Goal: Task Accomplishment & Management: Complete application form

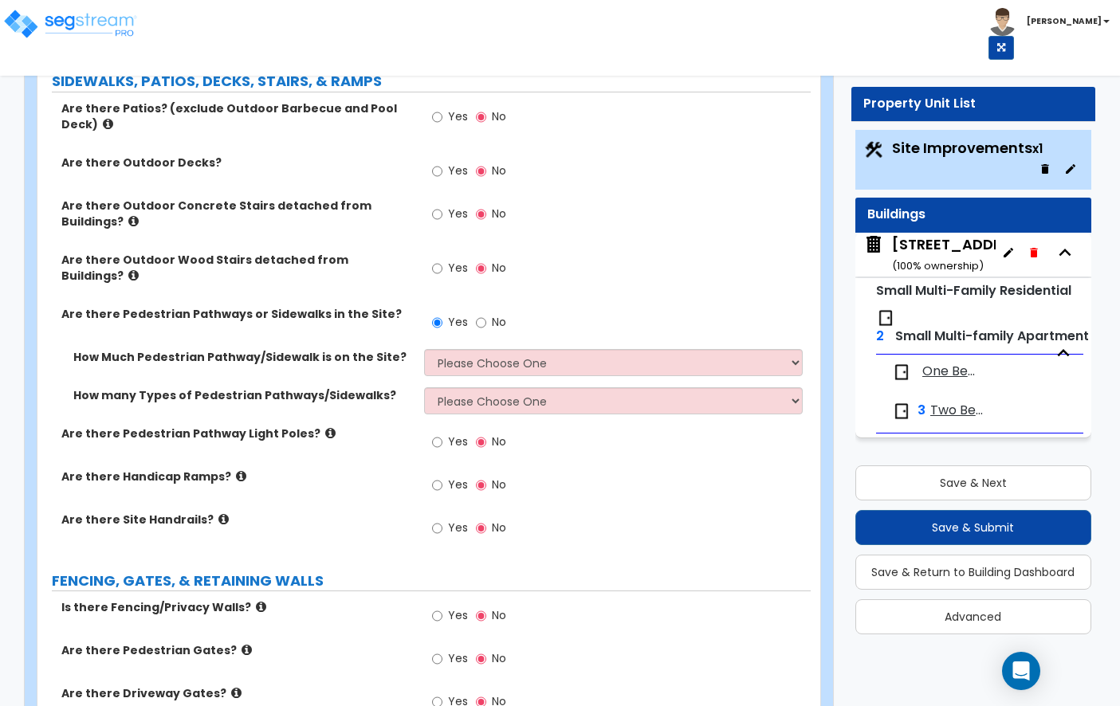
scroll to position [966, 0]
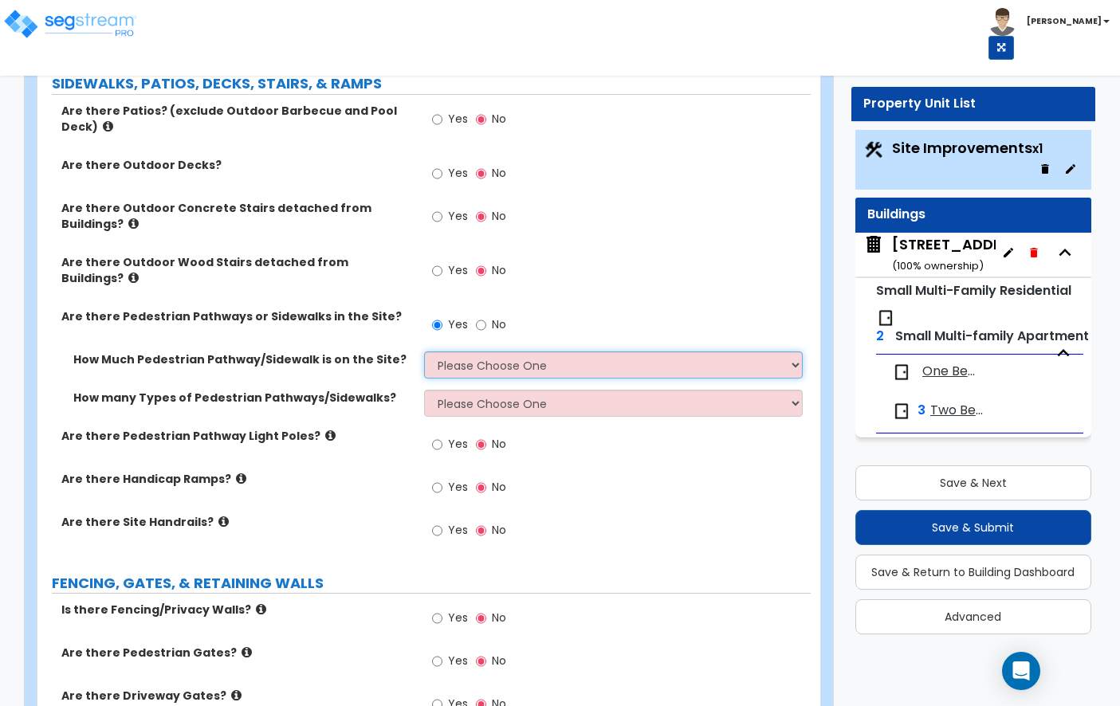
click at [452, 358] on select "Please Choose One I Don't Know, Please Estimate For Me Enter Linear Footage" at bounding box center [613, 365] width 379 height 27
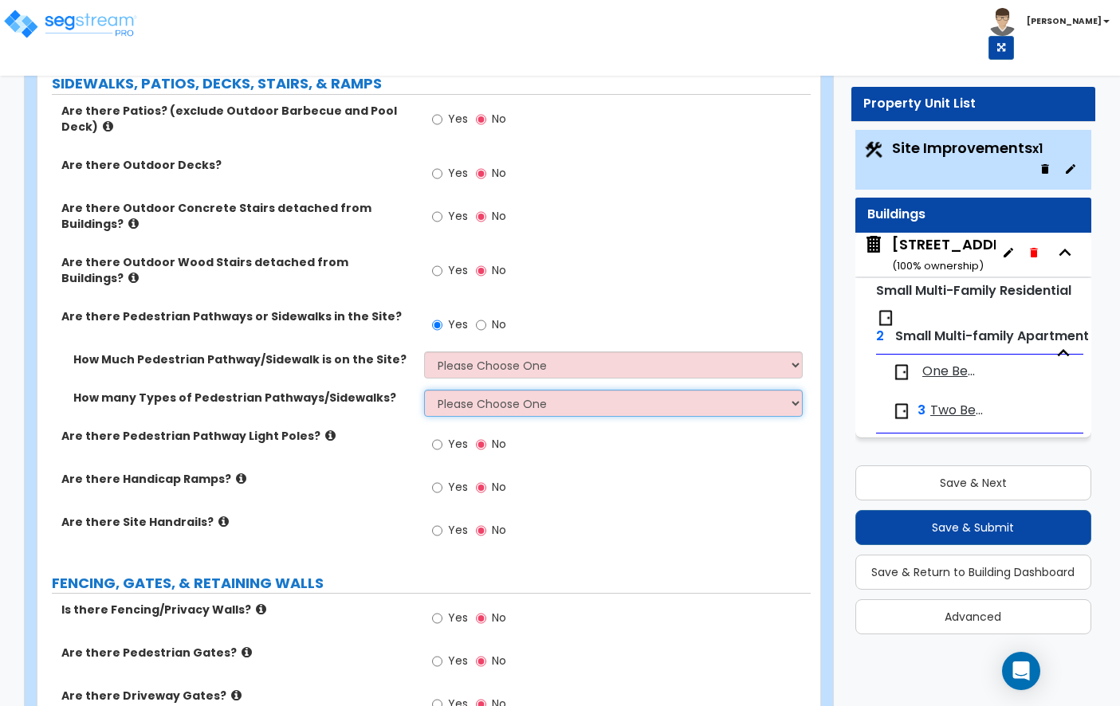
click at [496, 395] on select "Please Choose One 1 2 3" at bounding box center [613, 403] width 379 height 27
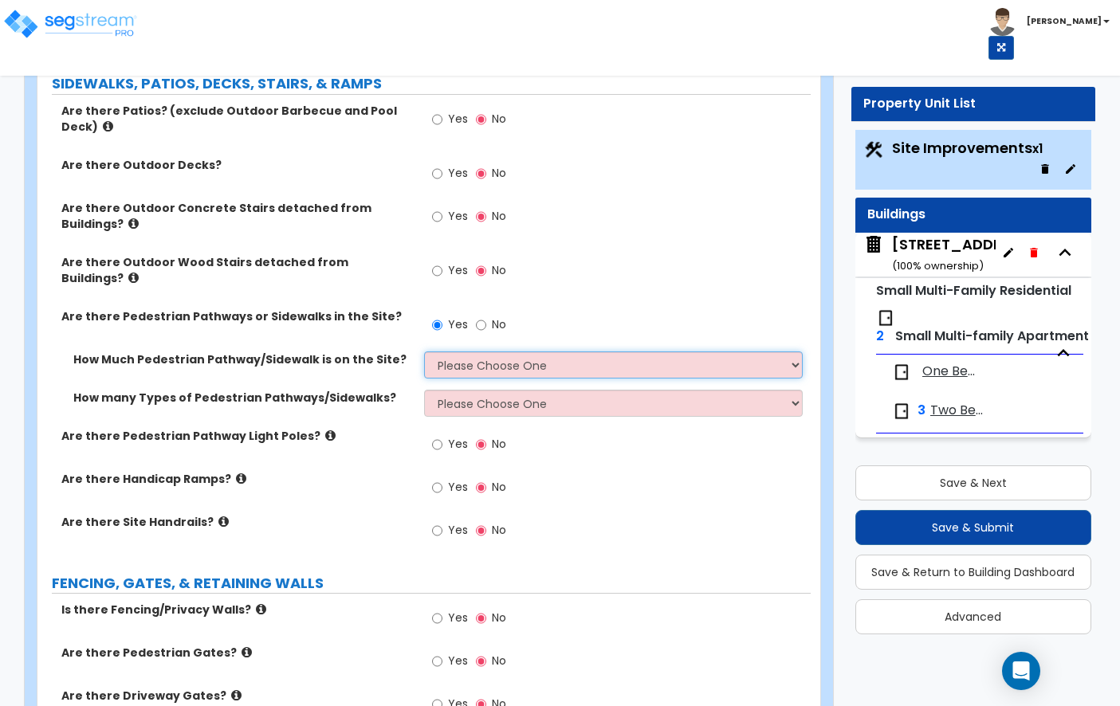
click at [535, 352] on select "Please Choose One I Don't Know, Please Estimate For Me Enter Linear Footage" at bounding box center [613, 365] width 379 height 27
select select "2"
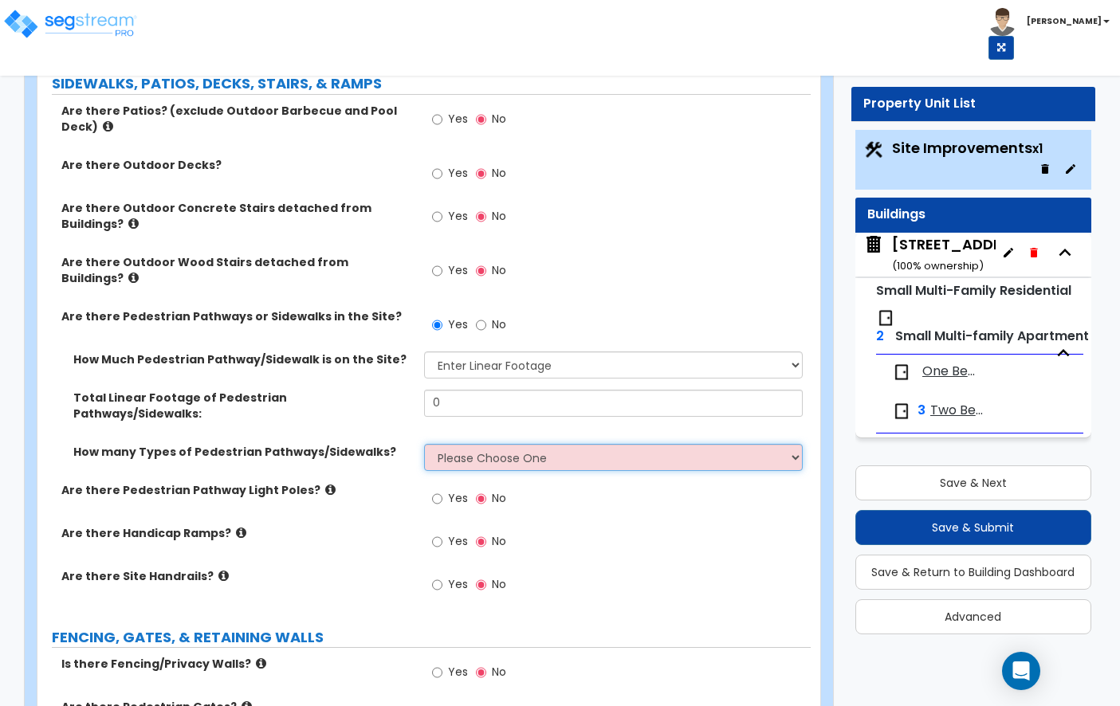
click at [532, 444] on select "Please Choose One 1 2 3" at bounding box center [613, 457] width 379 height 27
select select "1"
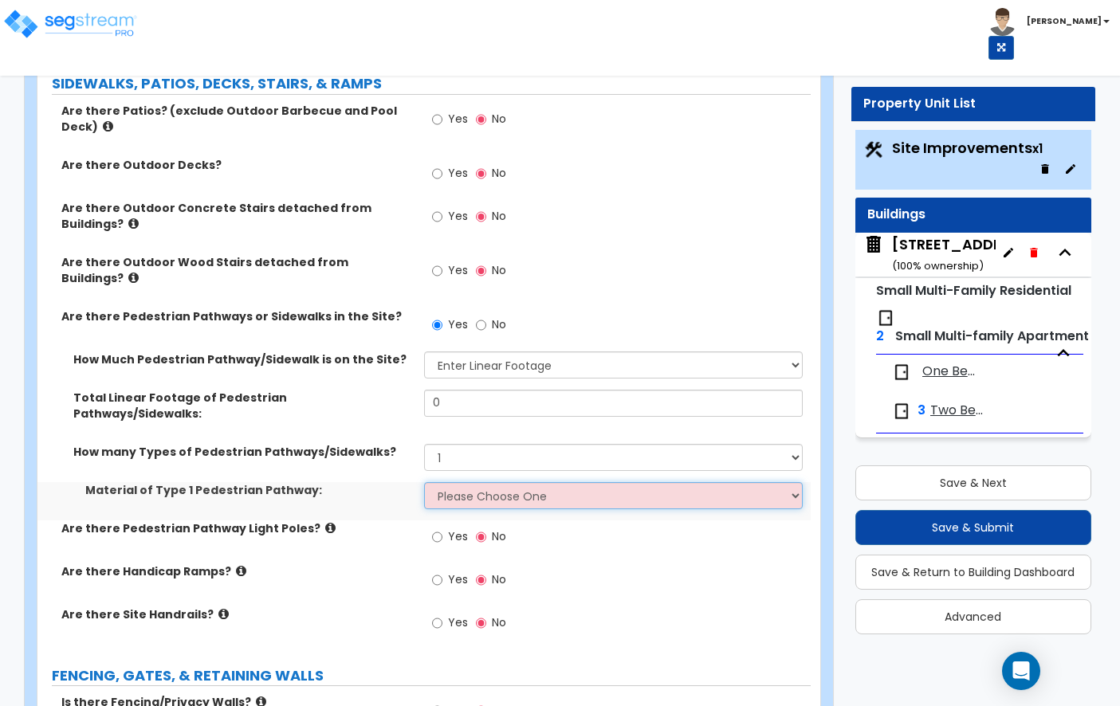
click at [521, 482] on select "Please Choose One Bare Concrete Stamped Concrete Brick Pavers Stone Pavers Wood…" at bounding box center [613, 495] width 379 height 27
select select "1"
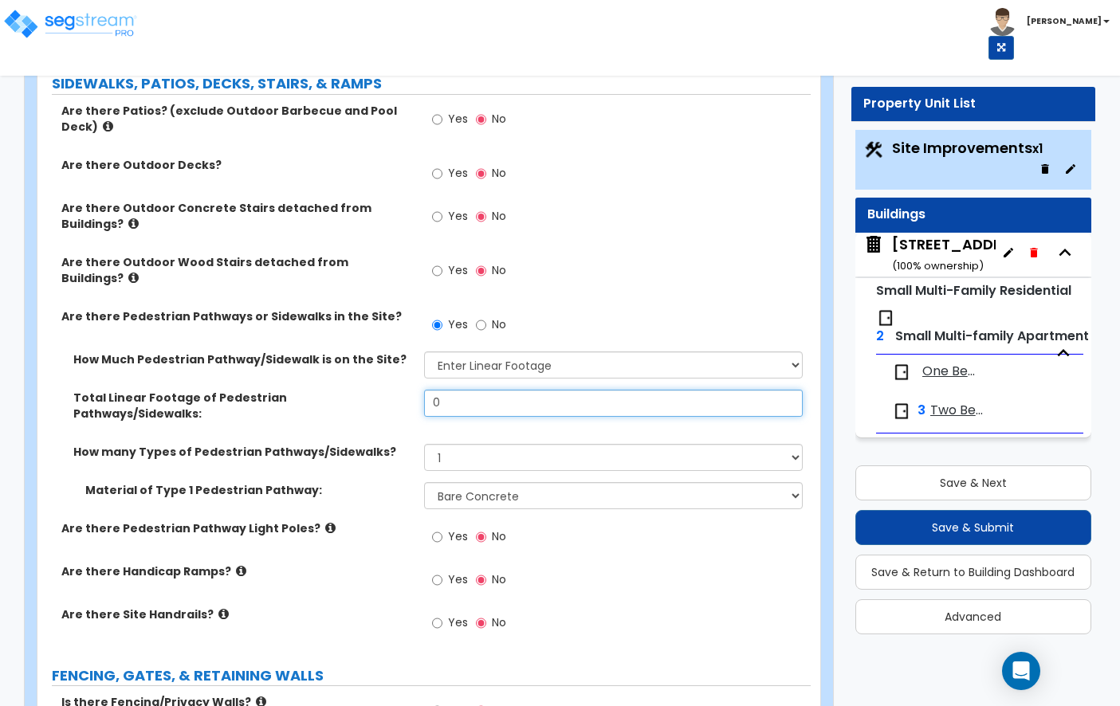
click at [524, 393] on input "0" at bounding box center [613, 403] width 379 height 27
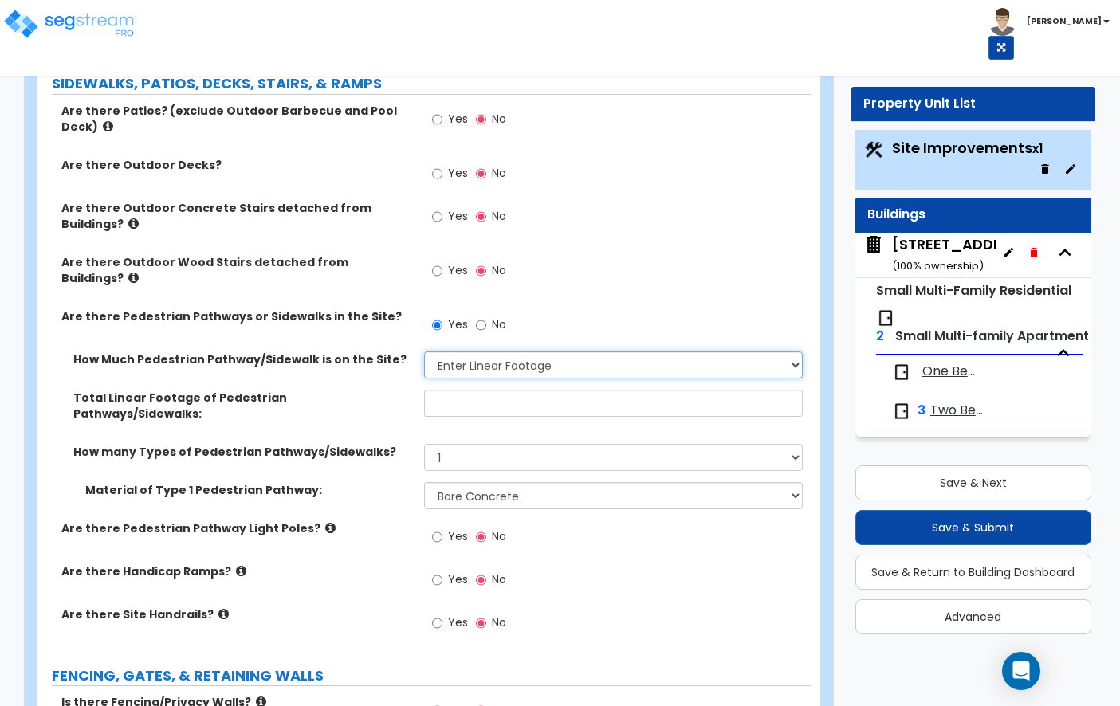
click at [498, 358] on select "Please Choose One I Don't Know, Please Estimate For Me Enter Linear Footage" at bounding box center [613, 365] width 379 height 27
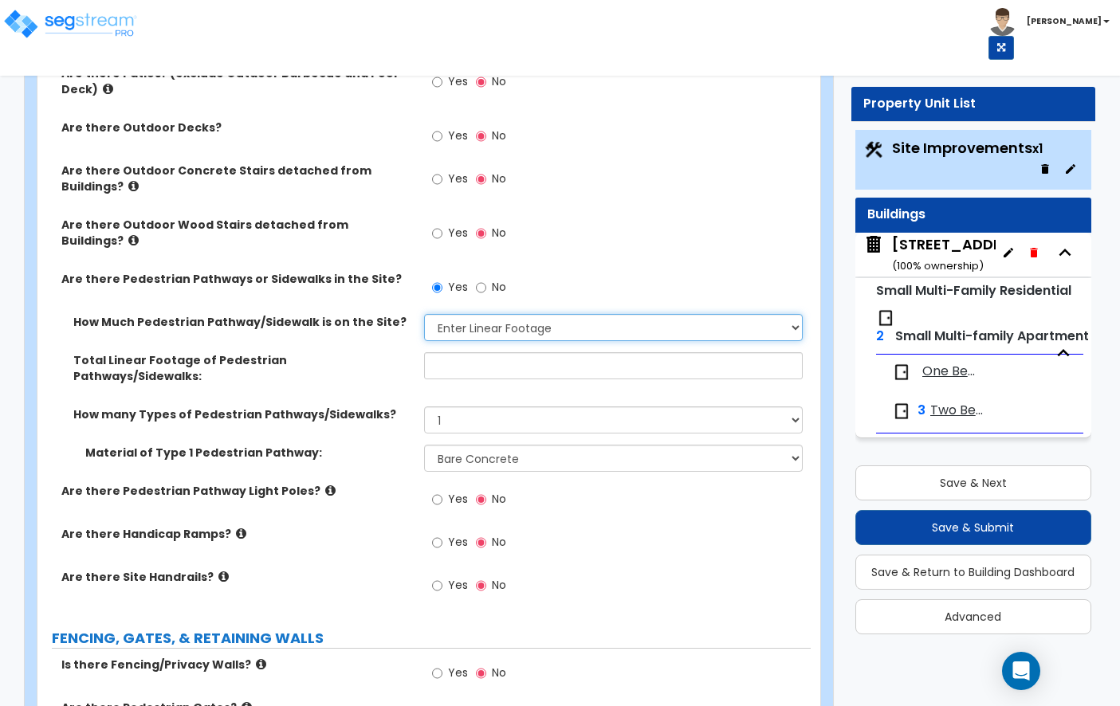
scroll to position [1004, 0]
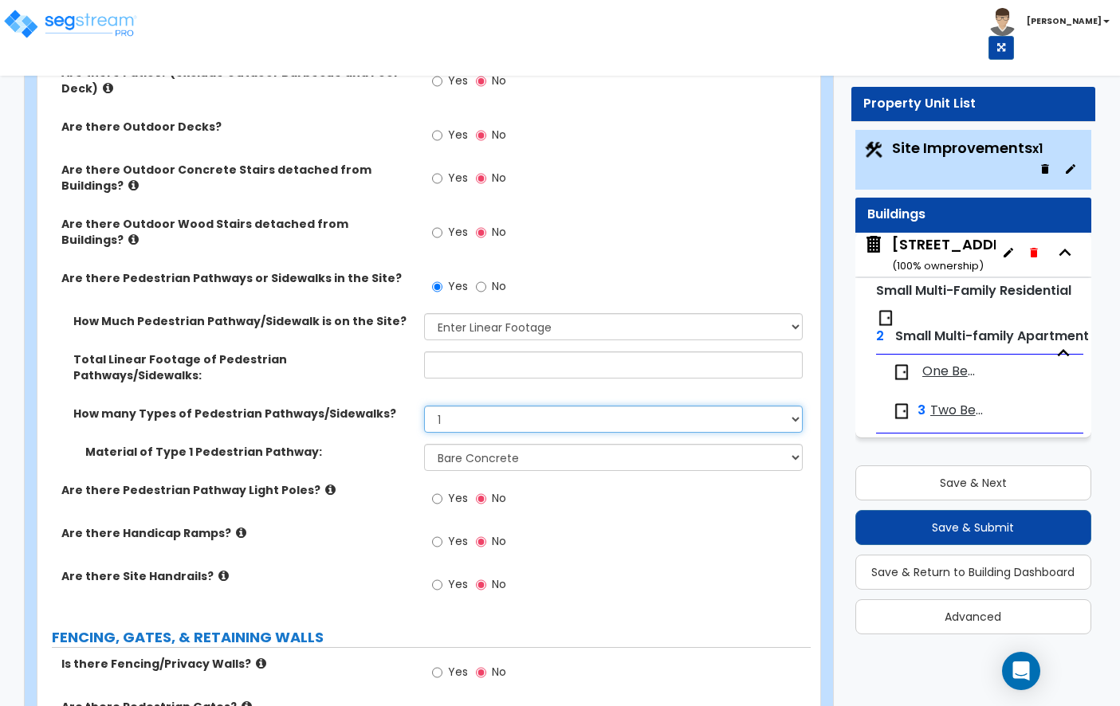
click at [561, 406] on select "Please Choose One 1 2 3" at bounding box center [613, 419] width 379 height 27
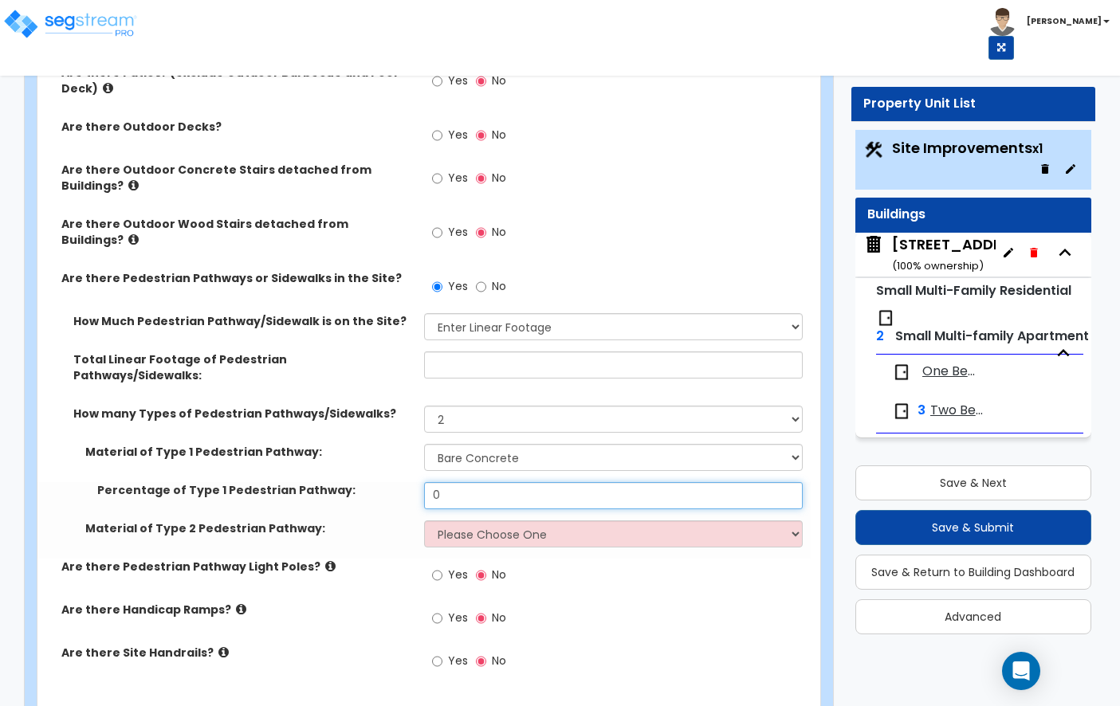
click at [497, 482] on input "0" at bounding box center [613, 495] width 379 height 27
click at [481, 482] on input "0" at bounding box center [613, 495] width 379 height 27
click at [508, 521] on select "Please Choose One Bare Concrete Stamped Concrete Brick Pavers Stone Pavers Wood…" at bounding box center [613, 534] width 379 height 27
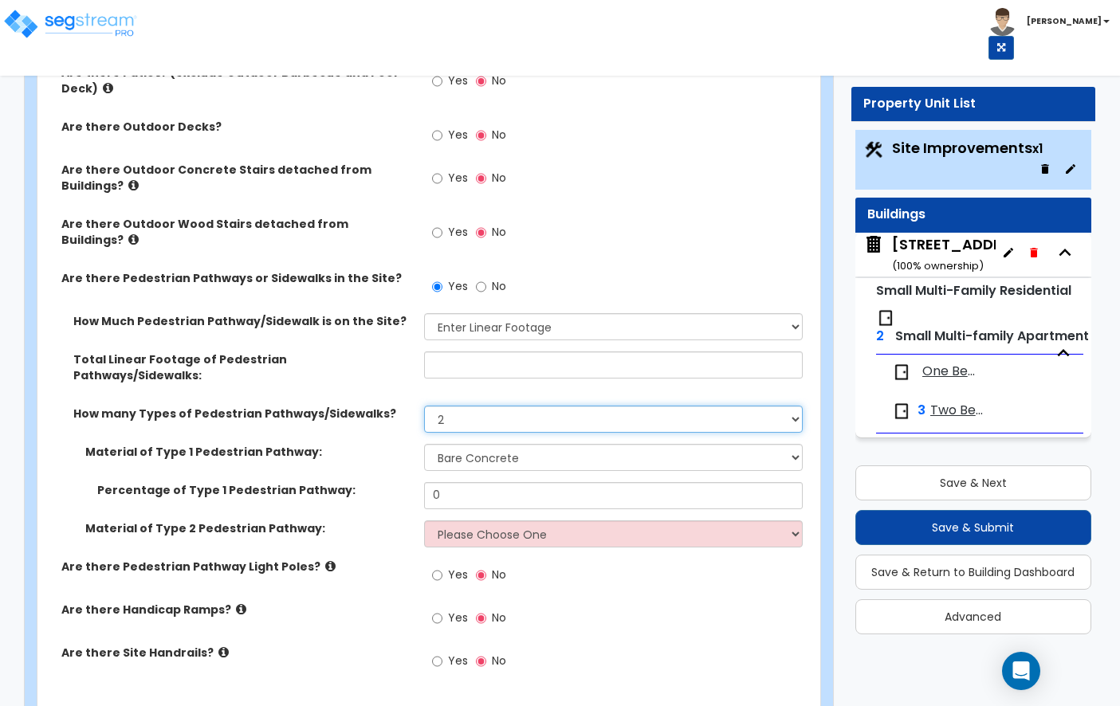
click at [516, 406] on select "Please Choose One 1 2 3" at bounding box center [613, 419] width 379 height 27
select select "1"
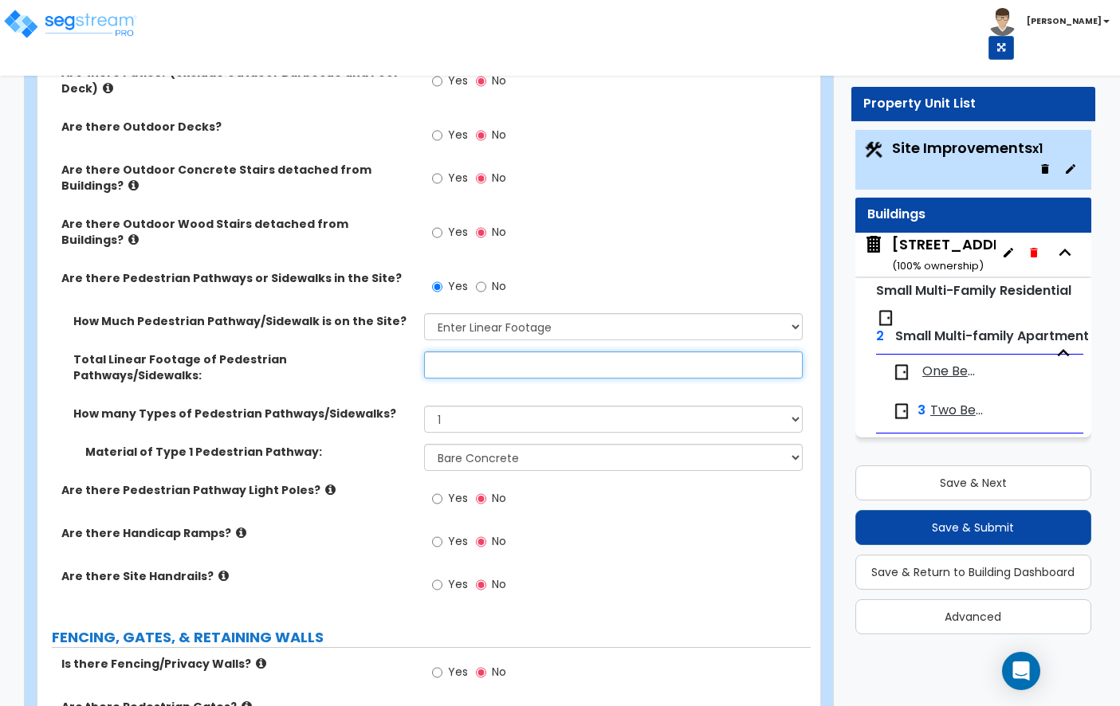
click at [489, 352] on input "text" at bounding box center [613, 365] width 379 height 27
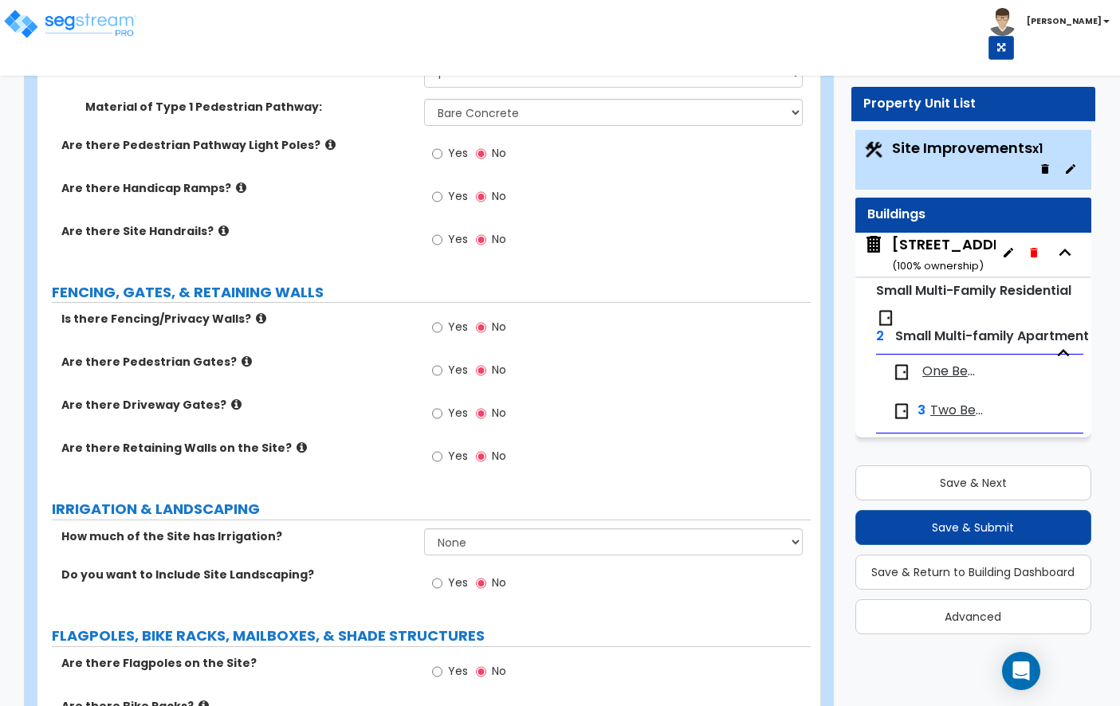
scroll to position [1357, 0]
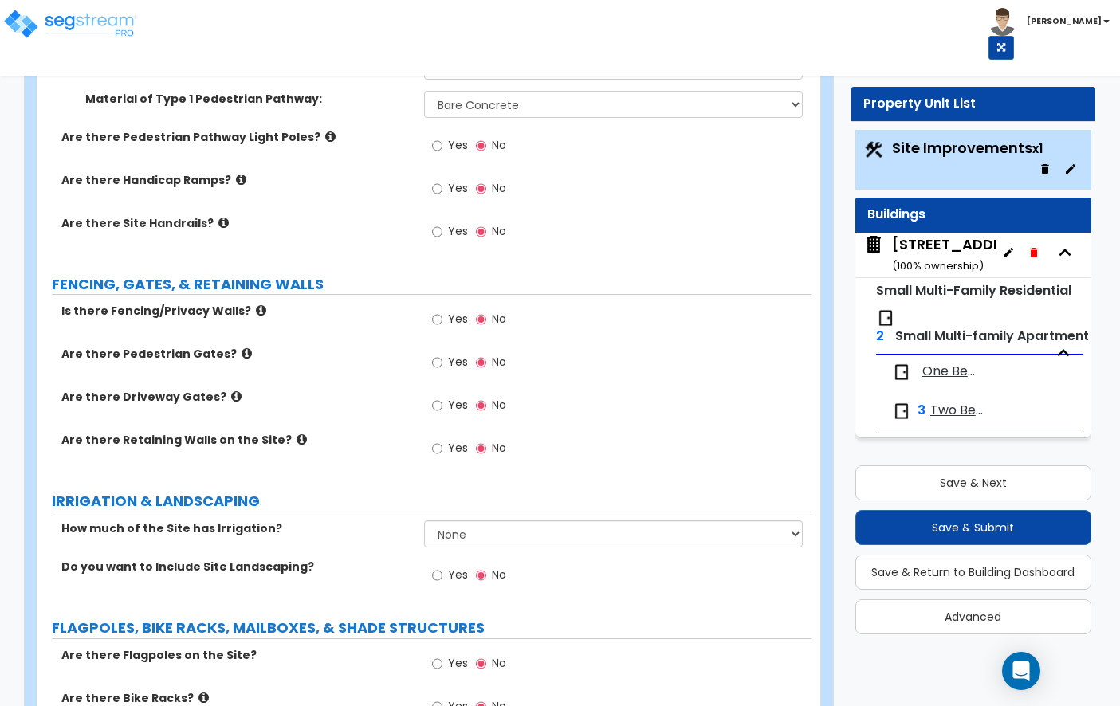
type input "75"
click at [445, 308] on label "Yes" at bounding box center [450, 321] width 36 height 27
click at [442, 311] on input "Yes" at bounding box center [437, 320] width 10 height 18
radio input "true"
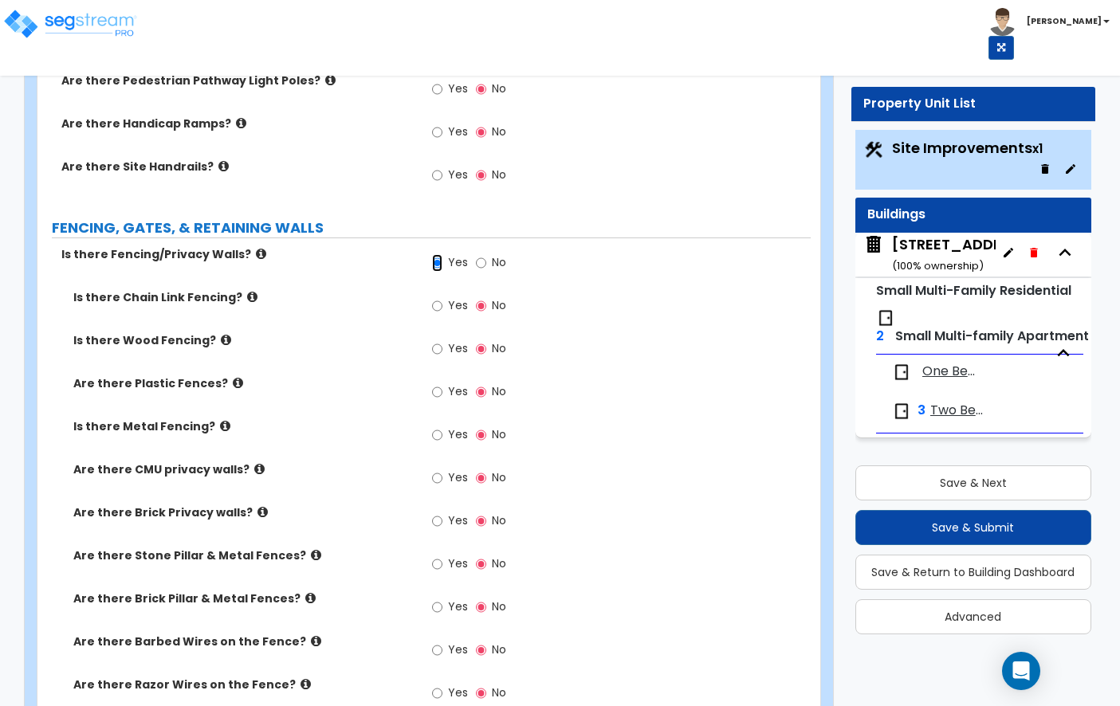
scroll to position [1419, 0]
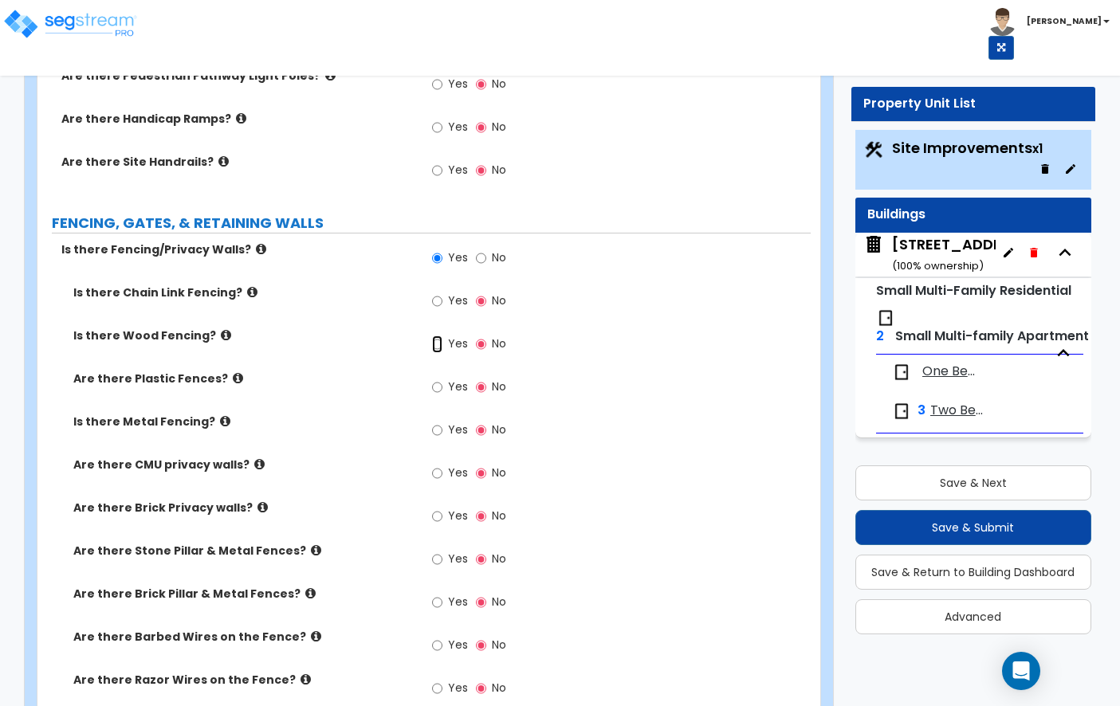
click at [438, 336] on input "Yes" at bounding box center [437, 345] width 10 height 18
radio input "true"
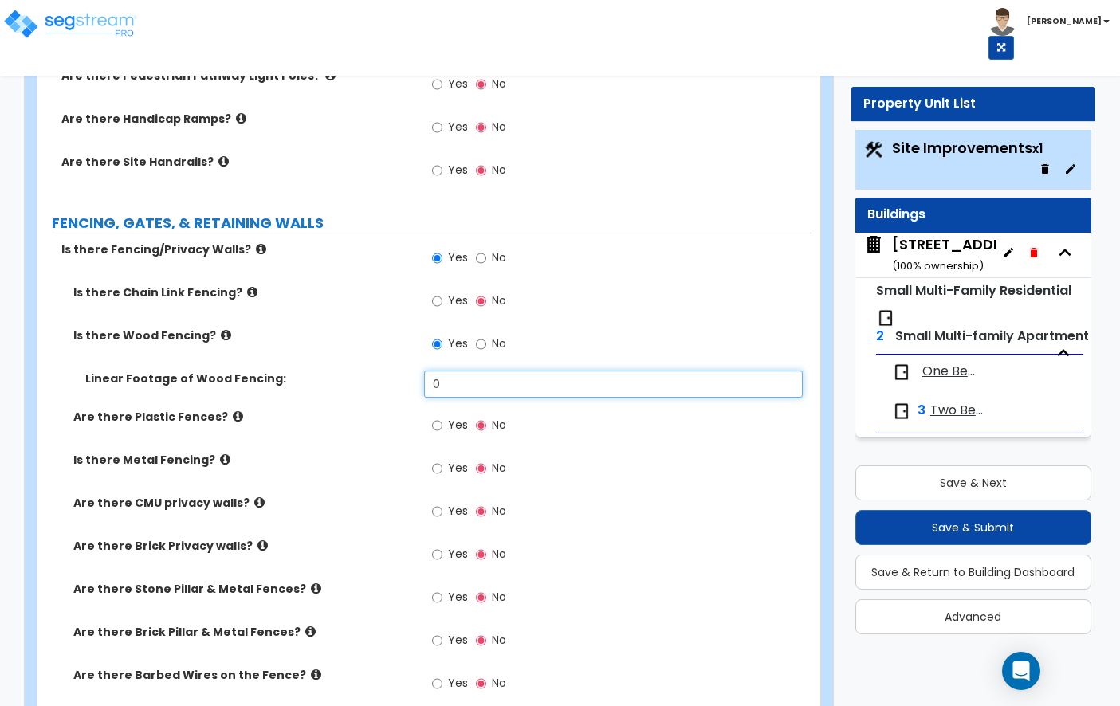
click at [455, 371] on input "0" at bounding box center [613, 384] width 379 height 27
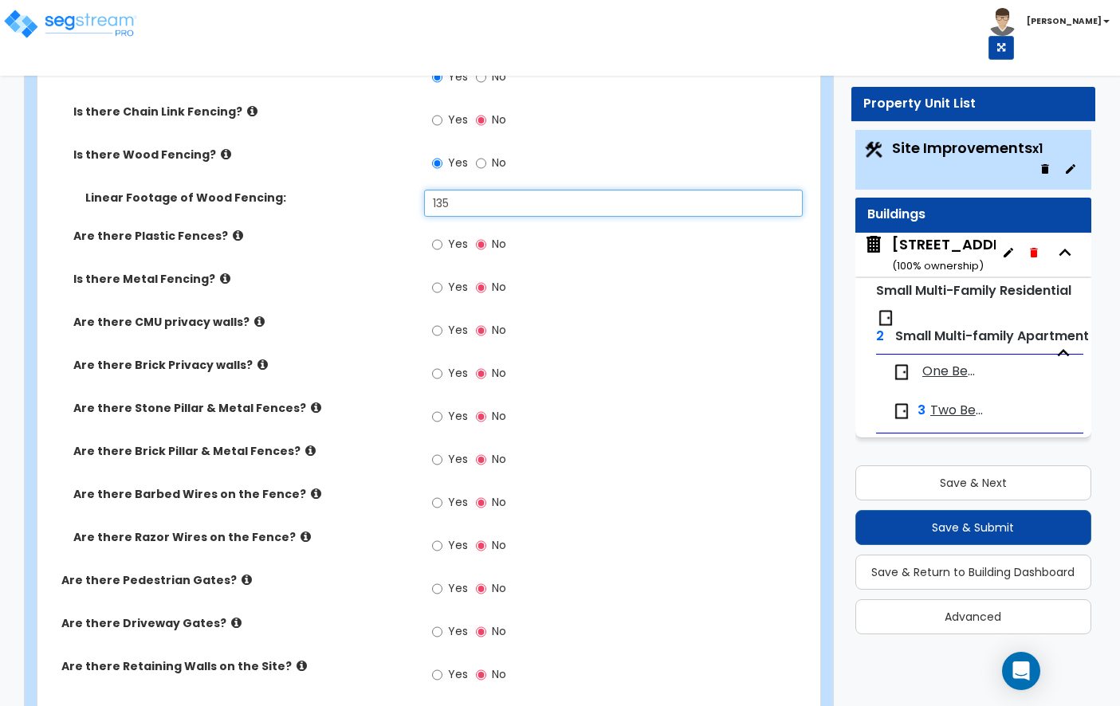
scroll to position [1610, 0]
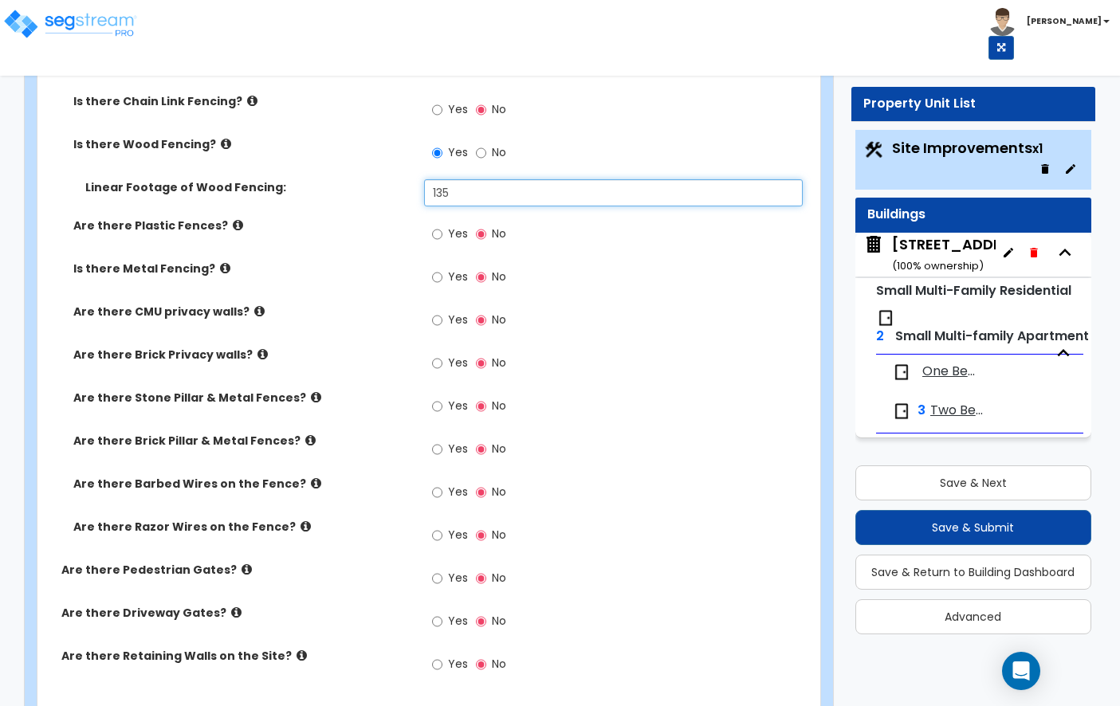
type input "135"
click at [254, 305] on icon at bounding box center [259, 311] width 10 height 12
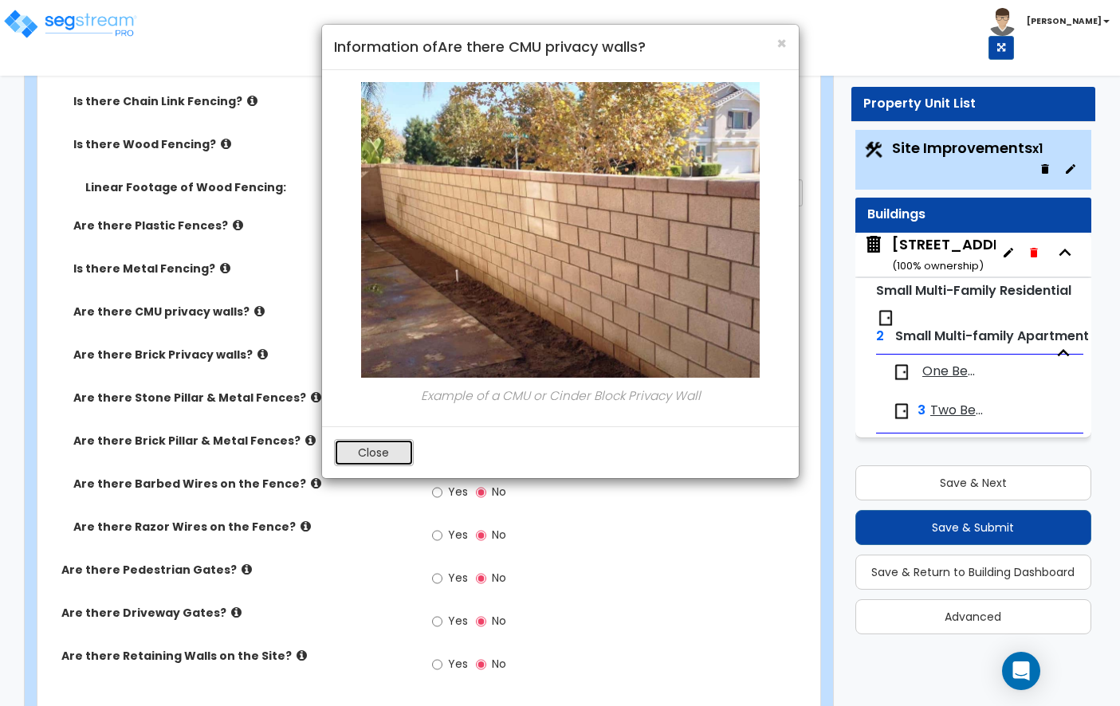
click at [360, 442] on button "Close" at bounding box center [374, 452] width 80 height 27
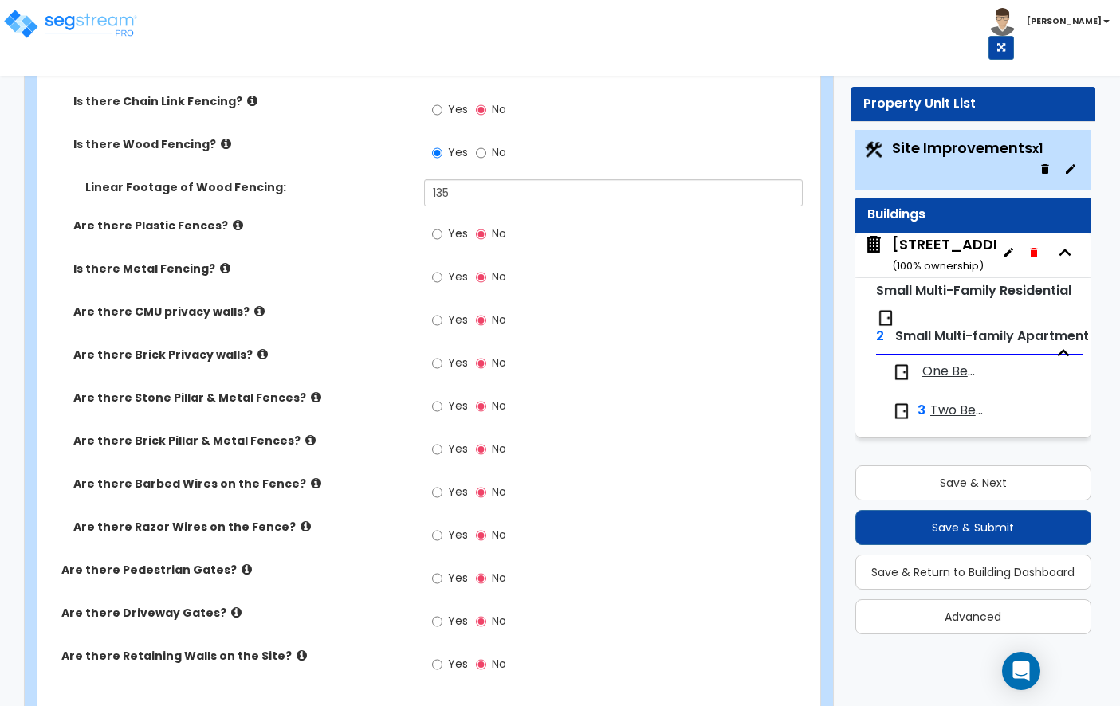
click at [252, 347] on div "Are there Brick Privacy walls? Yes No" at bounding box center [423, 368] width 773 height 43
click at [257, 348] on icon at bounding box center [262, 354] width 10 height 12
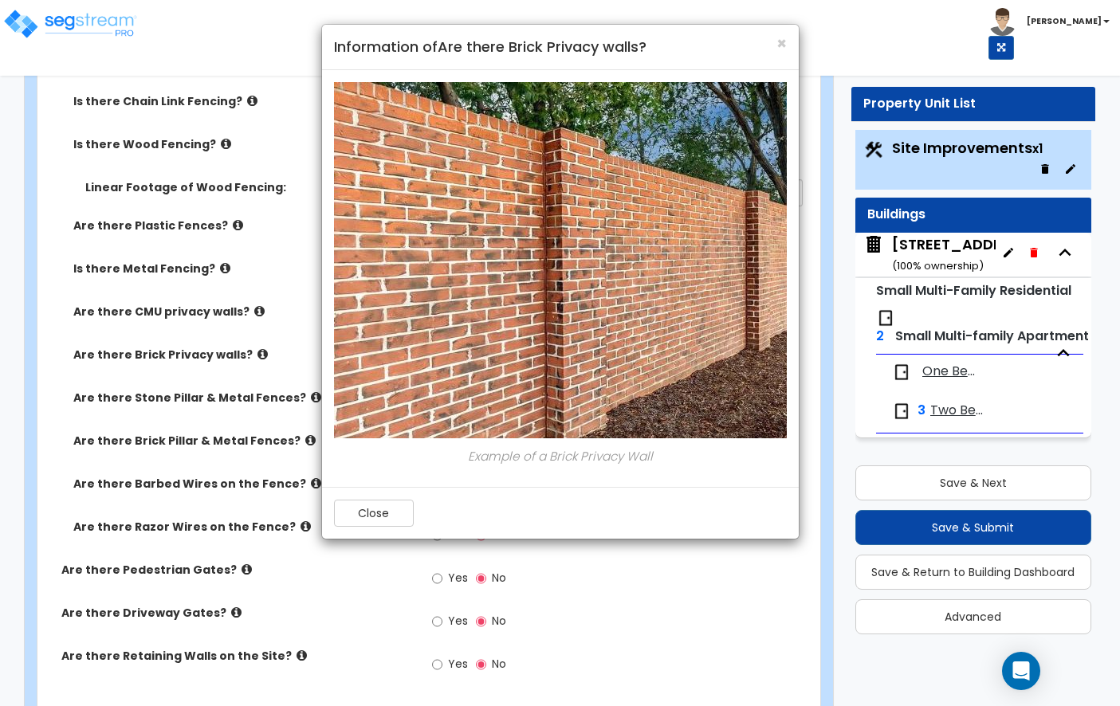
click at [361, 497] on div "Close" at bounding box center [560, 513] width 477 height 52
click at [361, 514] on button "Close" at bounding box center [374, 513] width 80 height 27
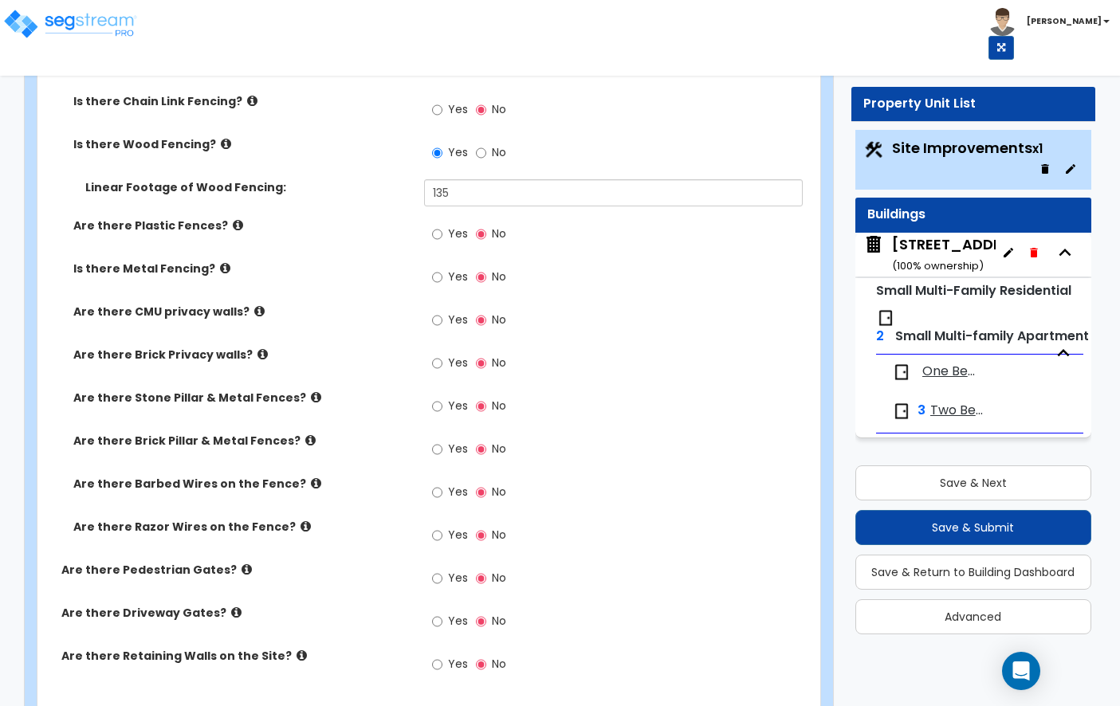
click at [311, 391] on icon at bounding box center [316, 397] width 10 height 12
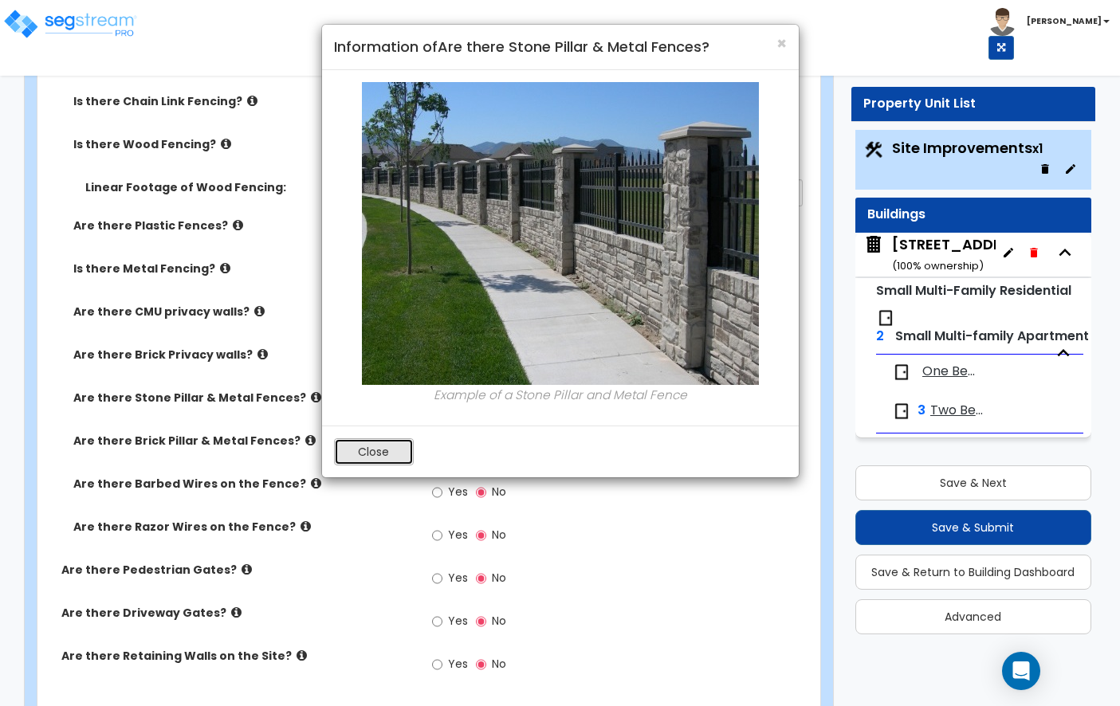
click at [363, 447] on button "Close" at bounding box center [374, 451] width 80 height 27
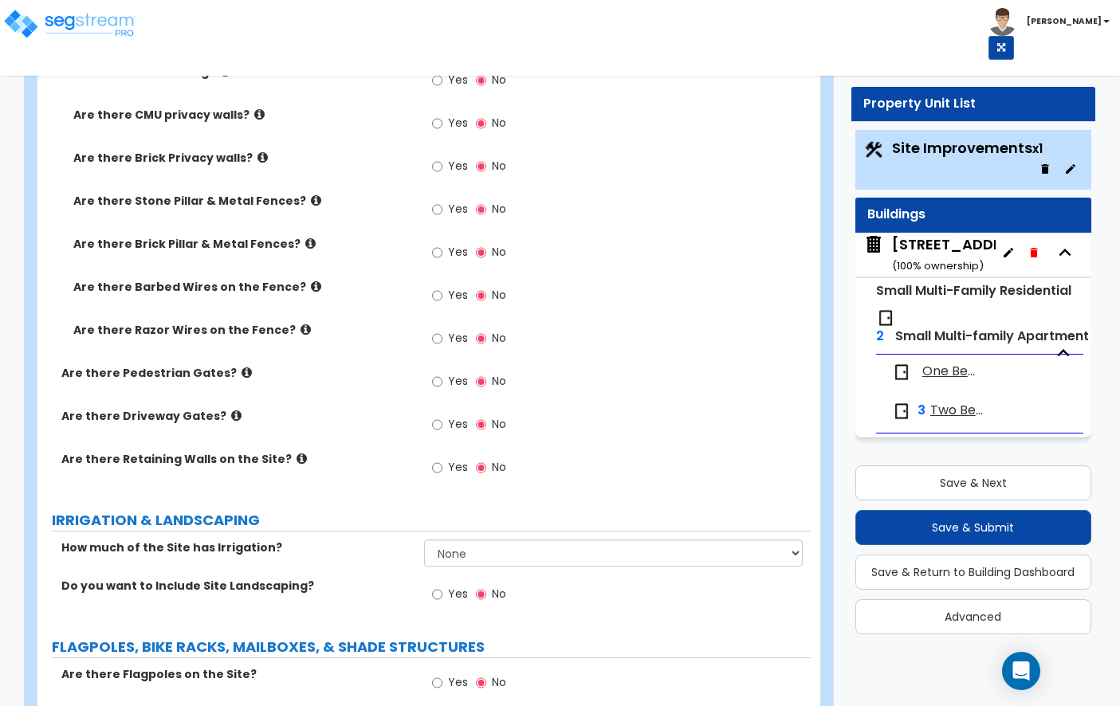
scroll to position [1815, 0]
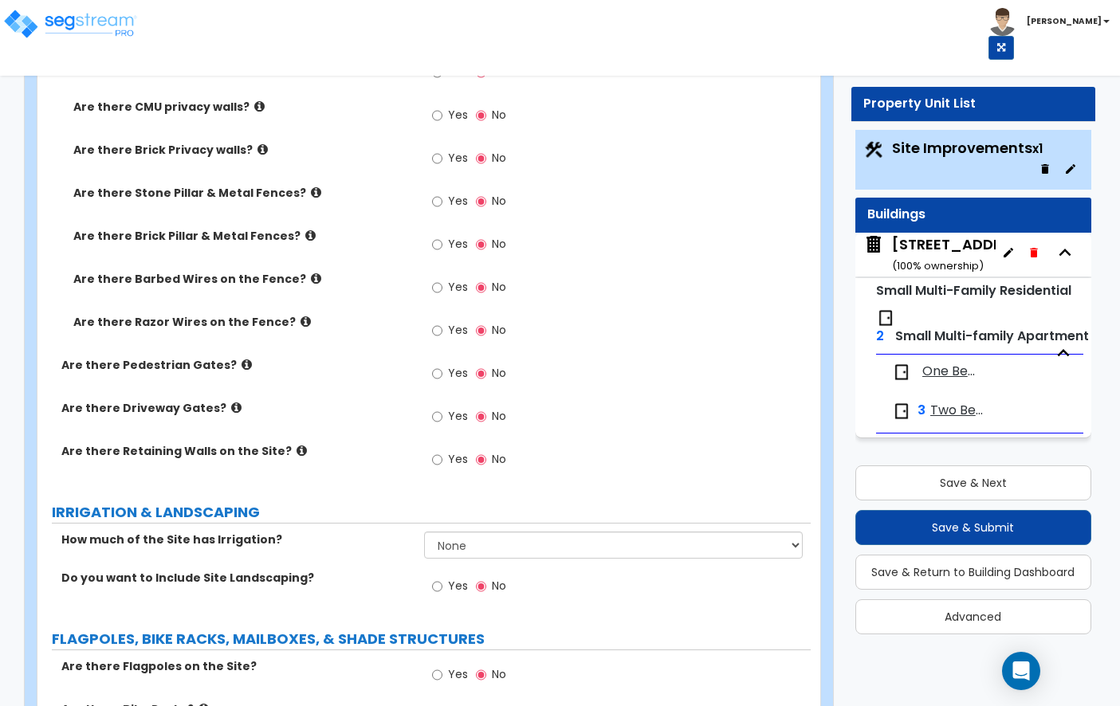
click at [297, 445] on icon at bounding box center [302, 451] width 10 height 12
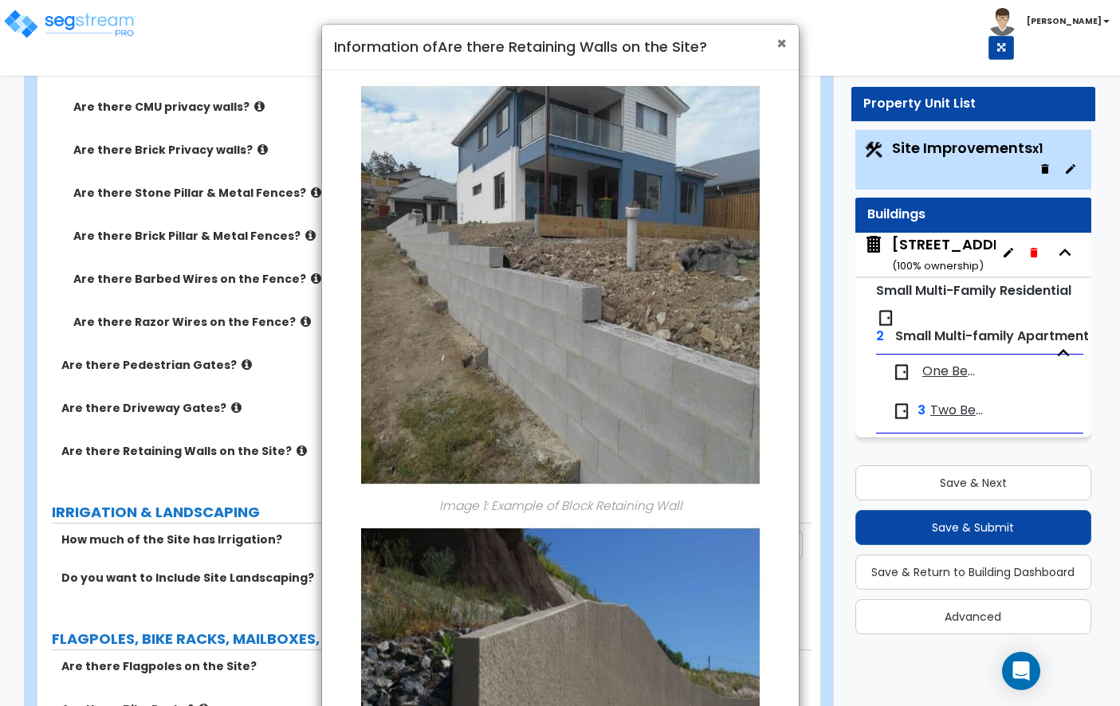
click at [780, 45] on span "×" at bounding box center [781, 43] width 10 height 23
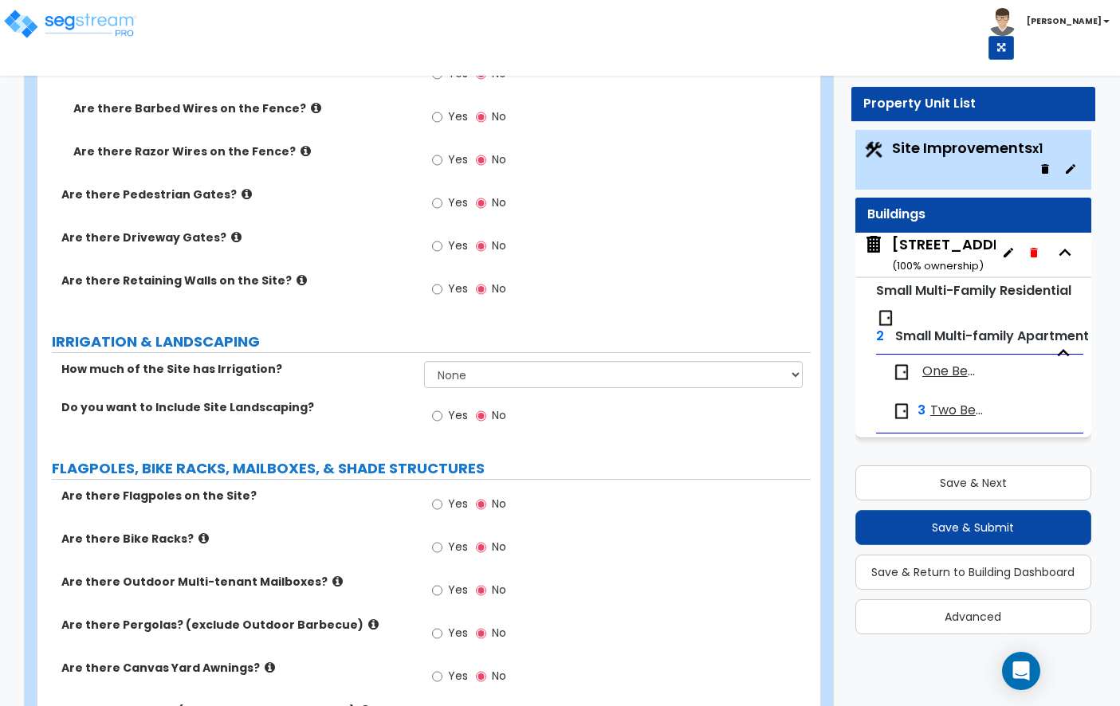
scroll to position [1990, 0]
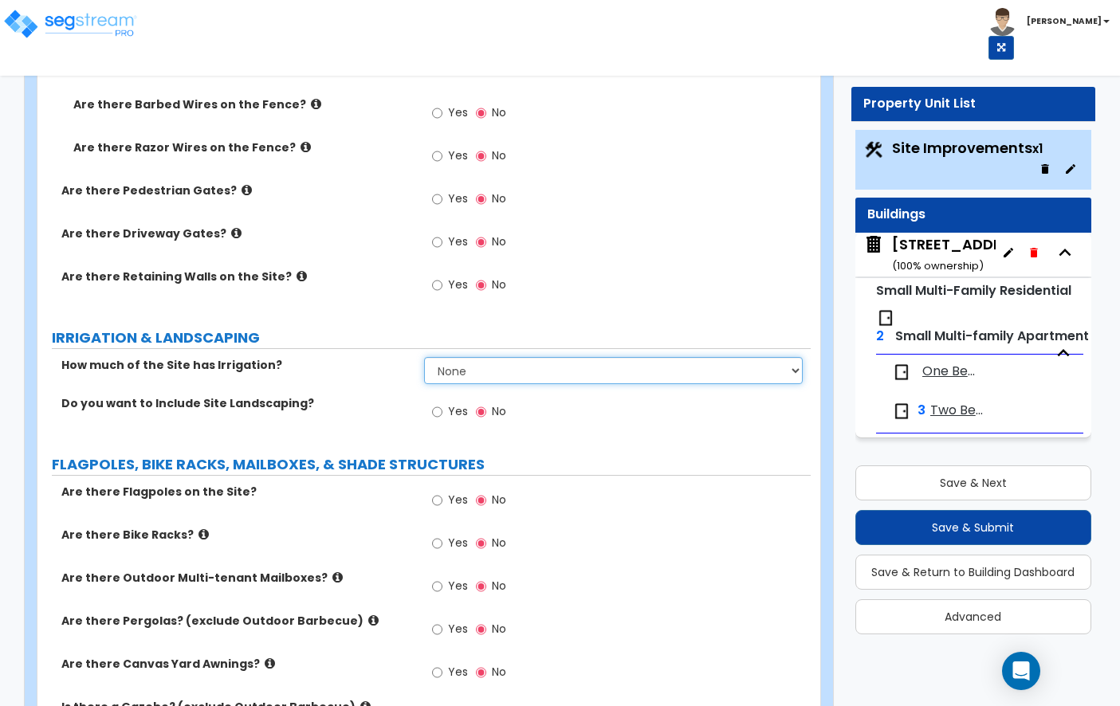
click at [478, 357] on select "None I want to Enter an Approximate Percentage I want to Enter the Square Foota…" at bounding box center [613, 370] width 379 height 27
click at [442, 400] on label "Yes" at bounding box center [450, 413] width 36 height 27
click at [442, 403] on input "Yes" at bounding box center [437, 412] width 10 height 18
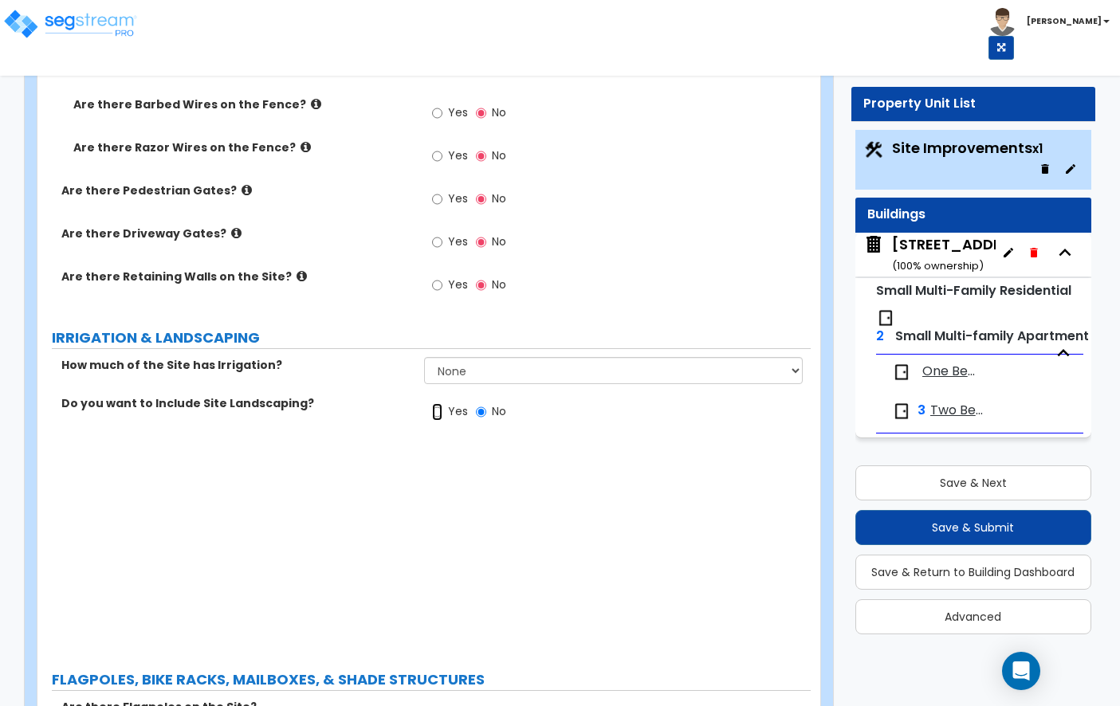
radio input "true"
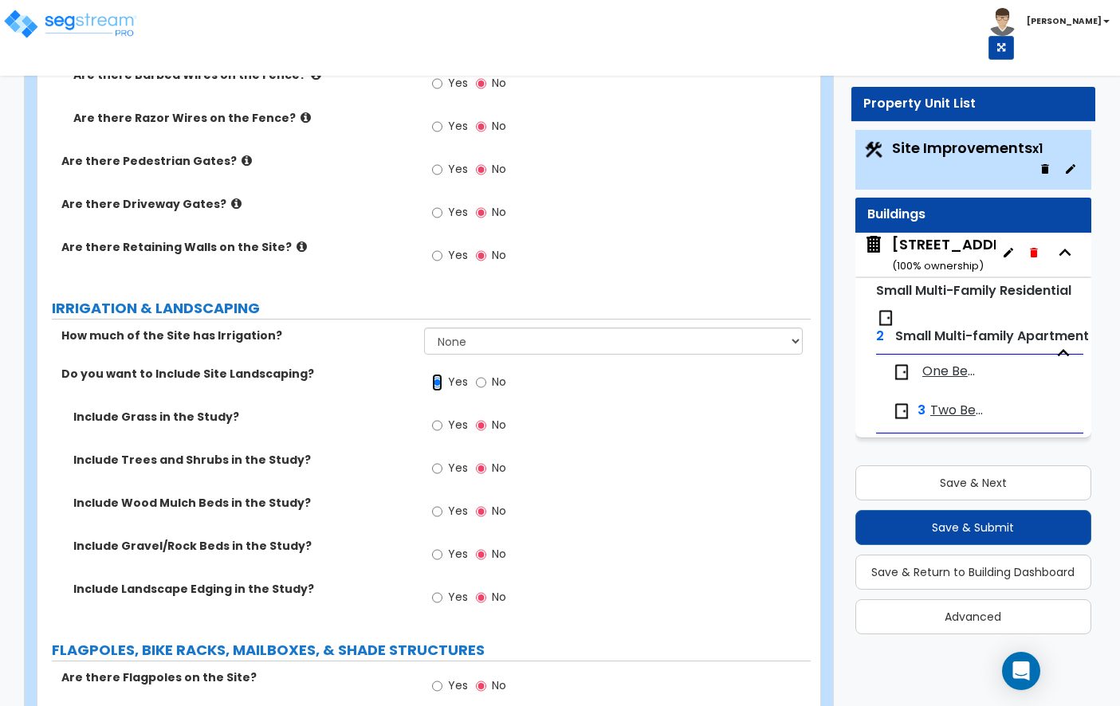
scroll to position [2017, 0]
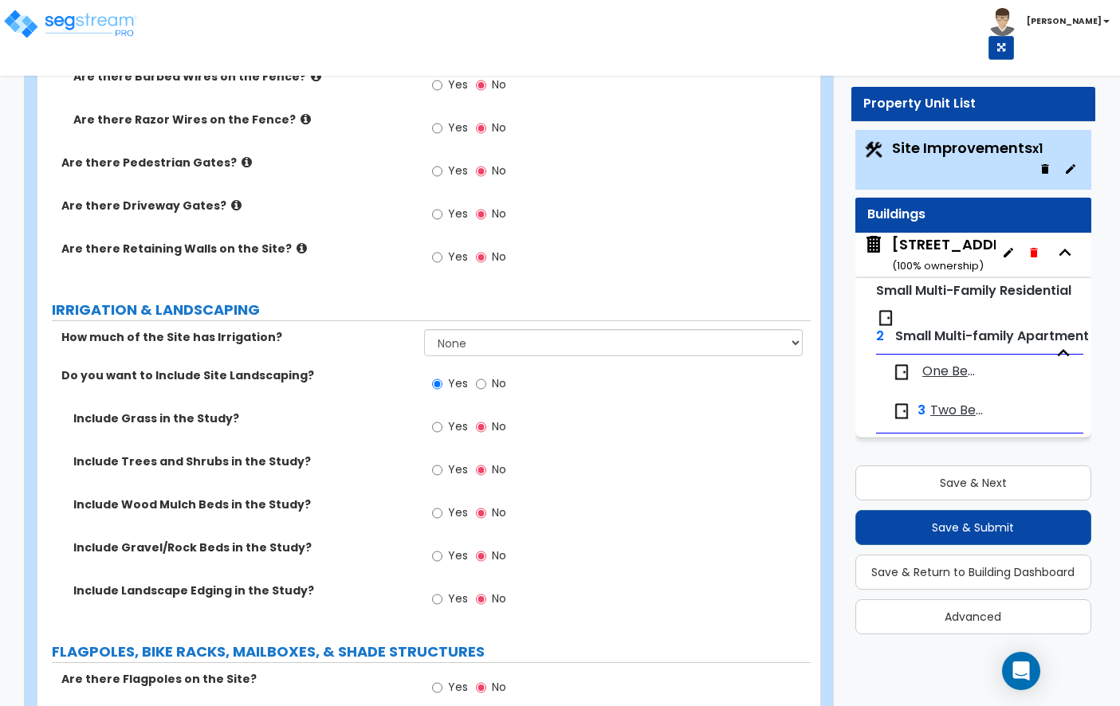
click at [448, 418] on span "Yes" at bounding box center [458, 426] width 20 height 16
click at [442, 418] on input "Yes" at bounding box center [437, 427] width 10 height 18
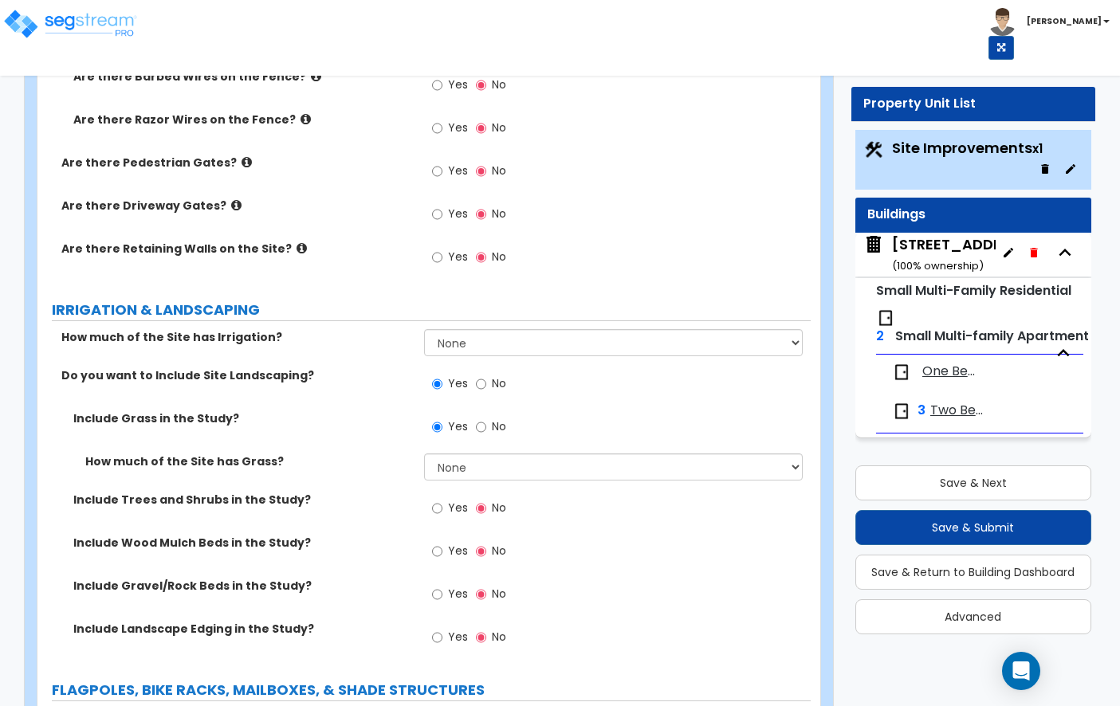
click at [485, 415] on label "No" at bounding box center [491, 428] width 30 height 27
click at [485, 418] on input "No" at bounding box center [481, 427] width 10 height 18
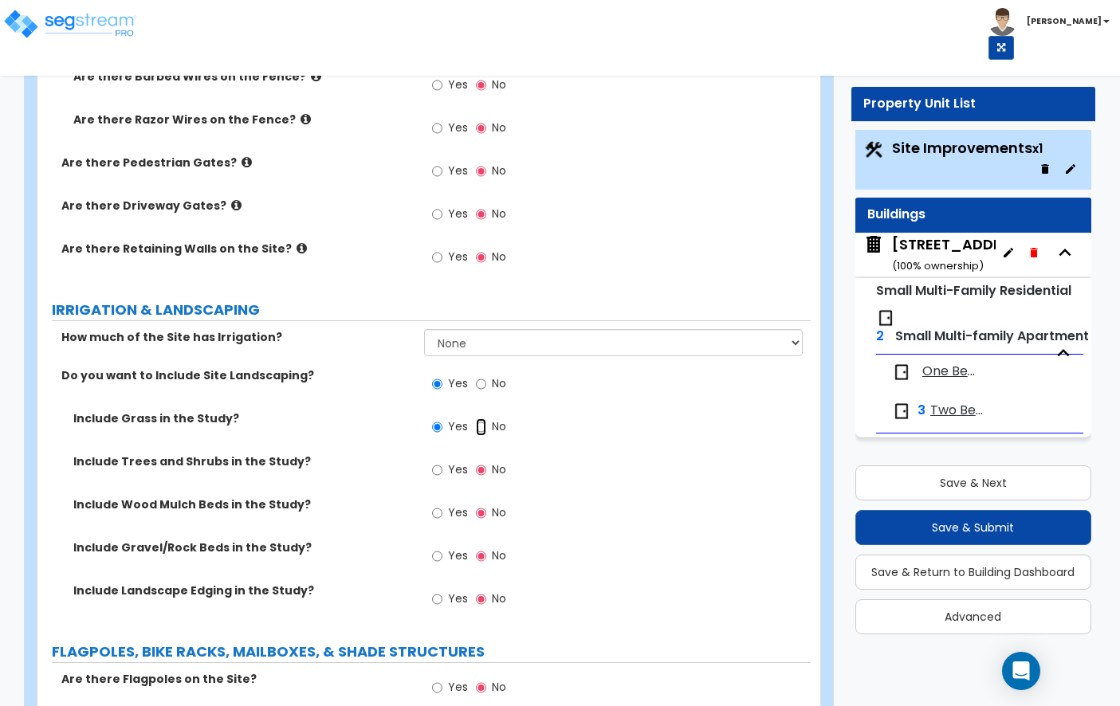
radio input "false"
radio input "true"
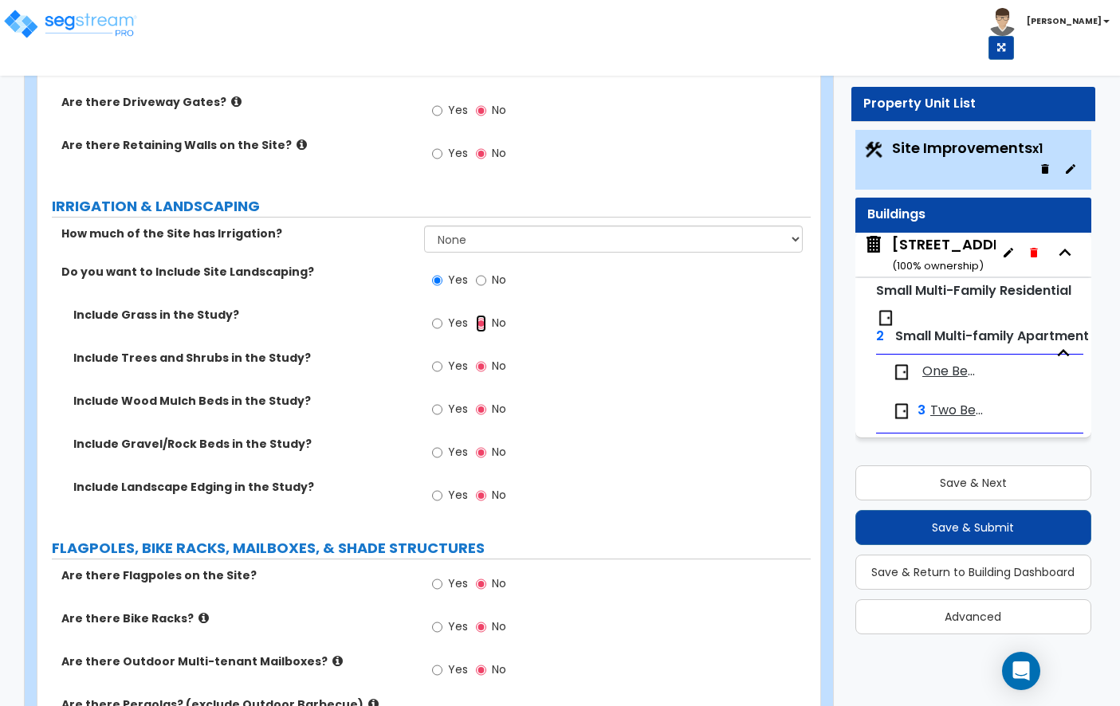
scroll to position [2120, 0]
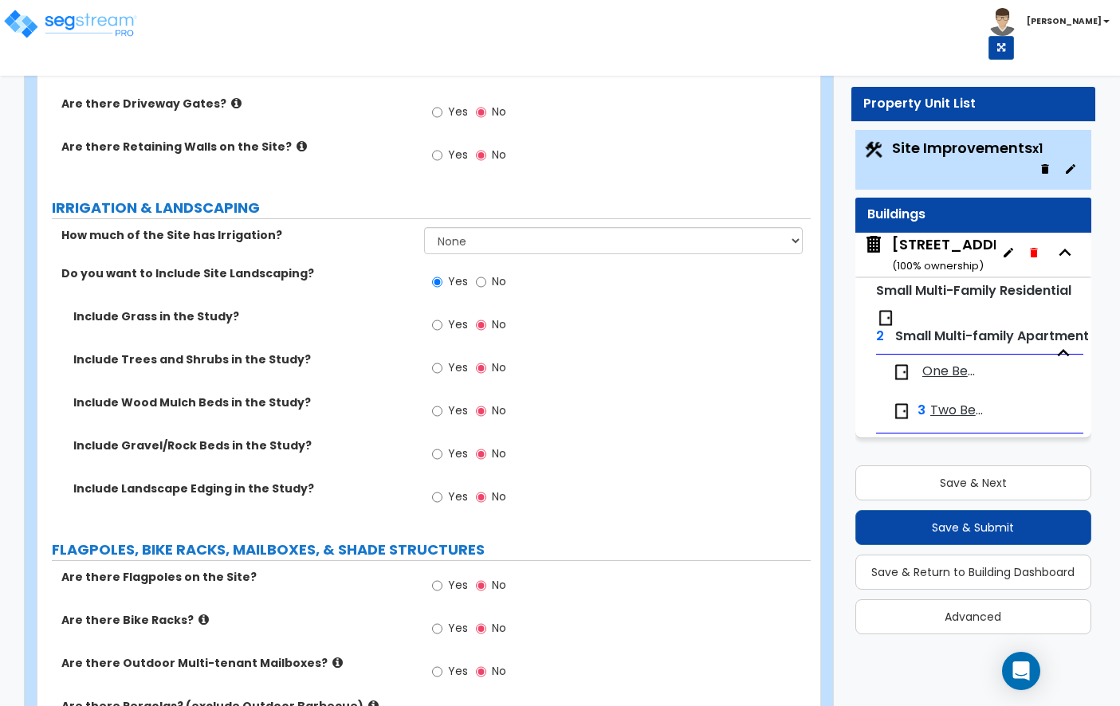
click at [454, 442] on label "Yes" at bounding box center [450, 455] width 36 height 27
click at [442, 446] on input "Yes" at bounding box center [437, 455] width 10 height 18
radio input "true"
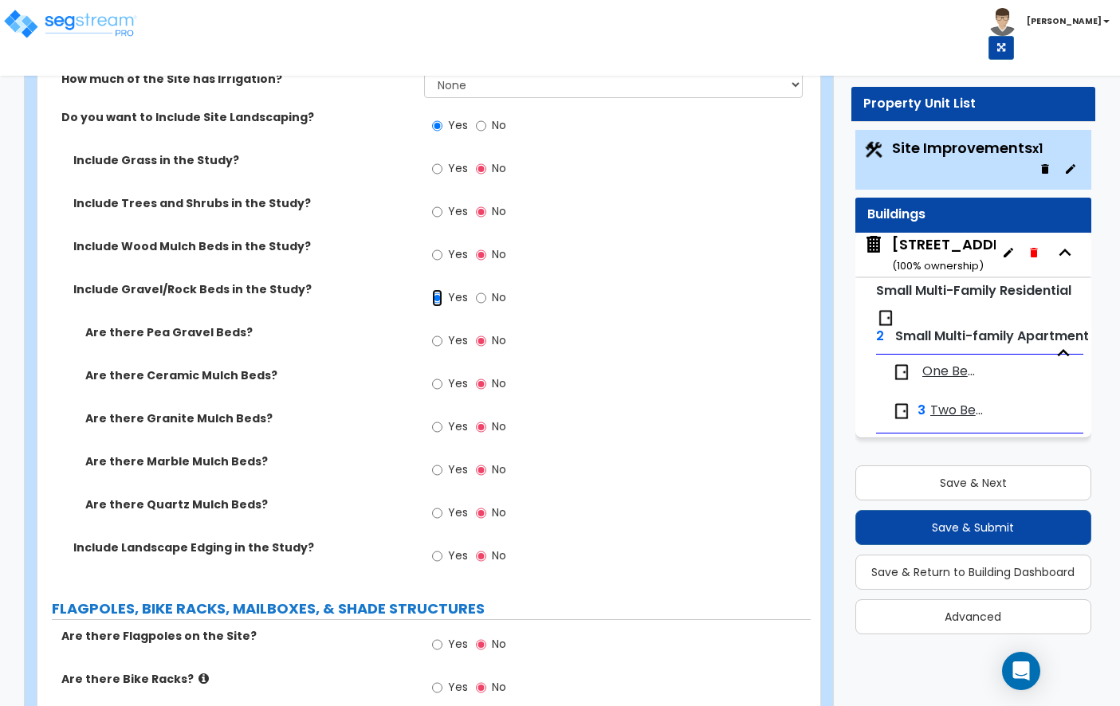
scroll to position [2280, 0]
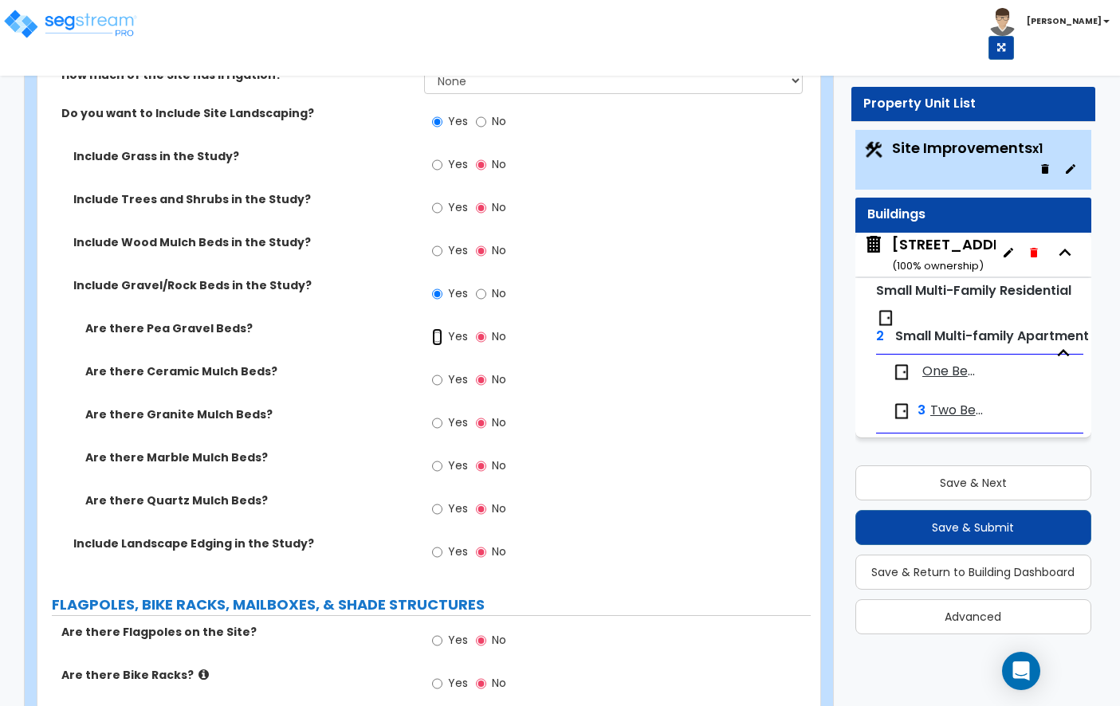
click at [437, 328] on input "Yes" at bounding box center [437, 337] width 10 height 18
radio input "true"
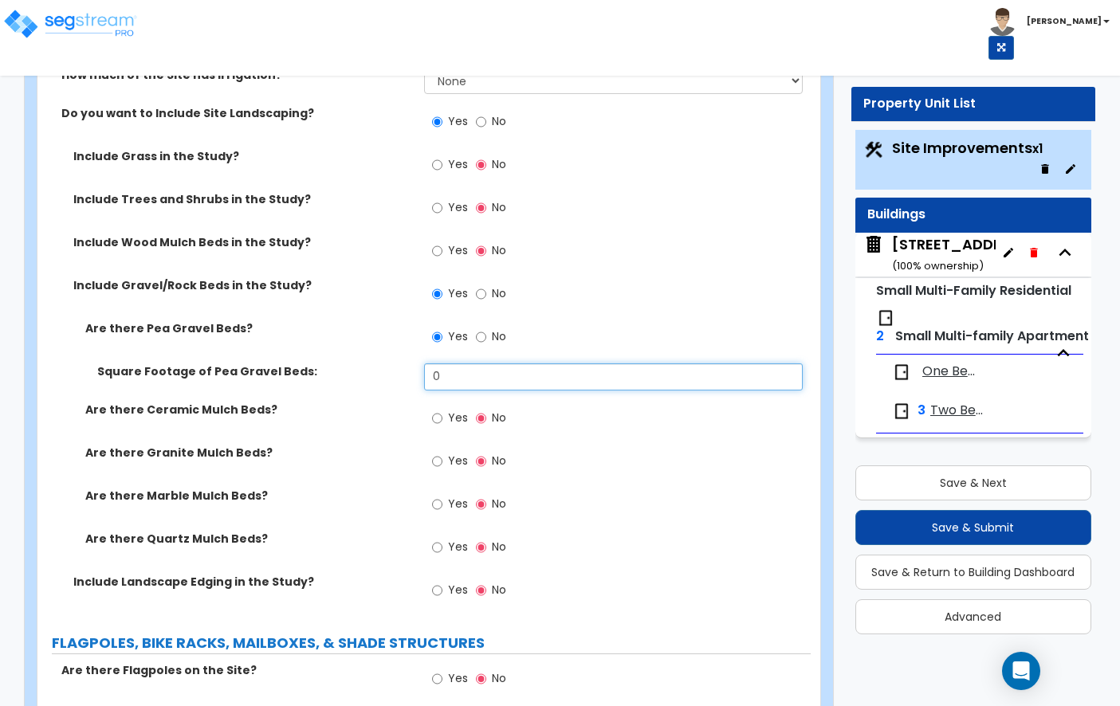
click at [461, 363] on input "0" at bounding box center [613, 376] width 379 height 27
type input "6"
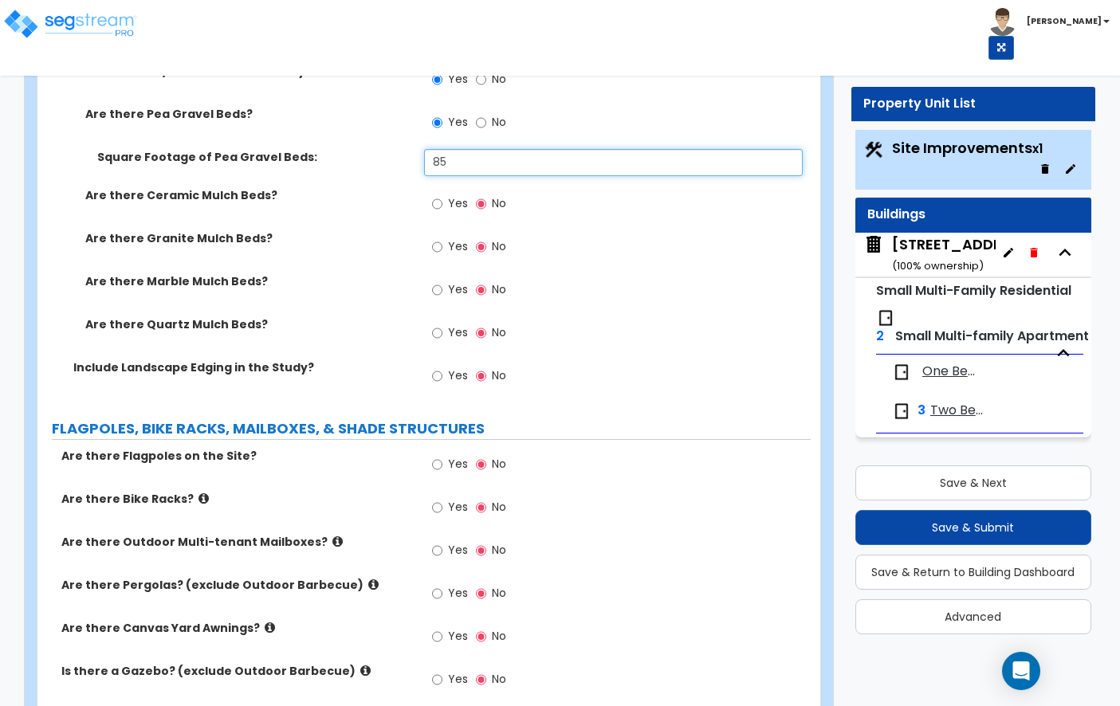
scroll to position [2497, 0]
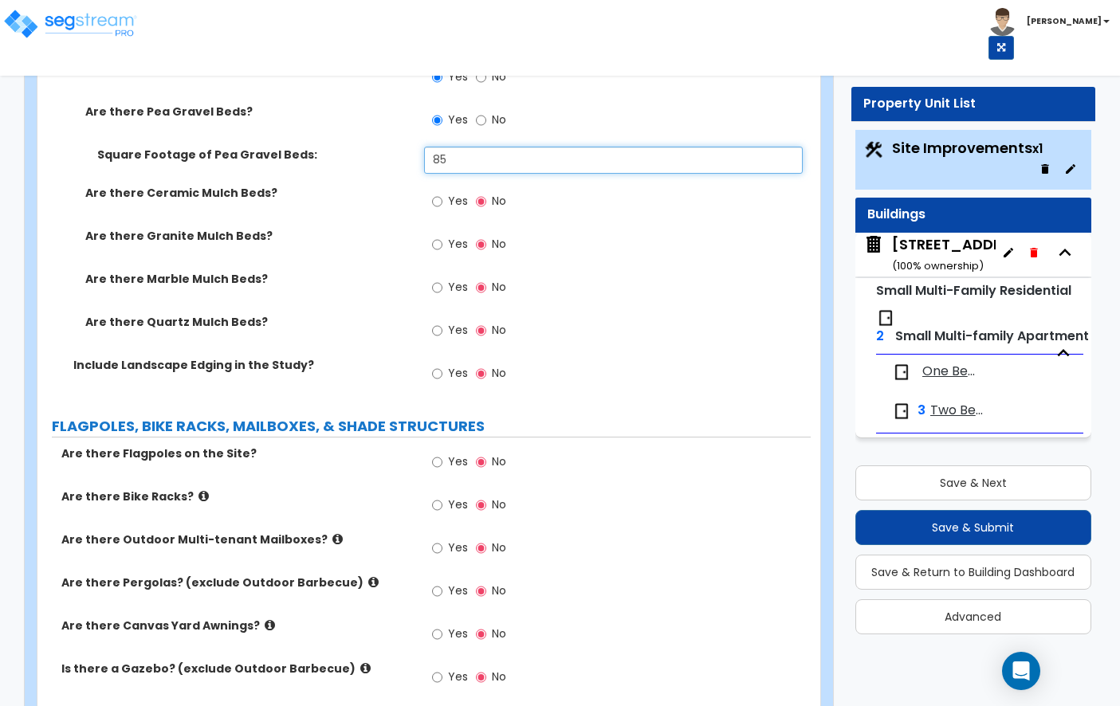
type input "85"
click at [436, 365] on input "Yes" at bounding box center [437, 374] width 10 height 18
radio input "true"
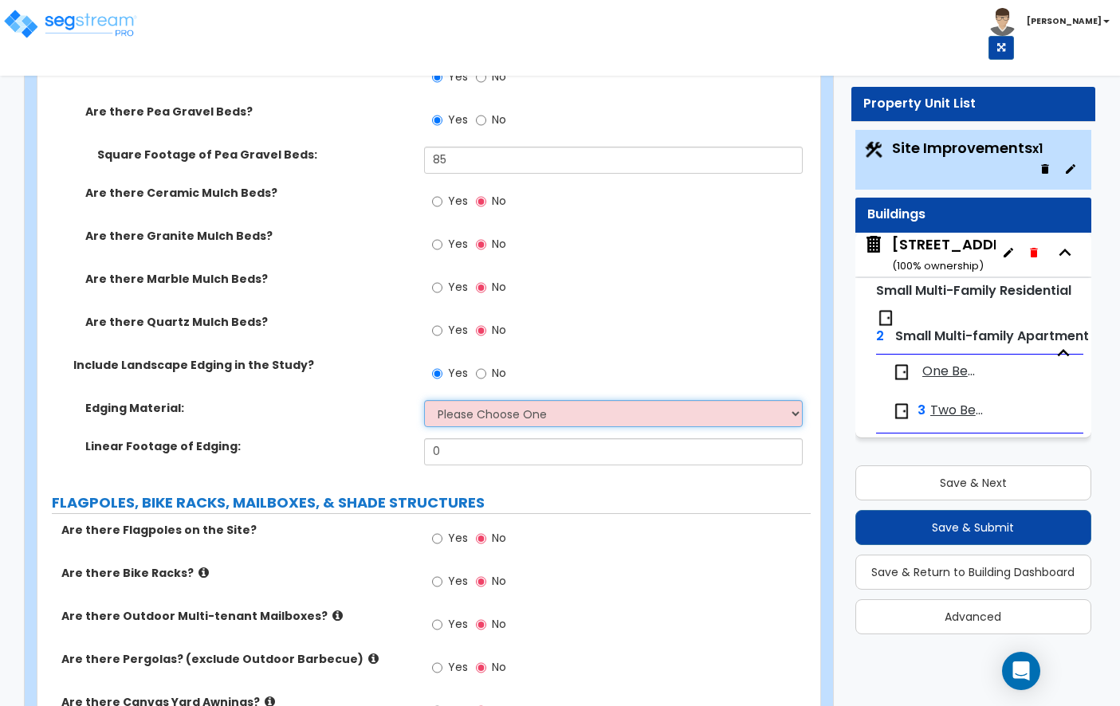
click at [517, 400] on select "Please Choose One Metal Brick Railroad Ties Concrete" at bounding box center [613, 413] width 379 height 27
select select "2"
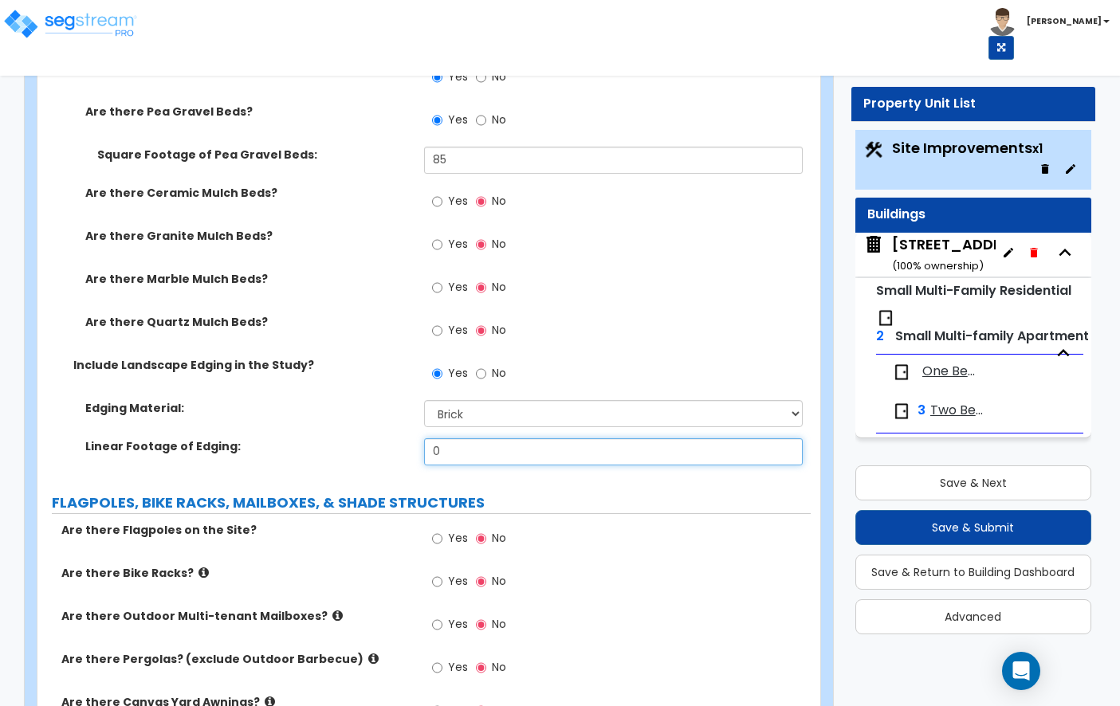
click at [485, 438] on input "0" at bounding box center [613, 451] width 379 height 27
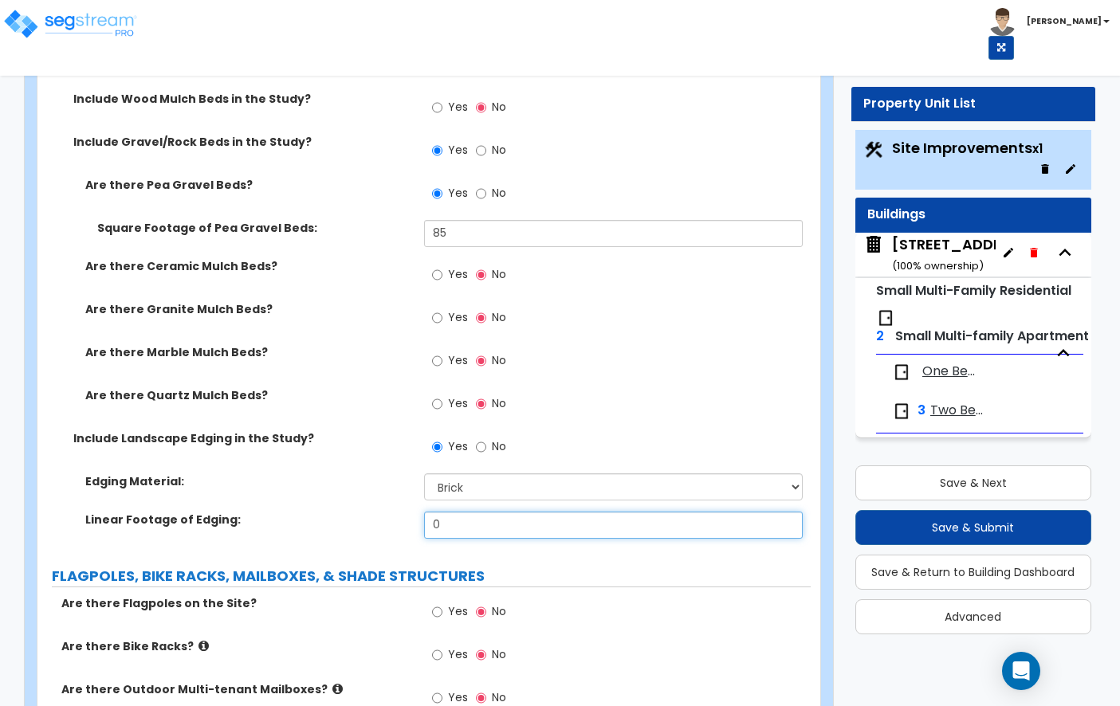
scroll to position [2417, 0]
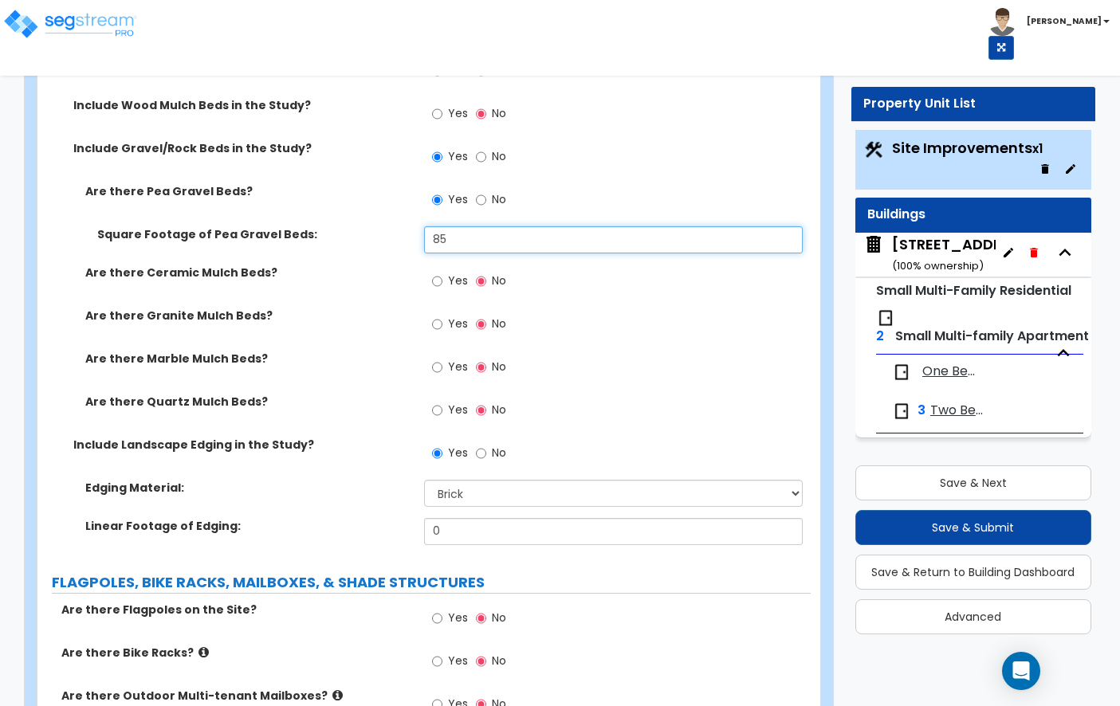
click at [460, 226] on input "85" at bounding box center [613, 239] width 379 height 27
type input "8"
click at [460, 226] on input "8" at bounding box center [613, 239] width 379 height 27
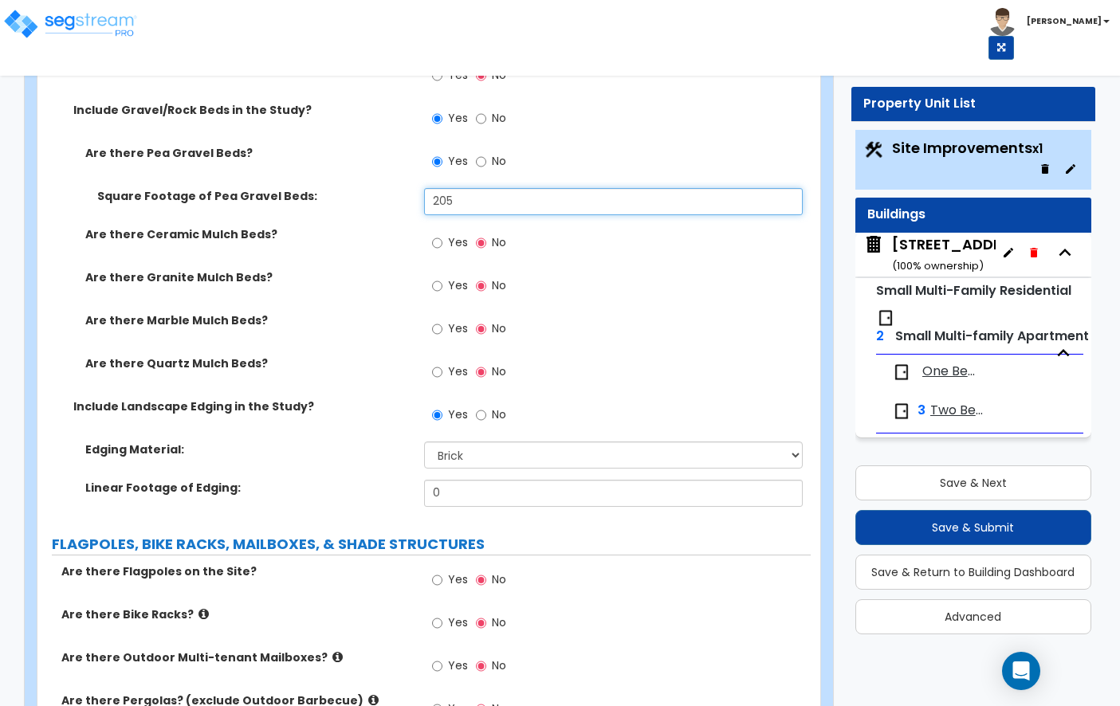
type input "205"
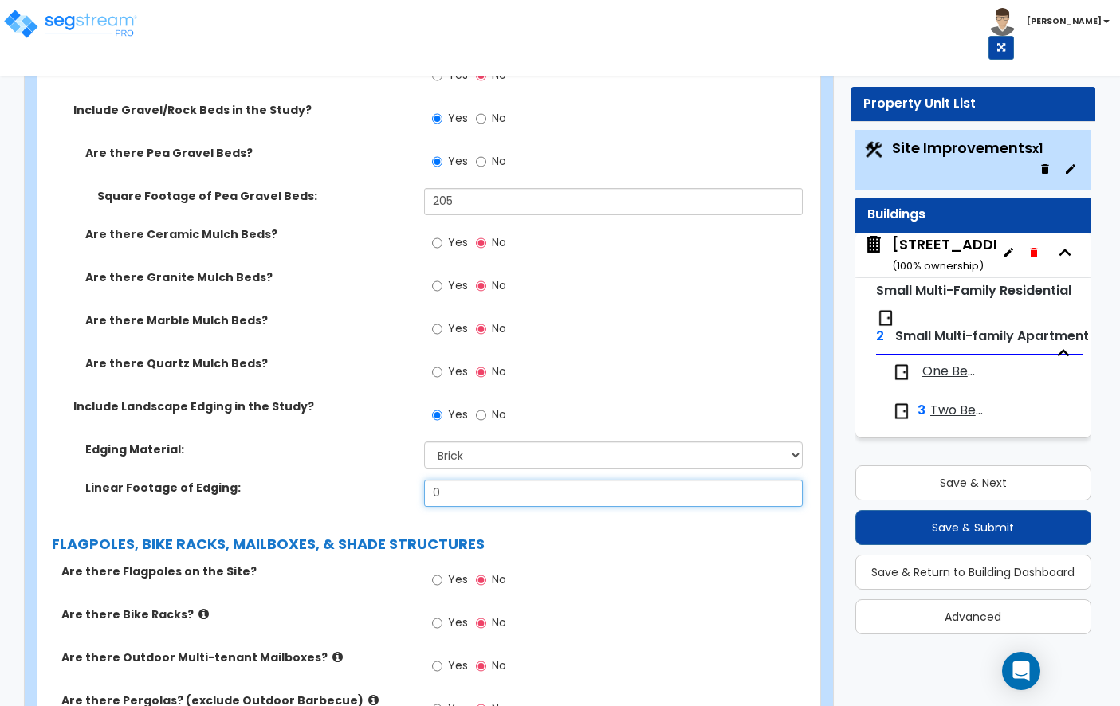
click at [473, 480] on input "0" at bounding box center [613, 493] width 379 height 27
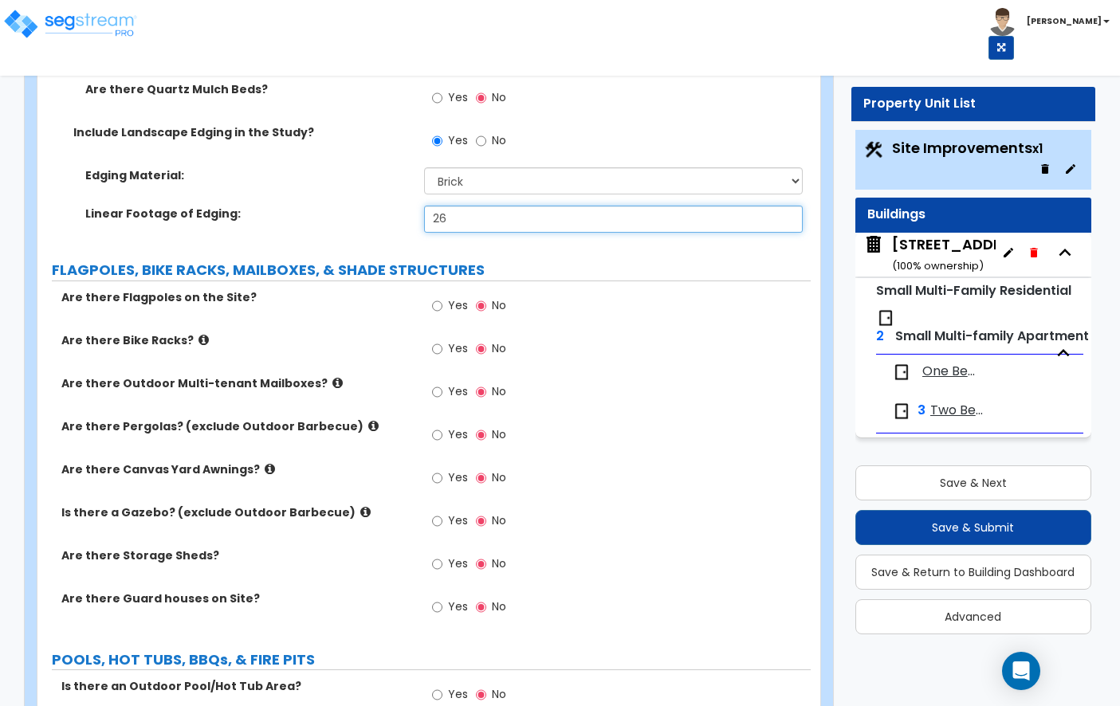
scroll to position [2730, 0]
type input "26"
click at [332, 376] on icon at bounding box center [337, 382] width 10 height 12
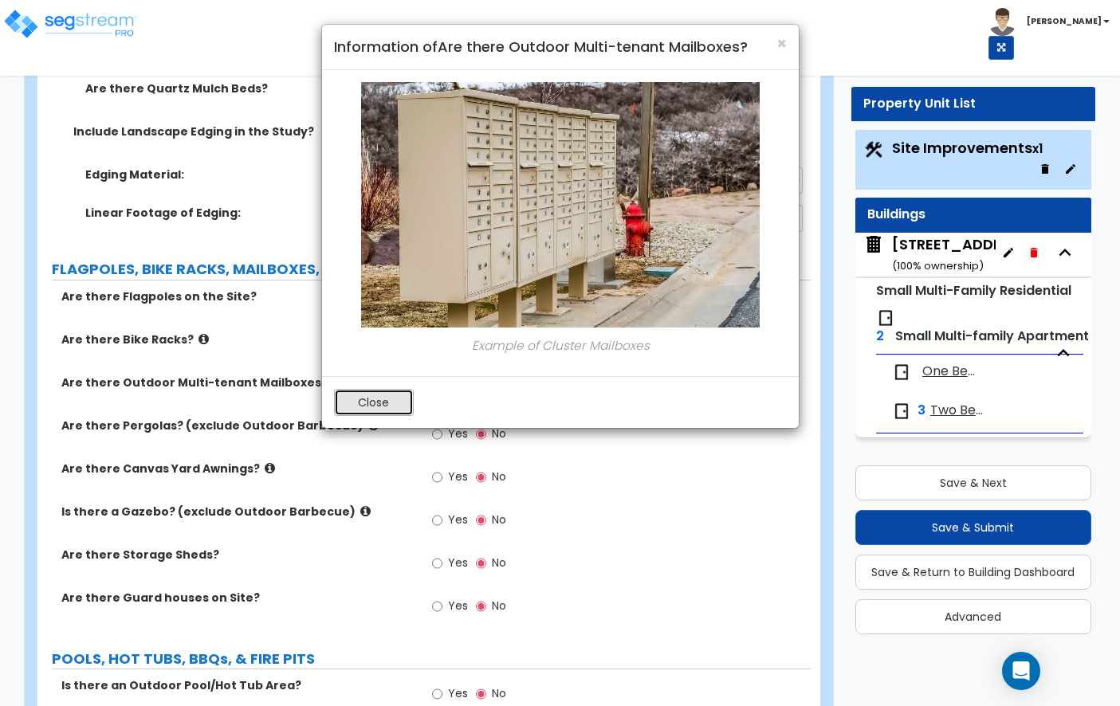
click at [371, 396] on button "Close" at bounding box center [374, 402] width 80 height 27
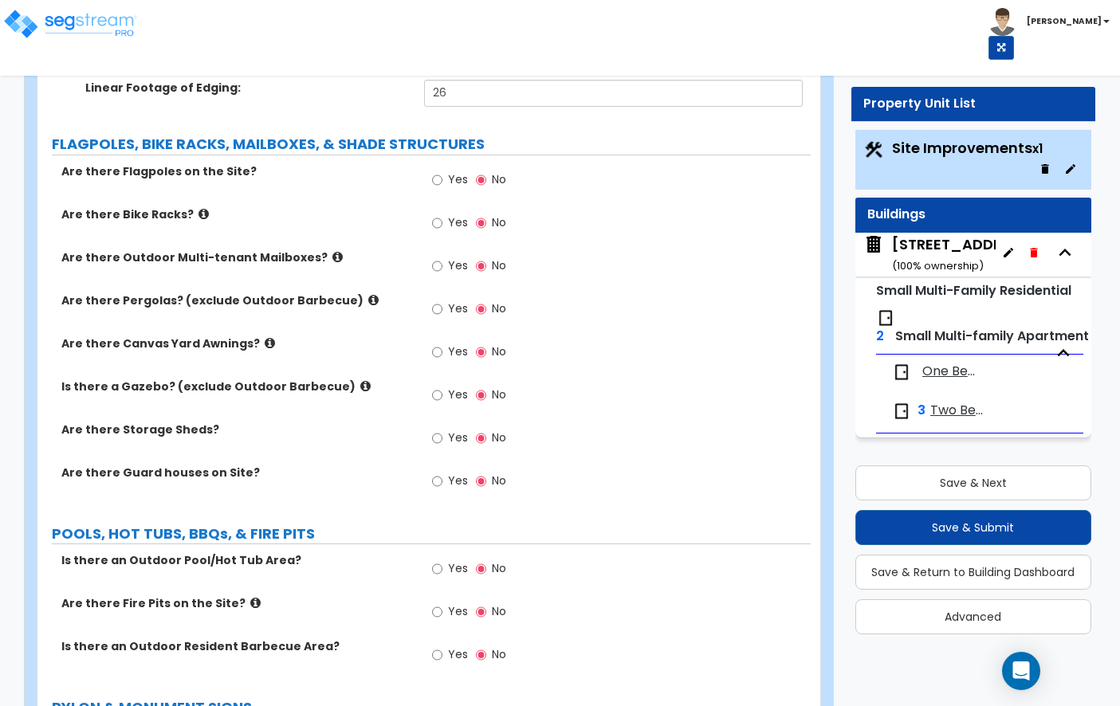
scroll to position [2854, 0]
click at [332, 253] on icon at bounding box center [337, 259] width 10 height 12
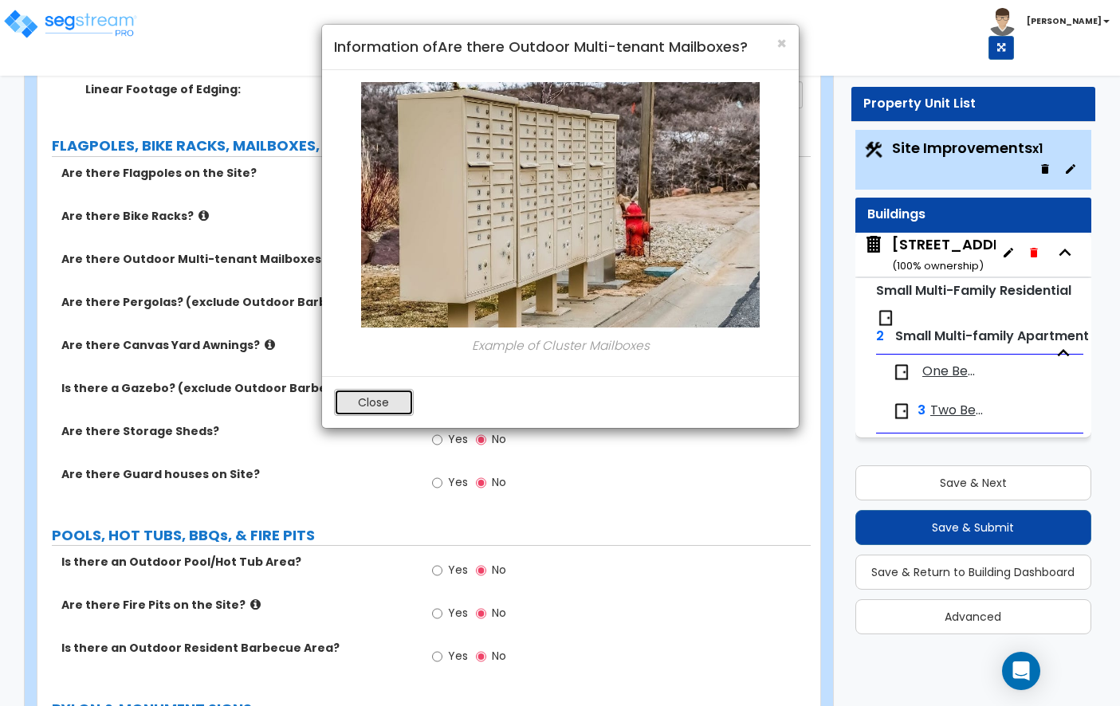
click at [400, 404] on button "Close" at bounding box center [374, 402] width 80 height 27
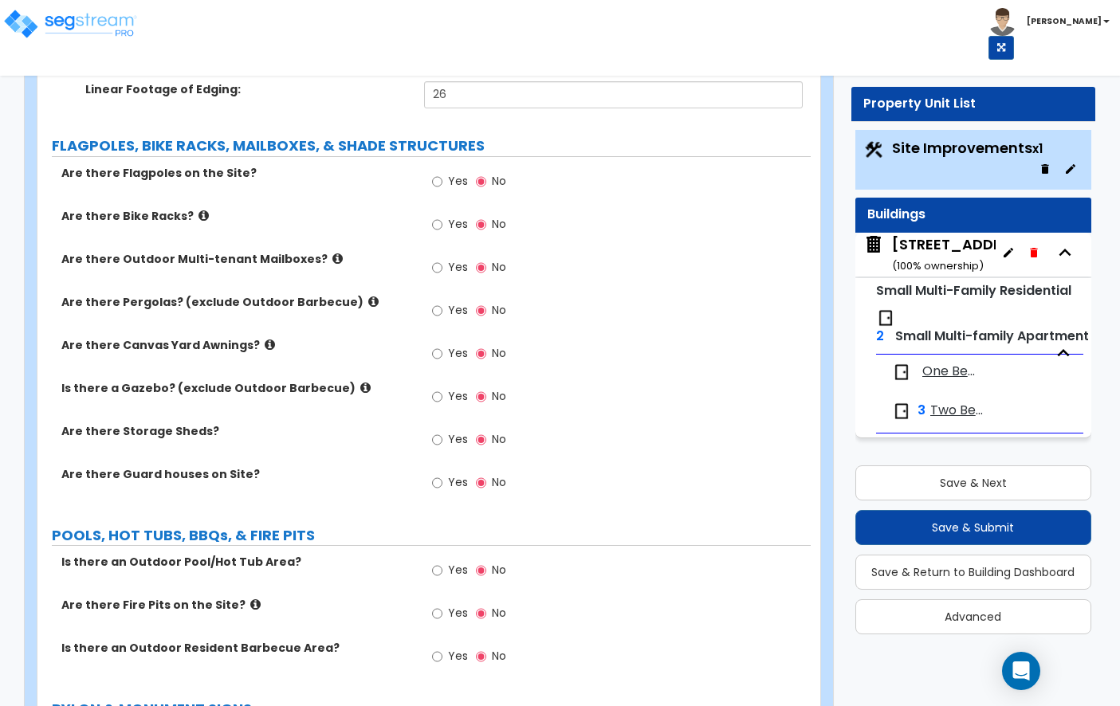
click at [332, 253] on icon at bounding box center [337, 259] width 10 height 12
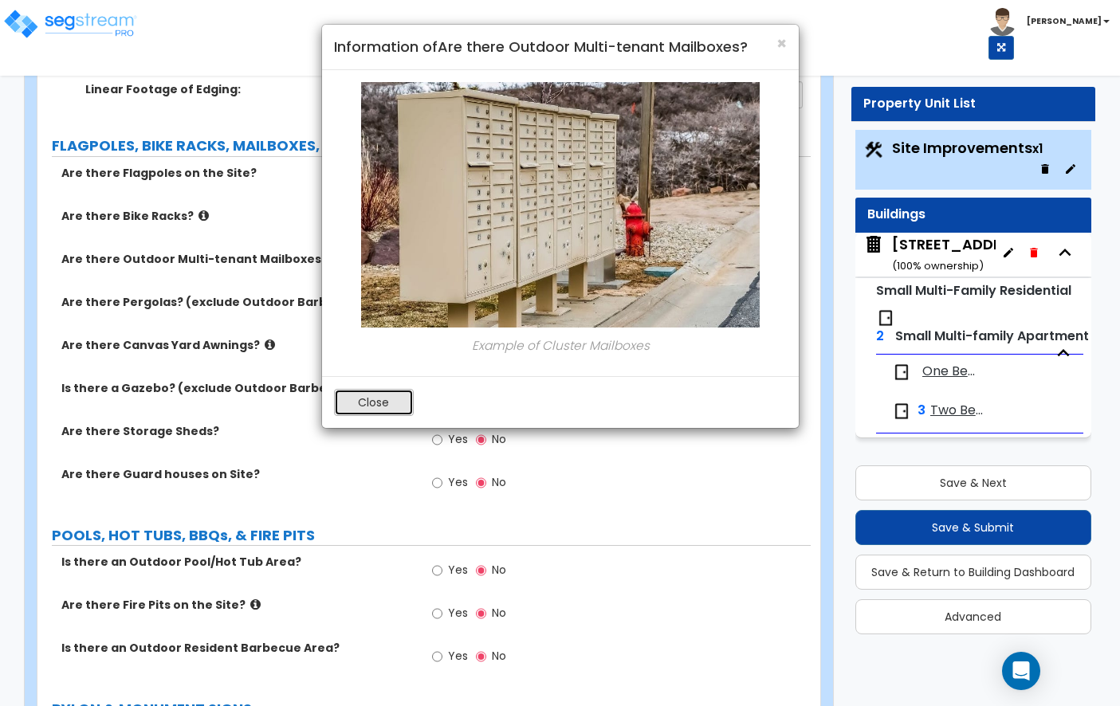
click at [391, 402] on button "Close" at bounding box center [374, 402] width 80 height 27
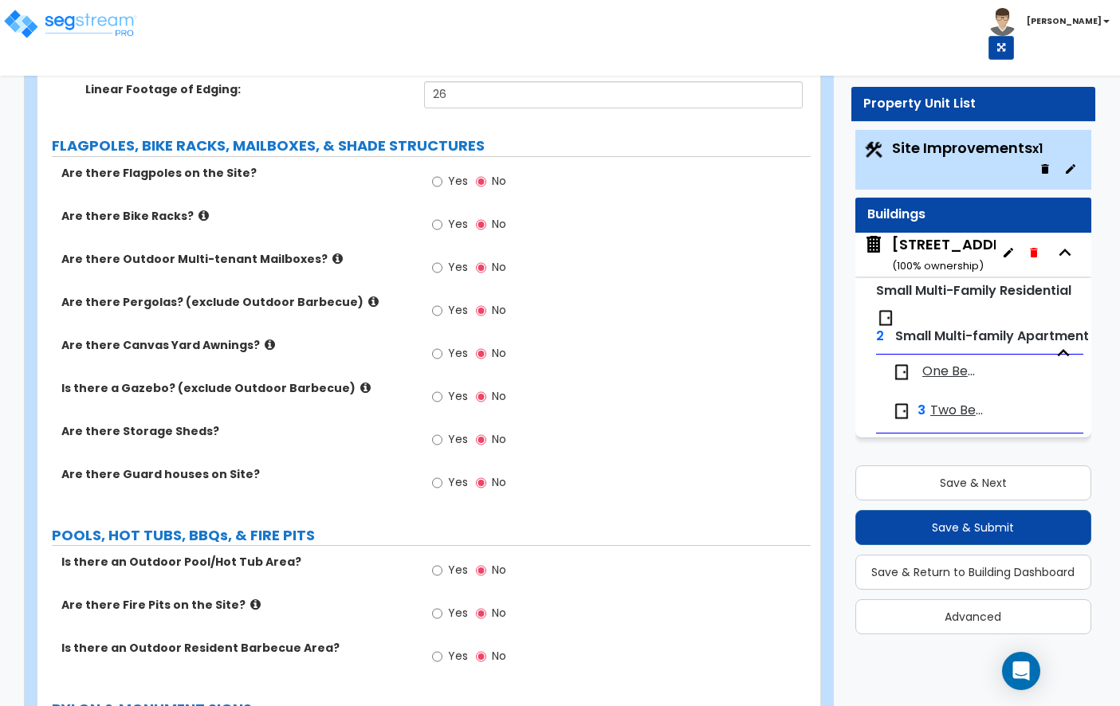
click at [438, 256] on label "Yes" at bounding box center [450, 269] width 36 height 27
click at [438, 259] on input "Yes" at bounding box center [437, 268] width 10 height 18
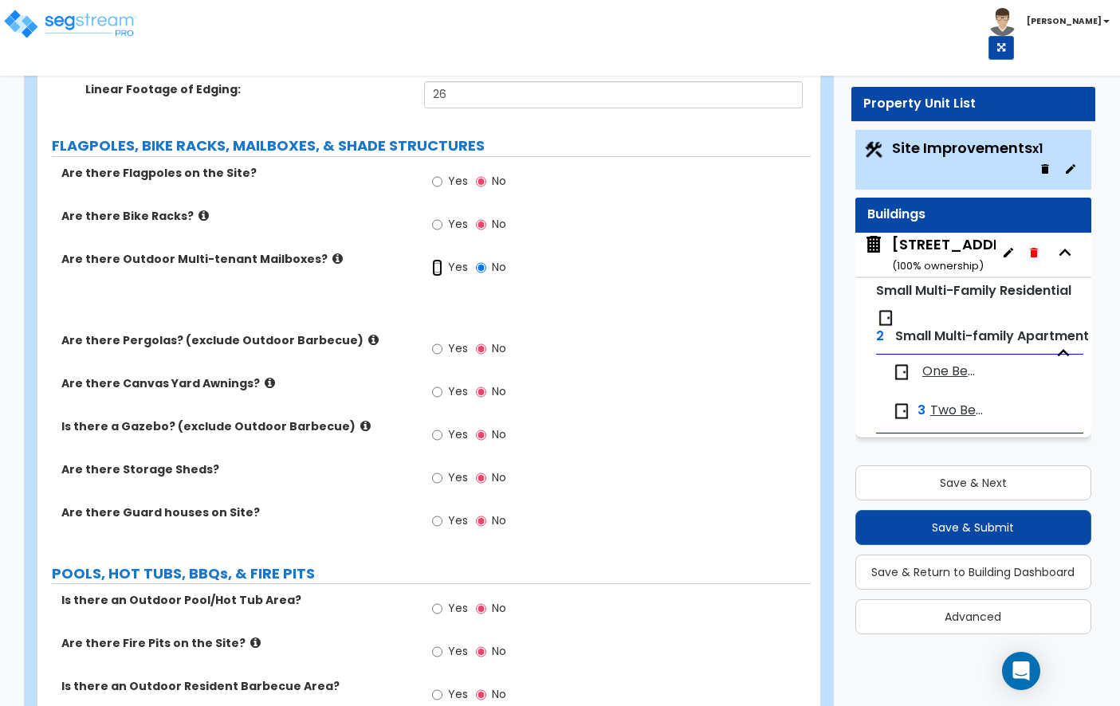
radio input "true"
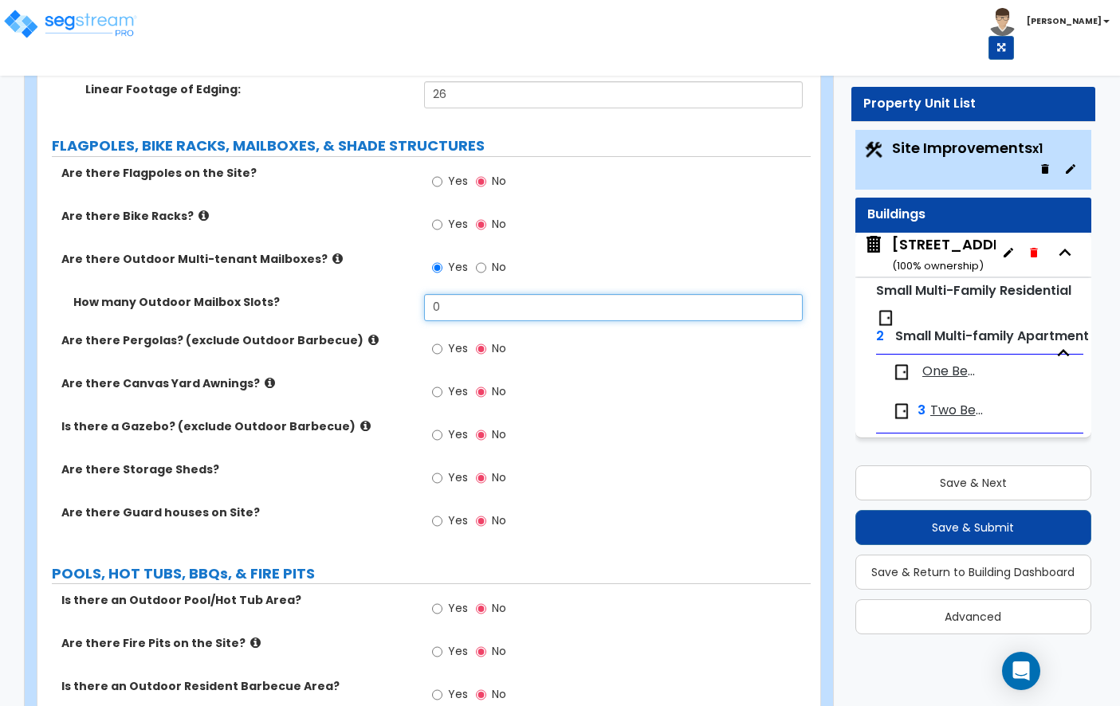
click at [446, 294] on input "0" at bounding box center [613, 307] width 379 height 27
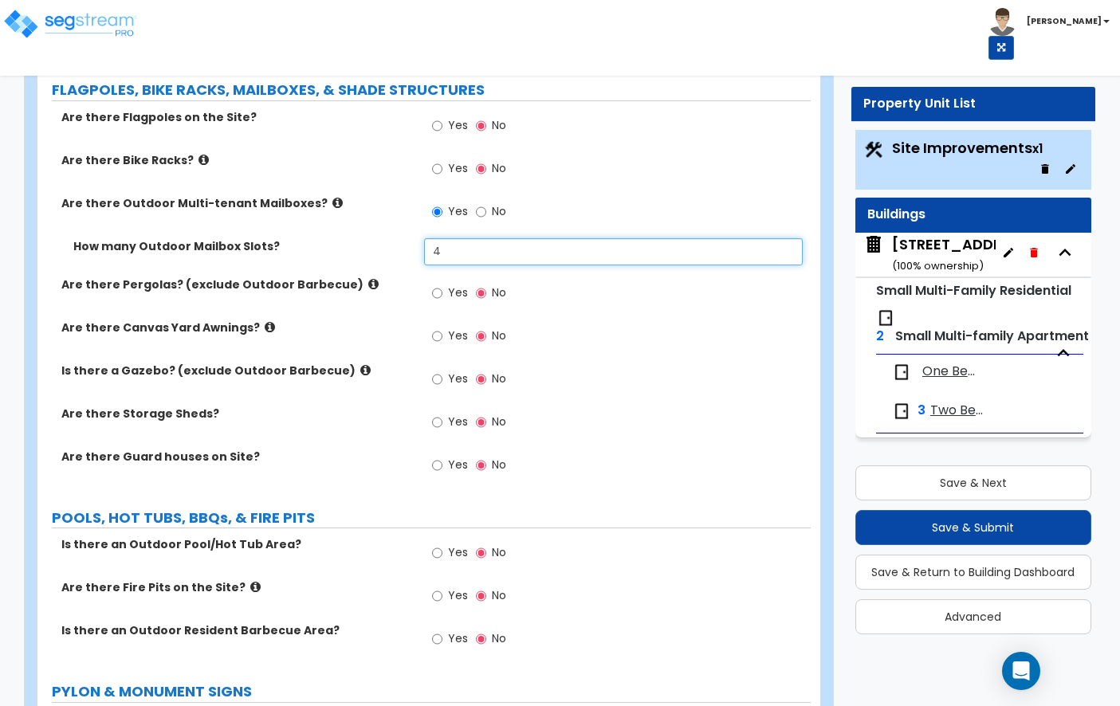
scroll to position [2906, 0]
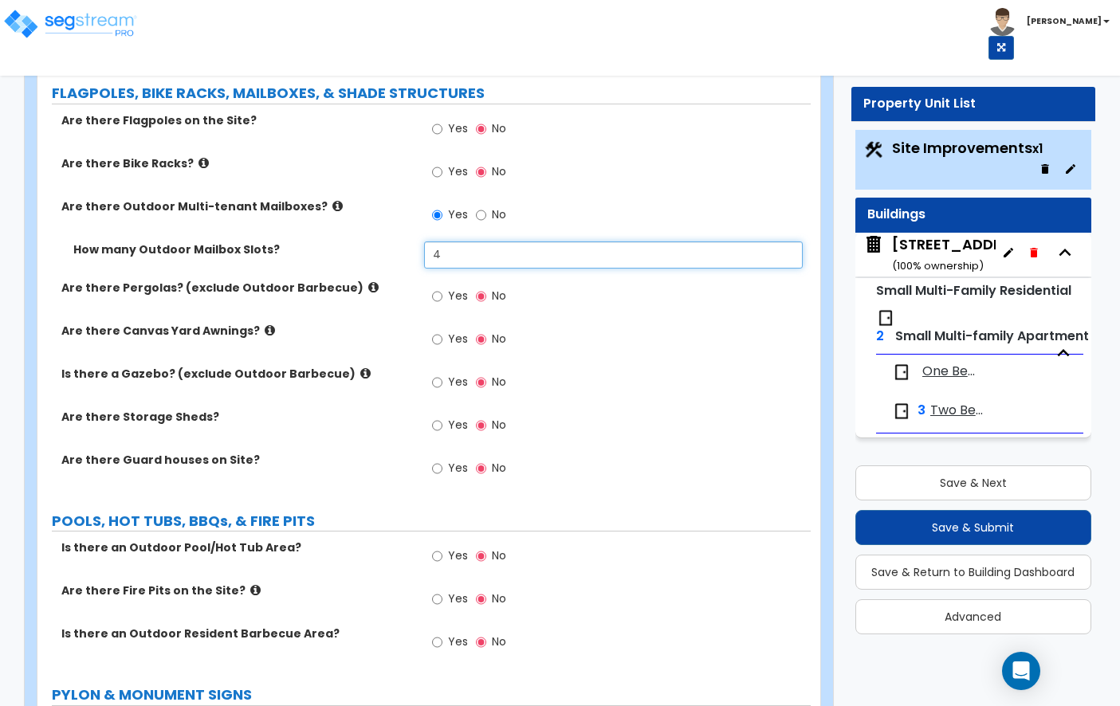
type input "4"
click at [332, 200] on icon at bounding box center [337, 206] width 10 height 12
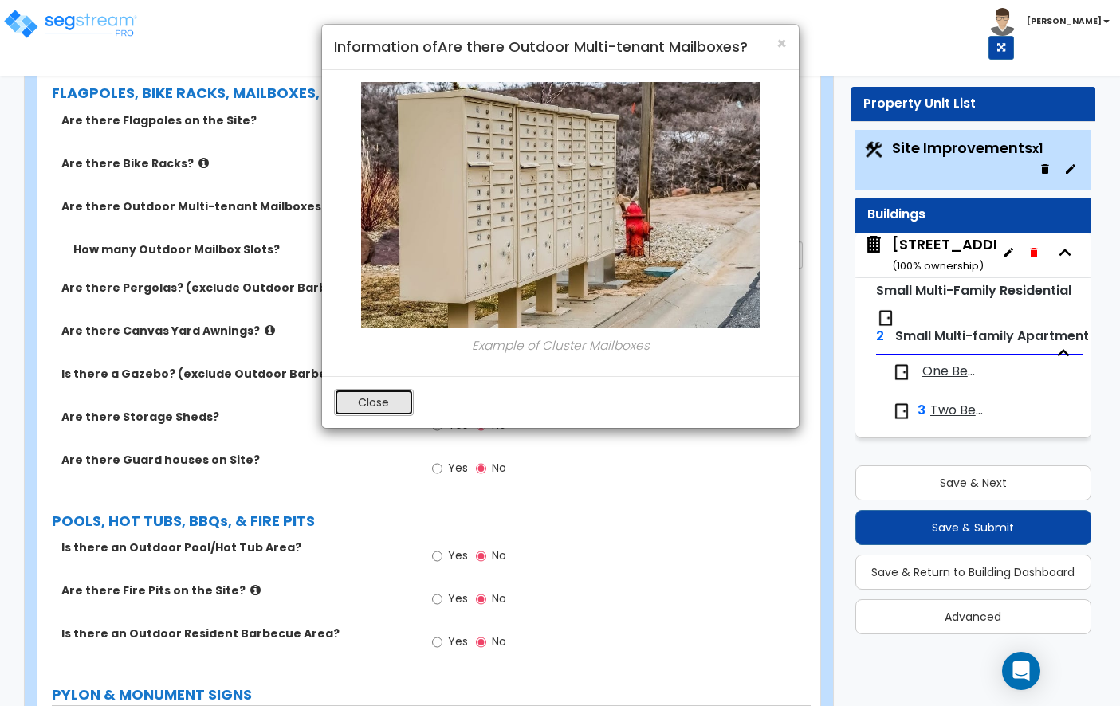
click at [384, 402] on button "Close" at bounding box center [374, 402] width 80 height 27
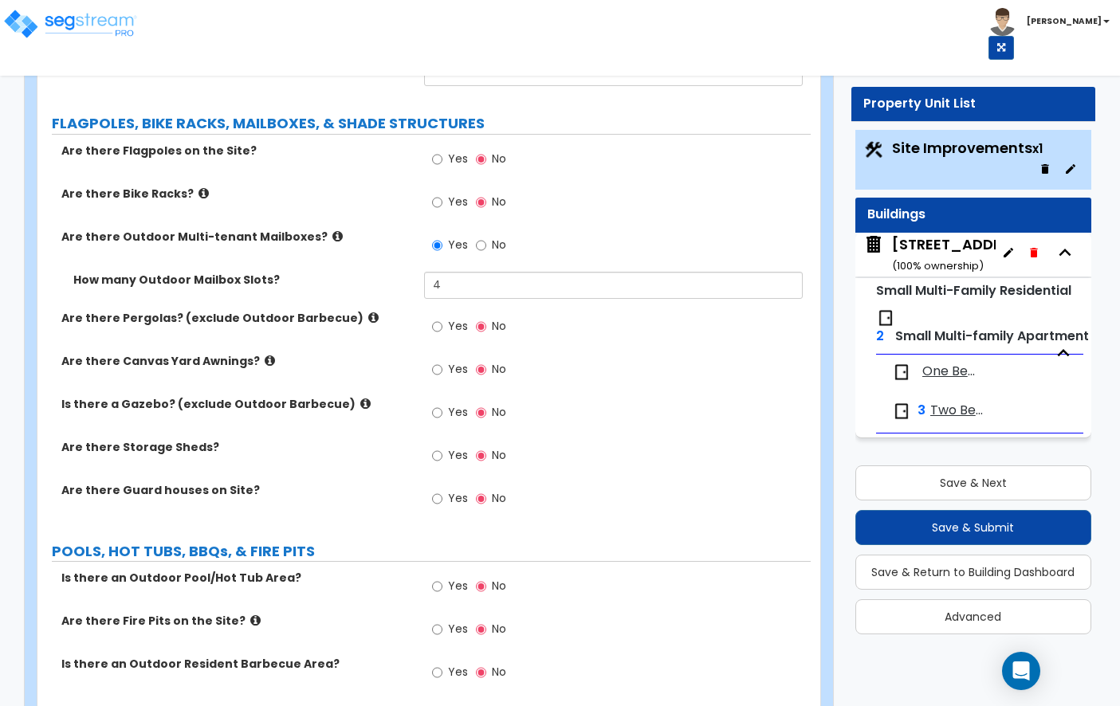
scroll to position [2870, 0]
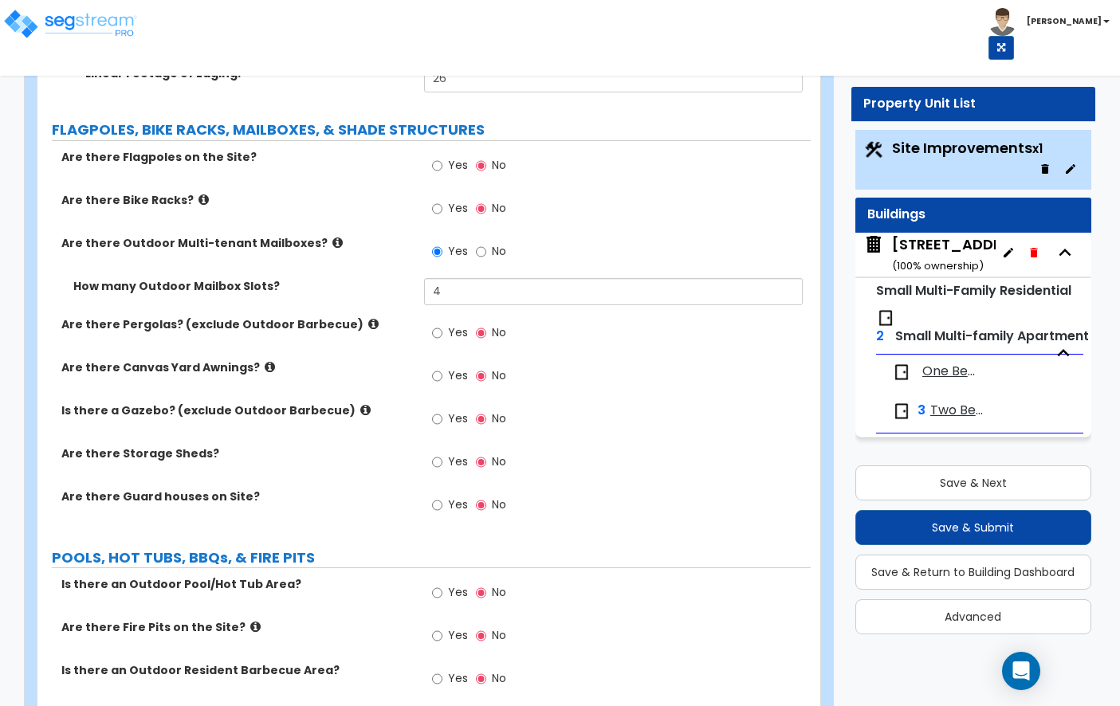
click at [324, 235] on label "Are there Outdoor Multi-tenant Mailboxes?" at bounding box center [236, 243] width 351 height 16
click at [332, 237] on icon at bounding box center [337, 243] width 10 height 12
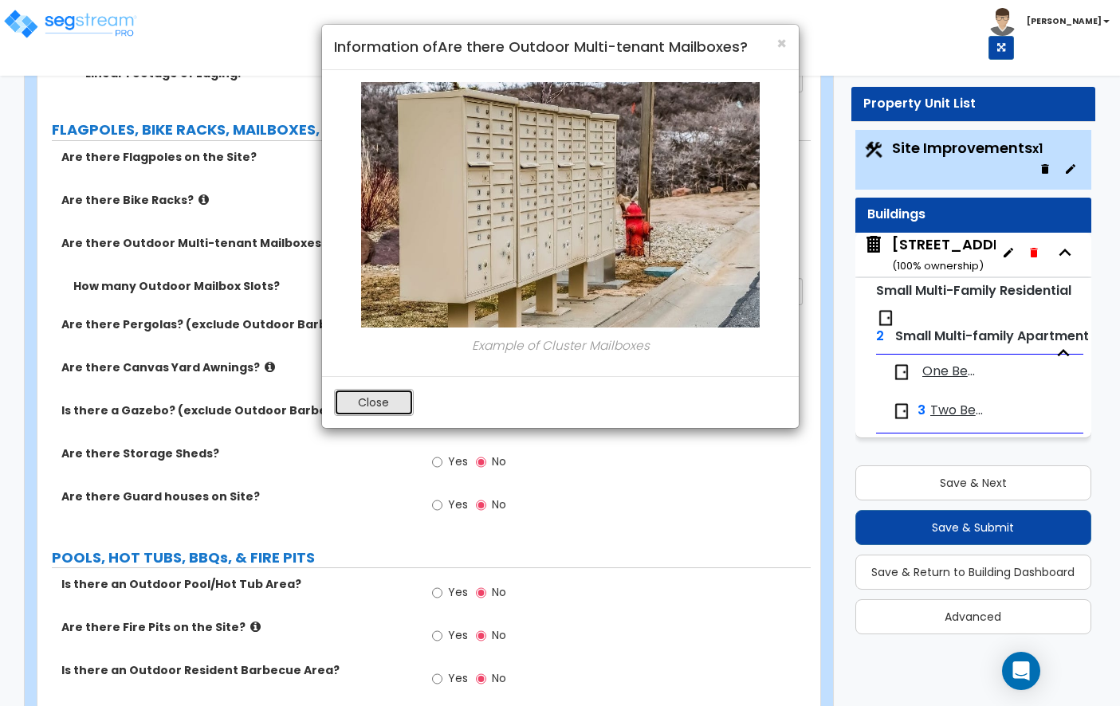
click at [368, 409] on button "Close" at bounding box center [374, 402] width 80 height 27
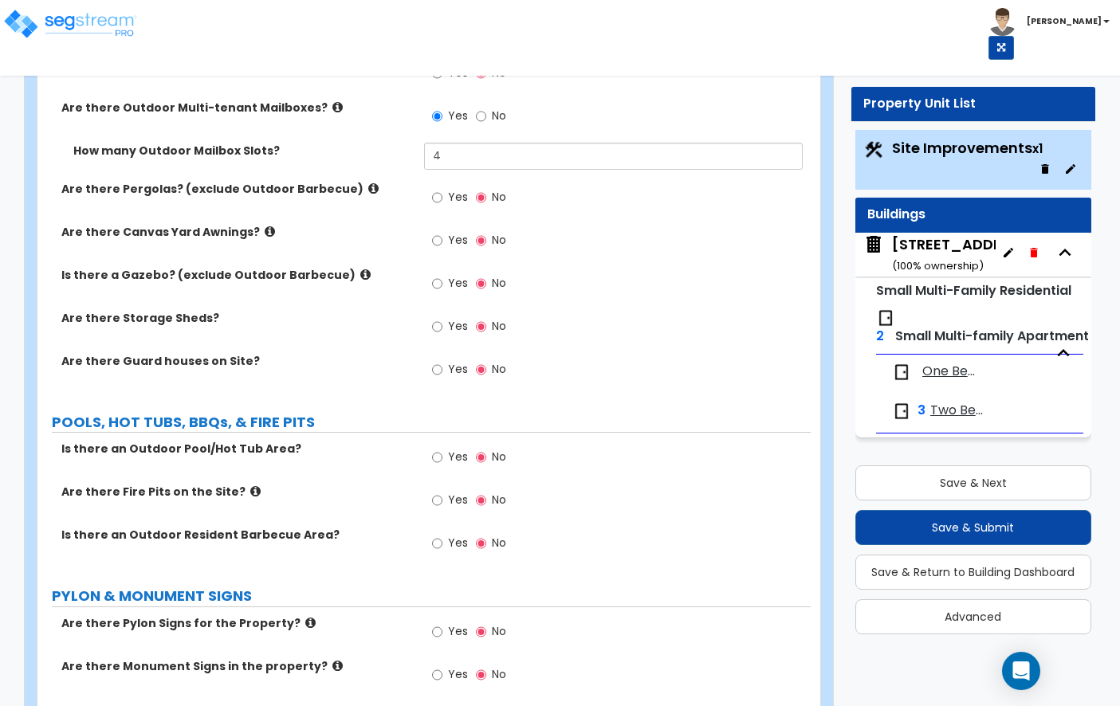
scroll to position [3009, 0]
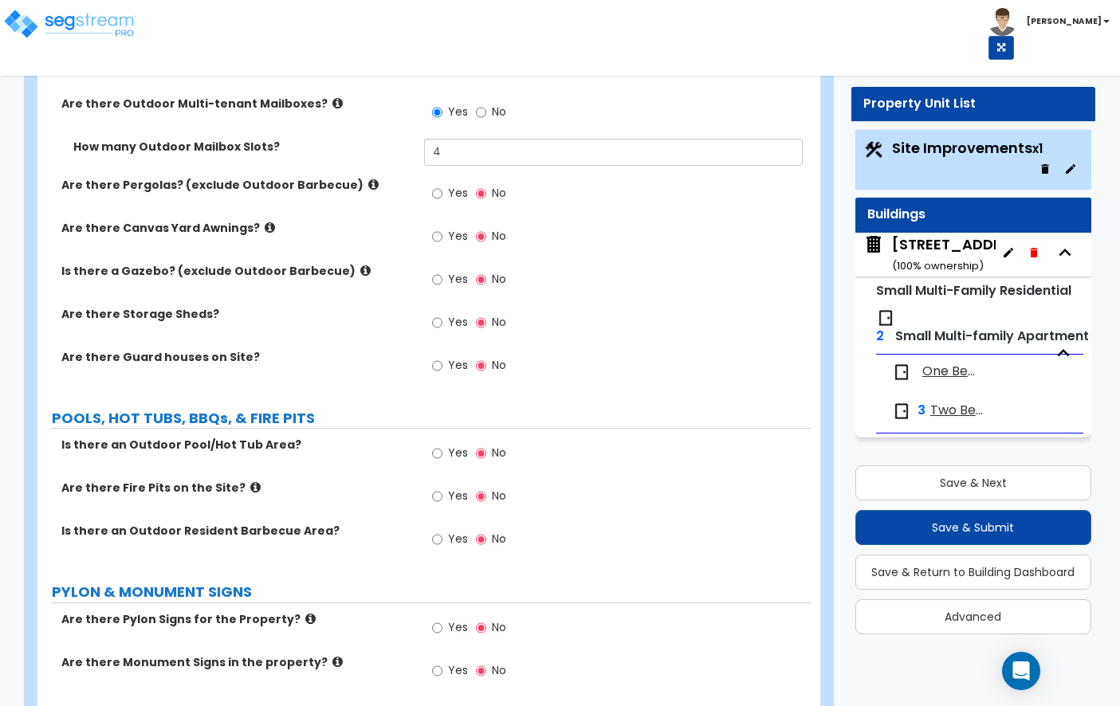
click at [265, 222] on icon at bounding box center [270, 228] width 10 height 12
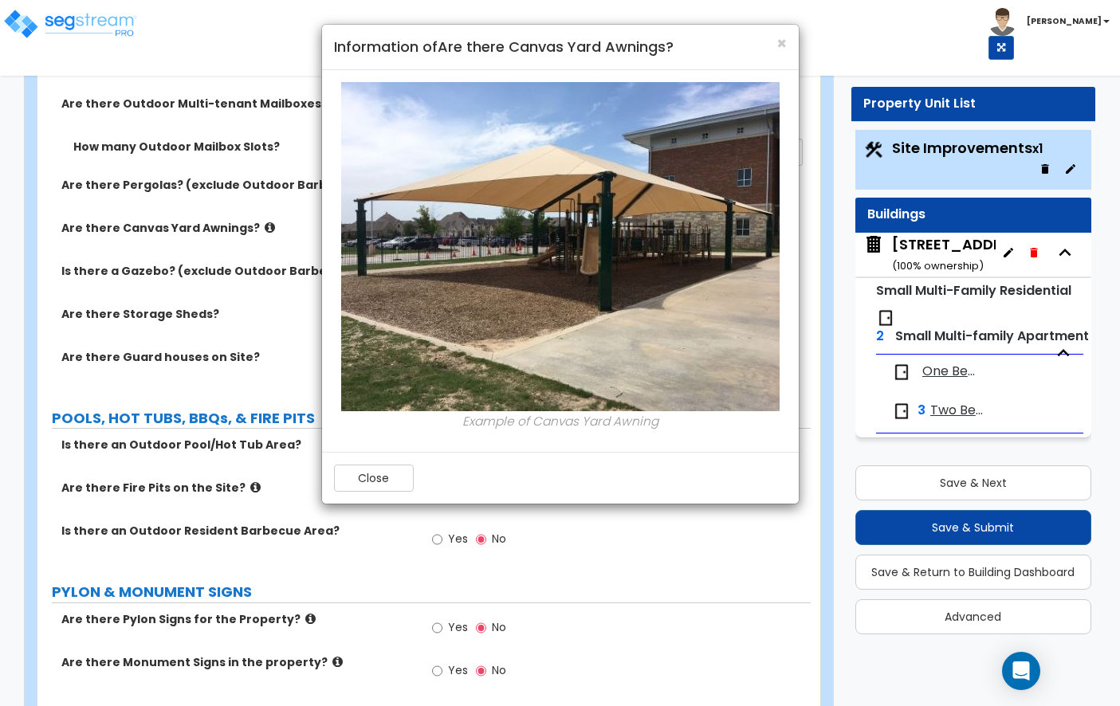
click at [363, 464] on div "Close" at bounding box center [560, 478] width 477 height 52
click at [358, 458] on div "Close" at bounding box center [560, 478] width 477 height 52
click at [361, 485] on button "Close" at bounding box center [374, 478] width 80 height 27
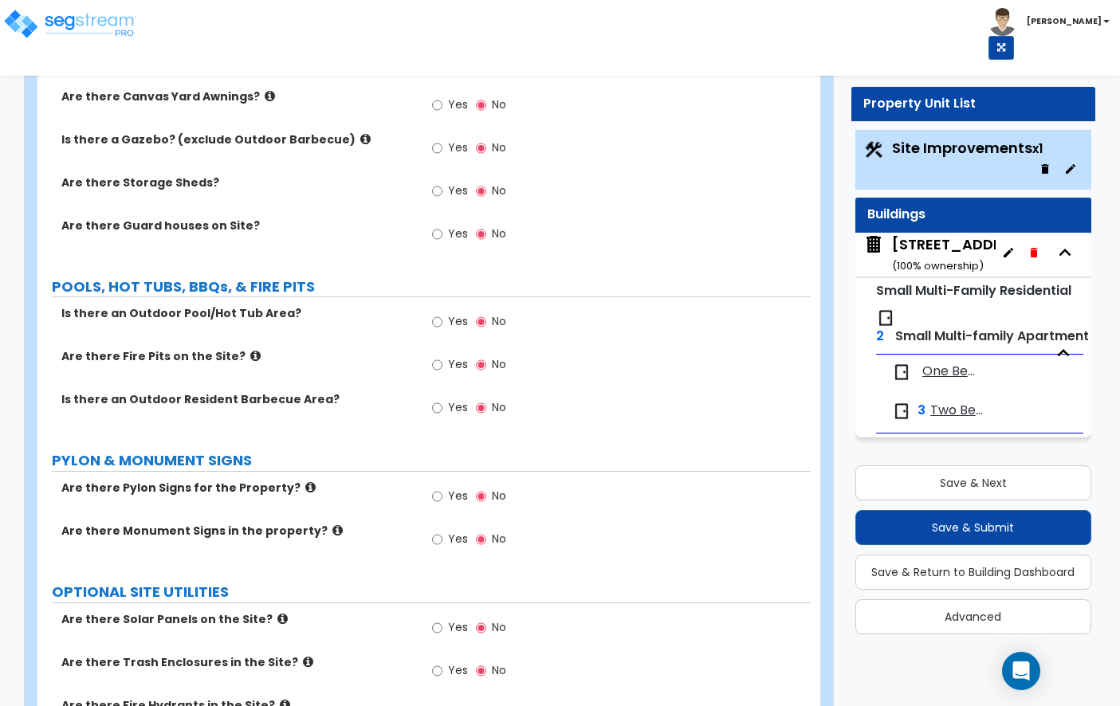
scroll to position [3140, 0]
click at [250, 351] on icon at bounding box center [255, 357] width 10 height 12
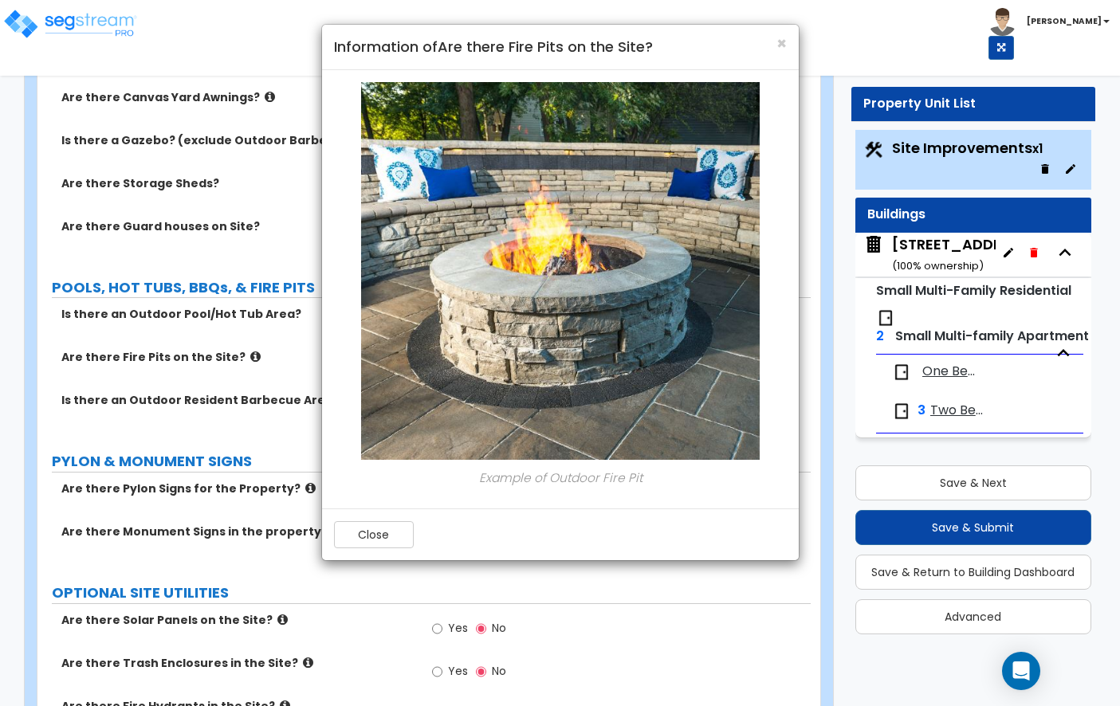
click at [374, 510] on div "Close" at bounding box center [560, 535] width 477 height 52
click at [374, 527] on button "Close" at bounding box center [374, 534] width 80 height 27
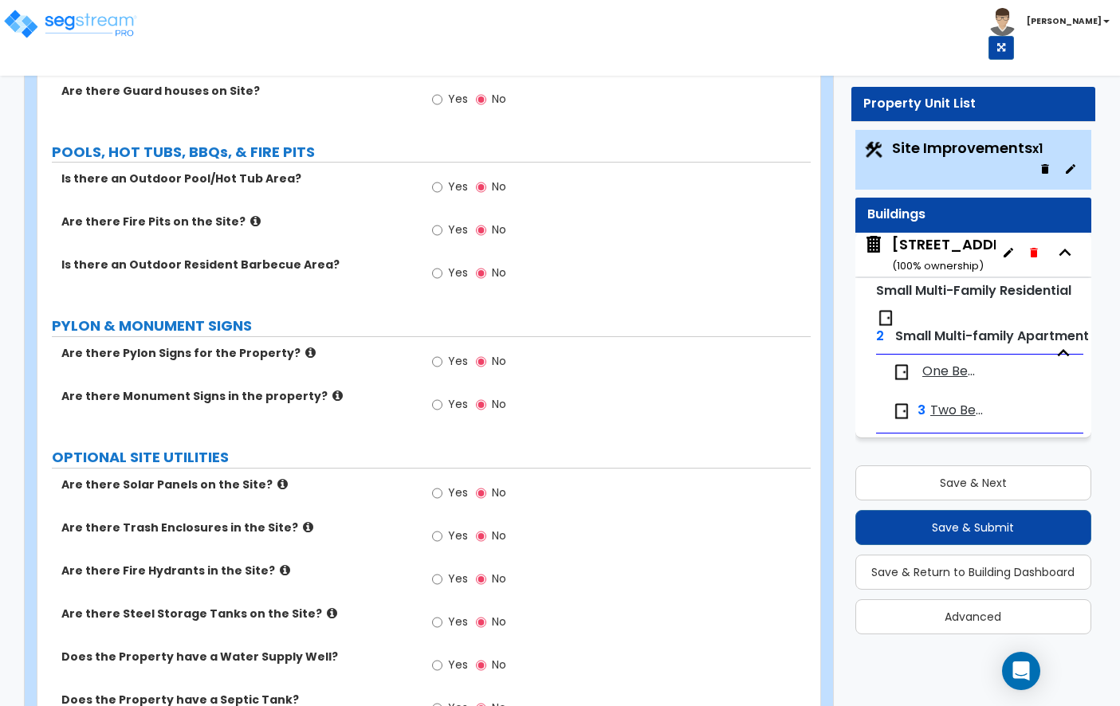
scroll to position [3275, 0]
click at [305, 348] on icon at bounding box center [310, 354] width 10 height 12
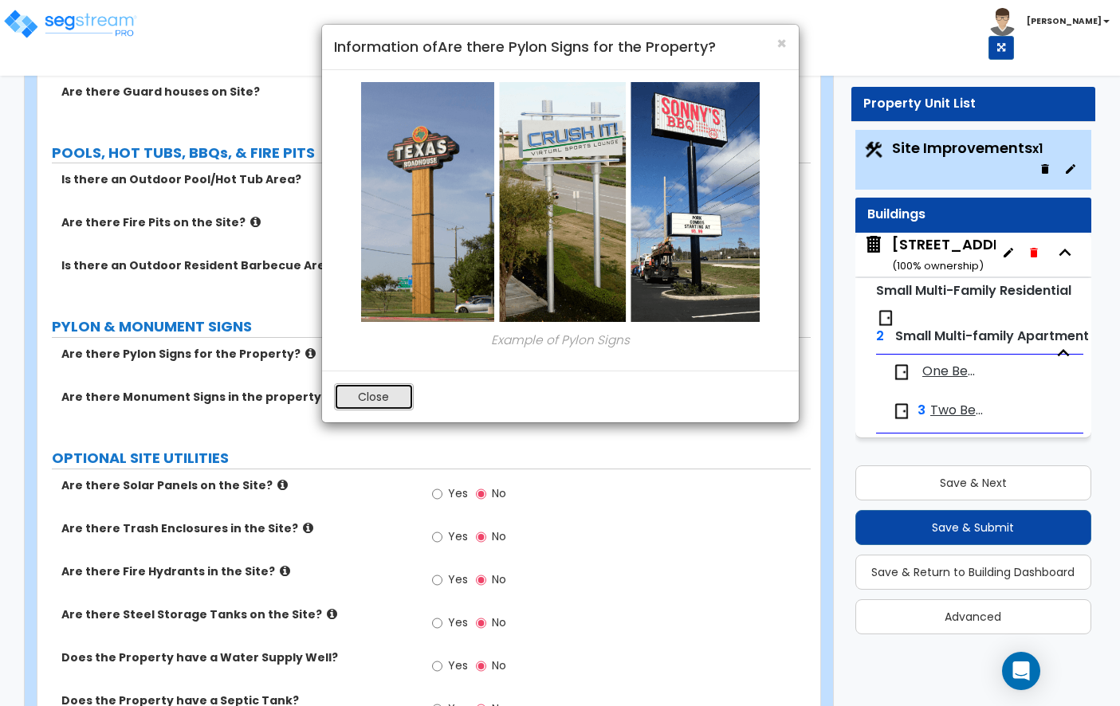
click at [364, 398] on button "Close" at bounding box center [374, 396] width 80 height 27
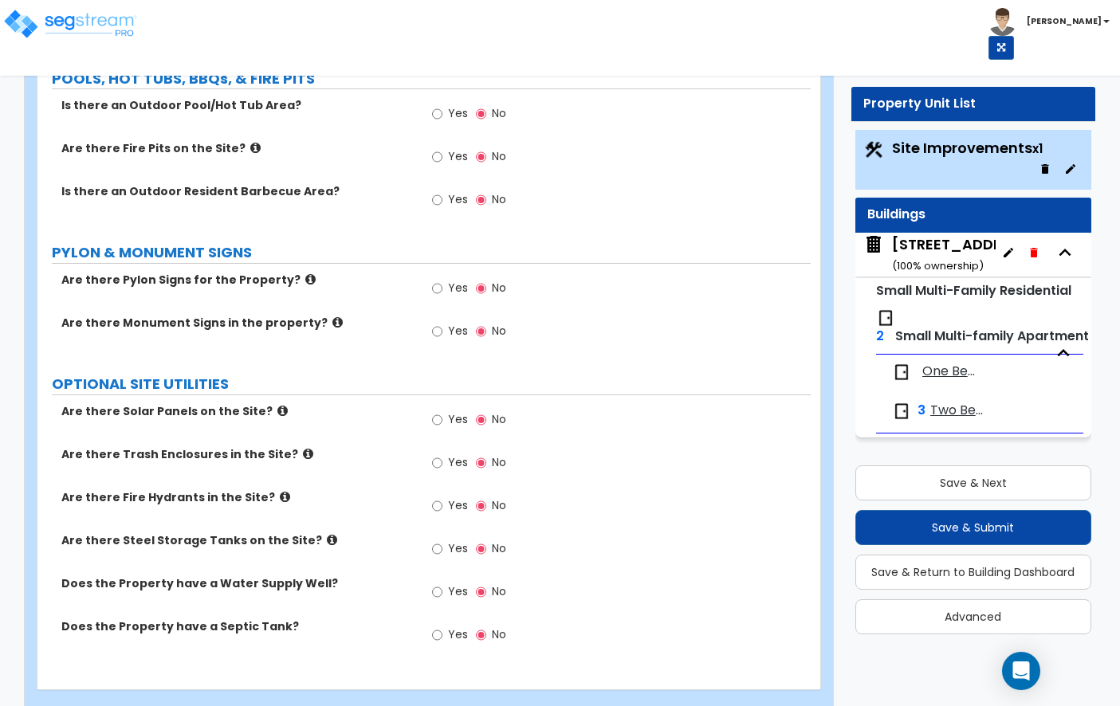
scroll to position [3366, 0]
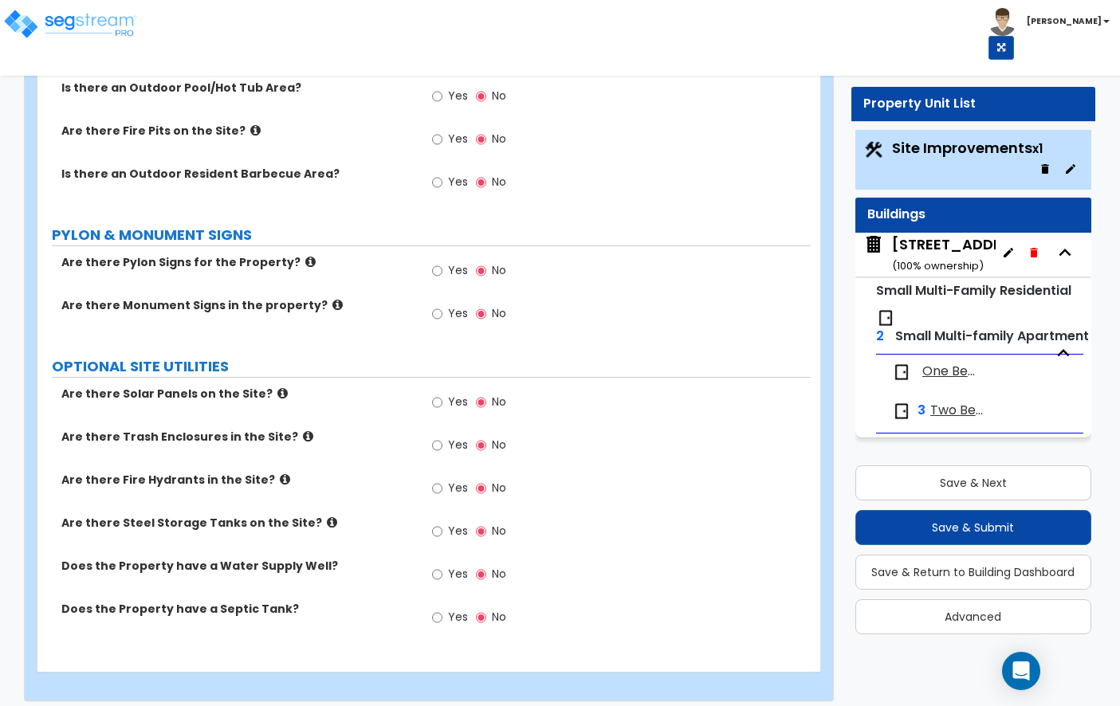
click at [277, 387] on icon at bounding box center [282, 393] width 10 height 12
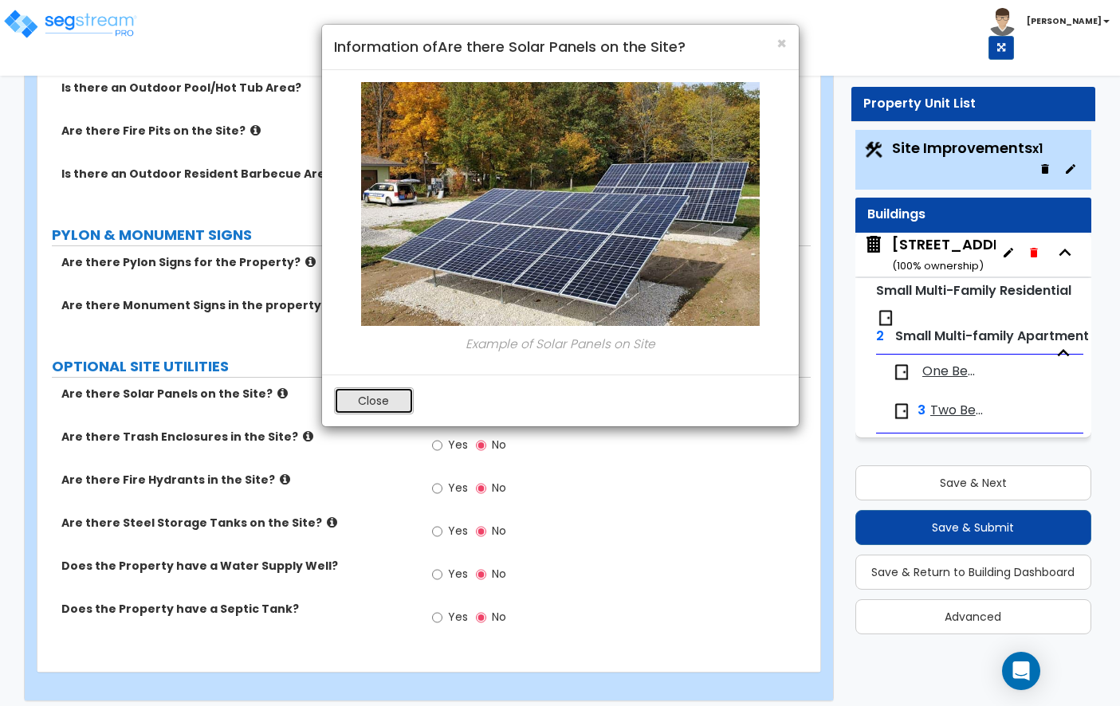
click at [347, 405] on button "Close" at bounding box center [374, 400] width 80 height 27
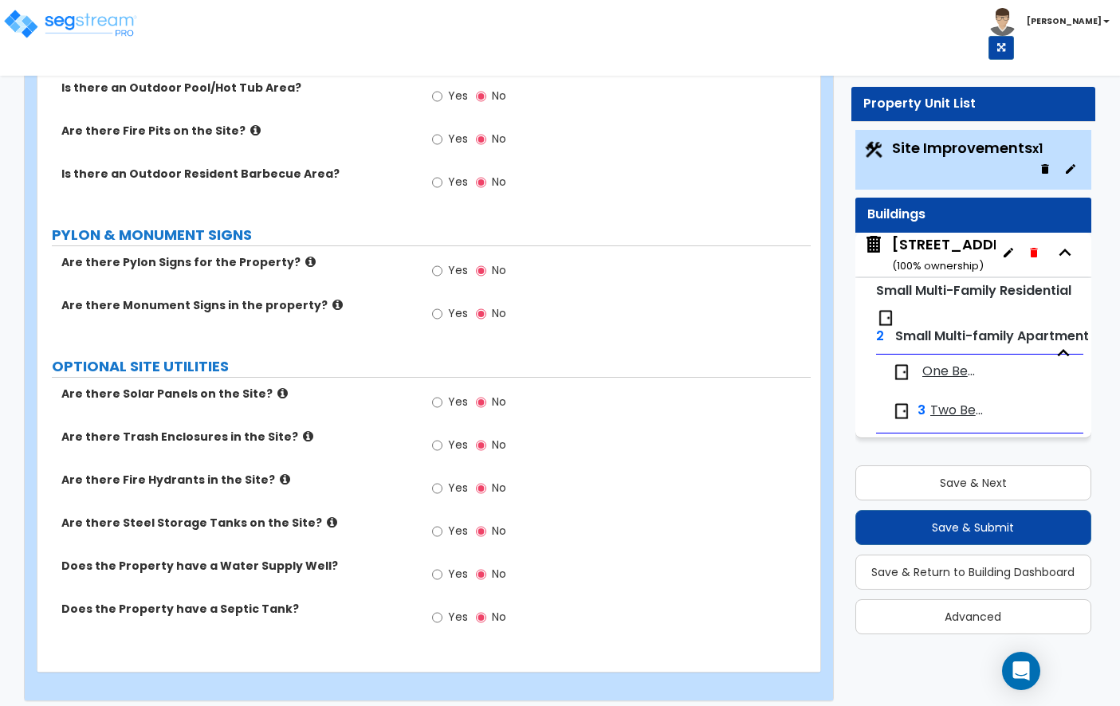
click at [303, 430] on icon at bounding box center [308, 436] width 10 height 12
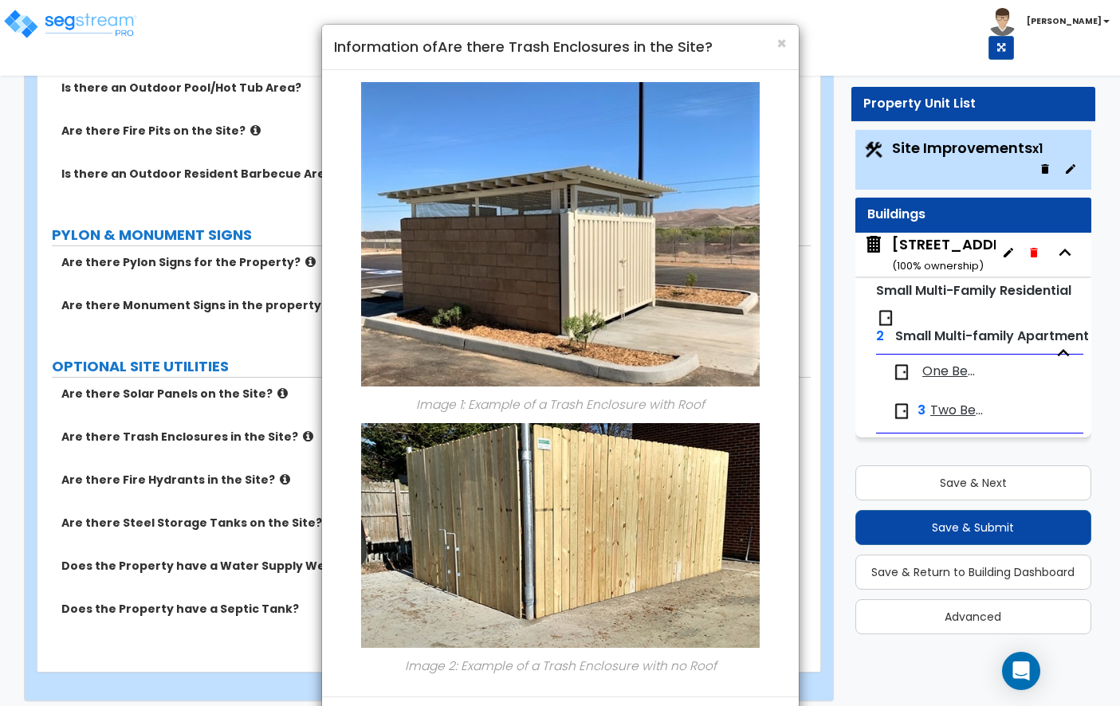
click at [773, 55] on h4 "Information of Are there Trash Enclosures in the Site?" at bounding box center [560, 47] width 453 height 21
click at [776, 49] on span "×" at bounding box center [781, 43] width 10 height 23
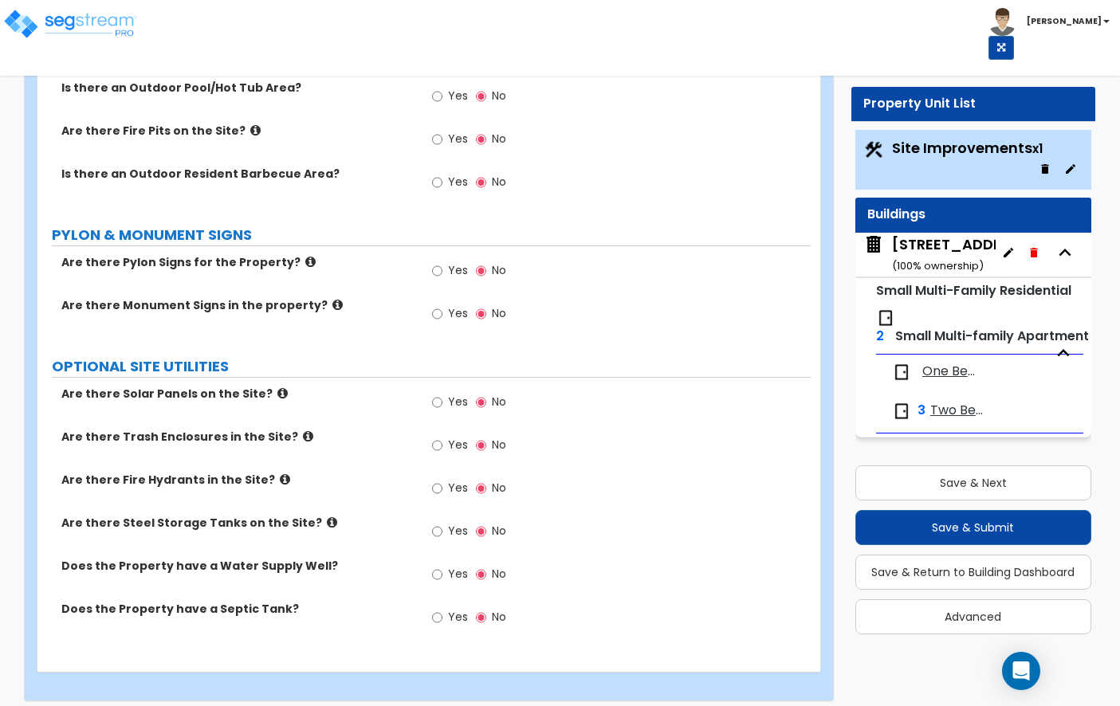
click at [327, 517] on icon at bounding box center [332, 523] width 10 height 12
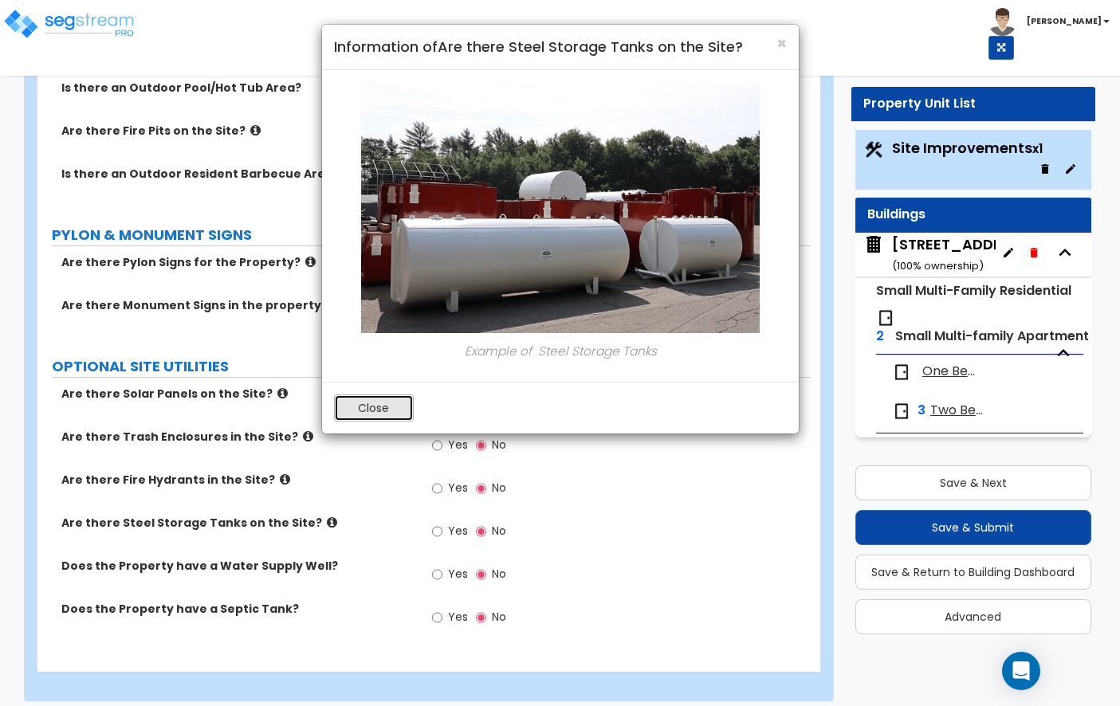
click at [380, 415] on button "Close" at bounding box center [374, 408] width 80 height 27
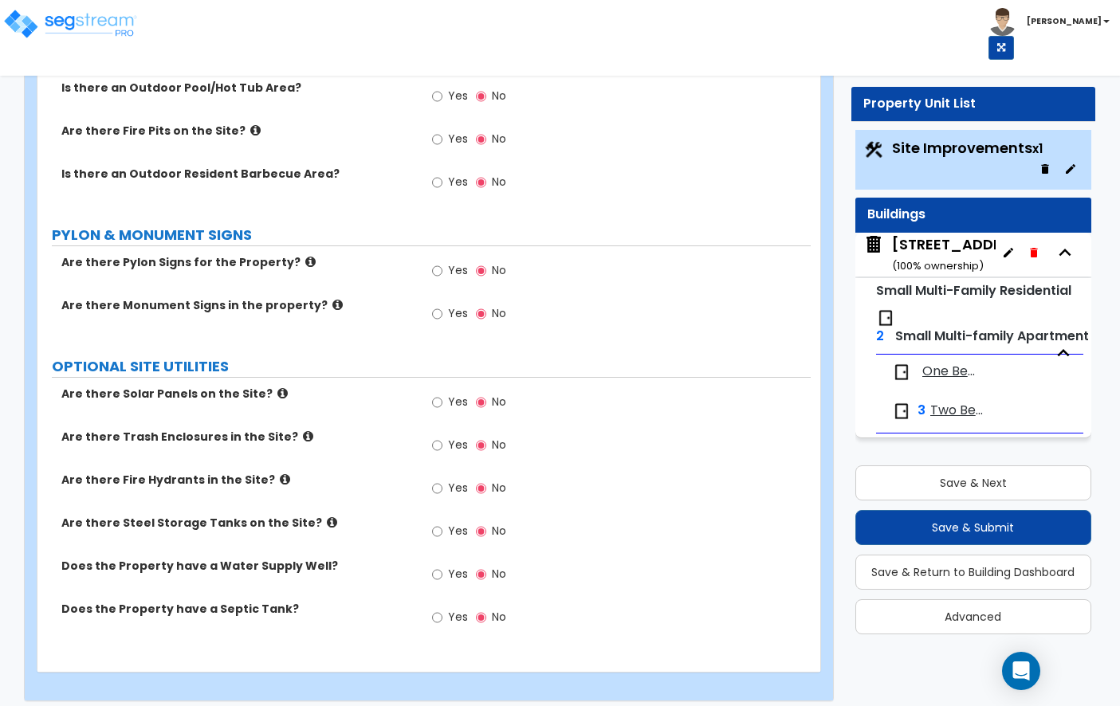
scroll to position [3365, 0]
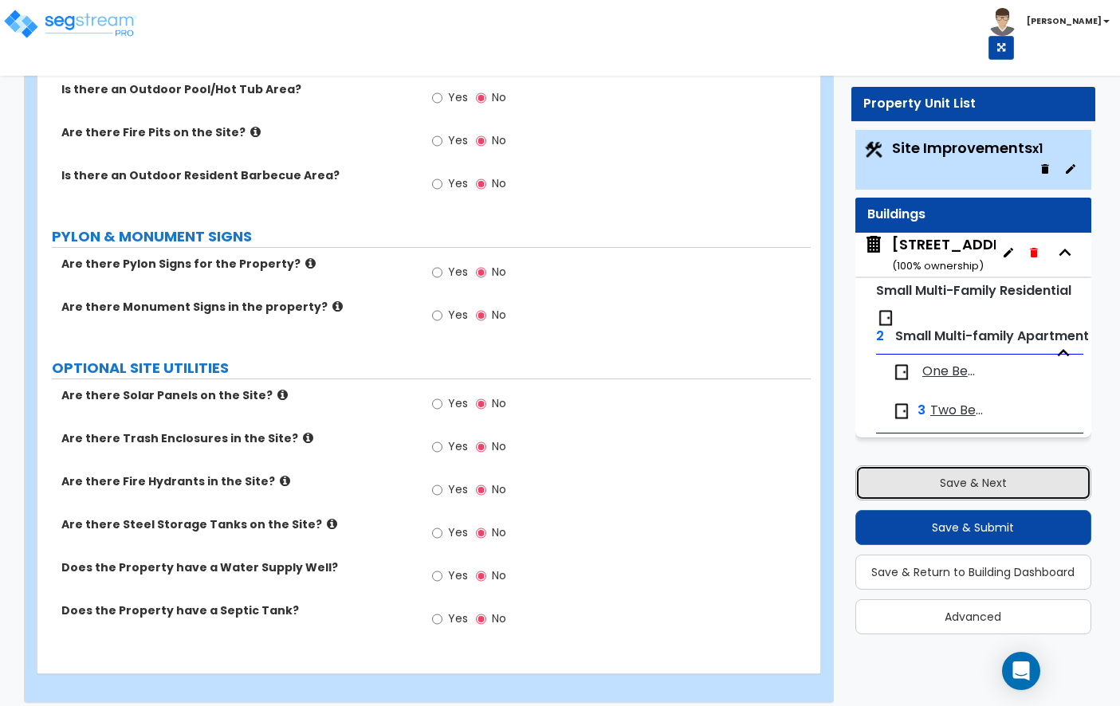
click at [941, 487] on button "Save & Next" at bounding box center [973, 483] width 236 height 35
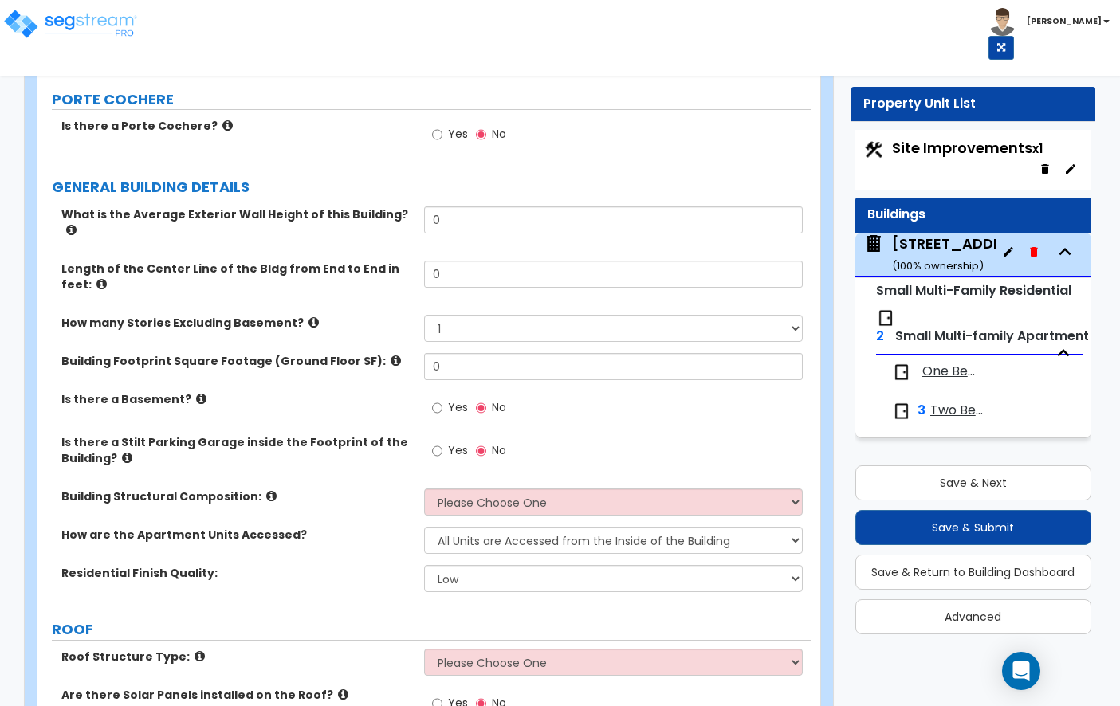
scroll to position [165, 0]
click at [454, 217] on input "0" at bounding box center [613, 220] width 379 height 27
type input "18"
click at [454, 261] on input "0" at bounding box center [613, 274] width 379 height 27
type input "60"
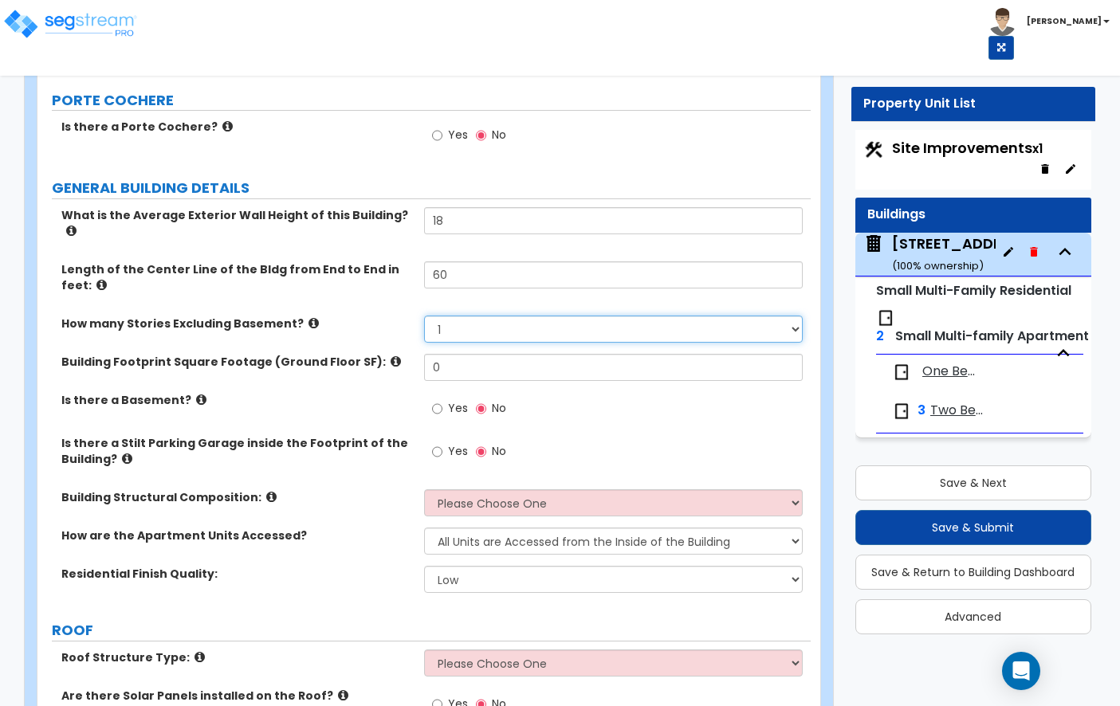
click at [451, 319] on select "1 2 3 4 5" at bounding box center [613, 329] width 379 height 27
select select "2"
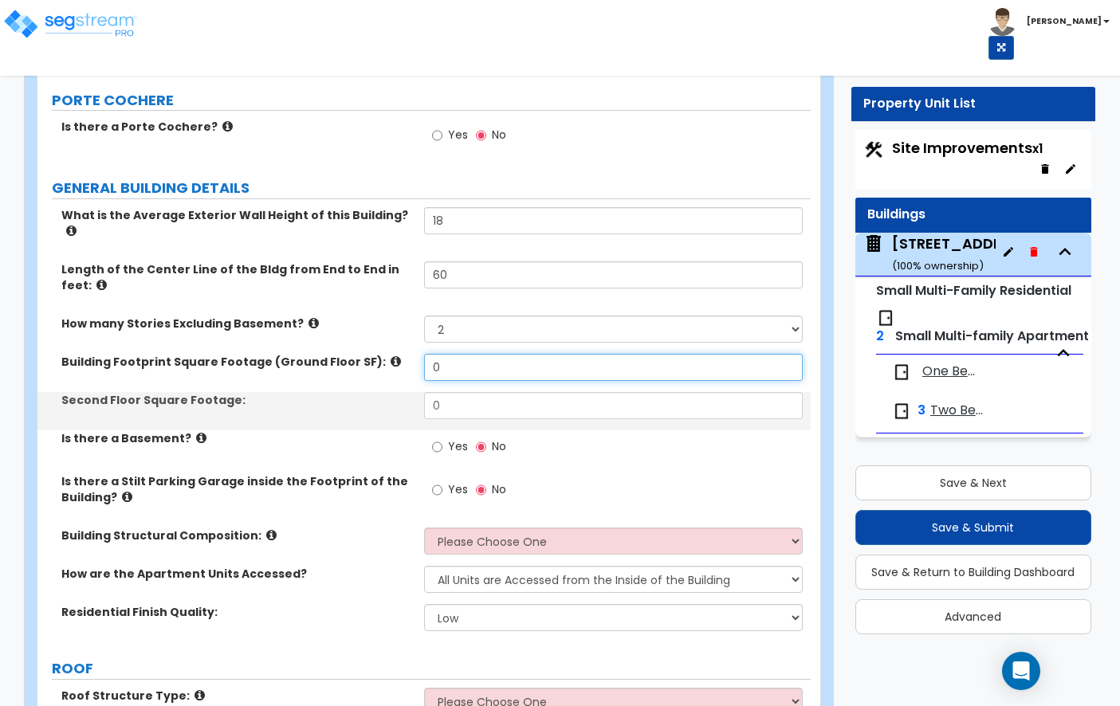
click at [484, 354] on input "0" at bounding box center [613, 367] width 379 height 27
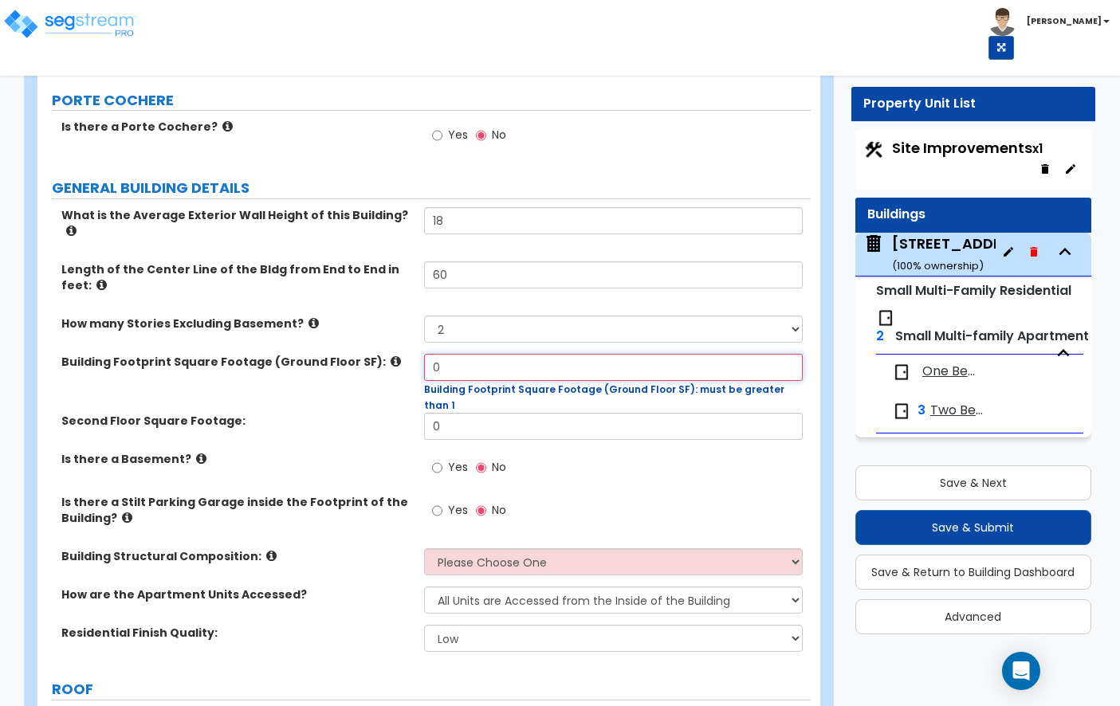
click at [466, 354] on input "0" at bounding box center [613, 367] width 379 height 27
type input "1,375"
click at [521, 413] on input "0" at bounding box center [613, 426] width 379 height 27
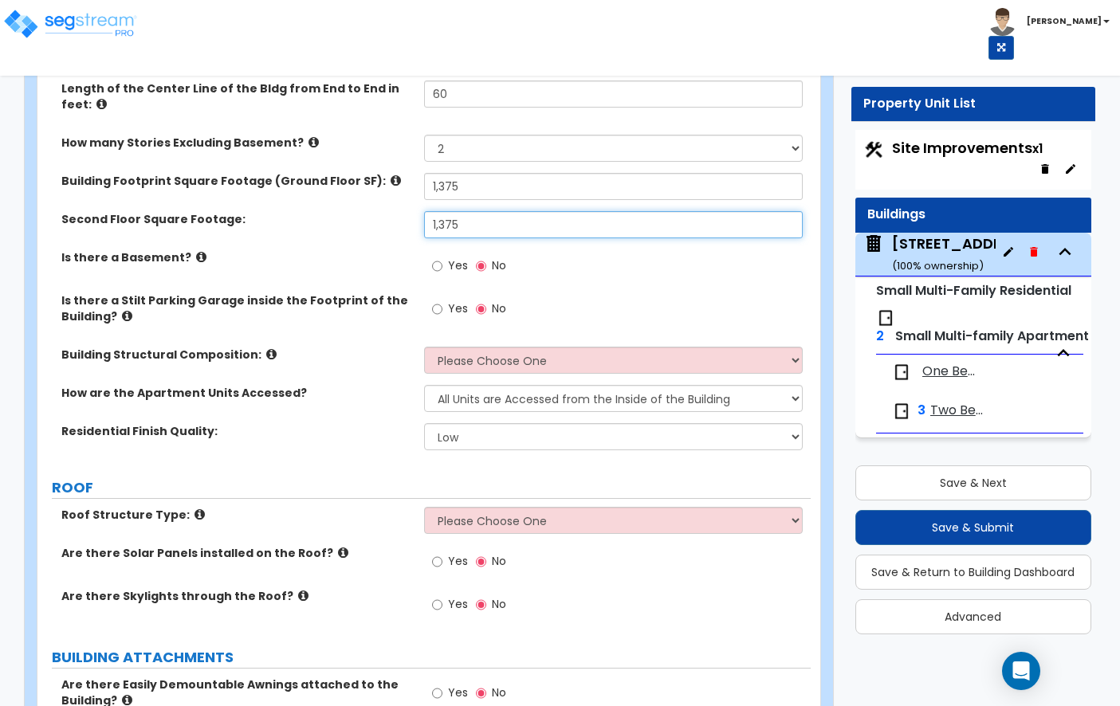
scroll to position [363, 0]
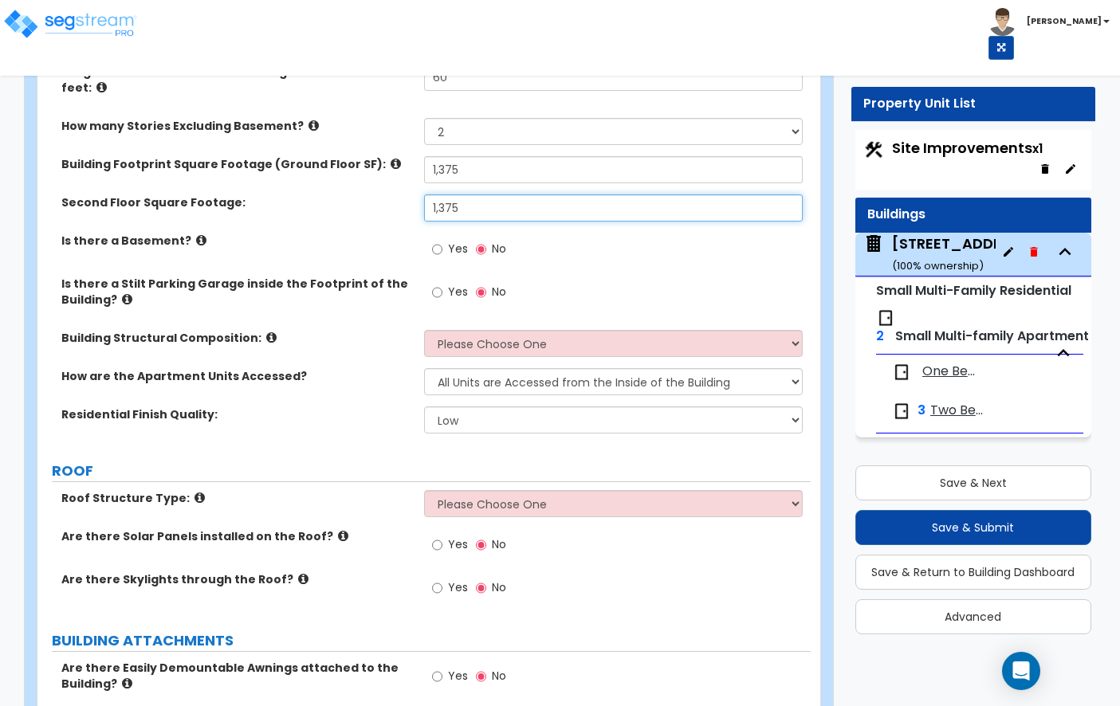
type input "1,375"
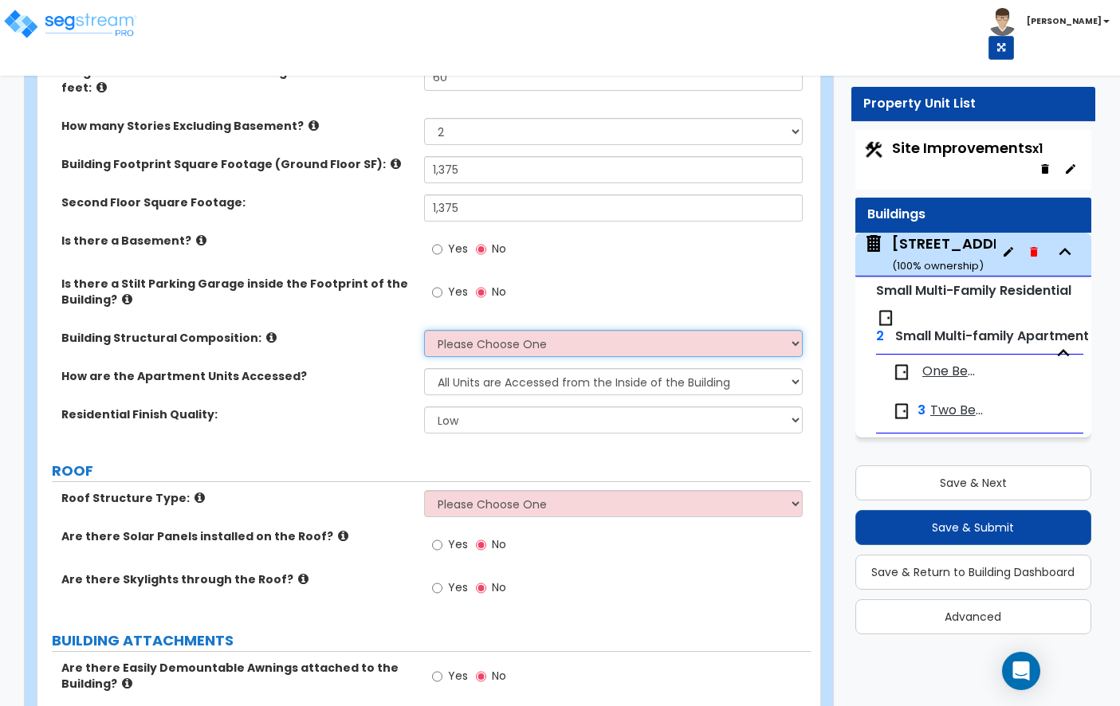
click at [467, 330] on select "Please Choose One Reinforced Concrete Structural Steel Brick Masonry CMU Masonr…" at bounding box center [613, 343] width 379 height 27
select select "7"
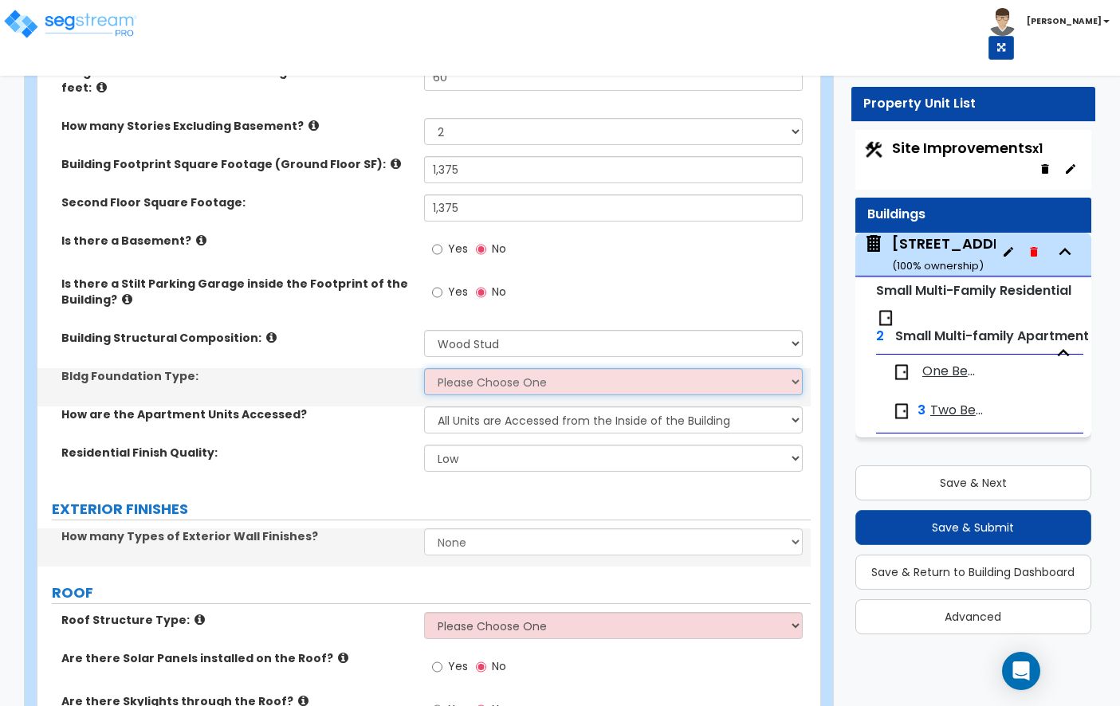
click at [473, 372] on select "Please Choose One Spread Ftg, Col, & Beam FDN Slab on Grade" at bounding box center [613, 381] width 379 height 27
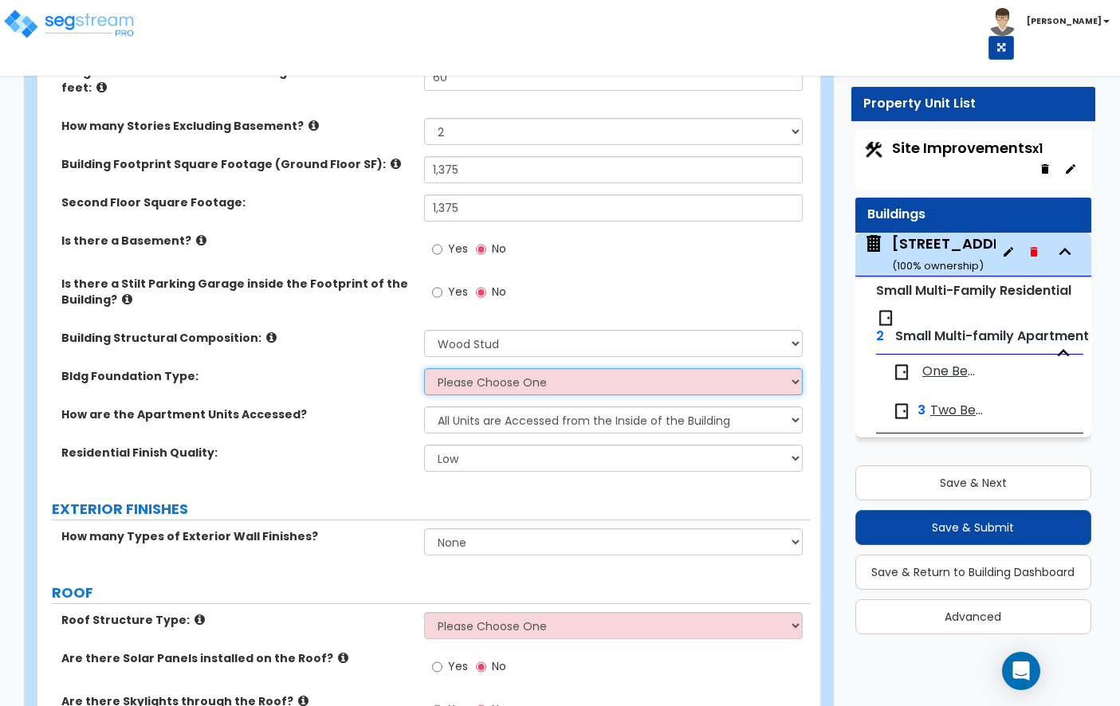
select select "1"
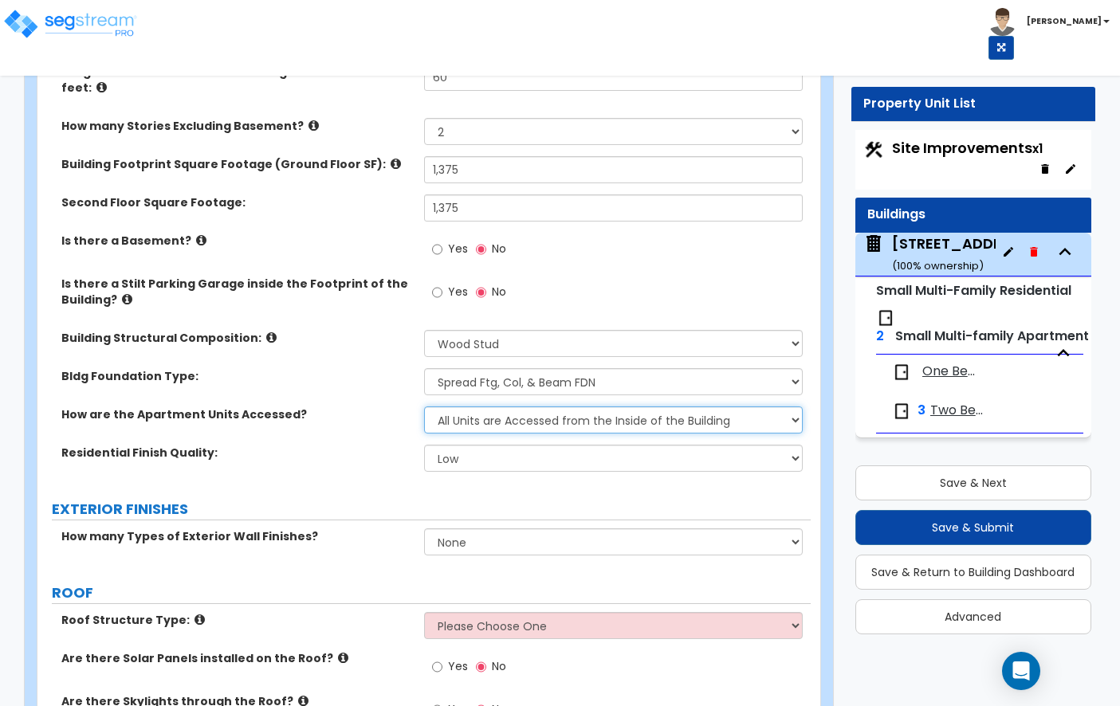
click at [462, 414] on select "All Units are Accessed from the Inside of the Building All Units are Accessed f…" at bounding box center [613, 420] width 379 height 27
select select "2"
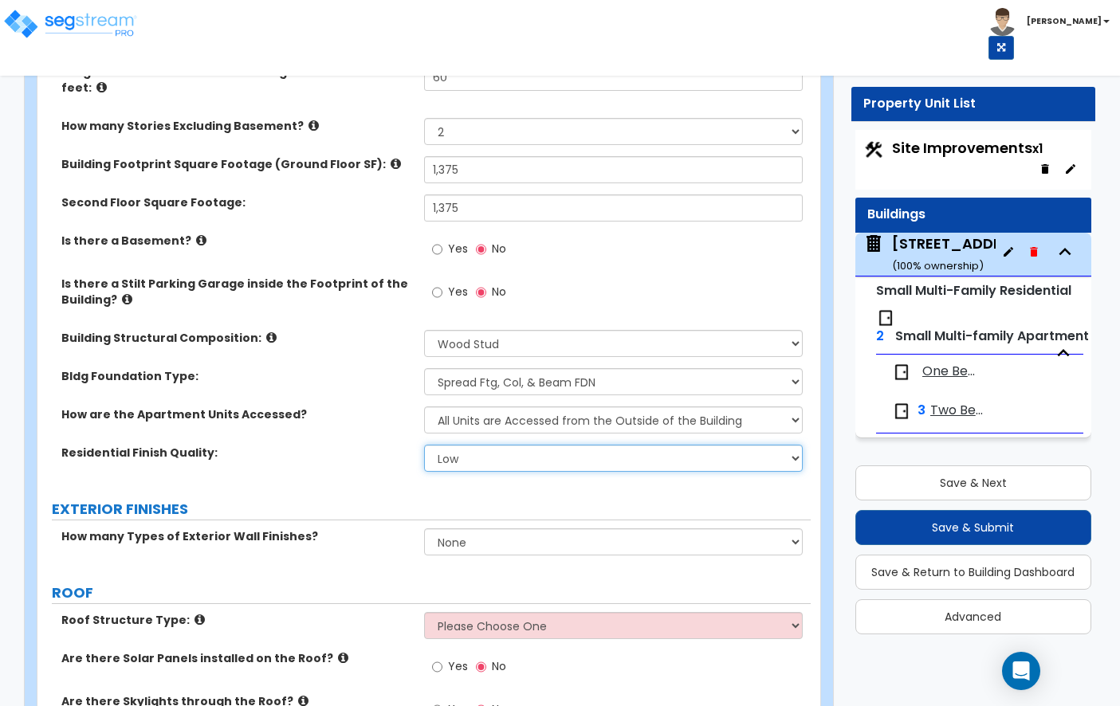
click at [469, 445] on select "Low Average High" at bounding box center [613, 458] width 379 height 27
select select "1"
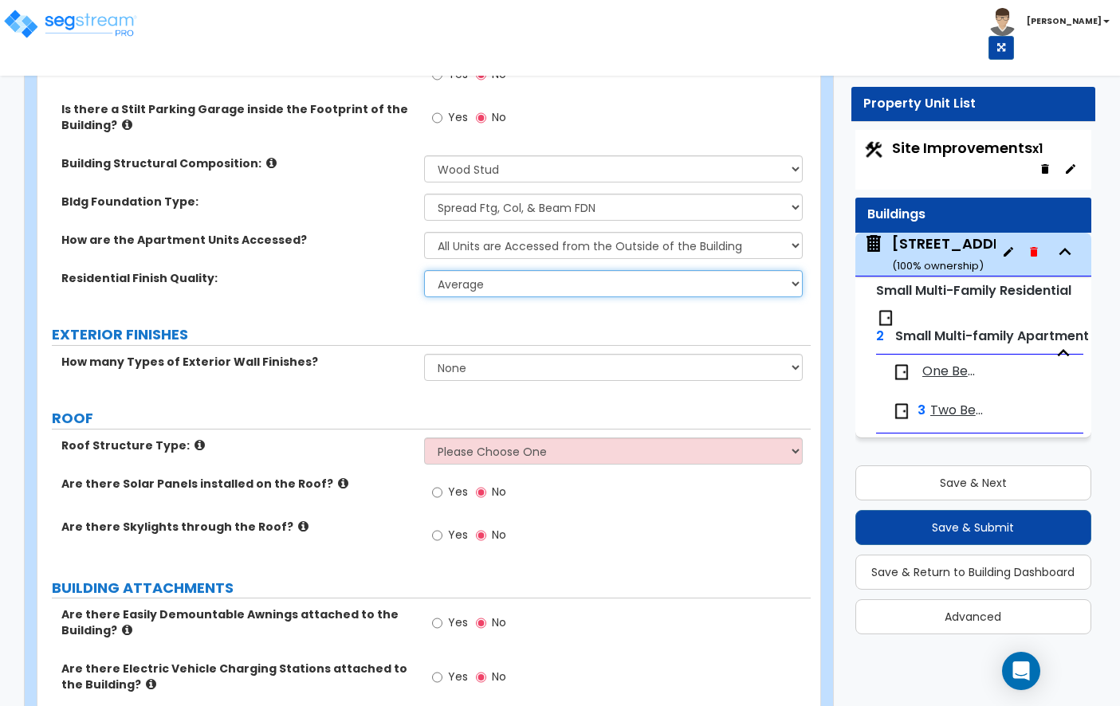
scroll to position [540, 0]
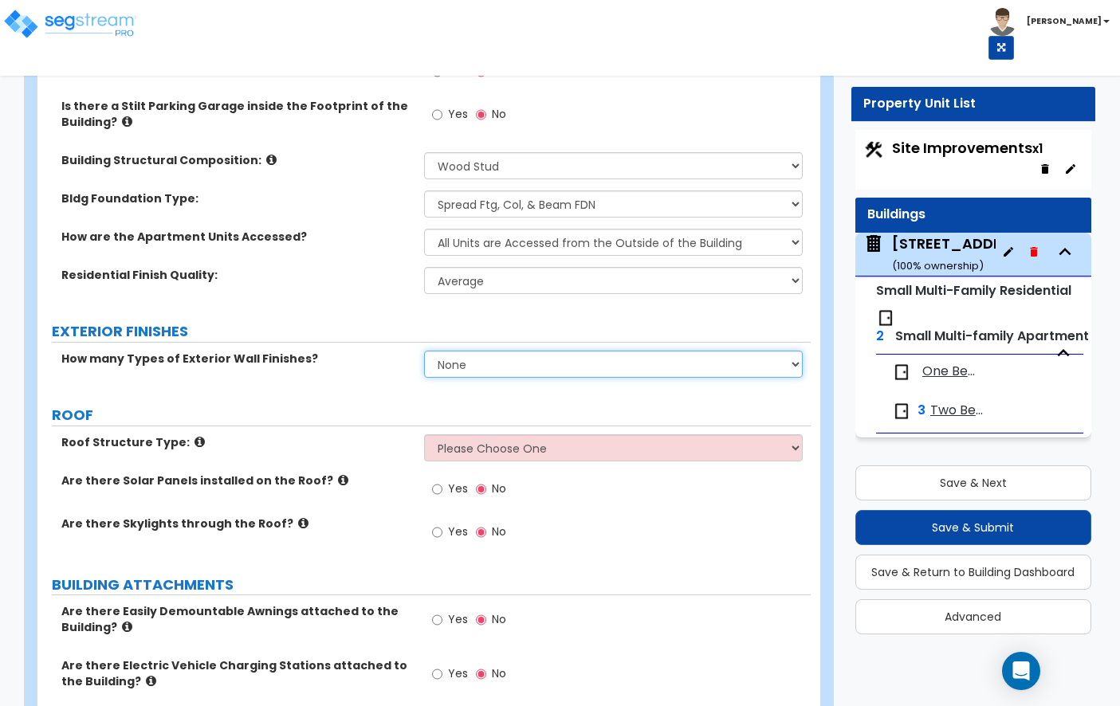
click at [458, 351] on select "None 1 2 3" at bounding box center [613, 364] width 379 height 27
select select "1"
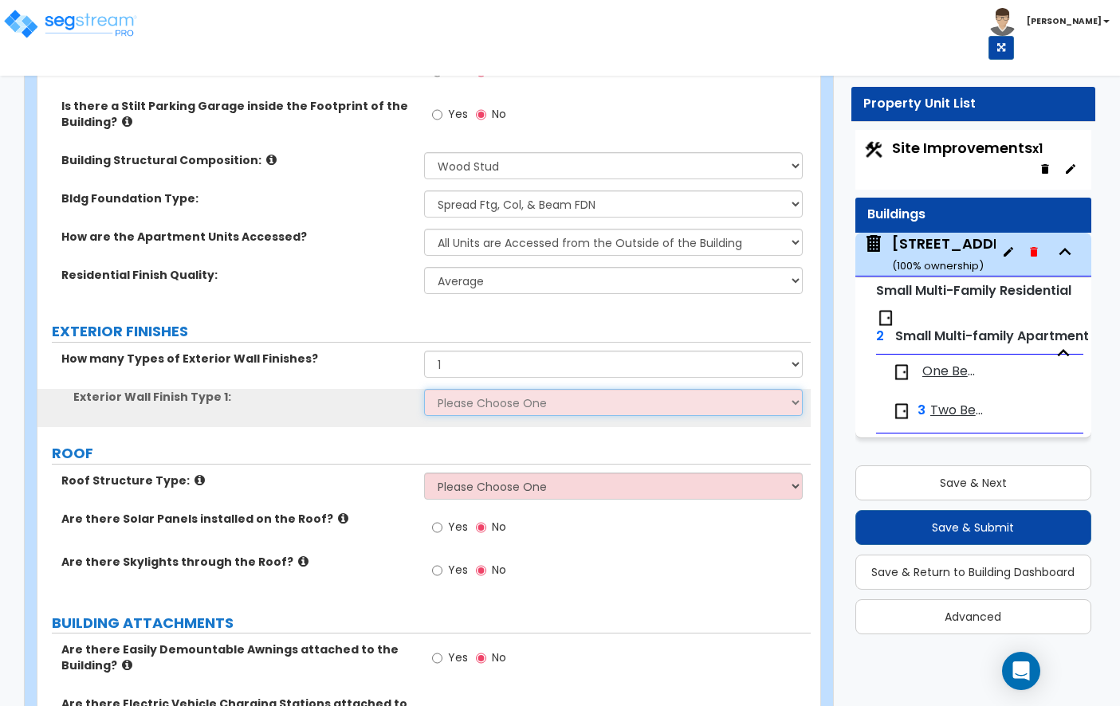
click at [468, 389] on select "Please Choose One No Finish/Shared Wall No Wall Brick Veneer Stone Veneer Wood …" at bounding box center [613, 402] width 379 height 27
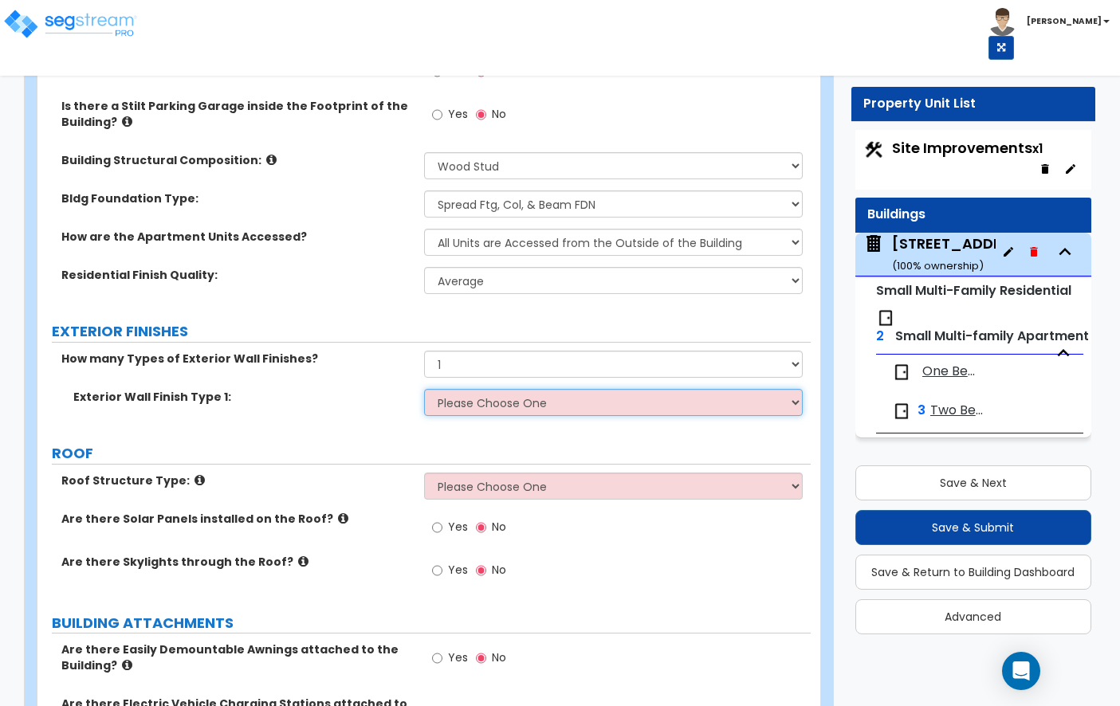
select select "7"
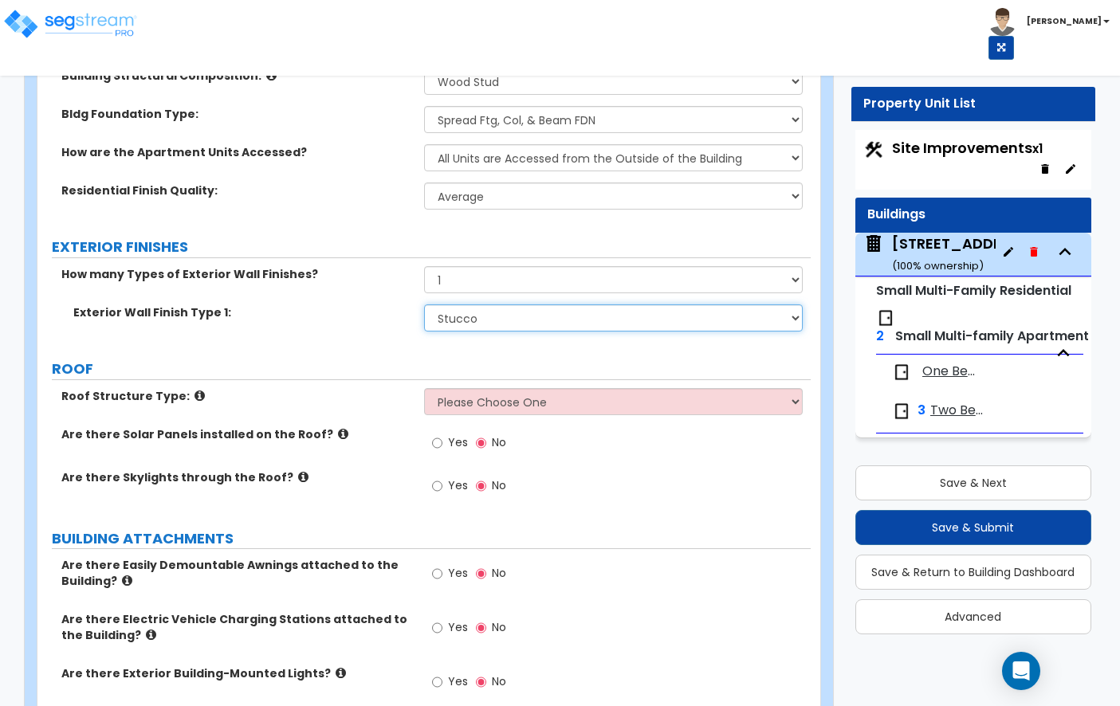
scroll to position [673, 0]
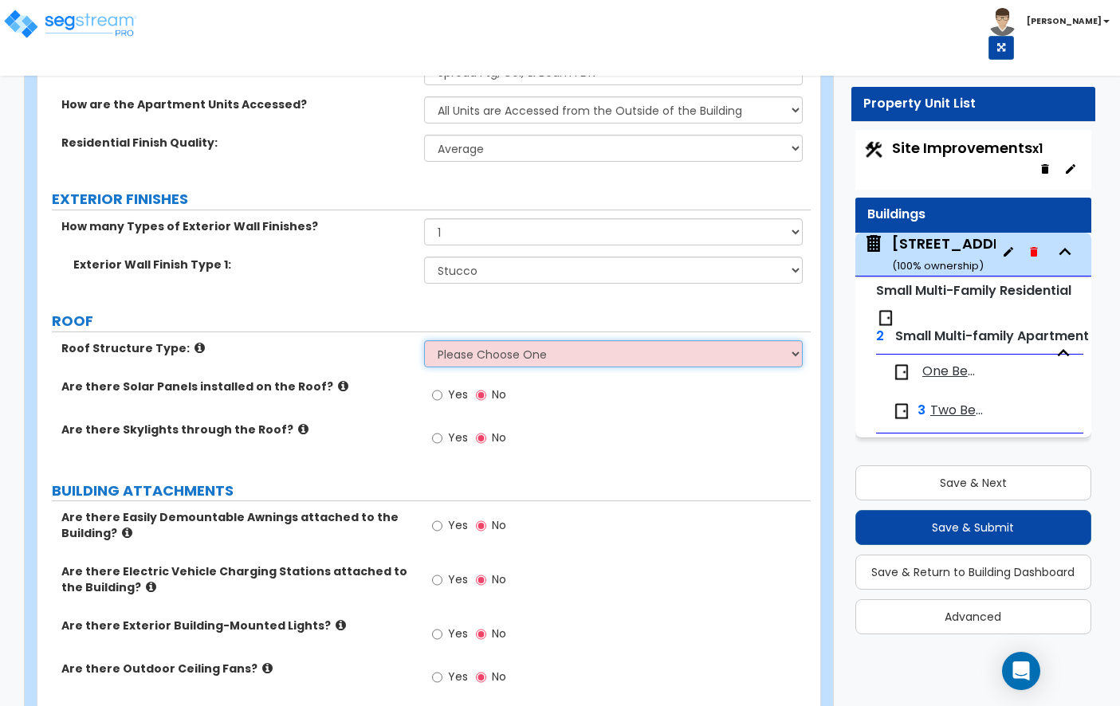
click at [472, 344] on select "Please Choose One Gabled Roof Flat Roof Hybrid Gable & Flat Roof" at bounding box center [613, 353] width 379 height 27
select select "2"
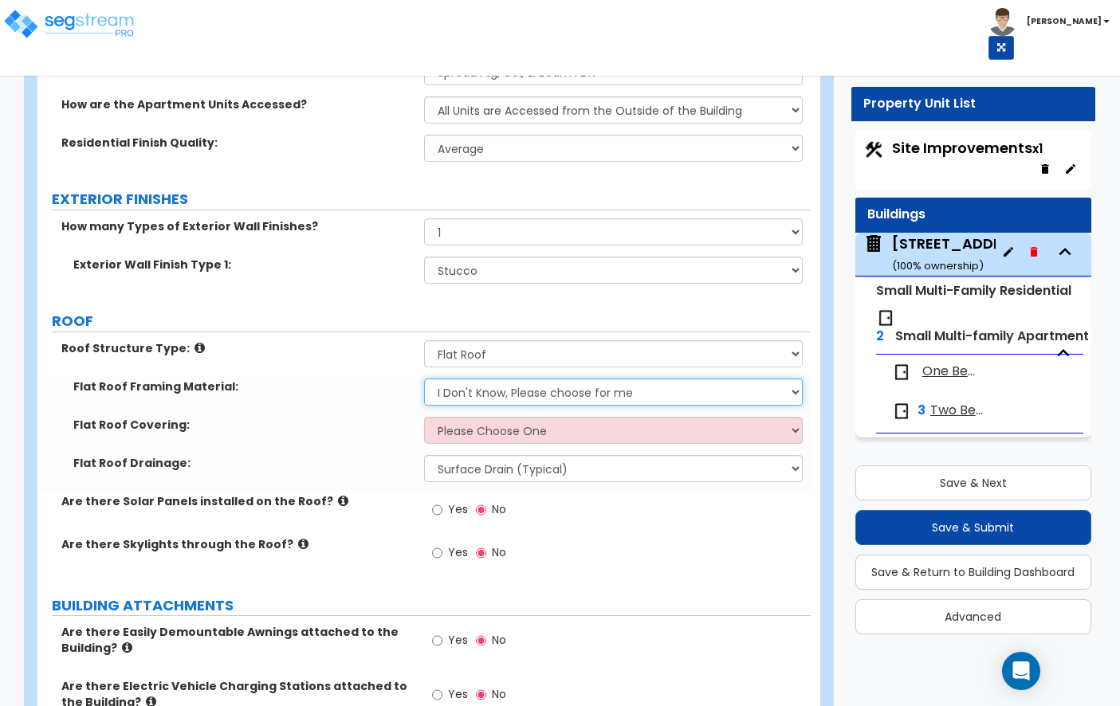
click at [462, 379] on select "I Don't Know, Please choose for me Metal Wood" at bounding box center [613, 392] width 379 height 27
select select "2"
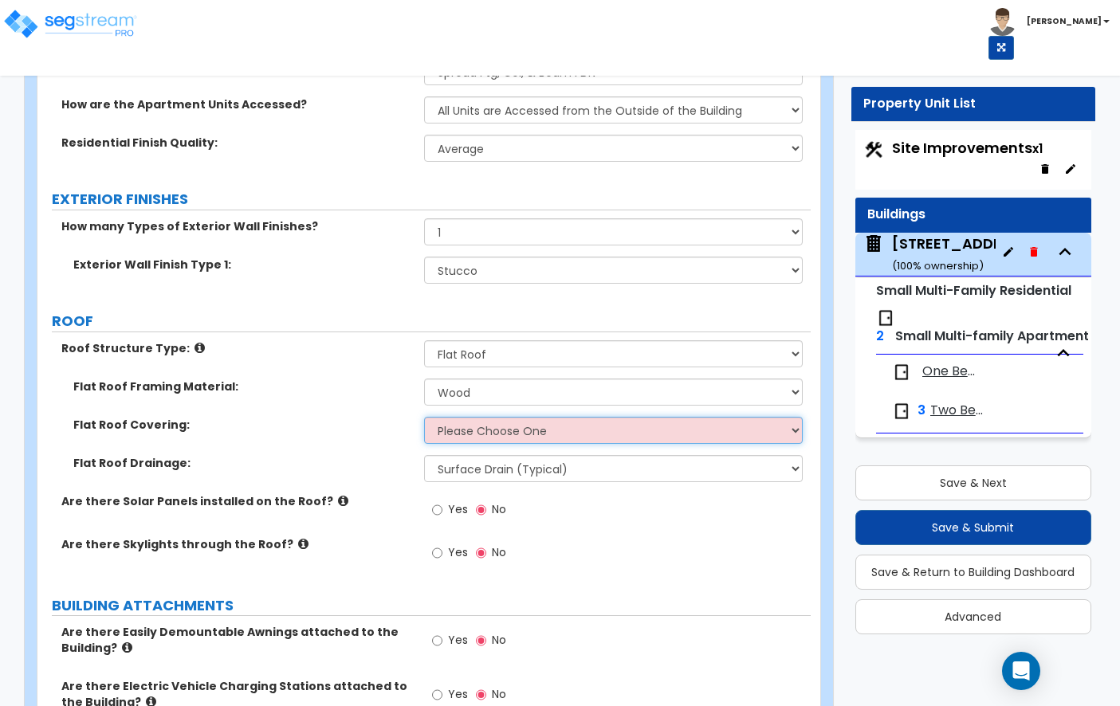
click at [463, 417] on select "Please Choose One Rolled Asphalt PVC Membrane Plastic (EPDM) Membrane Asphalt F…" at bounding box center [613, 430] width 379 height 27
select select "2"
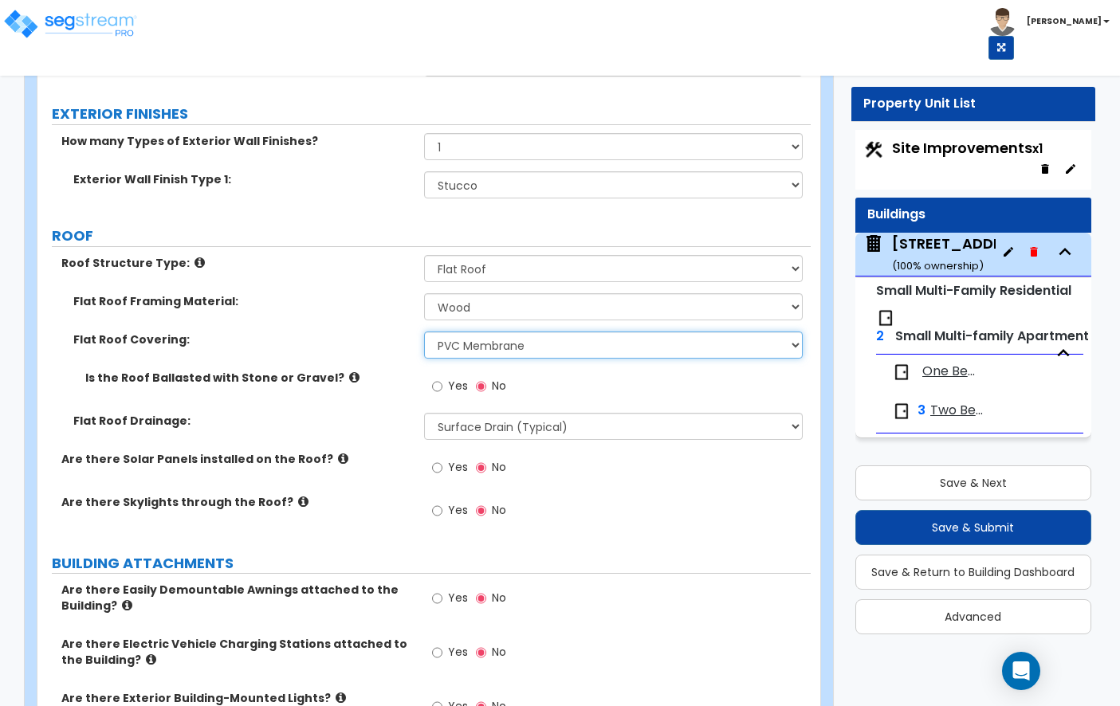
scroll to position [792, 0]
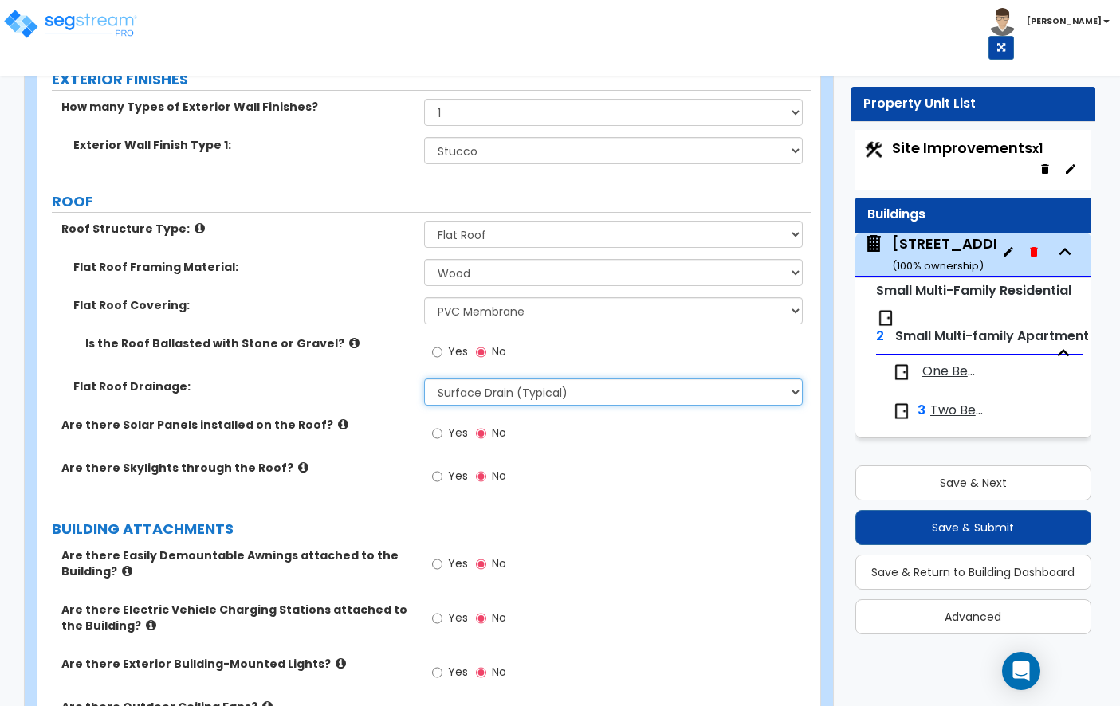
click at [533, 379] on select "Surface Drain (Typical) Gutters Downspout Only" at bounding box center [613, 392] width 379 height 27
click at [311, 417] on label "Are there Solar Panels installed on the Roof?" at bounding box center [236, 425] width 351 height 16
click at [338, 418] on icon at bounding box center [343, 424] width 10 height 12
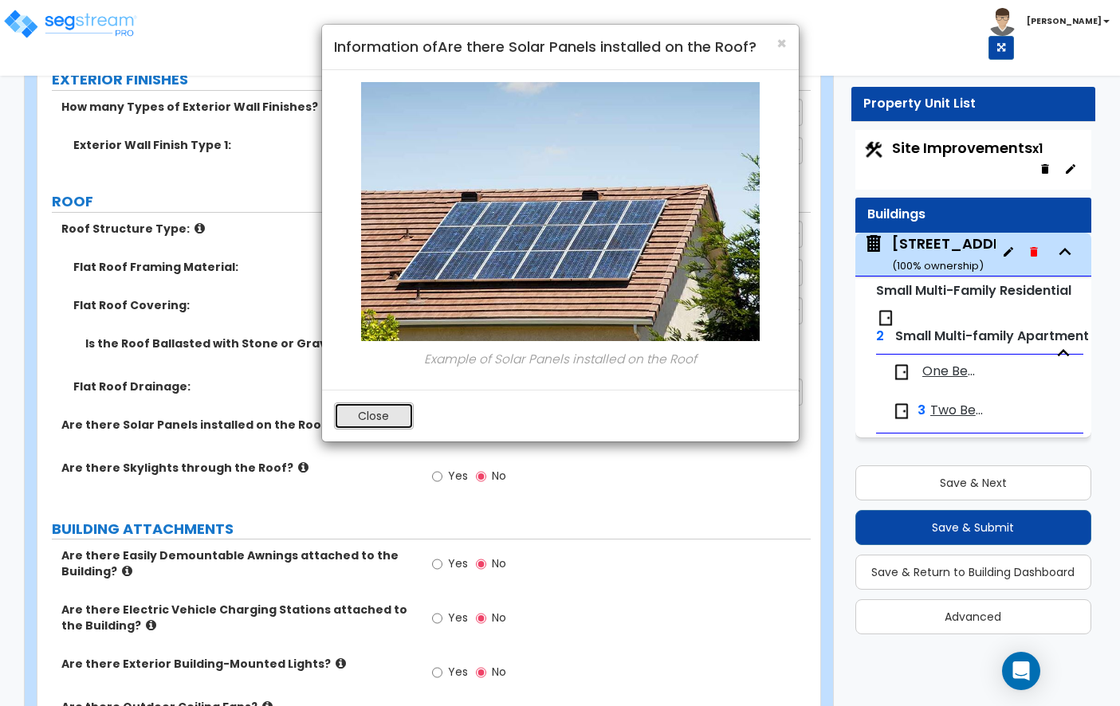
click at [362, 415] on button "Close" at bounding box center [374, 416] width 80 height 27
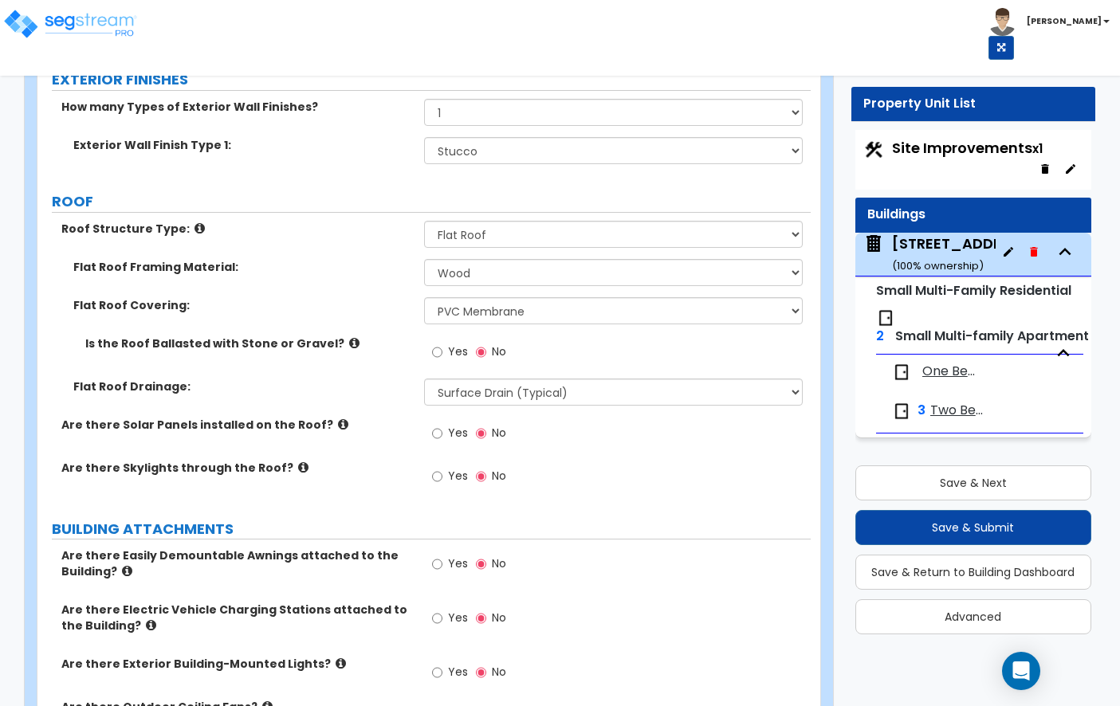
scroll to position [898, 0]
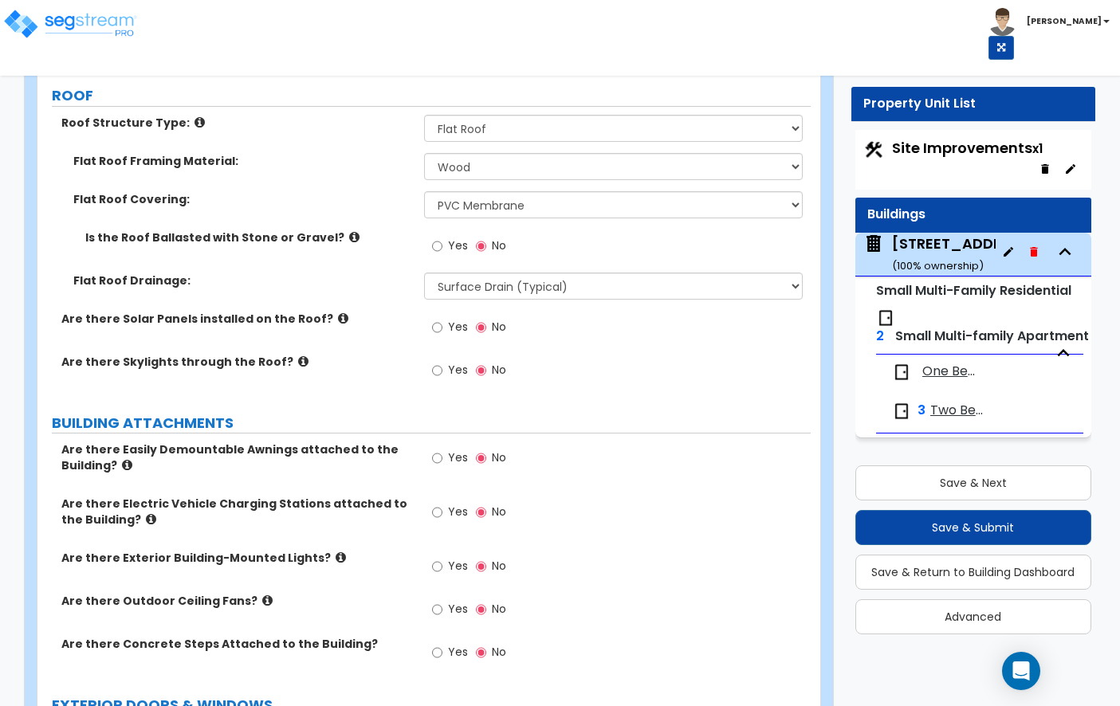
click at [124, 459] on icon at bounding box center [127, 465] width 10 height 12
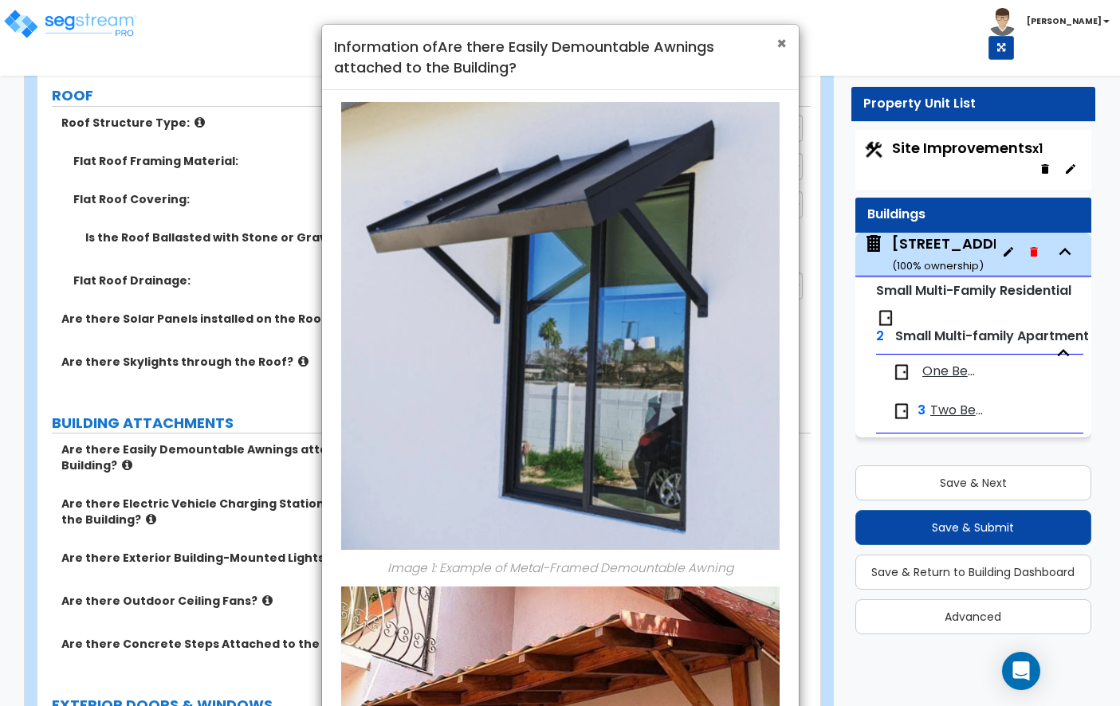
click at [780, 41] on span "×" at bounding box center [781, 43] width 10 height 23
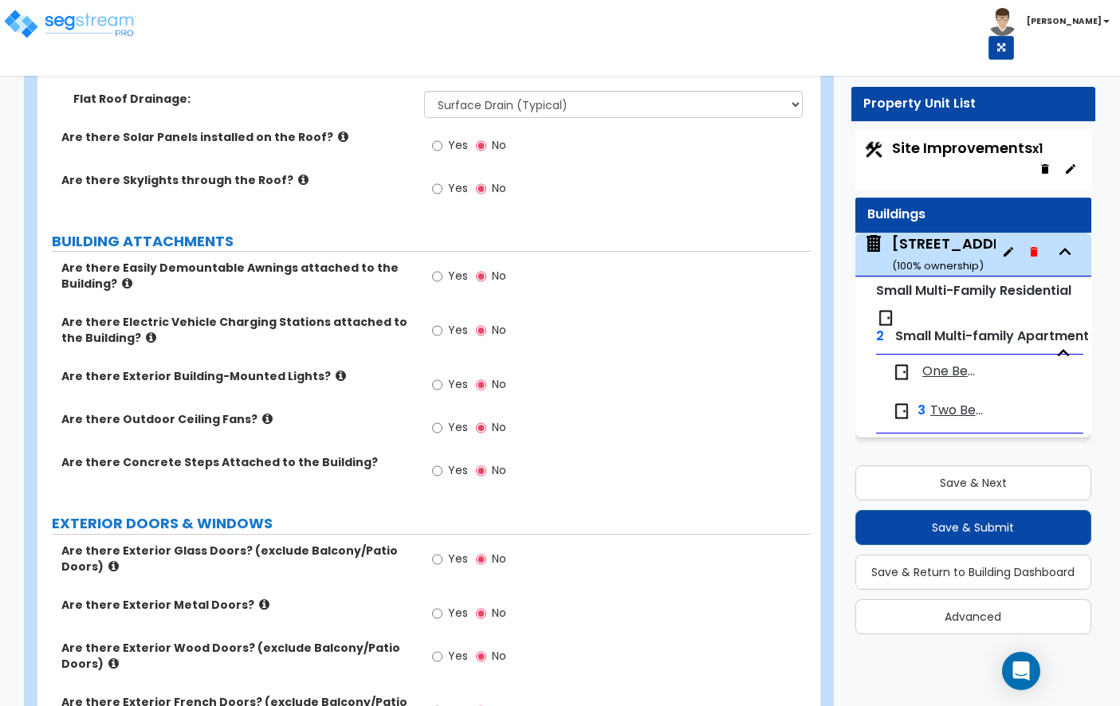
scroll to position [1079, 0]
click at [336, 371] on icon at bounding box center [341, 377] width 10 height 12
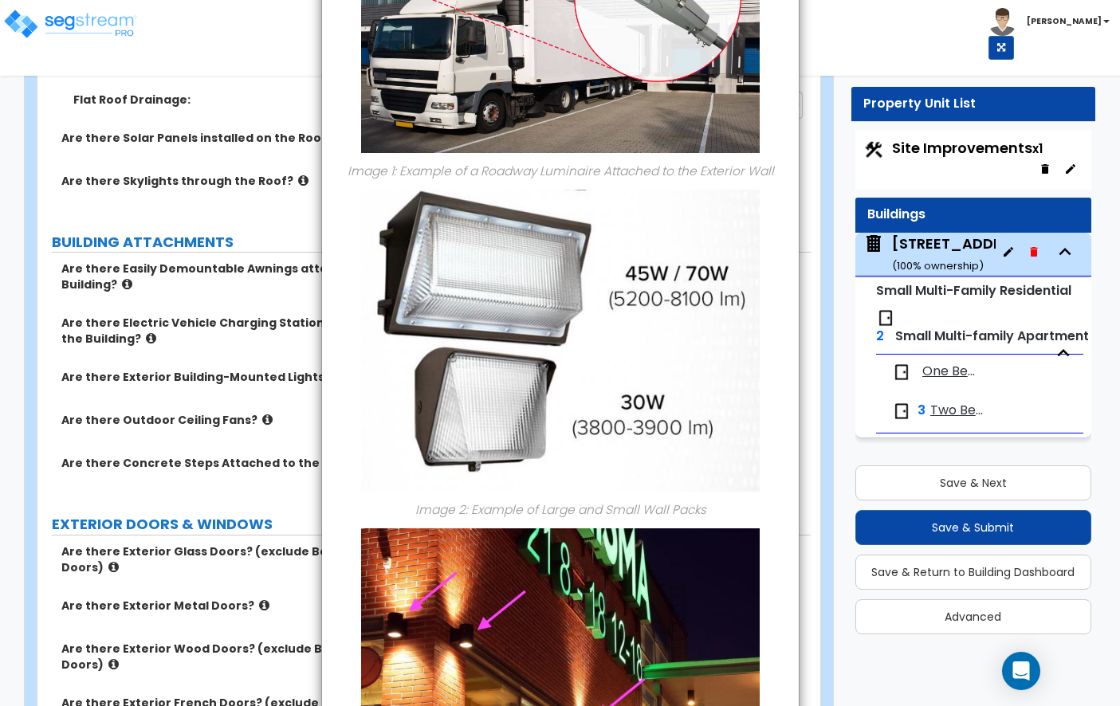
scroll to position [0, 0]
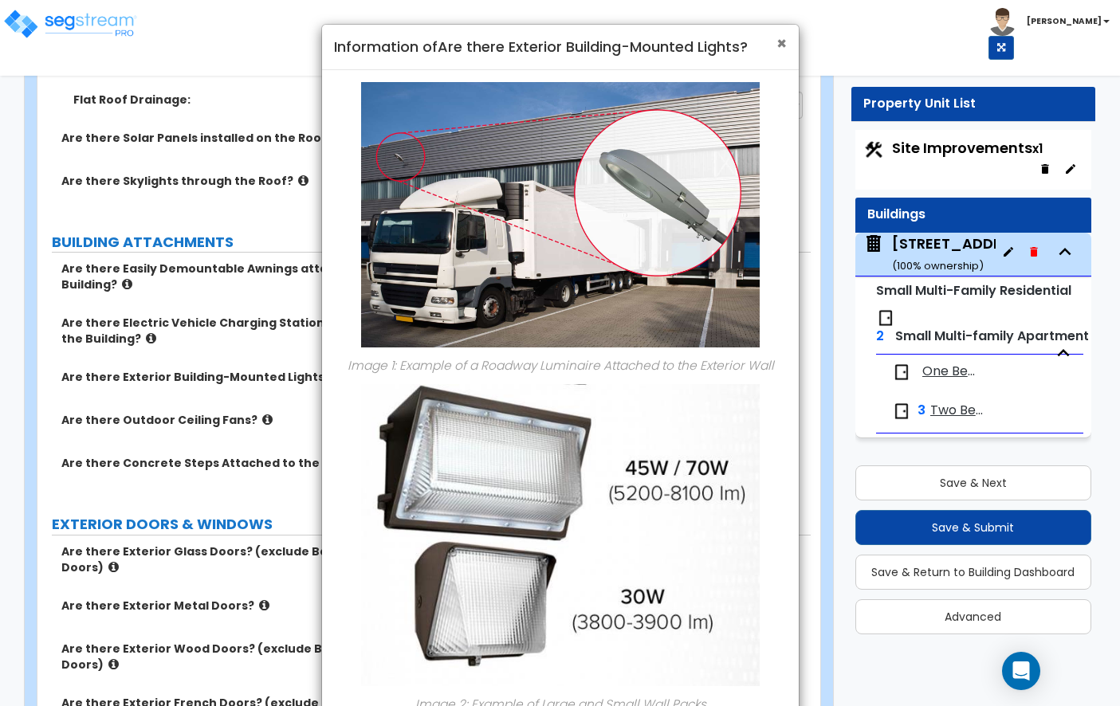
click at [782, 44] on span "×" at bounding box center [781, 43] width 10 height 23
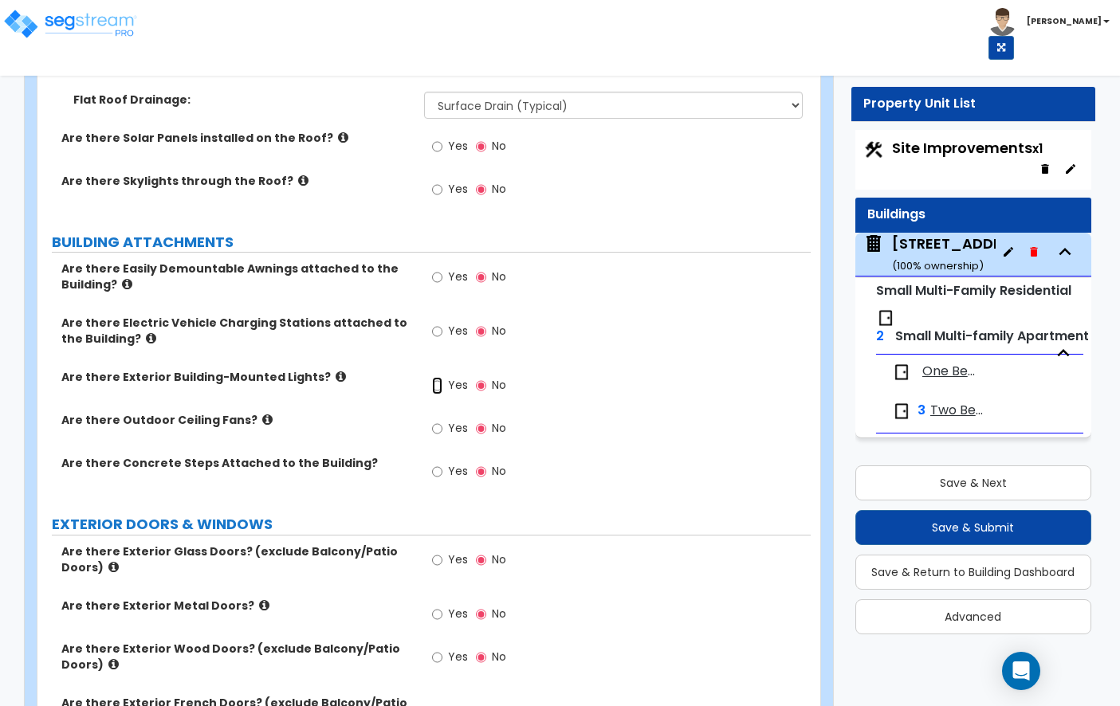
click at [441, 377] on input "Yes" at bounding box center [437, 386] width 10 height 18
radio input "true"
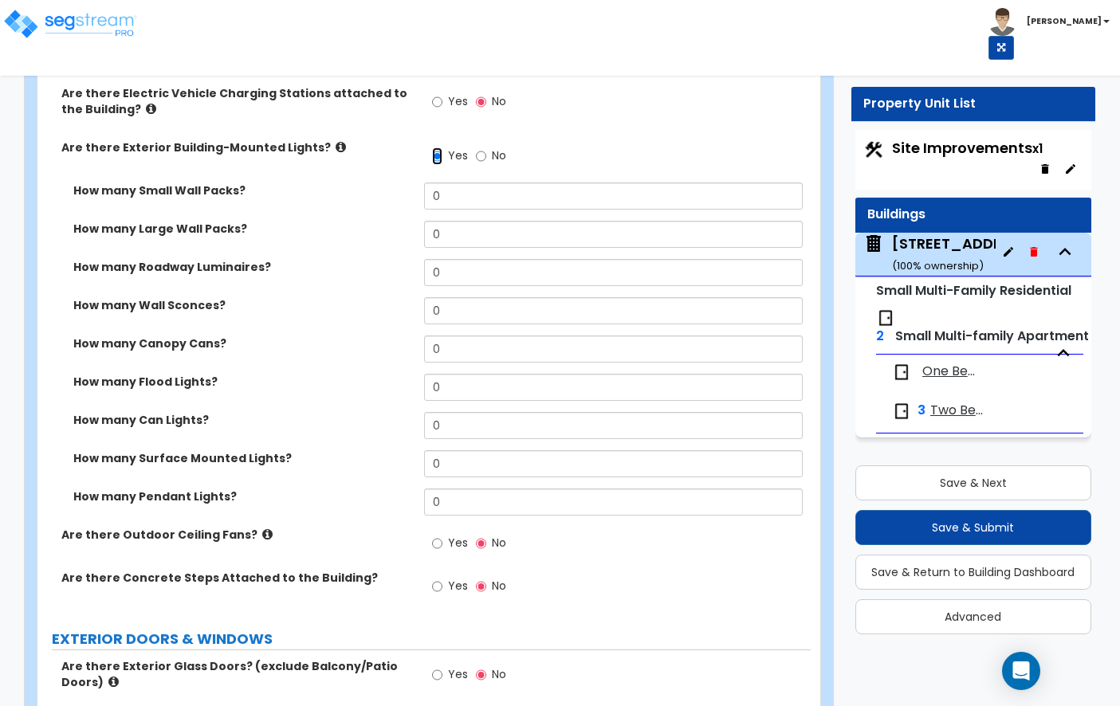
scroll to position [1306, 0]
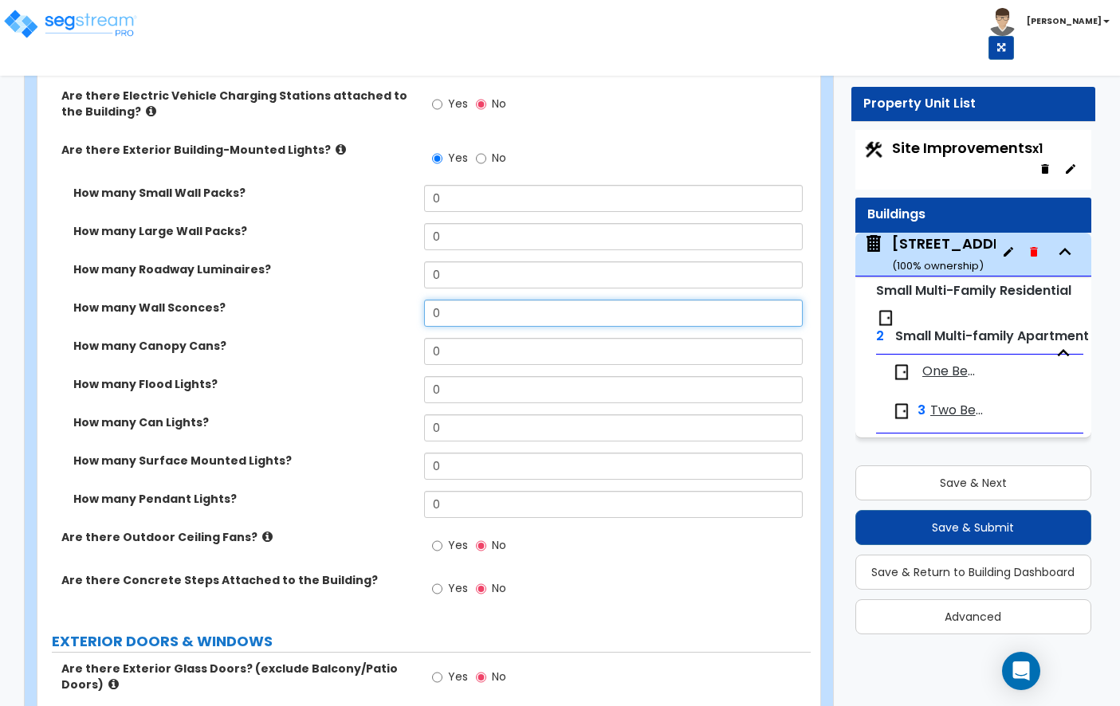
click at [455, 302] on input "0" at bounding box center [613, 313] width 379 height 27
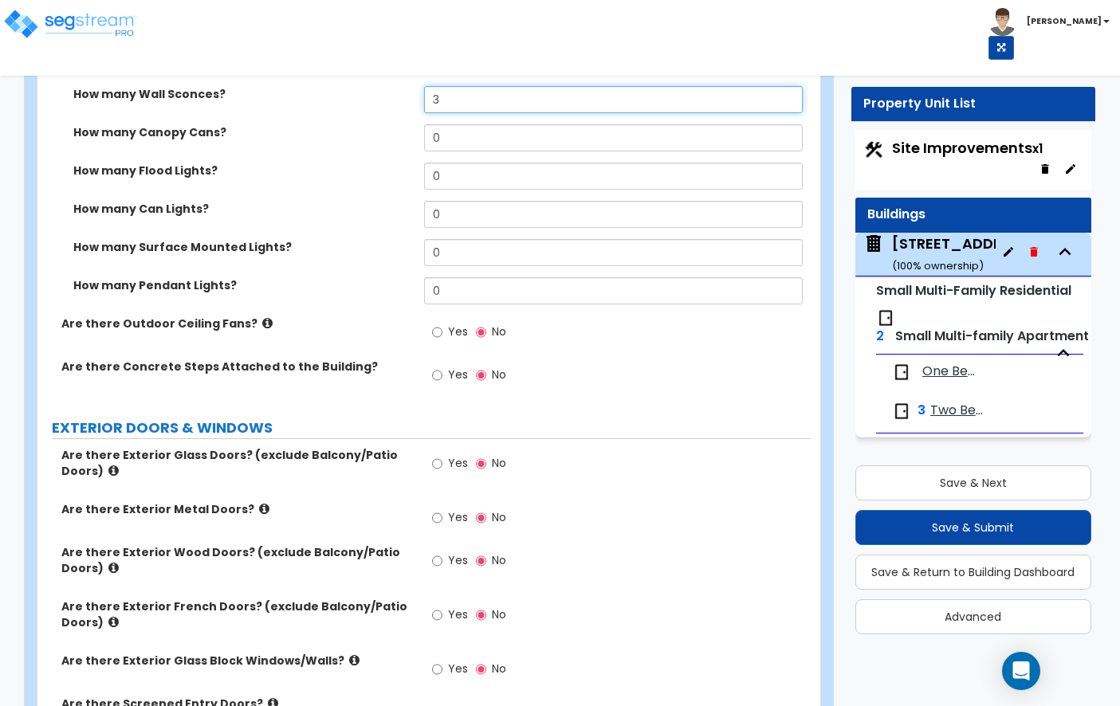
scroll to position [1519, 0]
type input "3"
click at [446, 364] on label "Yes" at bounding box center [450, 377] width 36 height 27
click at [442, 367] on input "Yes" at bounding box center [437, 376] width 10 height 18
radio input "true"
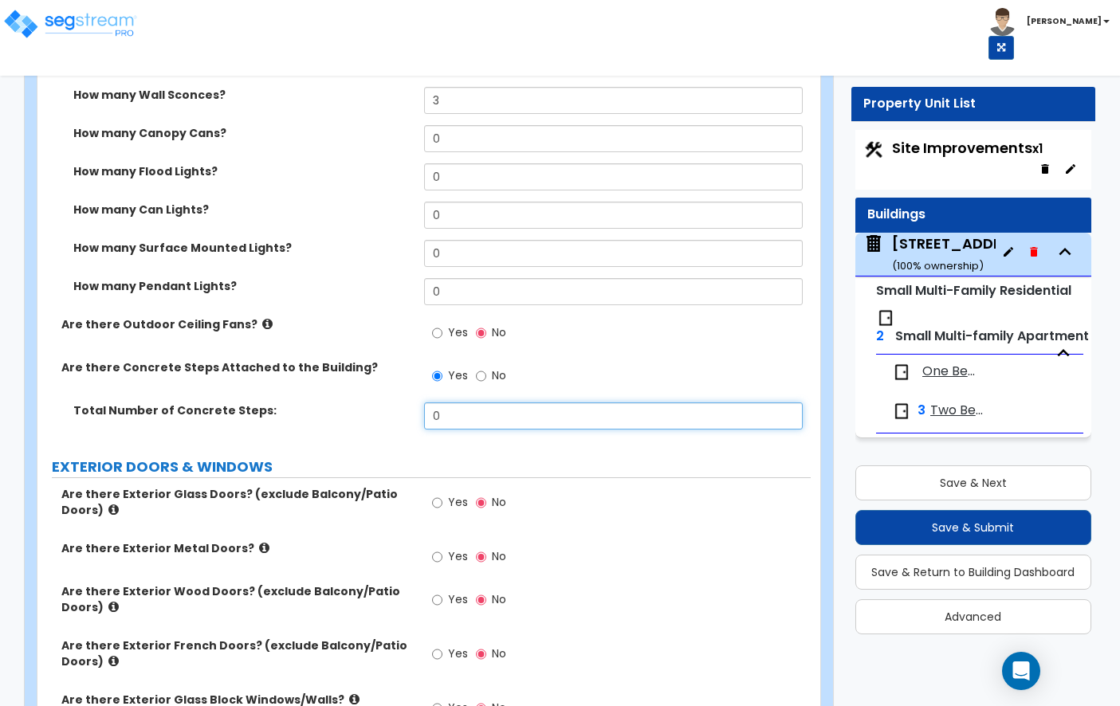
click at [447, 403] on input "0" at bounding box center [613, 416] width 379 height 27
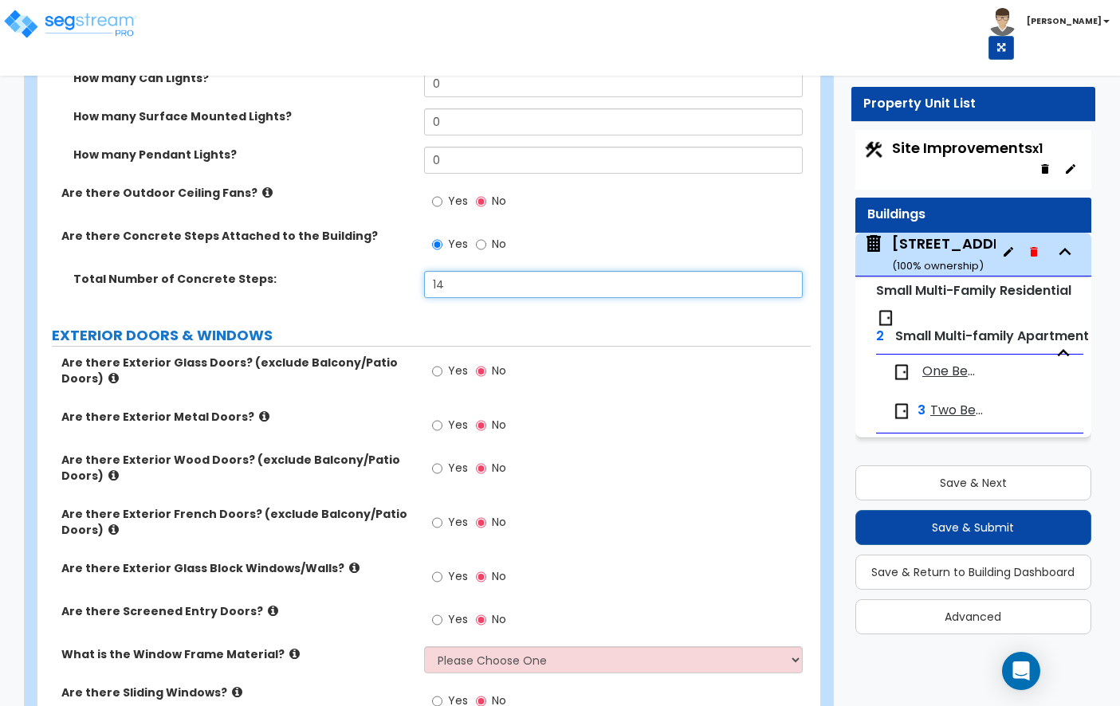
scroll to position [1671, 0]
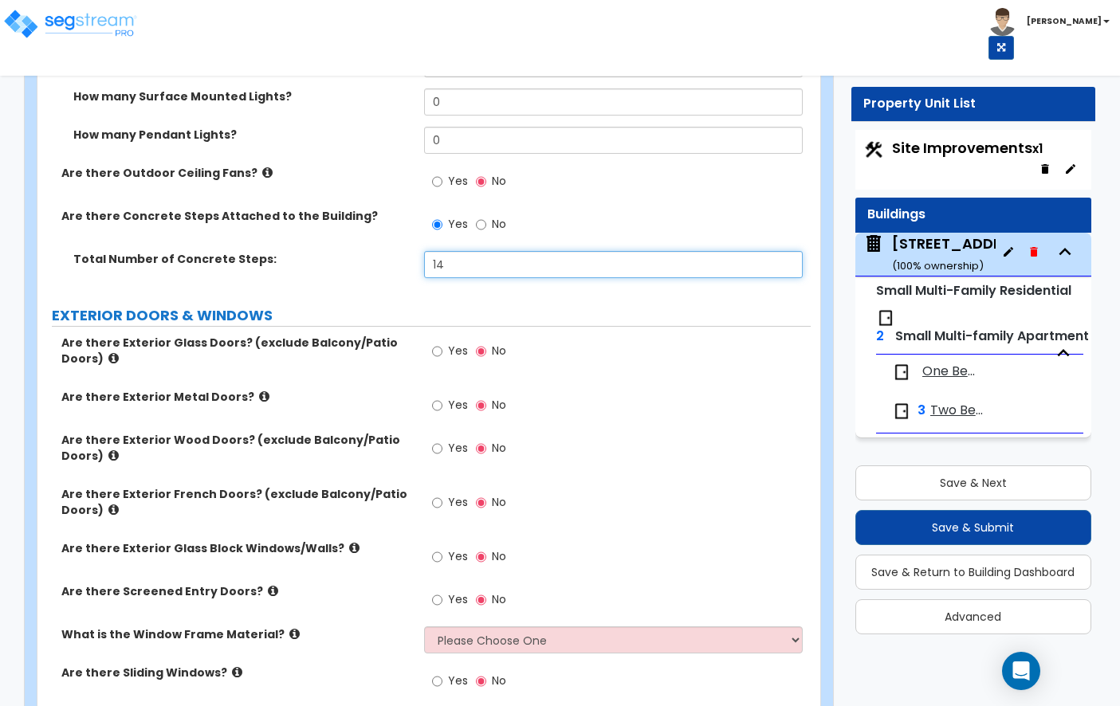
type input "14"
click at [450, 440] on span "Yes" at bounding box center [458, 448] width 20 height 16
click at [442, 440] on input "Yes" at bounding box center [437, 449] width 10 height 18
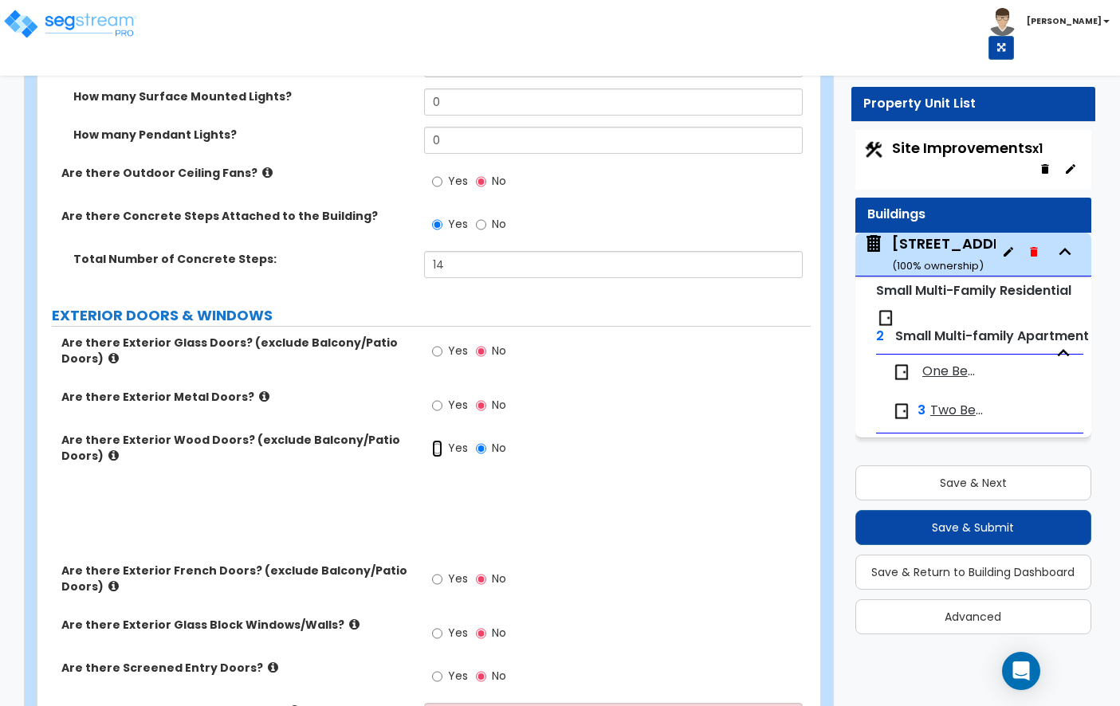
radio input "true"
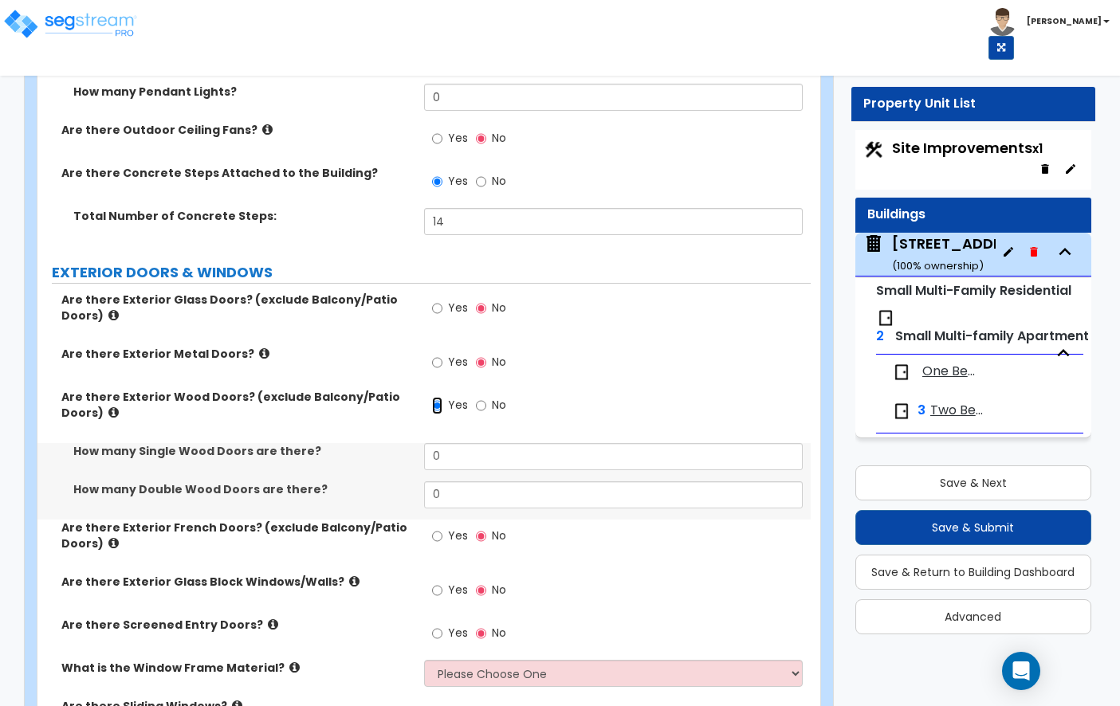
scroll to position [1715, 0]
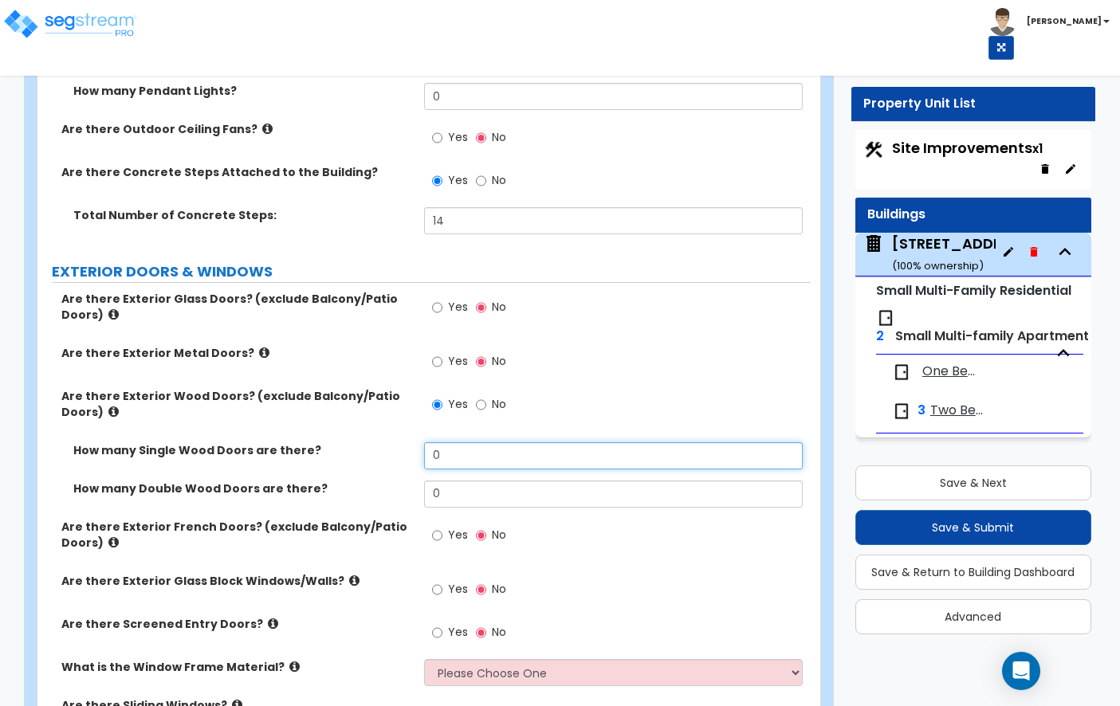
click at [453, 447] on input "0" at bounding box center [613, 455] width 379 height 27
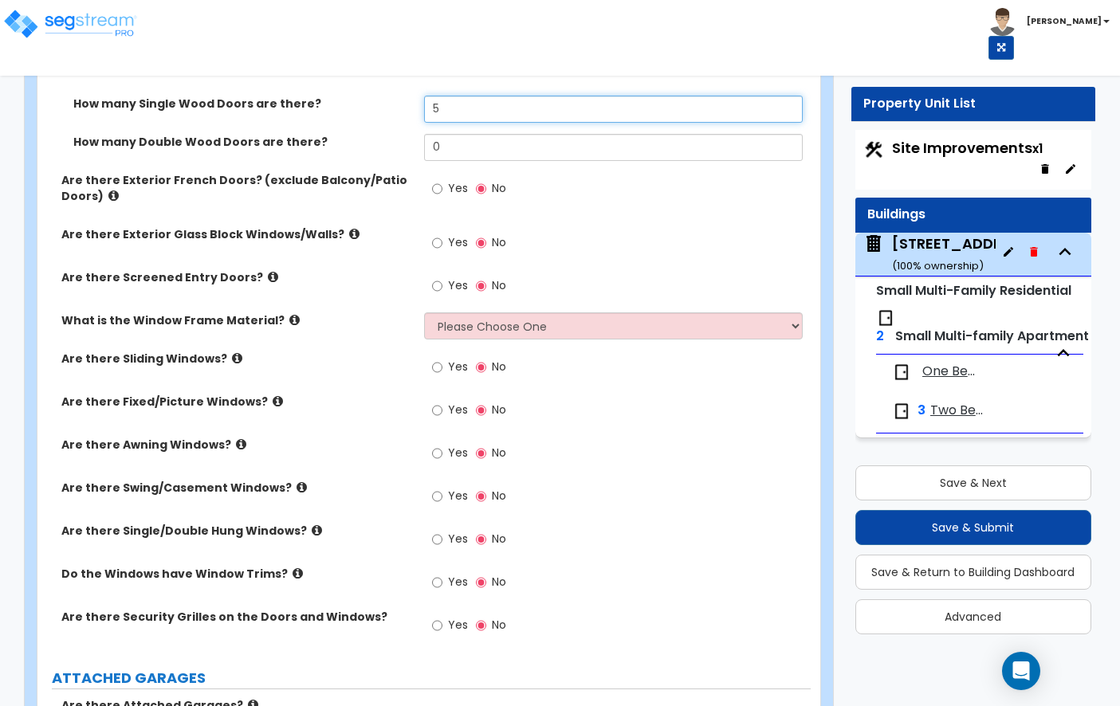
scroll to position [2064, 0]
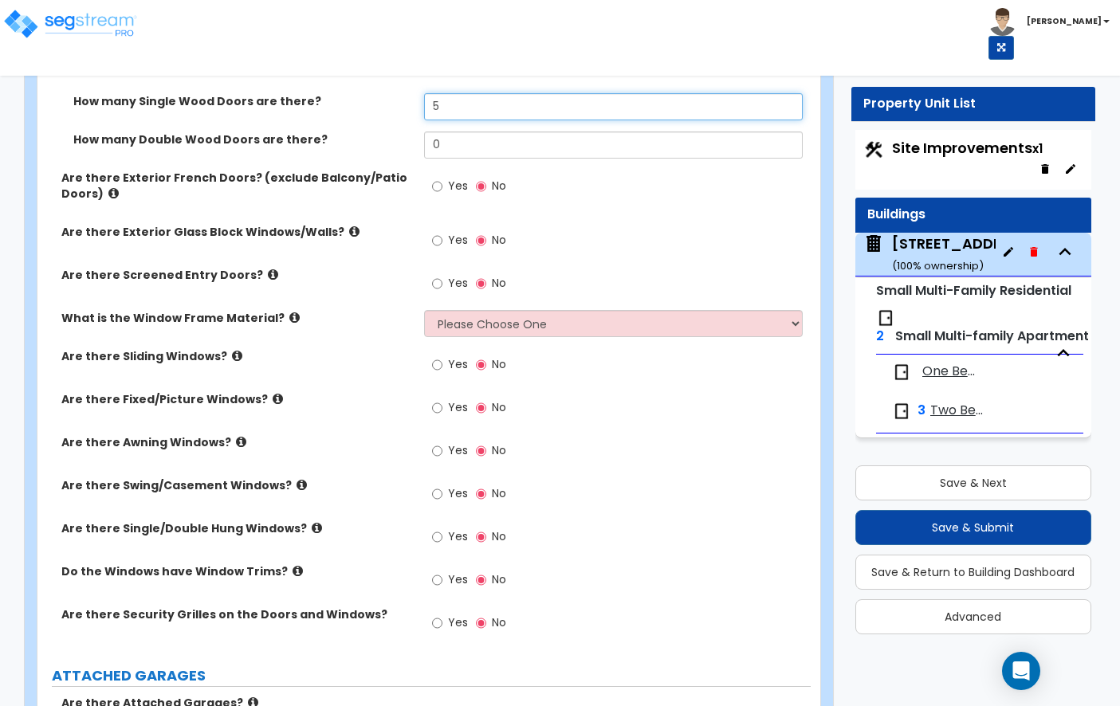
type input "5"
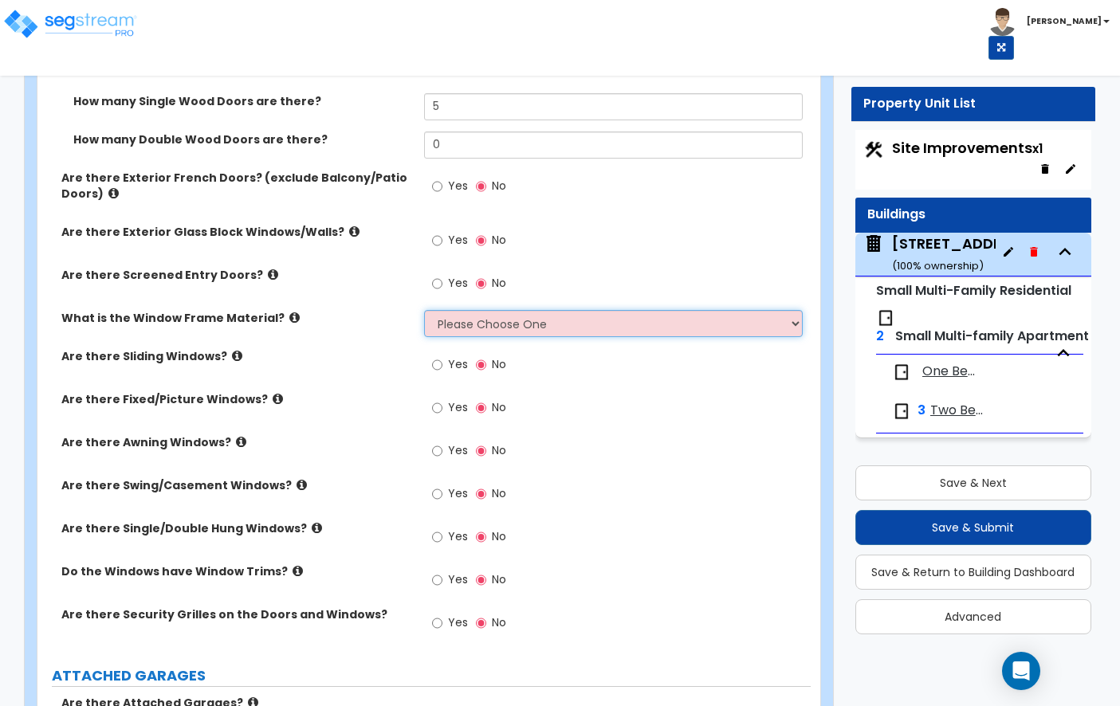
click at [470, 312] on select "Please Choose One Vinyl Aluminum Wood" at bounding box center [613, 323] width 379 height 27
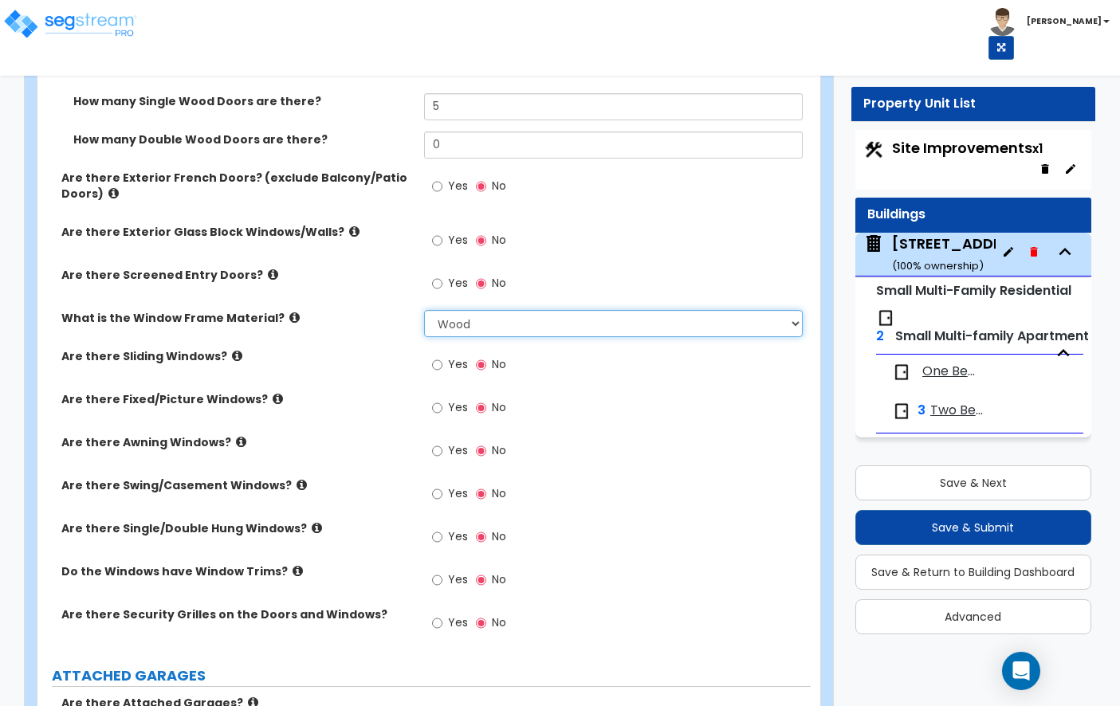
click at [501, 319] on select "Please Choose One Vinyl Aluminum Wood" at bounding box center [613, 323] width 379 height 27
select select "2"
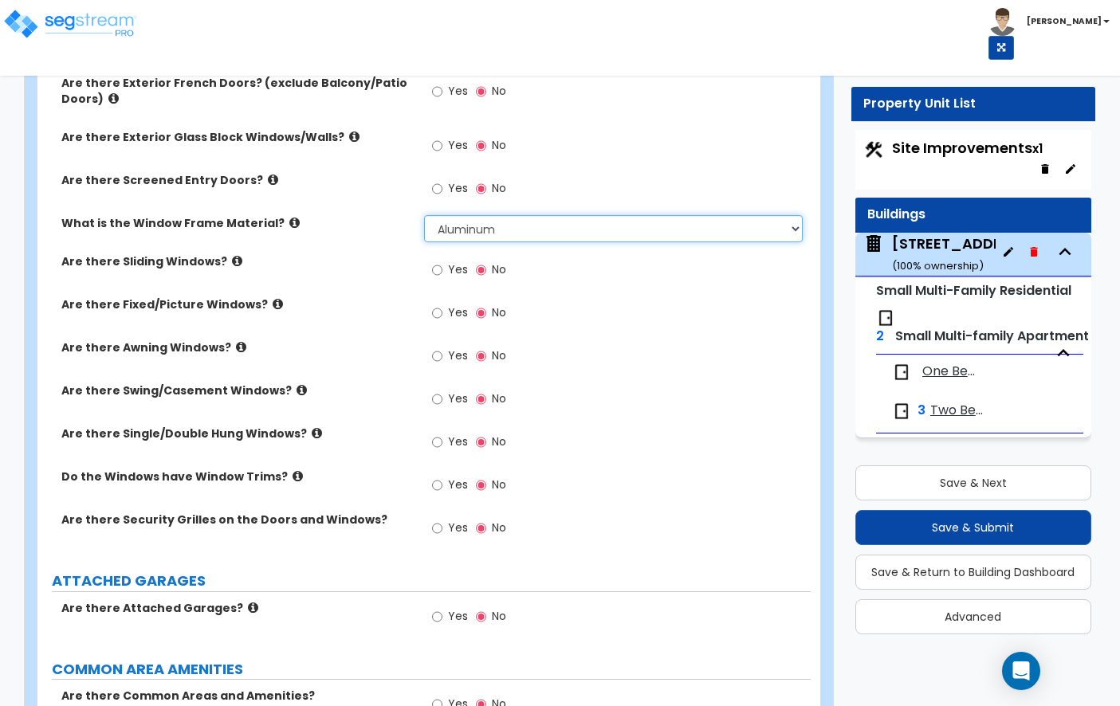
scroll to position [2154, 0]
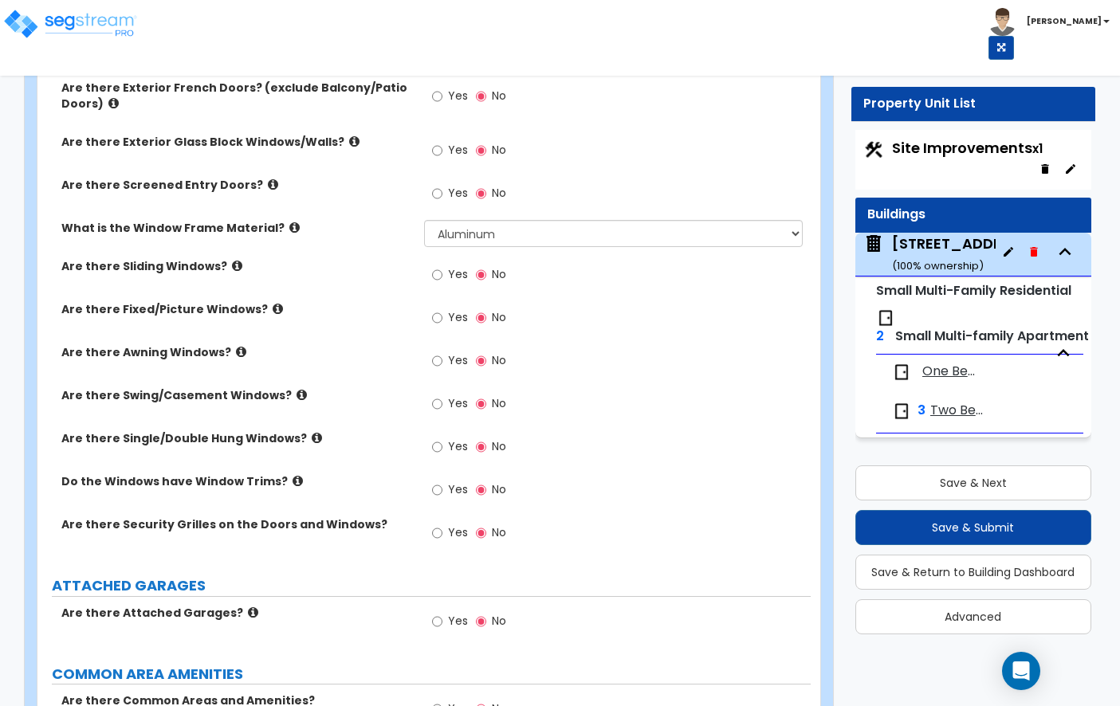
click at [232, 260] on icon at bounding box center [237, 266] width 10 height 12
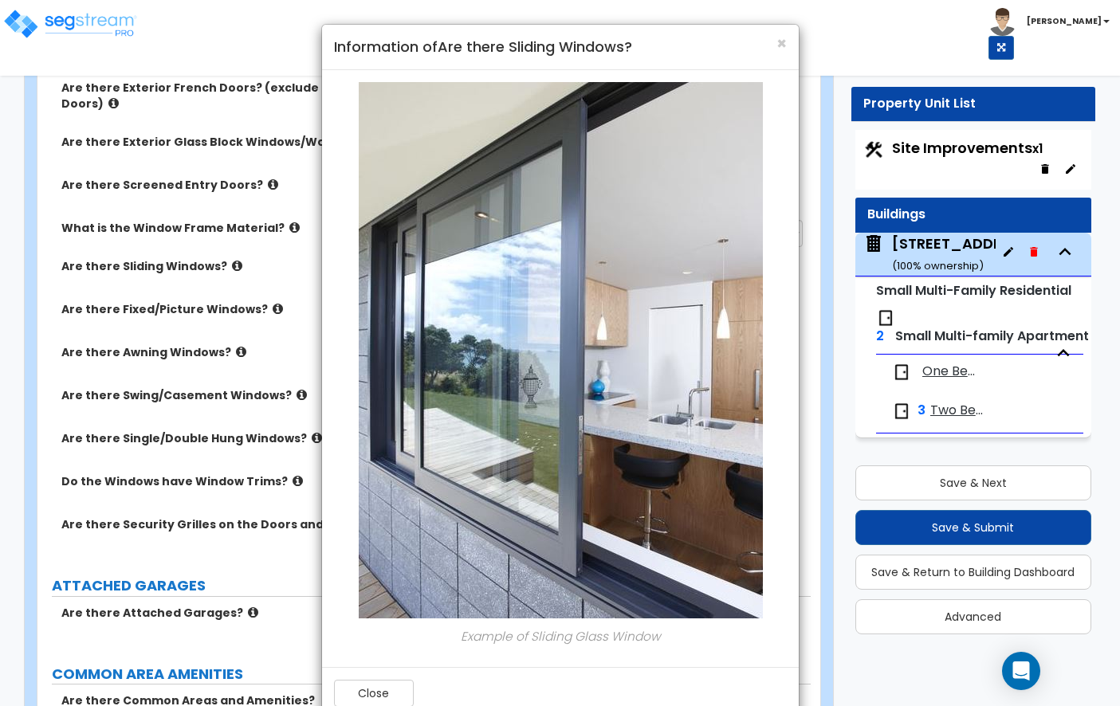
click at [790, 49] on div "× Information of Are there Sliding Windows?" at bounding box center [560, 47] width 477 height 45
click at [779, 38] on span "×" at bounding box center [781, 43] width 10 height 23
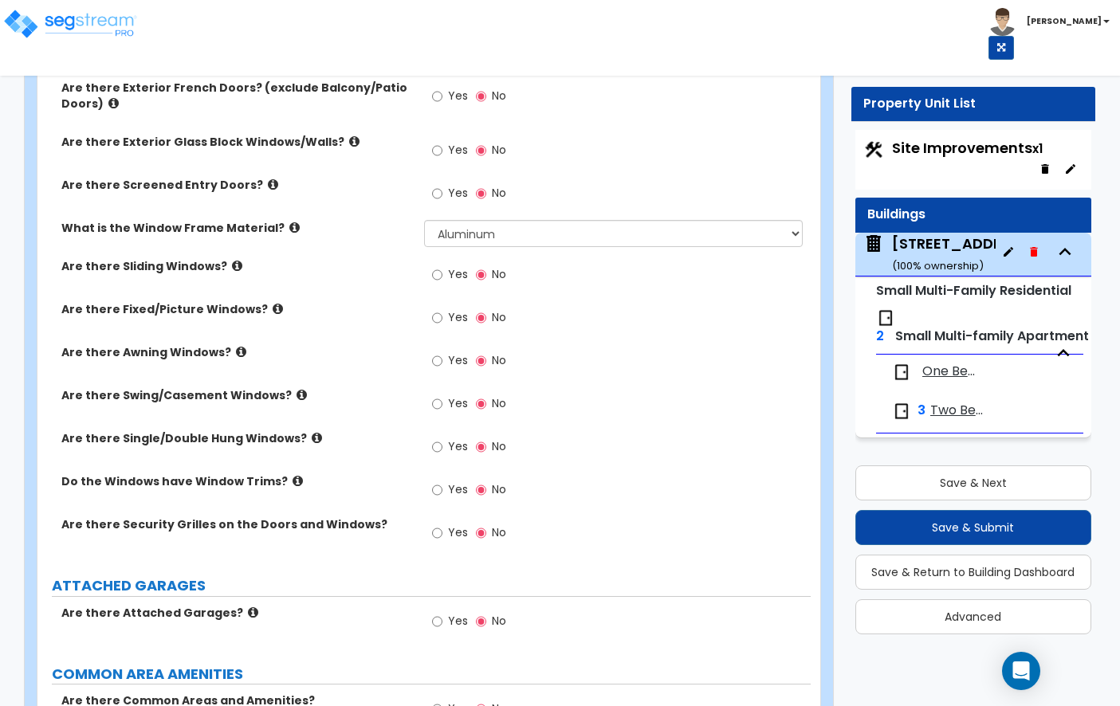
click at [312, 432] on icon at bounding box center [317, 438] width 10 height 12
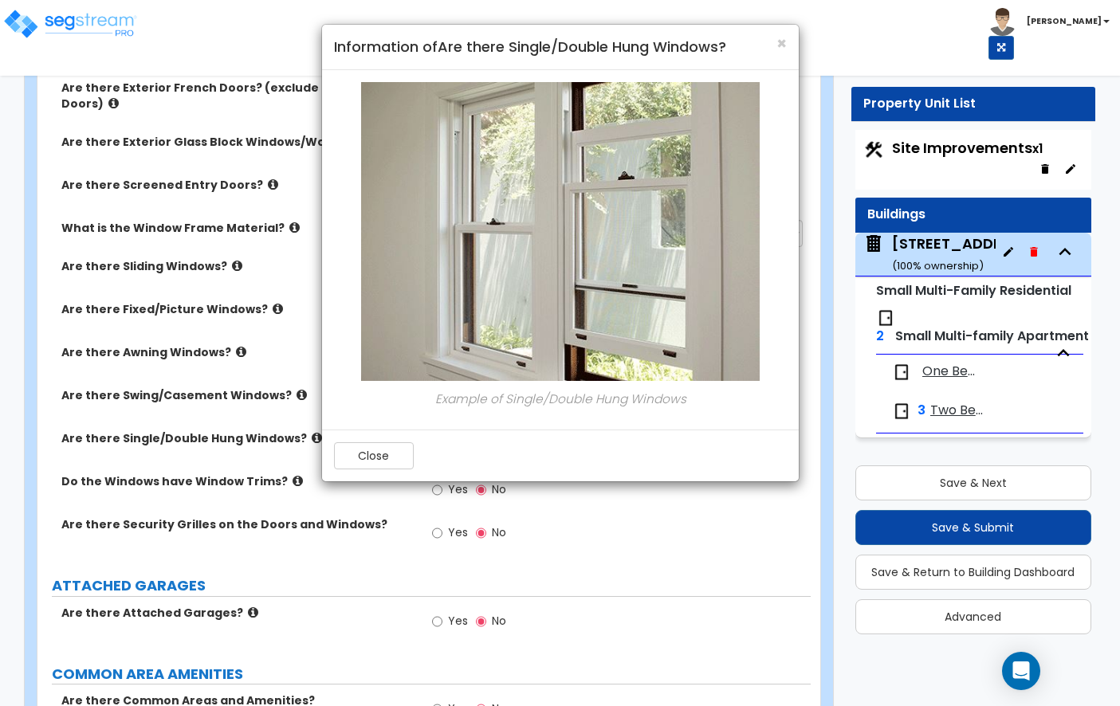
click at [416, 492] on div "× Information of Are there Single/Double Hung Windows? Example of Single/Double…" at bounding box center [560, 353] width 1120 height 706
click at [396, 466] on button "Close" at bounding box center [374, 455] width 80 height 27
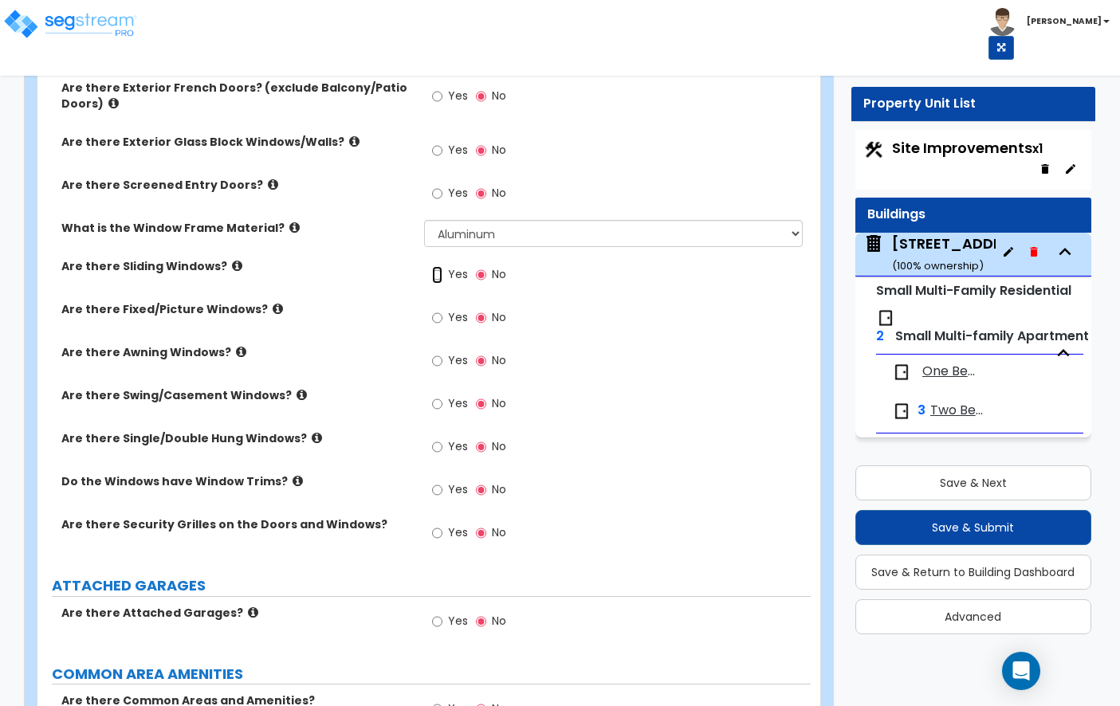
click at [441, 266] on input "Yes" at bounding box center [437, 275] width 10 height 18
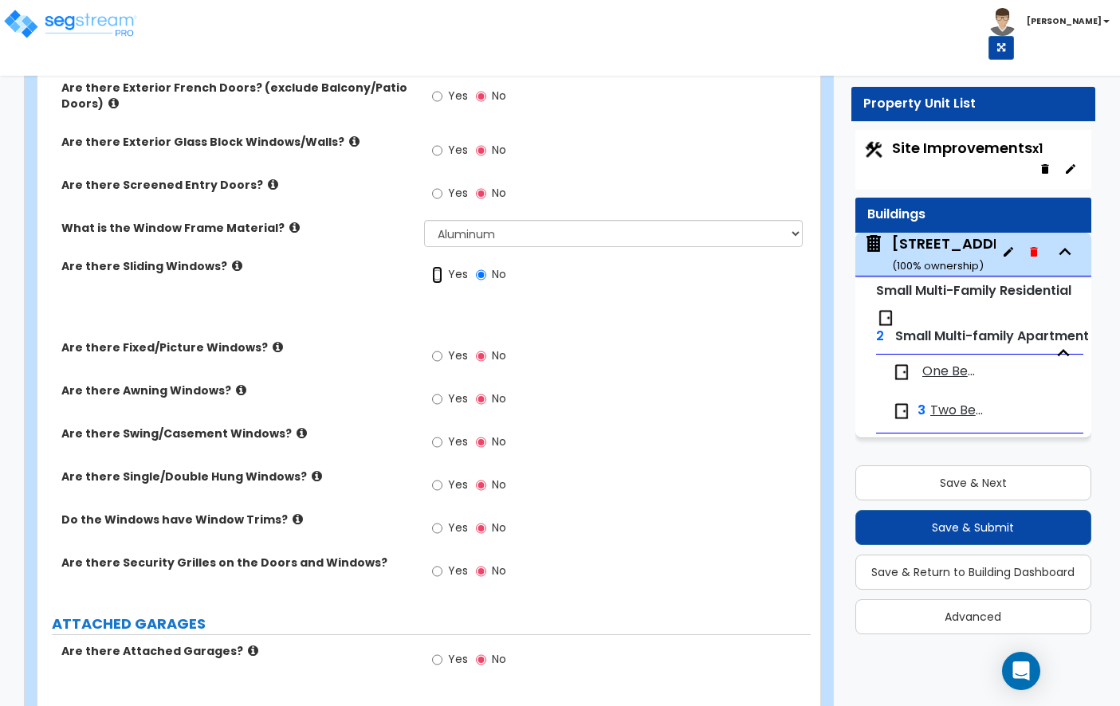
radio input "true"
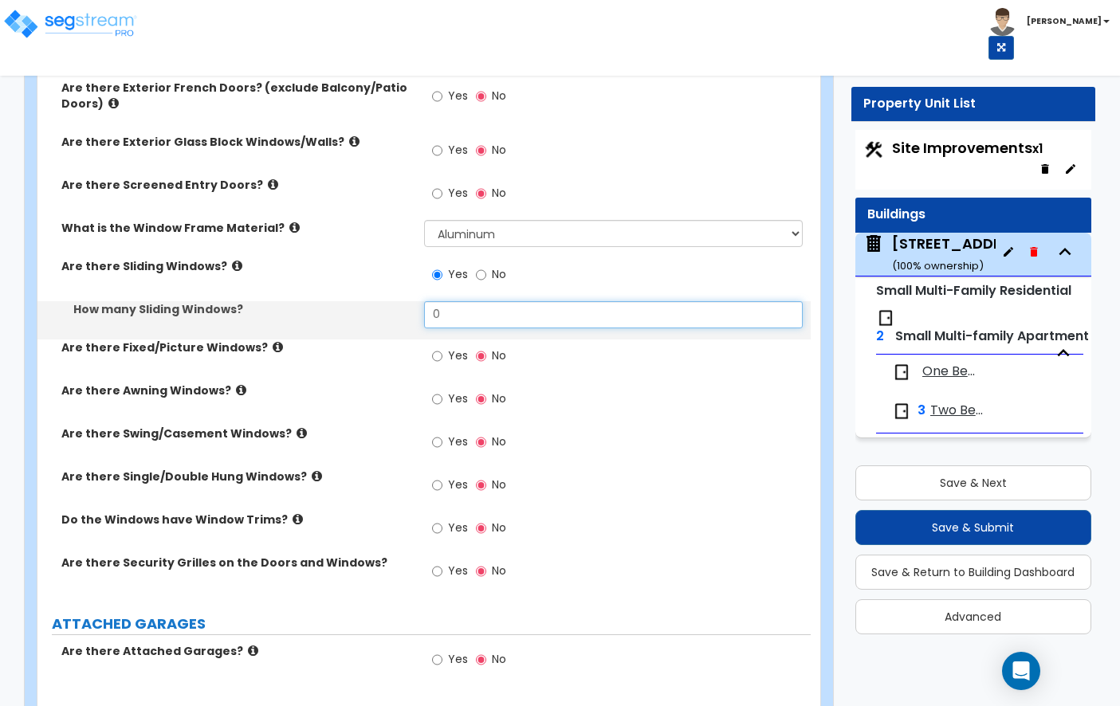
click at [461, 301] on input "0" at bounding box center [613, 314] width 379 height 27
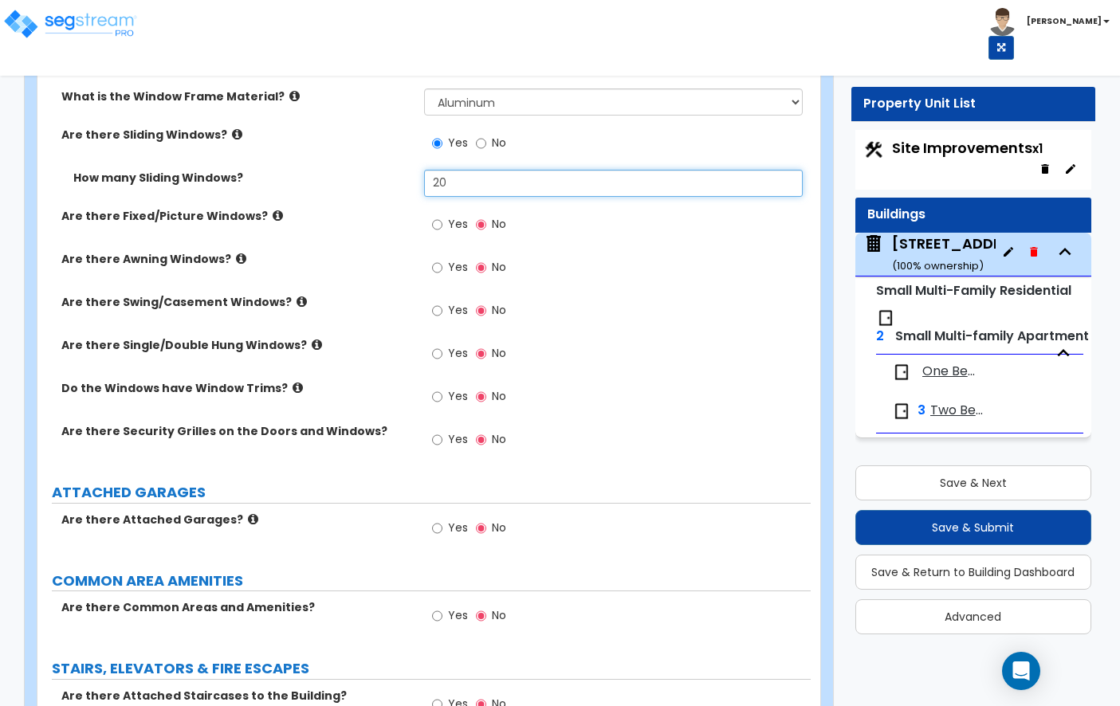
scroll to position [2286, 0]
type input "20"
click at [283, 379] on label "Do the Windows have Window Trims?" at bounding box center [236, 387] width 351 height 16
click at [293, 381] on icon at bounding box center [298, 387] width 10 height 12
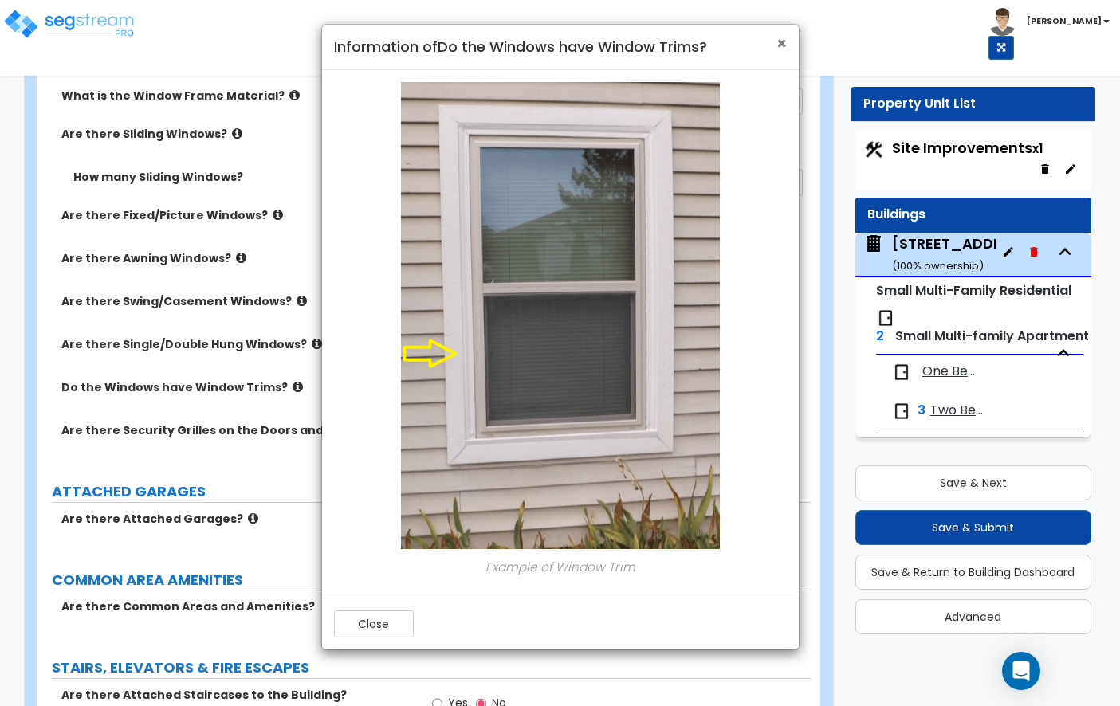
click at [778, 37] on span "×" at bounding box center [781, 43] width 10 height 23
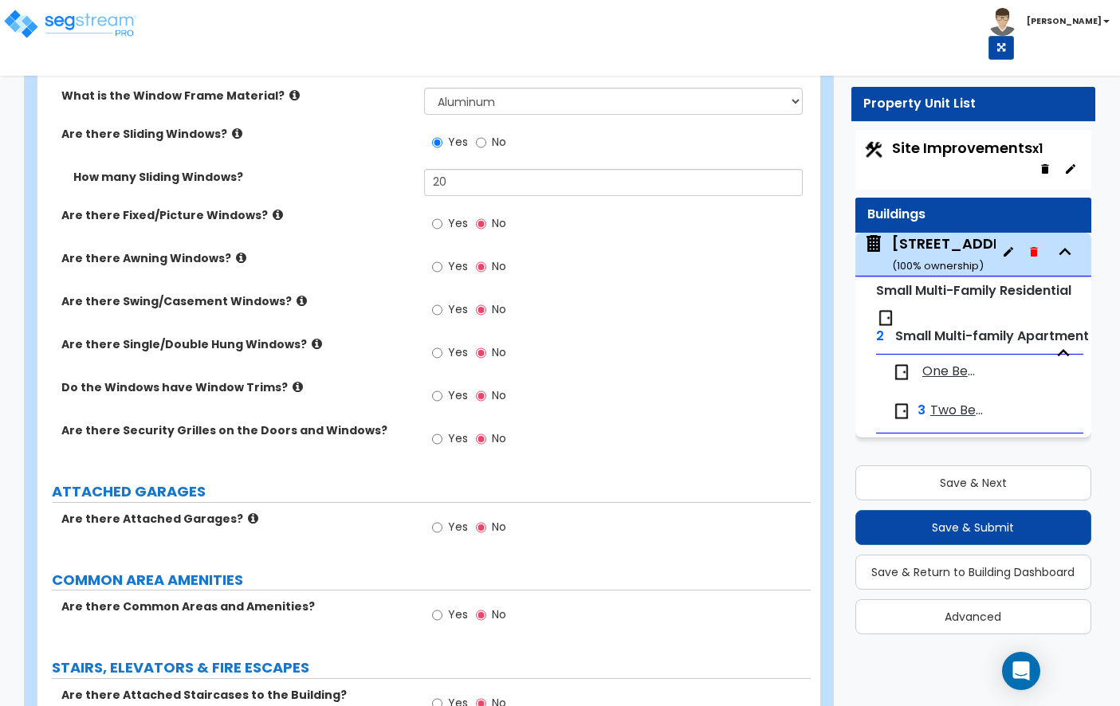
click at [445, 384] on label "Yes" at bounding box center [450, 397] width 36 height 27
click at [442, 387] on input "Yes" at bounding box center [437, 396] width 10 height 18
radio input "true"
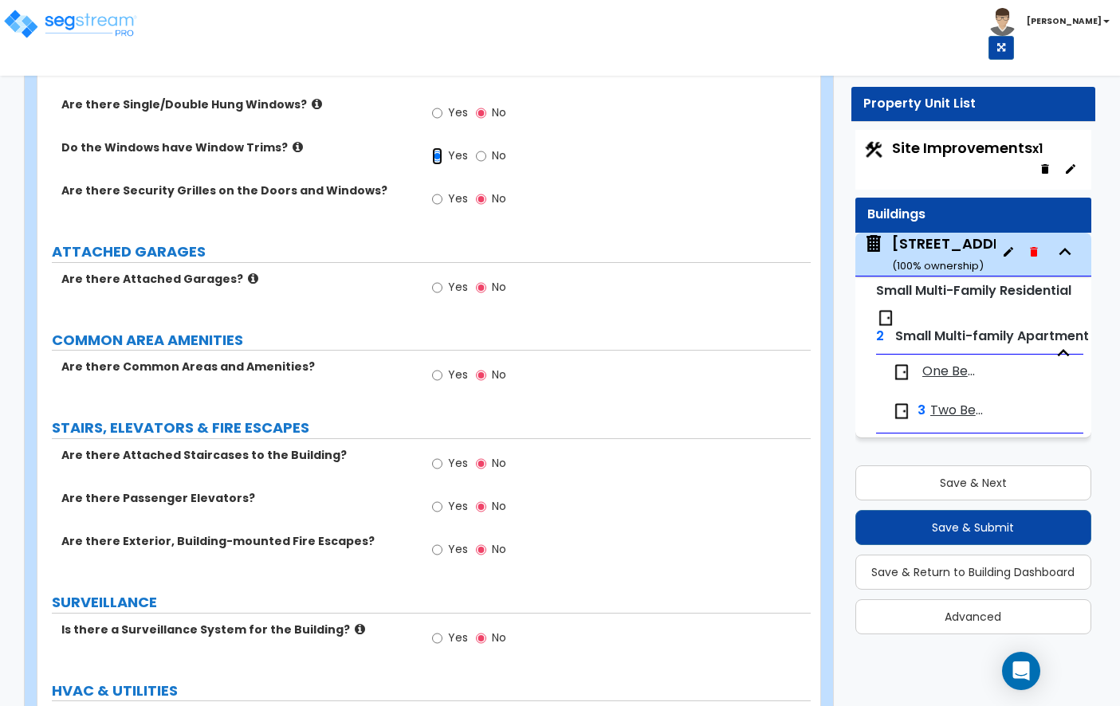
scroll to position [2524, 0]
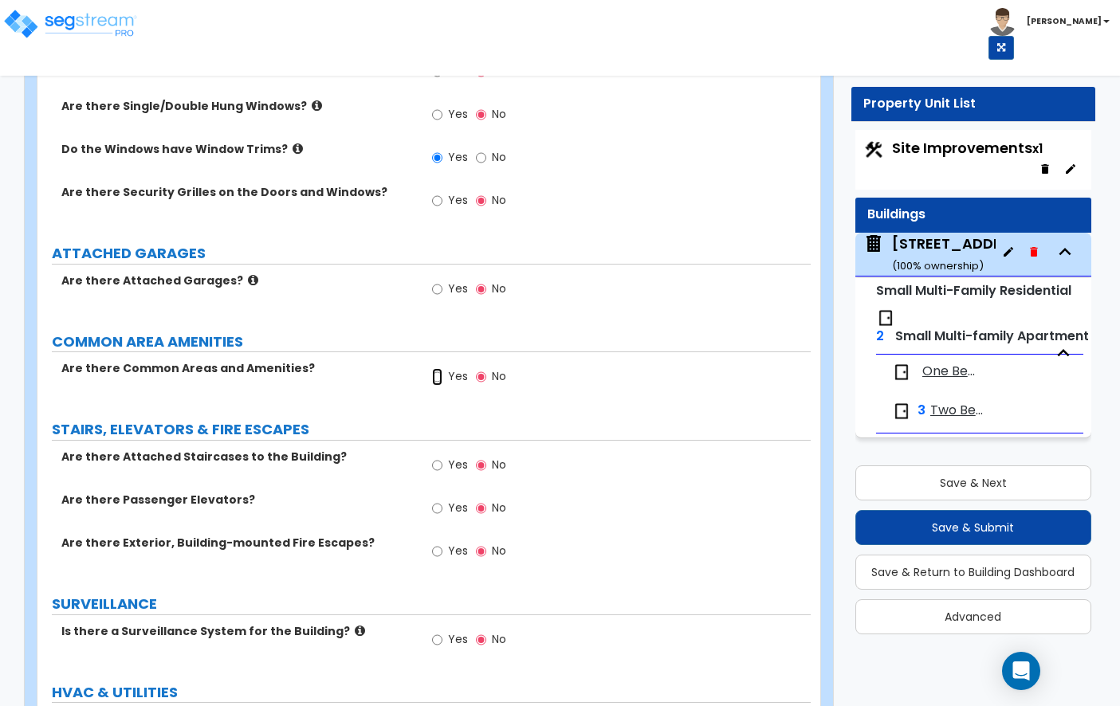
click at [436, 368] on input "Yes" at bounding box center [437, 377] width 10 height 18
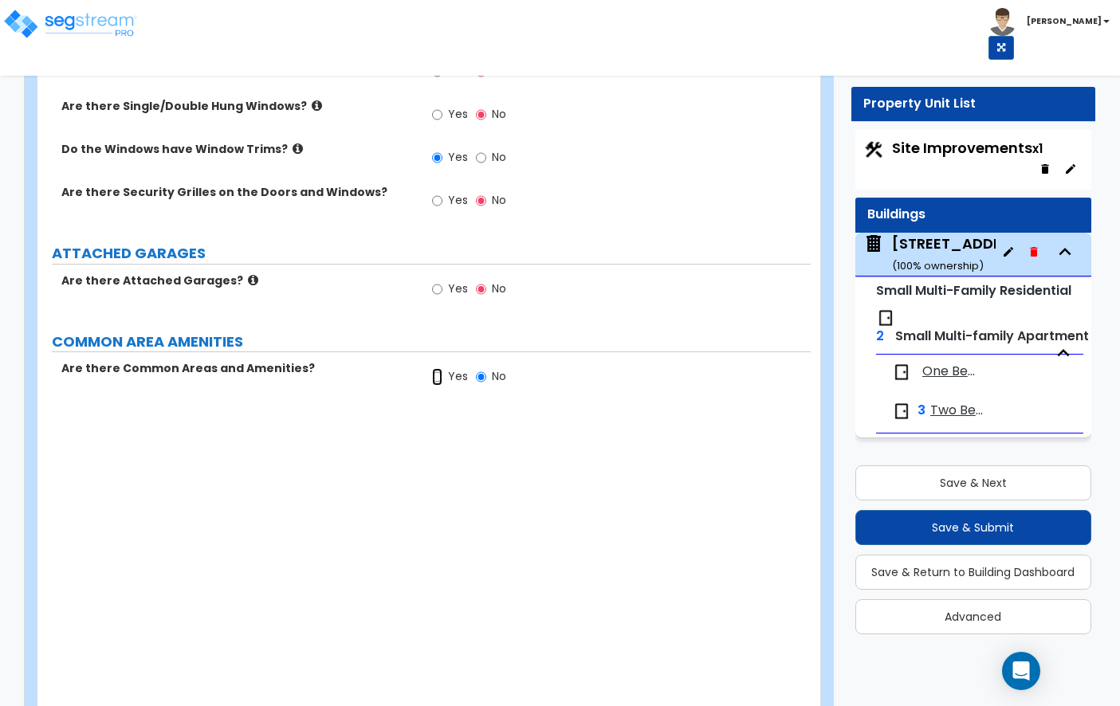
radio input "true"
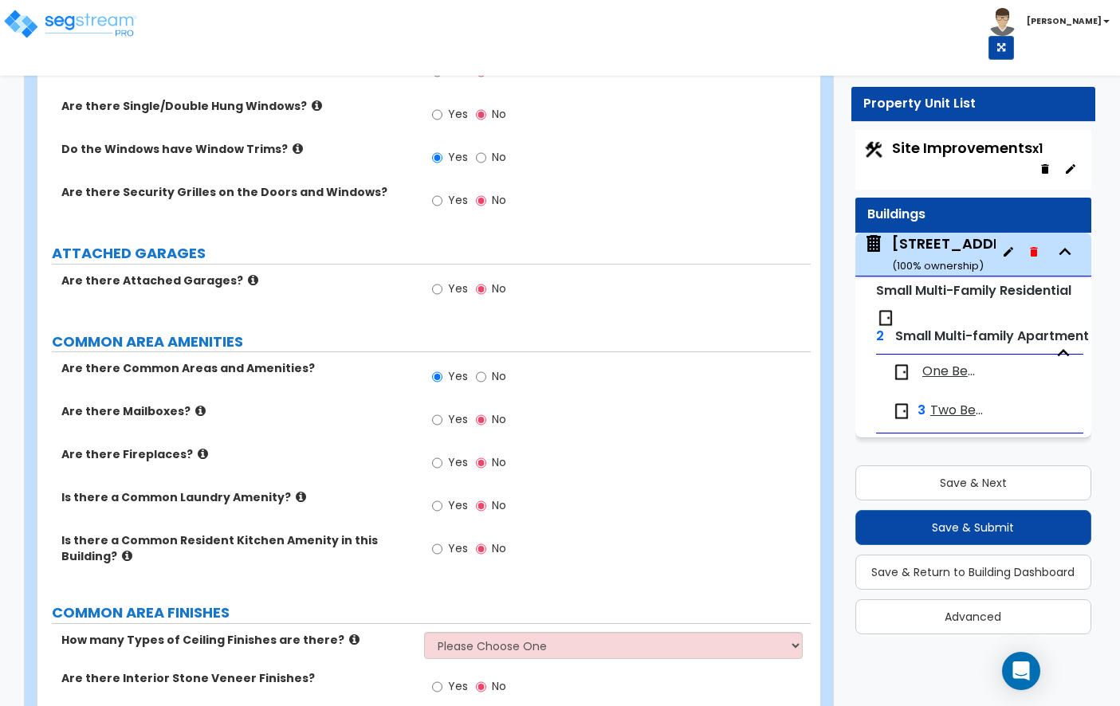
click at [195, 405] on icon at bounding box center [200, 411] width 10 height 12
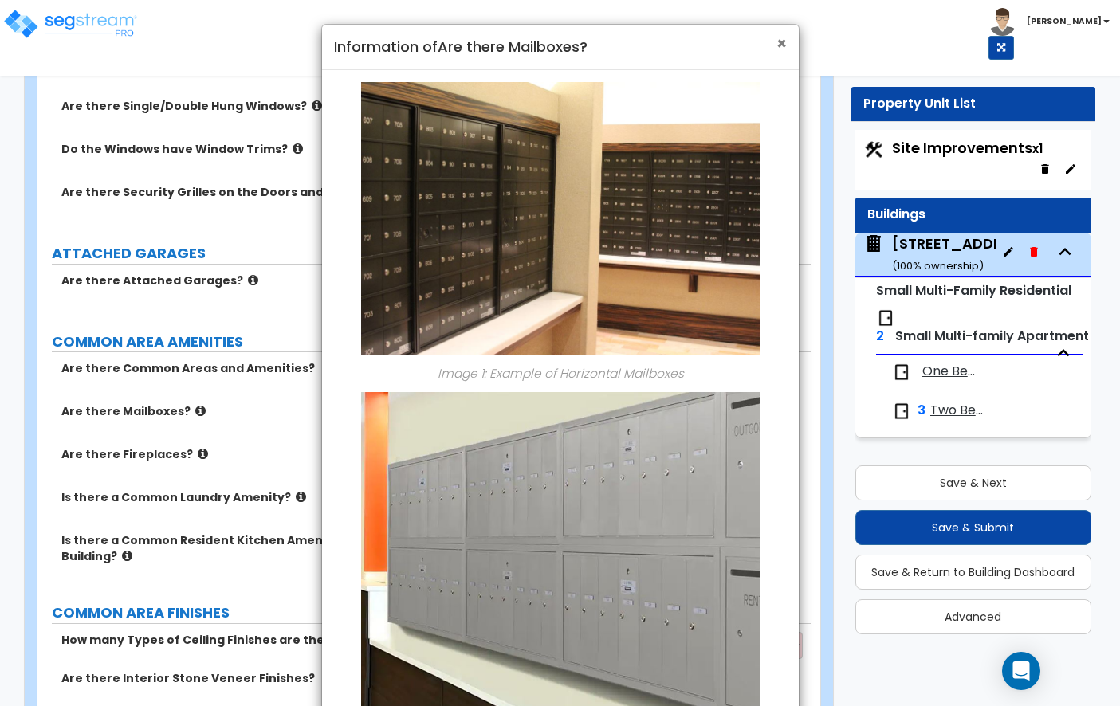
click at [783, 46] on span "×" at bounding box center [781, 43] width 10 height 23
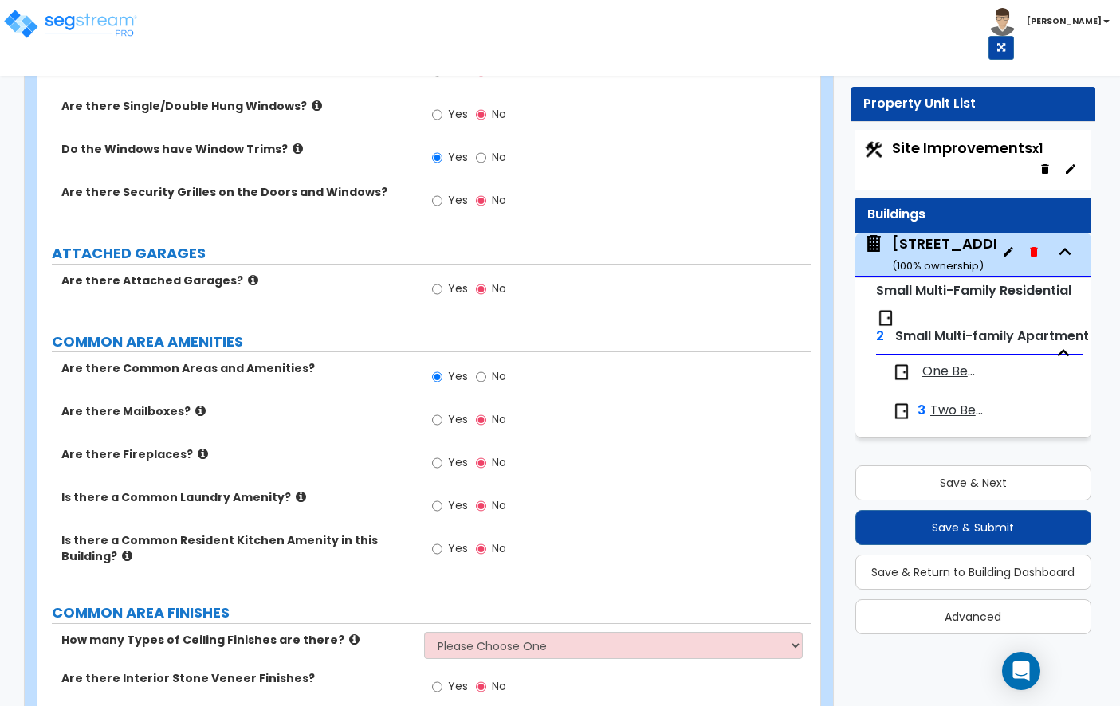
click at [446, 408] on label "Yes" at bounding box center [450, 421] width 36 height 27
click at [442, 411] on input "Yes" at bounding box center [437, 420] width 10 height 18
radio input "true"
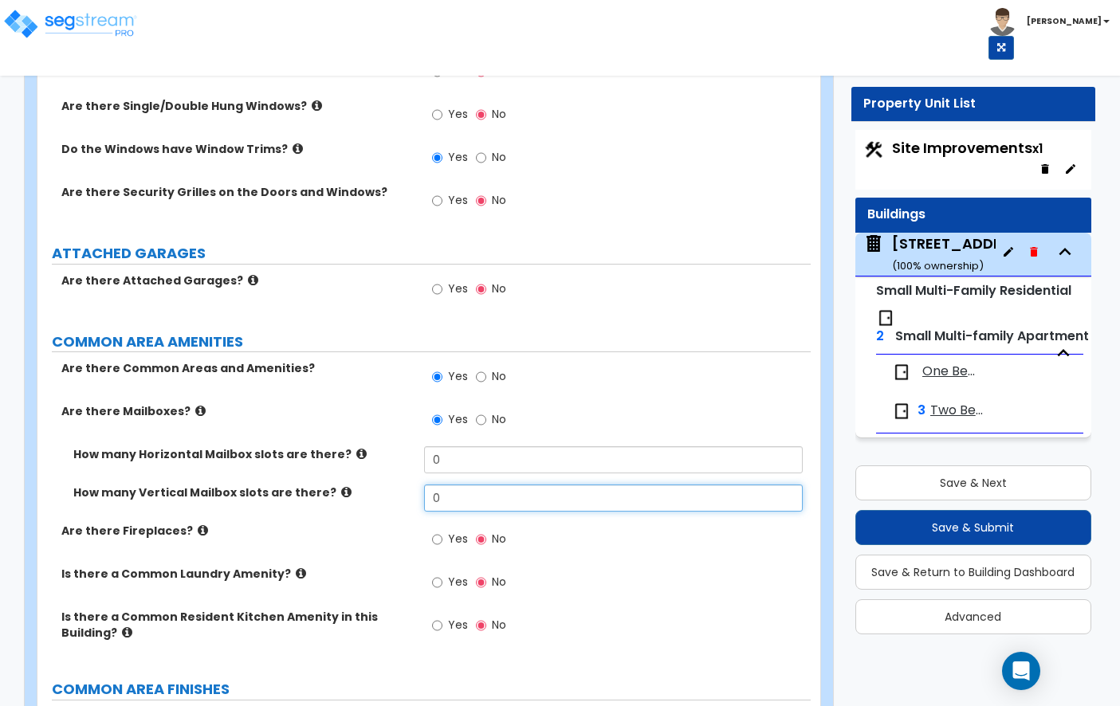
click at [470, 485] on input "0" at bounding box center [613, 498] width 379 height 27
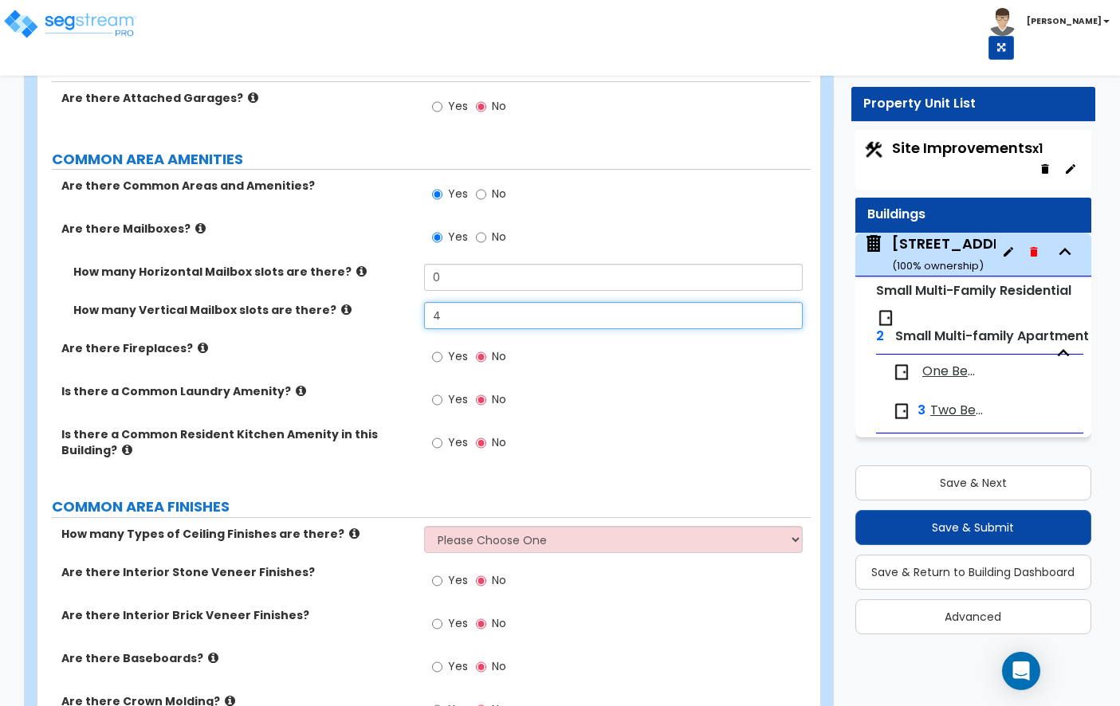
scroll to position [2706, 0]
type input "4"
click at [438, 392] on input "Yes" at bounding box center [437, 401] width 10 height 18
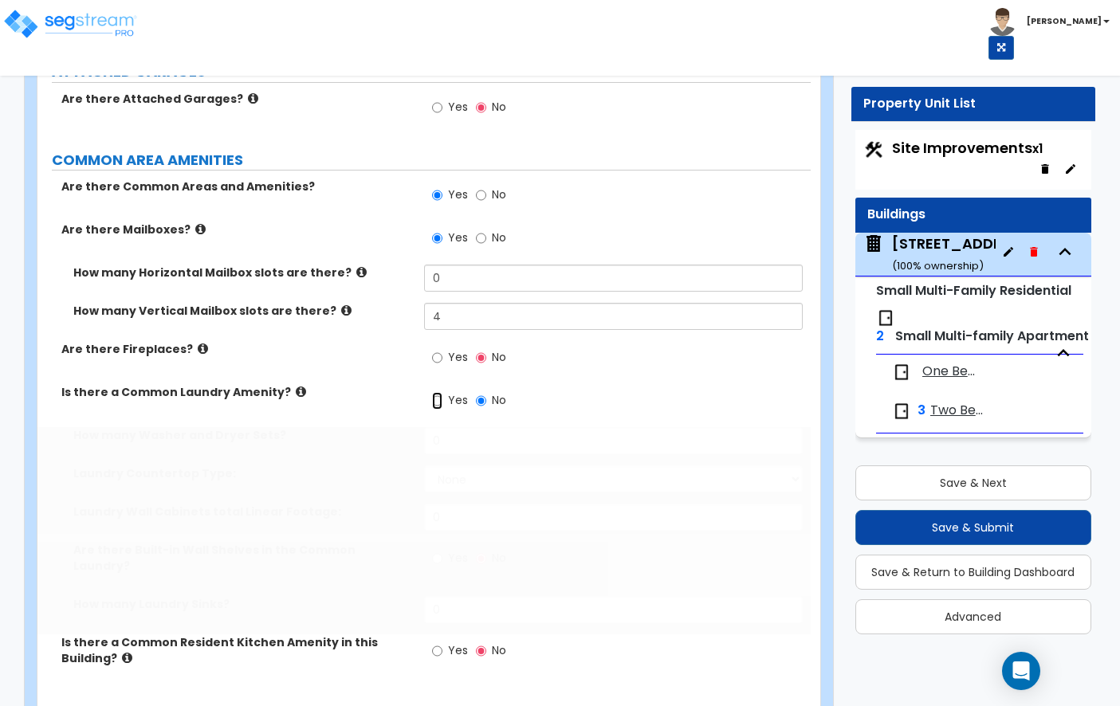
radio input "true"
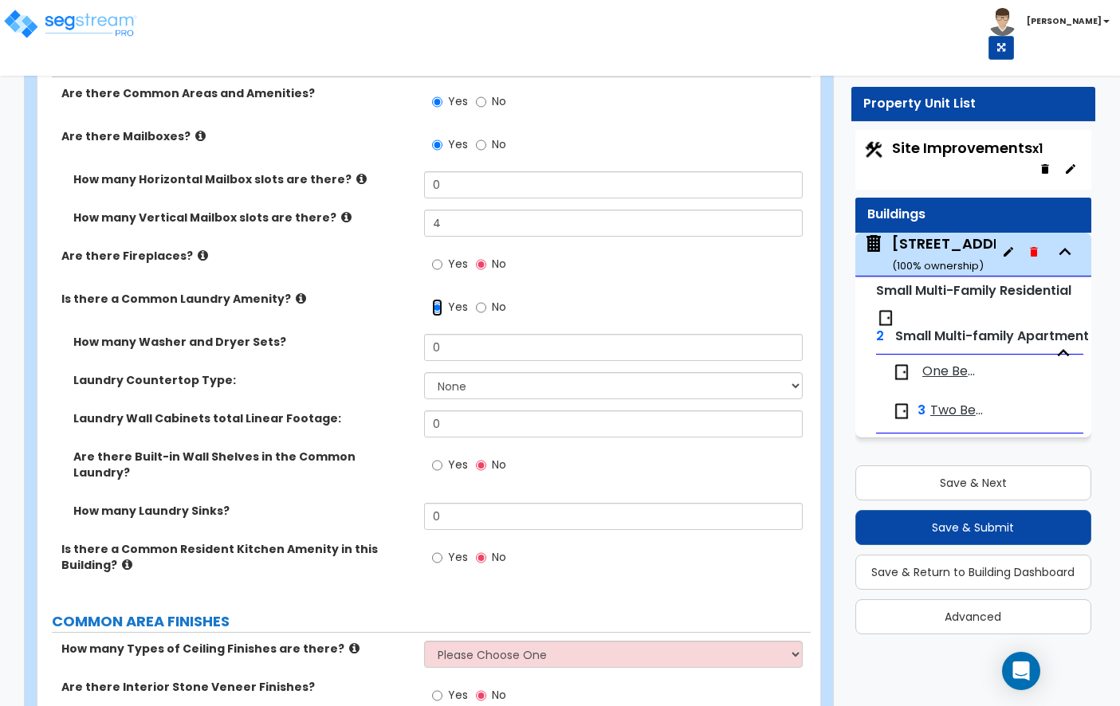
scroll to position [2846, 0]
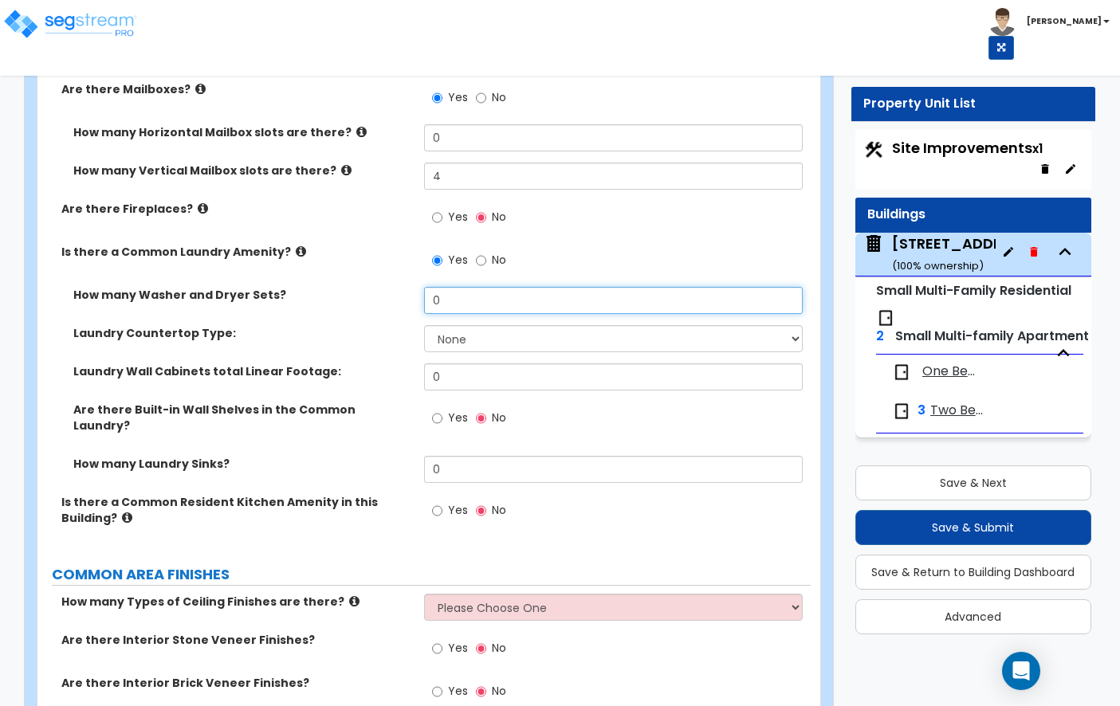
click at [470, 287] on input "0" at bounding box center [613, 300] width 379 height 27
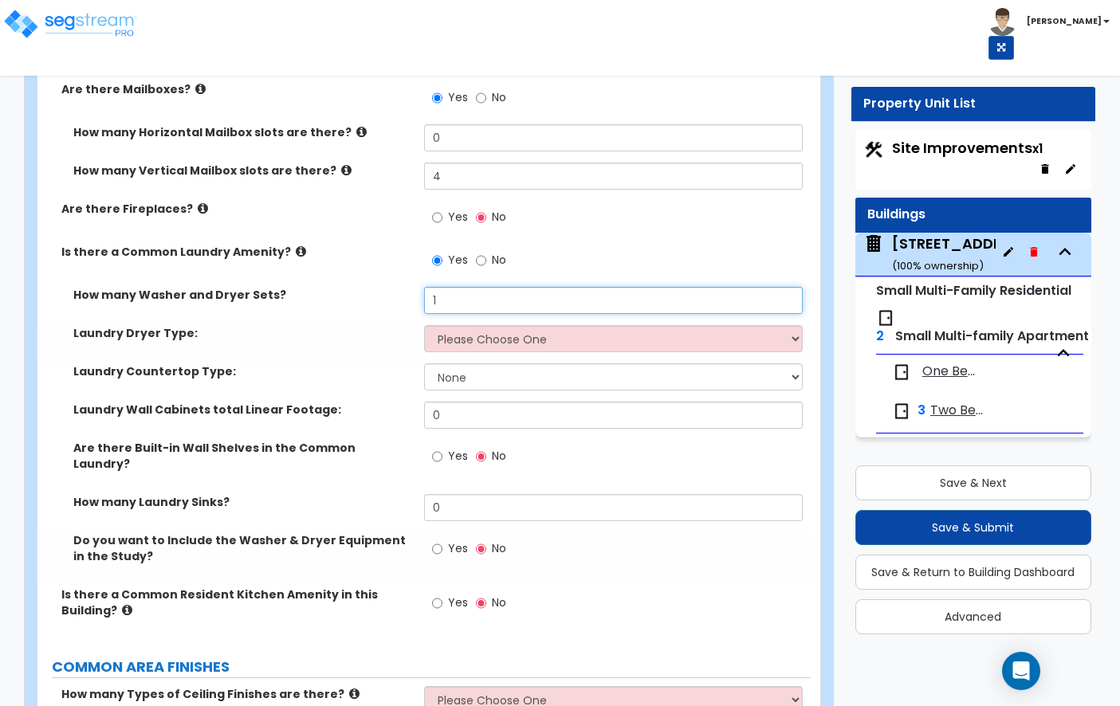
type input "1"
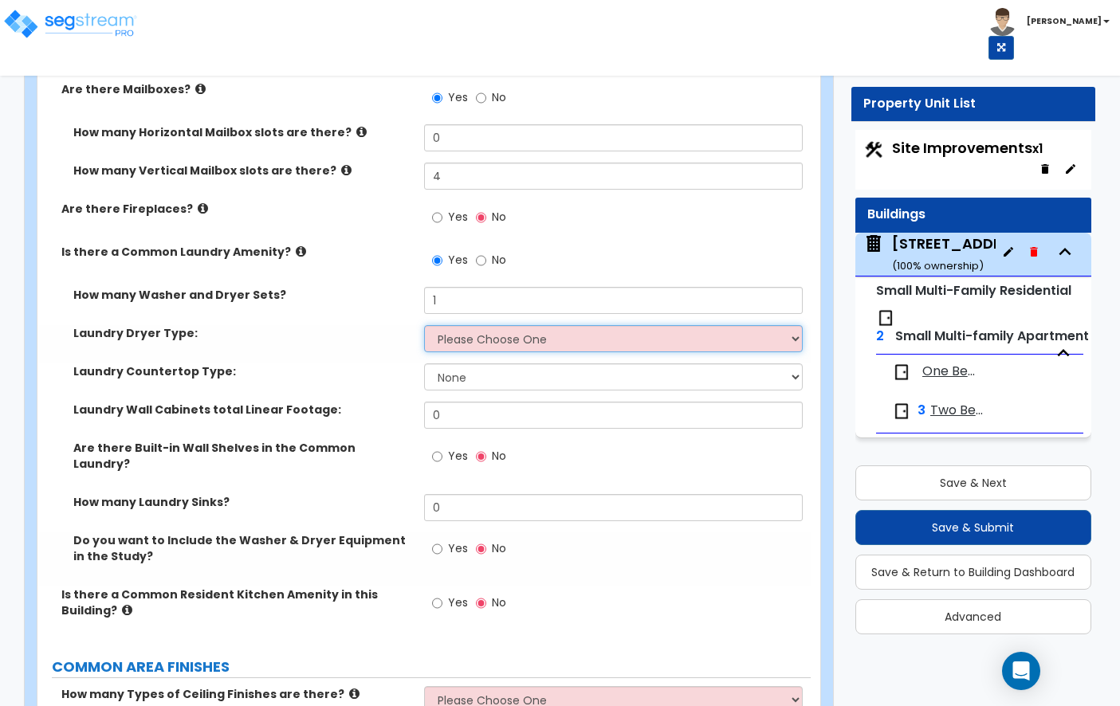
click at [477, 325] on select "Please Choose One Gas Electric" at bounding box center [613, 338] width 379 height 27
select select "2"
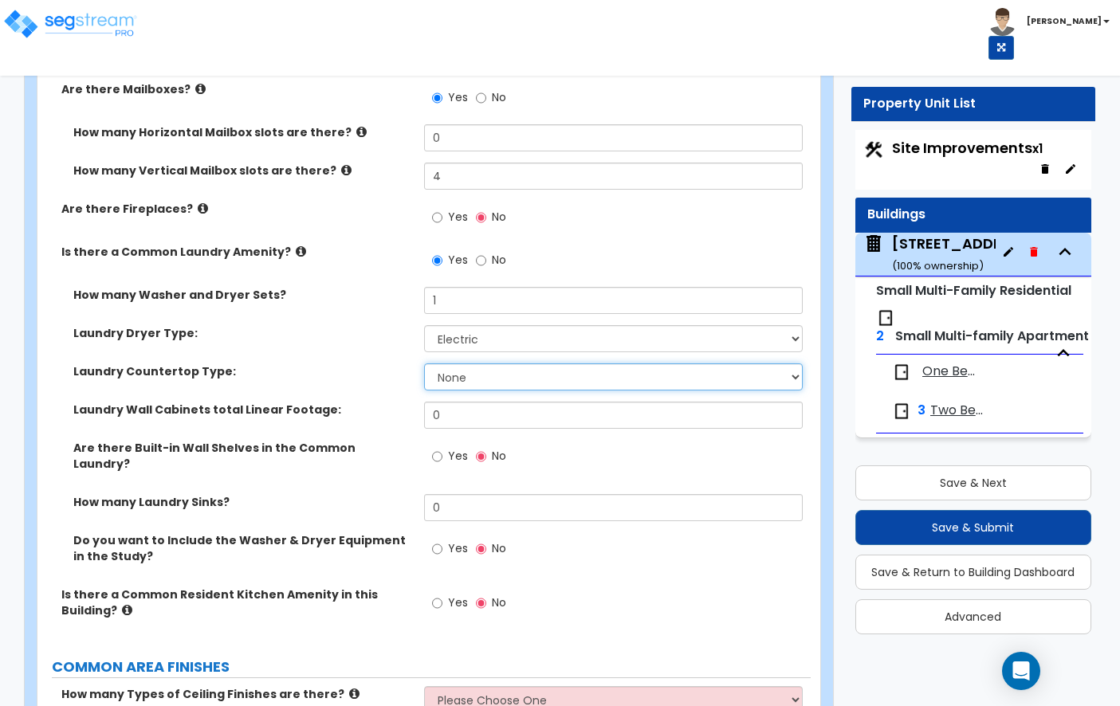
click at [477, 363] on select "None Plastic Laminate Solid Surface Stone Quartz Marble Tile Wood Stainless Ste…" at bounding box center [613, 376] width 379 height 27
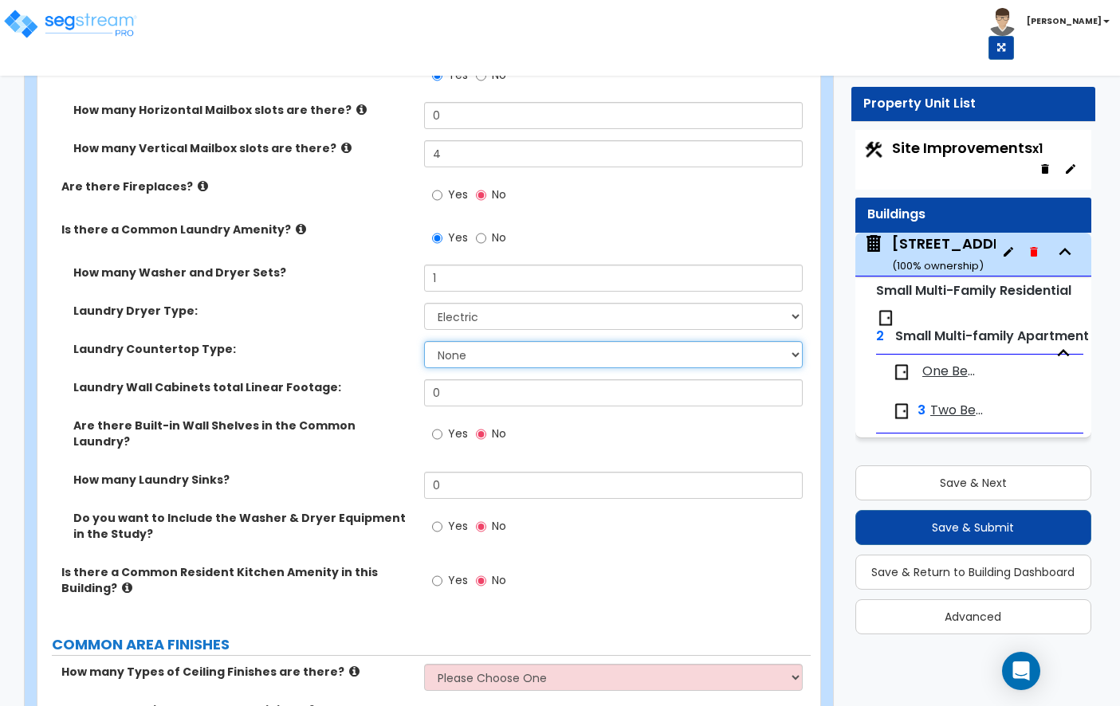
scroll to position [2871, 0]
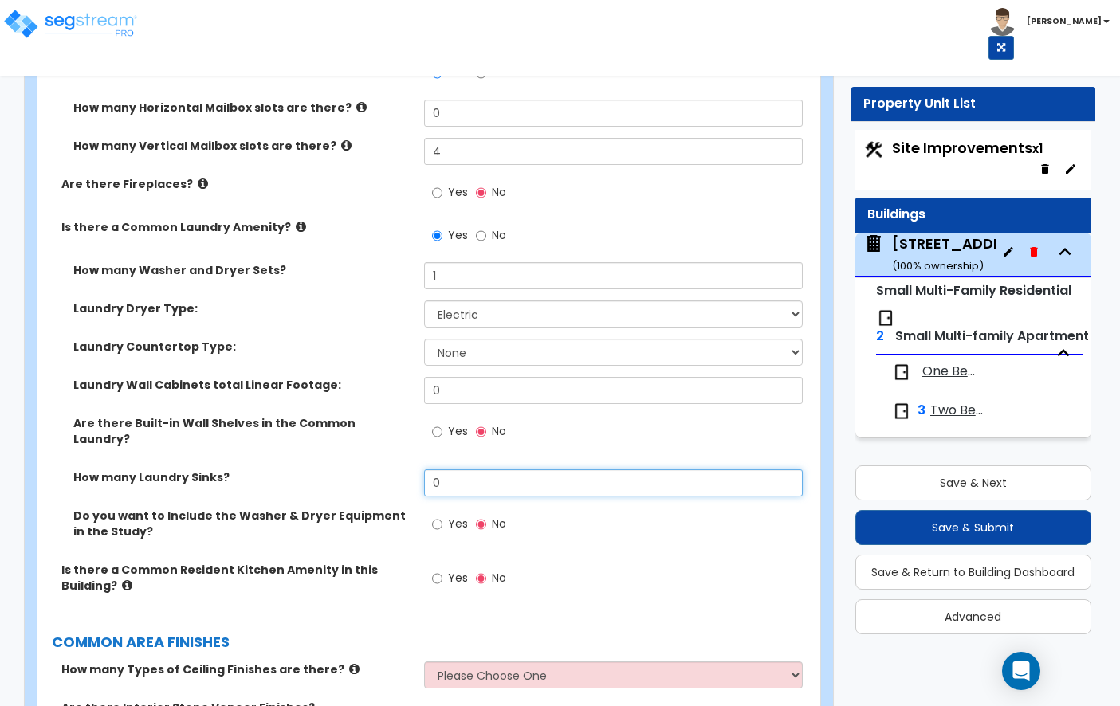
click at [459, 469] on input "0" at bounding box center [613, 482] width 379 height 27
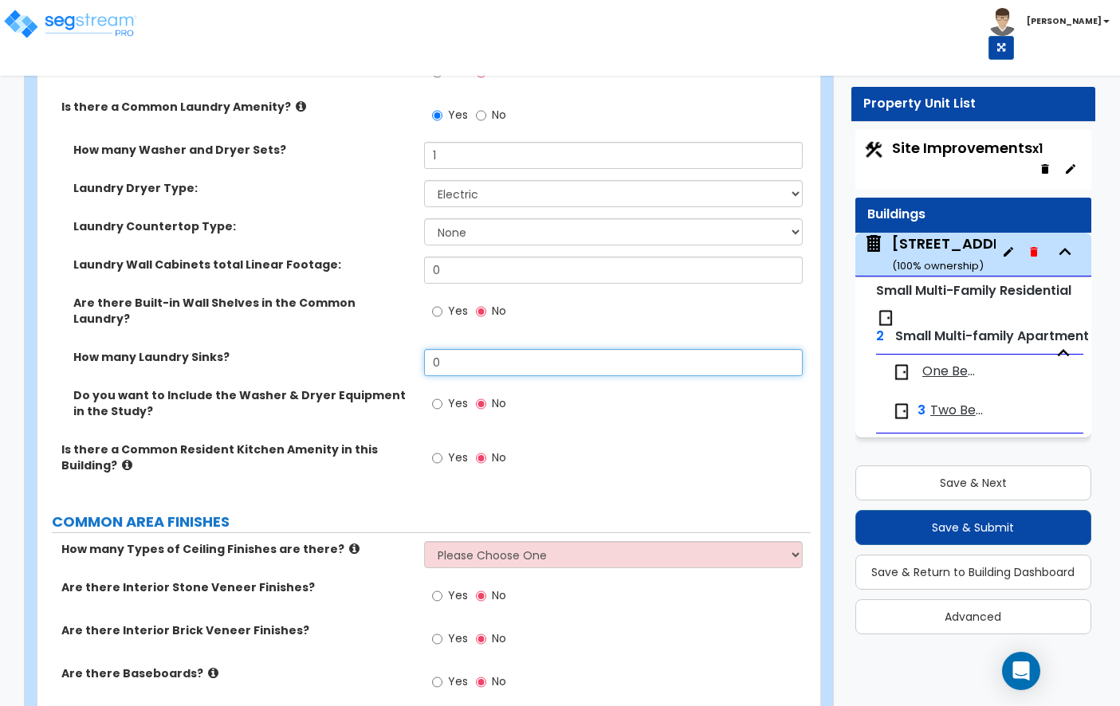
scroll to position [2992, 0]
click at [440, 395] on input "Yes" at bounding box center [437, 404] width 10 height 18
radio input "true"
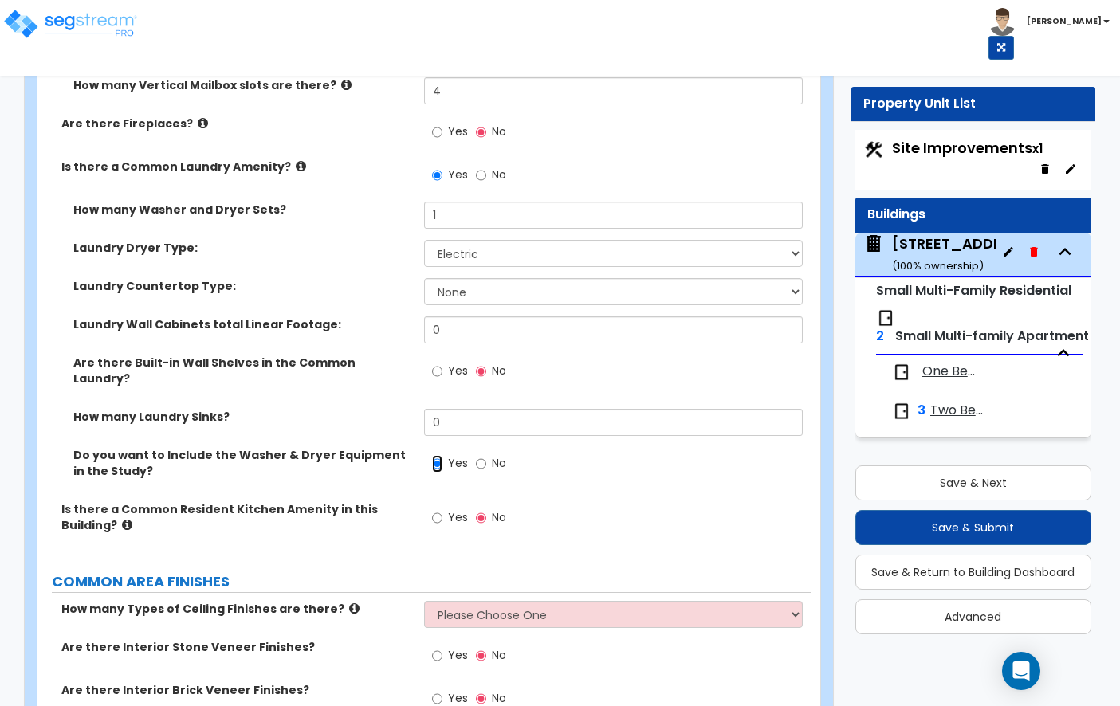
scroll to position [2933, 0]
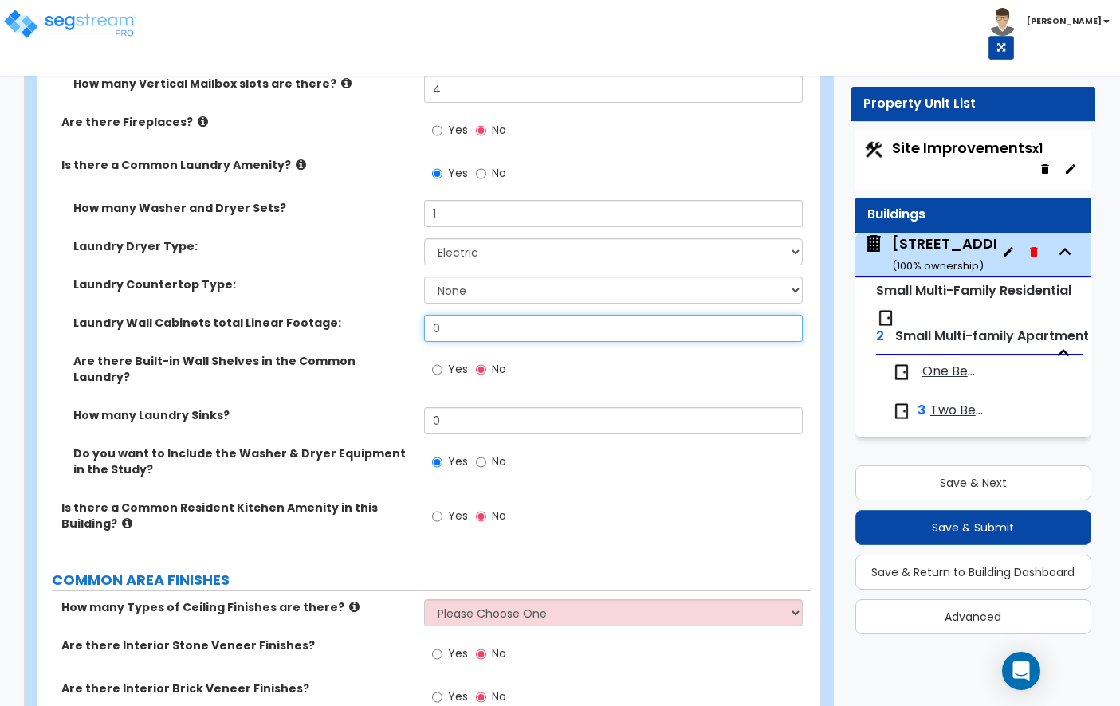
click at [458, 315] on input "0" at bounding box center [613, 328] width 379 height 27
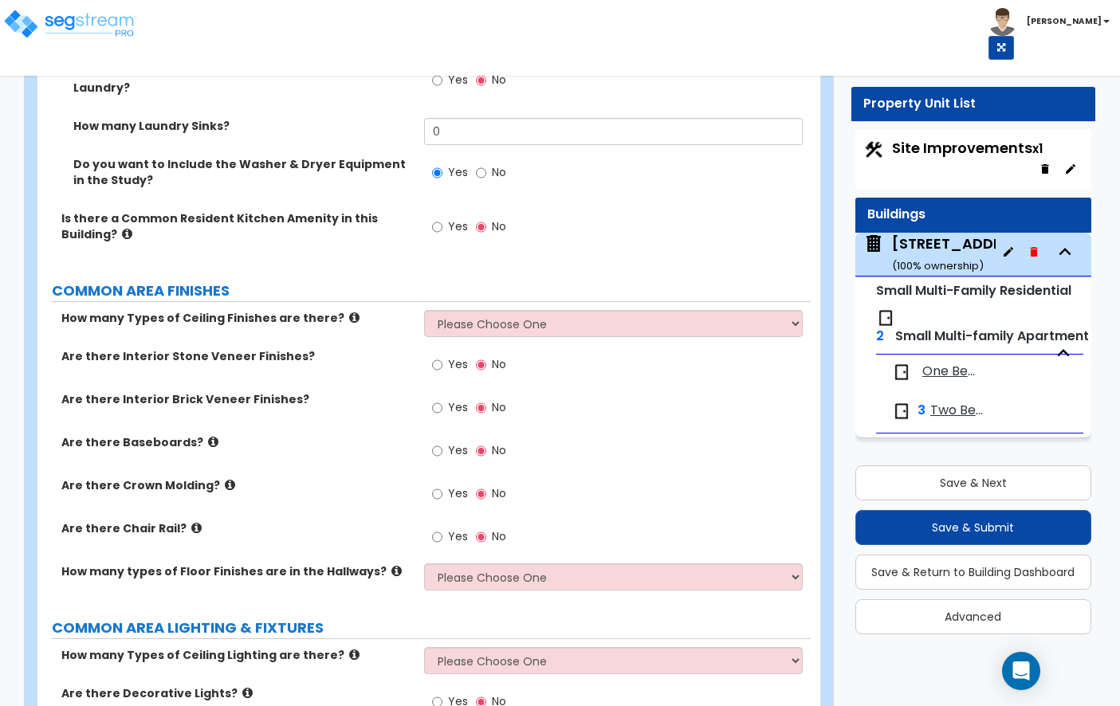
scroll to position [3234, 0]
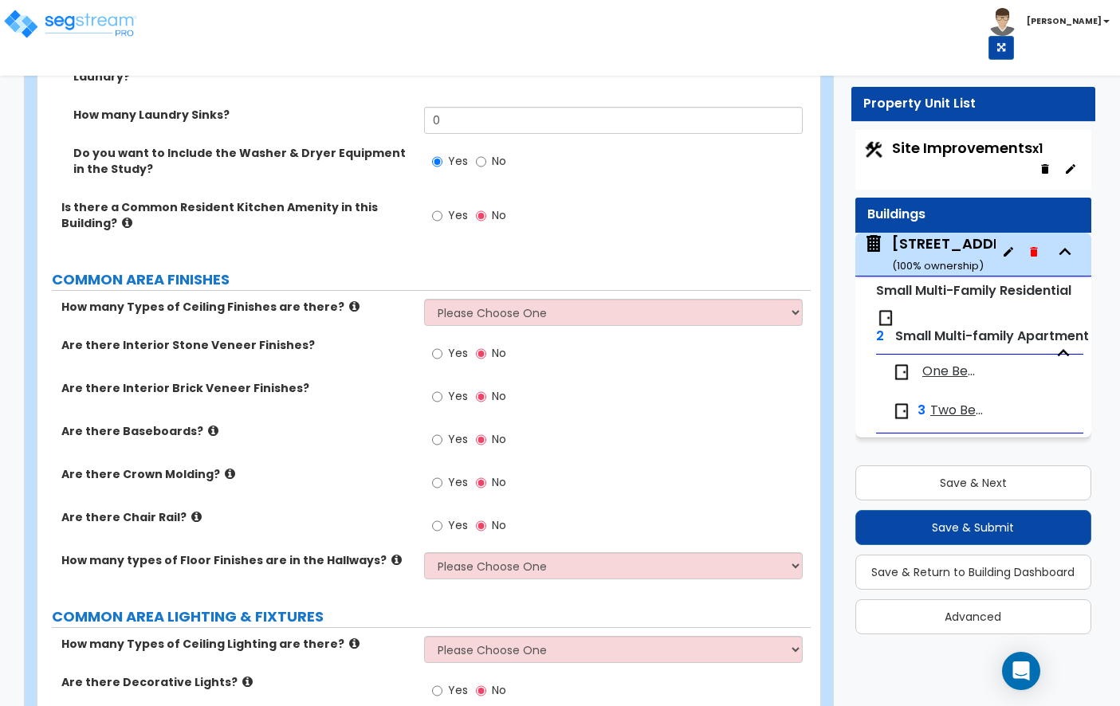
type input "4"
click at [493, 299] on select "Please Choose One 1 2 3" at bounding box center [613, 312] width 379 height 27
click at [487, 299] on select "Please Choose One 1 2 3" at bounding box center [613, 312] width 379 height 27
select select "1"
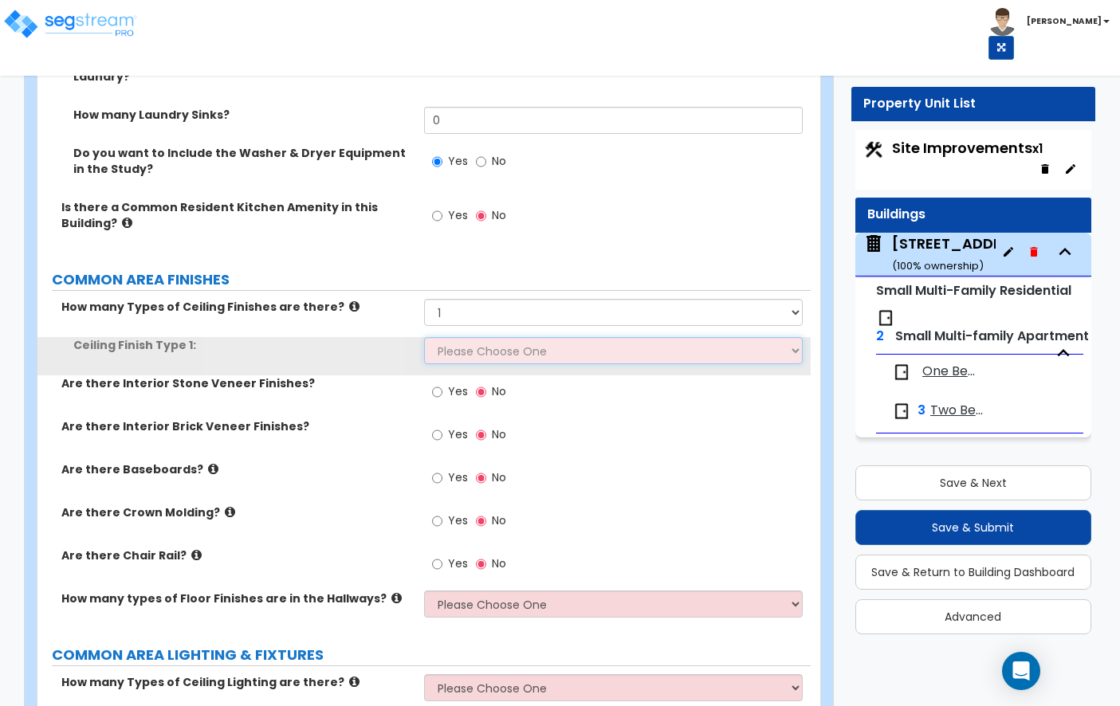
click at [469, 337] on select "Please Choose One Drywall Ceiling Open Ceiling Drop Ceiling" at bounding box center [613, 350] width 379 height 27
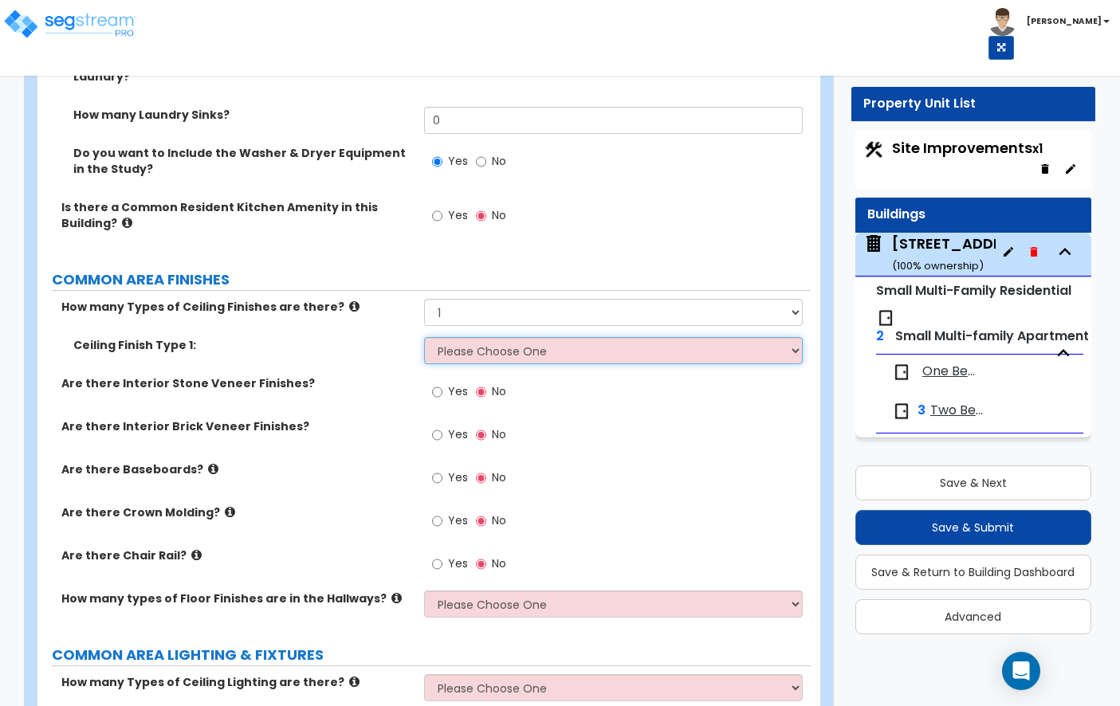
select select "1"
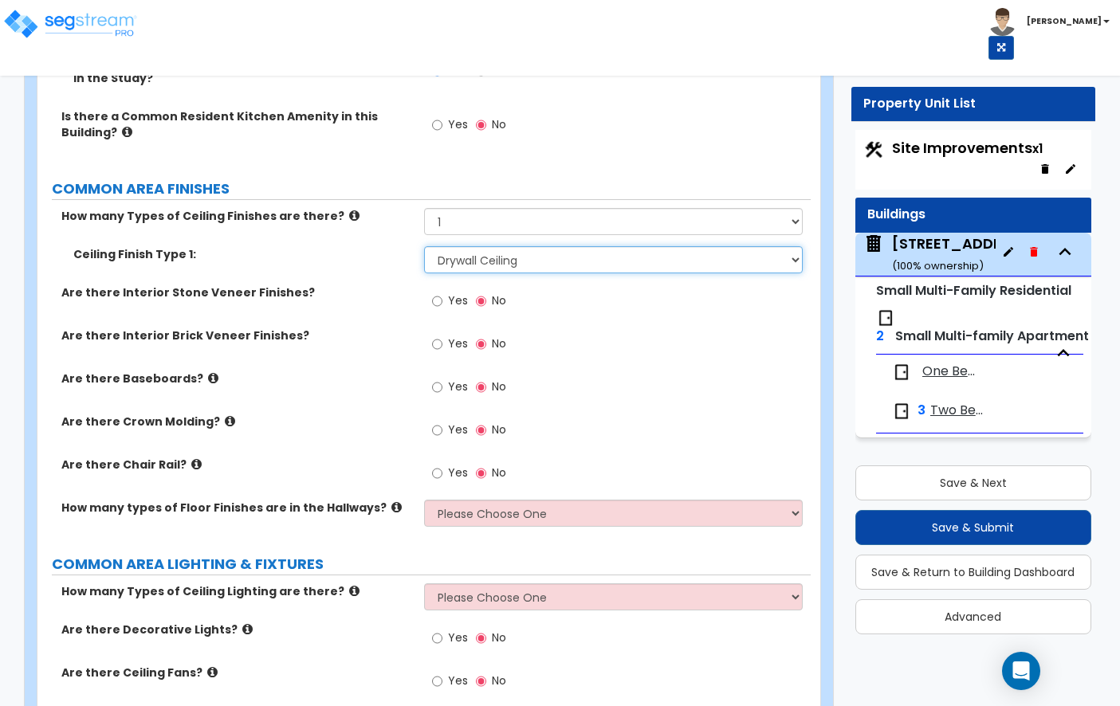
scroll to position [3324, 0]
click at [208, 373] on icon at bounding box center [213, 379] width 10 height 12
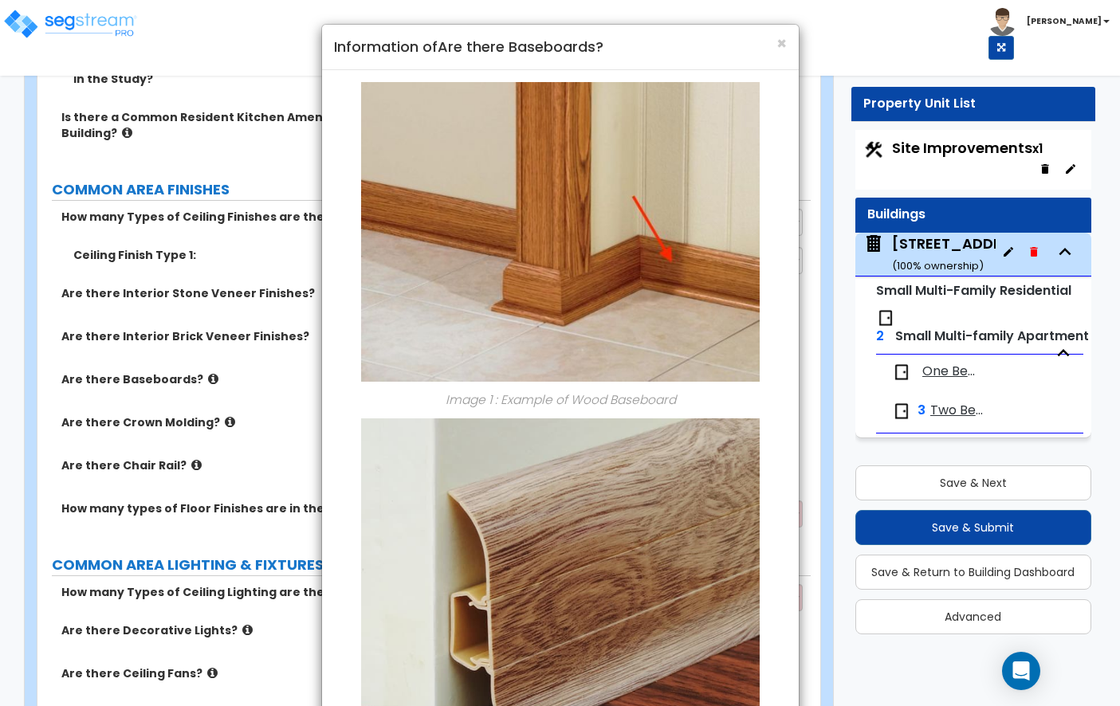
click at [773, 42] on h4 "Information of Are there Baseboards?" at bounding box center [560, 47] width 453 height 21
click at [779, 41] on span "×" at bounding box center [781, 43] width 10 height 23
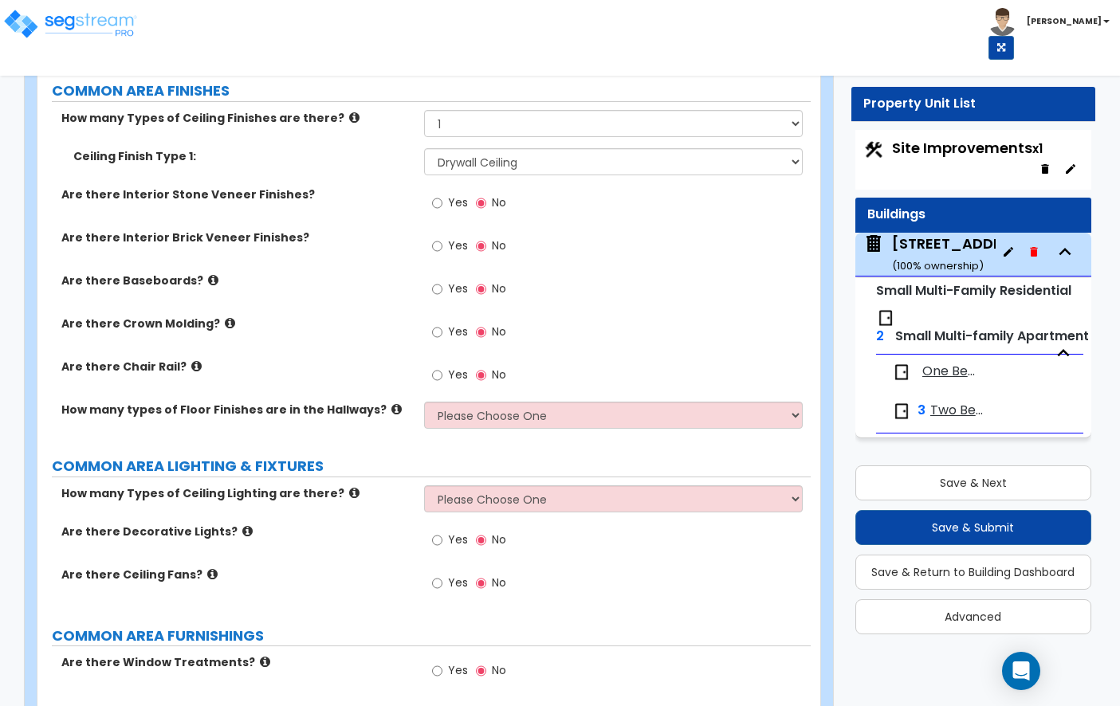
scroll to position [3462, 0]
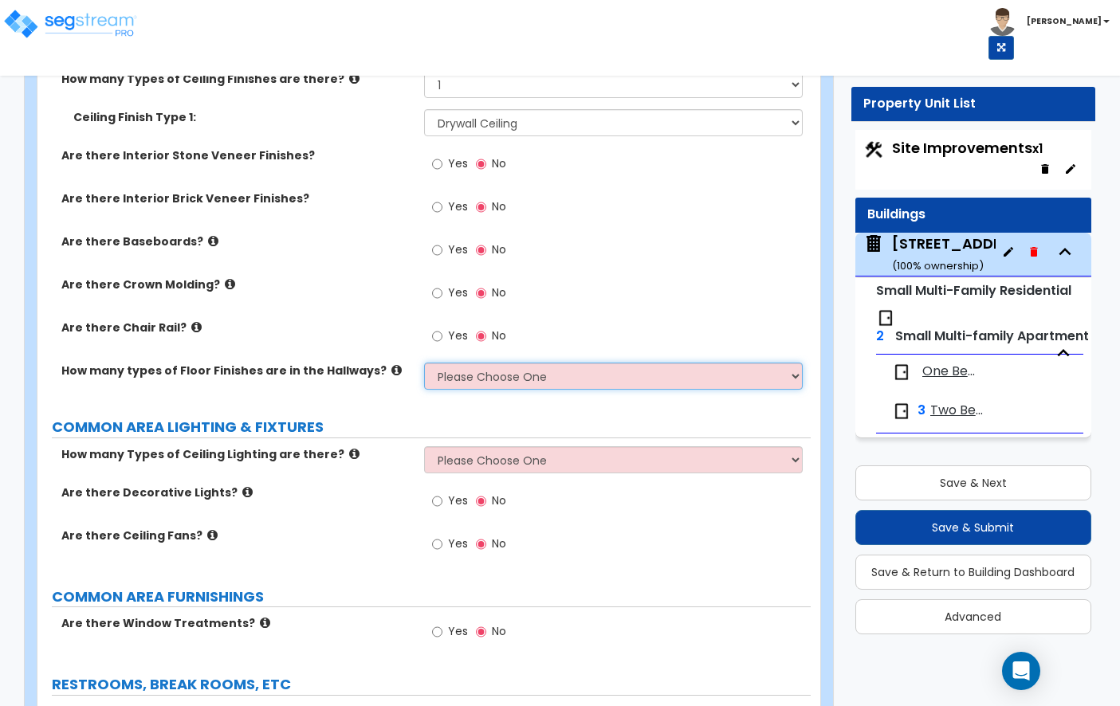
click at [485, 363] on select "Please Choose One 1 2 3 4" at bounding box center [613, 376] width 379 height 27
click at [391, 364] on icon at bounding box center [396, 370] width 10 height 12
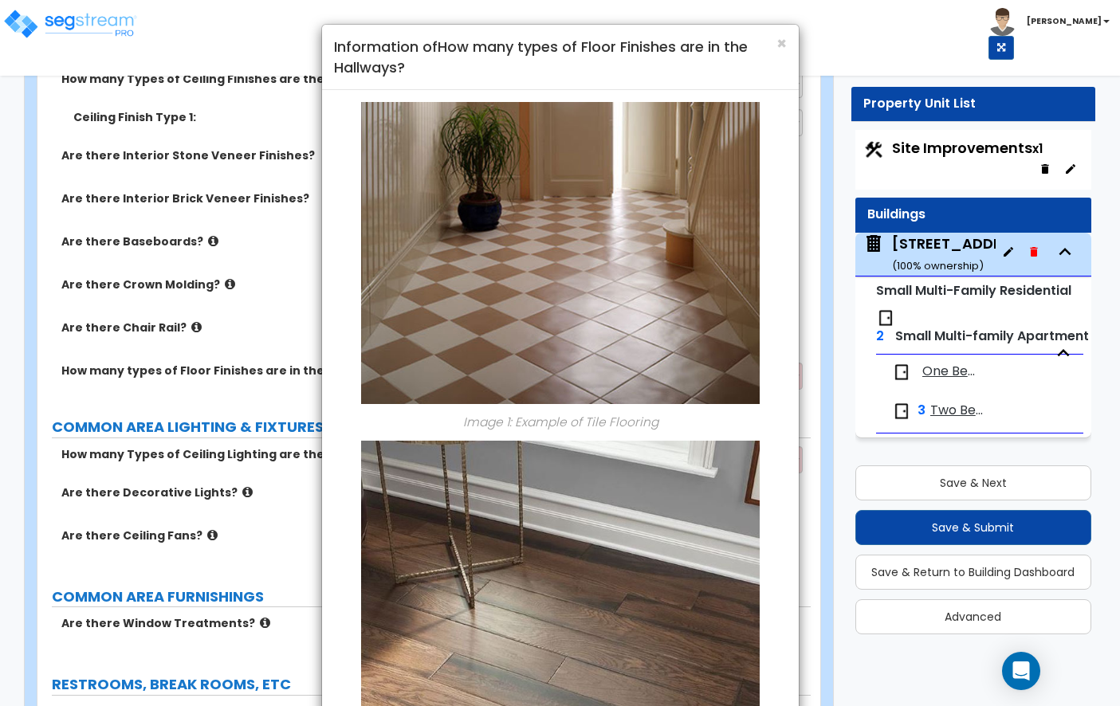
click at [769, 42] on h4 "Information of How many types of Floor Finishes are in the Hallways?" at bounding box center [560, 57] width 453 height 41
click at [779, 42] on span "×" at bounding box center [781, 43] width 10 height 23
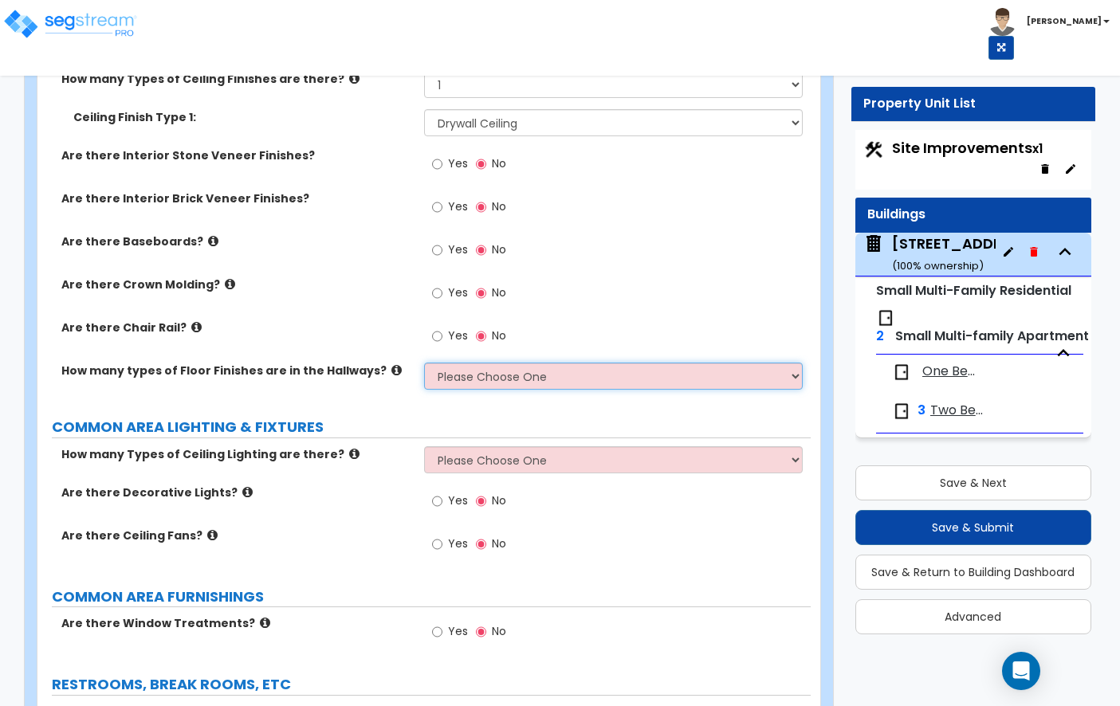
click at [559, 363] on select "Please Choose One 1 2 3 4" at bounding box center [613, 376] width 379 height 27
select select "1"
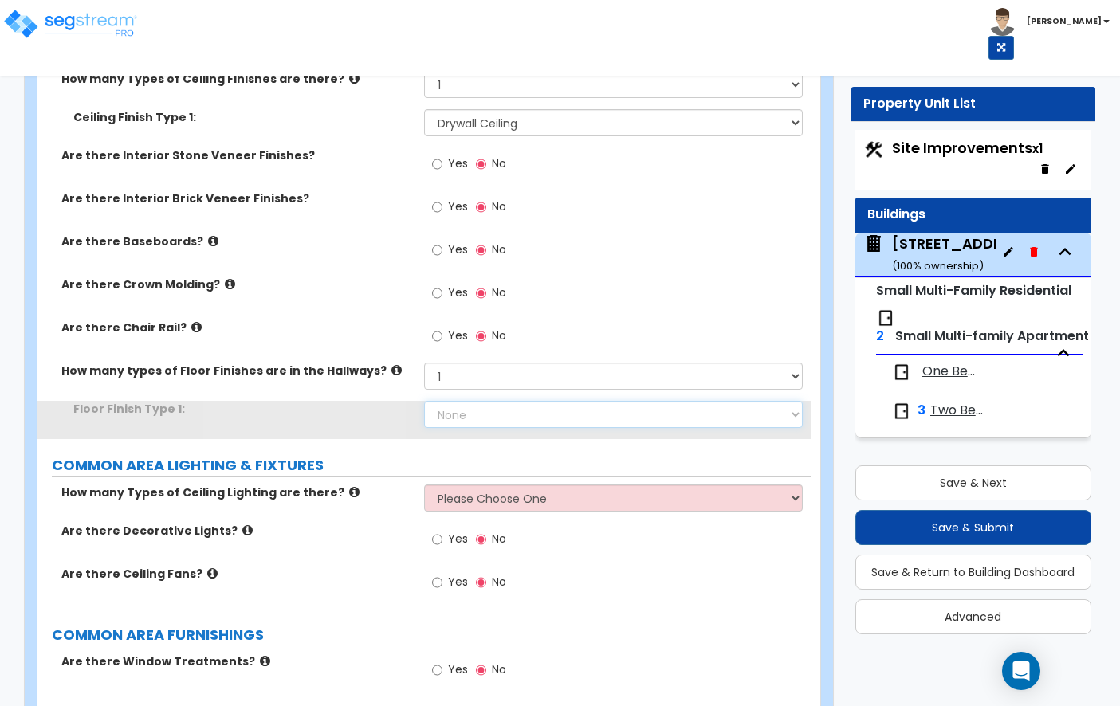
click at [502, 401] on select "None Tile Flooring Hardwood Flooring Resilient Laminate Flooring VCT Flooring S…" at bounding box center [613, 414] width 379 height 27
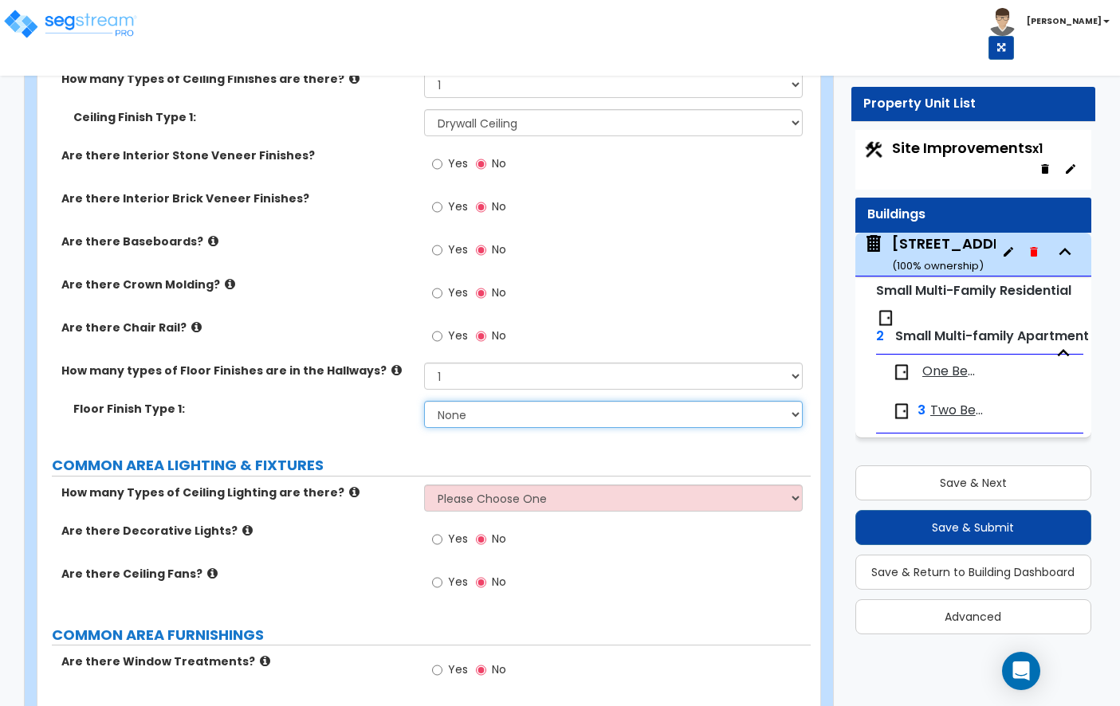
select select "3"
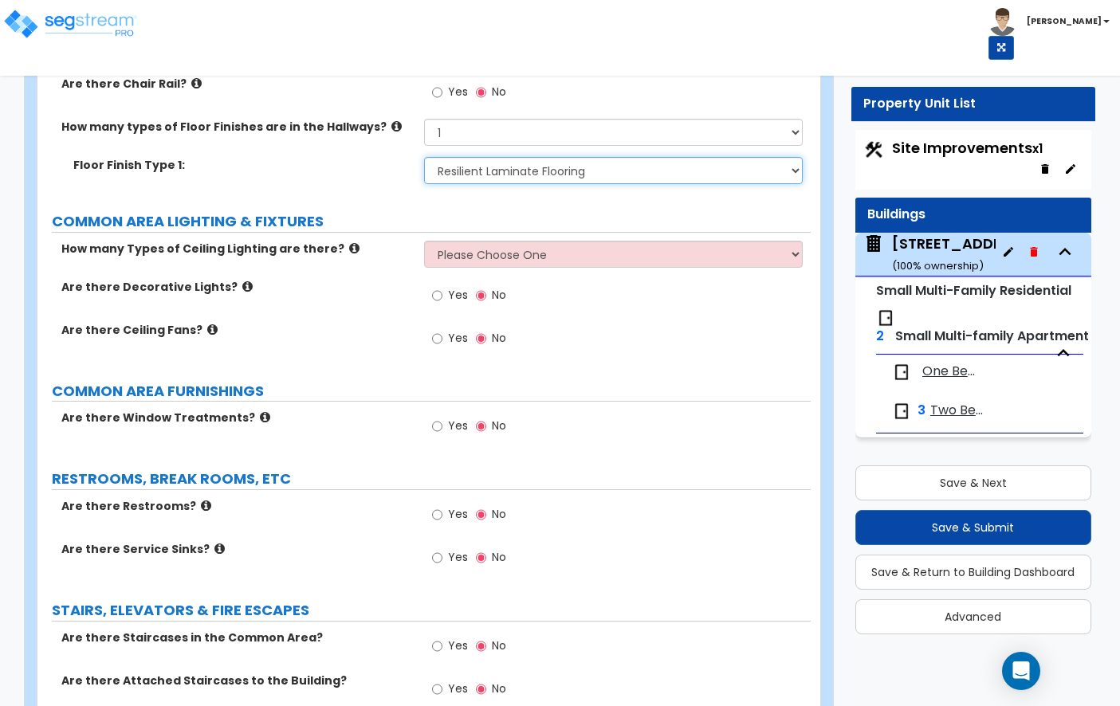
scroll to position [3703, 0]
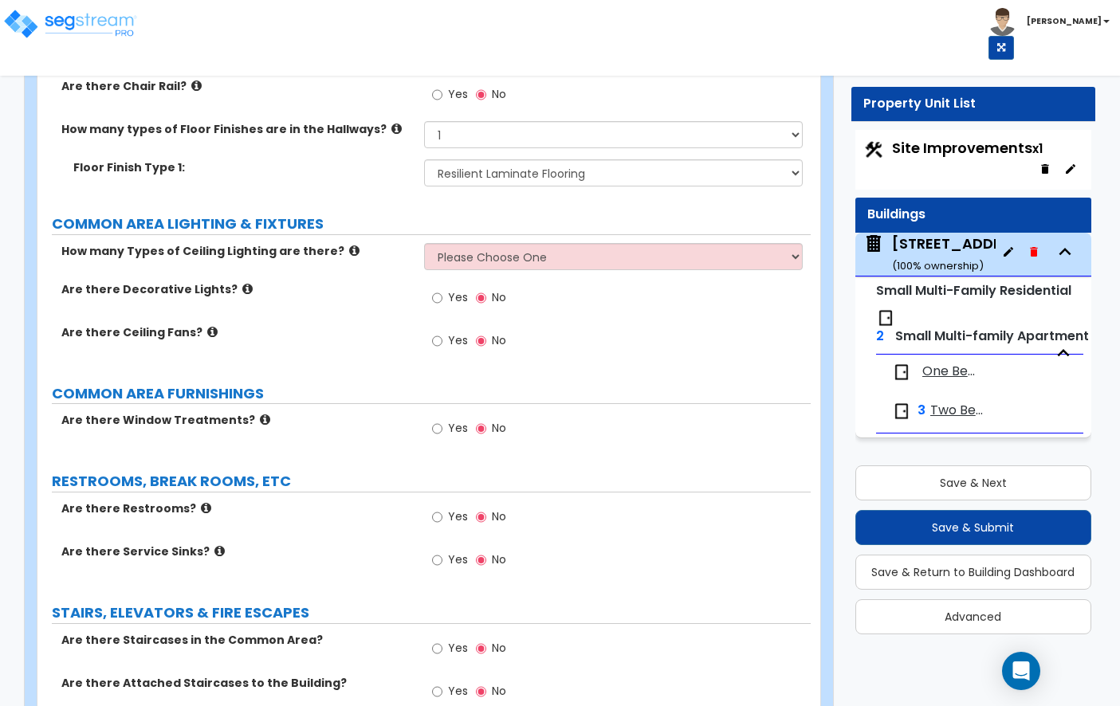
click at [349, 245] on icon at bounding box center [354, 251] width 10 height 12
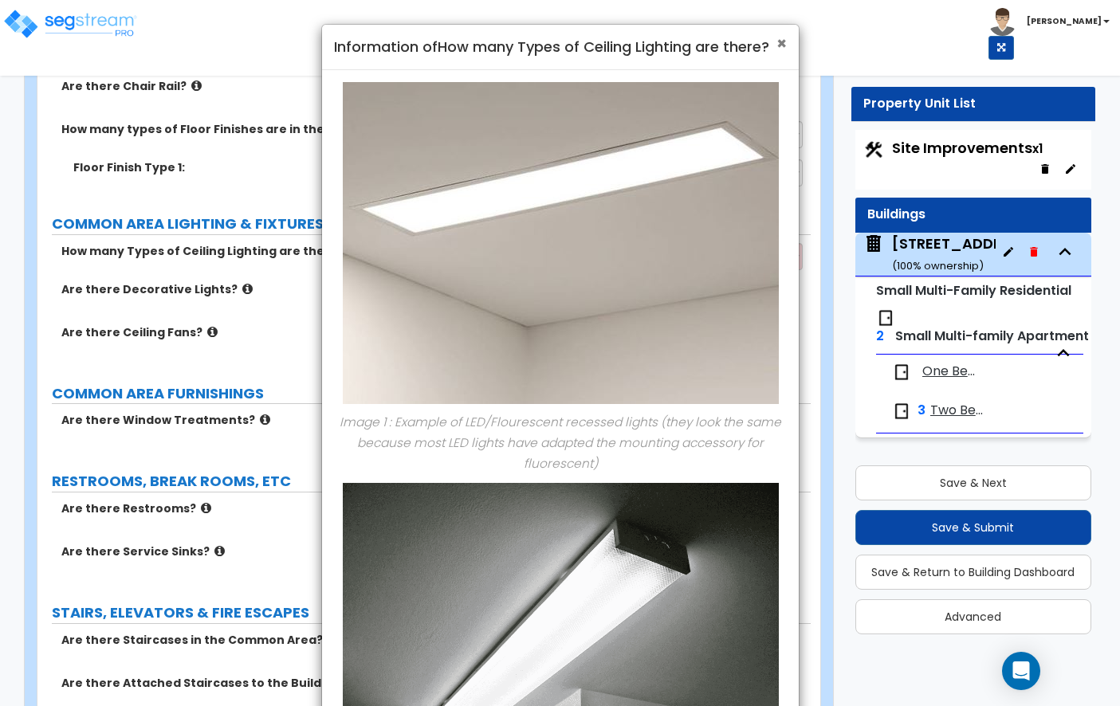
click at [776, 45] on span "×" at bounding box center [781, 43] width 10 height 23
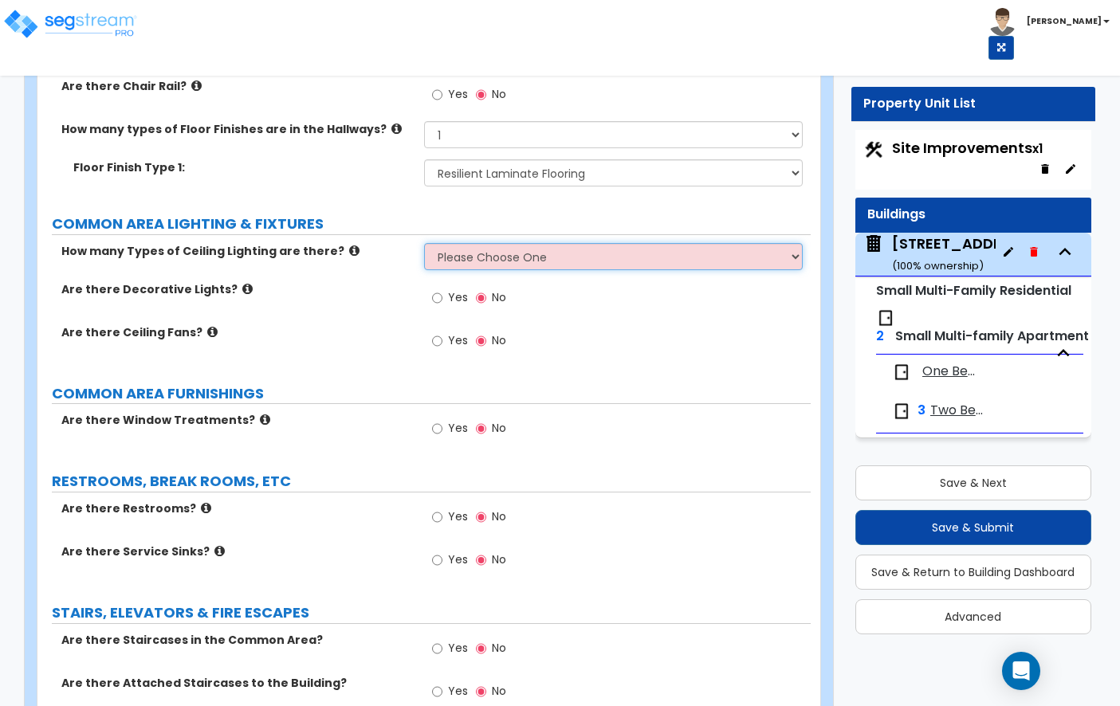
click at [487, 243] on select "Please Choose One 1 2 3" at bounding box center [613, 256] width 379 height 27
select select "1"
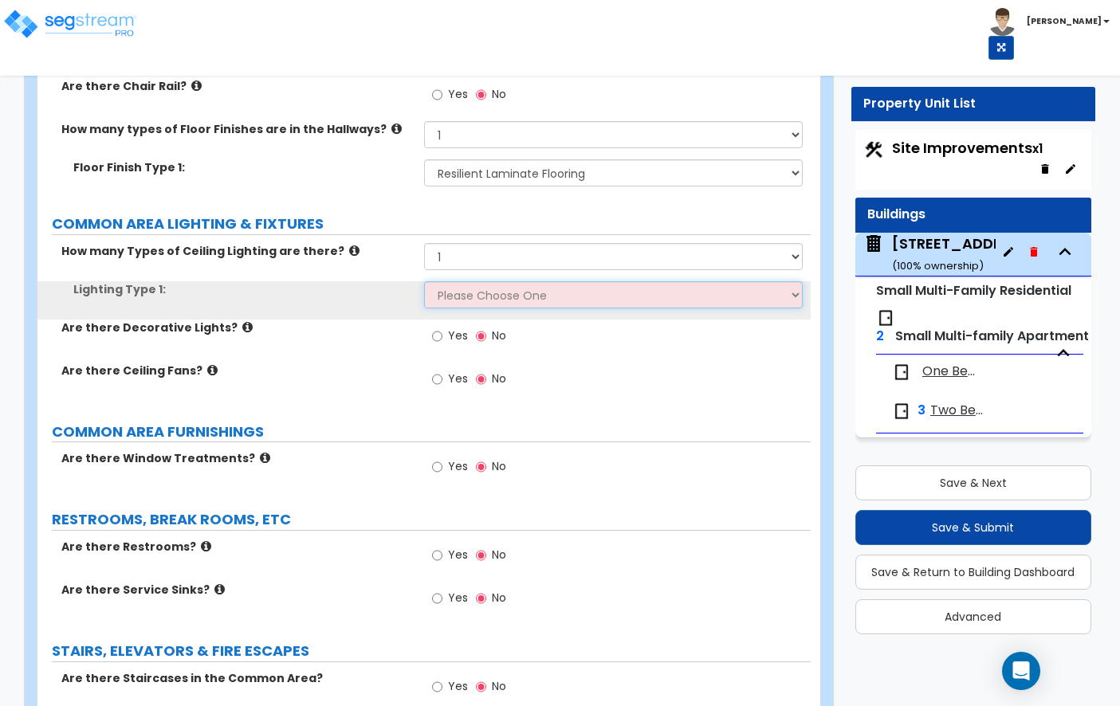
click at [487, 281] on select "Please Choose One LED Surface-Mounted LED Recessed Fluorescent Surface-Mounted …" at bounding box center [613, 294] width 379 height 27
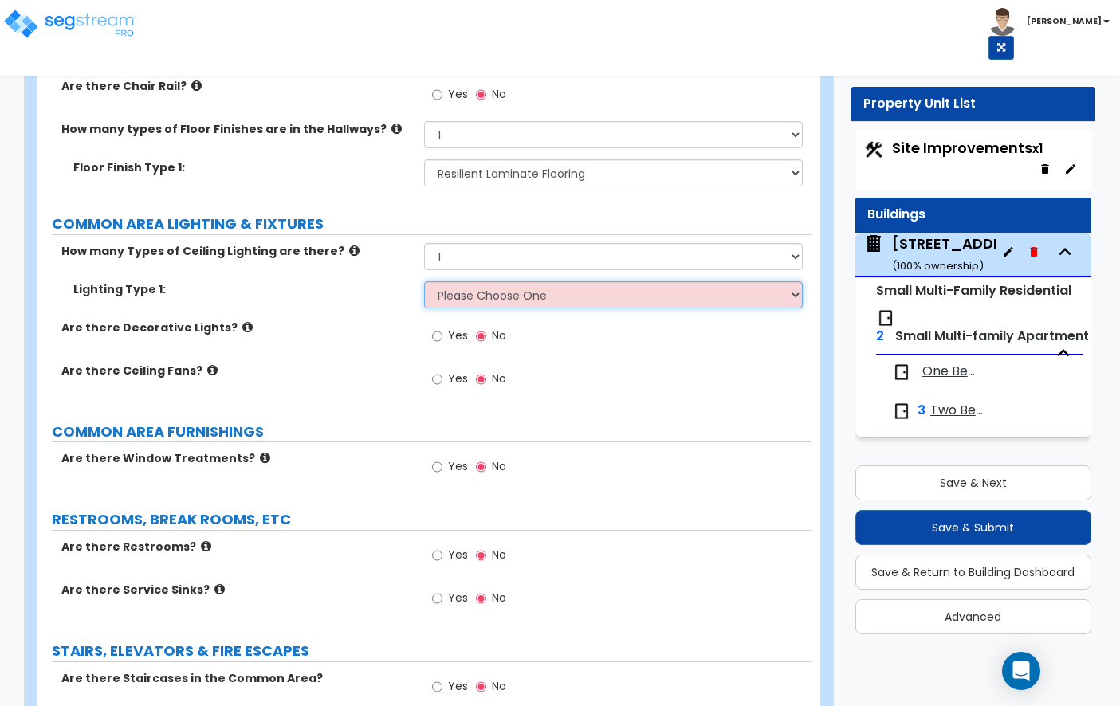
select select "1"
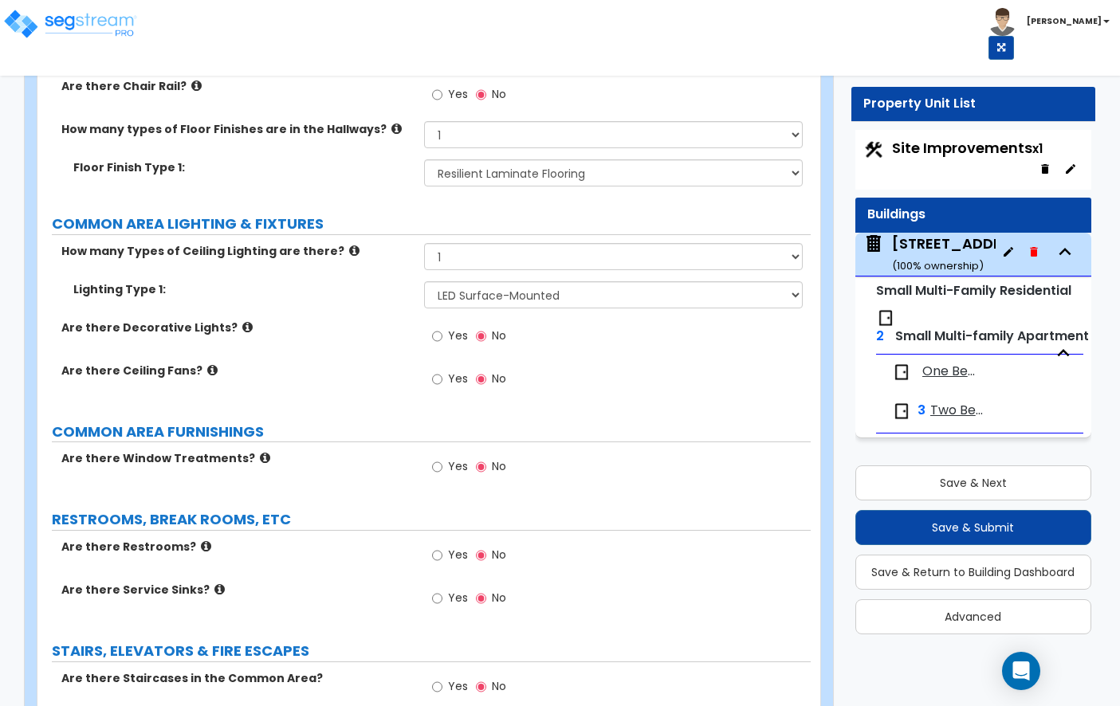
click at [207, 364] on icon at bounding box center [212, 370] width 10 height 12
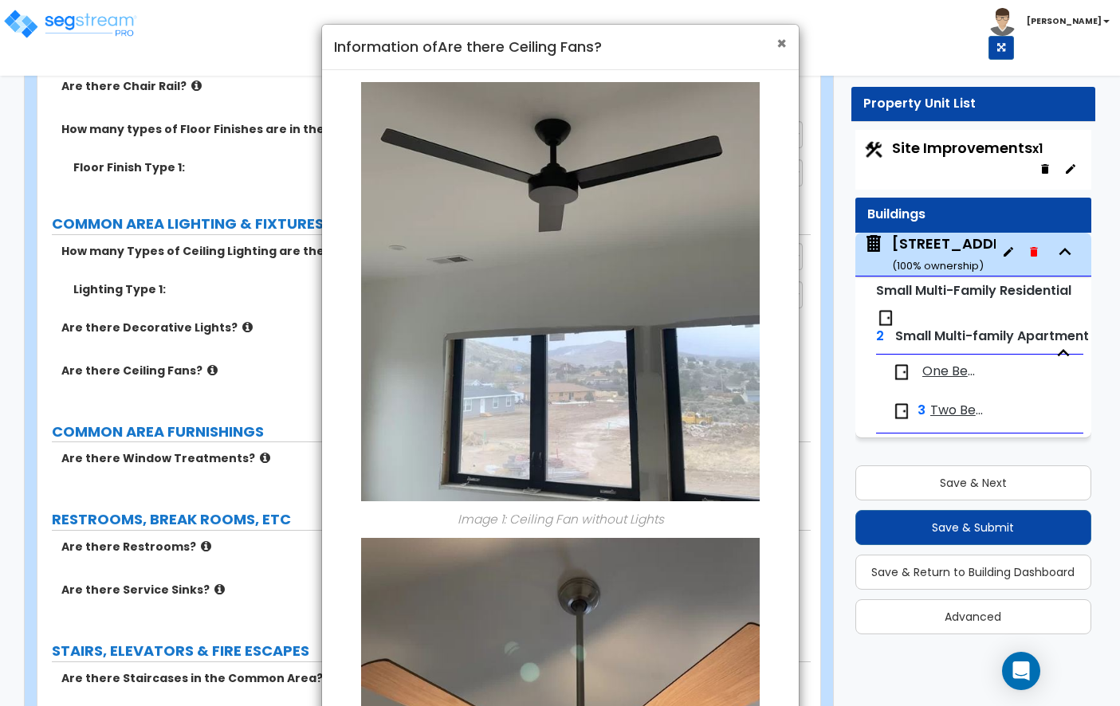
click at [777, 52] on span "×" at bounding box center [781, 43] width 10 height 23
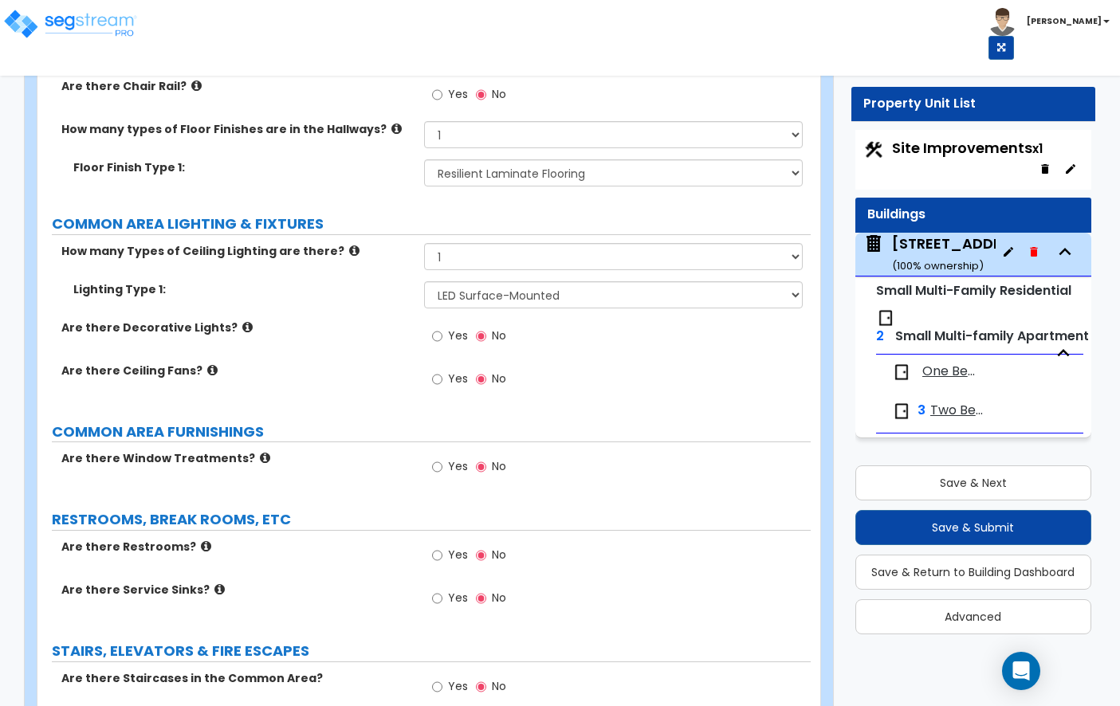
scroll to position [3787, 0]
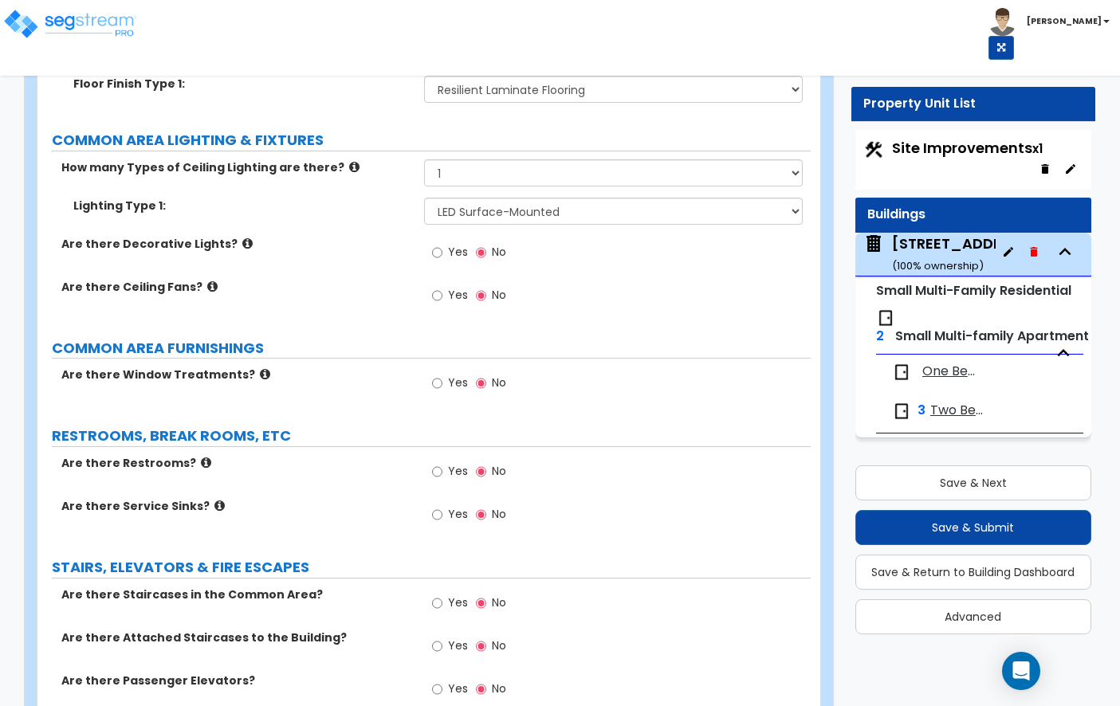
click at [260, 368] on icon at bounding box center [265, 374] width 10 height 12
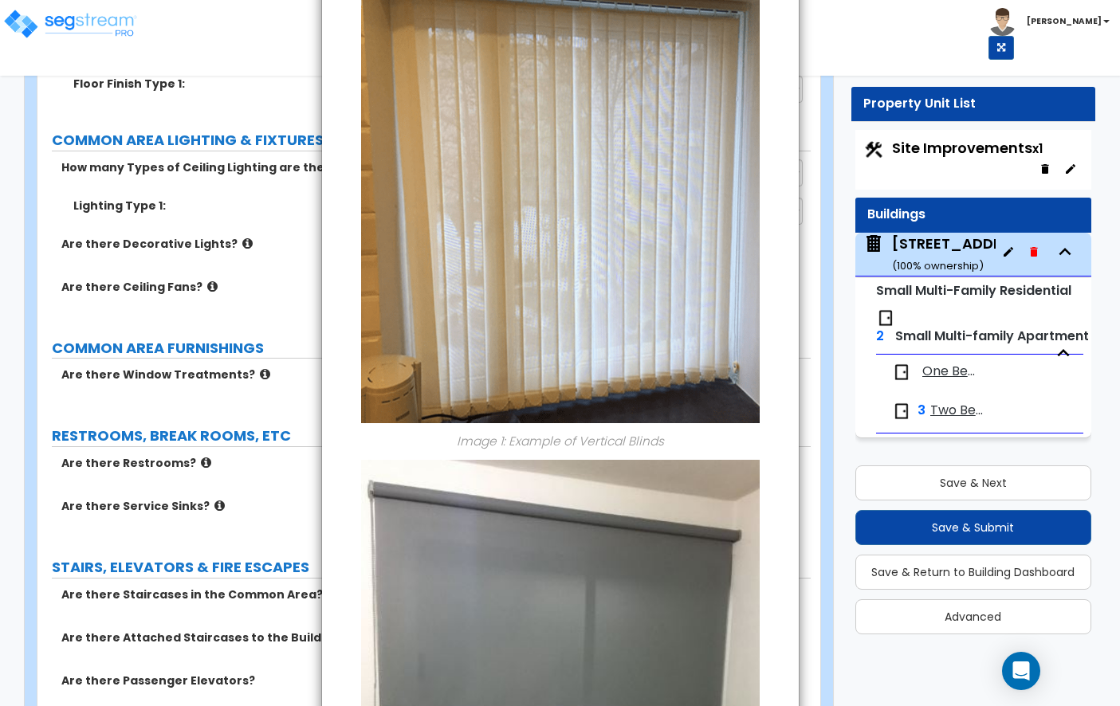
scroll to position [0, 0]
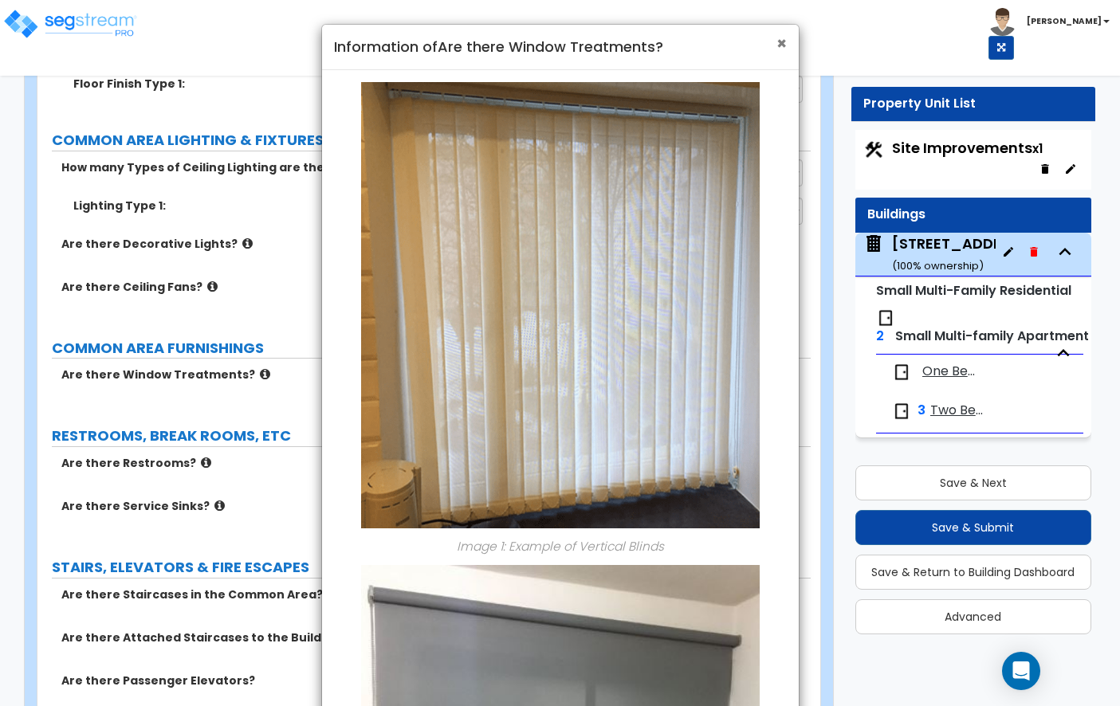
click at [780, 45] on span "×" at bounding box center [781, 43] width 10 height 23
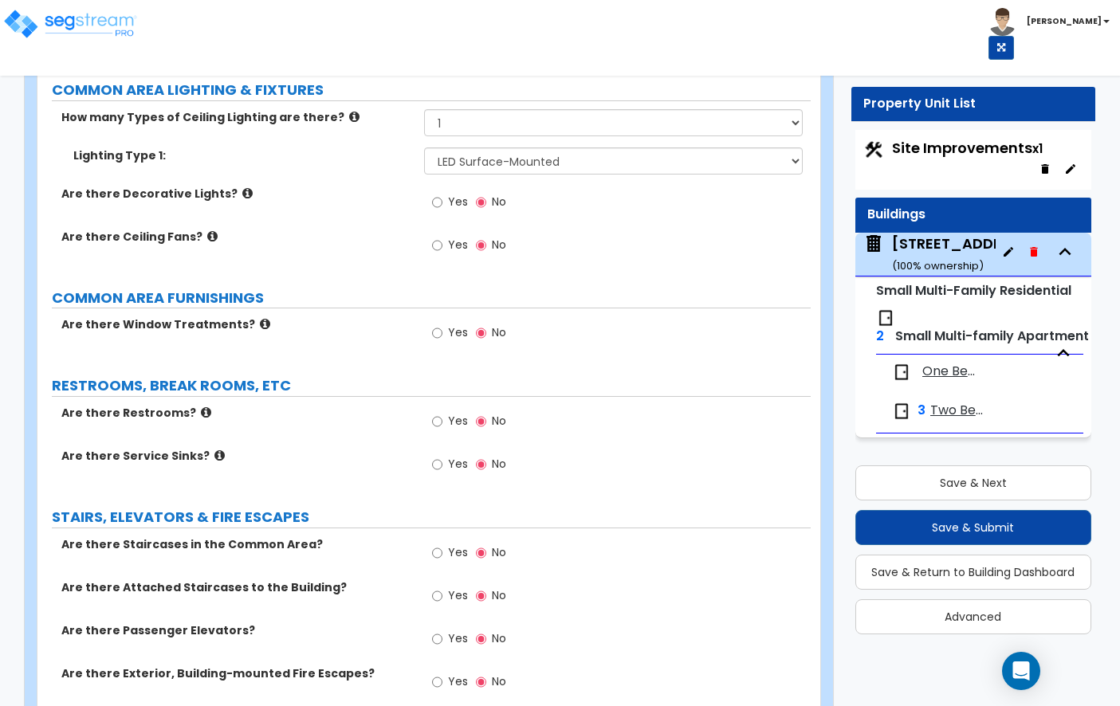
scroll to position [3835, 0]
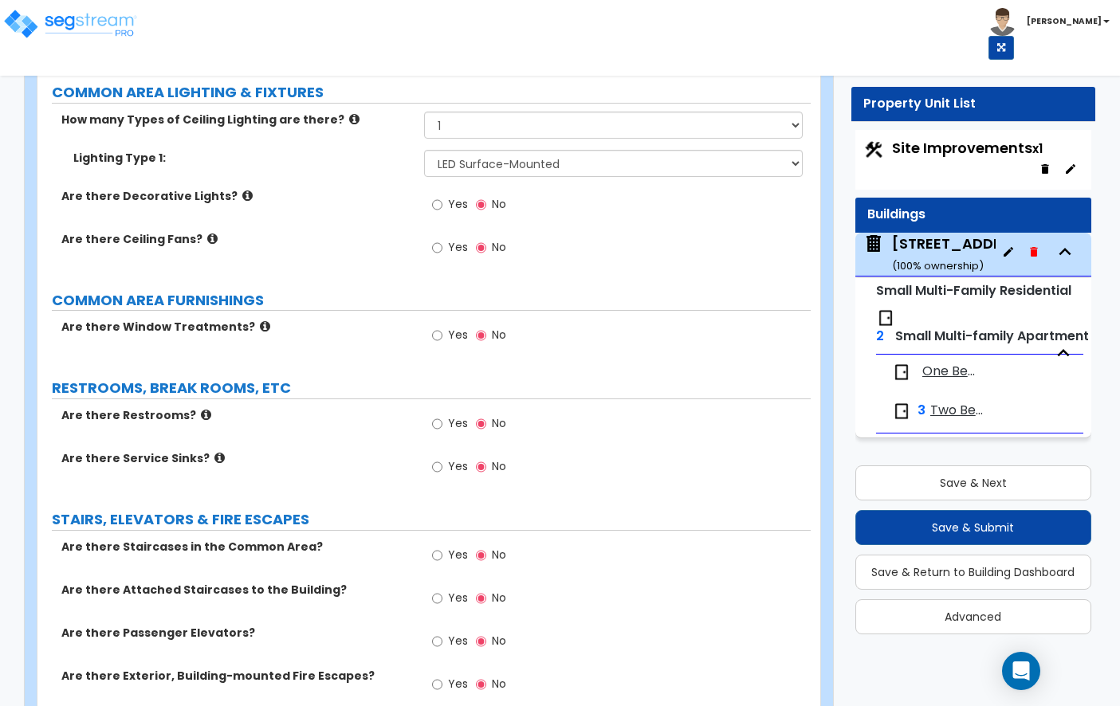
click at [201, 409] on icon at bounding box center [206, 415] width 10 height 12
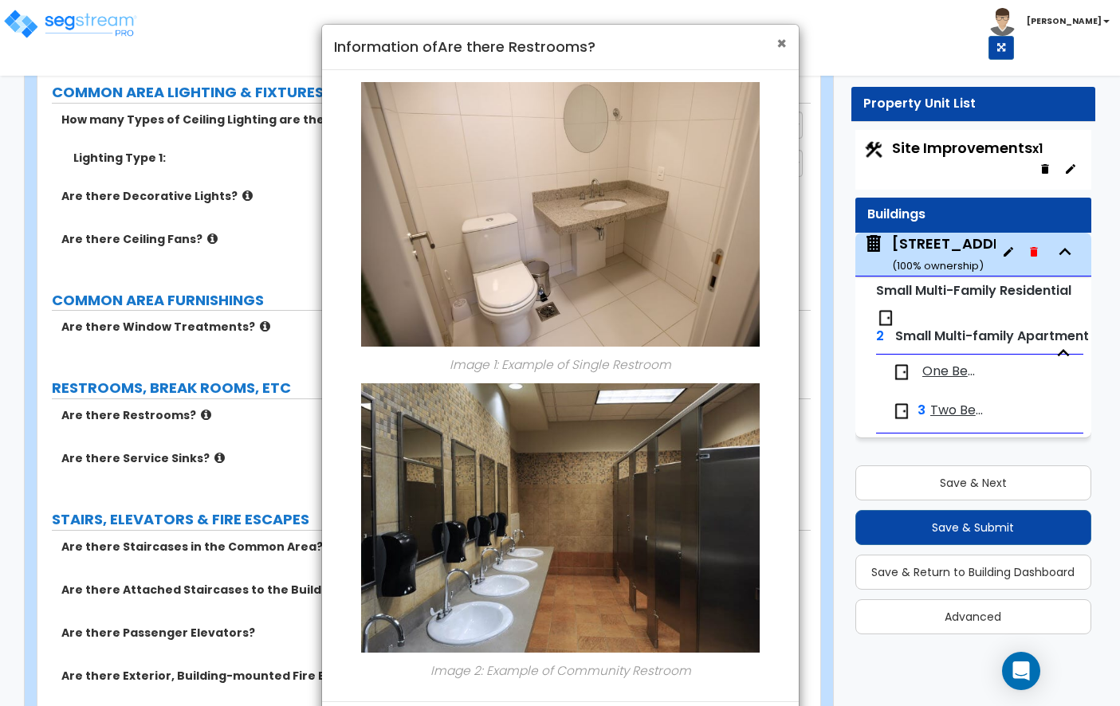
click at [779, 41] on span "×" at bounding box center [781, 43] width 10 height 23
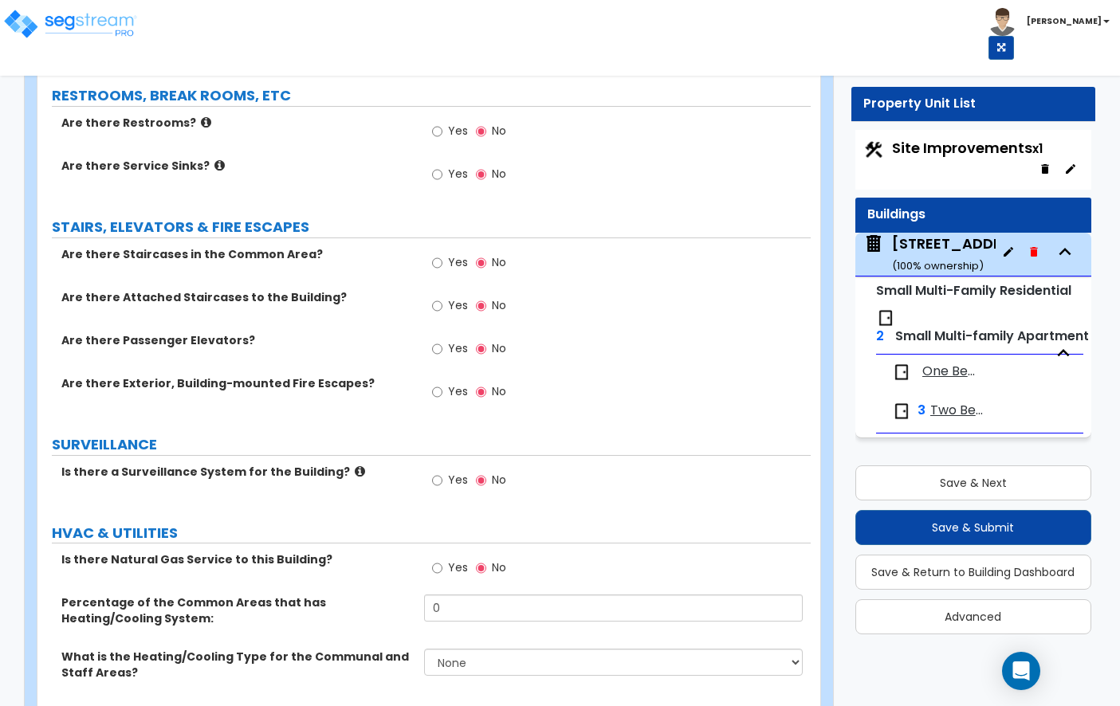
scroll to position [4159, 0]
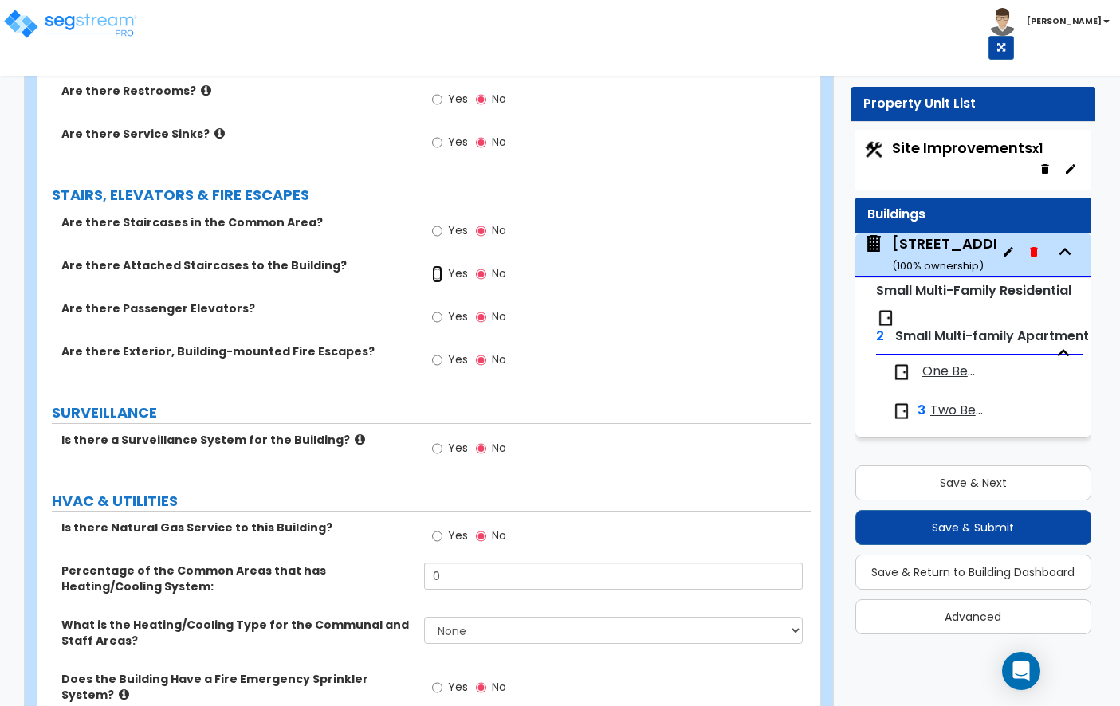
click at [438, 265] on input "Yes" at bounding box center [437, 274] width 10 height 18
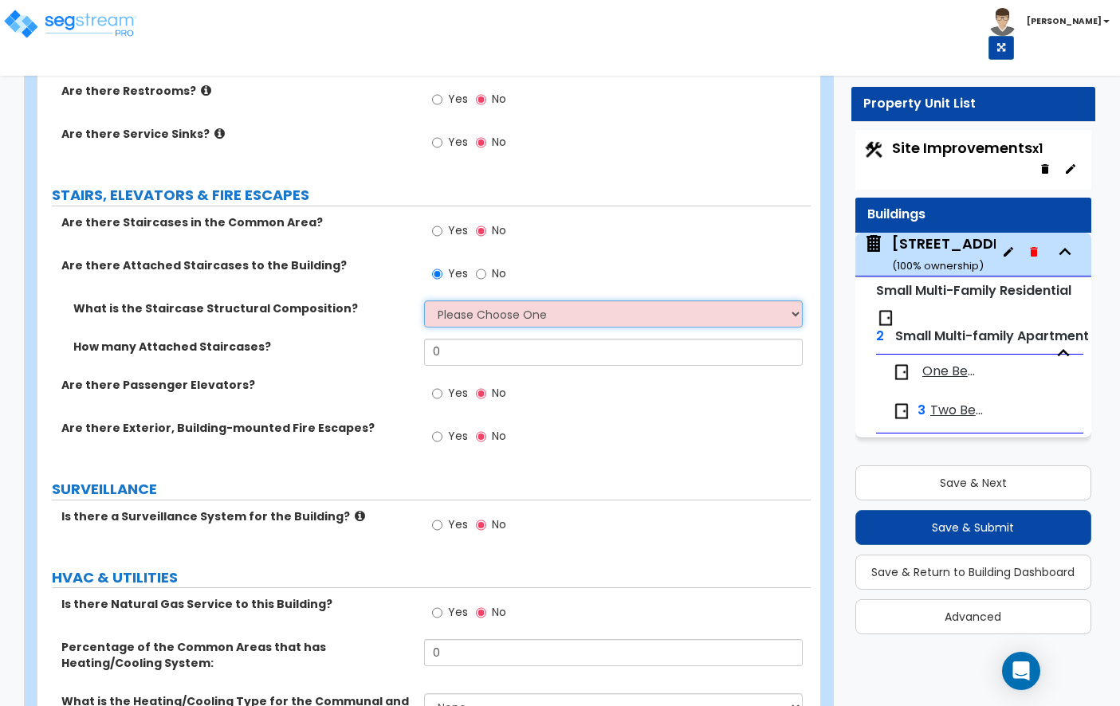
click at [495, 301] on select "Please Choose One Reinforced Concrete Structural Steel Wood" at bounding box center [613, 314] width 379 height 27
click at [481, 265] on input "No" at bounding box center [481, 274] width 10 height 18
radio input "false"
radio input "true"
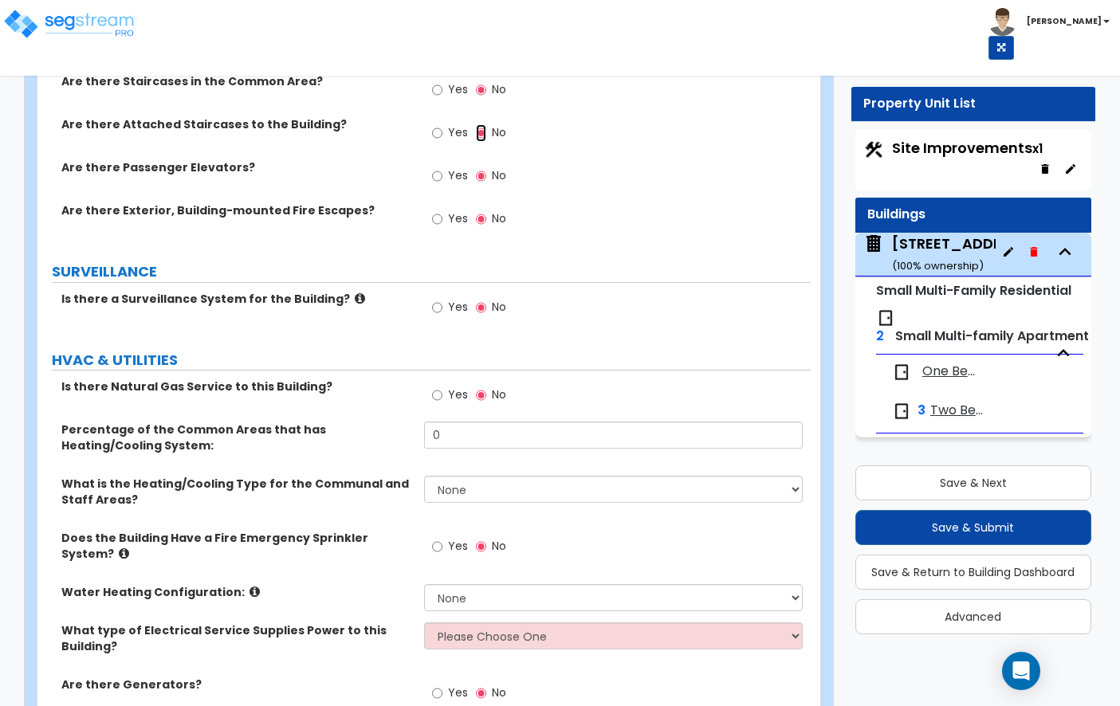
scroll to position [4333, 0]
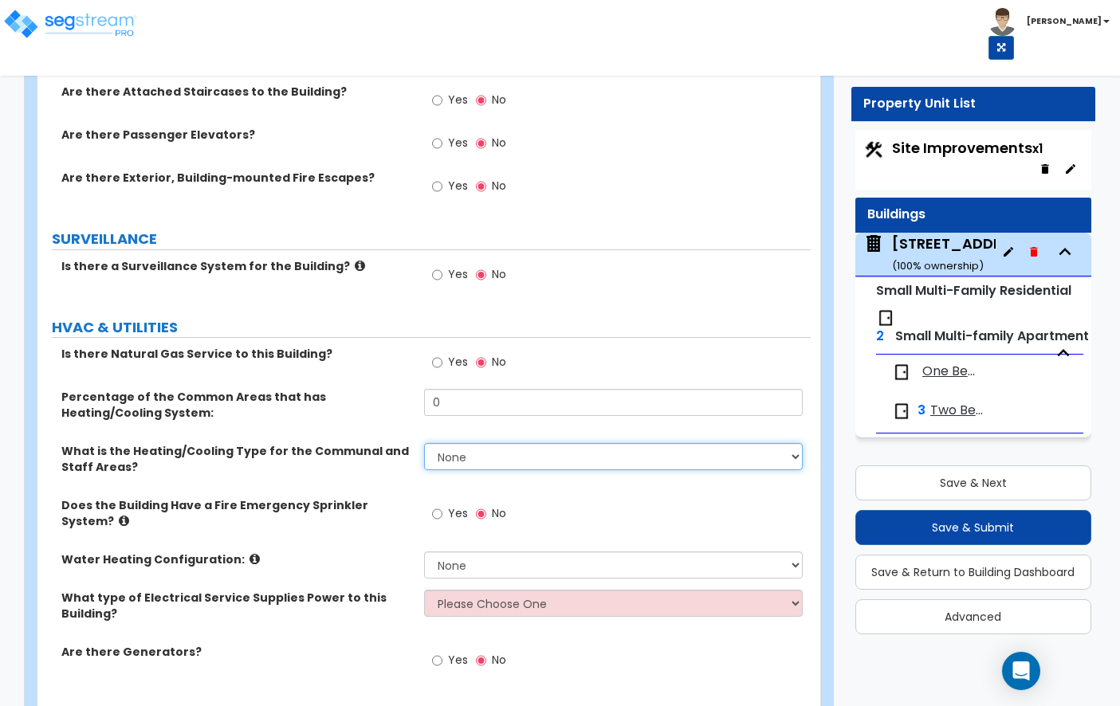
click at [464, 443] on select "None Heat Only Centralized Heating & Cooling Thru Wall Air Conditioners Mini Sp…" at bounding box center [613, 456] width 379 height 27
click at [430, 443] on select "None Heat Only Centralized Heating & Cooling Thru Wall Air Conditioners Mini Sp…" at bounding box center [613, 456] width 379 height 27
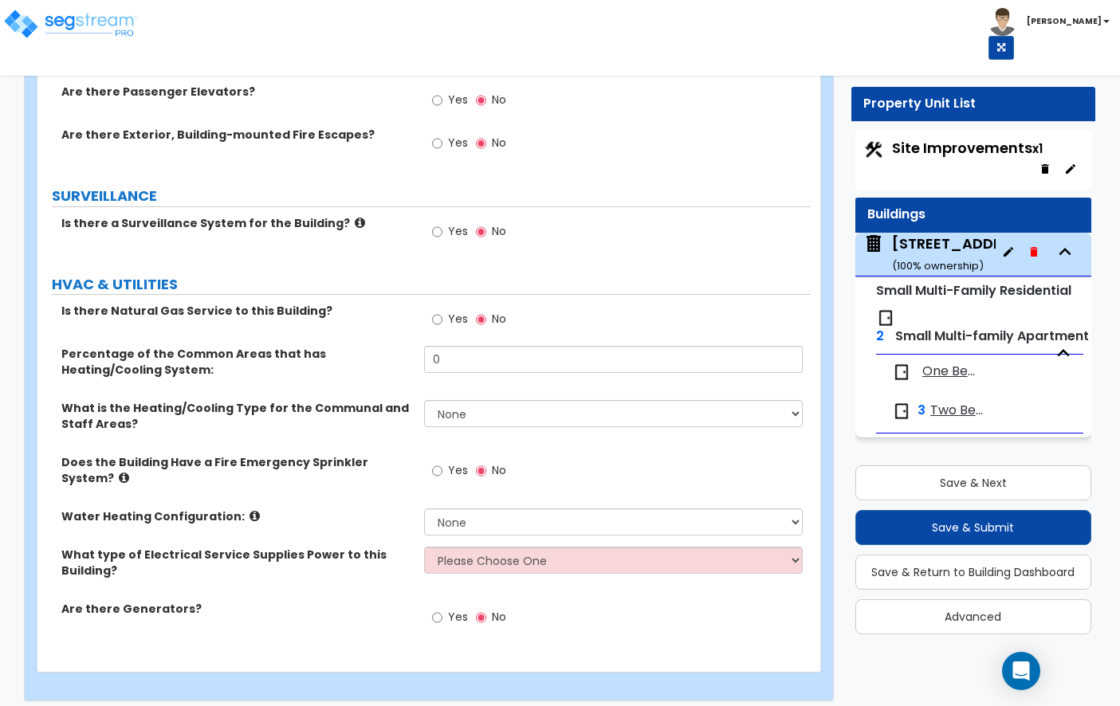
click at [249, 510] on icon at bounding box center [254, 516] width 10 height 12
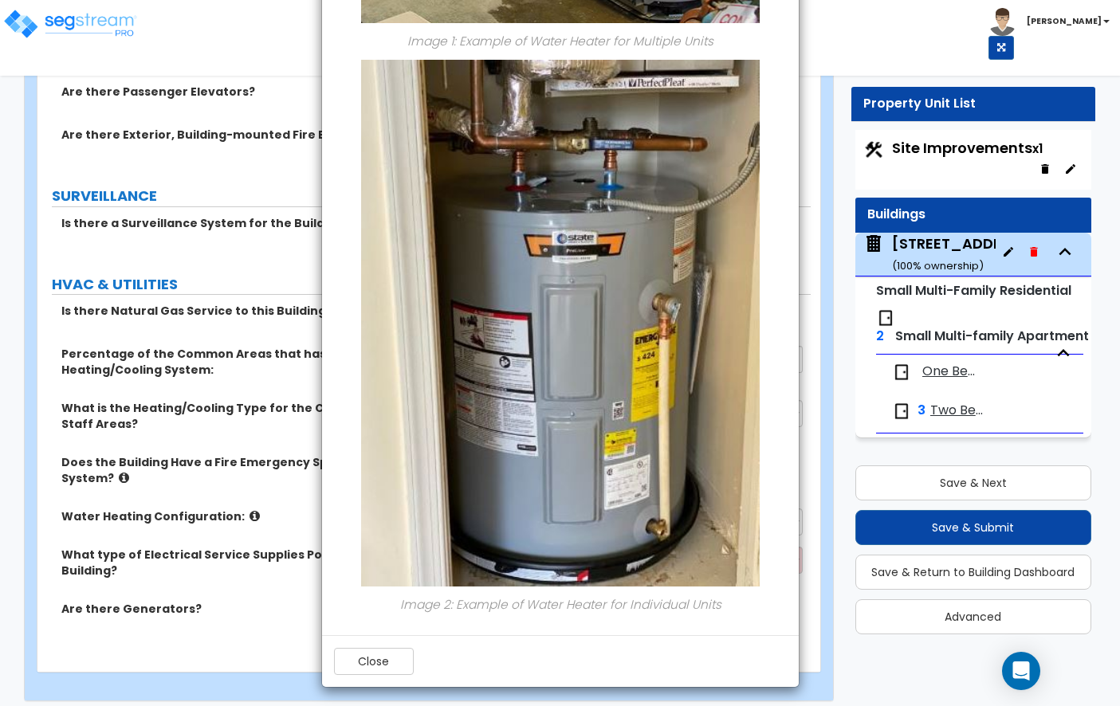
scroll to position [0, 0]
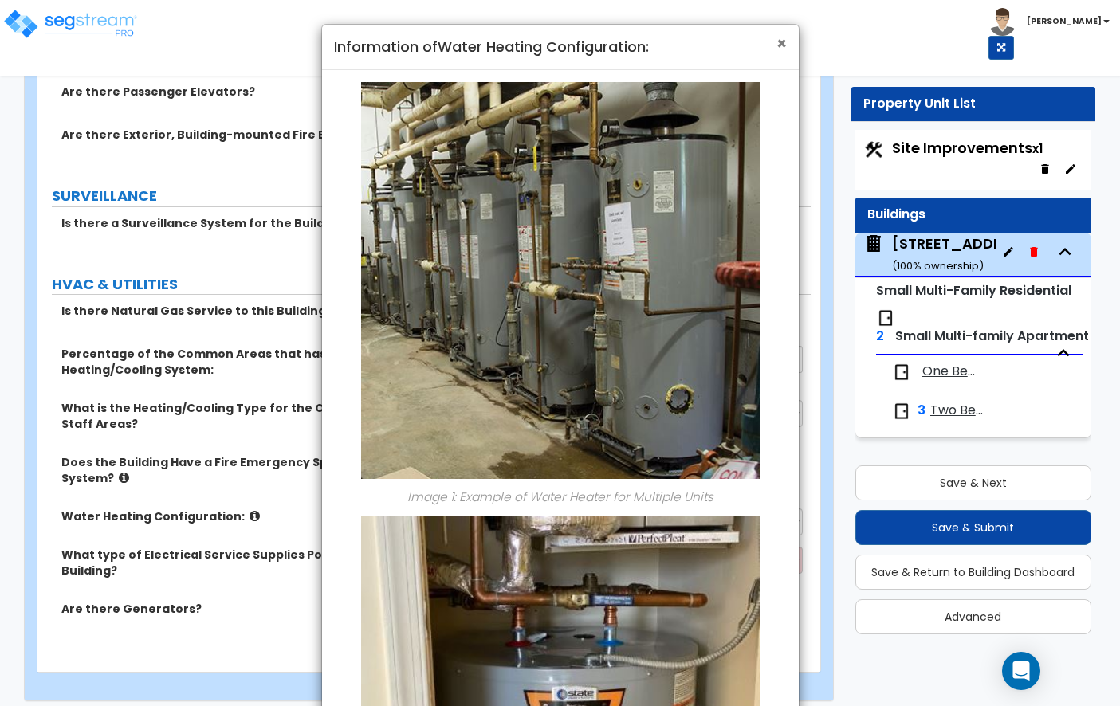
click at [778, 41] on span "×" at bounding box center [781, 43] width 10 height 23
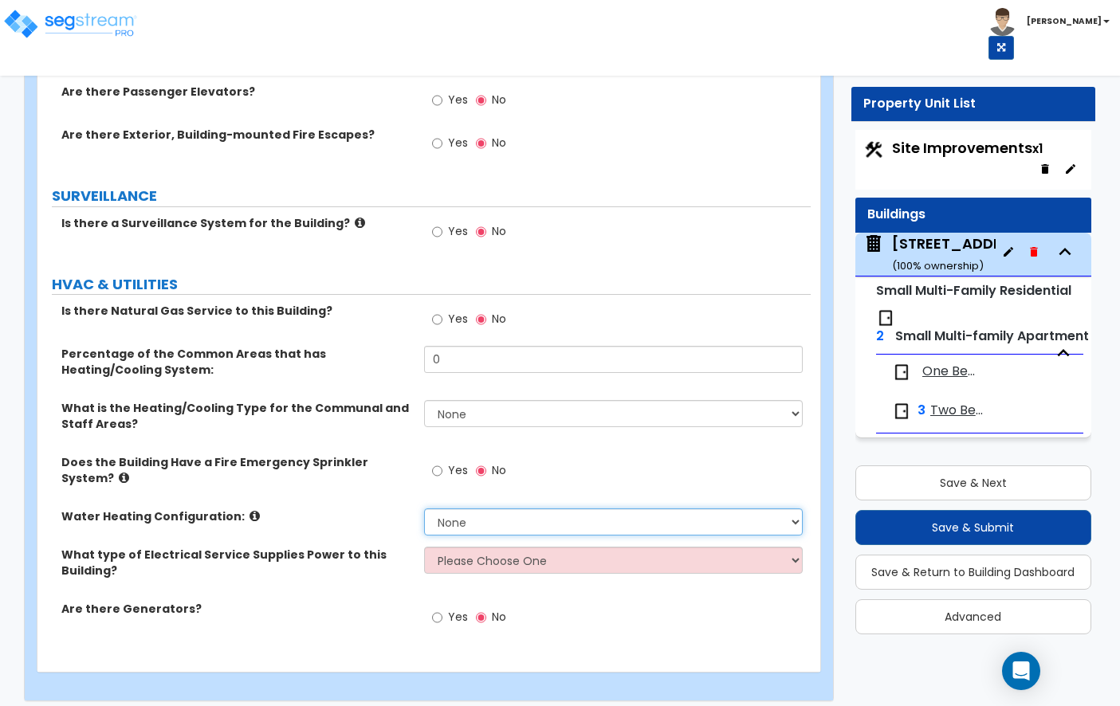
click at [464, 509] on select "None Water Heater for Multiple Units Water Heater for Individual Units" at bounding box center [613, 522] width 379 height 27
select select "2"
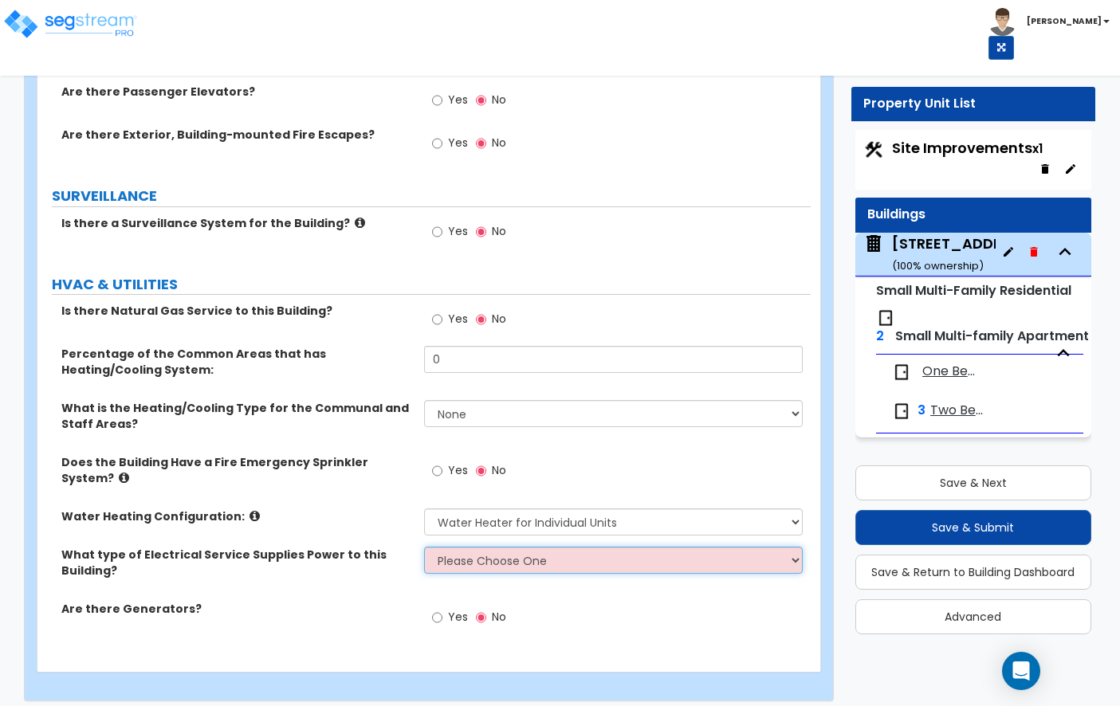
click at [605, 547] on select "Please Choose One Overhead Underground" at bounding box center [613, 560] width 379 height 27
select select "2"
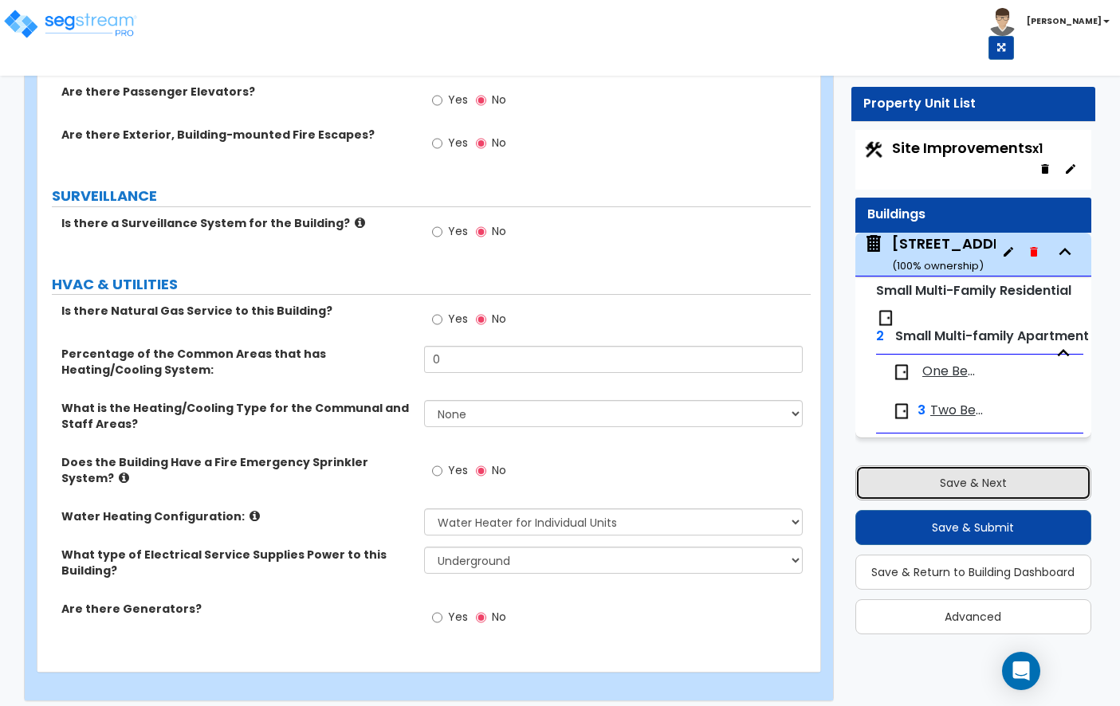
click at [943, 485] on button "Save & Next" at bounding box center [973, 483] width 236 height 35
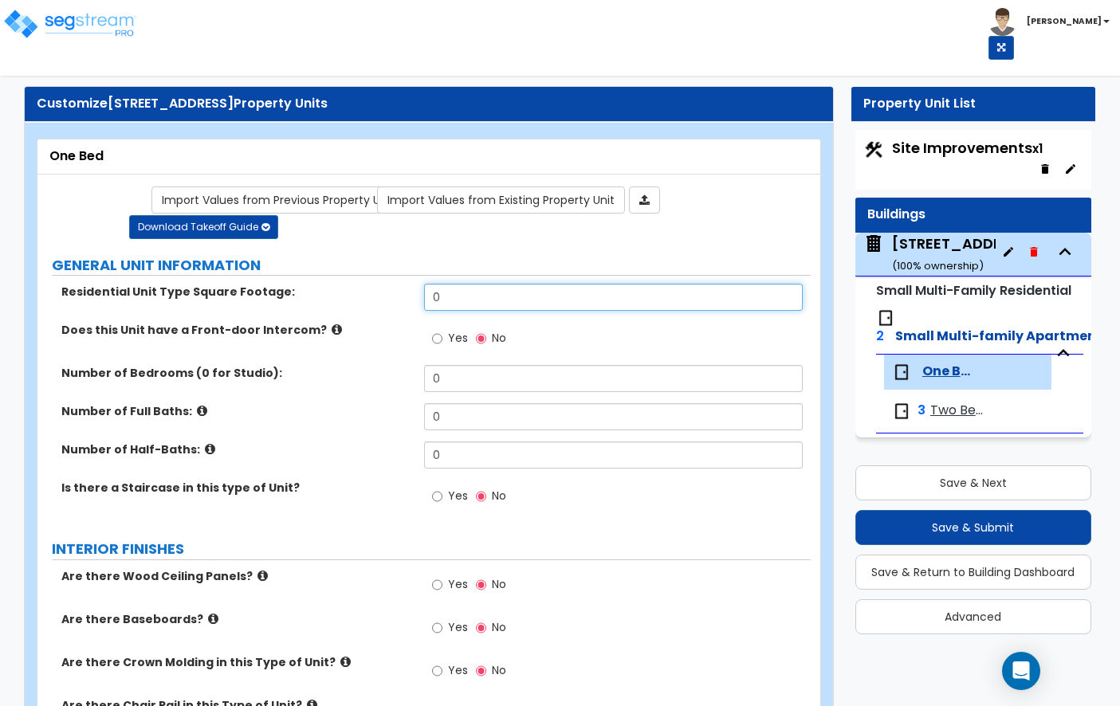
click at [484, 304] on input "0" at bounding box center [613, 297] width 379 height 27
type input "637.5"
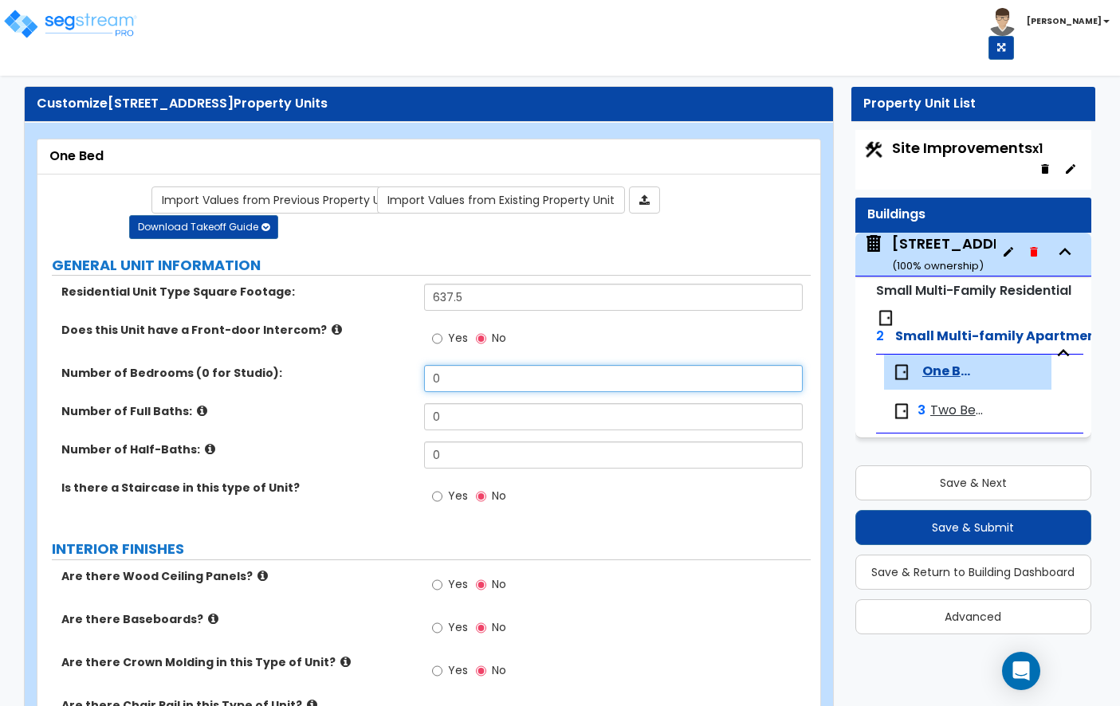
click at [452, 379] on input "0" at bounding box center [613, 378] width 379 height 27
type input "1"
click at [197, 412] on icon at bounding box center [202, 411] width 10 height 12
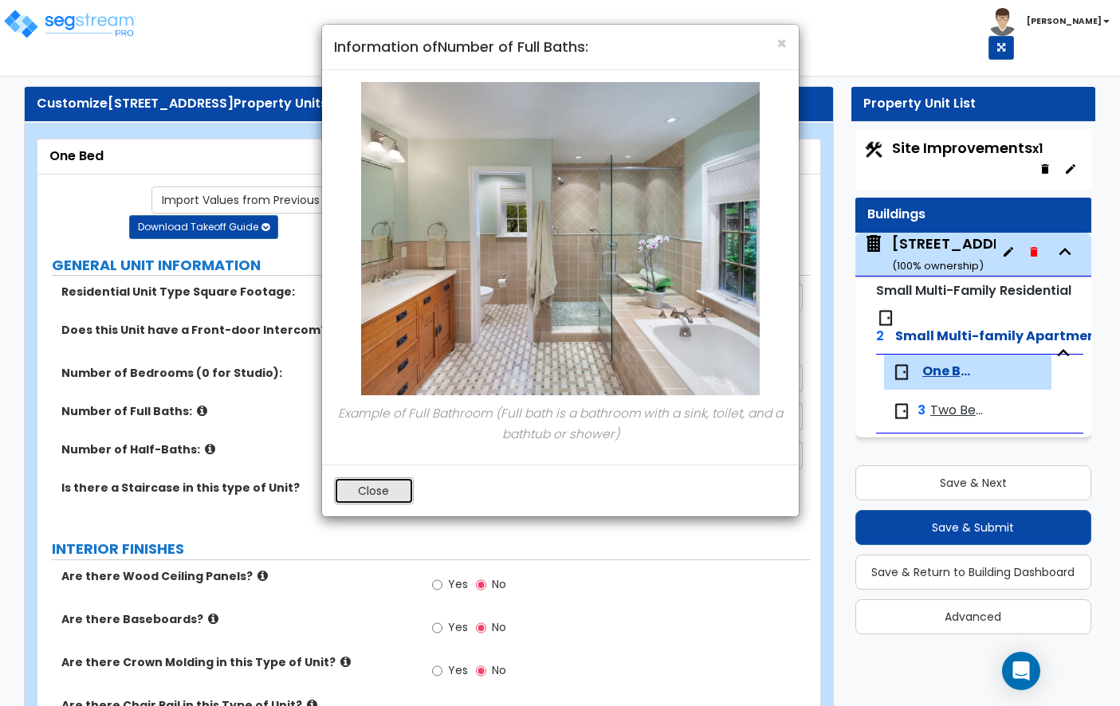
click at [385, 487] on button "Close" at bounding box center [374, 490] width 80 height 27
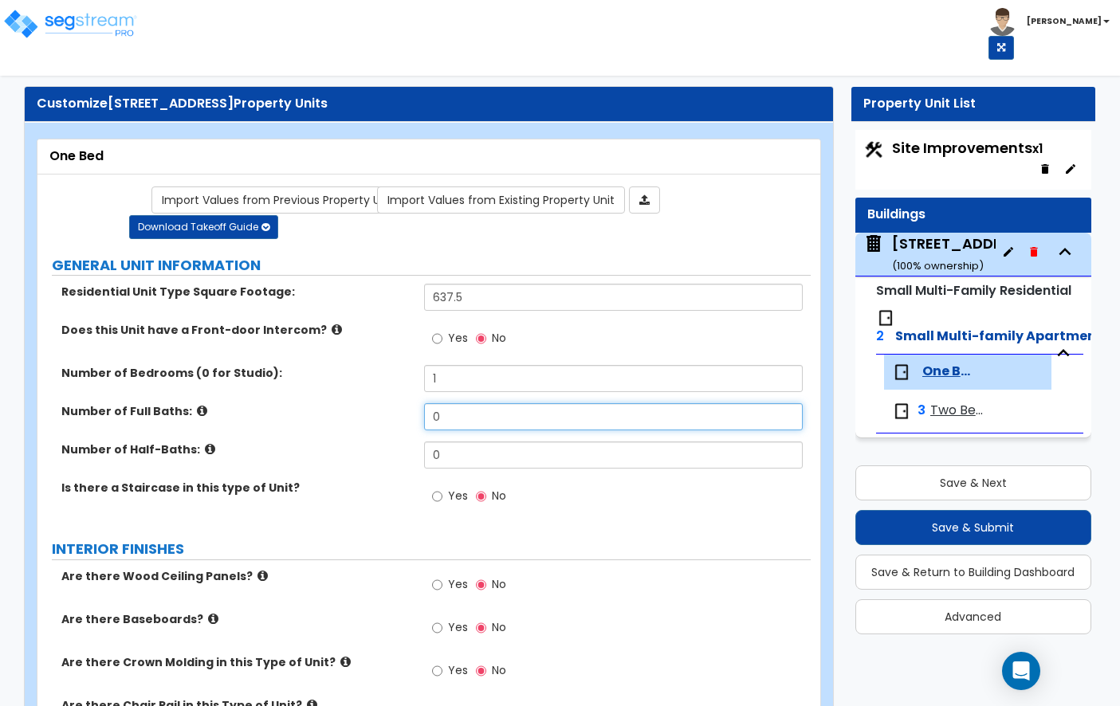
click at [461, 425] on input "0" at bounding box center [613, 416] width 379 height 27
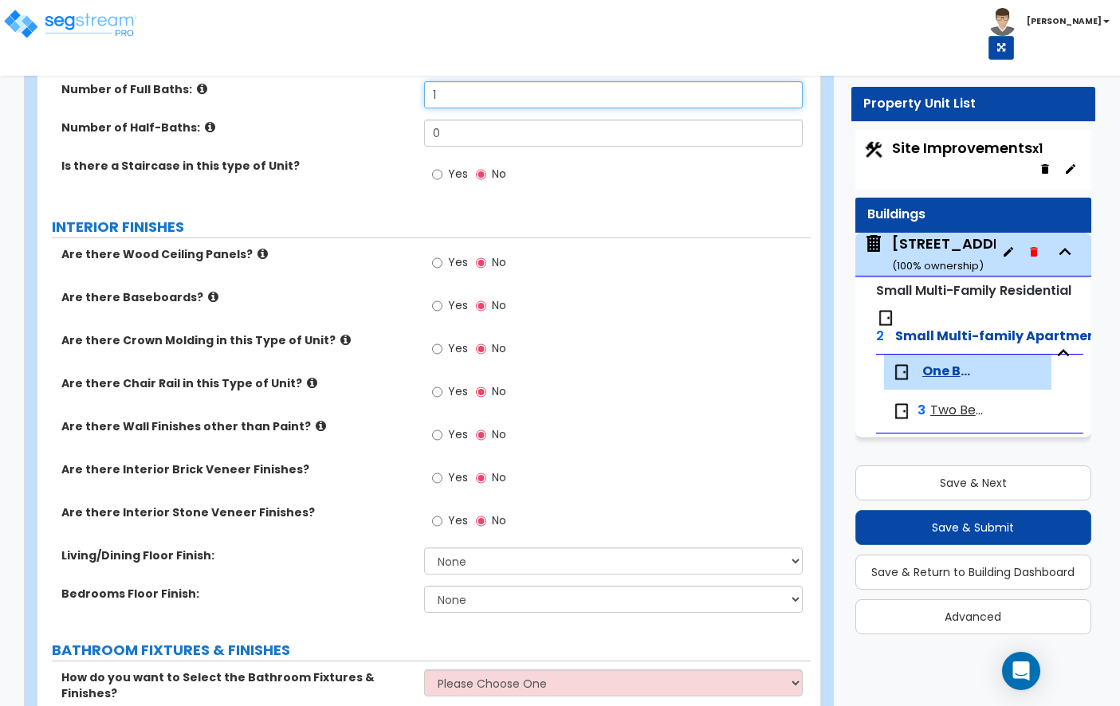
scroll to position [331, 0]
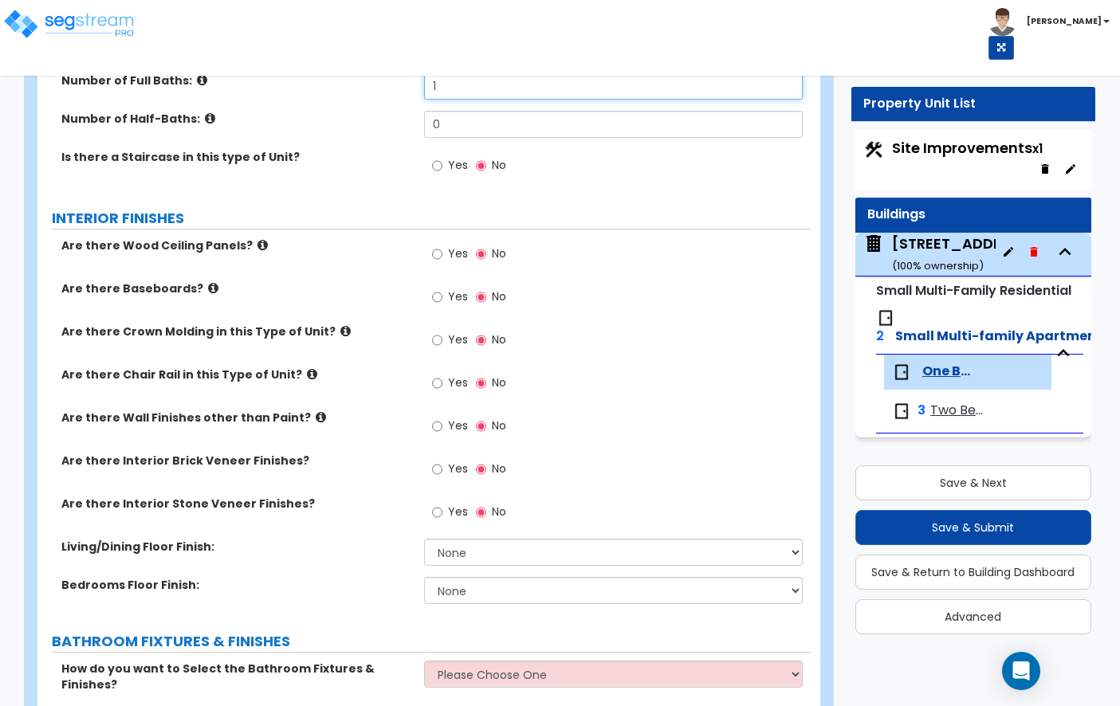
type input "1"
click at [257, 245] on icon at bounding box center [262, 245] width 10 height 12
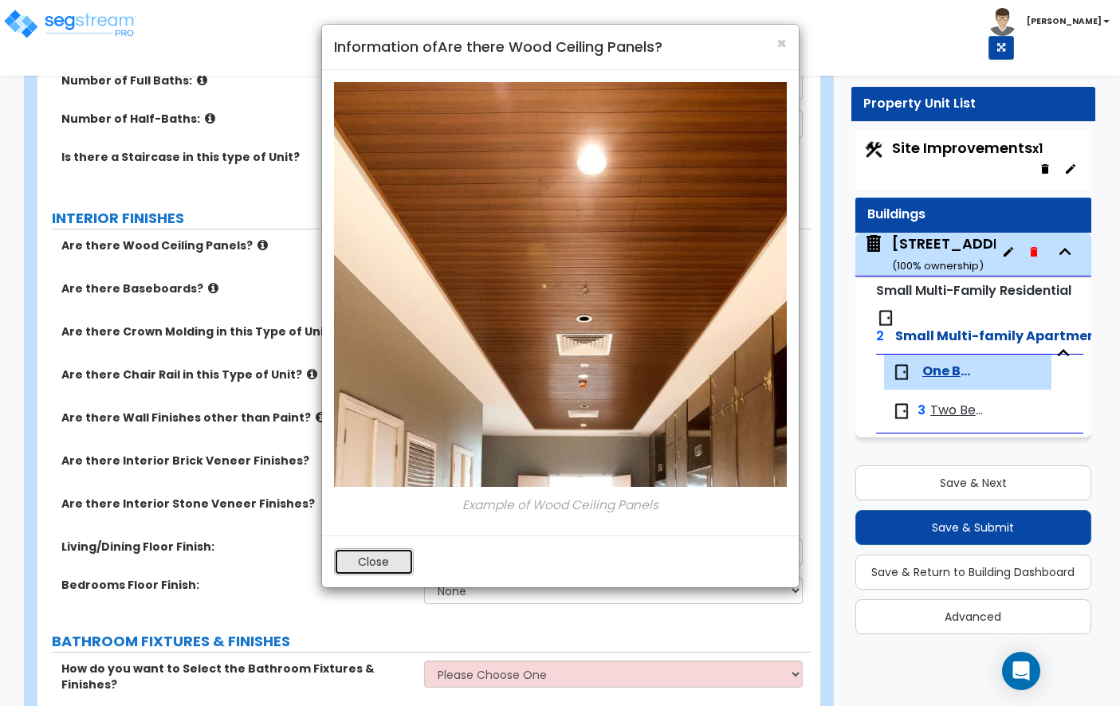
click at [390, 552] on button "Close" at bounding box center [374, 561] width 80 height 27
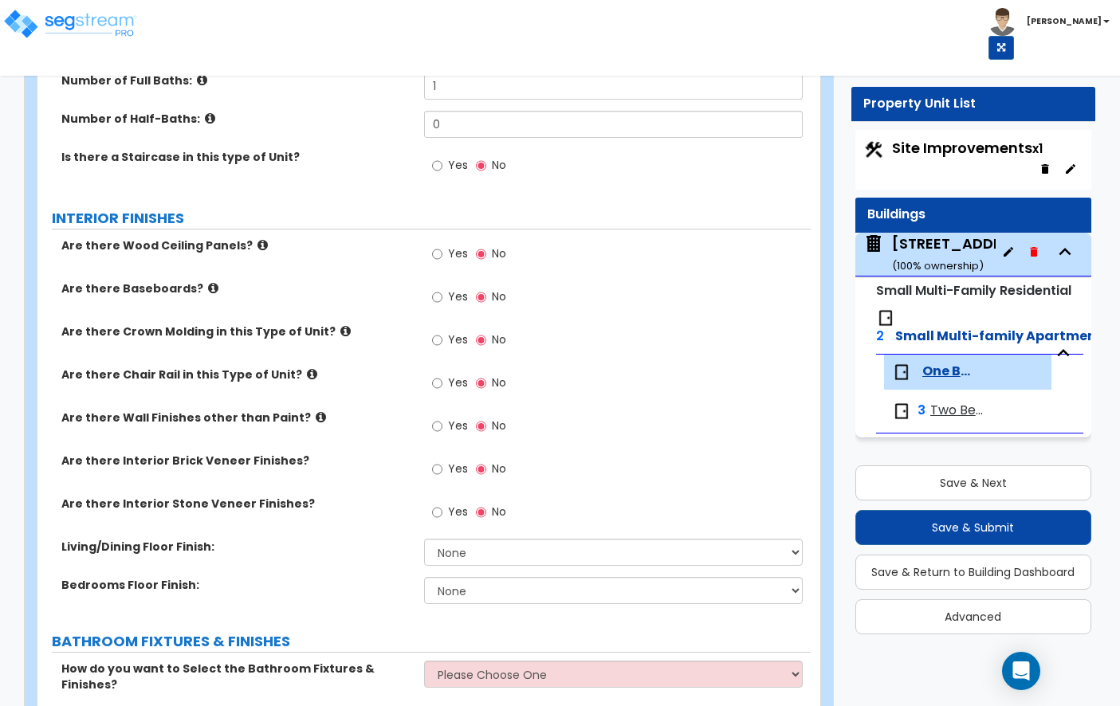
click at [203, 297] on div "Are there Baseboards? Yes No" at bounding box center [423, 302] width 773 height 43
click at [208, 292] on icon at bounding box center [213, 288] width 10 height 12
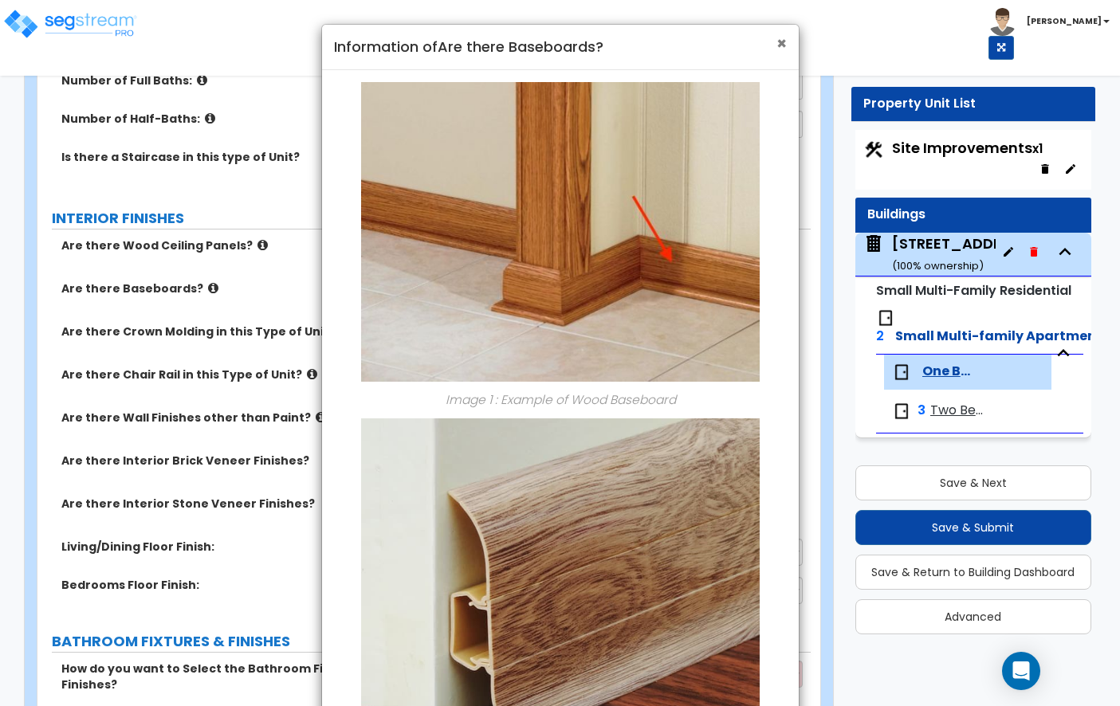
click at [782, 45] on span "×" at bounding box center [781, 43] width 10 height 23
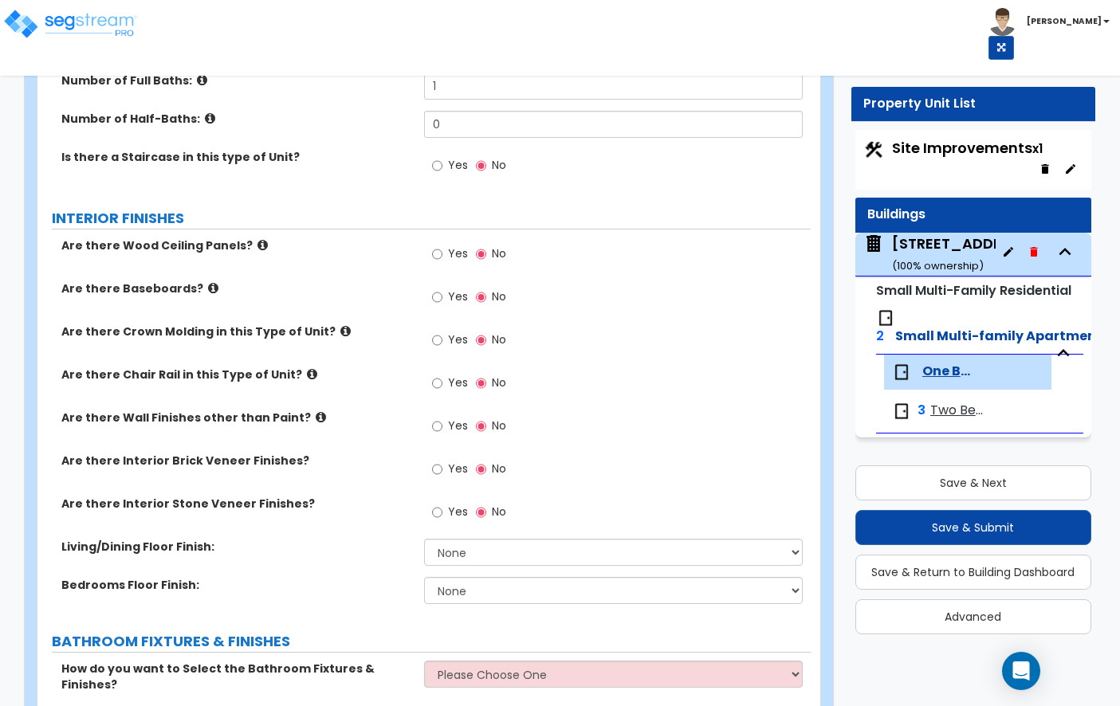
click at [448, 301] on span "Yes" at bounding box center [458, 297] width 20 height 16
click at [442, 301] on input "Yes" at bounding box center [437, 298] width 10 height 18
radio input "true"
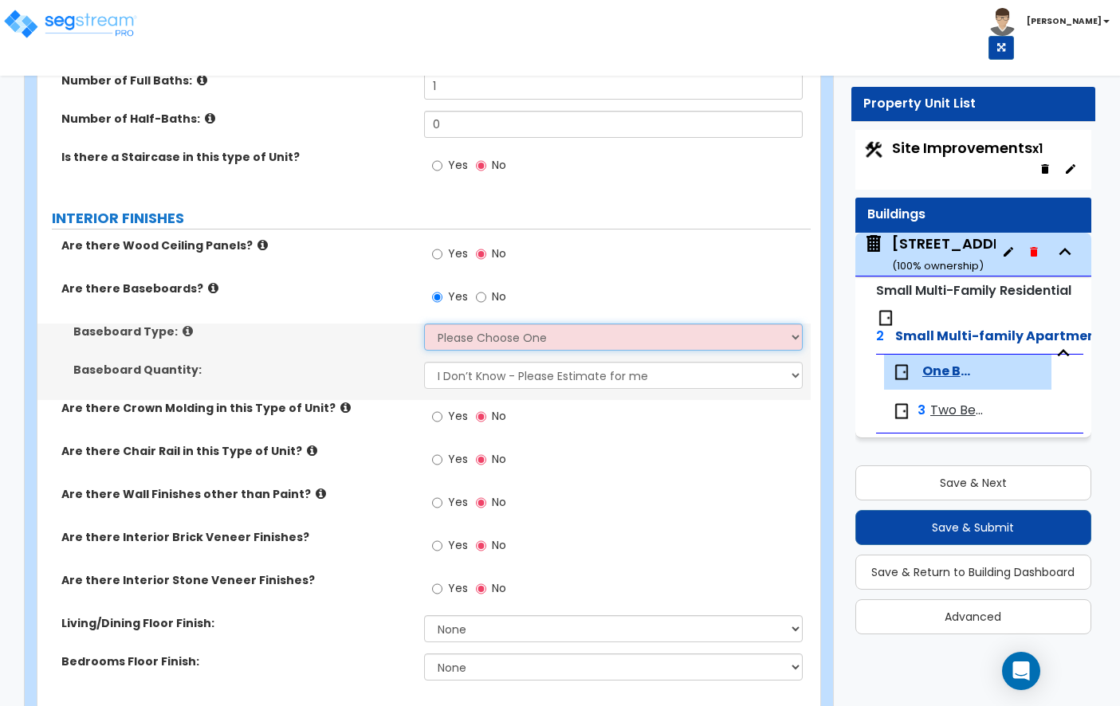
click at [464, 328] on select "Please Choose One Wood Vinyl Carpet Tile" at bounding box center [613, 337] width 379 height 27
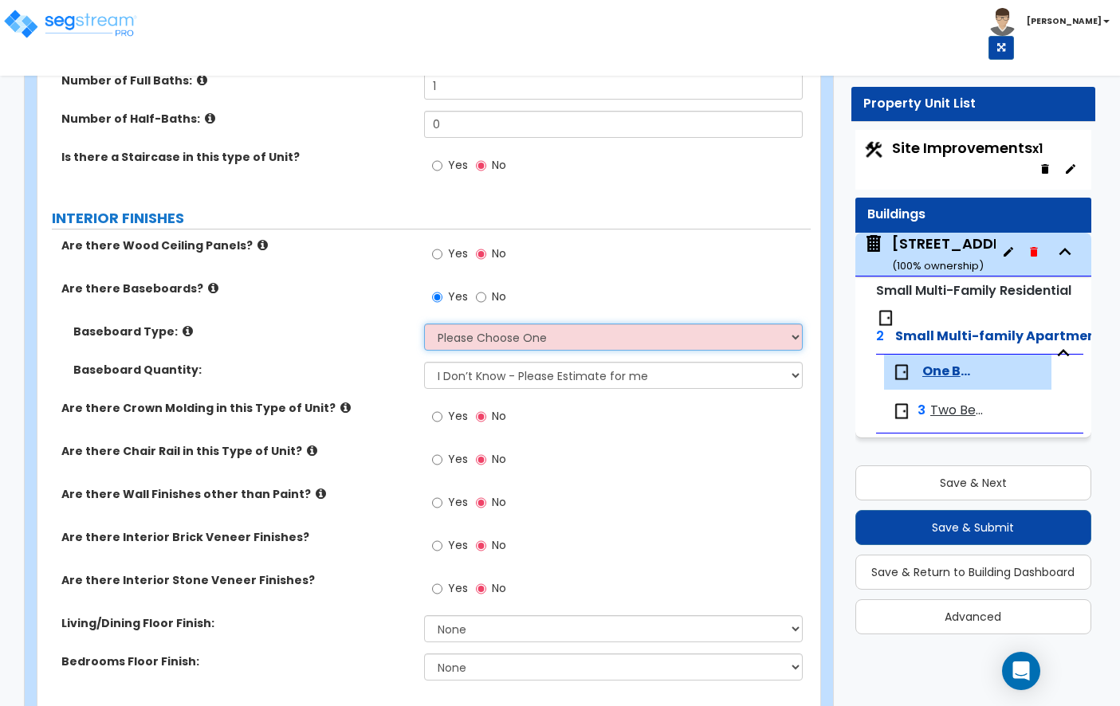
select select "1"
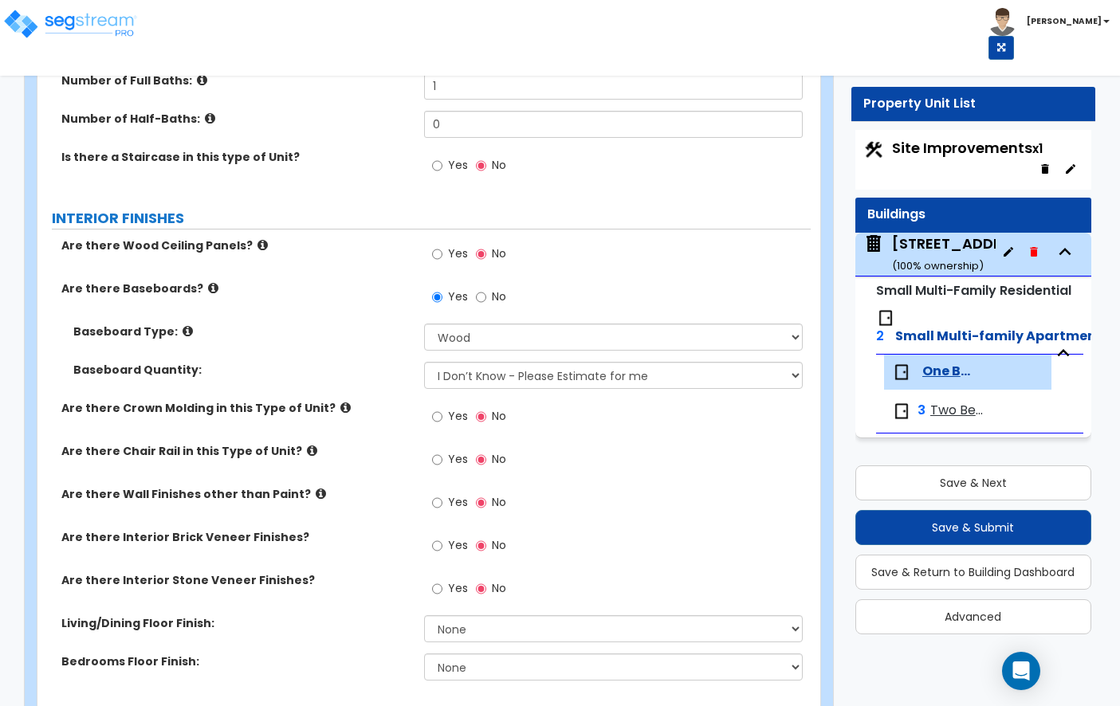
click at [490, 361] on div "Baseboard Type: Please Choose One Wood Vinyl Carpet Tile" at bounding box center [423, 343] width 773 height 38
click at [493, 369] on select "I Don’t Know - Please Estimate for me I want to Enter the Linear Footage" at bounding box center [613, 375] width 379 height 27
select select "1"
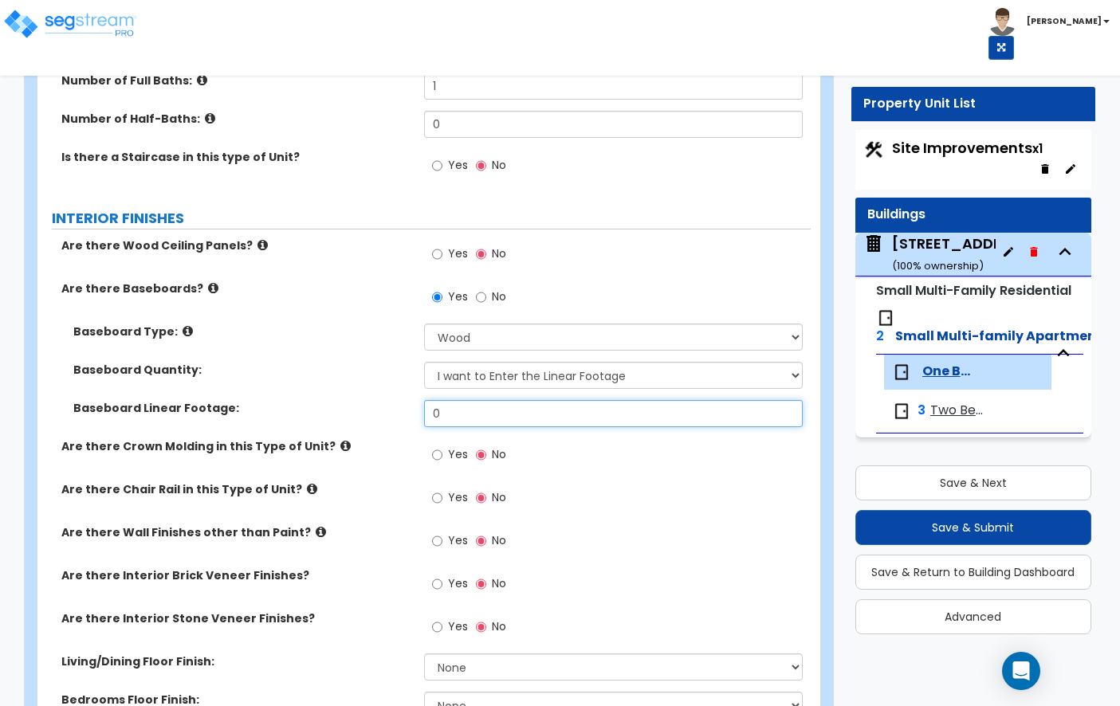
click at [505, 414] on input "0" at bounding box center [613, 413] width 379 height 27
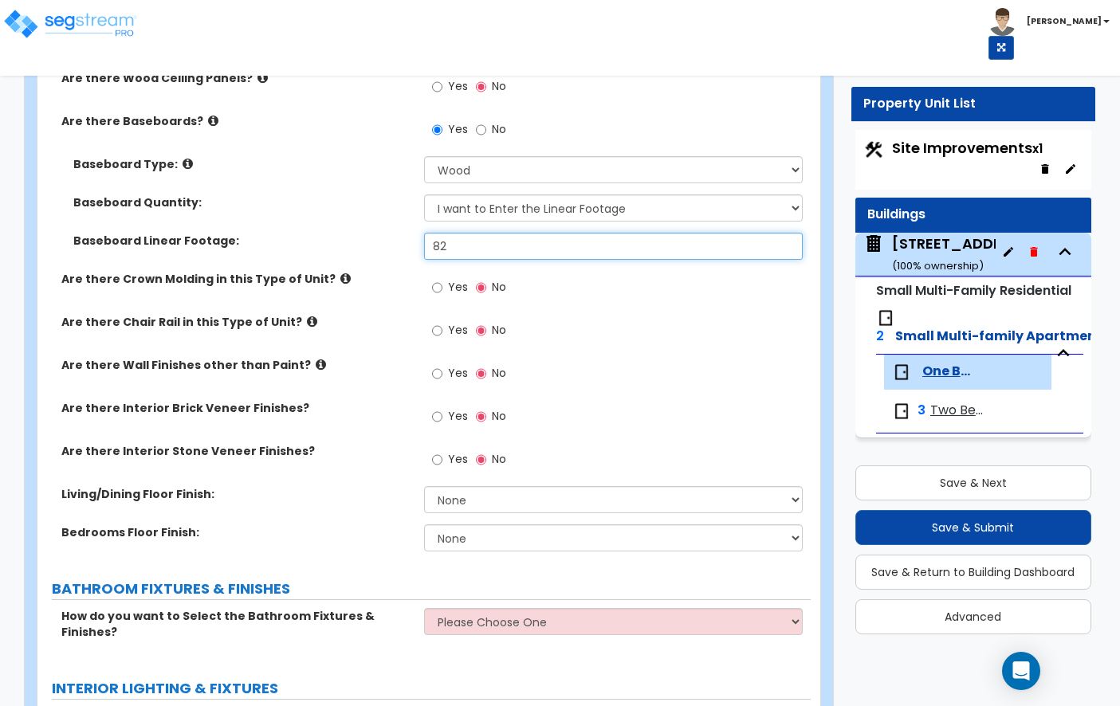
scroll to position [505, 0]
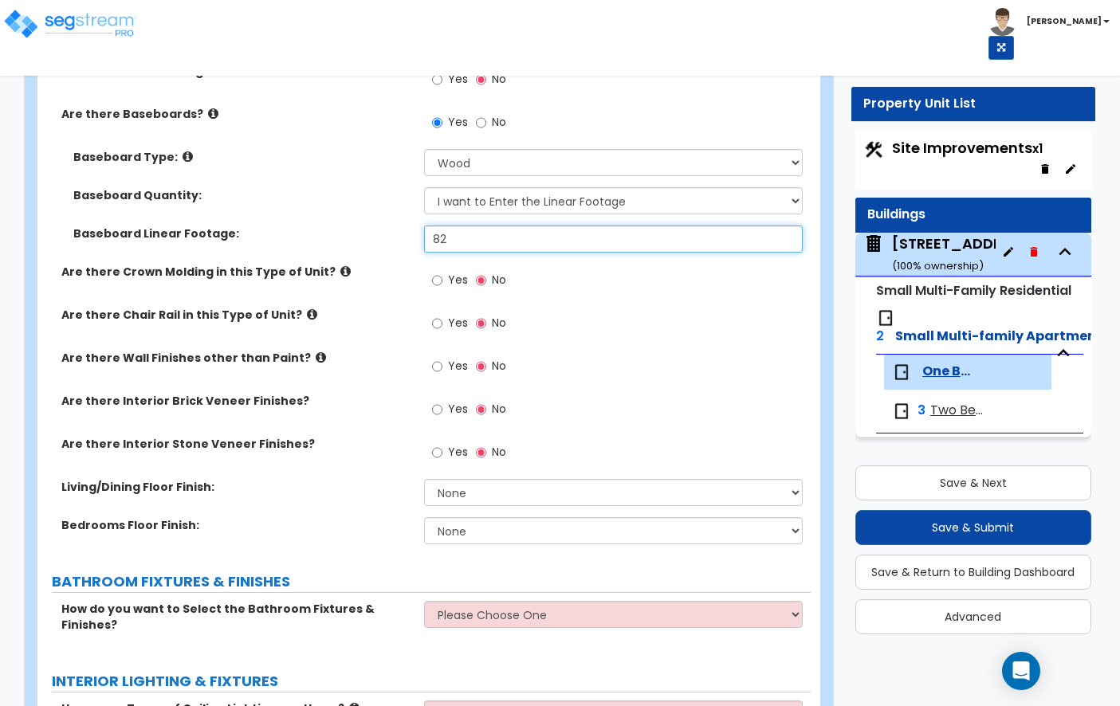
type input "82"
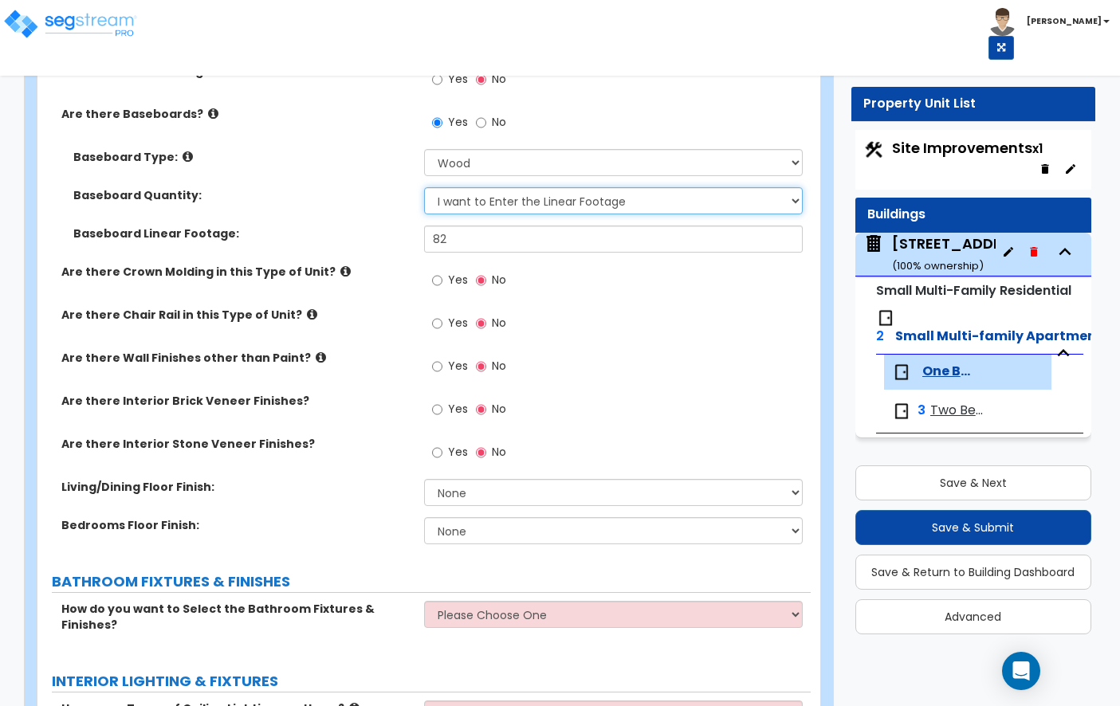
click at [511, 199] on select "I Don’t Know - Please Estimate for me I want to Enter the Linear Footage" at bounding box center [613, 200] width 379 height 27
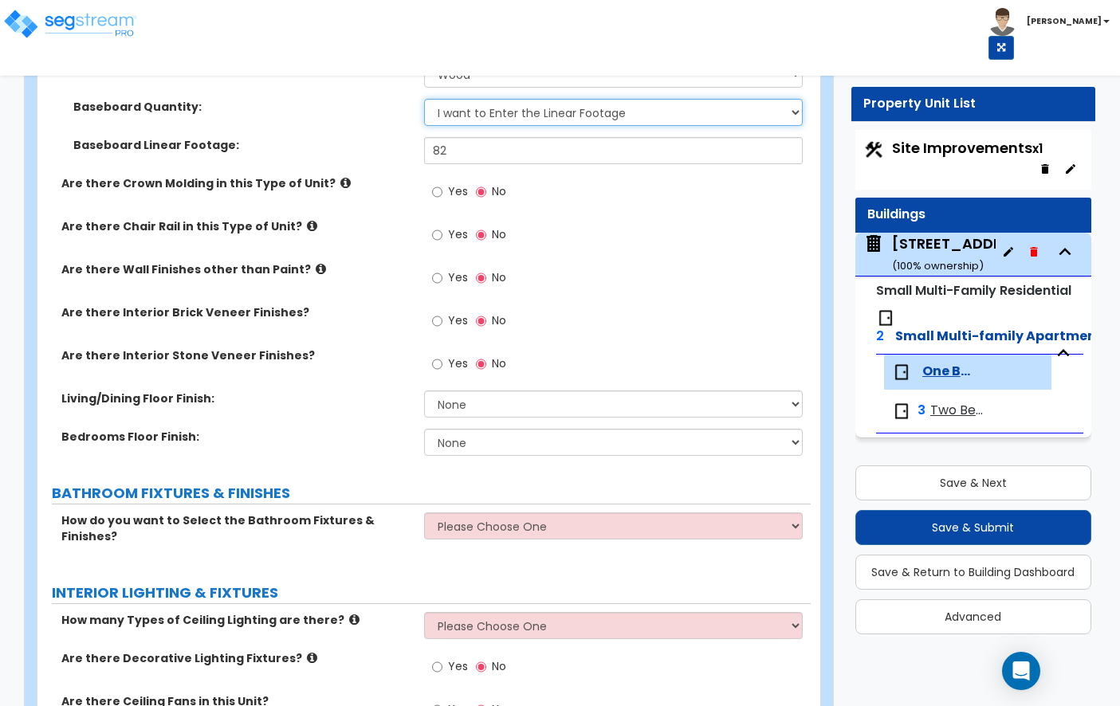
scroll to position [592, 0]
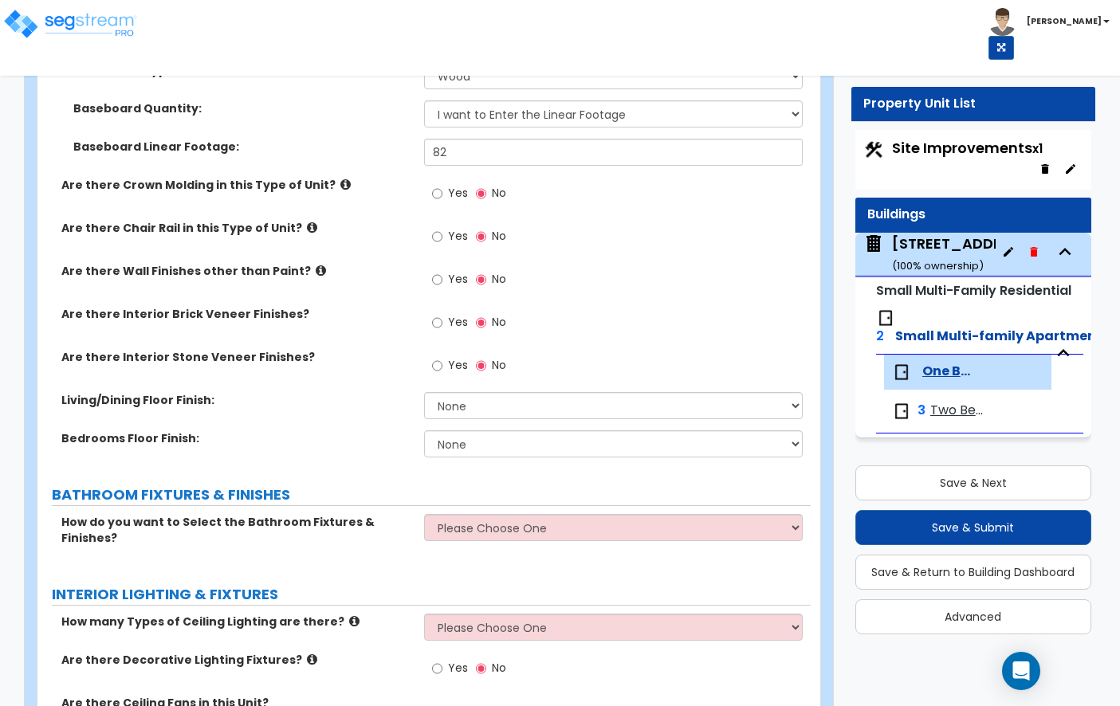
click at [340, 187] on icon at bounding box center [345, 185] width 10 height 12
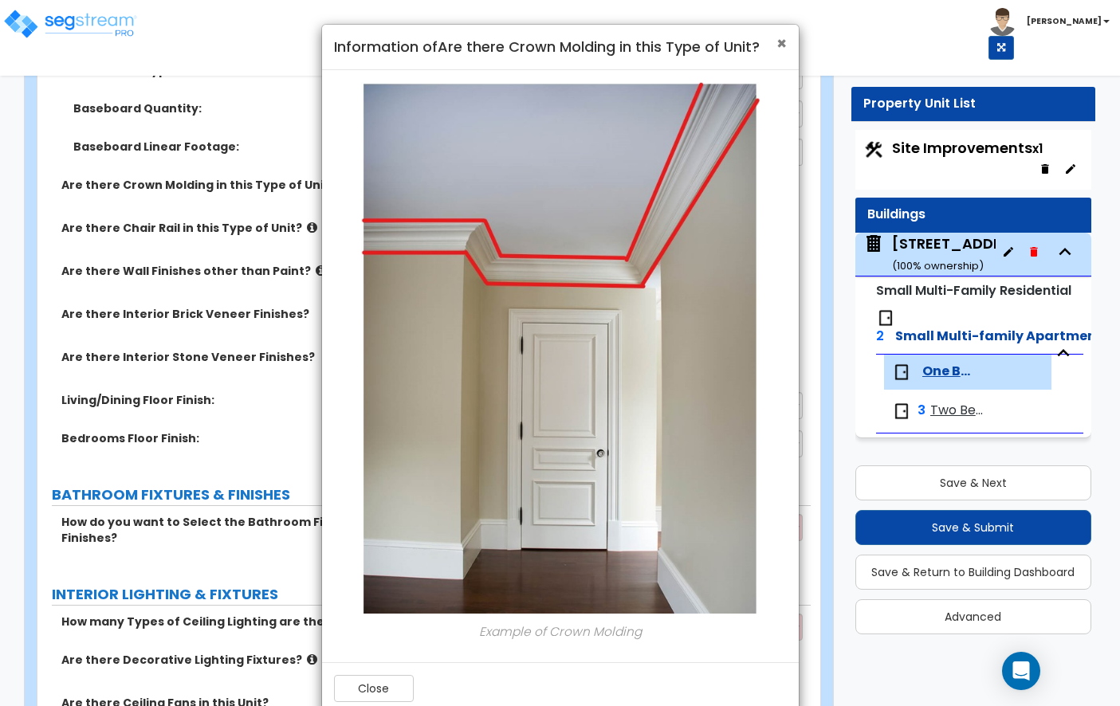
click at [780, 41] on span "×" at bounding box center [781, 43] width 10 height 23
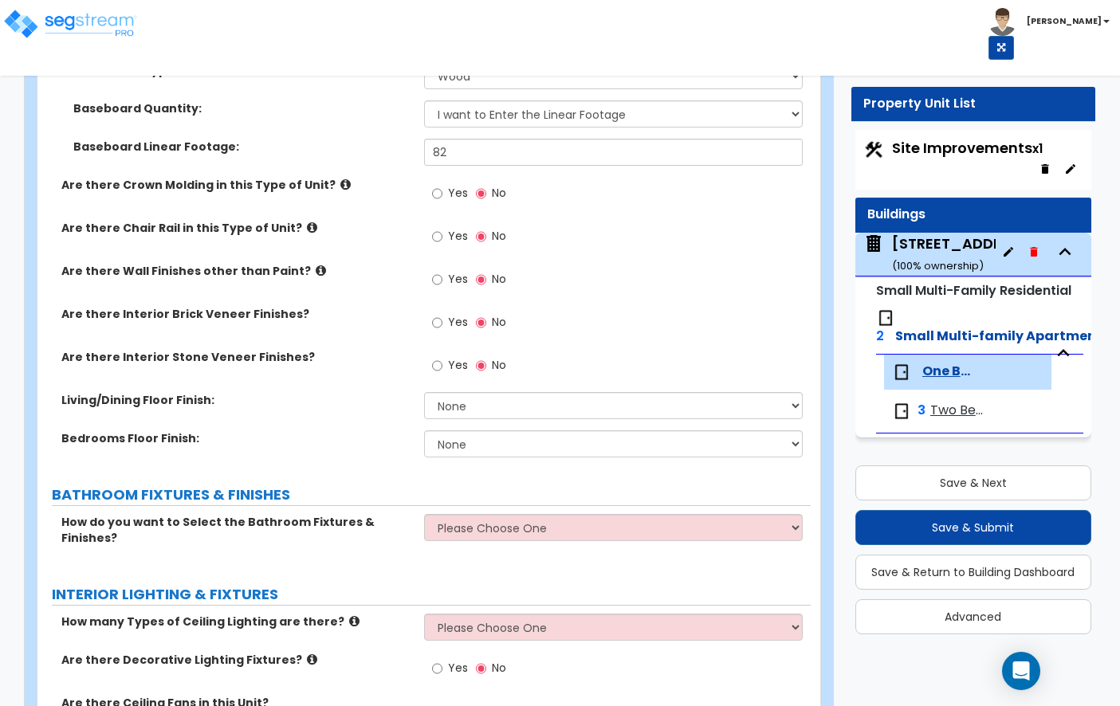
click at [316, 270] on icon at bounding box center [321, 271] width 10 height 12
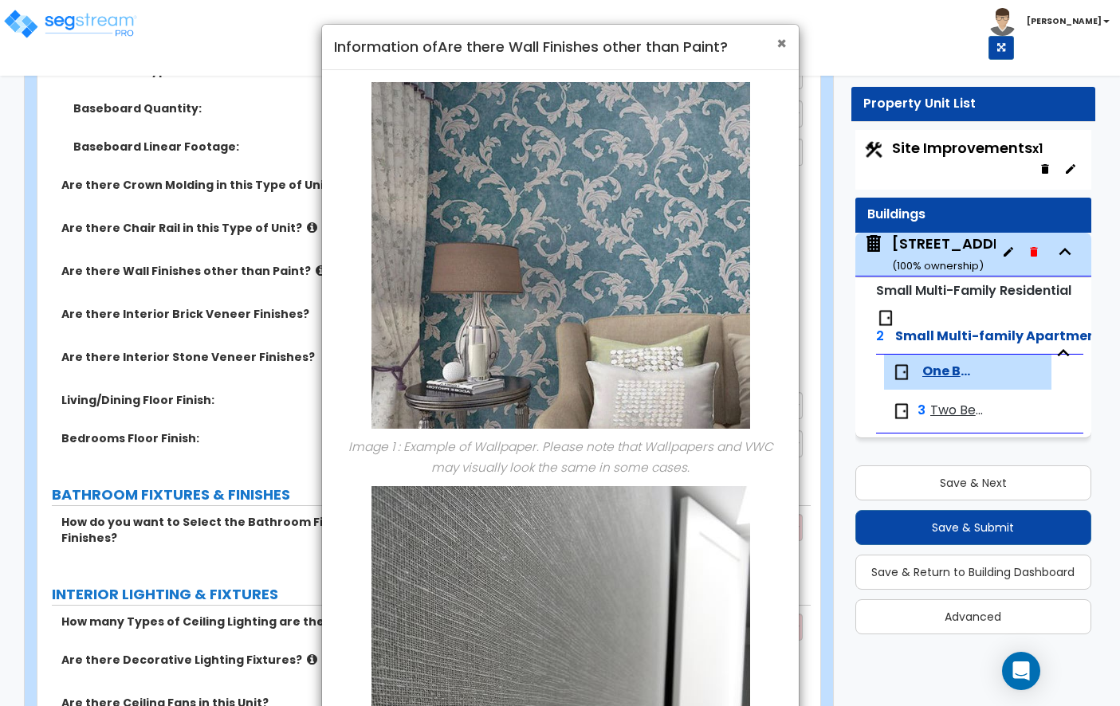
click at [776, 45] on span "×" at bounding box center [781, 43] width 10 height 23
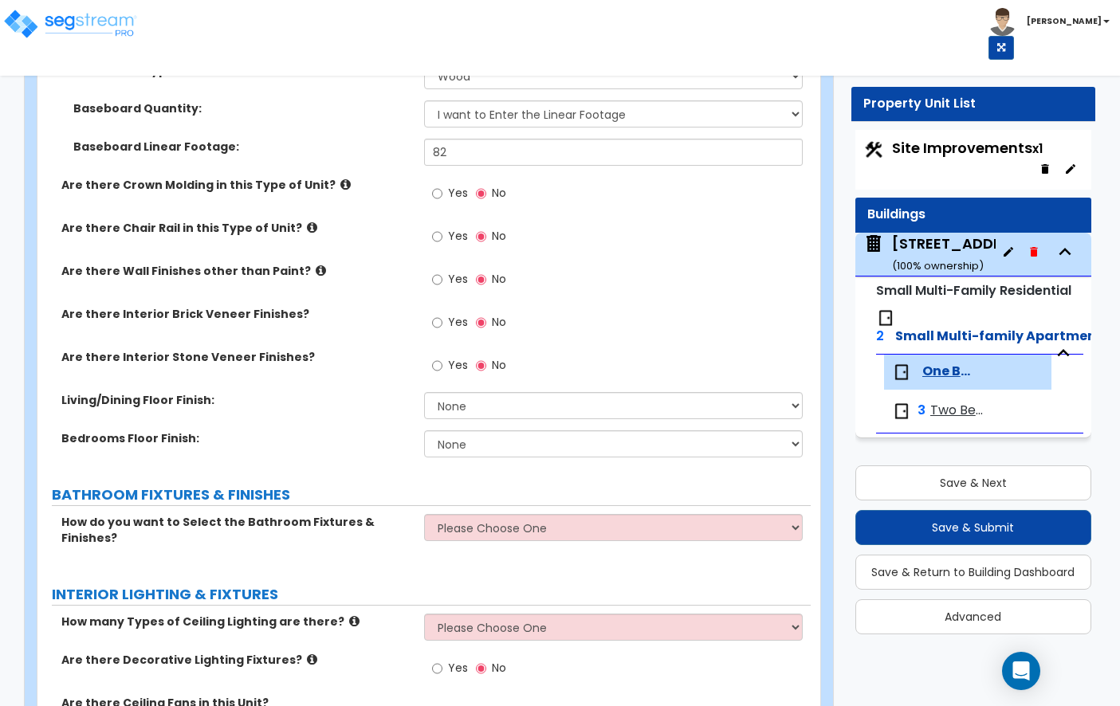
scroll to position [603, 0]
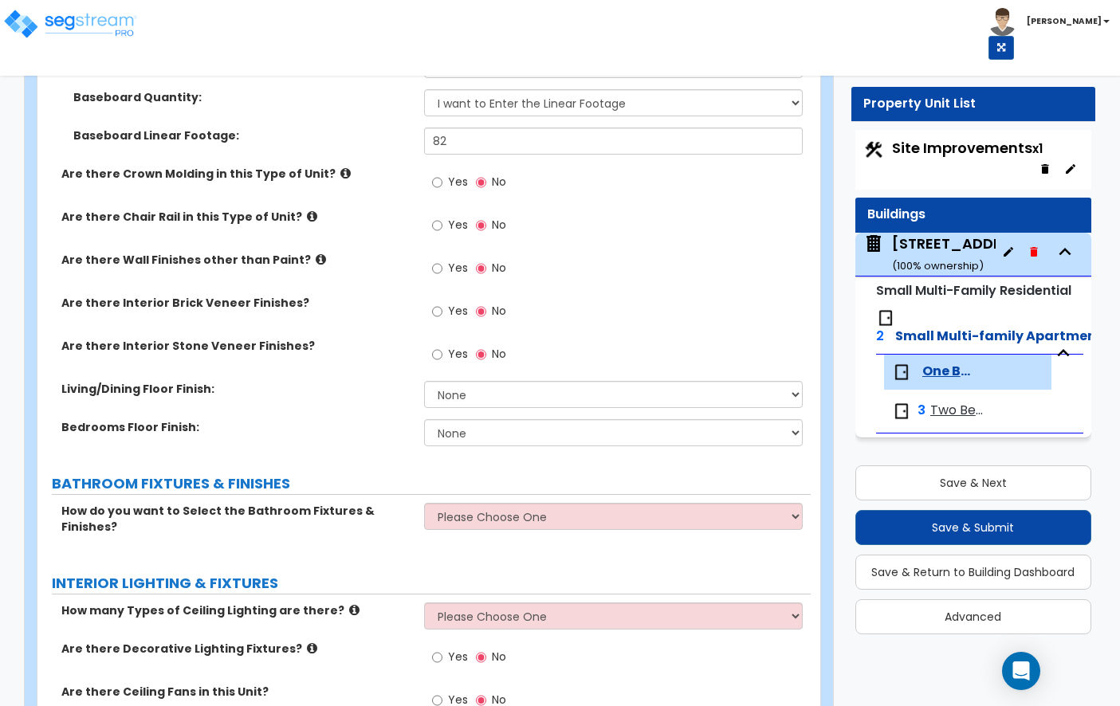
click at [460, 408] on div "Living/Dining Floor Finish: None Tile Flooring Hardwood Flooring Resilient Lami…" at bounding box center [423, 400] width 773 height 38
click at [470, 388] on select "None Tile Flooring Hardwood Flooring Resilient Laminate Flooring VCT Flooring S…" at bounding box center [613, 394] width 379 height 27
select select "3"
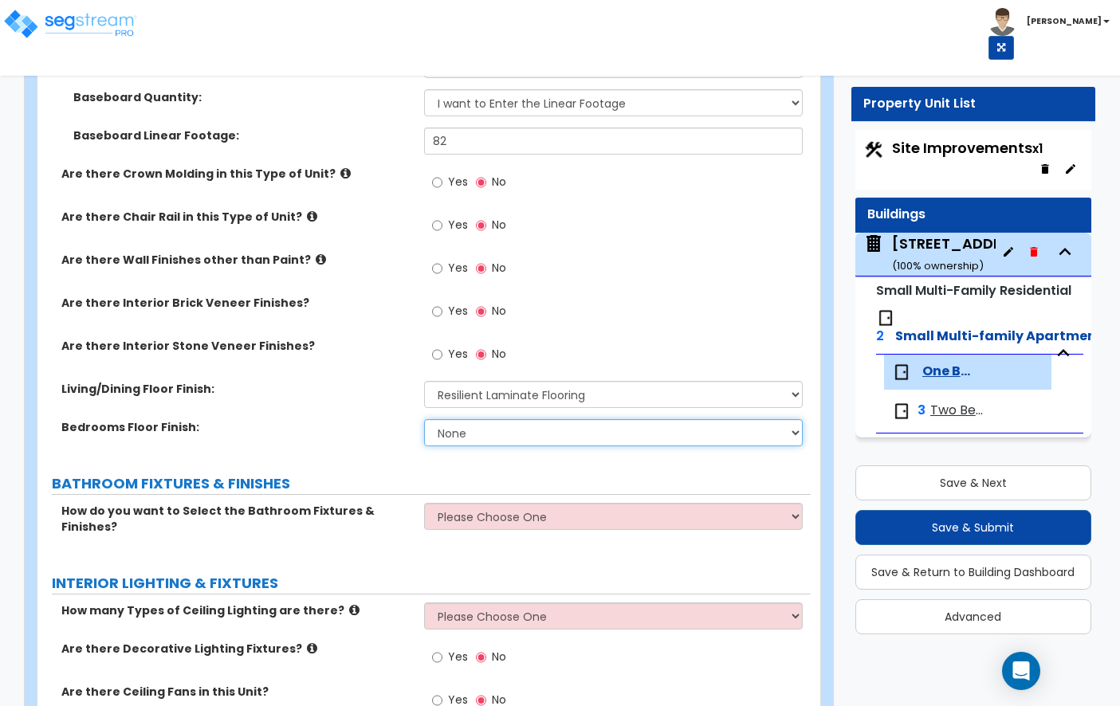
click at [480, 441] on select "None Tile Flooring Hardwood Flooring Resilient Laminate Flooring VCT Flooring S…" at bounding box center [613, 432] width 379 height 27
select select "3"
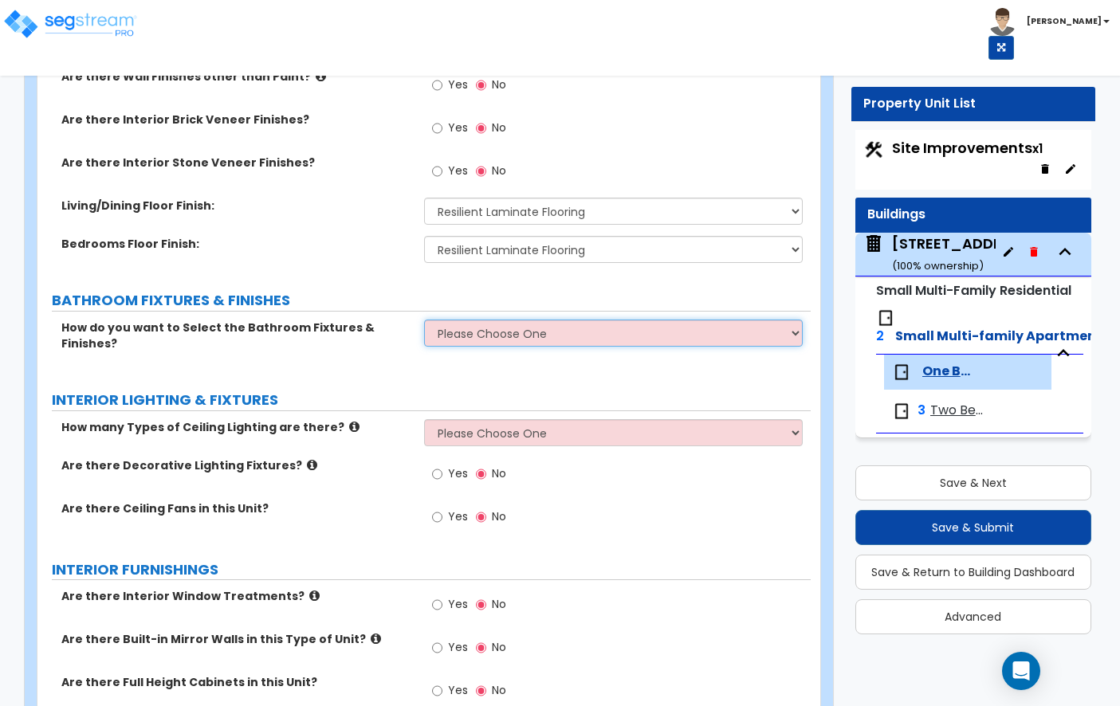
click at [527, 326] on select "Please Choose One Select the type of Fixtures and Finishes only for one Bath an…" at bounding box center [613, 333] width 379 height 27
select select "1"
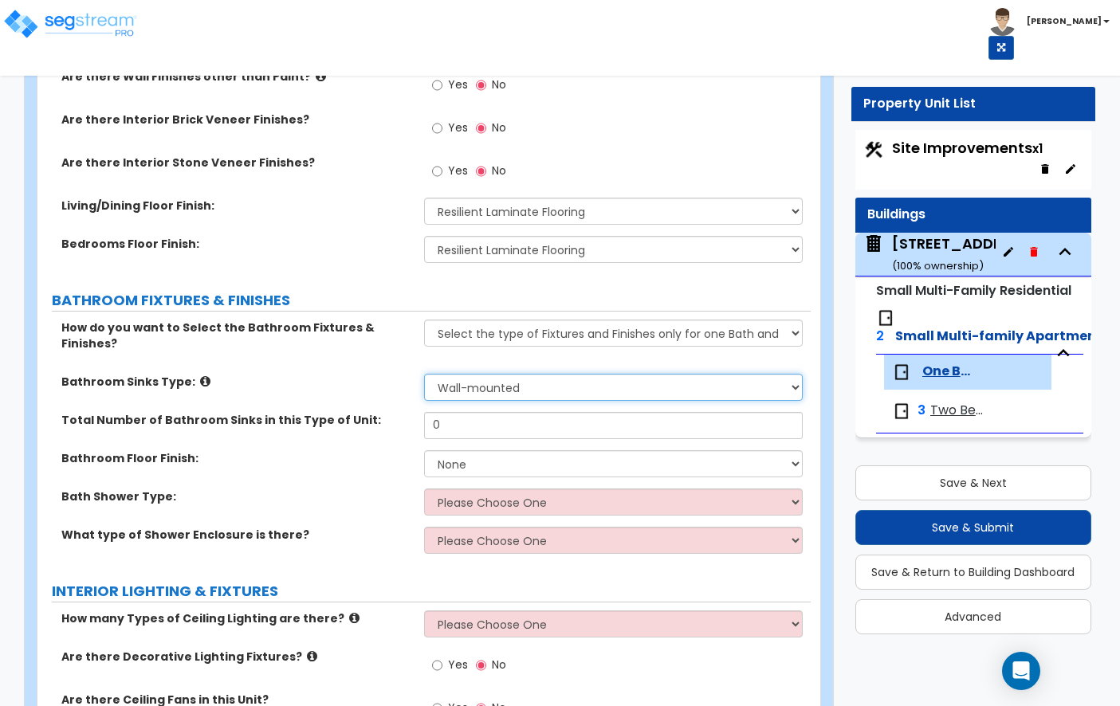
click at [486, 374] on select "Please Choose One Wall-mounted Pedestal-mounted Vanity-mounted" at bounding box center [613, 387] width 379 height 27
select select "3"
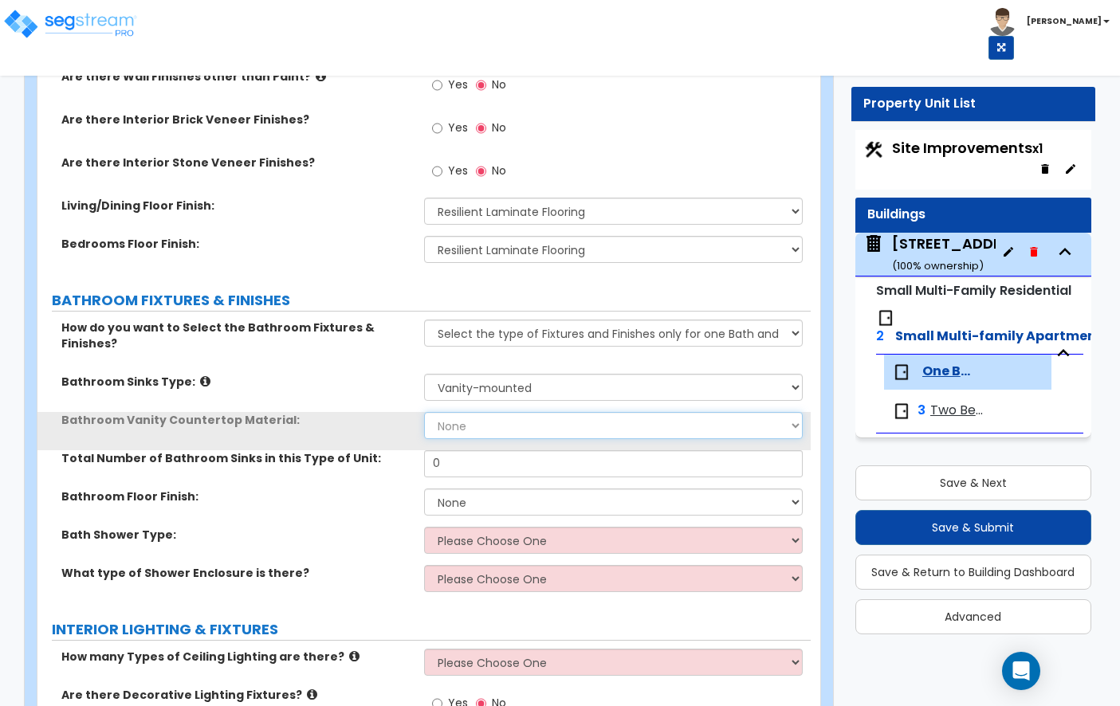
click at [521, 412] on select "None Plastic Laminate Solid Surface Stone Quartz Marble Tile Wood" at bounding box center [613, 425] width 379 height 27
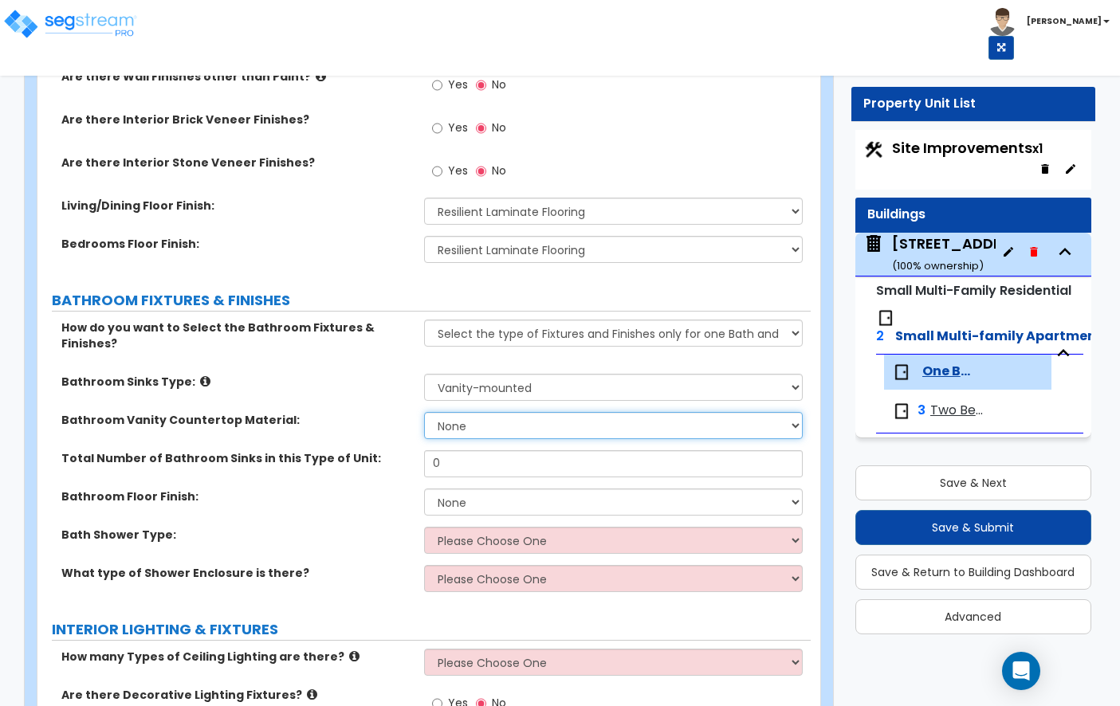
select select "2"
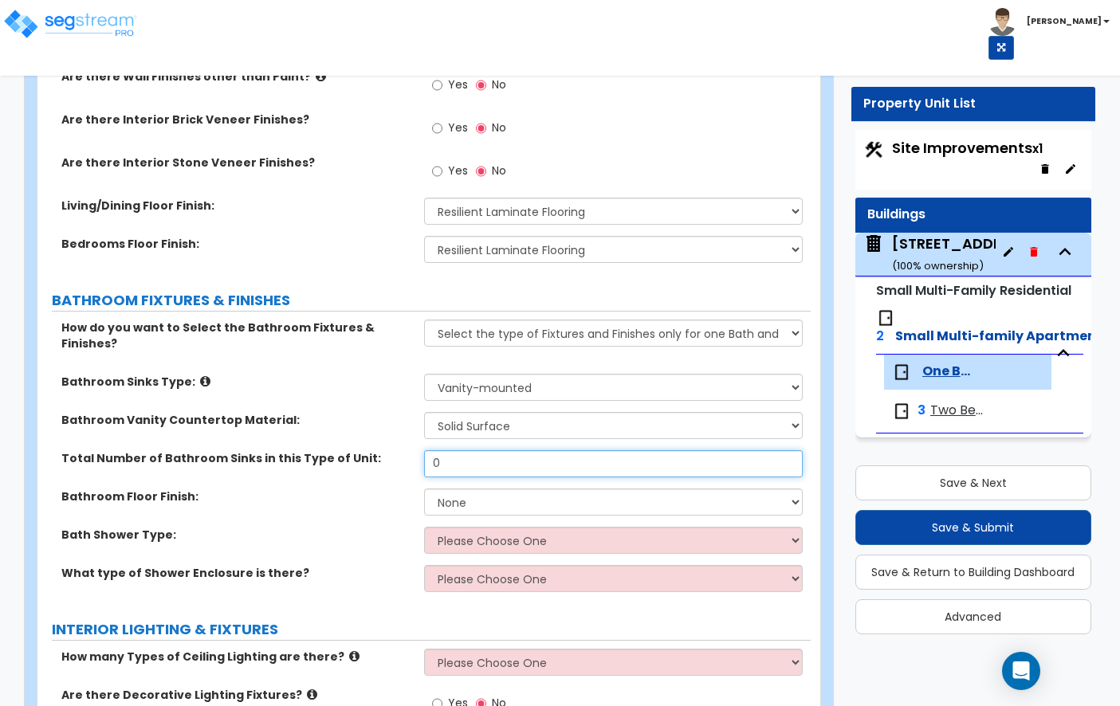
click at [470, 450] on input "0" at bounding box center [613, 463] width 379 height 27
type input "1"
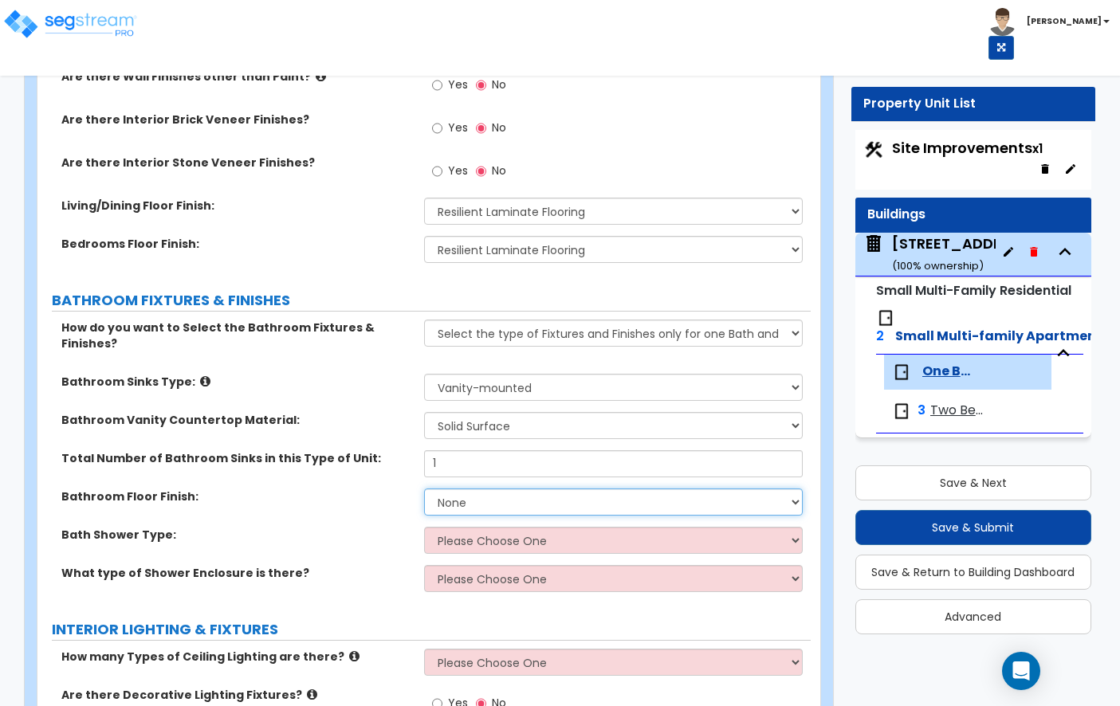
click at [517, 489] on select "None Tile Flooring Hardwood Flooring Resilient Laminate Flooring VCT Flooring S…" at bounding box center [613, 502] width 379 height 27
select select "3"
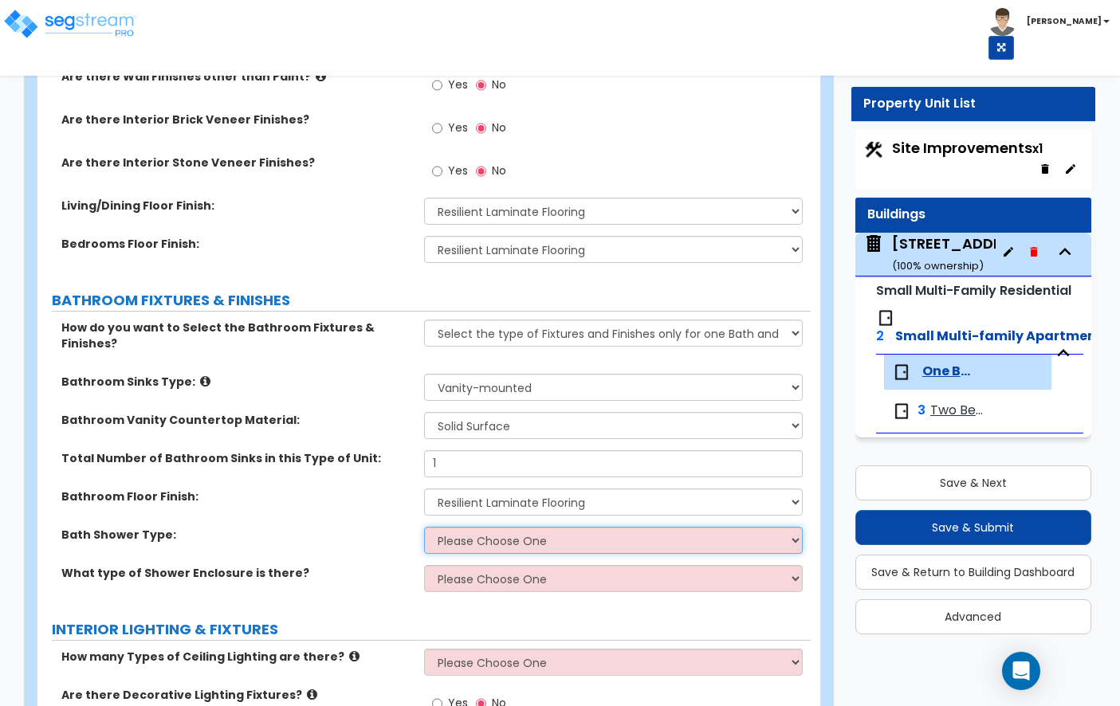
click at [474, 527] on select "Please Choose One Standalone Shower Bathtub - Shower Combination" at bounding box center [613, 540] width 379 height 27
select select "2"
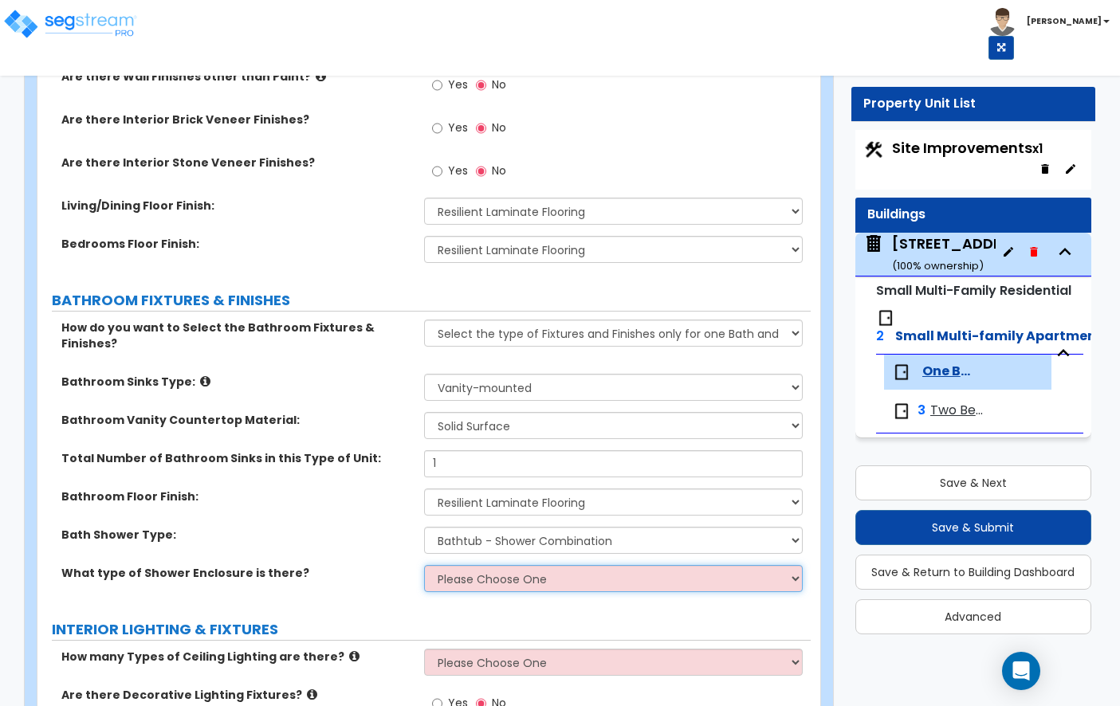
click at [494, 565] on select "Please Choose One Curtain & Rod Glass Sliding Doors Glass Hinged Doors" at bounding box center [613, 578] width 379 height 27
select select "1"
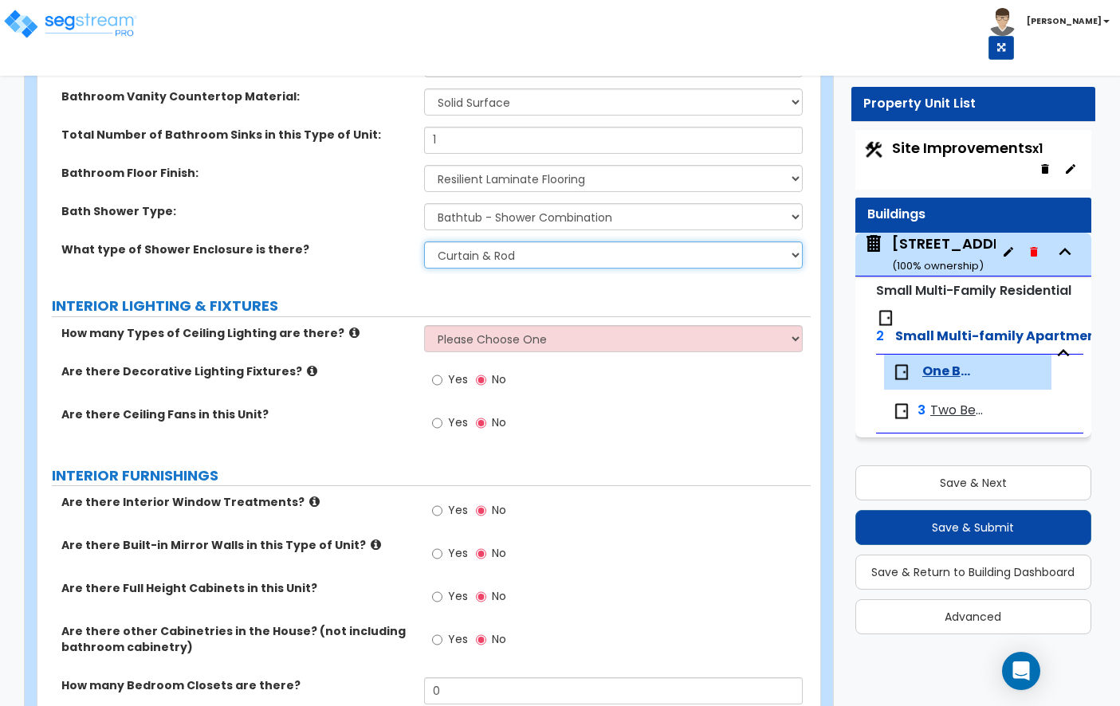
scroll to position [1129, 0]
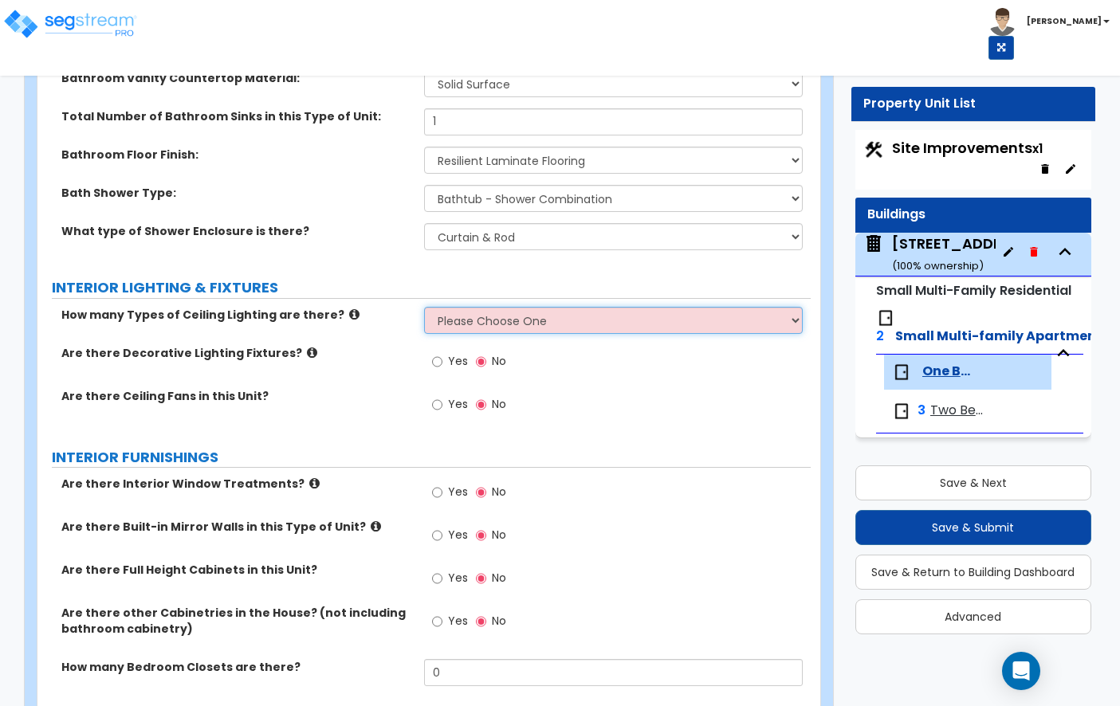
click at [482, 307] on select "Please Choose One 1 2 3" at bounding box center [613, 320] width 379 height 27
select select "1"
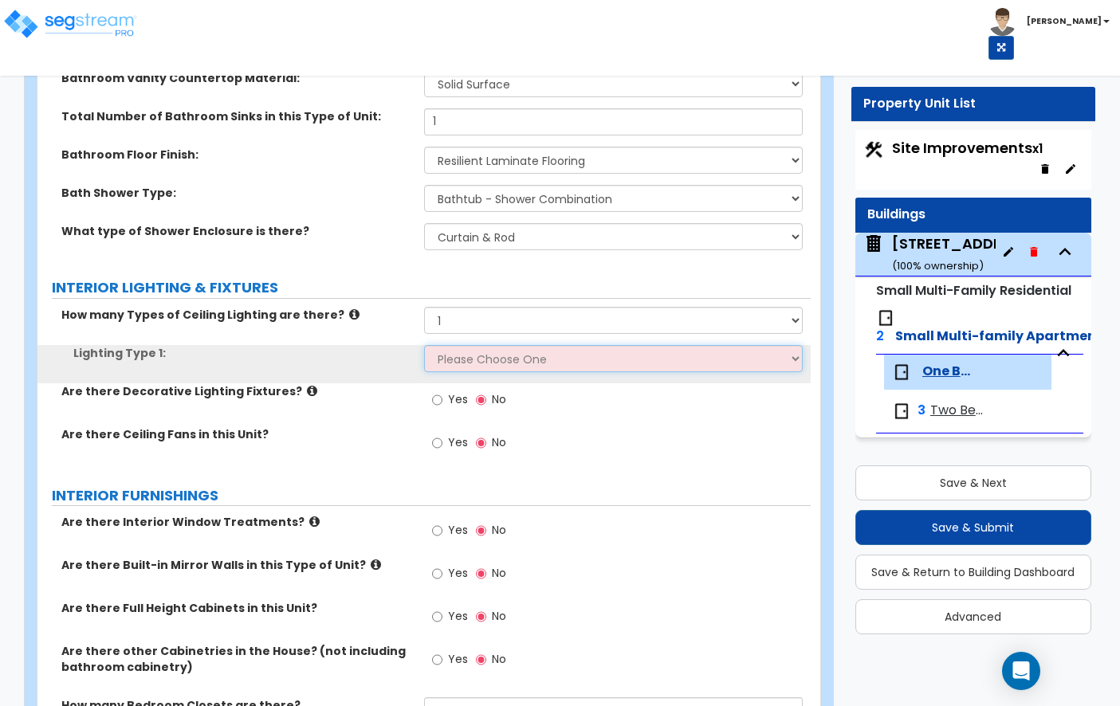
click at [475, 345] on select "Please Choose One LED Surface-Mounted LED Recessed Fluorescent Surface-Mounted …" at bounding box center [613, 358] width 379 height 27
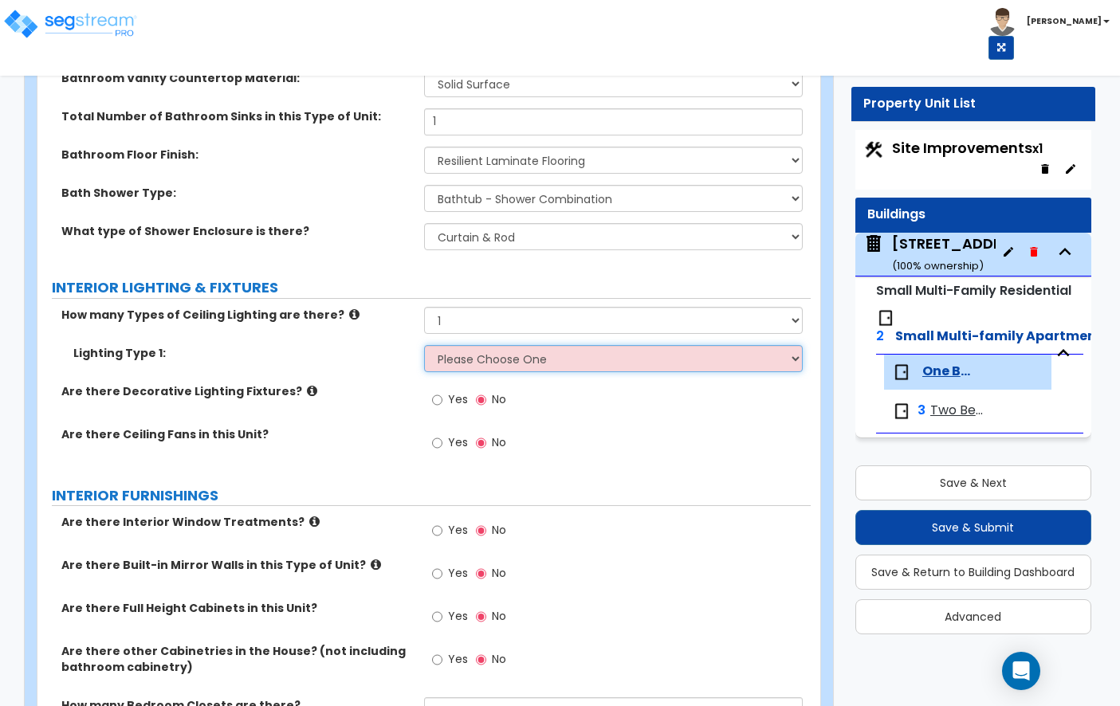
select select "1"
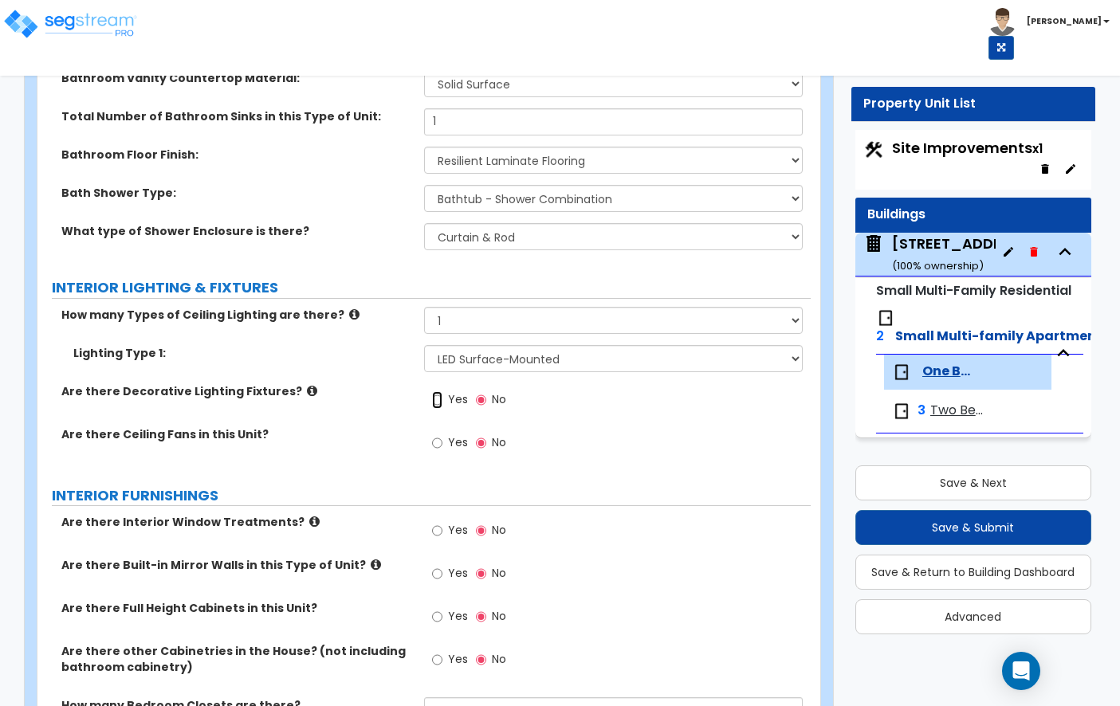
click at [441, 391] on input "Yes" at bounding box center [437, 400] width 10 height 18
radio input "true"
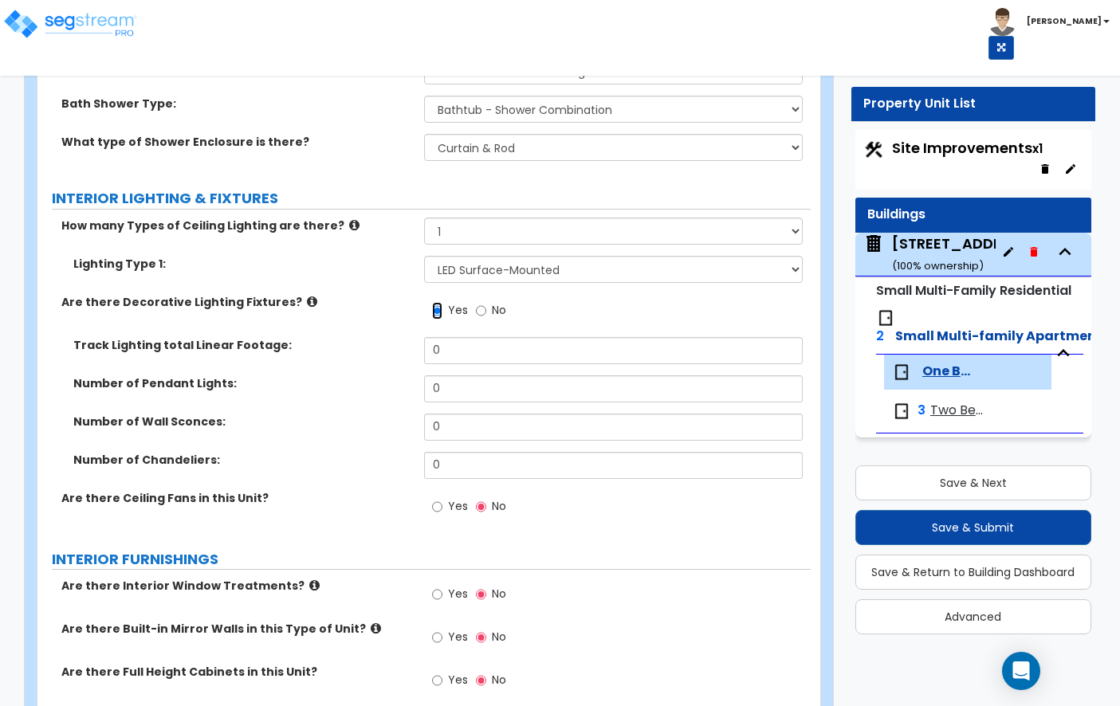
scroll to position [1227, 0]
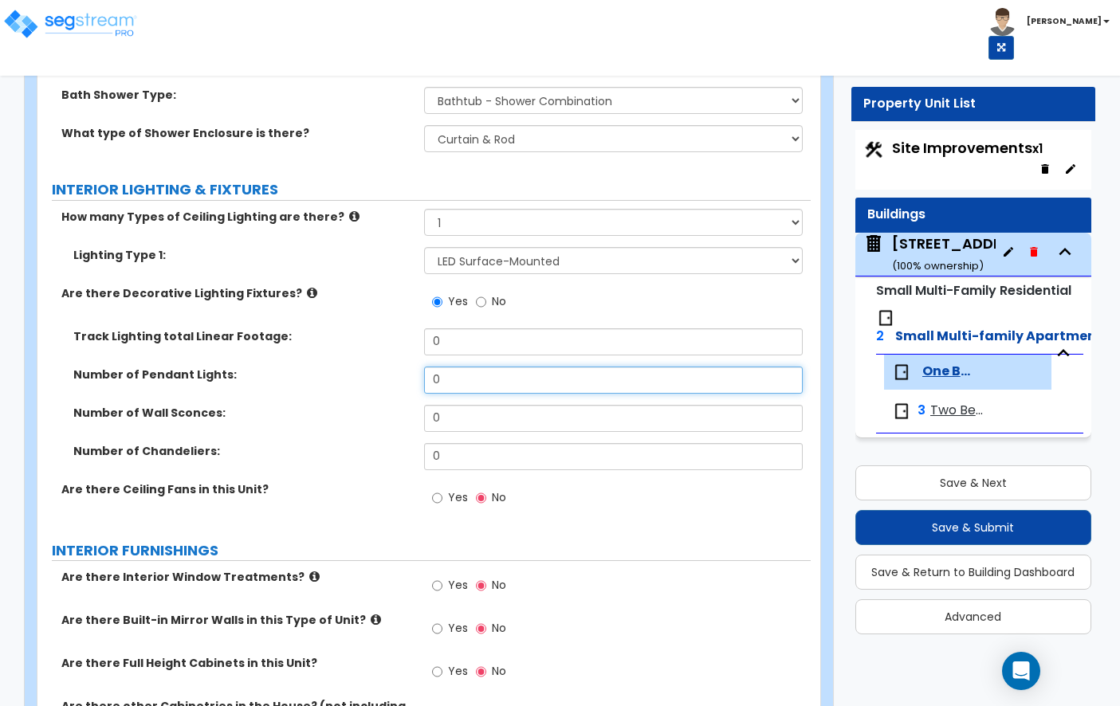
click at [492, 367] on input "0" at bounding box center [613, 380] width 379 height 27
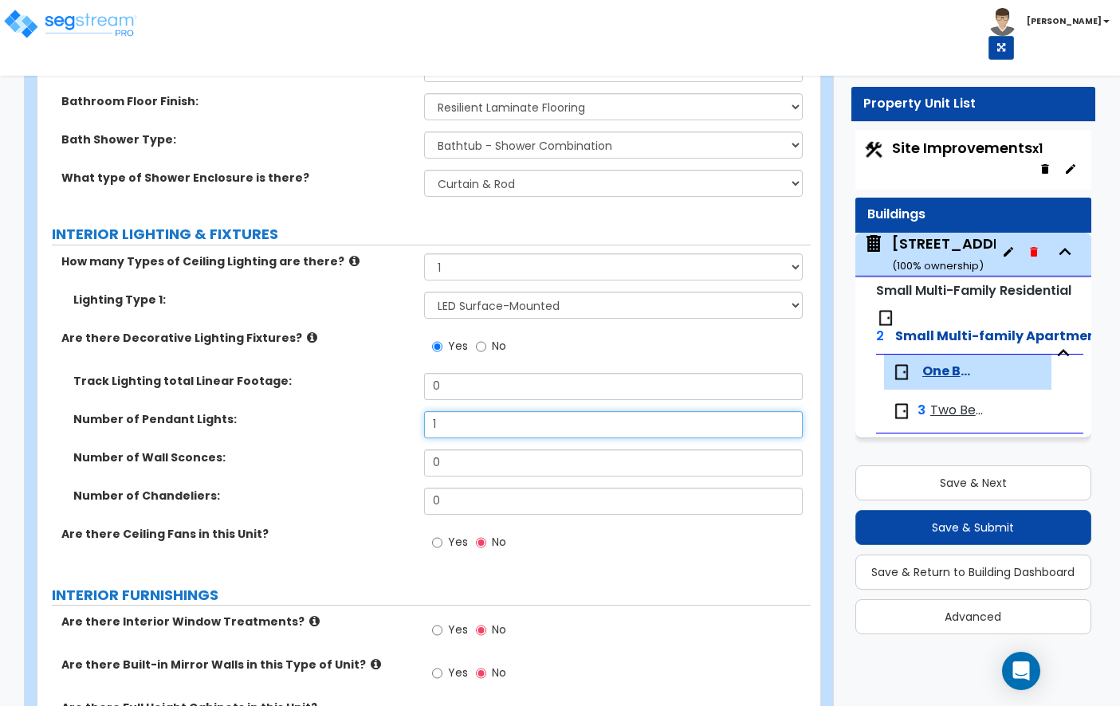
scroll to position [1226, 0]
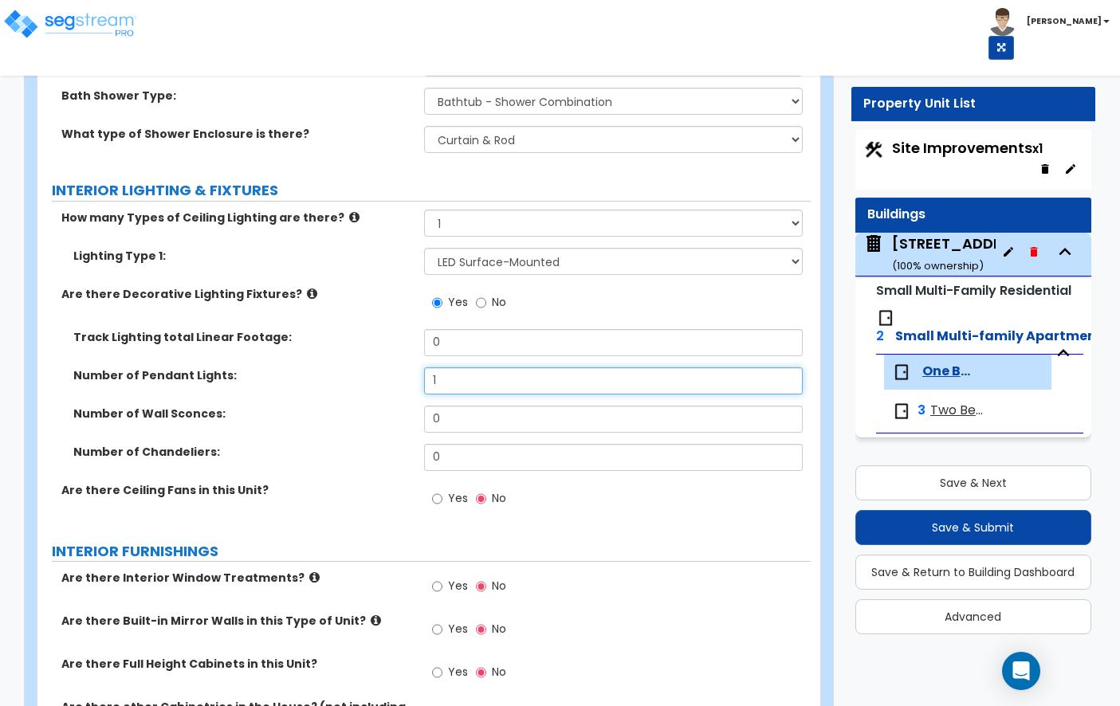
type input "1"
click at [438, 490] on input "Yes" at bounding box center [437, 499] width 10 height 18
radio input "true"
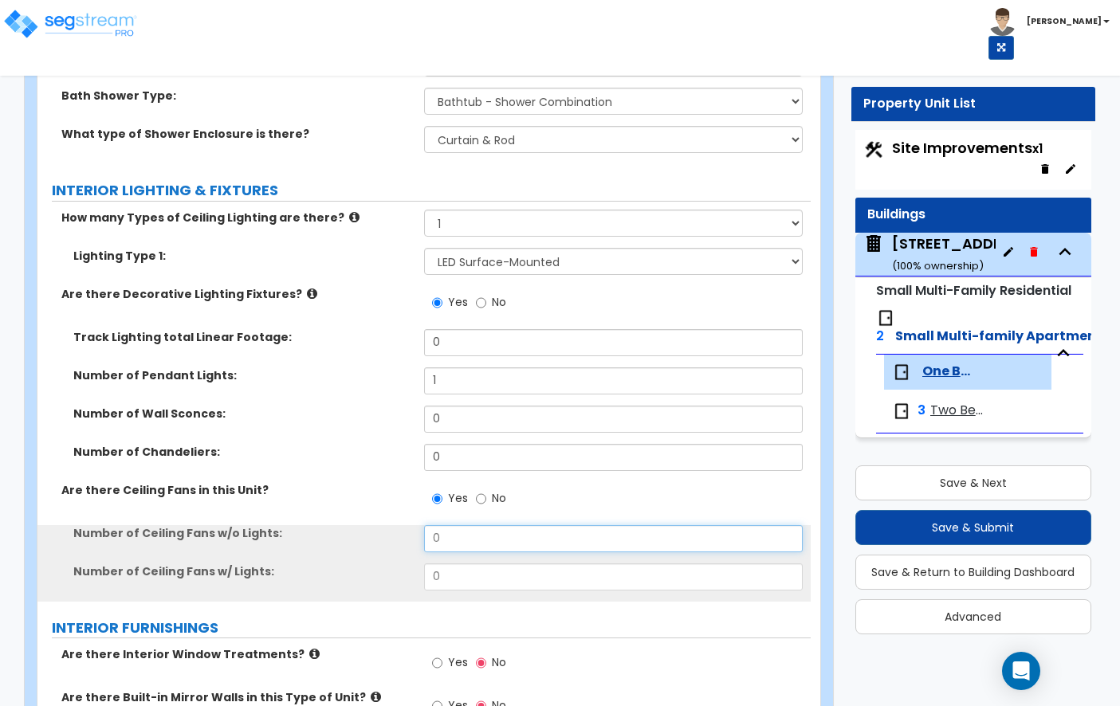
click at [454, 527] on input "0" at bounding box center [613, 538] width 379 height 27
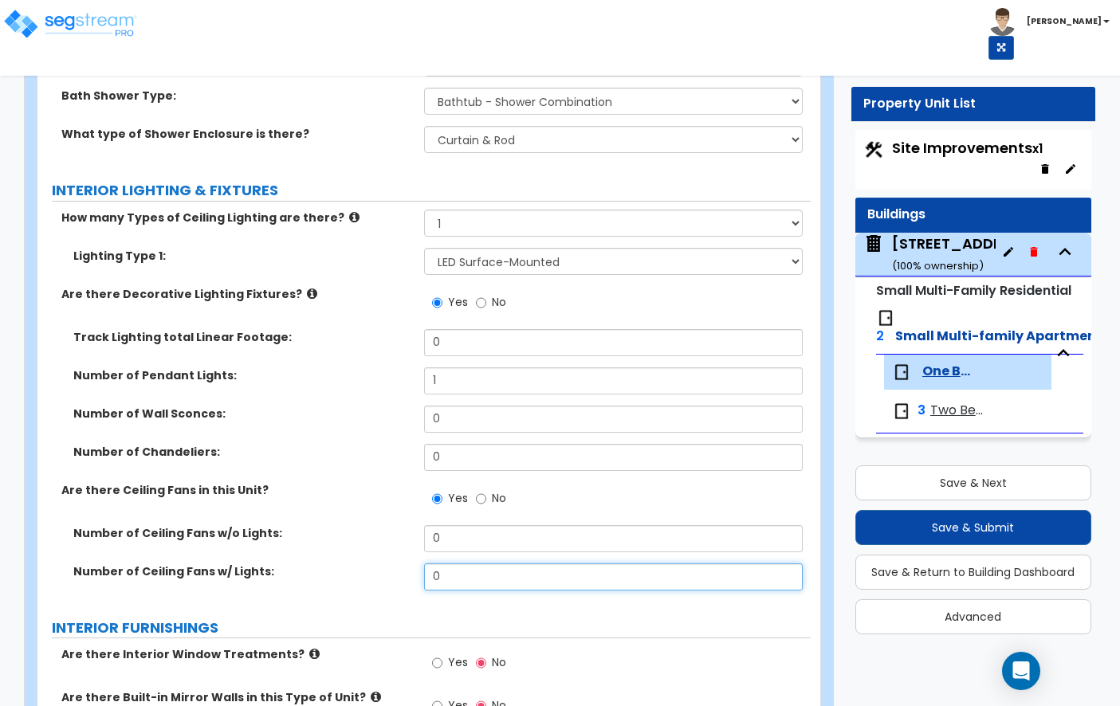
click at [449, 564] on input "0" at bounding box center [613, 577] width 379 height 27
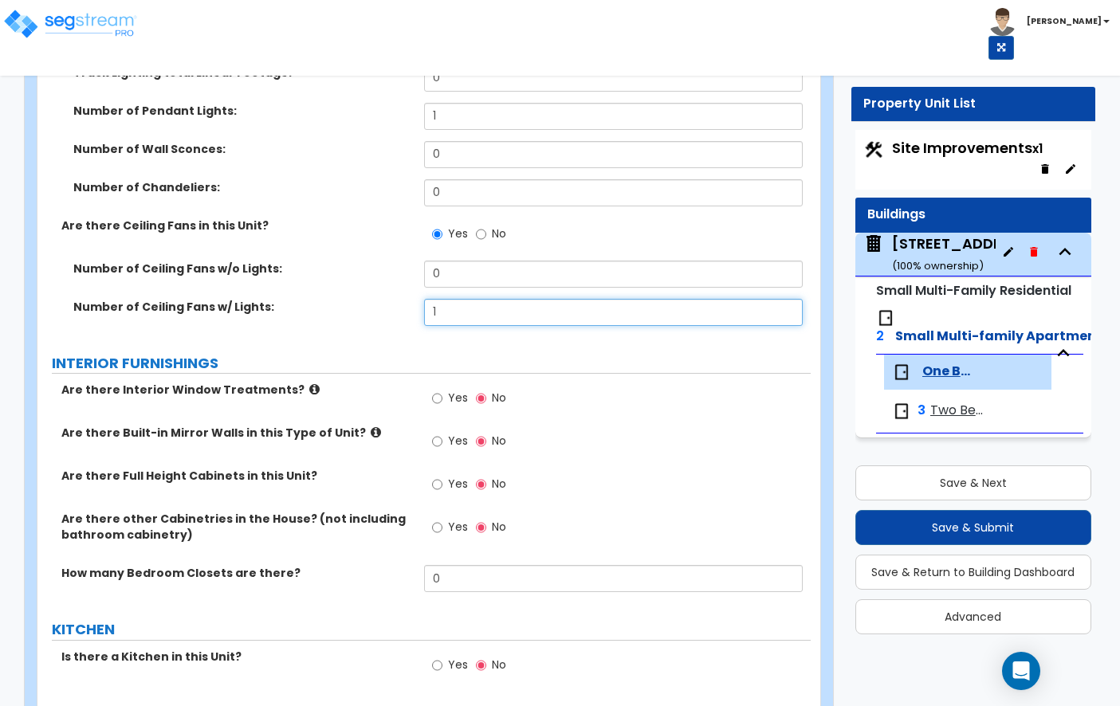
scroll to position [1489, 0]
type input "1"
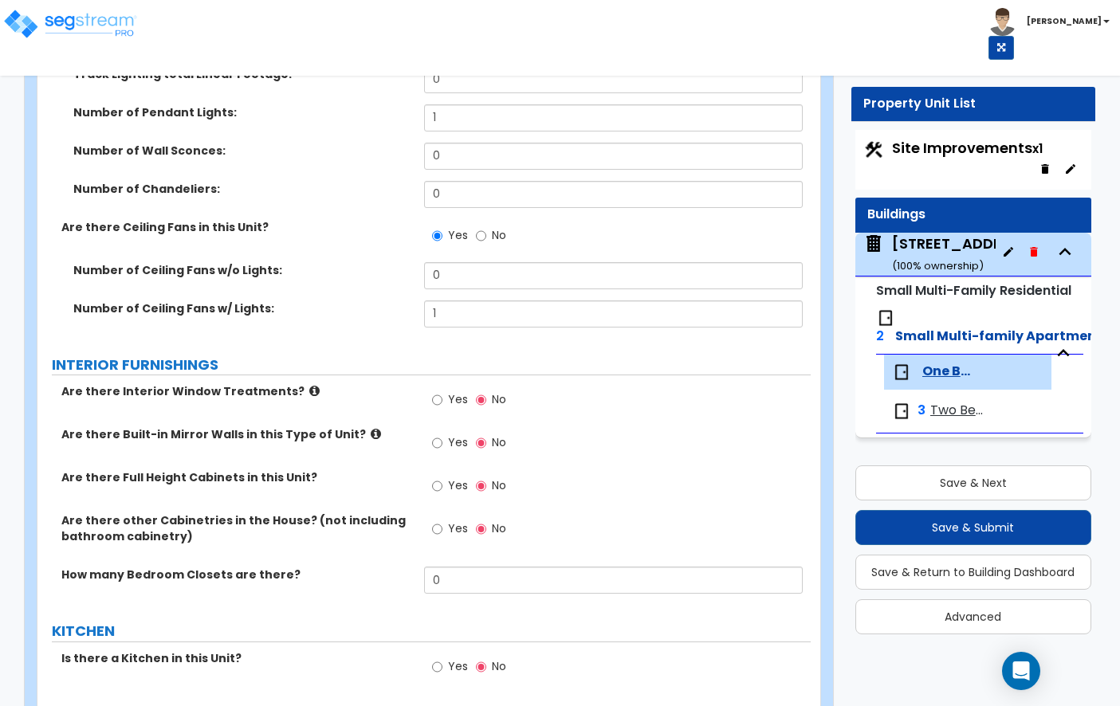
click at [309, 385] on icon at bounding box center [314, 391] width 10 height 12
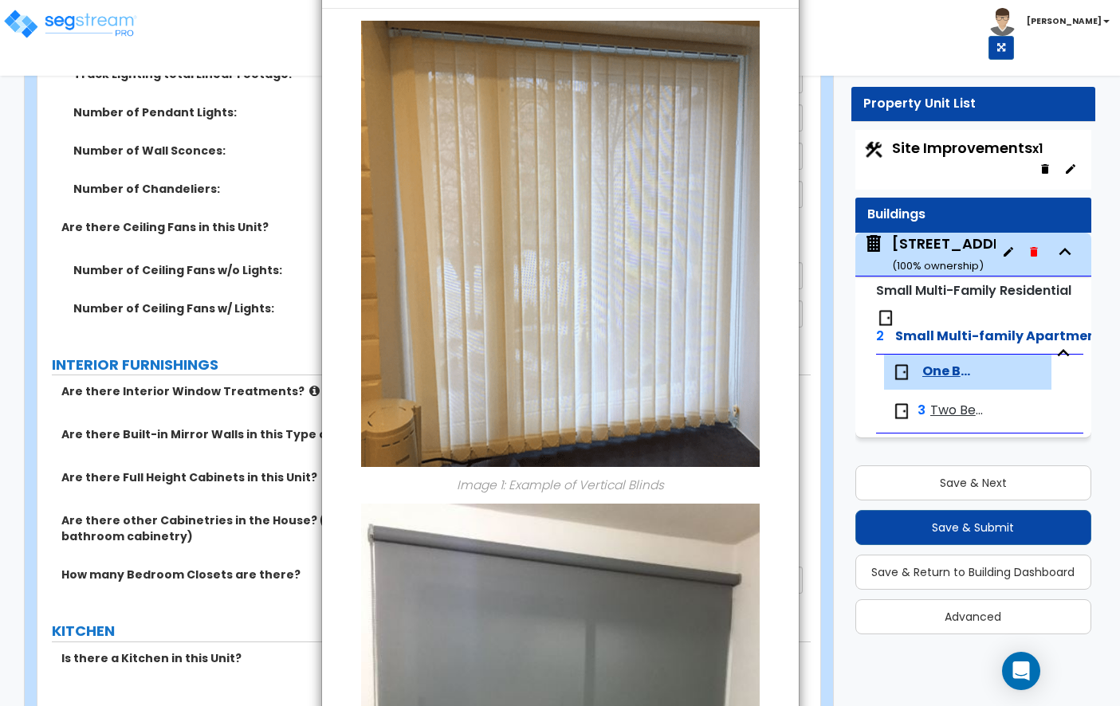
scroll to position [0, 0]
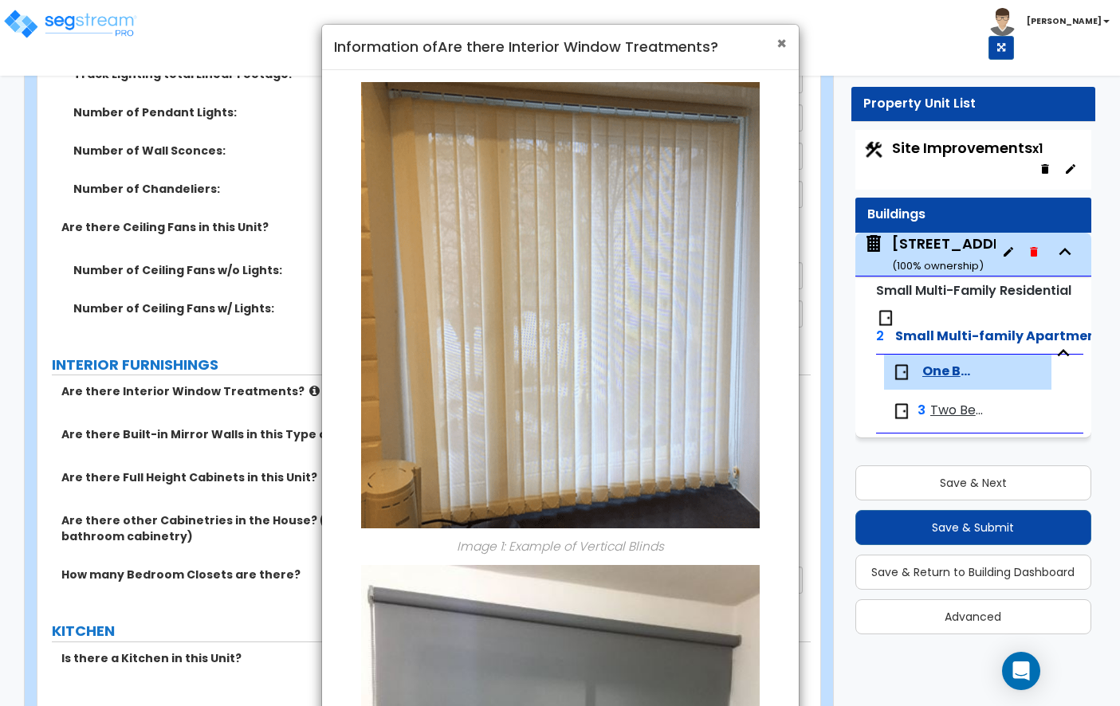
click at [776, 37] on span "×" at bounding box center [781, 43] width 10 height 23
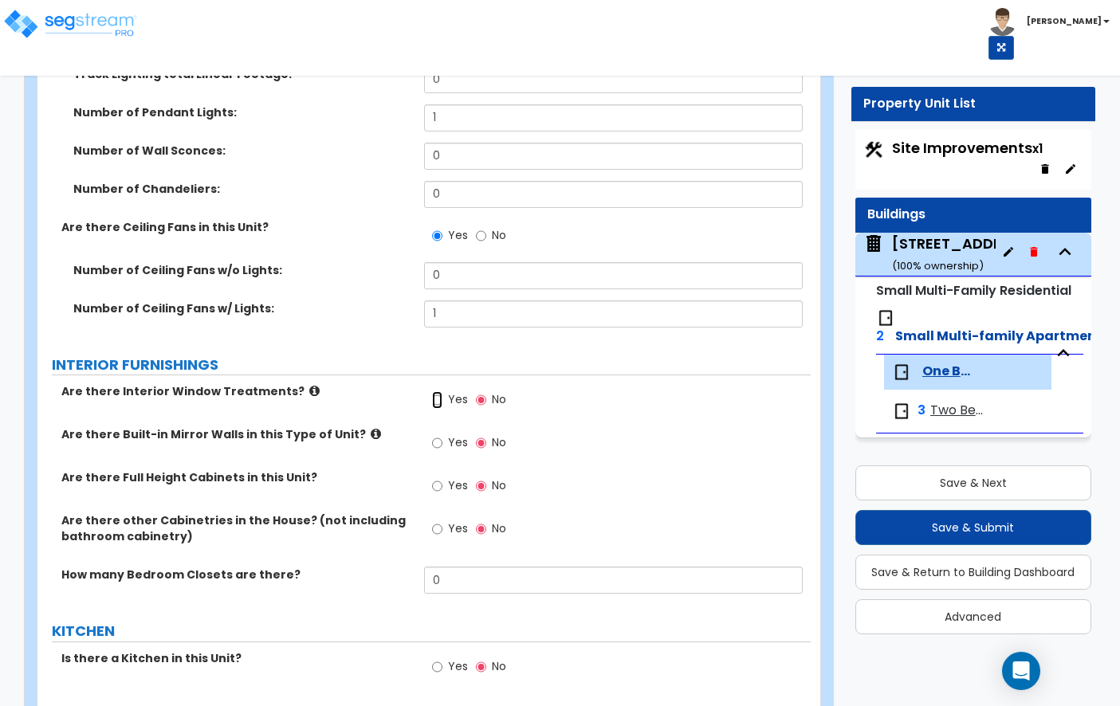
click at [437, 391] on input "Yes" at bounding box center [437, 400] width 10 height 18
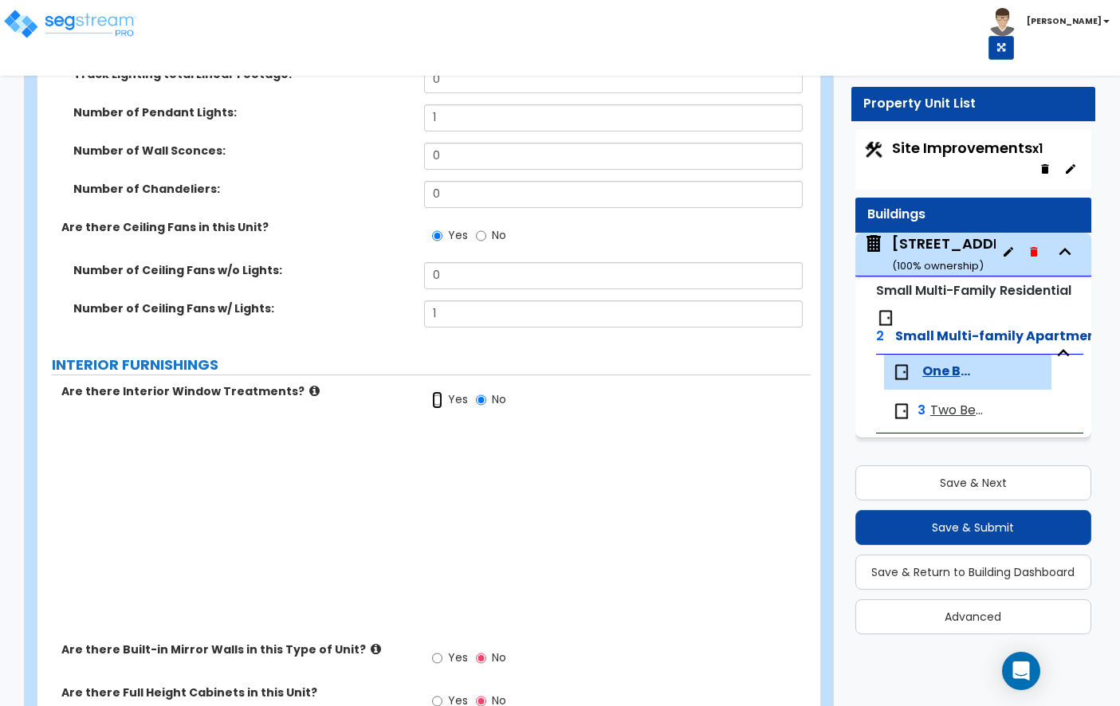
radio input "true"
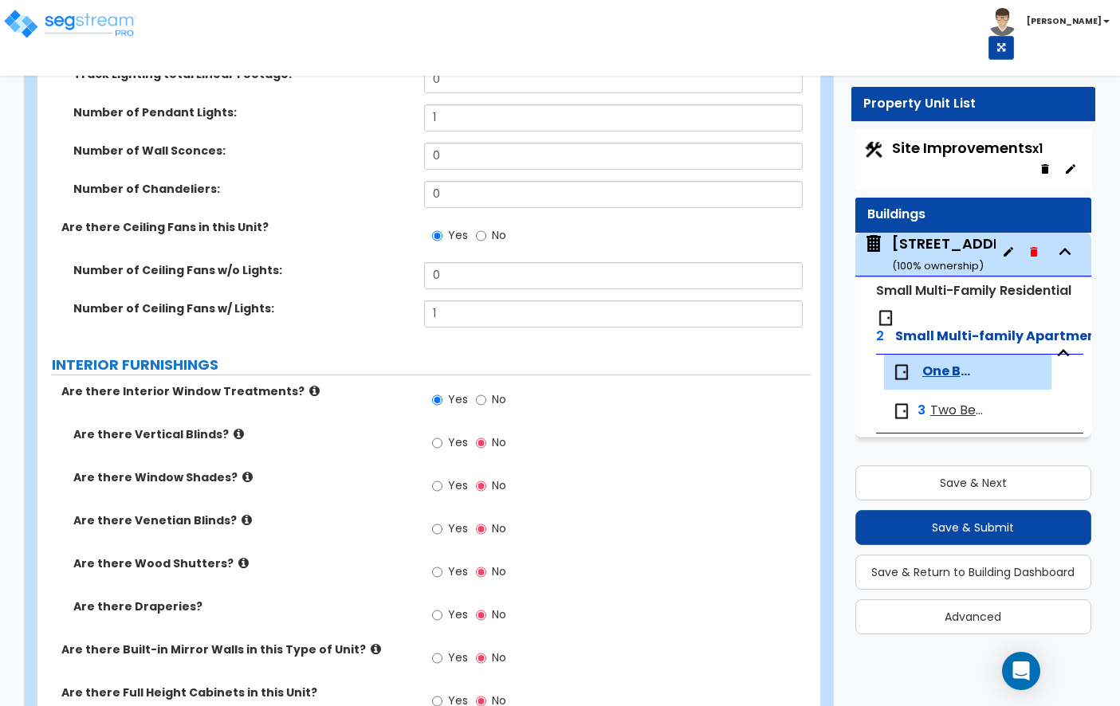
click at [431, 513] on div "Yes No" at bounding box center [469, 531] width 90 height 37
click at [444, 517] on label "Yes" at bounding box center [450, 530] width 36 height 27
click at [442, 521] on input "Yes" at bounding box center [437, 530] width 10 height 18
radio input "true"
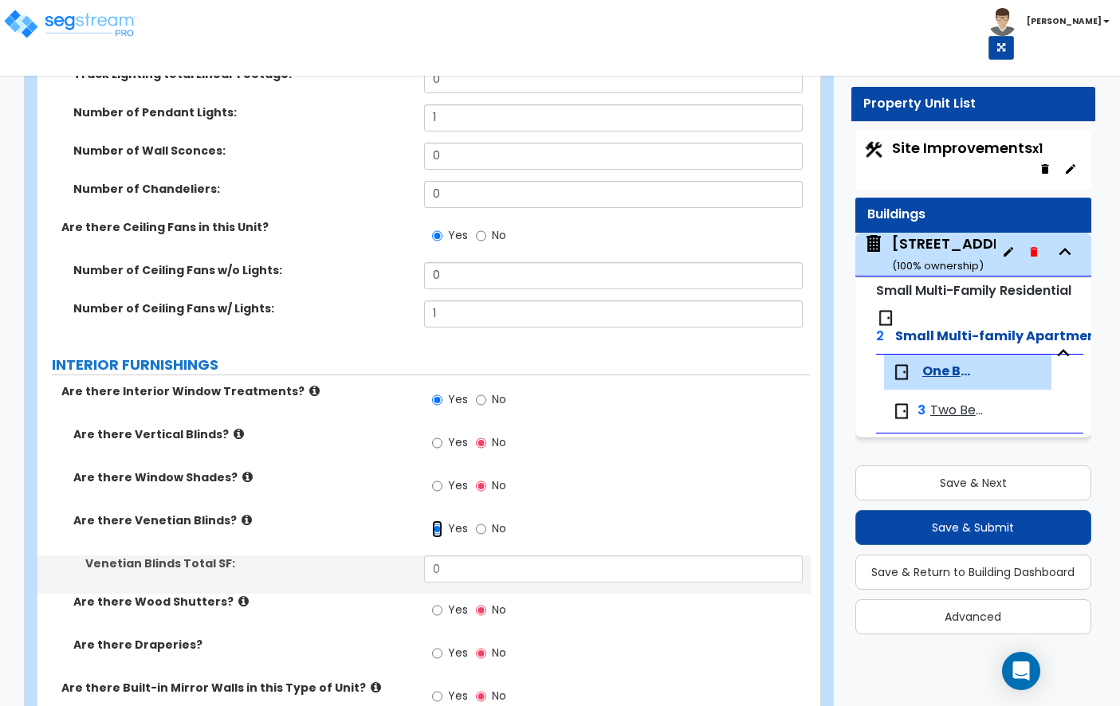
scroll to position [1511, 0]
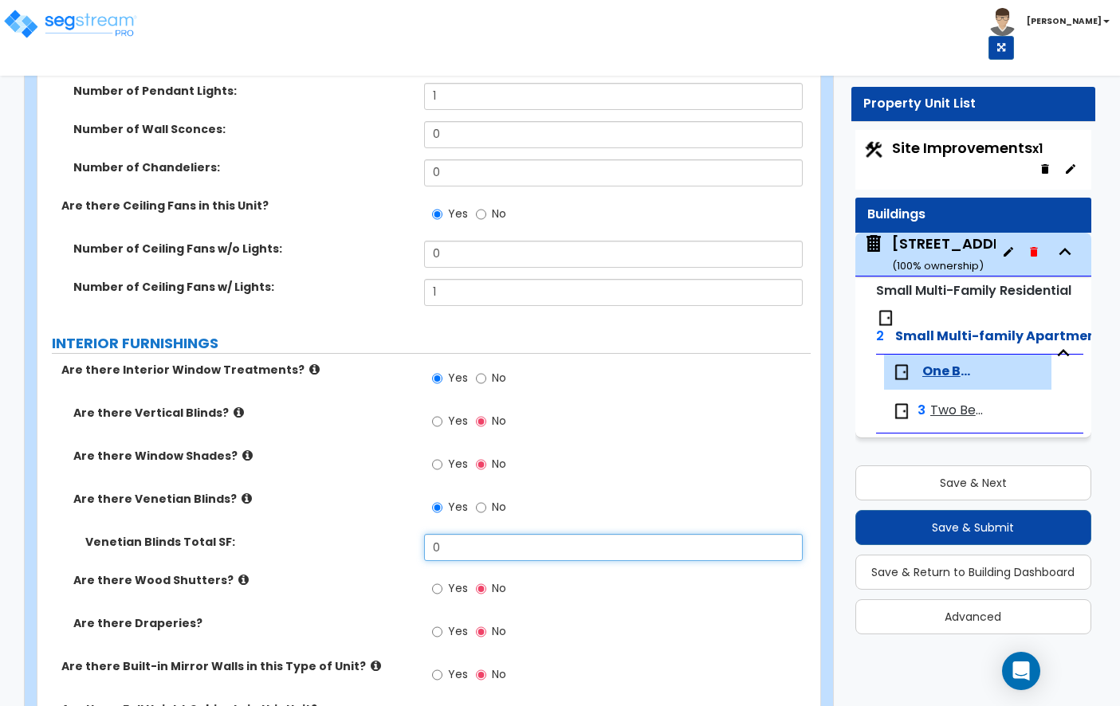
click at [463, 534] on input "0" at bounding box center [613, 547] width 379 height 27
click at [457, 536] on input "0" at bounding box center [613, 547] width 379 height 27
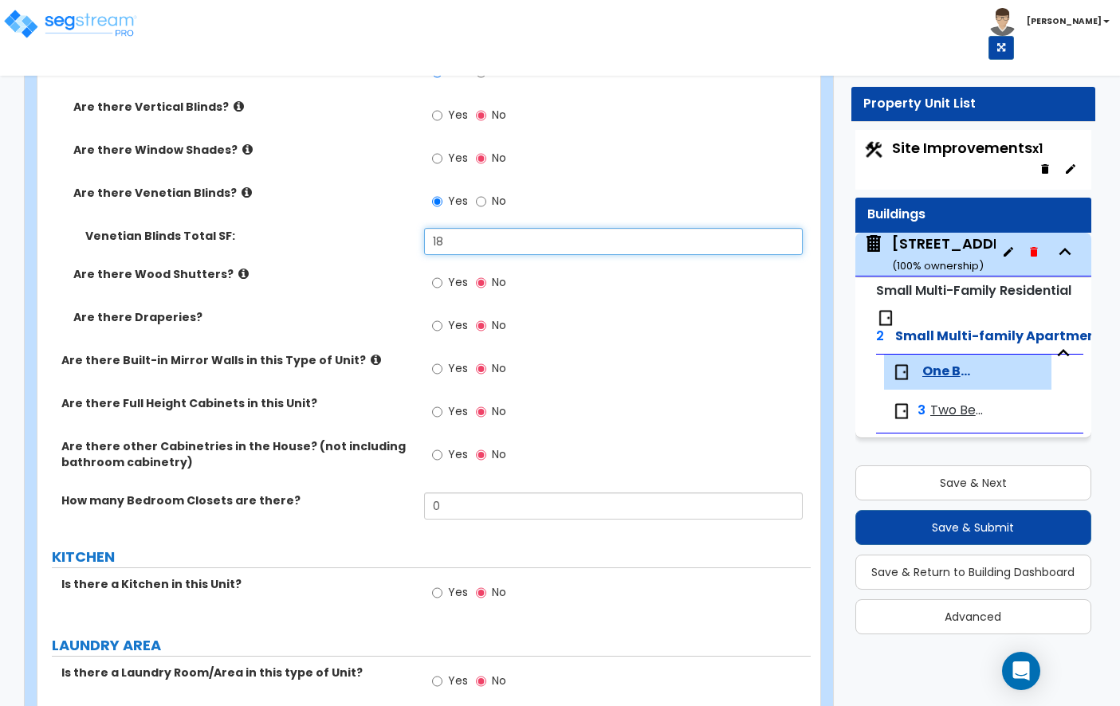
scroll to position [1816, 0]
type input "18"
click at [371, 355] on icon at bounding box center [376, 361] width 10 height 12
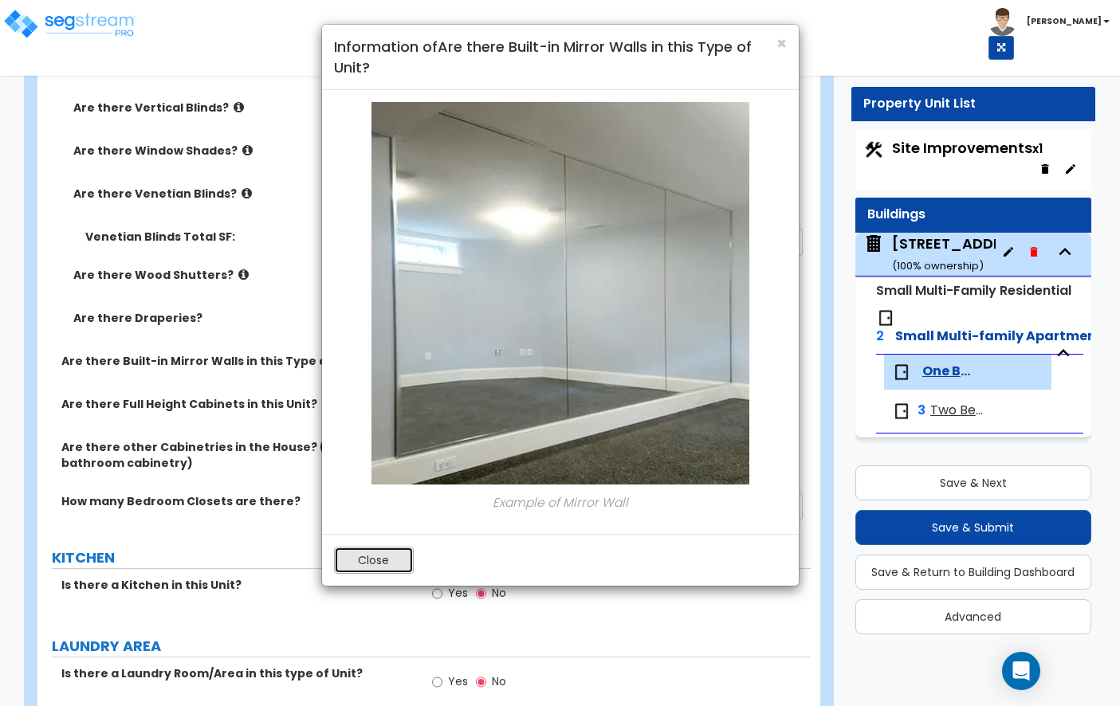
click at [383, 549] on button "Close" at bounding box center [374, 560] width 80 height 27
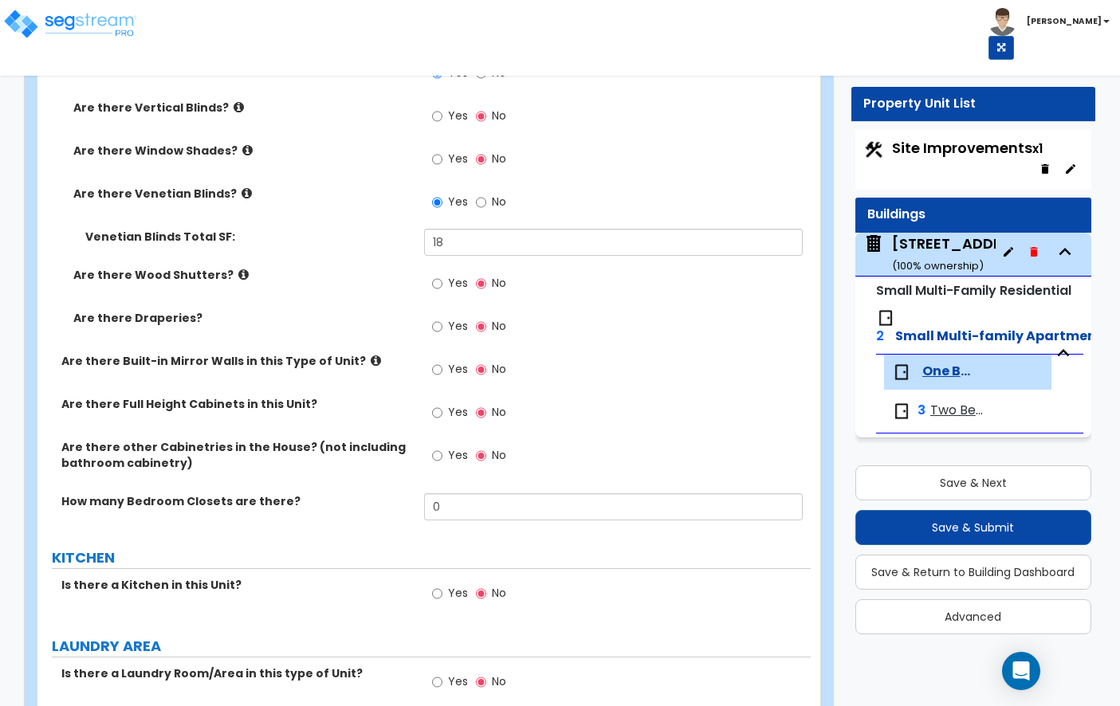
scroll to position [1865, 0]
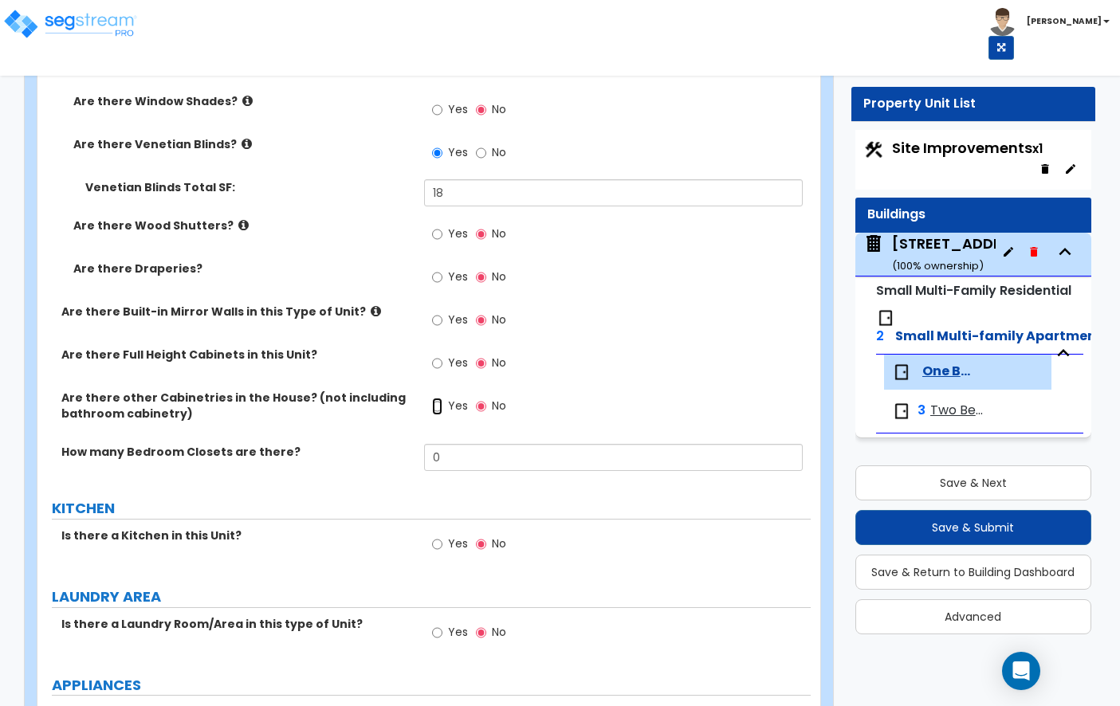
click at [440, 398] on input "Yes" at bounding box center [437, 407] width 10 height 18
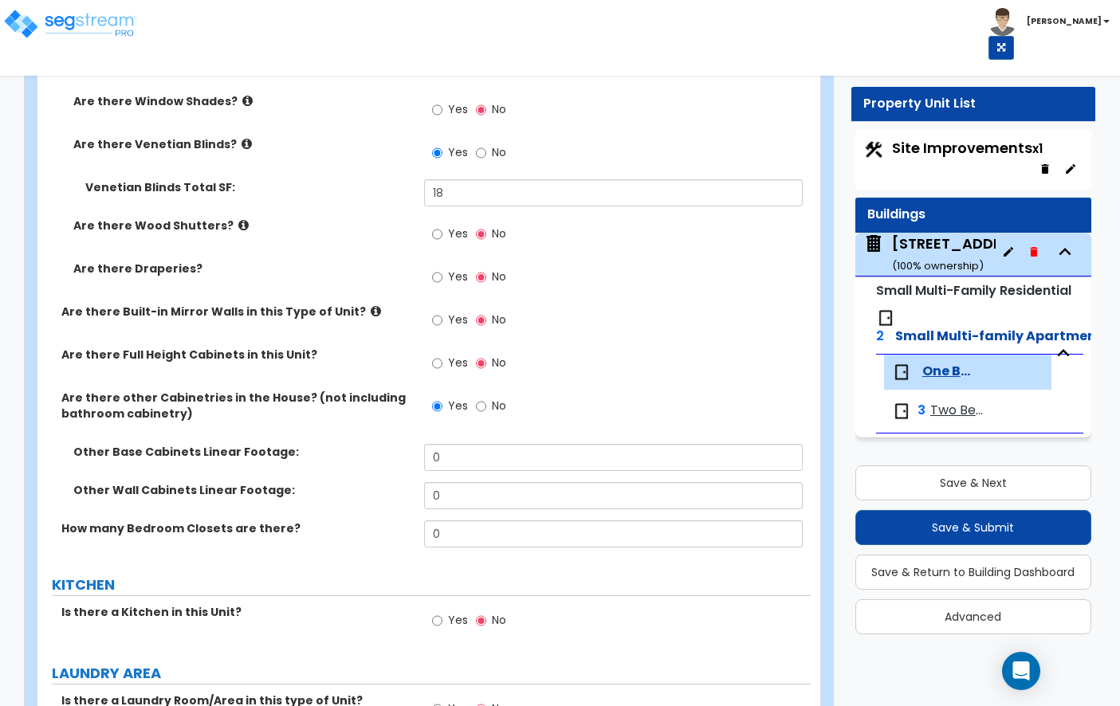
click at [488, 395] on label "No" at bounding box center [491, 408] width 30 height 27
click at [486, 398] on input "No" at bounding box center [481, 407] width 10 height 18
radio input "false"
radio input "true"
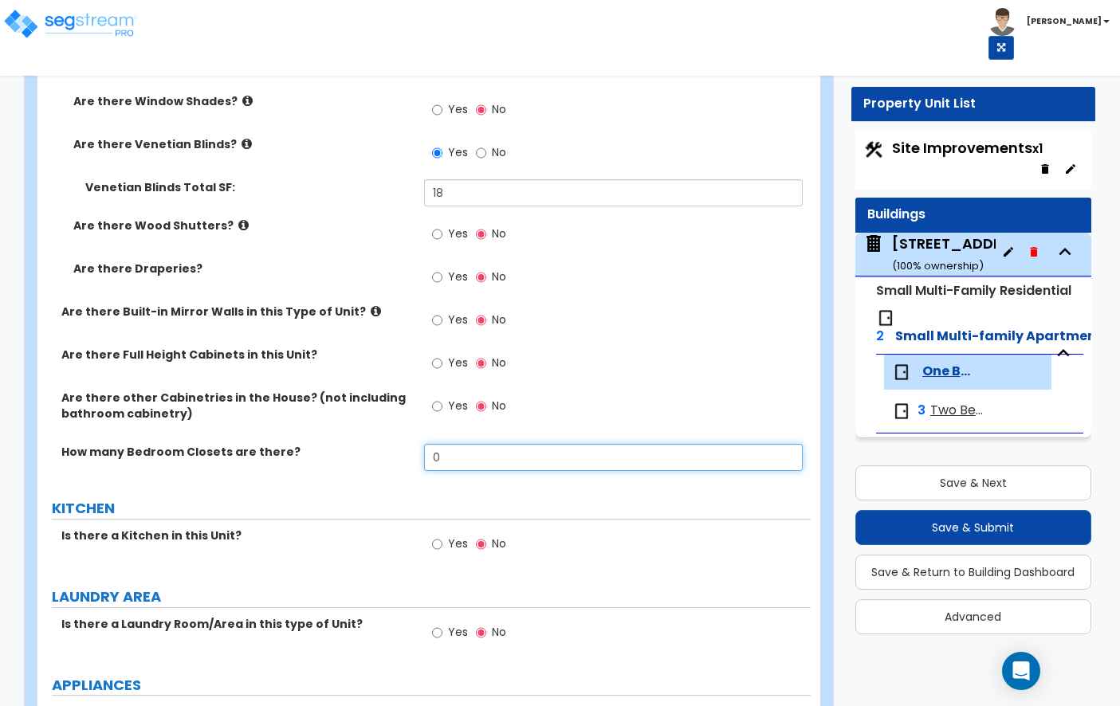
click at [443, 444] on input "0" at bounding box center [613, 457] width 379 height 27
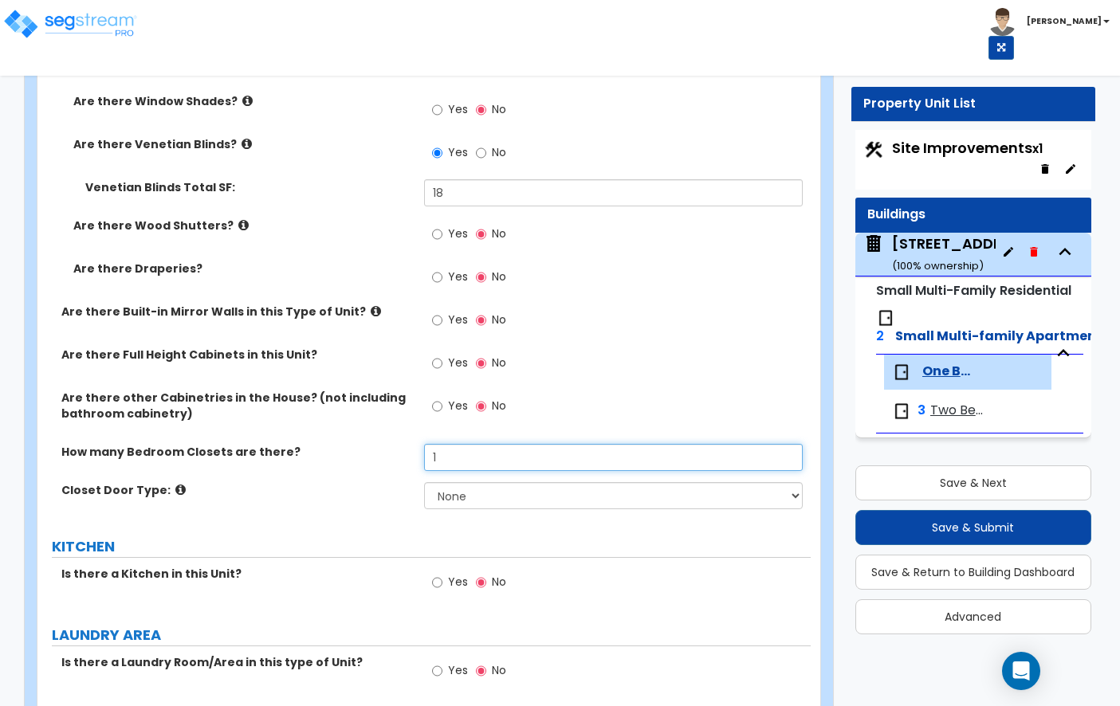
type input "1"
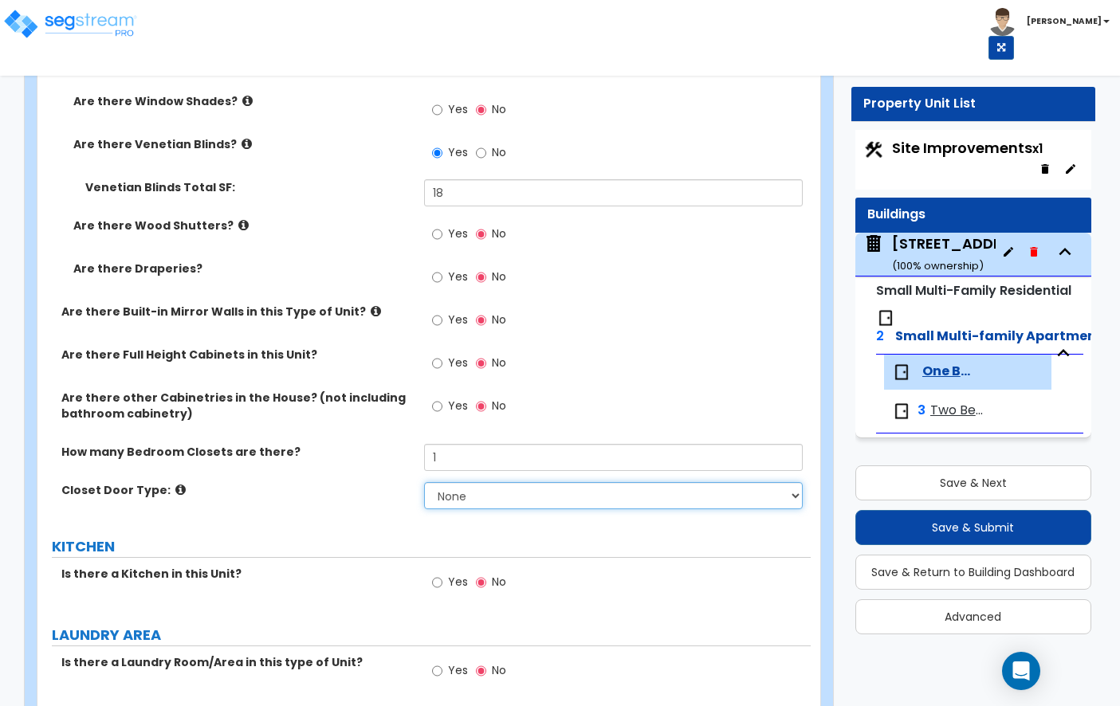
click at [516, 482] on select "None Bi-fold Louvered Doors Bi-fold Panel Doors Sliding Doors Hinged Wood Door" at bounding box center [613, 495] width 379 height 27
select select "2"
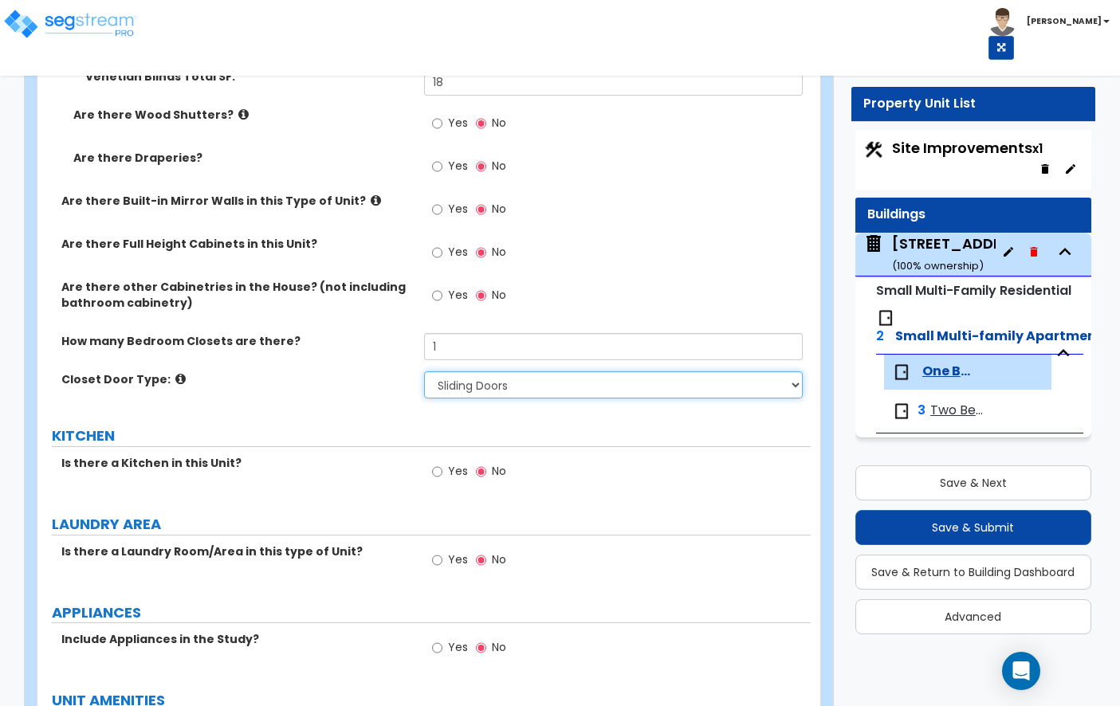
scroll to position [1978, 0]
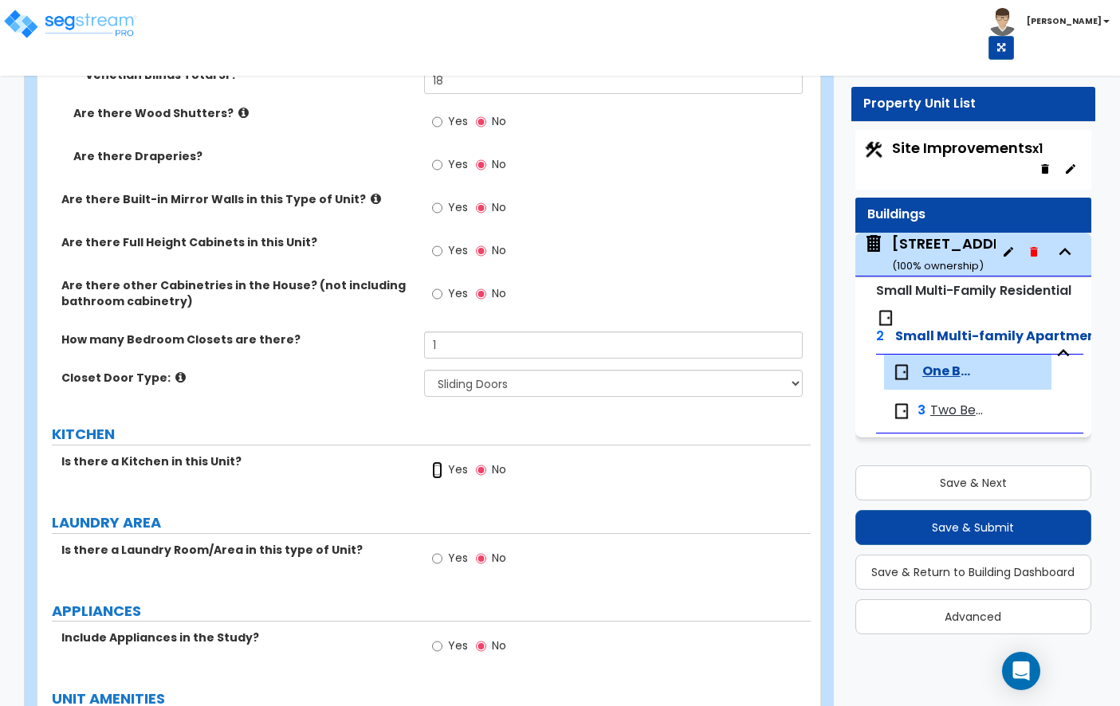
click at [438, 462] on input "Yes" at bounding box center [437, 471] width 10 height 18
radio input "true"
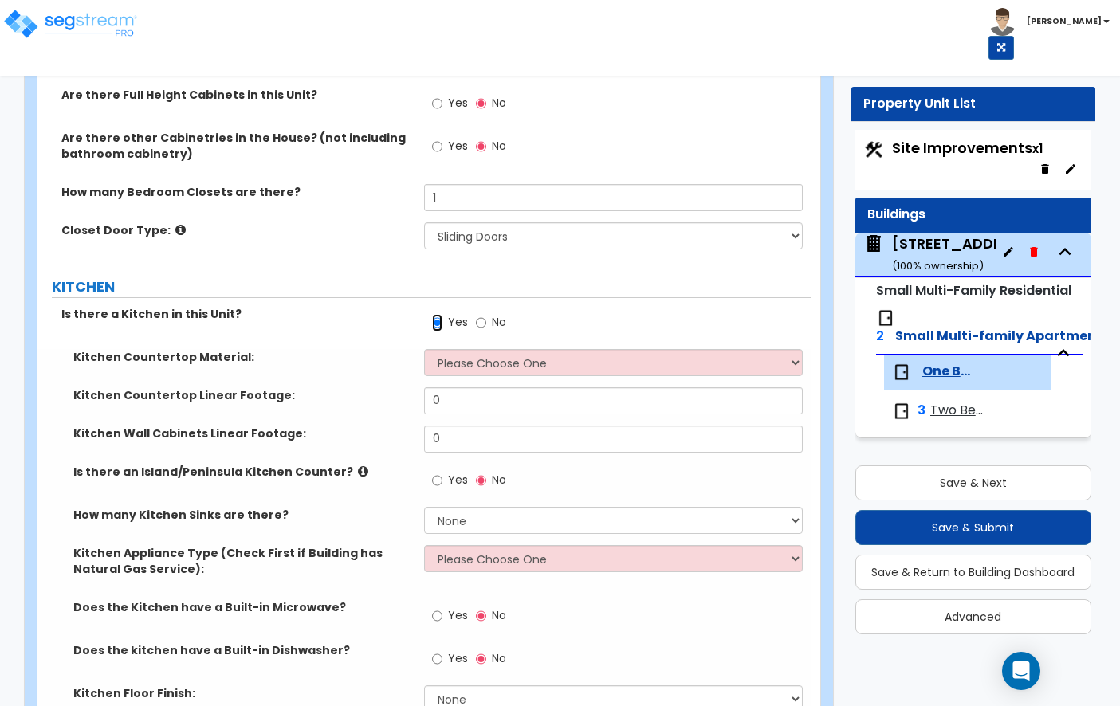
scroll to position [2159, 0]
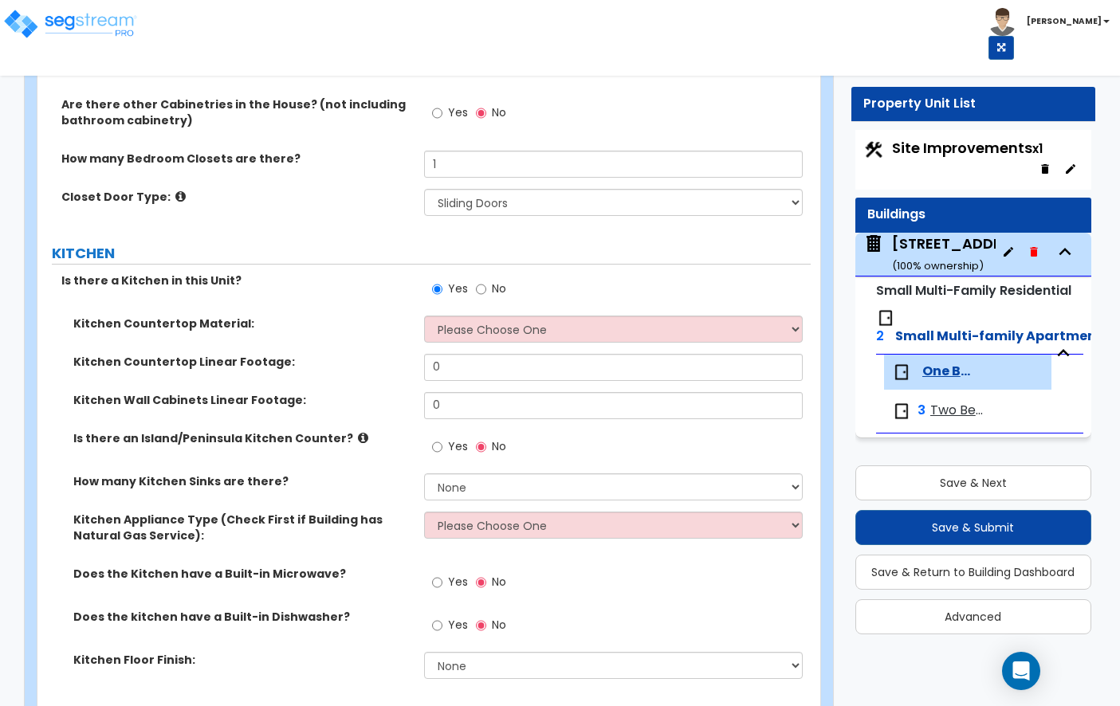
click at [479, 336] on div "Kitchen Countertop Material: Please Choose One Plastic Laminate Solid Surface S…" at bounding box center [423, 335] width 773 height 38
click at [477, 326] on select "Please Choose One Plastic Laminate Solid Surface Stone Quartz Marble Tile Wood …" at bounding box center [613, 329] width 379 height 27
select select "2"
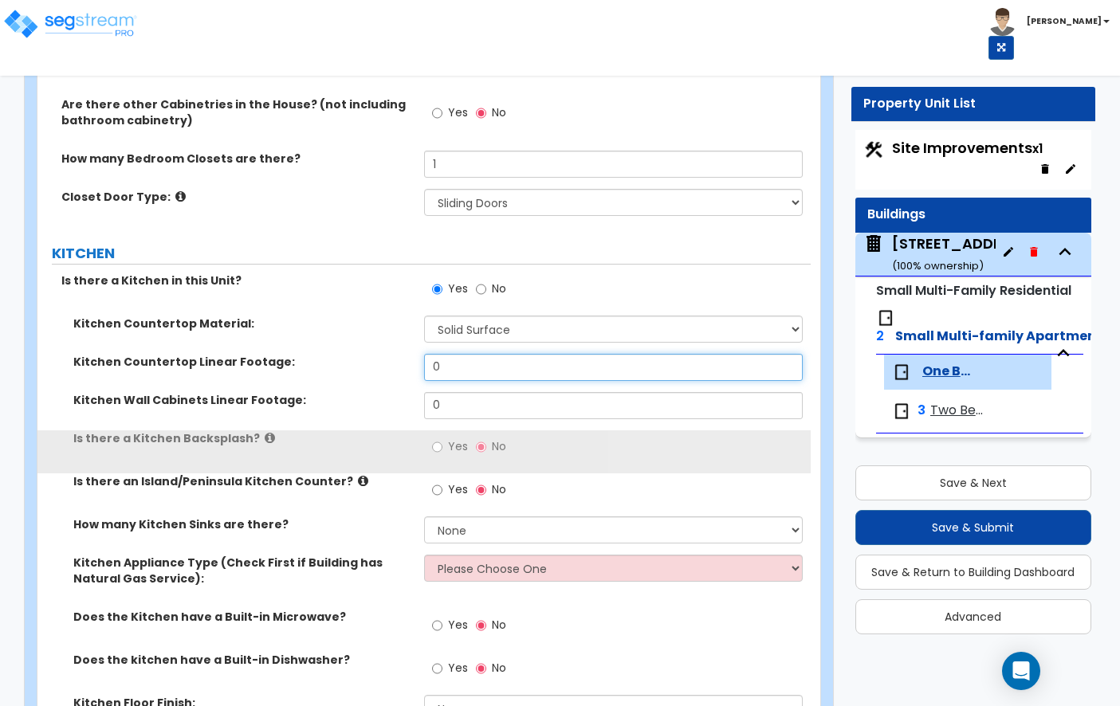
click at [469, 355] on input "0" at bounding box center [613, 367] width 379 height 27
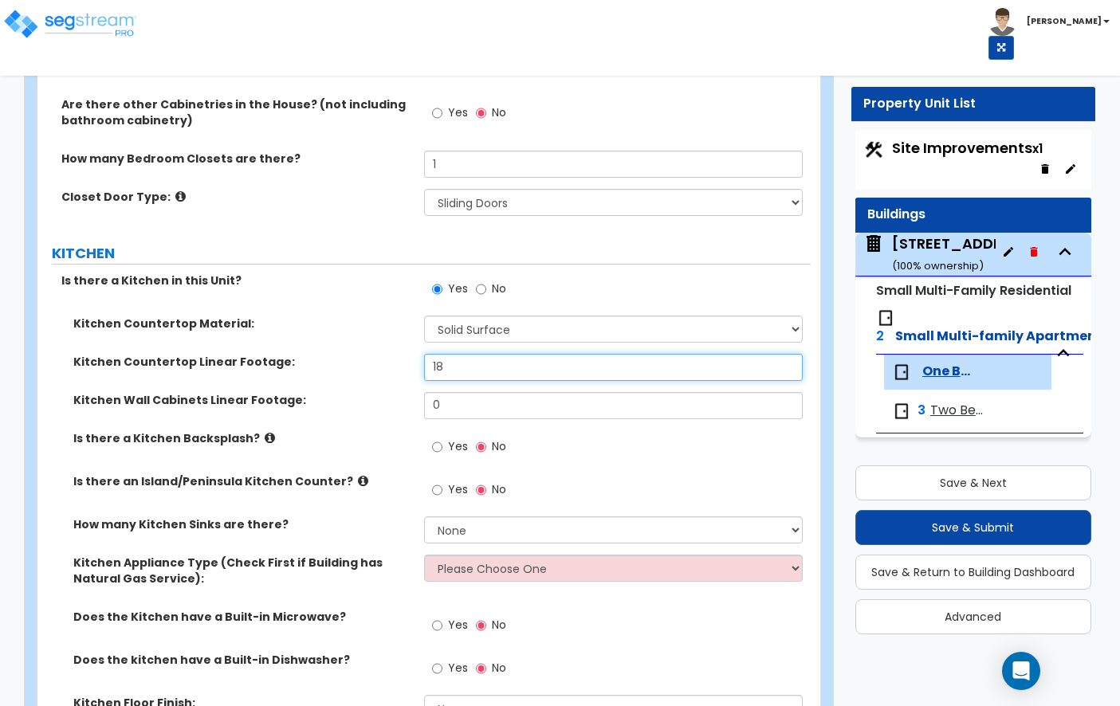
type input "18"
click at [460, 392] on input "0" at bounding box center [613, 405] width 379 height 27
click at [511, 396] on input "0" at bounding box center [613, 405] width 379 height 27
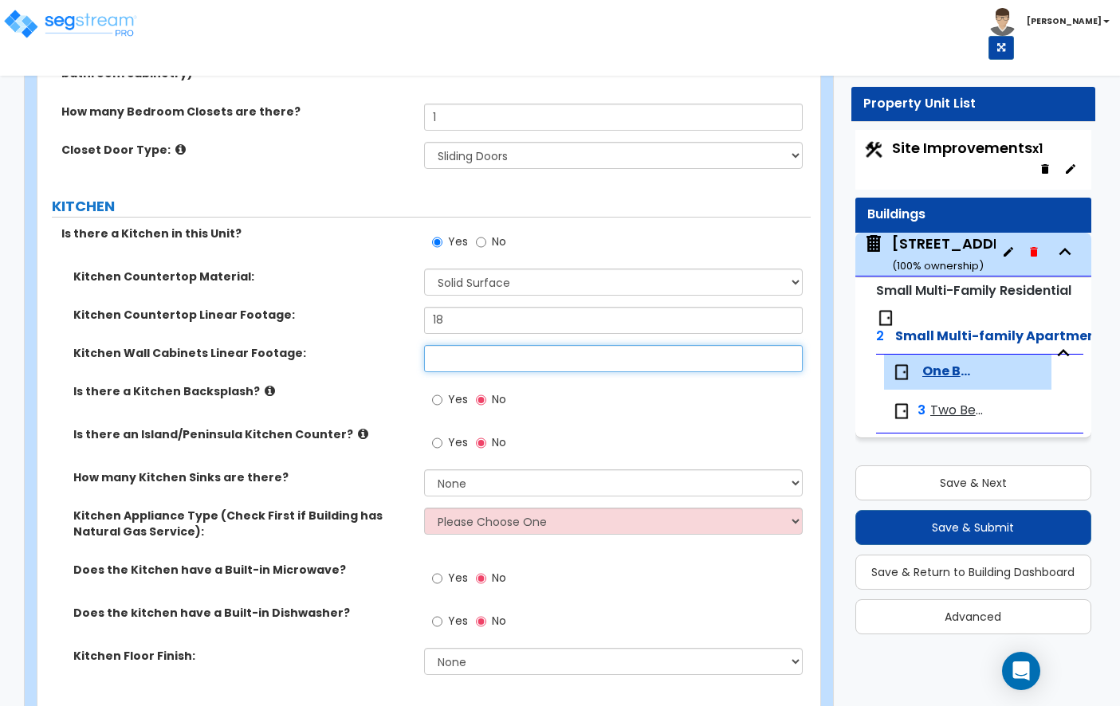
scroll to position [2205, 0]
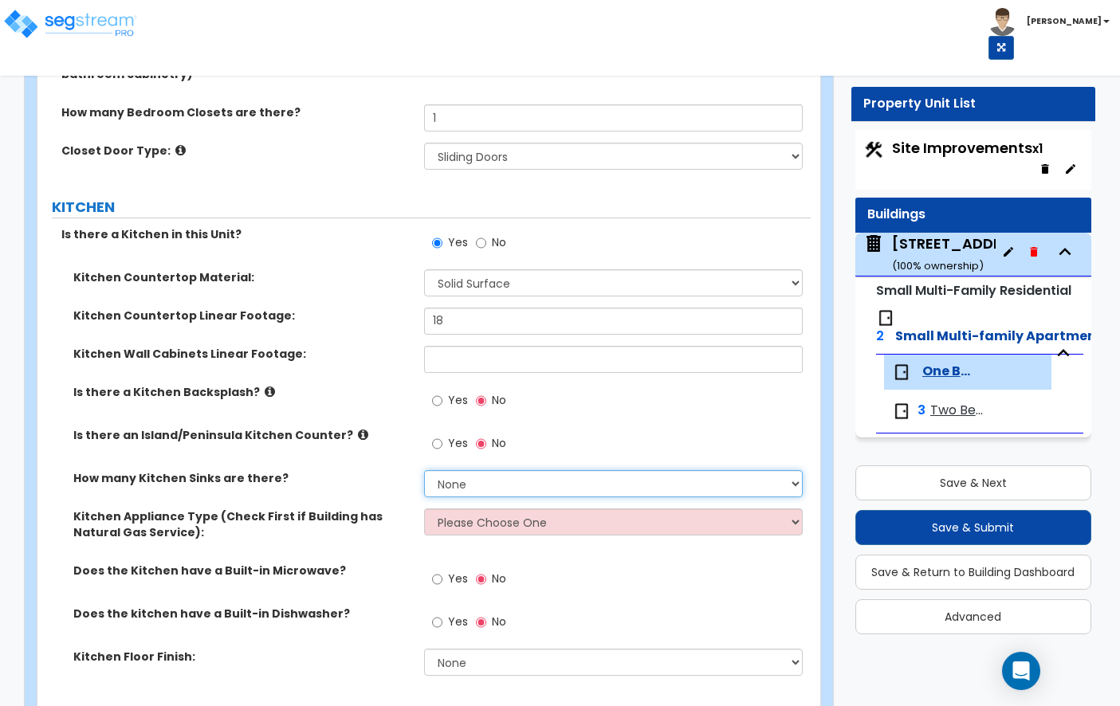
click at [450, 470] on select "None 1 2 3" at bounding box center [613, 483] width 379 height 27
select select "1"
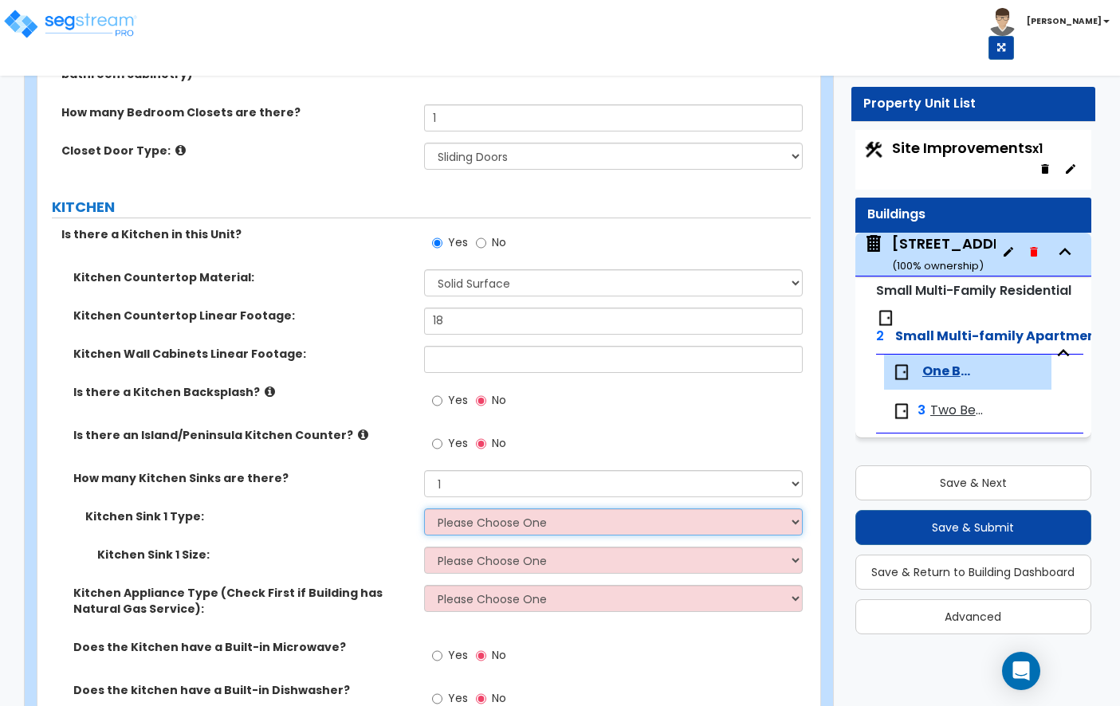
click at [482, 509] on select "Please Choose One Stainless Steel Porcelain Enamel Cast Iron Granite Composite" at bounding box center [613, 522] width 379 height 27
select select "1"
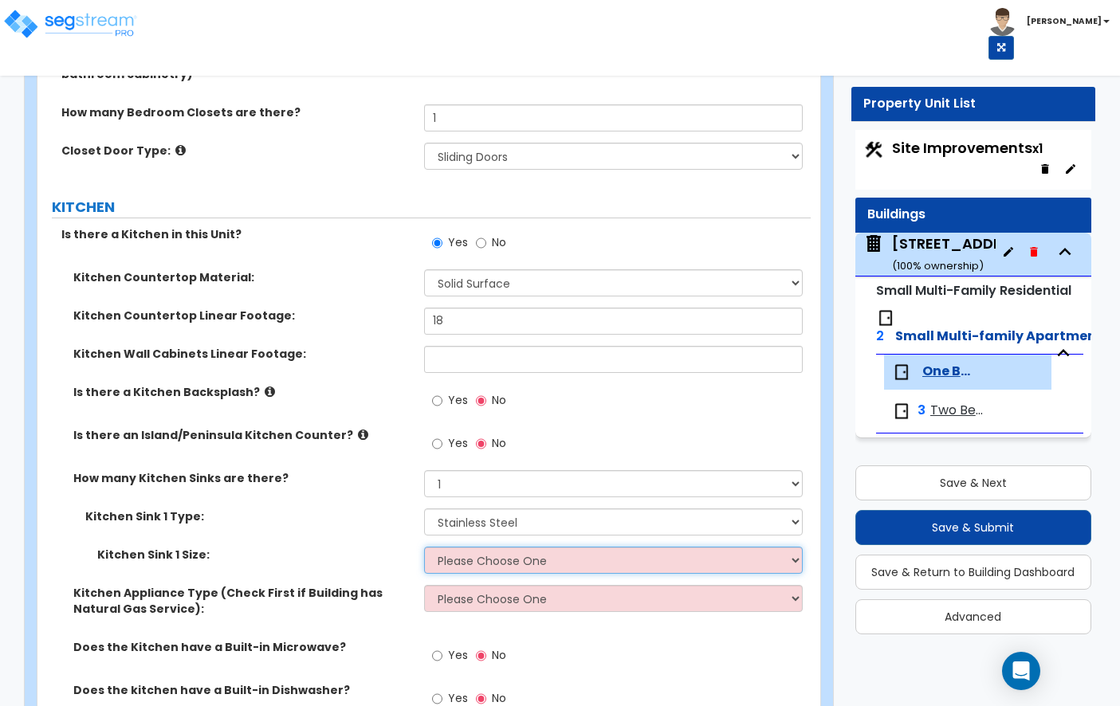
click at [497, 547] on select "Please Choose One Single Sink Double Sink" at bounding box center [613, 560] width 379 height 27
select select "1"
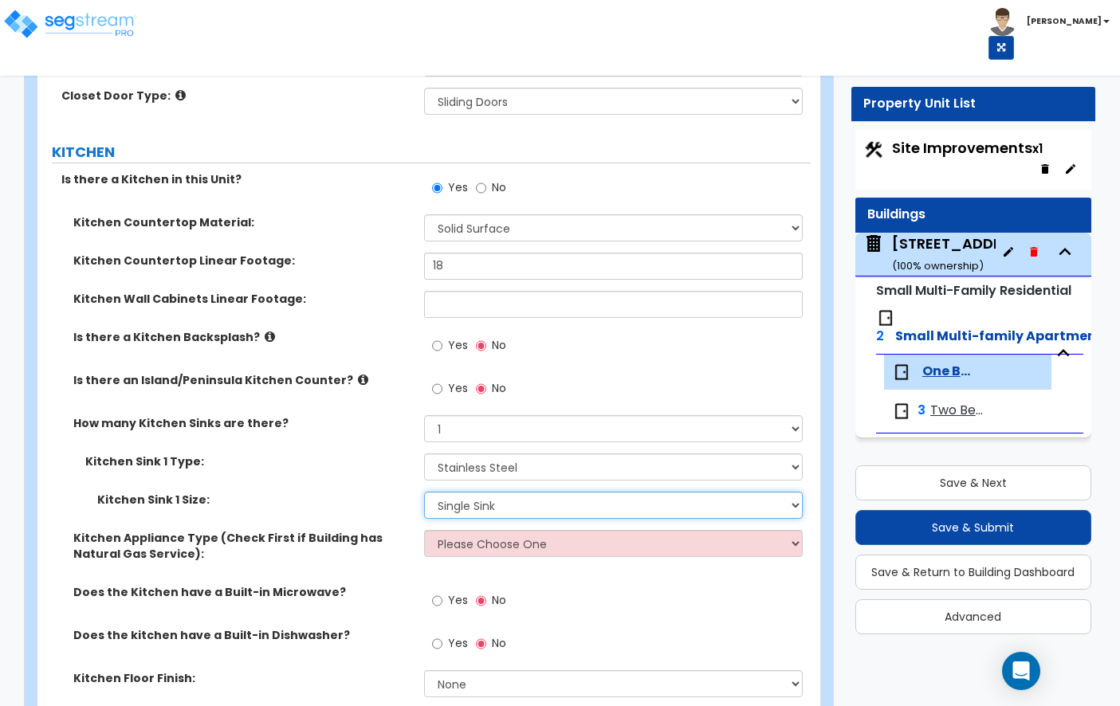
scroll to position [2296, 0]
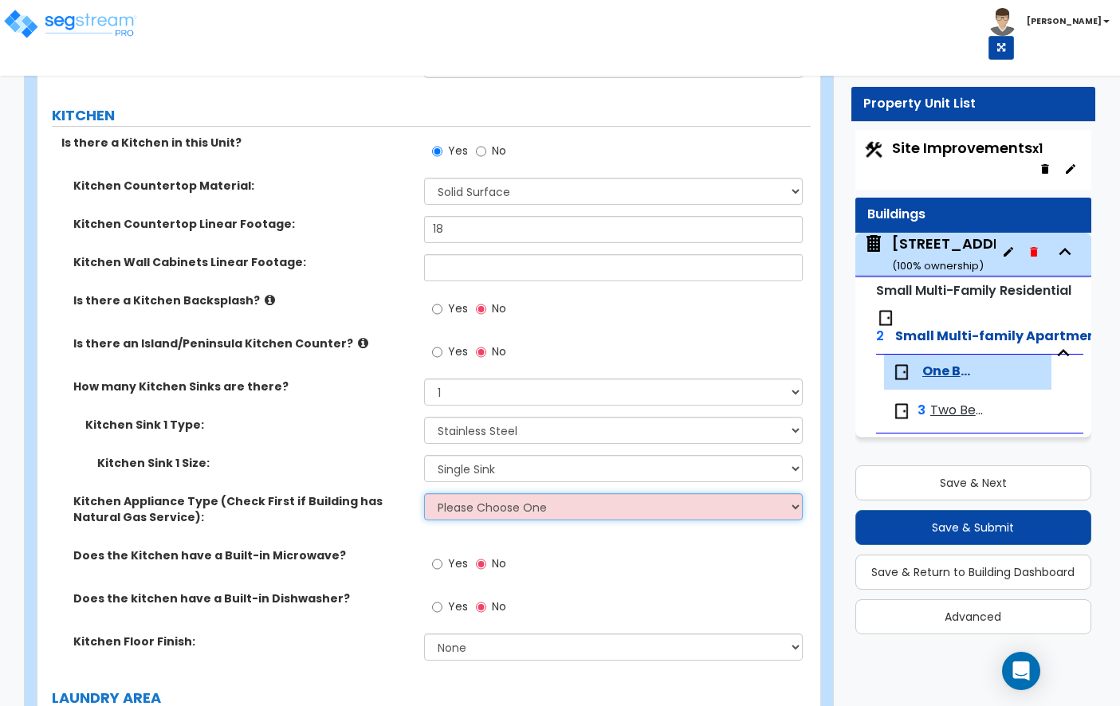
click at [484, 494] on select "Please Choose One Gas Electric" at bounding box center [613, 506] width 379 height 27
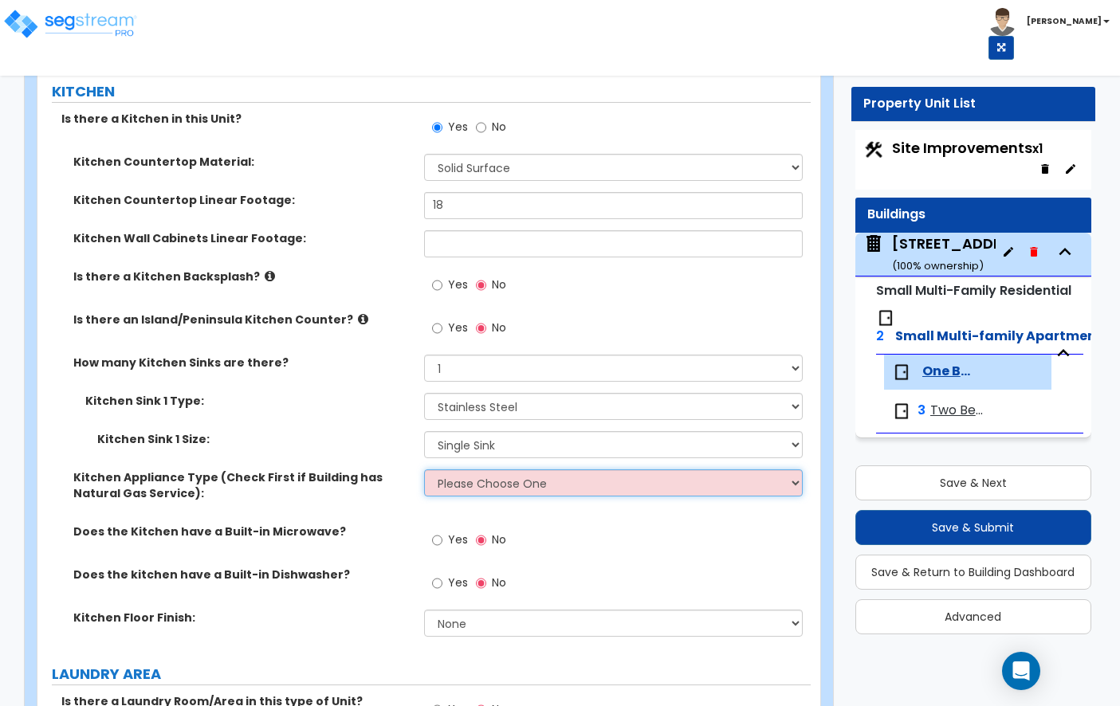
scroll to position [2321, 0]
click at [434, 574] on input "Yes" at bounding box center [437, 583] width 10 height 18
radio input "true"
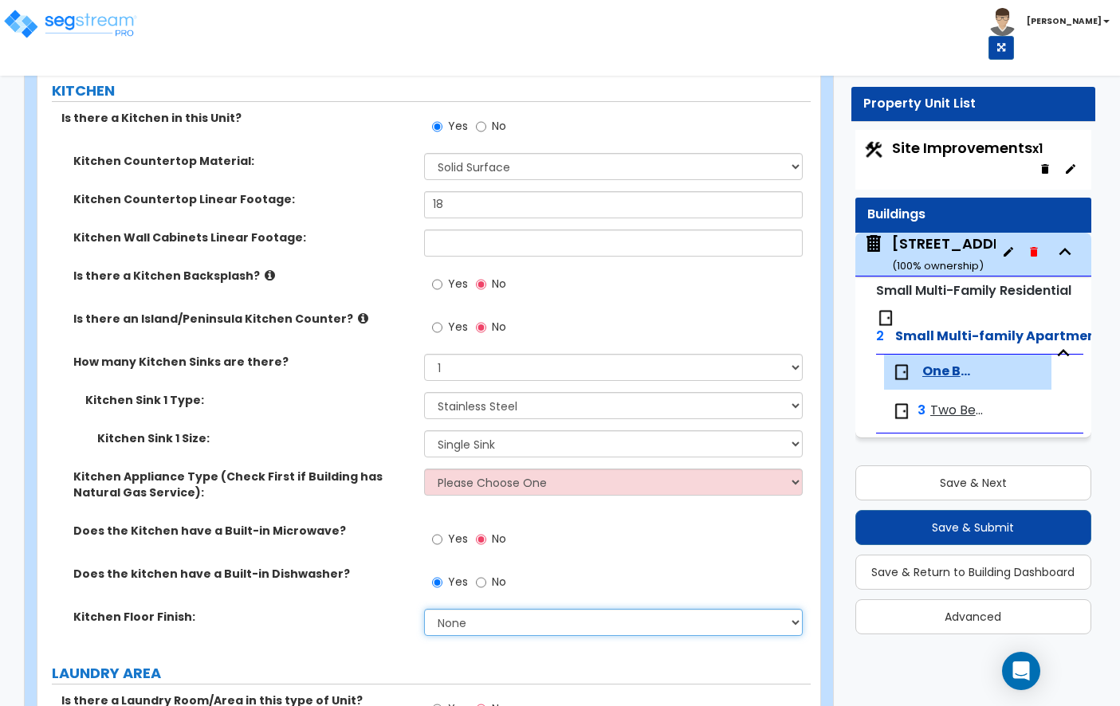
click at [457, 610] on select "None Tile Flooring Hardwood Flooring Resilient Laminate Flooring VCT Flooring S…" at bounding box center [613, 622] width 379 height 27
select select "3"
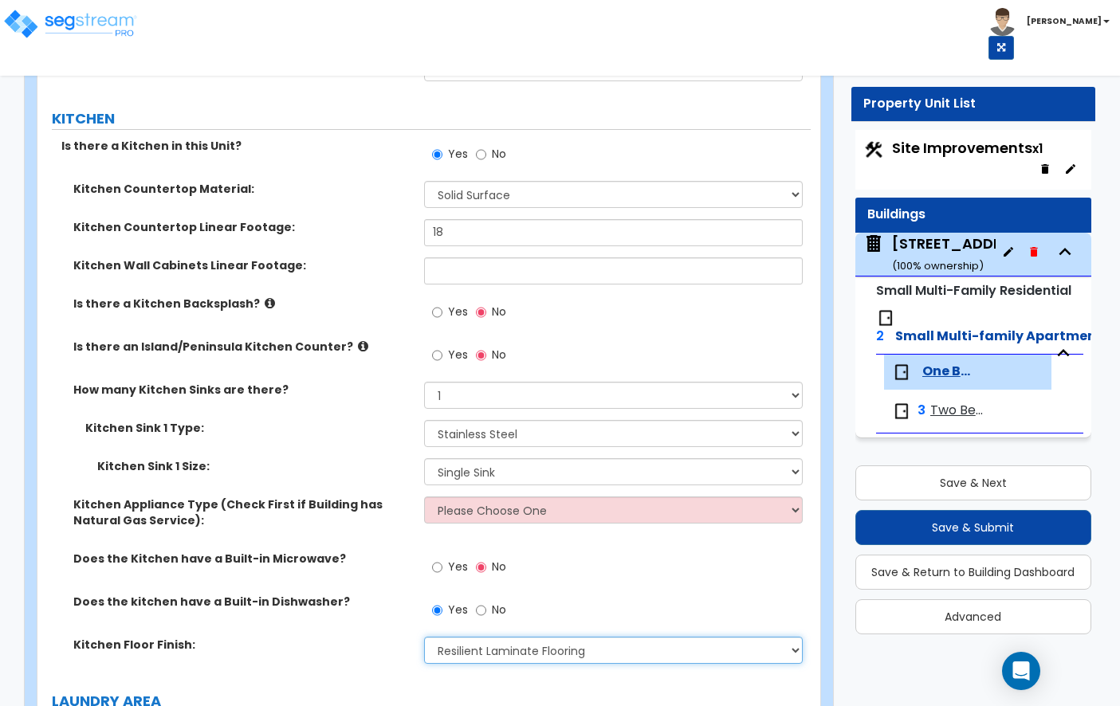
scroll to position [2301, 0]
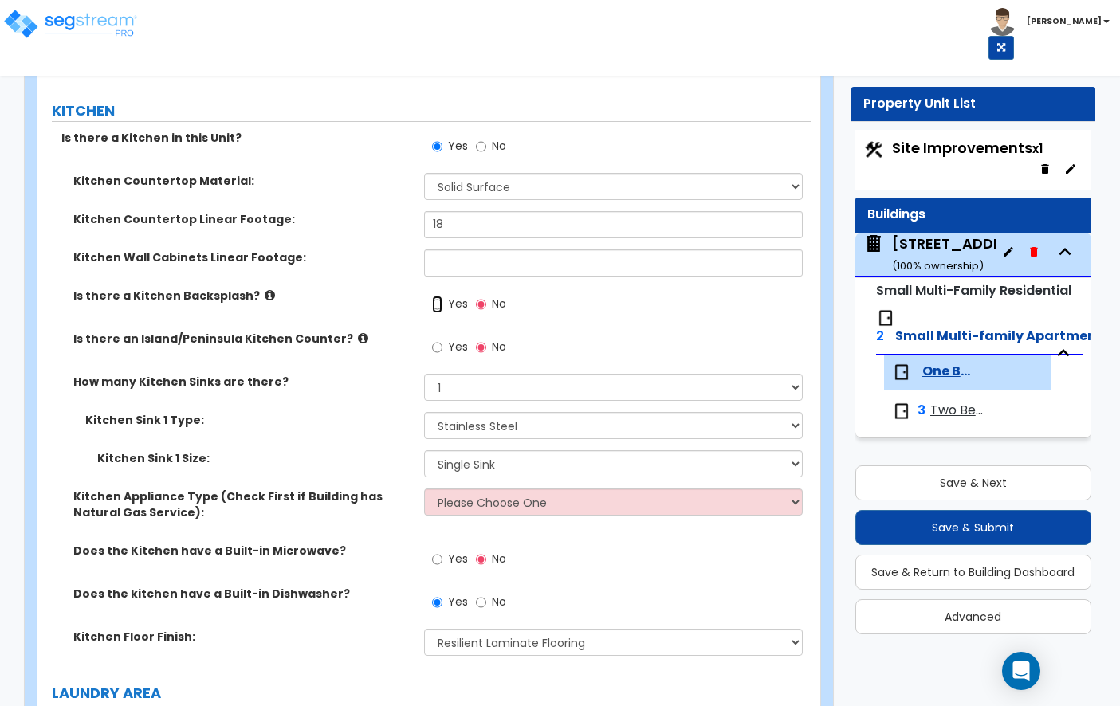
click at [438, 296] on input "Yes" at bounding box center [437, 305] width 10 height 18
radio input "true"
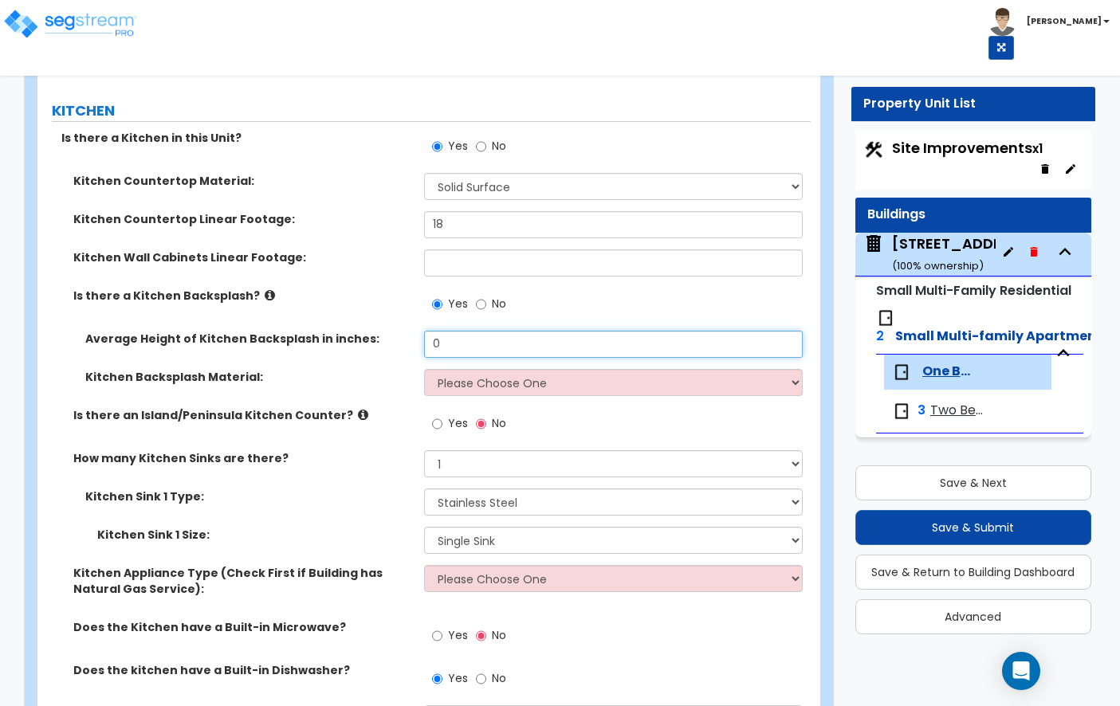
click at [483, 337] on input "0" at bounding box center [613, 344] width 379 height 27
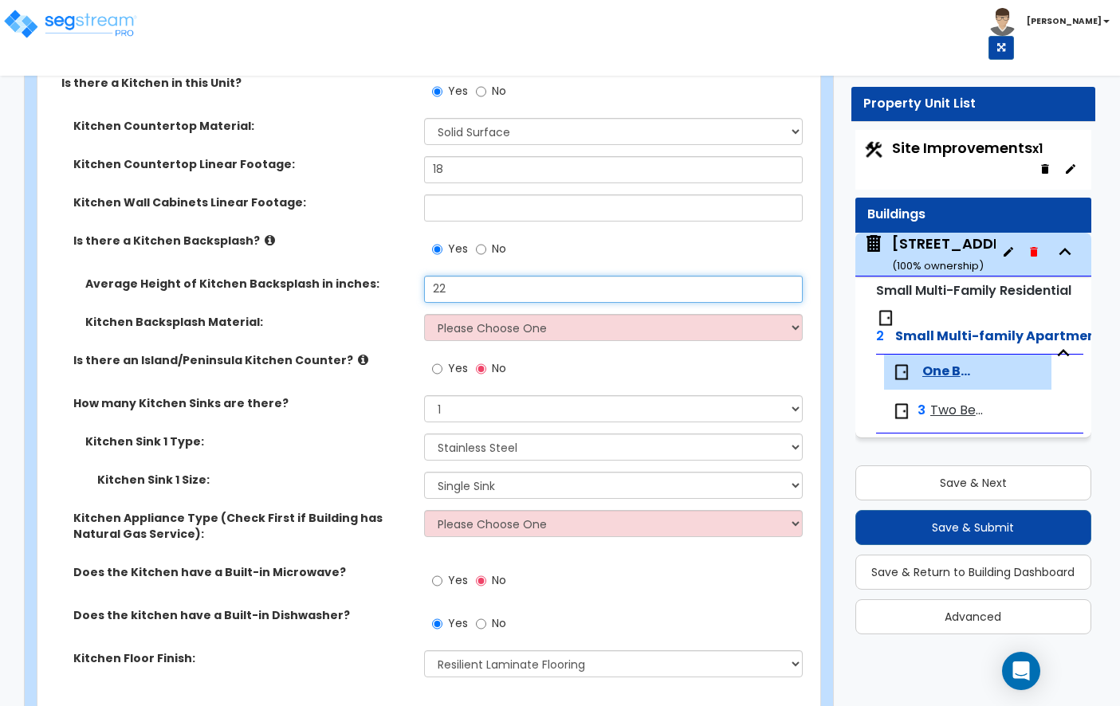
type input "22"
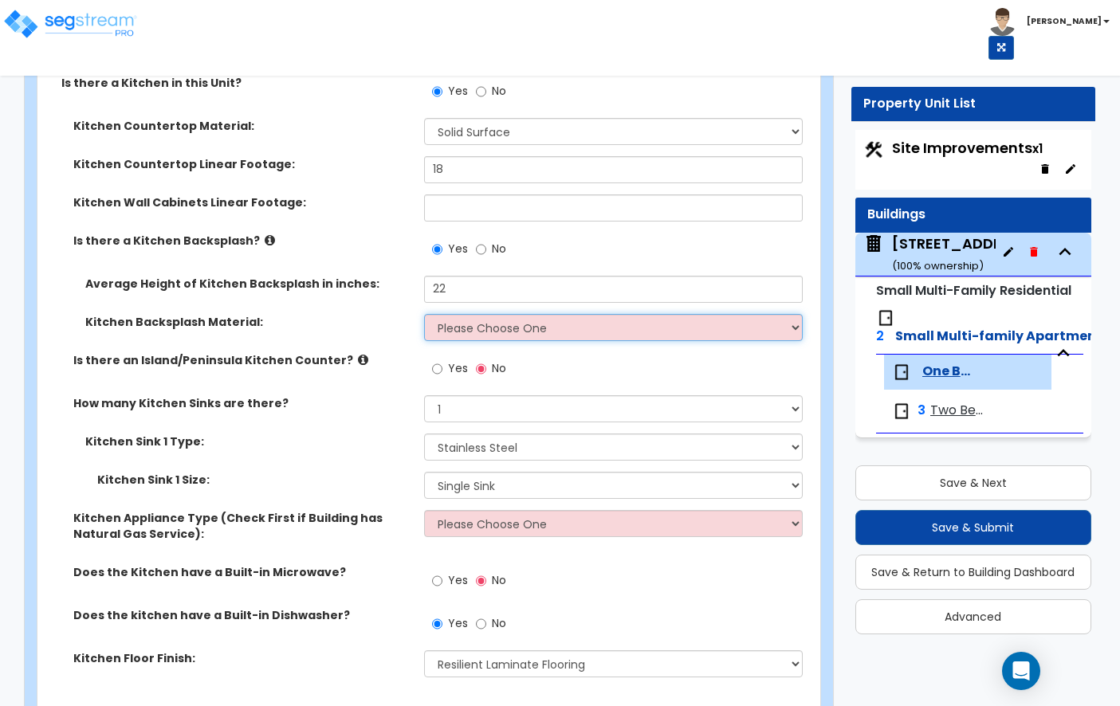
click at [464, 314] on select "Please Choose One Plastic Laminate Solid Surface Stone Quartz Tile Stainless St…" at bounding box center [613, 327] width 379 height 27
select select "6"
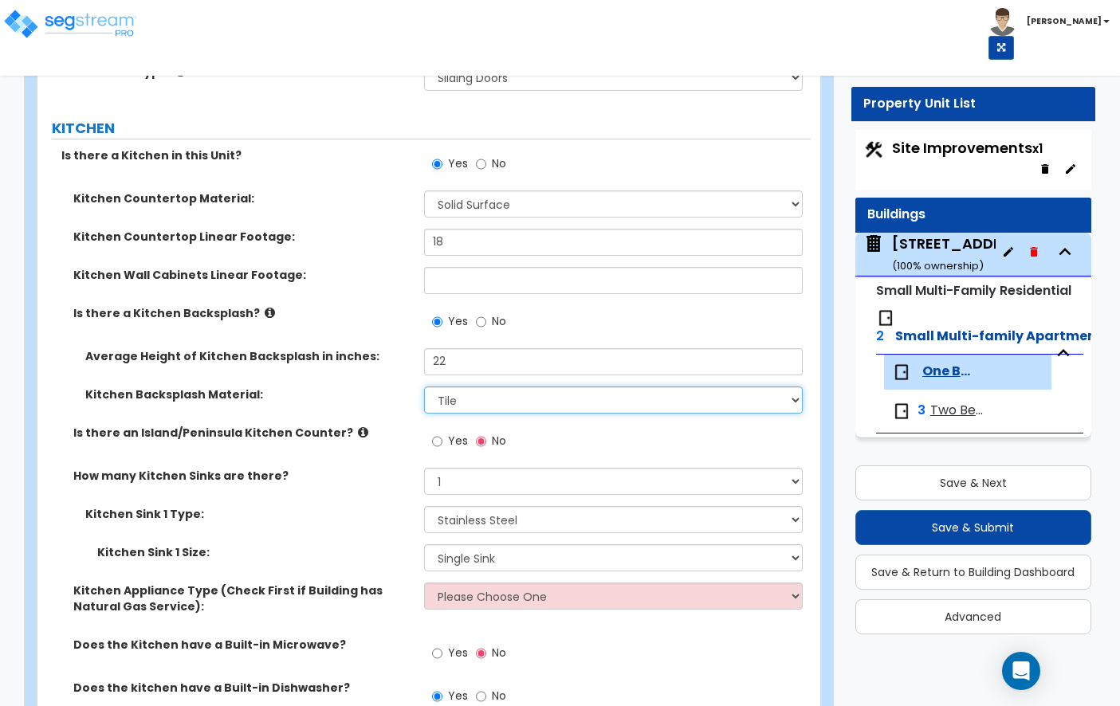
scroll to position [2270, 0]
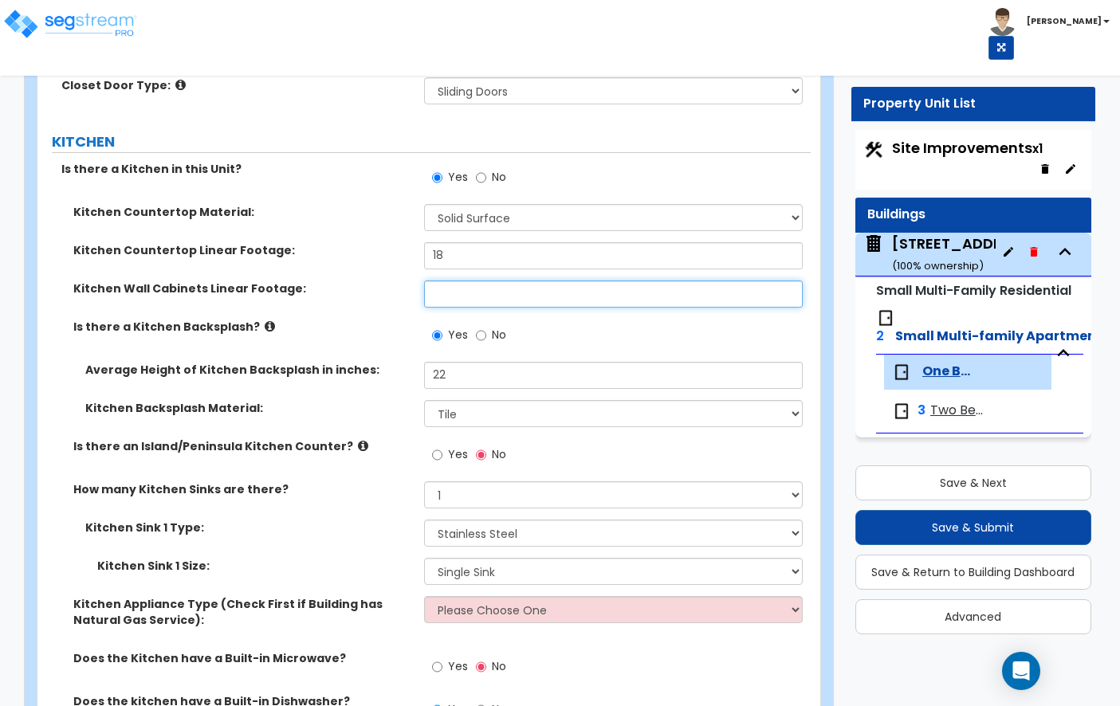
click at [458, 281] on input "text" at bounding box center [613, 294] width 379 height 27
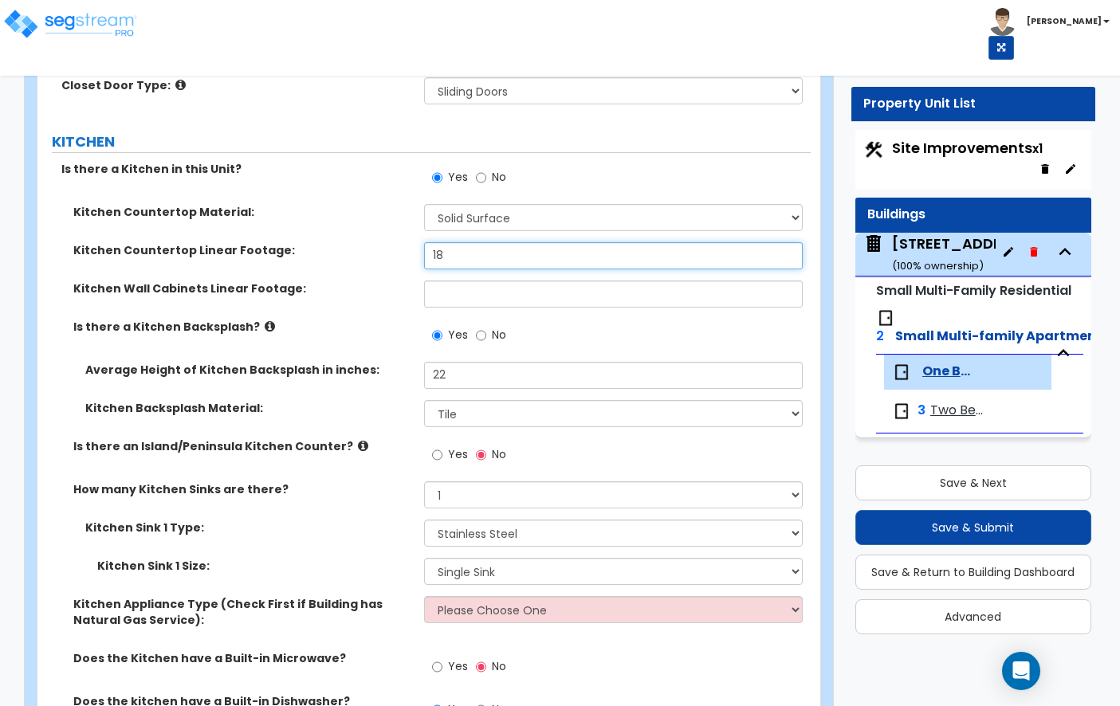
click at [460, 242] on input "18" at bounding box center [613, 255] width 379 height 27
type input "9"
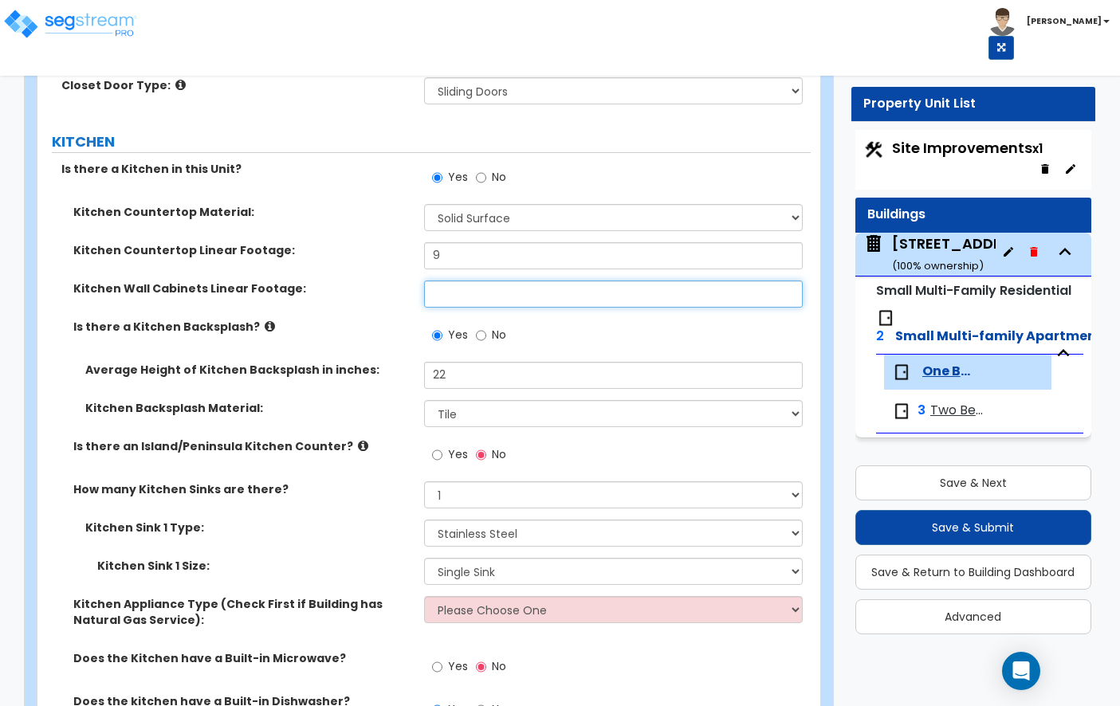
click at [463, 281] on input "text" at bounding box center [613, 294] width 379 height 27
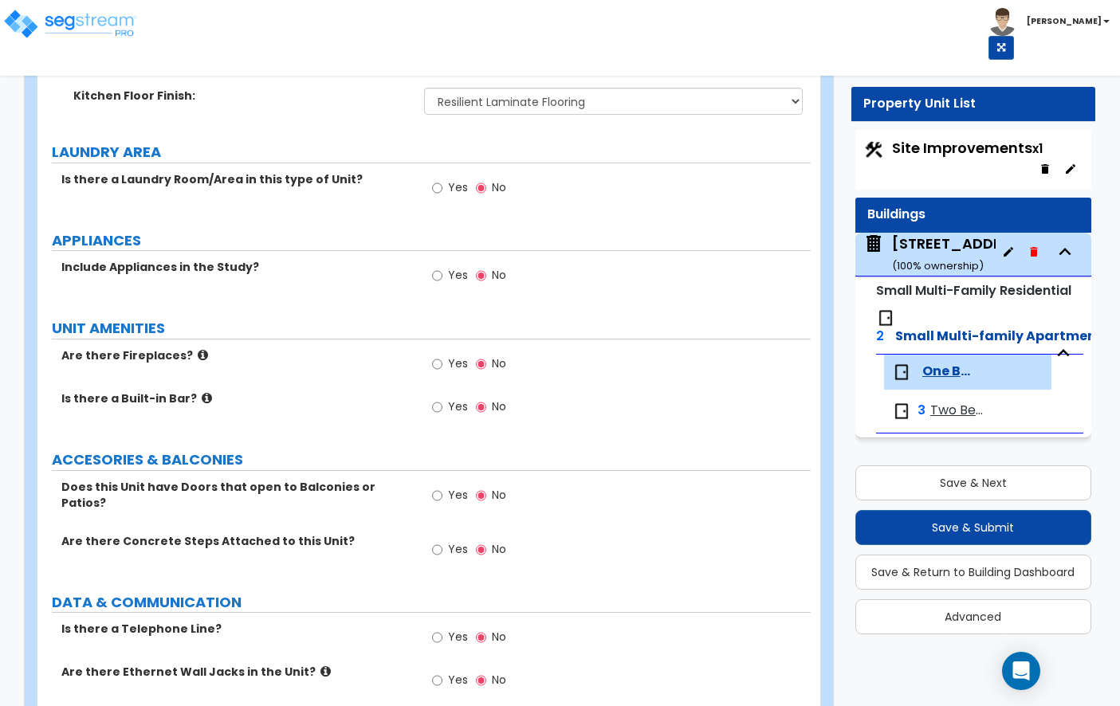
scroll to position [2921, 0]
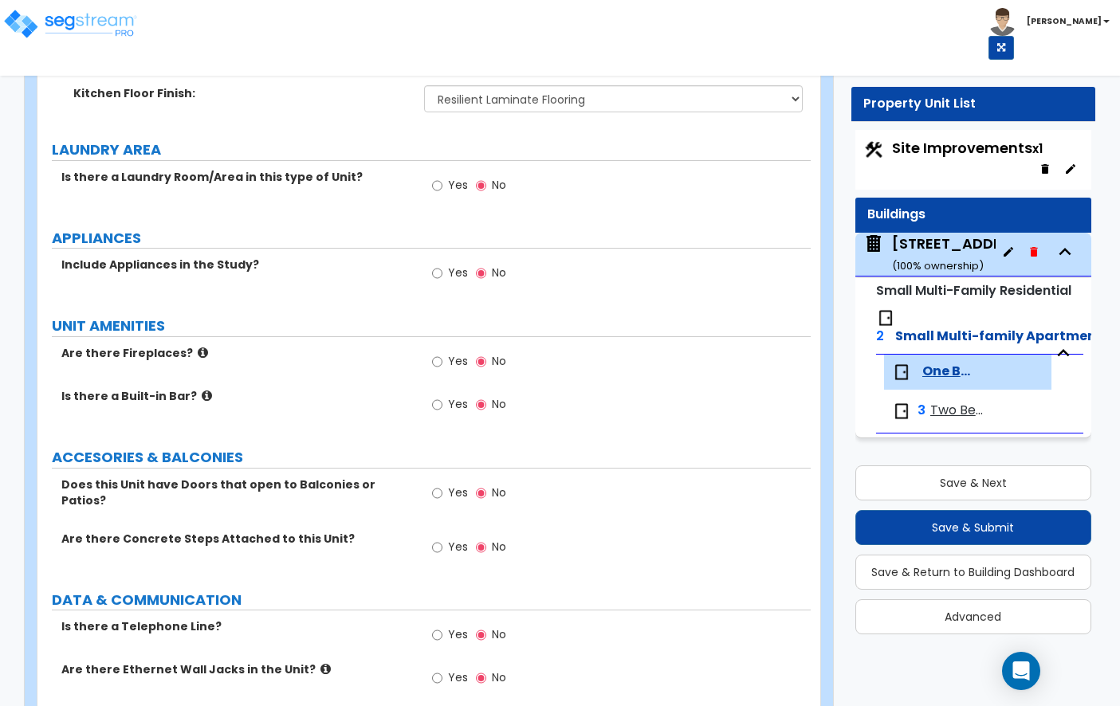
type input "15"
click at [446, 261] on label "Yes" at bounding box center [450, 274] width 36 height 27
click at [442, 265] on input "Yes" at bounding box center [437, 274] width 10 height 18
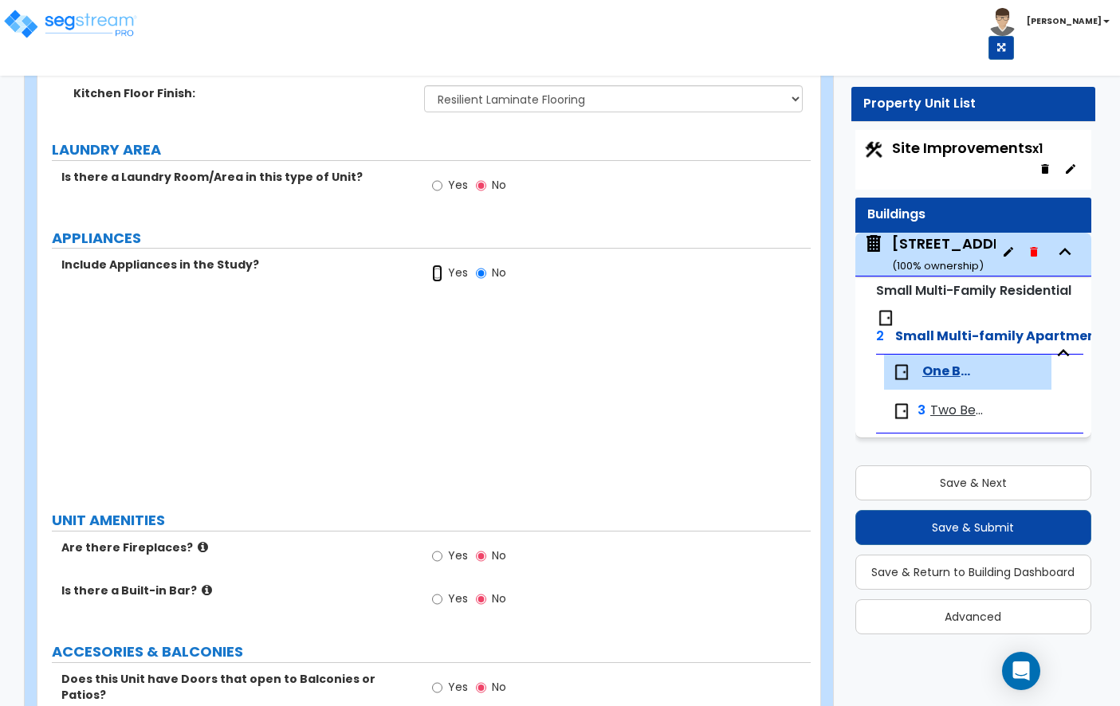
radio input "true"
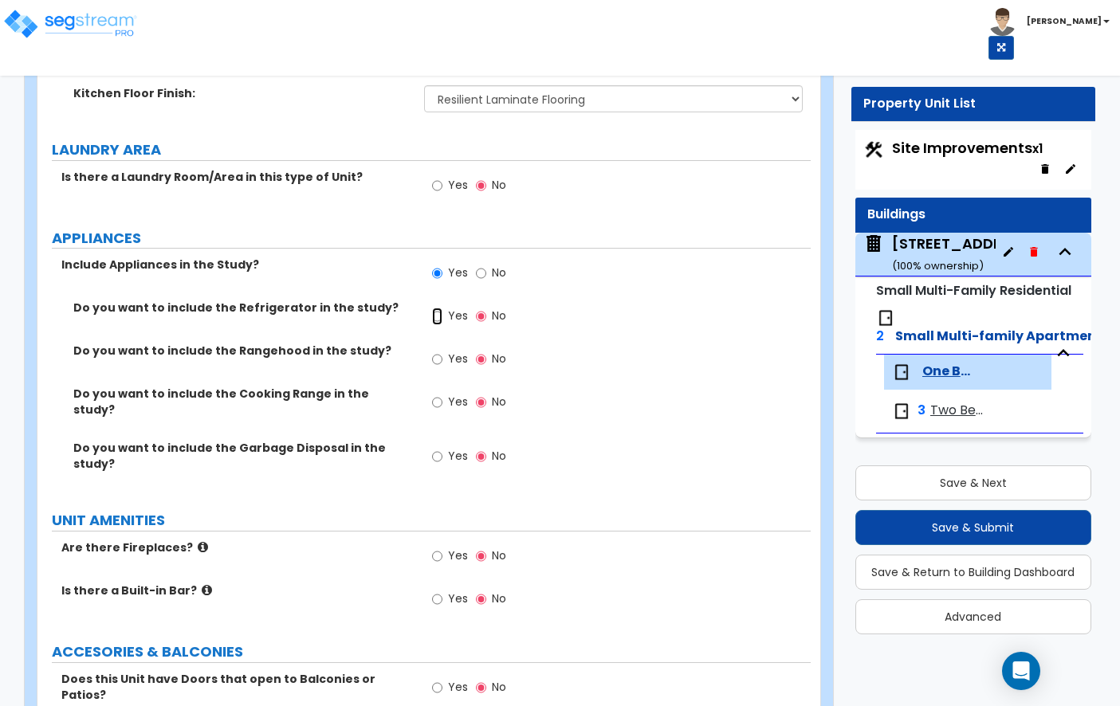
click at [442, 308] on input "Yes" at bounding box center [437, 317] width 10 height 18
radio input "true"
click at [441, 351] on input "Yes" at bounding box center [437, 360] width 10 height 18
radio input "true"
click at [452, 394] on span "Yes" at bounding box center [458, 402] width 20 height 16
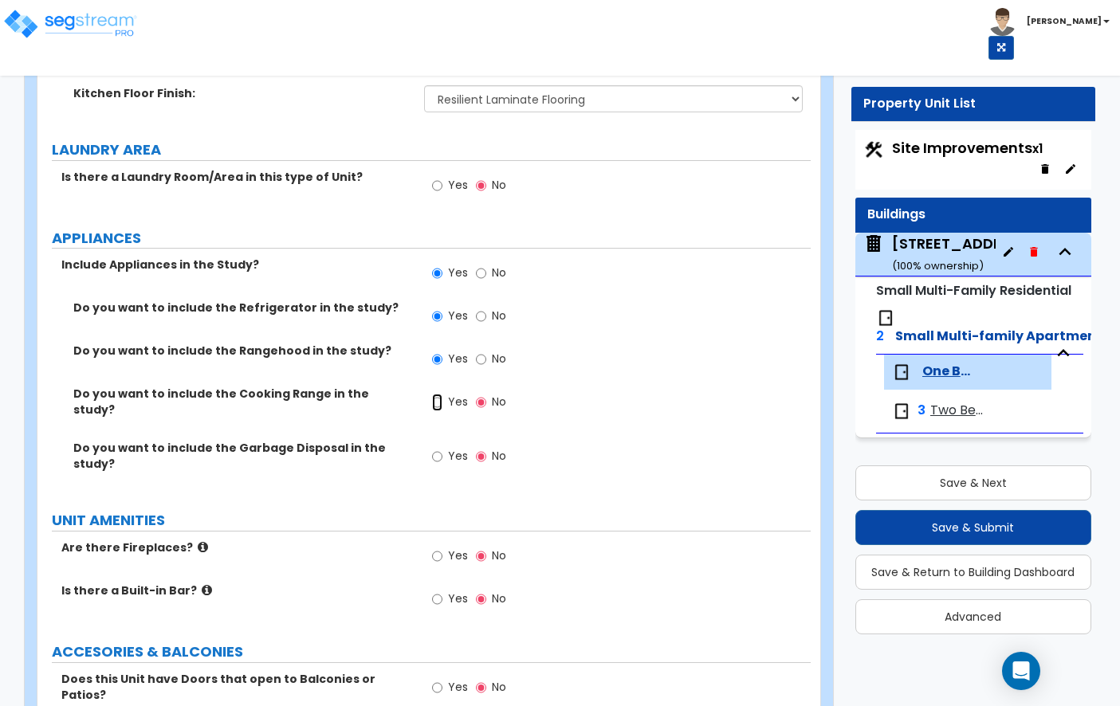
click at [442, 394] on input "Yes" at bounding box center [437, 403] width 10 height 18
radio input "true"
click at [440, 448] on input "Yes" at bounding box center [437, 457] width 10 height 18
radio input "true"
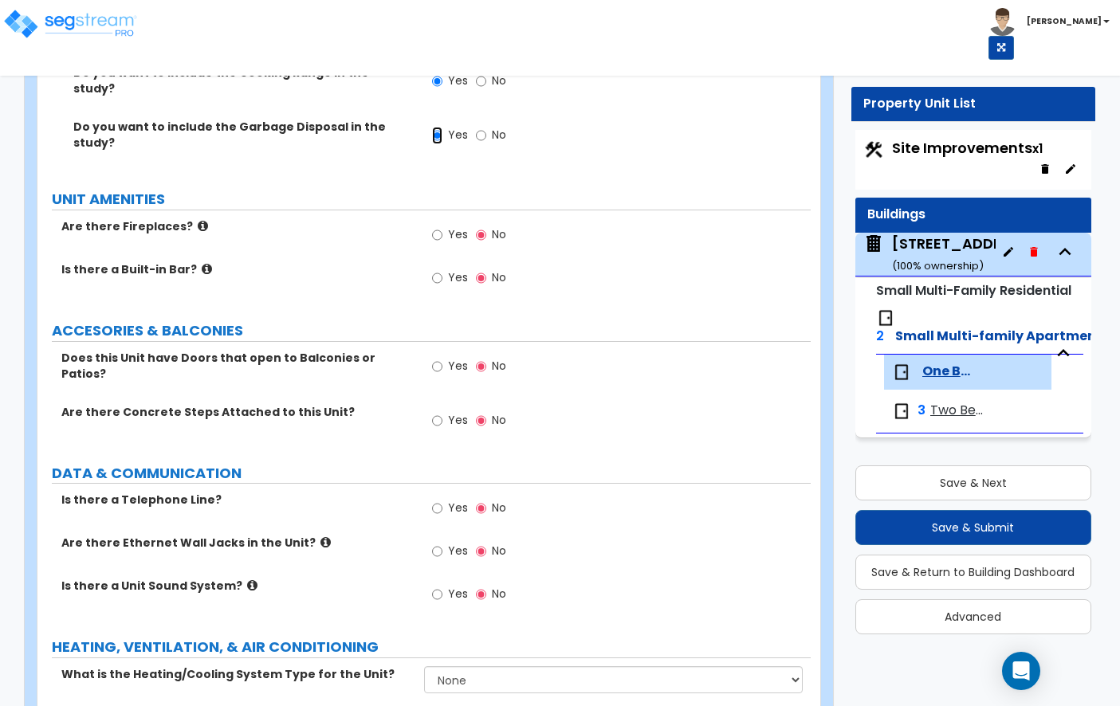
scroll to position [3263, 0]
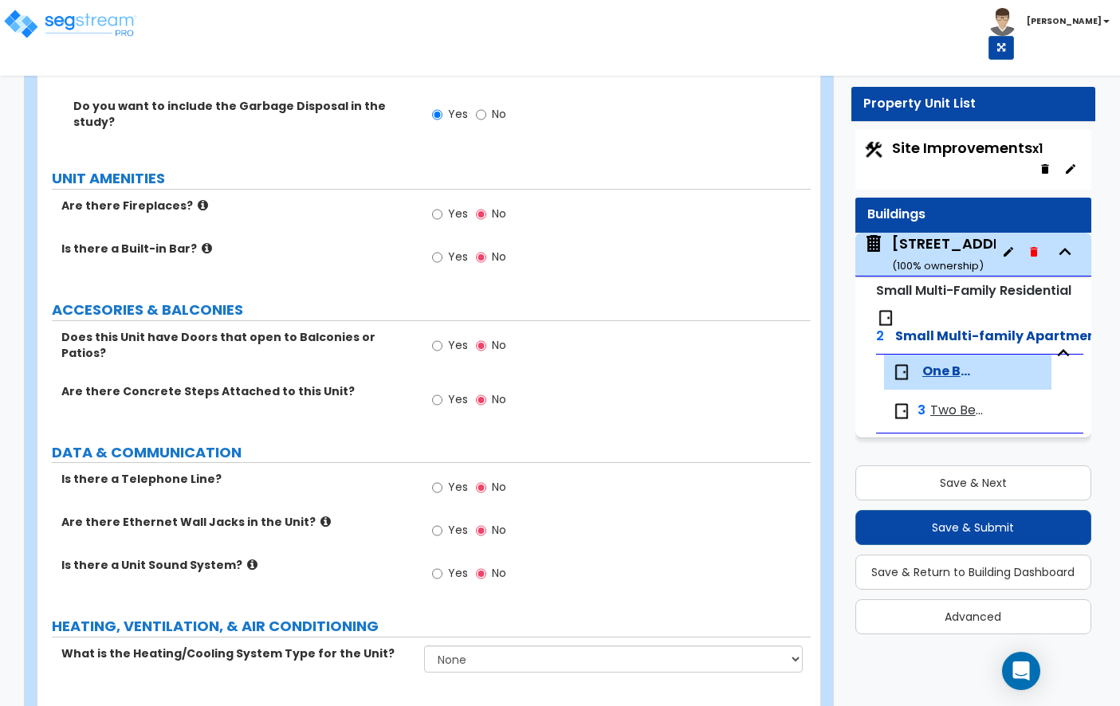
click at [443, 388] on label "Yes" at bounding box center [450, 401] width 36 height 27
click at [442, 391] on input "Yes" at bounding box center [437, 400] width 10 height 18
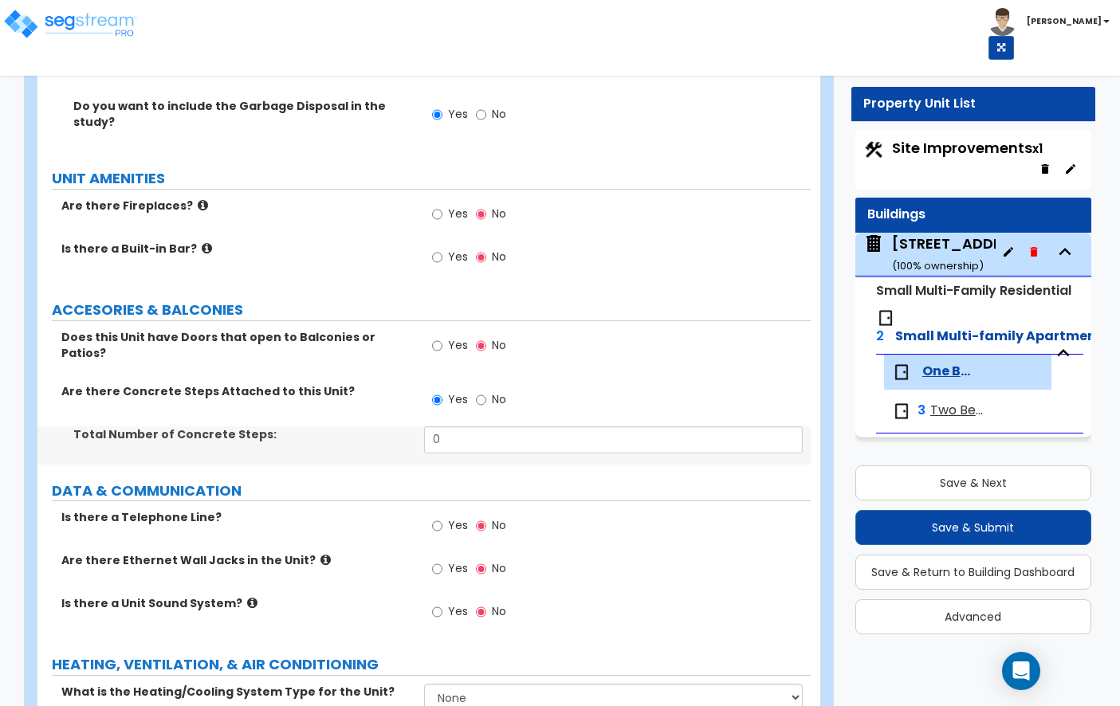
click at [493, 391] on span "No" at bounding box center [499, 399] width 14 height 16
click at [486, 391] on input "No" at bounding box center [481, 400] width 10 height 18
radio input "false"
radio input "true"
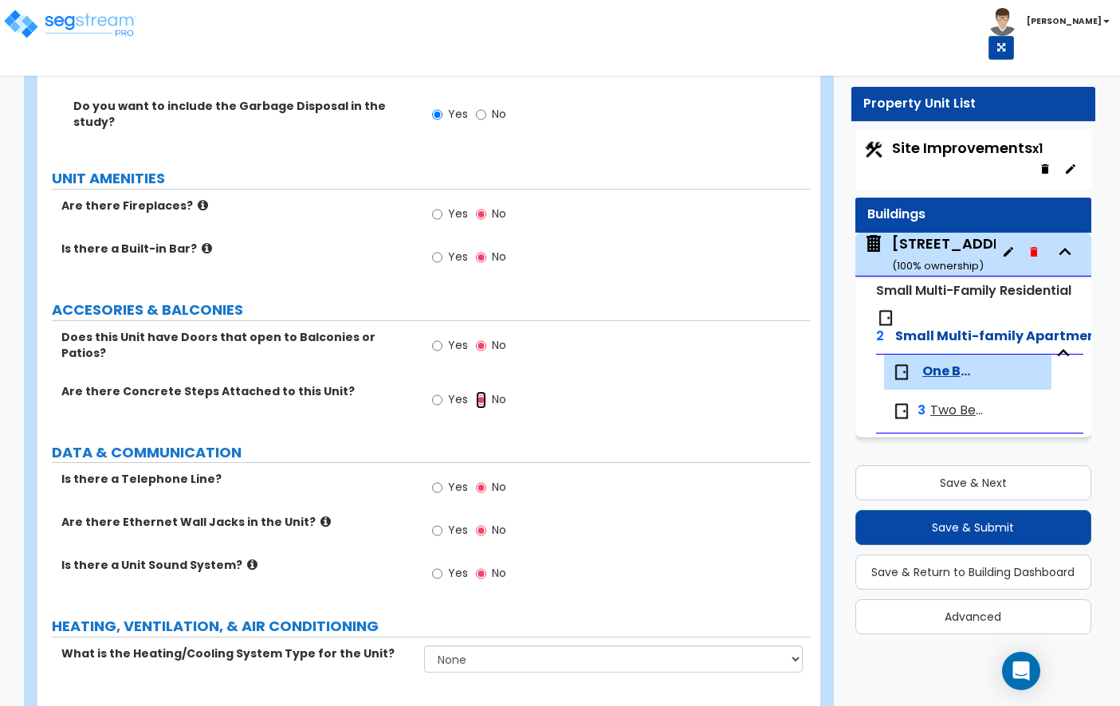
scroll to position [3281, 0]
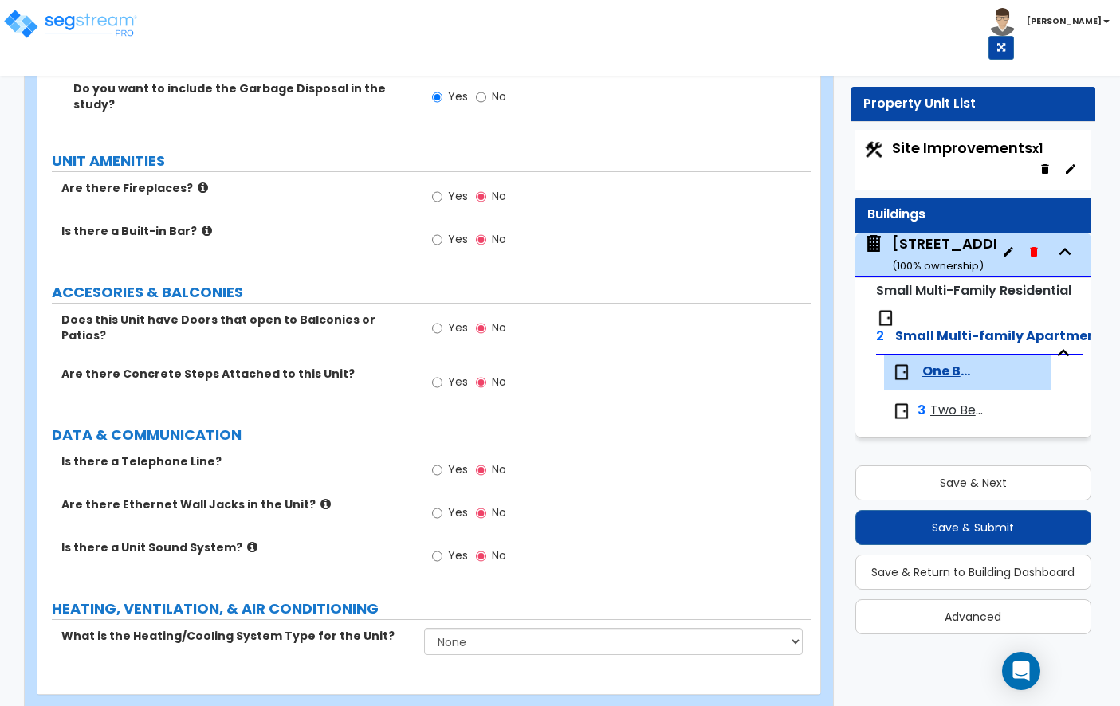
click at [320, 498] on icon at bounding box center [325, 504] width 10 height 12
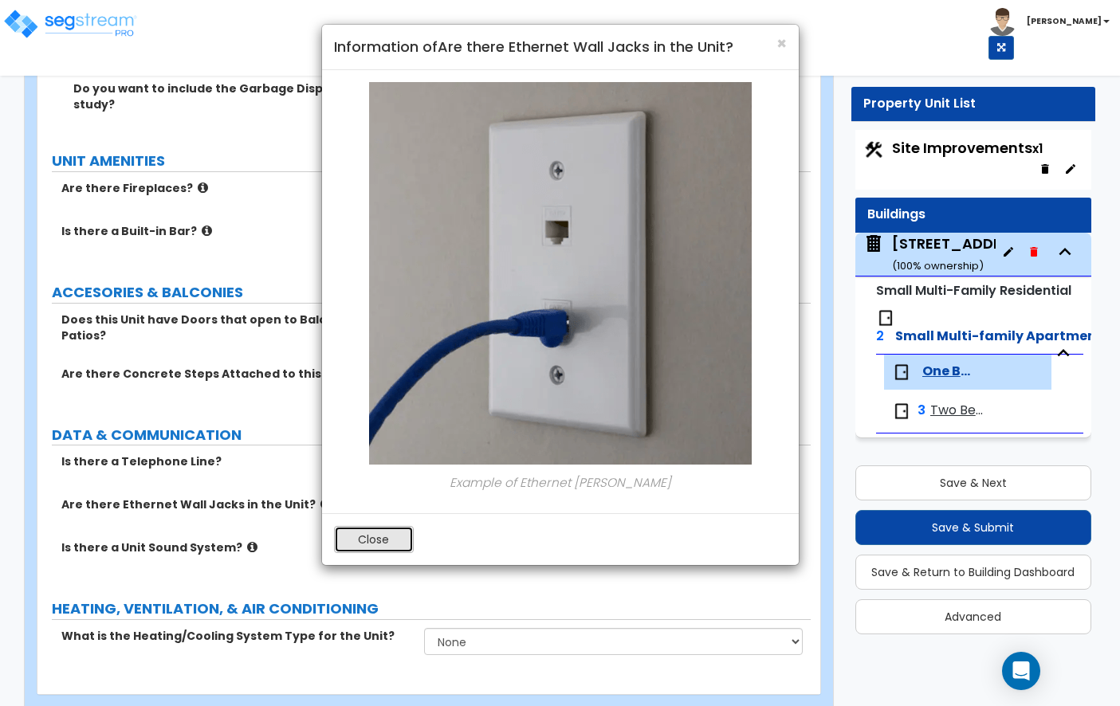
click at [358, 528] on button "Close" at bounding box center [374, 539] width 80 height 27
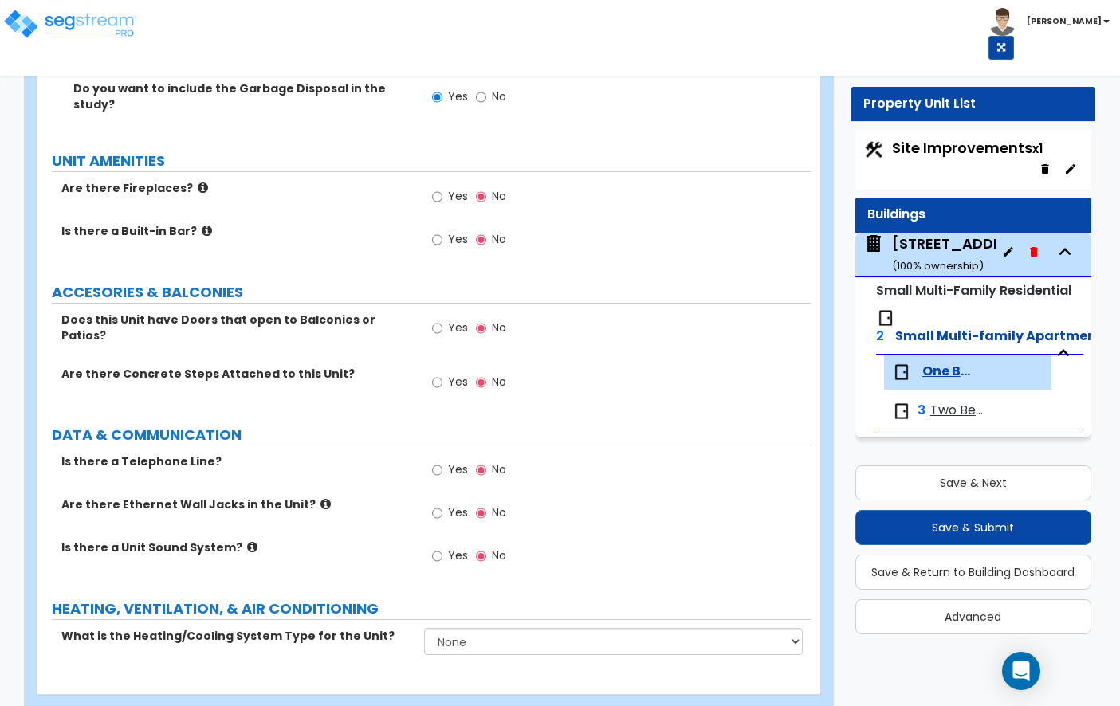
click at [446, 458] on label "Yes" at bounding box center [450, 471] width 36 height 27
click at [442, 462] on input "Yes" at bounding box center [437, 471] width 10 height 18
radio input "true"
click at [509, 628] on select "None Heat Only Centralized Heating & Cooling Thru Wall Air Conditioners Mini Sp…" at bounding box center [613, 641] width 379 height 27
select select "3"
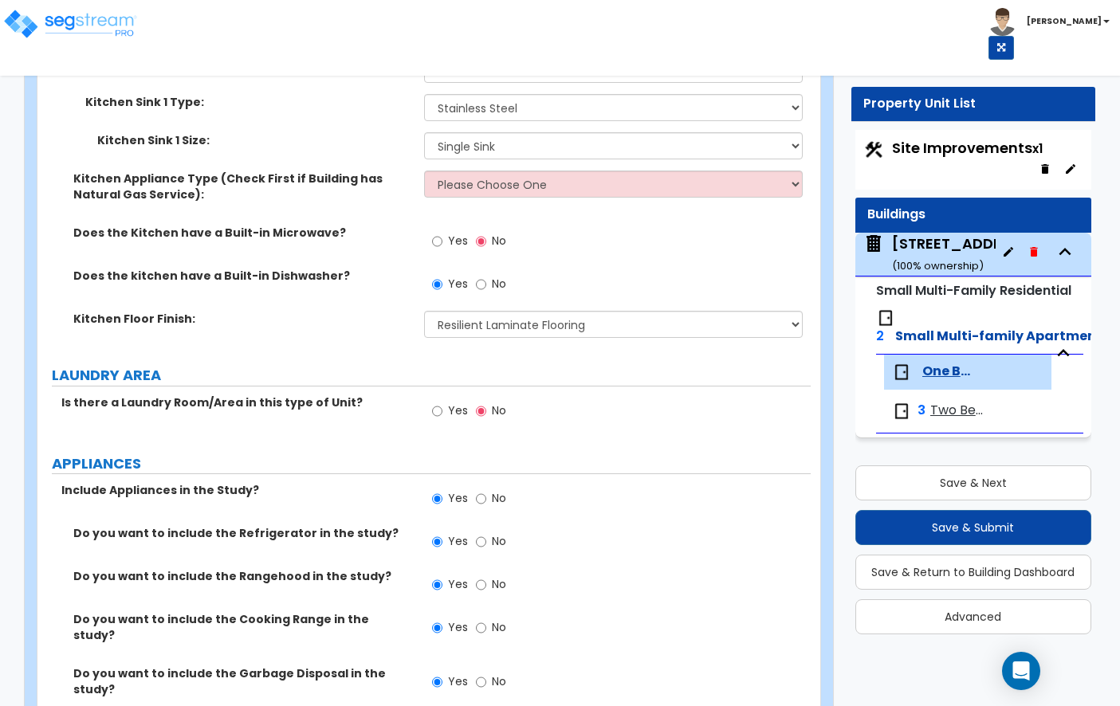
scroll to position [2693, 0]
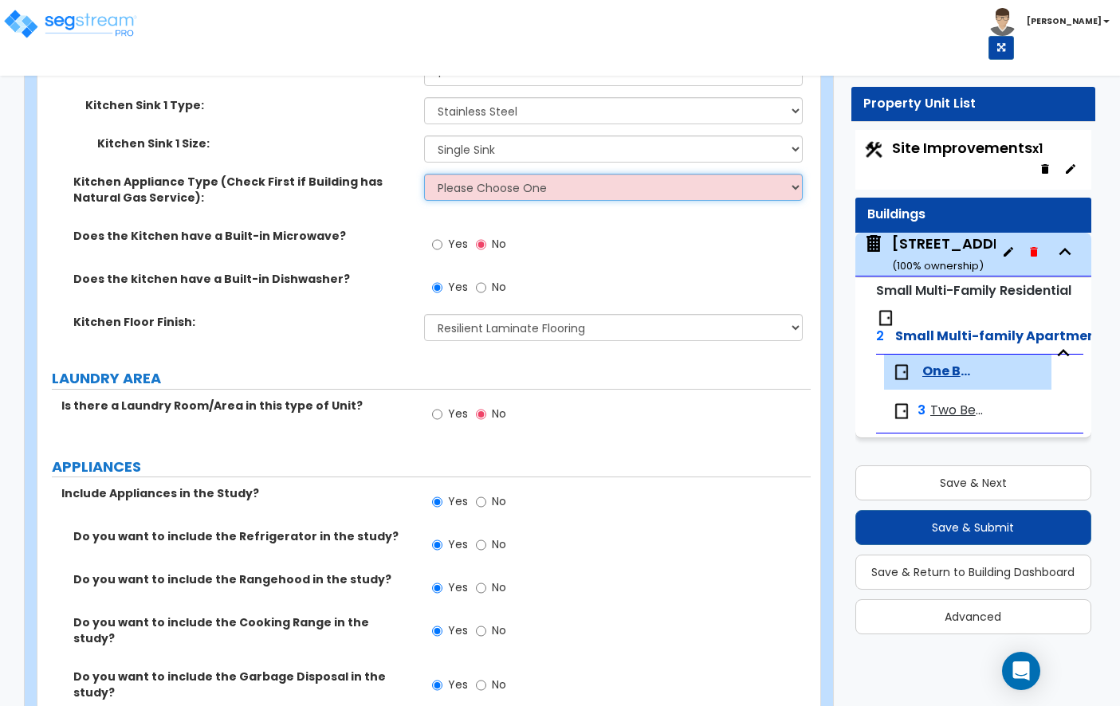
click at [585, 174] on select "Please Choose One Gas Electric" at bounding box center [613, 187] width 379 height 27
select select "2"
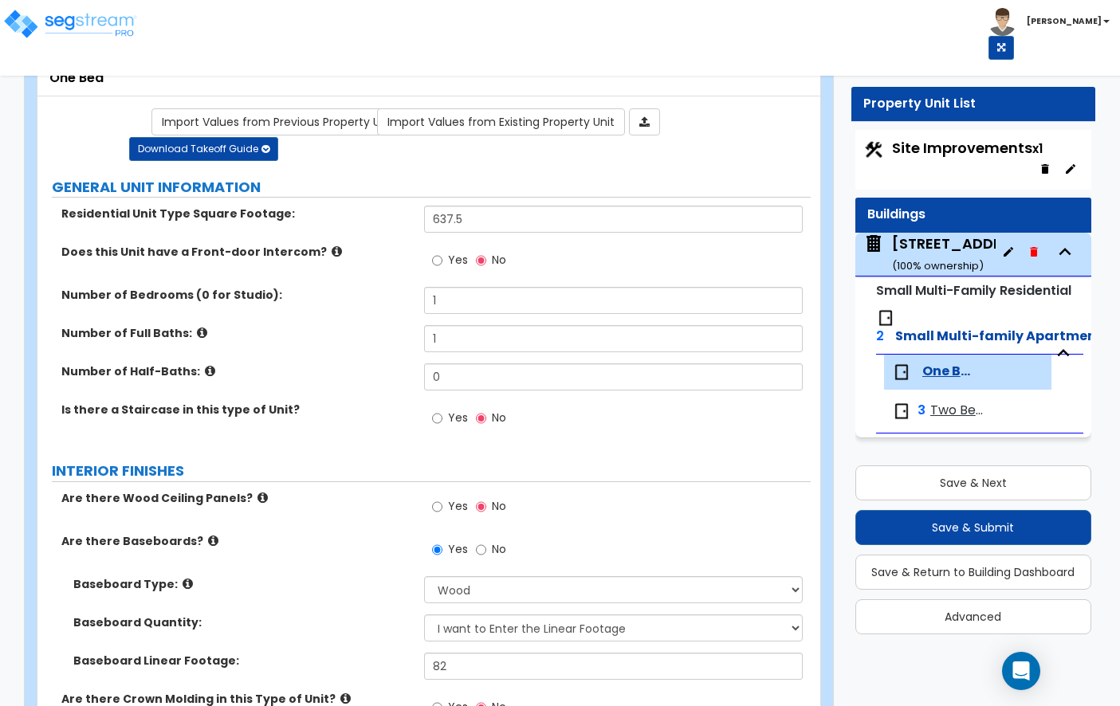
scroll to position [0, 0]
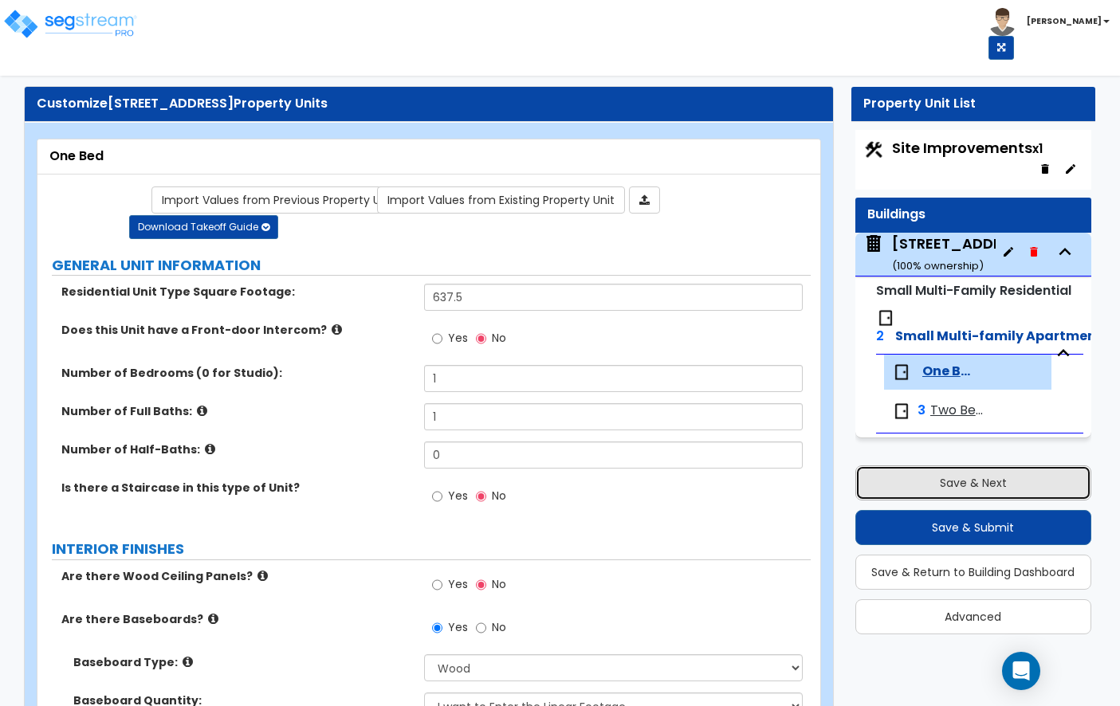
click at [954, 475] on button "Save & Next" at bounding box center [973, 483] width 236 height 35
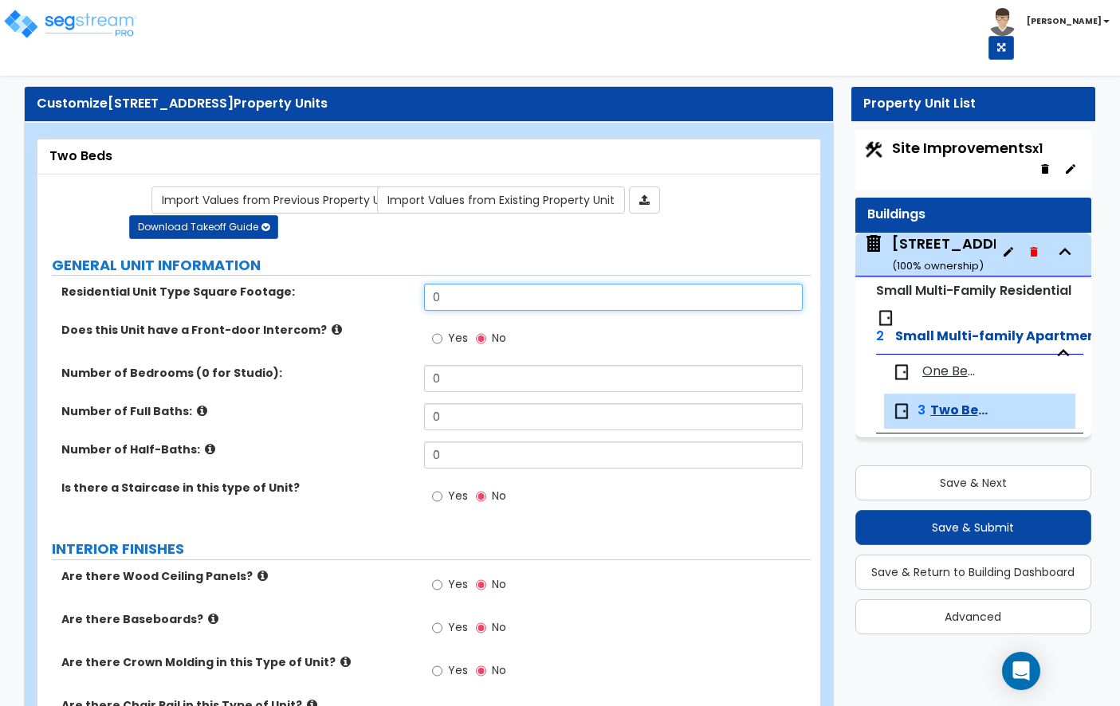
click at [469, 301] on input "0" at bounding box center [613, 297] width 379 height 27
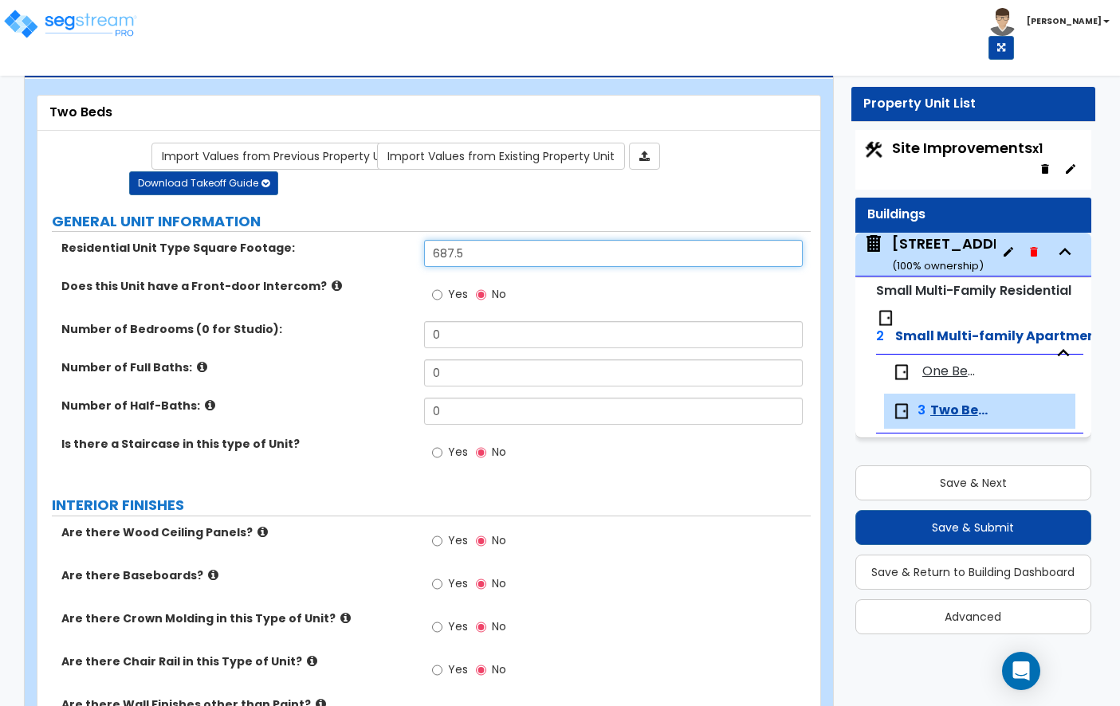
type input "687.5"
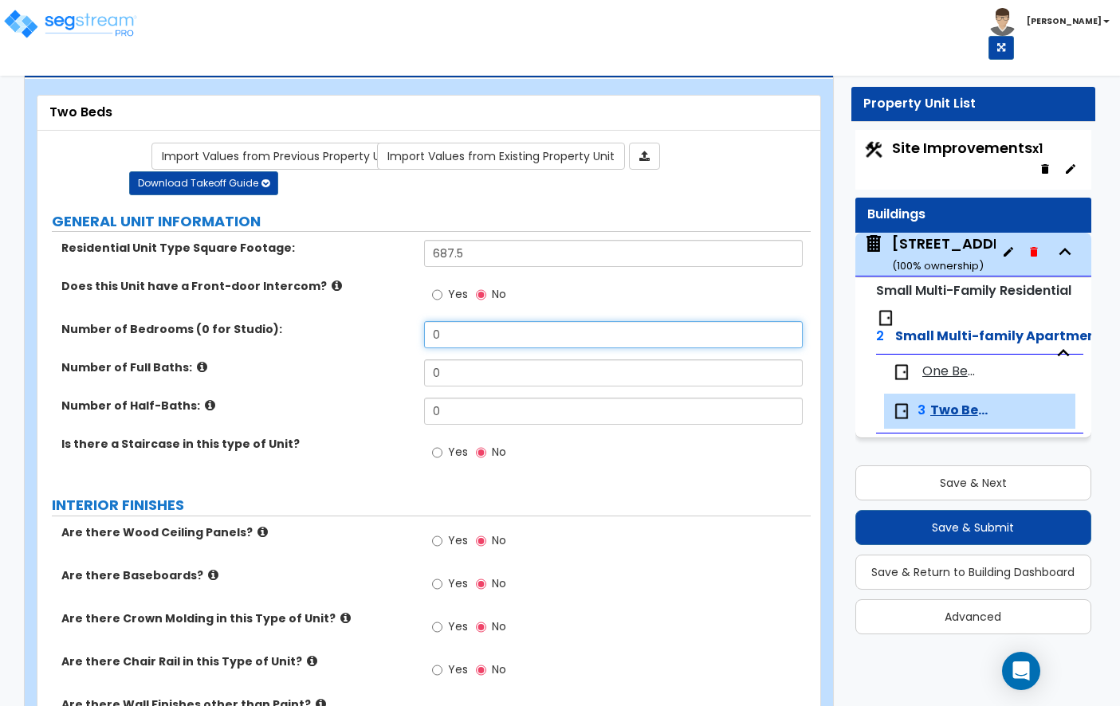
click at [466, 344] on input "0" at bounding box center [613, 334] width 379 height 27
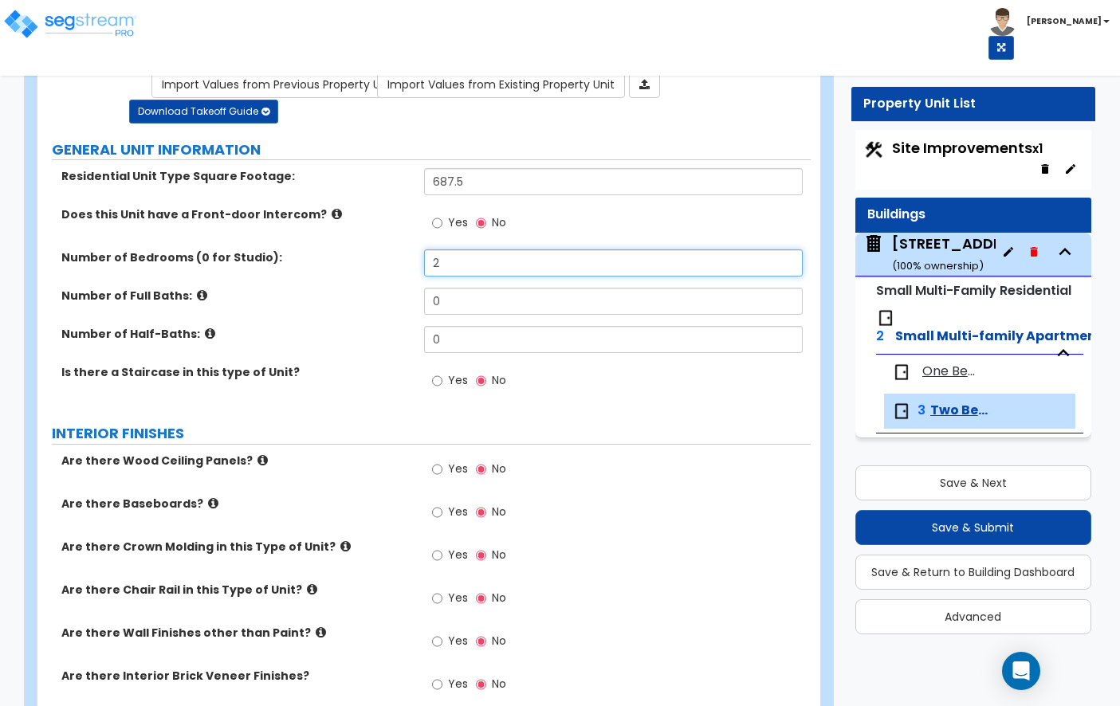
type input "2"
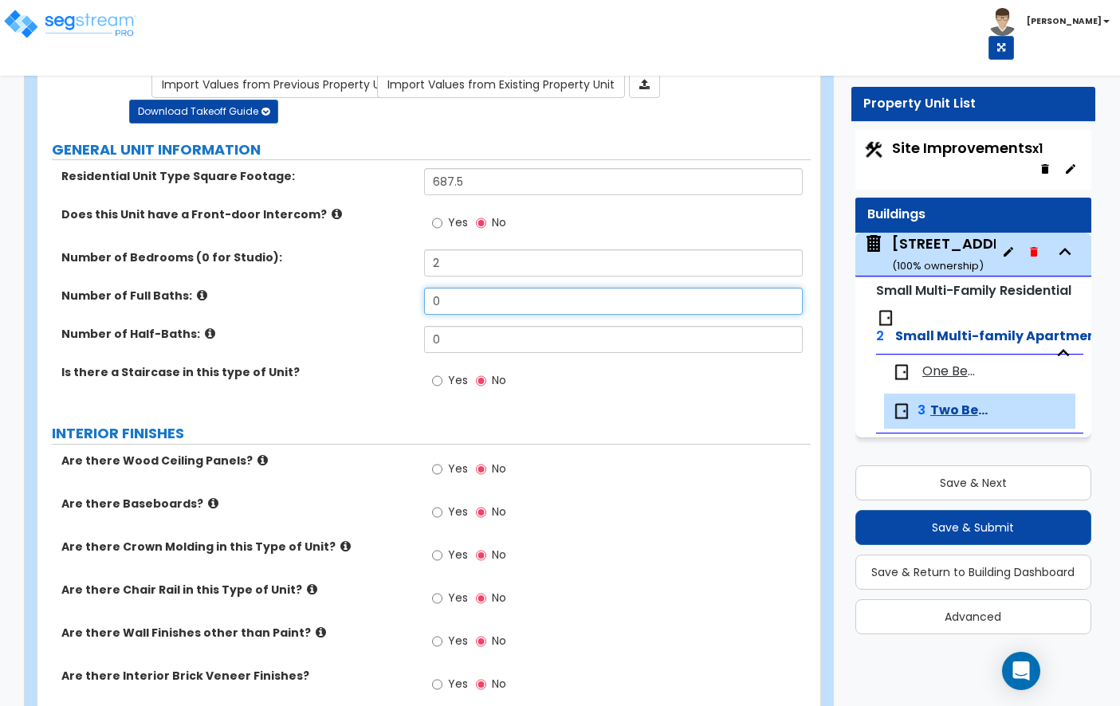
click at [468, 301] on input "0" at bounding box center [613, 301] width 379 height 27
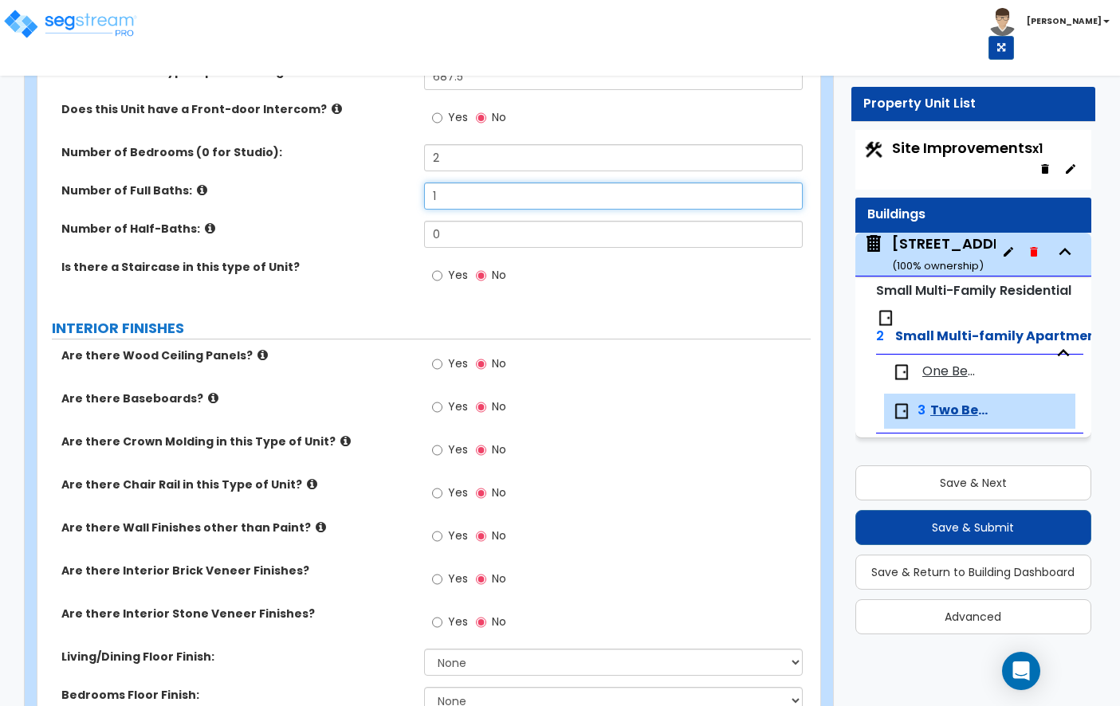
scroll to position [282, 0]
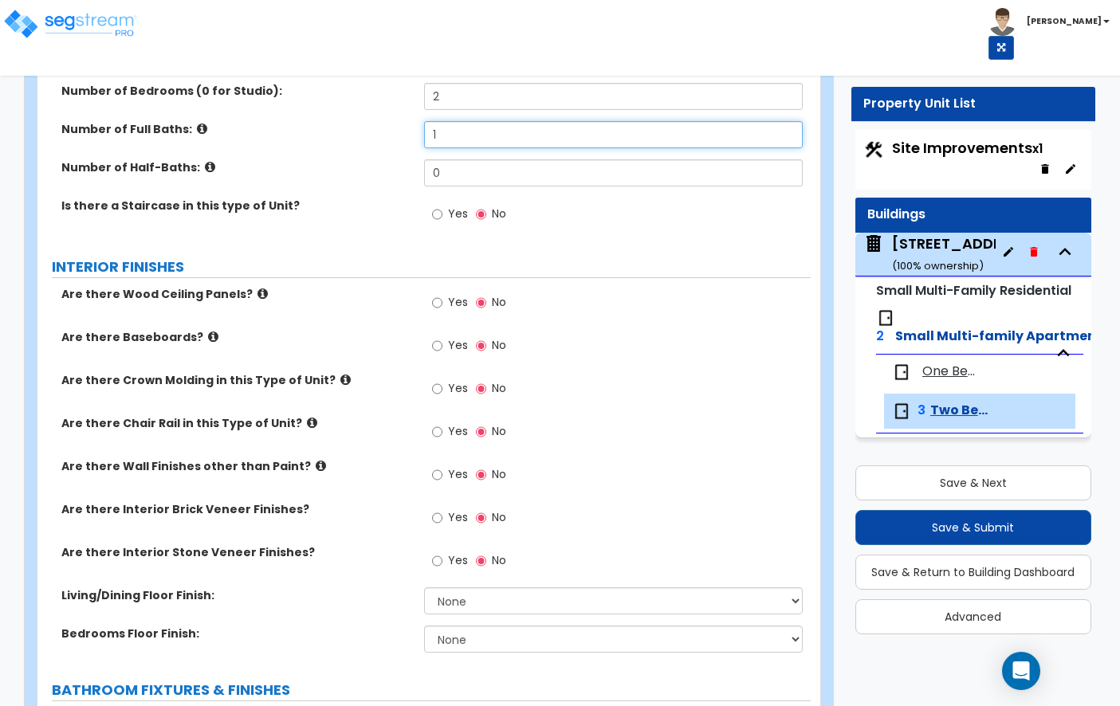
type input "1"
click at [443, 346] on label "Yes" at bounding box center [450, 347] width 36 height 27
click at [442, 346] on input "Yes" at bounding box center [437, 346] width 10 height 18
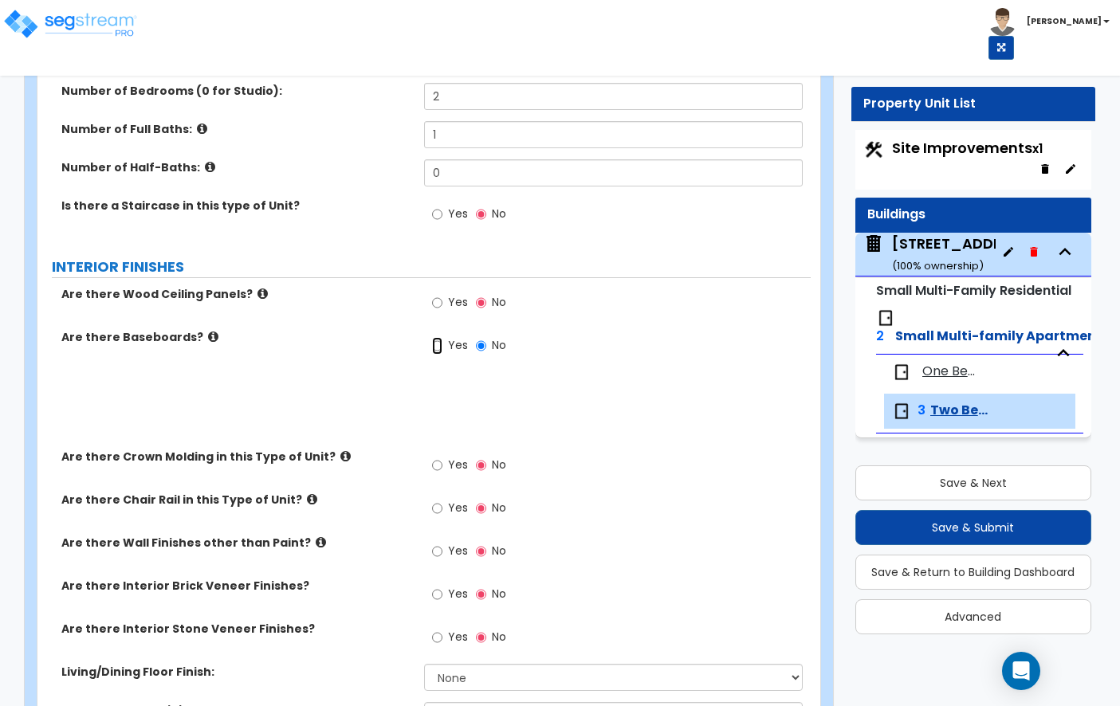
radio input "true"
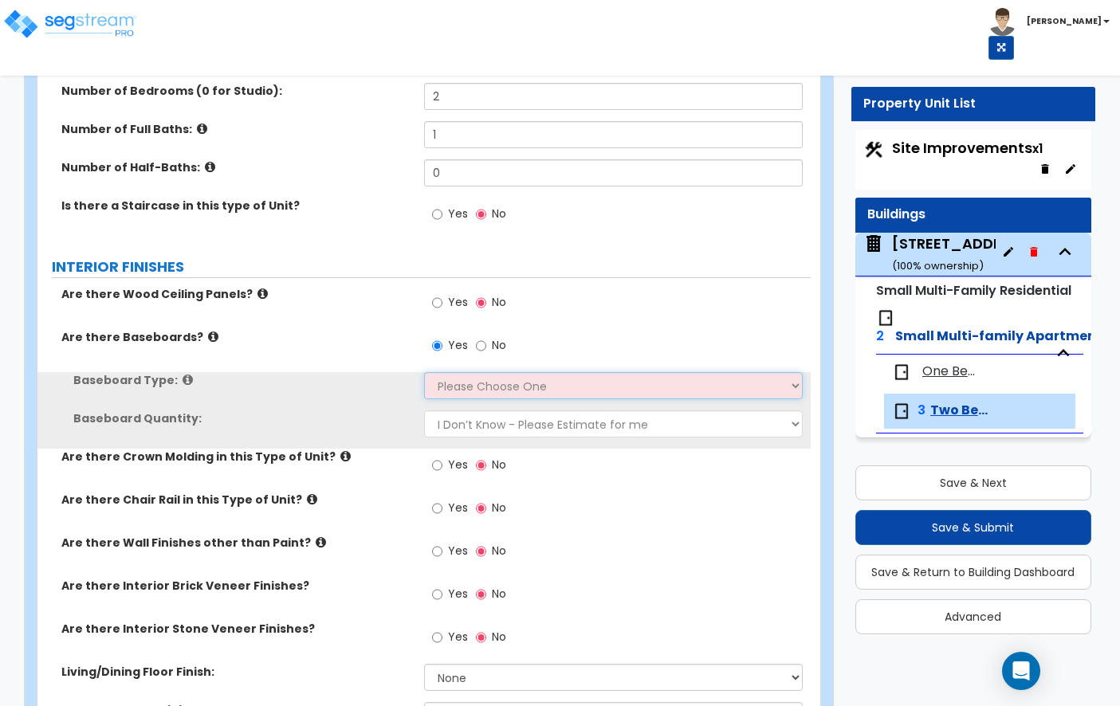
click at [450, 388] on select "Please Choose One Wood Vinyl Carpet Tile" at bounding box center [613, 385] width 379 height 27
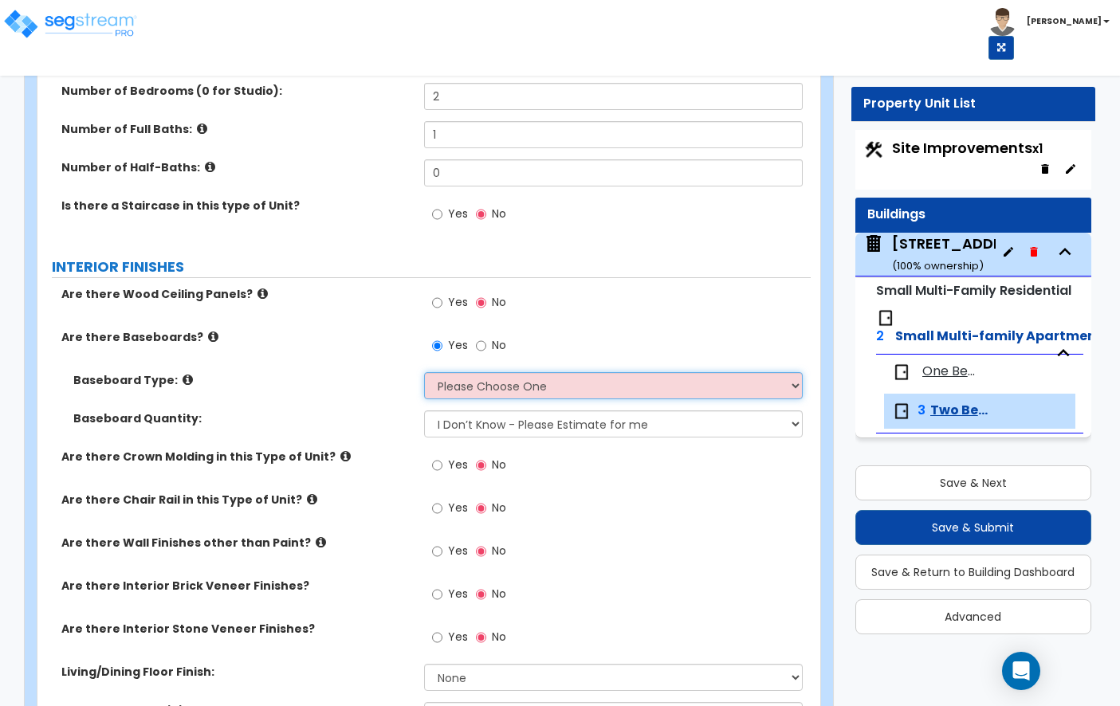
select select "1"
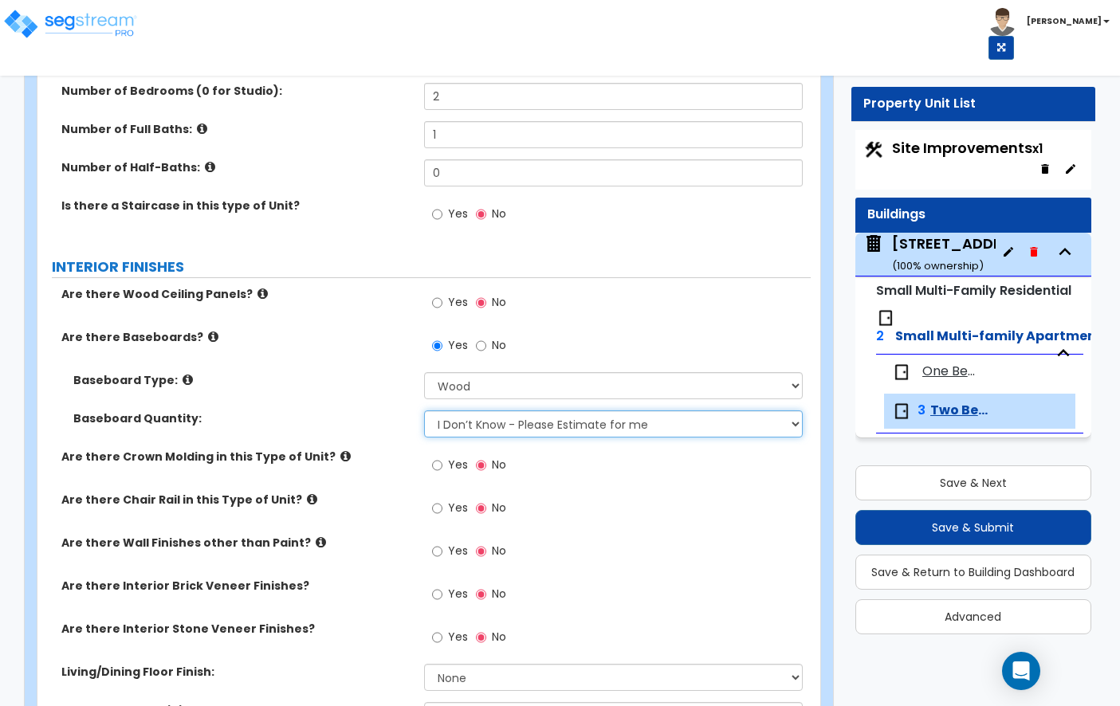
click at [461, 419] on select "I Don’t Know - Please Estimate for me I want to Enter the Linear Footage" at bounding box center [613, 424] width 379 height 27
select select "1"
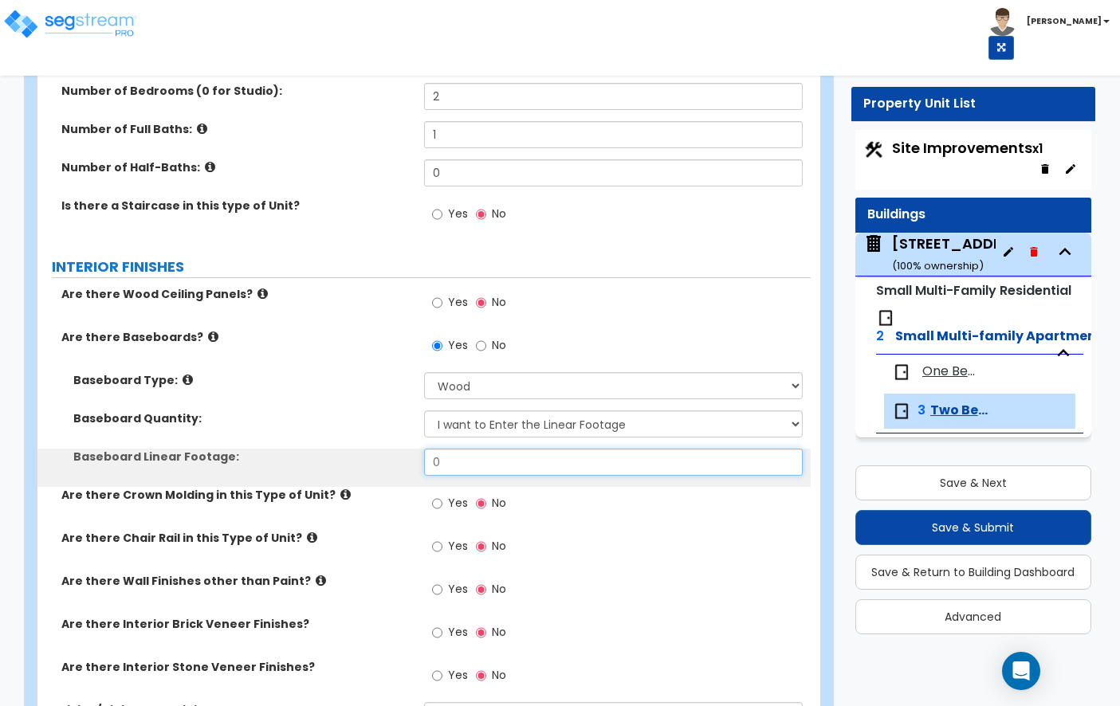
click at [493, 462] on input "0" at bounding box center [613, 462] width 379 height 27
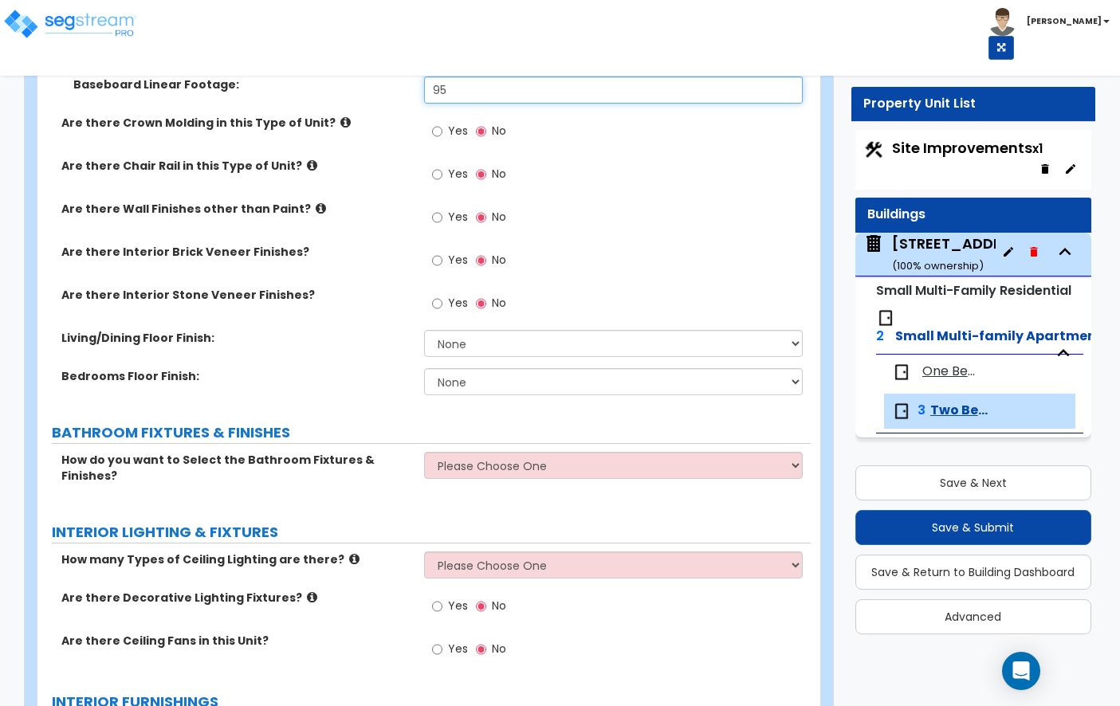
scroll to position [654, 0]
type input "95"
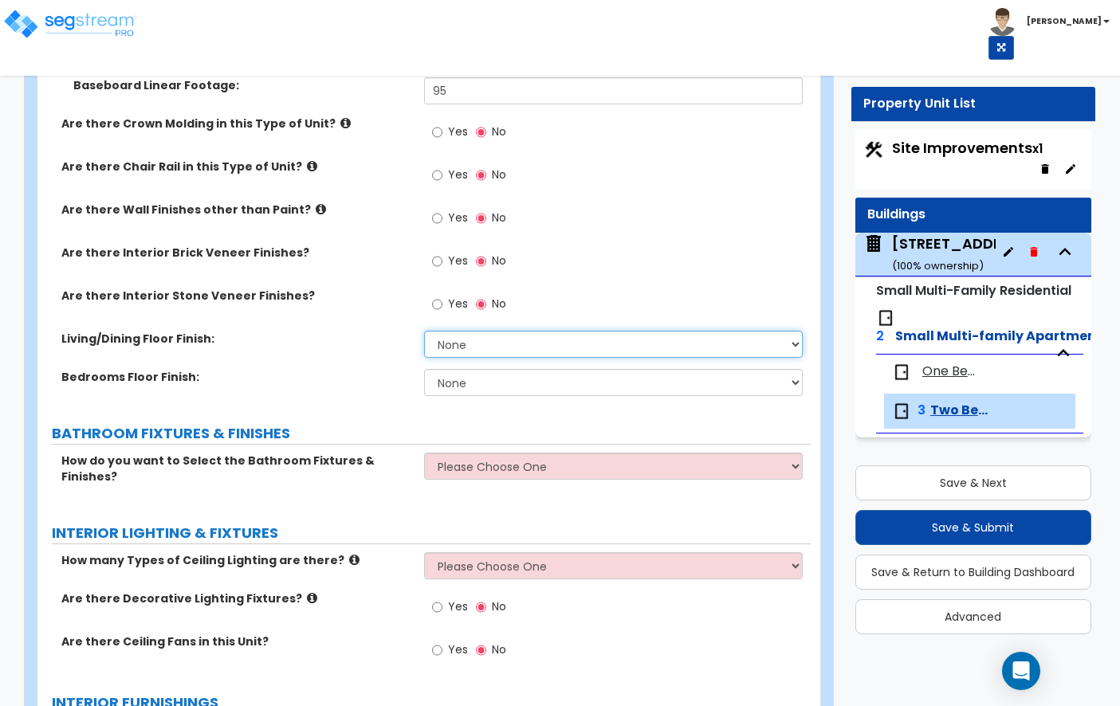
click at [461, 338] on select "None Tile Flooring Hardwood Flooring Resilient Laminate Flooring VCT Flooring S…" at bounding box center [613, 344] width 379 height 27
select select "3"
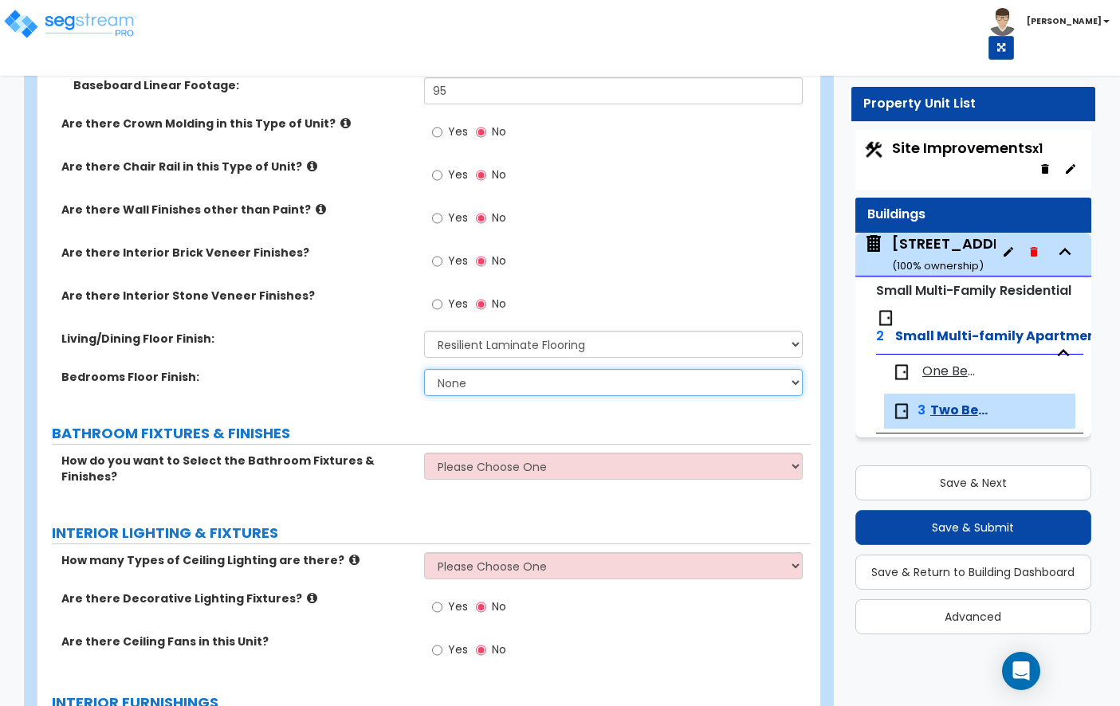
click at [481, 383] on select "None Tile Flooring Hardwood Flooring Resilient Laminate Flooring VCT Flooring S…" at bounding box center [613, 382] width 379 height 27
select select "3"
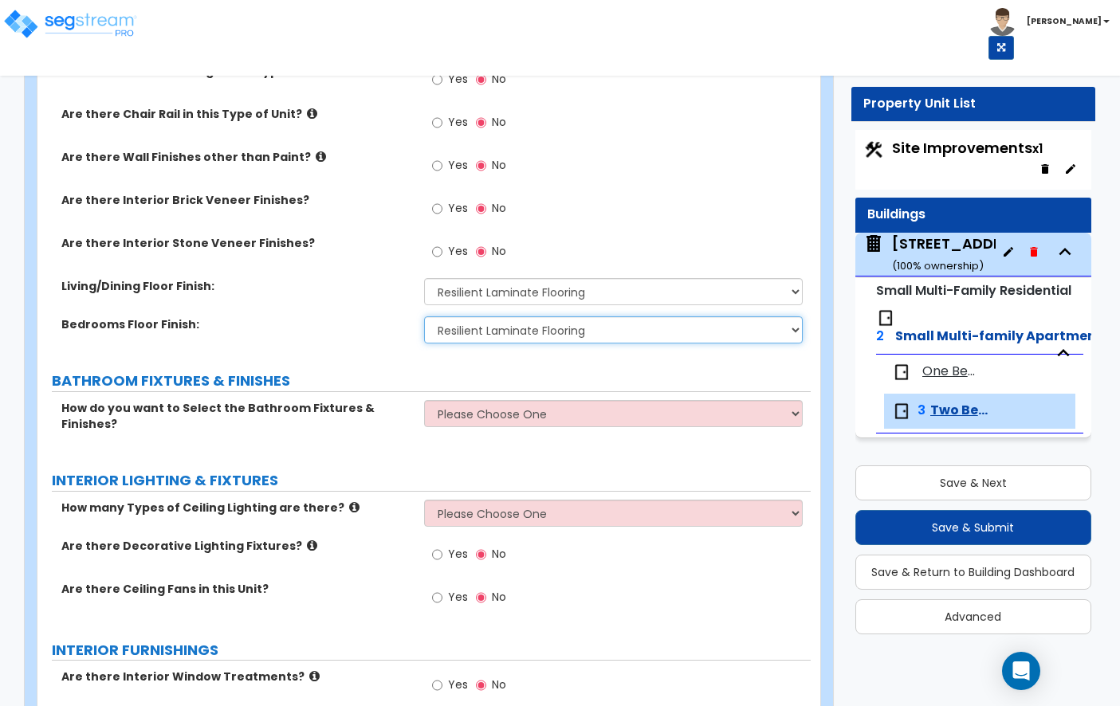
scroll to position [705, 0]
click at [459, 429] on div "How do you want to Select the Bathroom Fixtures & Finishes? Please Choose One S…" at bounding box center [423, 428] width 773 height 54
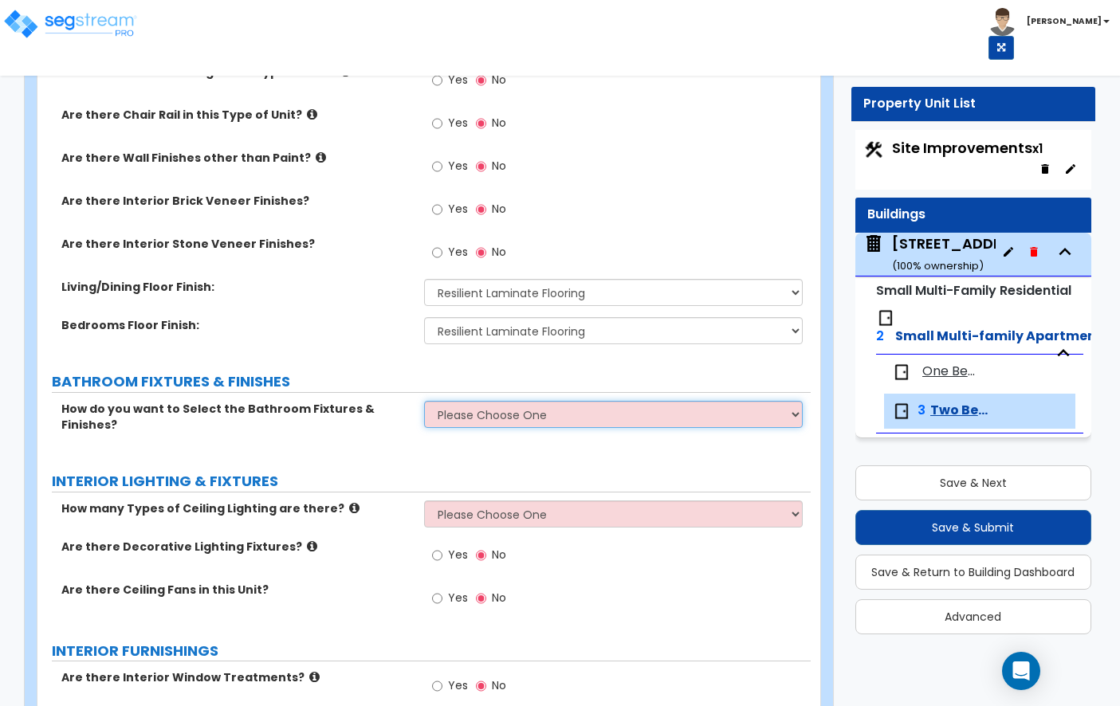
click at [466, 425] on select "Please Choose One Select the type of Fixtures and Finishes only for one Bath an…" at bounding box center [613, 414] width 379 height 27
select select "1"
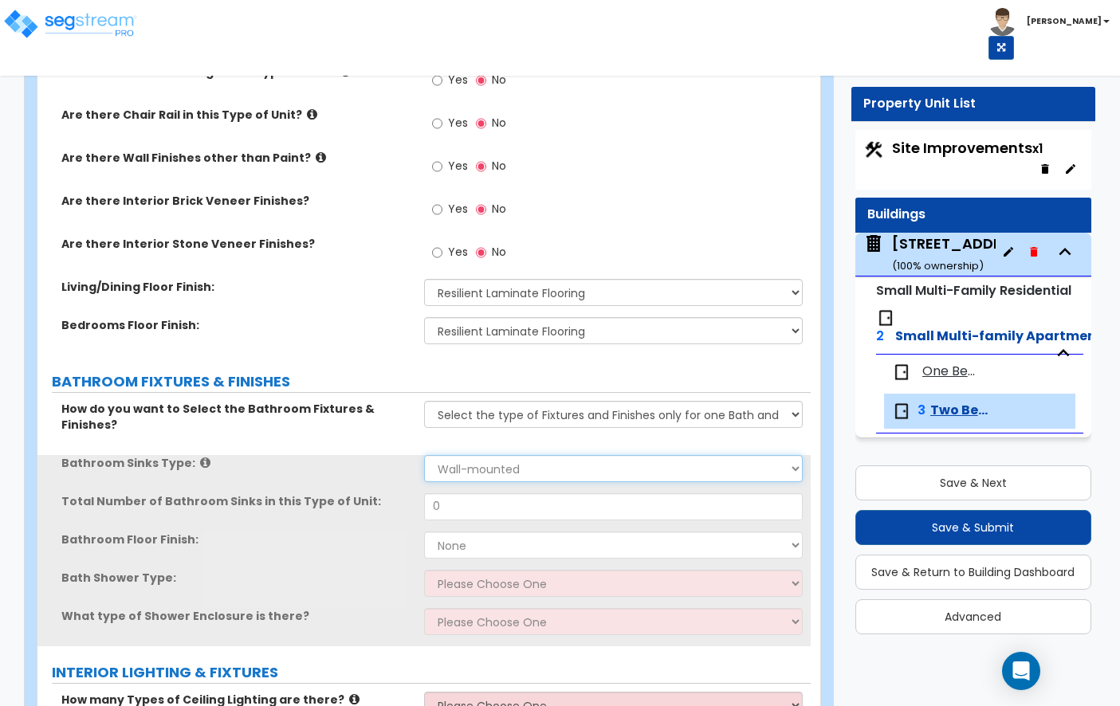
click at [459, 455] on select "Please Choose One Wall-mounted Pedestal-mounted Vanity-mounted" at bounding box center [613, 468] width 379 height 27
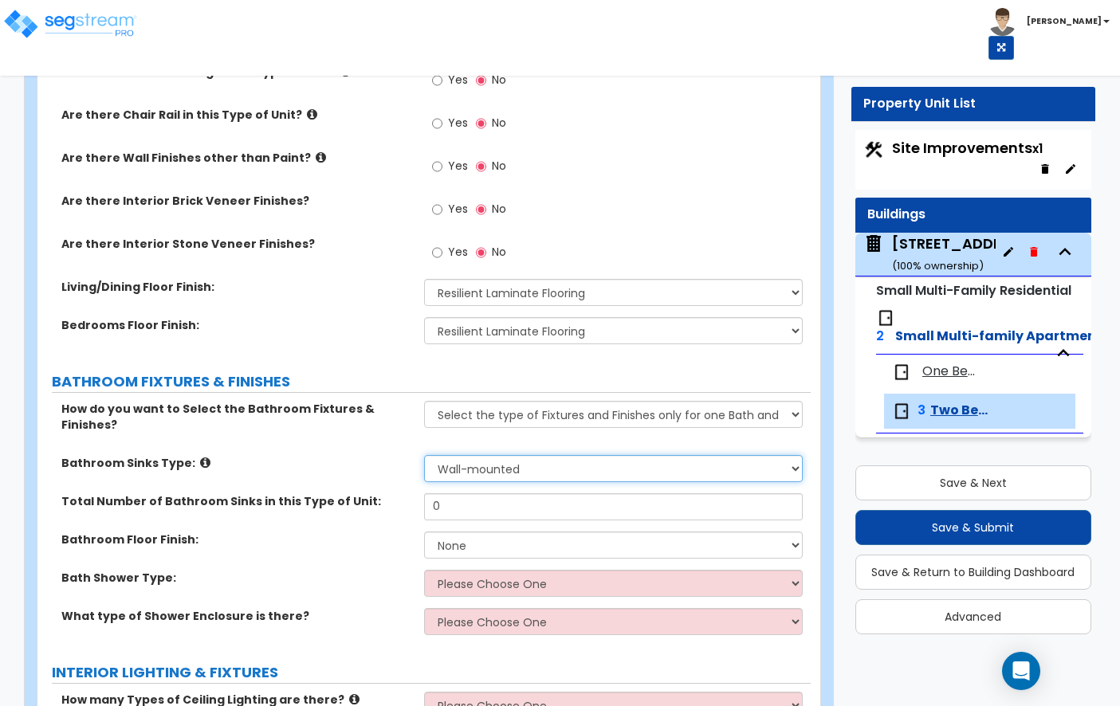
select select "3"
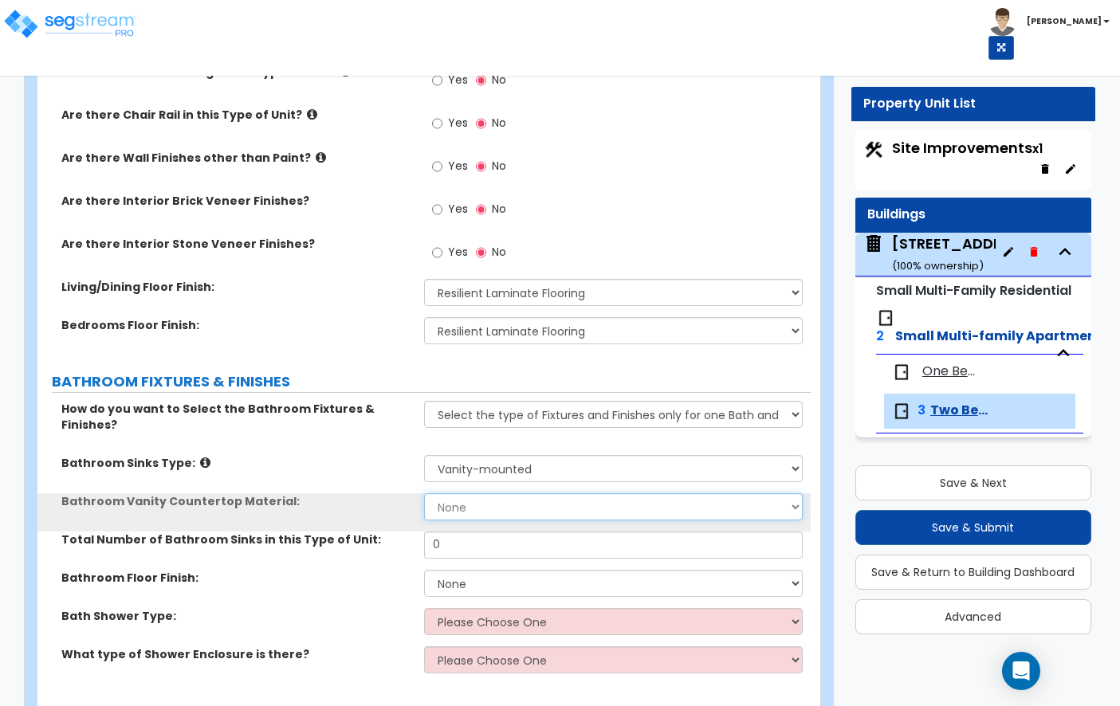
click at [481, 493] on select "None Plastic Laminate Solid Surface Stone Quartz Marble Tile Wood" at bounding box center [613, 506] width 379 height 27
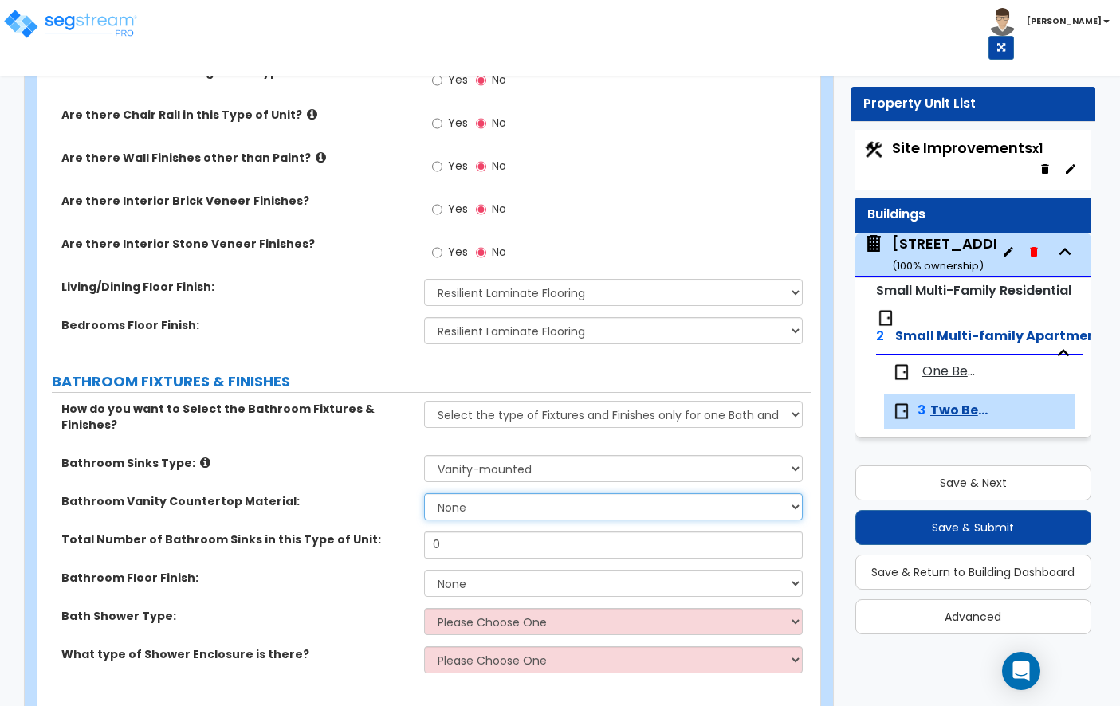
select select "2"
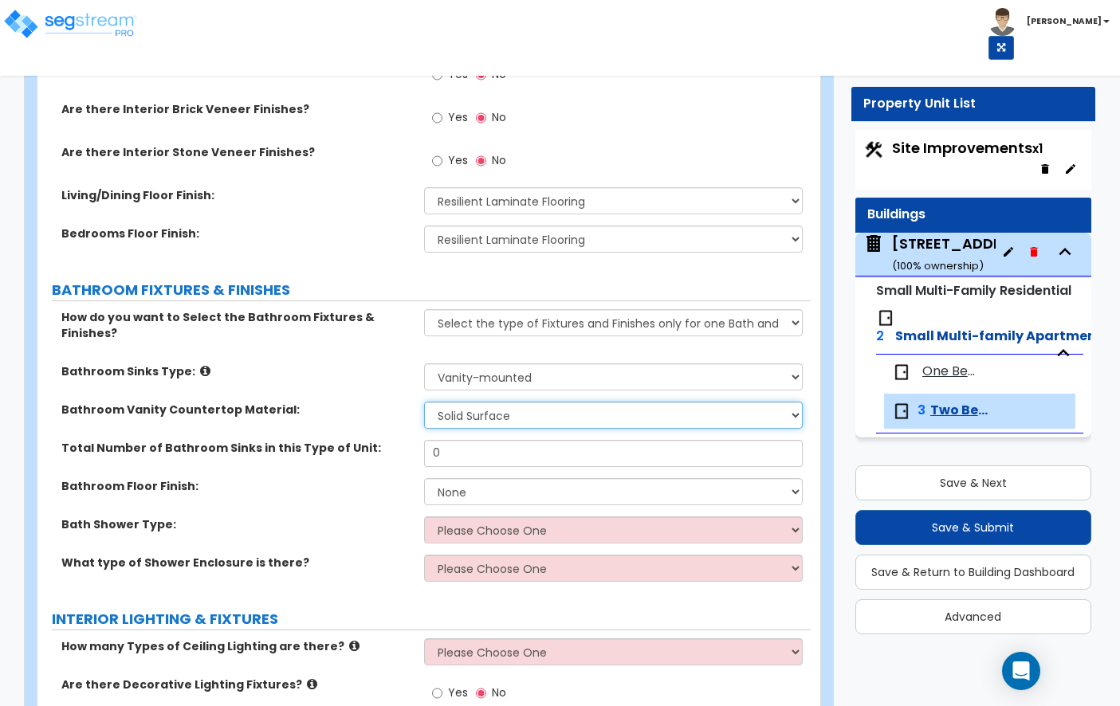
scroll to position [868, 0]
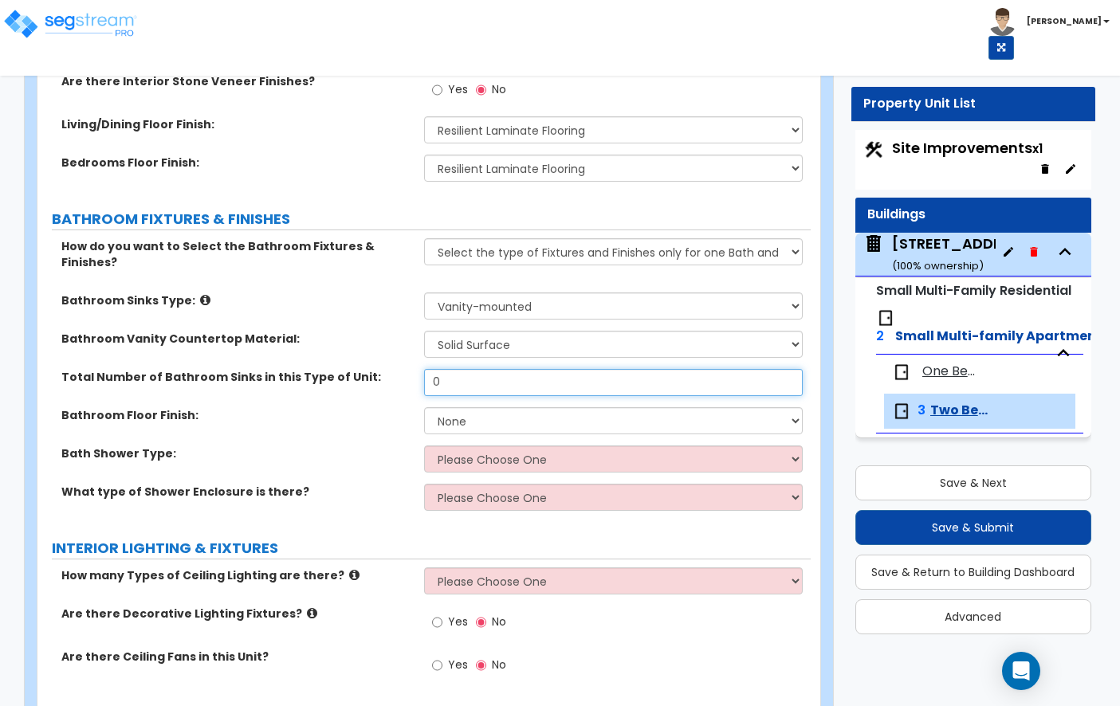
click at [468, 370] on input "0" at bounding box center [613, 382] width 379 height 27
type input "1"
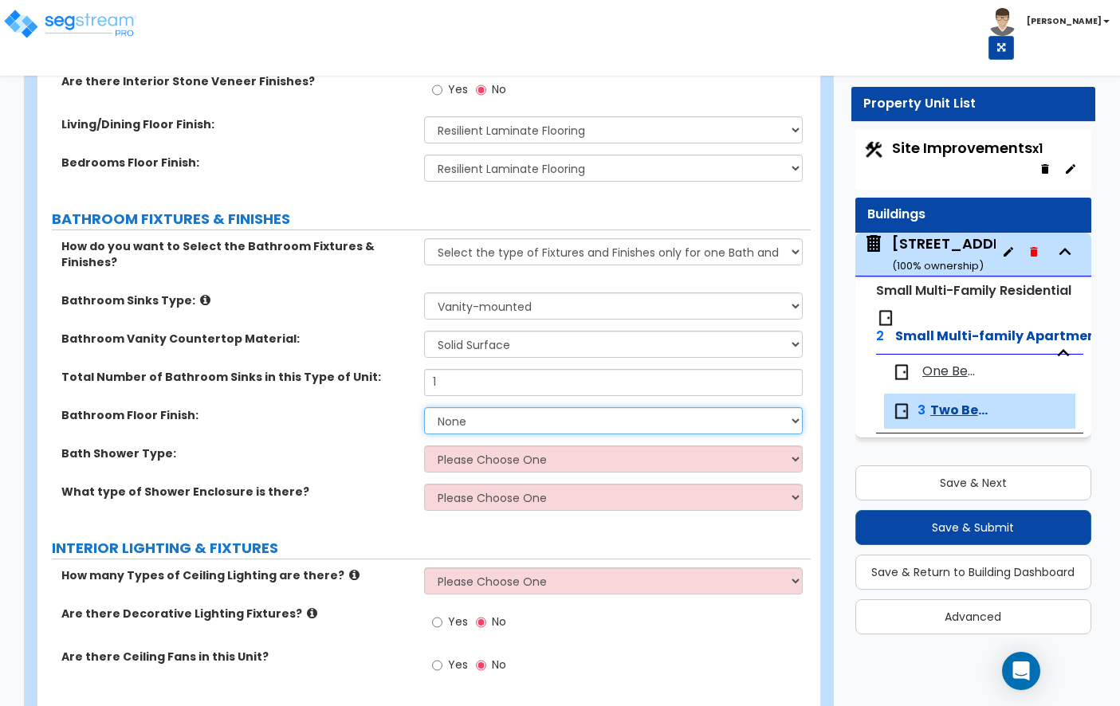
click at [471, 407] on select "None Tile Flooring Hardwood Flooring Resilient Laminate Flooring VCT Flooring S…" at bounding box center [613, 420] width 379 height 27
select select "3"
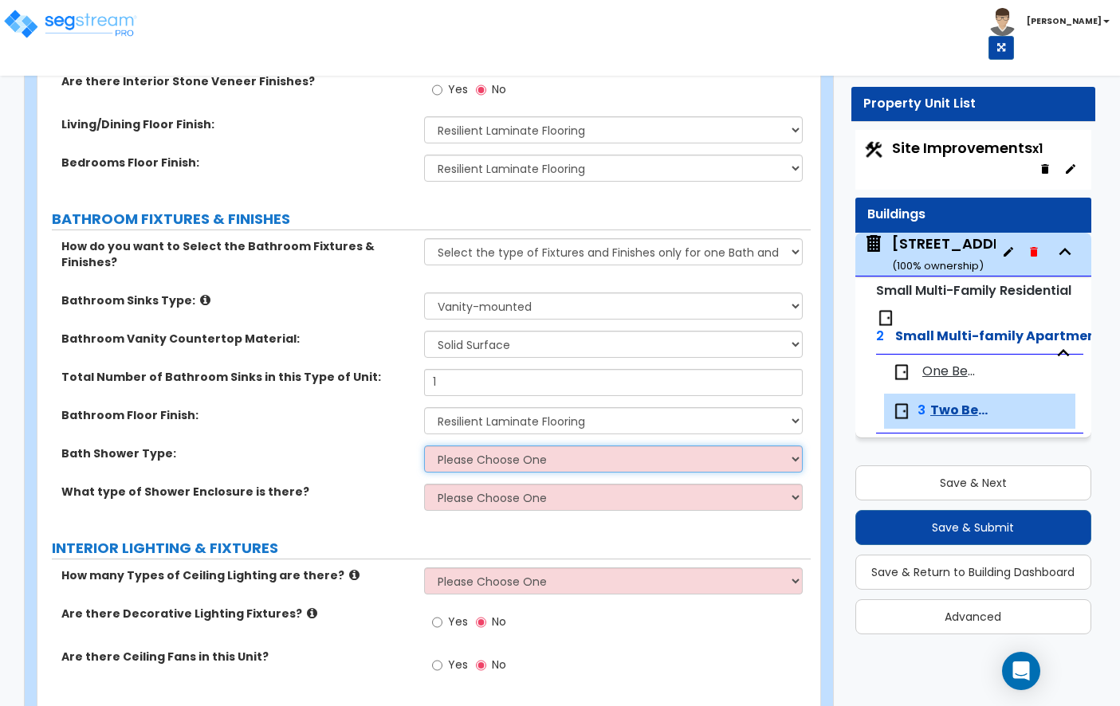
click at [496, 446] on select "Please Choose One Standalone Shower Bathtub - Shower Combination" at bounding box center [613, 459] width 379 height 27
select select "2"
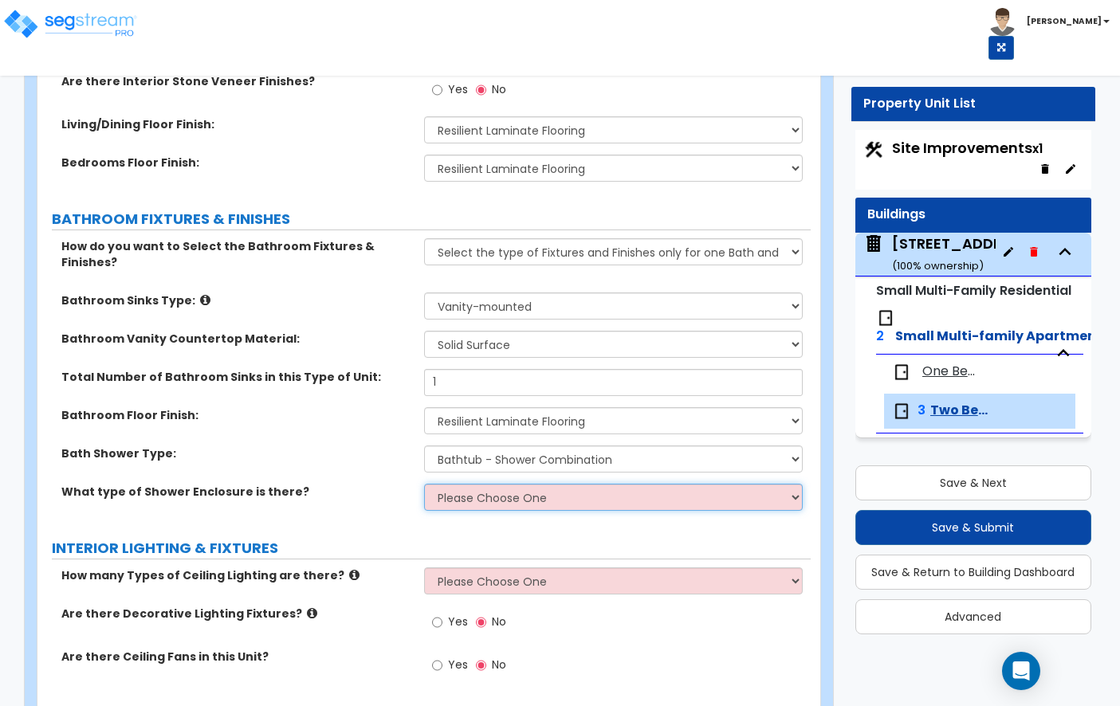
click at [509, 484] on select "Please Choose One Curtain & Rod Glass Sliding Doors Glass Hinged Doors" at bounding box center [613, 497] width 379 height 27
select select "1"
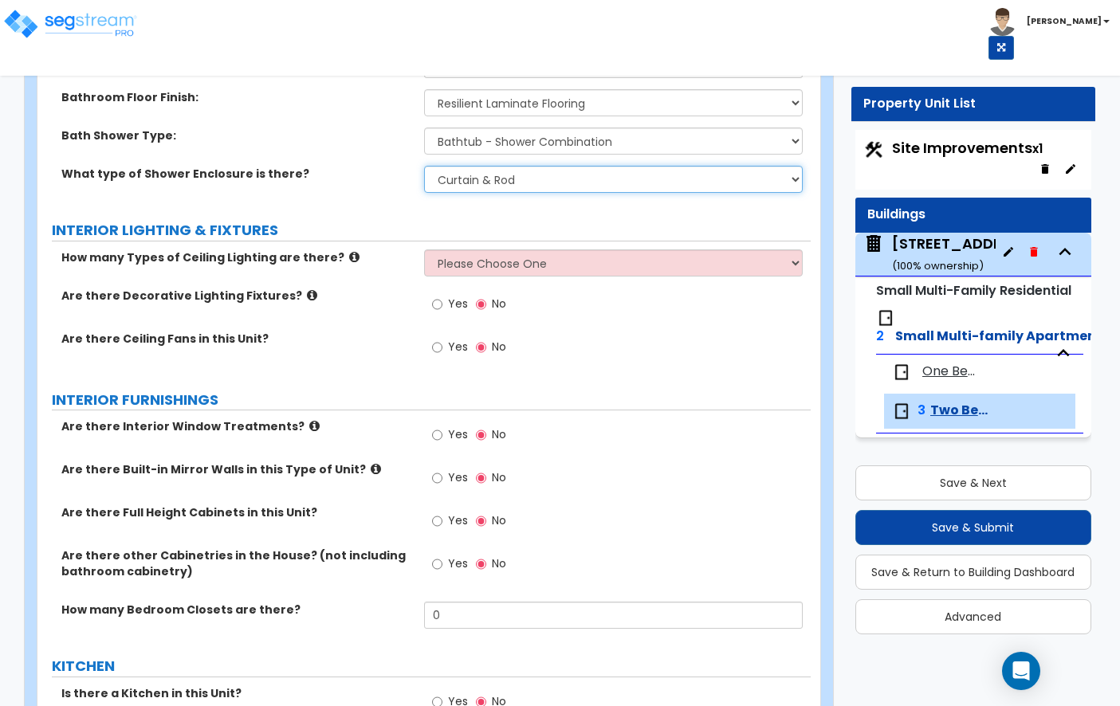
scroll to position [1185, 0]
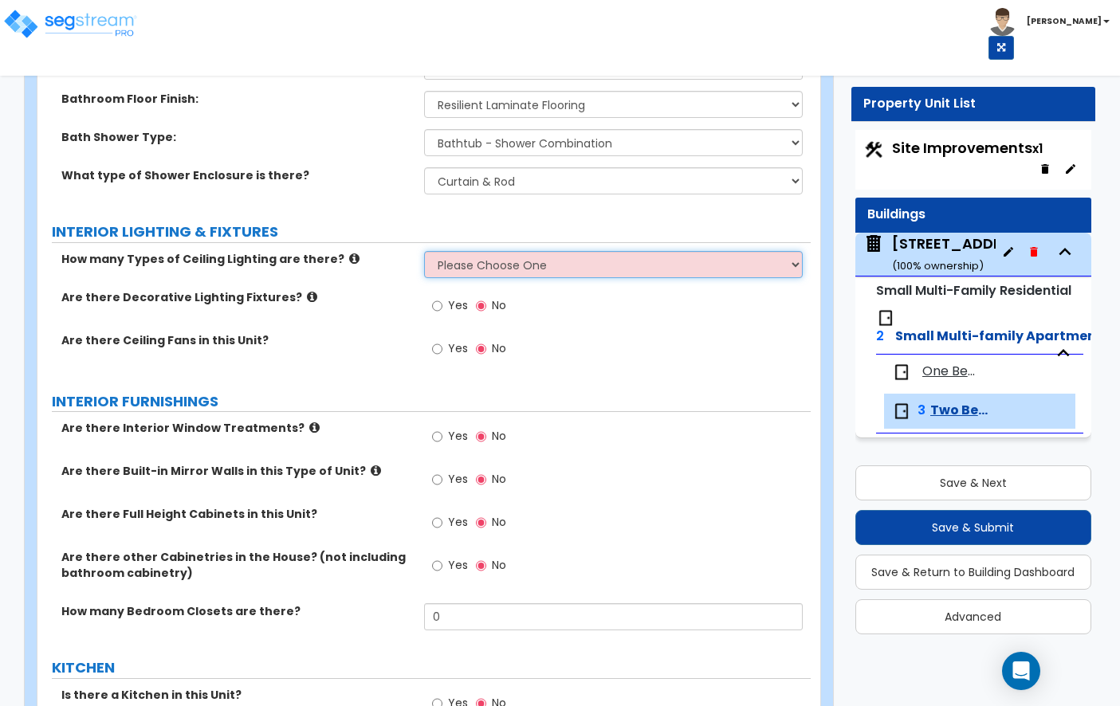
click at [502, 251] on select "Please Choose One 1 2 3" at bounding box center [613, 264] width 379 height 27
select select "1"
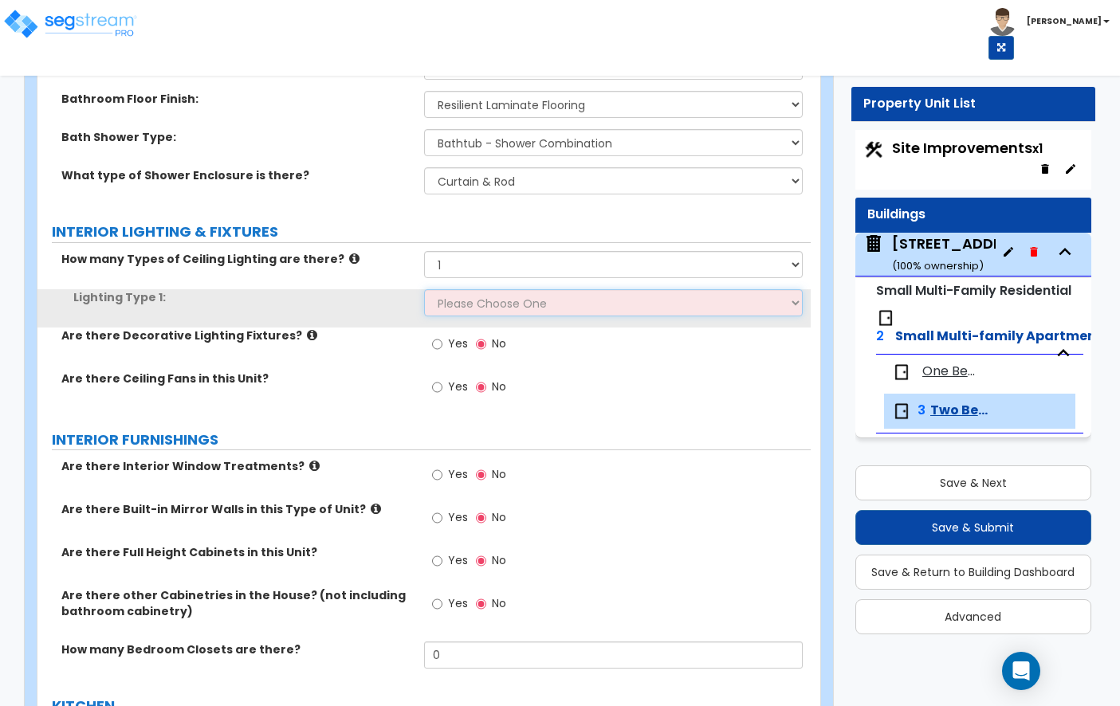
click at [496, 295] on select "Please Choose One LED Surface-Mounted LED Recessed Fluorescent Surface-Mounted …" at bounding box center [613, 302] width 379 height 27
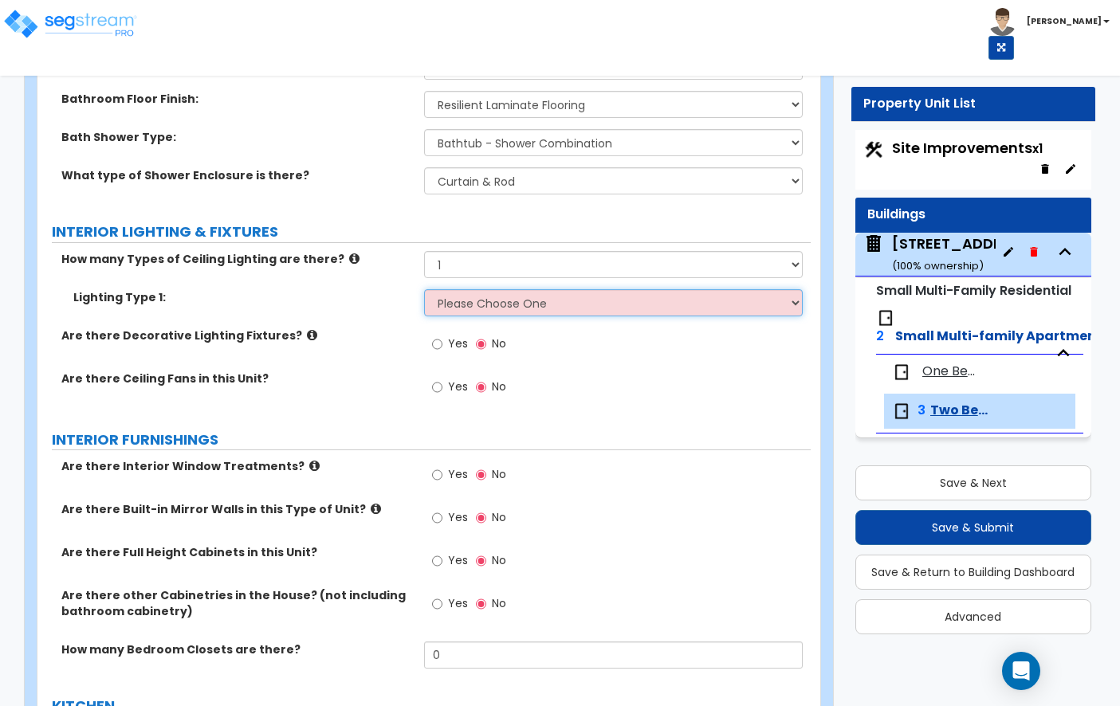
select select "1"
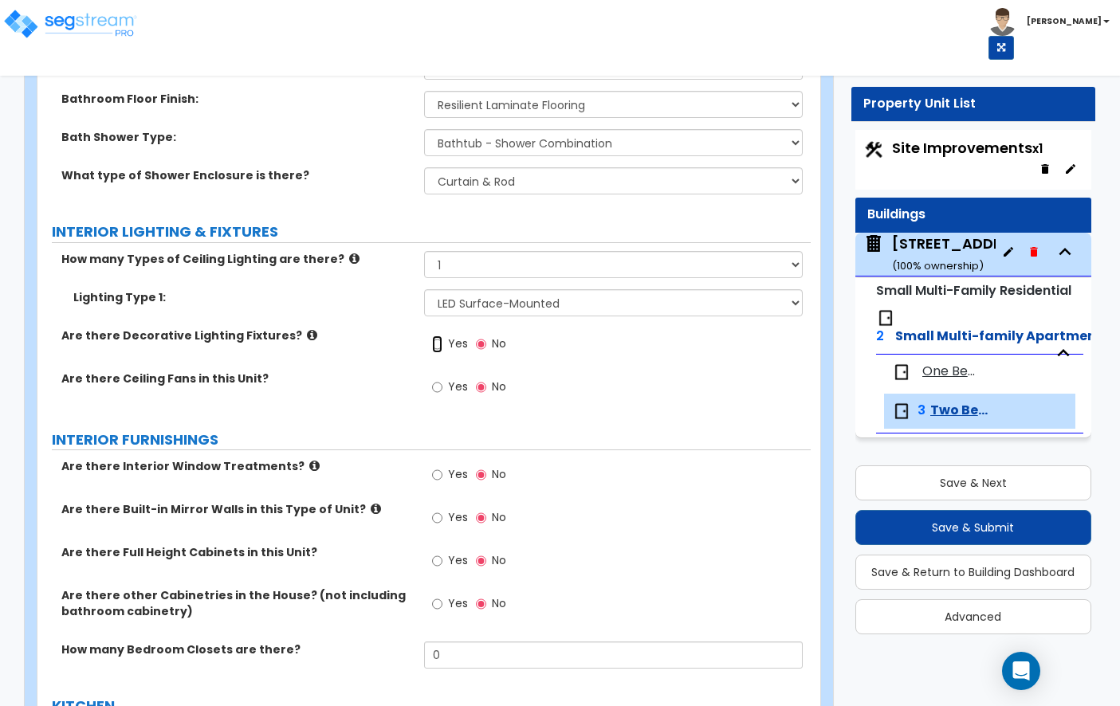
click at [437, 336] on input "Yes" at bounding box center [437, 345] width 10 height 18
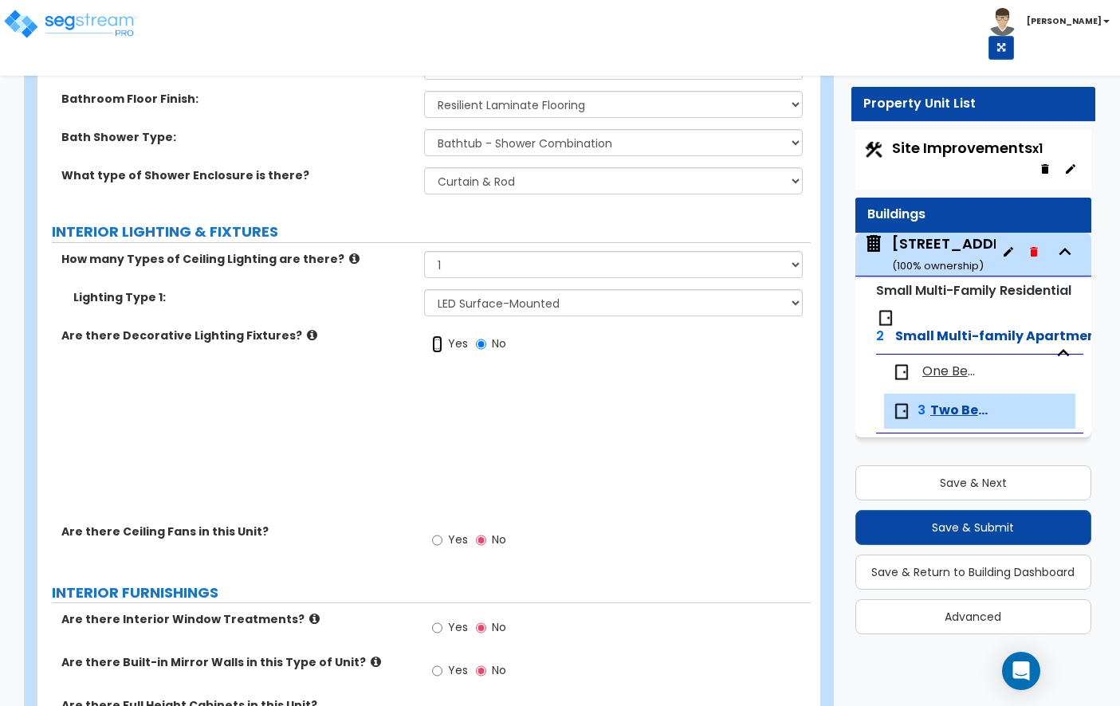
radio input "true"
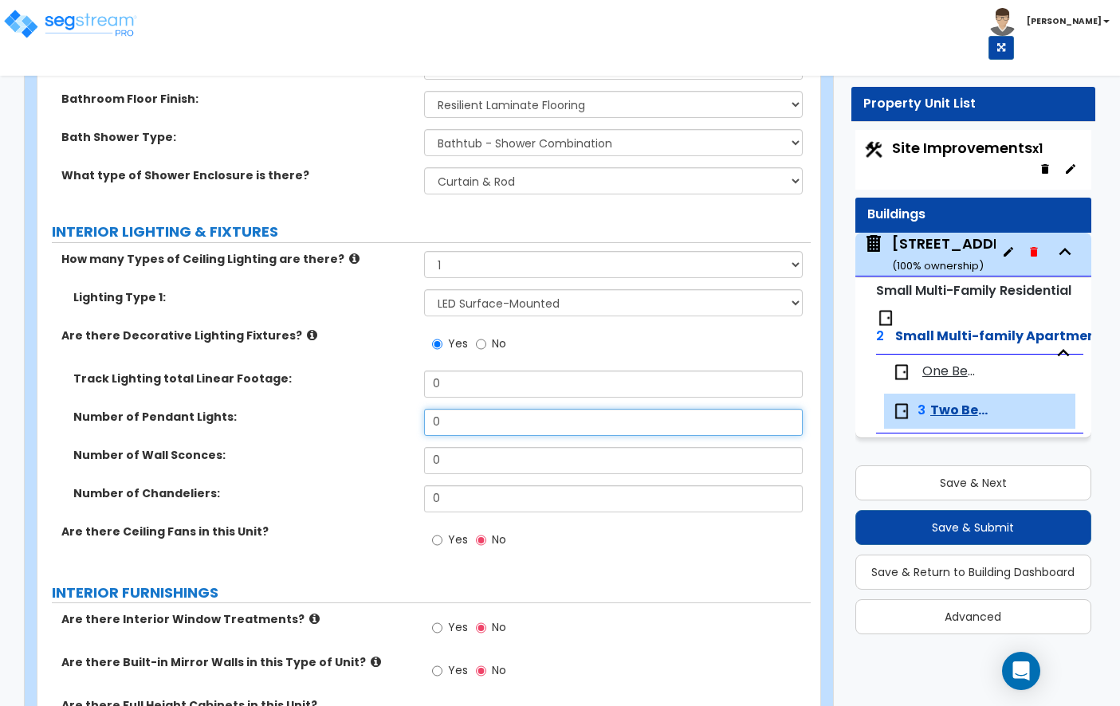
click at [501, 409] on input "0" at bounding box center [613, 422] width 379 height 27
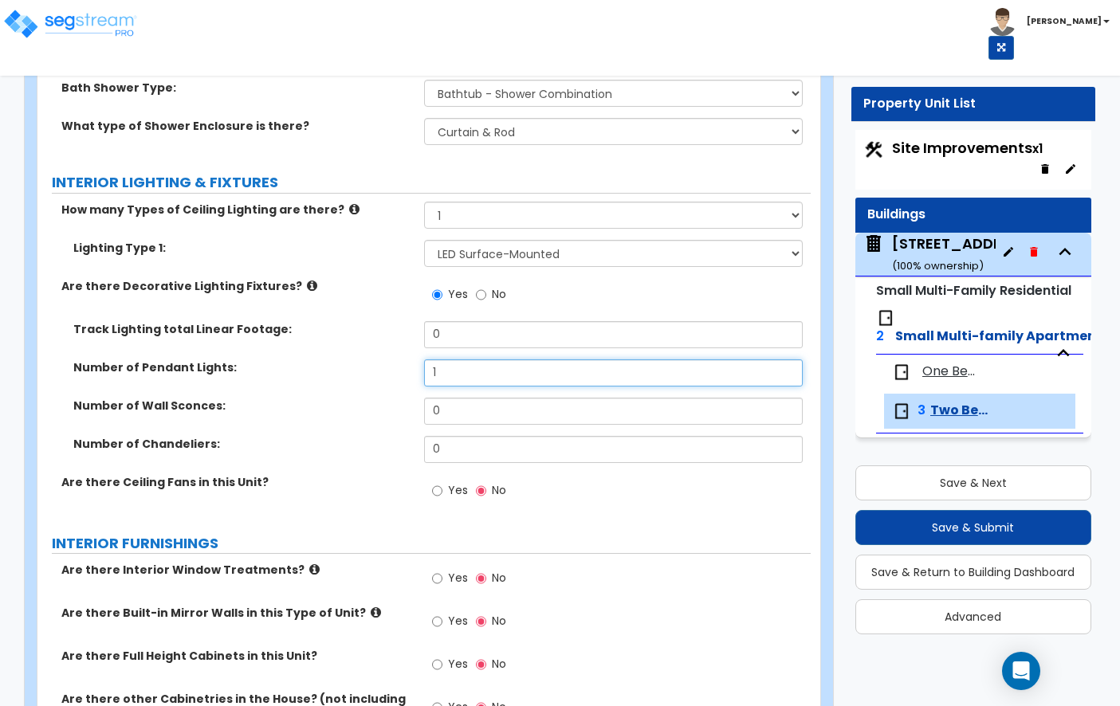
scroll to position [1249, 0]
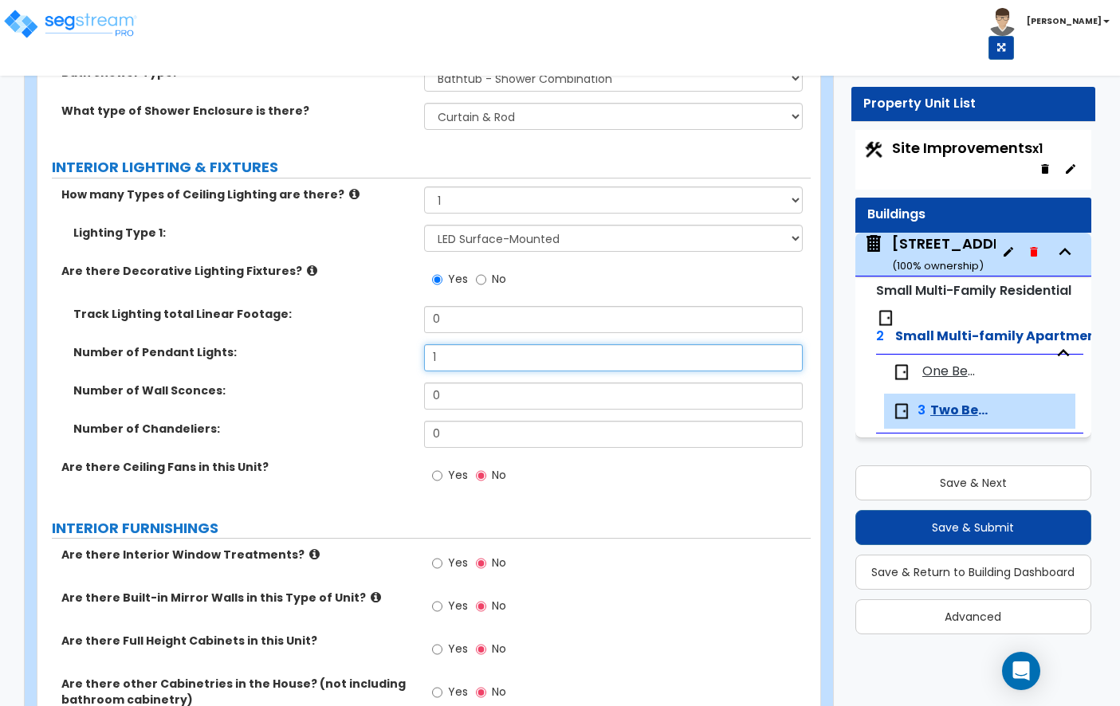
type input "1"
click at [450, 464] on label "Yes" at bounding box center [450, 477] width 36 height 27
click at [442, 467] on input "Yes" at bounding box center [437, 476] width 10 height 18
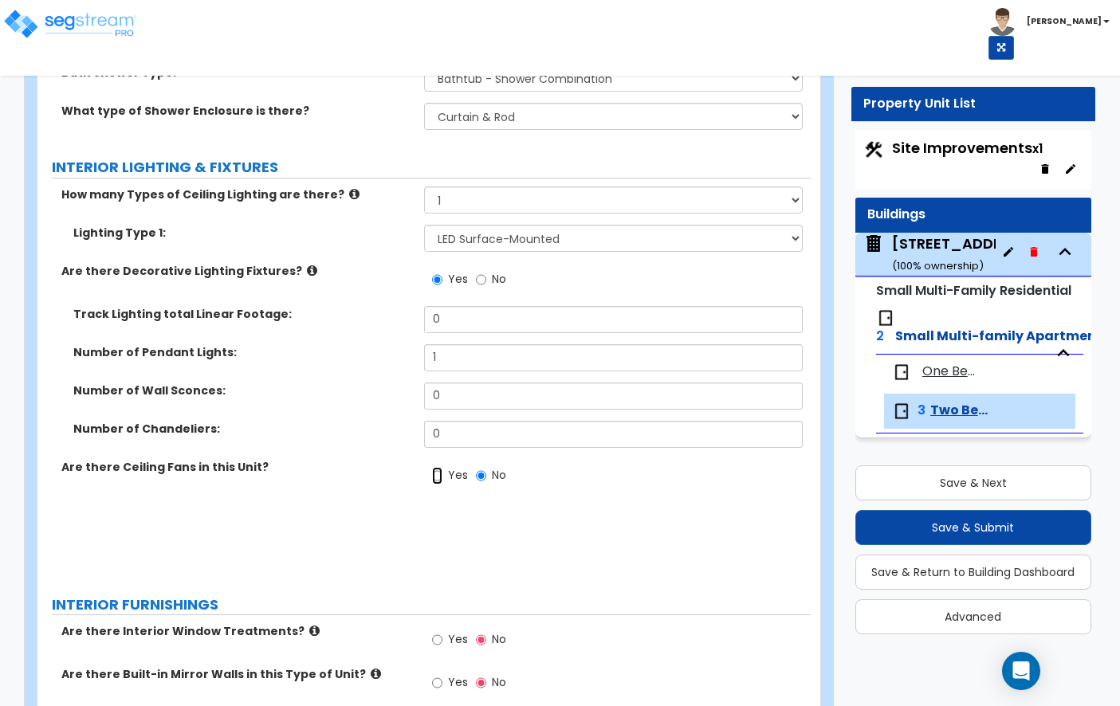
radio input "true"
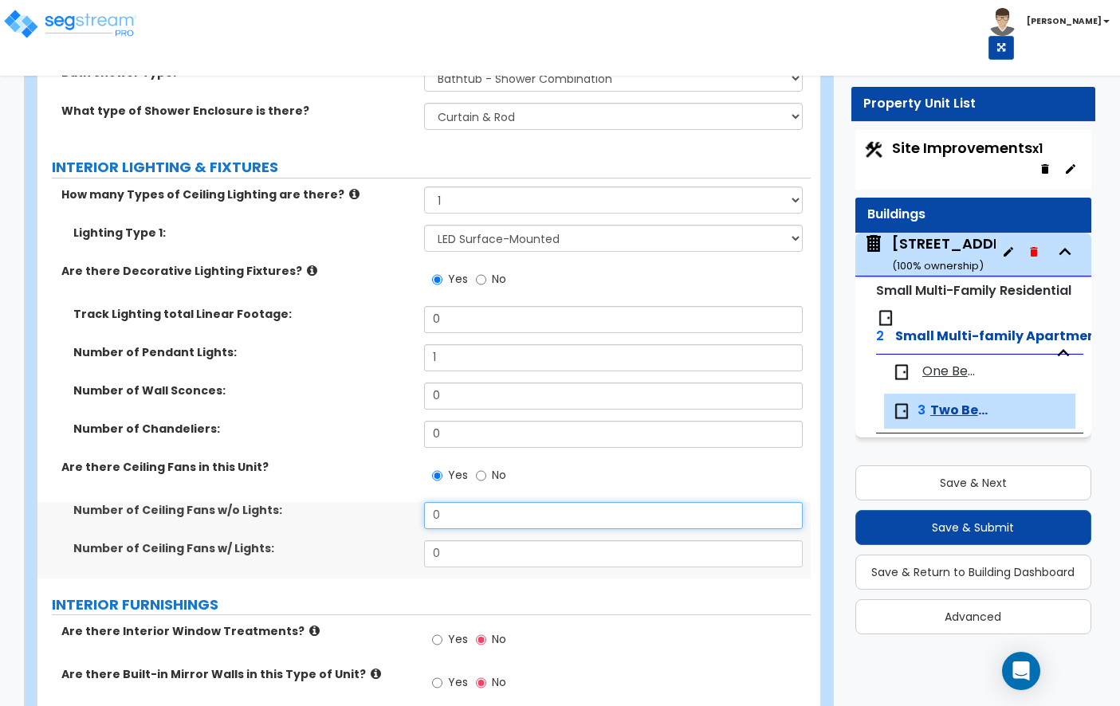
click at [487, 502] on input "0" at bounding box center [613, 515] width 379 height 27
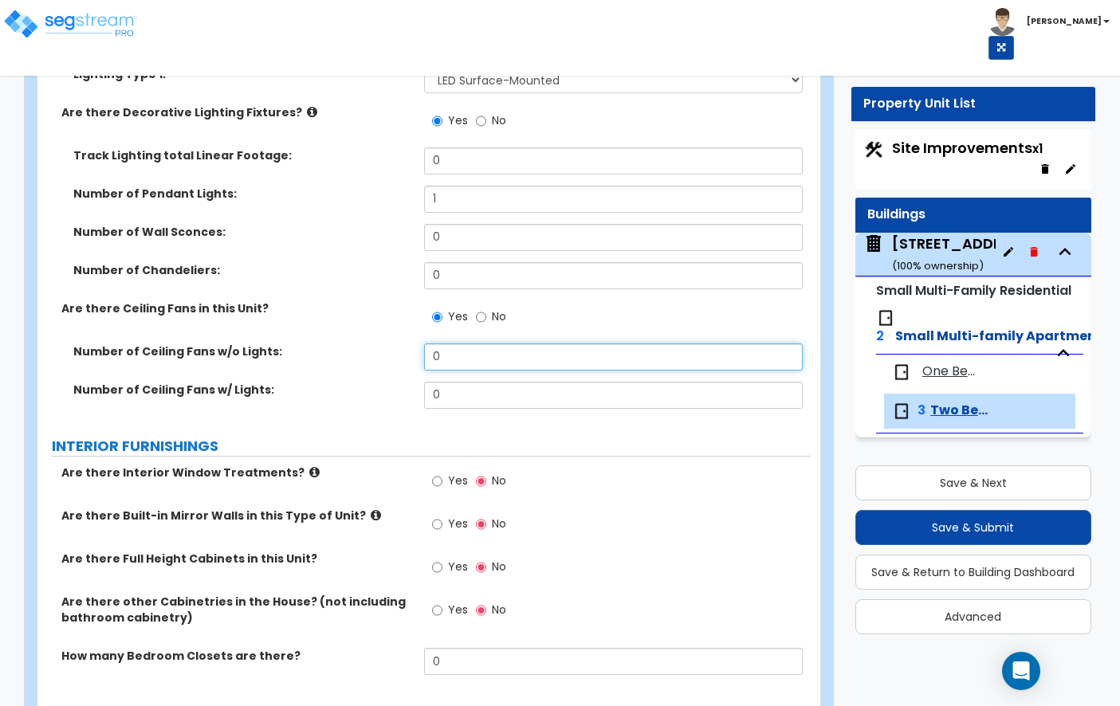
scroll to position [1405, 0]
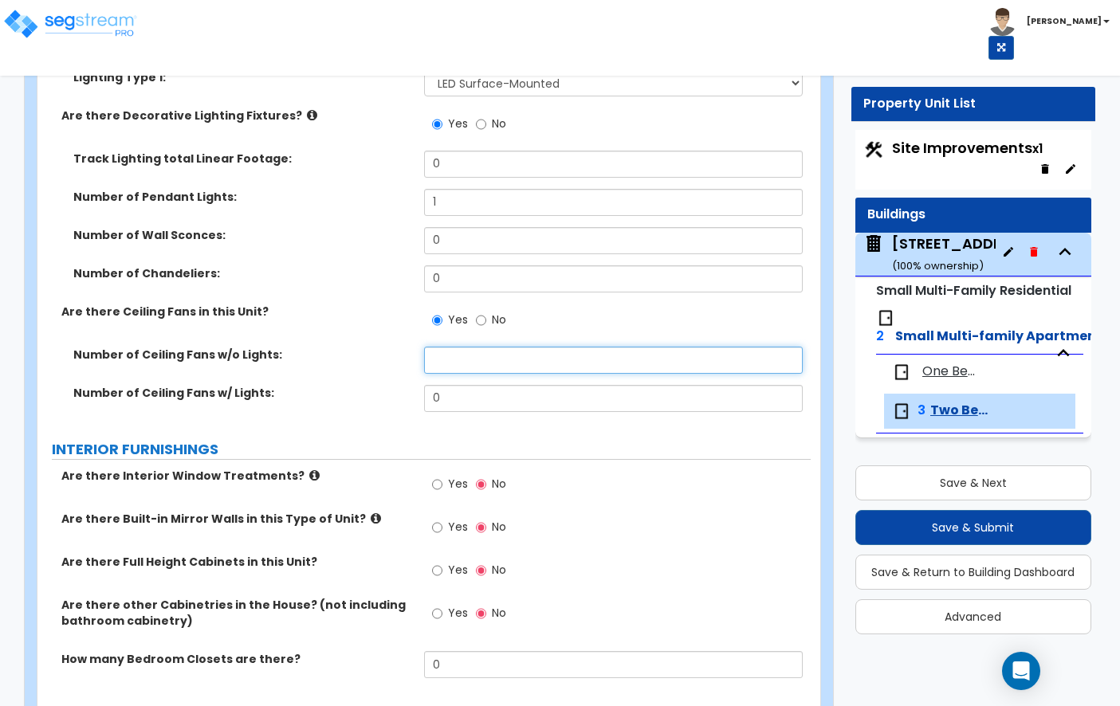
type input "3"
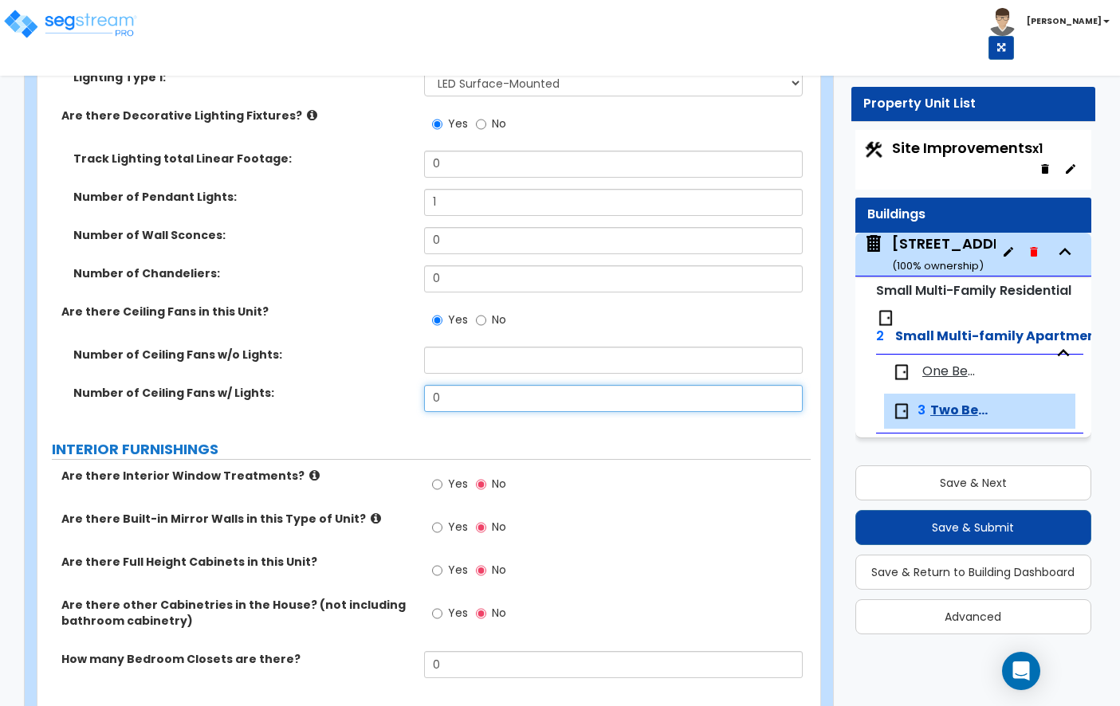
click at [493, 385] on input "0" at bounding box center [613, 398] width 379 height 27
type input "3"
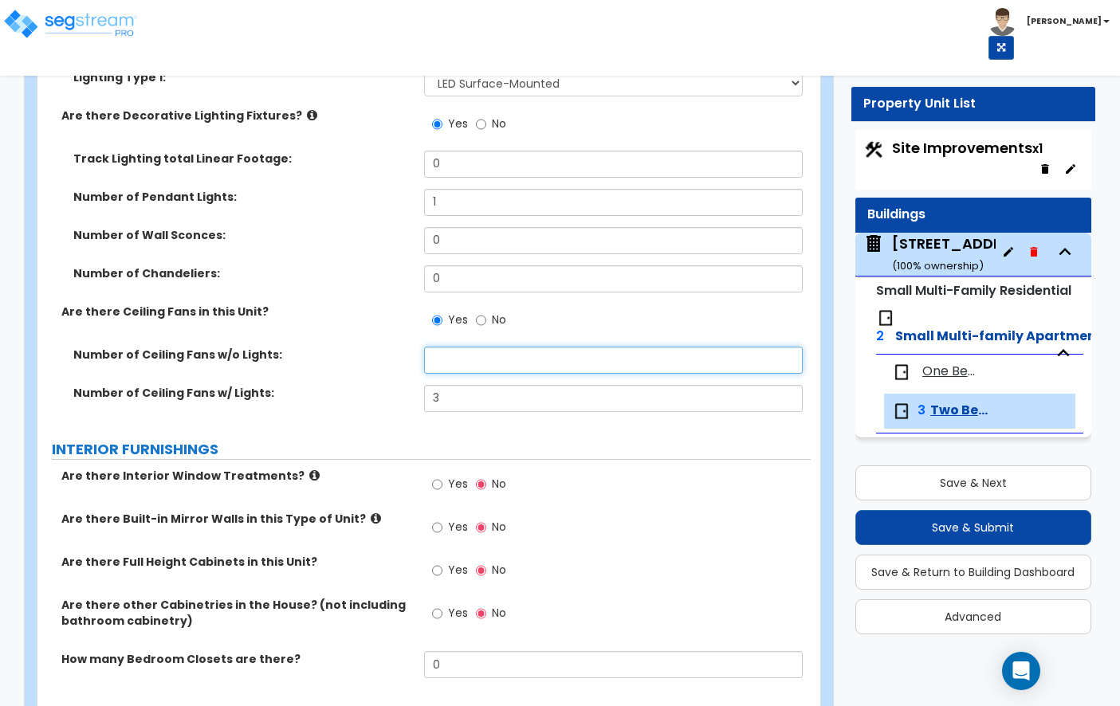
click at [501, 347] on input "text" at bounding box center [613, 360] width 379 height 27
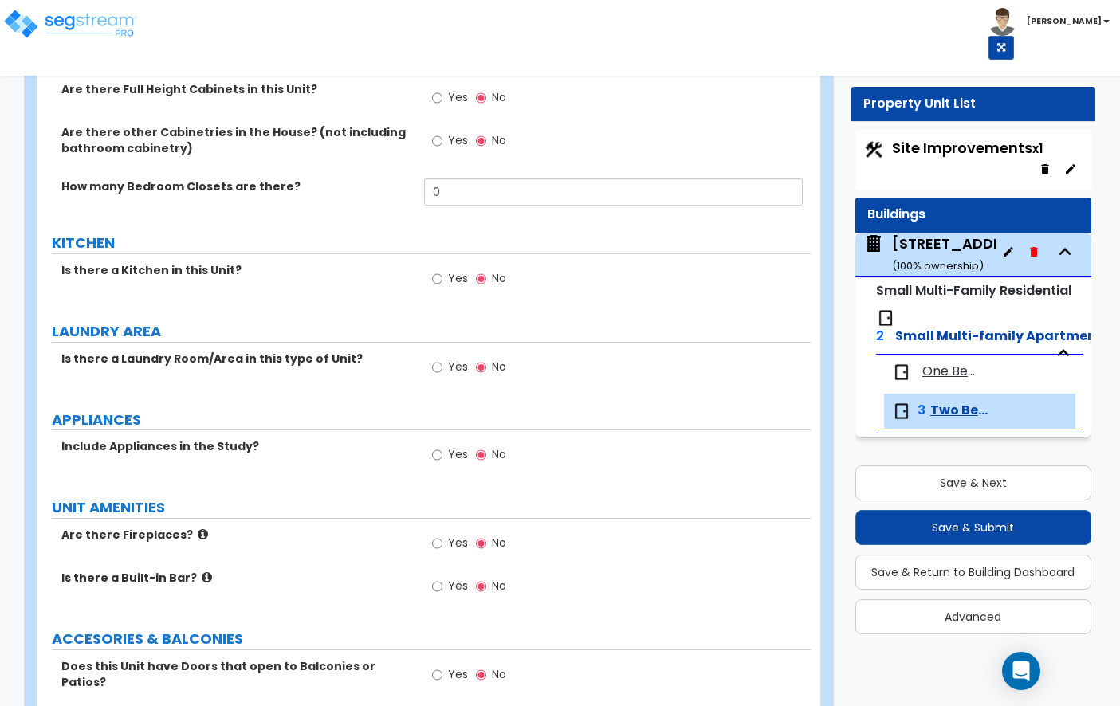
scroll to position [1873, 0]
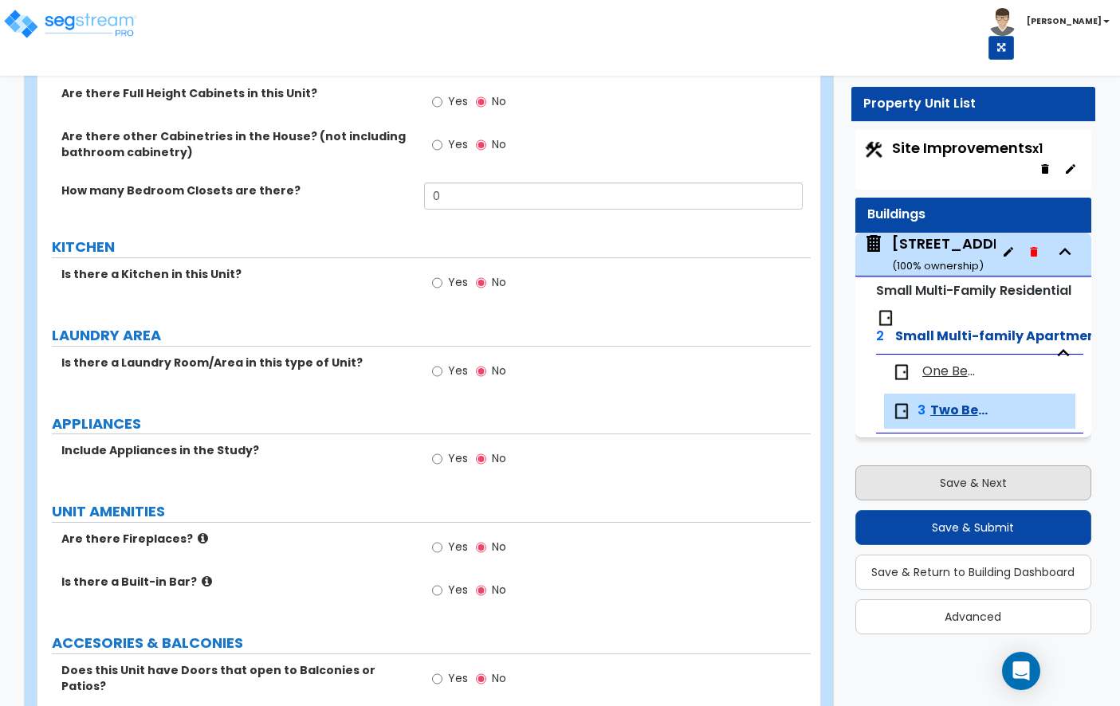
type input "0"
click at [933, 473] on button "Save & Next" at bounding box center [973, 483] width 236 height 35
select select "2"
select select "1"
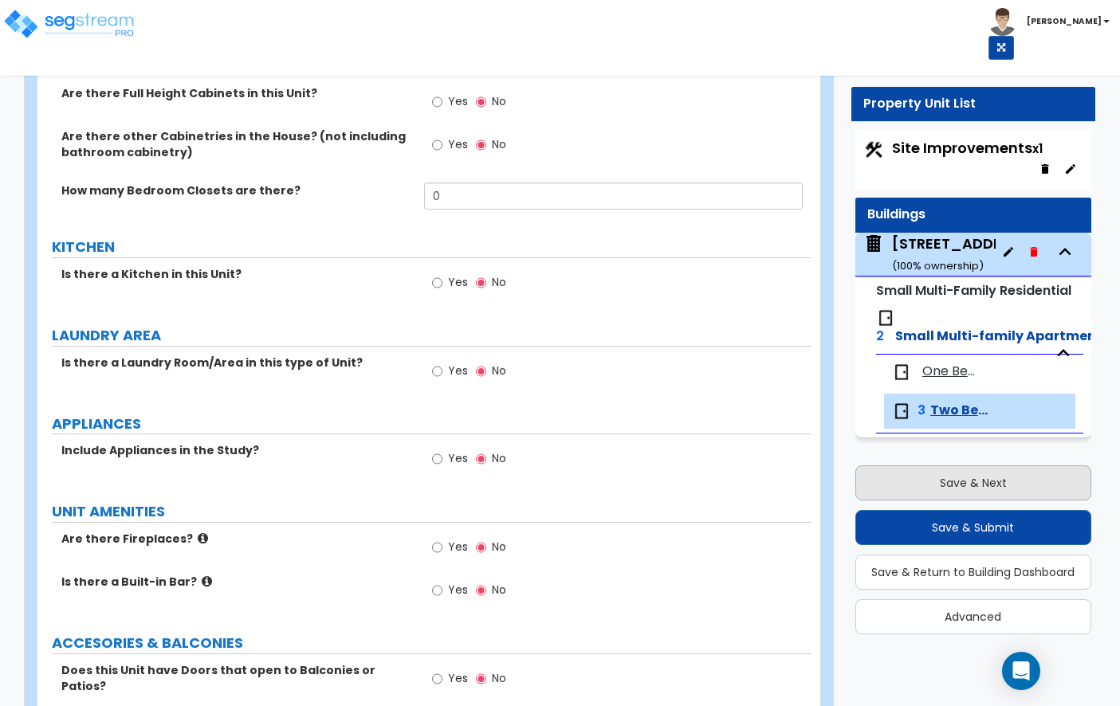
select select "2"
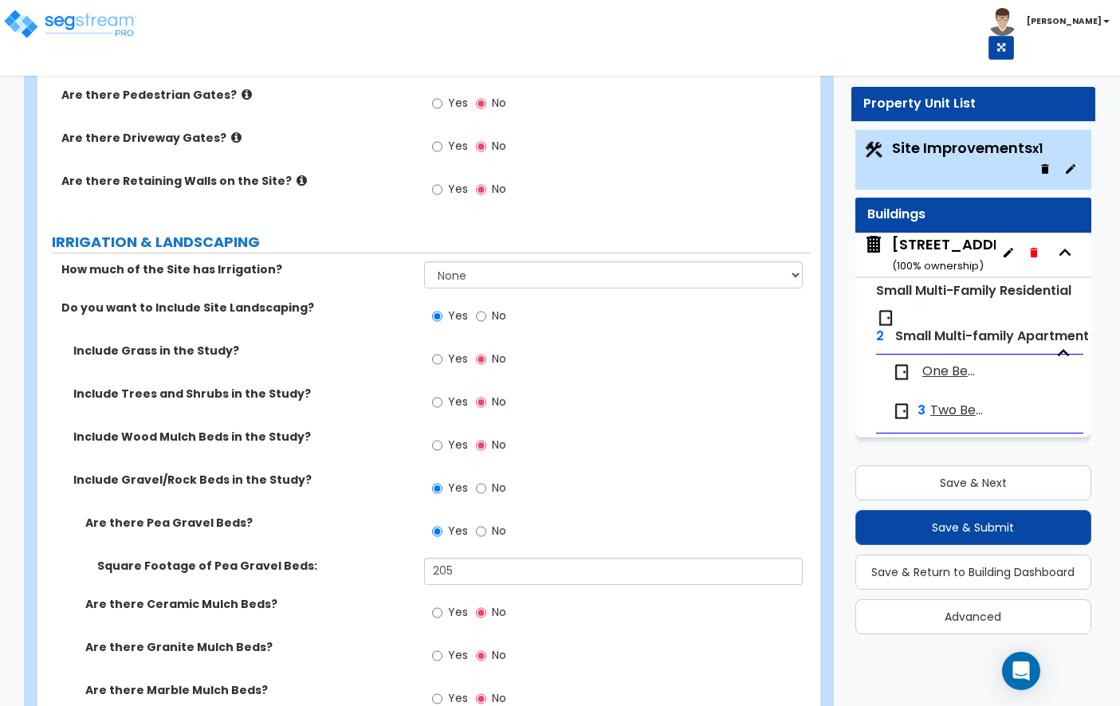
scroll to position [2080, 0]
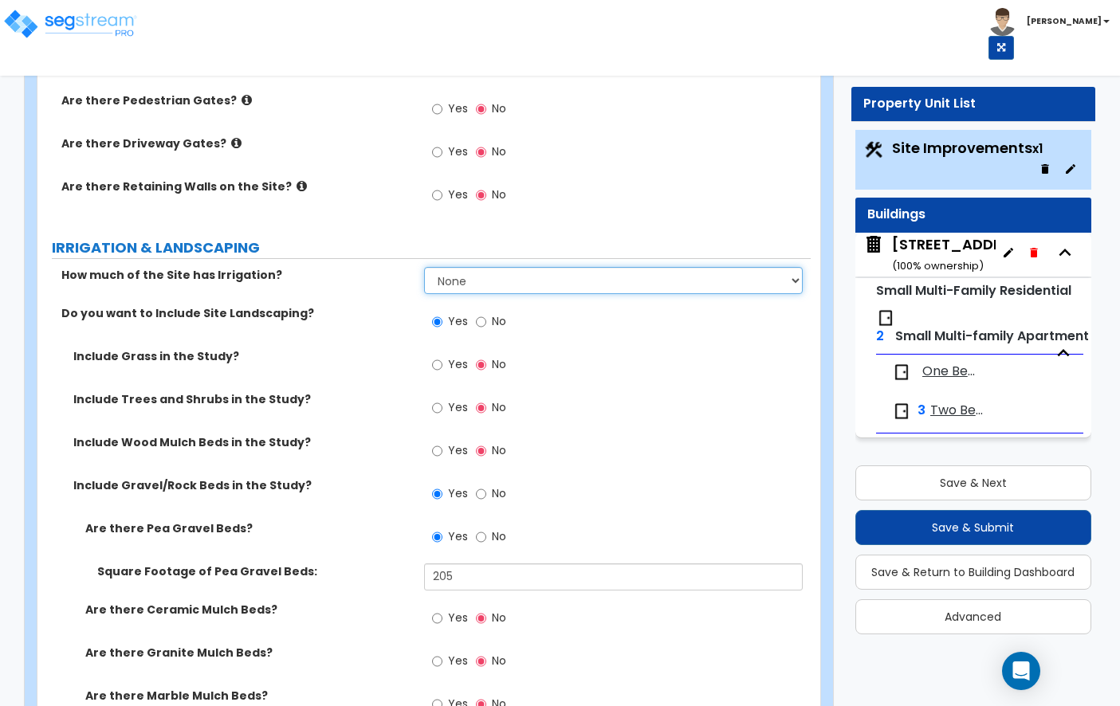
click at [523, 267] on select "None I want to Enter an Approximate Percentage I want to Enter the Square Foota…" at bounding box center [613, 280] width 379 height 27
click at [541, 267] on select "None I want to Enter an Approximate Percentage I want to Enter the Square Foota…" at bounding box center [613, 280] width 379 height 27
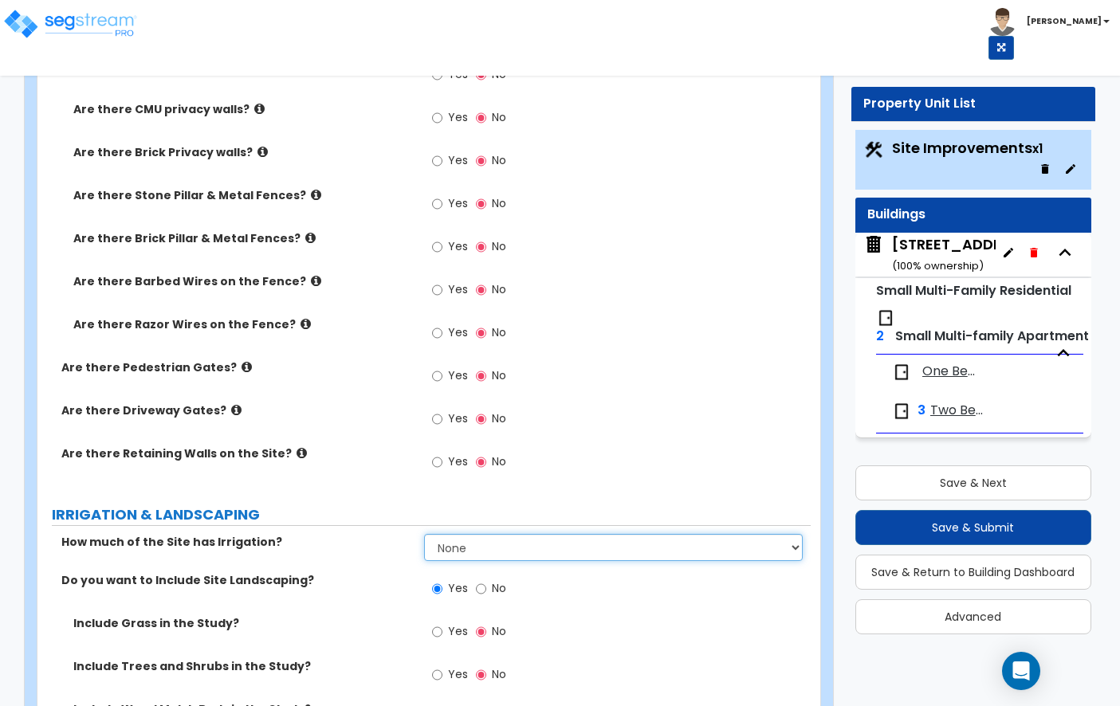
scroll to position [1812, 0]
click at [535, 535] on select "None I want to Enter an Approximate Percentage I want to Enter the Square Foota…" at bounding box center [613, 548] width 379 height 27
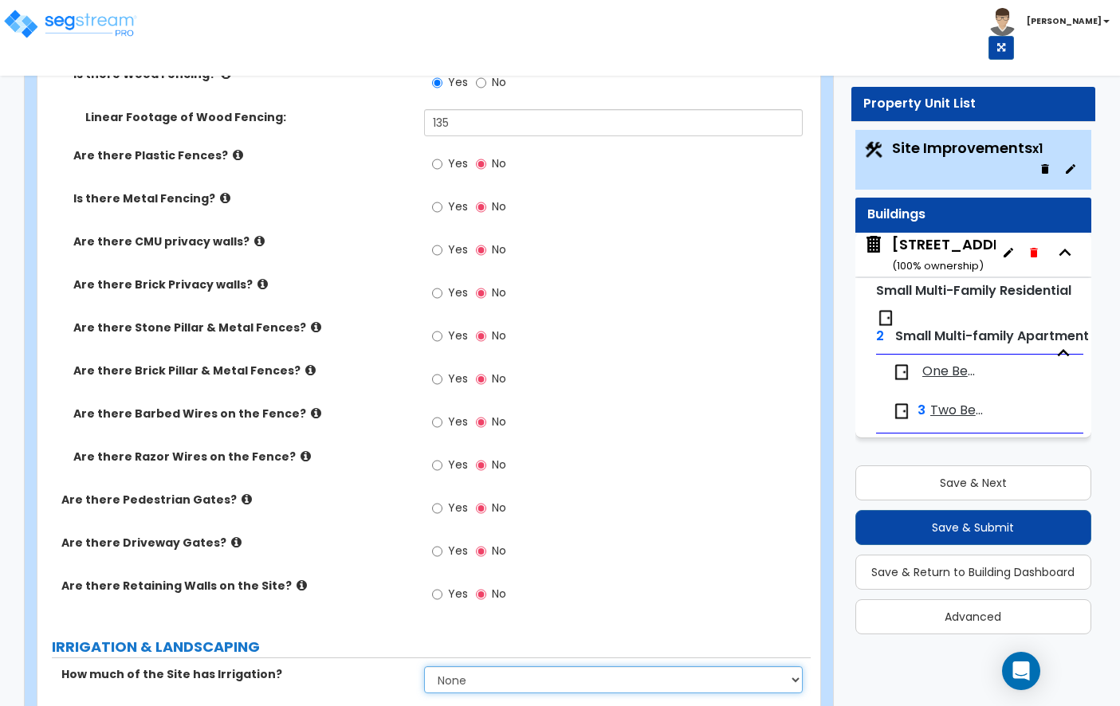
scroll to position [1713, 0]
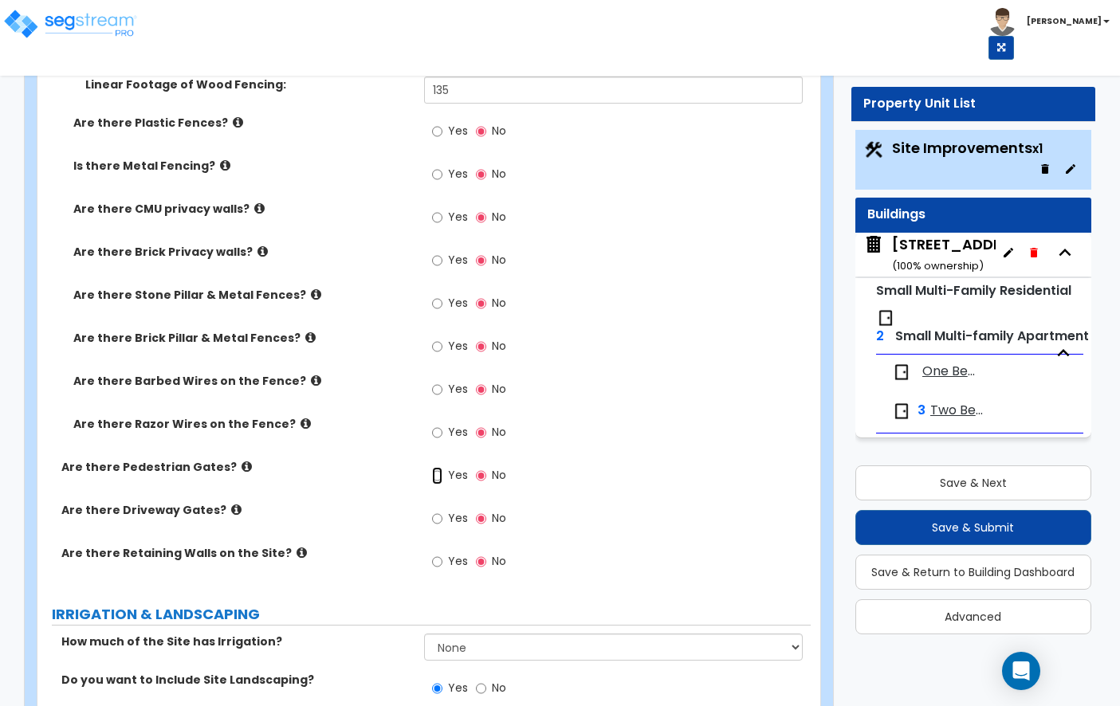
click at [434, 467] on input "Yes" at bounding box center [437, 476] width 10 height 18
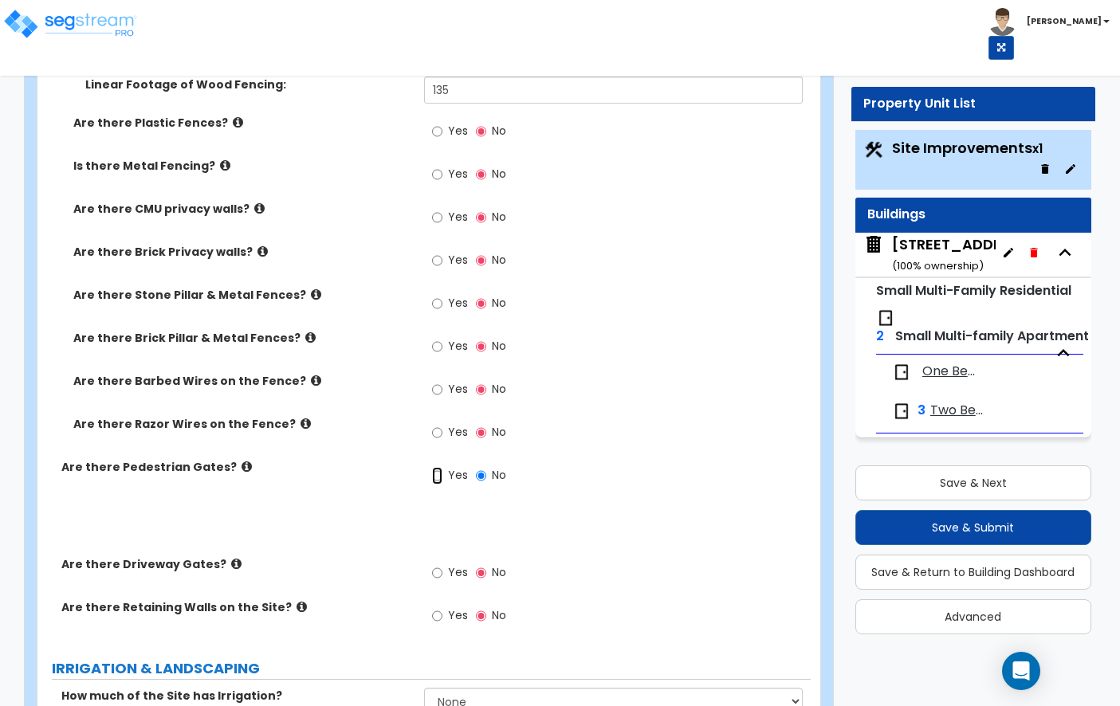
radio input "true"
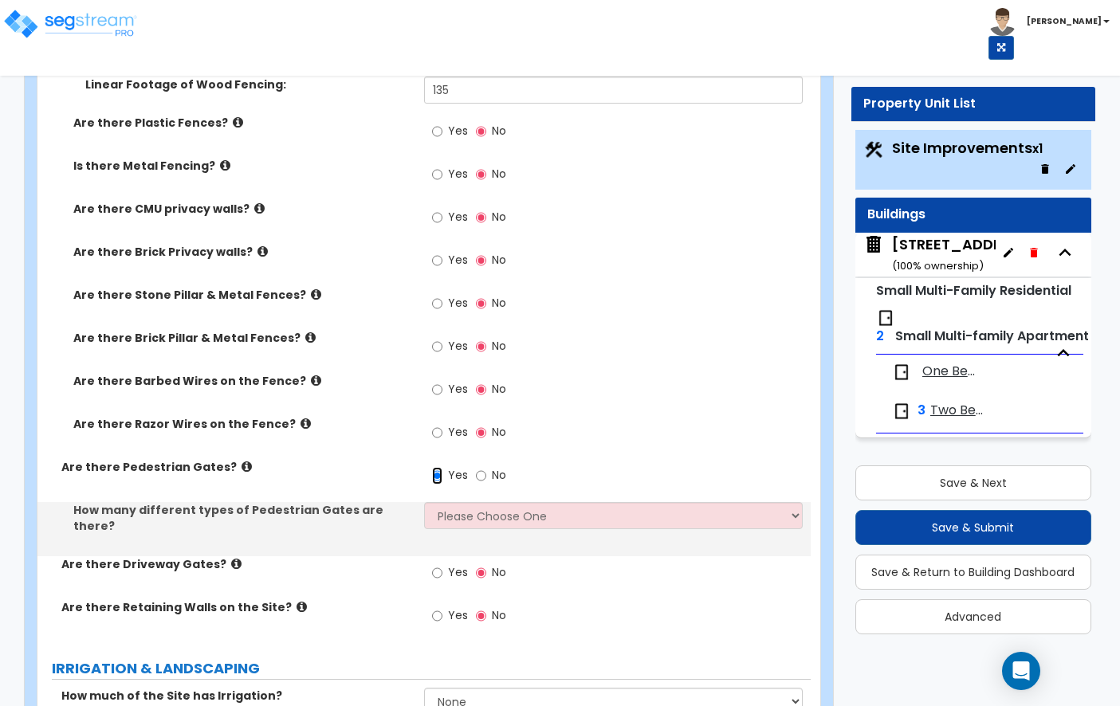
scroll to position [1772, 0]
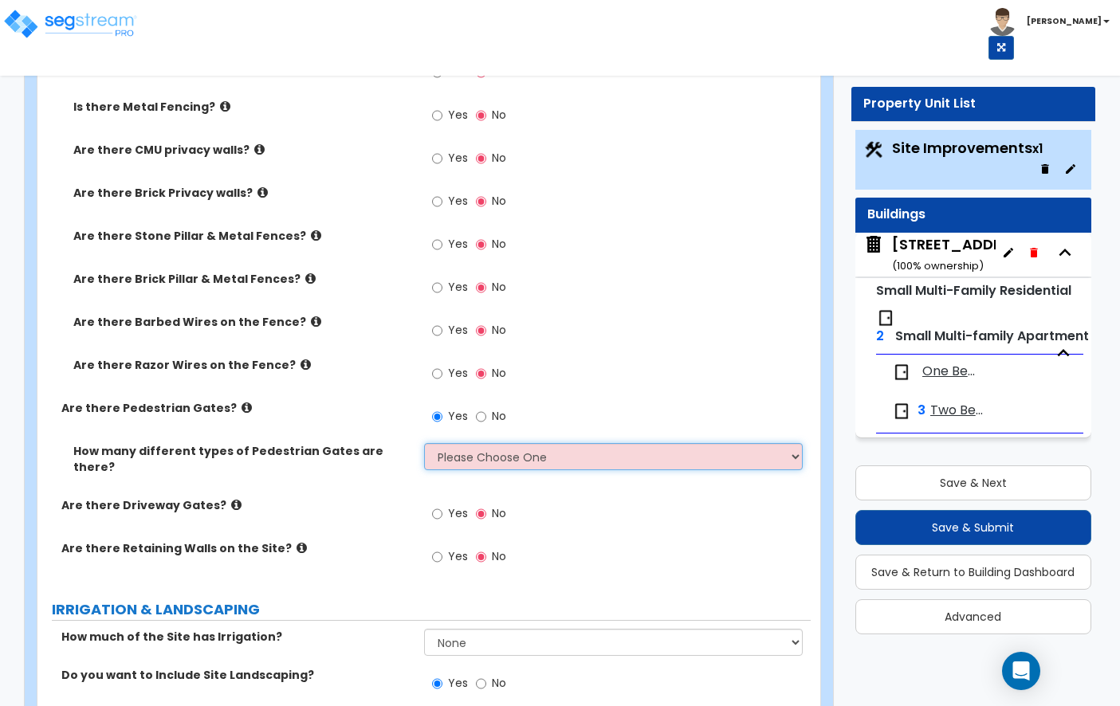
click at [488, 443] on select "Please Choose One 1 2 3" at bounding box center [613, 456] width 379 height 27
select select "2"
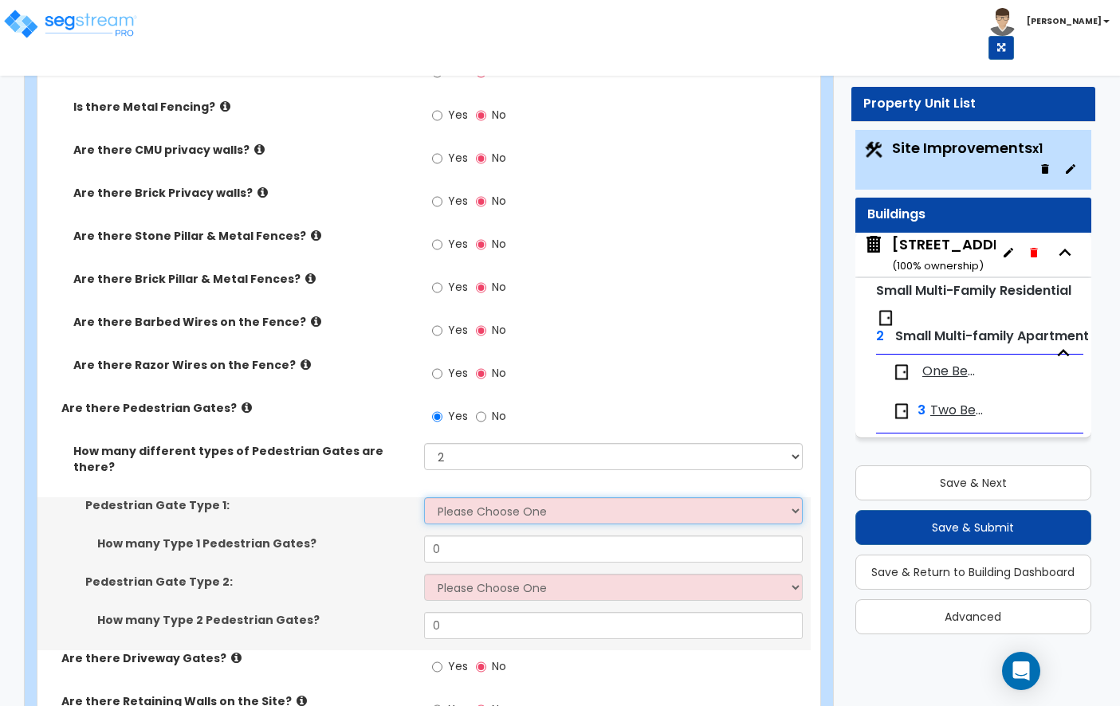
click at [486, 497] on select "Please Choose One Chain Link, 3 ft Height Chain Link, 4 ft Height Chain Link, 6…" at bounding box center [613, 510] width 379 height 27
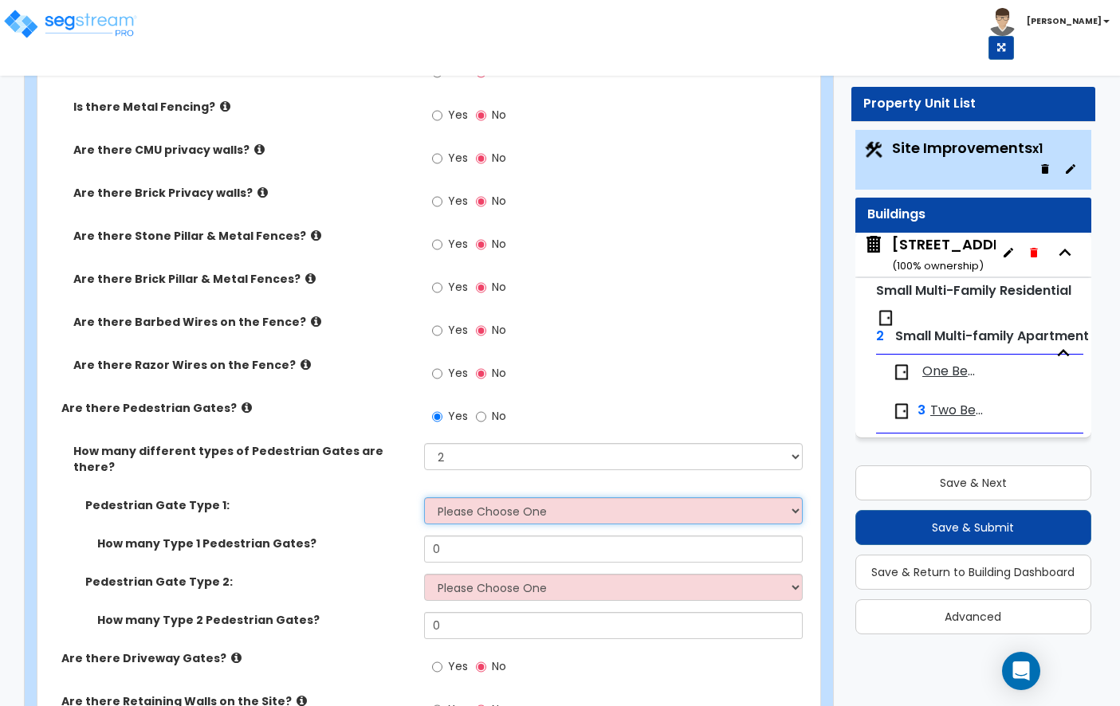
select select "6"
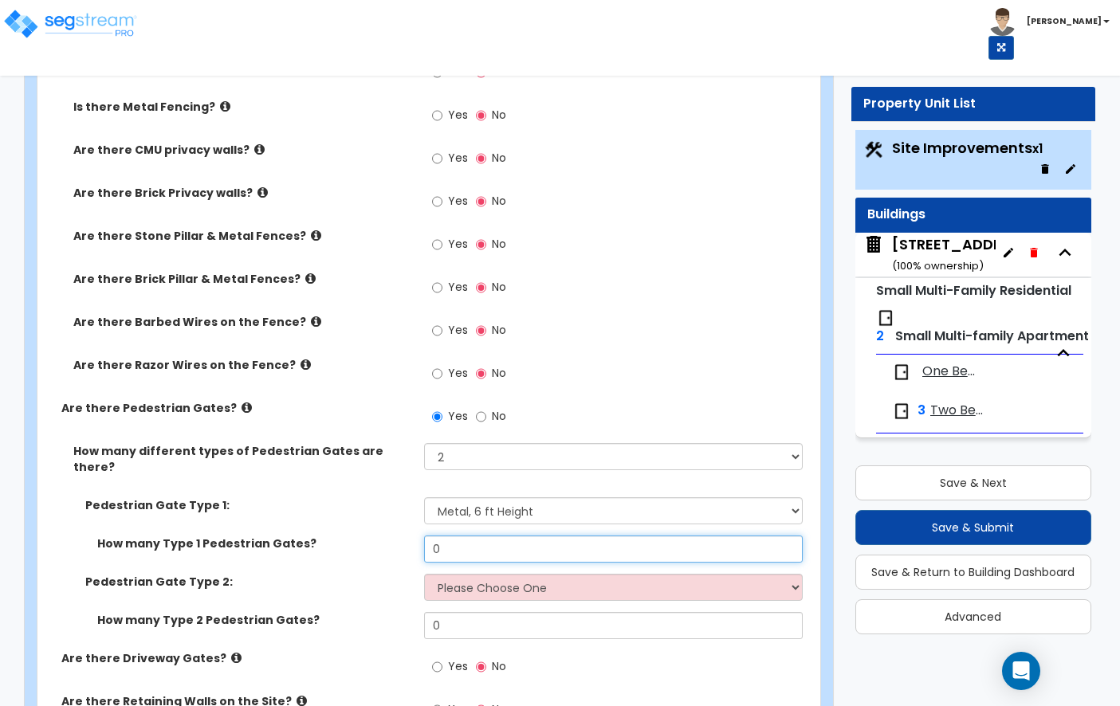
click at [503, 536] on input "0" at bounding box center [613, 549] width 379 height 27
type input "1"
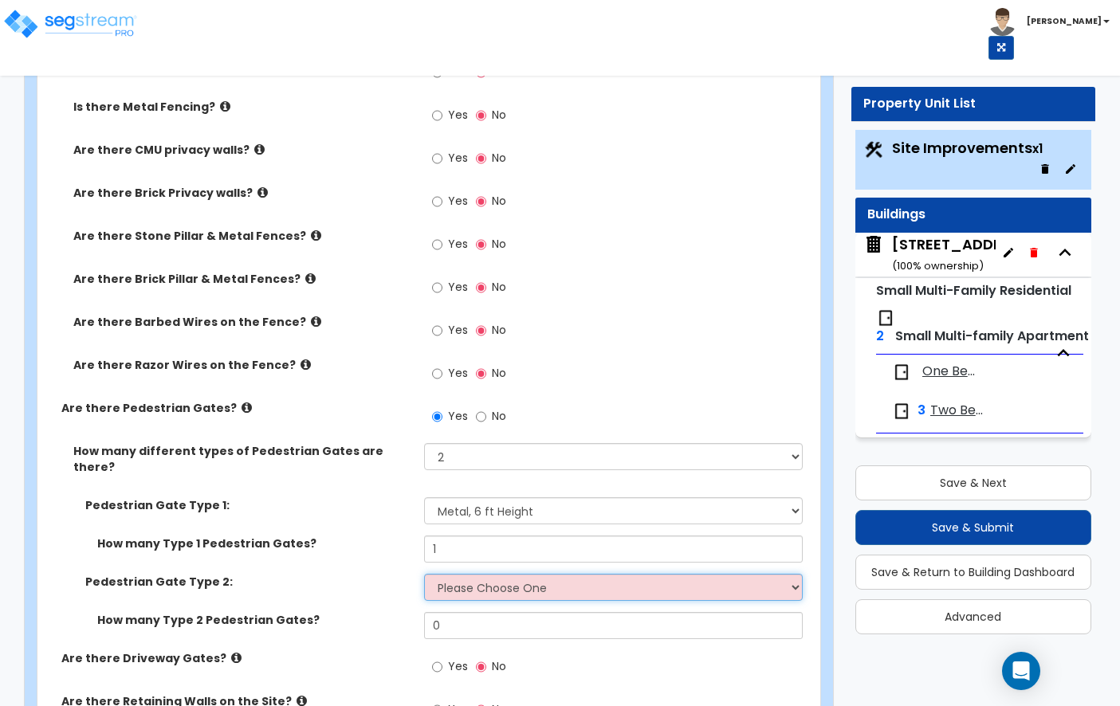
click at [523, 574] on select "Please Choose One Chain Link, 3 ft Height Chain Link, 4 ft Height Chain Link, 6…" at bounding box center [613, 587] width 379 height 27
select select "9"
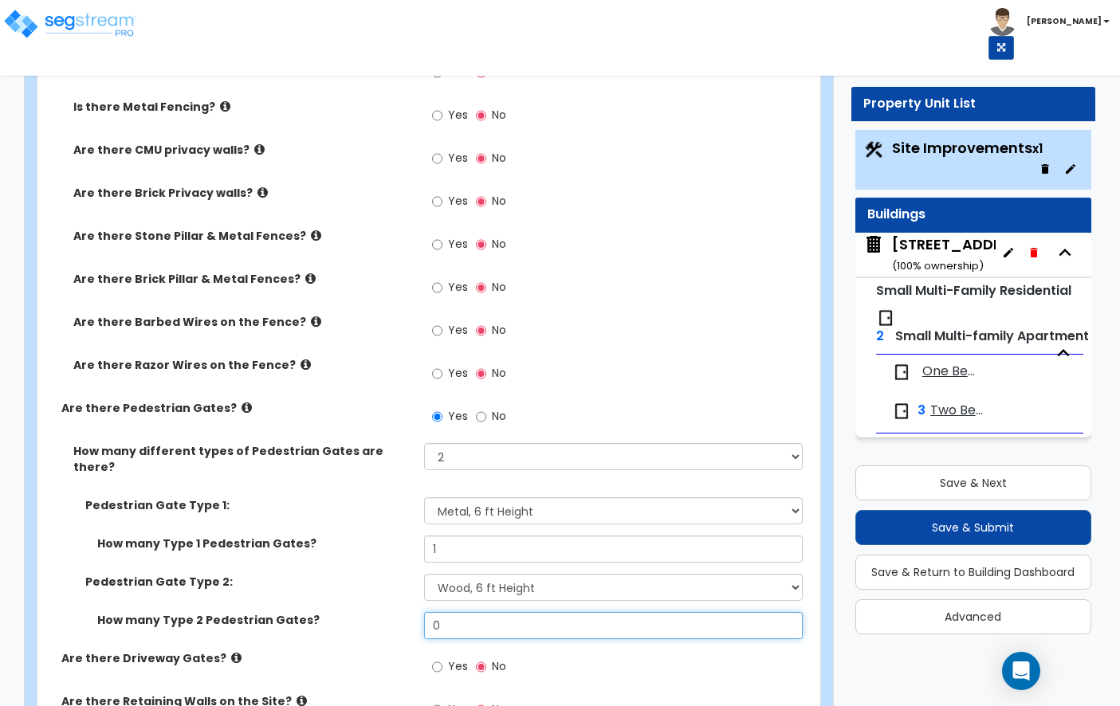
click at [493, 612] on input "0" at bounding box center [613, 625] width 379 height 27
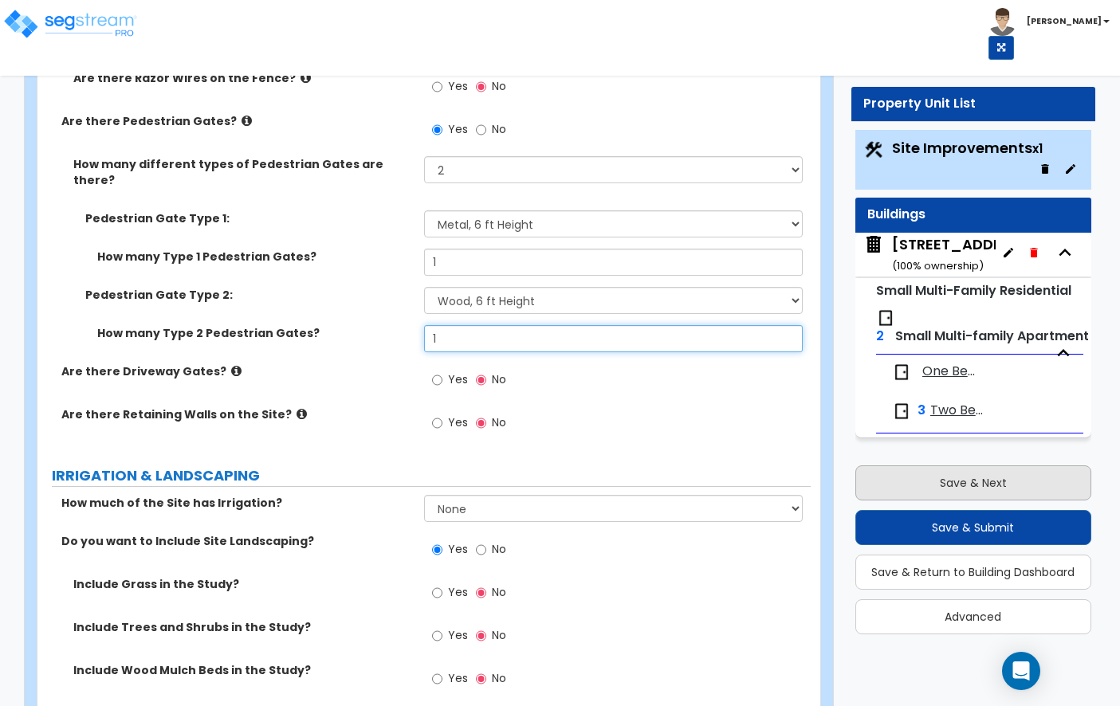
type input "1"
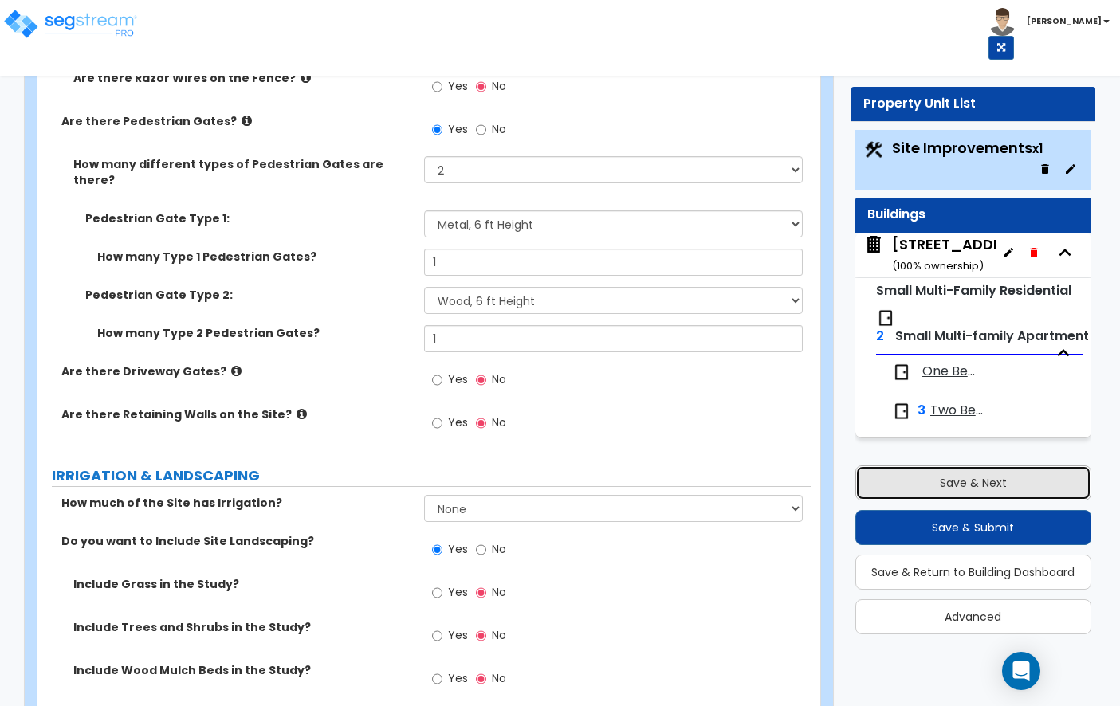
click at [964, 485] on button "Save & Next" at bounding box center [973, 483] width 236 height 35
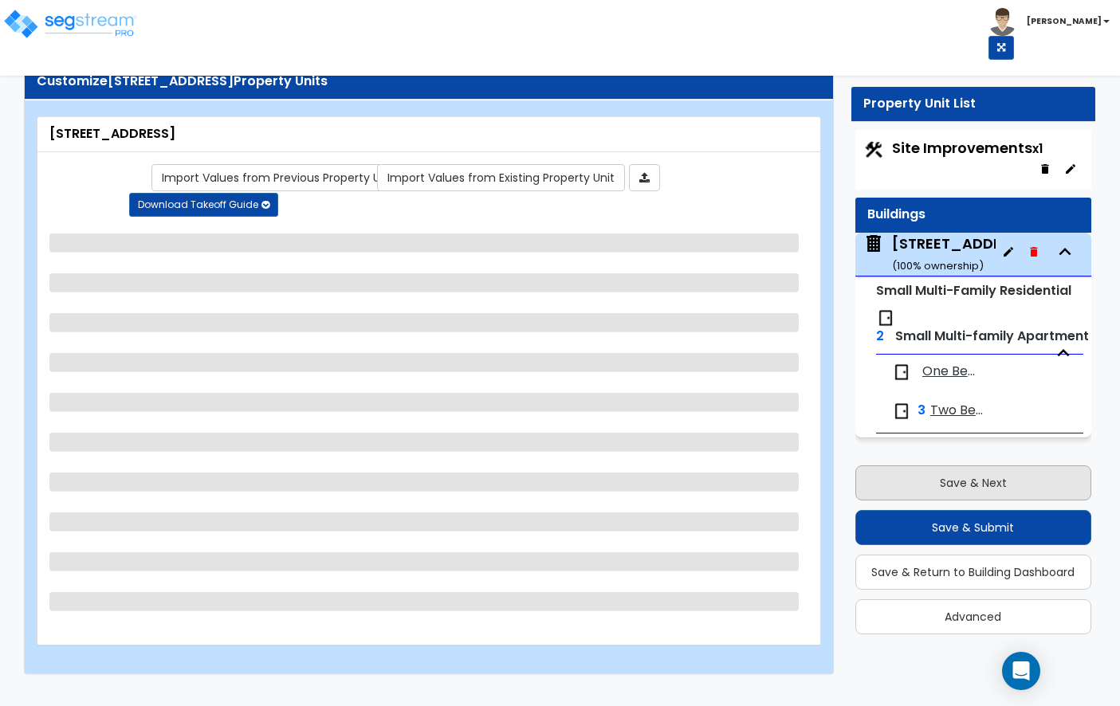
scroll to position [22, 0]
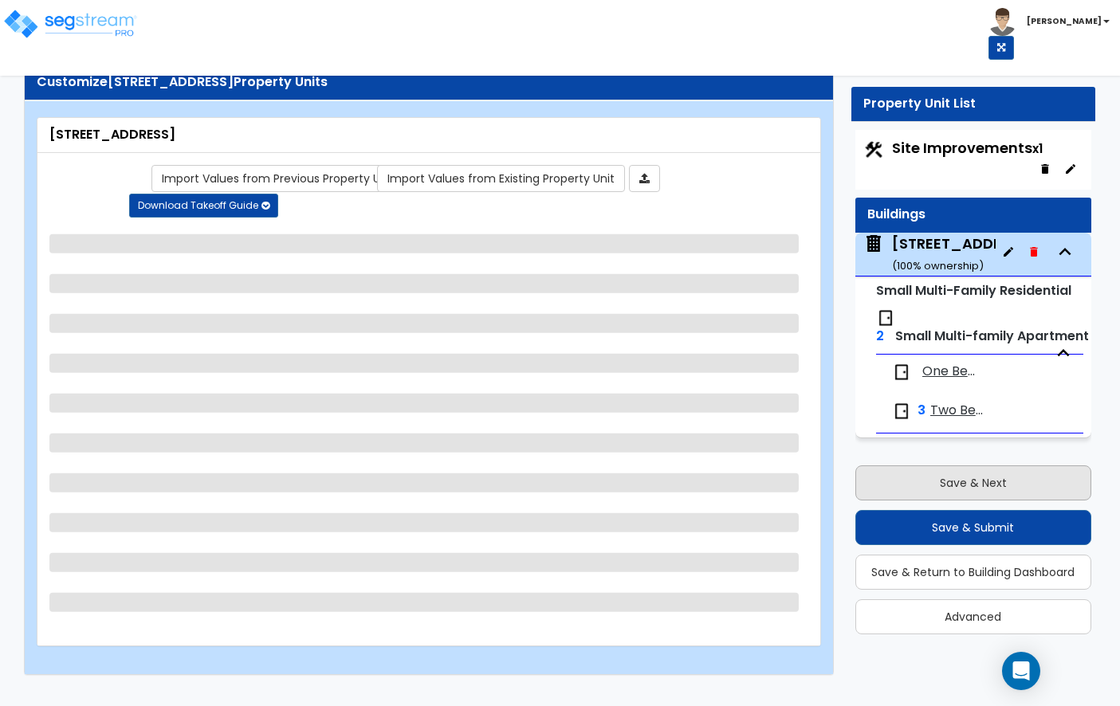
select select "2"
select select "7"
select select "1"
select select "2"
select select "1"
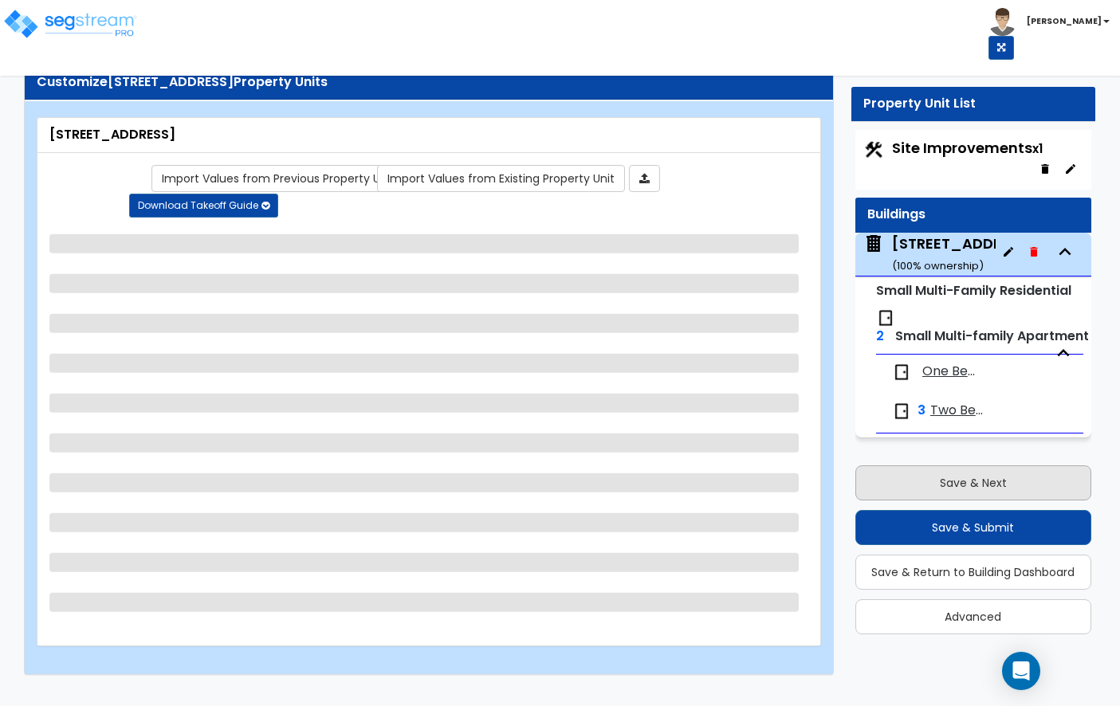
select select "1"
select select "7"
select select "2"
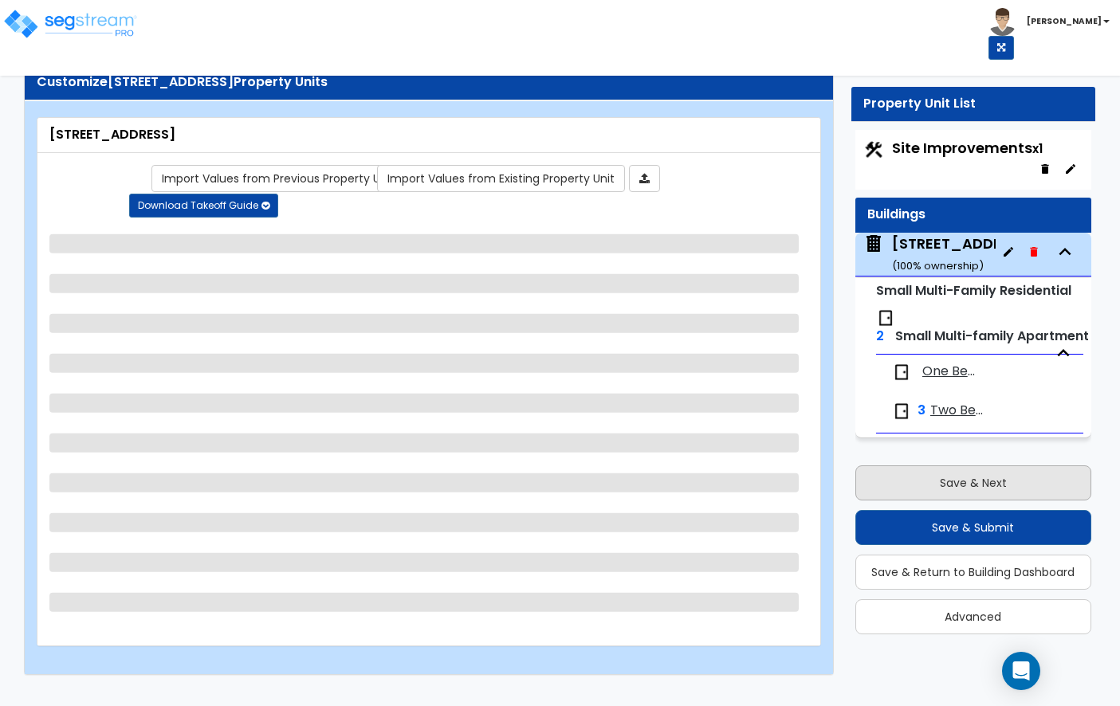
select select "2"
select select "1"
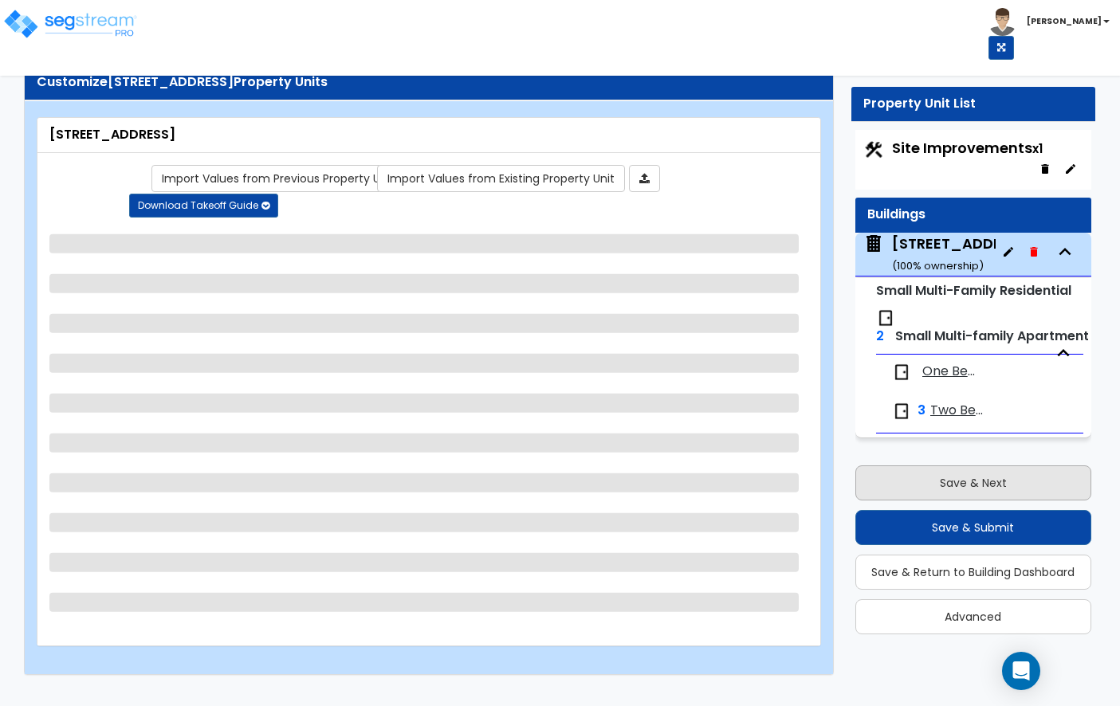
select select "3"
select select "1"
select select "2"
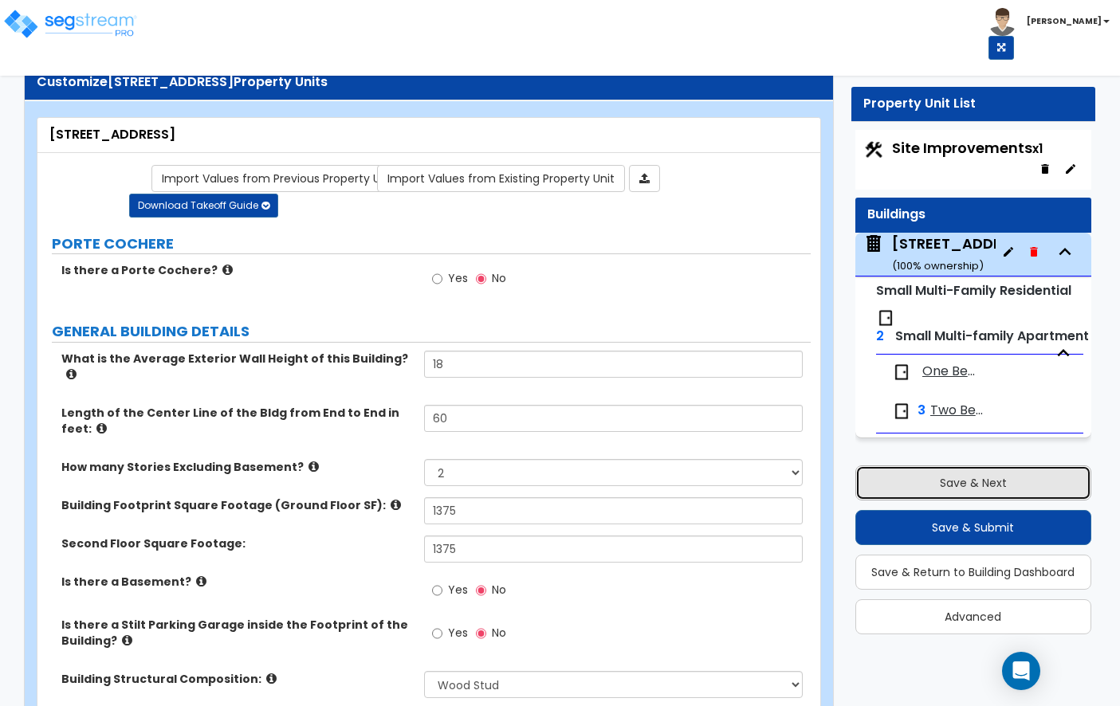
click at [953, 480] on button "Save & Next" at bounding box center [973, 483] width 236 height 35
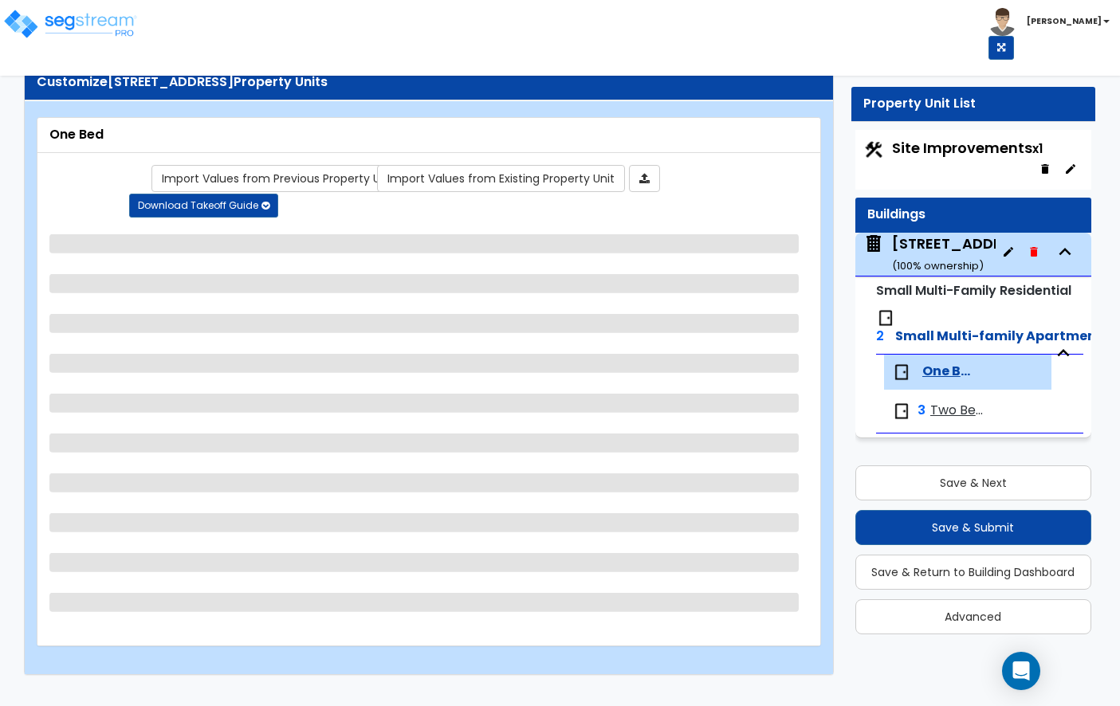
select select "1"
select select "3"
select select "1"
select select "3"
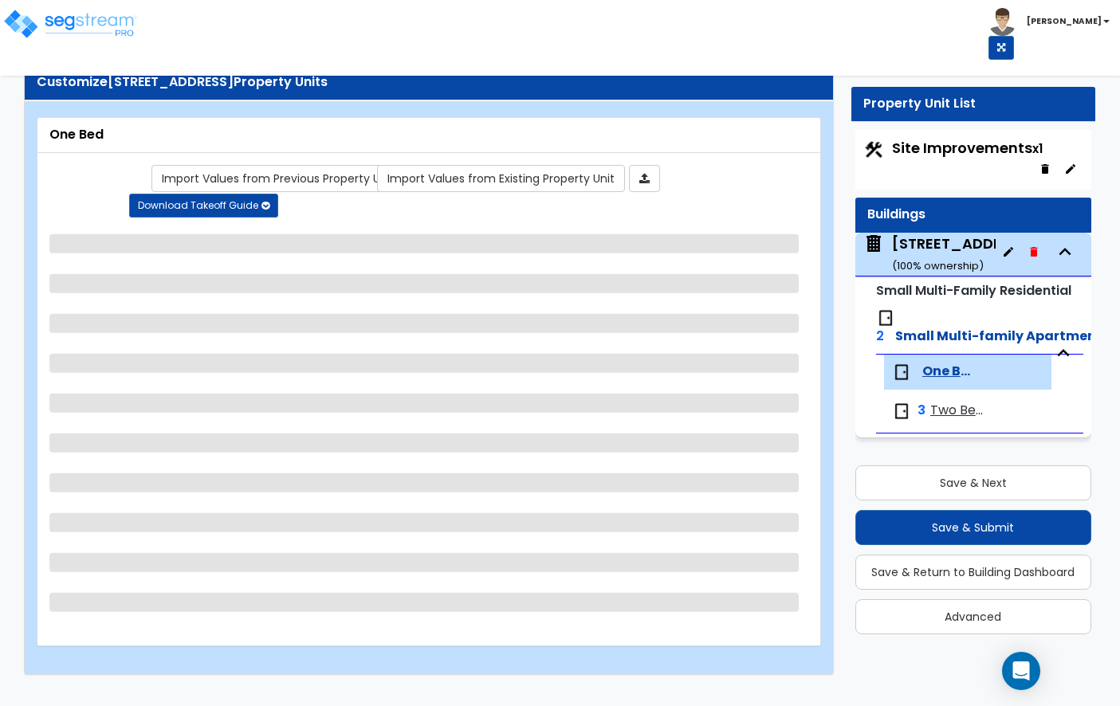
select select "3"
select select "2"
select select "1"
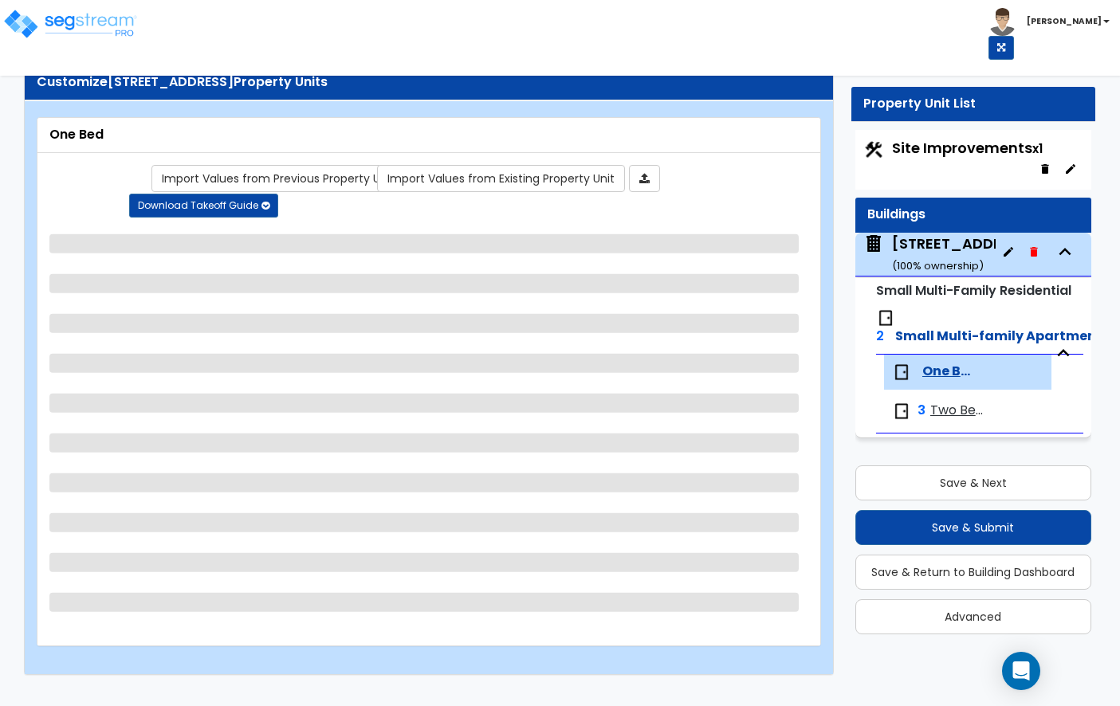
select select "2"
select select "1"
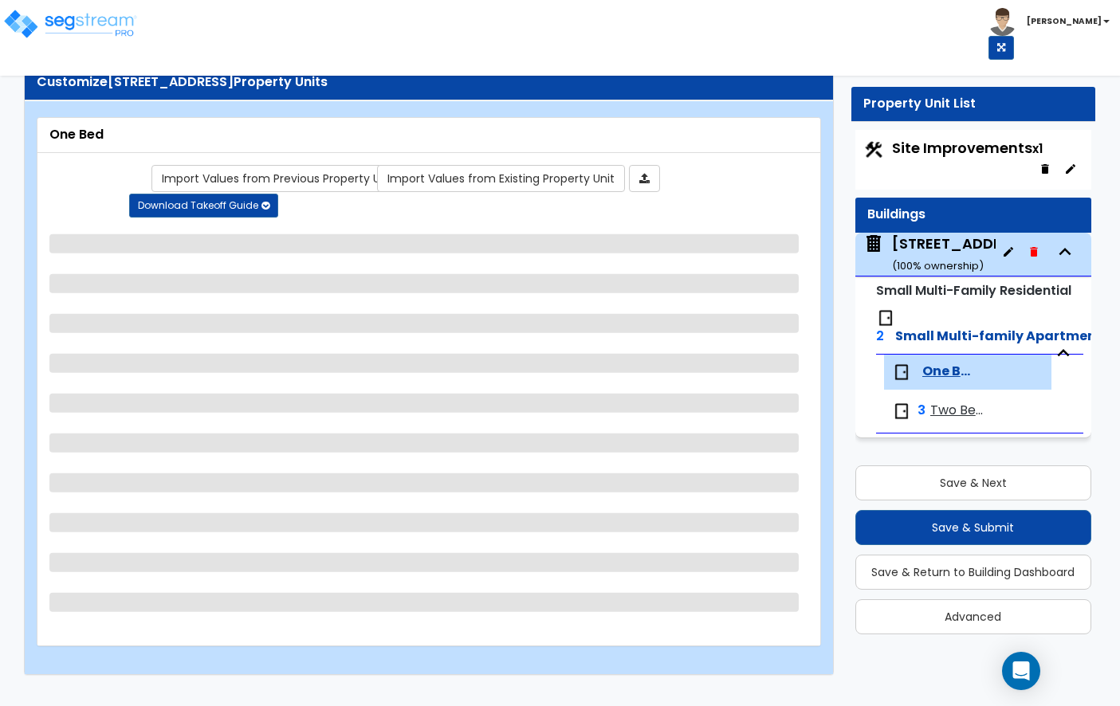
select select "2"
select select "3"
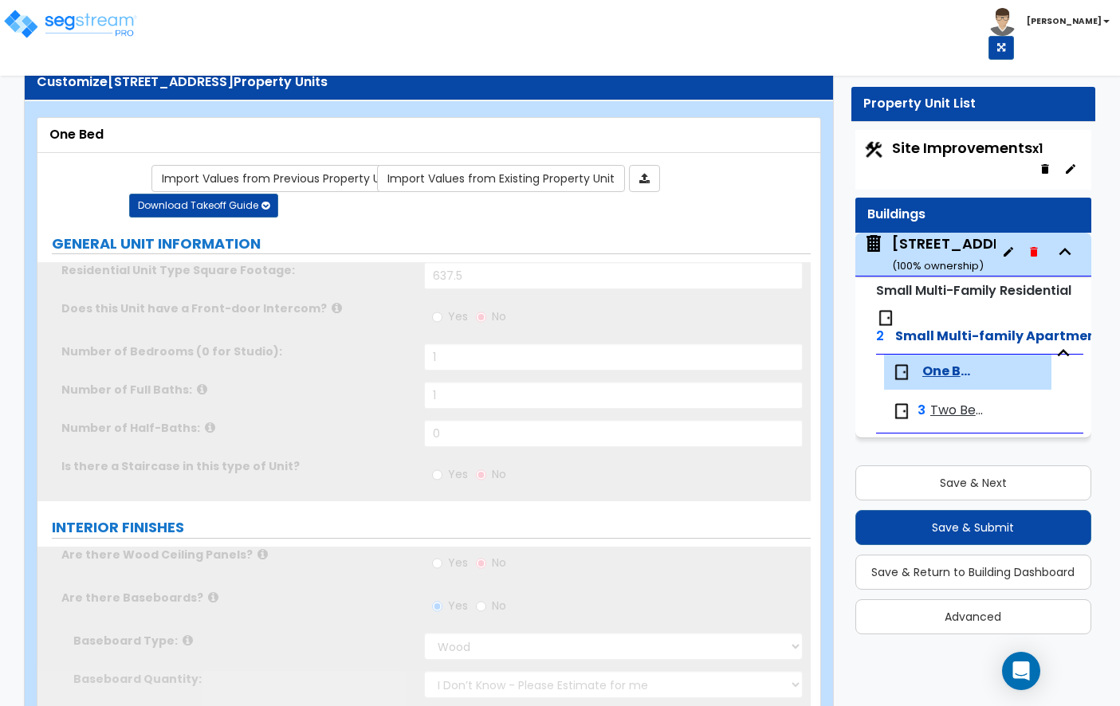
select select "1"
type input "82"
select select "2"
radio input "true"
type input "22"
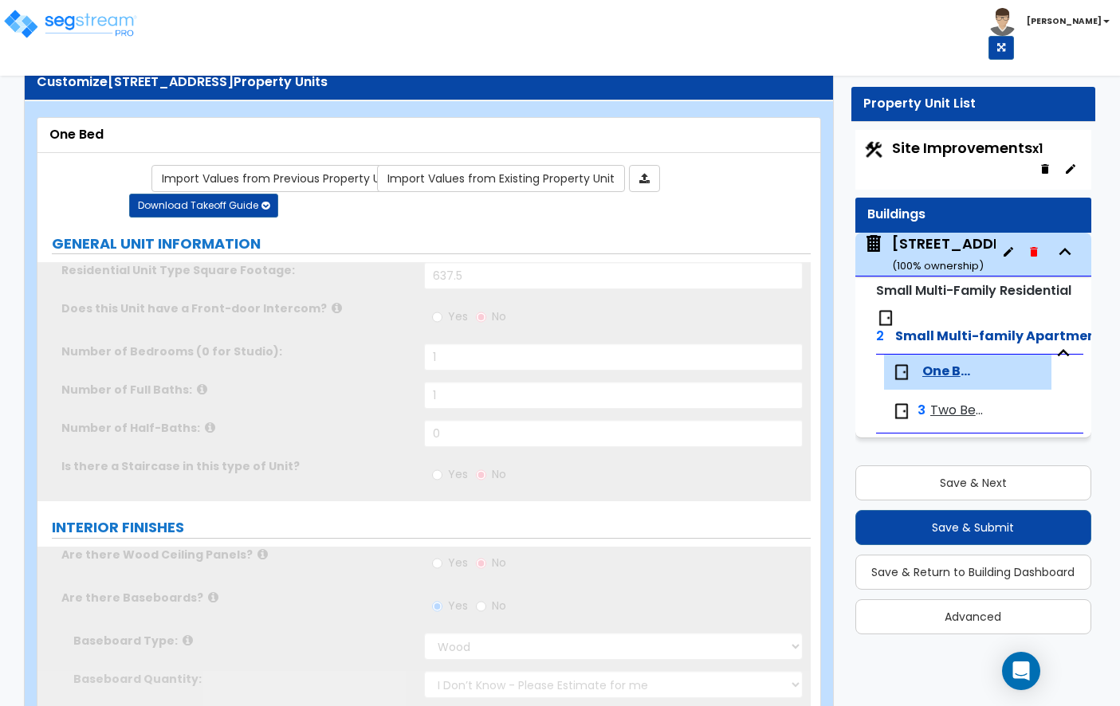
select select "6"
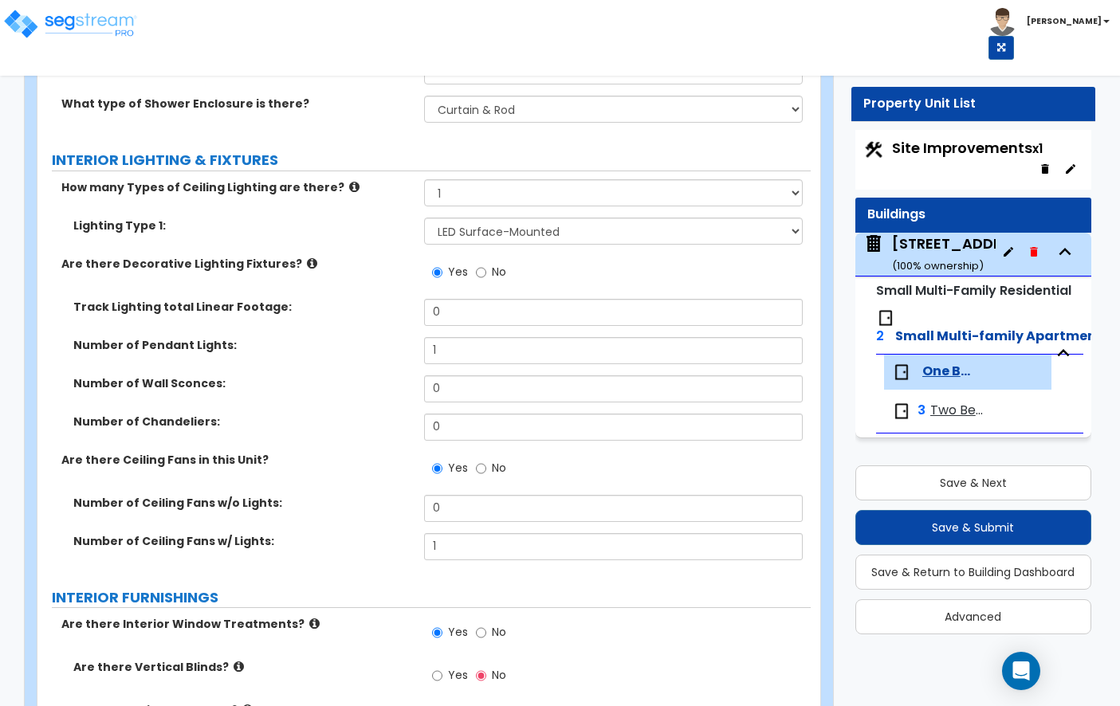
scroll to position [1242, 0]
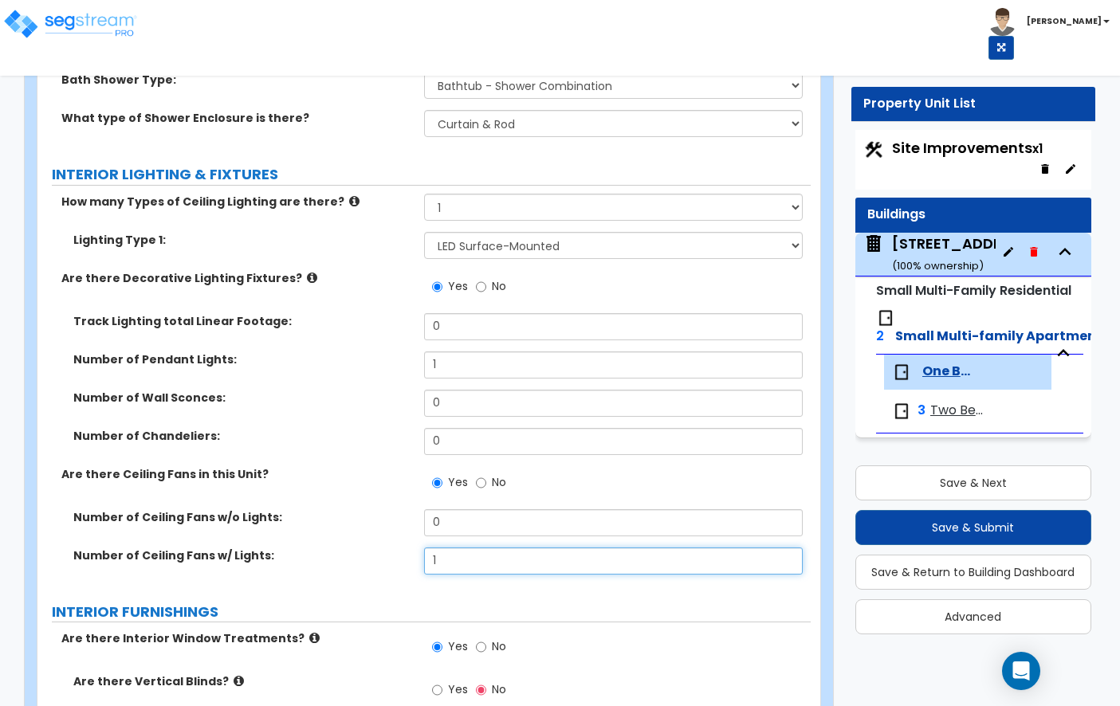
click at [465, 549] on input "1" at bounding box center [613, 561] width 379 height 27
type input "2"
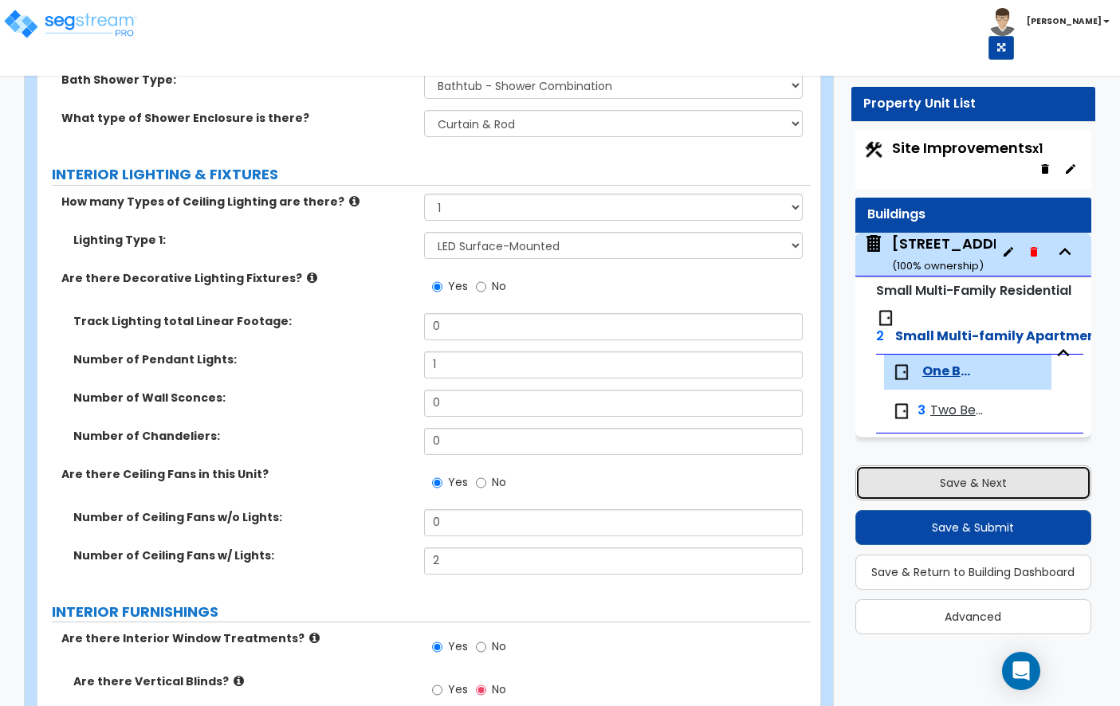
click at [932, 481] on button "Save & Next" at bounding box center [973, 483] width 236 height 35
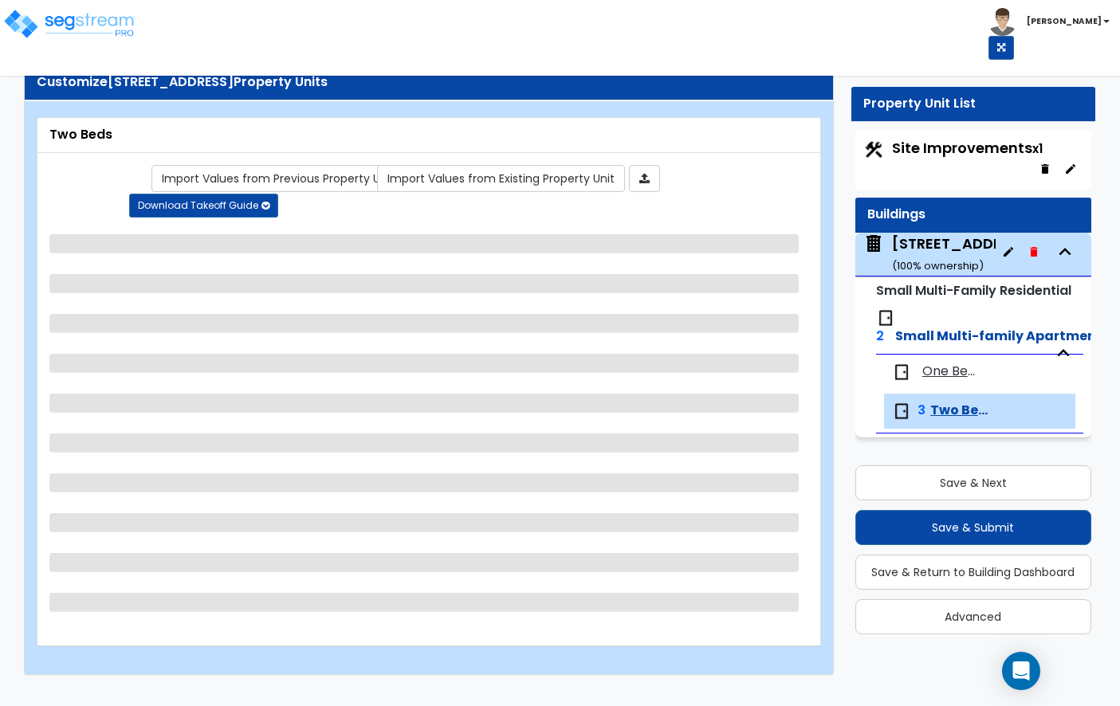
select select "1"
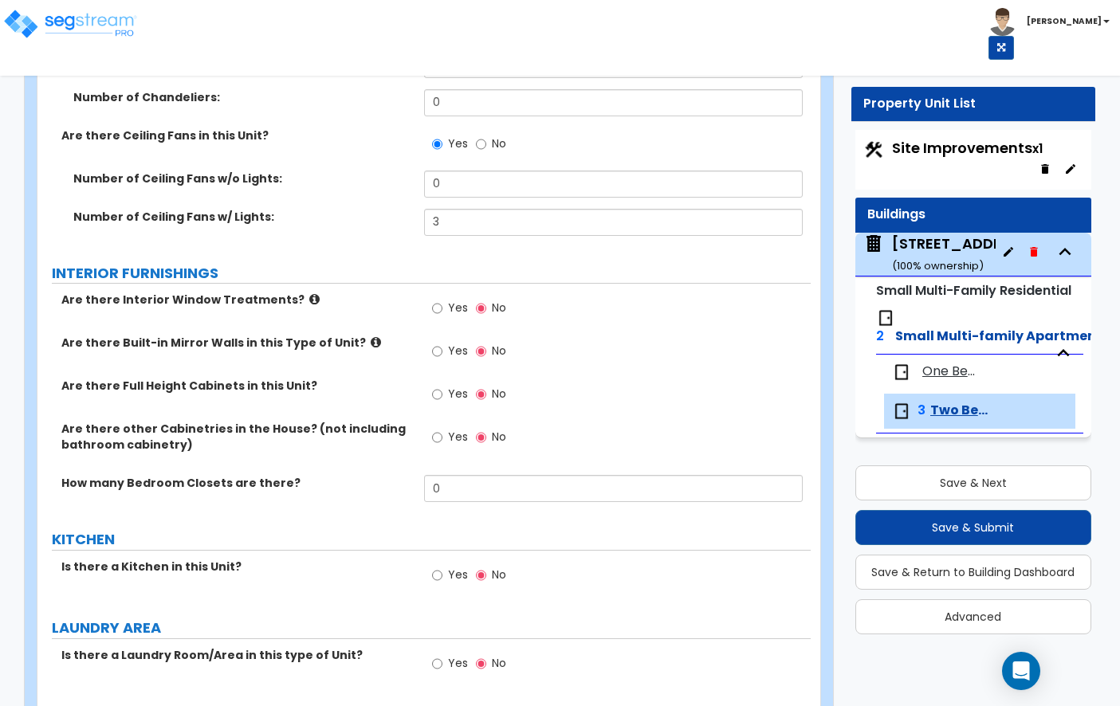
scroll to position [1580, 0]
click at [435, 301] on input "Yes" at bounding box center [437, 310] width 10 height 18
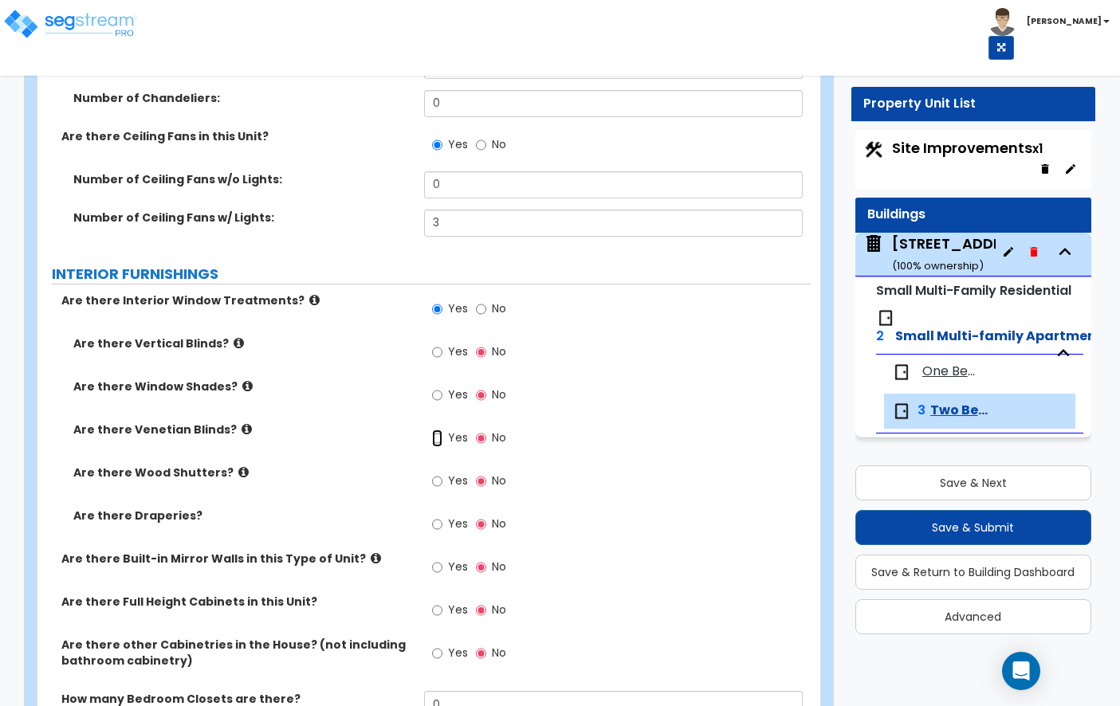
click at [439, 430] on input "Yes" at bounding box center [437, 439] width 10 height 18
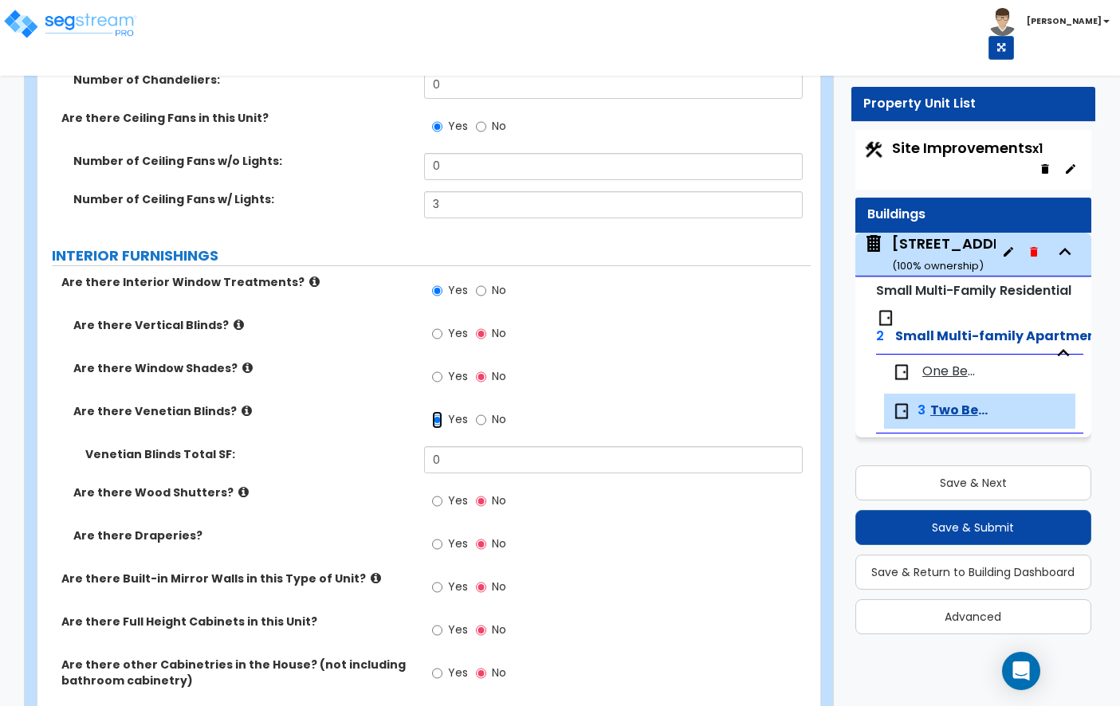
scroll to position [1597, 0]
click at [493, 447] on input "0" at bounding box center [613, 460] width 379 height 27
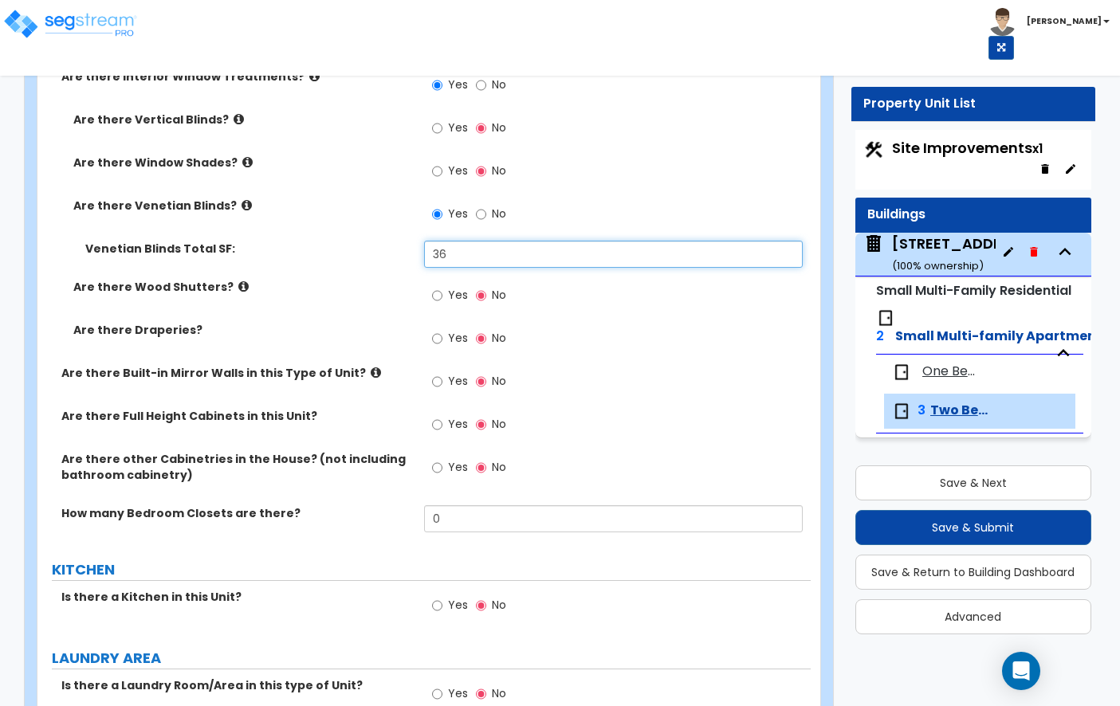
scroll to position [1805, 0]
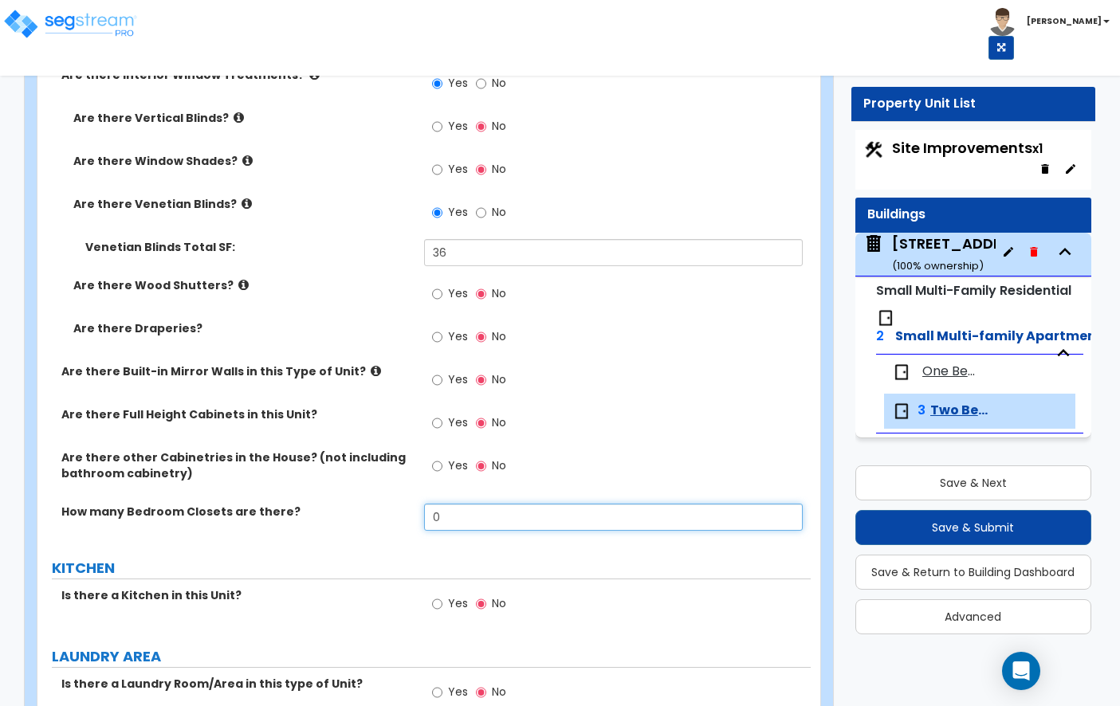
click at [448, 504] on input "0" at bounding box center [613, 517] width 379 height 27
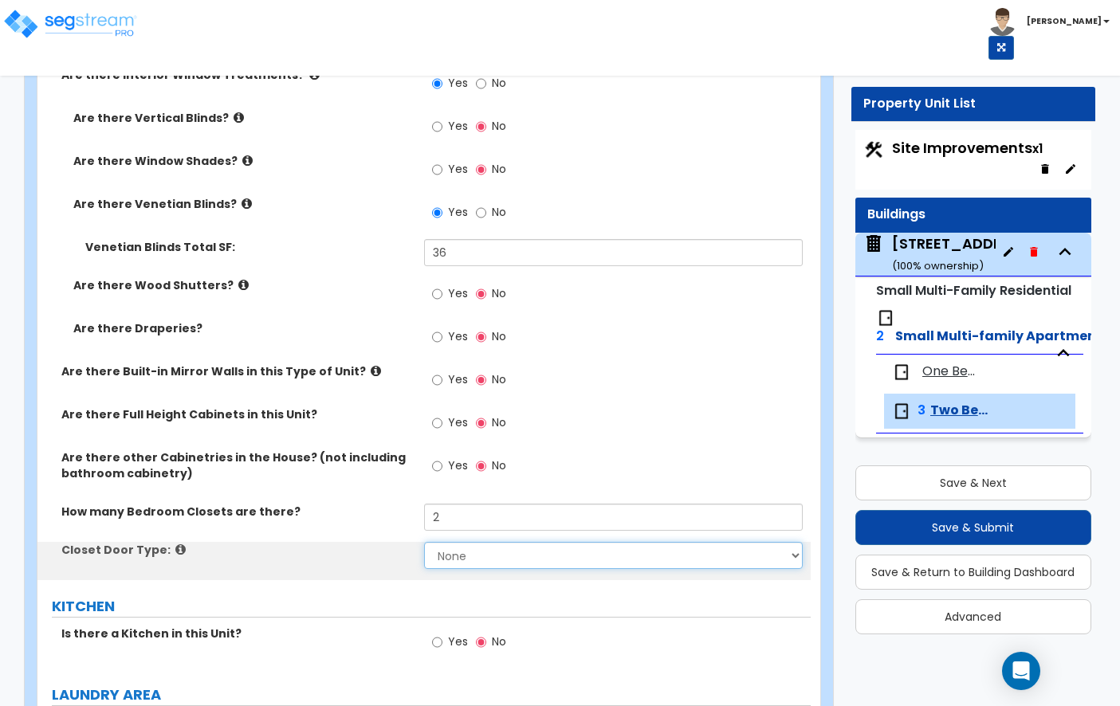
click at [450, 542] on select "None Bi-fold Louvered Doors Bi-fold Panel Doors Sliding Doors Hinged Wood Door" at bounding box center [613, 555] width 379 height 27
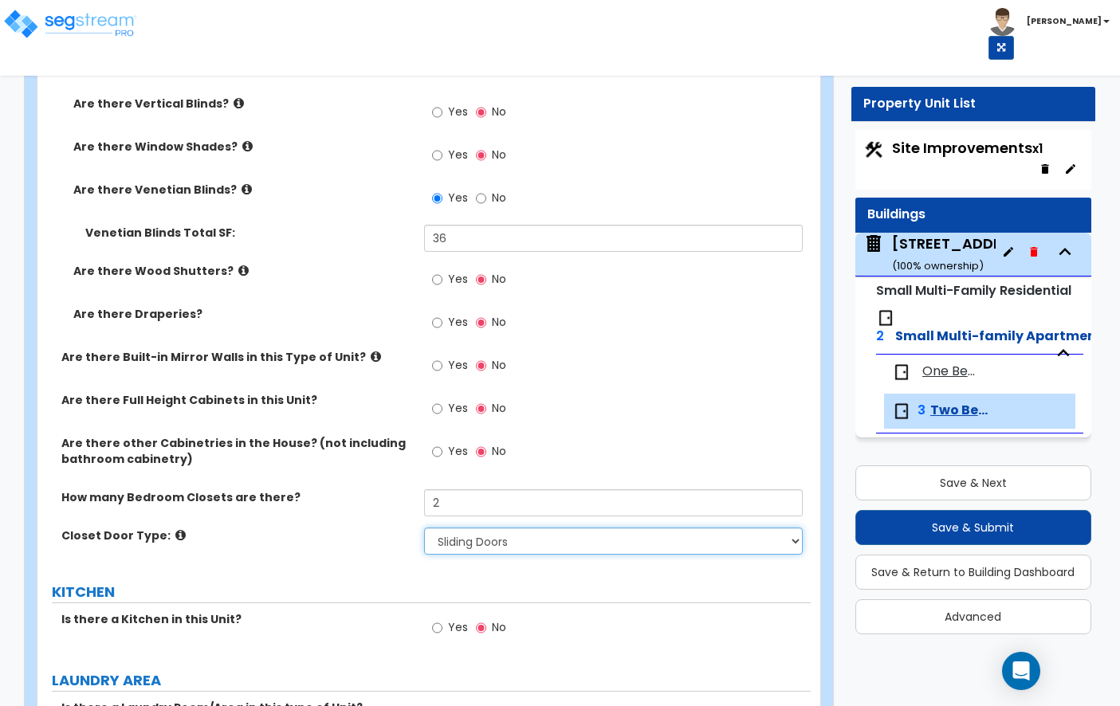
scroll to position [1817, 0]
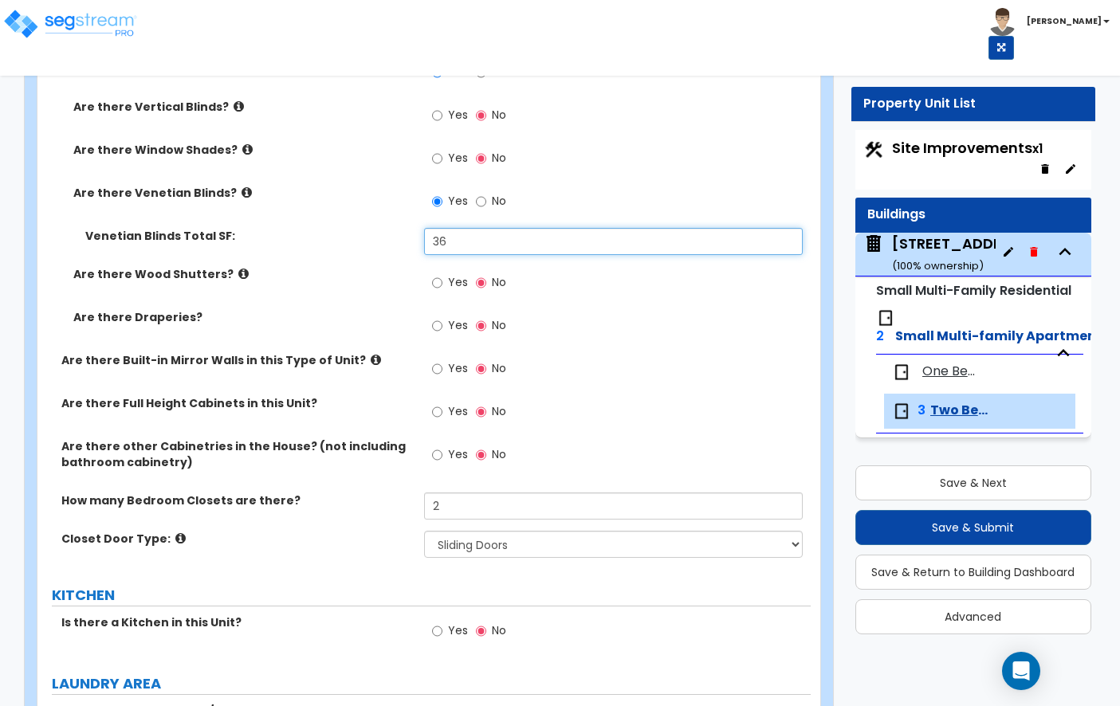
click at [486, 234] on input "36" at bounding box center [613, 241] width 379 height 27
click at [948, 371] on span "One Bed" at bounding box center [948, 372] width 53 height 18
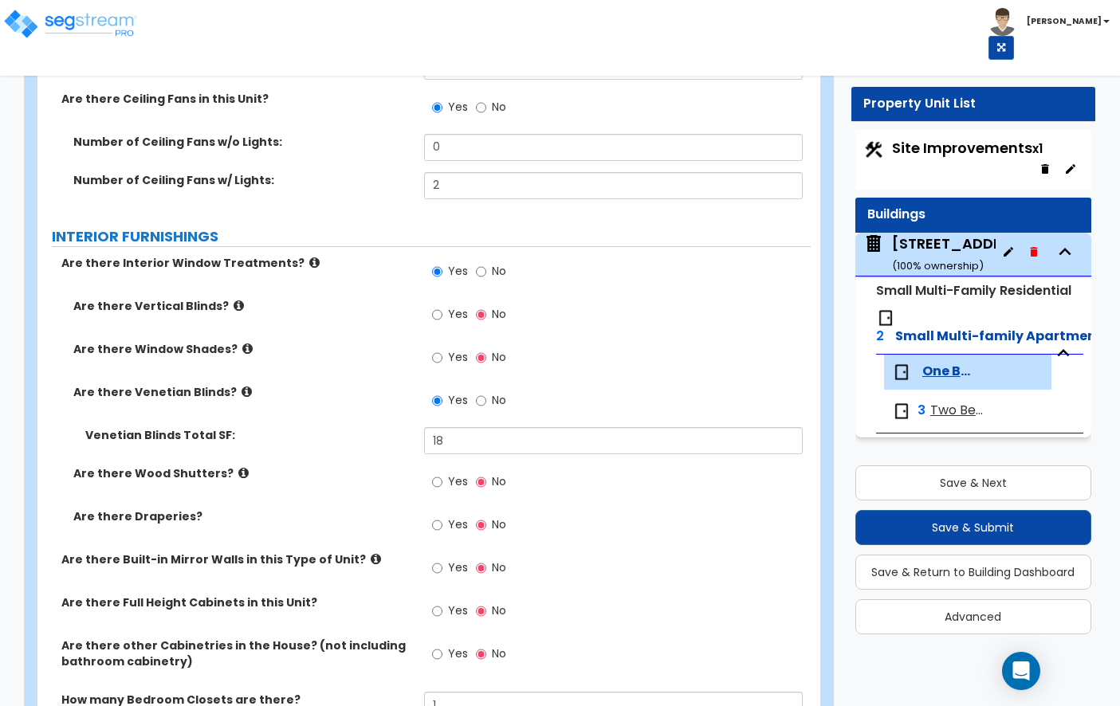
scroll to position [1850, 0]
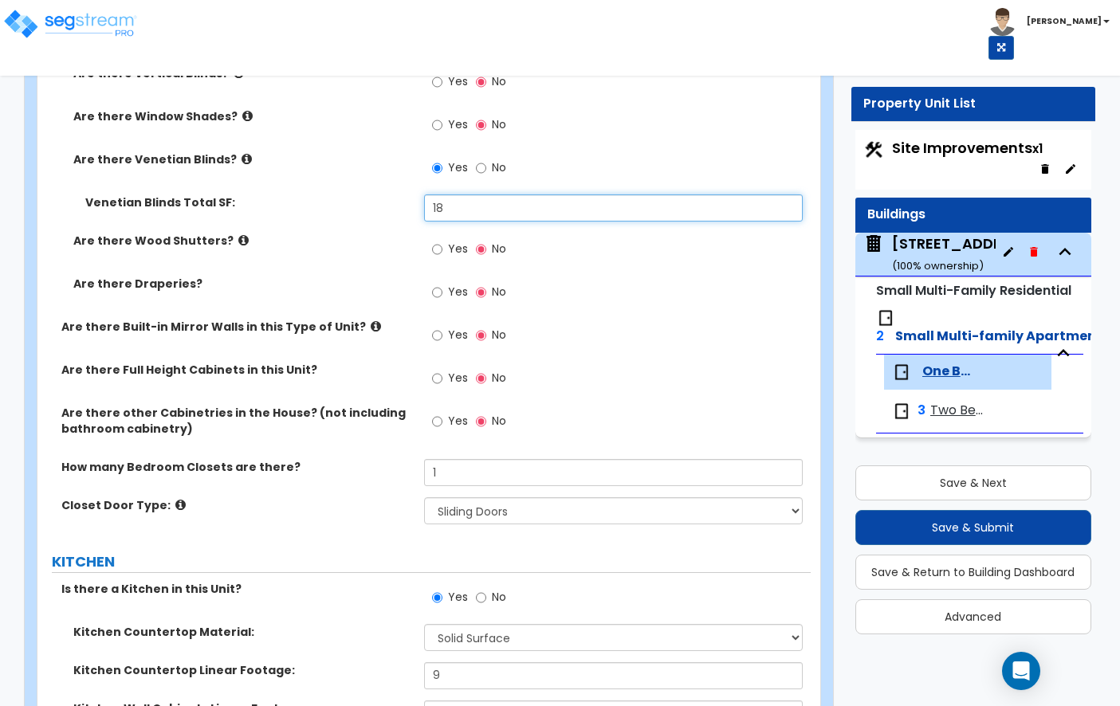
click at [487, 203] on input "18" at bounding box center [613, 207] width 379 height 27
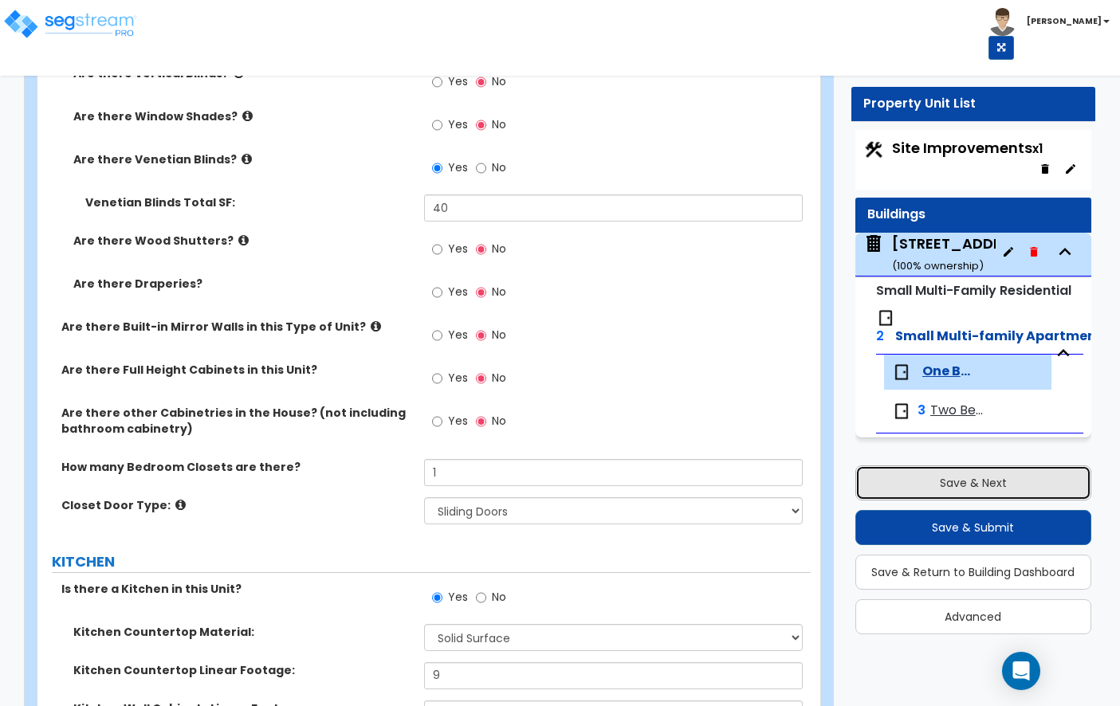
click at [1005, 486] on button "Save & Next" at bounding box center [973, 483] width 236 height 35
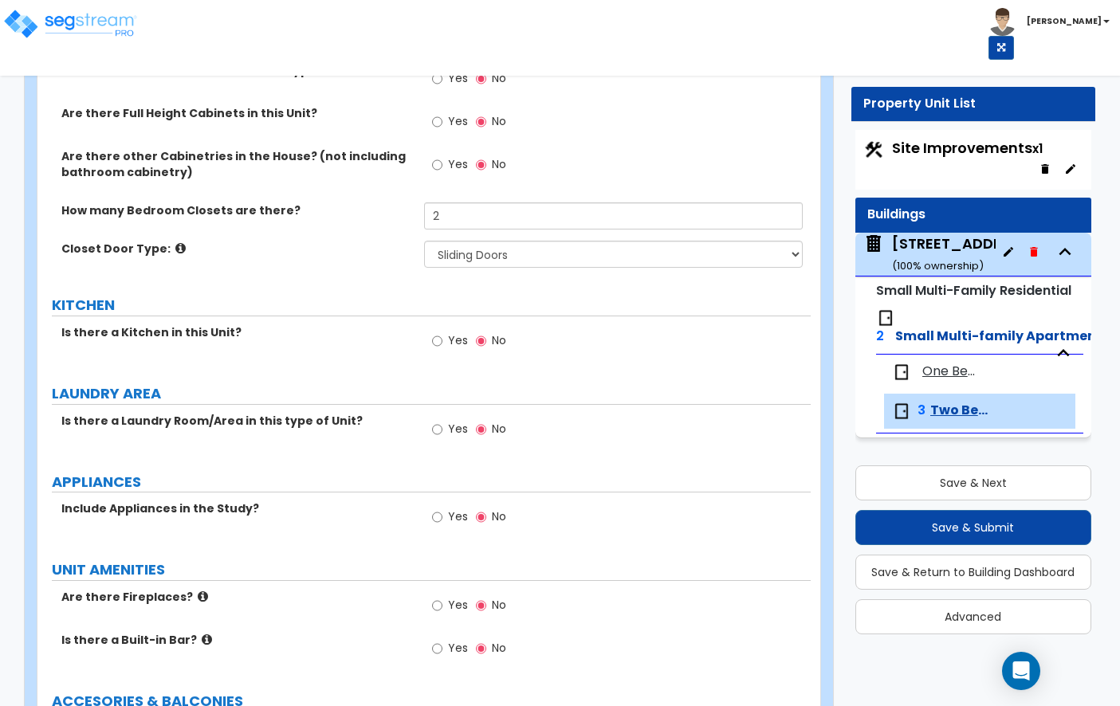
scroll to position [2110, 0]
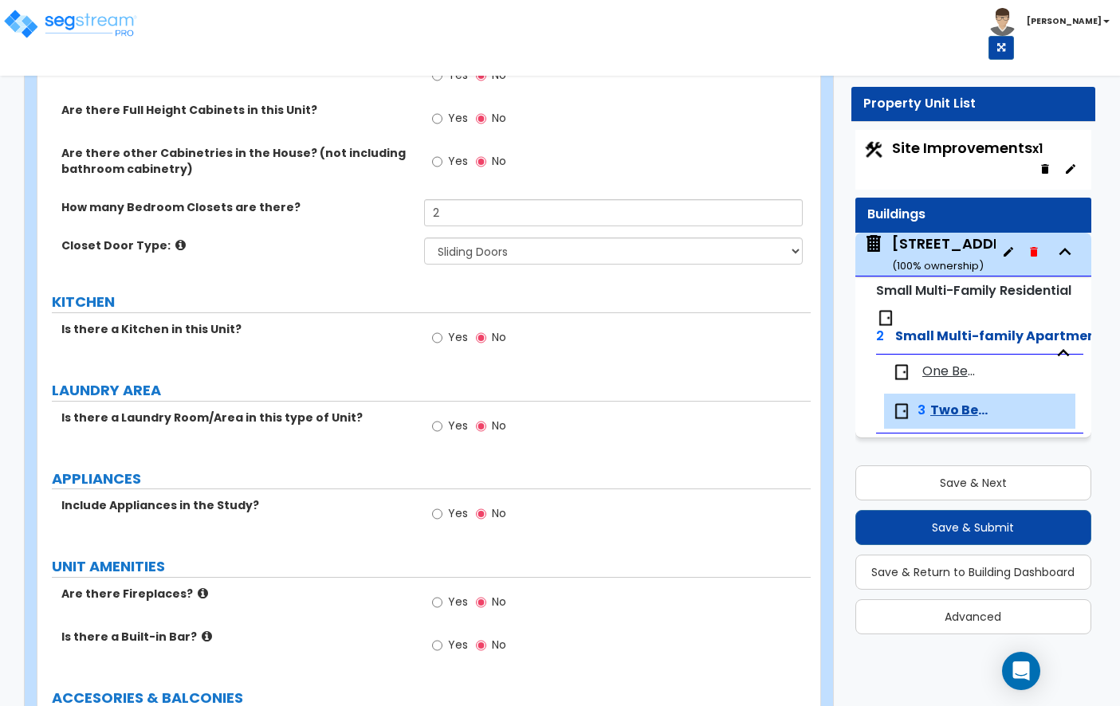
click at [445, 326] on label "Yes" at bounding box center [450, 339] width 36 height 27
click at [442, 329] on input "Yes" at bounding box center [437, 338] width 10 height 18
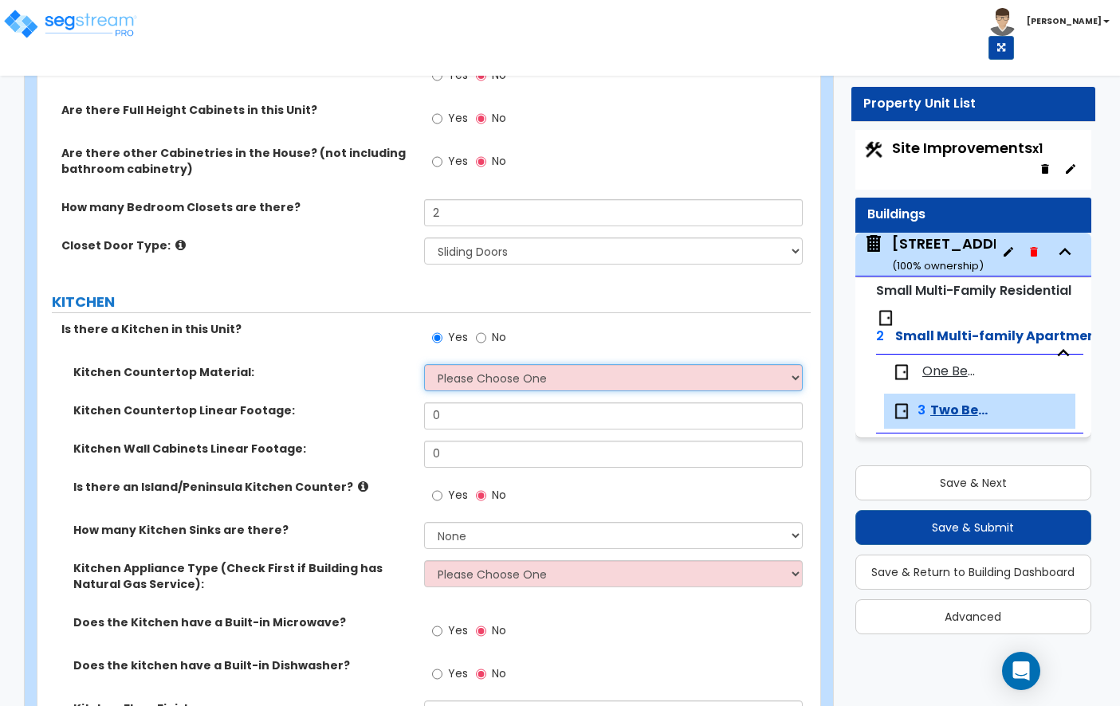
click at [518, 371] on select "Please Choose One Plastic Laminate Solid Surface Stone Quartz Marble Tile Wood …" at bounding box center [613, 377] width 379 height 27
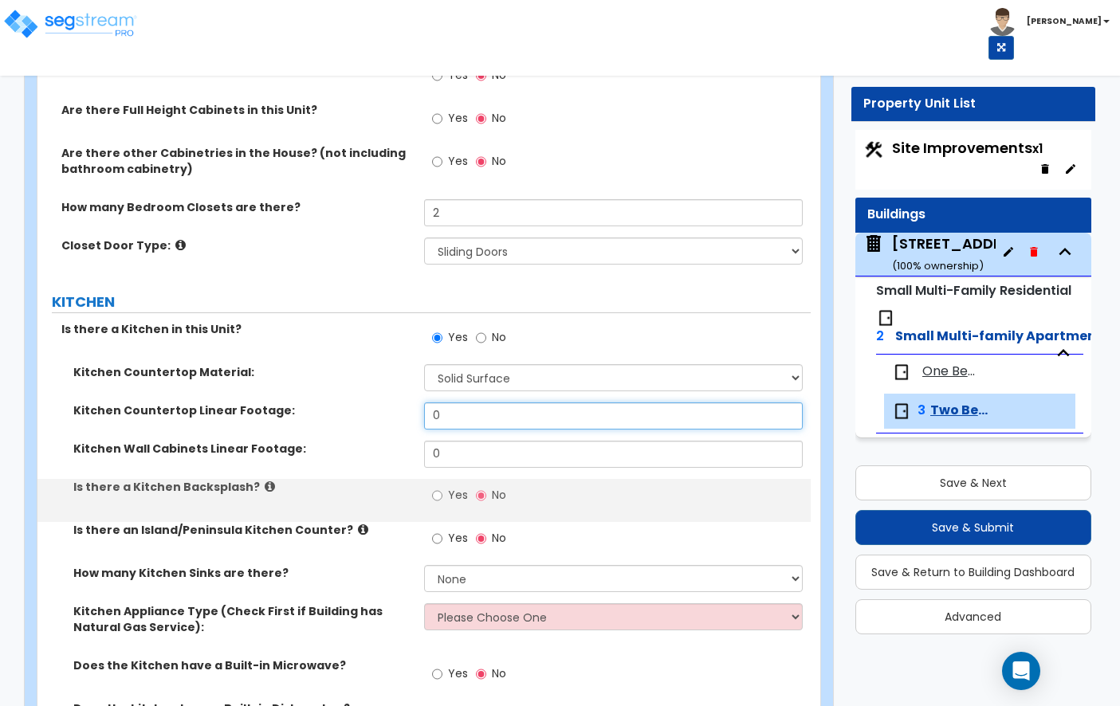
click at [483, 403] on input "0" at bounding box center [613, 416] width 379 height 27
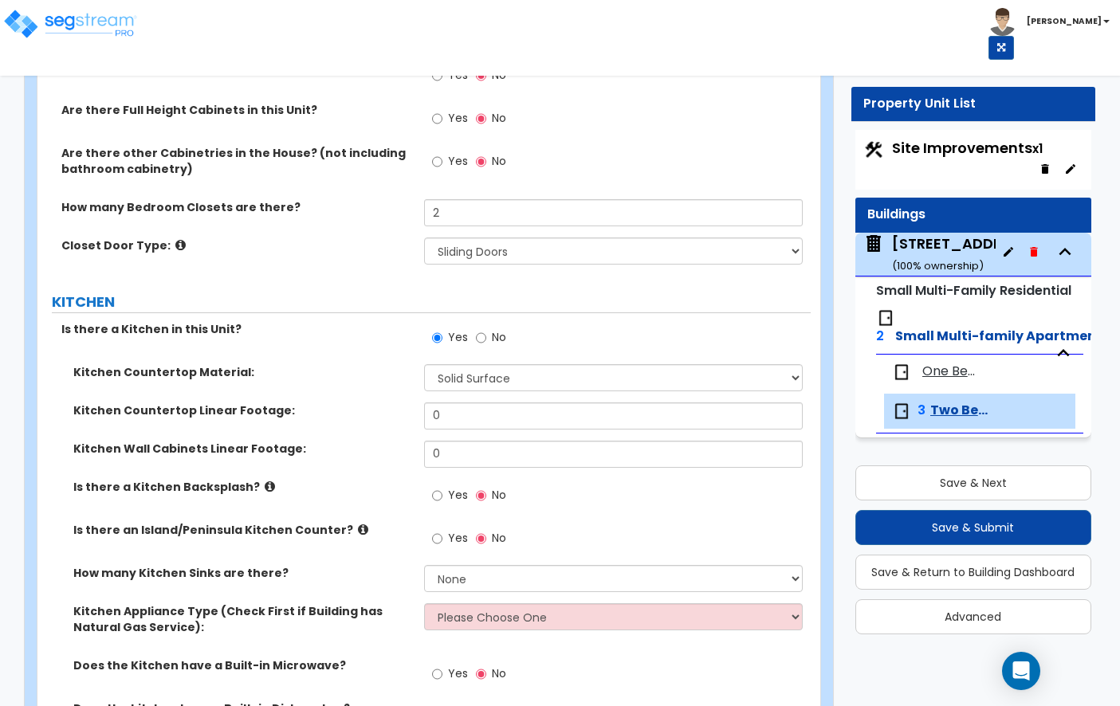
click at [958, 383] on div "One Bed" at bounding box center [967, 372] width 167 height 35
click at [959, 377] on span "One Bed" at bounding box center [948, 372] width 53 height 18
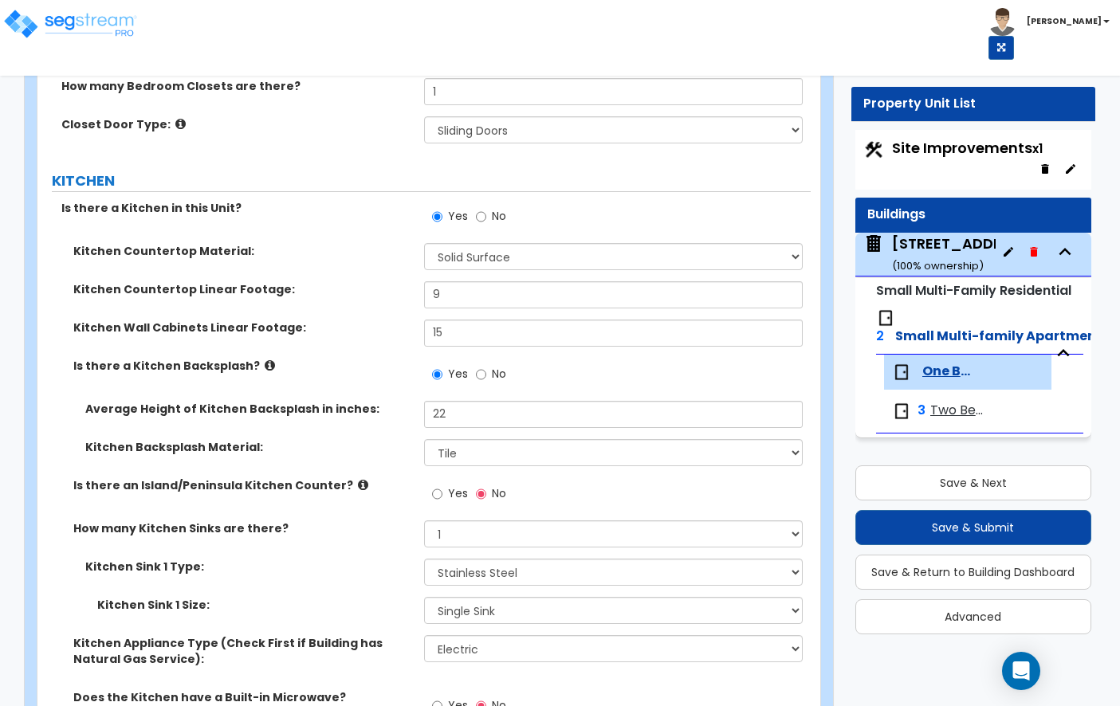
scroll to position [2253, 0]
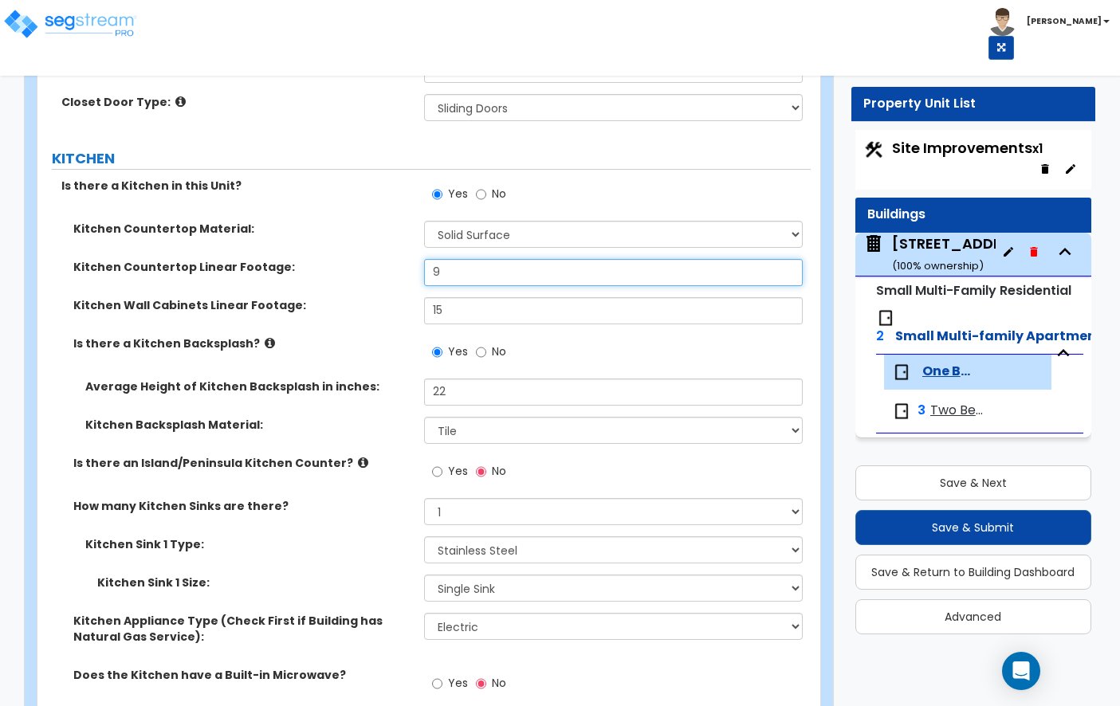
click at [648, 269] on input "9" at bounding box center [613, 272] width 379 height 27
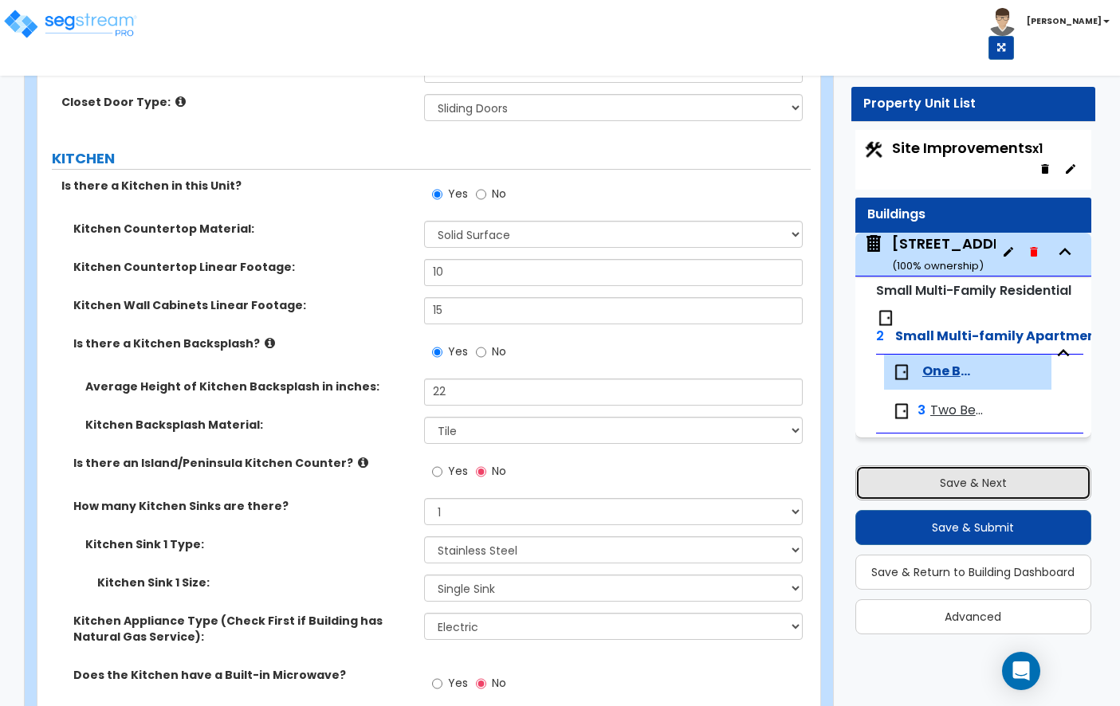
click at [961, 478] on button "Save & Next" at bounding box center [973, 483] width 236 height 35
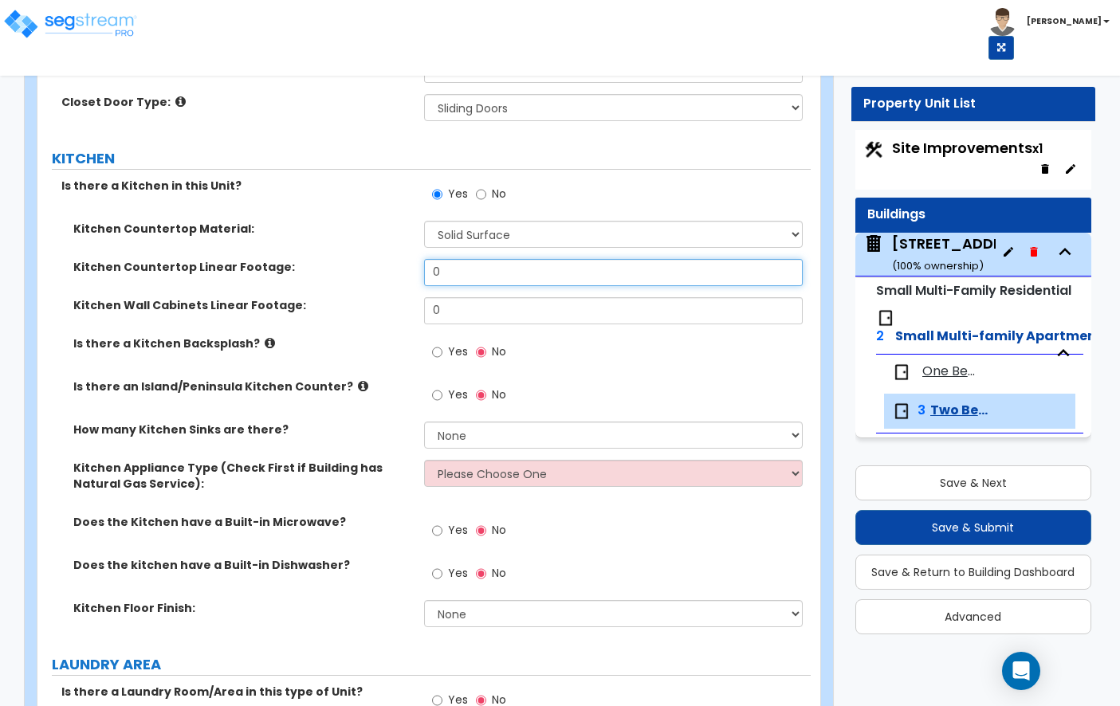
click at [493, 259] on input "0" at bounding box center [613, 272] width 379 height 27
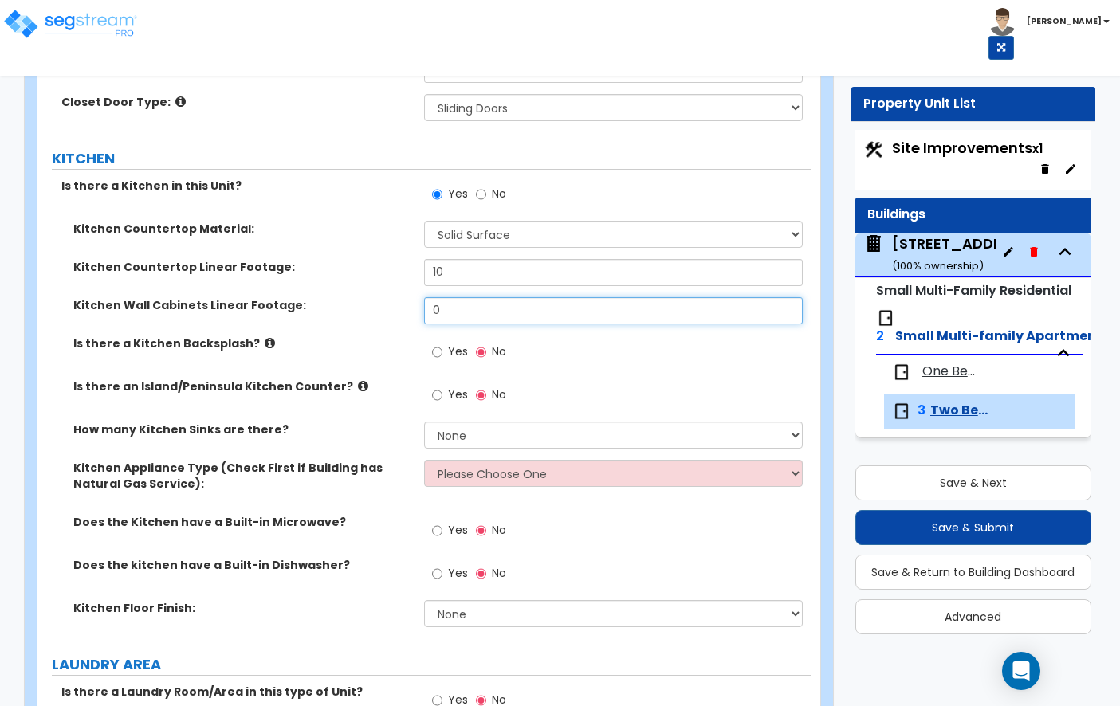
click at [496, 301] on input "0" at bounding box center [613, 310] width 379 height 27
click at [442, 344] on input "Yes" at bounding box center [437, 353] width 10 height 18
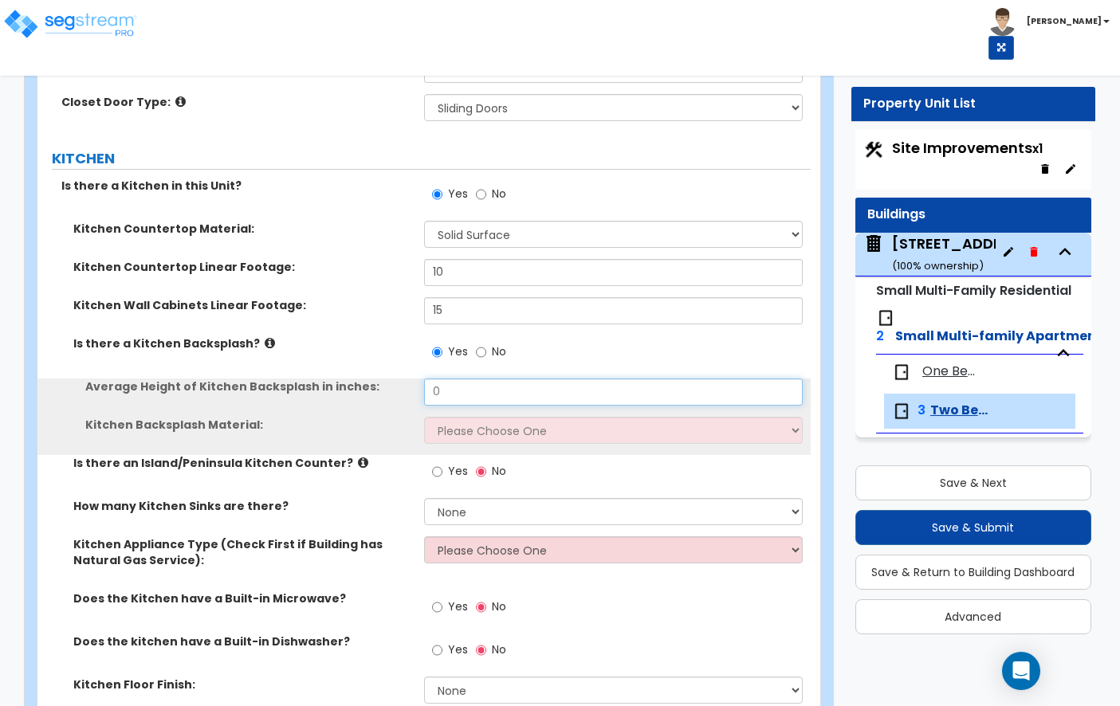
click at [446, 379] on input "0" at bounding box center [613, 392] width 379 height 27
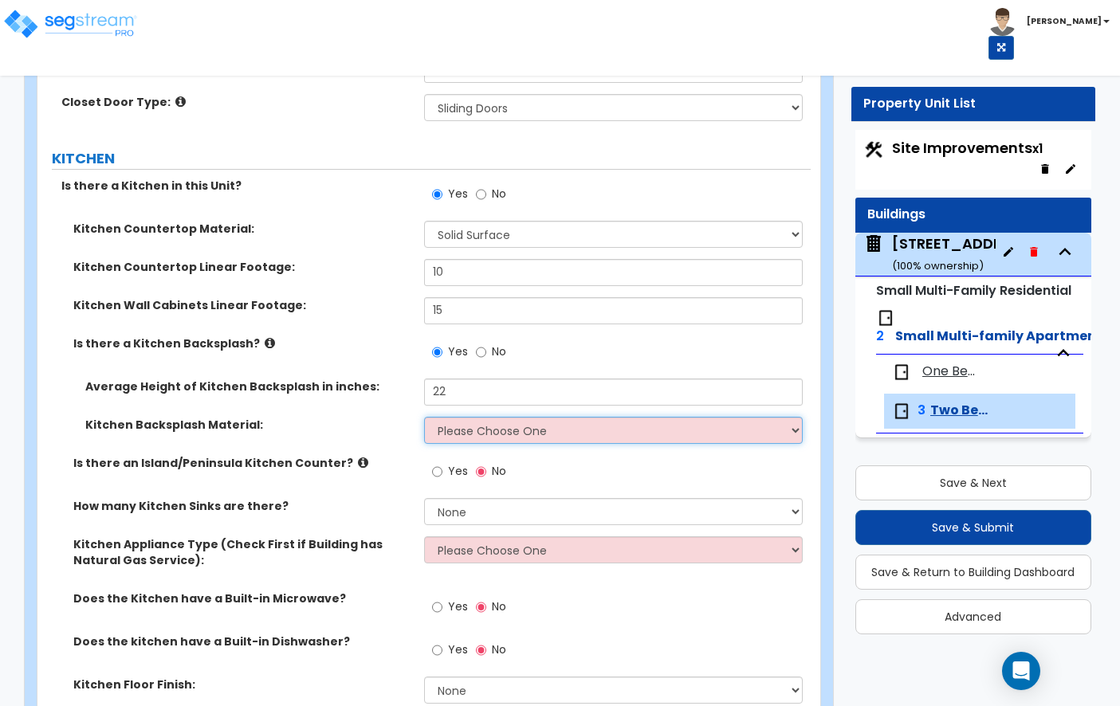
click at [463, 425] on select "Please Choose One Plastic Laminate Solid Surface Stone Quartz Tile Stainless St…" at bounding box center [613, 430] width 379 height 27
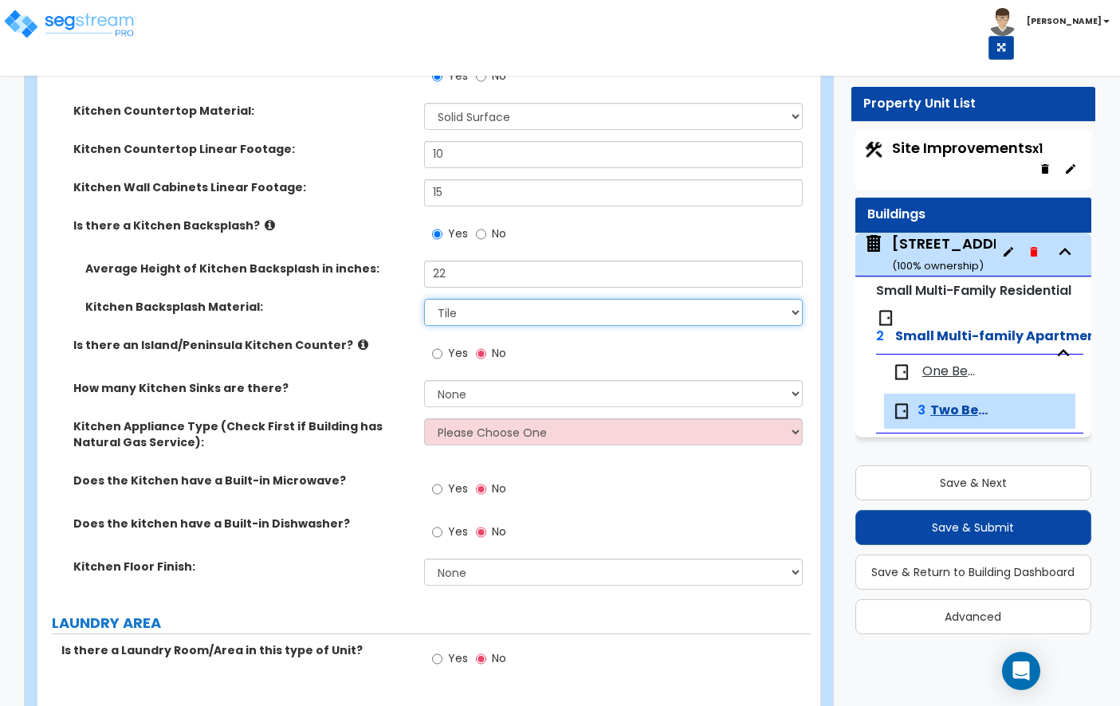
scroll to position [2380, 0]
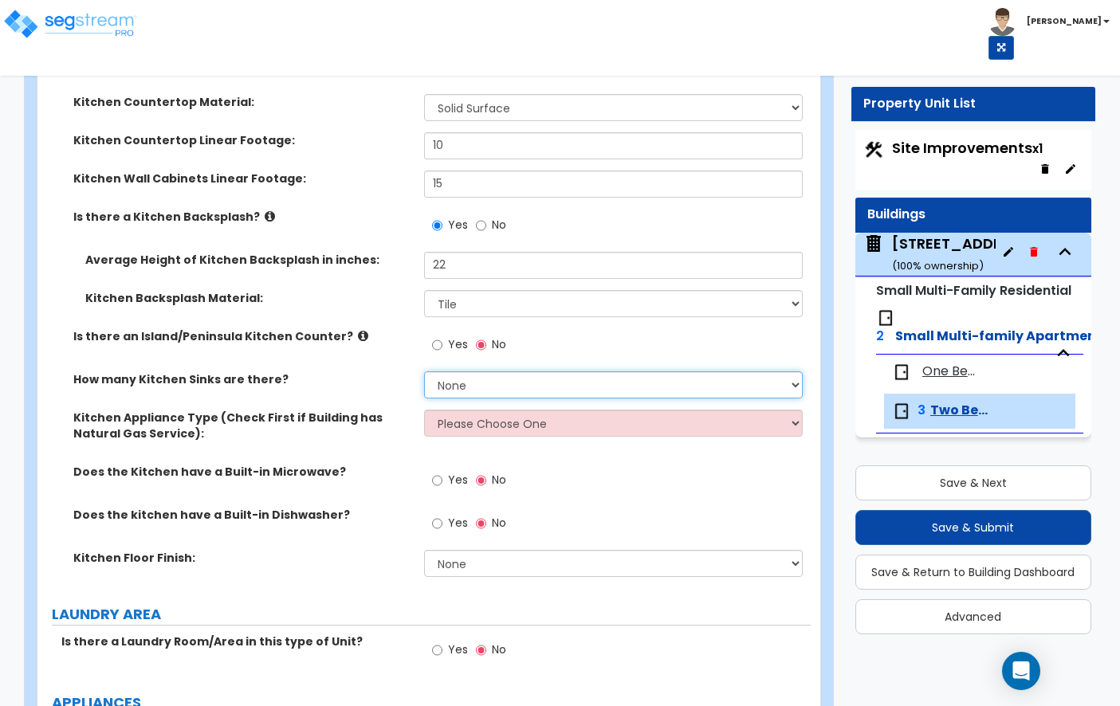
click at [477, 371] on select "None 1 2 3" at bounding box center [613, 384] width 379 height 27
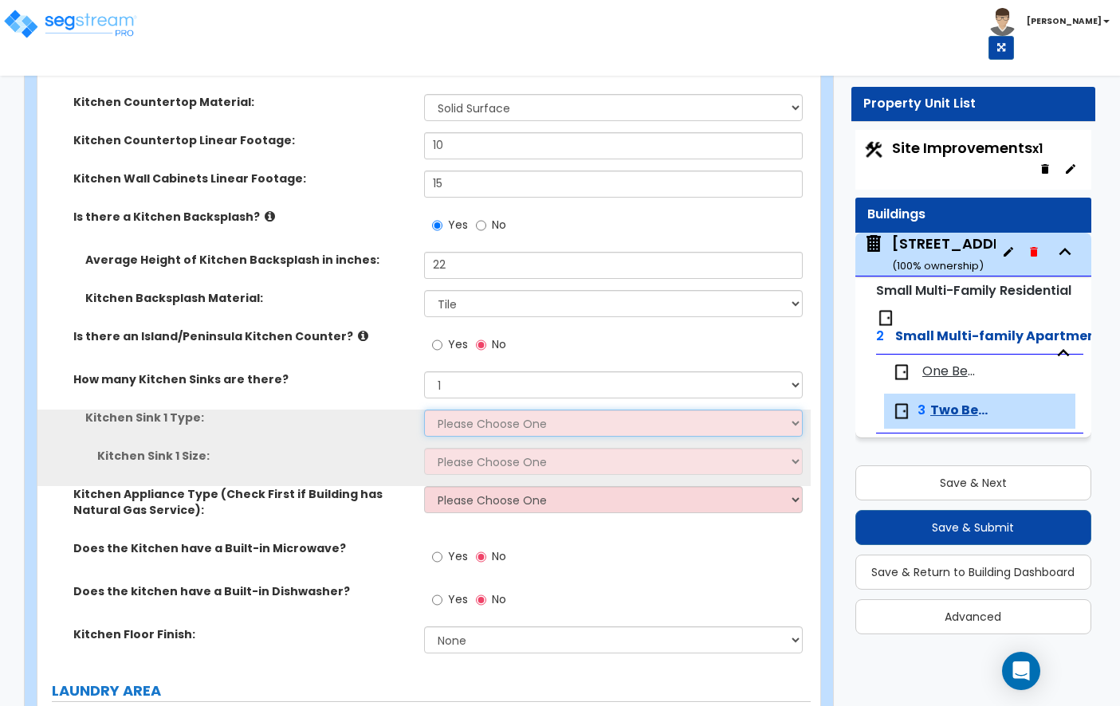
click at [496, 410] on select "Please Choose One Stainless Steel Porcelain Enamel Cast Iron Granite Composite" at bounding box center [613, 423] width 379 height 27
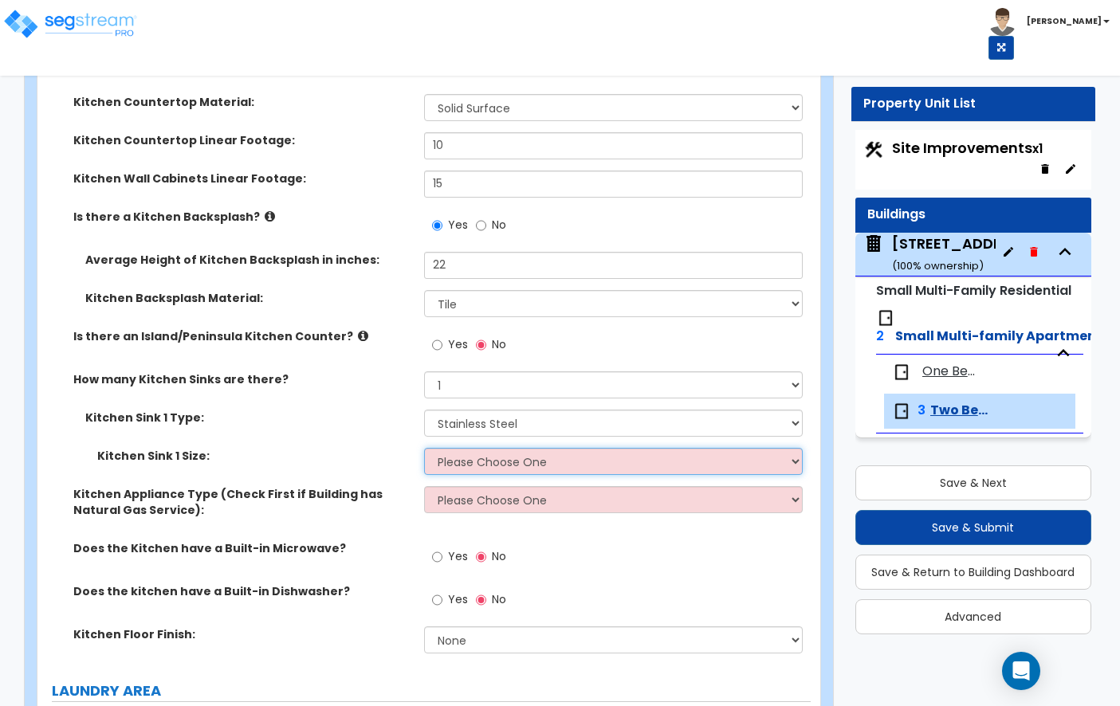
click at [506, 448] on select "Please Choose One Single Sink Double Sink" at bounding box center [613, 461] width 379 height 27
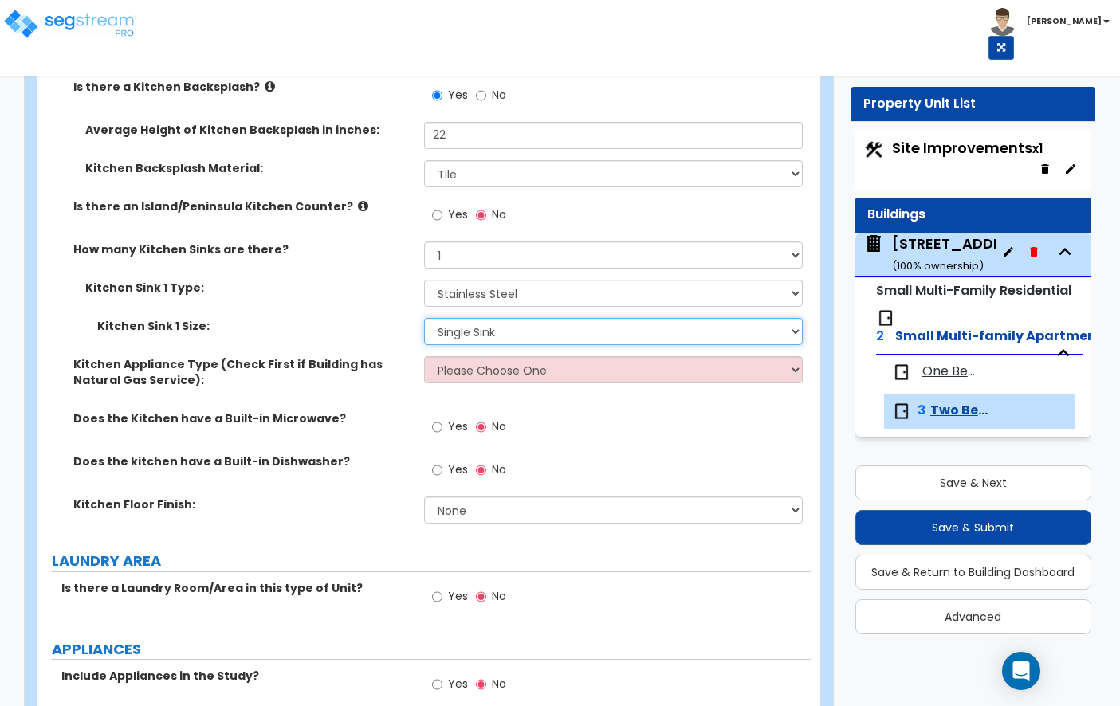
scroll to position [2519, 0]
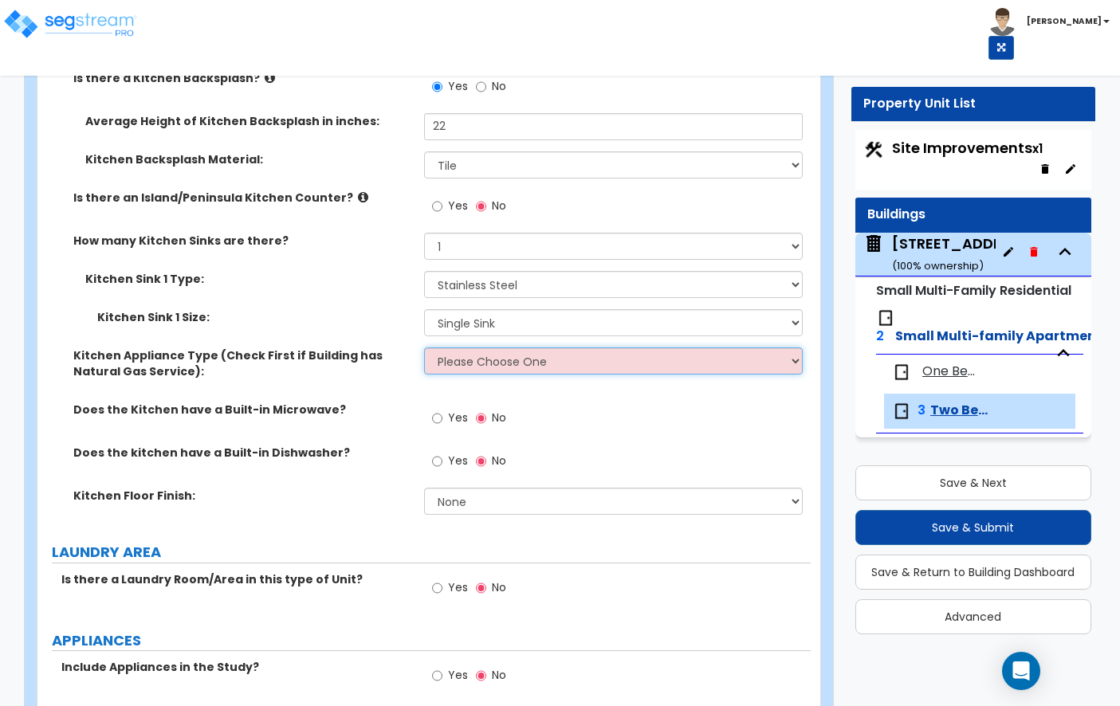
click at [494, 348] on select "Please Choose One Gas Electric" at bounding box center [613, 361] width 379 height 27
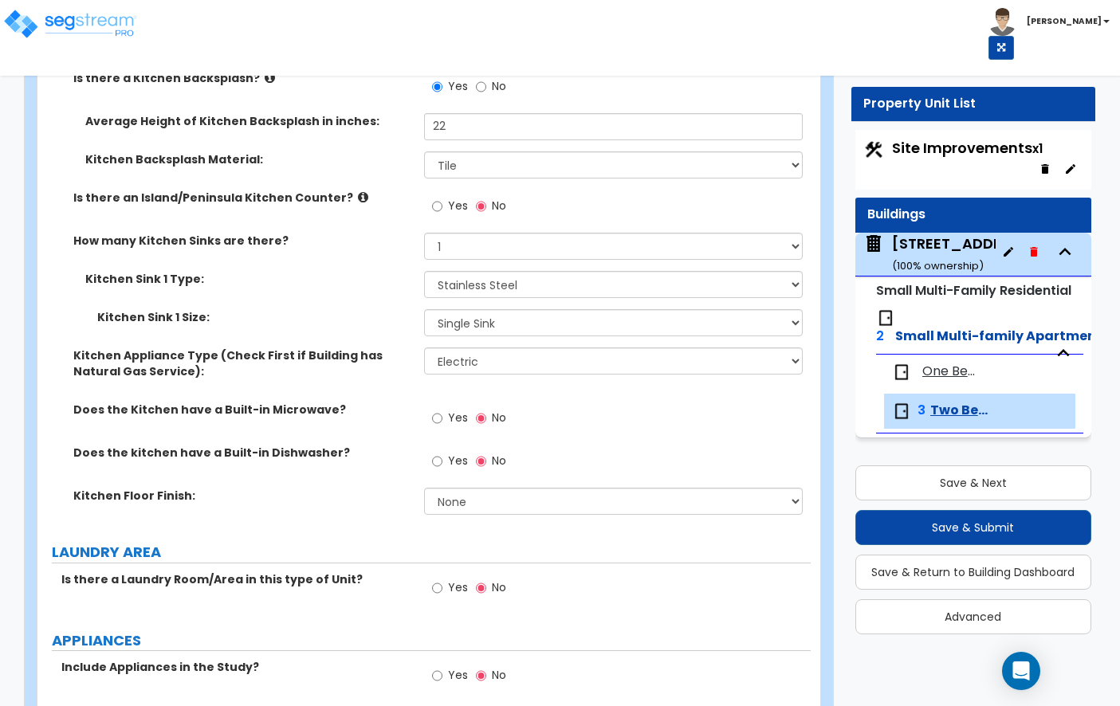
click at [460, 453] on span "Yes" at bounding box center [458, 461] width 20 height 16
click at [442, 453] on input "Yes" at bounding box center [437, 462] width 10 height 18
click at [454, 488] on select "None Tile Flooring Hardwood Flooring Resilient Laminate Flooring VCT Flooring S…" at bounding box center [613, 501] width 379 height 27
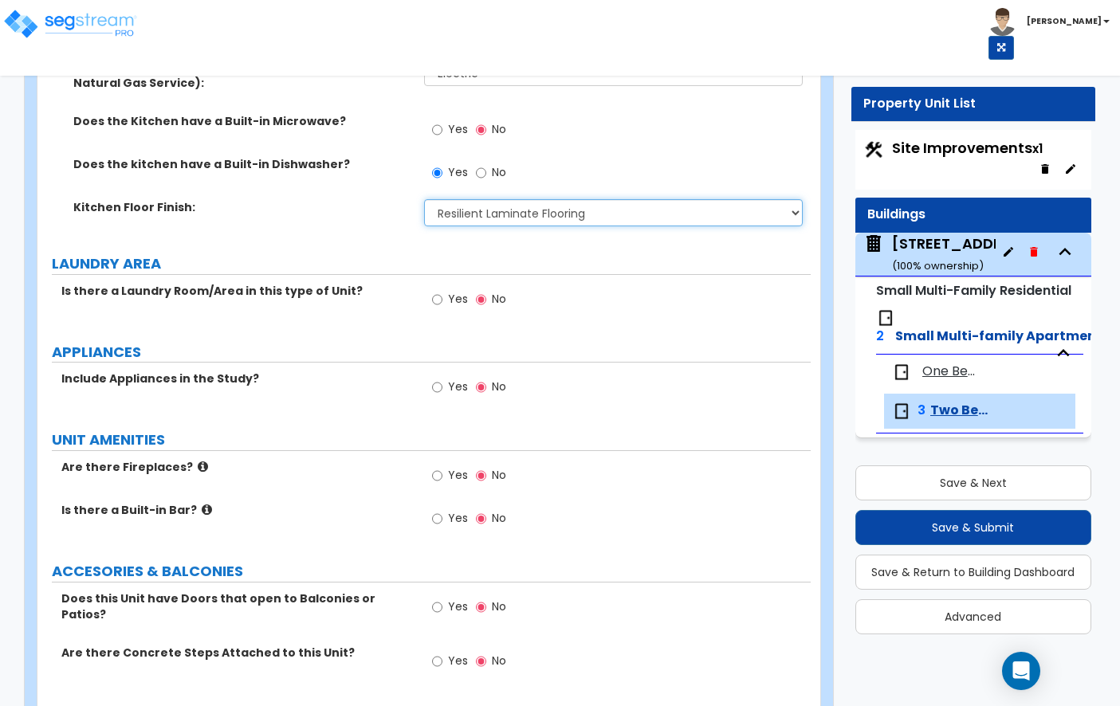
scroll to position [2882, 0]
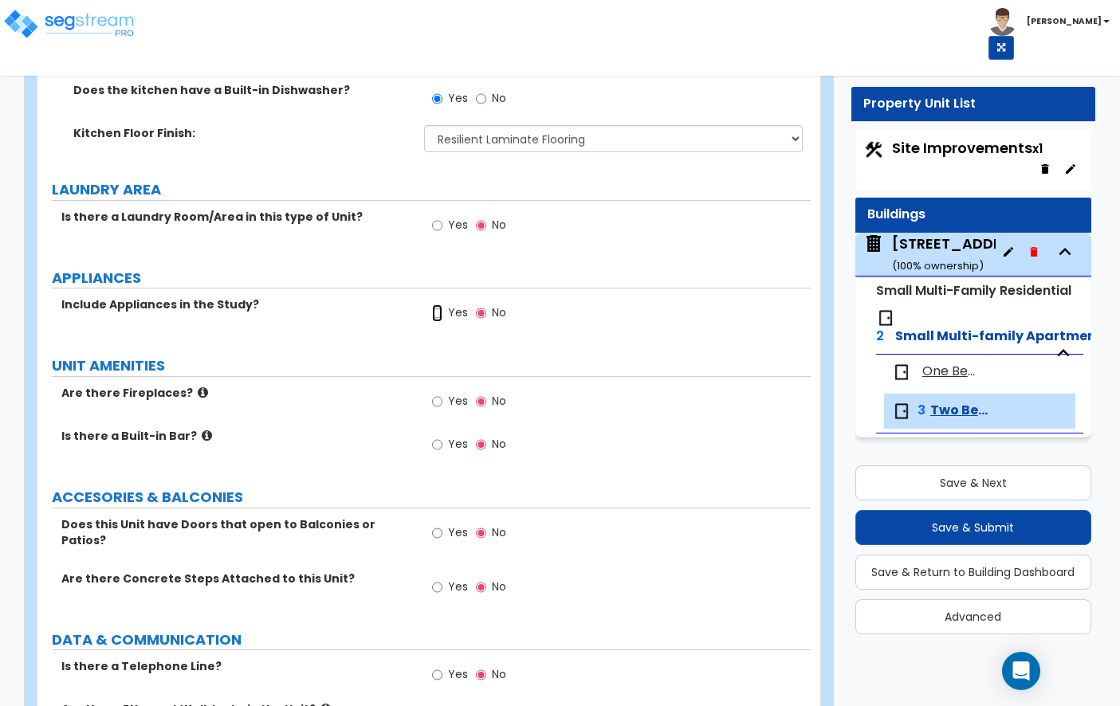
click at [438, 304] on input "Yes" at bounding box center [437, 313] width 10 height 18
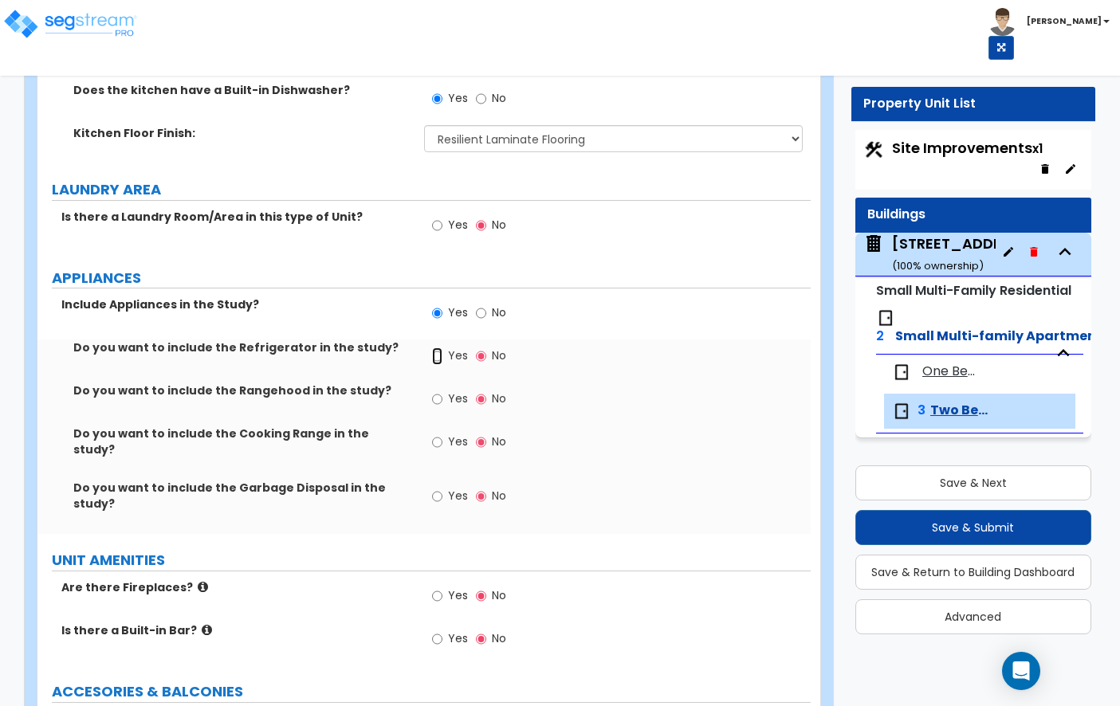
click at [437, 348] on input "Yes" at bounding box center [437, 357] width 10 height 18
click at [438, 391] on input "Yes" at bounding box center [437, 400] width 10 height 18
click at [437, 437] on label "Yes" at bounding box center [450, 443] width 36 height 27
click at [437, 437] on input "Yes" at bounding box center [437, 443] width 10 height 18
click at [441, 488] on input "Yes" at bounding box center [437, 497] width 10 height 18
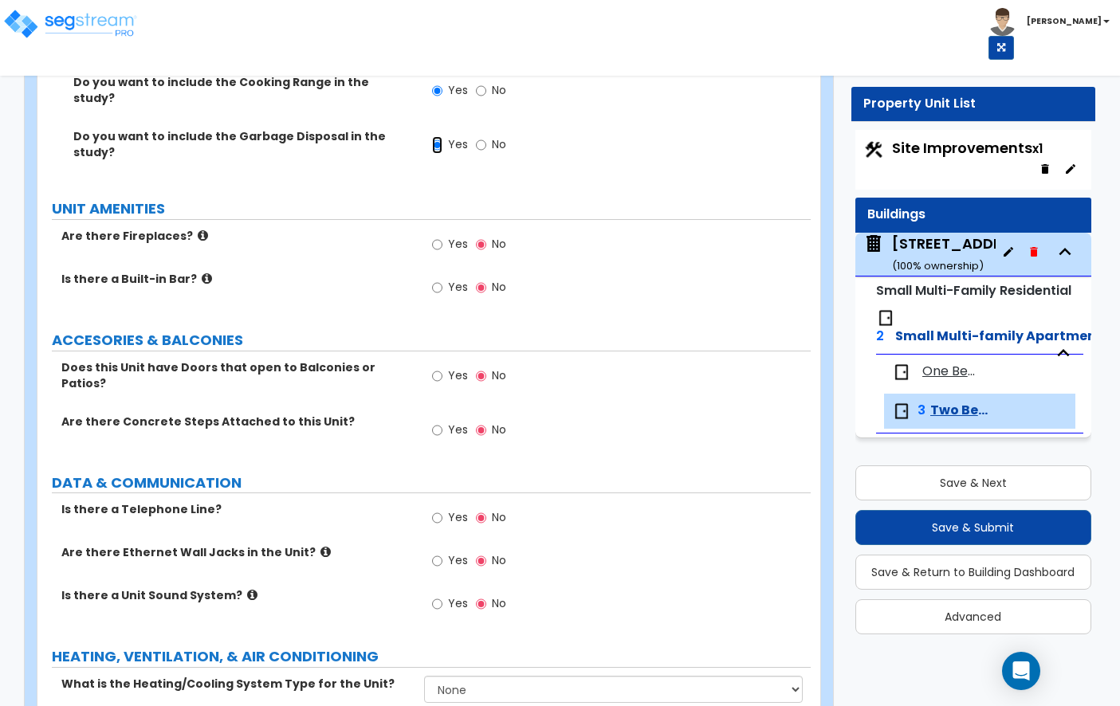
scroll to position [3281, 0]
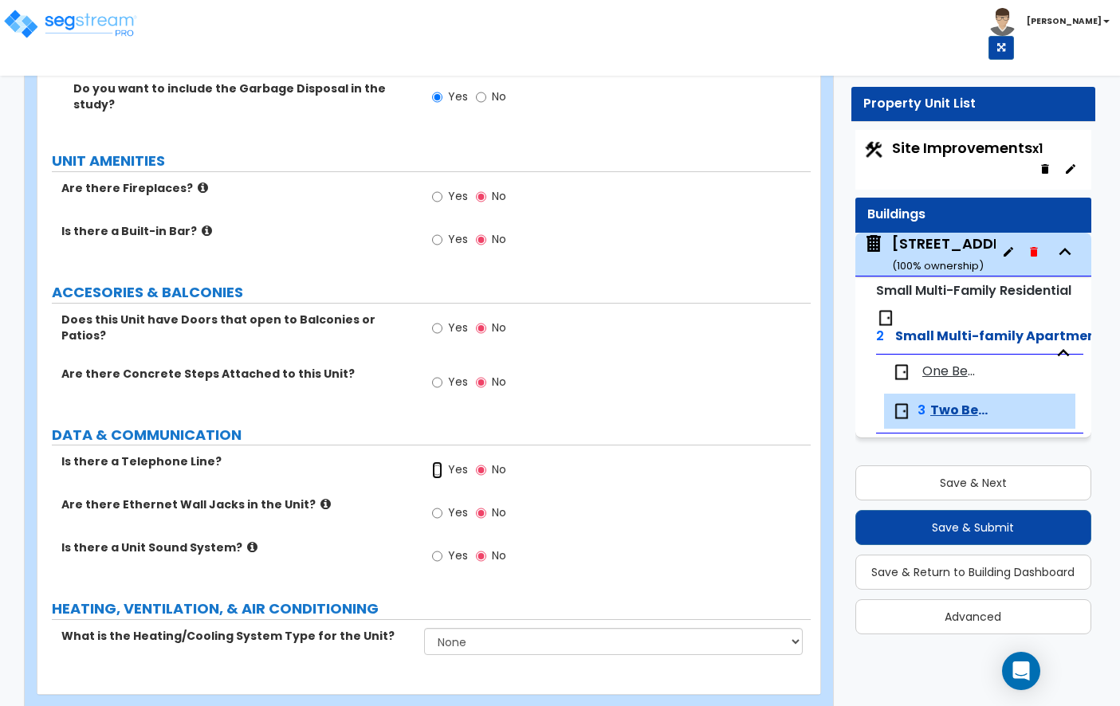
click at [439, 462] on input "Yes" at bounding box center [437, 471] width 10 height 18
click at [469, 628] on select "None Heat Only Centralized Heating & Cooling Thru Wall Air Conditioners Mini Sp…" at bounding box center [613, 641] width 379 height 27
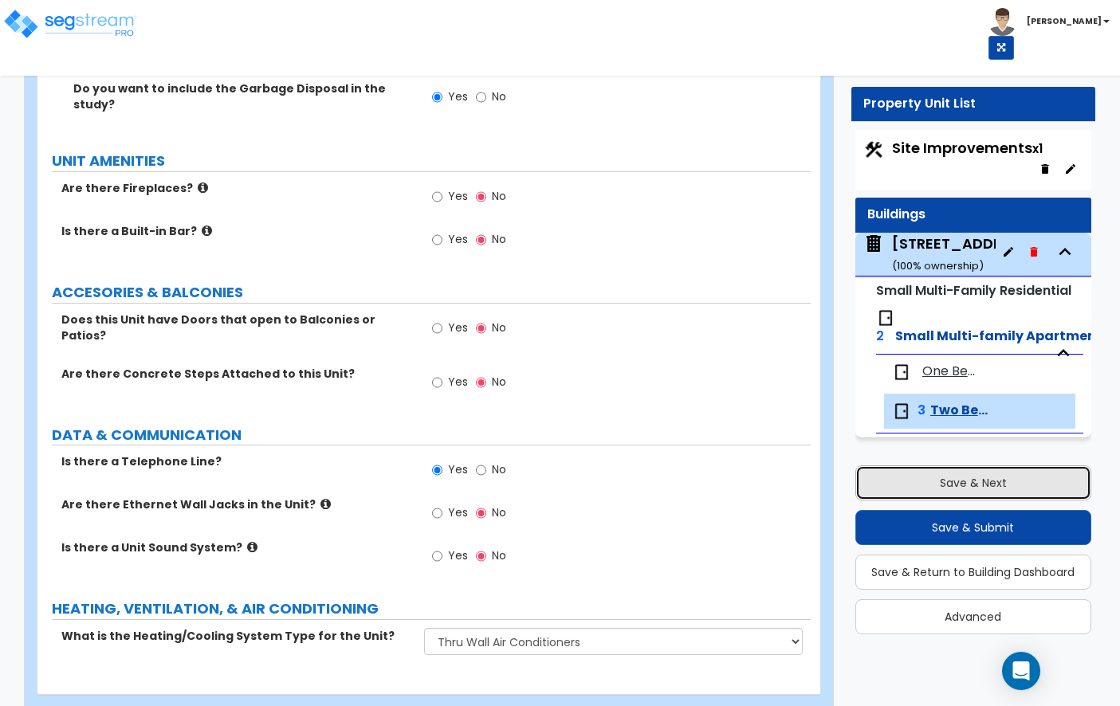
click at [960, 477] on button "Save & Next" at bounding box center [973, 483] width 236 height 35
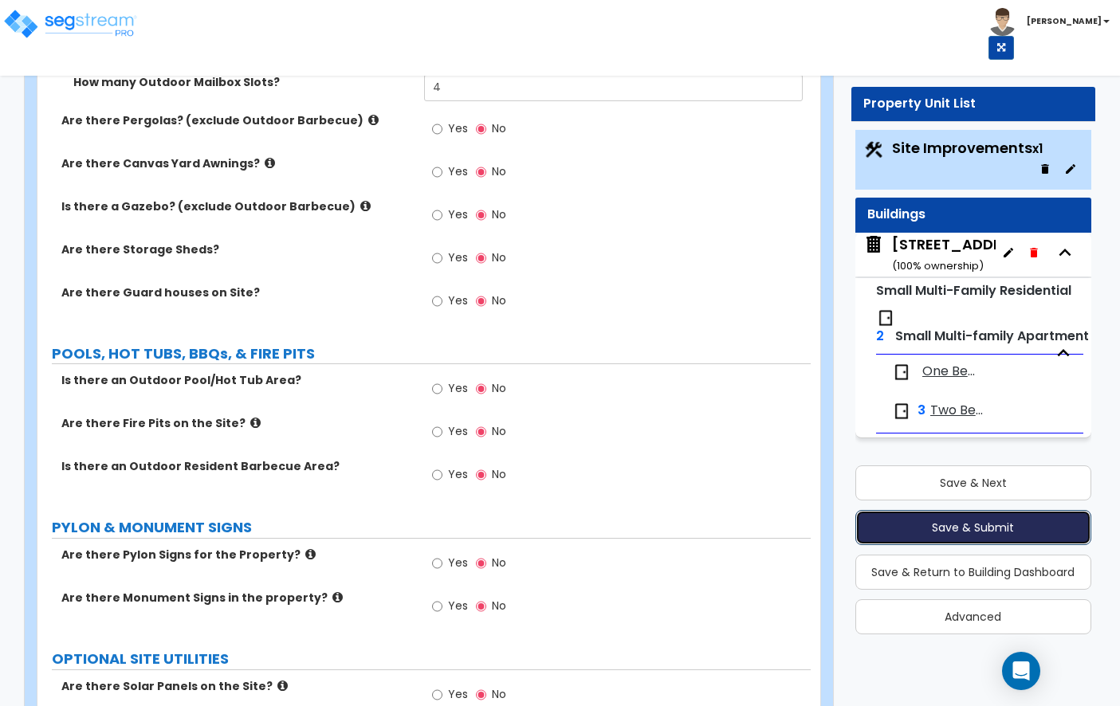
click at [941, 526] on button "Save & Submit" at bounding box center [973, 527] width 236 height 35
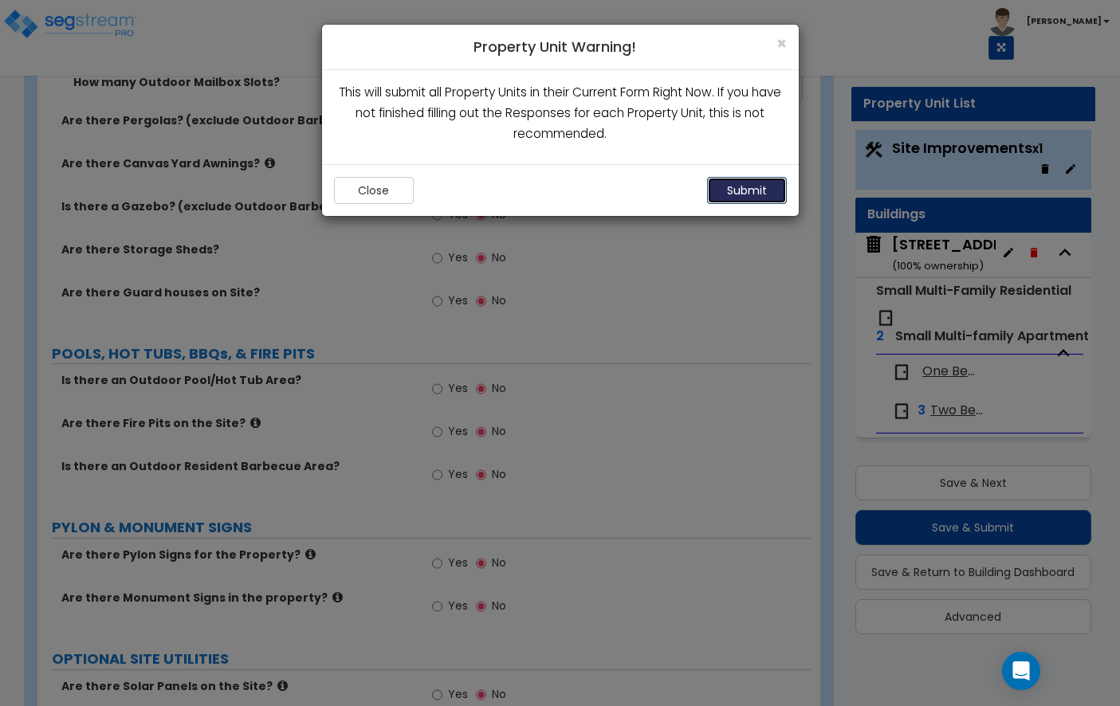
click at [733, 189] on button "Submit" at bounding box center [747, 190] width 80 height 27
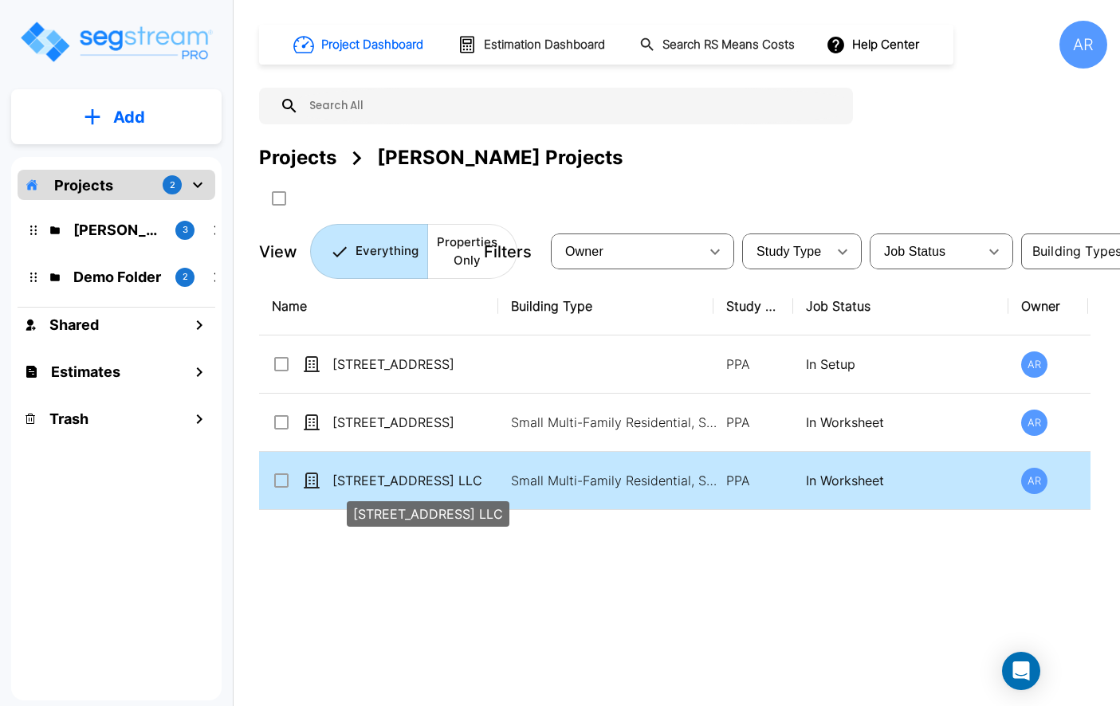
click at [404, 484] on p "515 18th Street LLC" at bounding box center [411, 480] width 159 height 19
checkbox input "true"
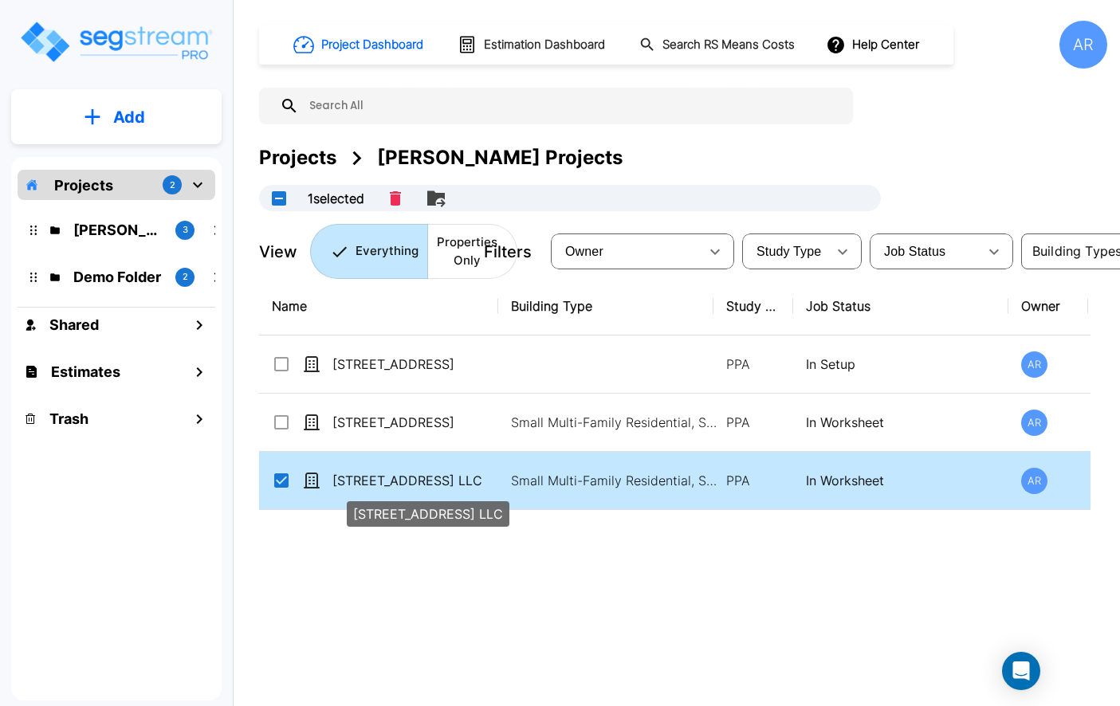
click at [404, 484] on p "515 18th Street LLC" at bounding box center [411, 480] width 159 height 19
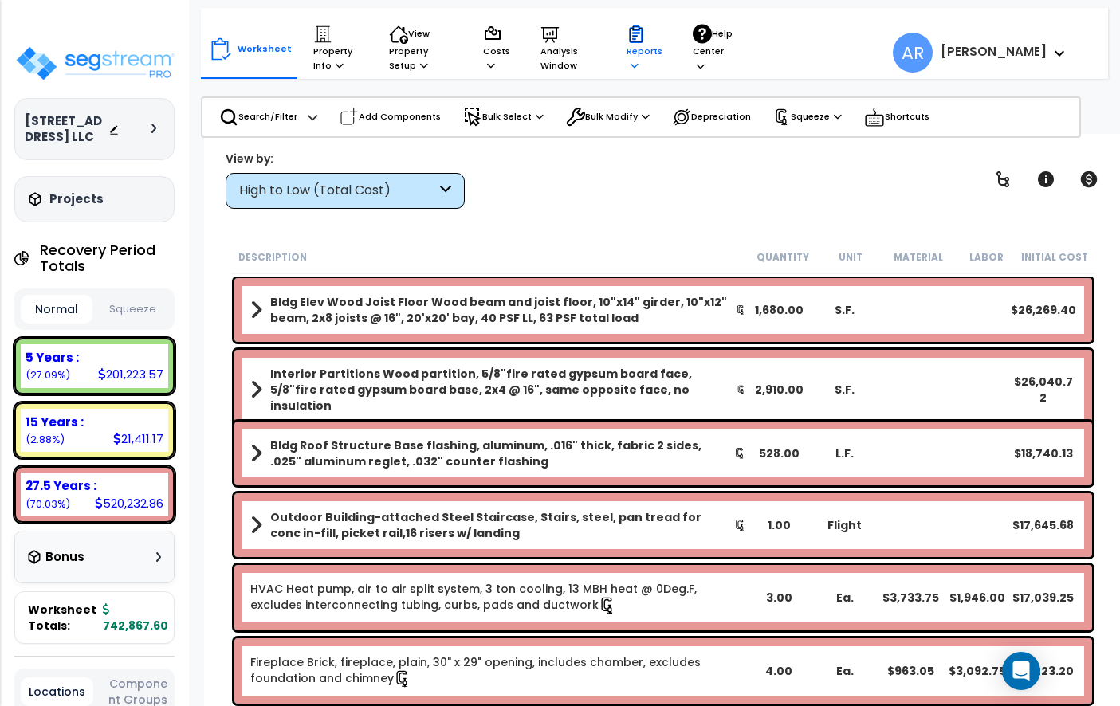
click at [630, 48] on p "Reports" at bounding box center [645, 49] width 36 height 49
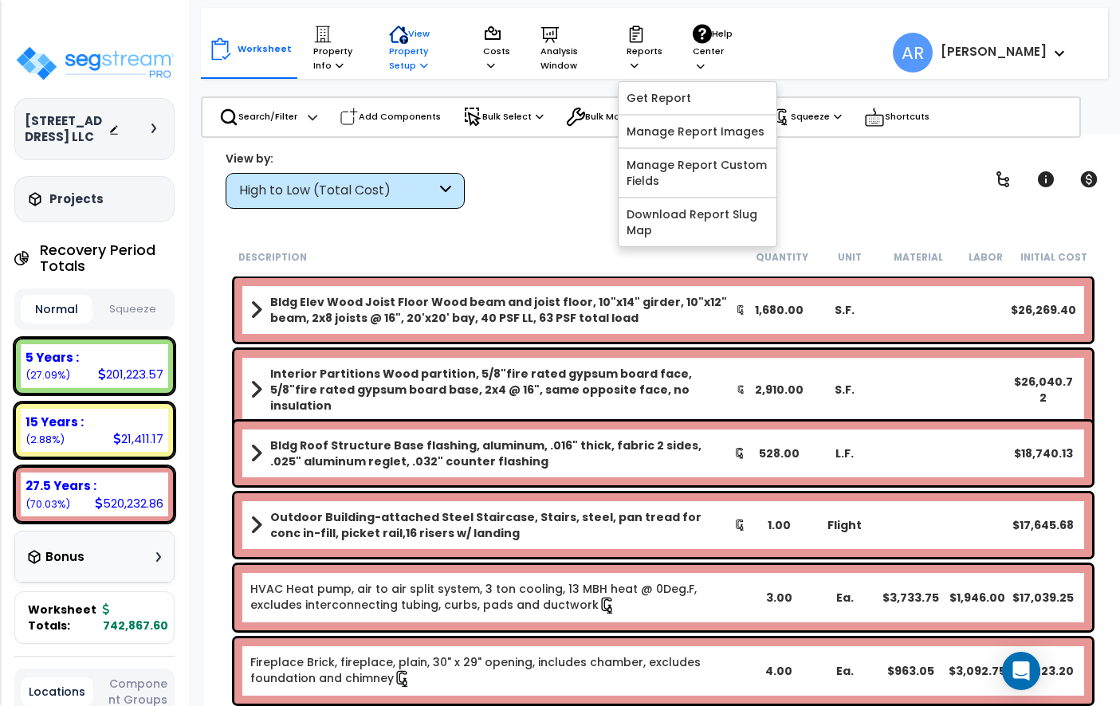
click at [417, 50] on p "View Property Setup" at bounding box center [421, 49] width 65 height 49
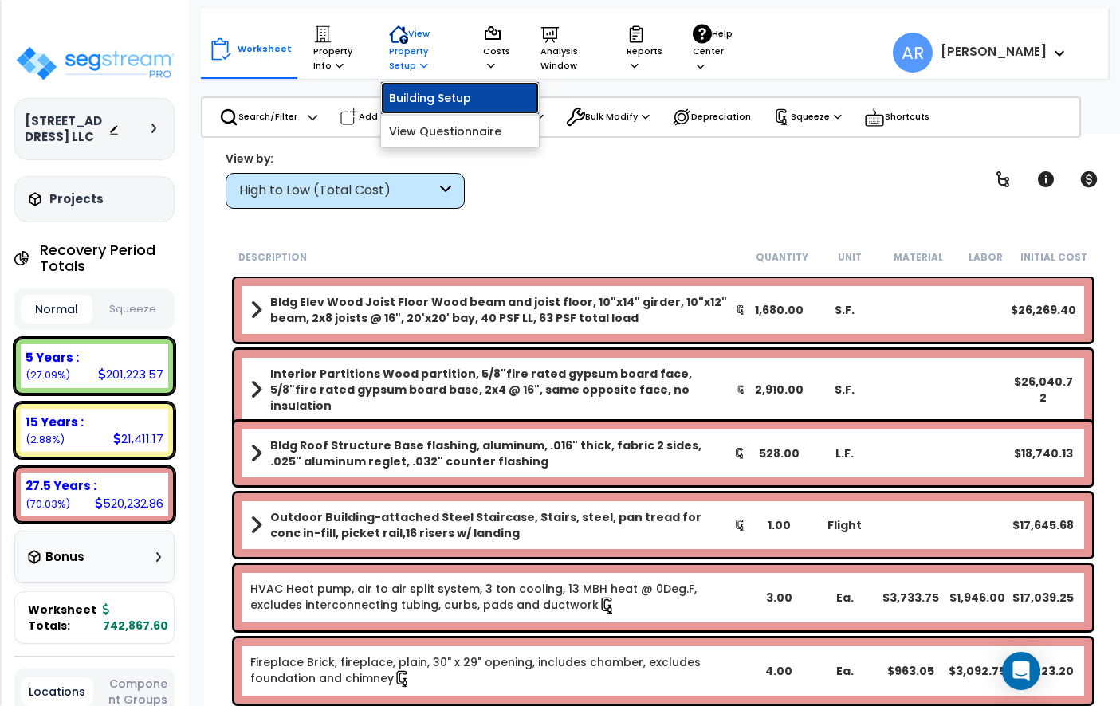
click at [423, 97] on link "Building Setup" at bounding box center [460, 98] width 158 height 32
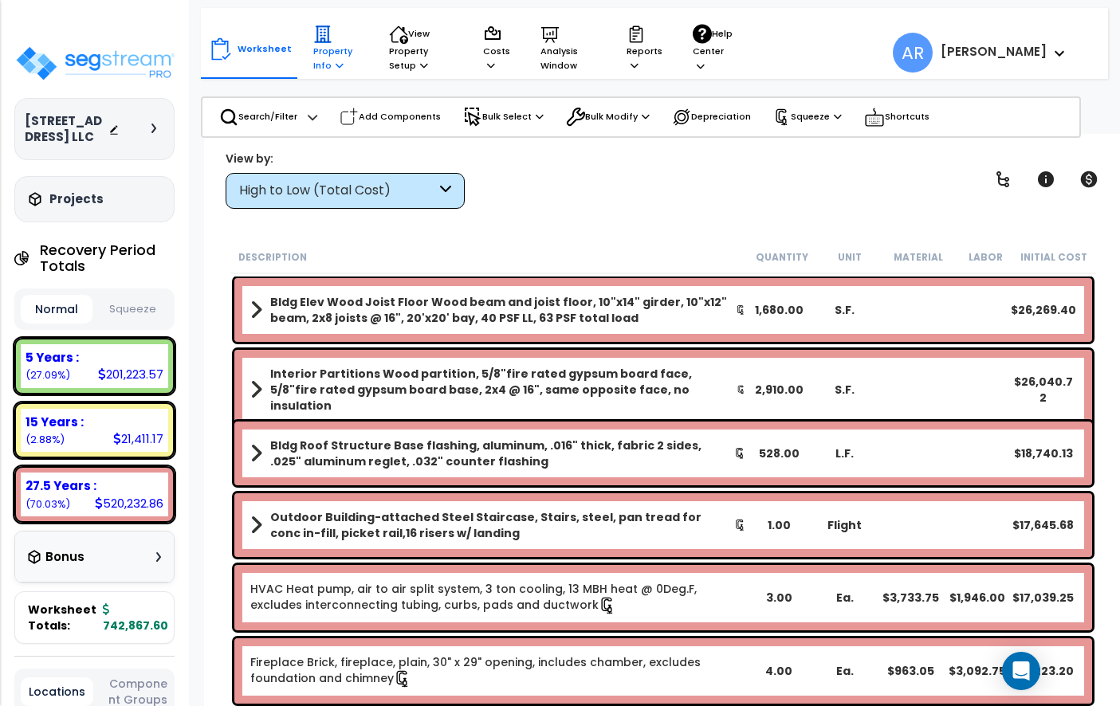
click at [338, 53] on p "Property Info" at bounding box center [335, 49] width 45 height 49
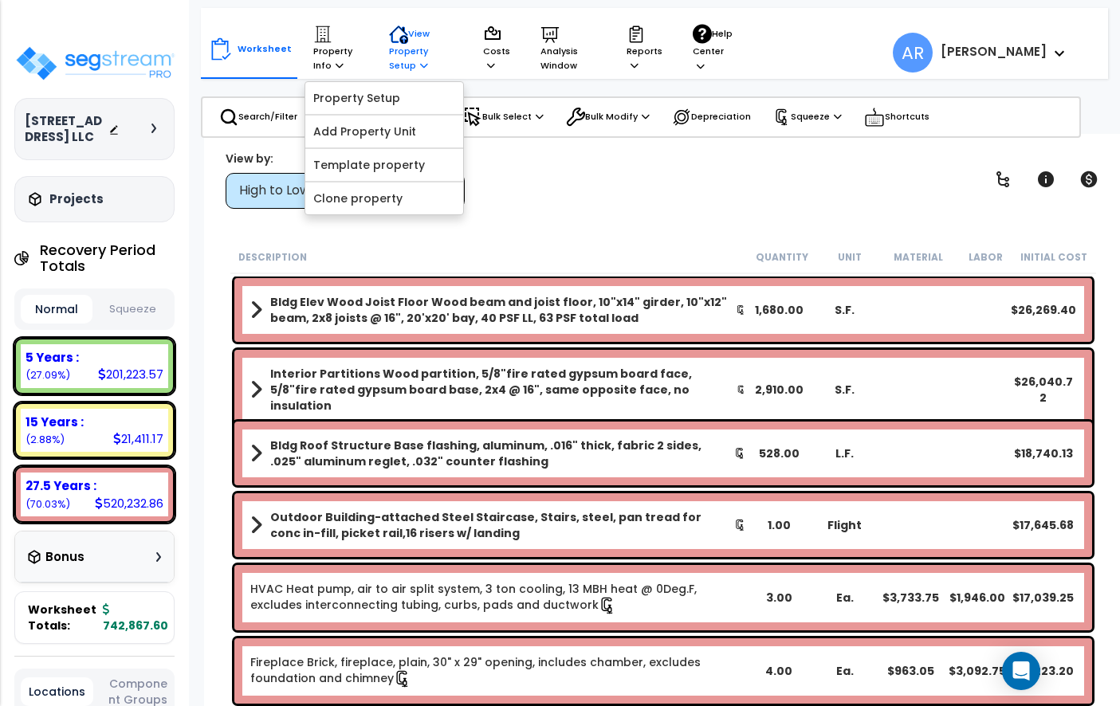
click at [403, 49] on p "View Property Setup" at bounding box center [421, 49] width 65 height 49
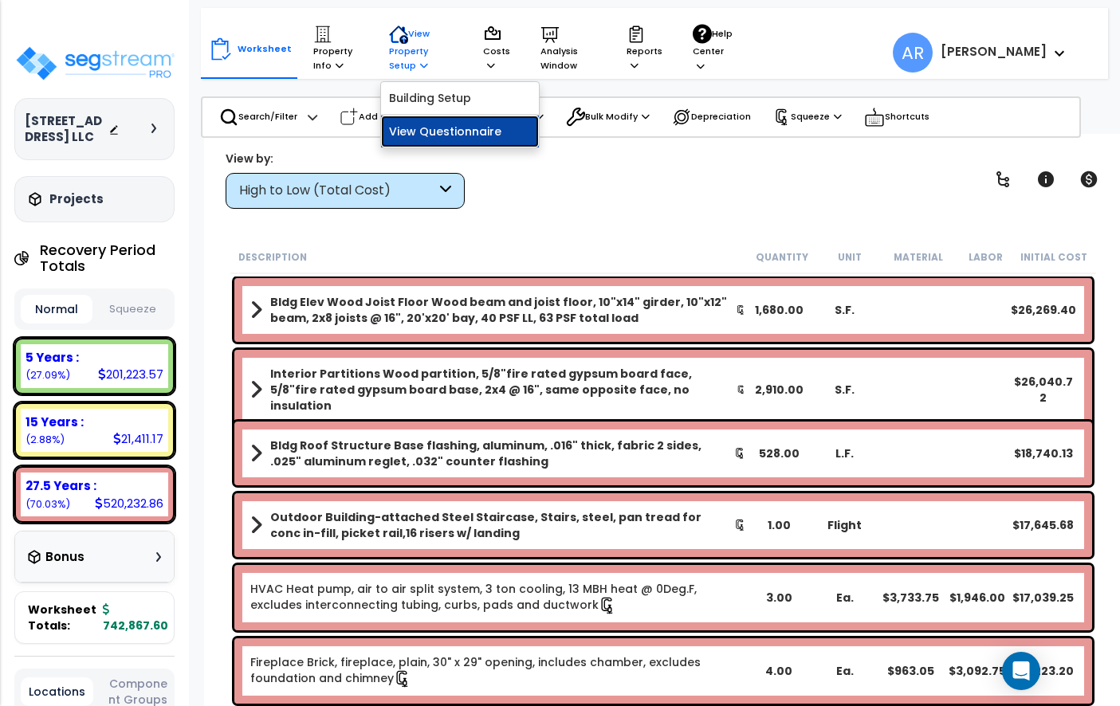
click at [430, 128] on link "View Questionnaire" at bounding box center [460, 132] width 158 height 32
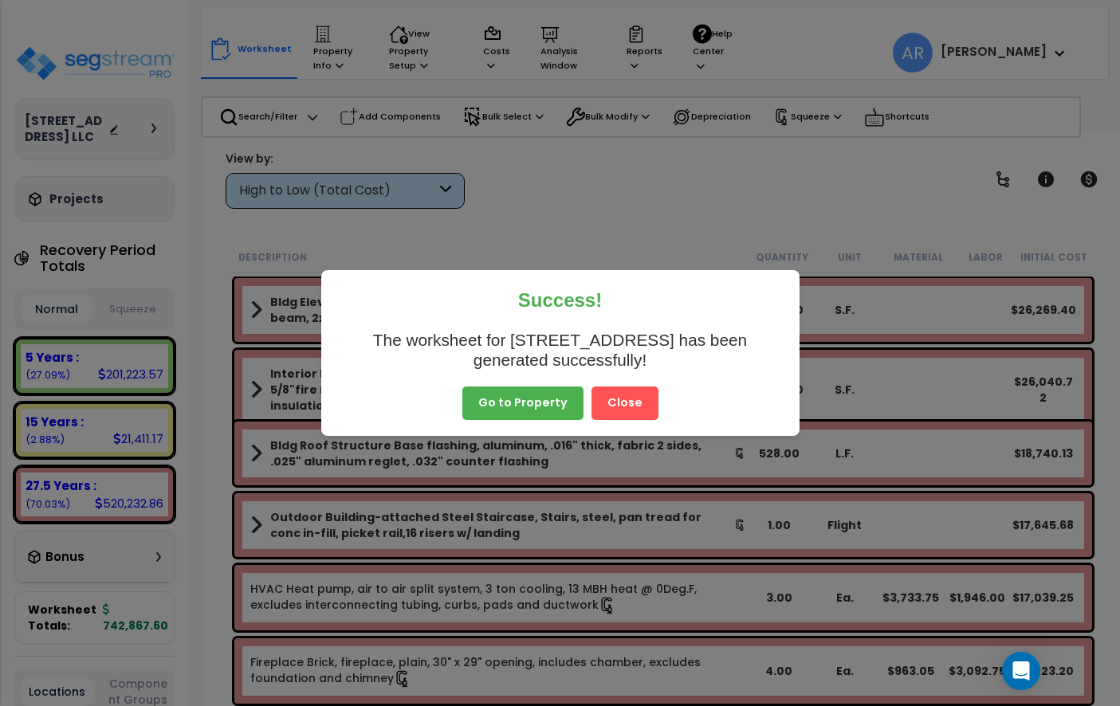
click at [631, 411] on button "Close" at bounding box center [624, 403] width 67 height 33
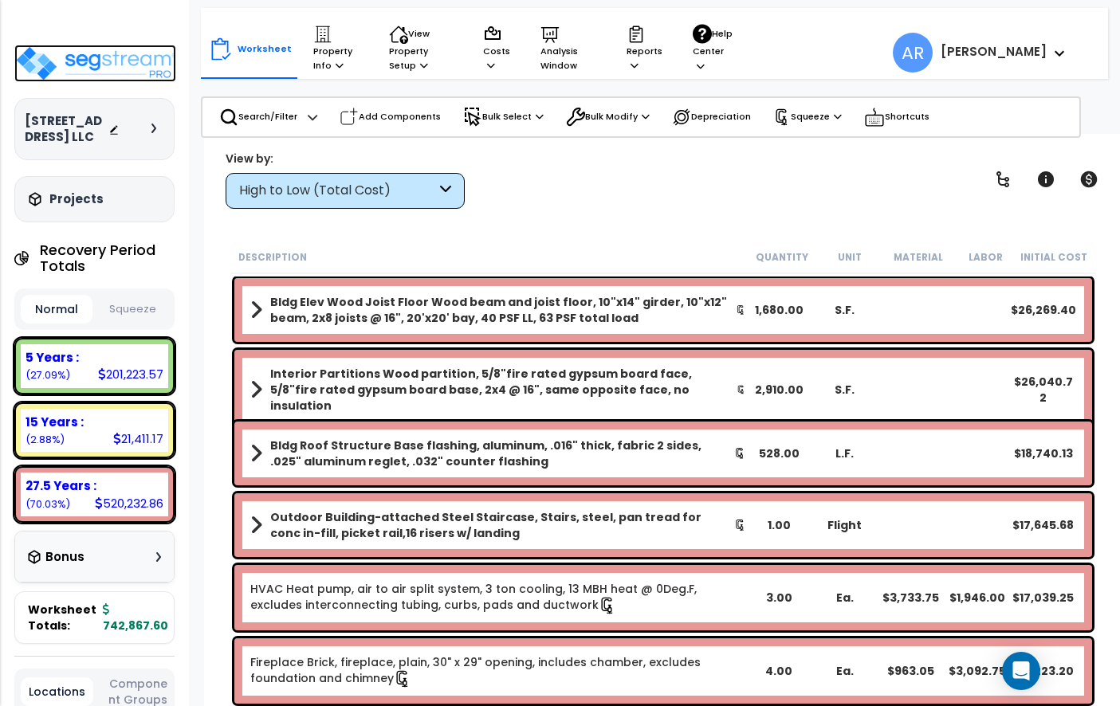
click at [97, 59] on img at bounding box center [95, 63] width 162 height 37
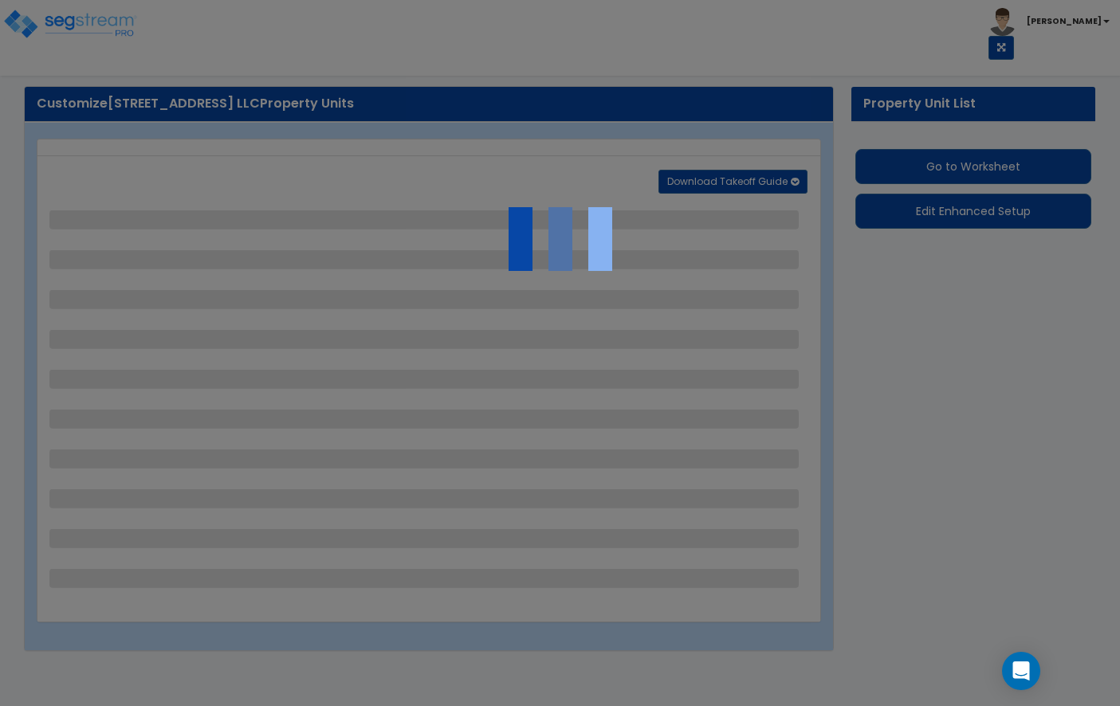
select select "2"
select select "1"
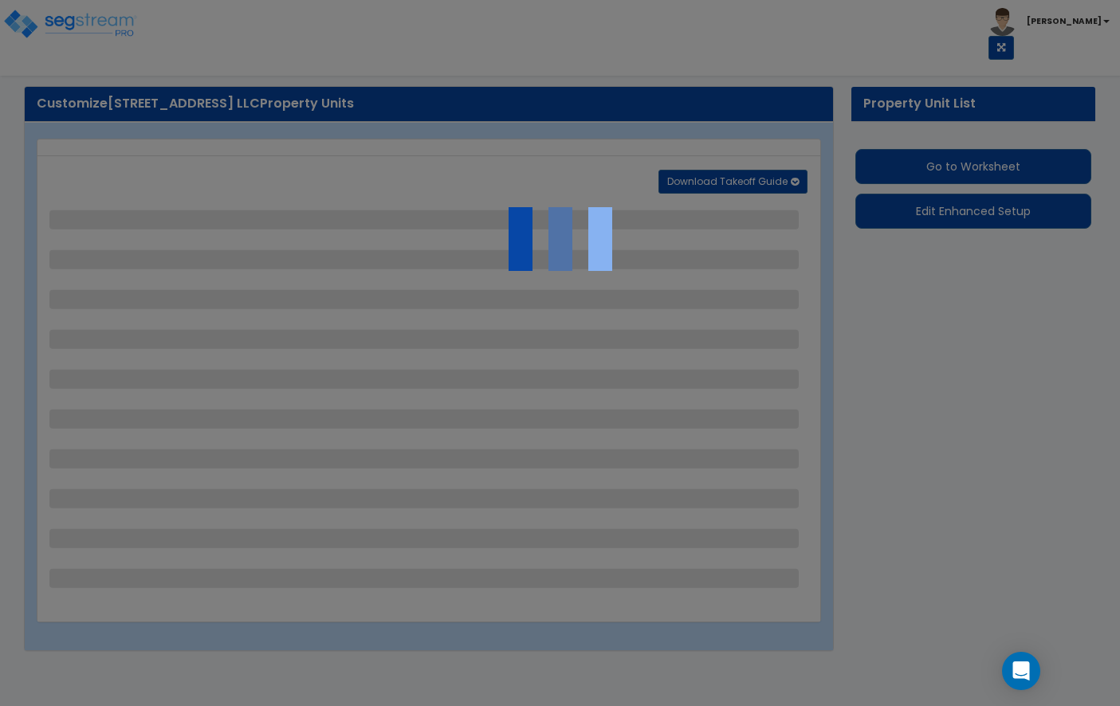
select select "1"
select select "6"
select select "2"
select select "1"
select select "7"
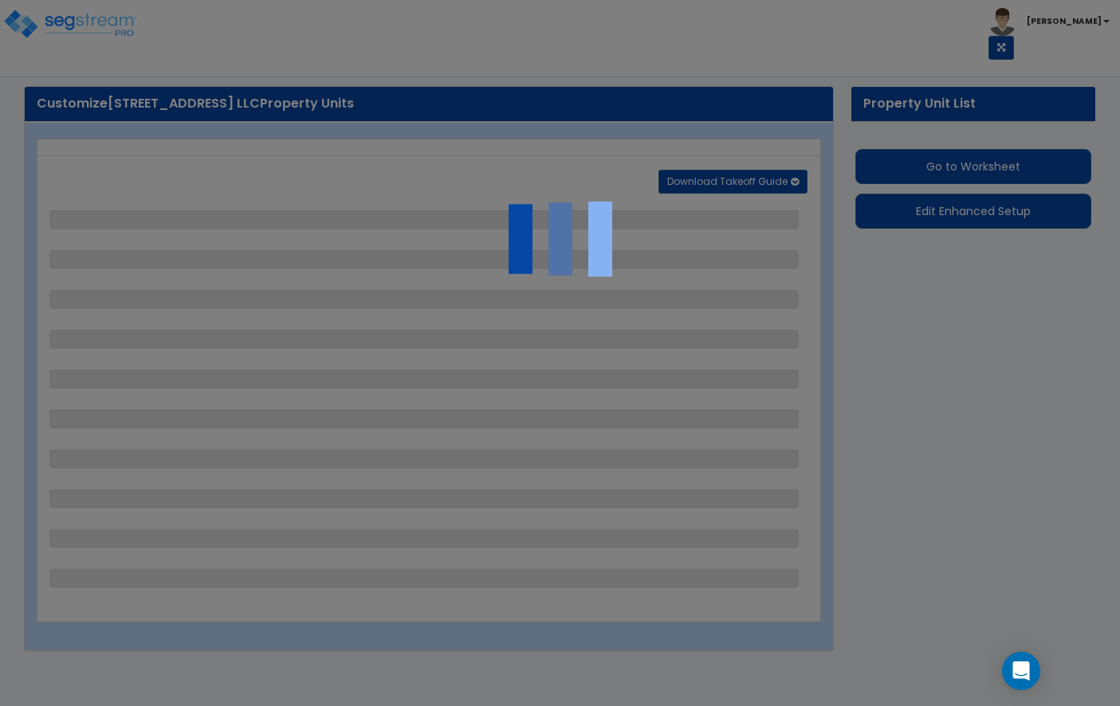
select select "2"
select select "1"
select select "2"
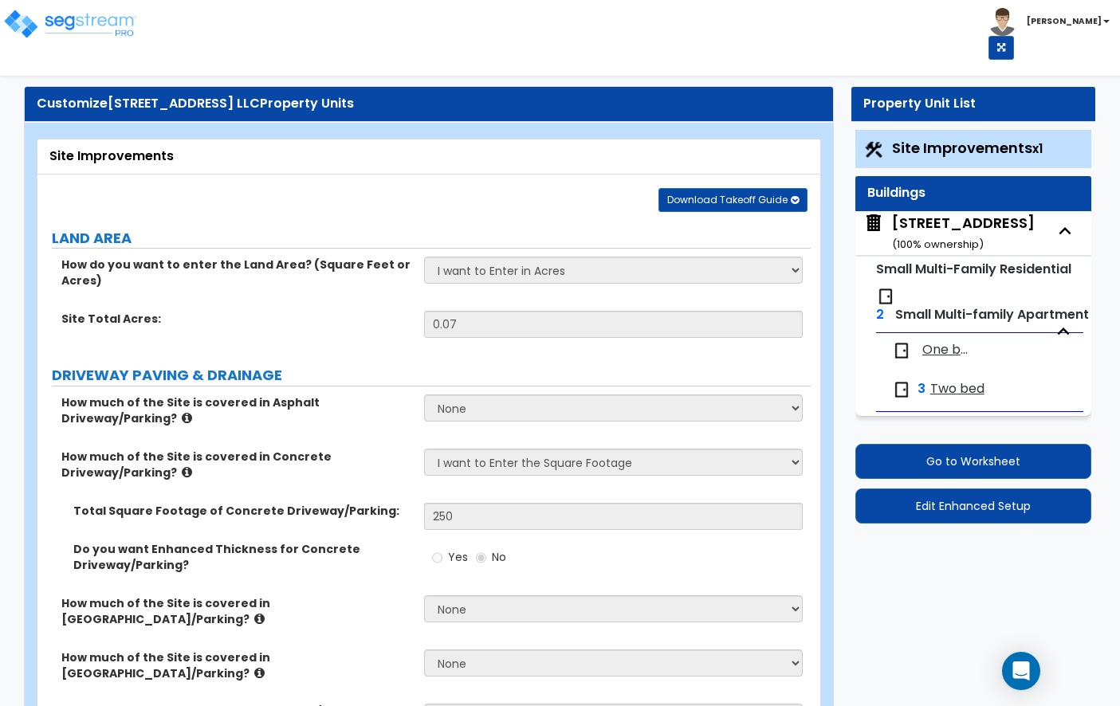
click at [941, 389] on span "Two bed" at bounding box center [957, 389] width 54 height 18
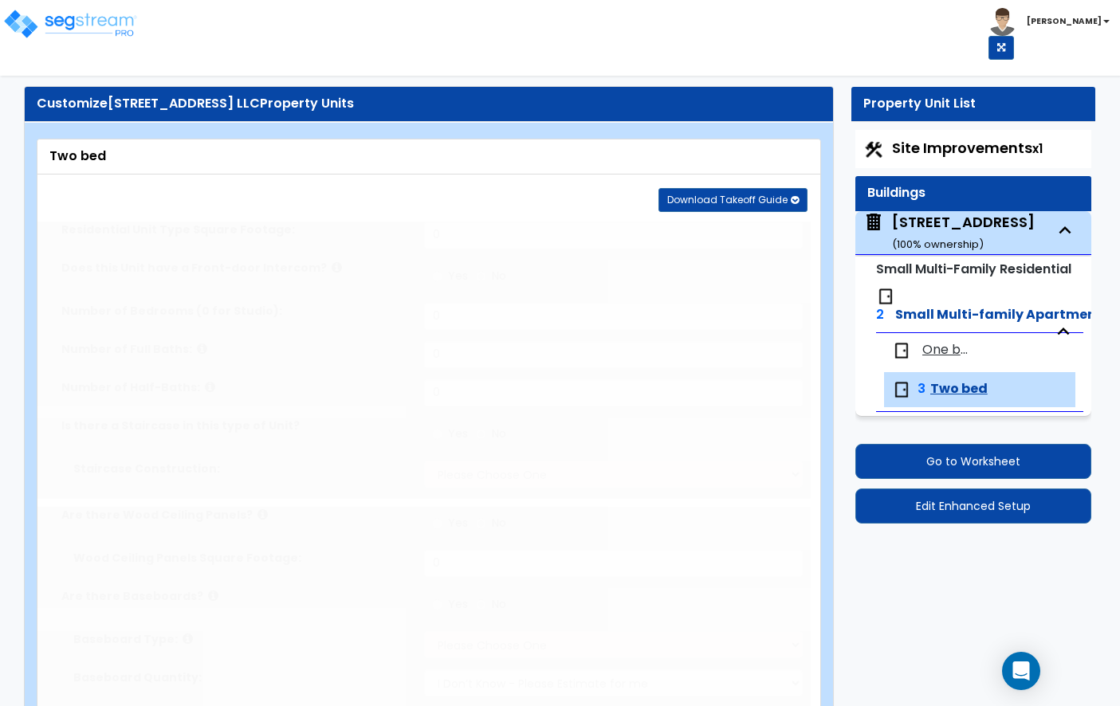
type input "840"
type input "2"
type input "1"
radio input "true"
select select "1"
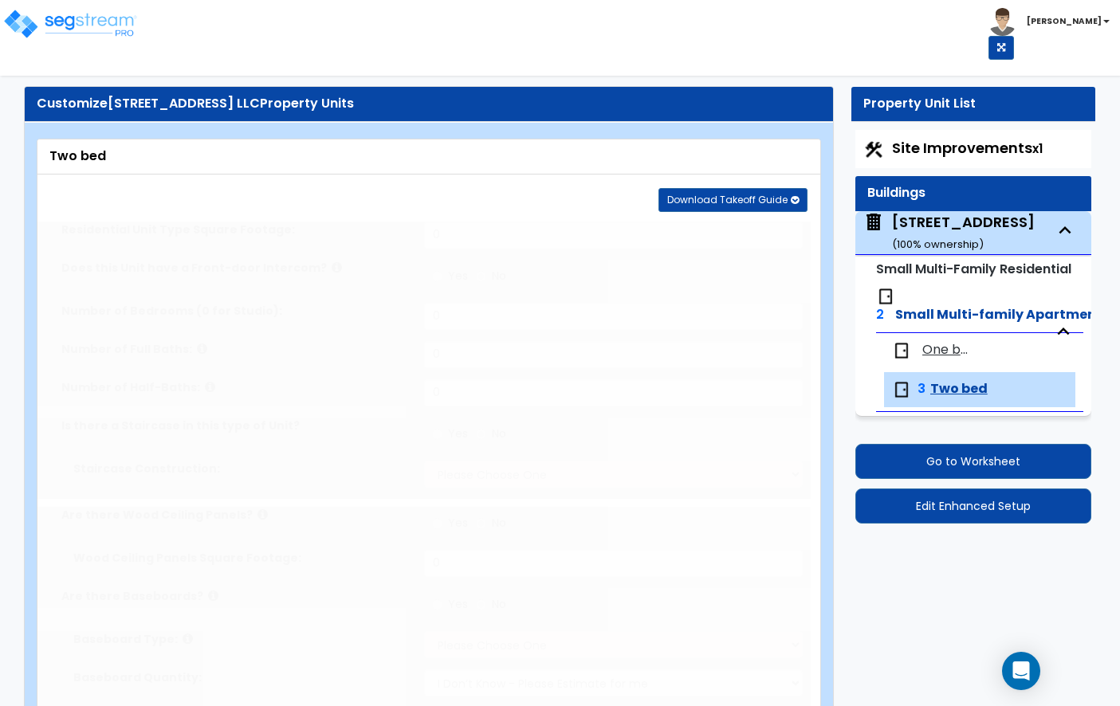
select select "1"
type input "110"
radio input "true"
type input "100"
select select "1"
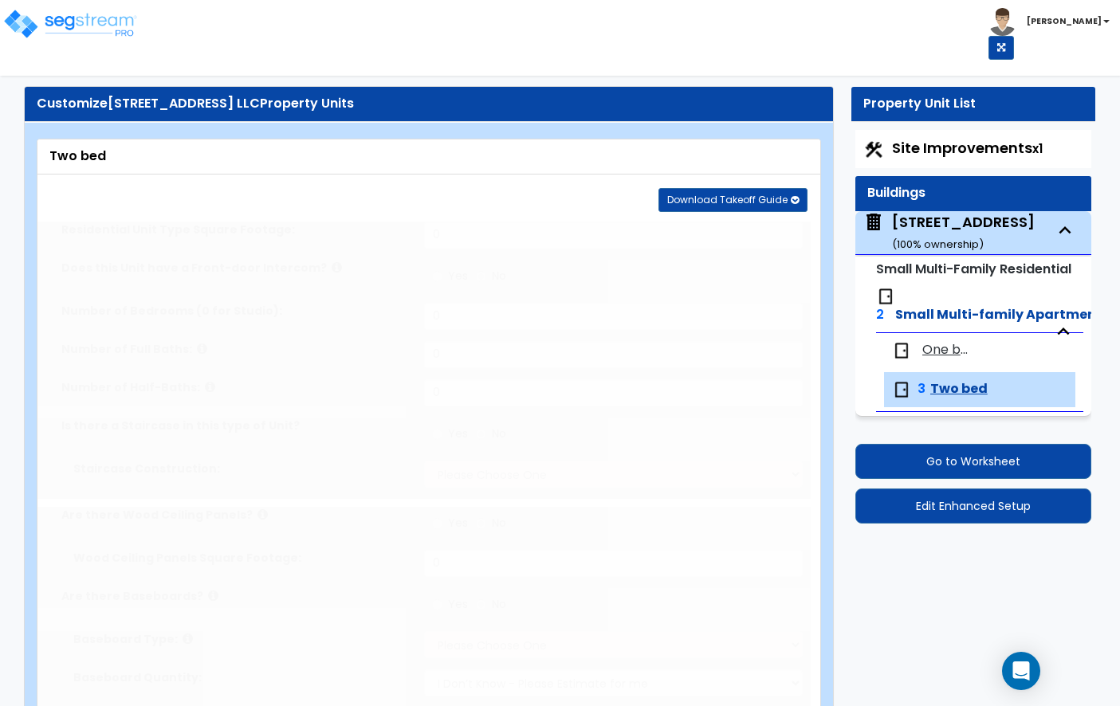
select select "5"
select select "1"
select select "3"
type input "1"
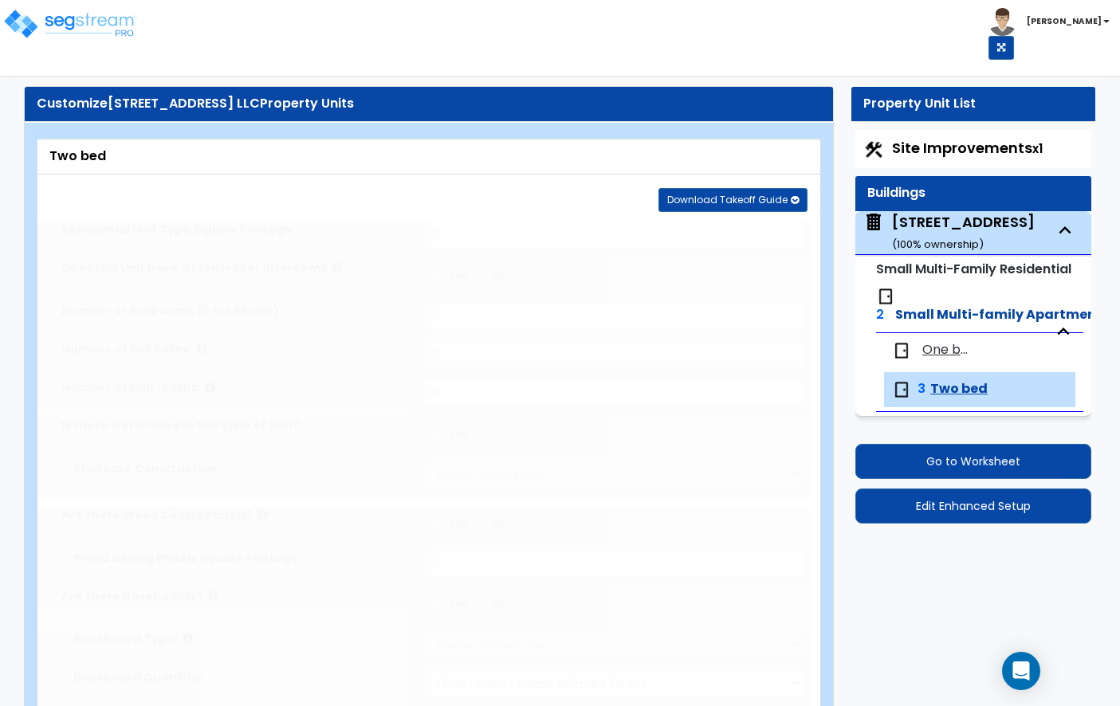
select select "1"
select select "2"
select select "1"
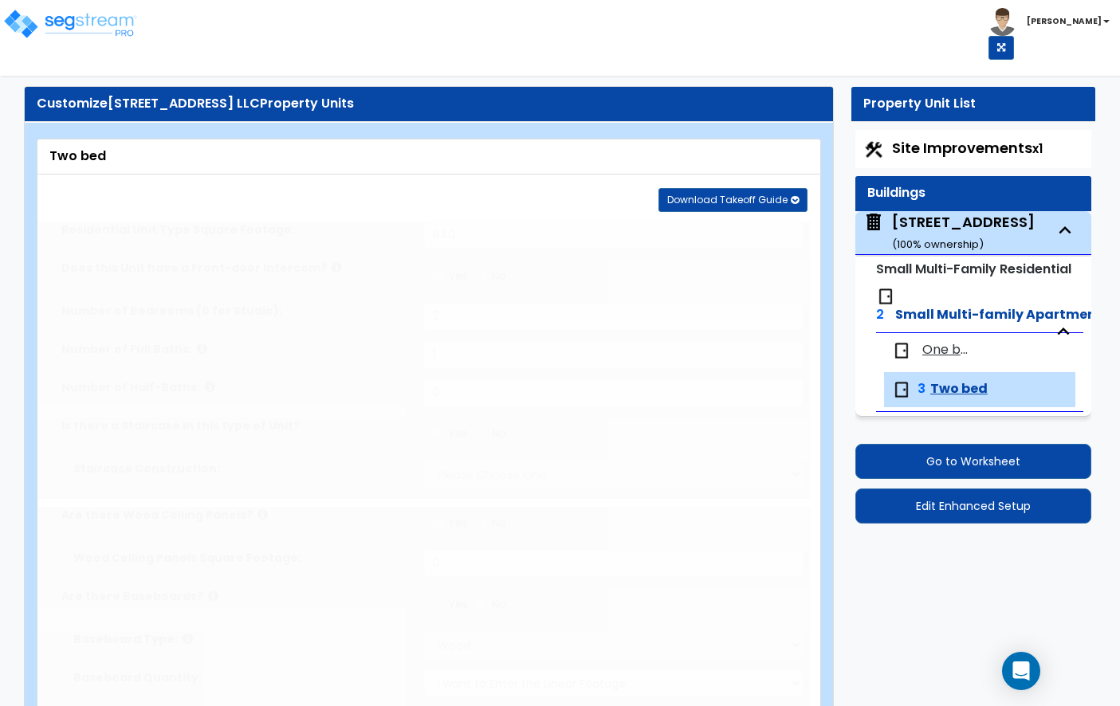
radio input "true"
type input "2"
type input "1"
radio input "true"
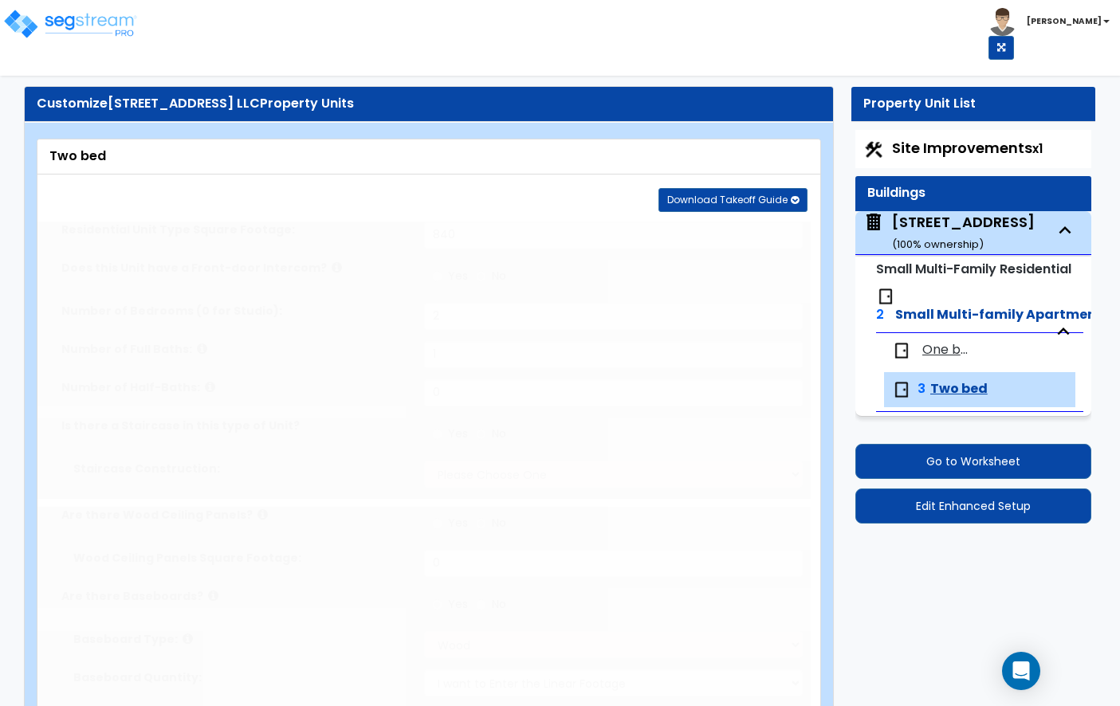
radio input "true"
type input "60"
radio input "true"
type input "9"
type input "15"
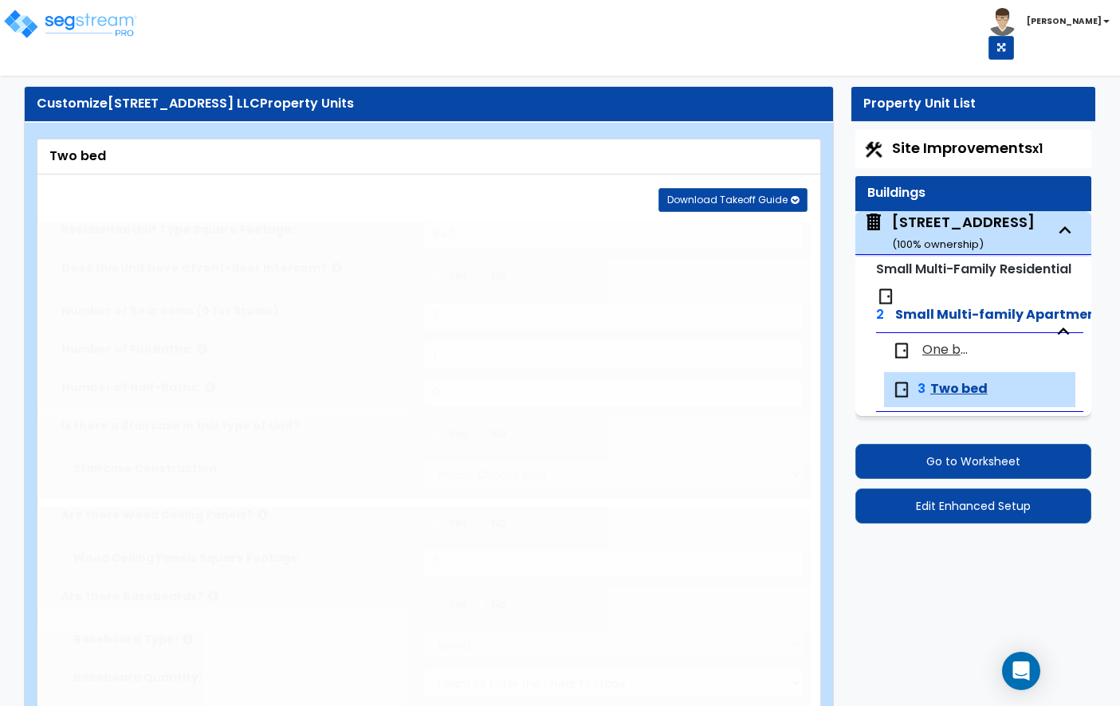
type input "2"
select select "2"
radio input "true"
select select "3"
type input "10"
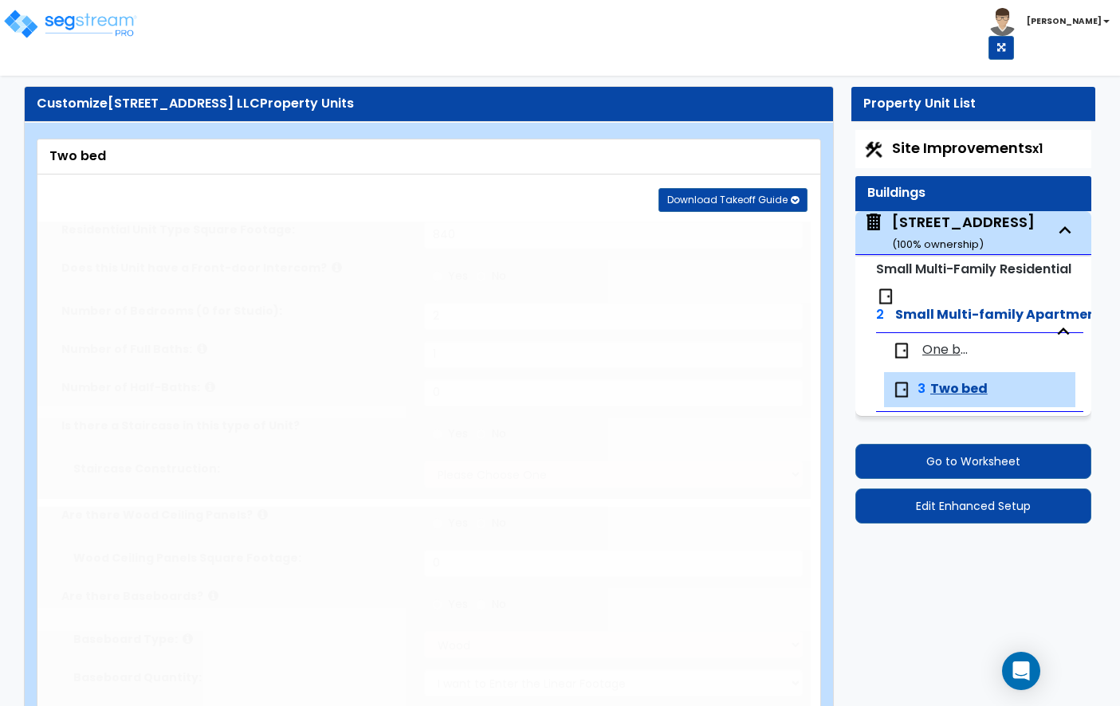
type input "15"
radio input "true"
type input "5"
select select "3"
radio input "true"
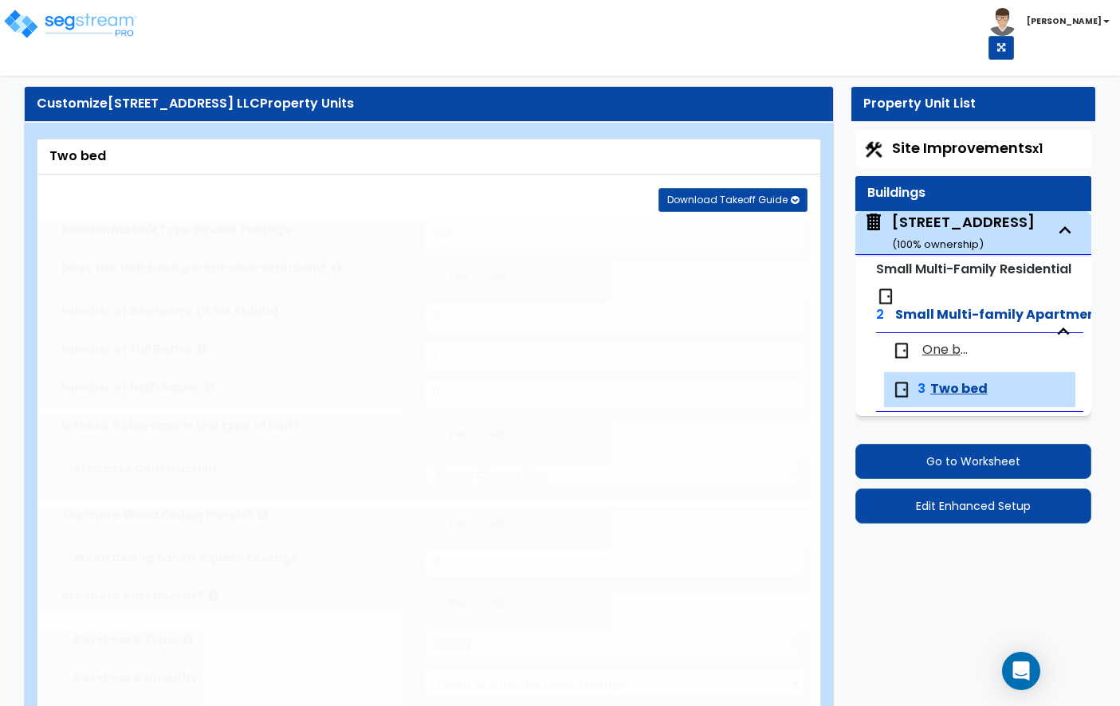
select select "3"
type input "10"
select select "1"
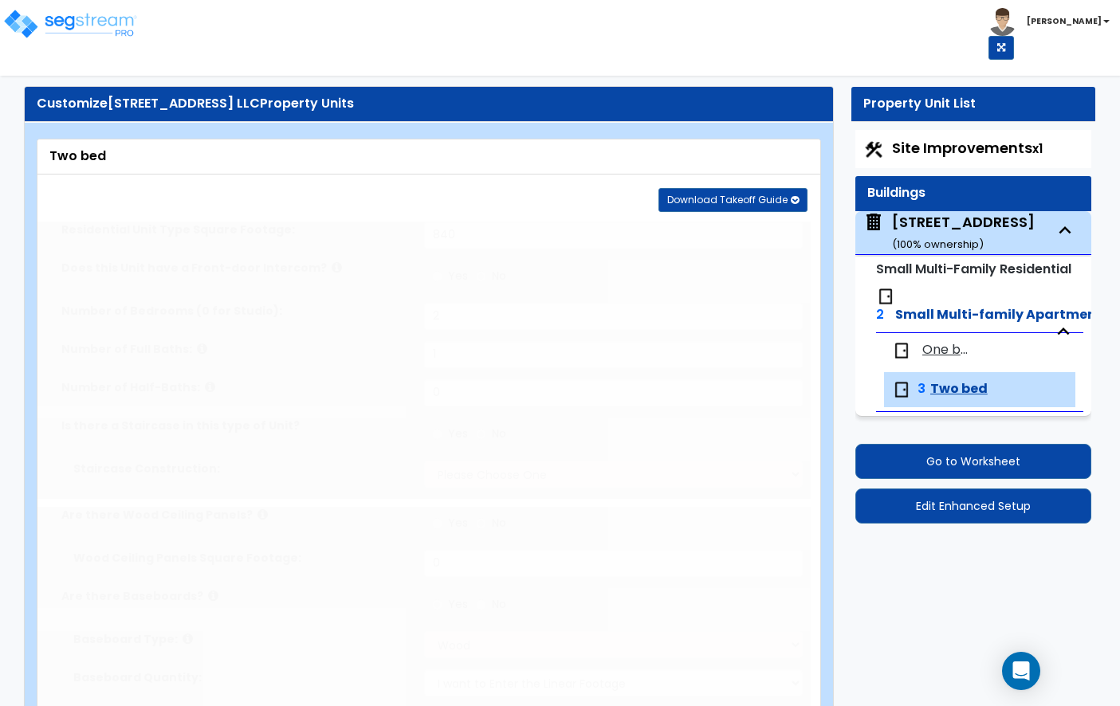
select select "2"
radio input "true"
select select "1"
radio input "true"
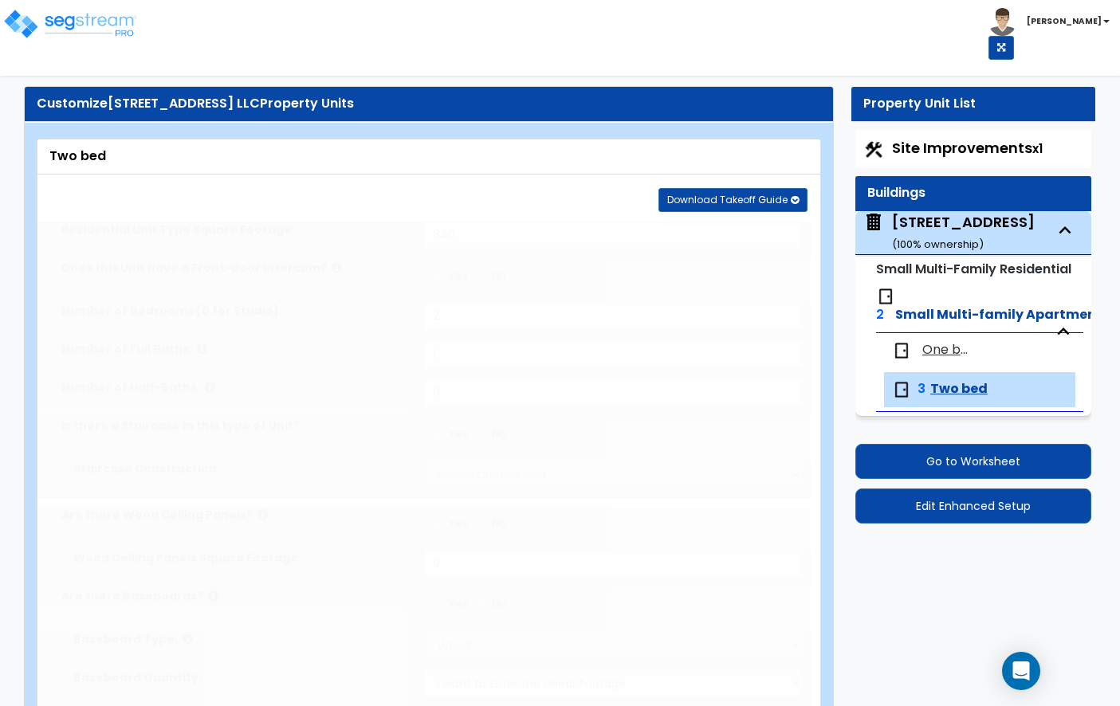
radio input "true"
type input "1"
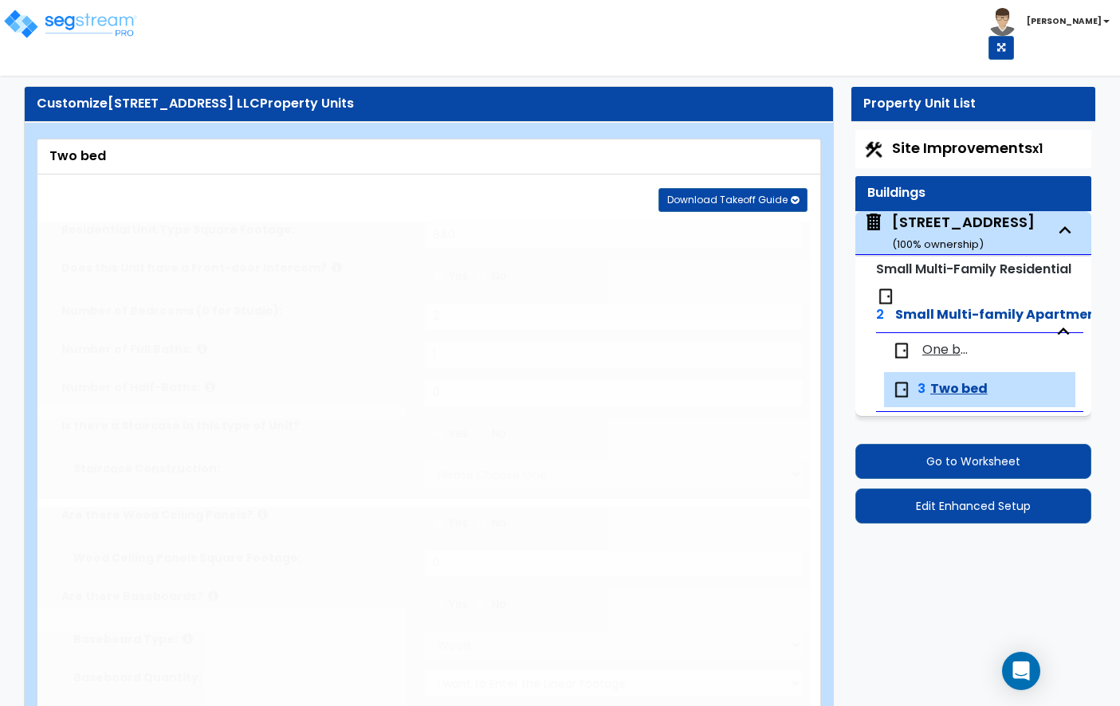
select select "3"
select select "1"
radio input "true"
select select "2"
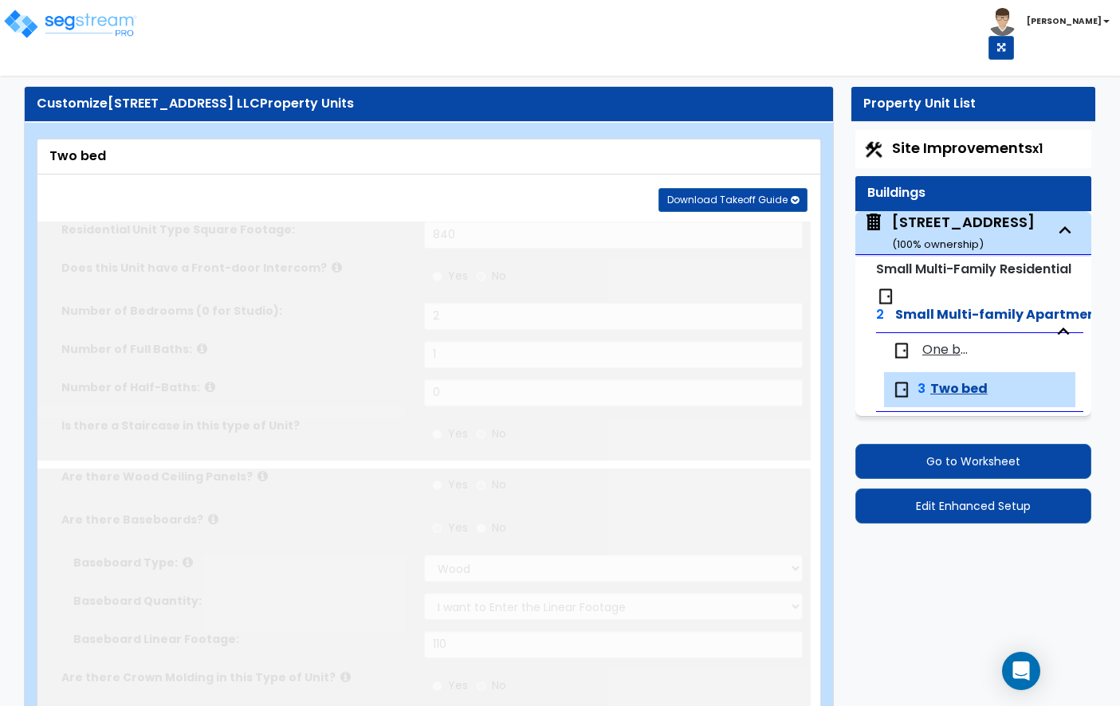
type input "2"
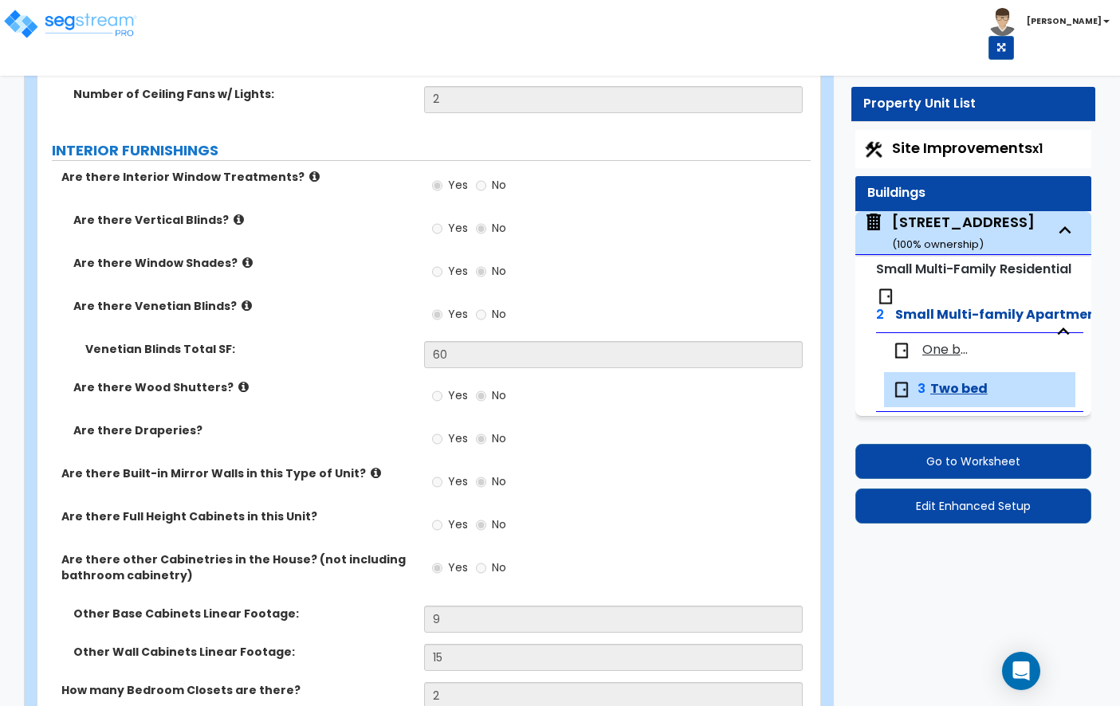
scroll to position [1710, 0]
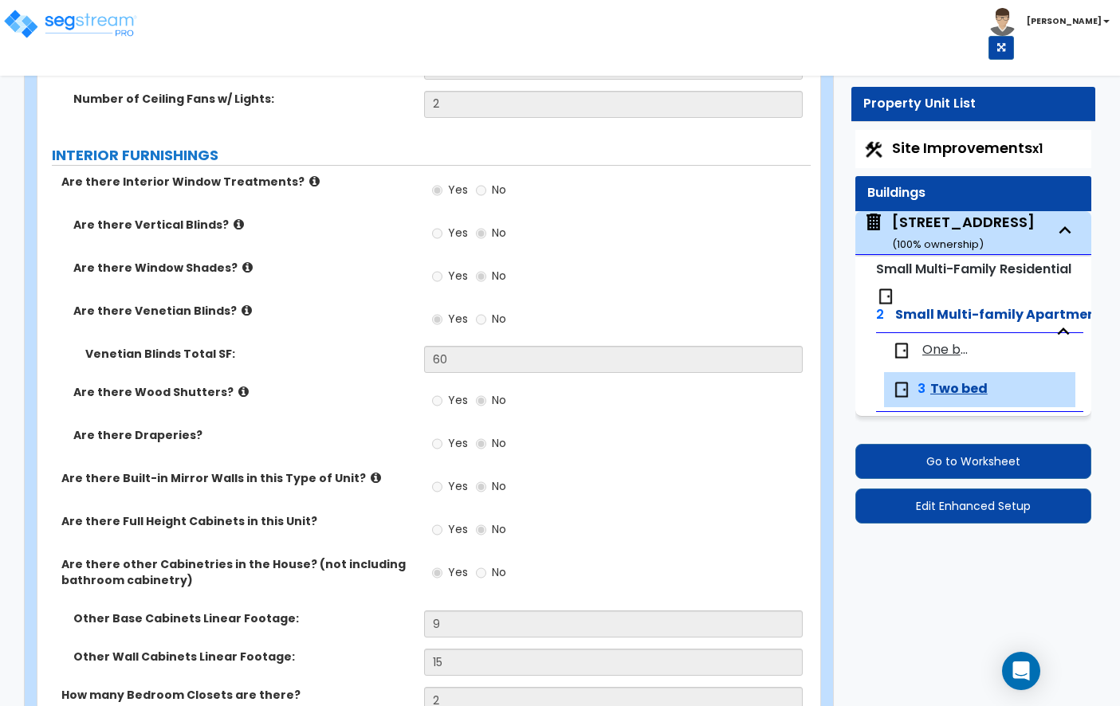
click at [950, 356] on span "One bedroom" at bounding box center [948, 350] width 53 height 18
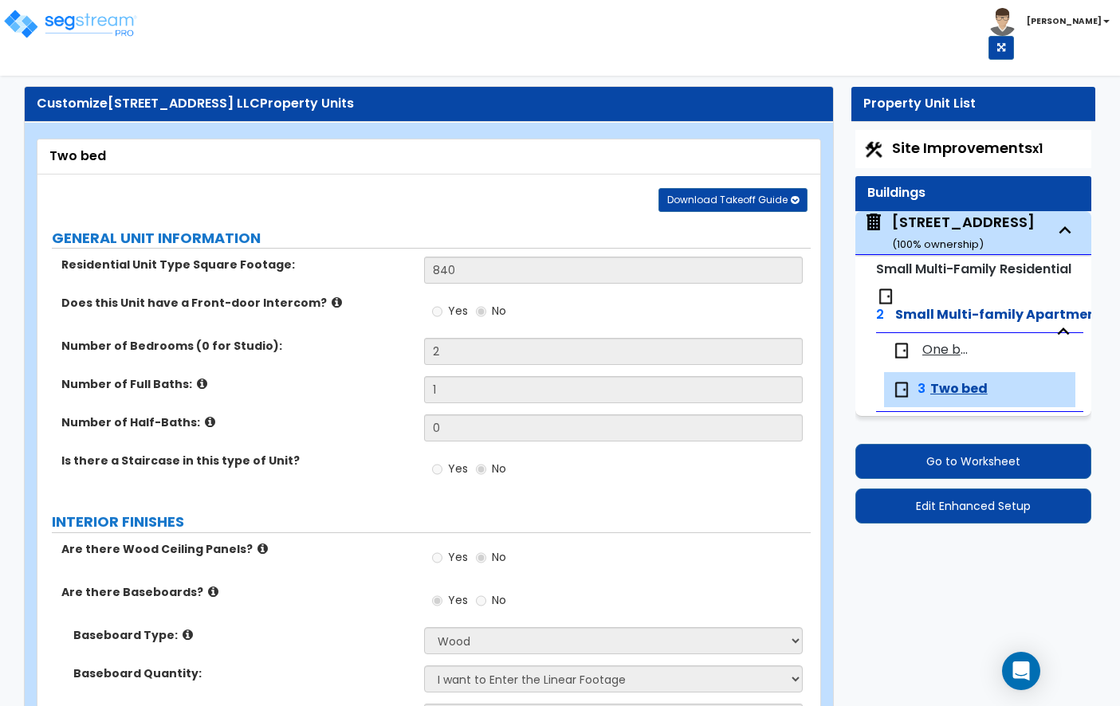
select select "1"
select select "5"
select select "1"
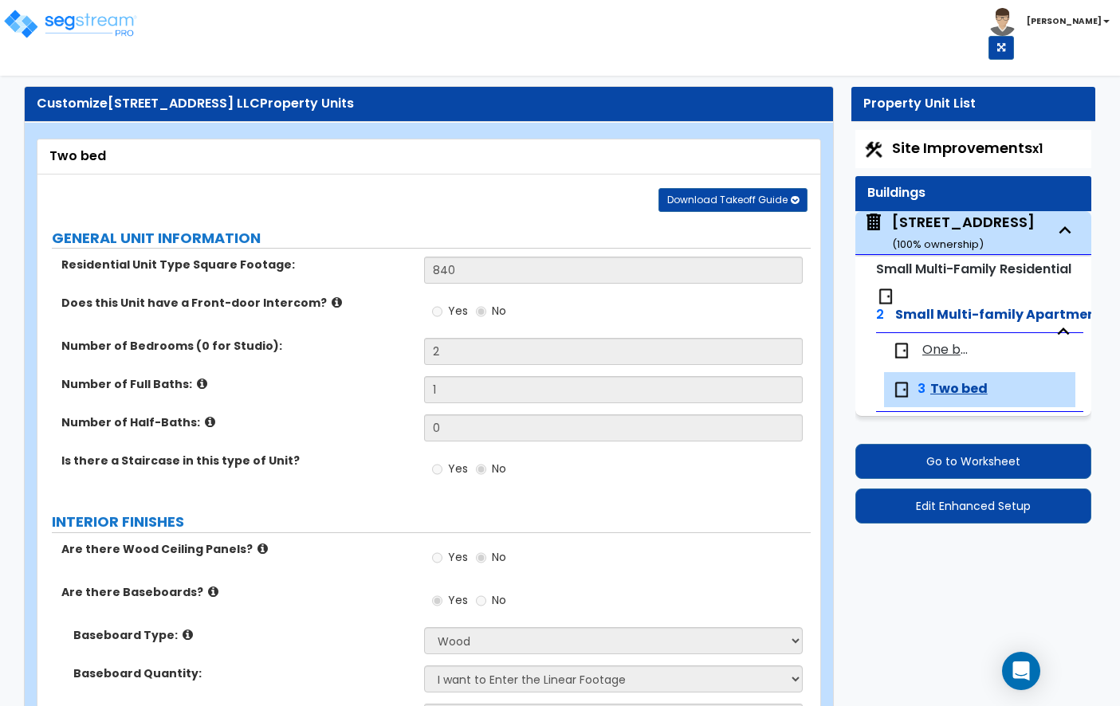
select select "3"
select select "1"
select select "2"
select select "1"
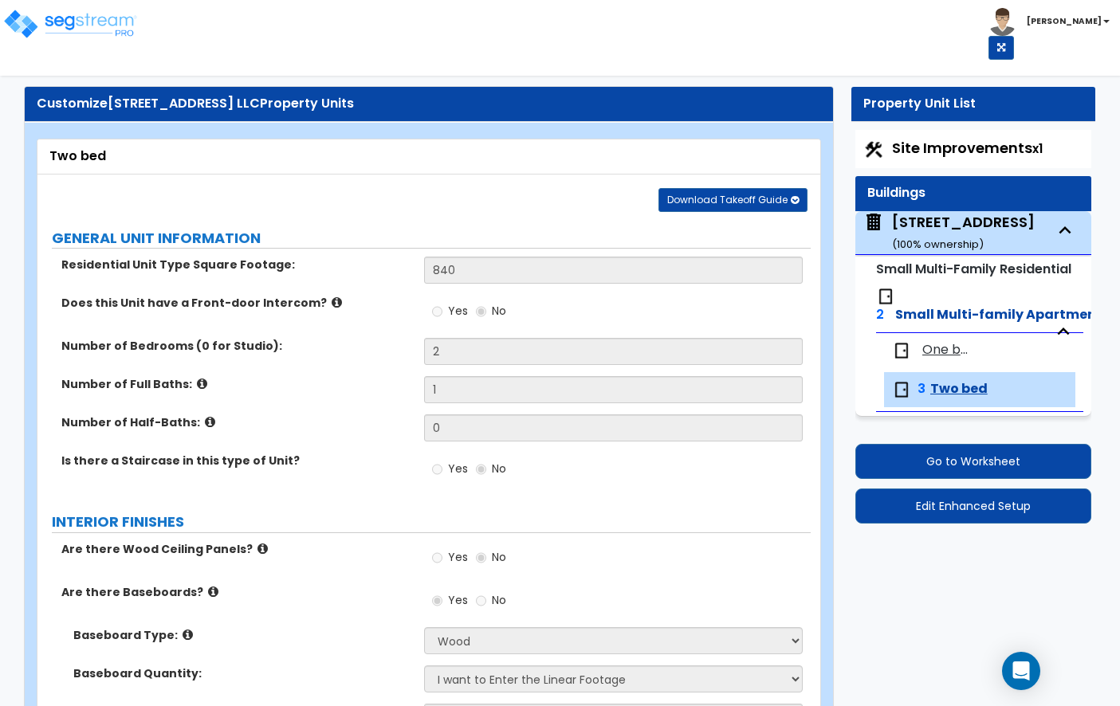
select select "1"
select select "2"
select select "3"
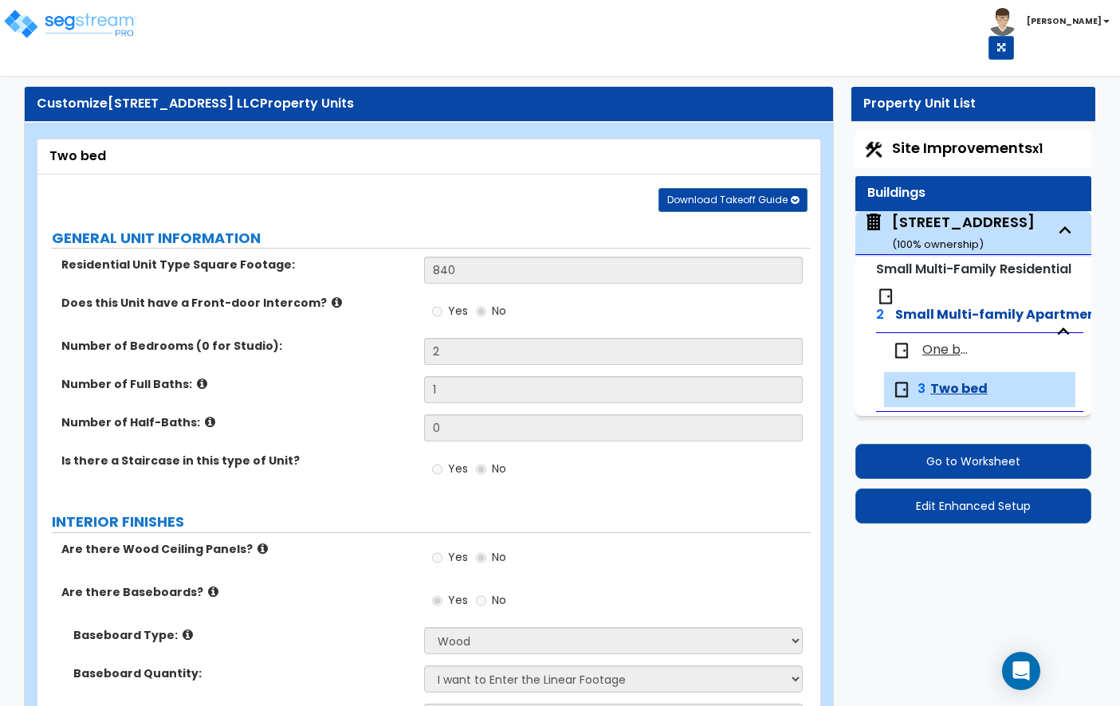
select select "3"
select select "1"
select select "2"
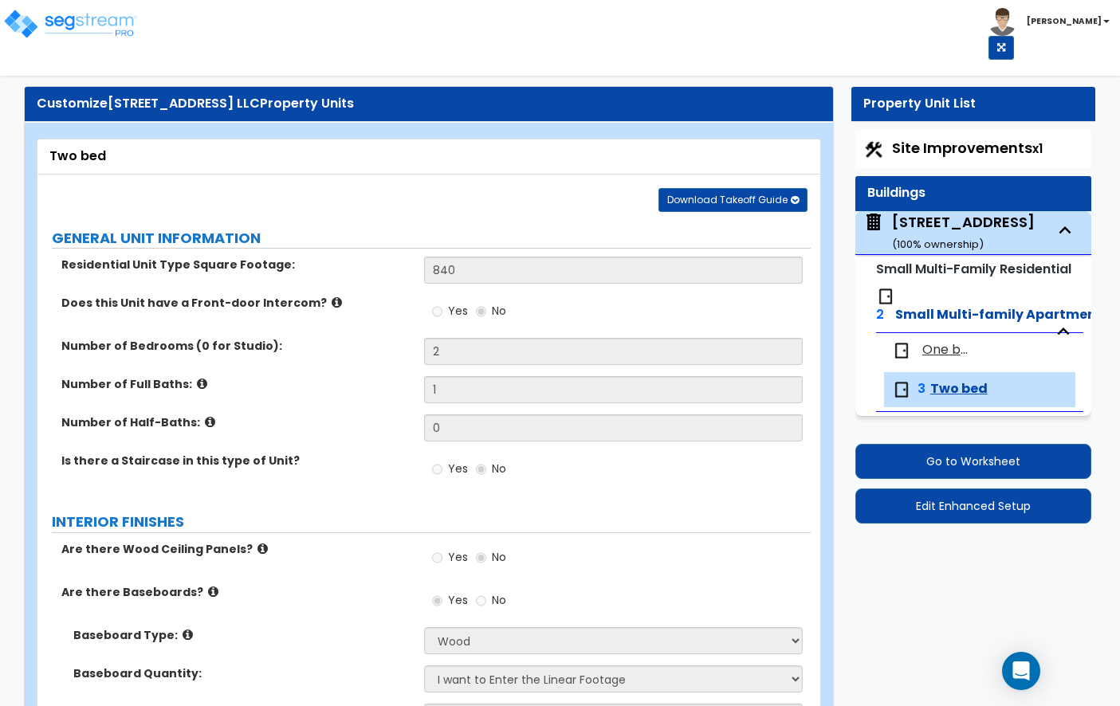
select select "1"
select select "3"
select select "1"
select select "4"
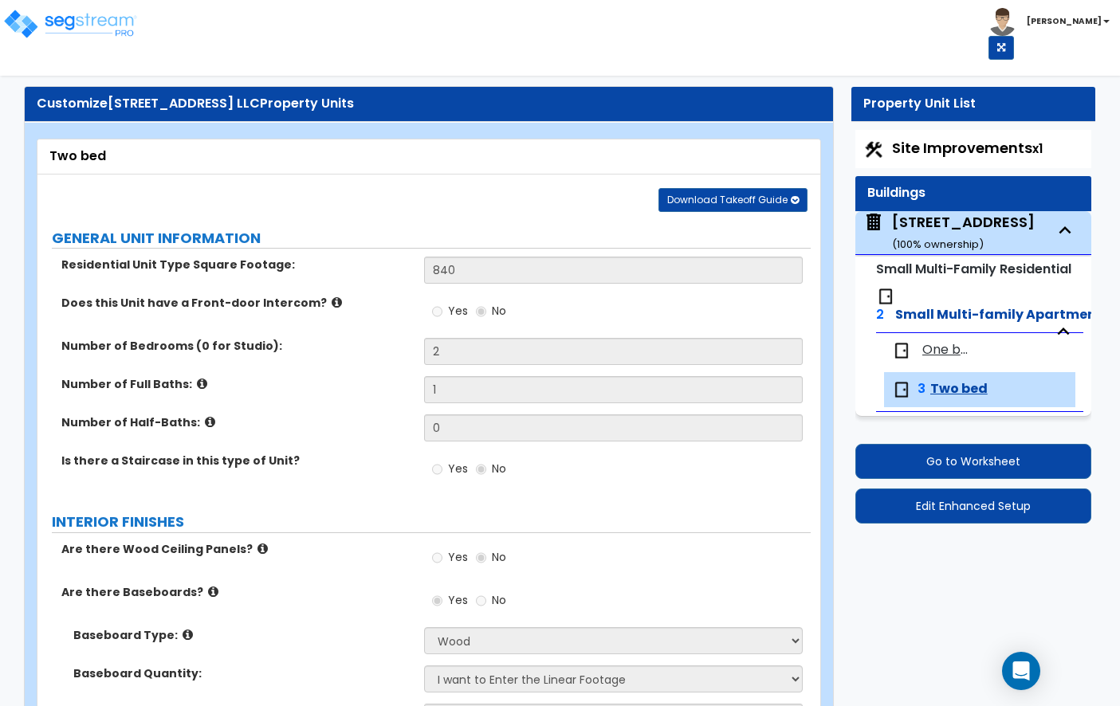
select select "2"
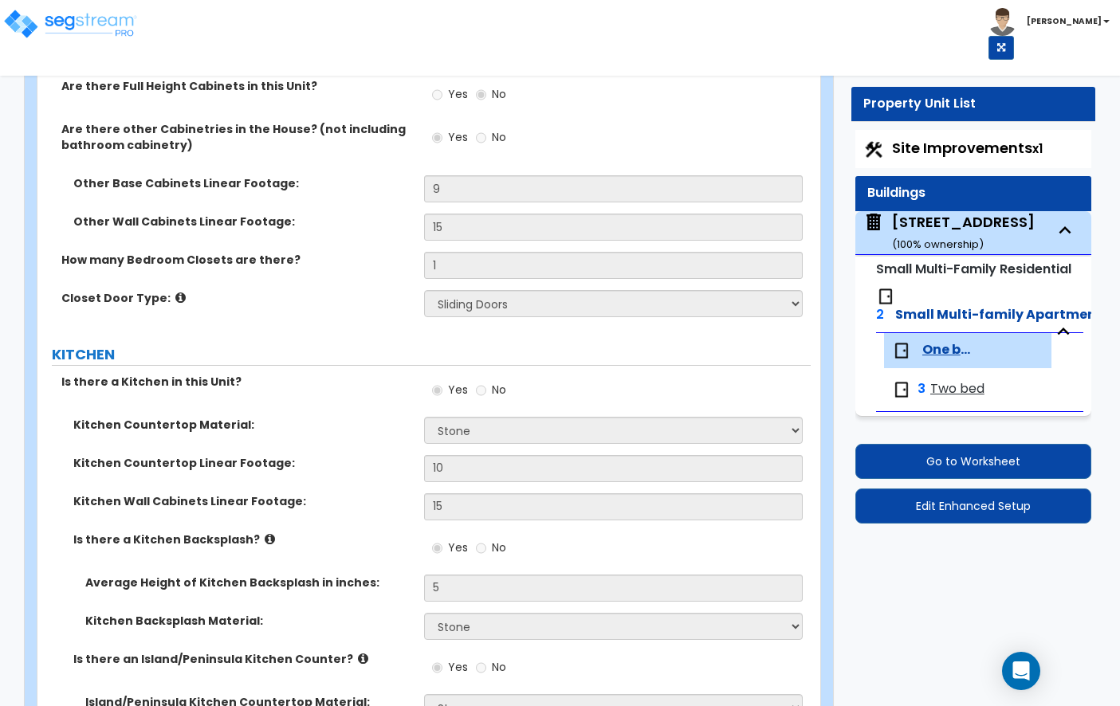
scroll to position [2151, 0]
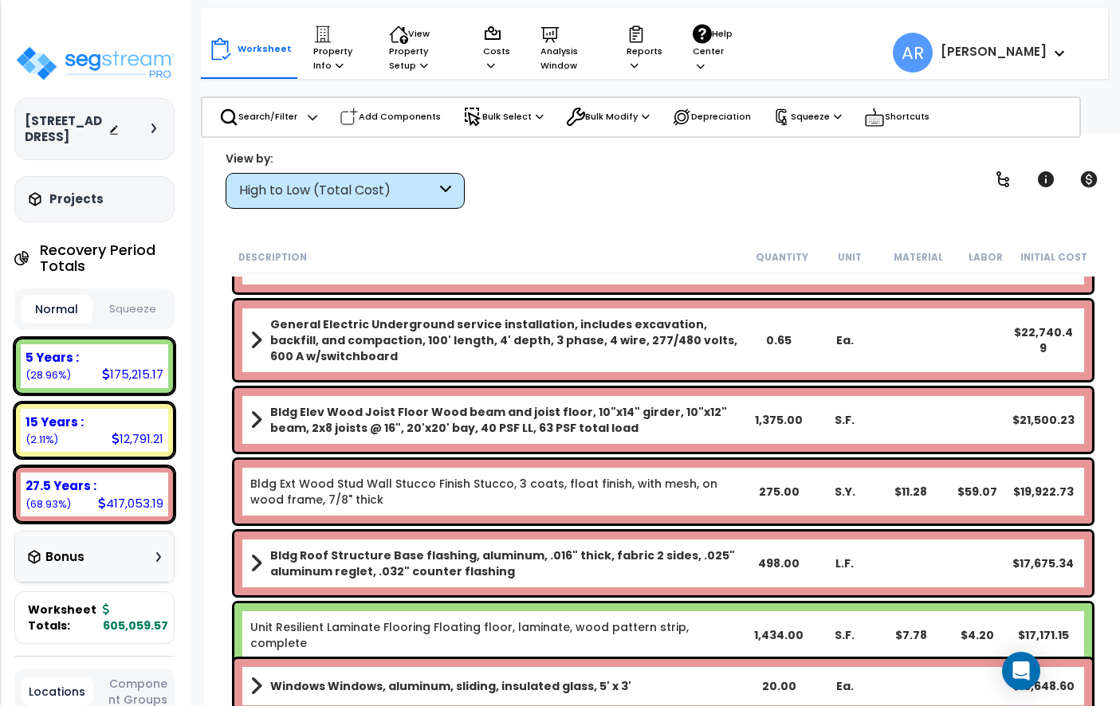
scroll to position [120, 0]
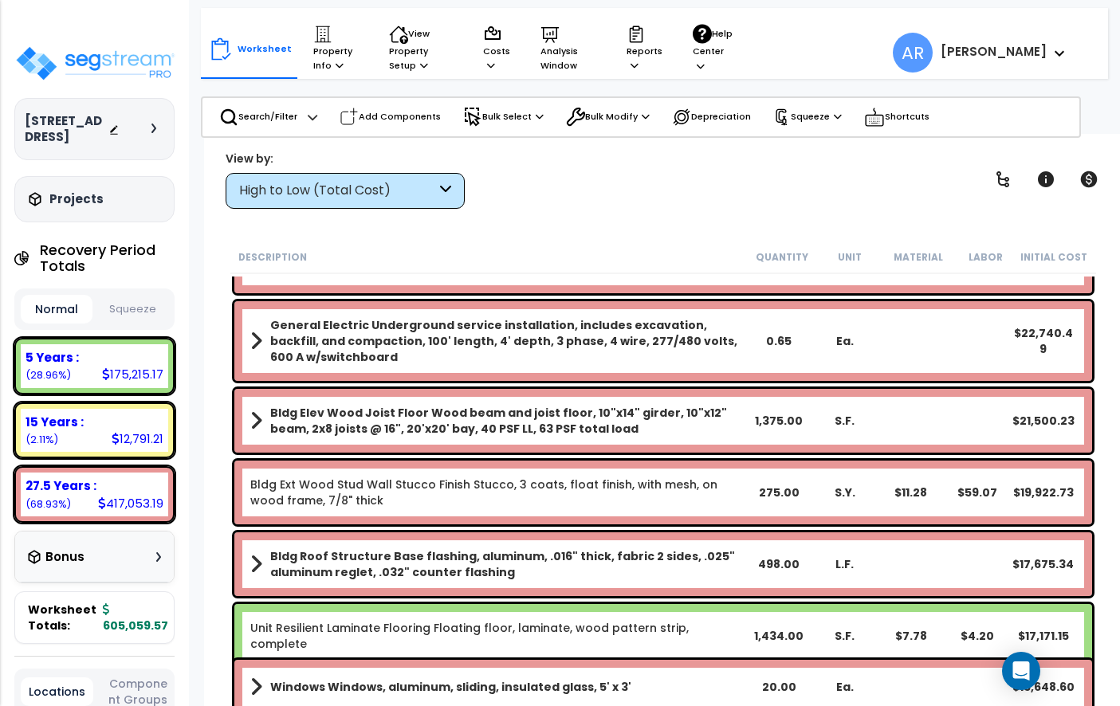
click at [143, 304] on button "Squeeze" at bounding box center [132, 310] width 72 height 28
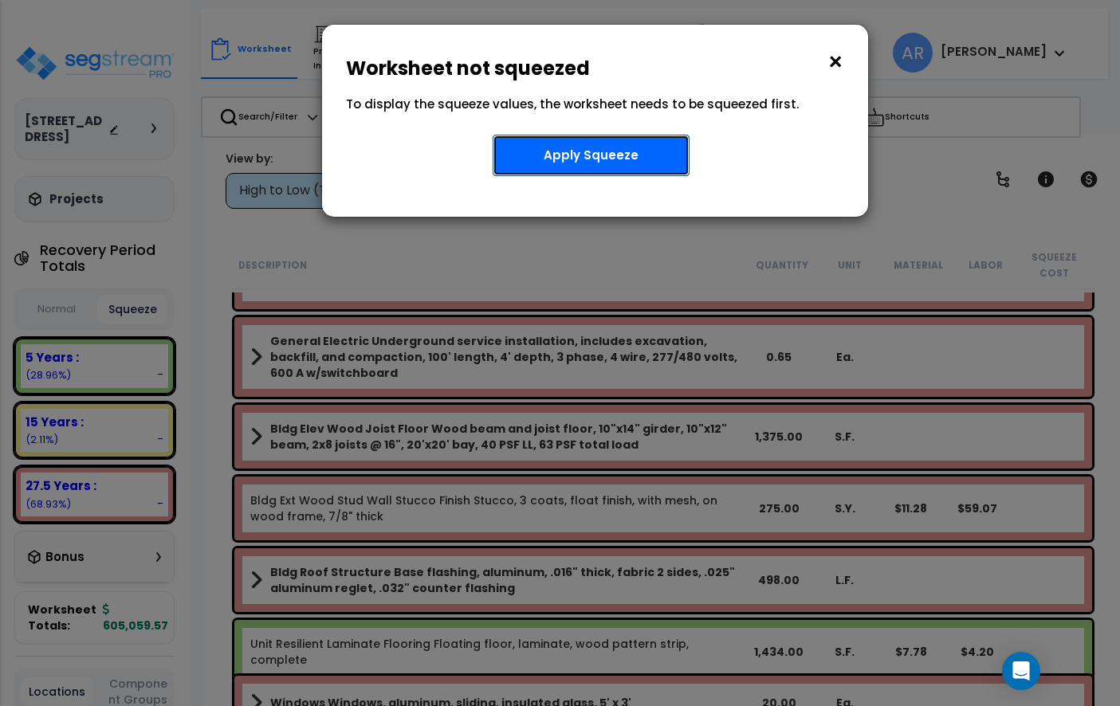
click at [524, 155] on button "Apply Squeeze" at bounding box center [591, 155] width 197 height 41
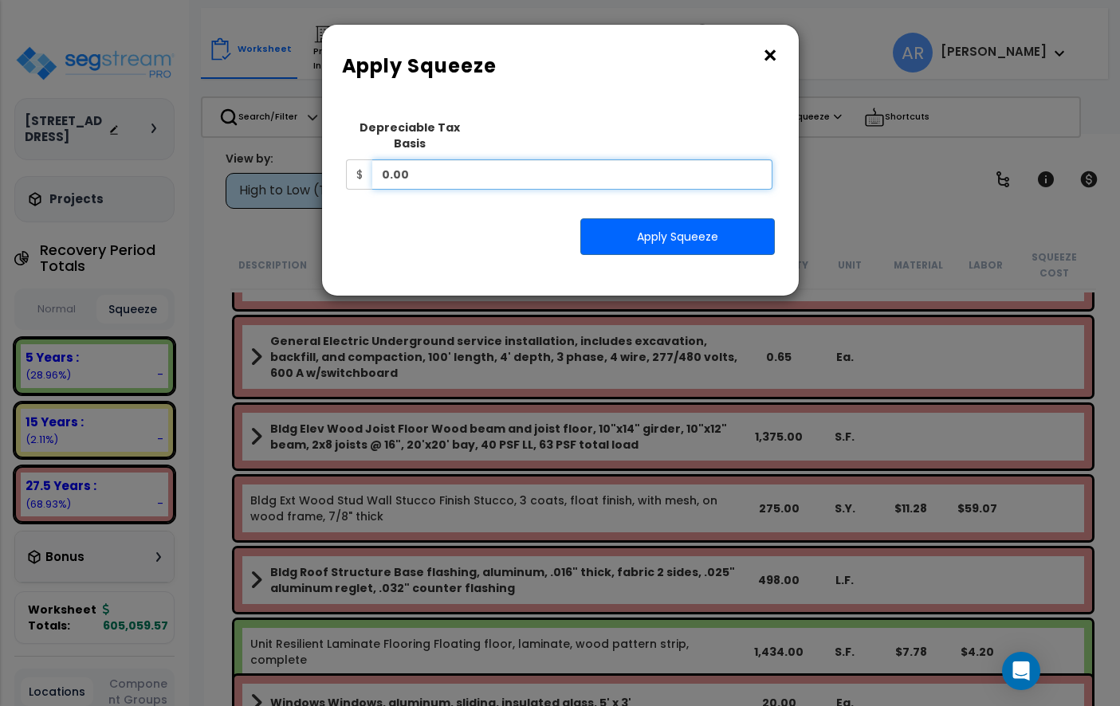
click at [463, 159] on input "0.00" at bounding box center [572, 174] width 401 height 30
type input "829,080"
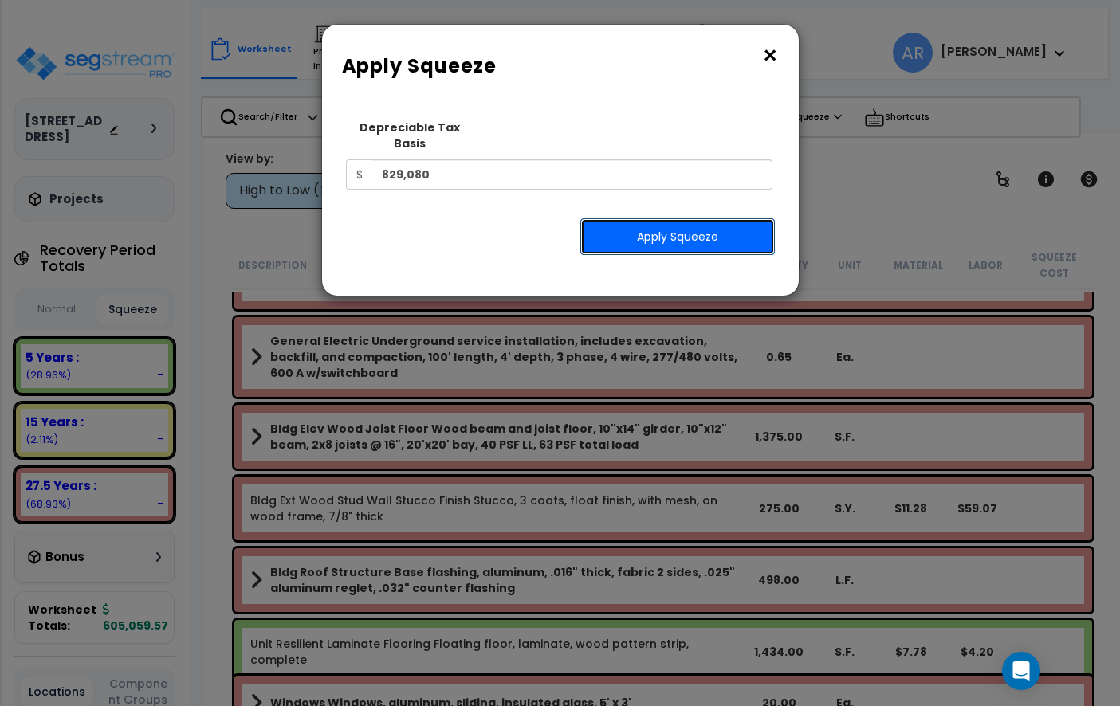
click at [641, 224] on button "Apply Squeeze" at bounding box center [677, 236] width 194 height 37
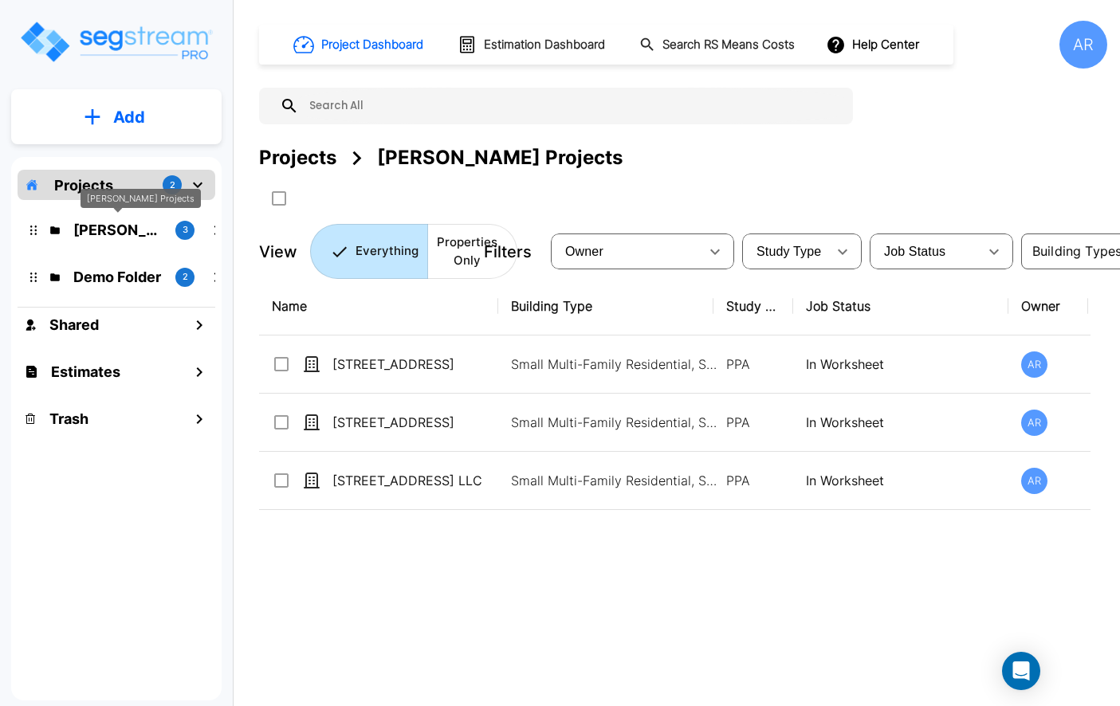
click at [130, 241] on div "[PERSON_NAME] Projects 3" at bounding box center [128, 230] width 209 height 34
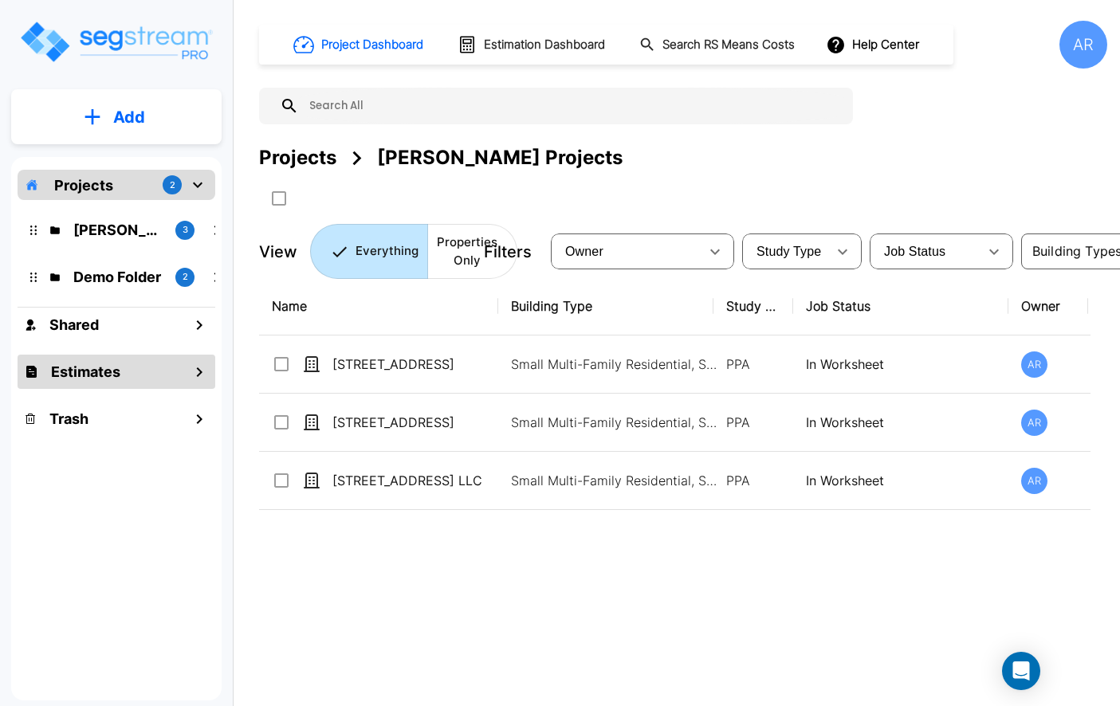
click at [143, 371] on div "Estimates" at bounding box center [117, 372] width 198 height 34
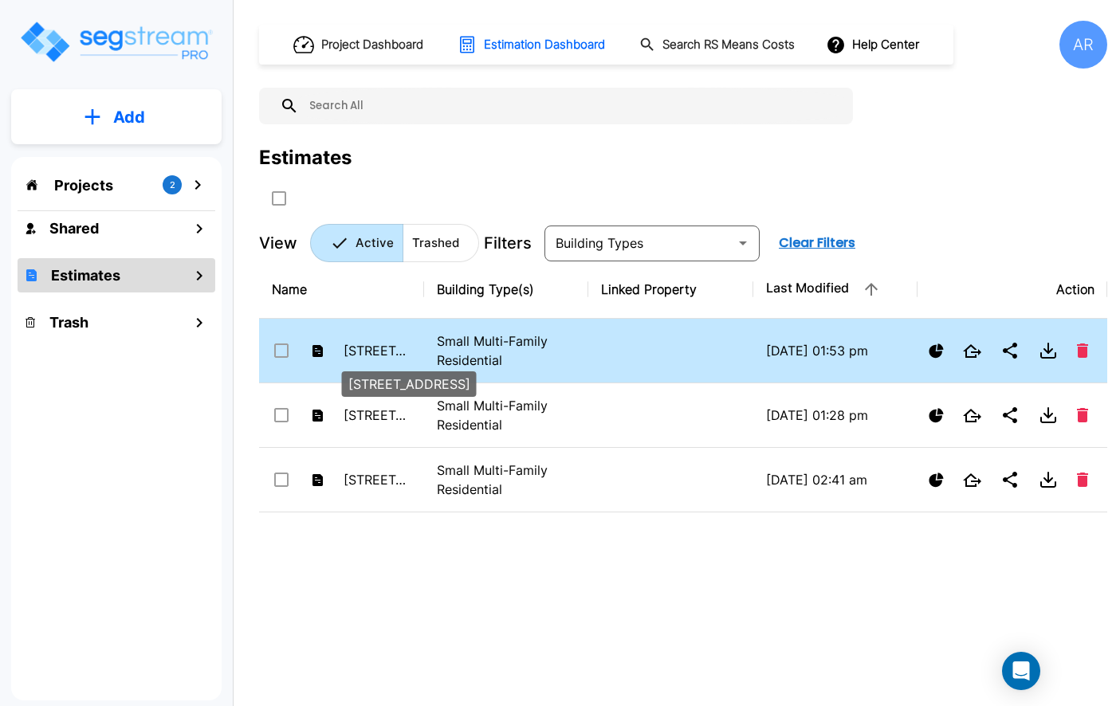
click at [385, 357] on p "[STREET_ADDRESS]" at bounding box center [378, 350] width 68 height 19
checkbox input "false"
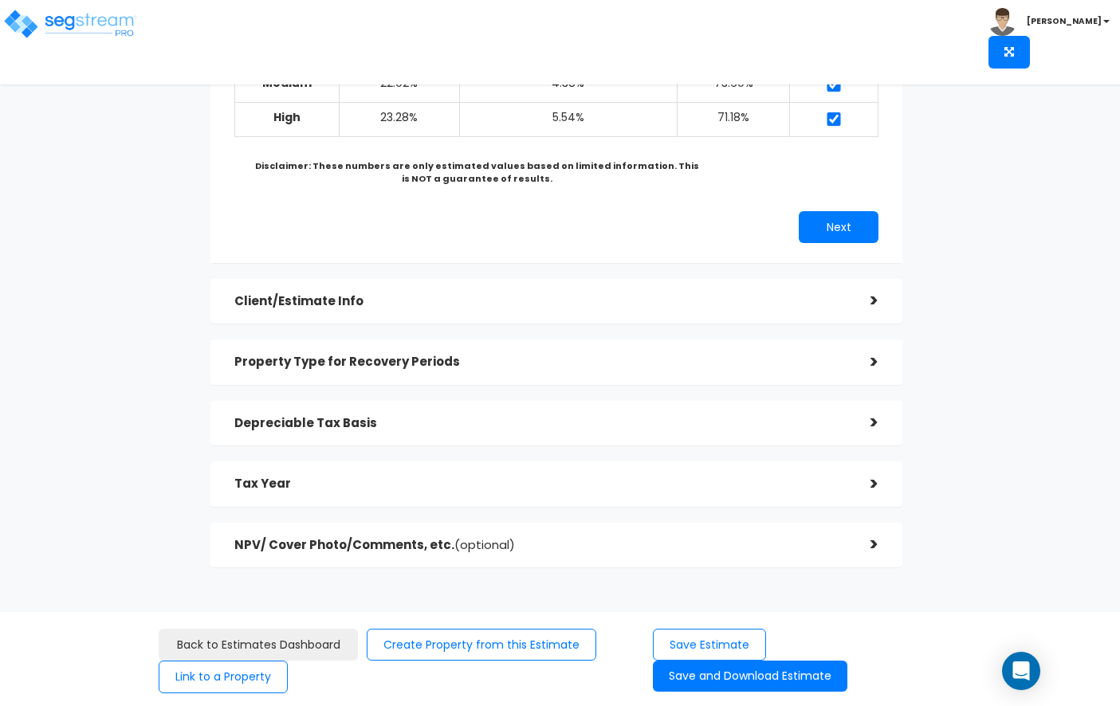
click at [384, 415] on div "Depreciable Tax Basis" at bounding box center [540, 423] width 612 height 29
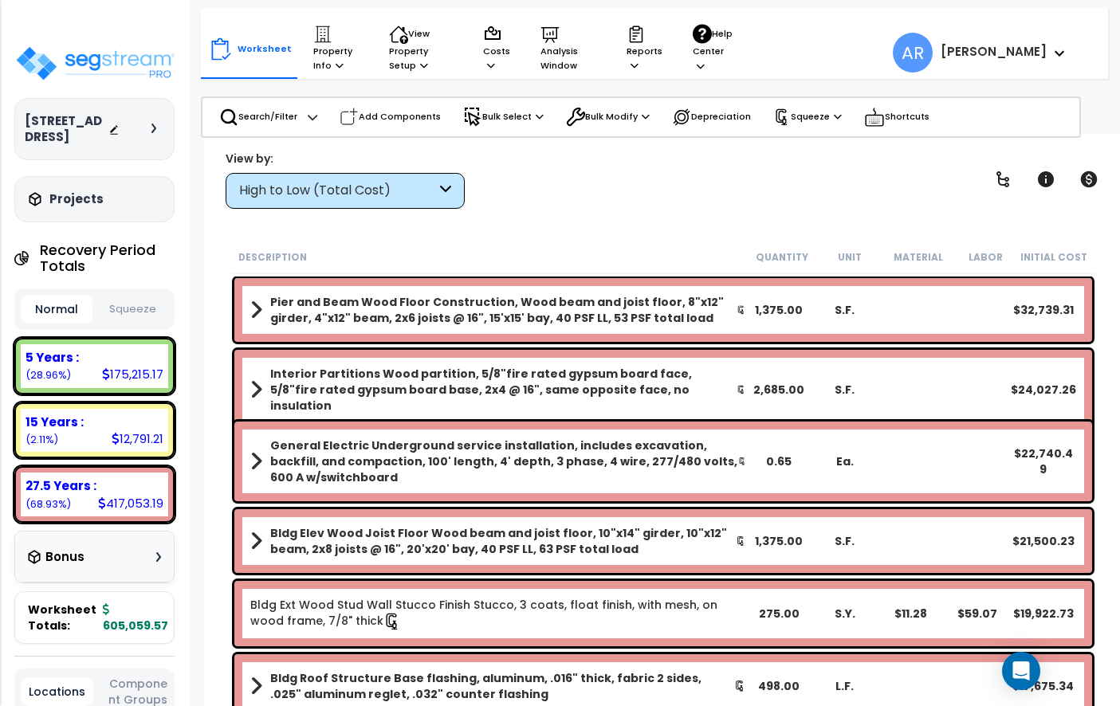
click at [125, 297] on button "Squeeze" at bounding box center [132, 310] width 72 height 28
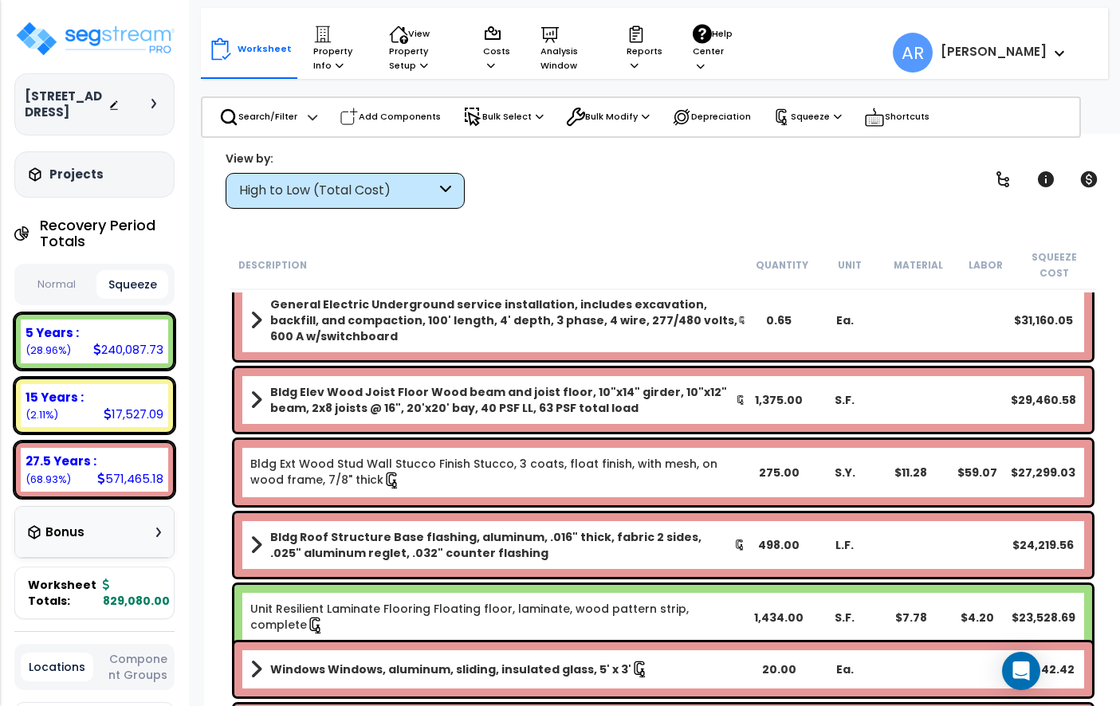
scroll to position [22, 0]
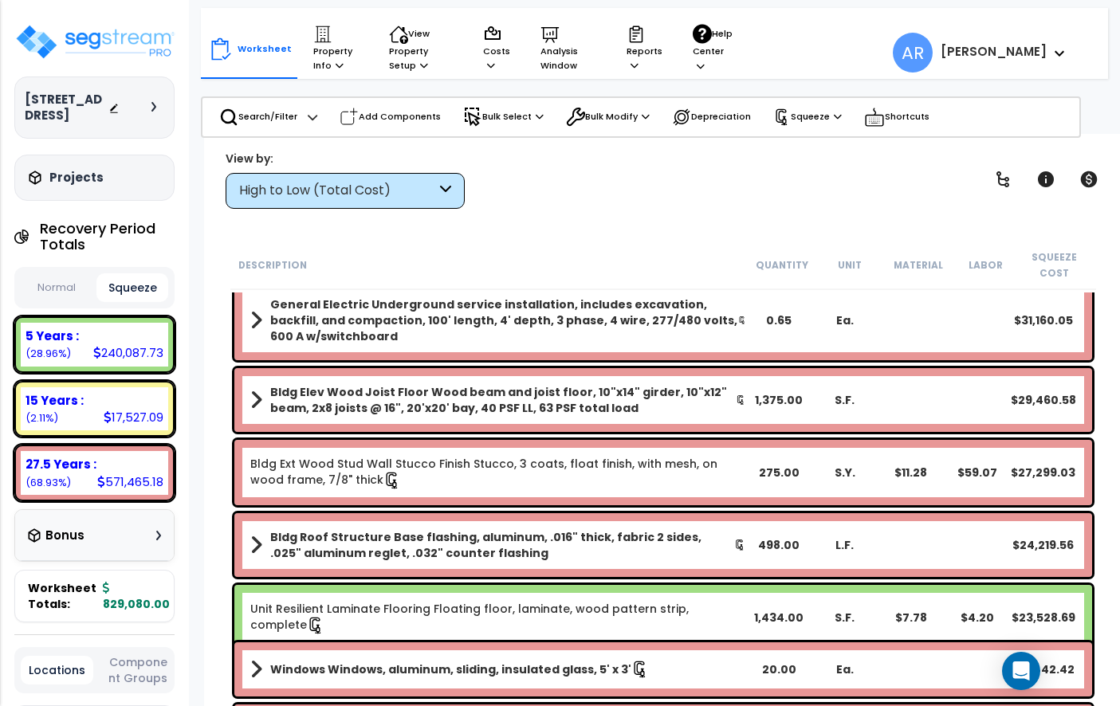
click at [129, 273] on button "Squeeze" at bounding box center [132, 287] width 72 height 29
click at [147, 273] on button "Squeeze" at bounding box center [132, 287] width 72 height 29
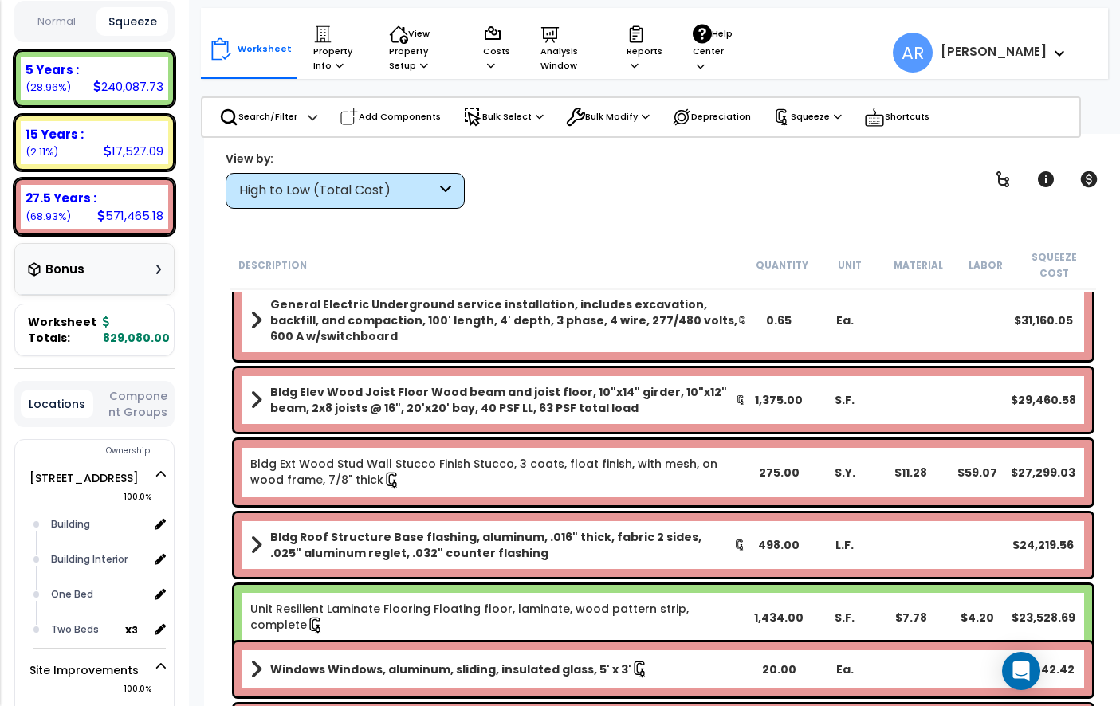
scroll to position [402, 0]
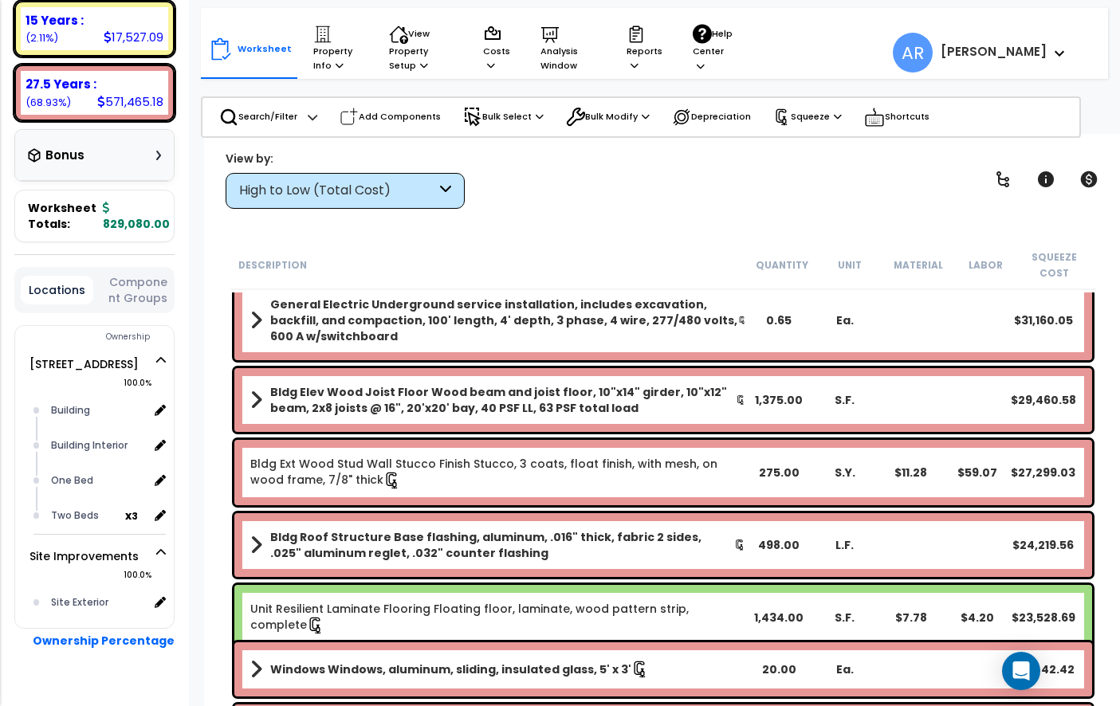
click at [99, 139] on div "Bonus" at bounding box center [94, 154] width 133 height 31
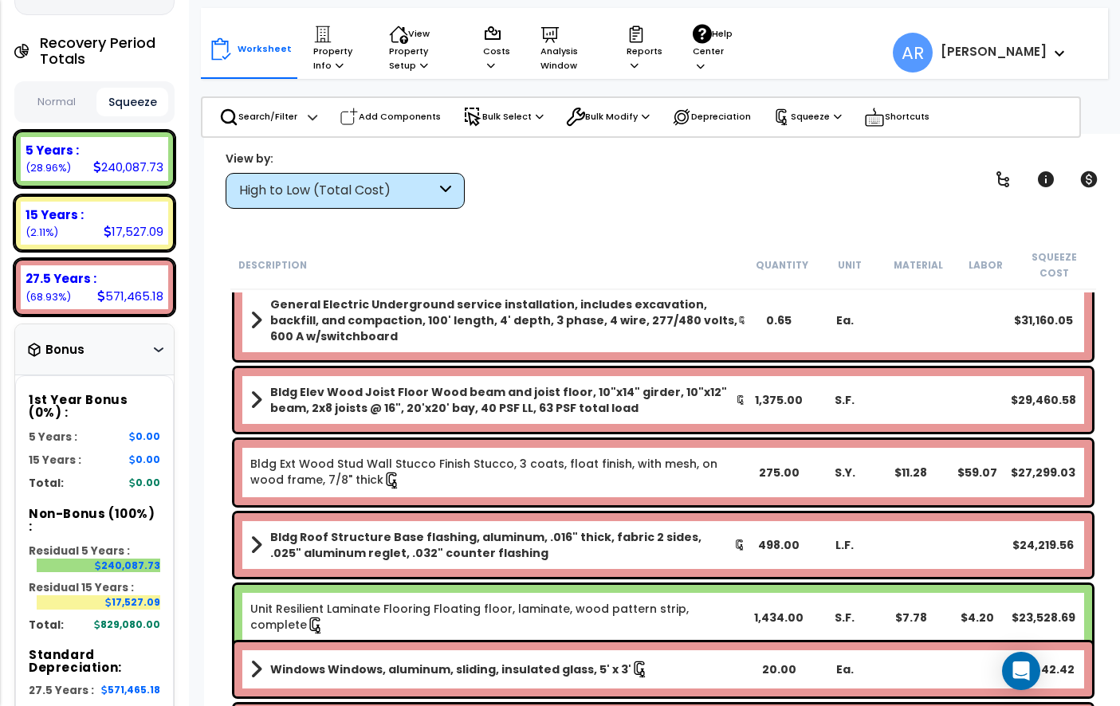
scroll to position [0, 0]
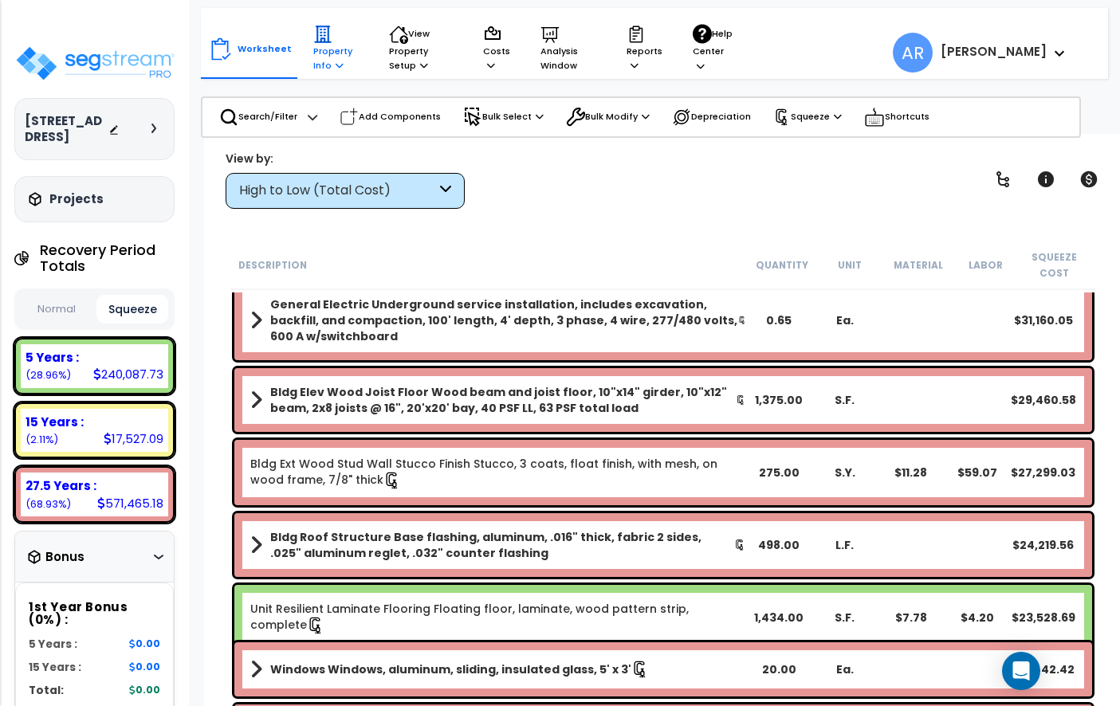
click at [344, 40] on p "Property Info" at bounding box center [335, 49] width 45 height 49
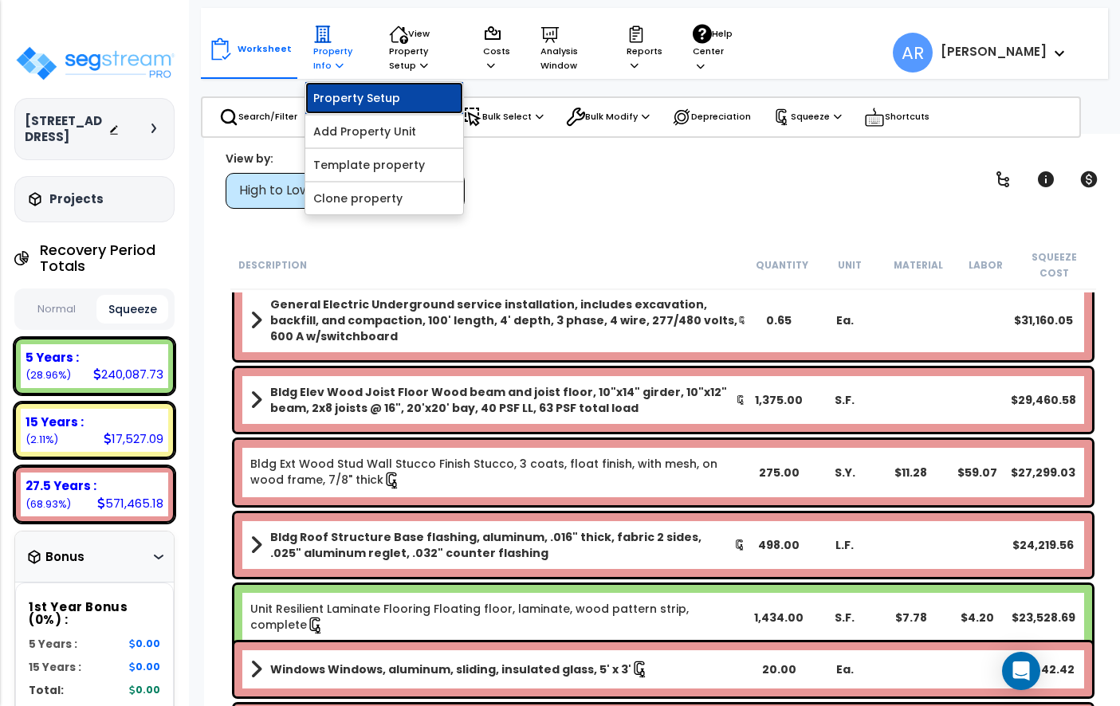
click at [387, 98] on link "Property Setup" at bounding box center [384, 98] width 158 height 32
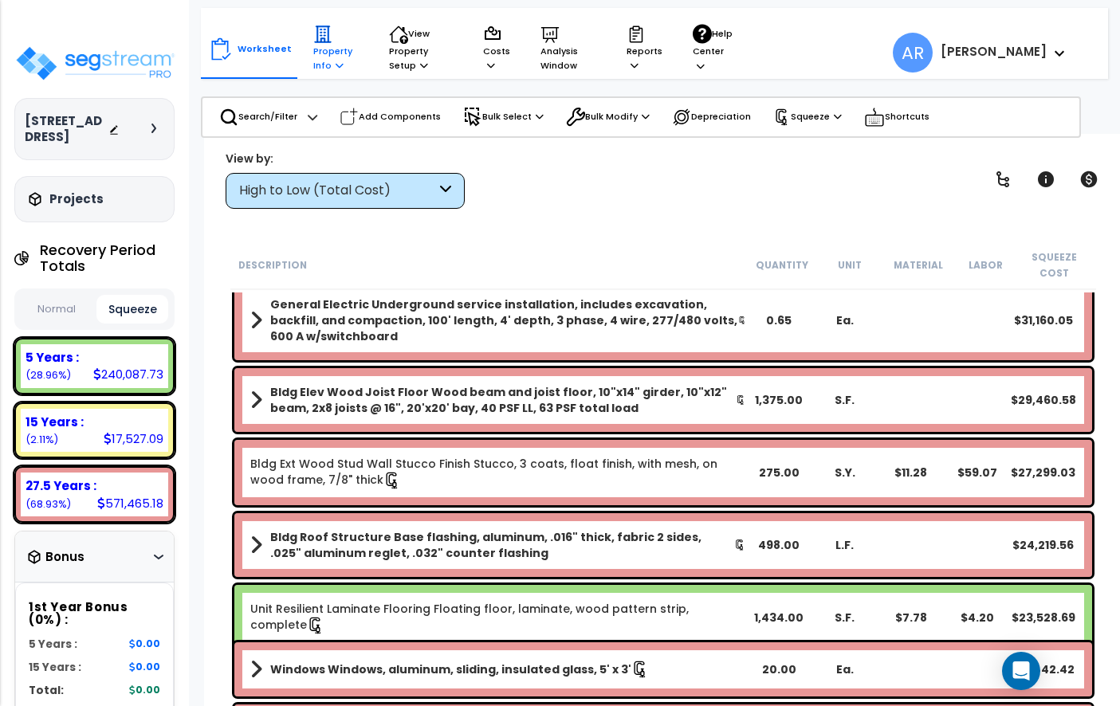
click at [330, 55] on p "Property Info" at bounding box center [335, 49] width 45 height 49
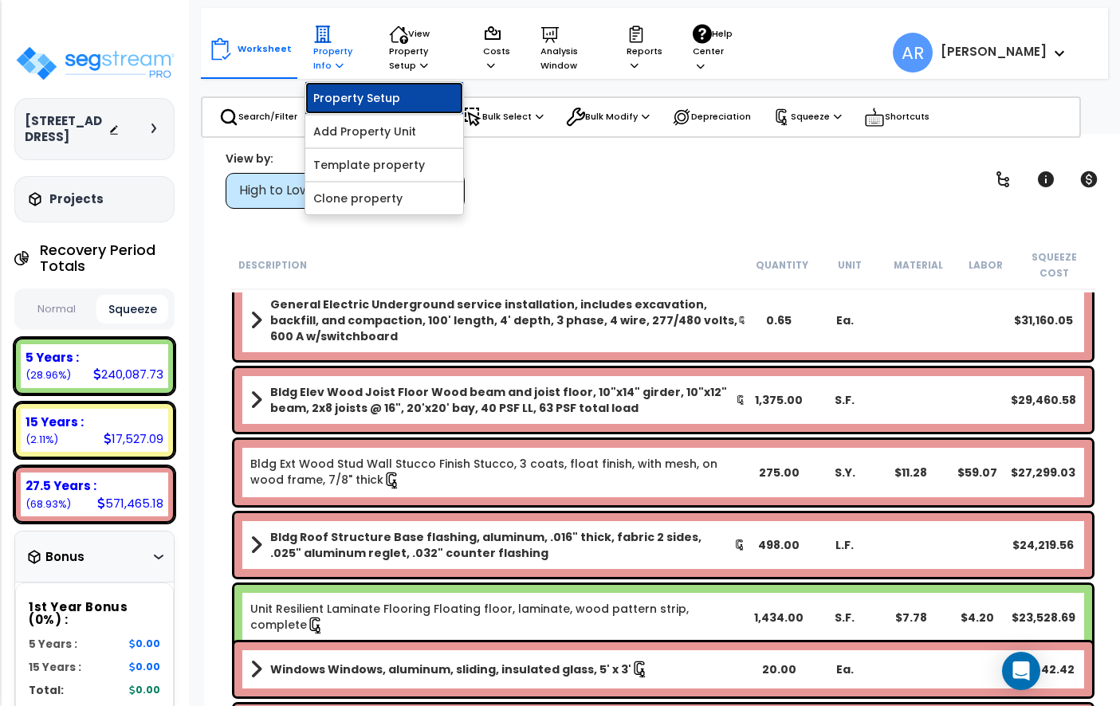
click at [336, 104] on link "Property Setup" at bounding box center [384, 98] width 158 height 32
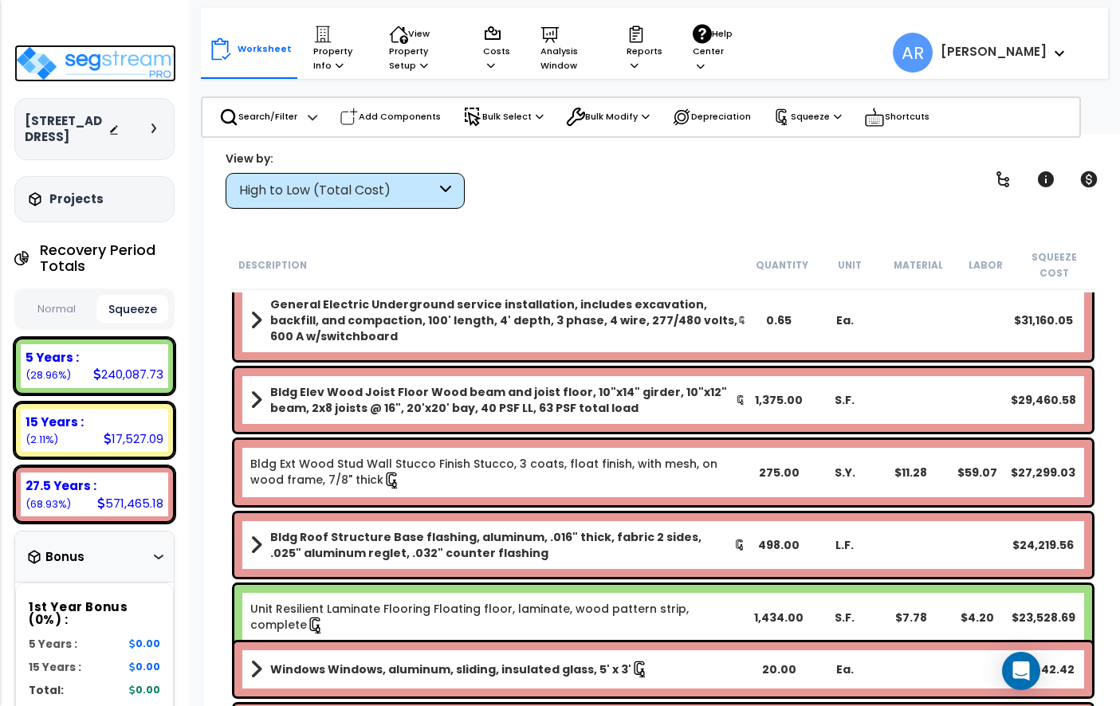
click at [113, 69] on img at bounding box center [95, 63] width 162 height 37
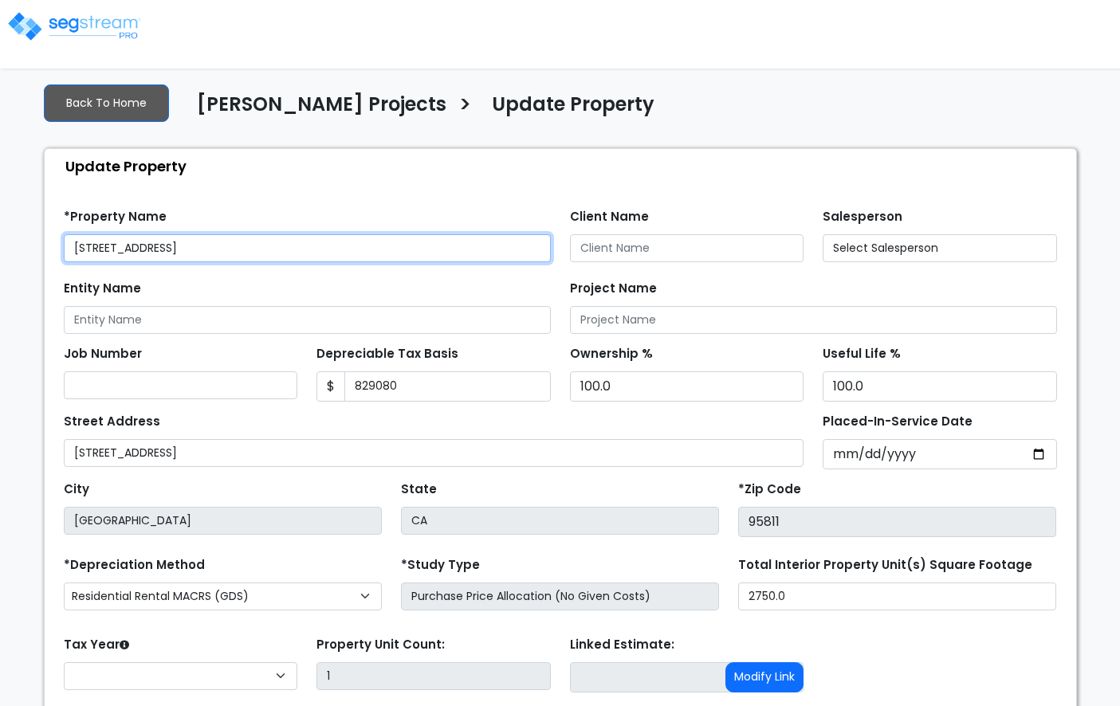
type input "829,080"
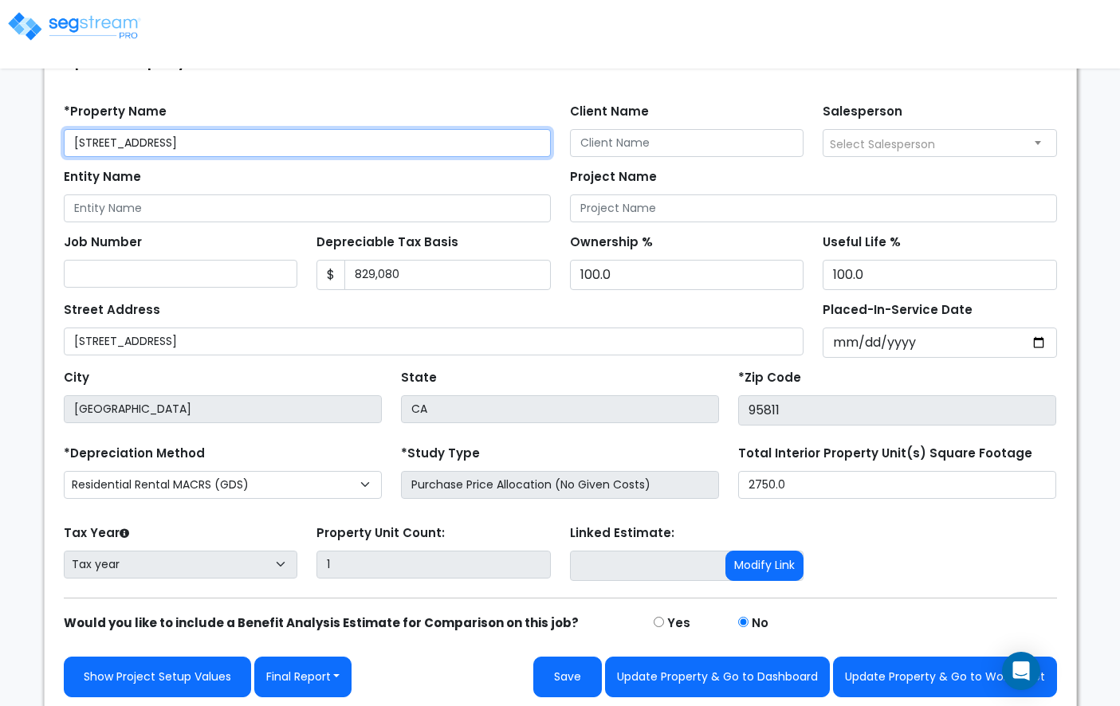
scroll to position [109, 0]
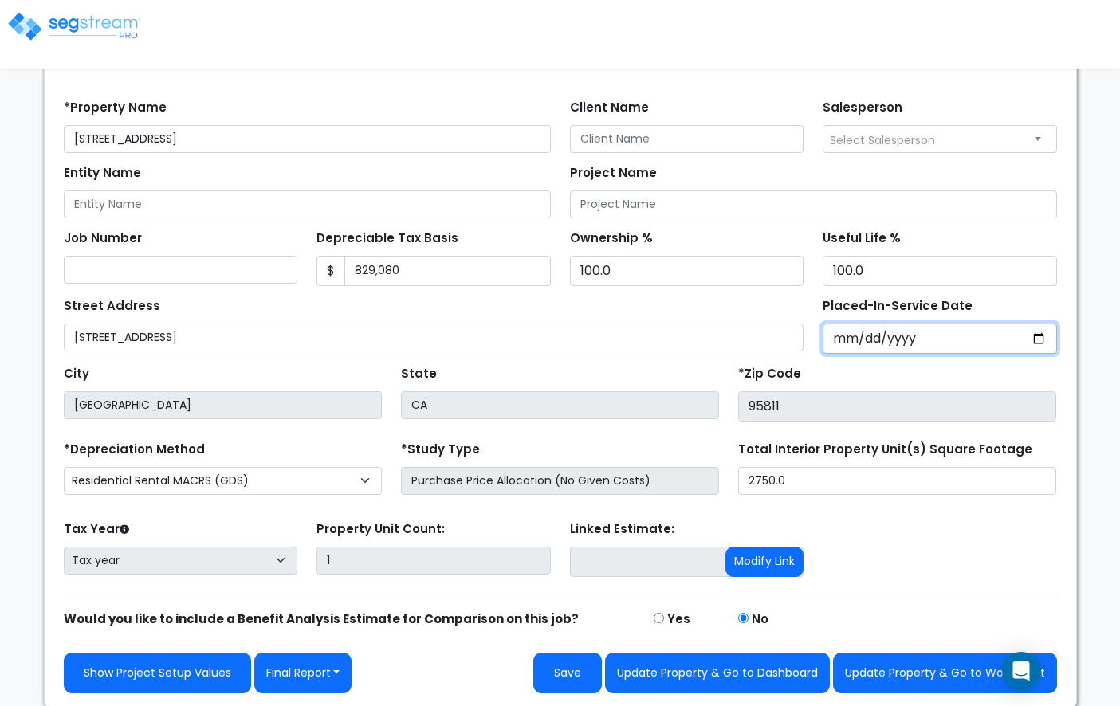
click at [854, 335] on input "Placed-In-Service Date" at bounding box center [940, 339] width 234 height 30
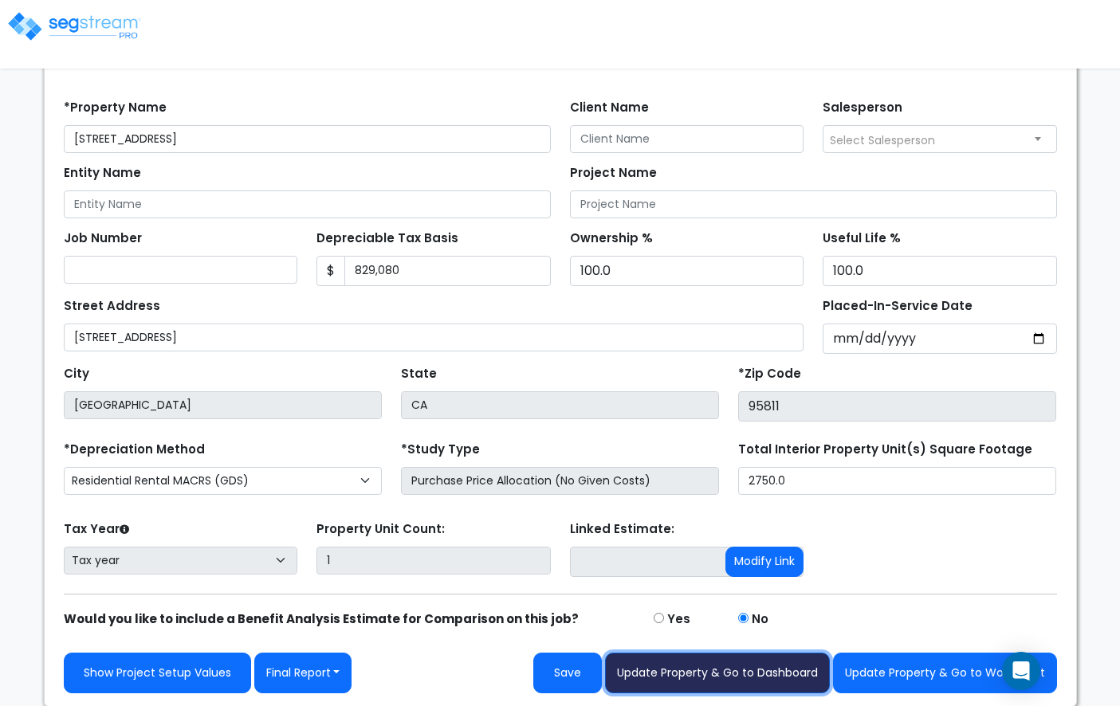
click at [781, 673] on button "Update Property & Go to Dashboard" at bounding box center [717, 673] width 225 height 41
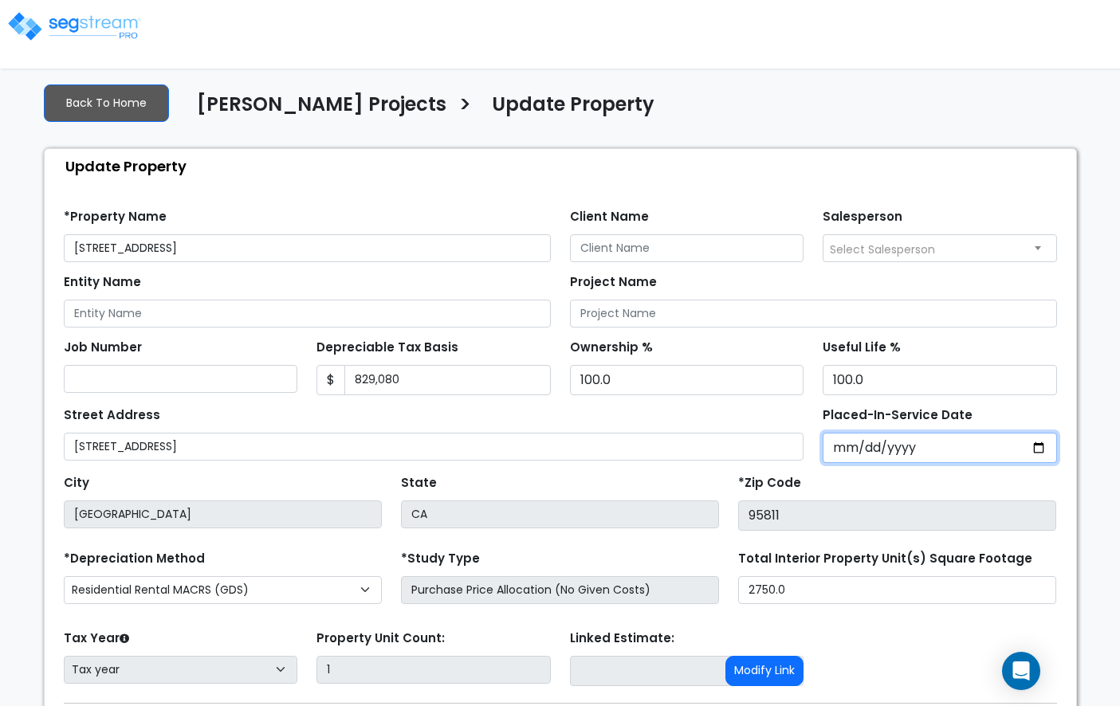
click at [853, 446] on input "Placed-In-Service Date" at bounding box center [940, 448] width 234 height 30
type input "0020-04-08"
select select "20"
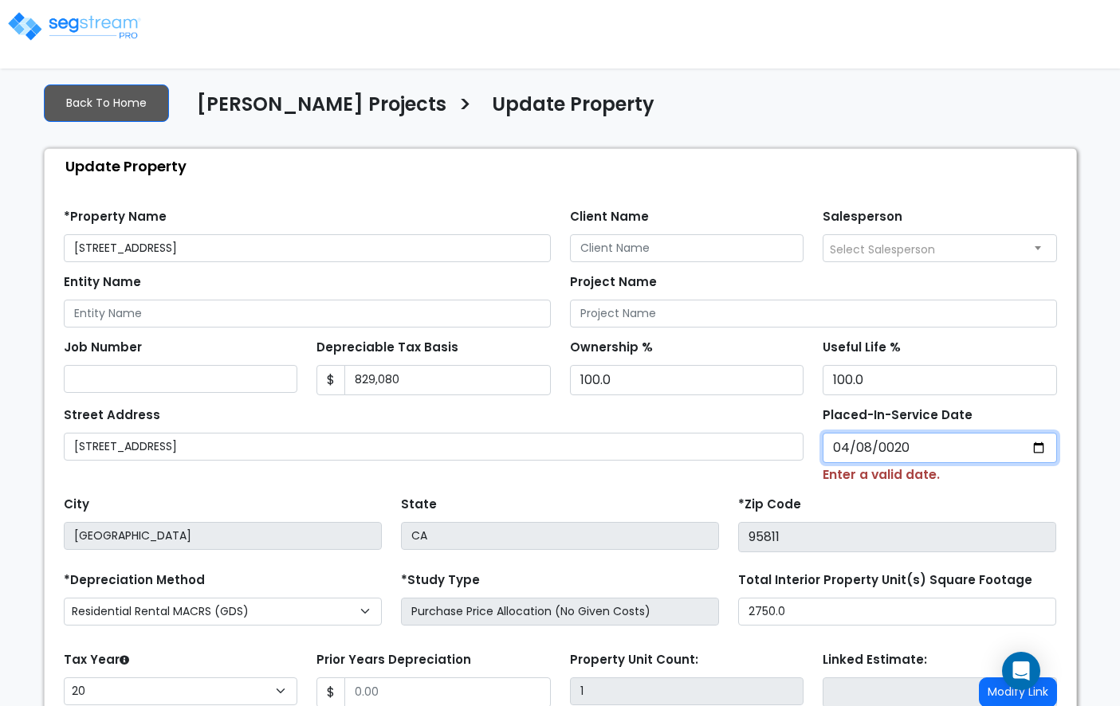
type input "0202-04-08"
select select "202"
type input "[DATE]"
select select "2022"
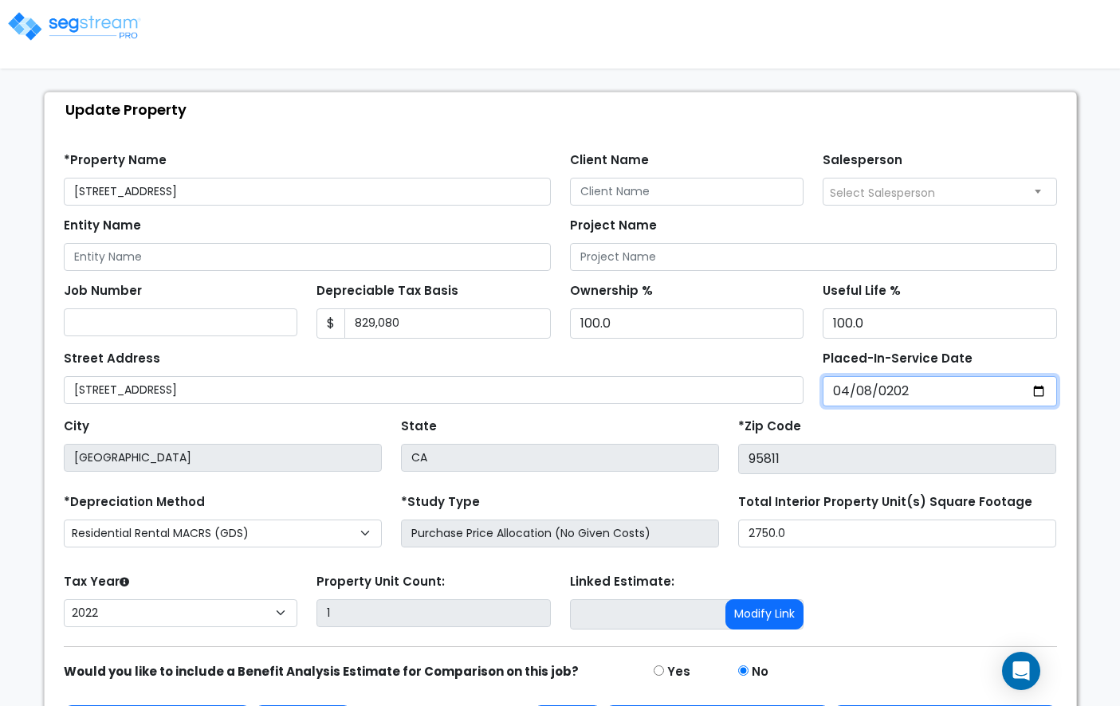
scroll to position [109, 0]
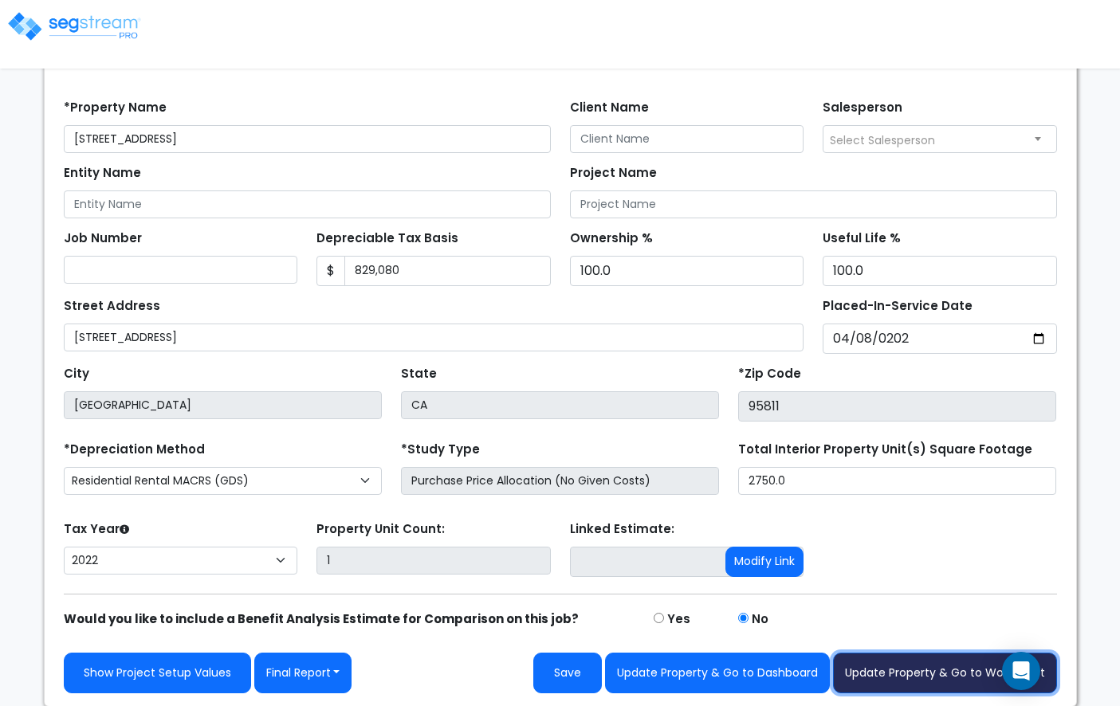
click at [878, 663] on button "Update Property & Go to Worksheet" at bounding box center [945, 673] width 224 height 41
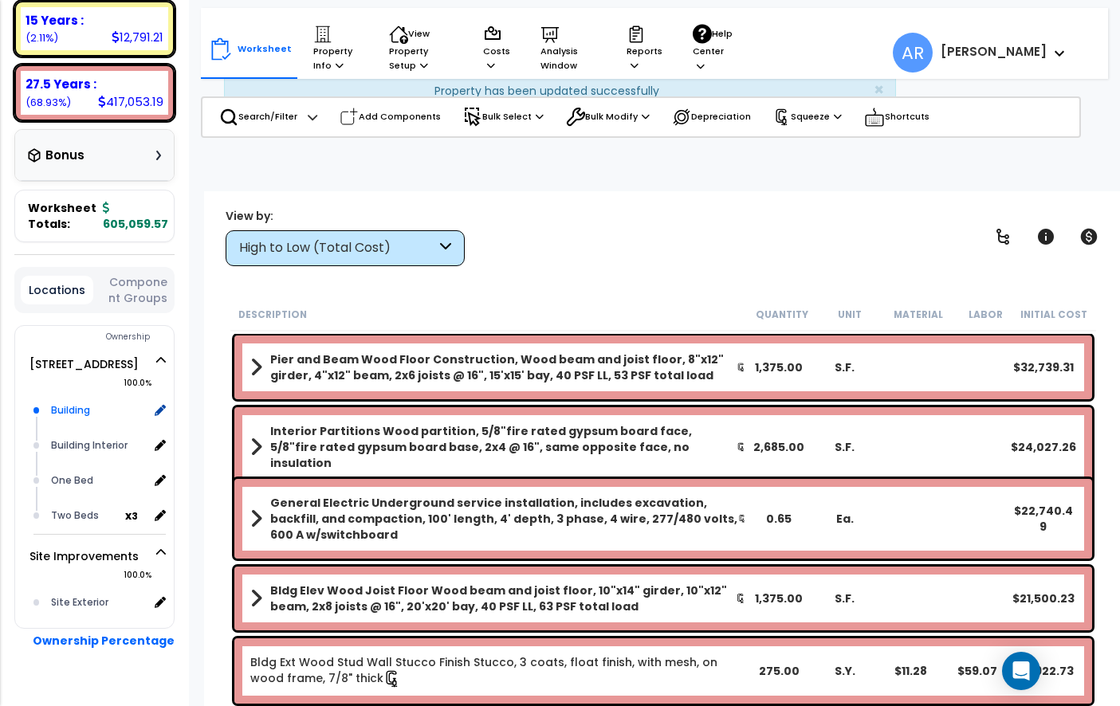
scroll to position [401, 0]
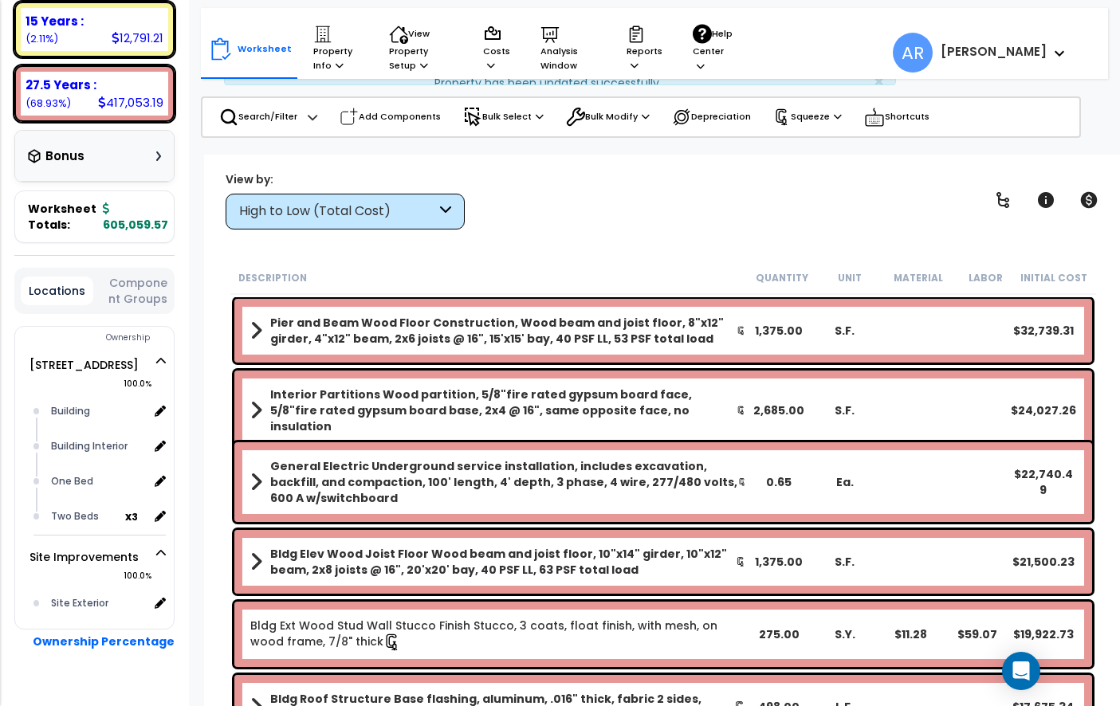
click at [100, 140] on div "Bonus" at bounding box center [94, 155] width 133 height 31
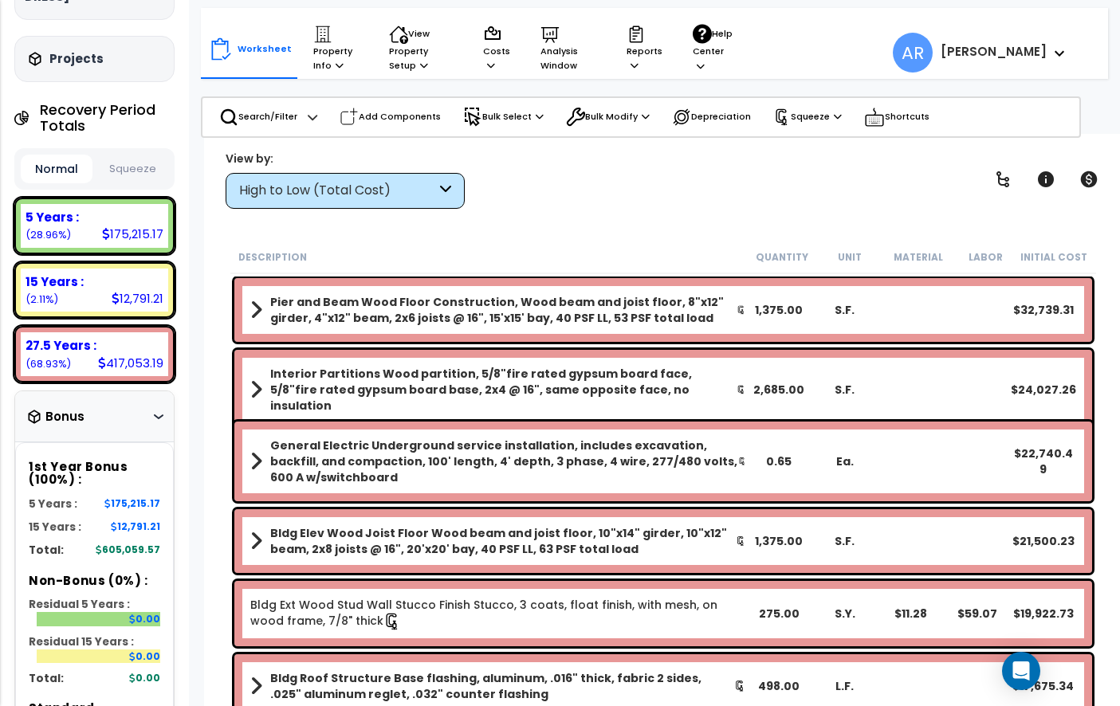
scroll to position [134, 0]
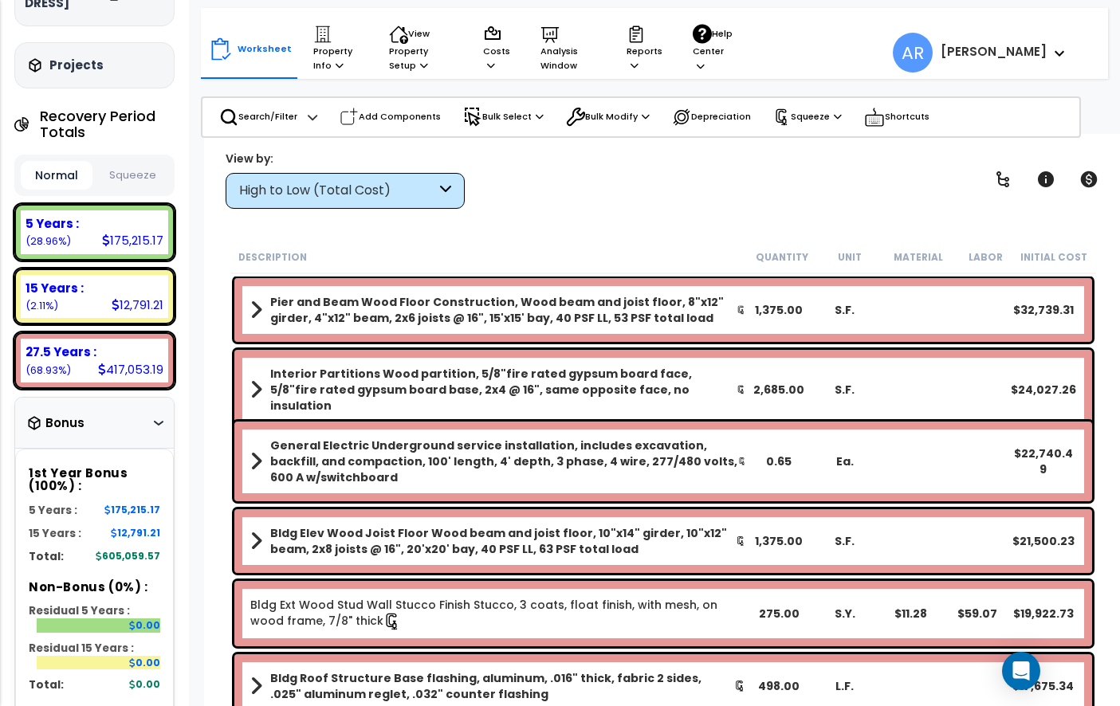
click at [142, 162] on button "Squeeze" at bounding box center [132, 176] width 72 height 28
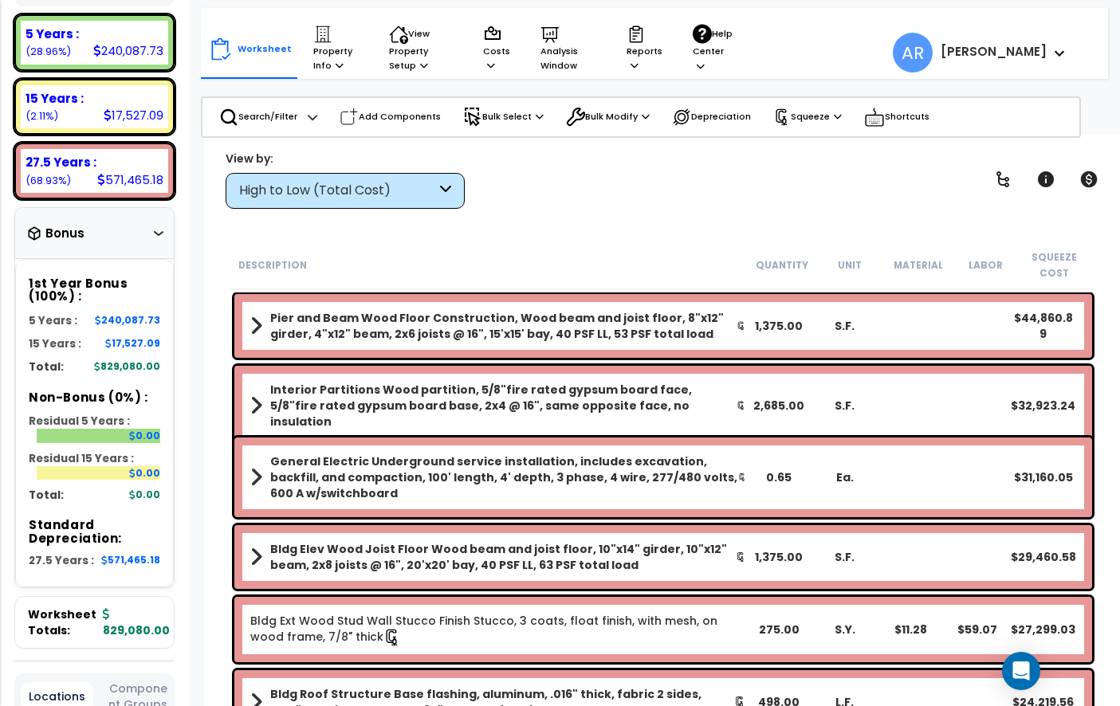
scroll to position [0, 0]
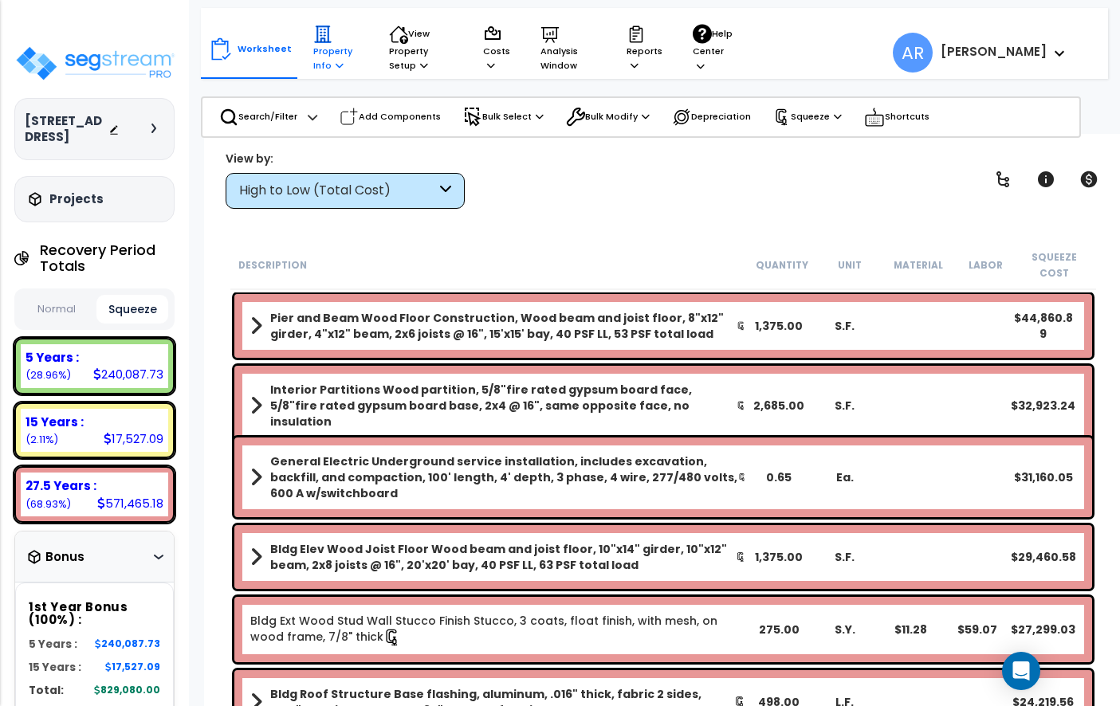
click at [316, 48] on p "Property Info" at bounding box center [335, 49] width 45 height 49
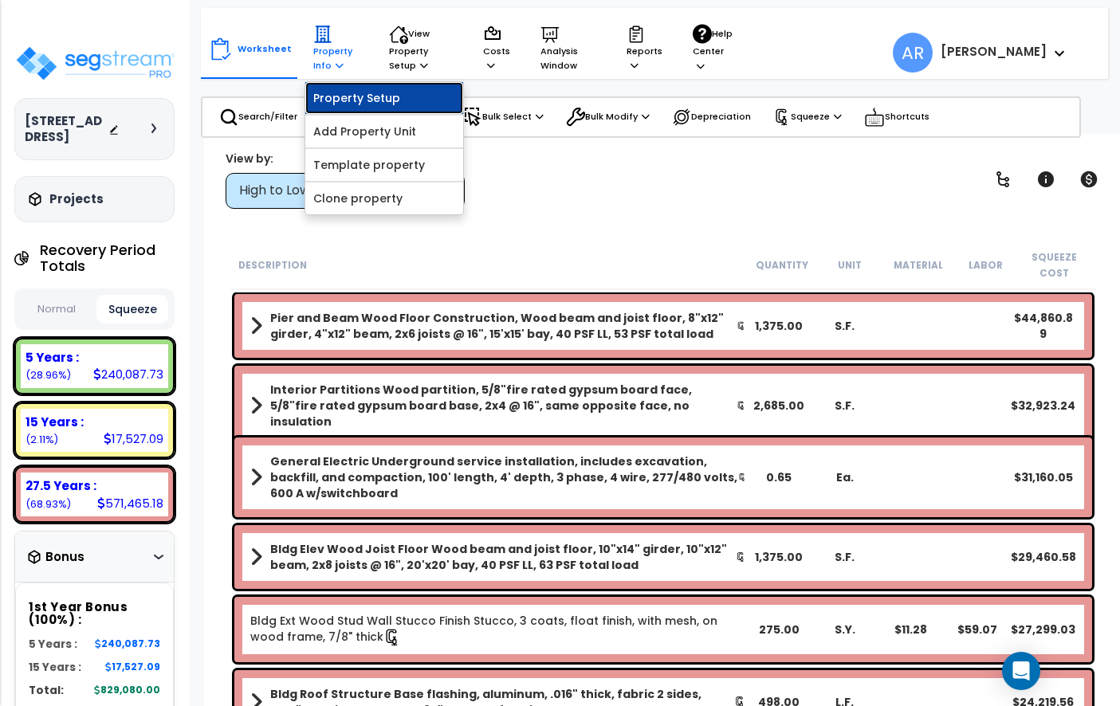
click at [334, 88] on link "Property Setup" at bounding box center [384, 98] width 158 height 32
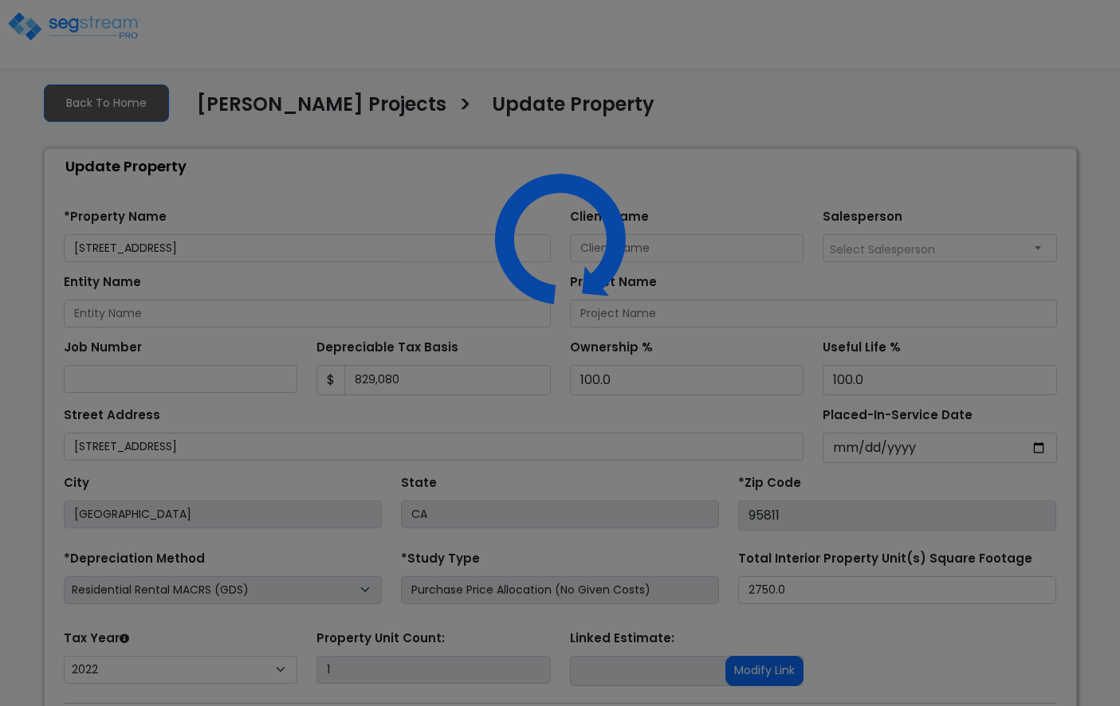
select select "2022"
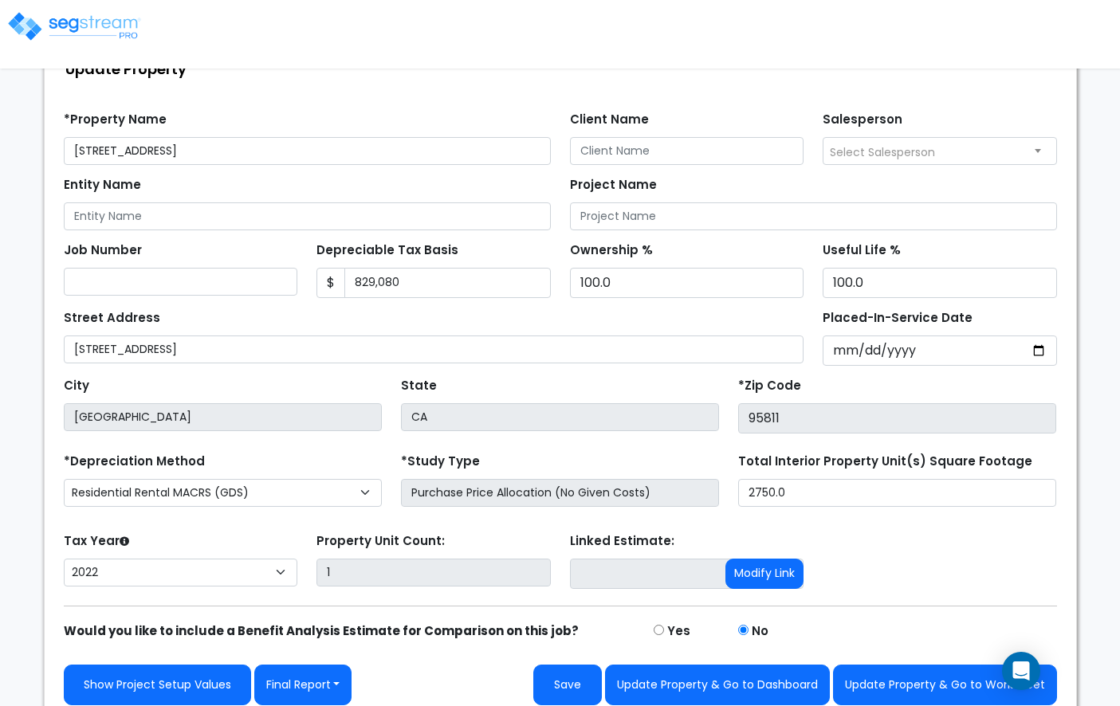
scroll to position [109, 0]
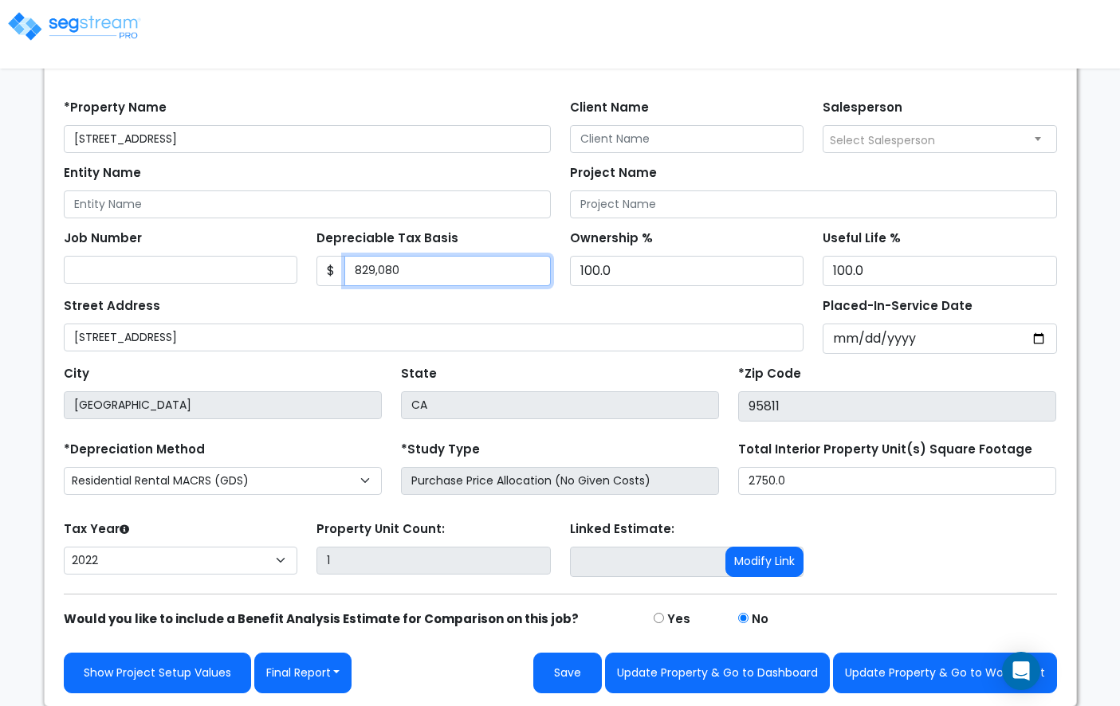
click at [404, 269] on input "829,080" at bounding box center [447, 271] width 206 height 30
type input "1,010,000"
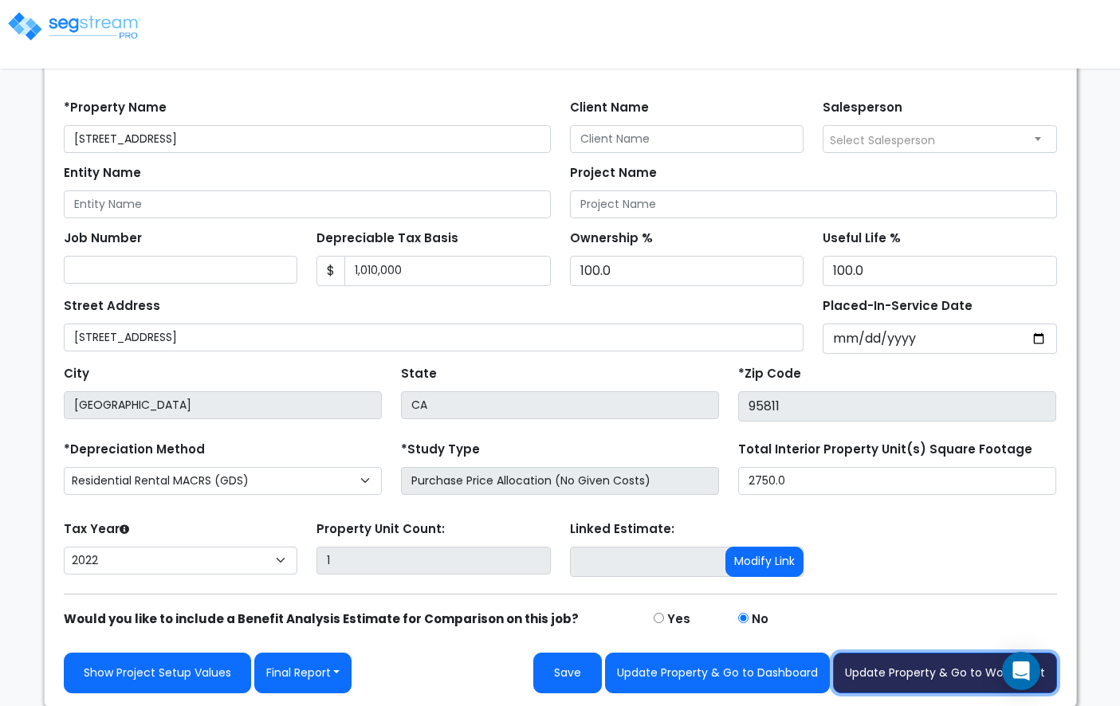
click at [910, 669] on button "Update Property & Go to Worksheet" at bounding box center [945, 673] width 224 height 41
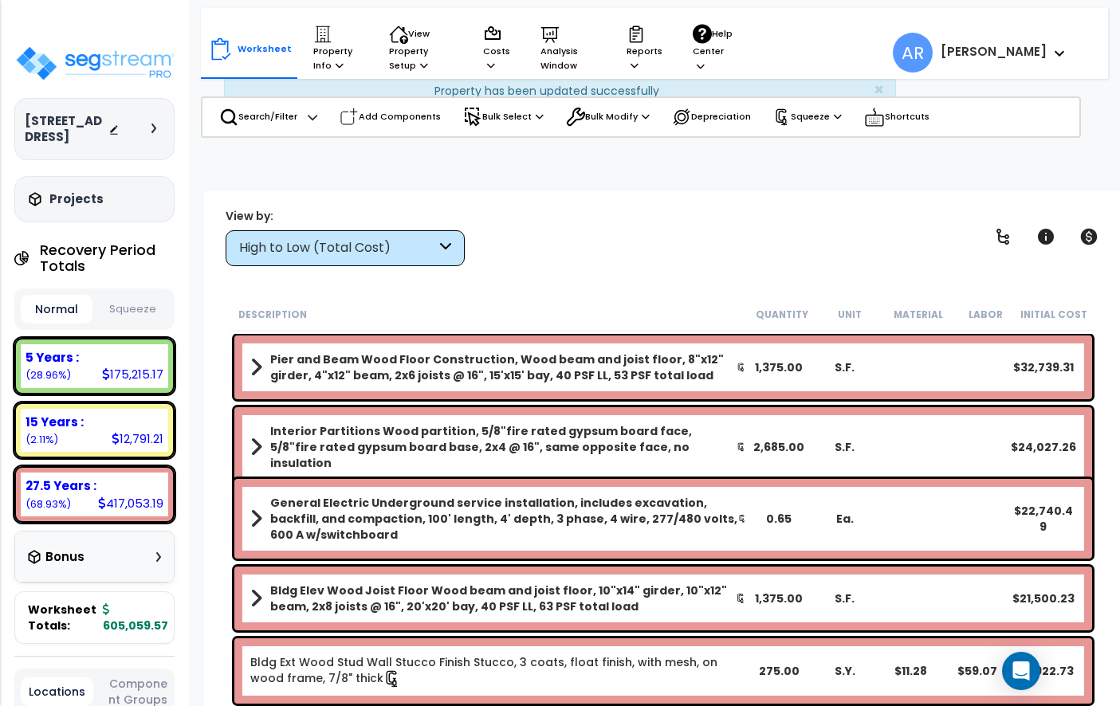
click at [132, 296] on button "Squeeze" at bounding box center [132, 310] width 72 height 28
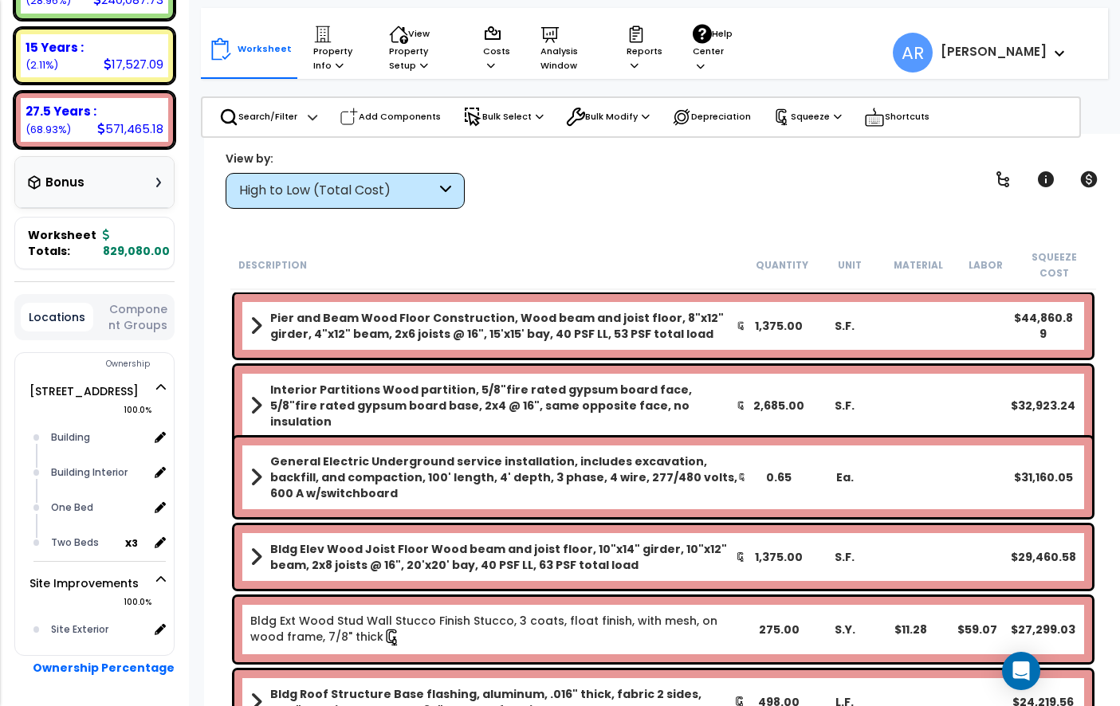
scroll to position [402, 0]
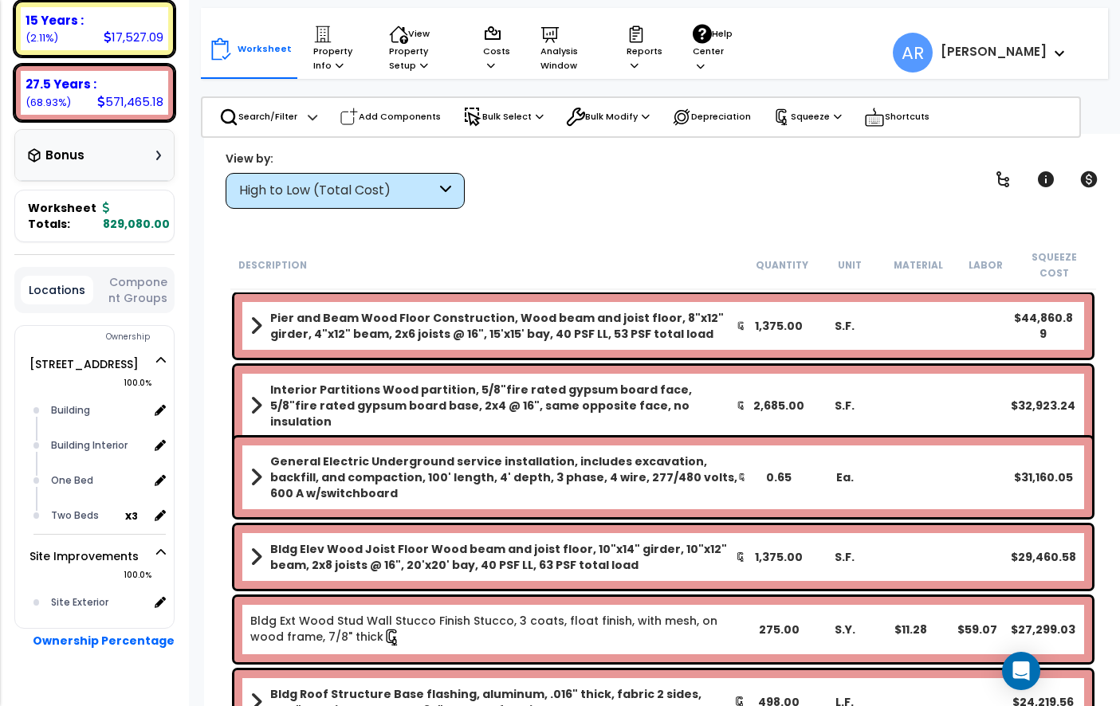
click at [141, 139] on div "Bonus" at bounding box center [94, 154] width 133 height 31
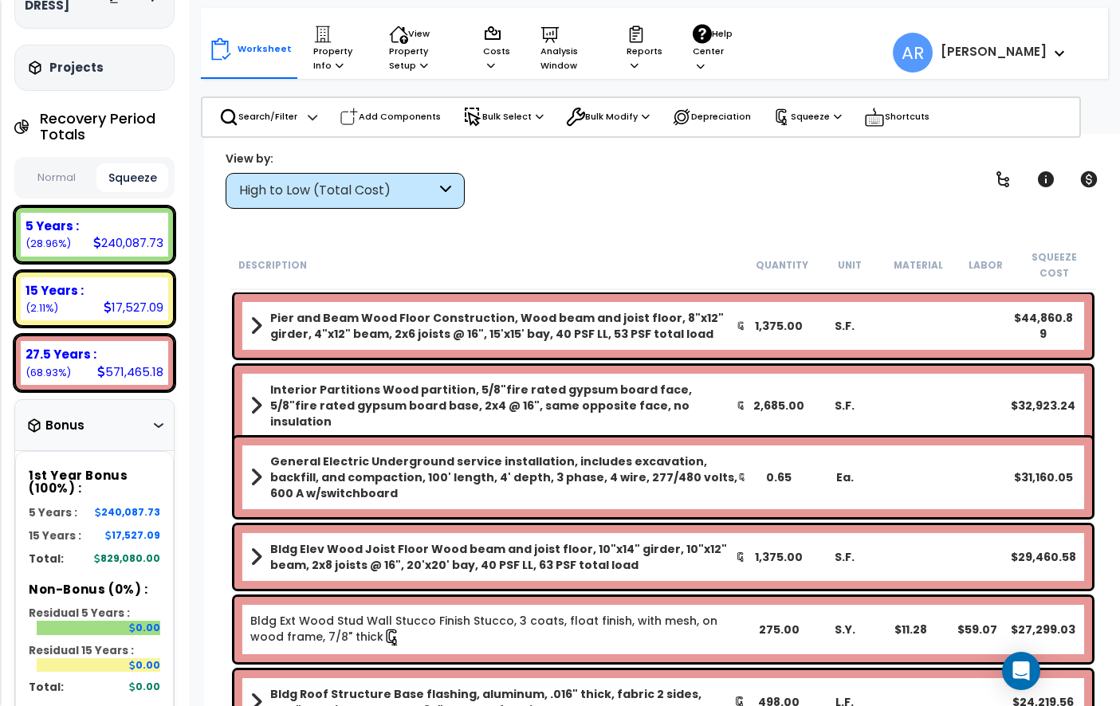
scroll to position [179, 0]
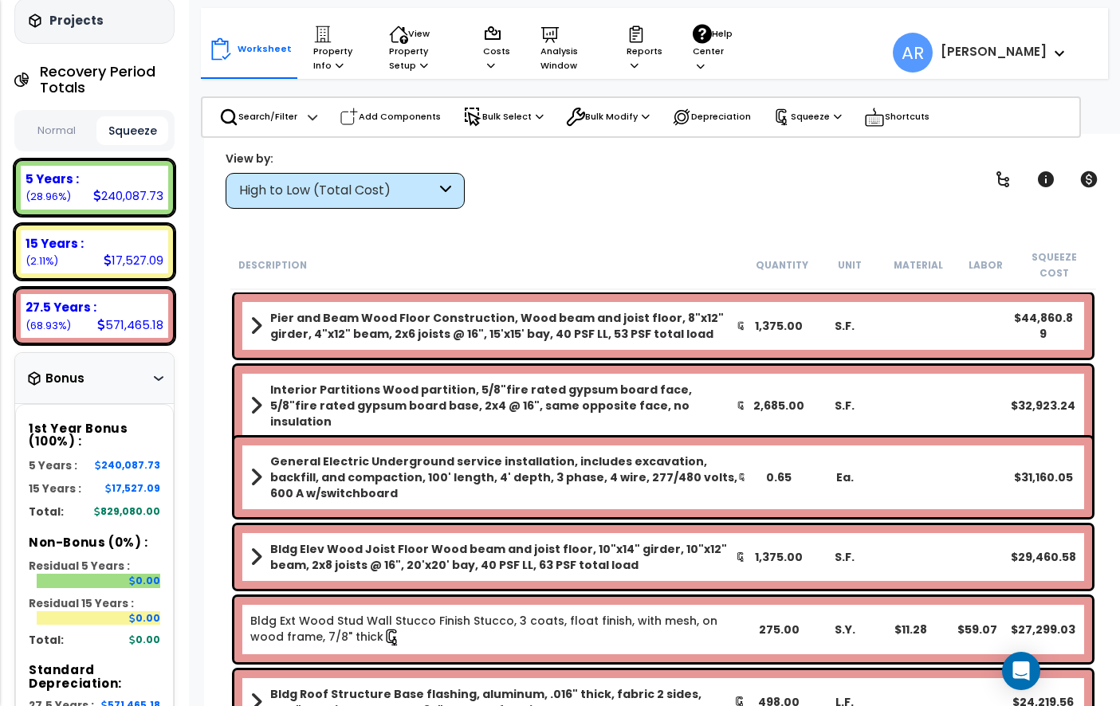
click at [139, 368] on div "Bonus" at bounding box center [94, 378] width 133 height 31
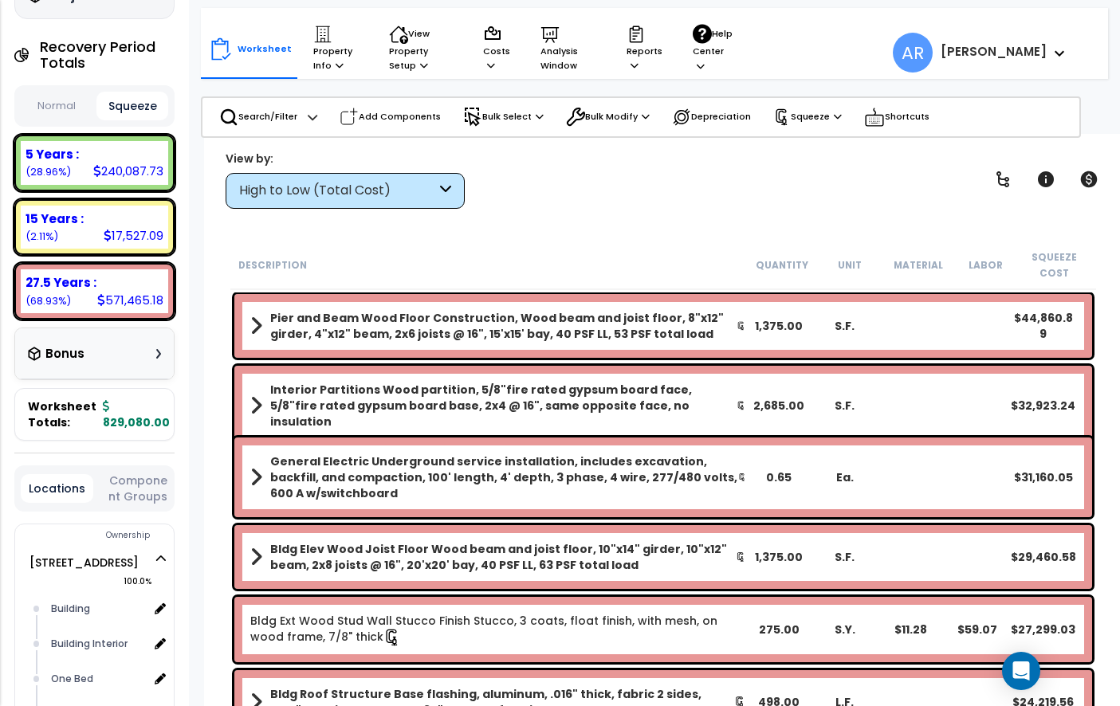
scroll to position [205, 0]
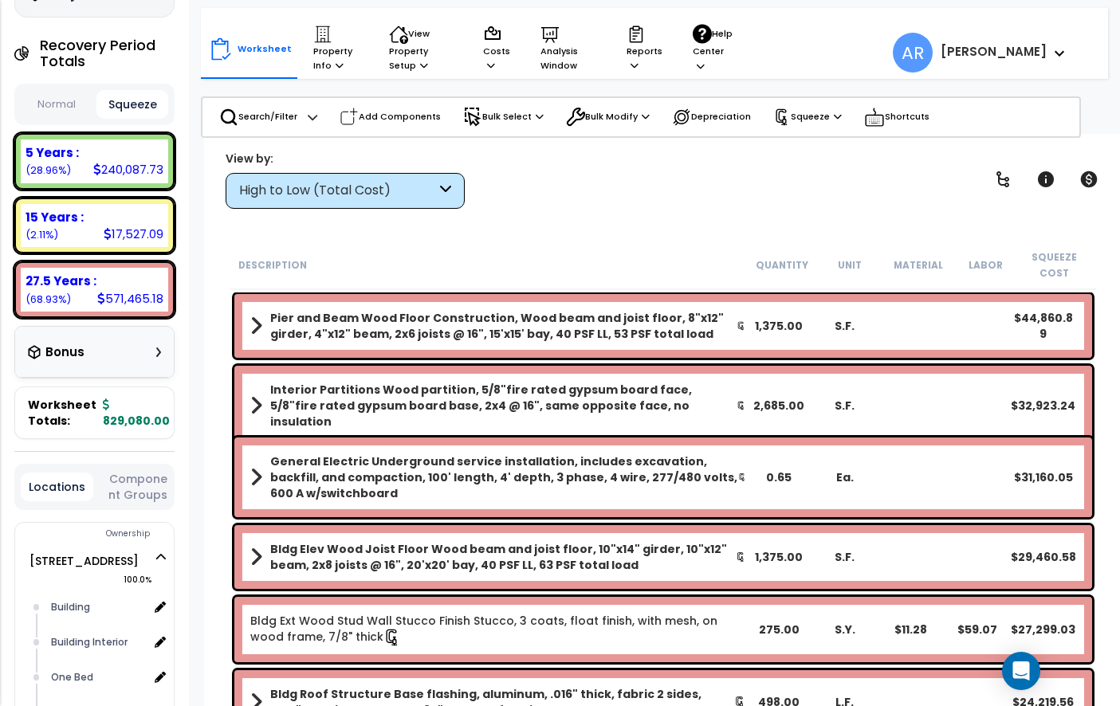
click at [116, 404] on b "829,080.00" at bounding box center [136, 413] width 67 height 32
click at [316, 61] on p "Property Info" at bounding box center [335, 49] width 45 height 49
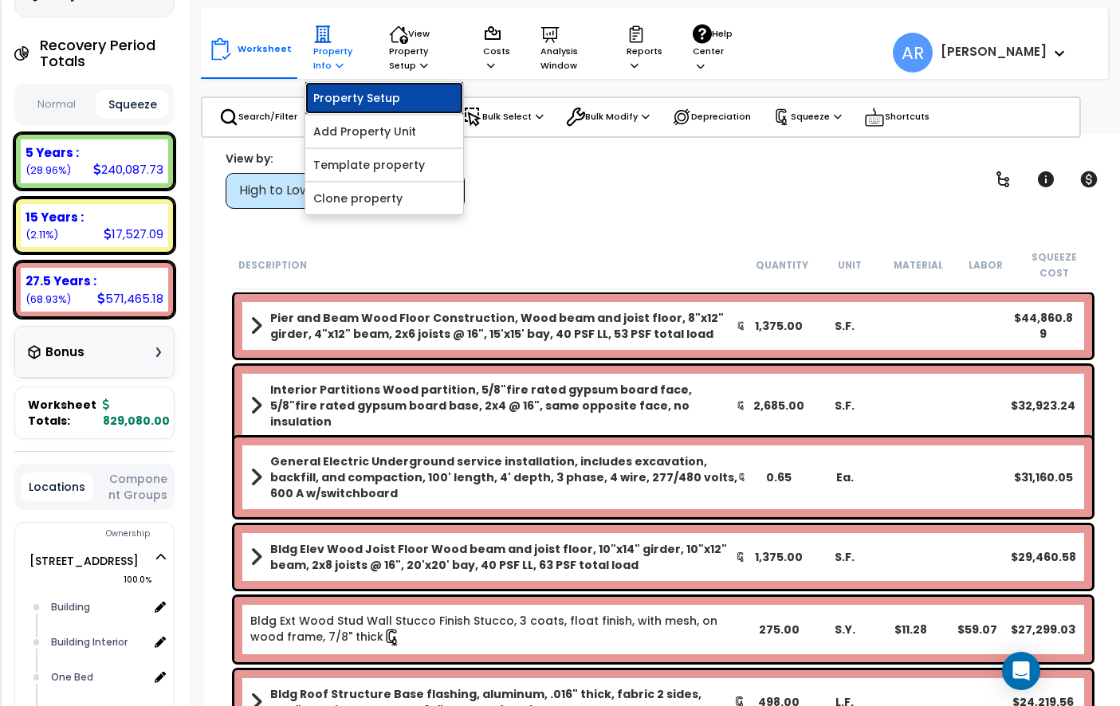
click at [326, 104] on link "Property Setup" at bounding box center [384, 98] width 158 height 32
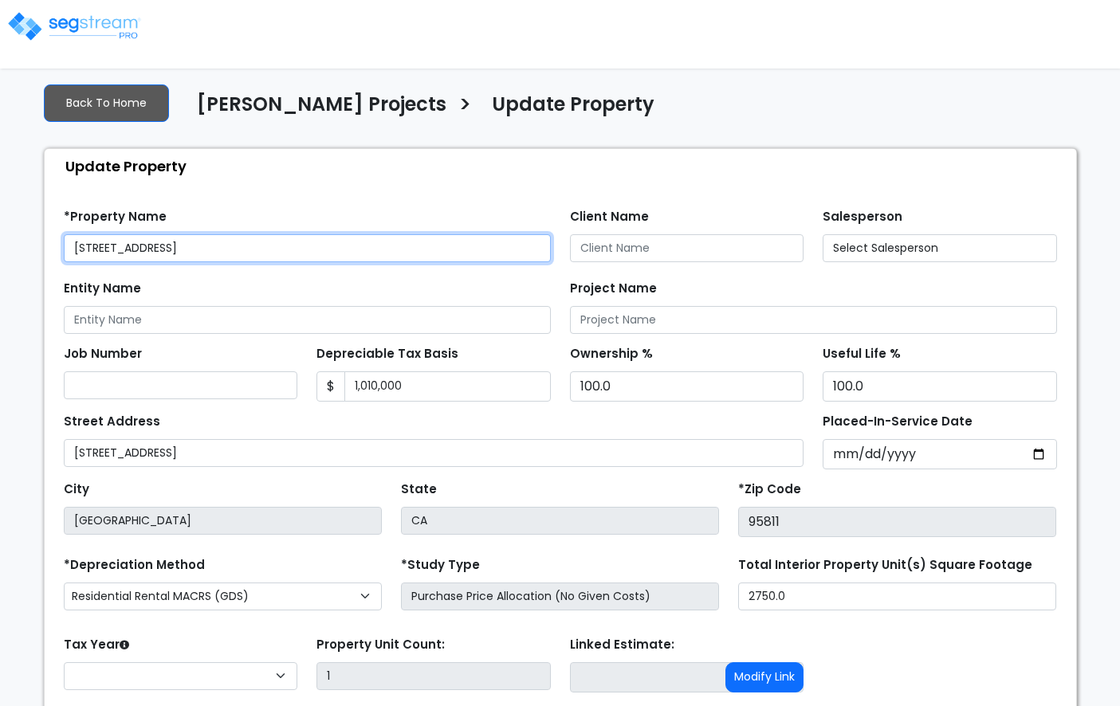
select select "2022"
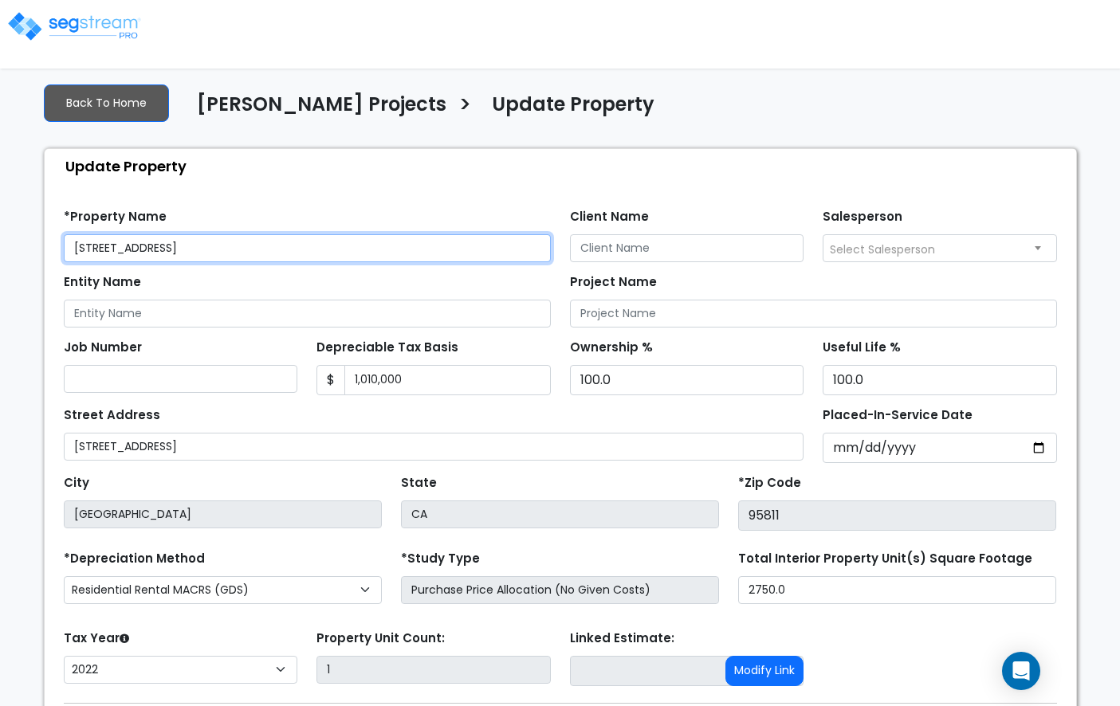
scroll to position [109, 0]
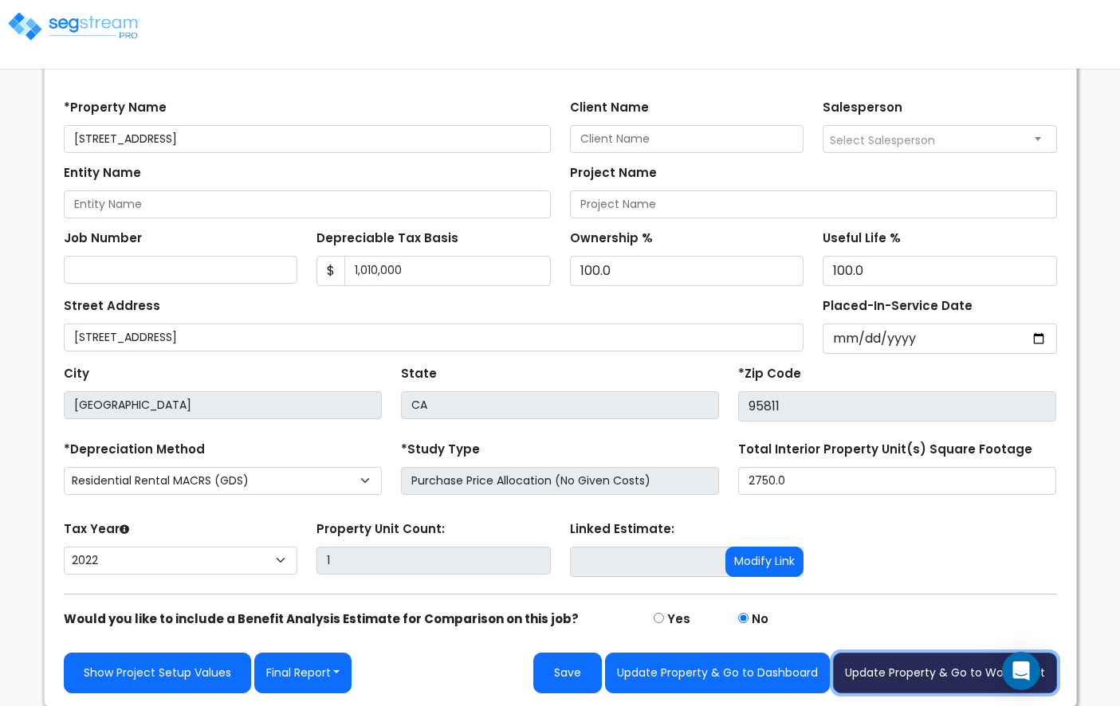
click at [868, 669] on button "Update Property & Go to Worksheet" at bounding box center [945, 673] width 224 height 41
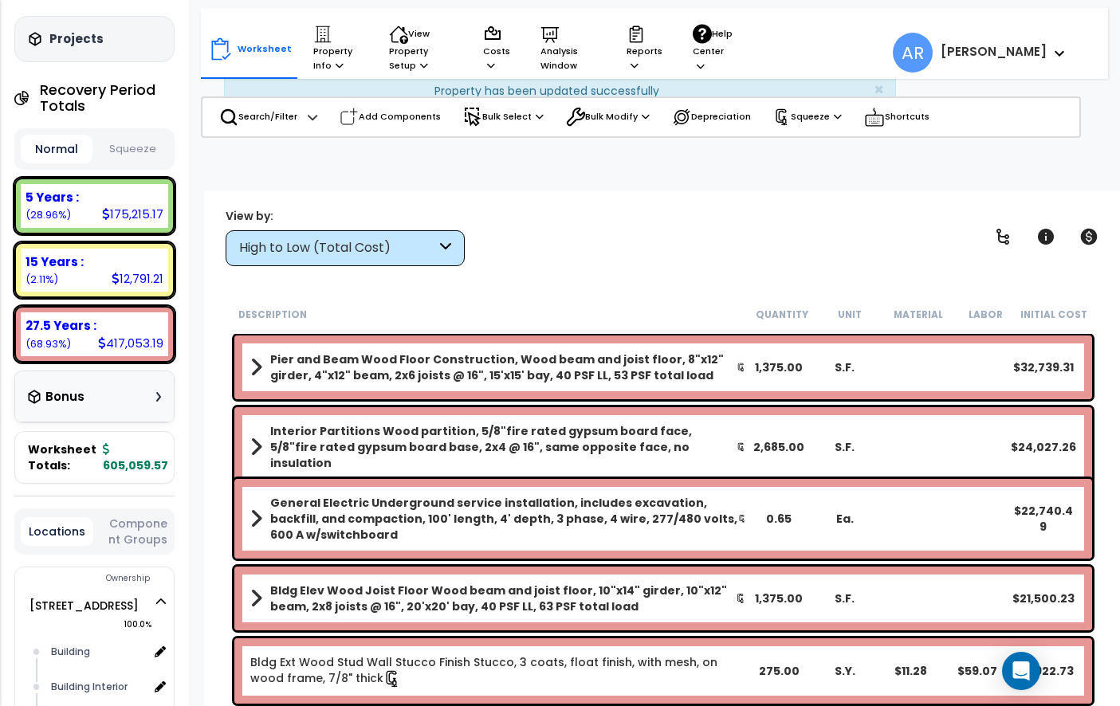
scroll to position [162, 0]
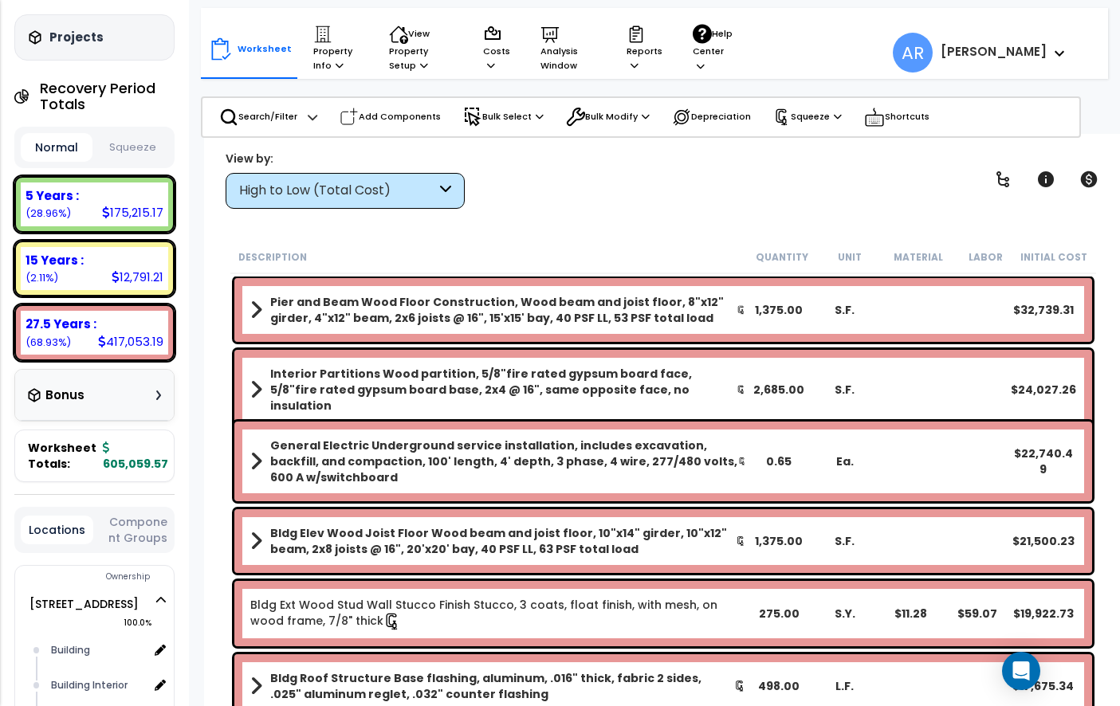
click at [128, 134] on button "Squeeze" at bounding box center [132, 148] width 72 height 28
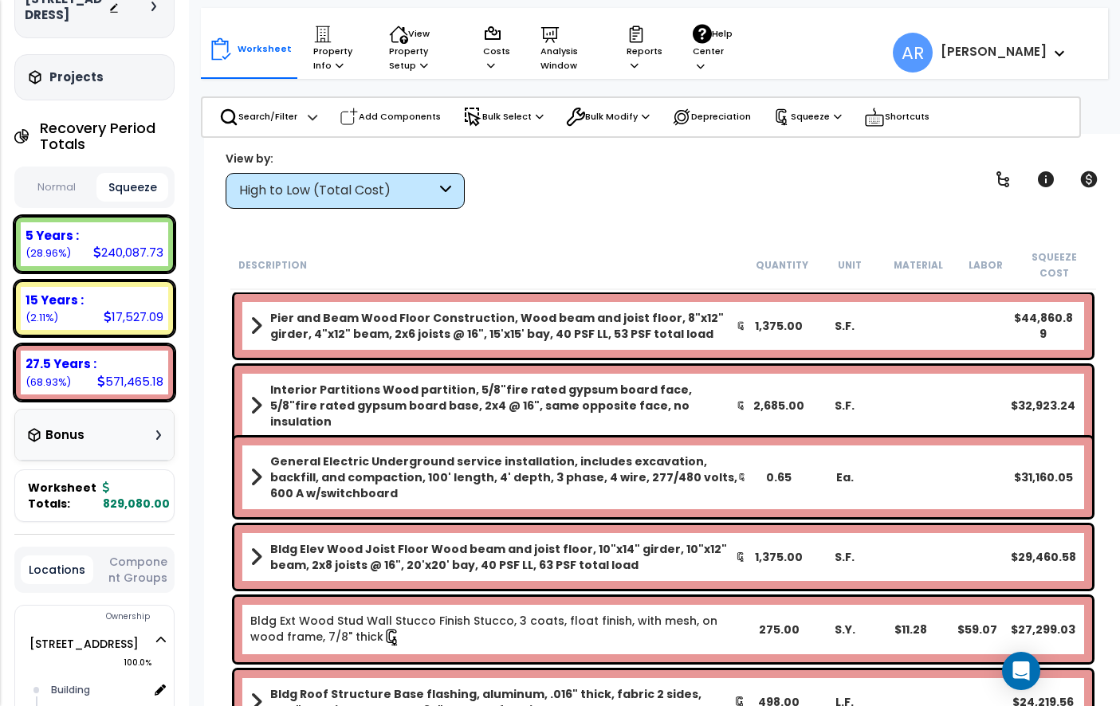
scroll to position [120, 0]
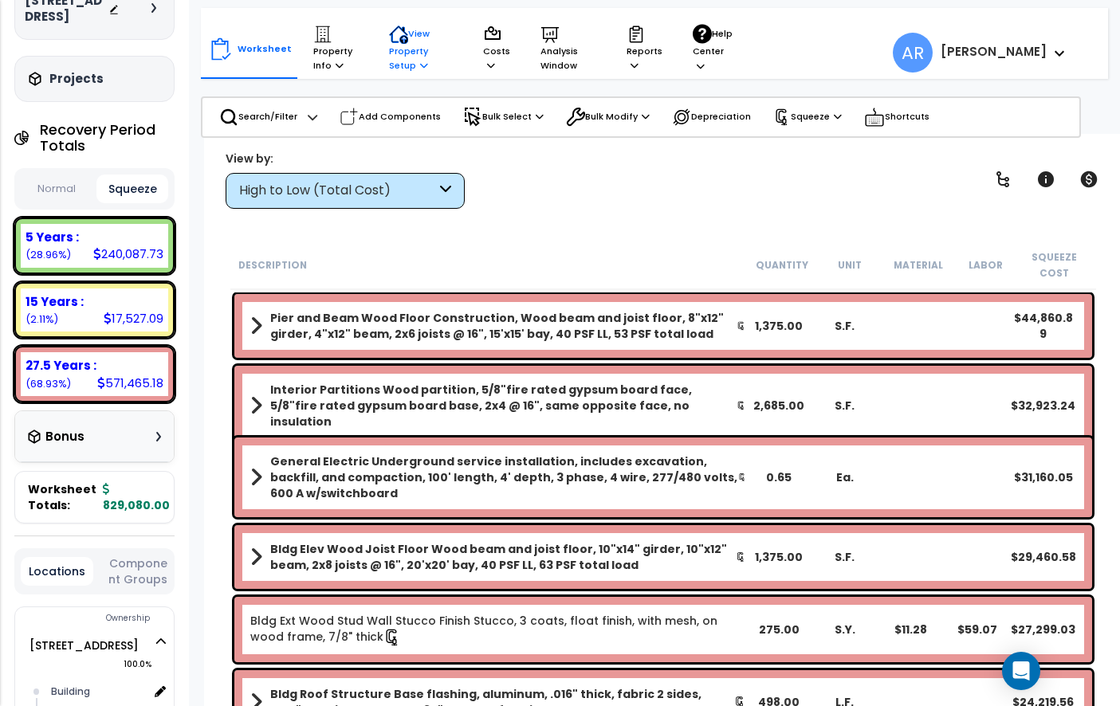
click at [420, 68] on icon at bounding box center [424, 65] width 8 height 9
click at [528, 192] on div "View by: High to Low (Total Cost) High to Low (Total Cost)" at bounding box center [663, 179] width 886 height 59
click at [327, 66] on p "Property Info" at bounding box center [335, 49] width 45 height 49
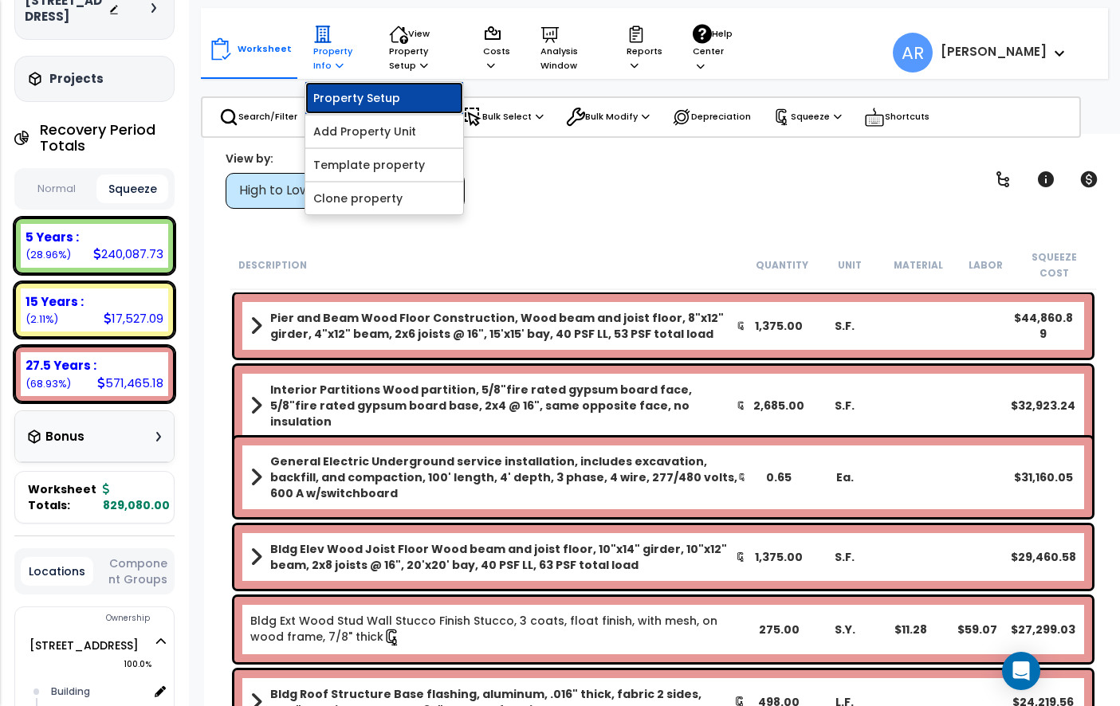
click at [351, 97] on link "Property Setup" at bounding box center [384, 98] width 158 height 32
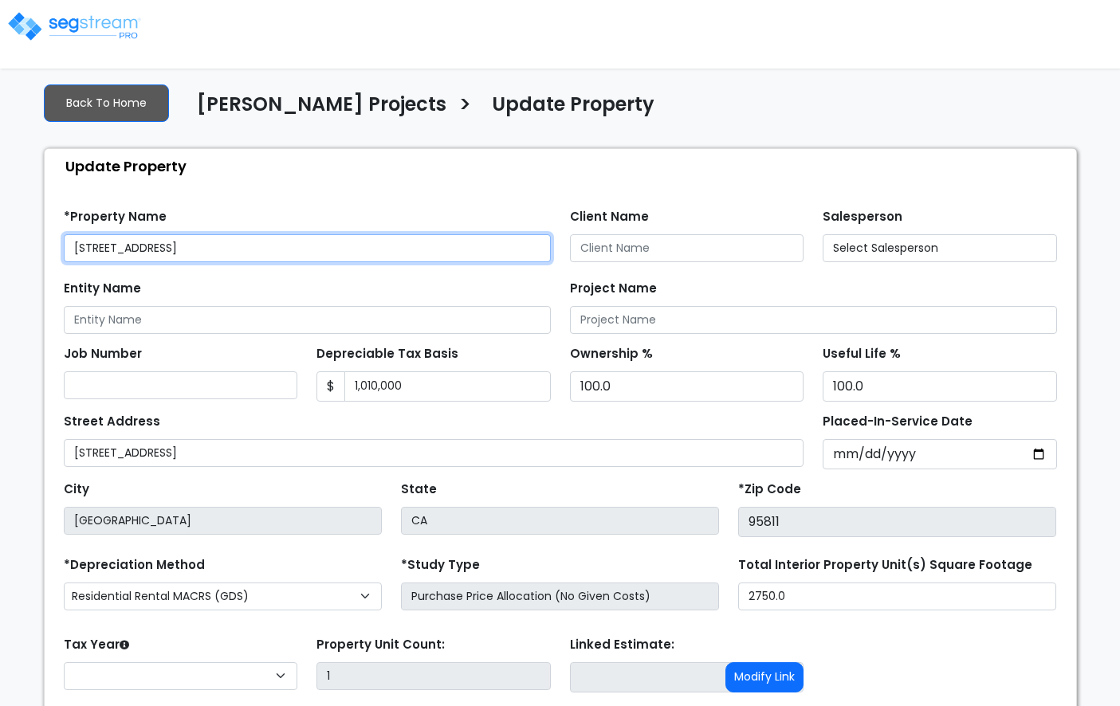
select select "2022"
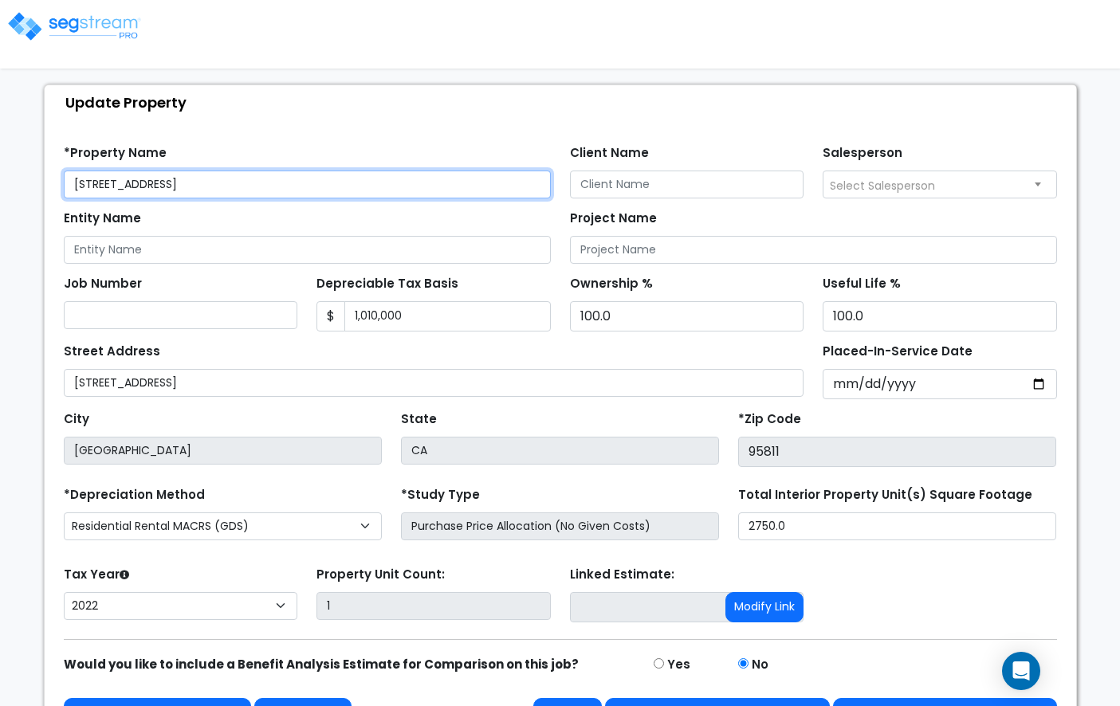
scroll to position [109, 0]
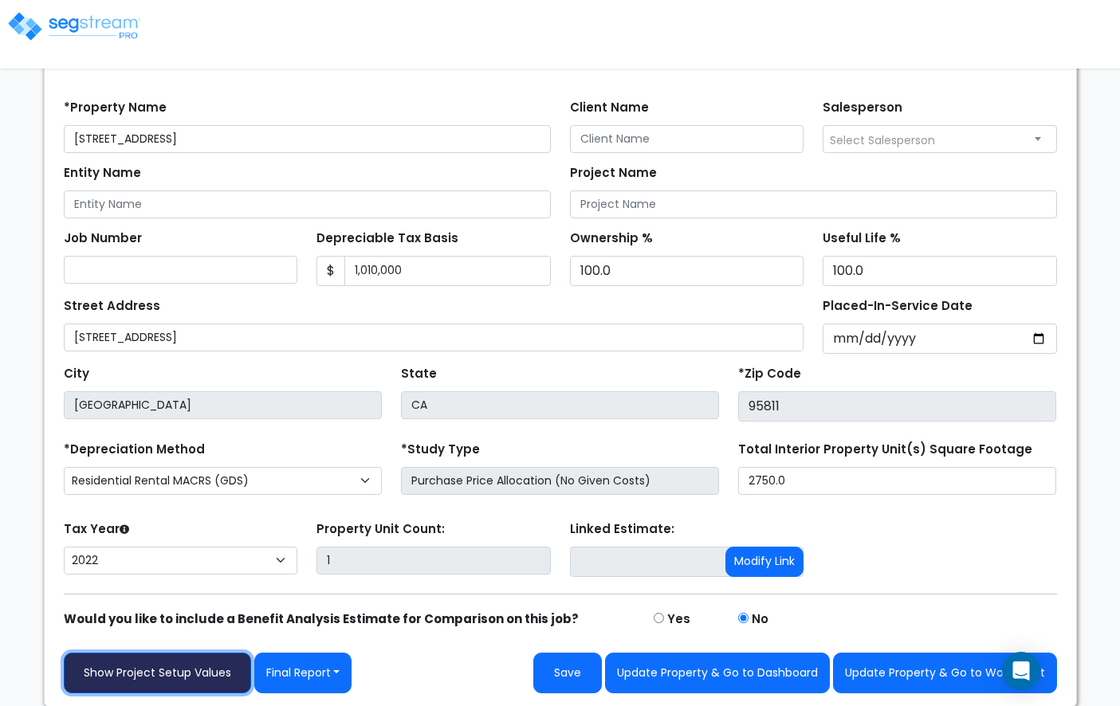
click at [204, 671] on link "Show Project Setup Values" at bounding box center [157, 673] width 187 height 41
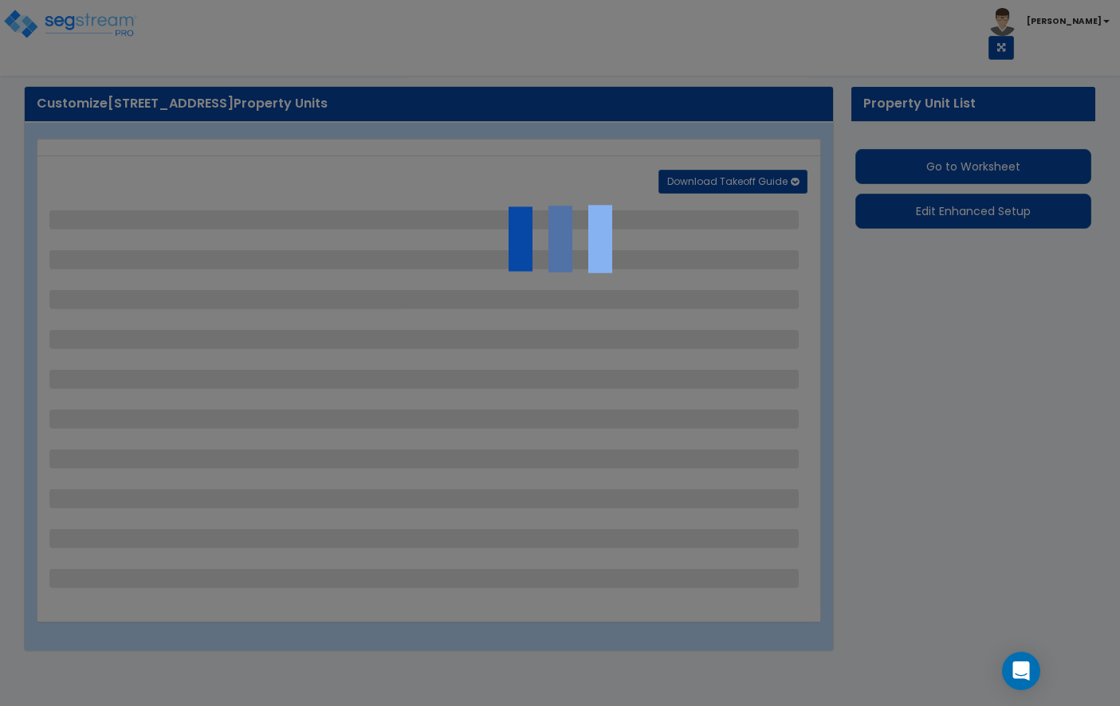
select select "2"
select select "1"
select select "2"
select select "6"
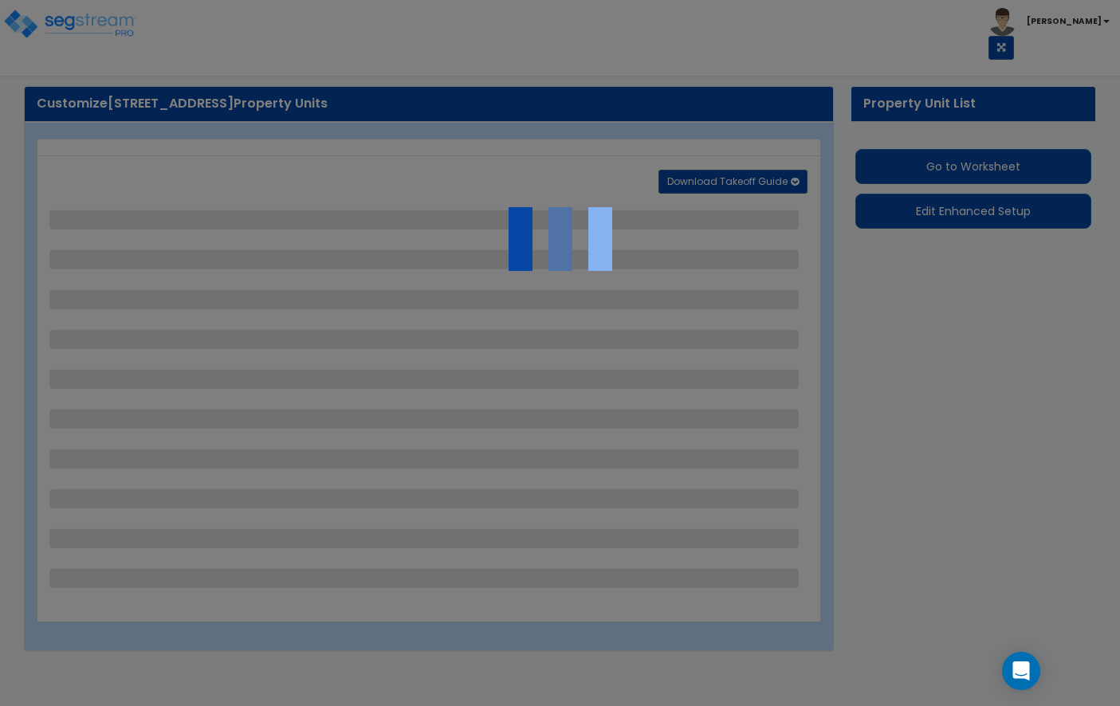
select select "9"
select select "2"
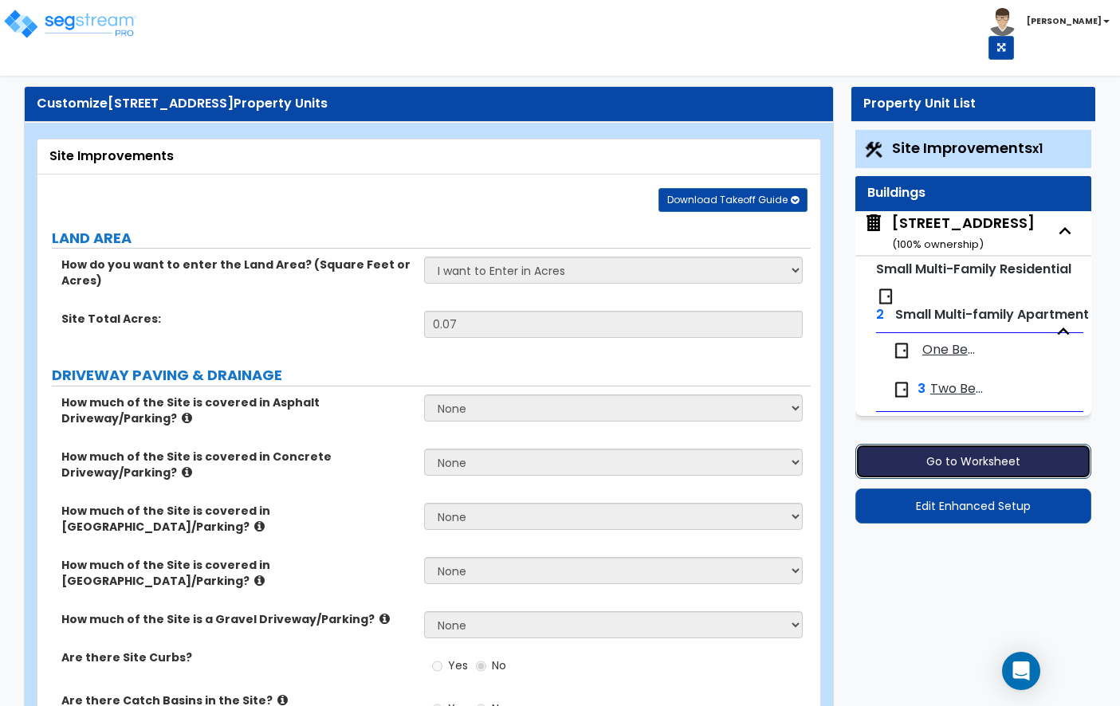
click at [926, 456] on button "Go to Worksheet" at bounding box center [973, 461] width 236 height 35
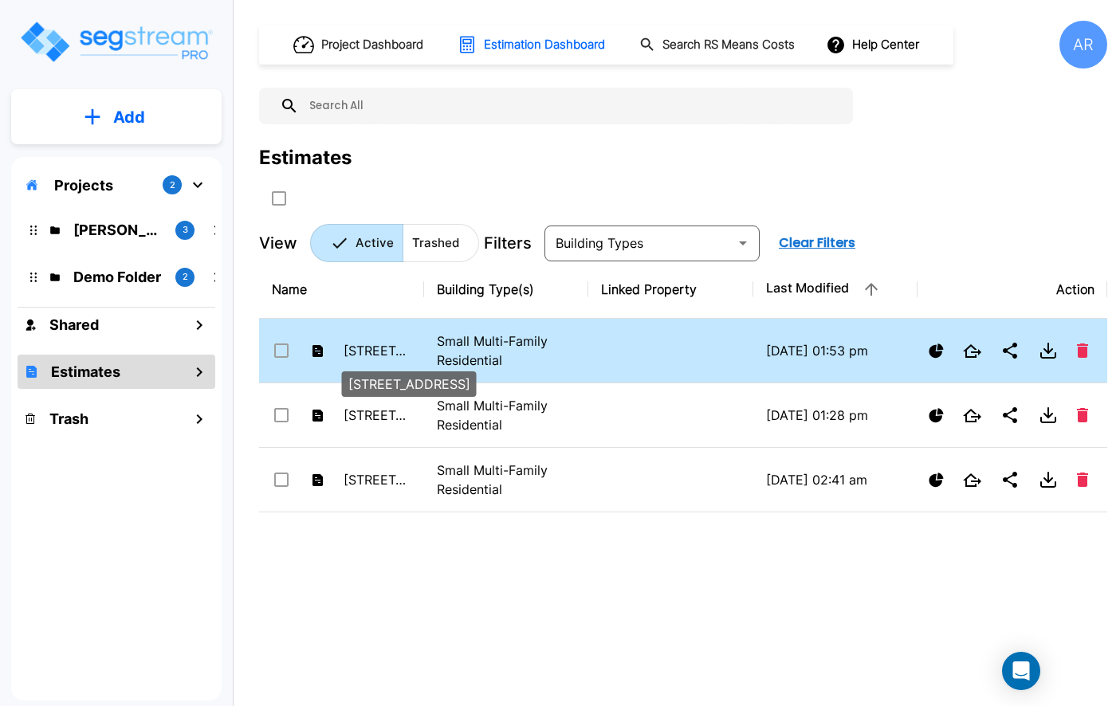
click at [385, 341] on p "[STREET_ADDRESS]" at bounding box center [378, 350] width 68 height 19
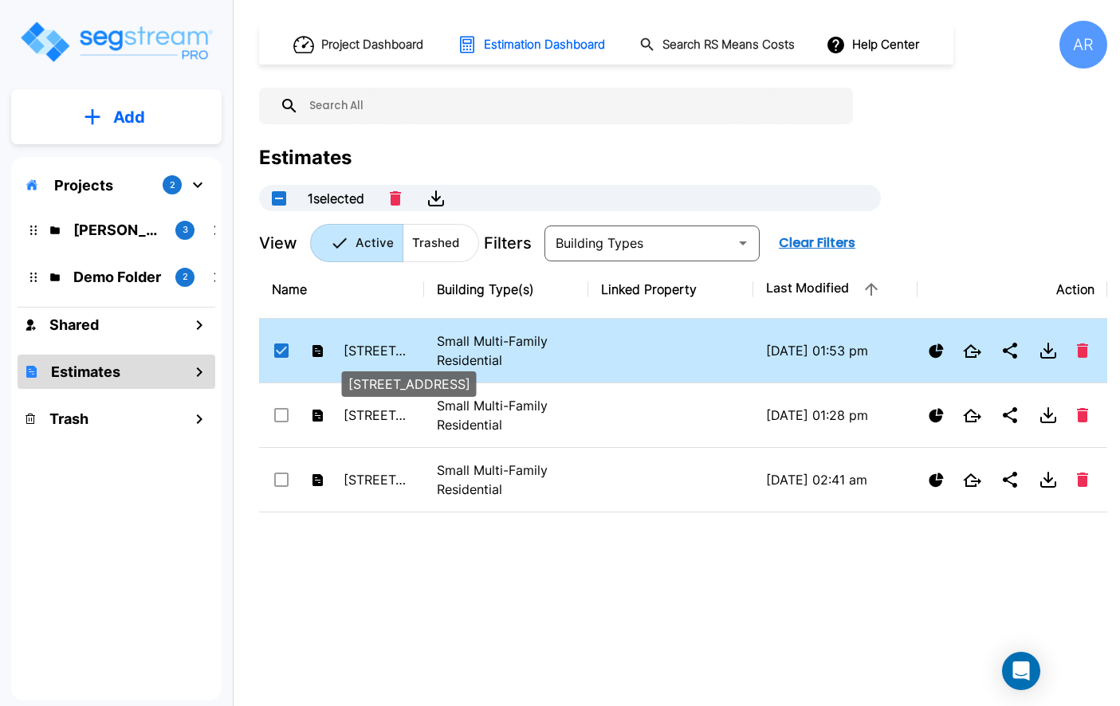
click at [385, 341] on p "[STREET_ADDRESS]" at bounding box center [378, 350] width 68 height 19
checkbox input "false"
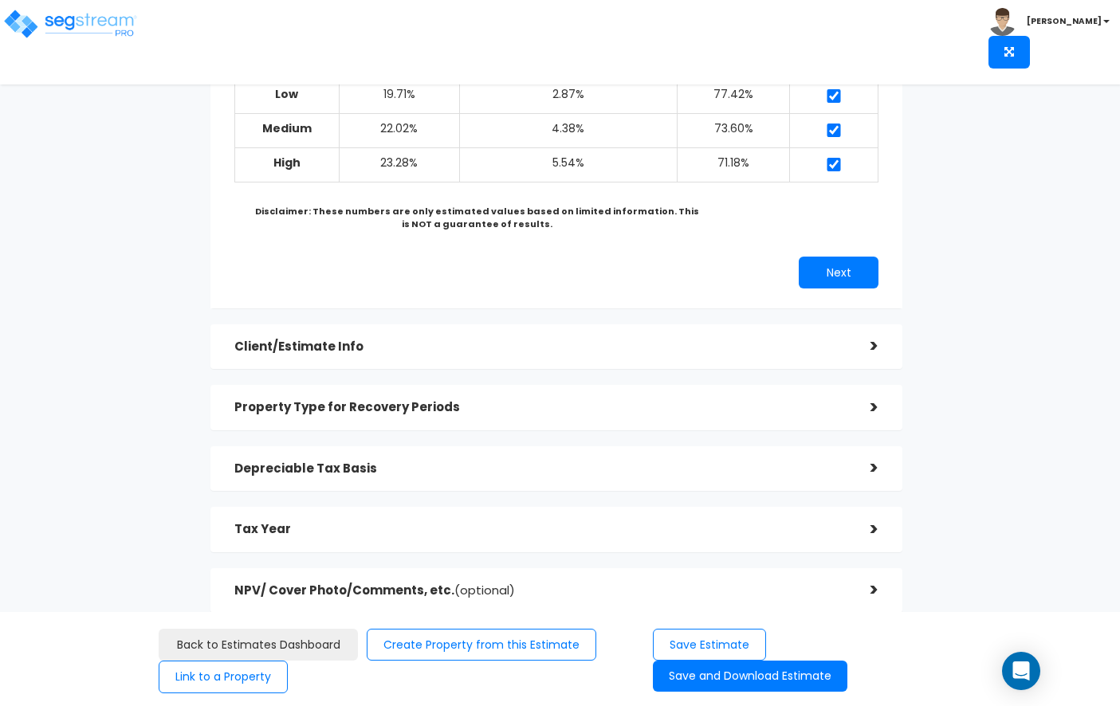
scroll to position [234, 0]
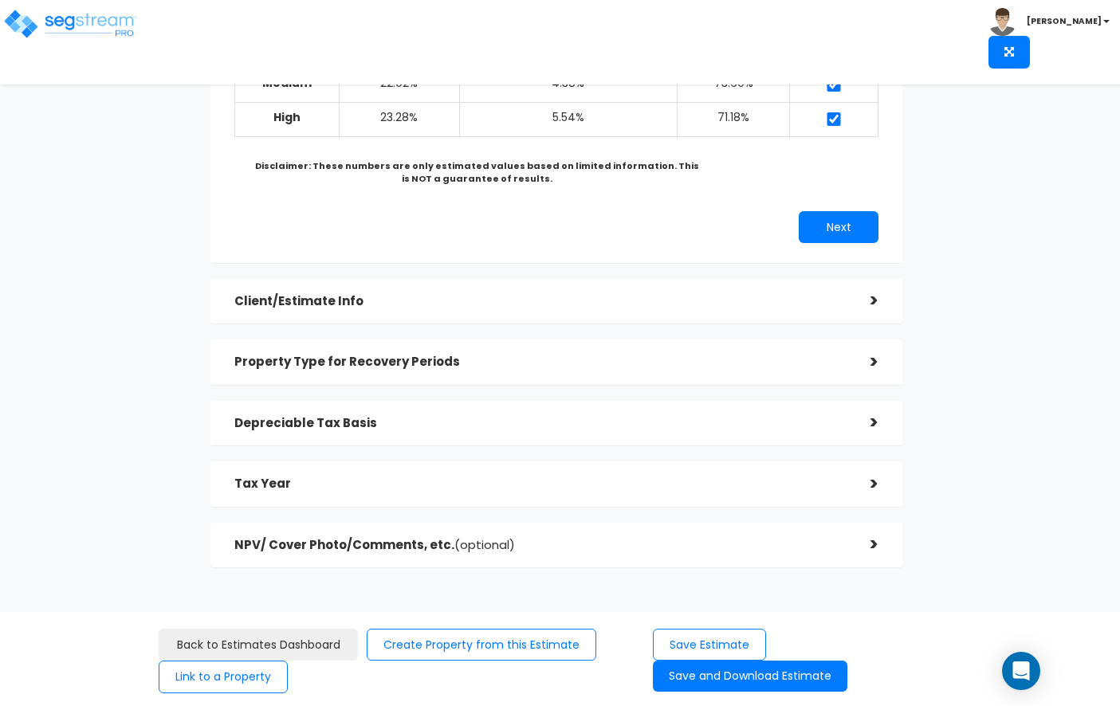
click at [373, 414] on div "Depreciable Tax Basis" at bounding box center [540, 423] width 612 height 29
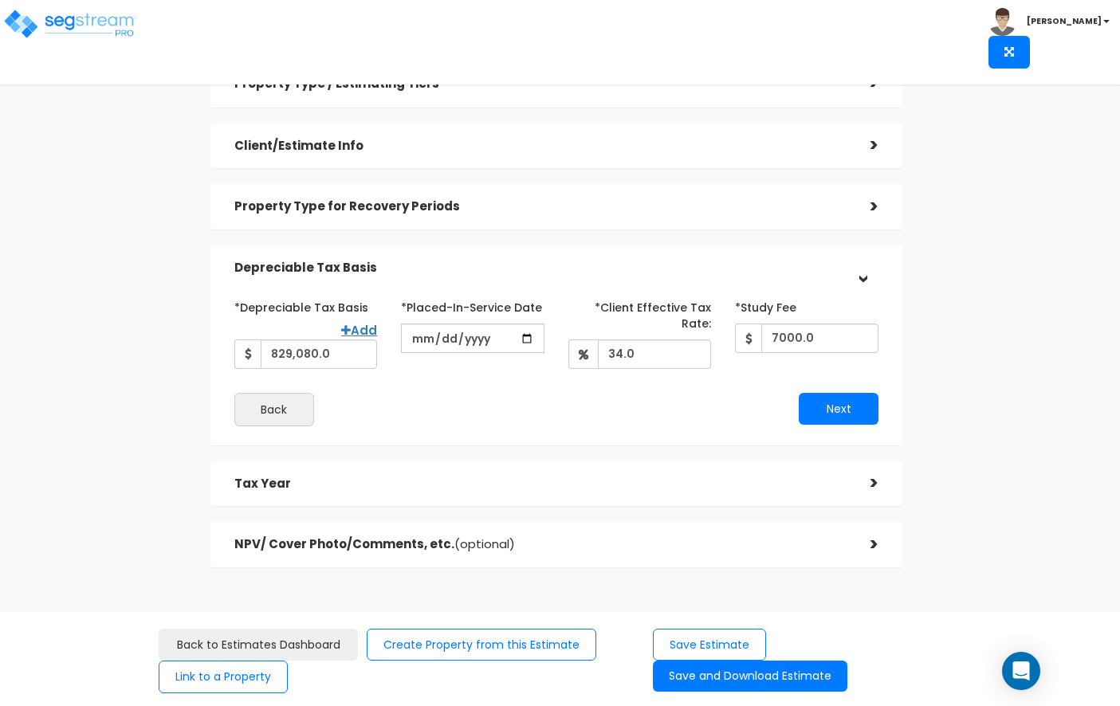
scroll to position [54, 0]
click at [352, 350] on input "829,080.0" at bounding box center [319, 353] width 117 height 29
type input "1,010,000"
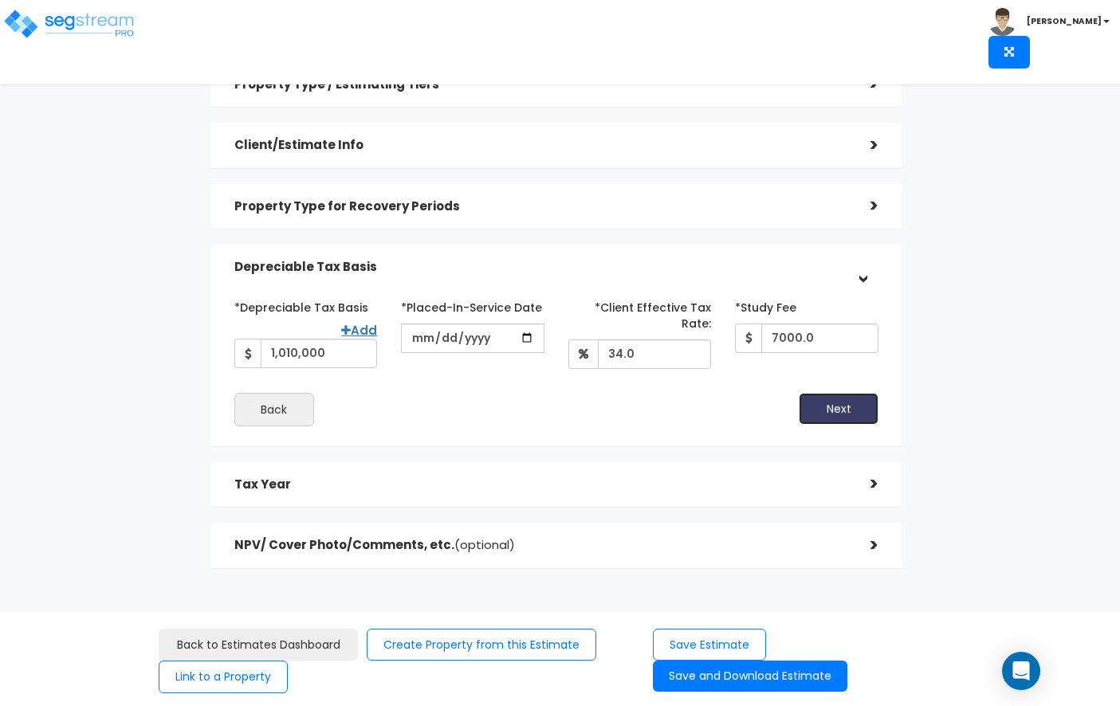
click at [829, 412] on button "Next" at bounding box center [839, 409] width 80 height 32
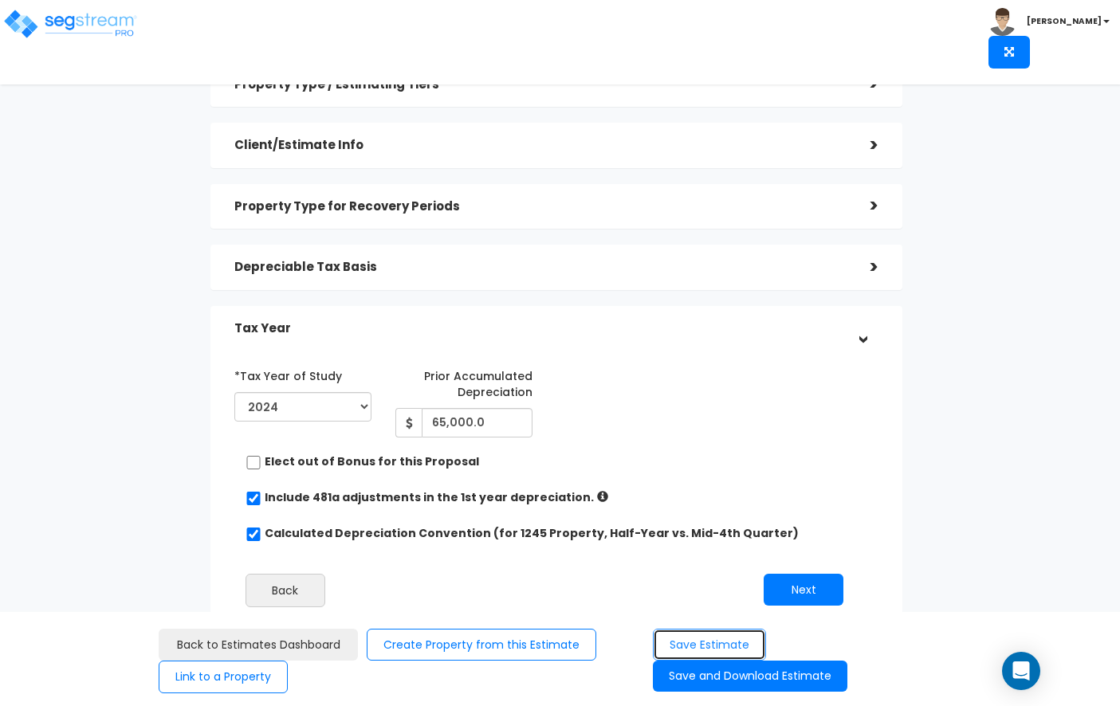
click at [710, 642] on button "Save Estimate" at bounding box center [709, 645] width 113 height 33
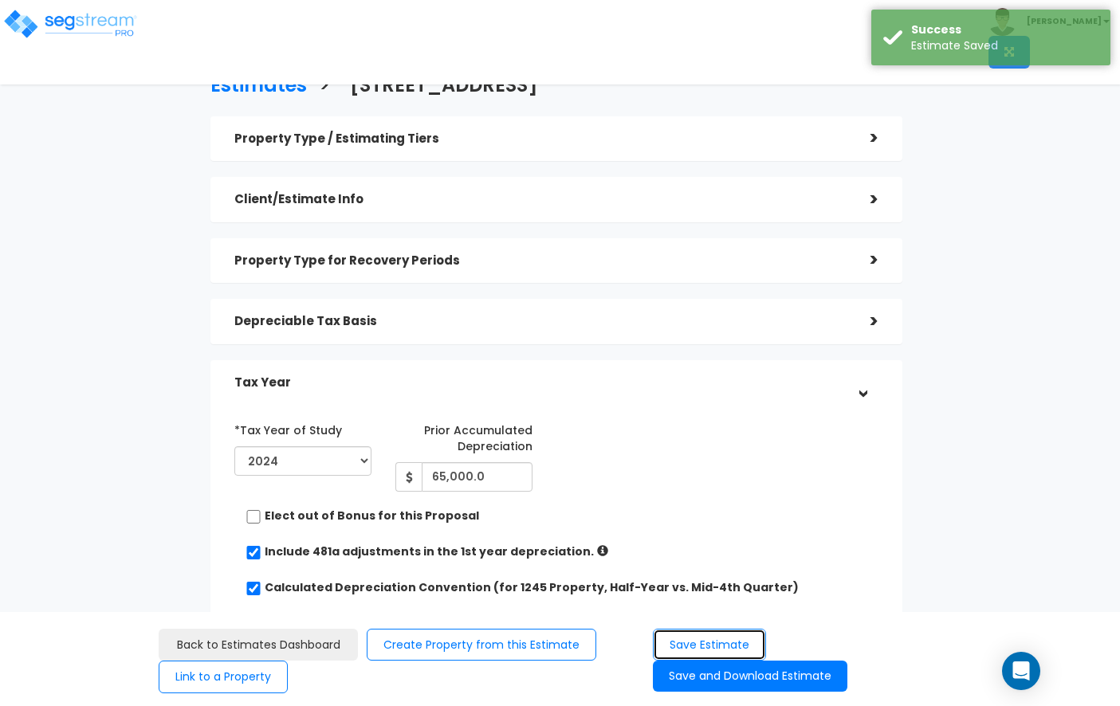
scroll to position [175, 0]
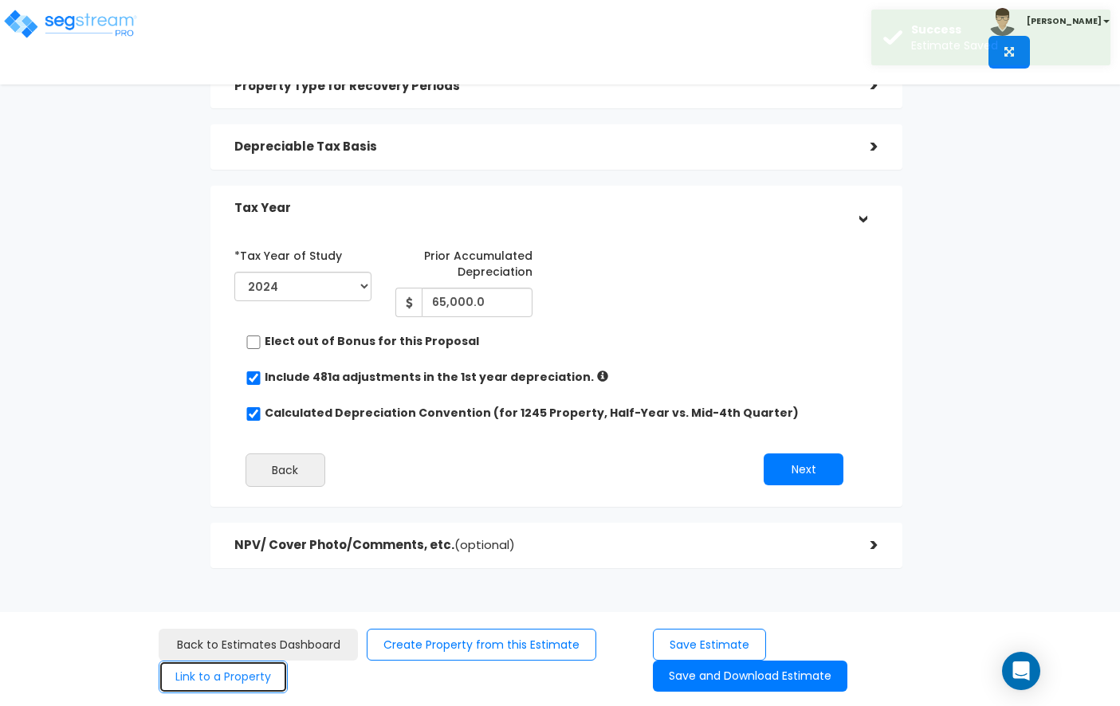
click at [265, 669] on button "Link to a Property" at bounding box center [223, 677] width 129 height 33
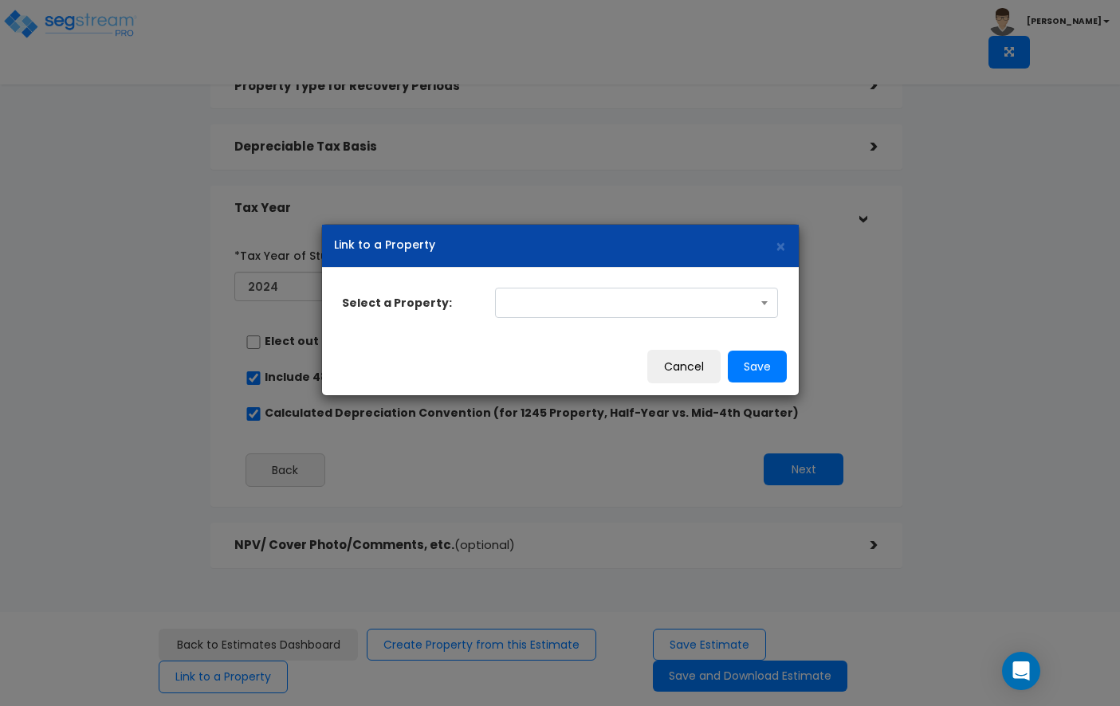
click at [604, 309] on span at bounding box center [636, 303] width 283 height 30
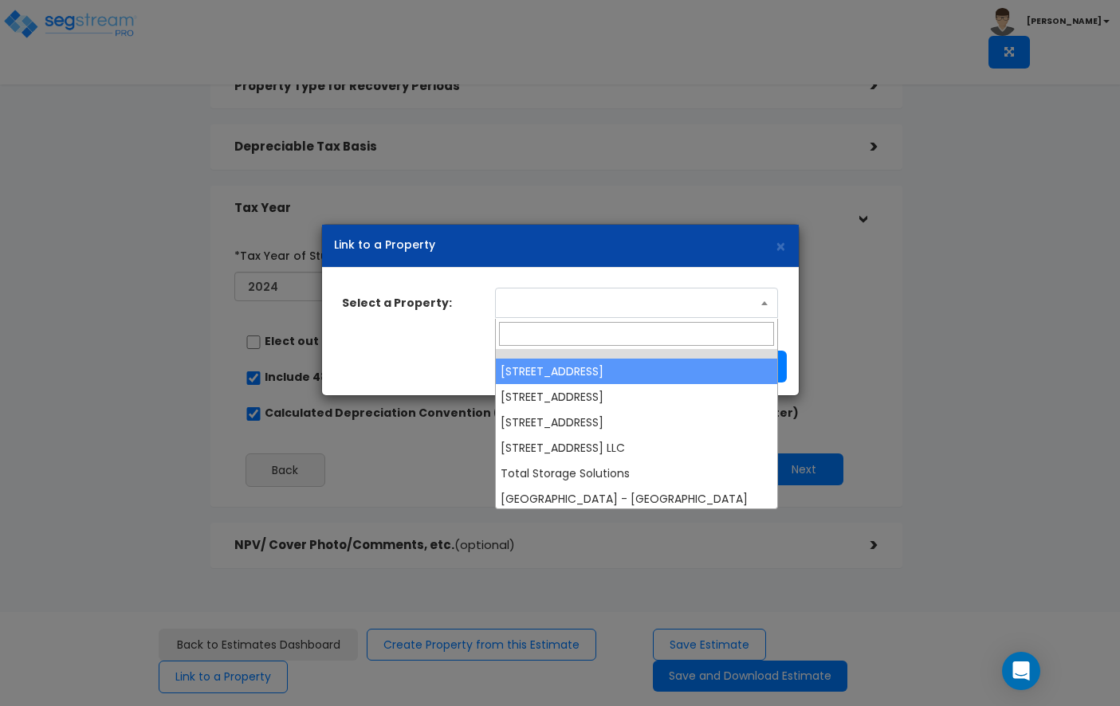
select select "37838"
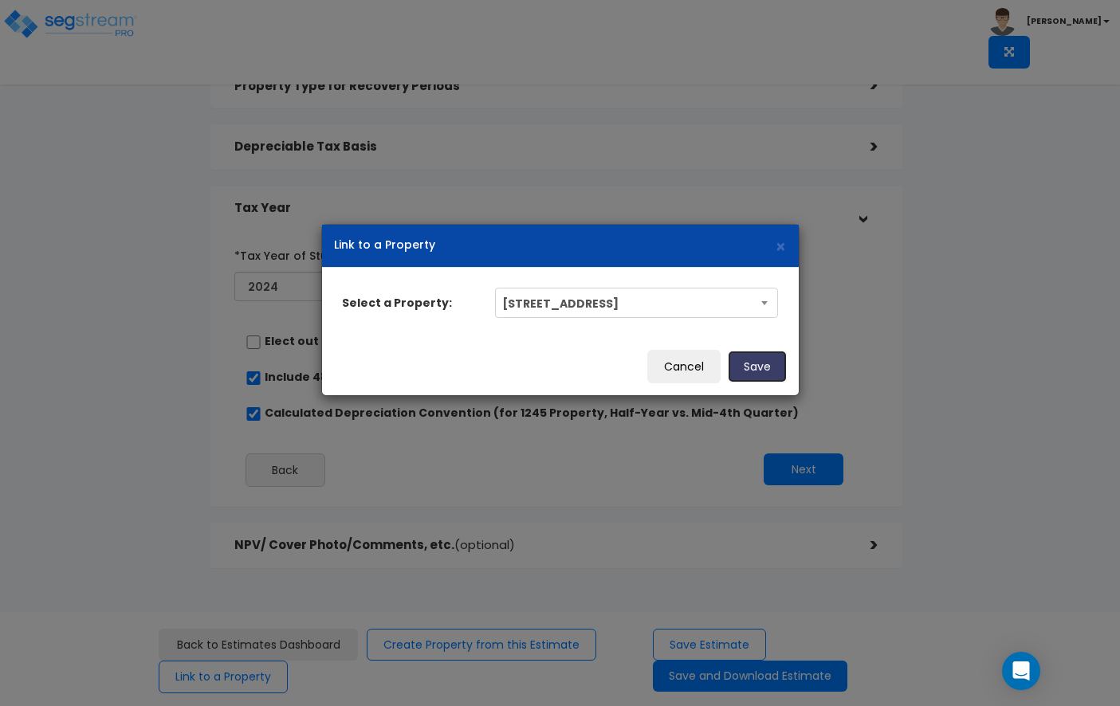
click at [757, 362] on button "Save" at bounding box center [757, 367] width 59 height 32
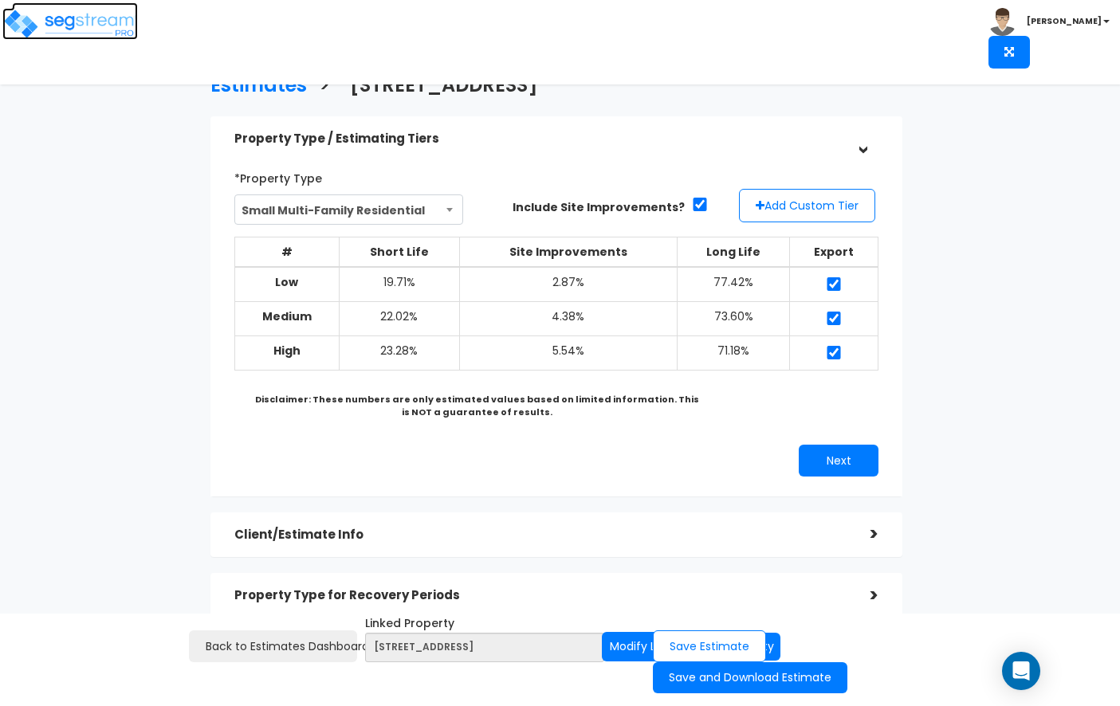
click at [94, 15] on img at bounding box center [70, 24] width 136 height 32
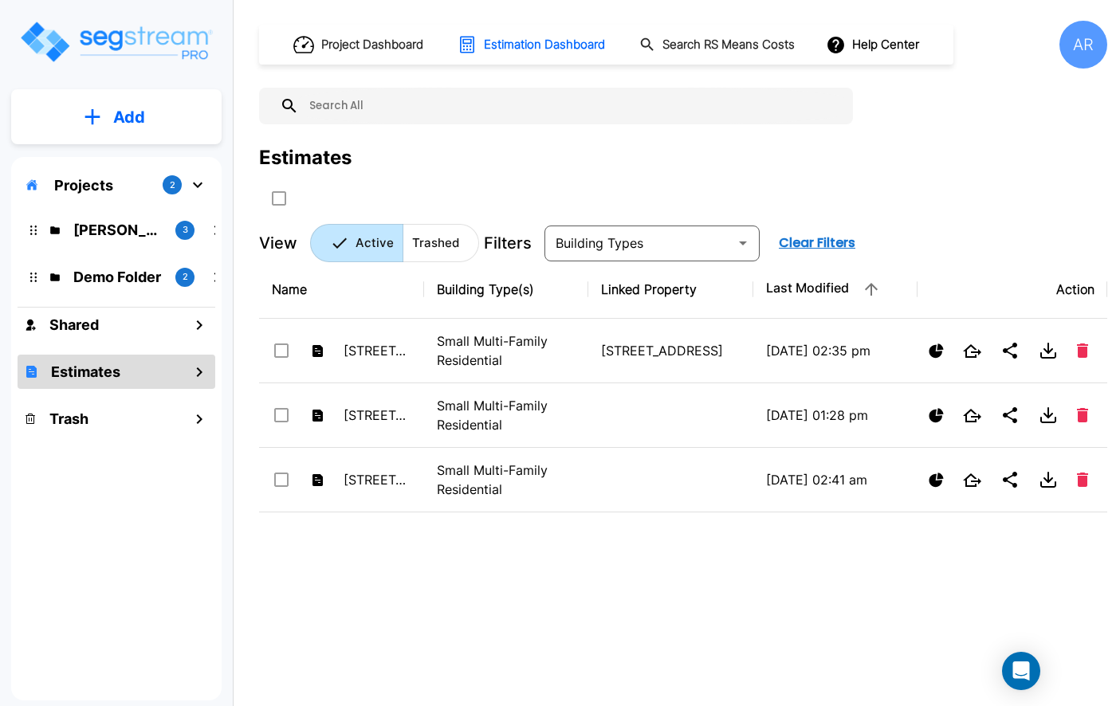
click at [128, 182] on div "Projects 2" at bounding box center [117, 185] width 198 height 30
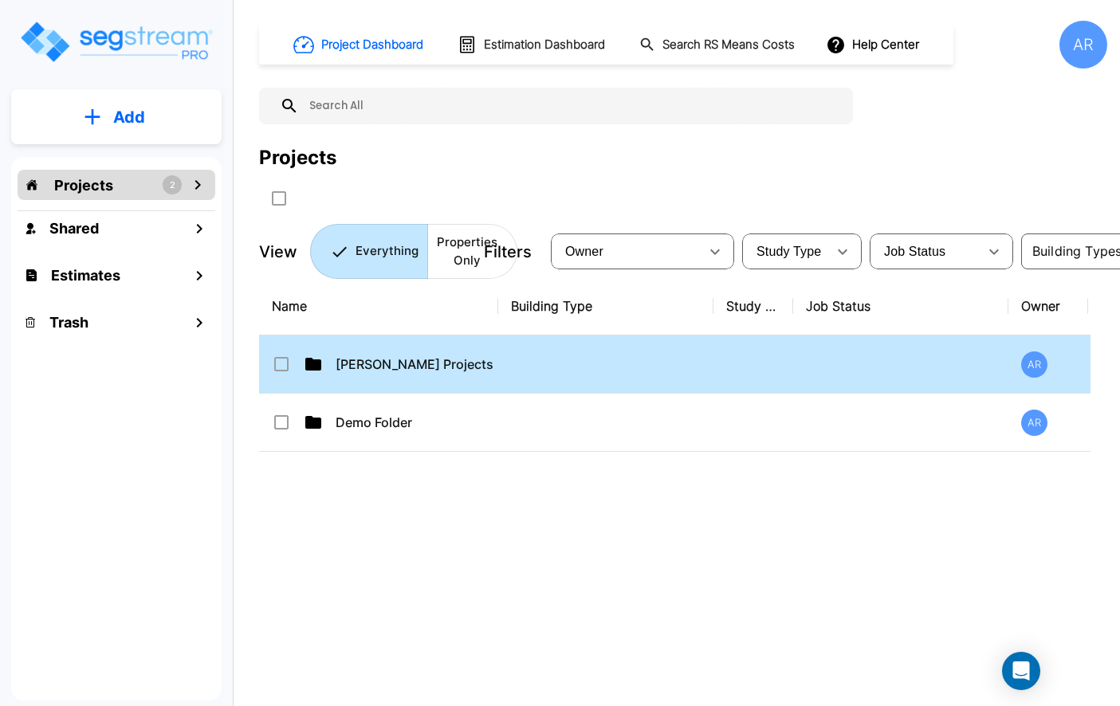
click at [344, 370] on p "[PERSON_NAME] Projects" at bounding box center [415, 364] width 159 height 19
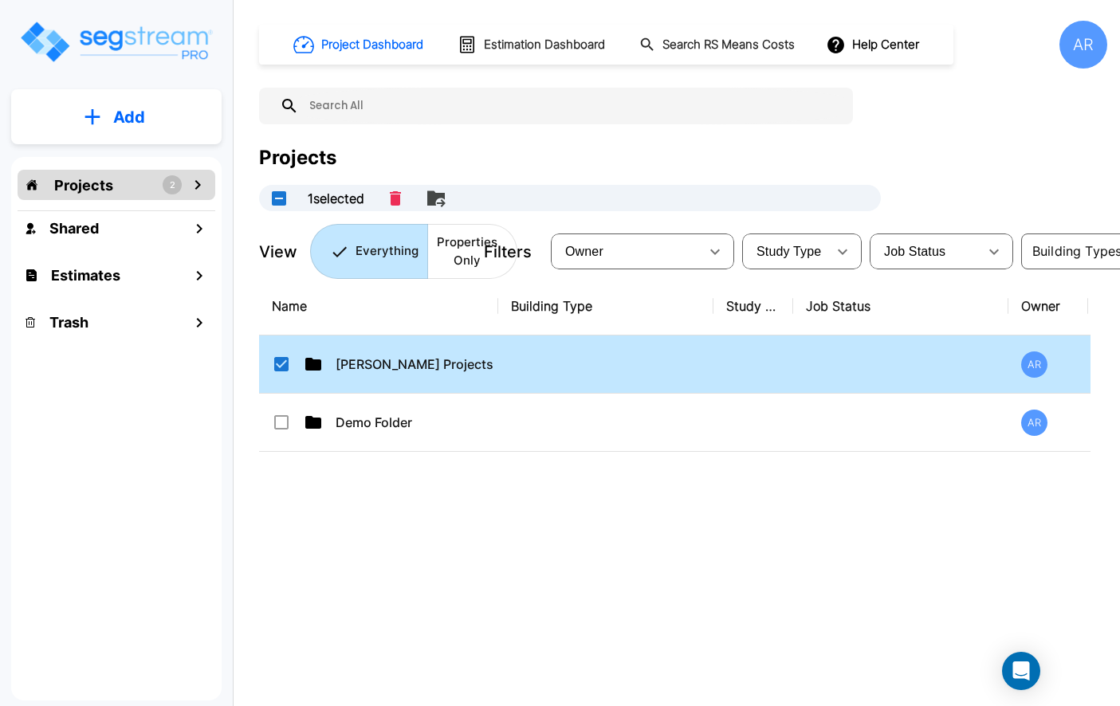
click at [400, 375] on td "[PERSON_NAME] Projects" at bounding box center [378, 365] width 239 height 58
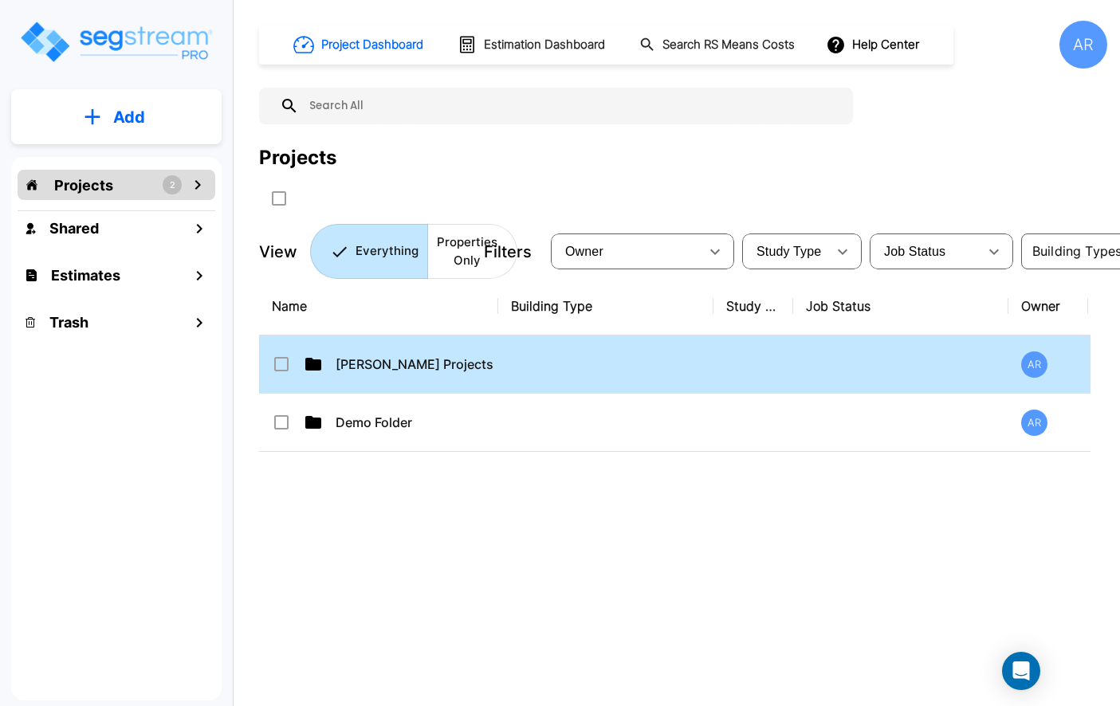
checkbox input "false"
click at [400, 375] on td "[PERSON_NAME] Projects" at bounding box center [378, 365] width 239 height 58
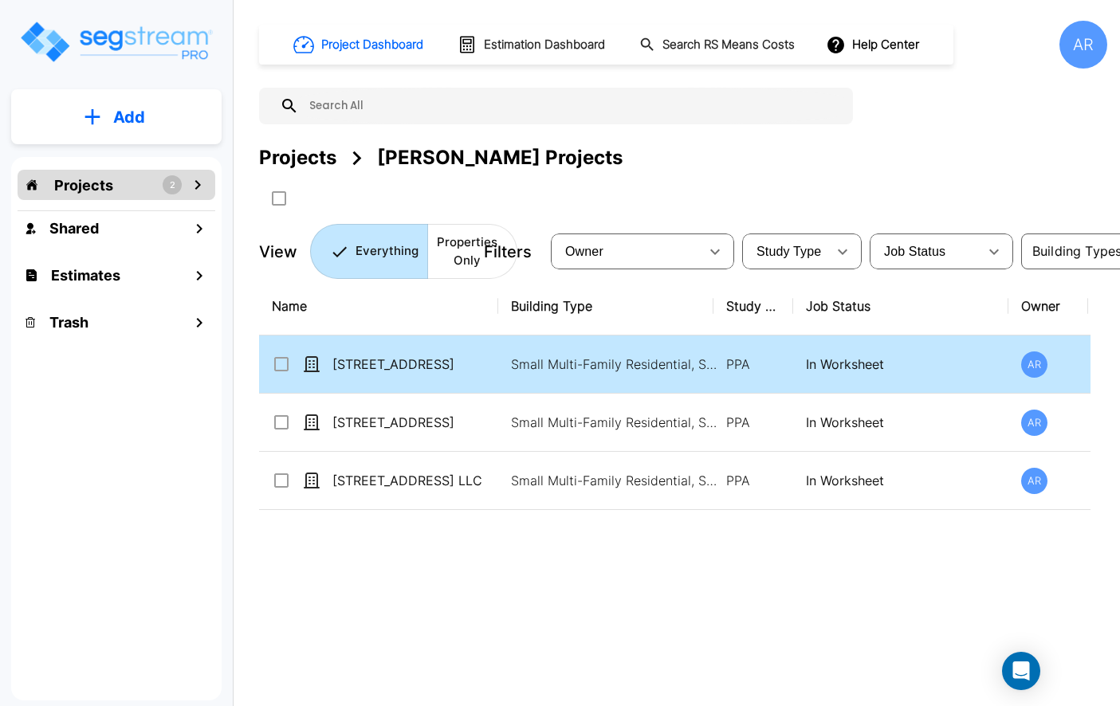
click at [387, 369] on p "[STREET_ADDRESS]" at bounding box center [411, 364] width 159 height 19
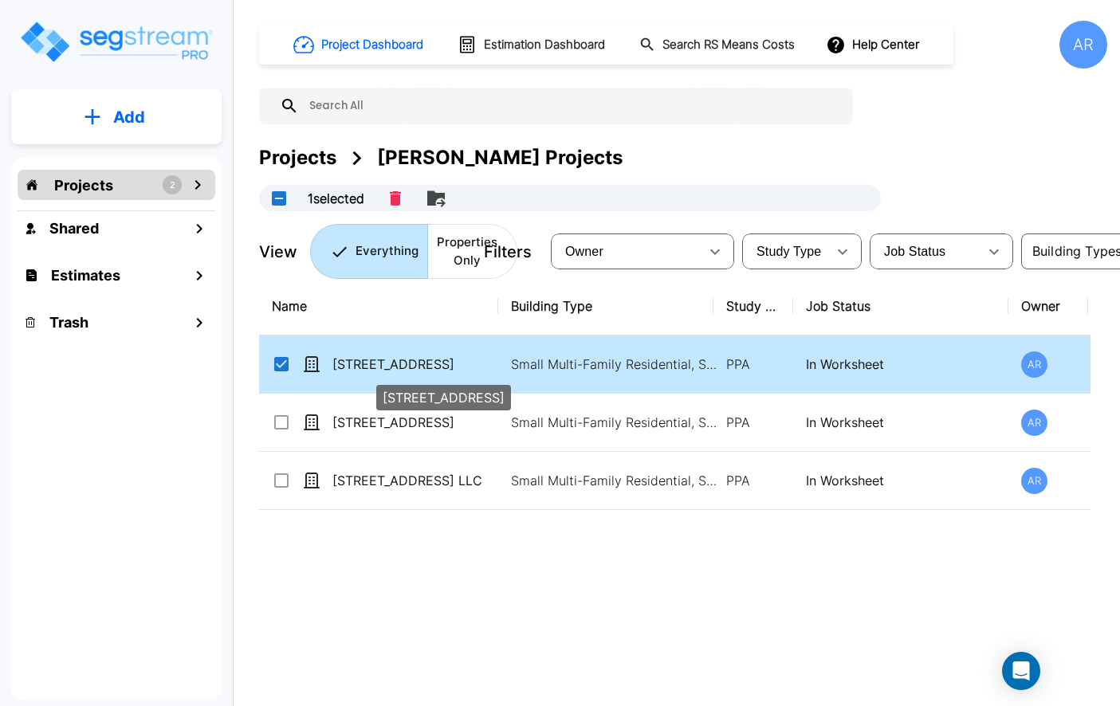
click at [387, 369] on p "[STREET_ADDRESS]" at bounding box center [411, 364] width 159 height 19
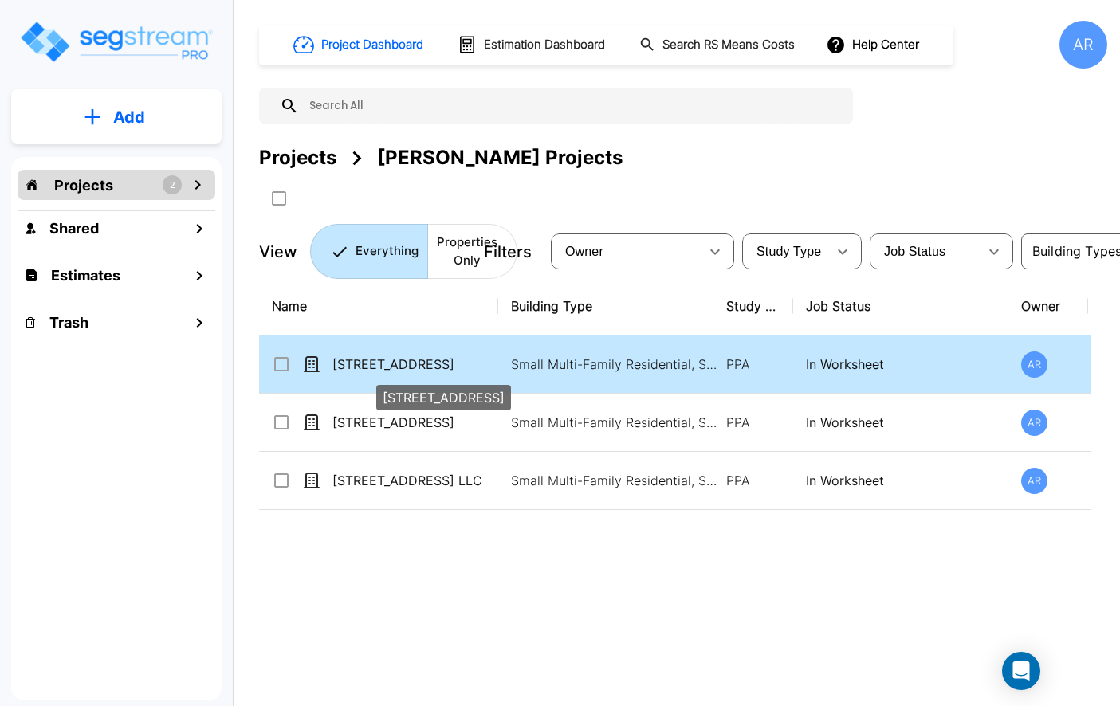
click at [387, 369] on p "[STREET_ADDRESS]" at bounding box center [411, 364] width 159 height 19
checkbox input "true"
click at [387, 369] on p "[STREET_ADDRESS]" at bounding box center [411, 364] width 159 height 19
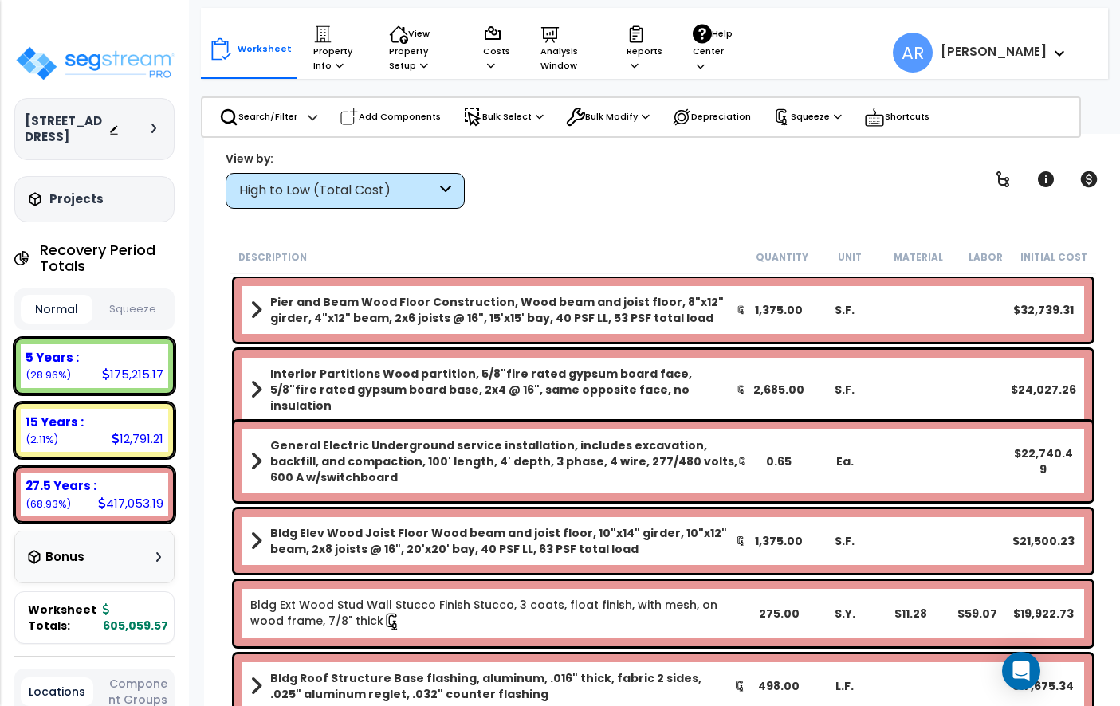
click at [127, 296] on button "Squeeze" at bounding box center [132, 310] width 72 height 28
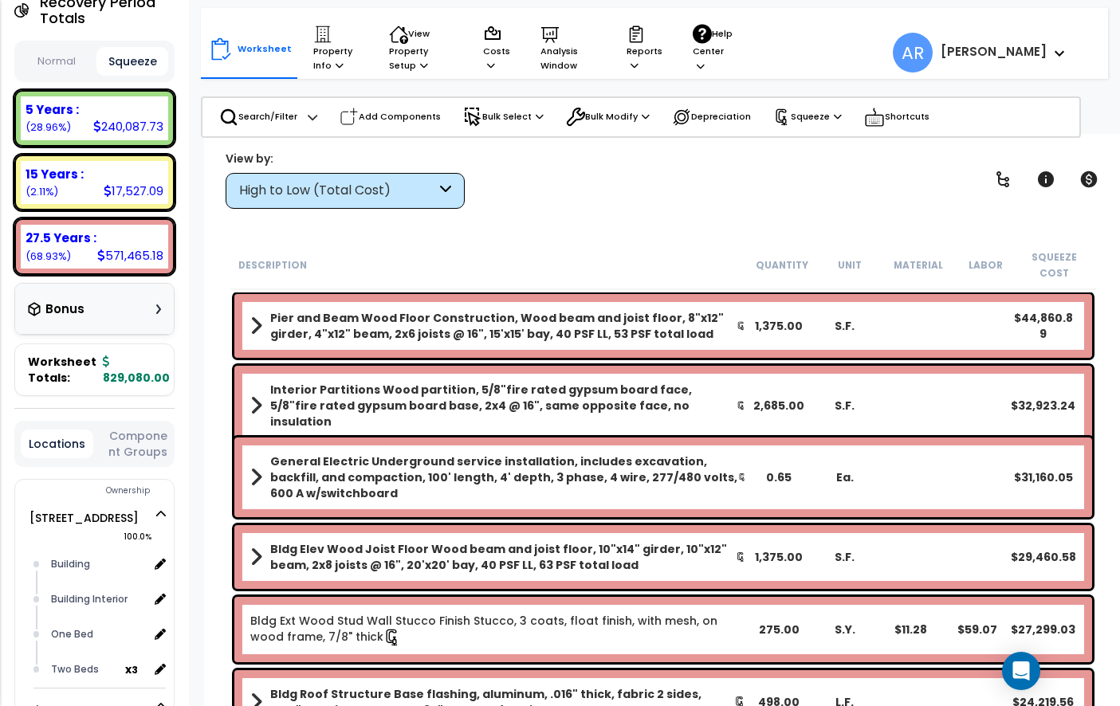
scroll to position [322, 0]
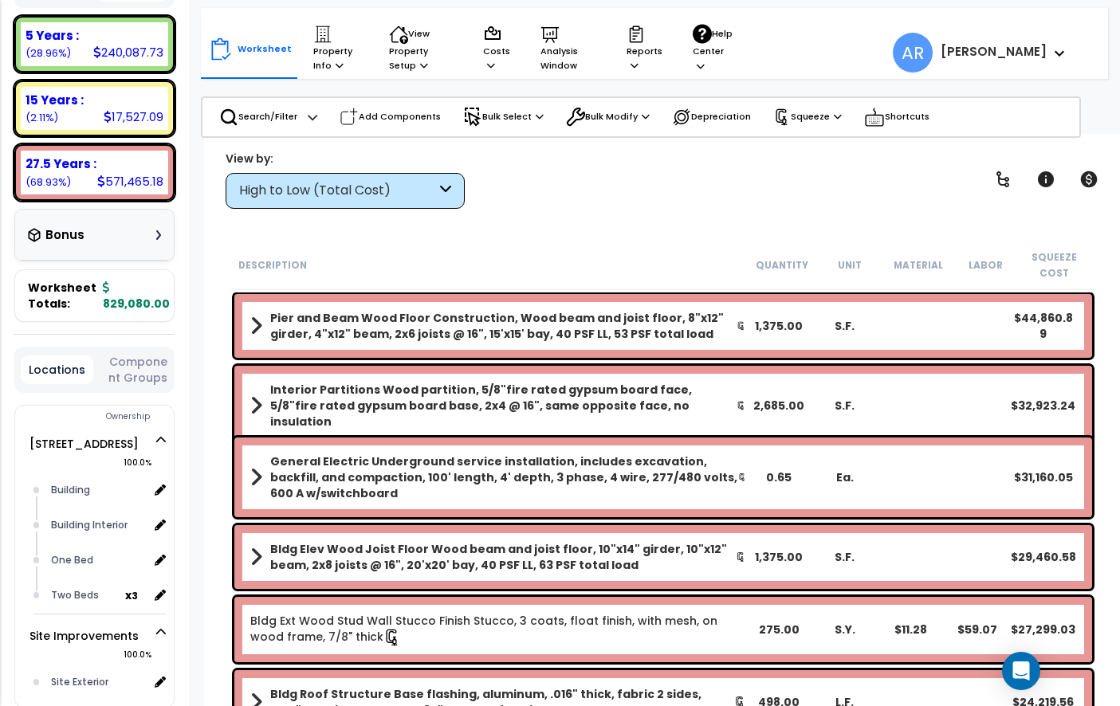
click at [103, 280] on b "829,080.00" at bounding box center [136, 296] width 67 height 32
click at [103, 284] on b "829,080.00" at bounding box center [136, 296] width 67 height 32
click at [92, 222] on div "Bonus" at bounding box center [94, 234] width 133 height 31
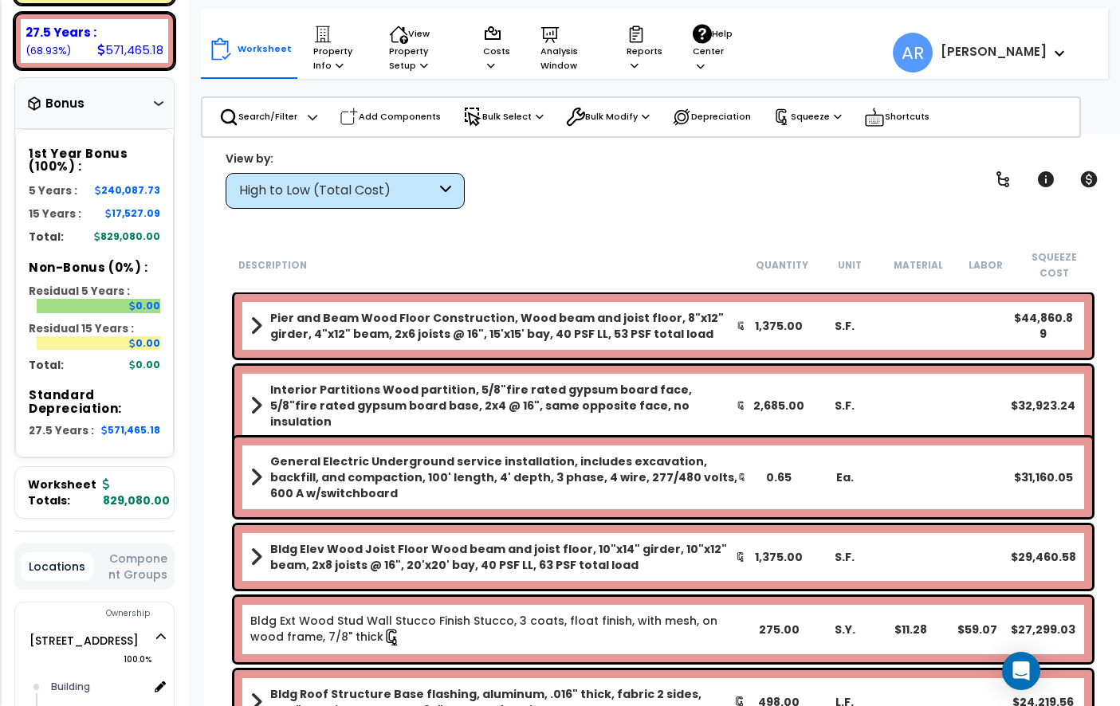
scroll to position [438, 0]
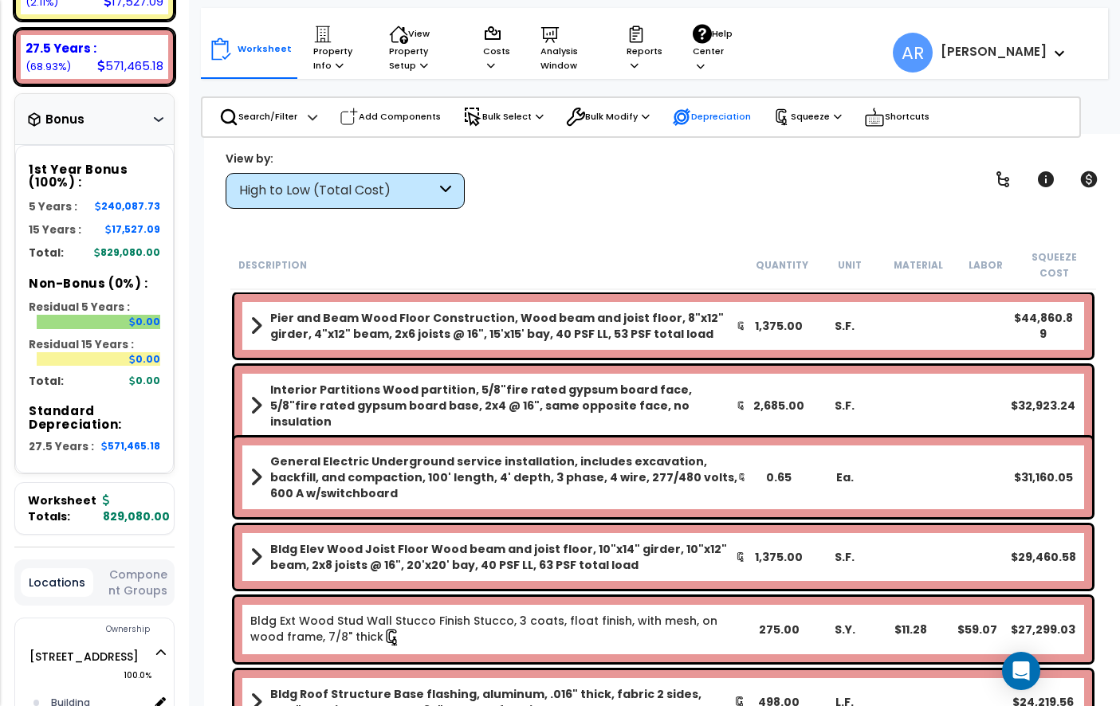
click at [719, 121] on p "Depreciation" at bounding box center [711, 117] width 79 height 19
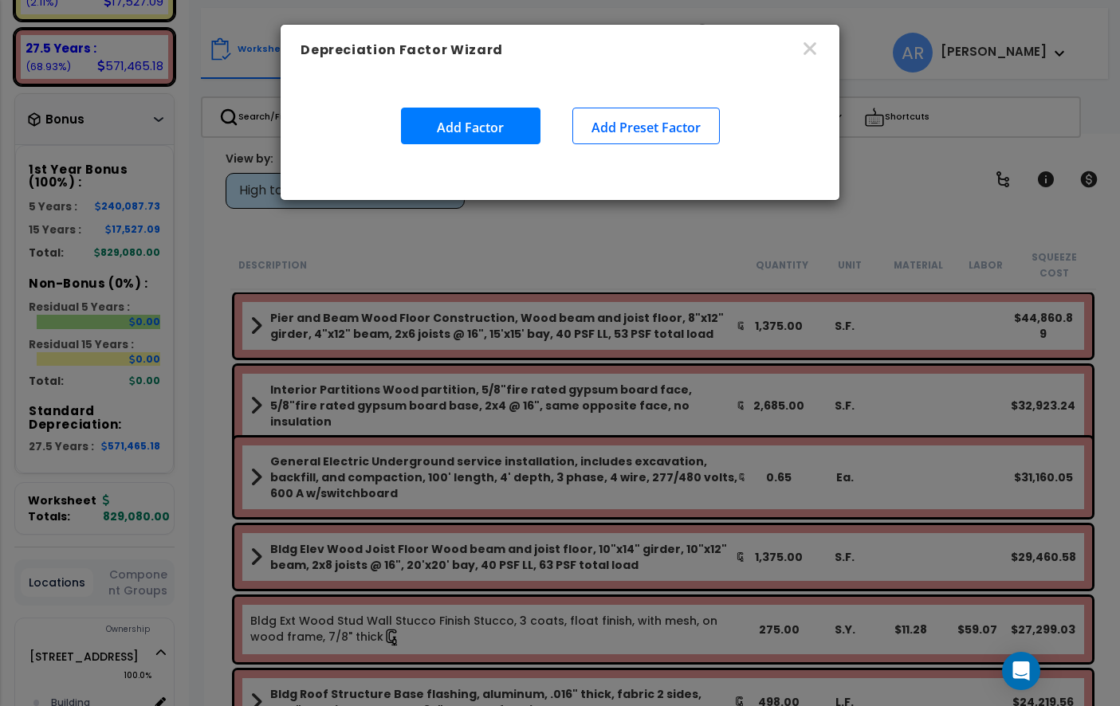
click at [509, 123] on button "Add Factor" at bounding box center [470, 126] width 139 height 37
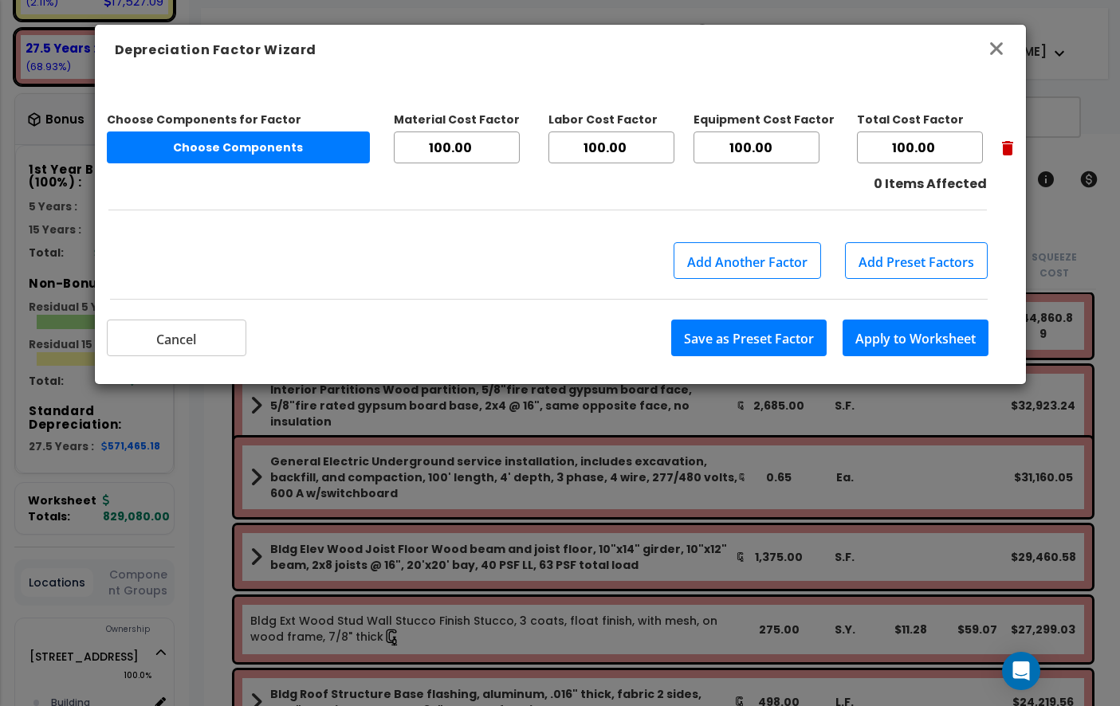
click at [993, 49] on icon "button" at bounding box center [996, 48] width 19 height 19
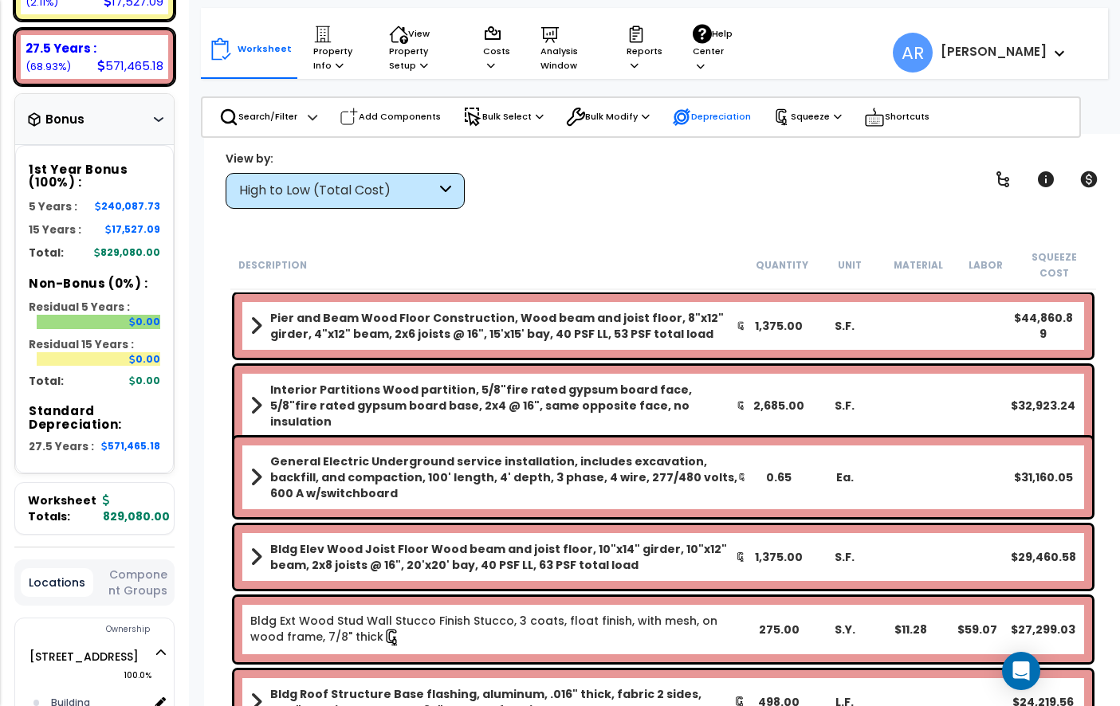
click at [731, 120] on p "Depreciation" at bounding box center [711, 117] width 79 height 19
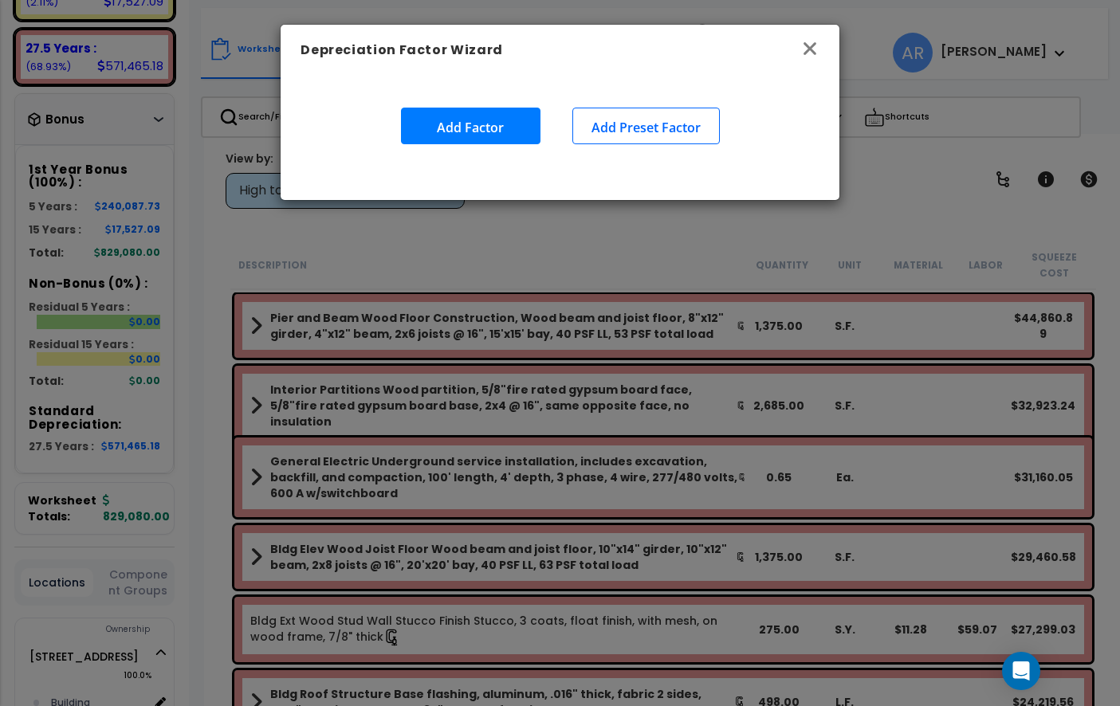
click at [805, 44] on icon "button" at bounding box center [809, 48] width 13 height 13
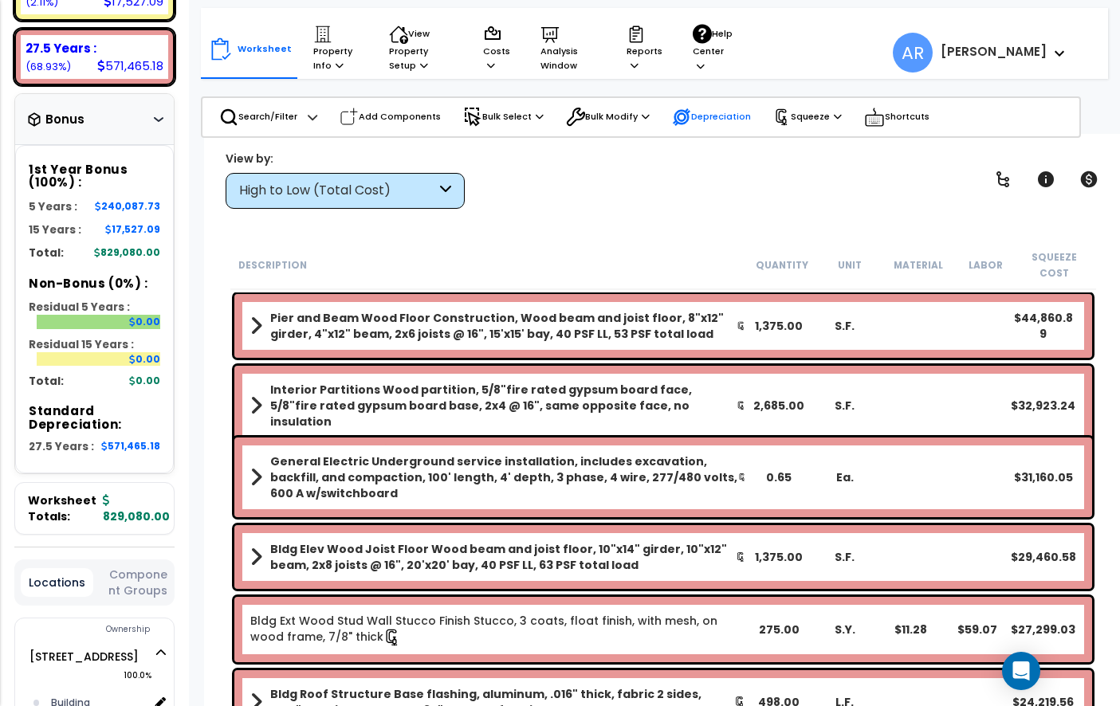
drag, startPoint x: 771, startPoint y: 120, endPoint x: 733, endPoint y: 120, distance: 37.5
click at [748, 120] on div "Search/Filter Additional Search / Filter Add Components Bulk Select Select By..…" at bounding box center [641, 116] width 880 height 41
click at [835, 109] on p "Squeeze" at bounding box center [807, 117] width 69 height 18
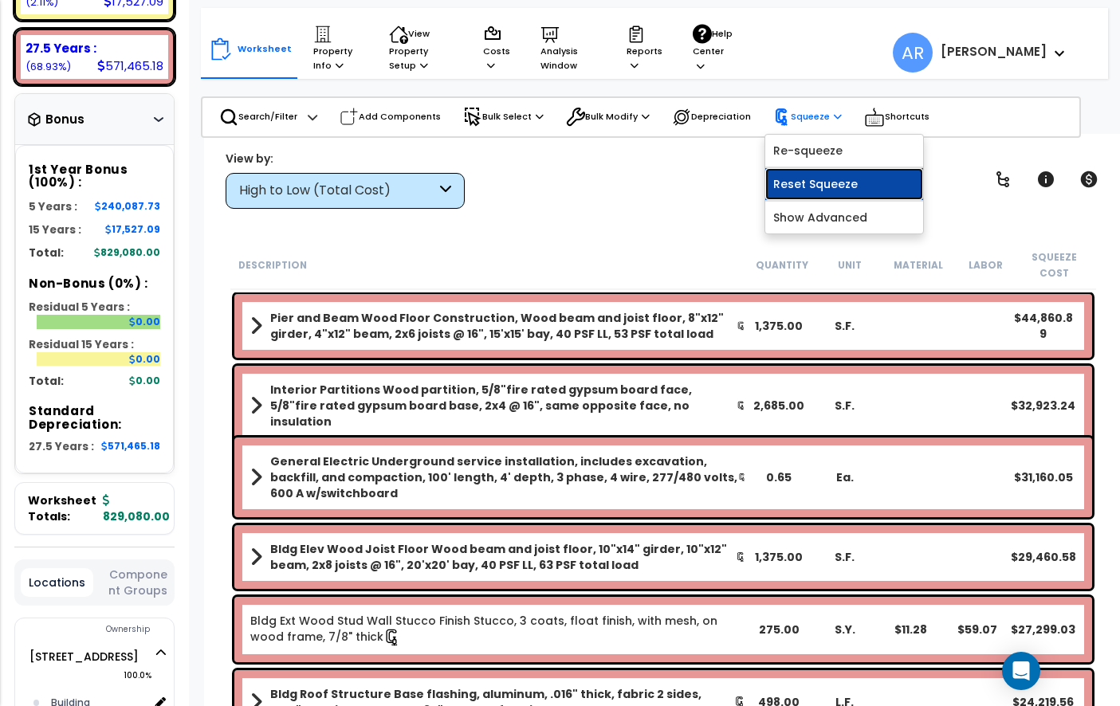
click at [835, 186] on link "Reset Squeeze" at bounding box center [844, 184] width 158 height 32
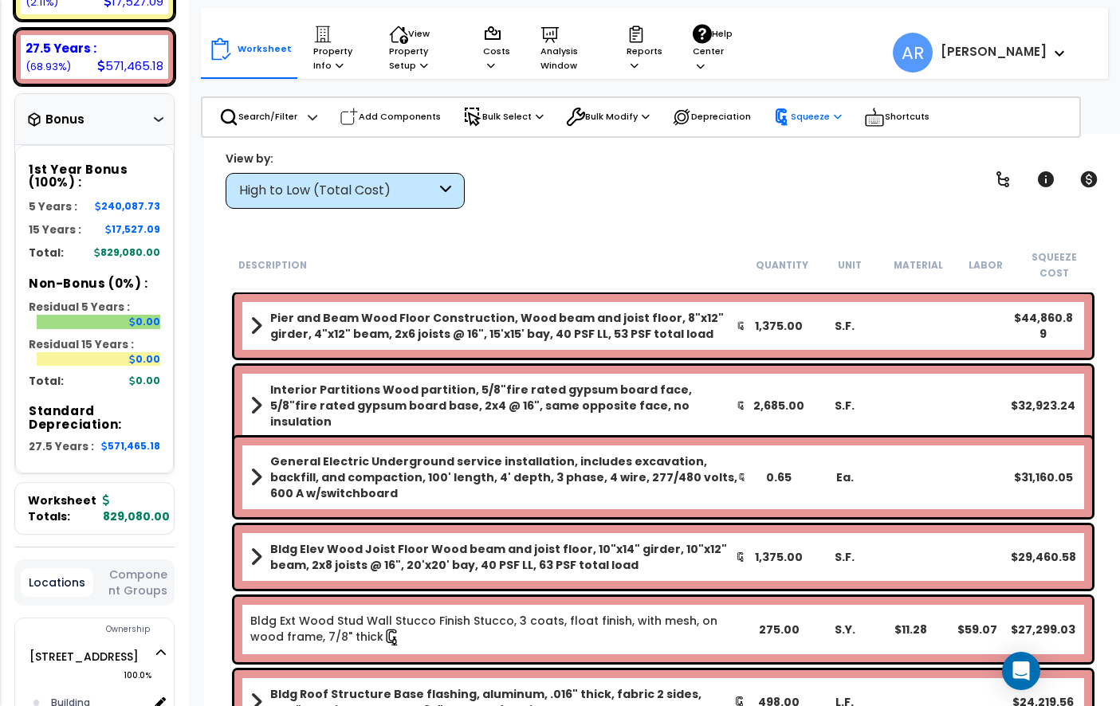
click at [806, 120] on p "Squeeze" at bounding box center [807, 117] width 69 height 18
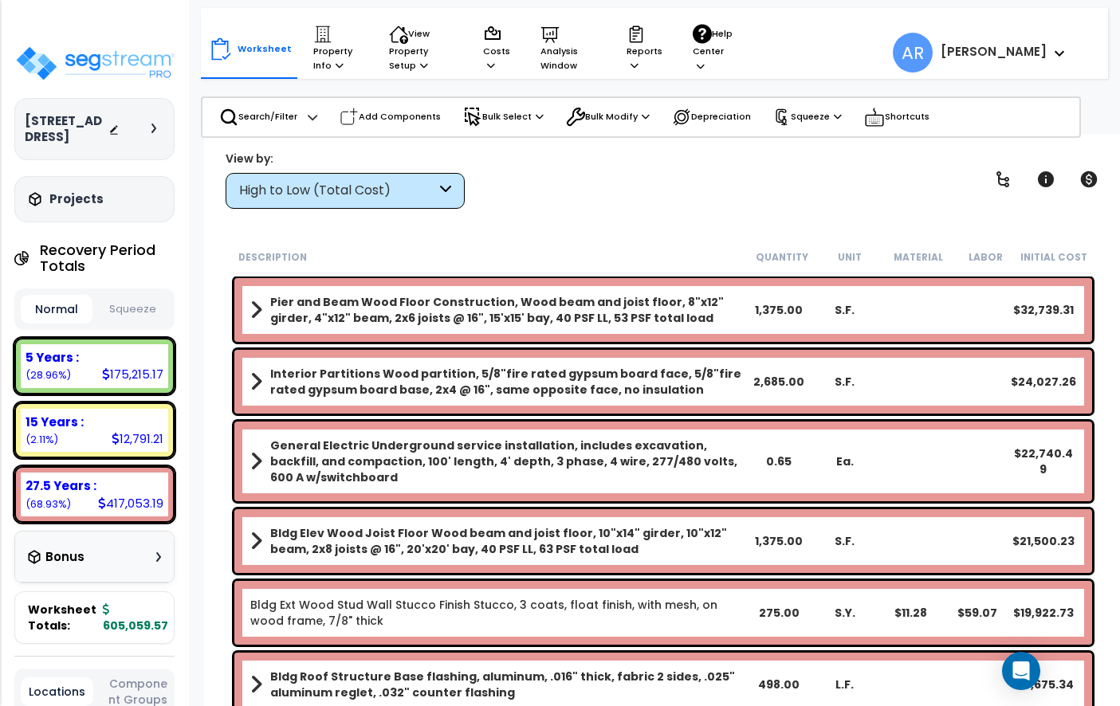
click at [135, 296] on button "Squeeze" at bounding box center [132, 310] width 72 height 28
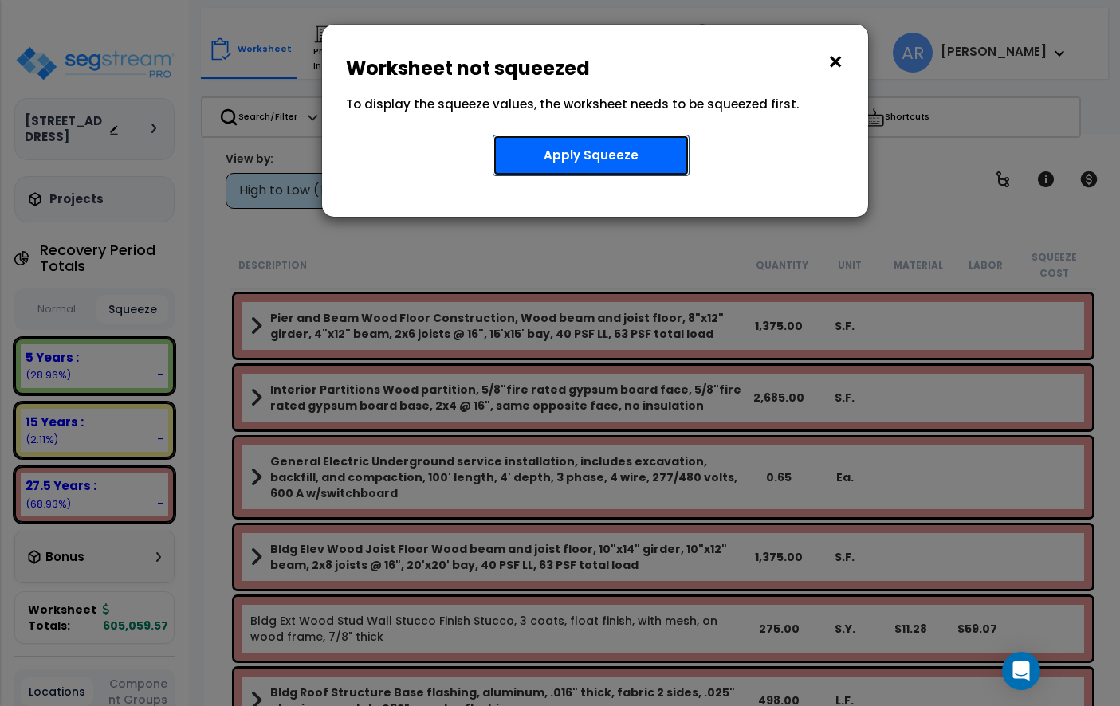
click at [627, 158] on button "Apply Squeeze" at bounding box center [591, 155] width 197 height 41
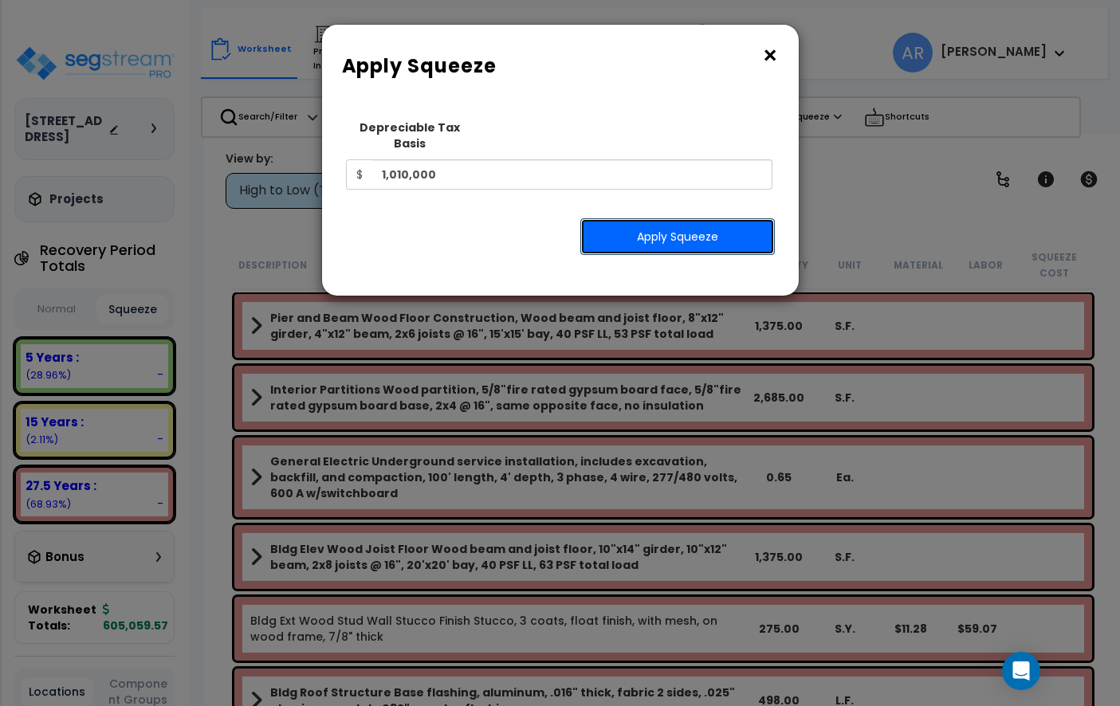
click at [656, 218] on button "Apply Squeeze" at bounding box center [677, 236] width 194 height 37
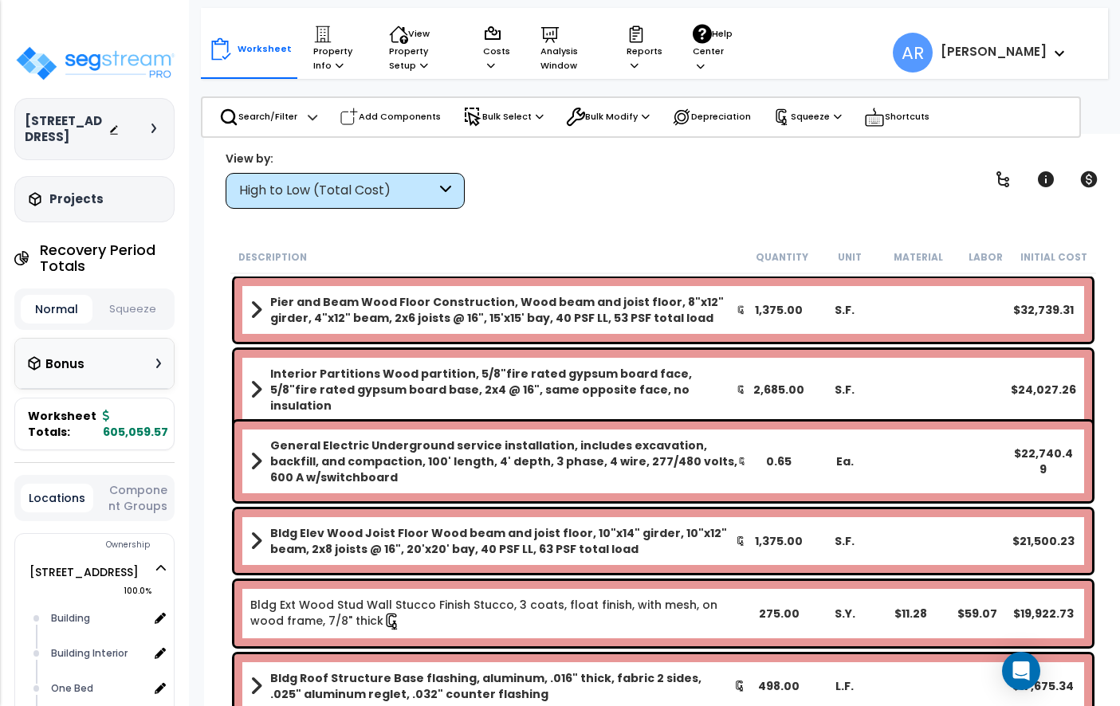
click at [135, 296] on button "Squeeze" at bounding box center [132, 310] width 72 height 28
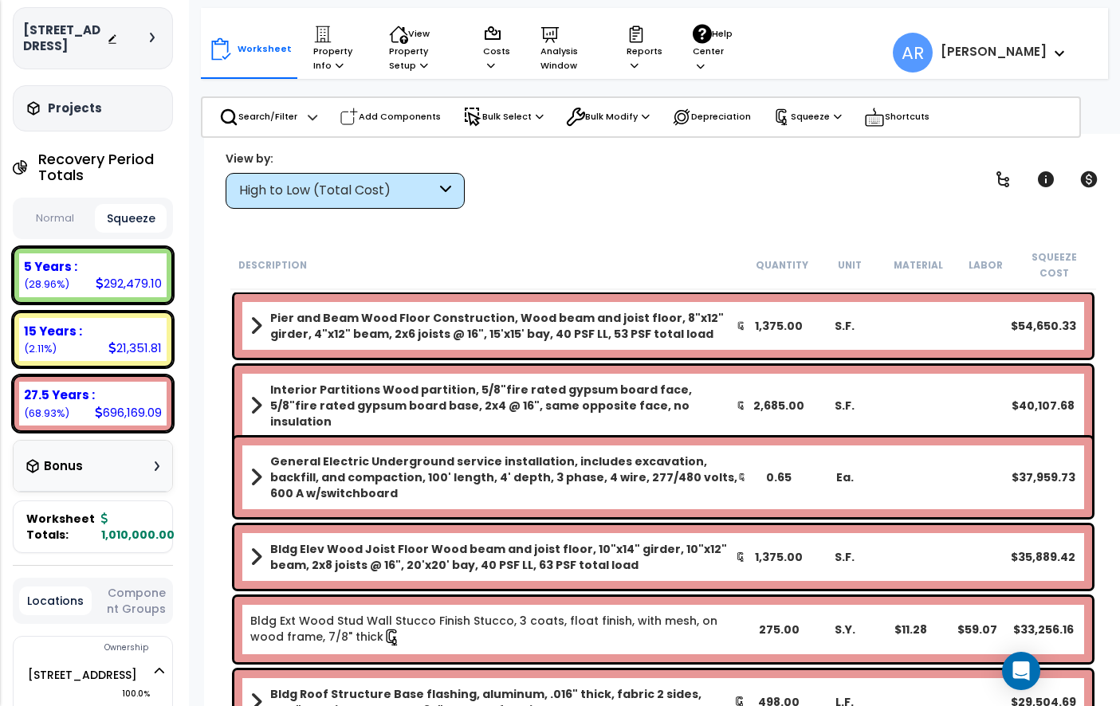
scroll to position [92, 2]
click at [125, 450] on div "Bonus" at bounding box center [92, 465] width 133 height 31
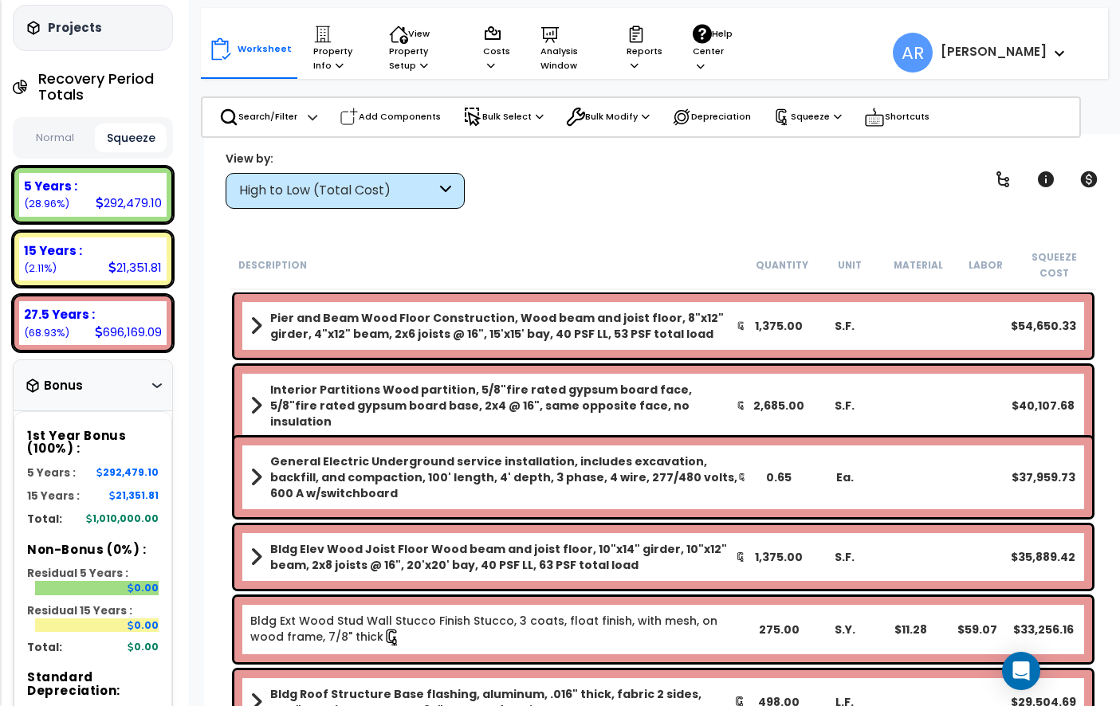
scroll to position [0, 2]
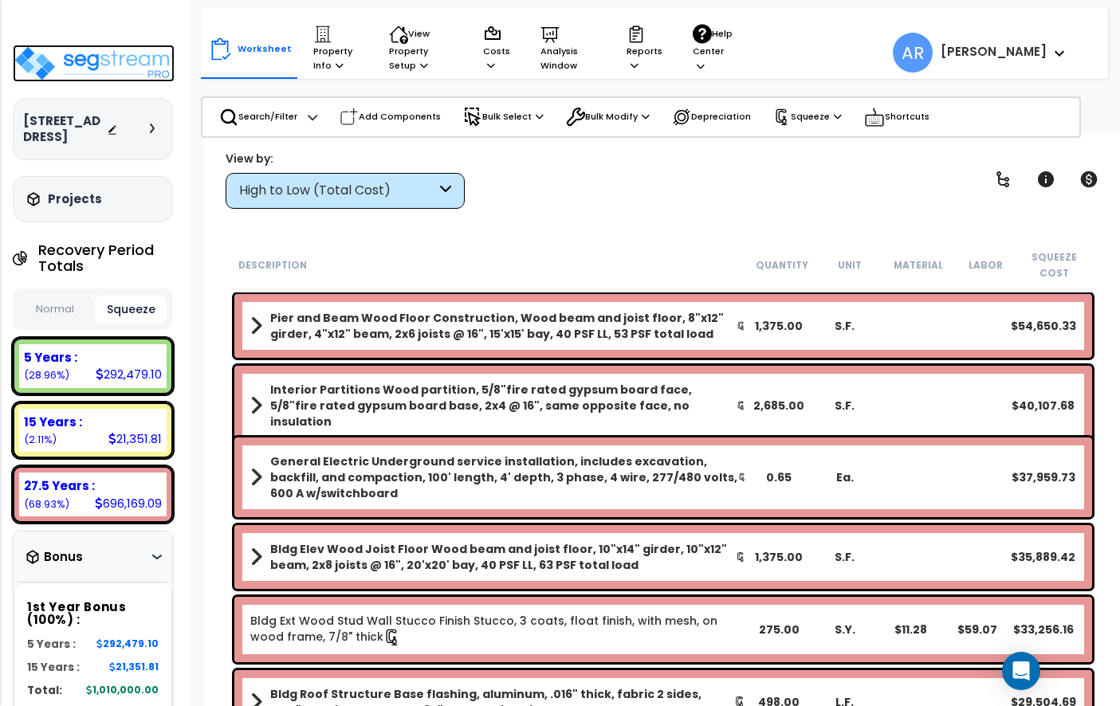
click at [135, 59] on img at bounding box center [94, 63] width 162 height 37
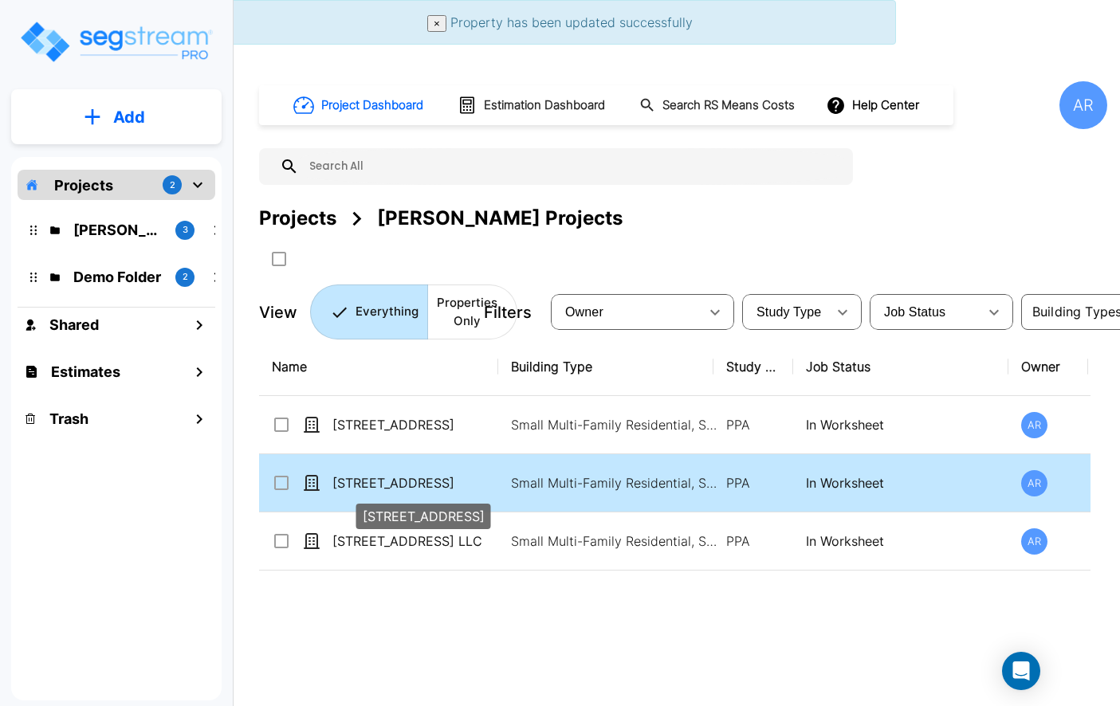
click at [382, 483] on p "[STREET_ADDRESS]" at bounding box center [411, 482] width 159 height 19
checkbox input "true"
click at [382, 483] on p "[STREET_ADDRESS]" at bounding box center [411, 482] width 159 height 19
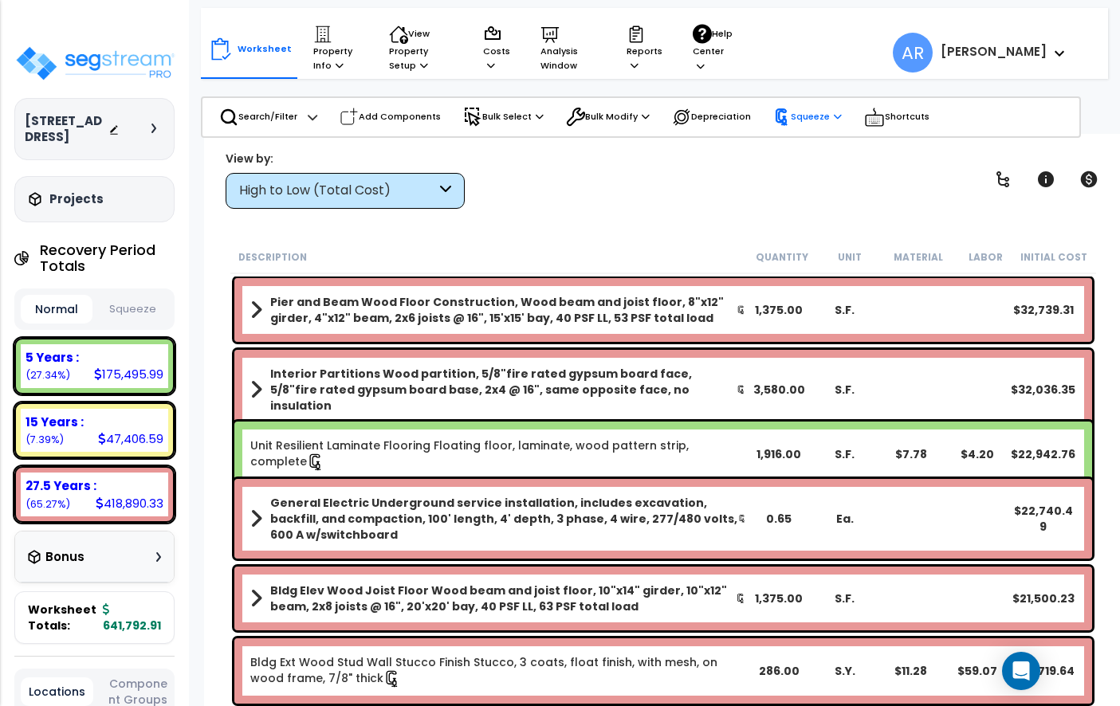
click at [806, 108] on p "Squeeze" at bounding box center [807, 117] width 69 height 18
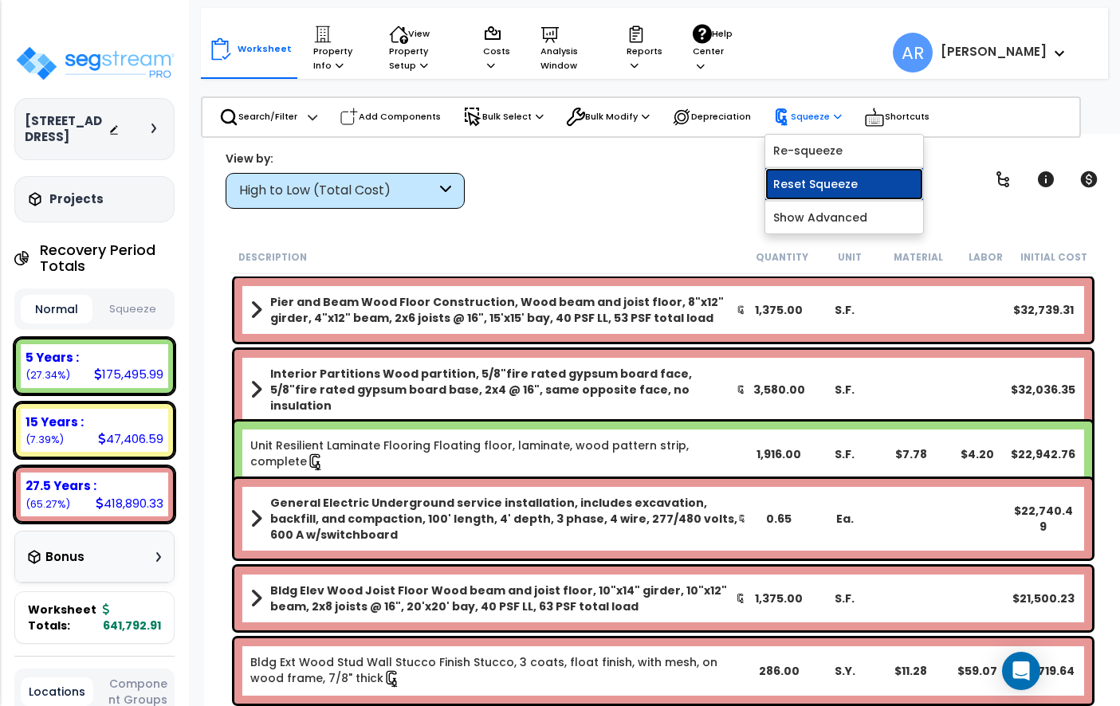
click at [814, 175] on link "Reset Squeeze" at bounding box center [844, 184] width 158 height 32
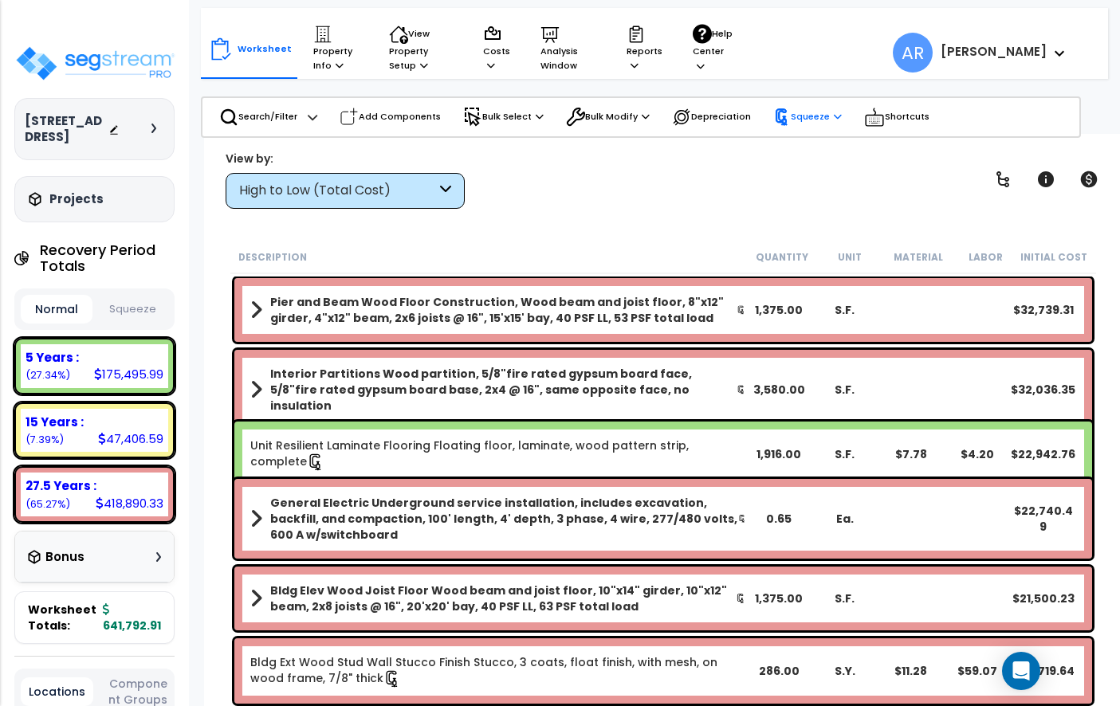
click at [803, 118] on p "Squeeze" at bounding box center [807, 117] width 69 height 18
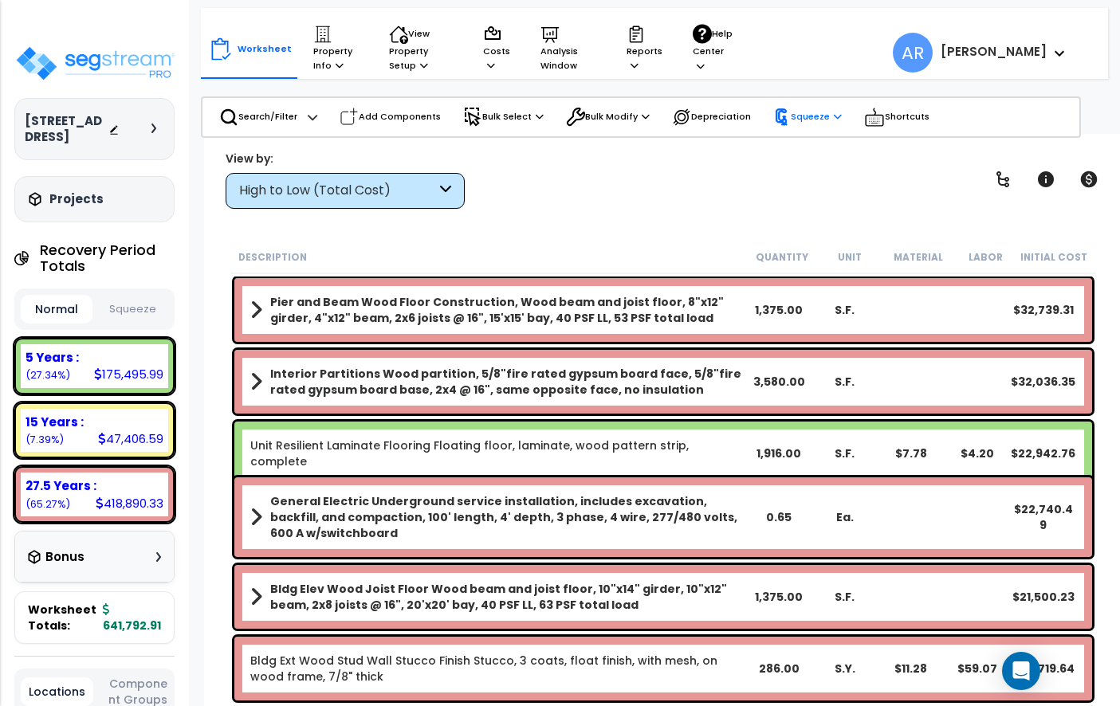
click at [784, 116] on icon at bounding box center [782, 117] width 18 height 18
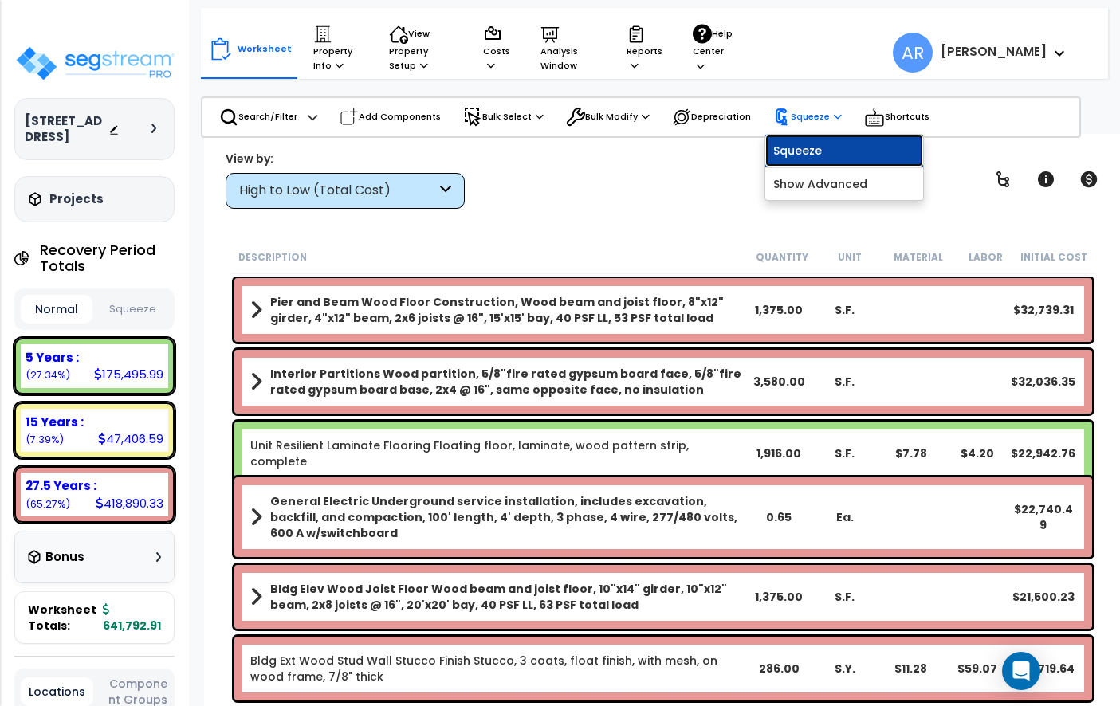
click at [786, 147] on link "Squeeze" at bounding box center [844, 151] width 158 height 32
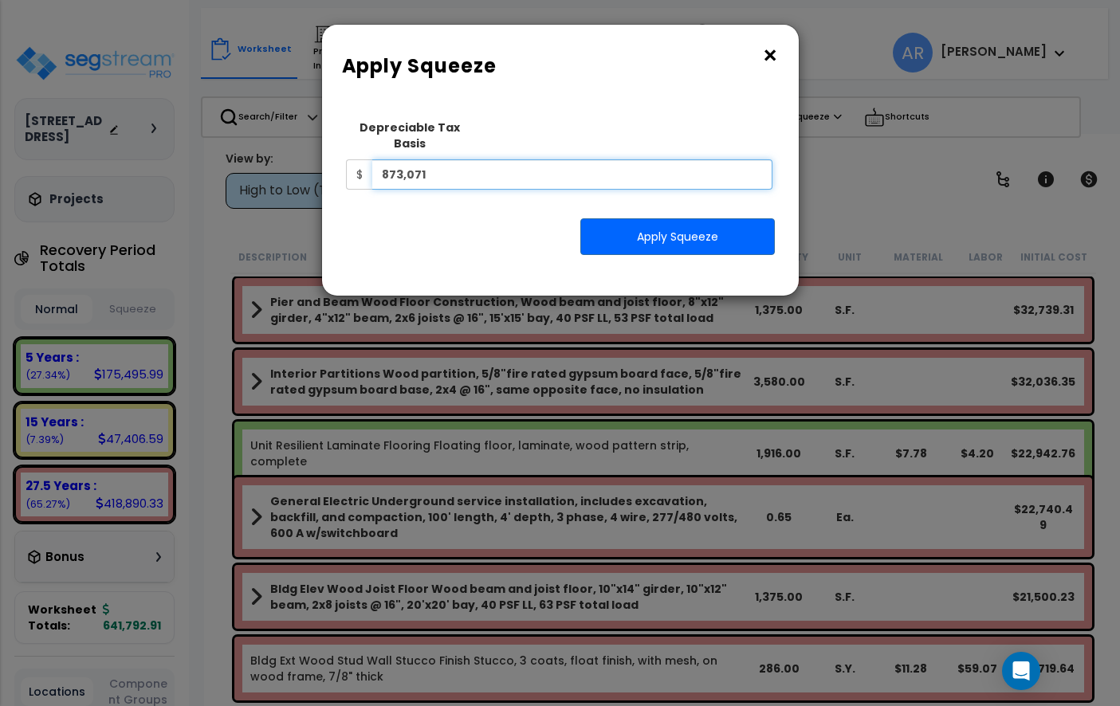
click at [469, 163] on input "873,071" at bounding box center [572, 174] width 401 height 30
type input "1,010,000"
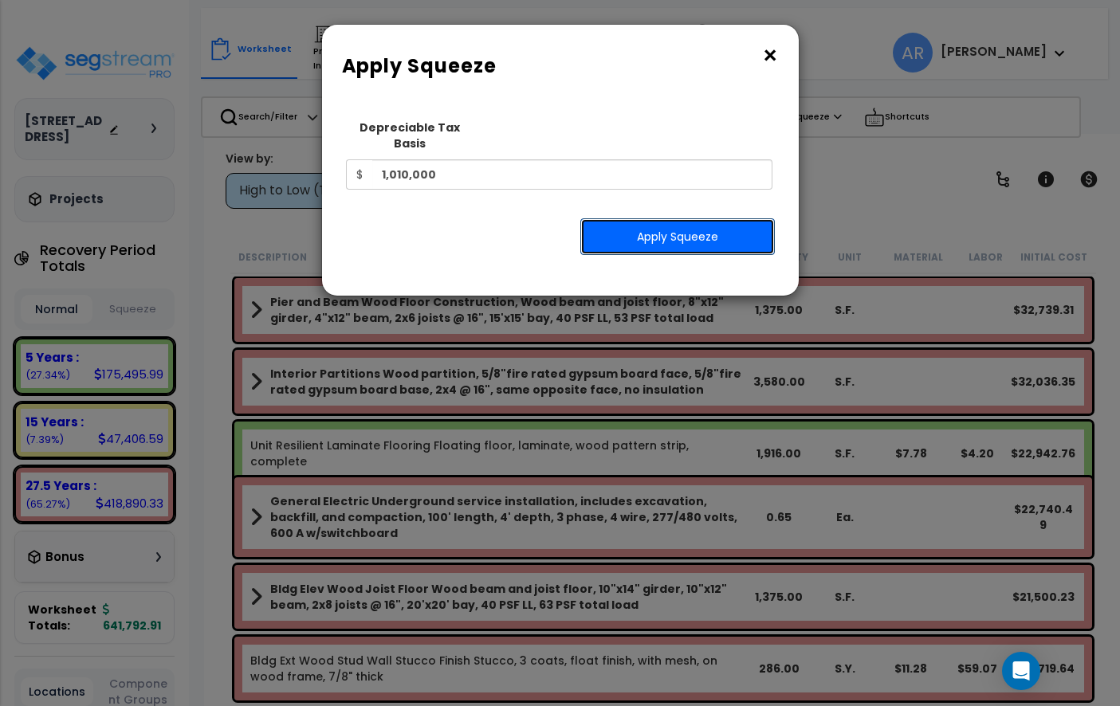
click at [642, 218] on button "Apply Squeeze" at bounding box center [677, 236] width 194 height 37
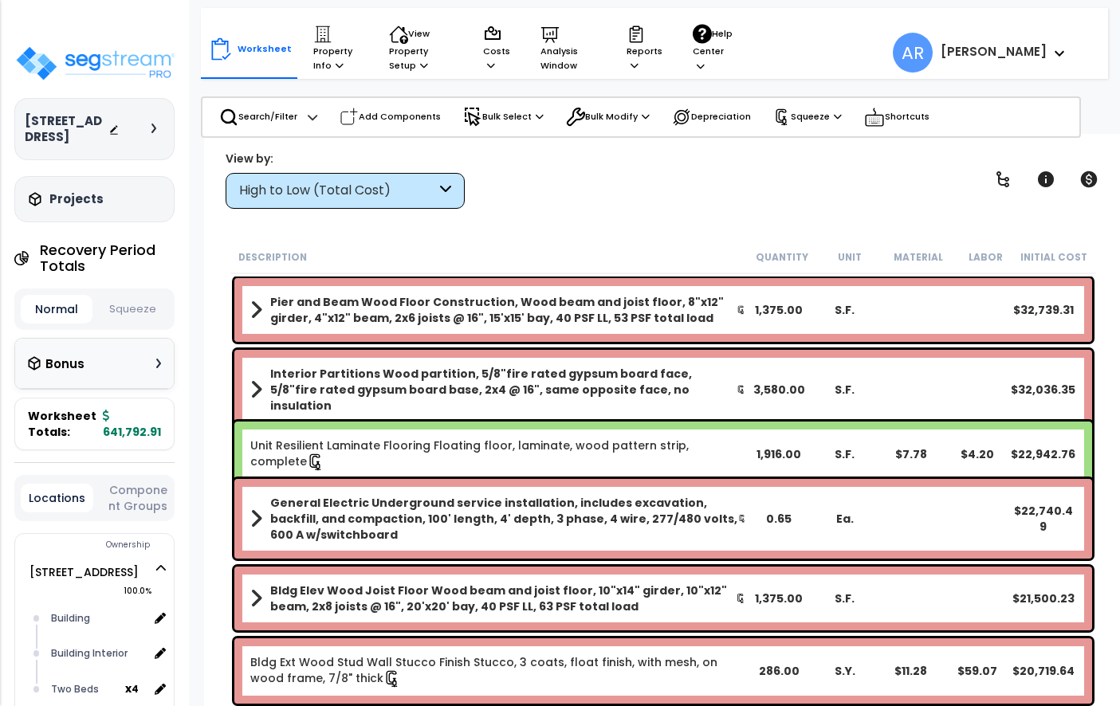
click at [135, 307] on button "Squeeze" at bounding box center [132, 310] width 72 height 28
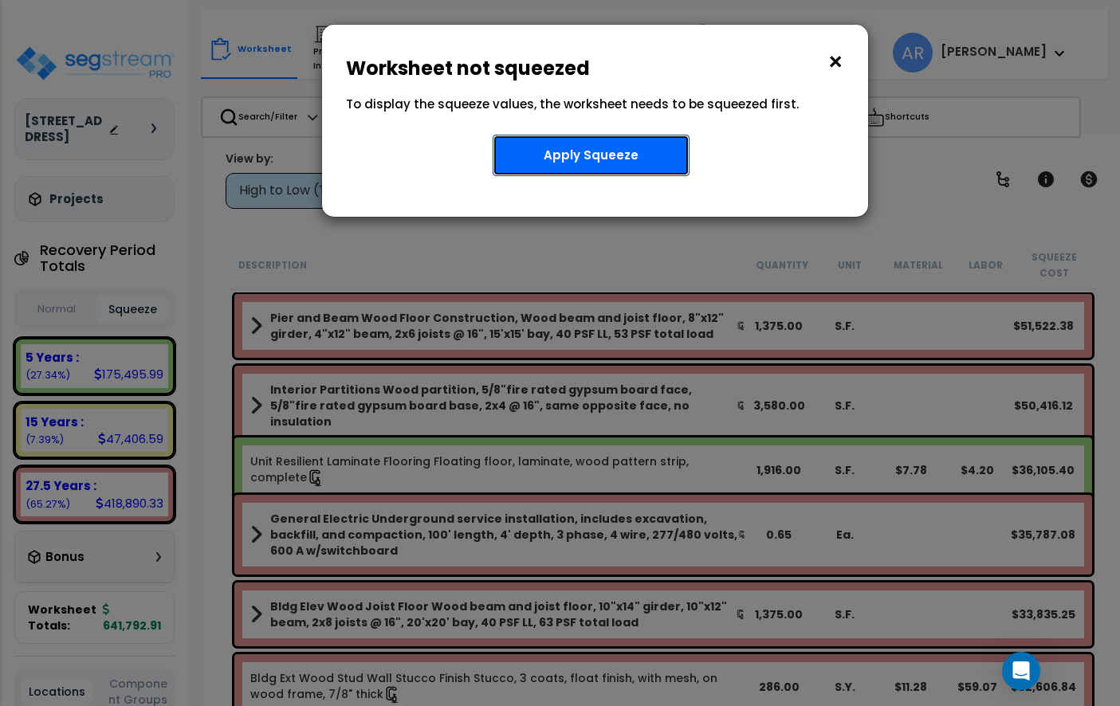
click at [601, 151] on button "Apply Squeeze" at bounding box center [591, 155] width 197 height 41
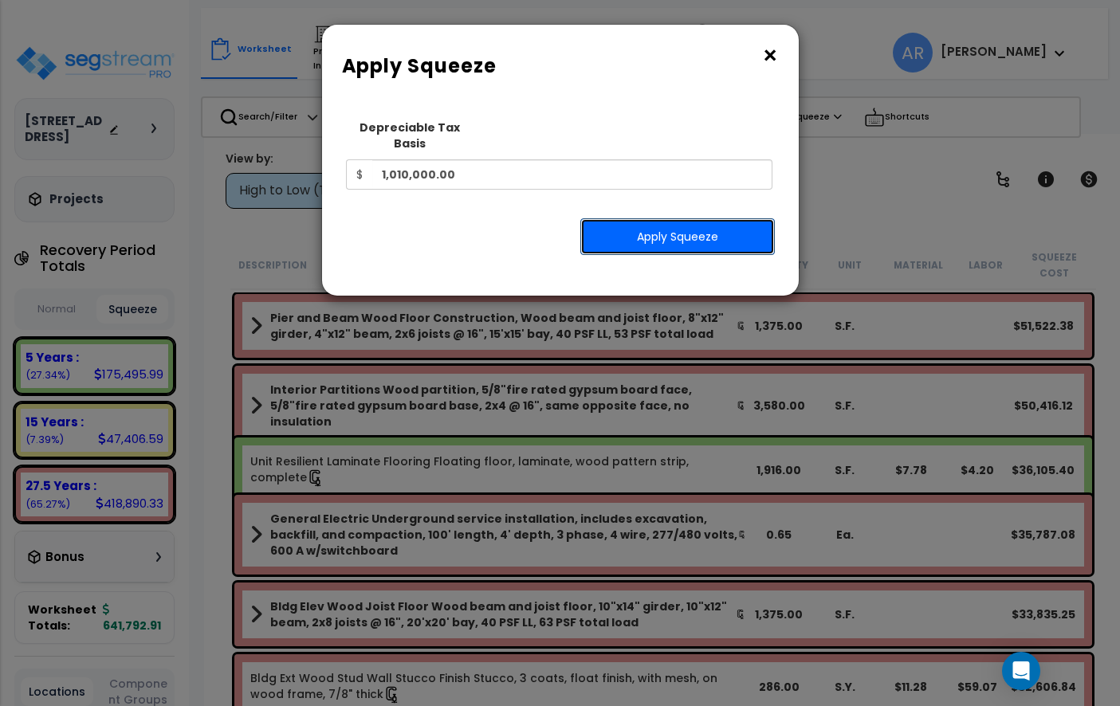
click at [634, 233] on button "Apply Squeeze" at bounding box center [677, 236] width 194 height 37
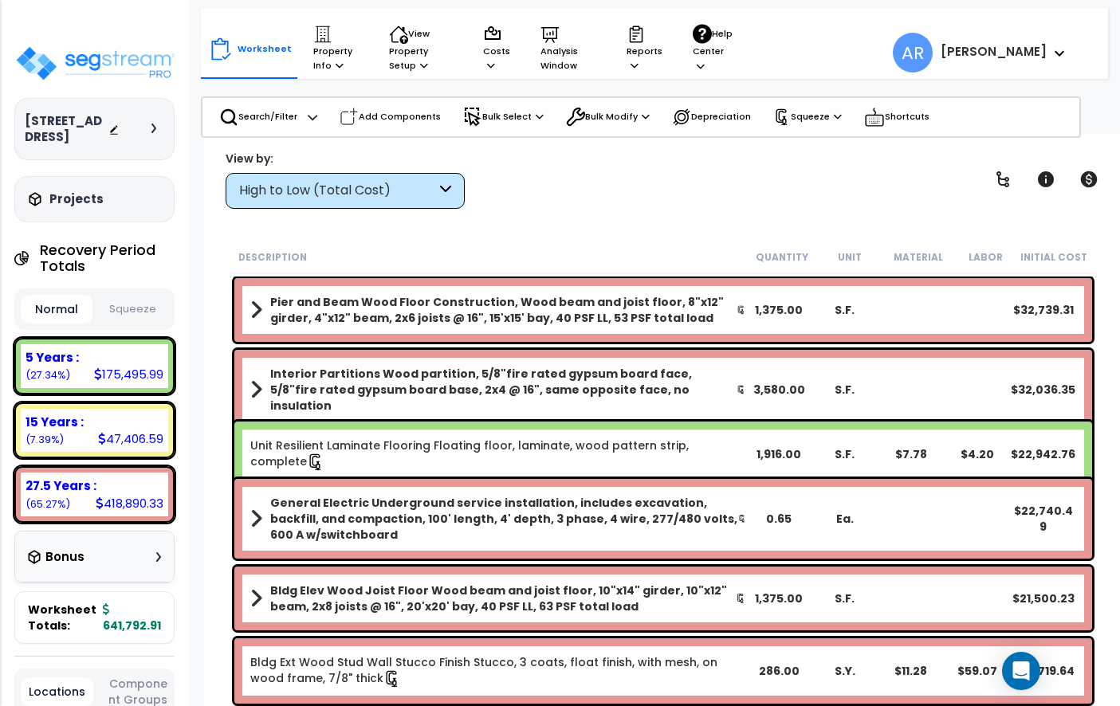
click at [124, 299] on button "Squeeze" at bounding box center [132, 310] width 72 height 28
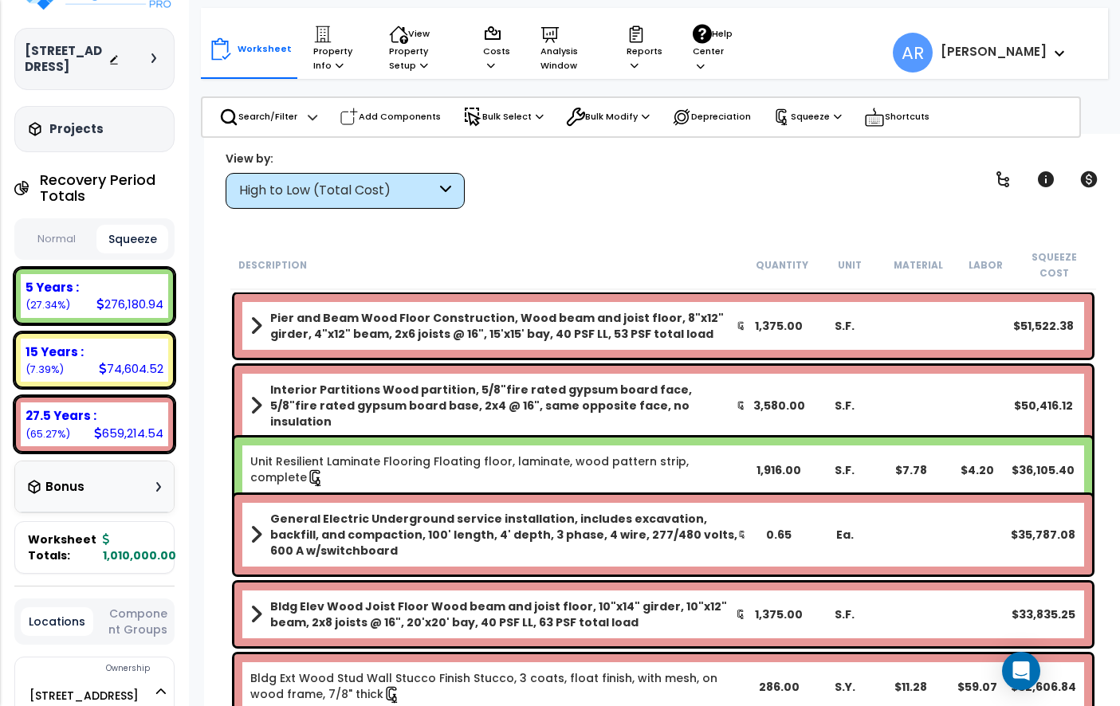
scroll to position [68, 0]
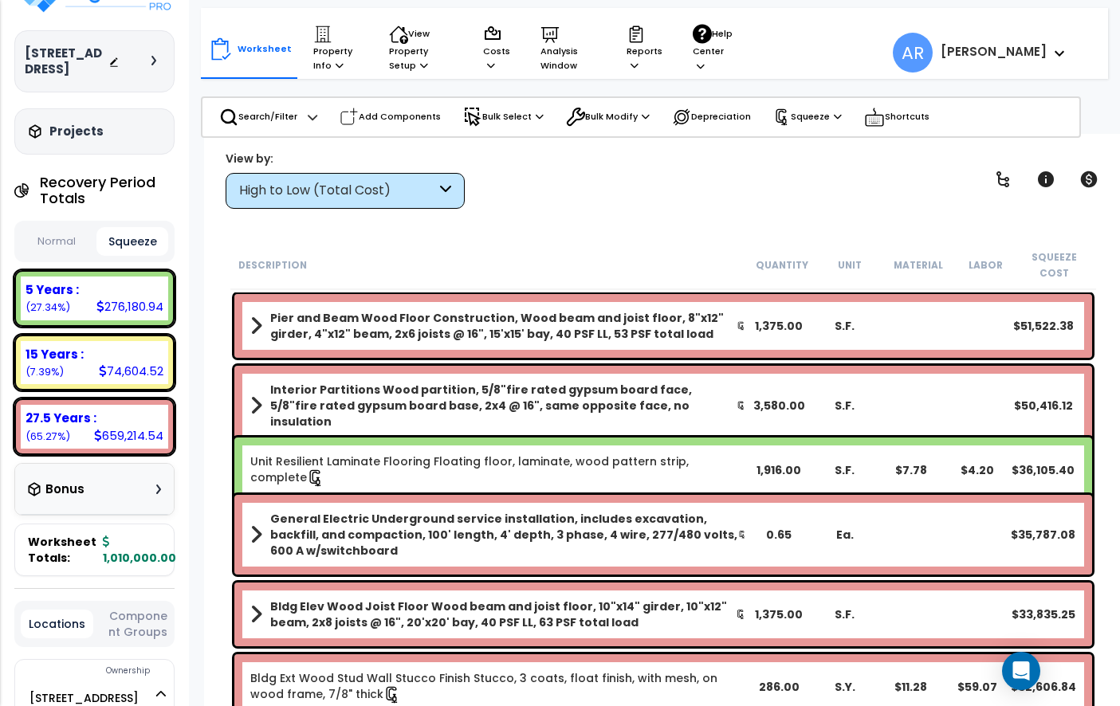
click at [120, 487] on div "Bonus" at bounding box center [94, 488] width 133 height 31
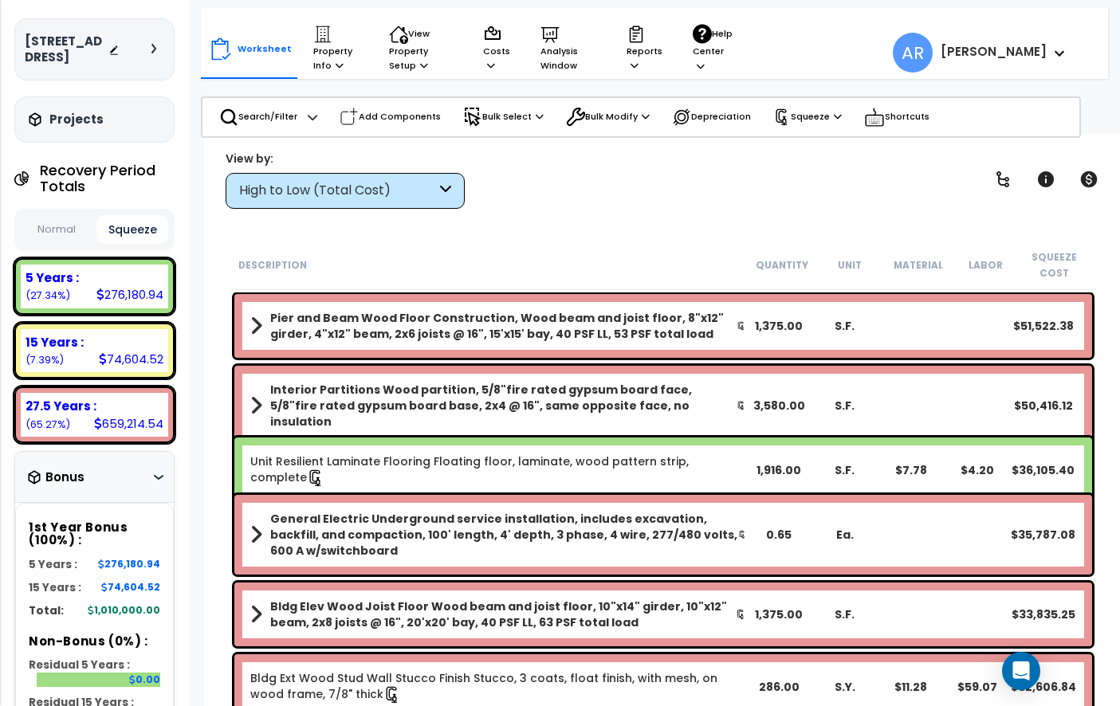
scroll to position [0, 0]
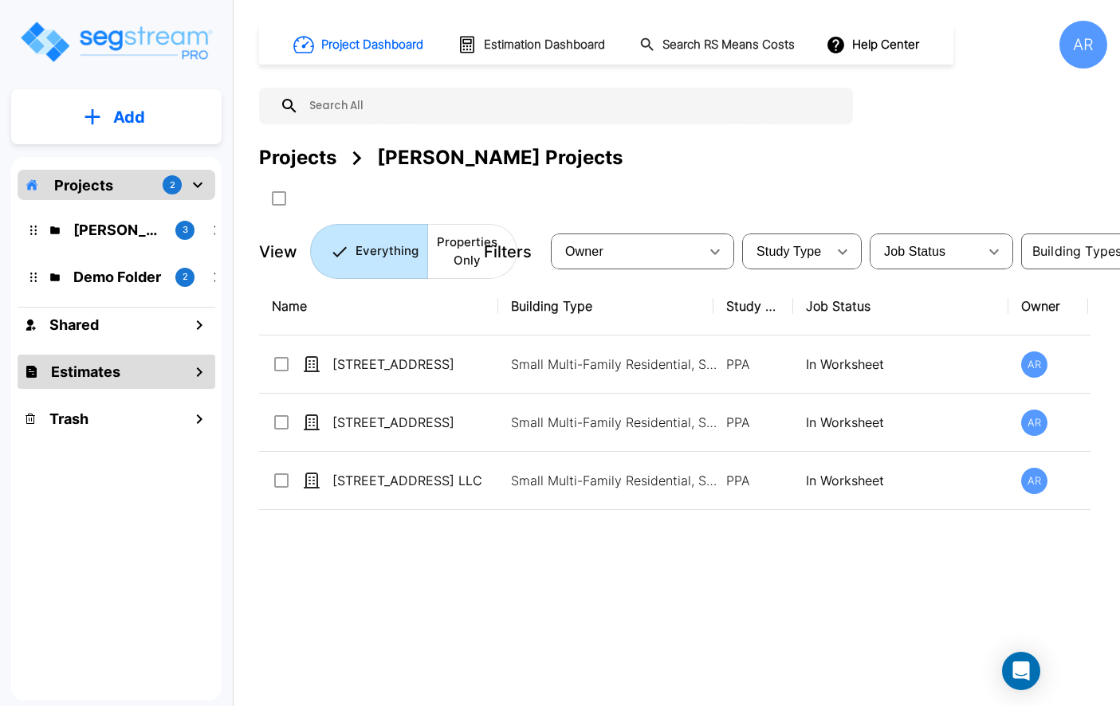
click at [100, 359] on div "Estimates" at bounding box center [117, 372] width 198 height 34
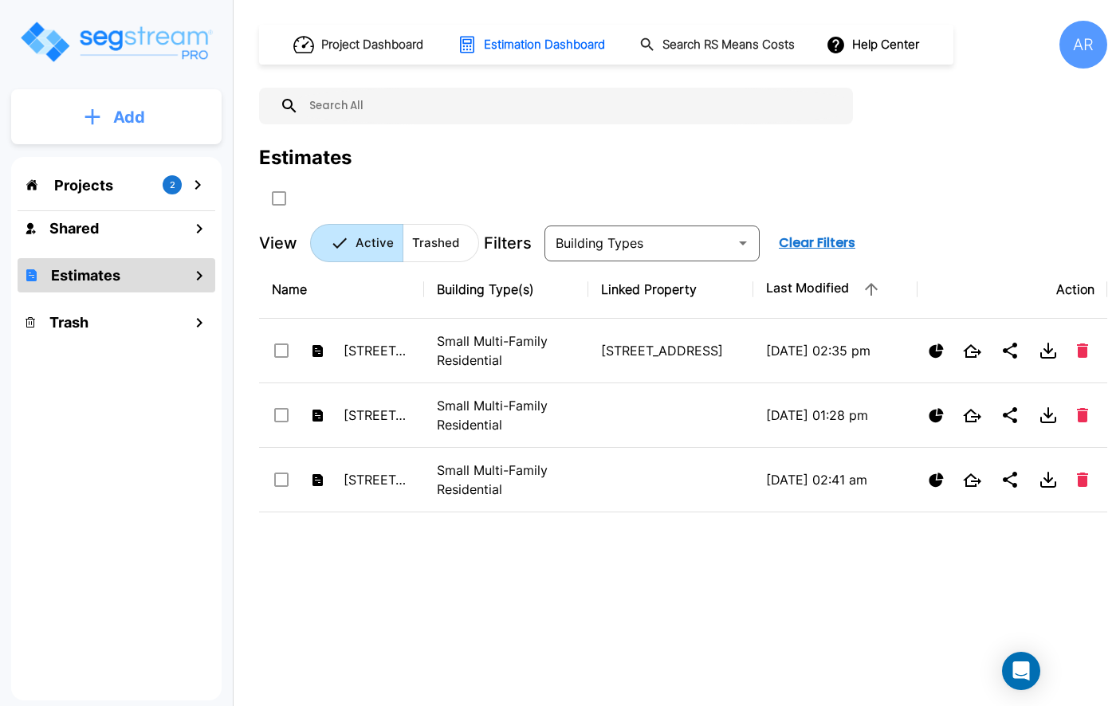
click at [163, 116] on button "Add" at bounding box center [116, 117] width 210 height 46
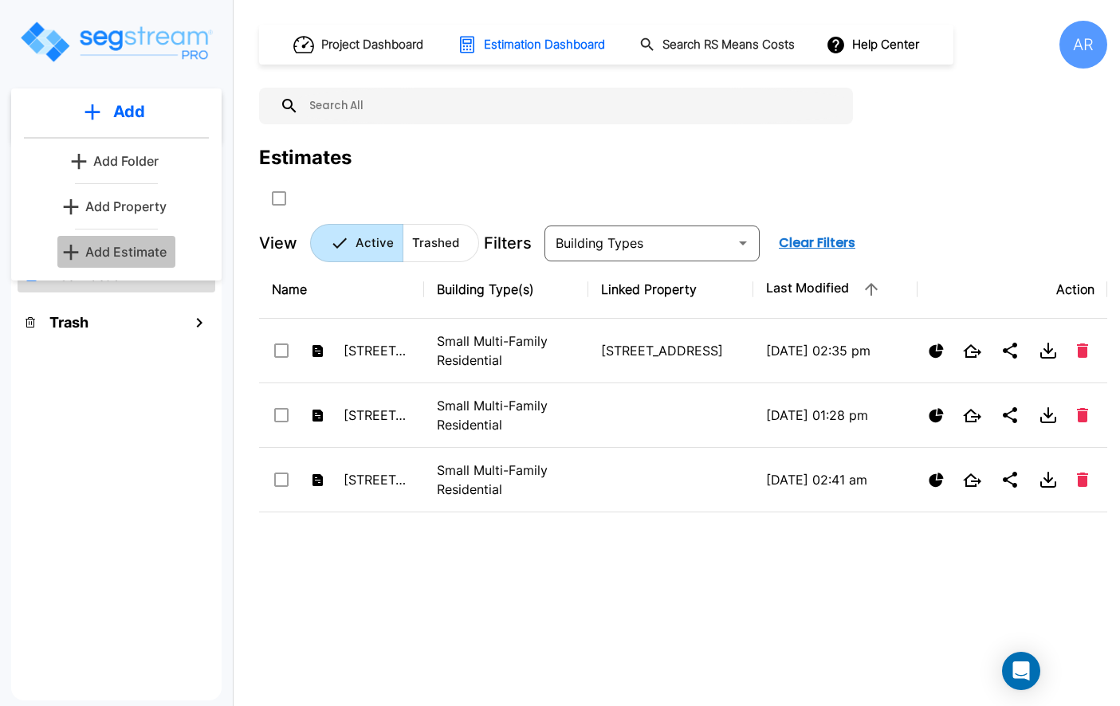
click at [136, 242] on p "Add Estimate" at bounding box center [125, 251] width 81 height 19
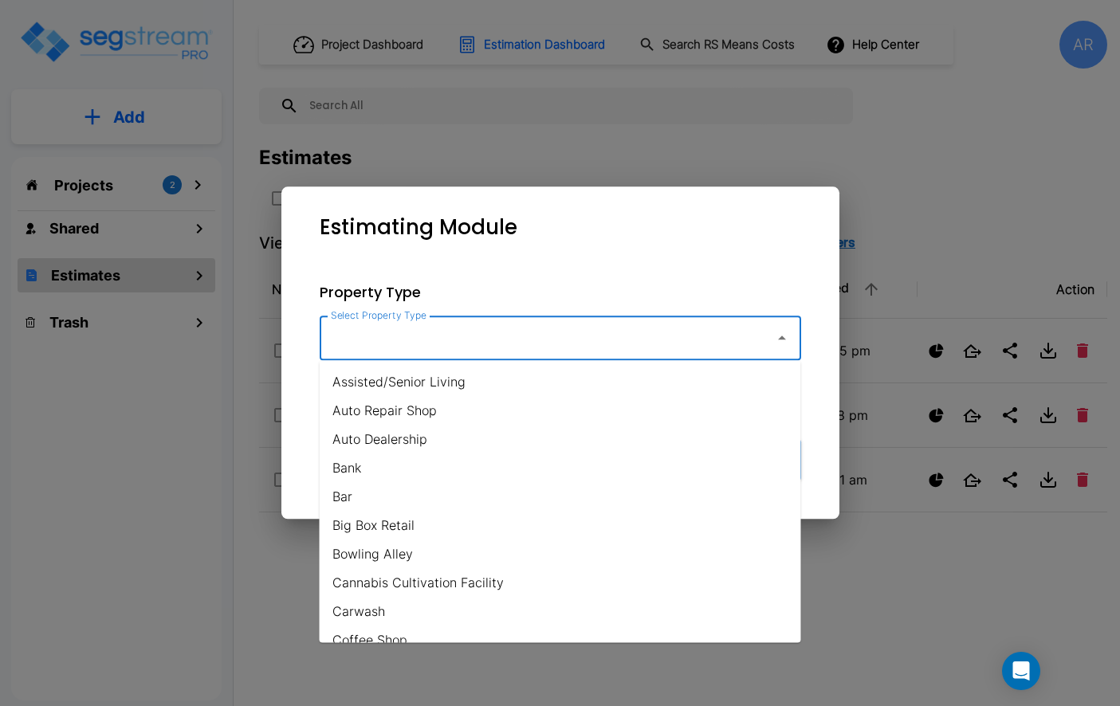
click at [418, 344] on input "Select Property Type" at bounding box center [543, 338] width 433 height 30
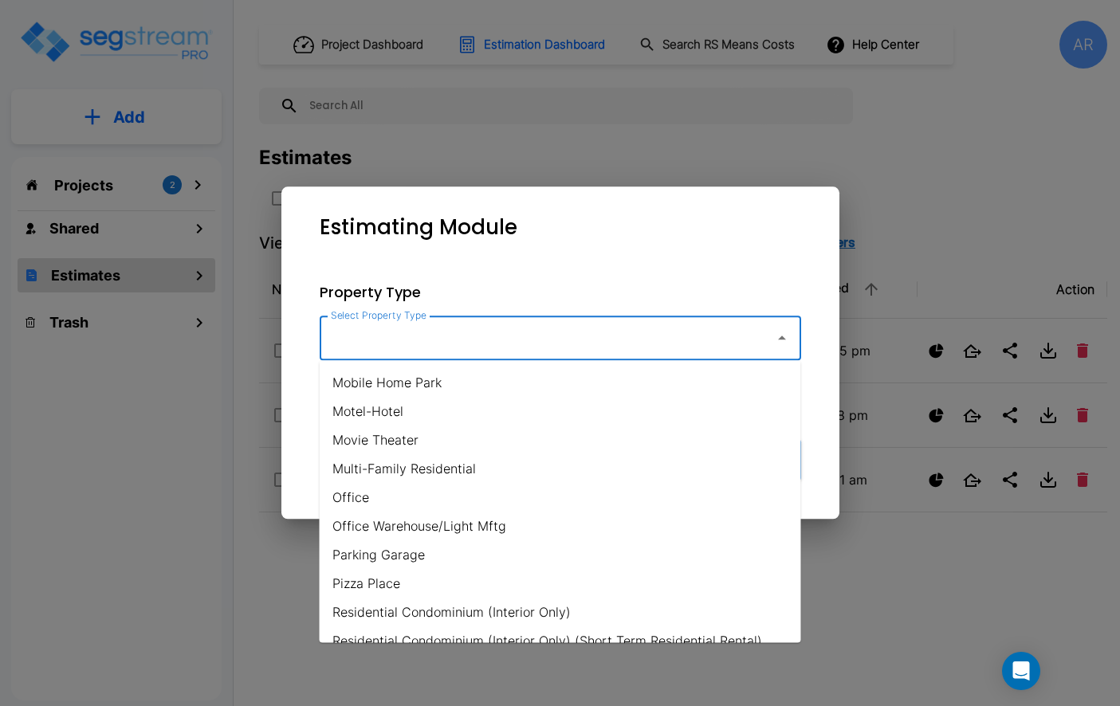
scroll to position [833, 0]
click at [425, 473] on li "Multi-Family Residential" at bounding box center [560, 467] width 481 height 29
type input "Multi-Family Residential"
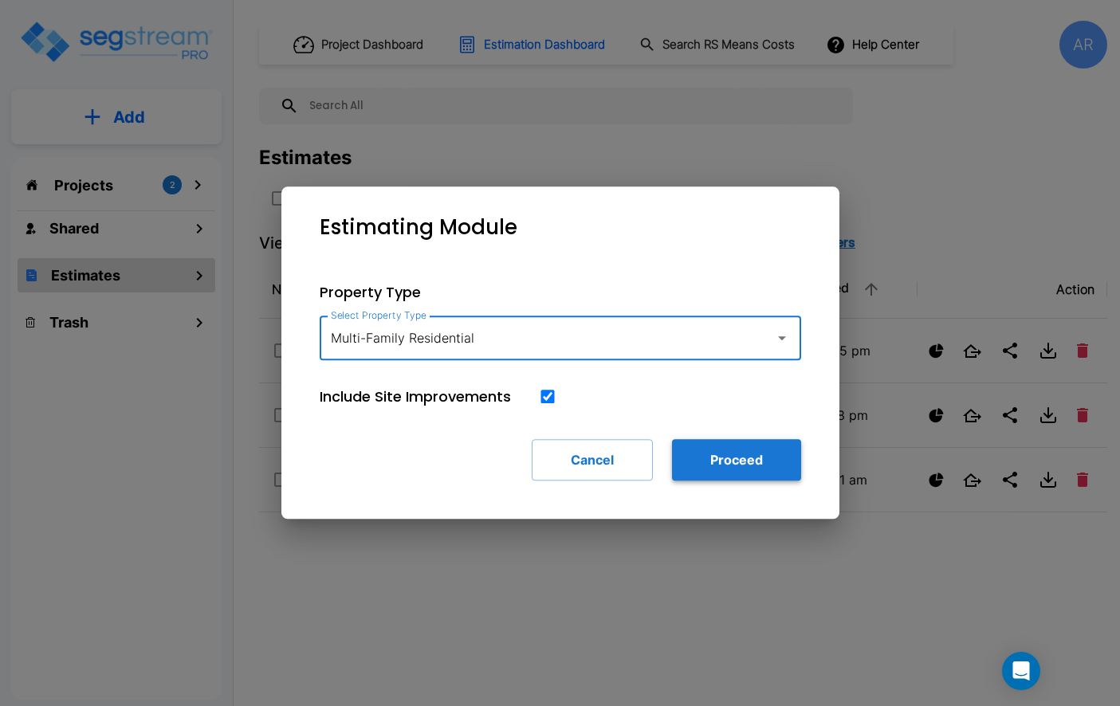
click at [717, 451] on button "Proceed" at bounding box center [736, 459] width 129 height 41
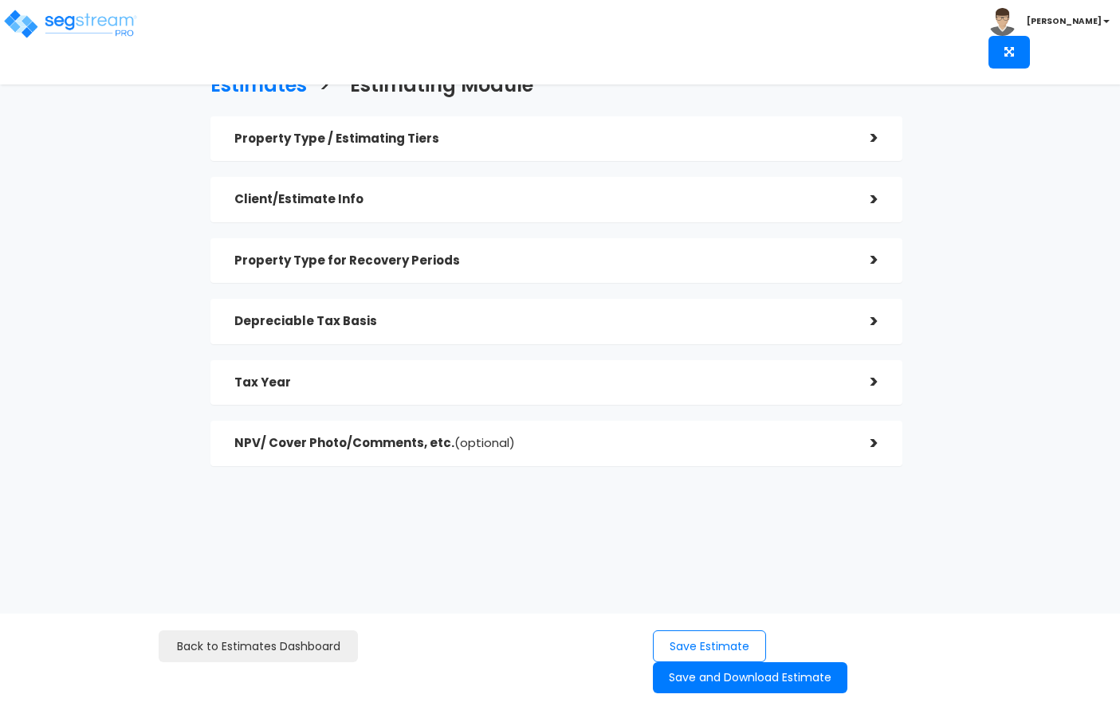
checkbox input "true"
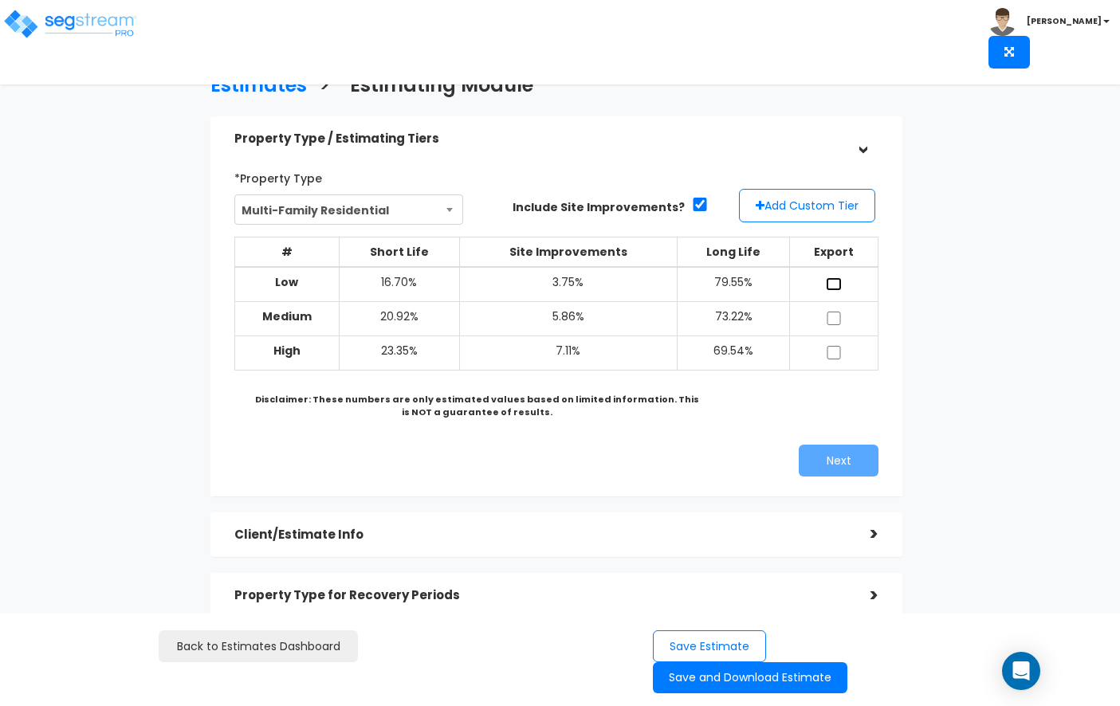
click at [834, 282] on input "checkbox" at bounding box center [834, 284] width 16 height 14
checkbox input "true"
click at [834, 313] on input "checkbox" at bounding box center [834, 319] width 16 height 14
checkbox input "true"
click at [839, 368] on td at bounding box center [833, 353] width 88 height 34
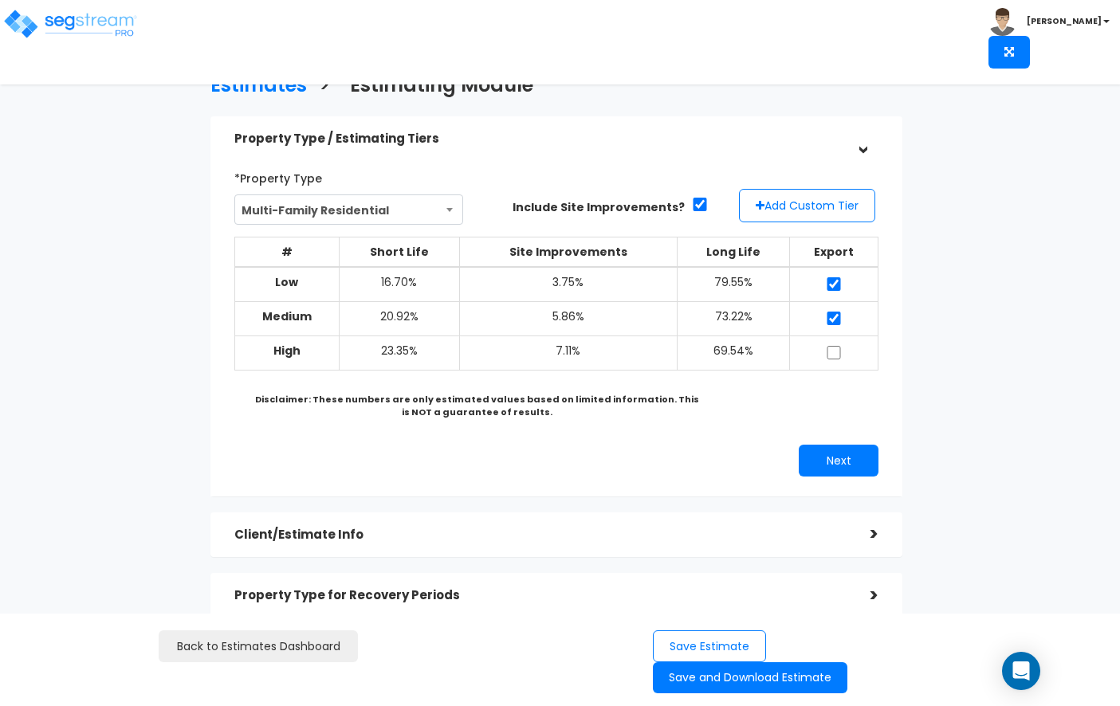
click at [823, 355] on td at bounding box center [833, 353] width 88 height 34
click at [829, 356] on input "checkbox" at bounding box center [834, 353] width 16 height 14
checkbox input "true"
click at [839, 451] on button "Next" at bounding box center [839, 461] width 80 height 32
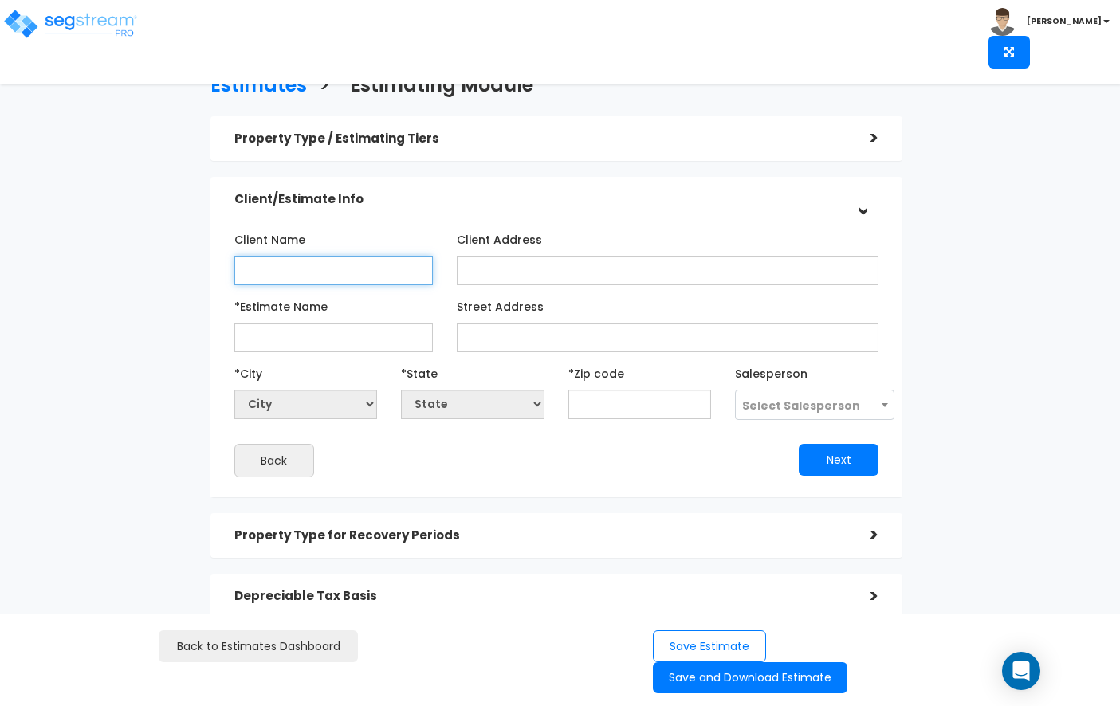
click at [386, 267] on input "Client Name" at bounding box center [333, 270] width 198 height 29
click at [340, 336] on input "*Estimate Name" at bounding box center [333, 337] width 198 height 29
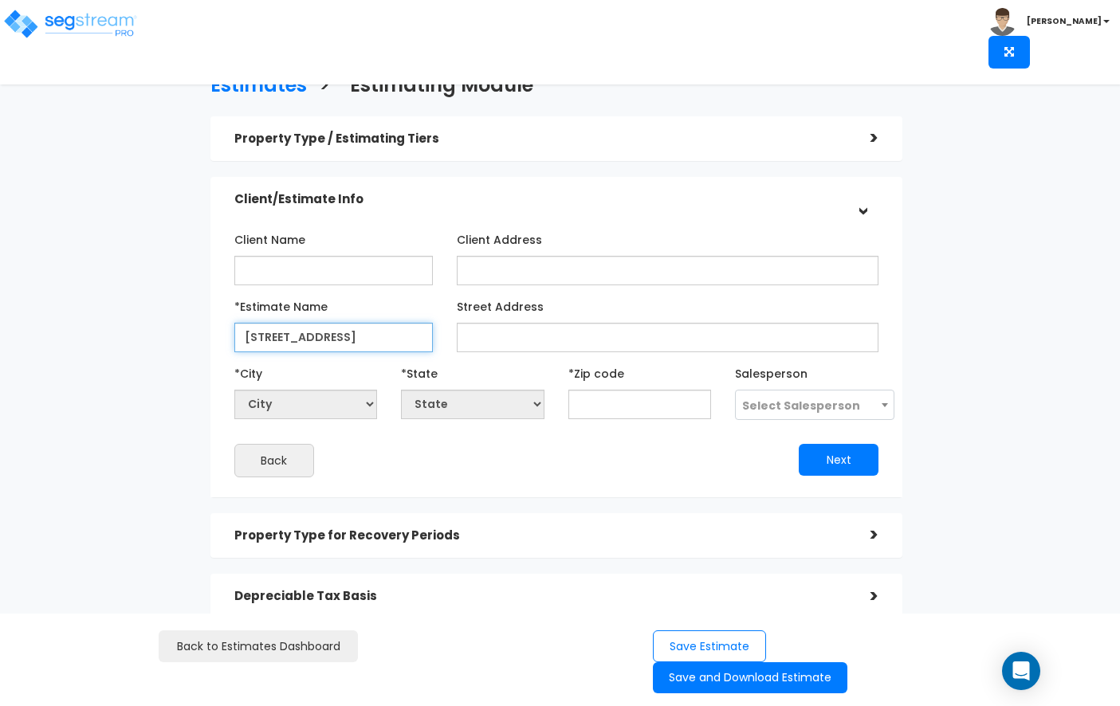
type input "2572 Knollwood Ct"
click at [344, 408] on select "City" at bounding box center [305, 404] width 143 height 29
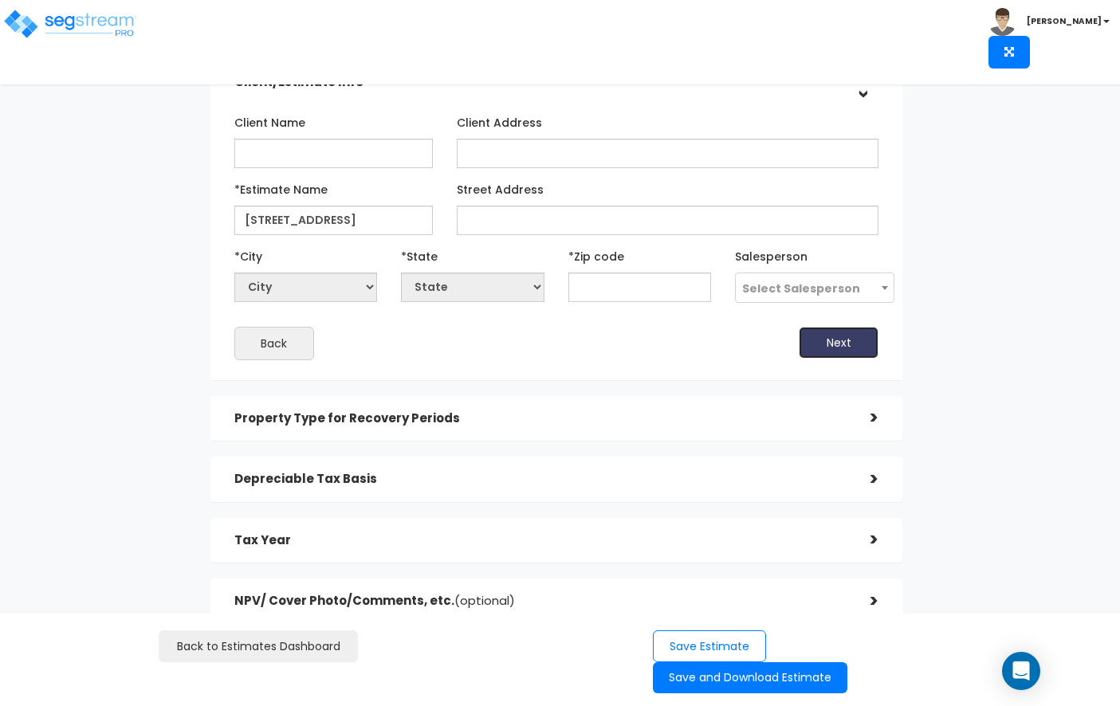
click at [825, 349] on button "Next" at bounding box center [839, 343] width 80 height 32
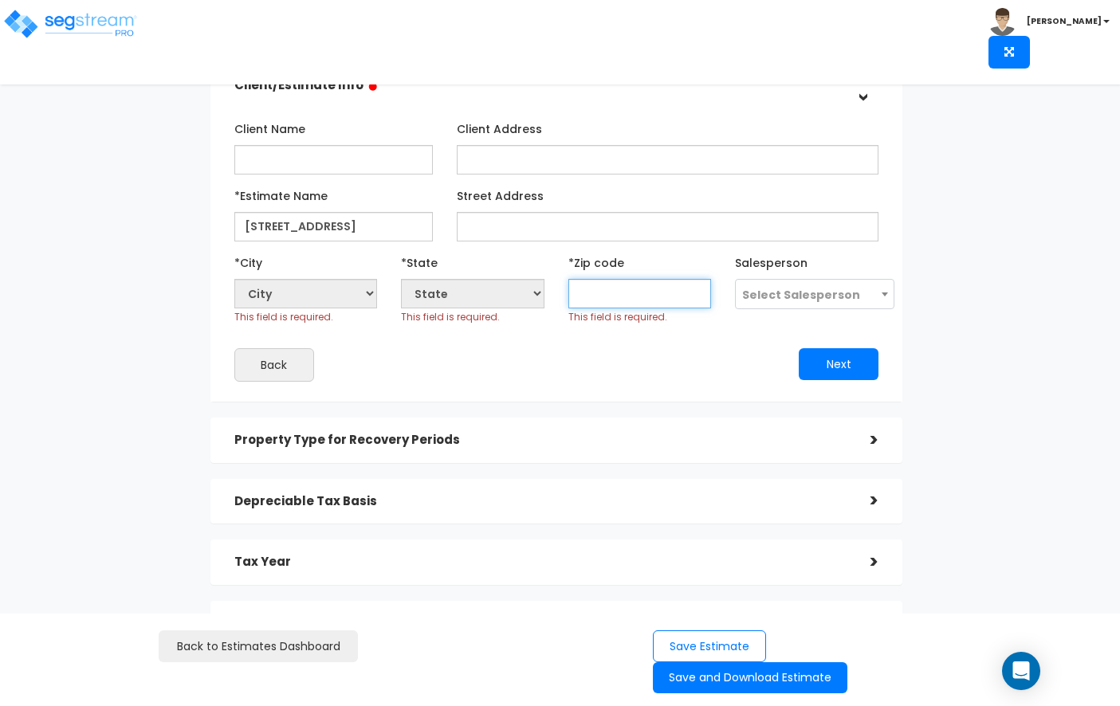
click at [607, 291] on input "text" at bounding box center [639, 293] width 143 height 29
type input "9"
select select "CA"
type input "95682"
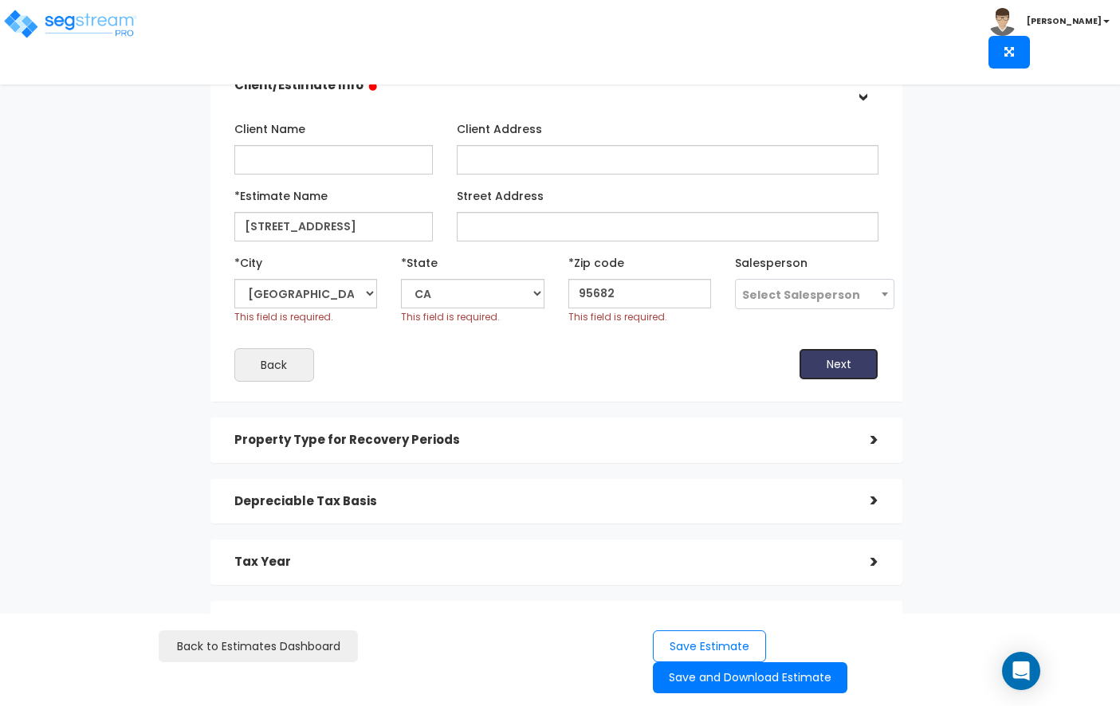
click at [833, 375] on button "Next" at bounding box center [839, 364] width 80 height 32
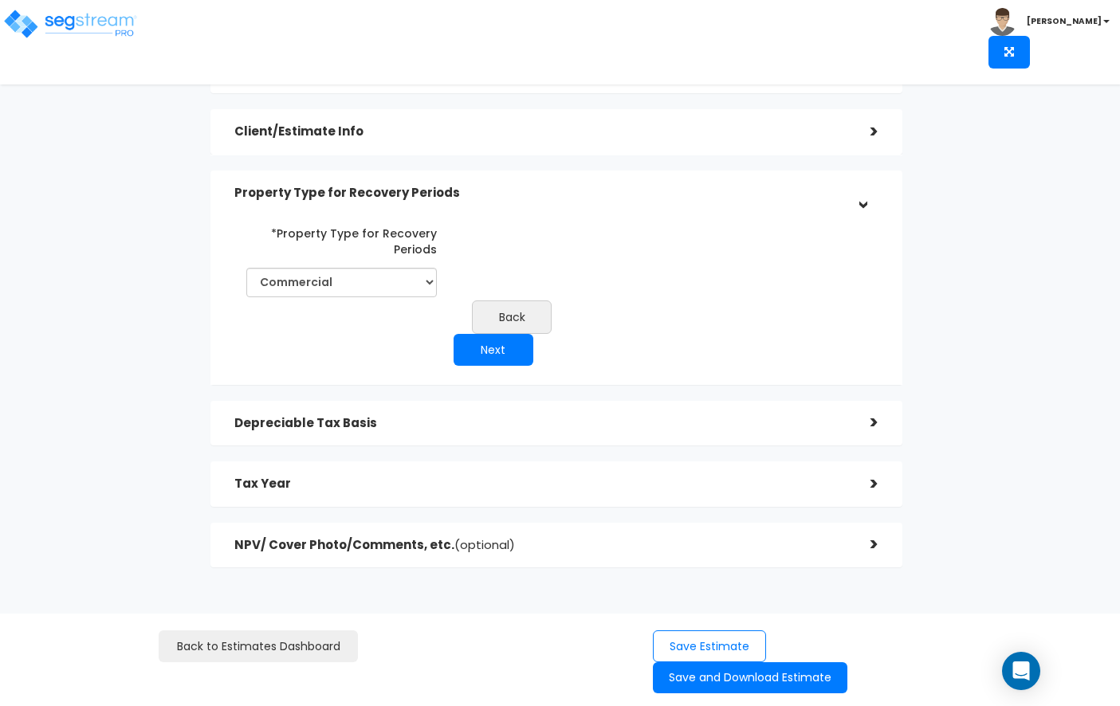
scroll to position [68, 0]
click at [419, 291] on select "Commercial Residential" at bounding box center [341, 281] width 191 height 29
select select "Residential"
click at [512, 352] on button "Next" at bounding box center [494, 349] width 80 height 32
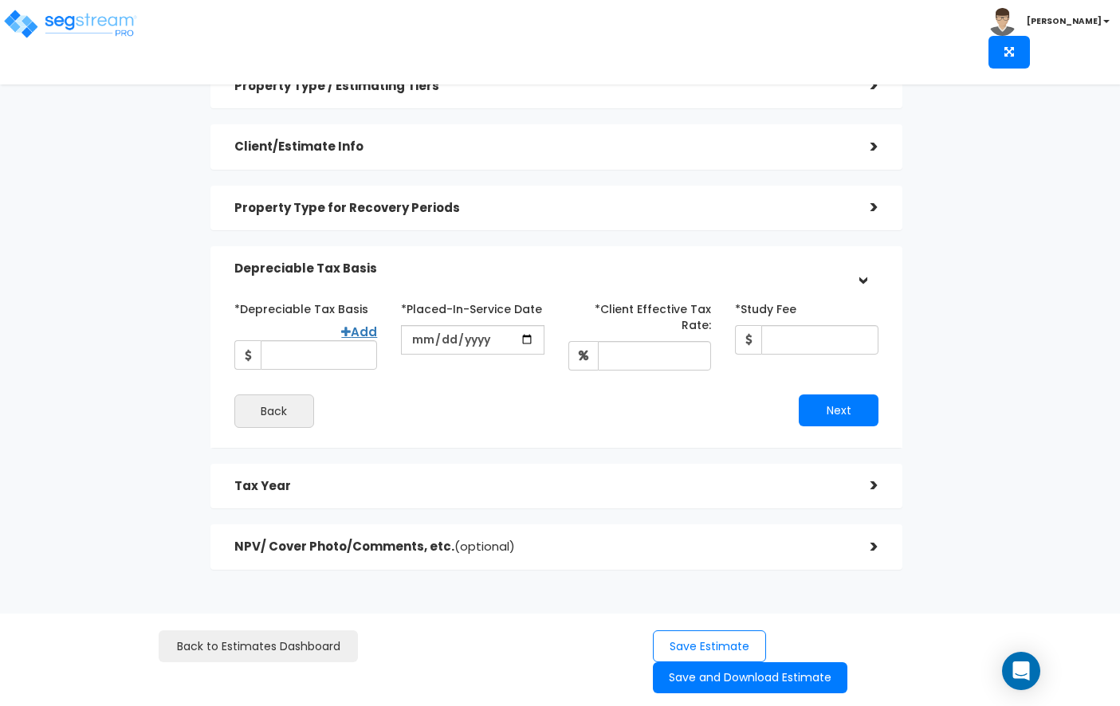
scroll to position [54, 0]
click at [357, 356] on input "*Depreciable Tax Basis" at bounding box center [319, 353] width 117 height 29
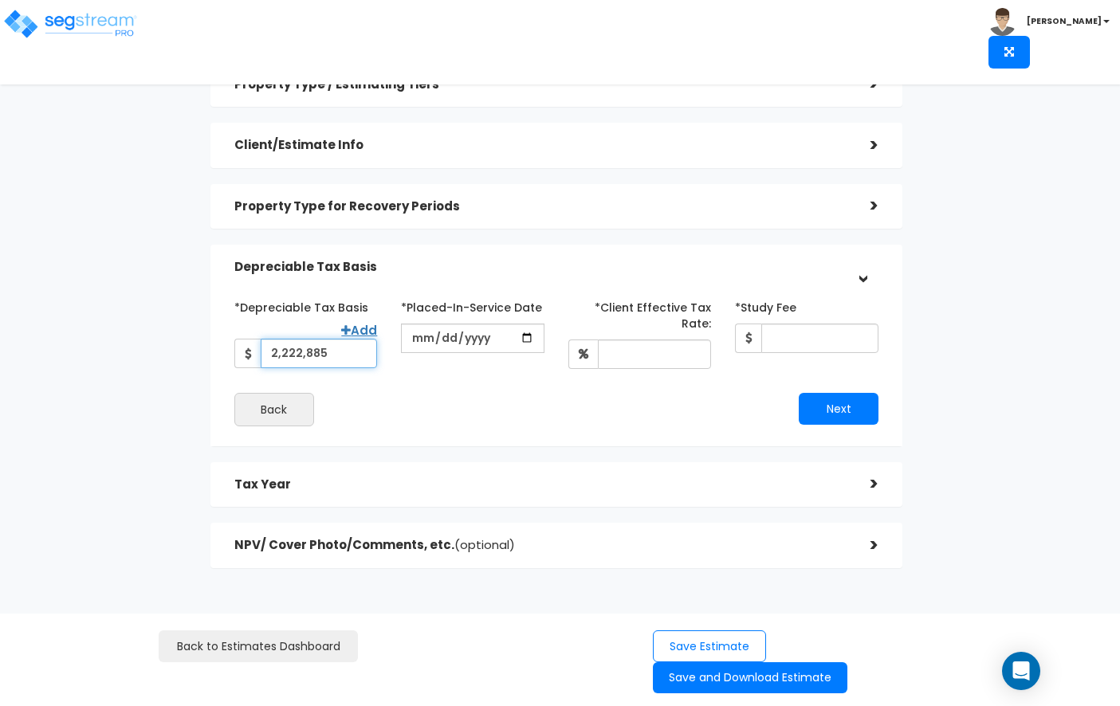
type input "2,222,885"
click at [419, 336] on input "date" at bounding box center [472, 338] width 143 height 29
type input "[DATE]"
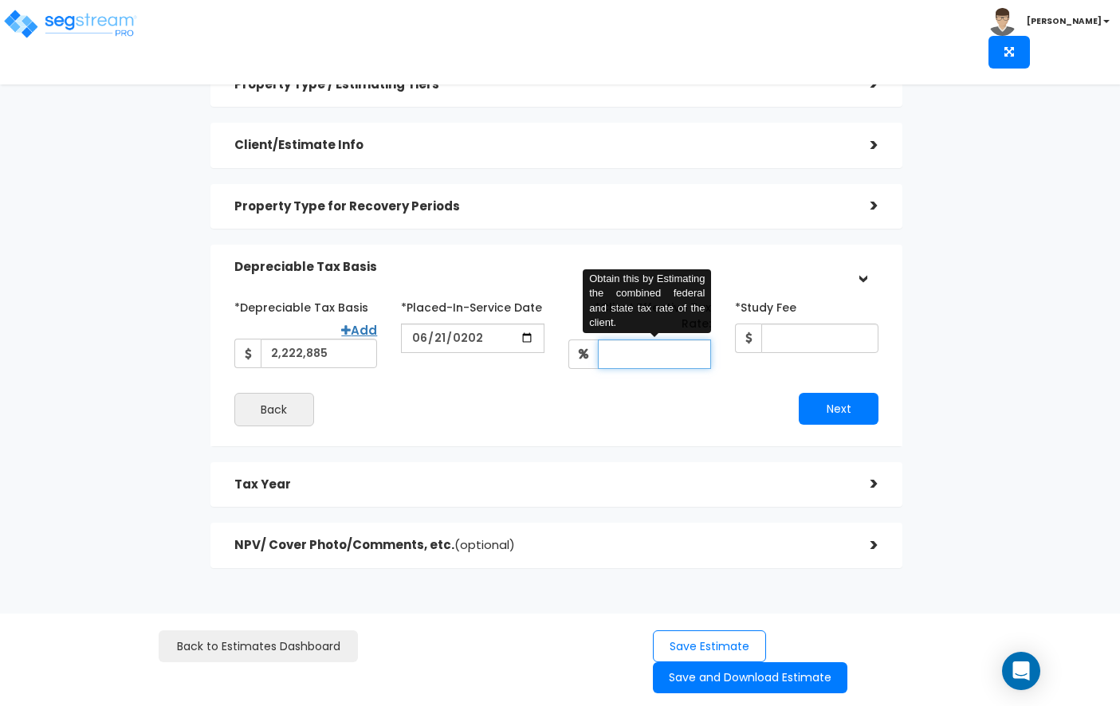
click at [624, 340] on input "*Client Effective Tax Rate:" at bounding box center [655, 354] width 114 height 29
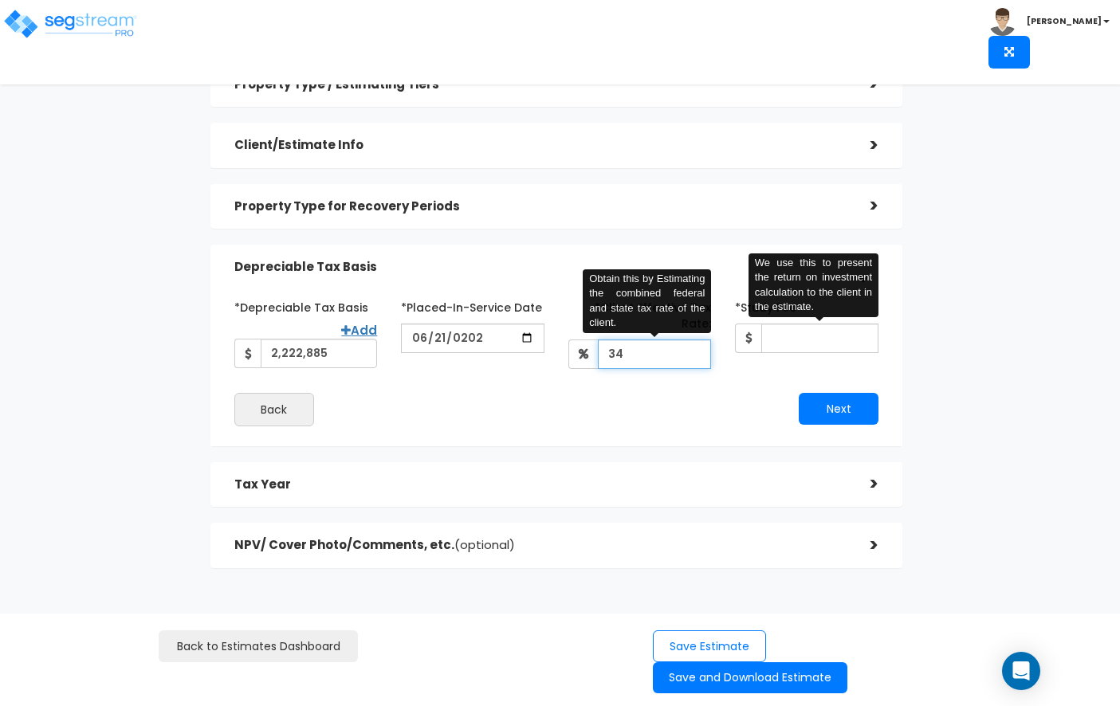
type input "34"
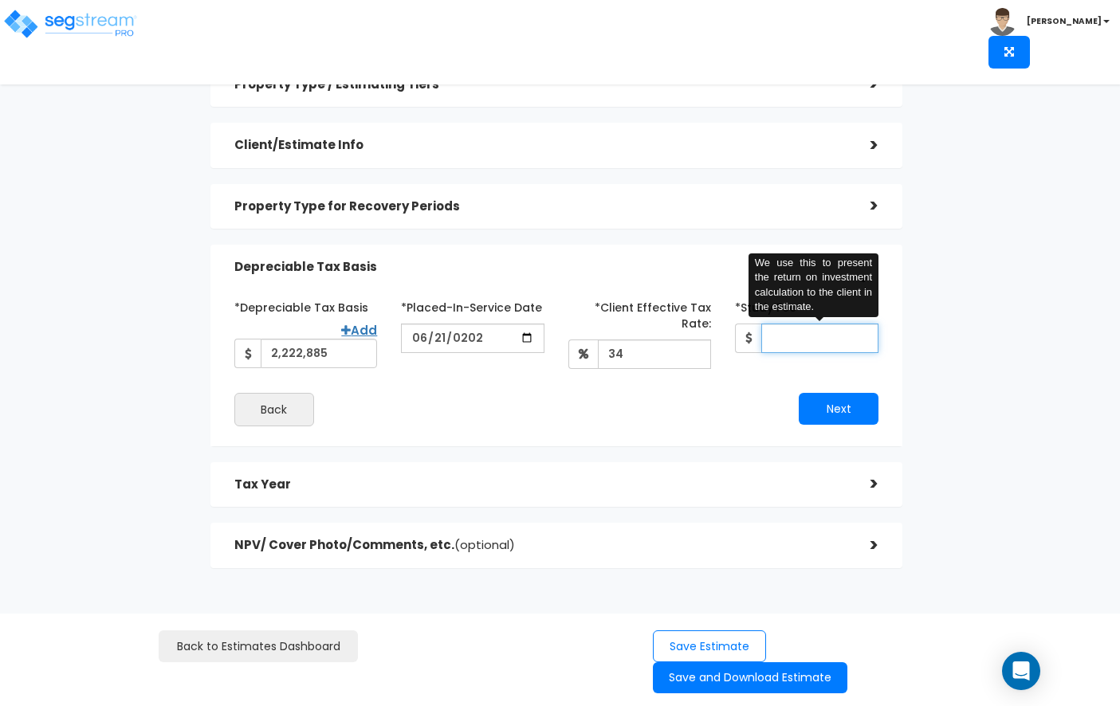
click at [810, 345] on input "*Study Fee" at bounding box center [819, 338] width 117 height 29
type input "7,000"
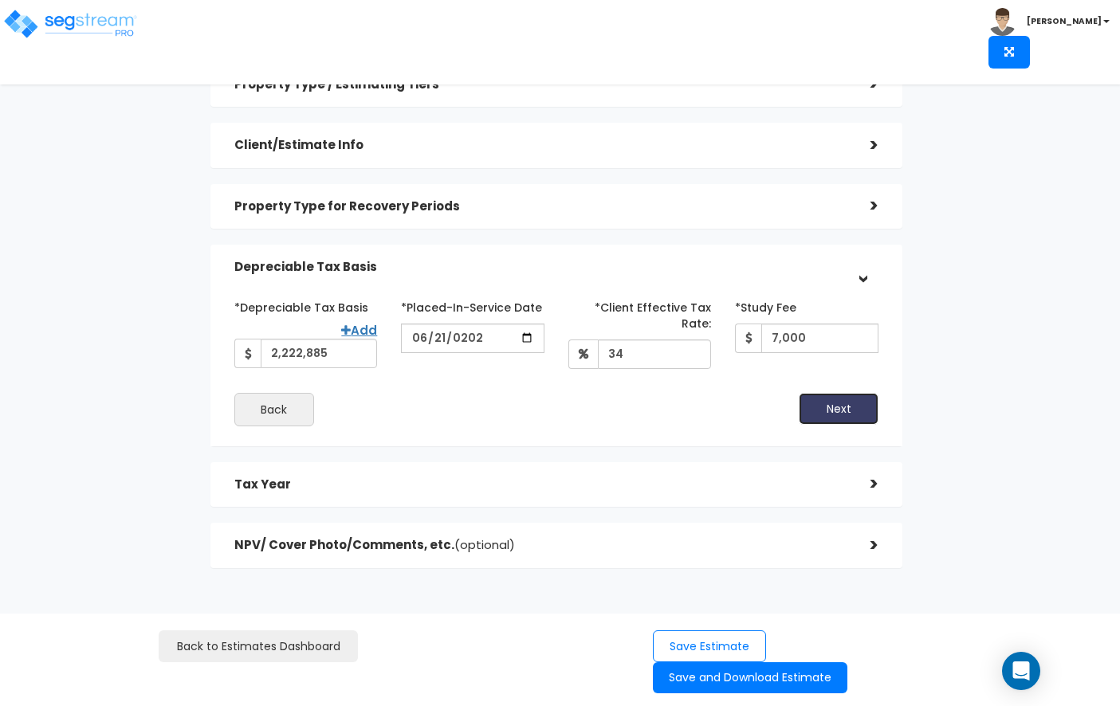
click at [855, 397] on button "Next" at bounding box center [839, 409] width 80 height 32
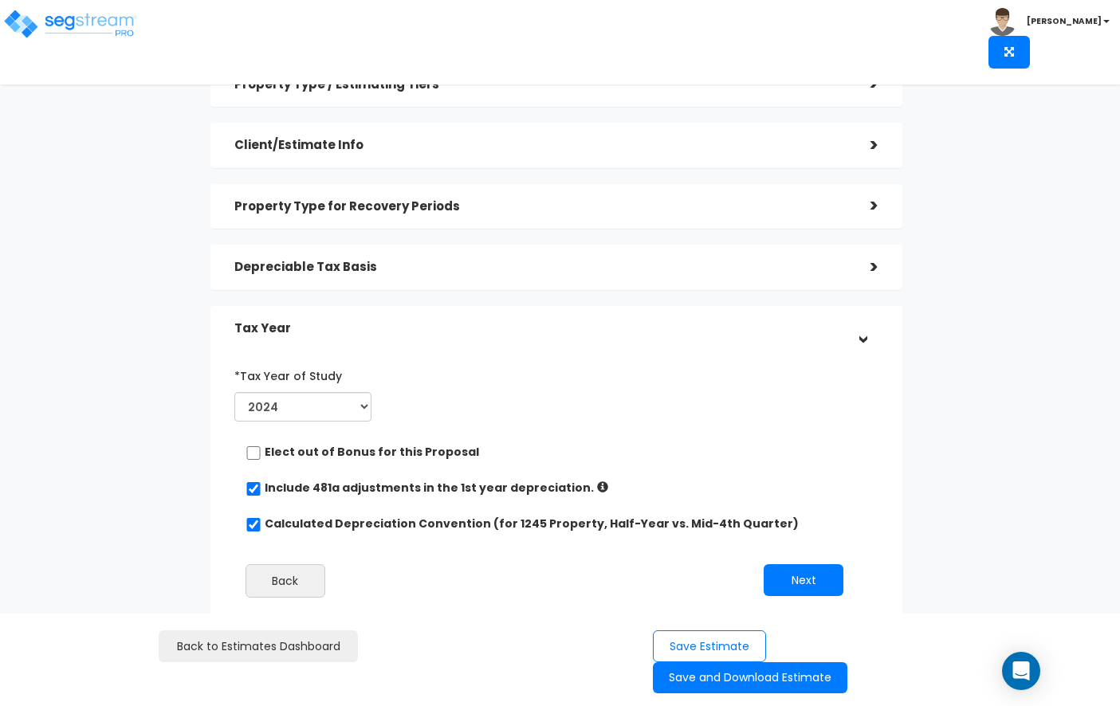
scroll to position [165, 0]
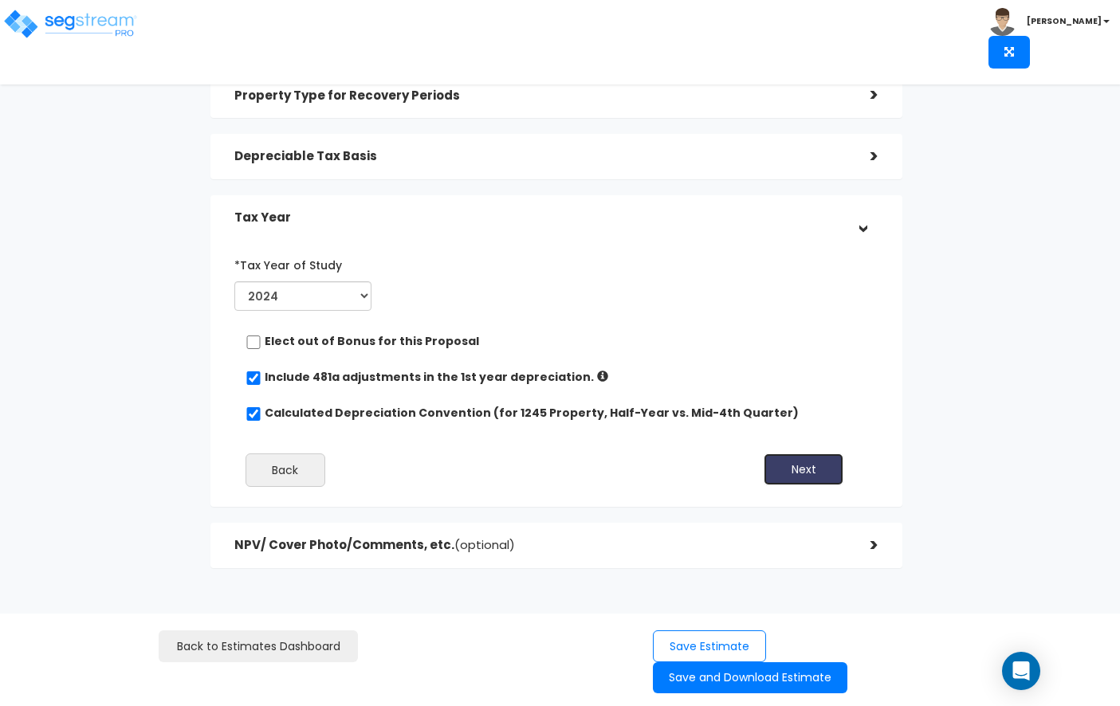
click at [780, 475] on button "Next" at bounding box center [804, 470] width 80 height 32
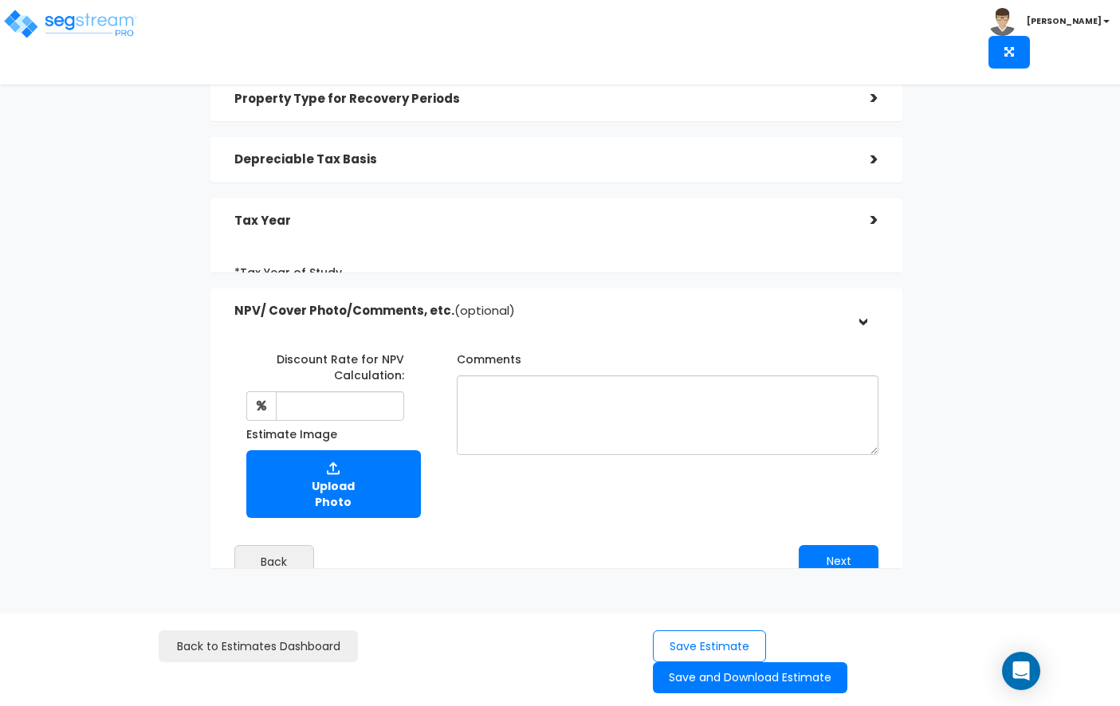
scroll to position [163, 0]
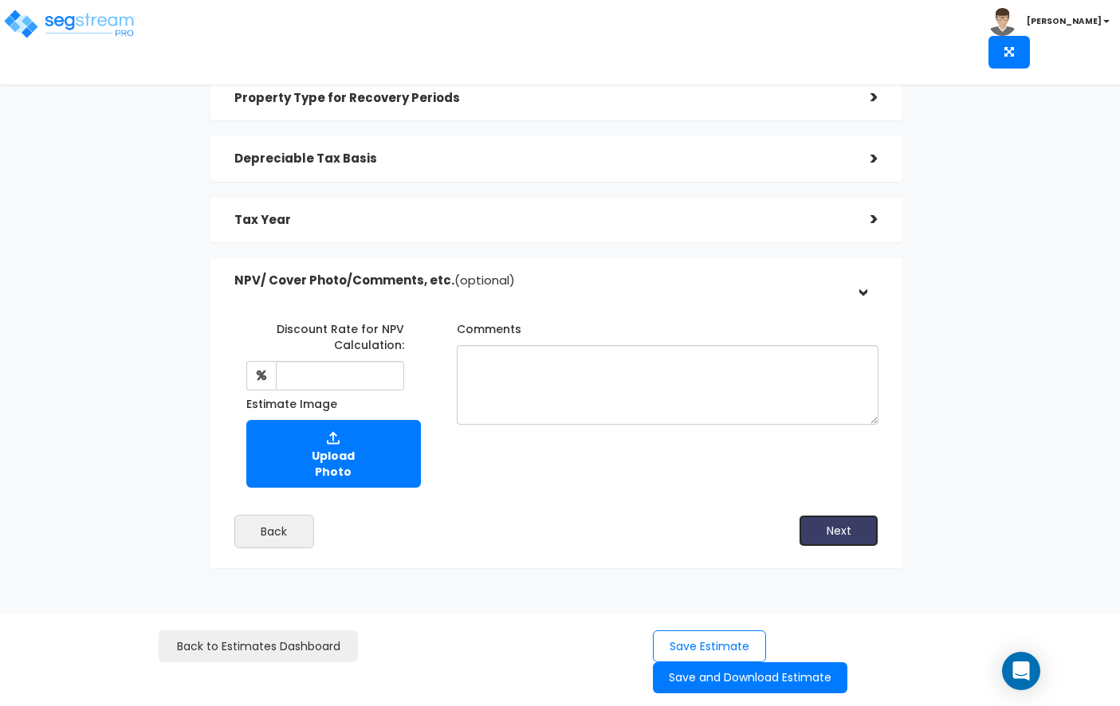
click at [855, 539] on button "Next" at bounding box center [839, 531] width 80 height 32
click at [743, 646] on button "Save Estimate" at bounding box center [709, 647] width 113 height 33
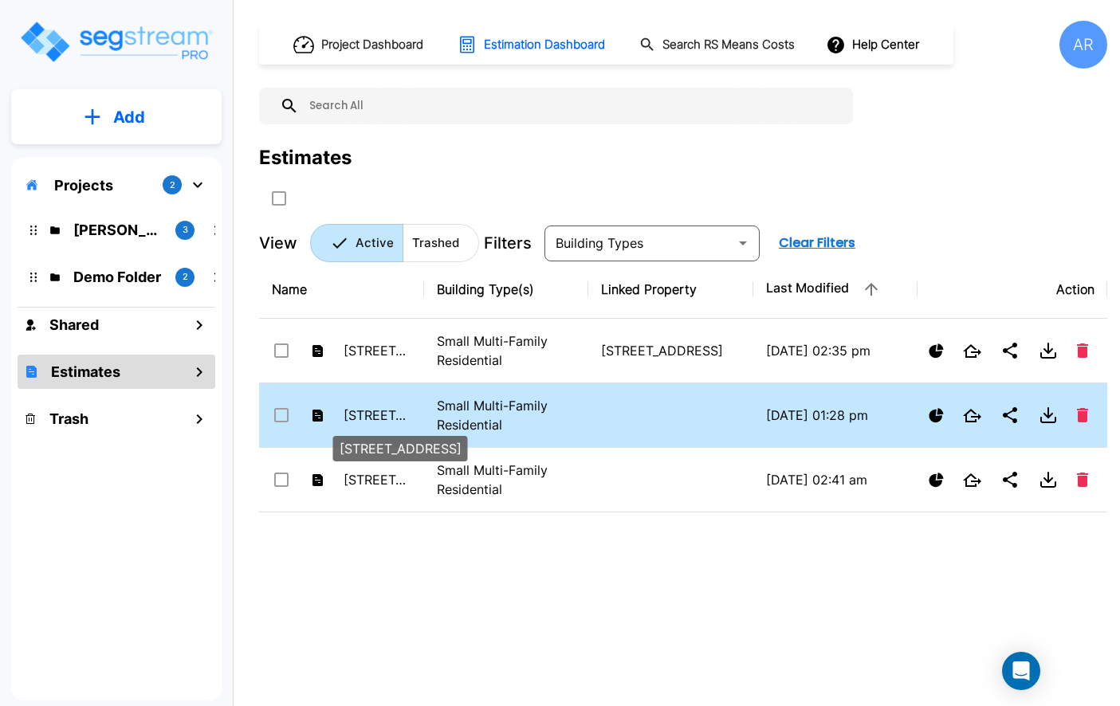
click at [378, 411] on p "[STREET_ADDRESS]" at bounding box center [378, 415] width 68 height 19
checkbox input "false"
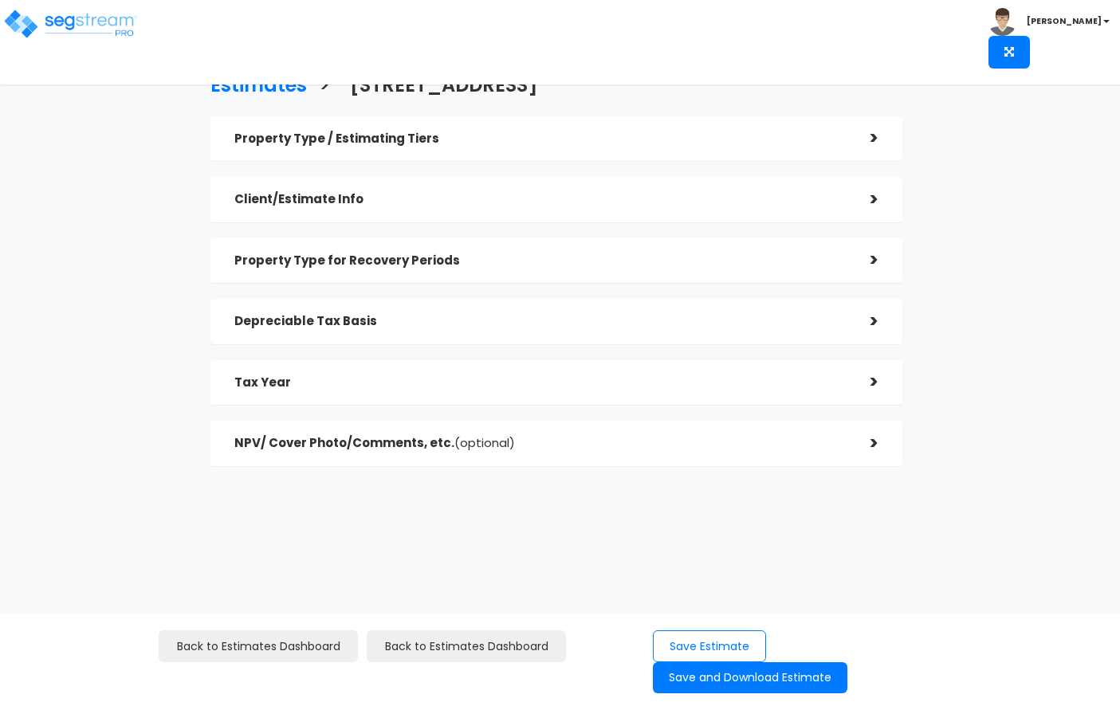
checkbox input "true"
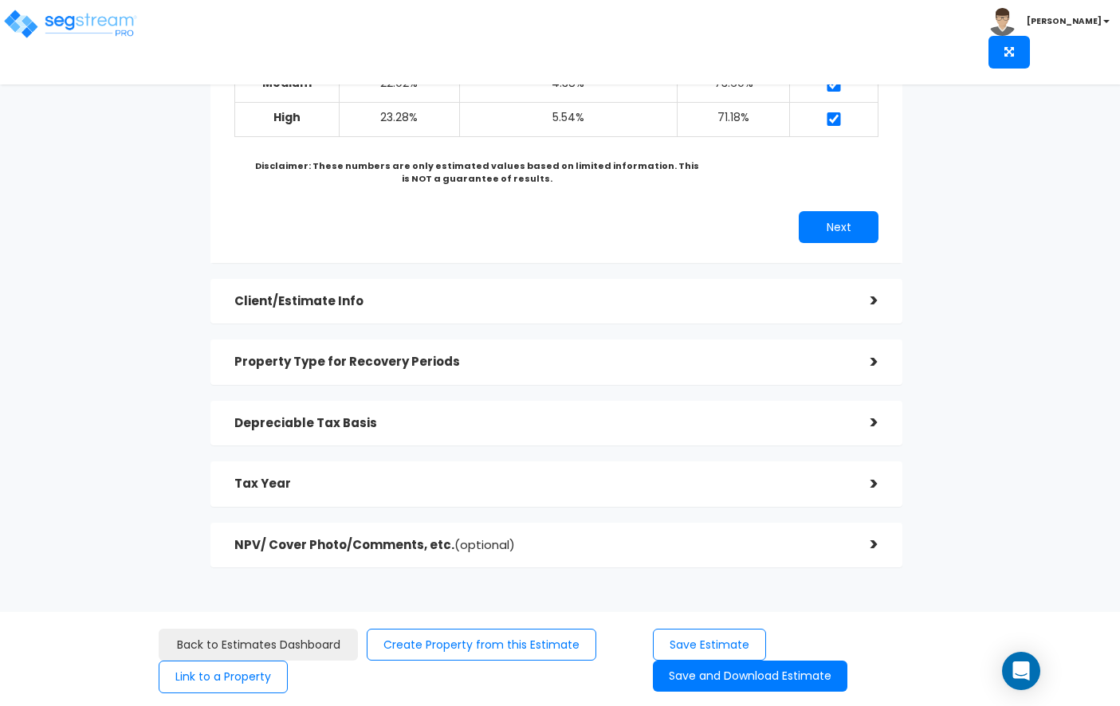
click at [480, 427] on h5 "Depreciable Tax Basis" at bounding box center [540, 424] width 612 height 14
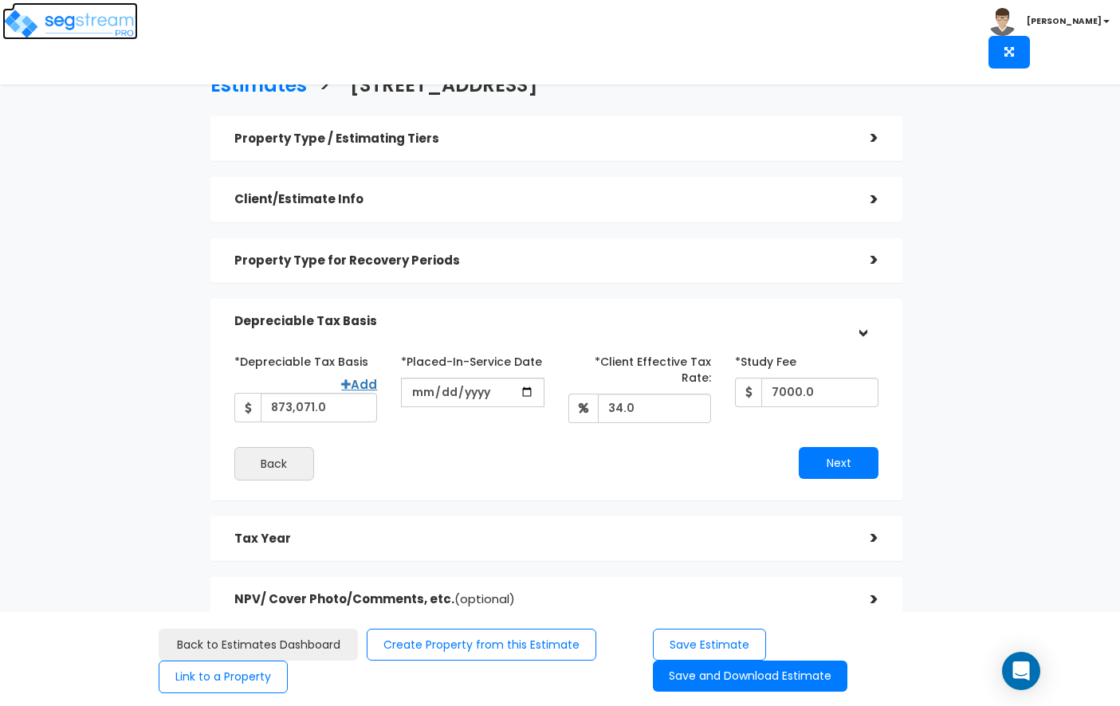
click at [91, 29] on img at bounding box center [70, 24] width 136 height 32
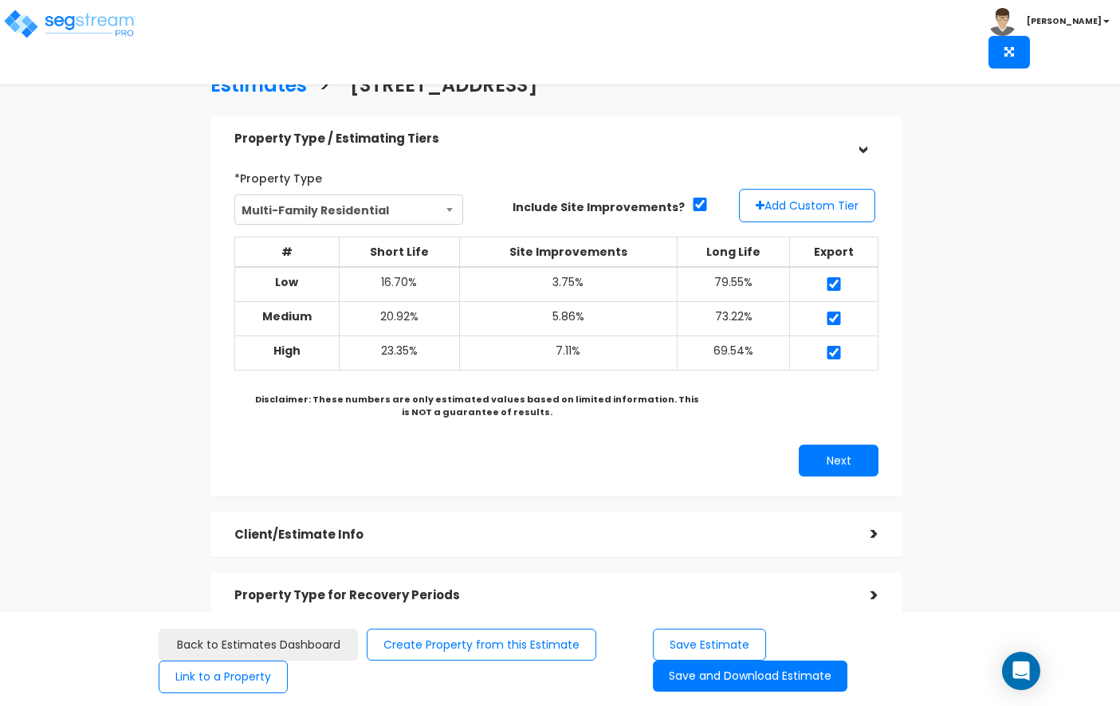
click at [105, 49] on nav "Toggle navigation [PERSON_NAME]" at bounding box center [560, 42] width 1120 height 84
click at [98, 33] on img at bounding box center [70, 24] width 136 height 32
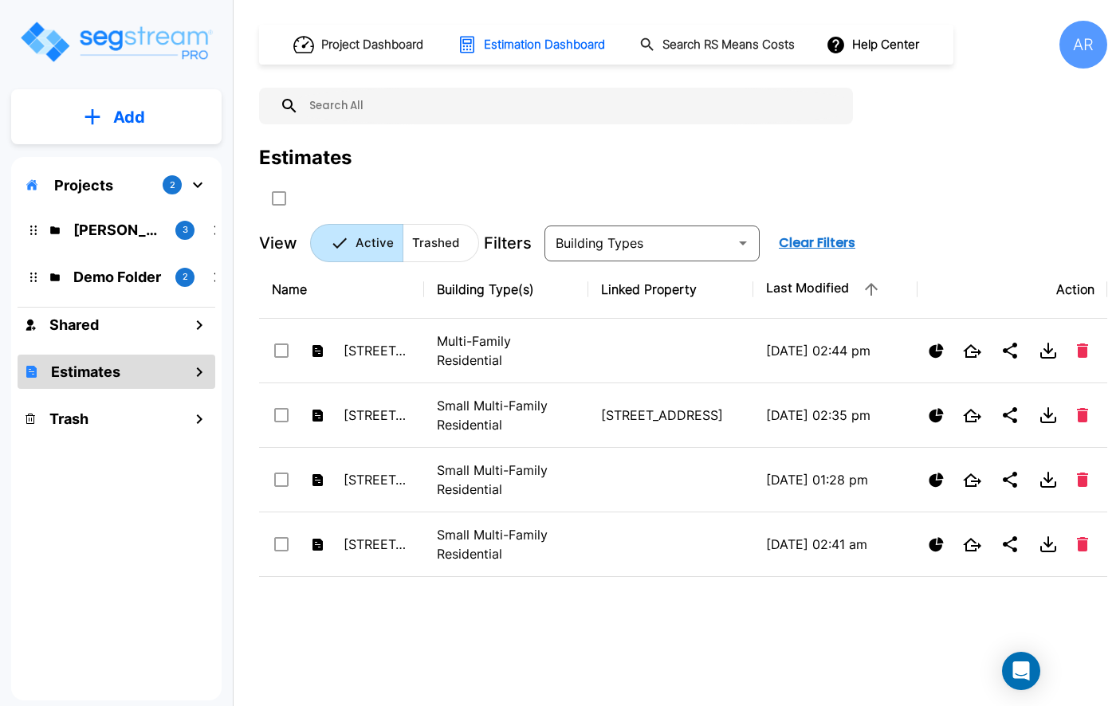
click at [140, 128] on p "Add" at bounding box center [129, 117] width 32 height 24
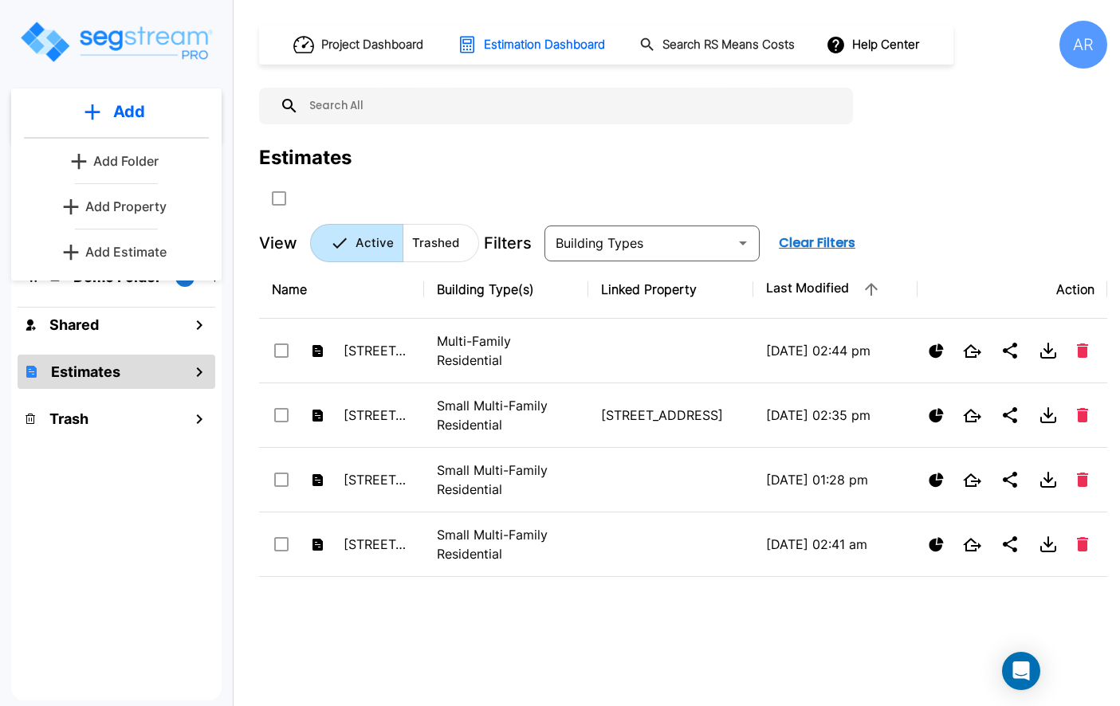
click at [136, 206] on p "Add Property" at bounding box center [125, 206] width 81 height 19
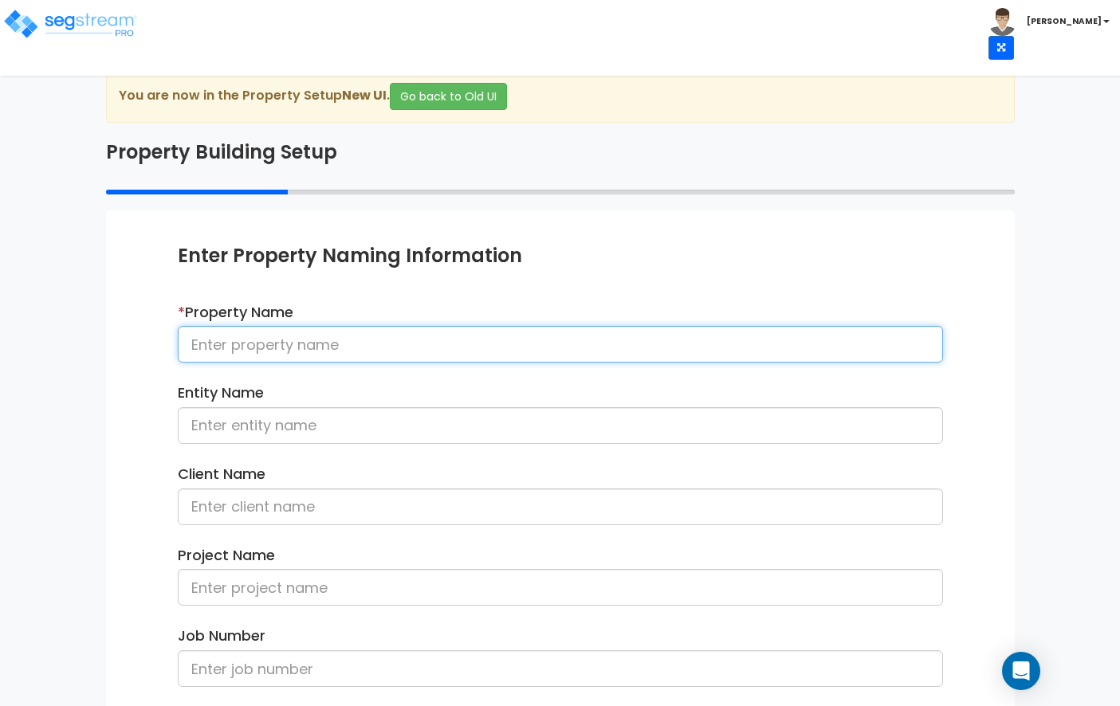
click at [323, 335] on input at bounding box center [560, 344] width 765 height 37
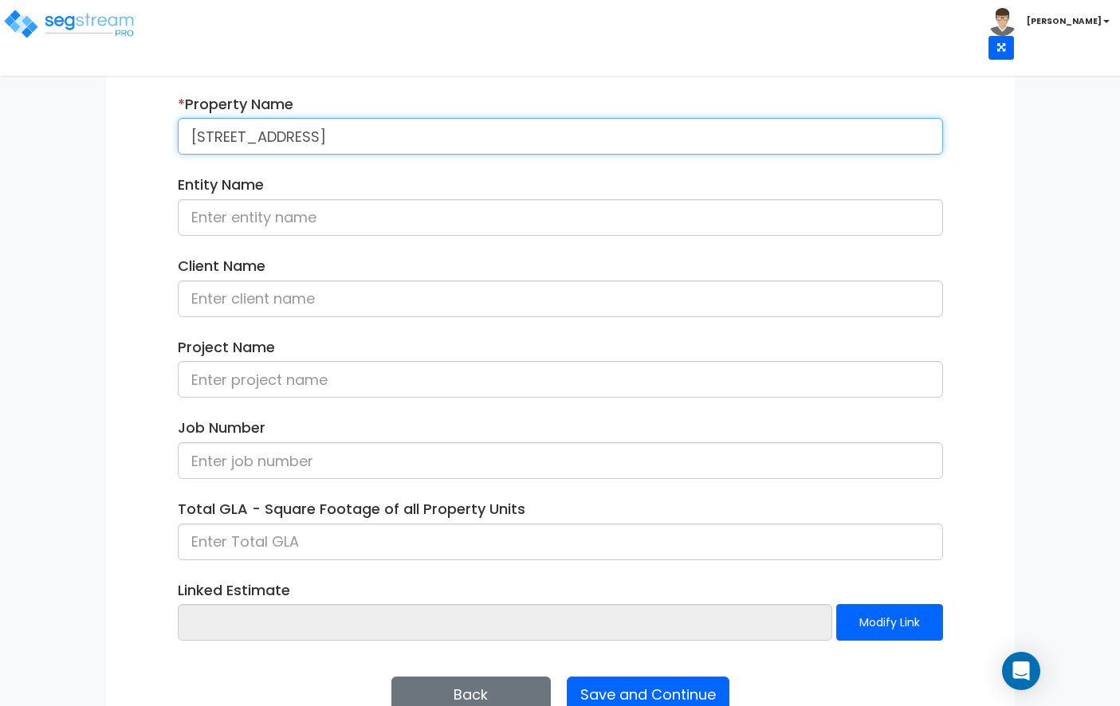
scroll to position [247, 0]
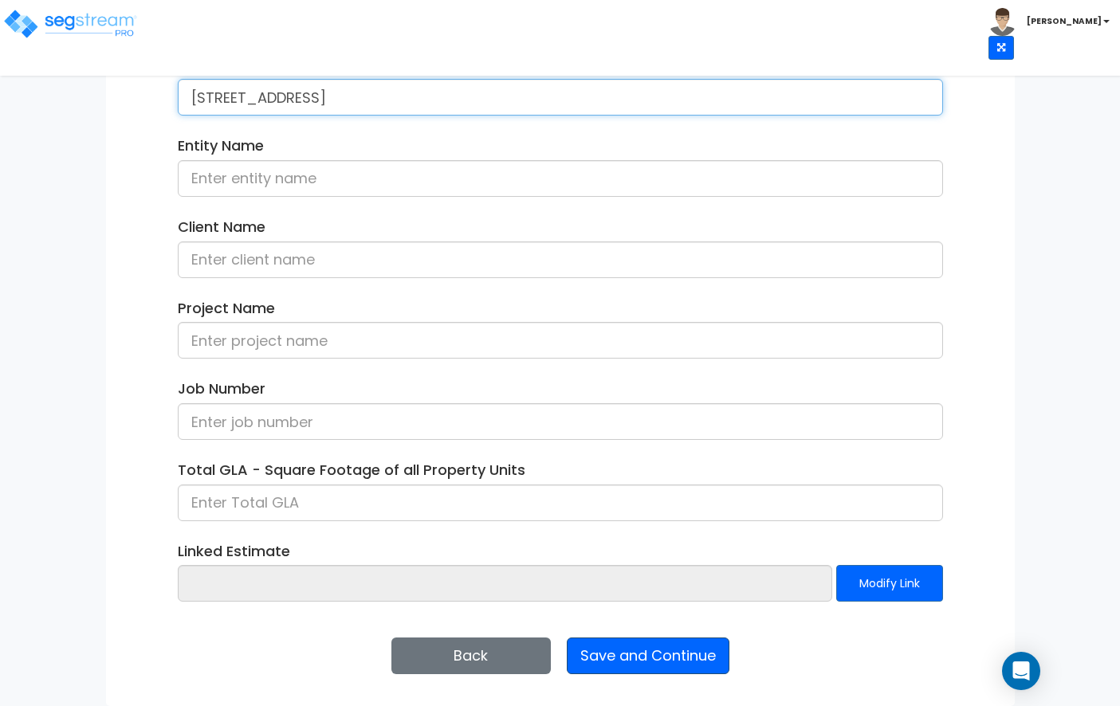
type input "[STREET_ADDRESS]"
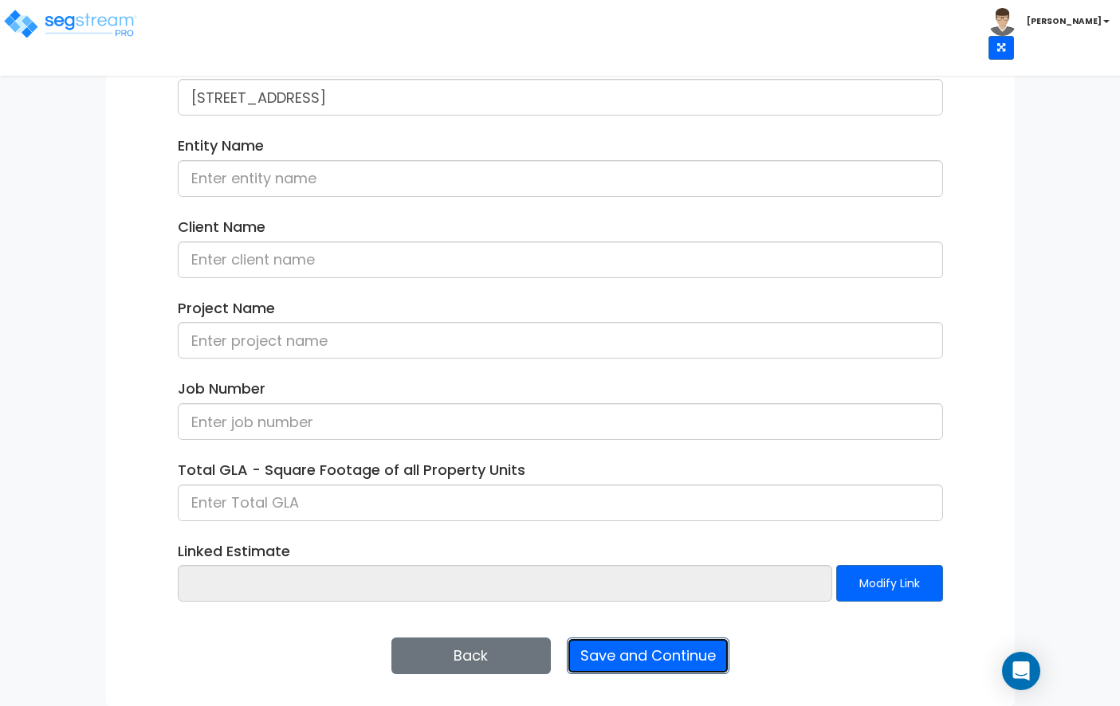
click at [572, 653] on button "Save and Continue" at bounding box center [648, 656] width 163 height 37
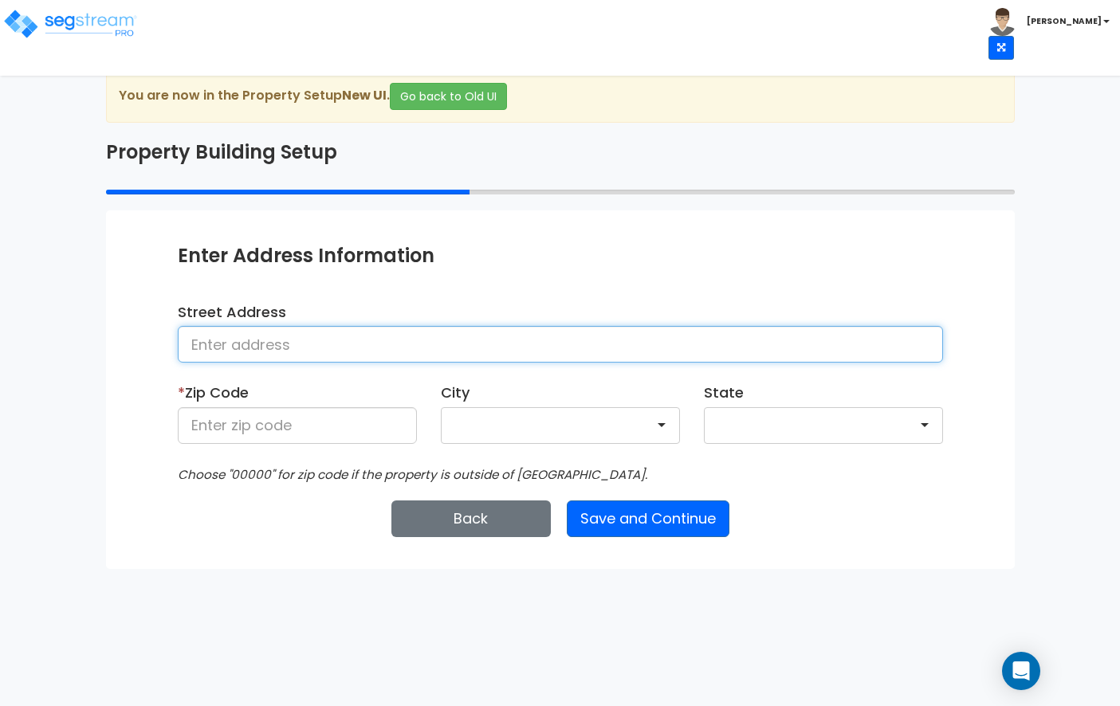
click at [387, 348] on input at bounding box center [560, 344] width 765 height 37
type input "[STREET_ADDRESS]"
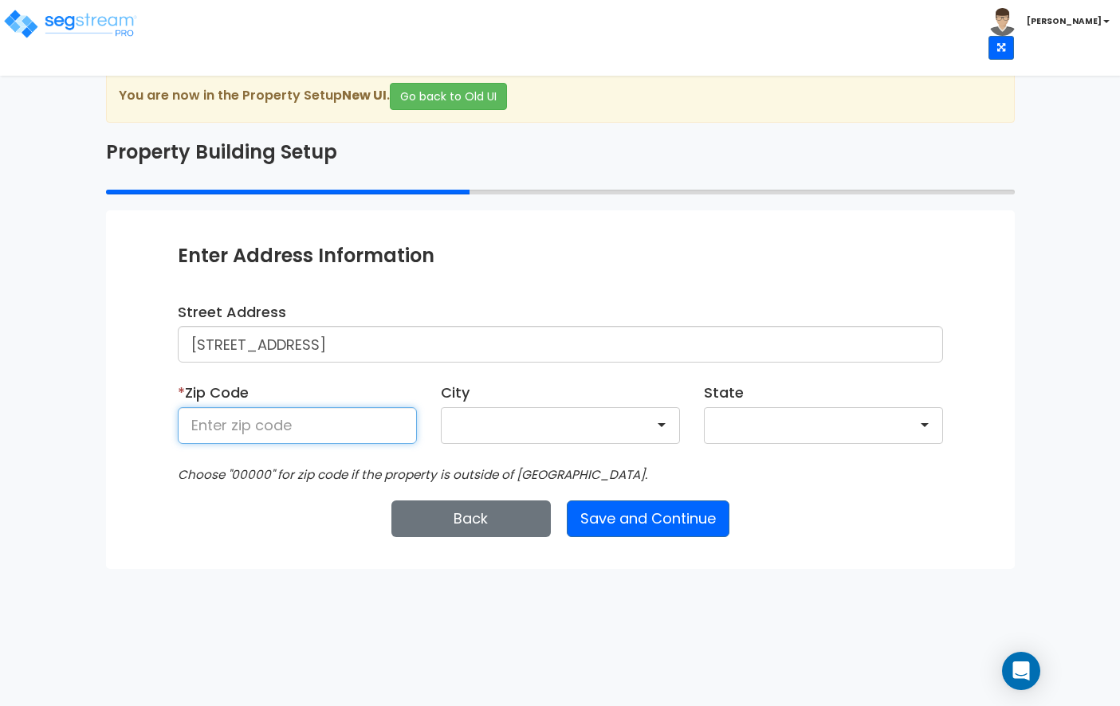
click at [311, 428] on input at bounding box center [297, 425] width 239 height 37
type input "95682"
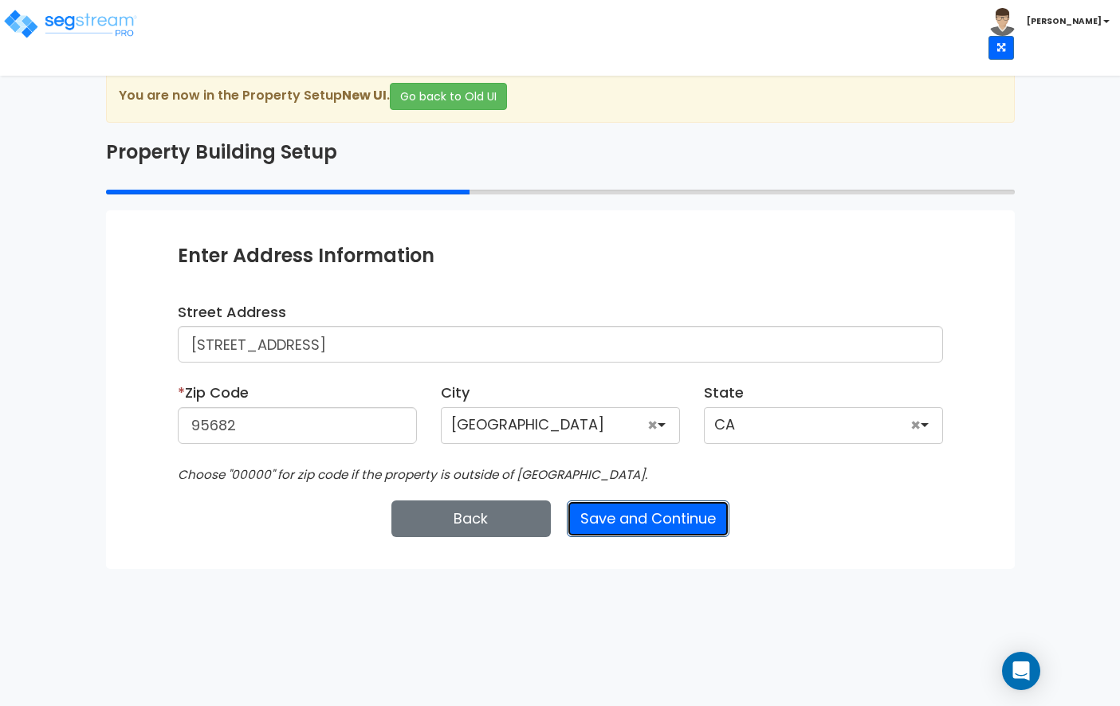
click at [571, 518] on button "Save and Continue" at bounding box center [648, 519] width 163 height 37
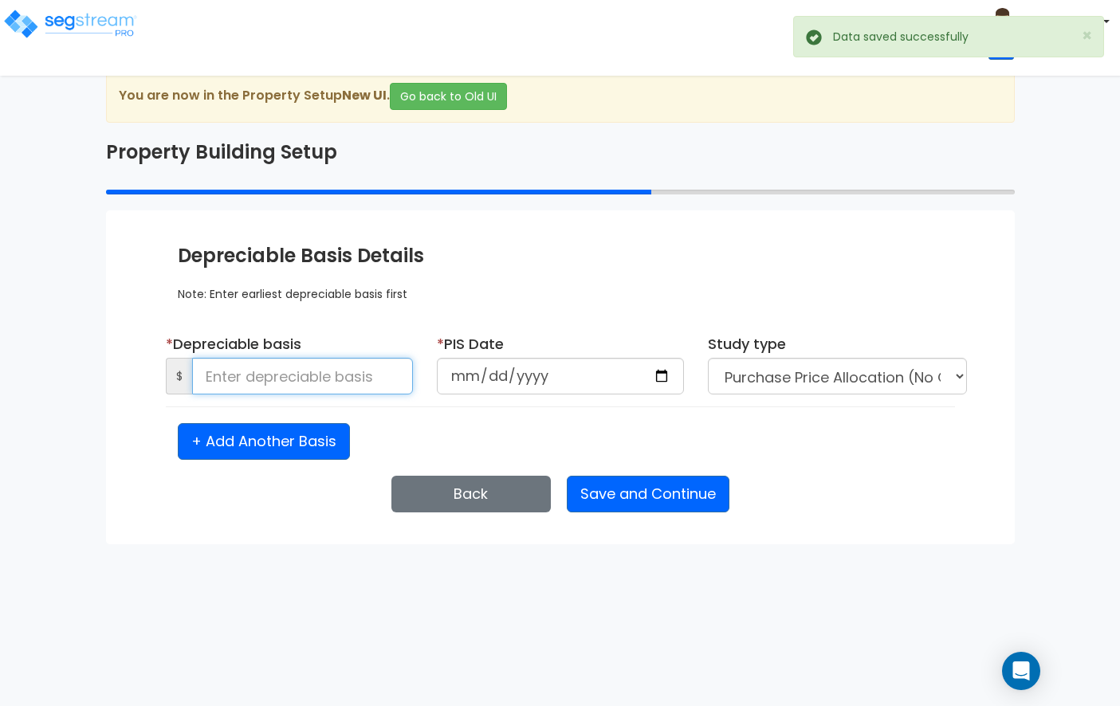
click at [316, 375] on input at bounding box center [302, 376] width 221 height 37
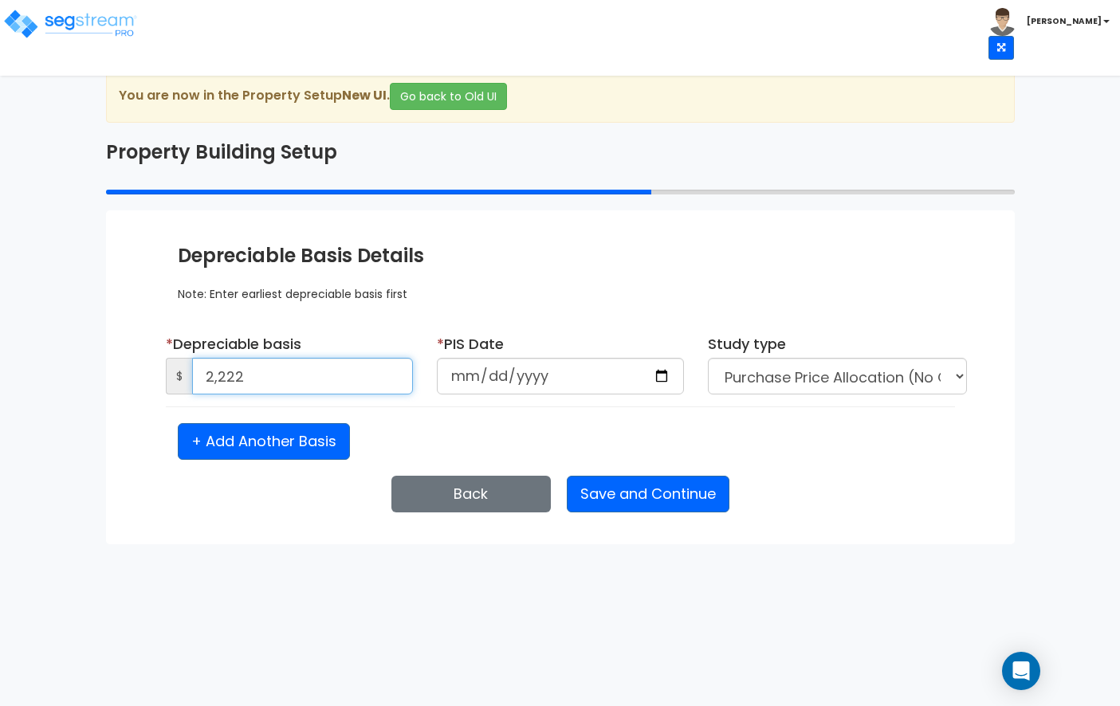
click at [290, 376] on input "2,222" at bounding box center [302, 376] width 221 height 37
type input "2,222,885"
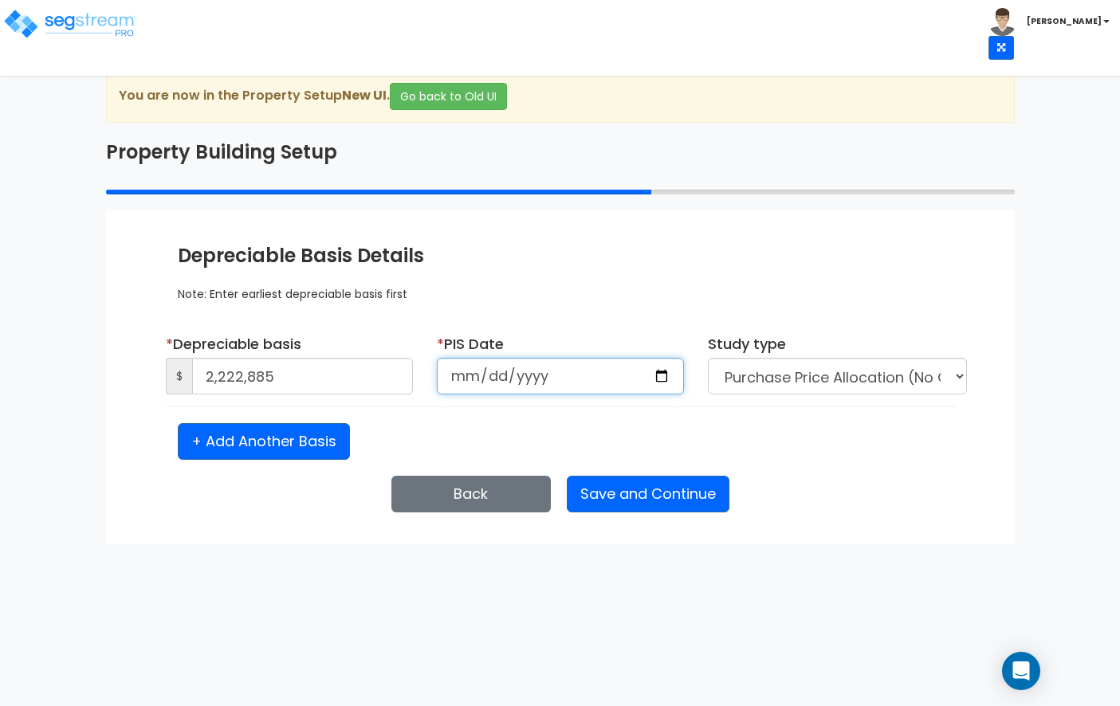
click at [461, 378] on input "date" at bounding box center [560, 376] width 247 height 37
type input "2024-06-21"
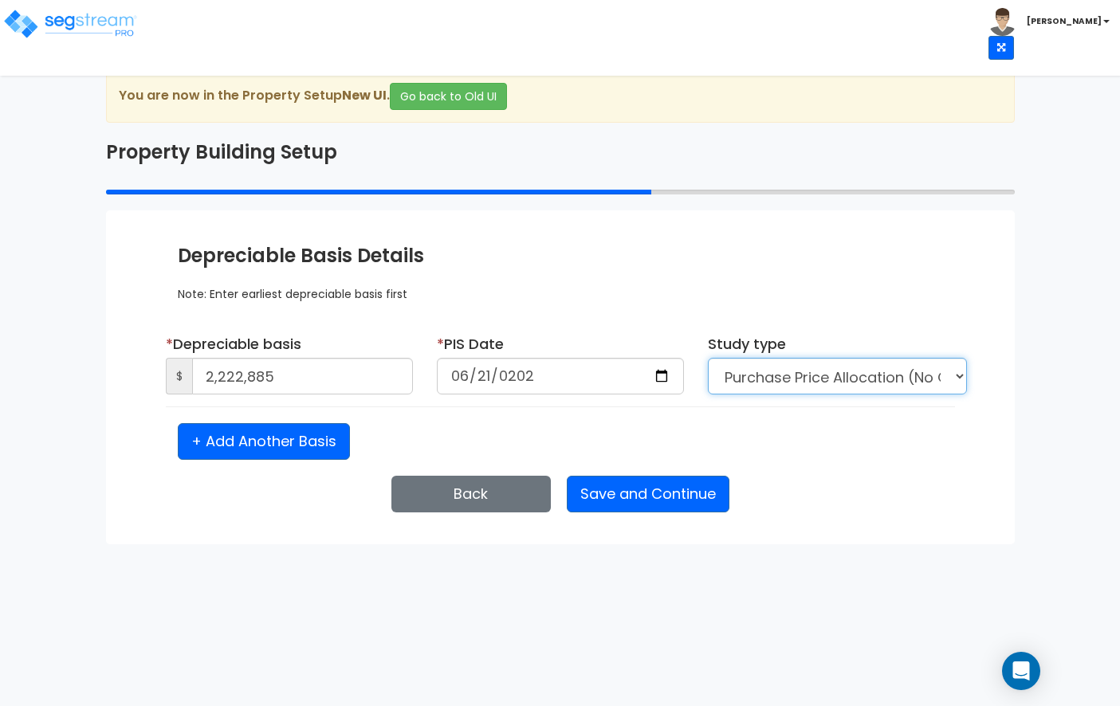
click at [782, 370] on select "Purchase Price Allocation (No Given Costs) New Construction / Reno / TI's (Give…" at bounding box center [837, 376] width 259 height 37
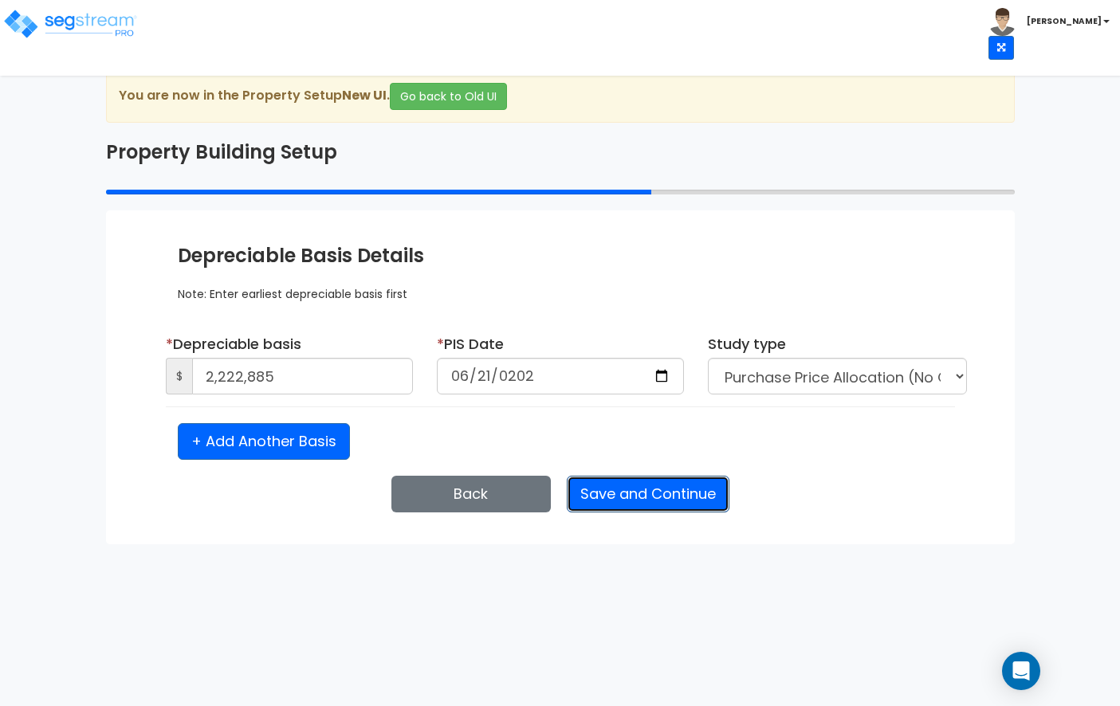
click at [598, 497] on button "Save and Continue" at bounding box center [648, 494] width 163 height 37
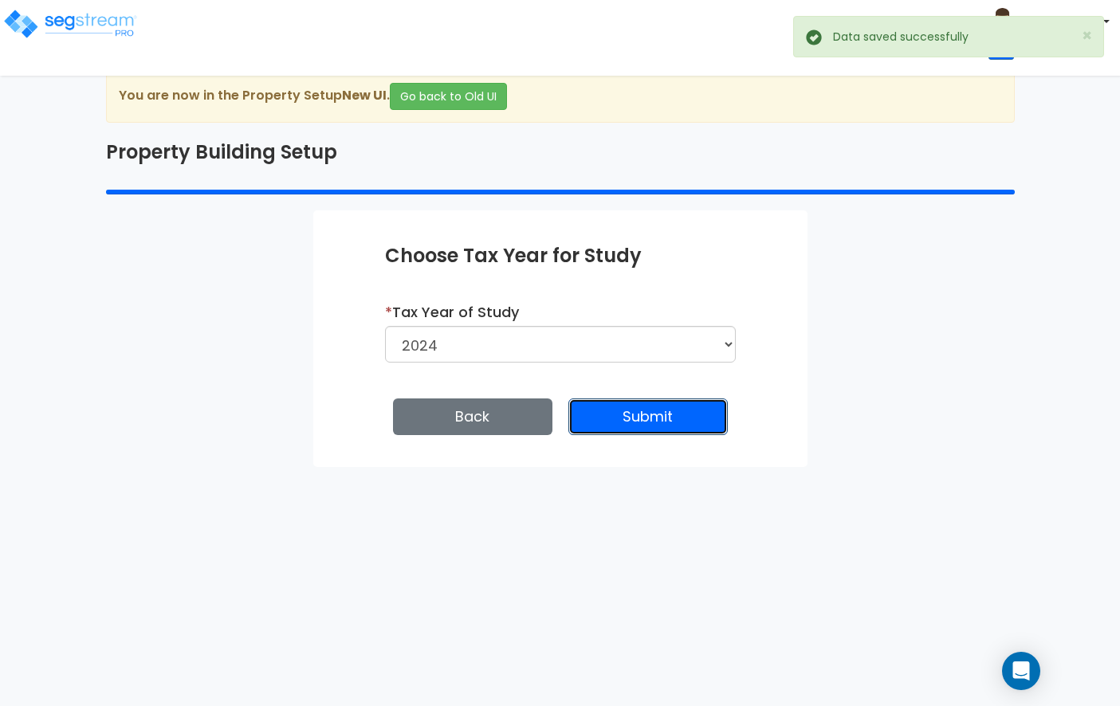
click at [603, 425] on button "Submit" at bounding box center [647, 417] width 159 height 37
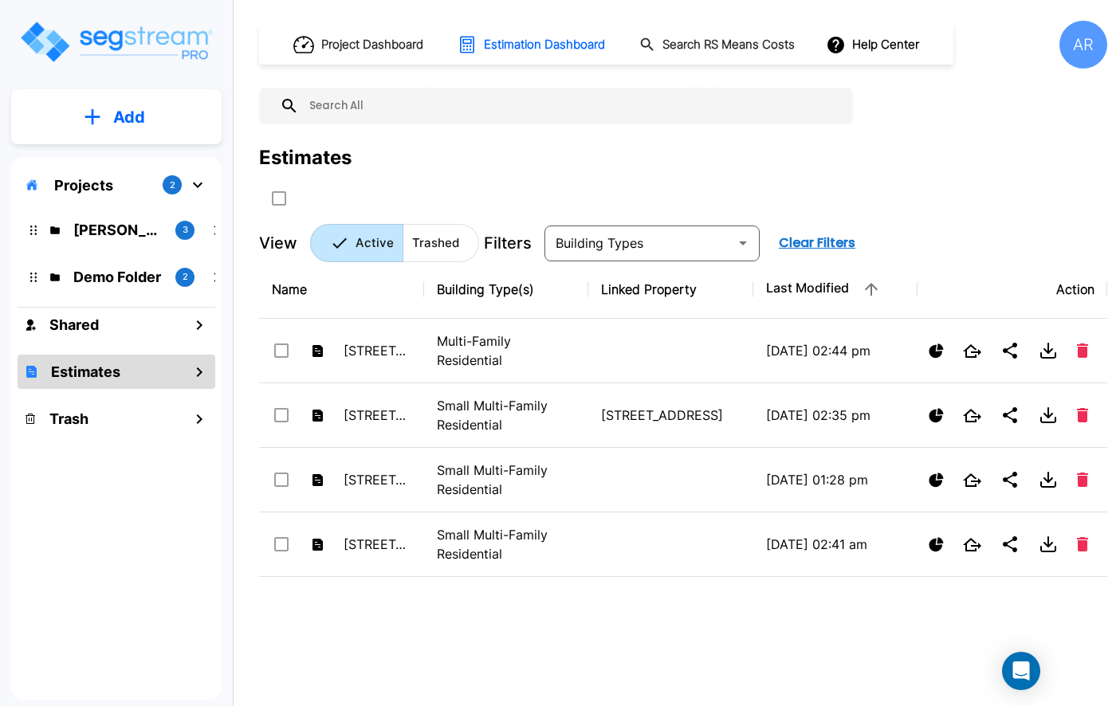
click at [139, 356] on div "Estimates" at bounding box center [117, 372] width 198 height 34
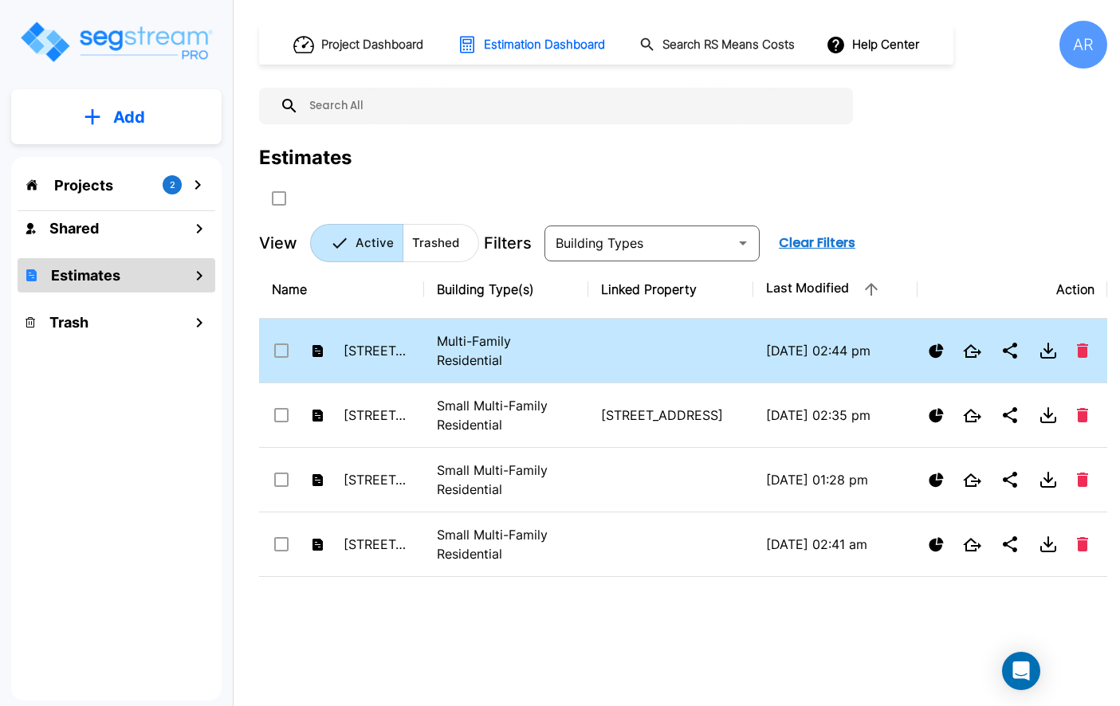
click at [505, 338] on p "Multi-Family Residential" at bounding box center [506, 351] width 139 height 38
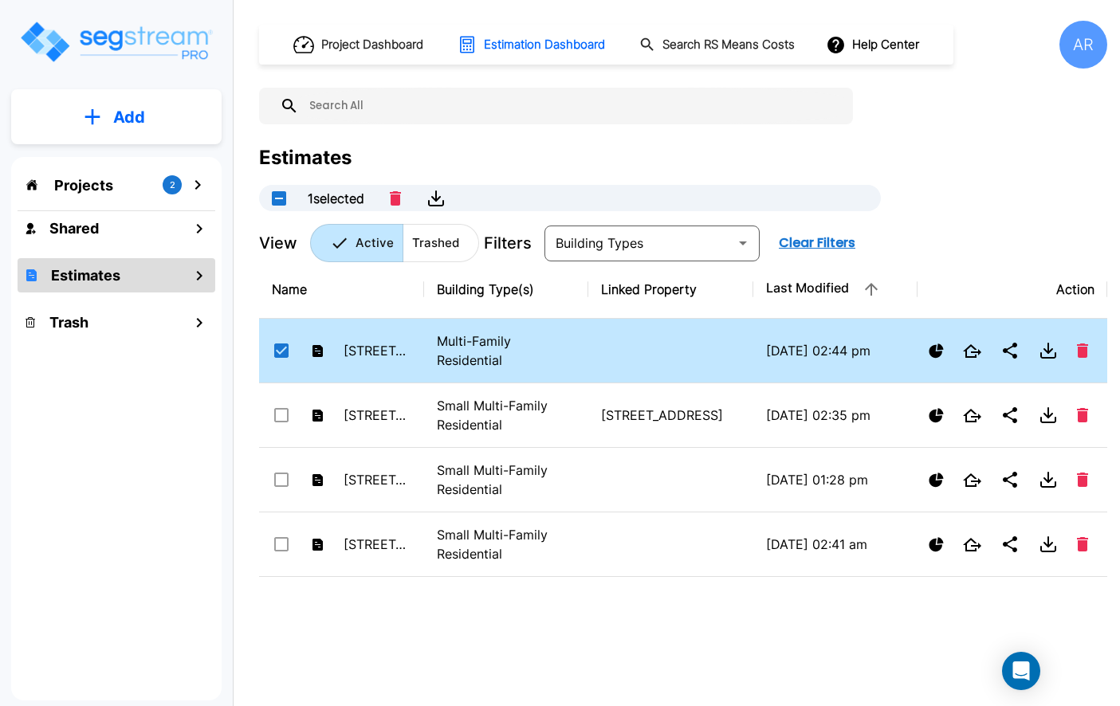
click at [505, 338] on p "Multi-Family Residential" at bounding box center [506, 351] width 139 height 38
checkbox input "false"
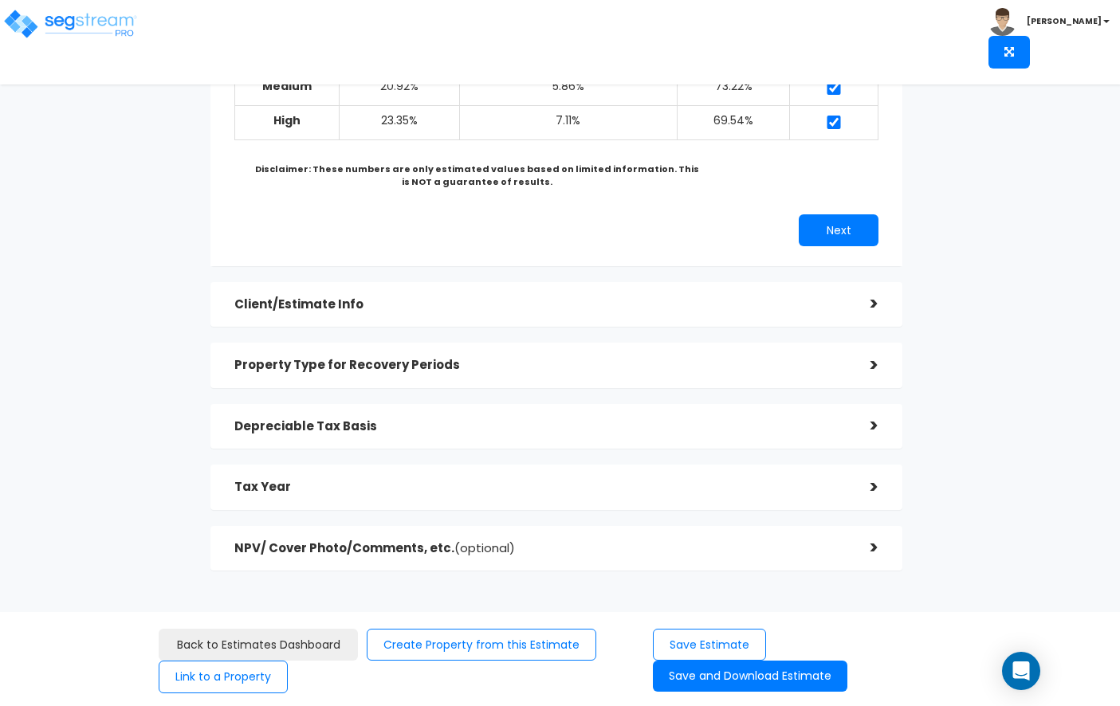
scroll to position [234, 0]
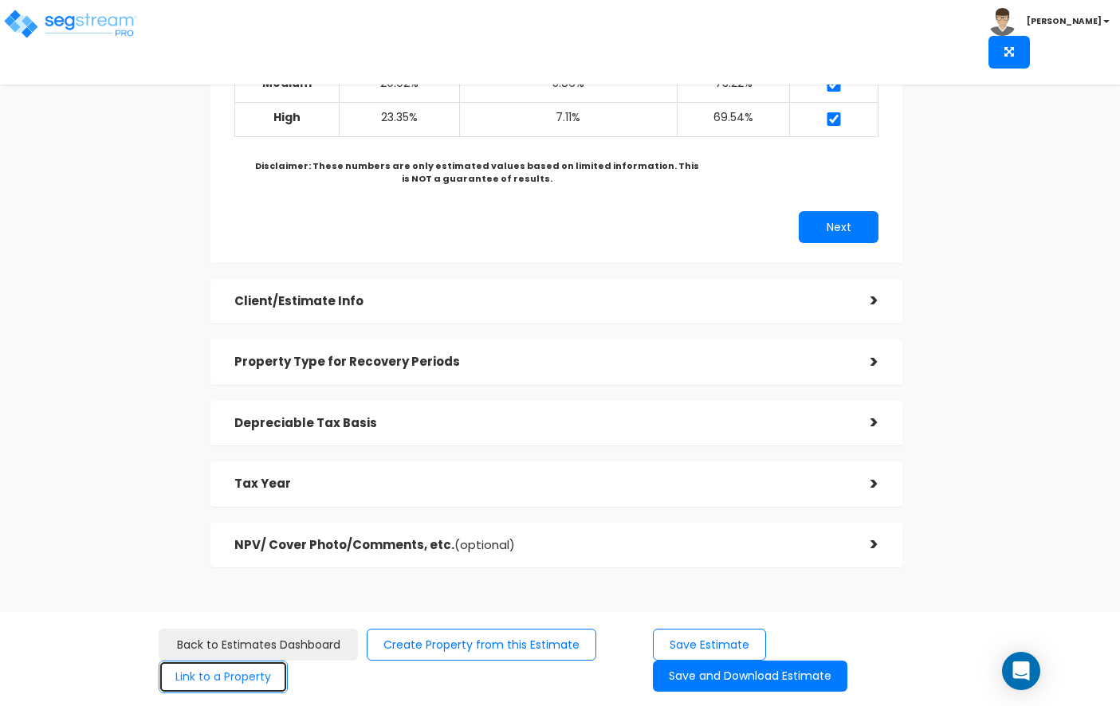
click at [265, 683] on button "Link to a Property" at bounding box center [223, 677] width 129 height 33
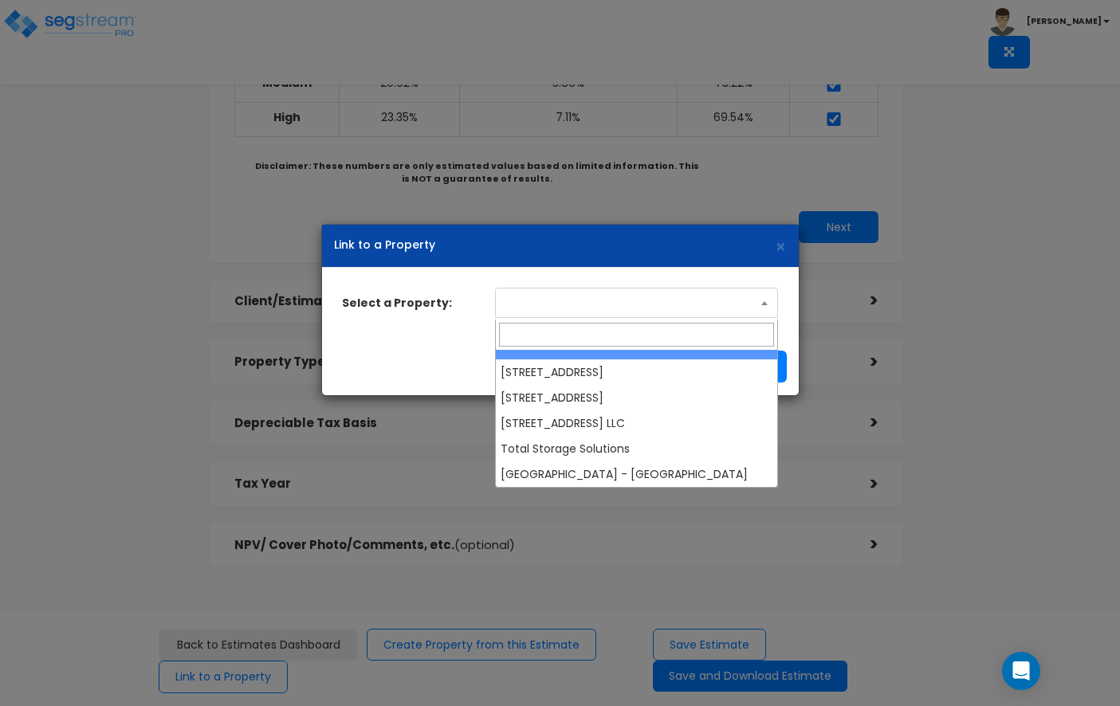
click at [567, 308] on span at bounding box center [636, 303] width 283 height 30
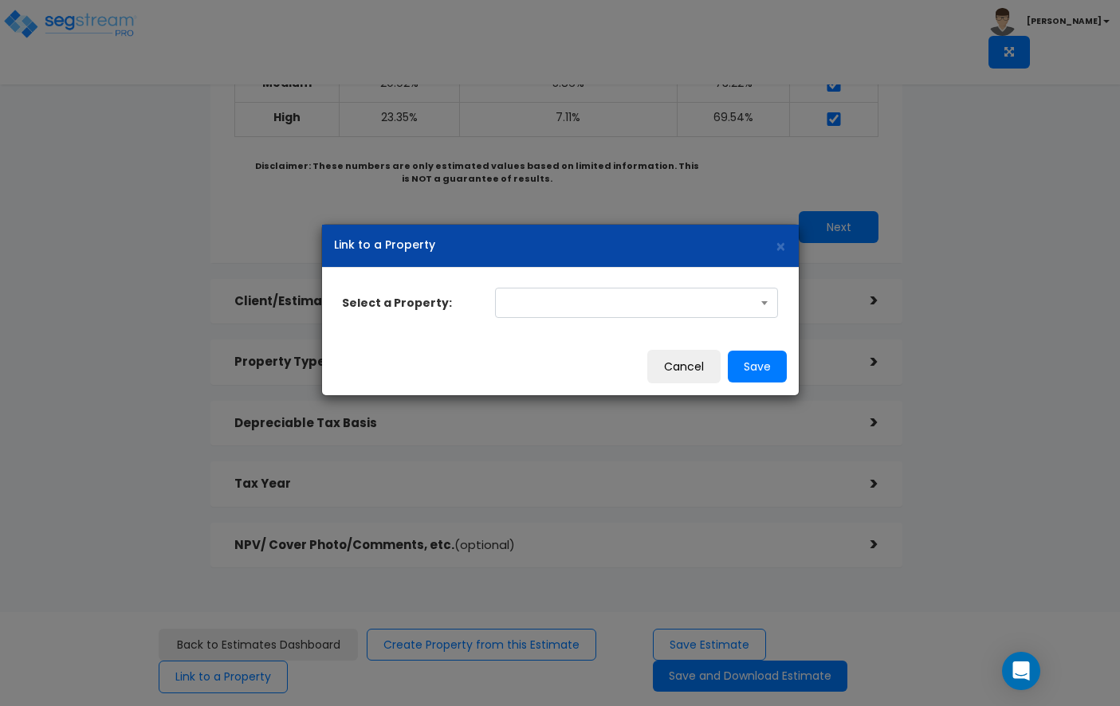
click at [881, 379] on div "Link to a Property × Select a Property: [STREET_ADDRESS] [STREET_ADDRESS] [STRE…" at bounding box center [560, 353] width 1120 height 706
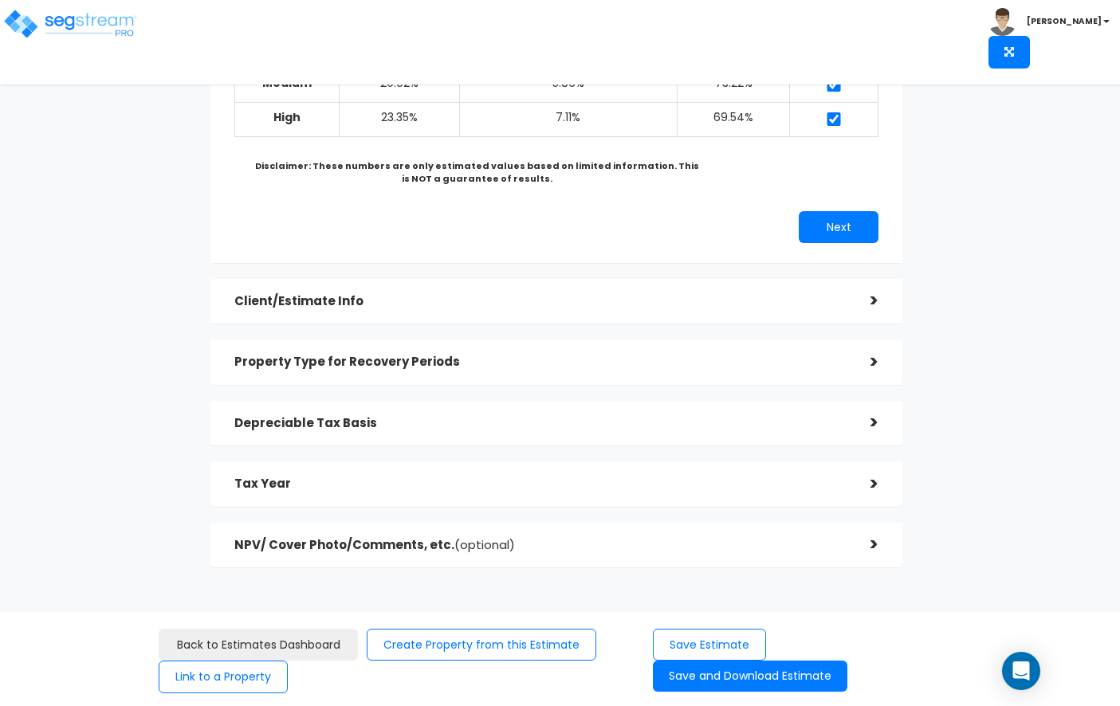
click at [522, 418] on h5 "Depreciable Tax Basis" at bounding box center [540, 424] width 612 height 14
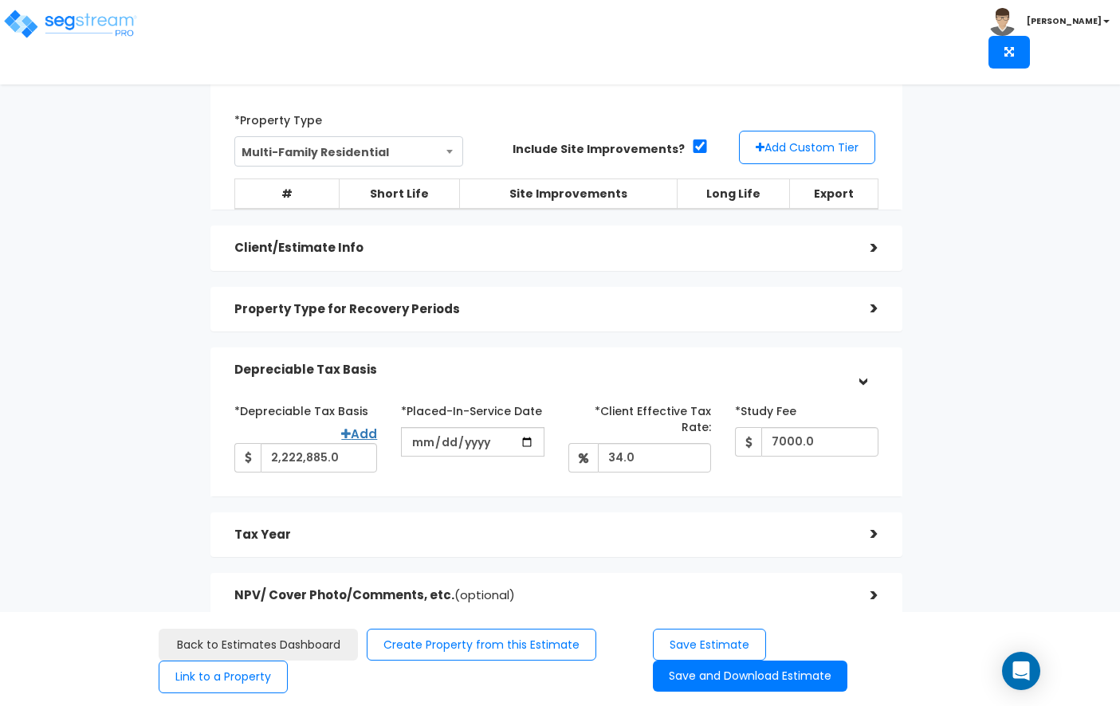
scroll to position [54, 0]
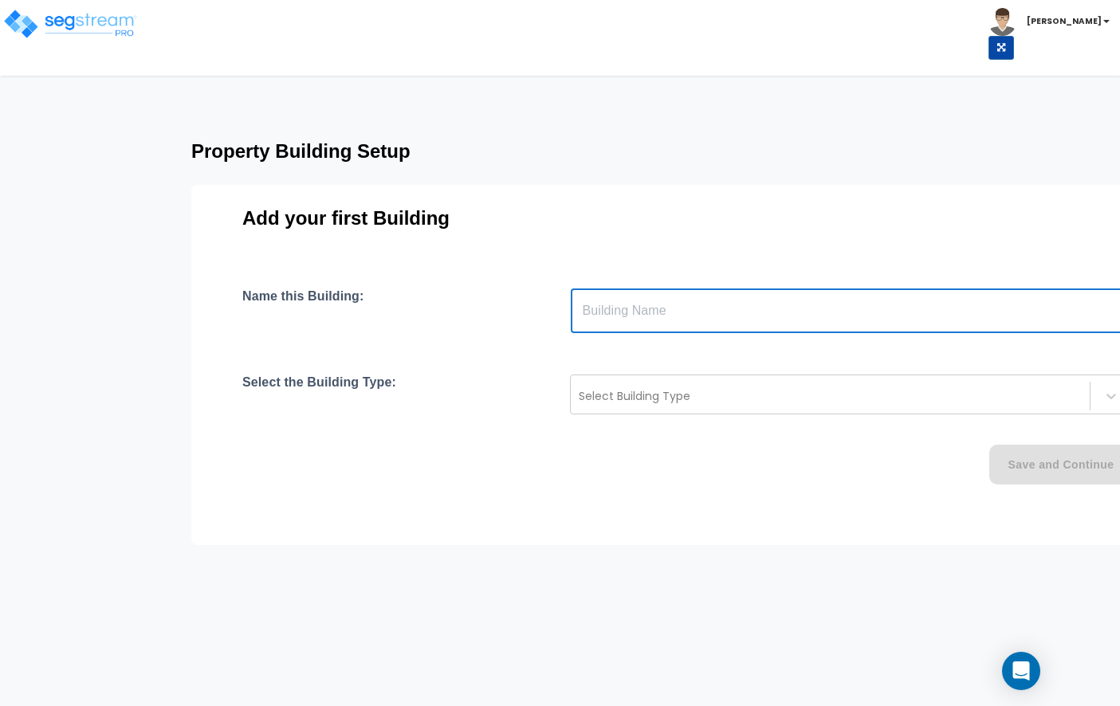
click at [682, 290] on input "text" at bounding box center [852, 311] width 563 height 45
type input "[STREET_ADDRESS]"
click at [695, 389] on div at bounding box center [830, 396] width 503 height 19
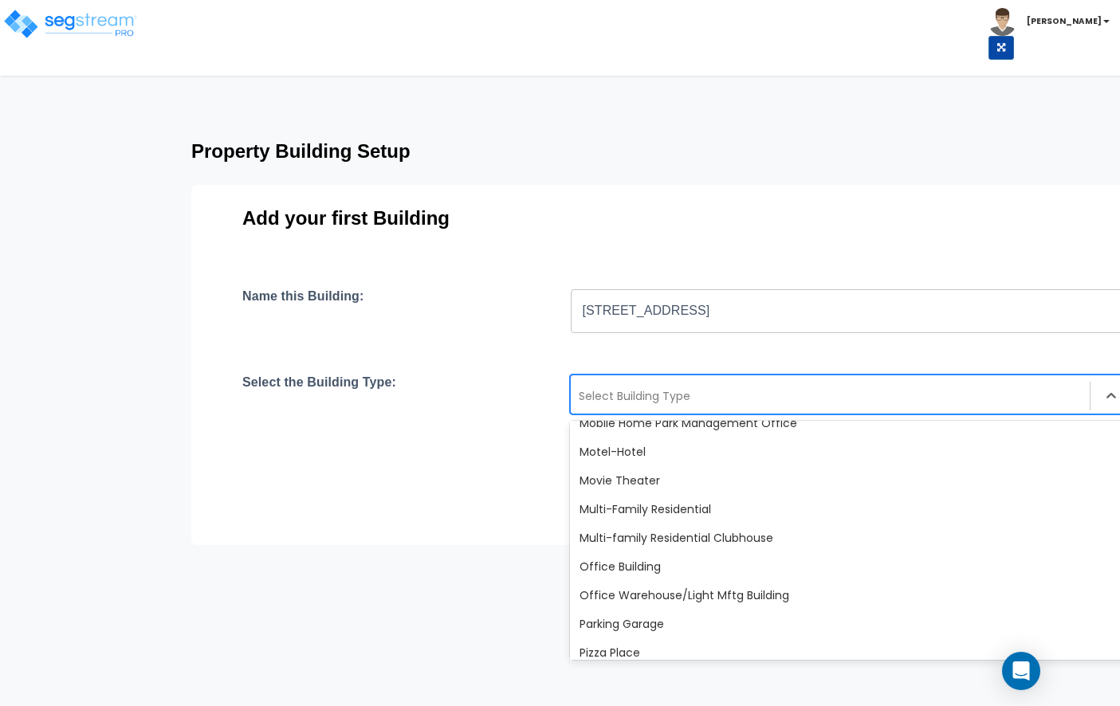
scroll to position [967, 0]
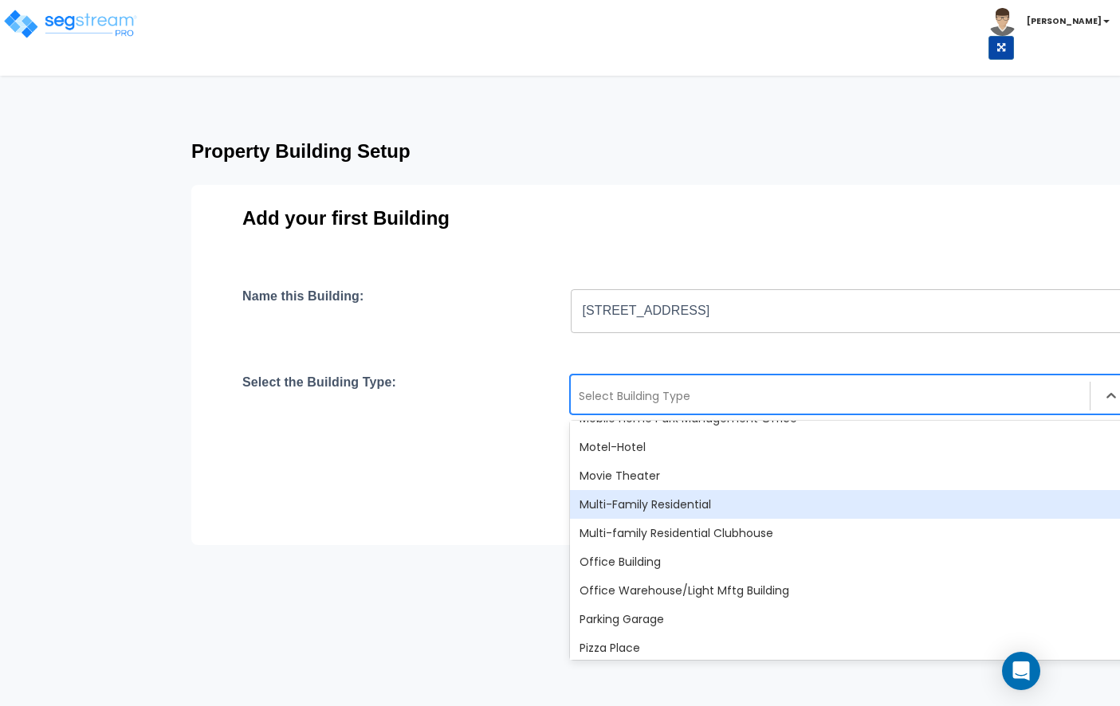
click at [680, 511] on div "Multi-Family Residential" at bounding box center [851, 504] width 563 height 29
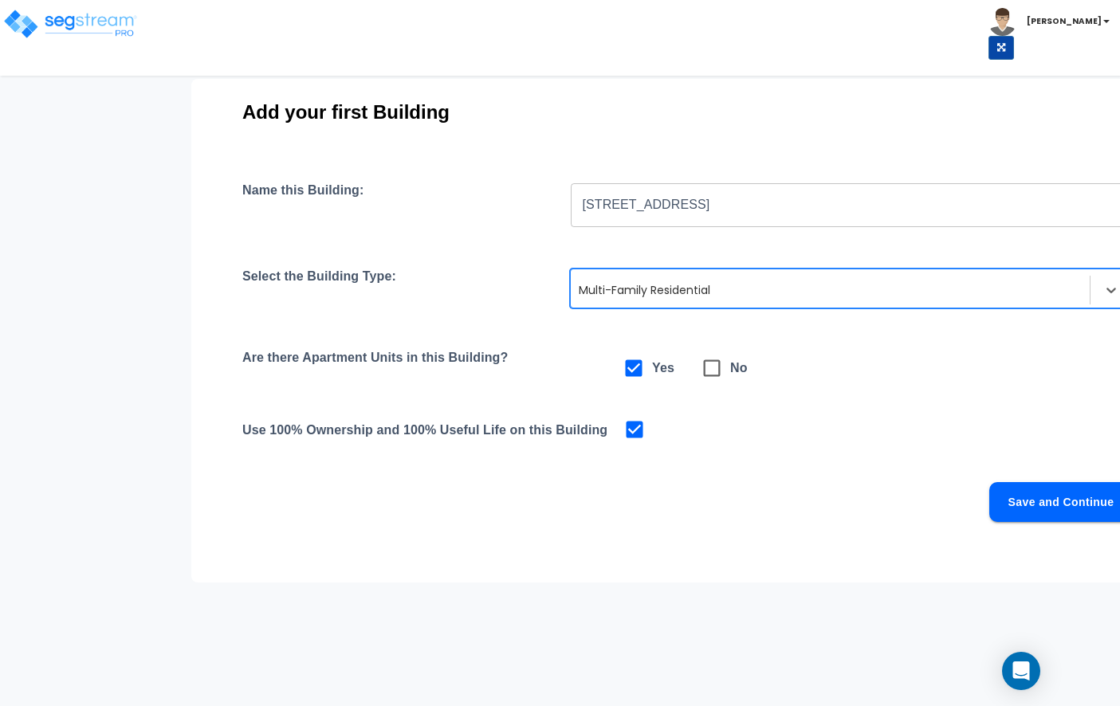
scroll to position [107, 0]
click at [1003, 493] on button "Save and Continue" at bounding box center [1060, 501] width 143 height 40
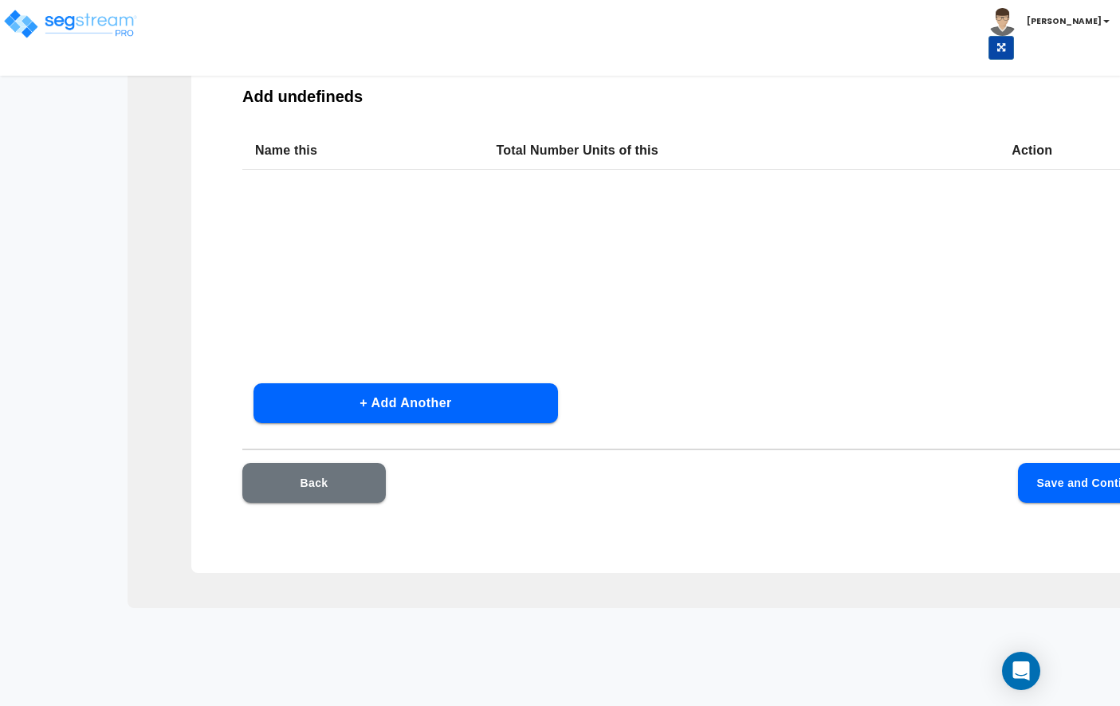
scroll to position [75, 0]
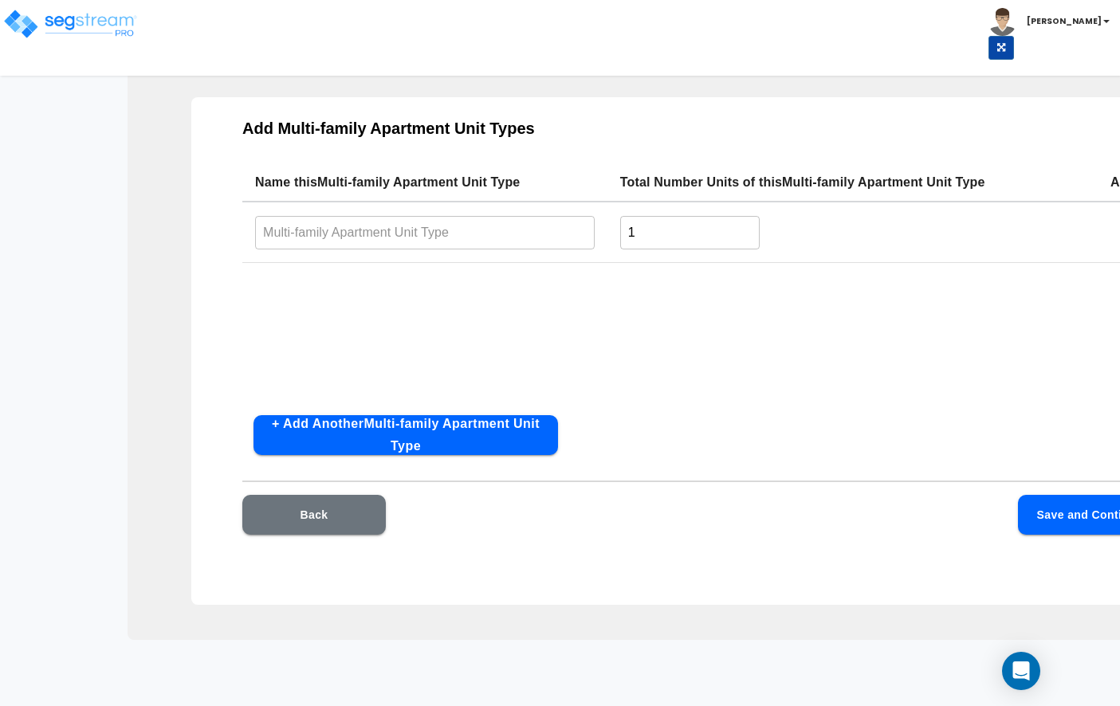
click at [430, 240] on input "text" at bounding box center [425, 232] width 340 height 34
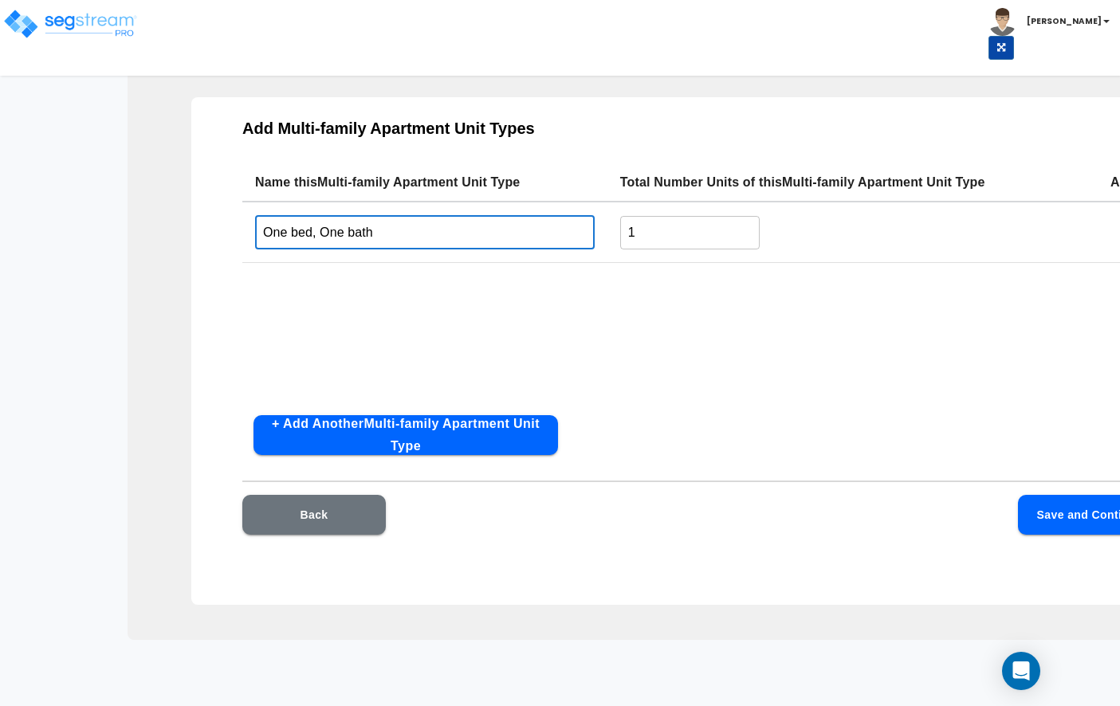
type input "One bed, One bath"
click at [502, 432] on button "+ Add Another Multi-family Apartment Unit Type" at bounding box center [405, 435] width 304 height 40
click at [464, 441] on button "+ Add Another Multi-family Apartment Unit Type" at bounding box center [405, 435] width 304 height 40
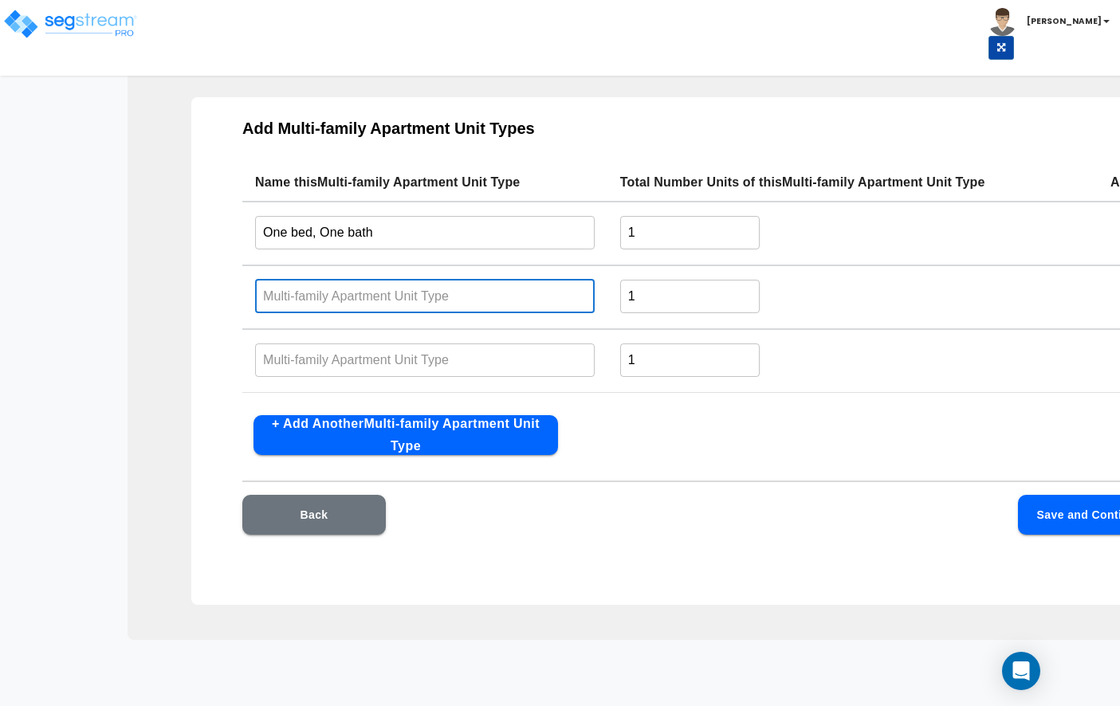
click at [434, 301] on input "text" at bounding box center [425, 296] width 340 height 34
type input "Two bed, One bath"
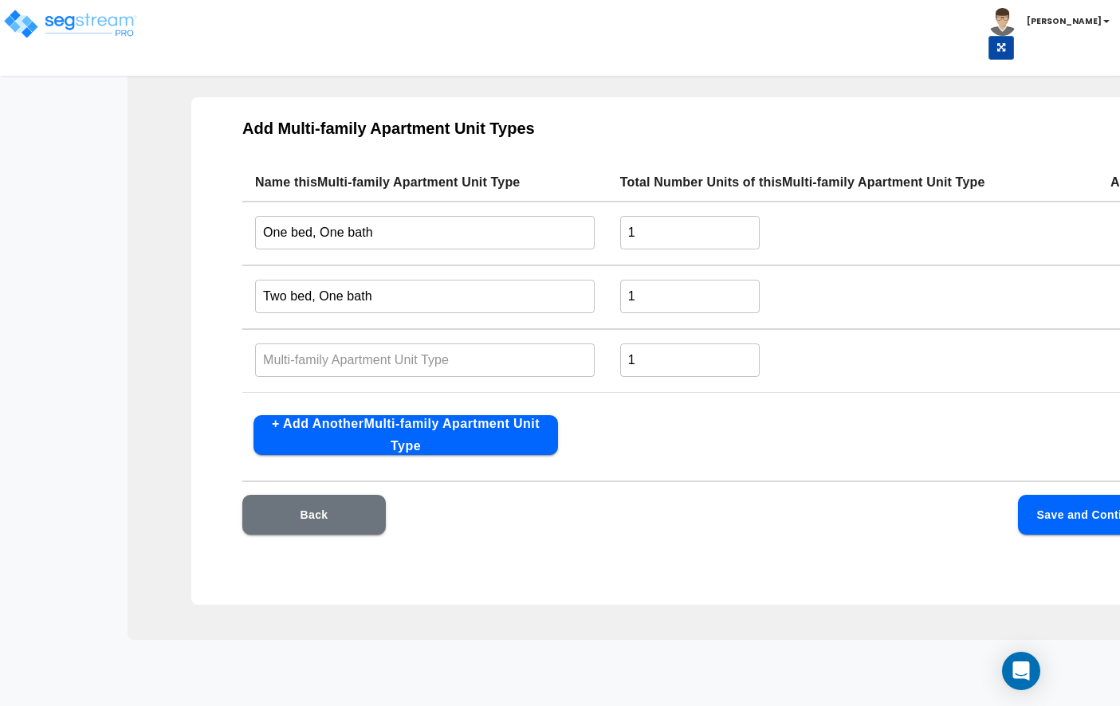
click at [450, 379] on td "​" at bounding box center [424, 361] width 365 height 64
click at [441, 363] on input "text" at bounding box center [425, 360] width 340 height 34
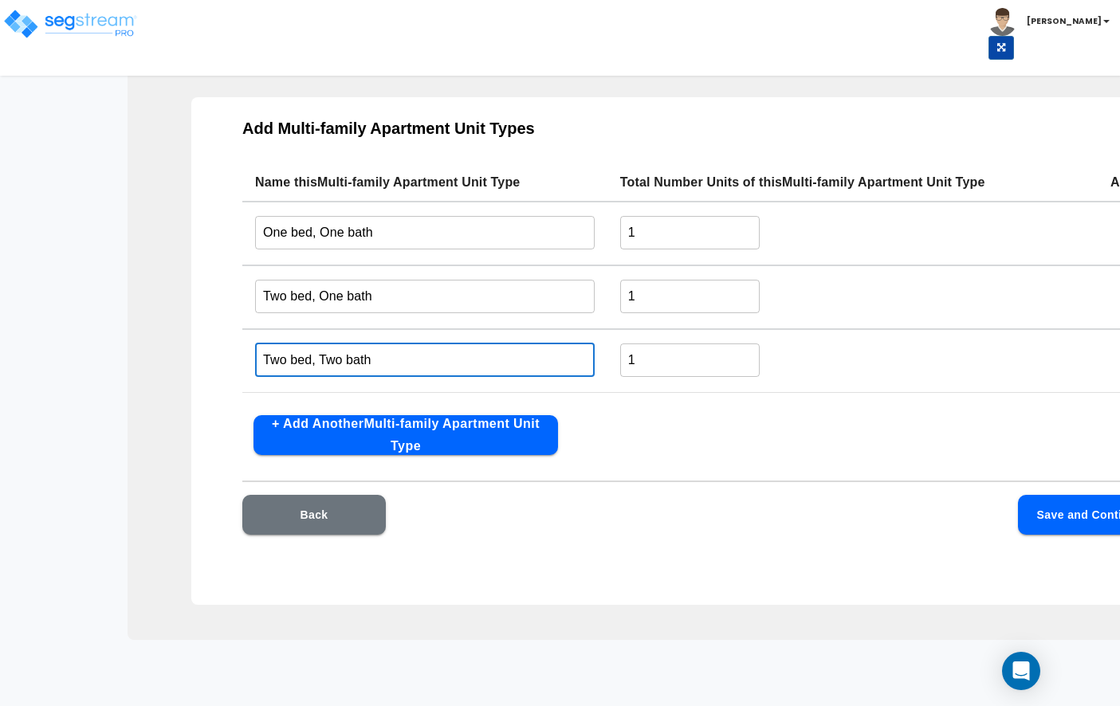
click at [678, 242] on input "1" at bounding box center [689, 232] width 139 height 34
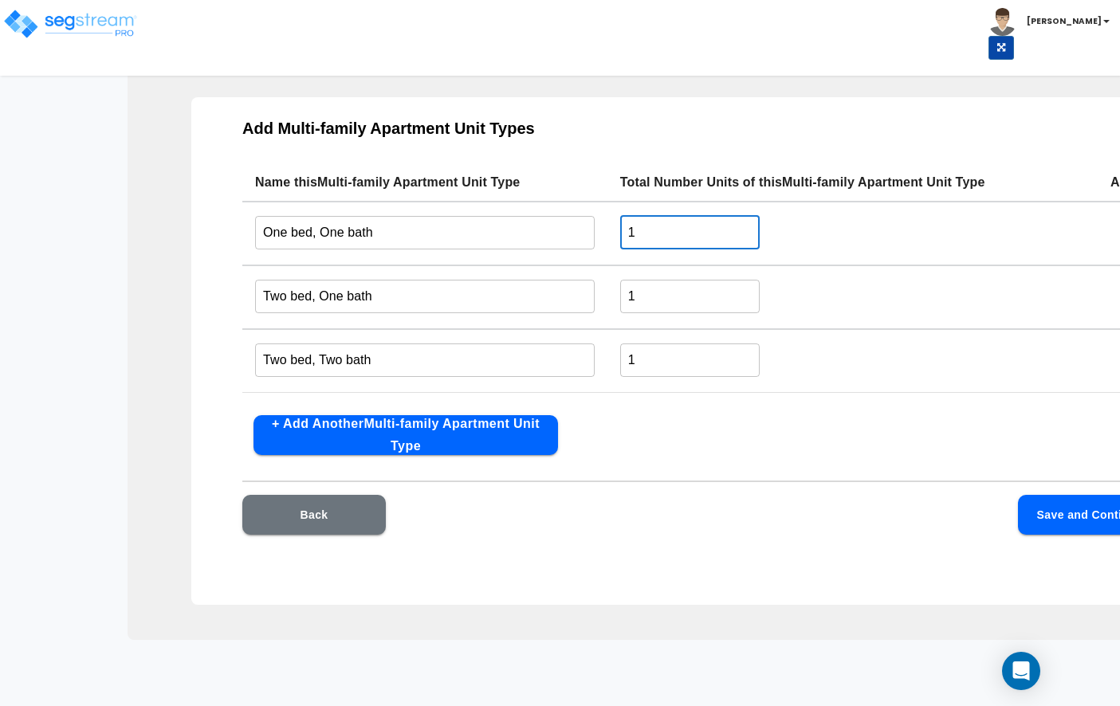
click at [691, 295] on input "1" at bounding box center [689, 296] width 139 height 34
click at [686, 363] on input "1" at bounding box center [689, 360] width 139 height 34
click at [684, 252] on td "1 ​" at bounding box center [852, 234] width 490 height 64
click at [680, 235] on input "1" at bounding box center [689, 232] width 139 height 34
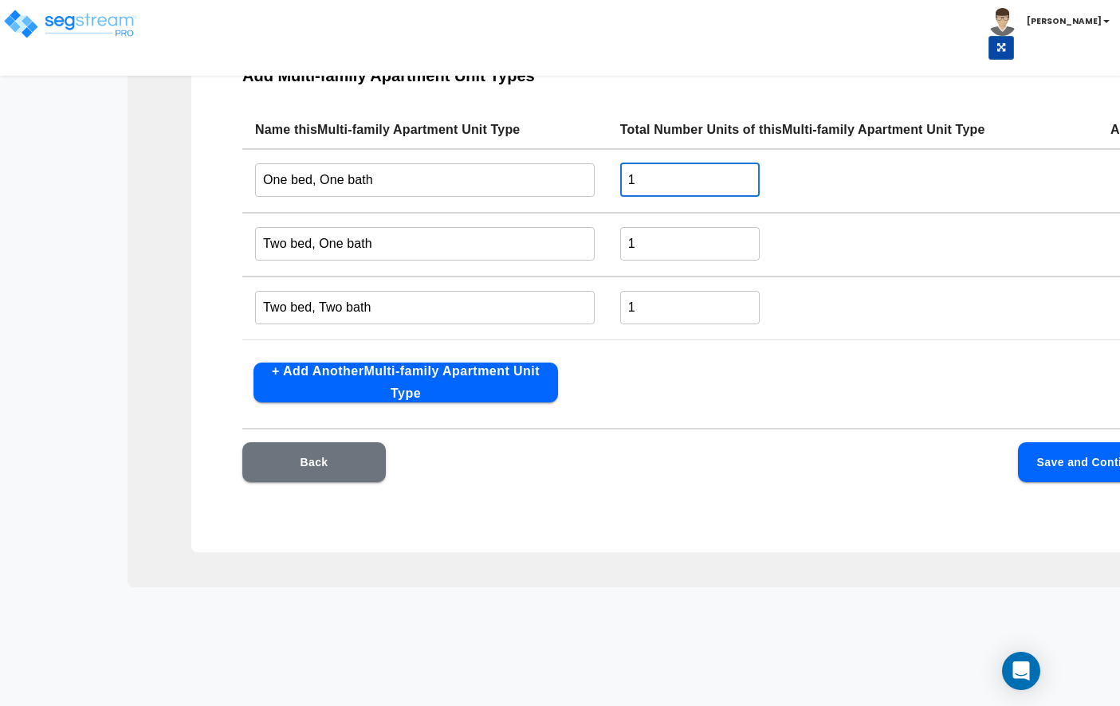
scroll to position [136, 0]
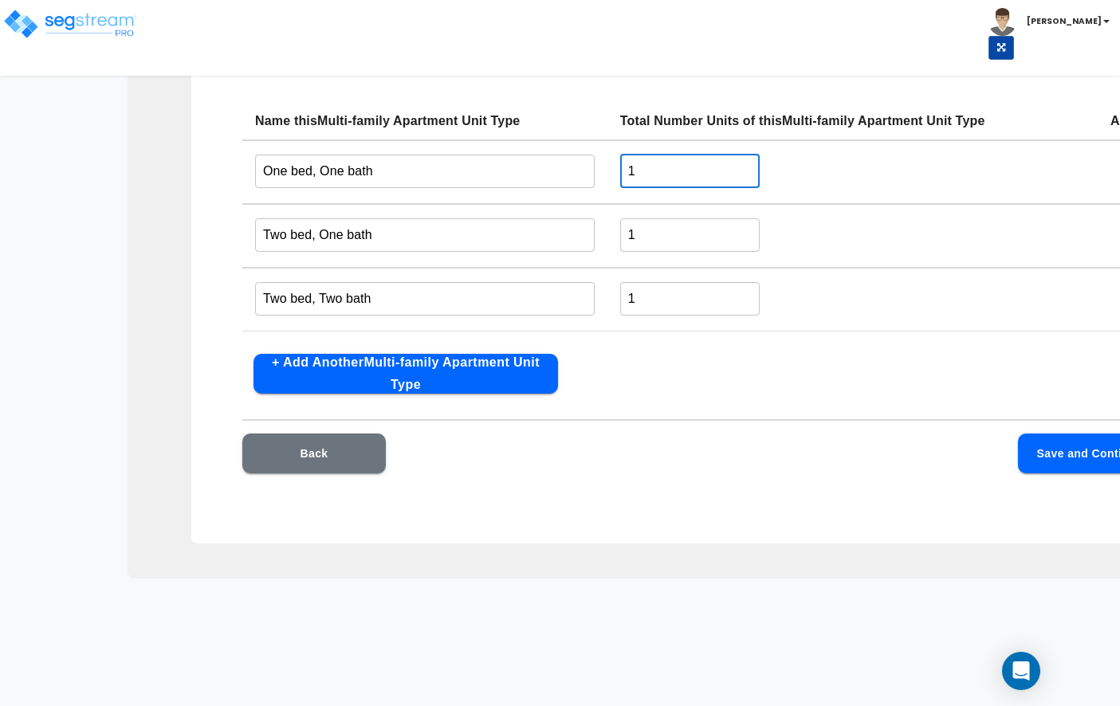
click at [312, 297] on input "Two bed, Two bath" at bounding box center [425, 298] width 340 height 34
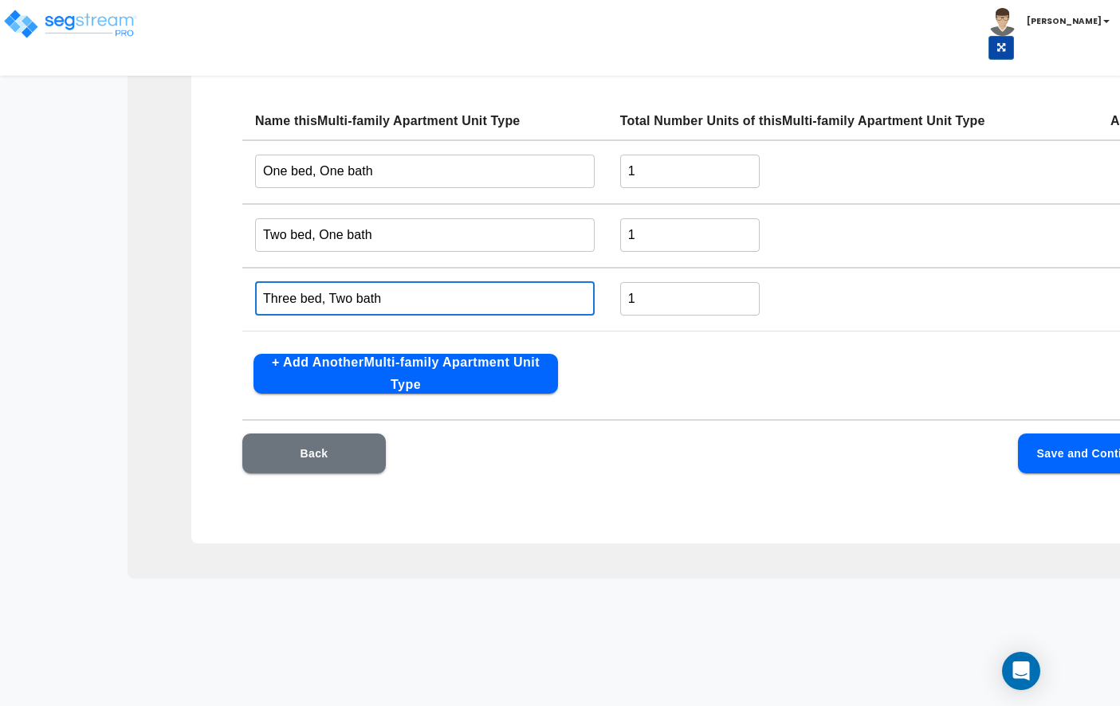
click at [399, 299] on input "Three bed, Two bath" at bounding box center [425, 298] width 340 height 34
type input "Three bed, One bath"
click at [666, 179] on input "1" at bounding box center [689, 171] width 139 height 34
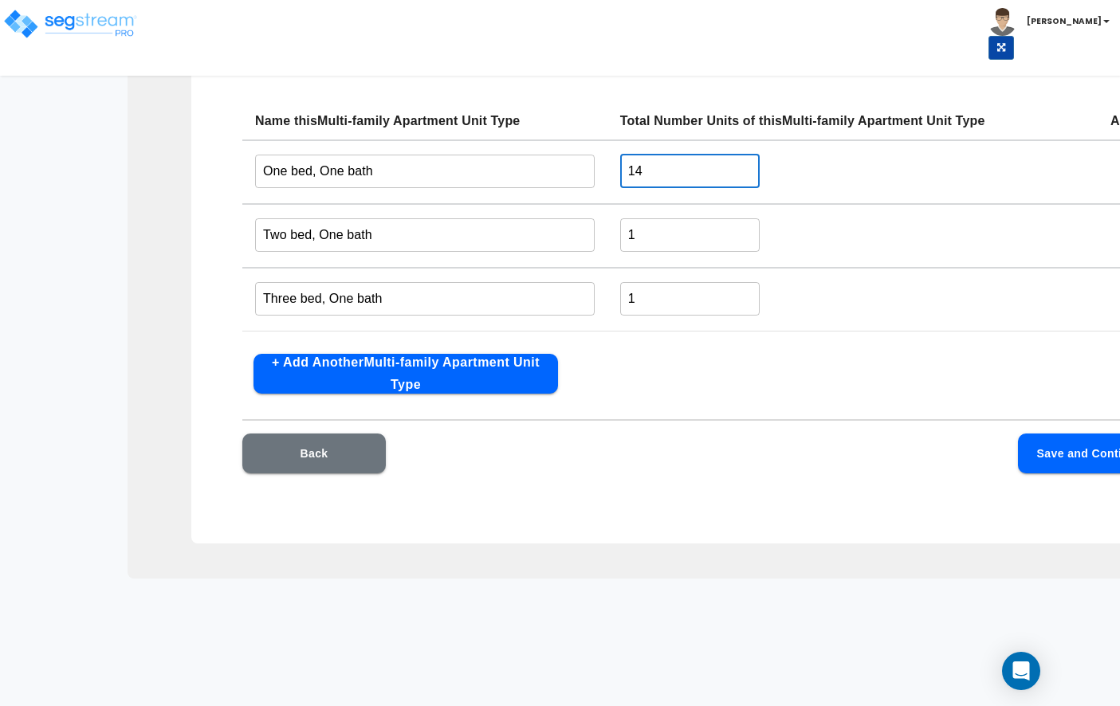
type input "14"
click at [657, 232] on input "1" at bounding box center [689, 235] width 139 height 34
type input "4"
click at [666, 297] on input "1" at bounding box center [689, 298] width 139 height 34
type input "2"
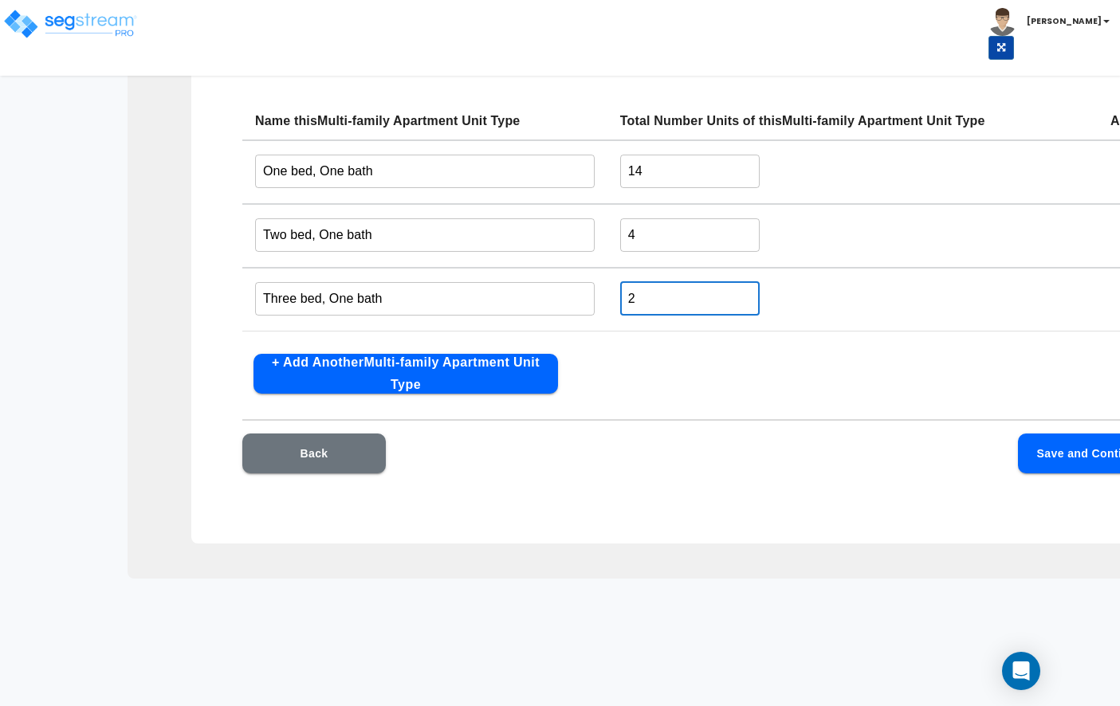
click at [1066, 445] on button "Save and Continue" at bounding box center [1089, 454] width 143 height 40
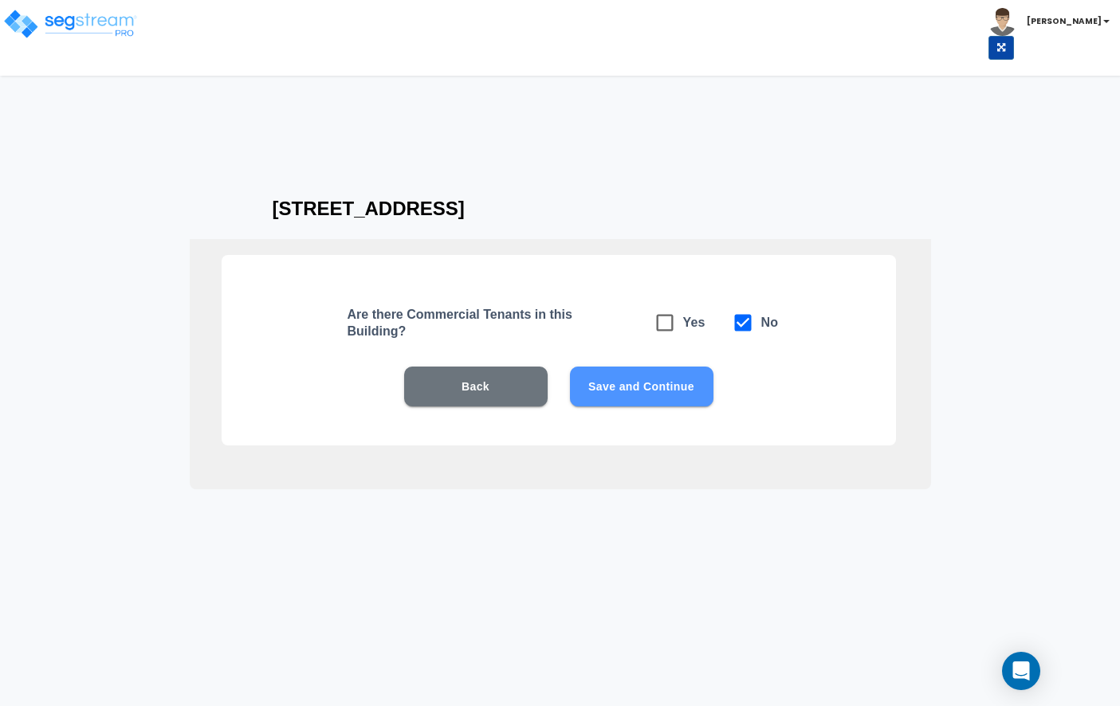
click at [624, 392] on button "Save and Continue" at bounding box center [641, 387] width 143 height 40
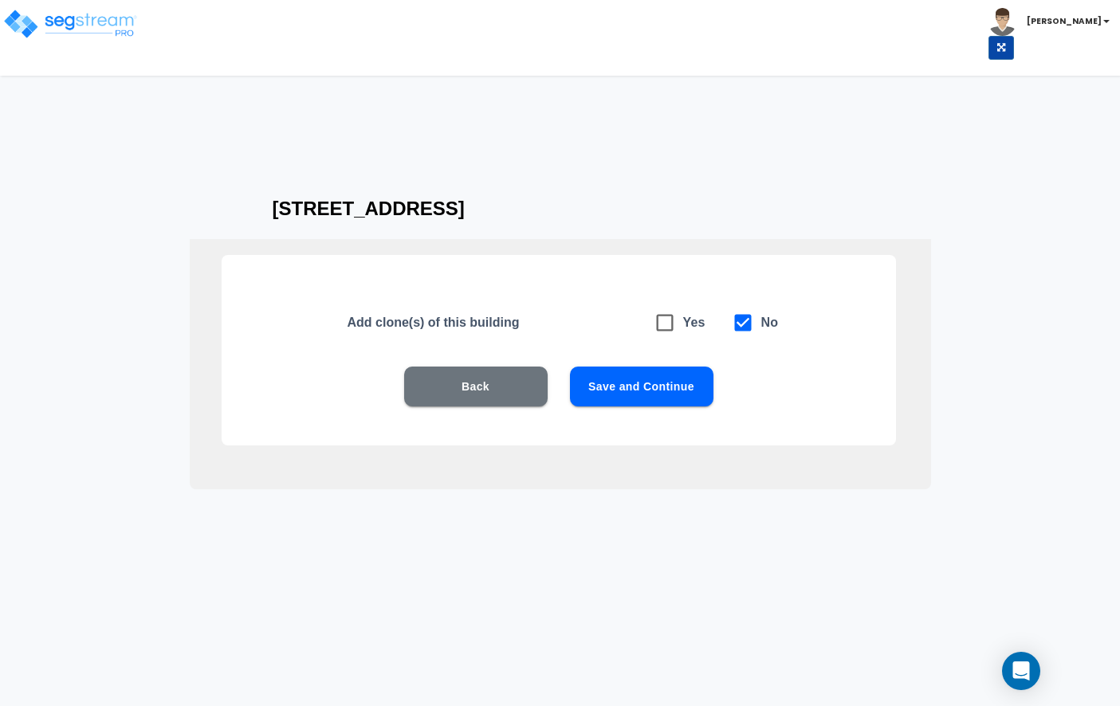
click at [666, 387] on button "Save and Continue" at bounding box center [641, 387] width 143 height 40
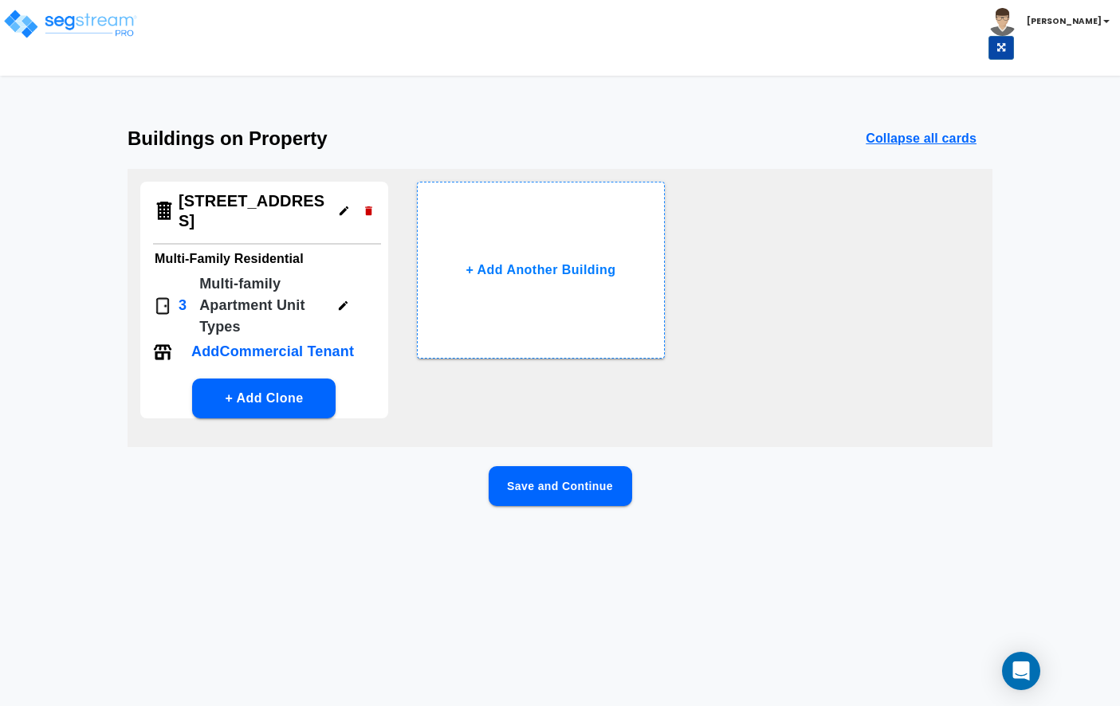
click at [530, 466] on button "Save and Continue" at bounding box center [560, 486] width 143 height 40
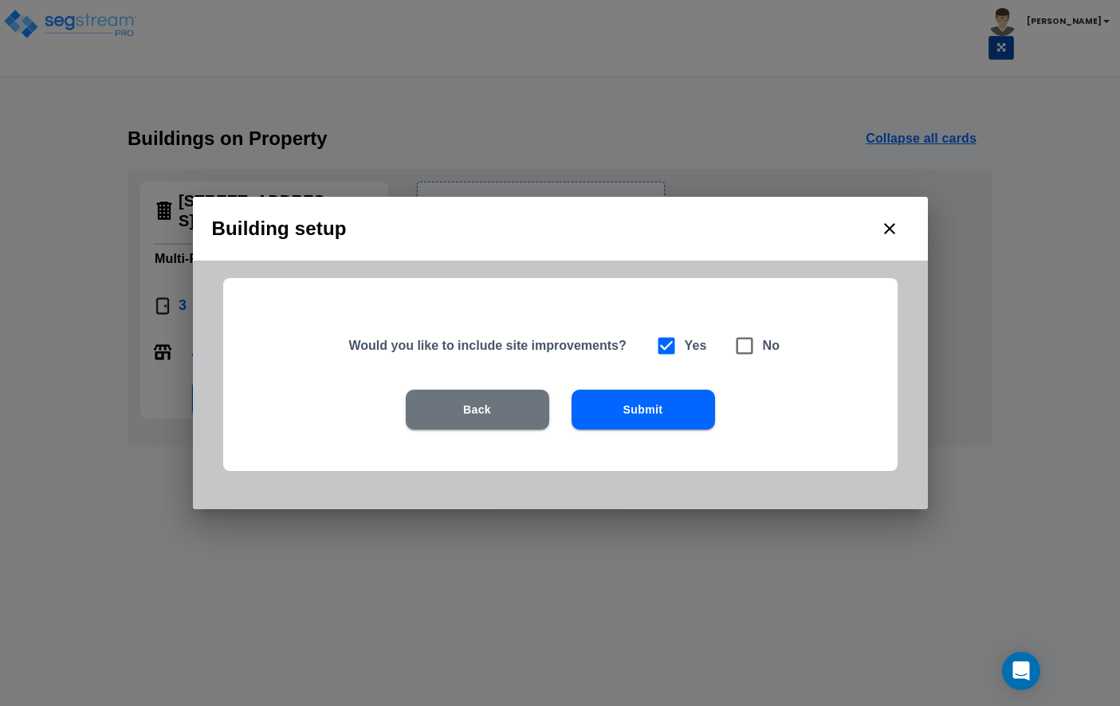
click at [639, 401] on button "Submit" at bounding box center [643, 410] width 143 height 40
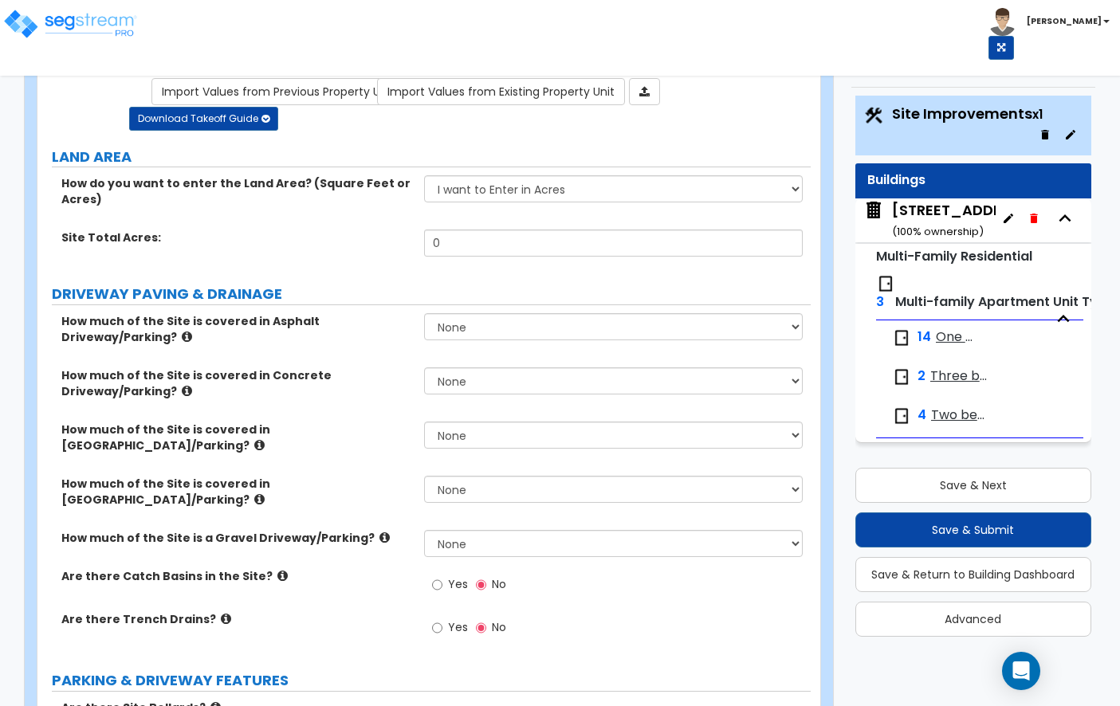
scroll to position [108, 0]
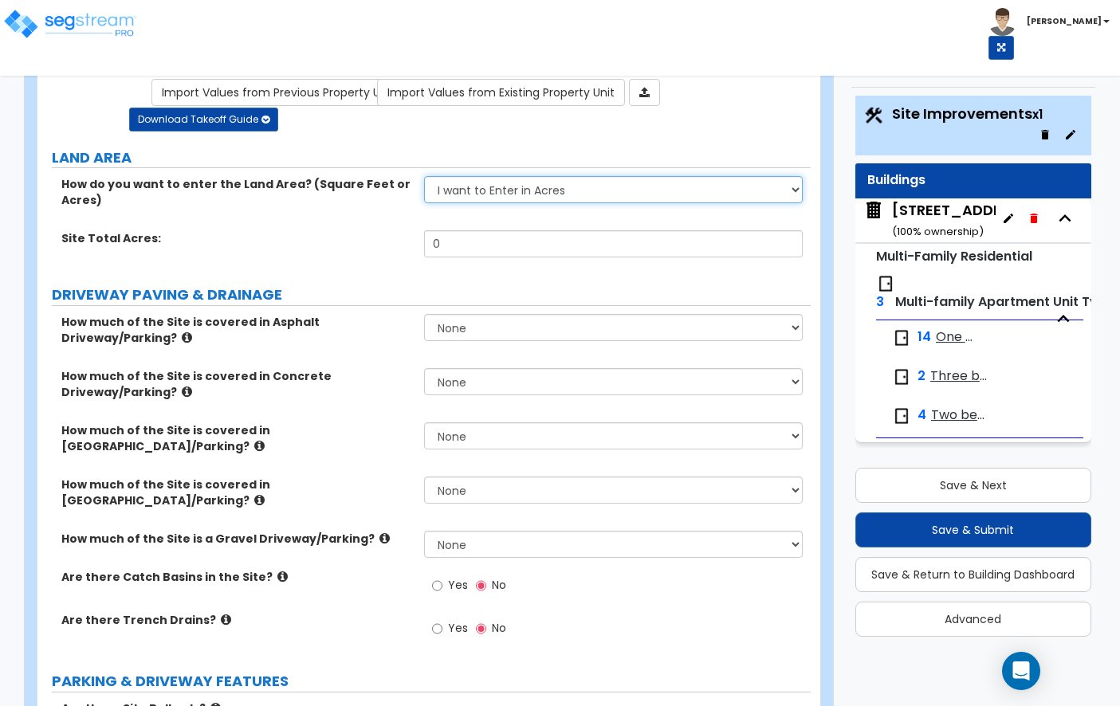
click at [501, 202] on select "I want to Enter in Acres I want to Enter in Square Feet" at bounding box center [613, 189] width 379 height 27
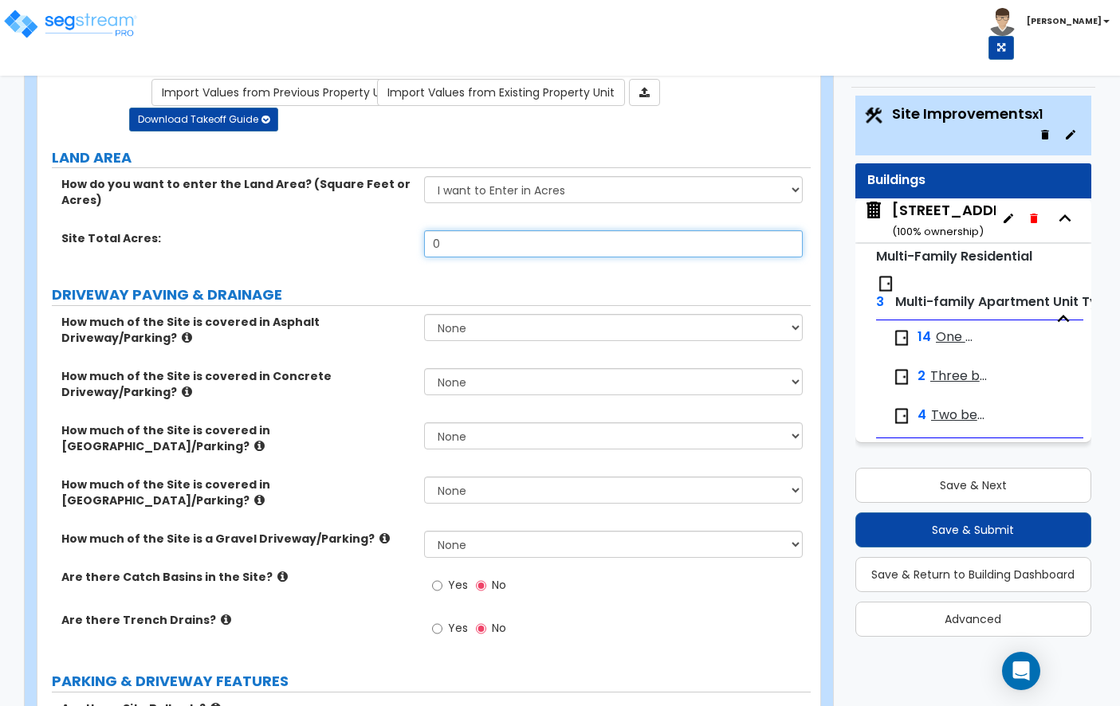
click at [504, 241] on input "0" at bounding box center [613, 243] width 379 height 27
type input "1.03"
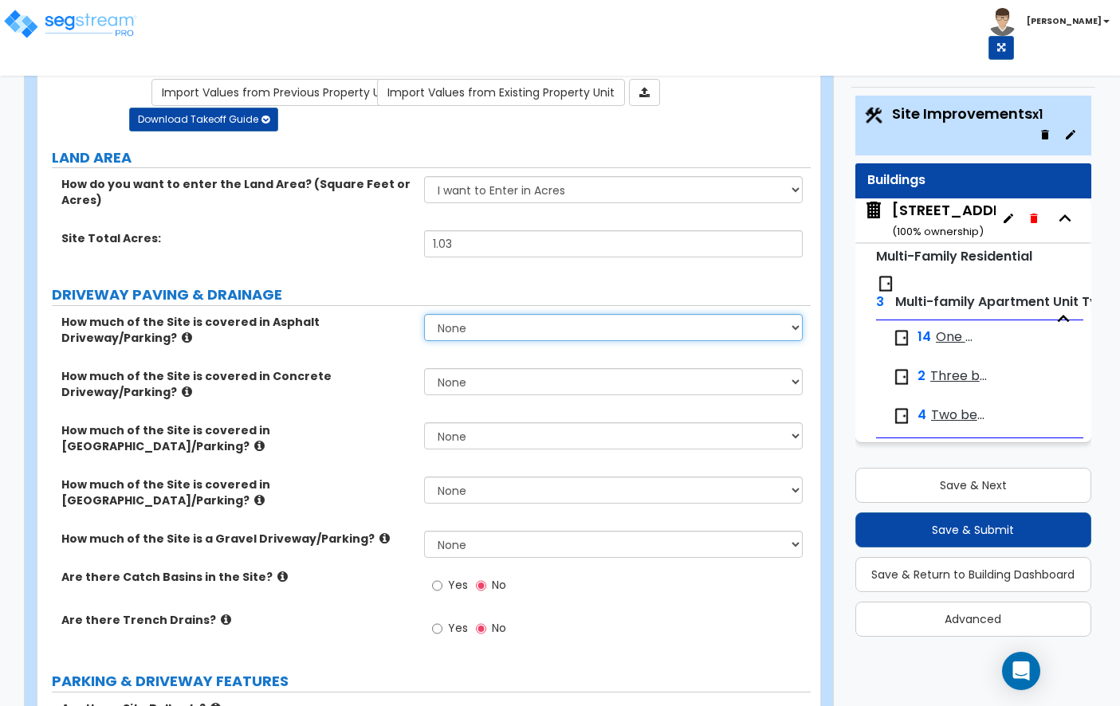
click at [478, 334] on select "None I want to Enter an Approximate Percentage I want to Enter the Square Foota…" at bounding box center [613, 327] width 379 height 27
click at [464, 336] on select "None I want to Enter an Approximate Percentage I want to Enter the Square Foota…" at bounding box center [613, 327] width 379 height 27
select select "2"
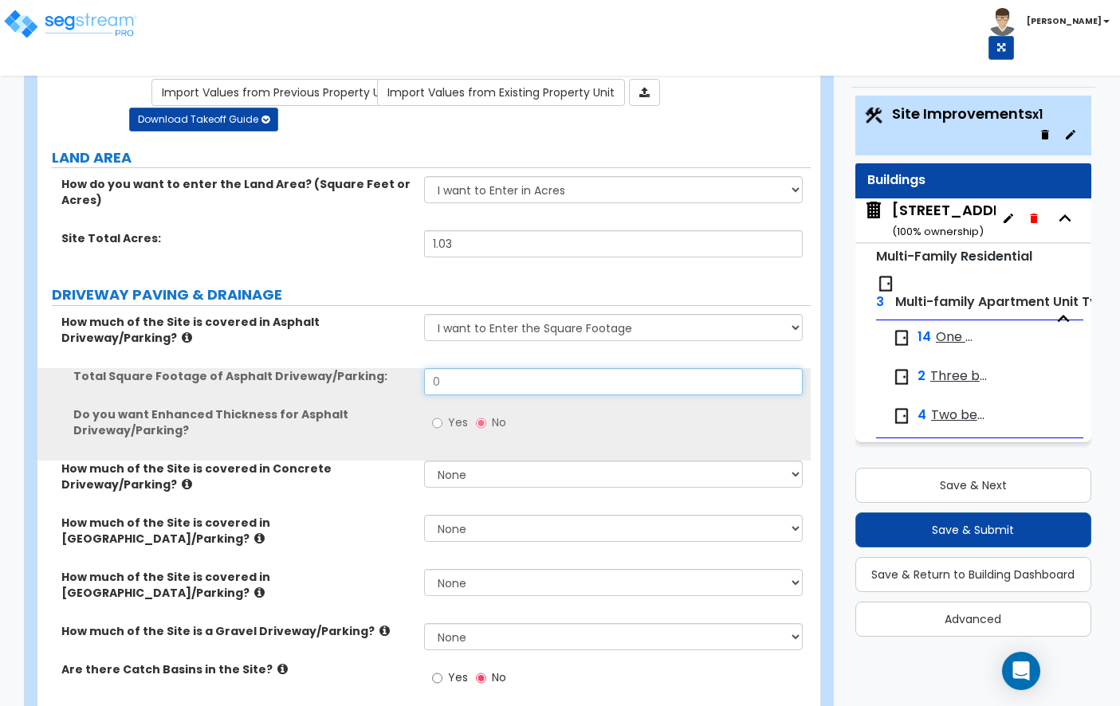
click at [496, 373] on input "0" at bounding box center [613, 381] width 379 height 27
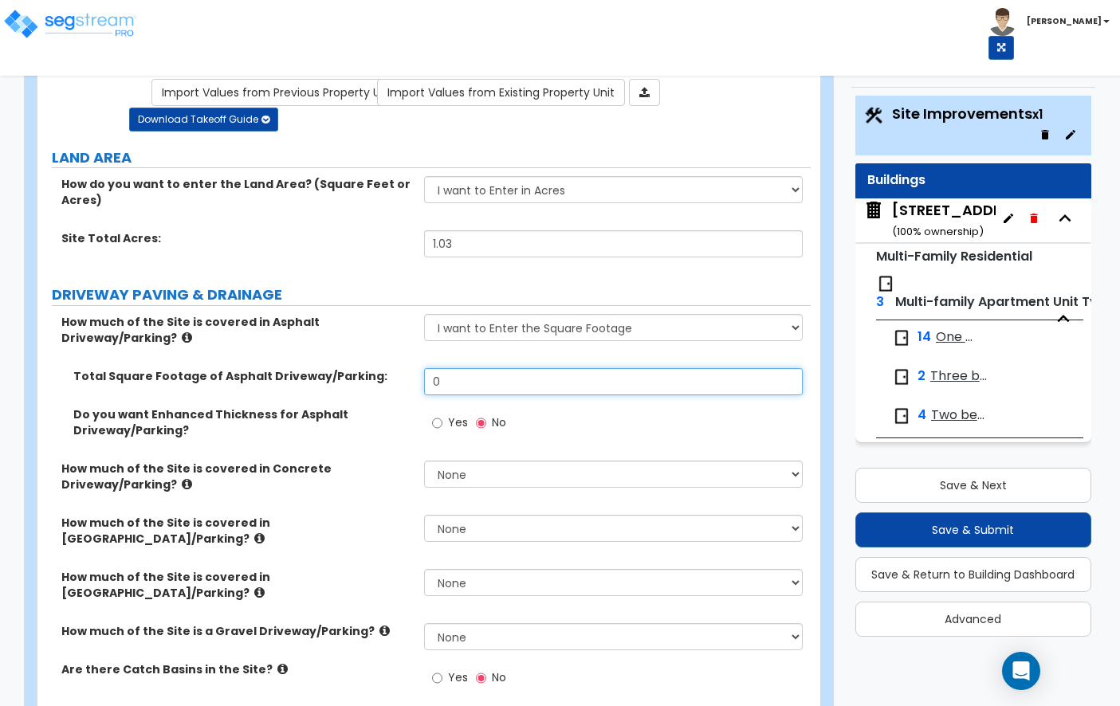
click at [496, 373] on input "0" at bounding box center [613, 381] width 379 height 27
click at [473, 387] on input "0" at bounding box center [613, 381] width 379 height 27
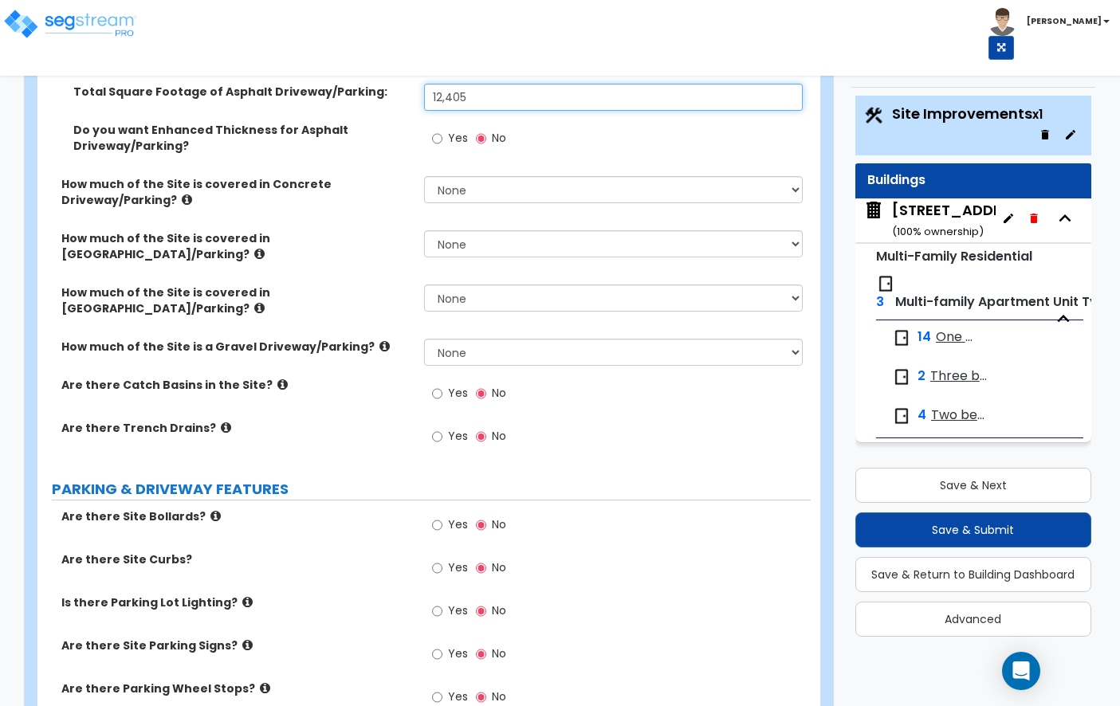
scroll to position [406, 0]
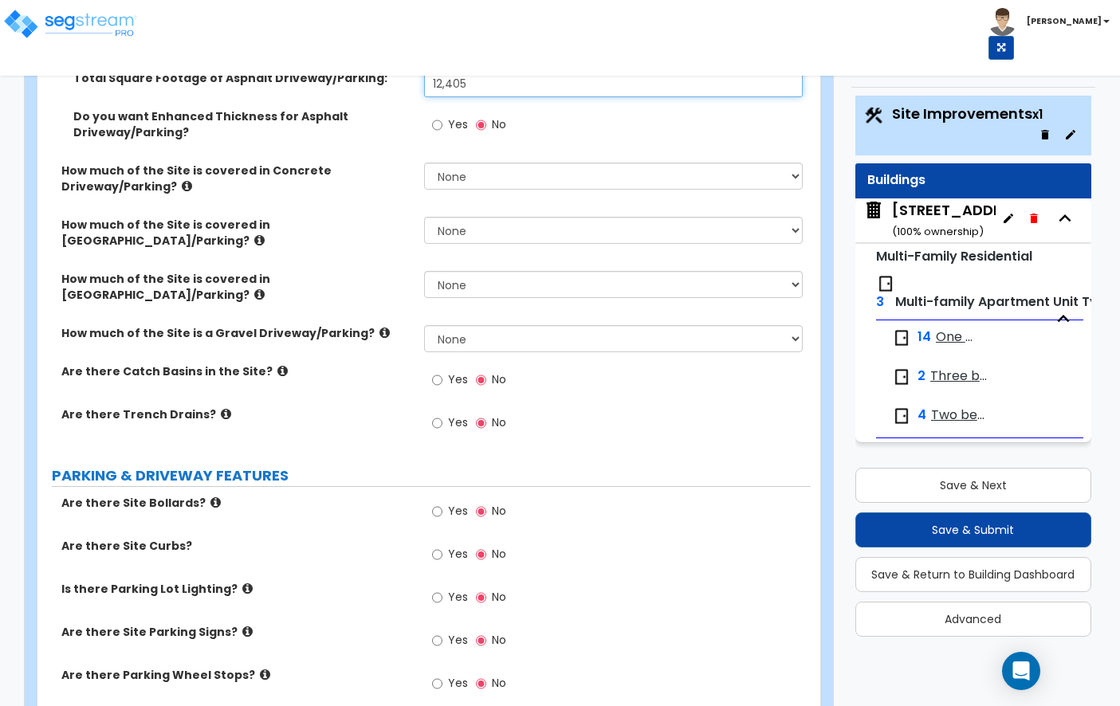
type input "12,405"
click at [277, 376] on icon at bounding box center [282, 371] width 10 height 12
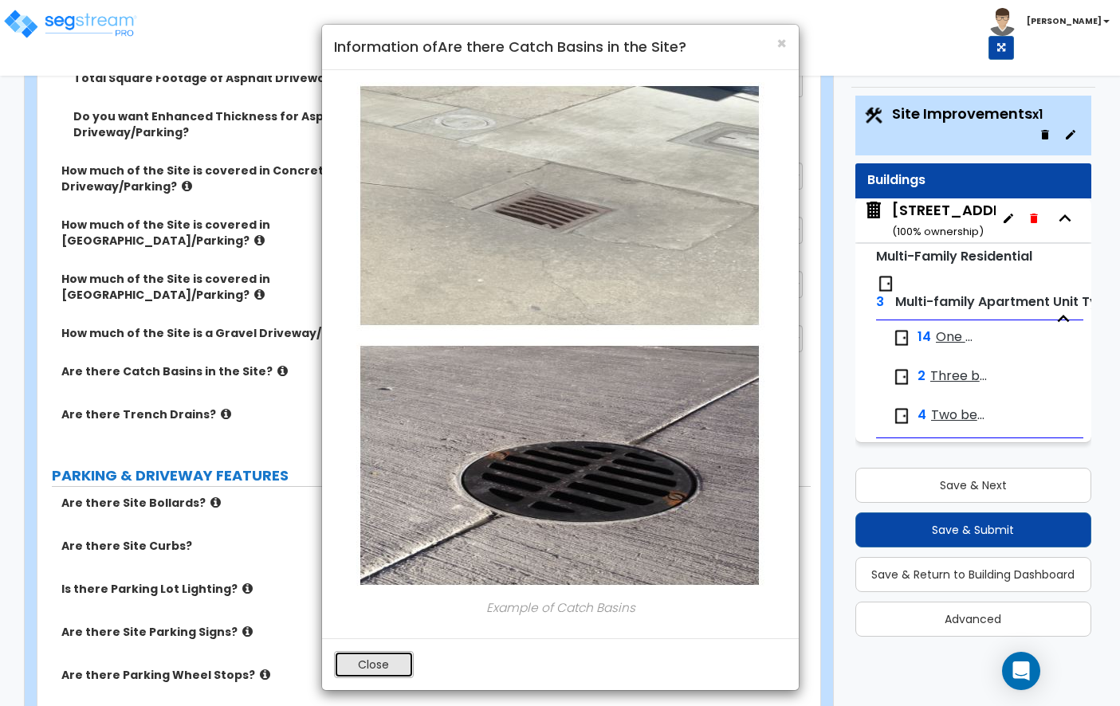
click at [382, 674] on button "Close" at bounding box center [374, 664] width 80 height 27
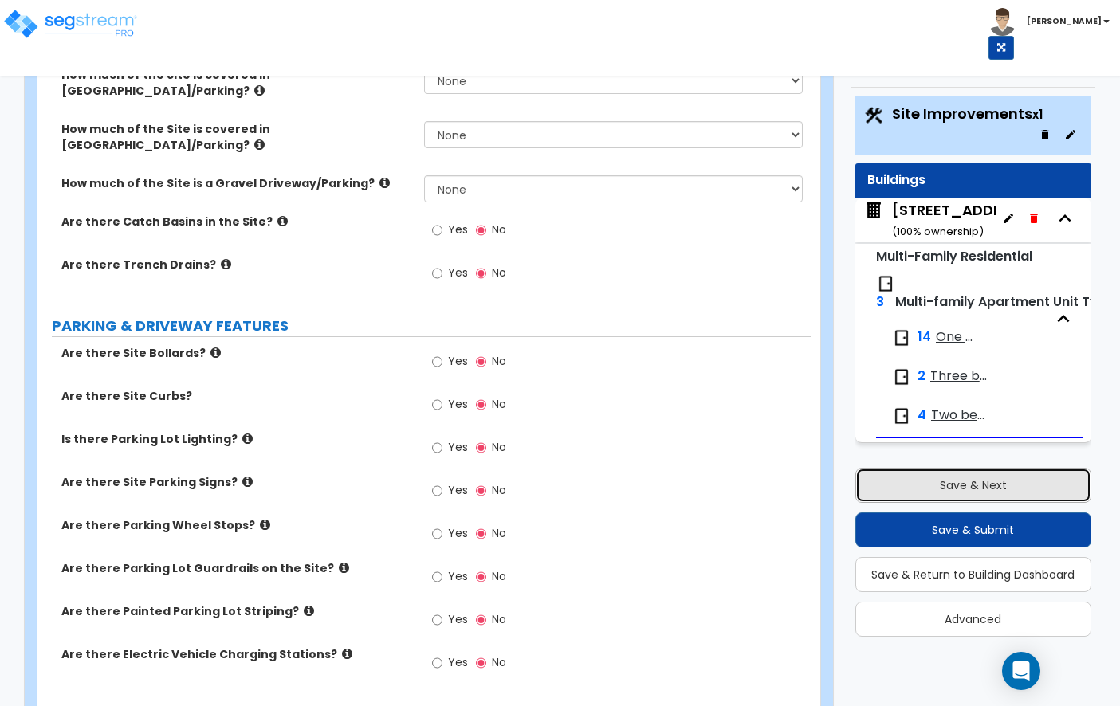
click at [937, 494] on button "Save & Next" at bounding box center [973, 485] width 236 height 35
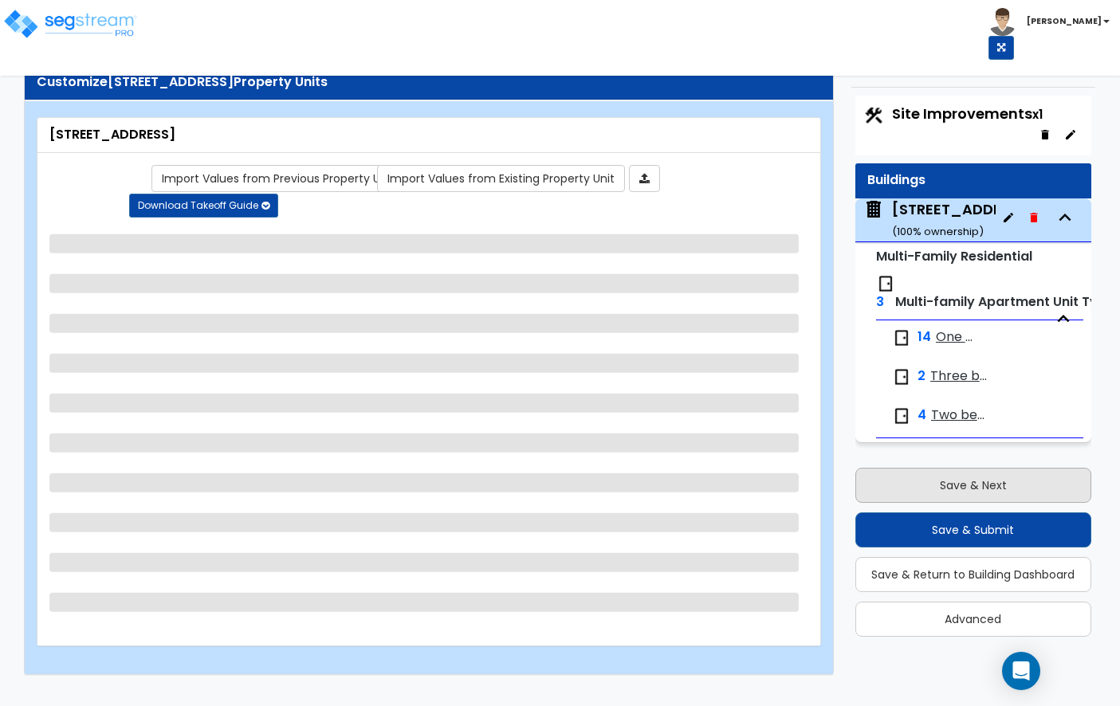
scroll to position [2, 0]
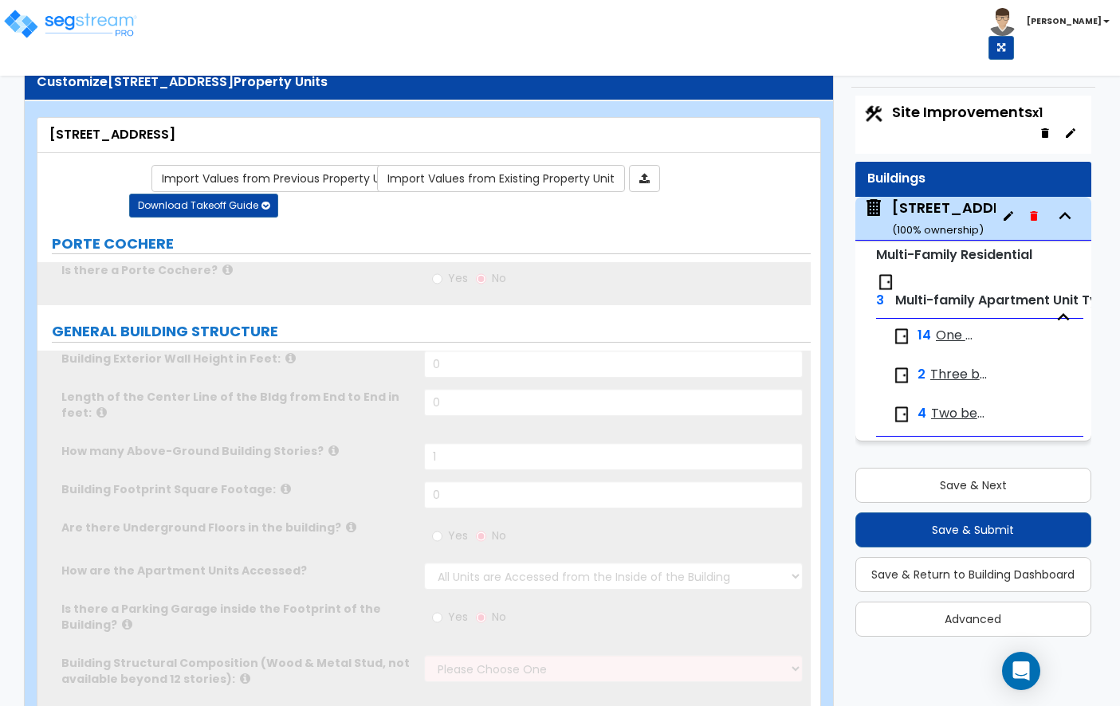
type input "1"
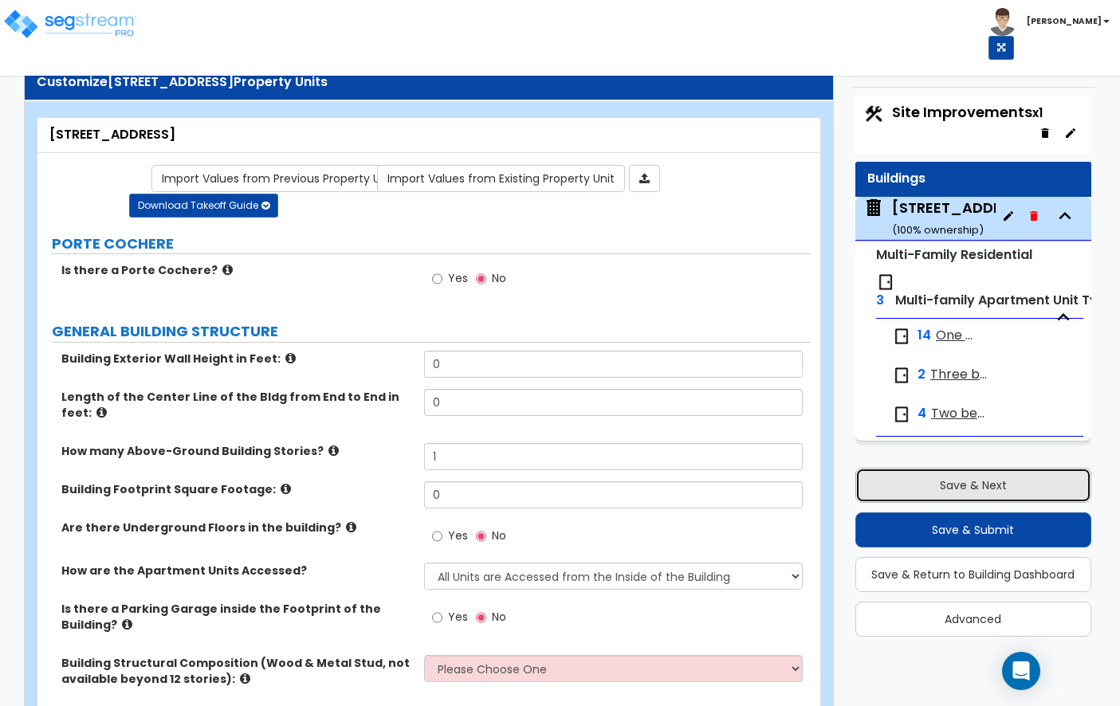
click at [942, 474] on button "Save & Next" at bounding box center [973, 485] width 236 height 35
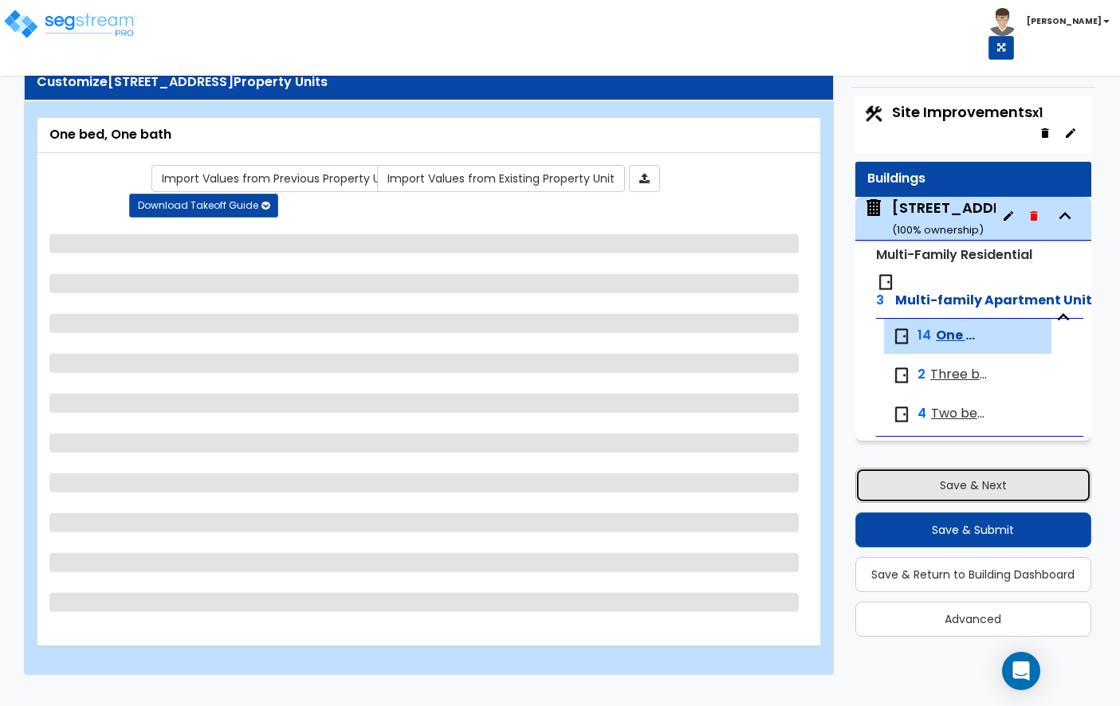
click at [942, 474] on button "Save & Next" at bounding box center [973, 485] width 236 height 35
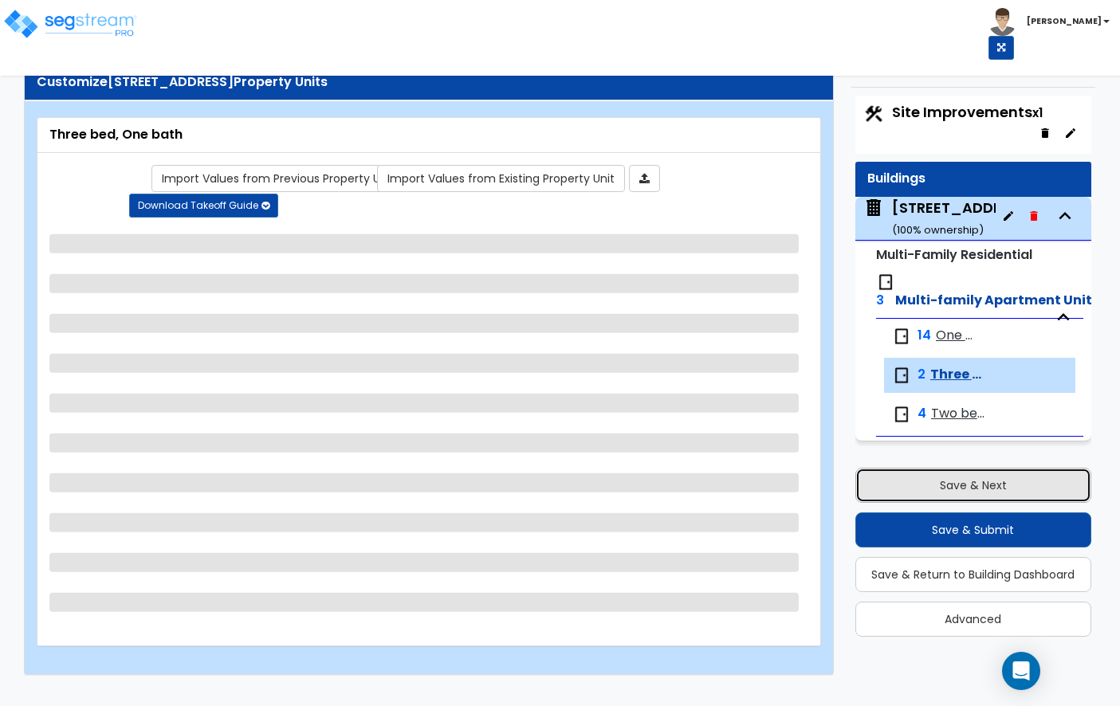
click at [942, 474] on button "Save & Next" at bounding box center [973, 485] width 236 height 35
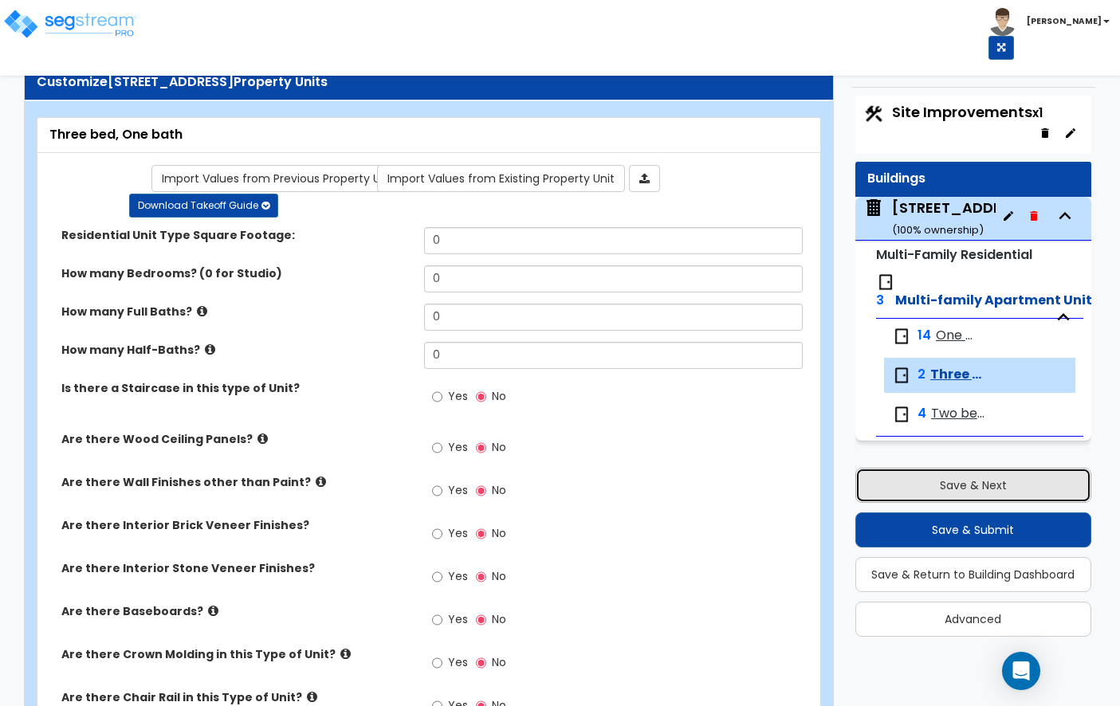
click at [944, 480] on button "Save & Next" at bounding box center [973, 485] width 236 height 35
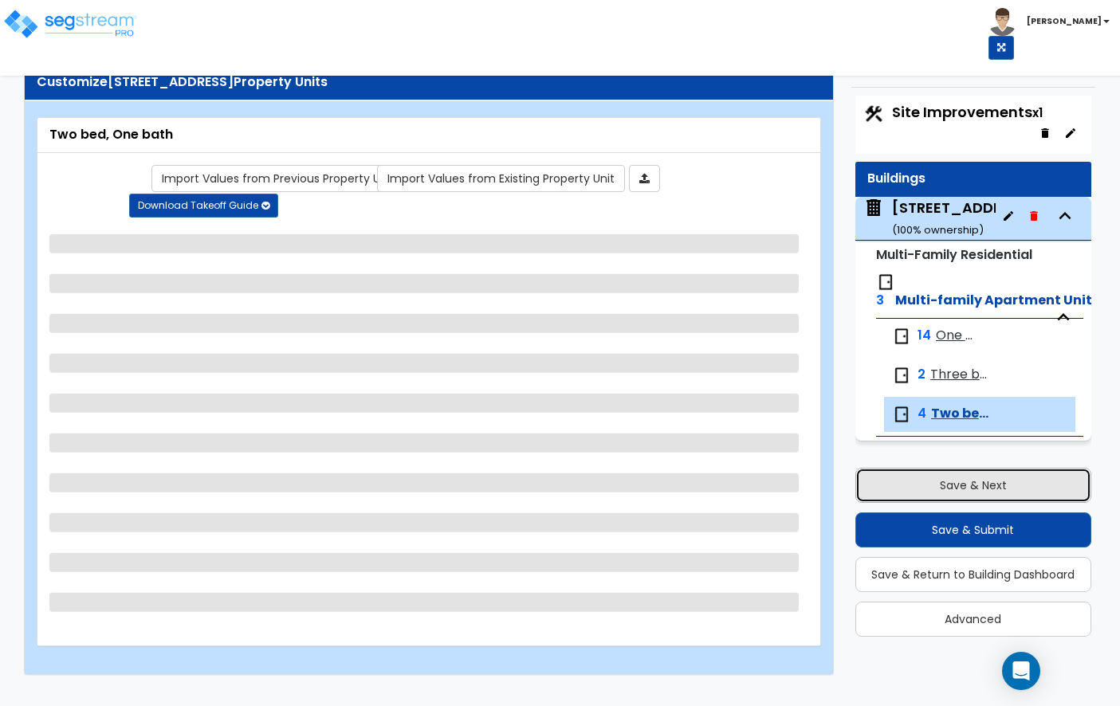
click at [945, 474] on button "Save & Next" at bounding box center [973, 485] width 236 height 35
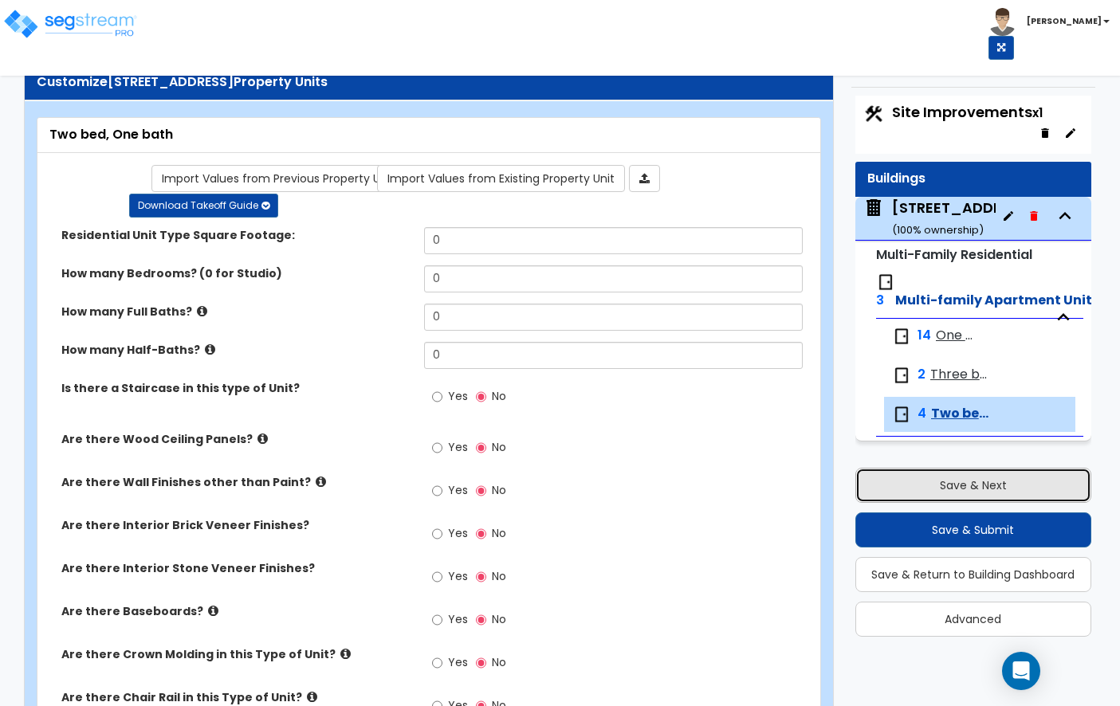
click at [945, 474] on button "Save & Next" at bounding box center [973, 485] width 236 height 35
select select "2"
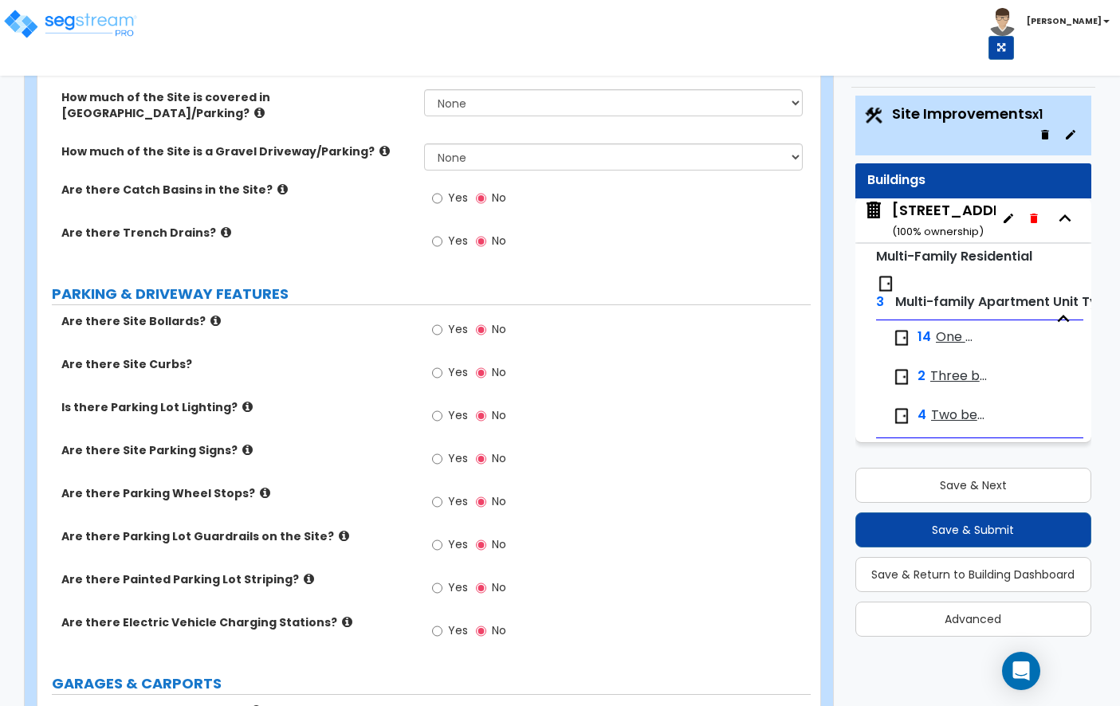
scroll to position [604, 0]
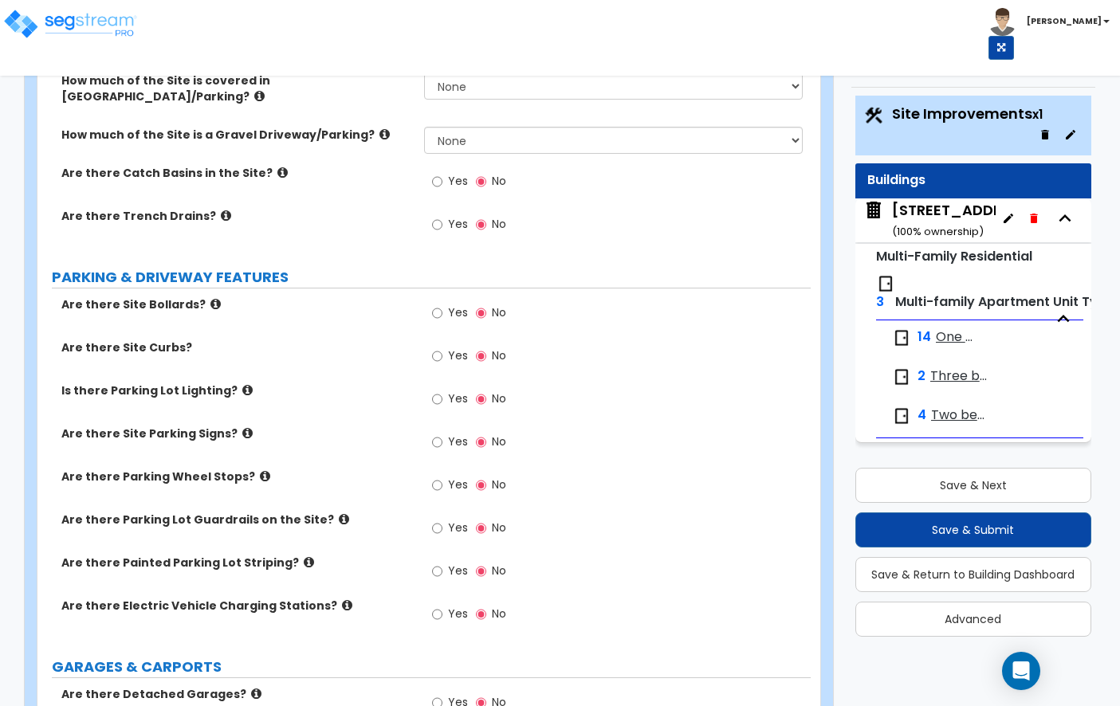
click at [208, 309] on label "Are there Site Bollards?" at bounding box center [236, 305] width 351 height 16
click at [210, 304] on icon at bounding box center [215, 304] width 10 height 12
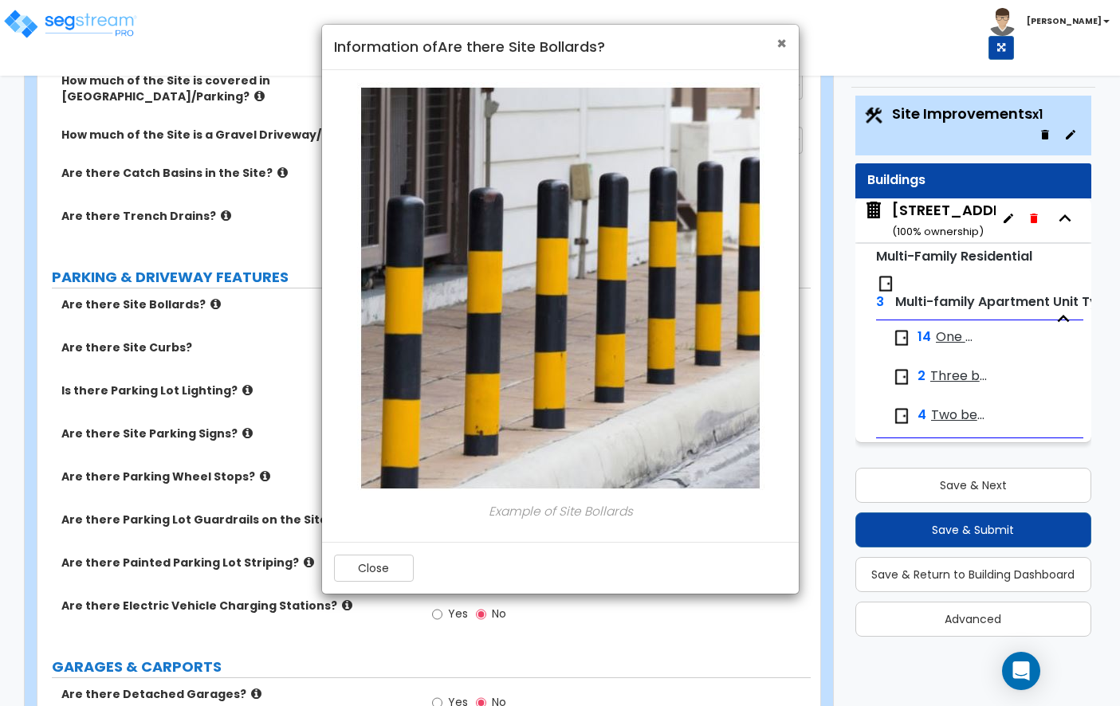
click at [784, 44] on span "×" at bounding box center [781, 43] width 10 height 23
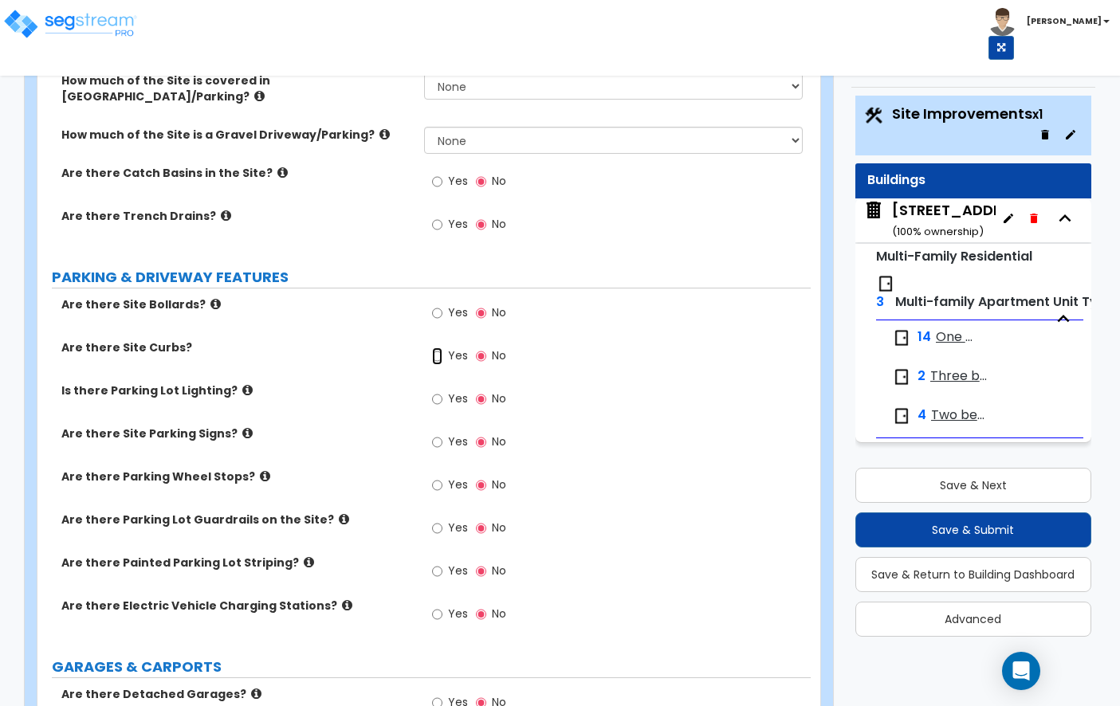
click at [436, 354] on input "Yes" at bounding box center [437, 357] width 10 height 18
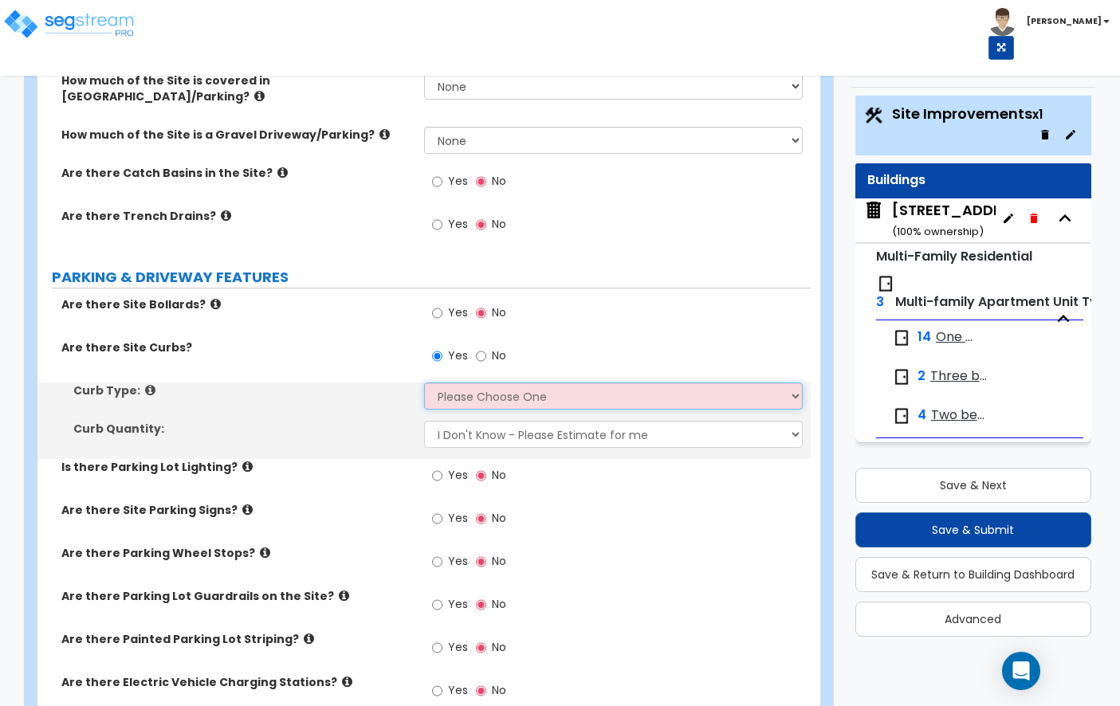
click at [458, 392] on select "Please Choose One Curb (Only) Curb & Gutter Asphalt Berm" at bounding box center [613, 396] width 379 height 27
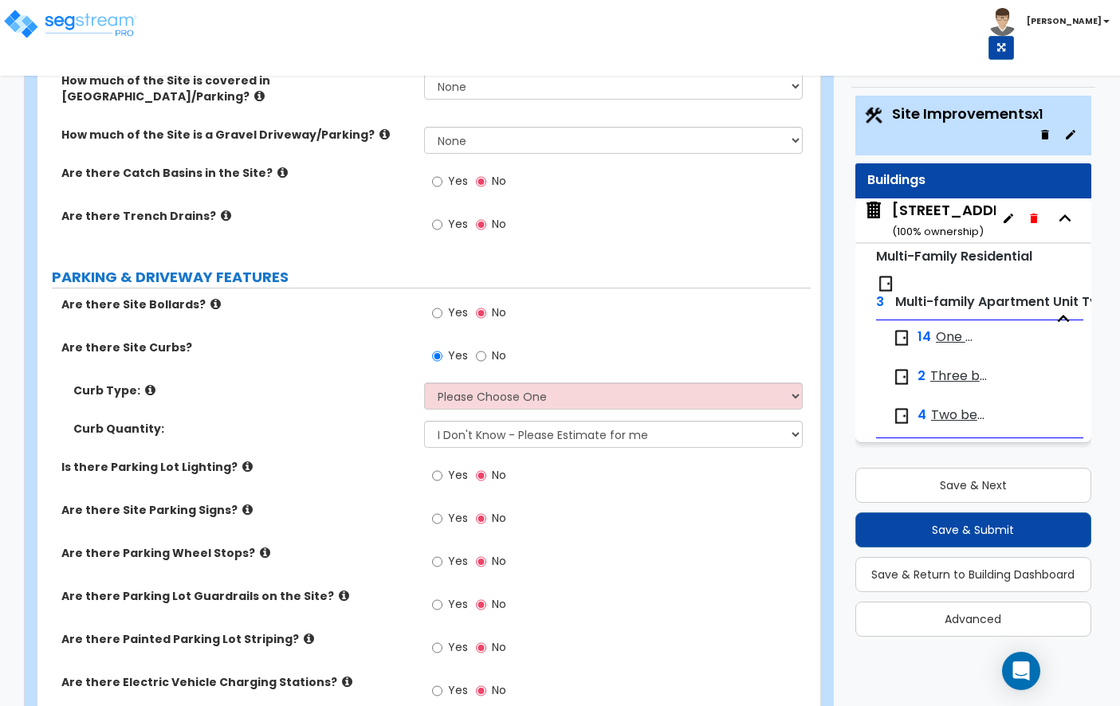
click at [242, 558] on label "Are there Parking Wheel Stops?" at bounding box center [236, 553] width 351 height 16
click at [260, 554] on icon at bounding box center [265, 553] width 10 height 12
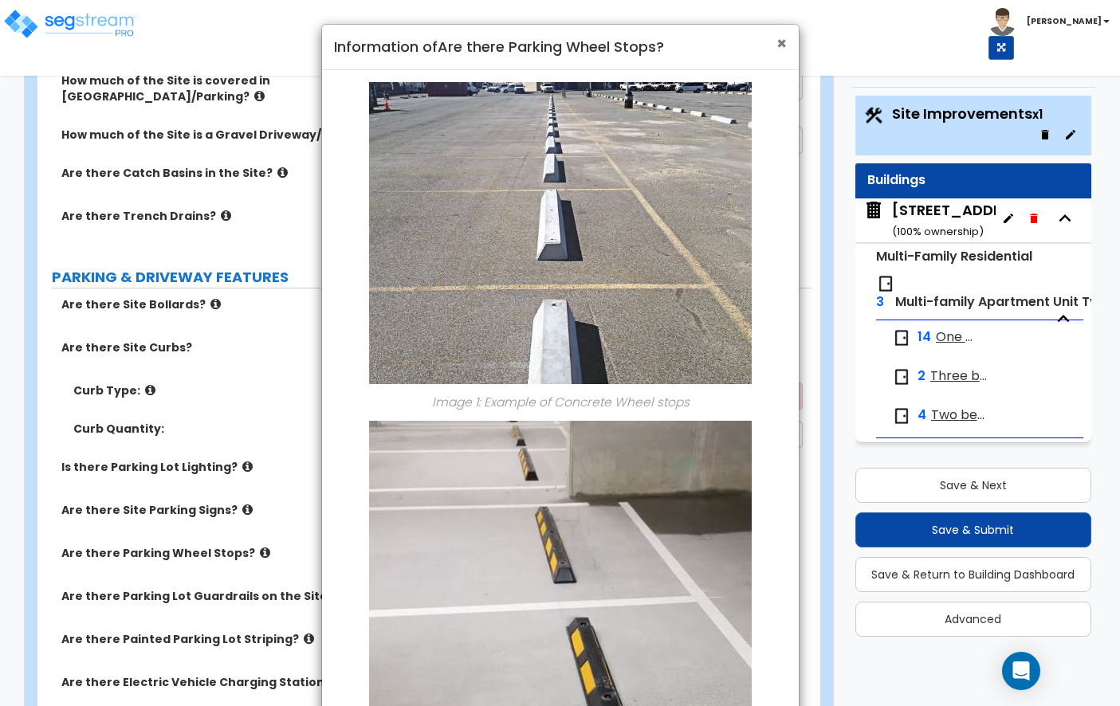
click at [781, 41] on span "×" at bounding box center [781, 43] width 10 height 23
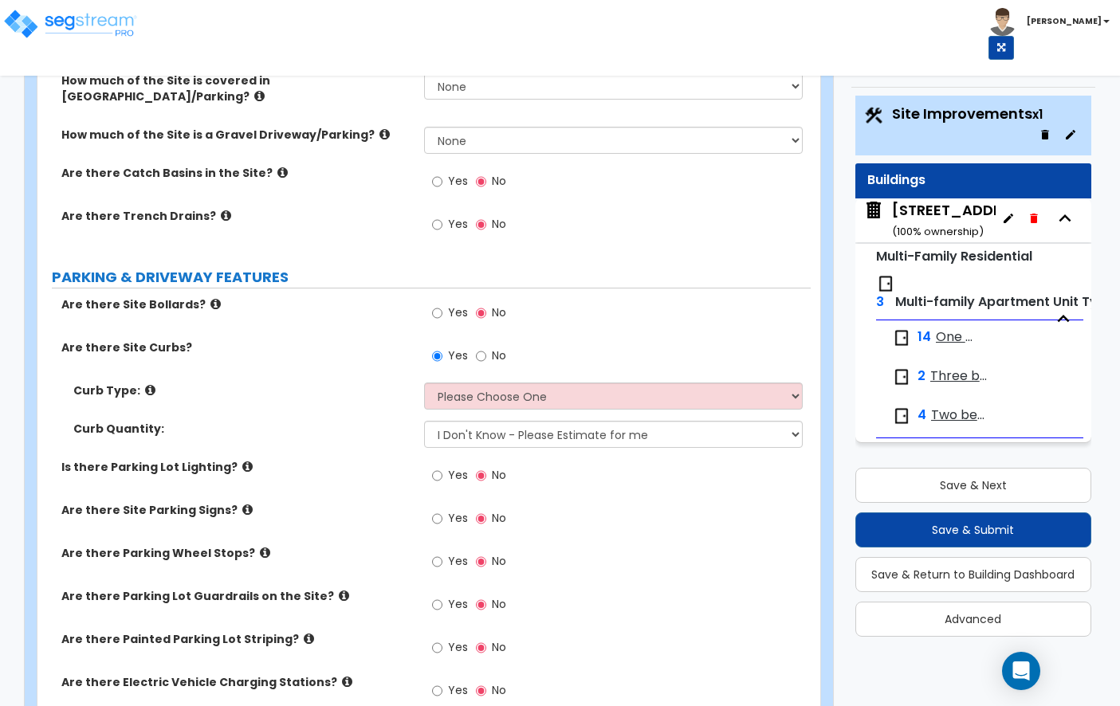
click at [486, 356] on label "No" at bounding box center [491, 357] width 30 height 27
click at [486, 356] on input "No" at bounding box center [481, 357] width 10 height 18
radio input "false"
radio input "true"
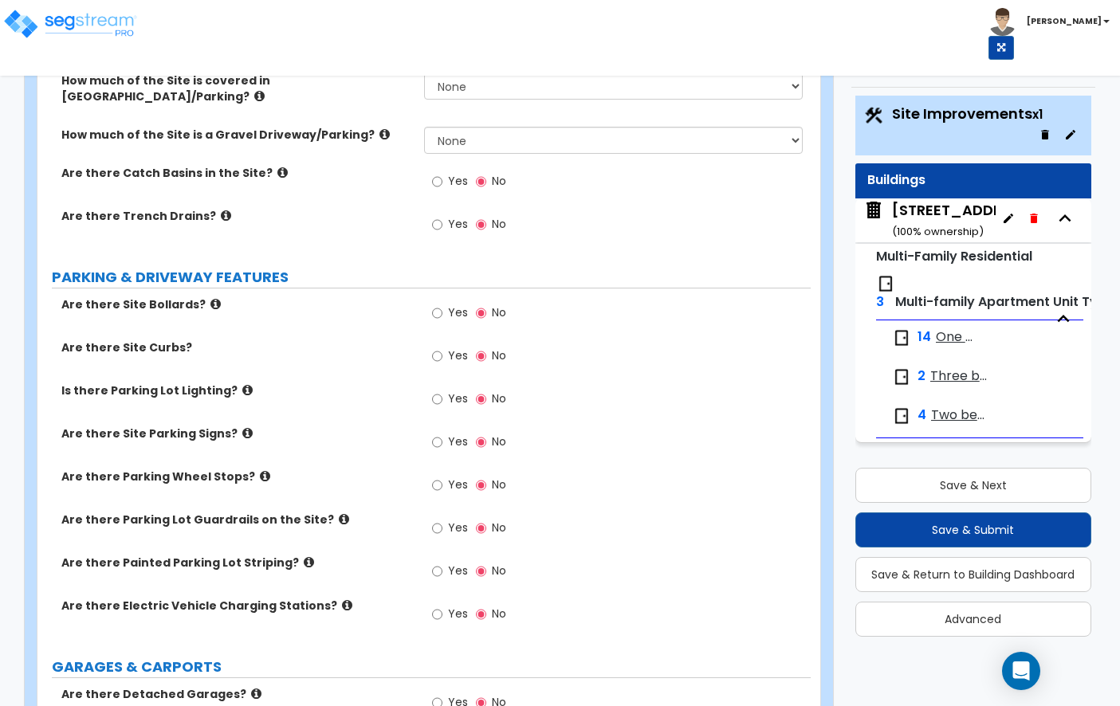
click at [228, 391] on label "Is there Parking Lot Lighting?" at bounding box center [236, 391] width 351 height 16
click at [242, 390] on icon at bounding box center [247, 390] width 10 height 12
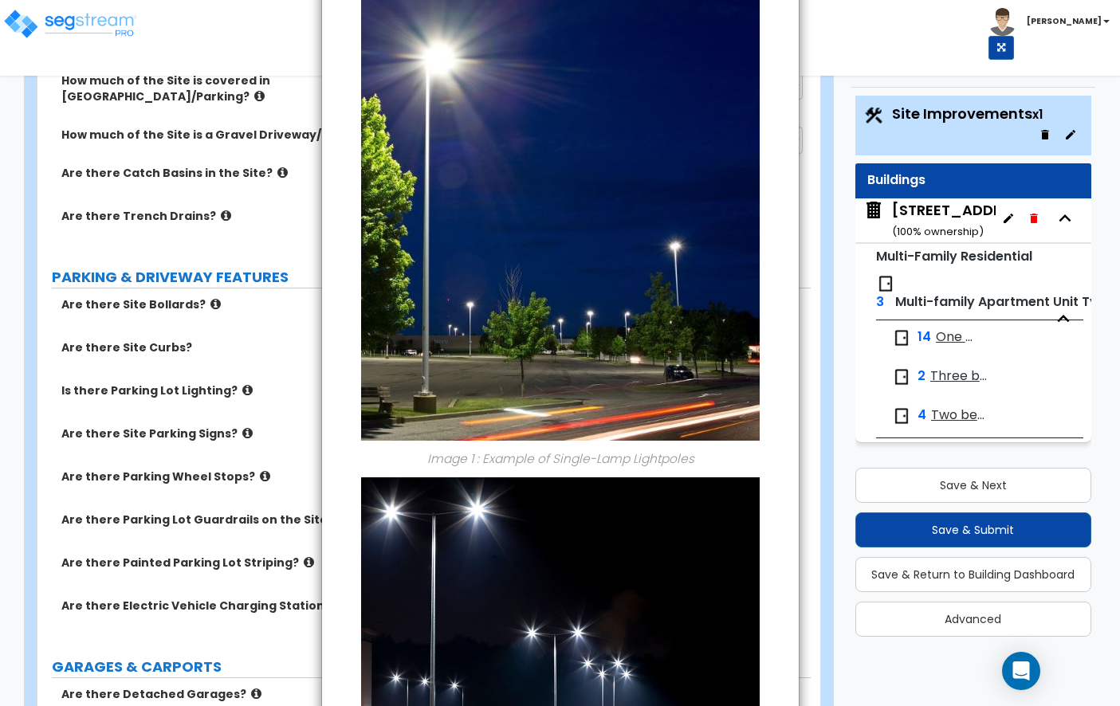
scroll to position [0, 0]
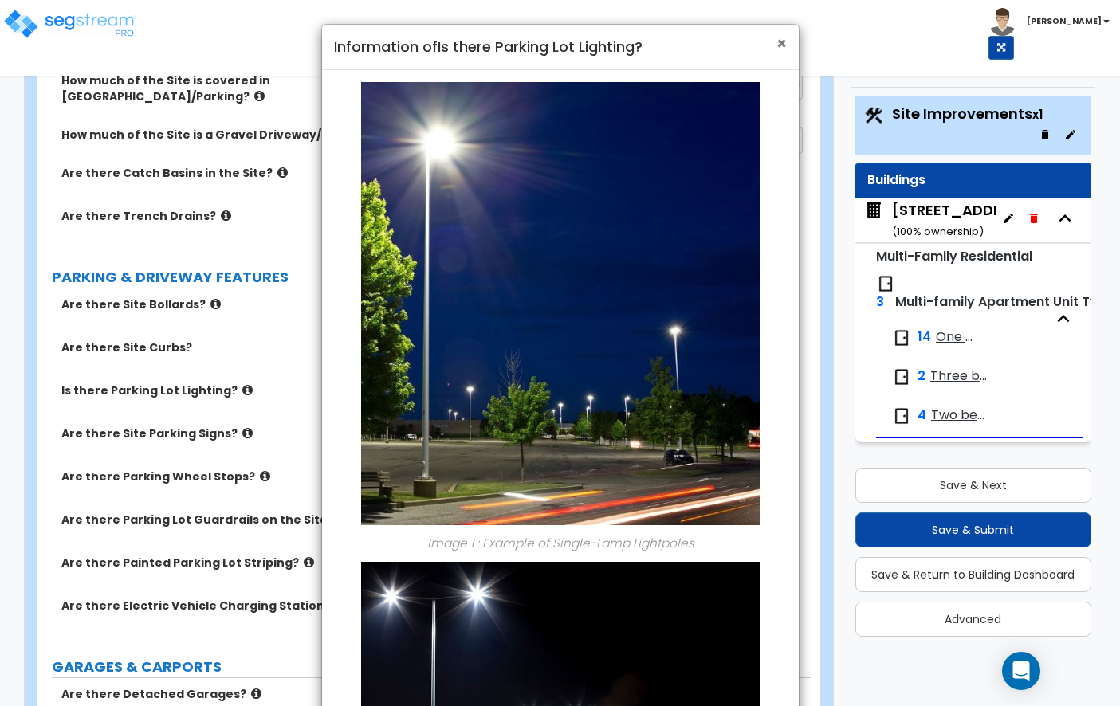
click at [780, 45] on span "×" at bounding box center [781, 43] width 10 height 23
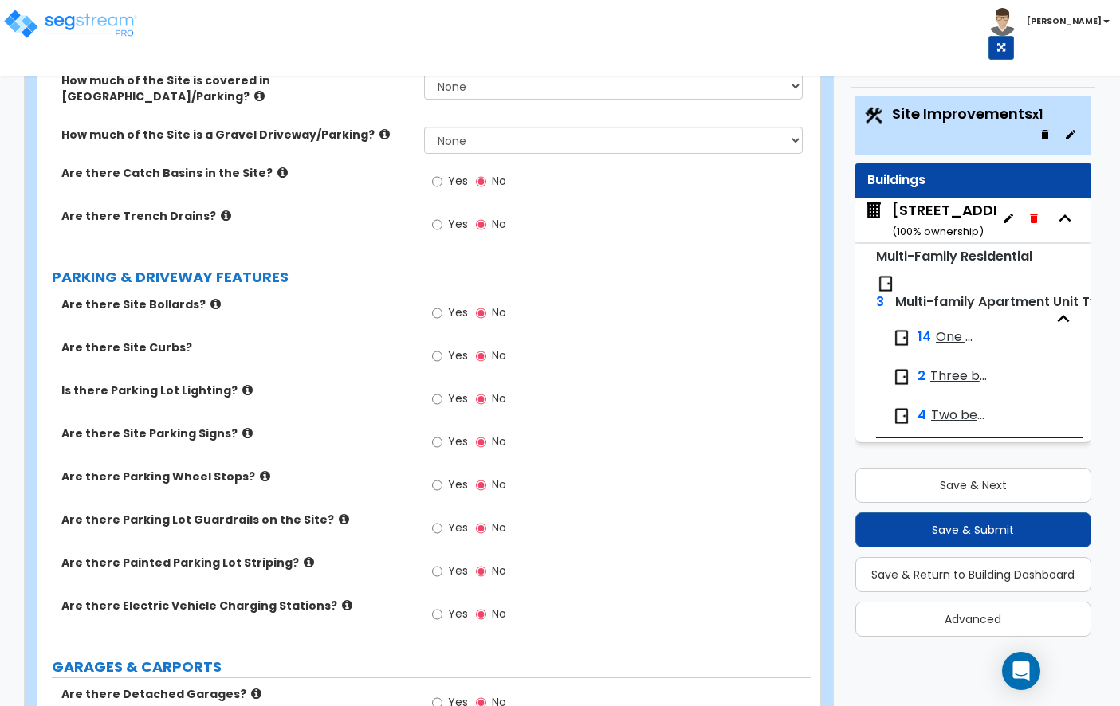
click at [228, 432] on label "Are there Site Parking Signs?" at bounding box center [236, 434] width 351 height 16
click at [242, 432] on icon at bounding box center [247, 433] width 10 height 12
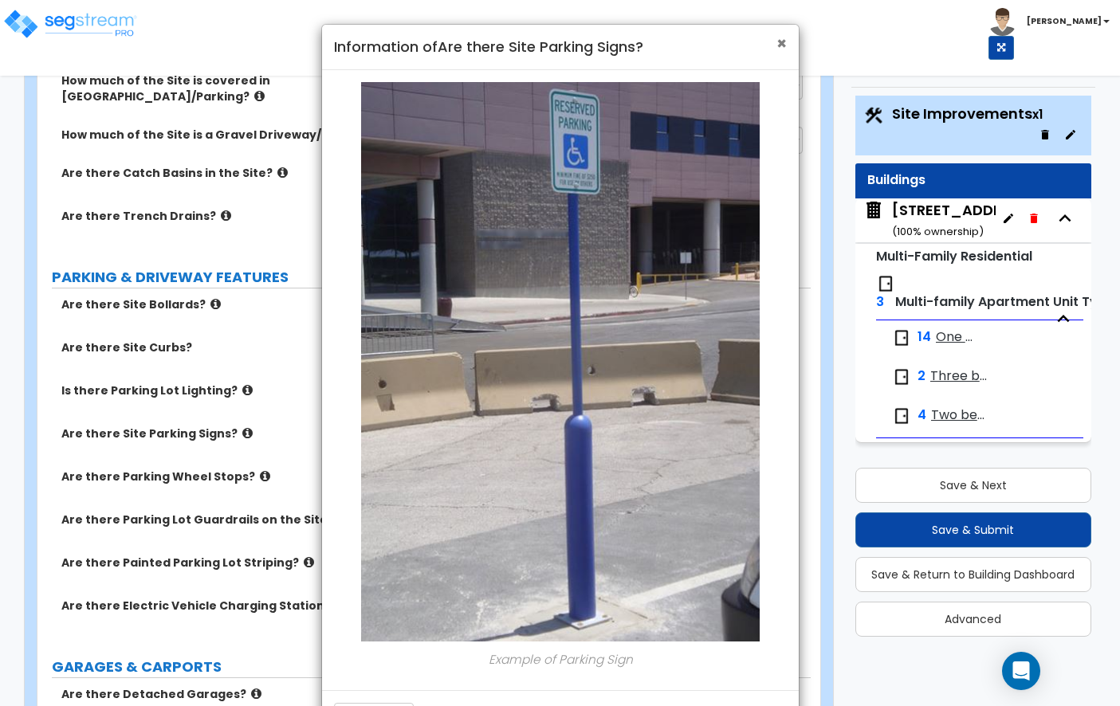
click at [776, 48] on span "×" at bounding box center [781, 43] width 10 height 23
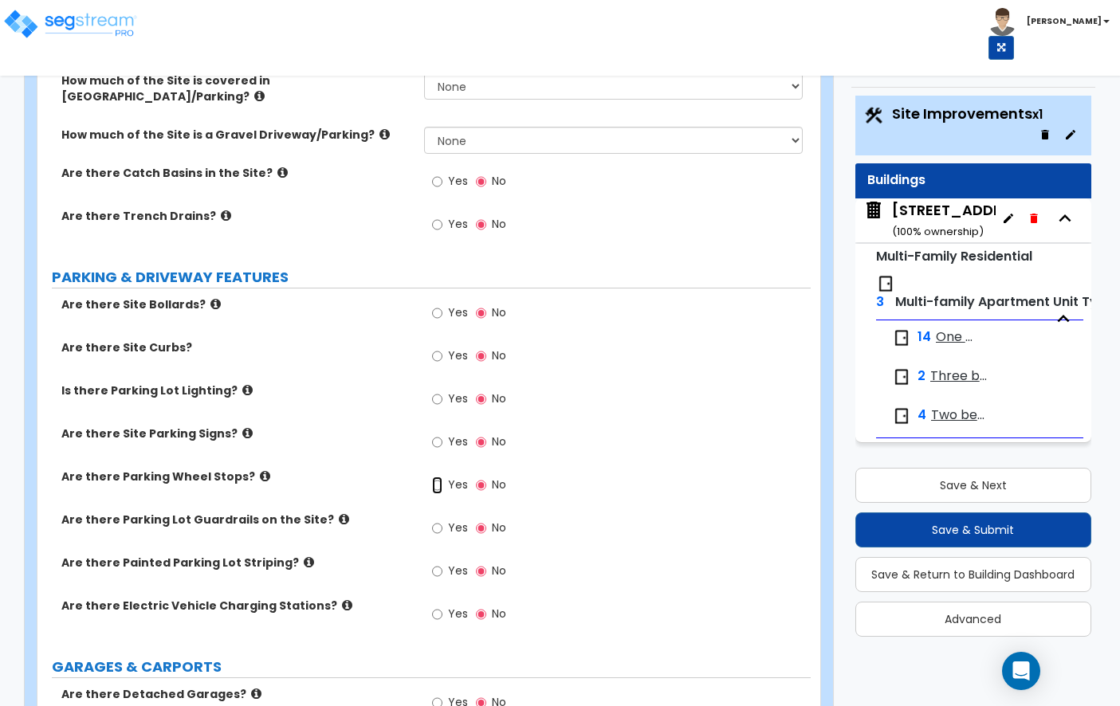
click at [435, 484] on input "Yes" at bounding box center [437, 486] width 10 height 18
radio input "true"
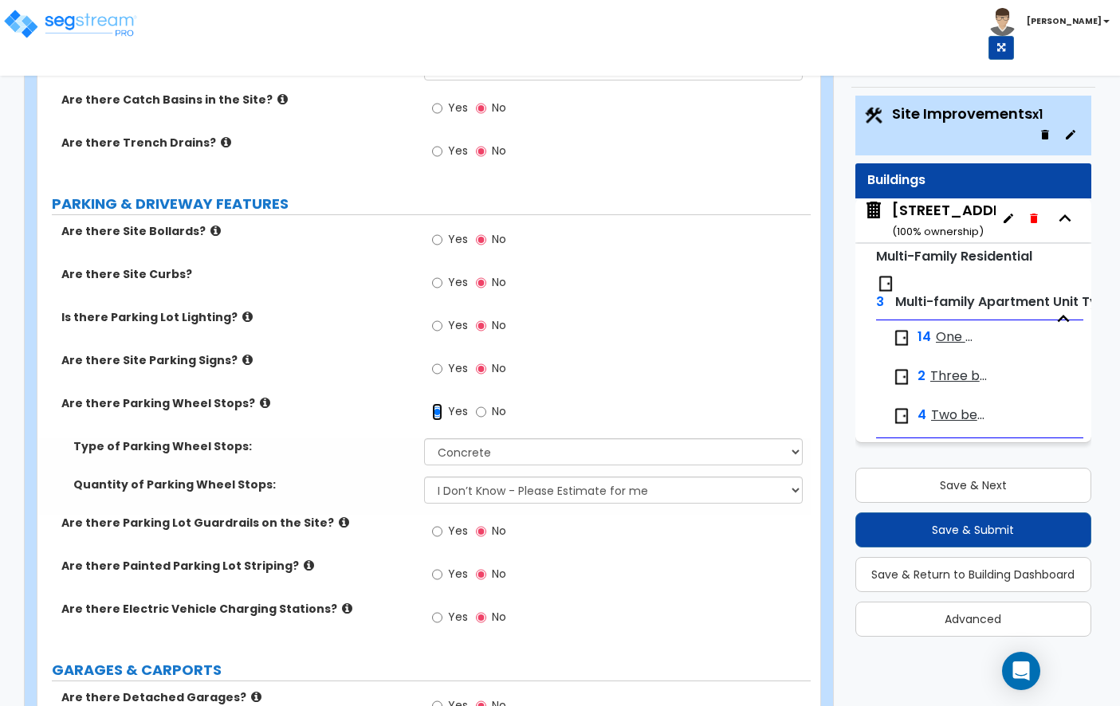
scroll to position [693, 0]
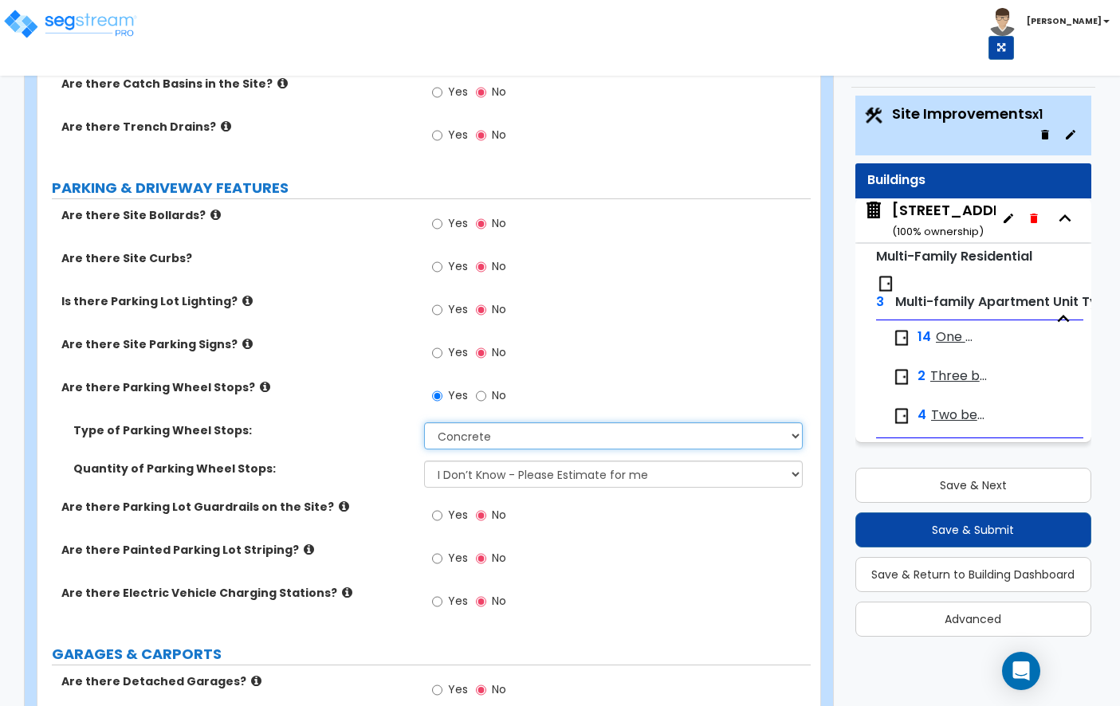
click at [521, 434] on select "Concrete Rubber/Plastic" at bounding box center [613, 435] width 379 height 27
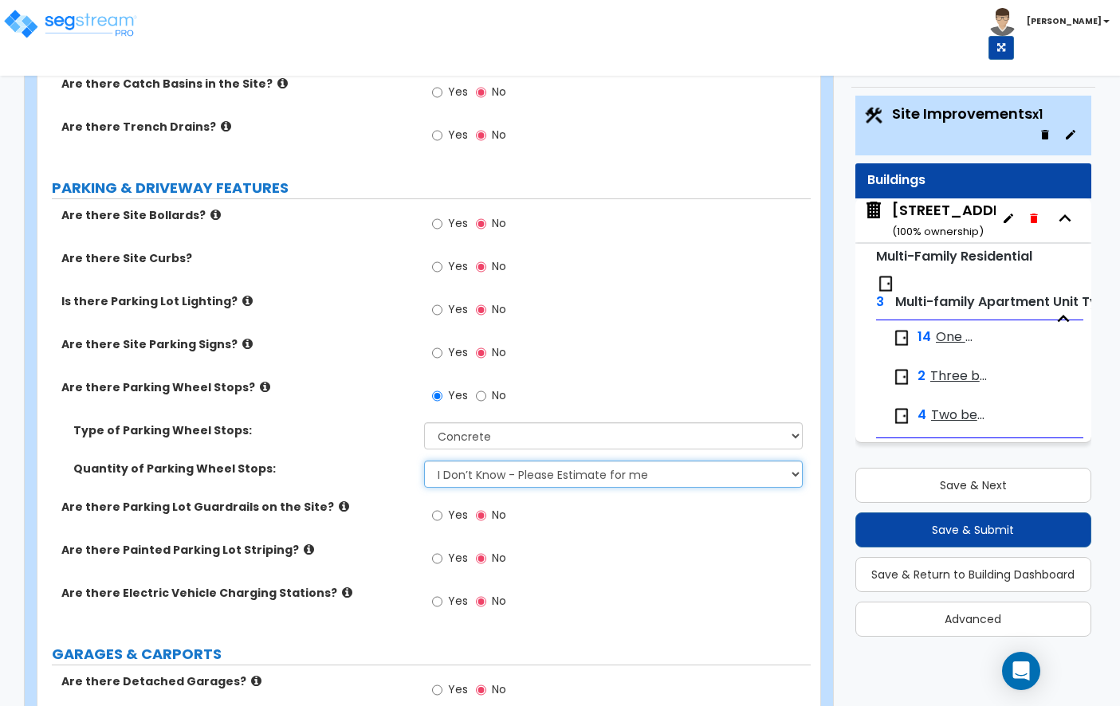
click at [496, 475] on select "I Don’t Know - Please Estimate for me I Want to Enter the Number of Wheel Stops" at bounding box center [613, 474] width 379 height 27
select select "1"
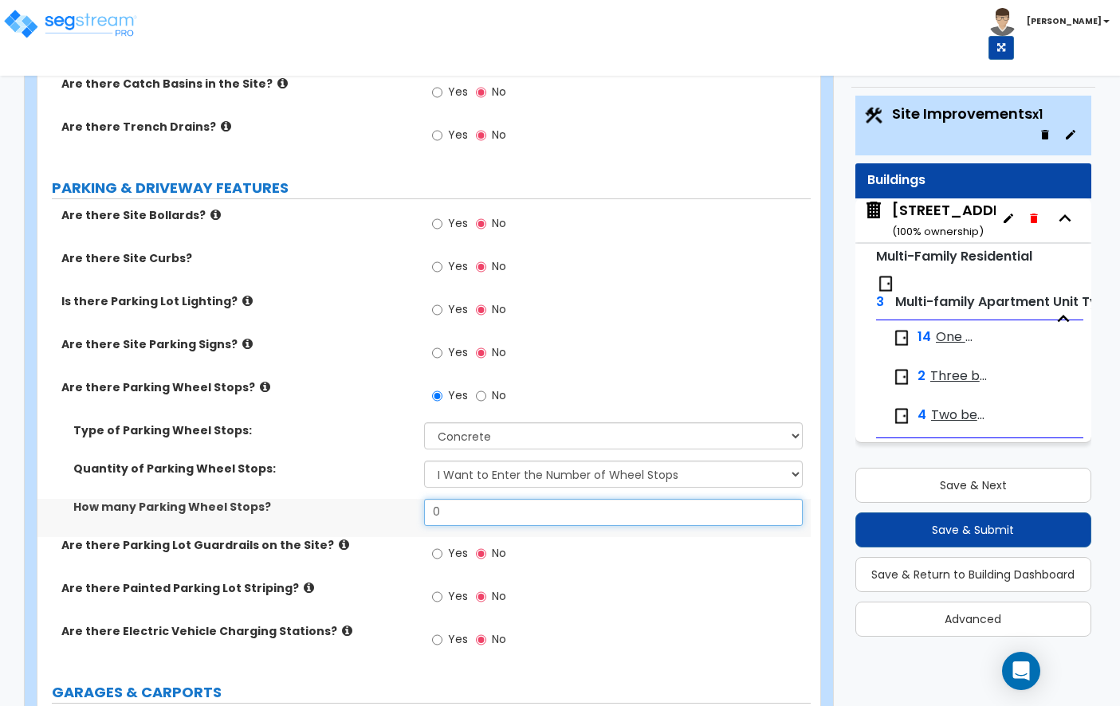
click at [481, 503] on input "0" at bounding box center [613, 512] width 379 height 27
click at [479, 504] on input "0" at bounding box center [613, 512] width 379 height 27
type input "3"
type input "2"
type input "31"
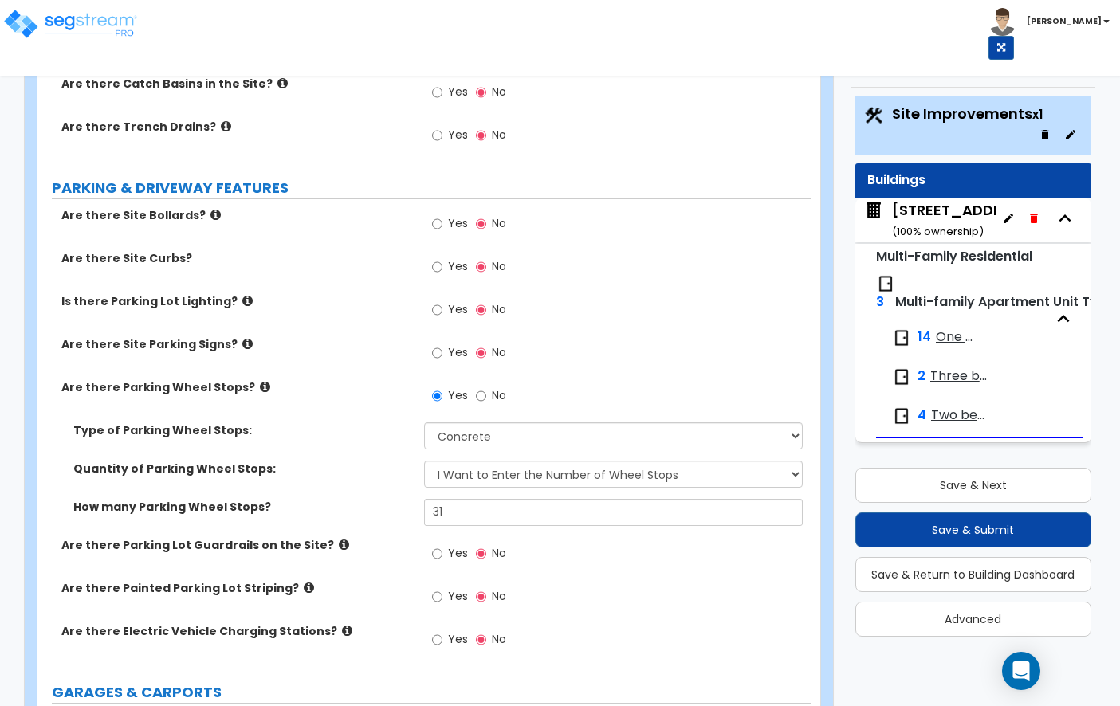
click at [328, 542] on label "Are there Parking Lot Guardrails on the Site?" at bounding box center [236, 545] width 351 height 16
click at [339, 544] on icon at bounding box center [344, 545] width 10 height 12
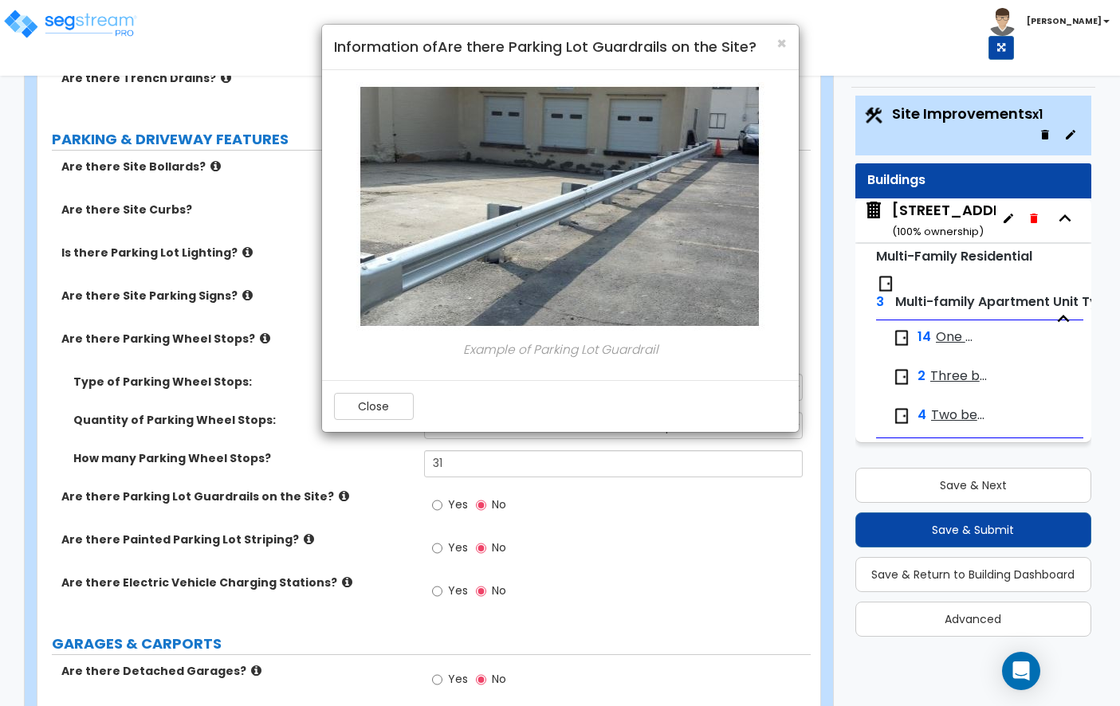
scroll to position [752, 0]
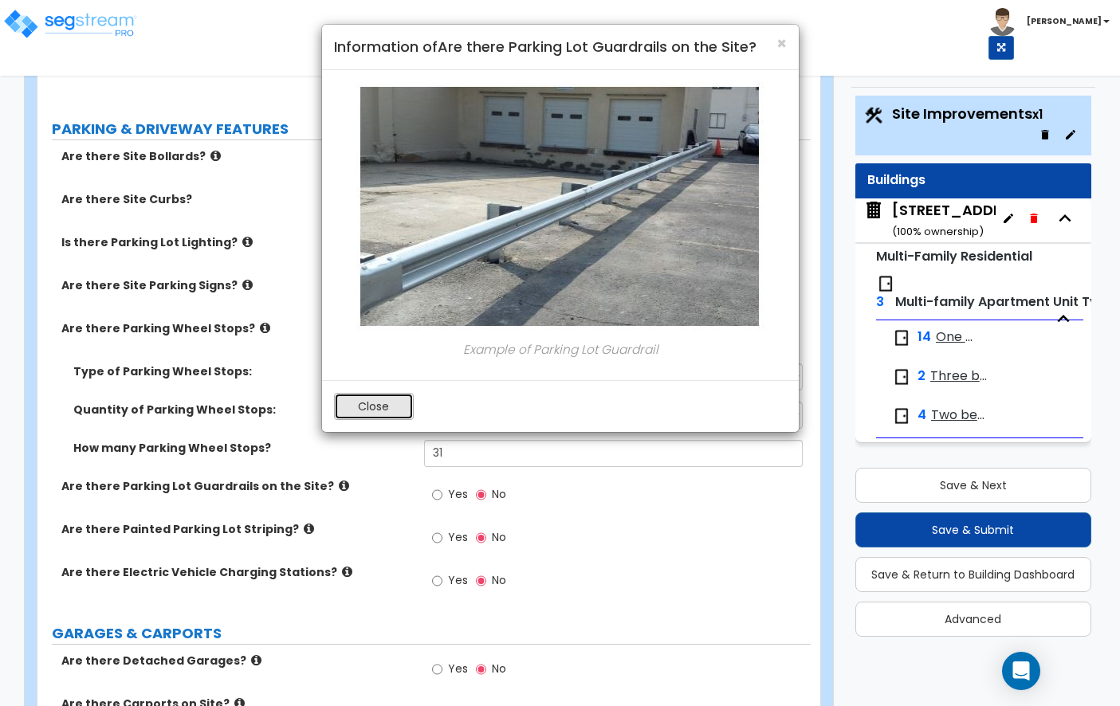
click at [389, 419] on button "Close" at bounding box center [374, 406] width 80 height 27
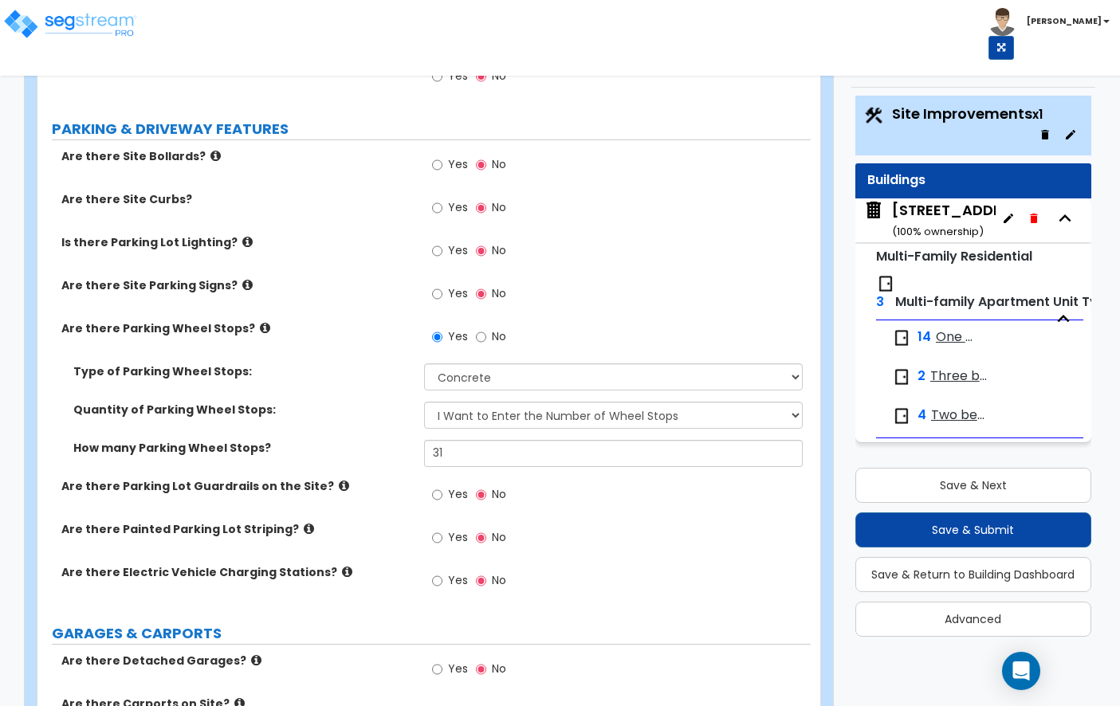
scroll to position [804, 0]
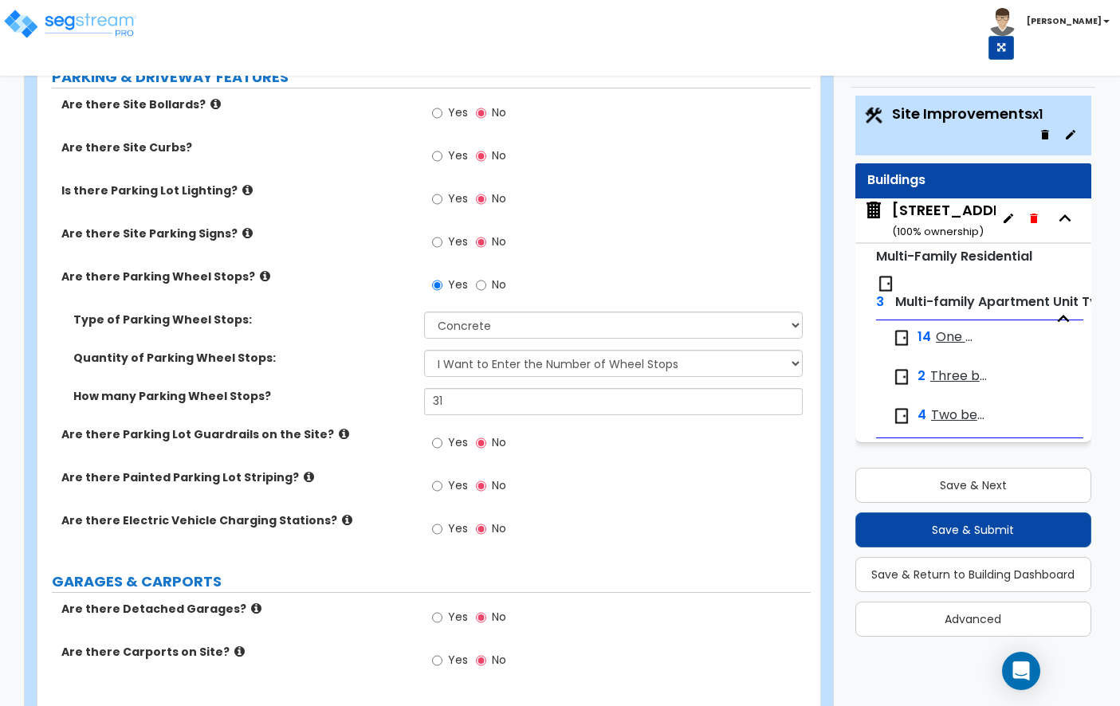
click at [304, 475] on icon at bounding box center [309, 477] width 10 height 12
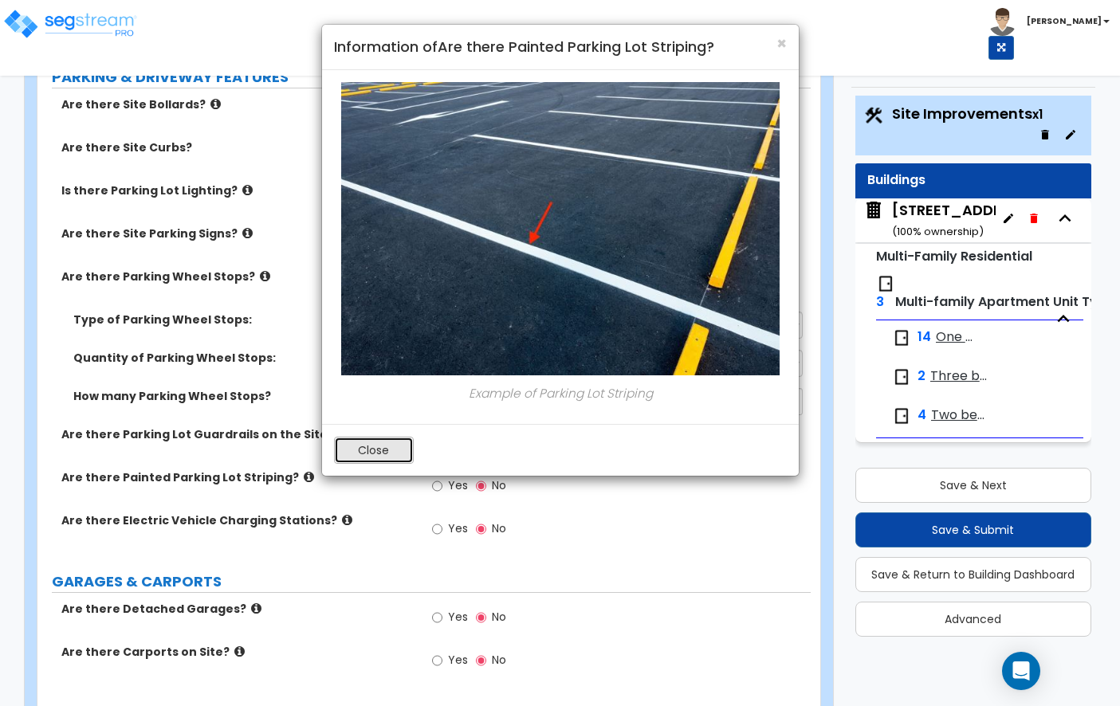
click at [363, 441] on button "Close" at bounding box center [374, 450] width 80 height 27
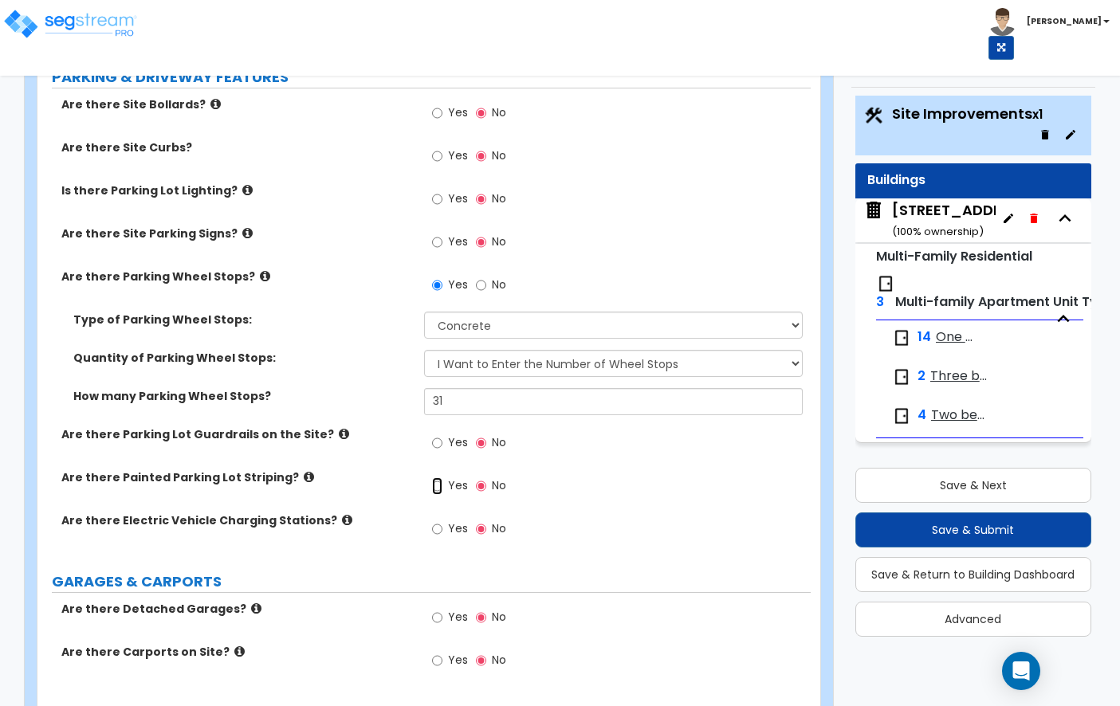
click at [436, 482] on input "Yes" at bounding box center [437, 486] width 10 height 18
radio input "true"
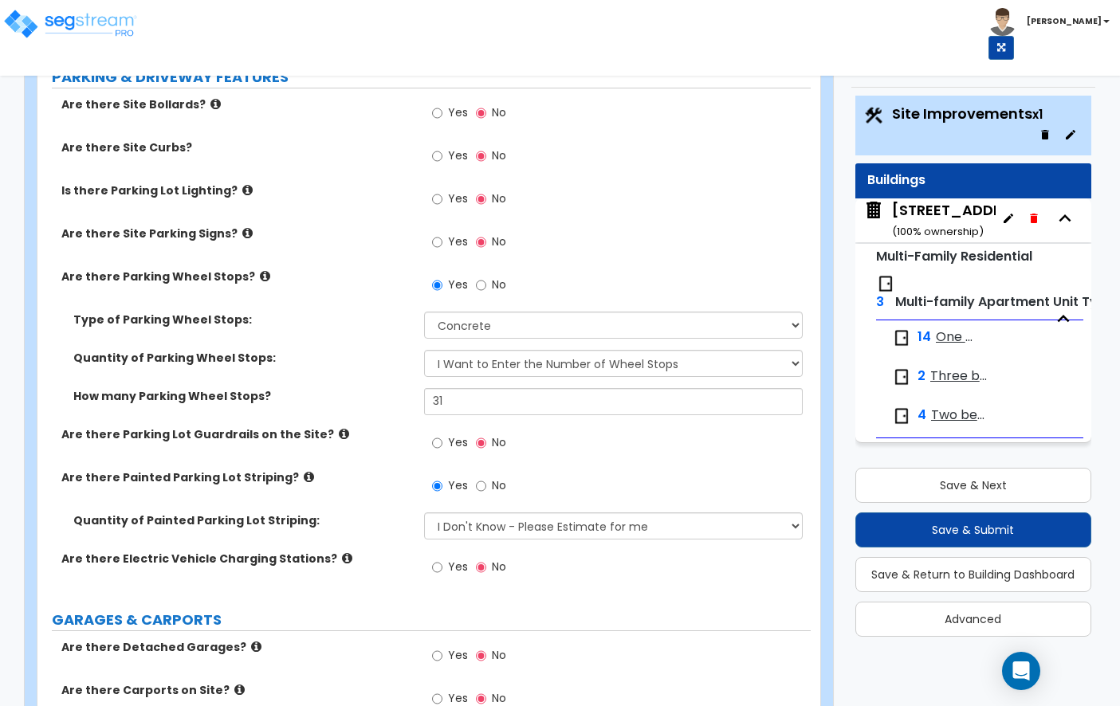
drag, startPoint x: 502, startPoint y: 505, endPoint x: 505, endPoint y: 517, distance: 11.4
click at [502, 505] on div "Yes No" at bounding box center [617, 490] width 387 height 43
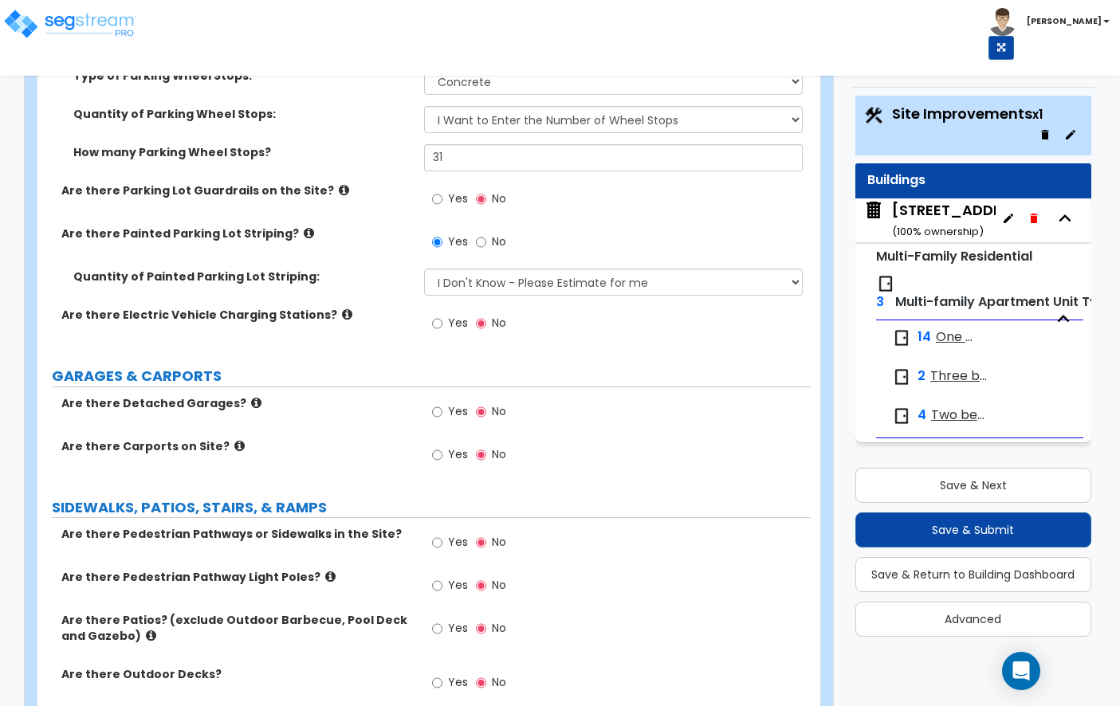
scroll to position [1057, 0]
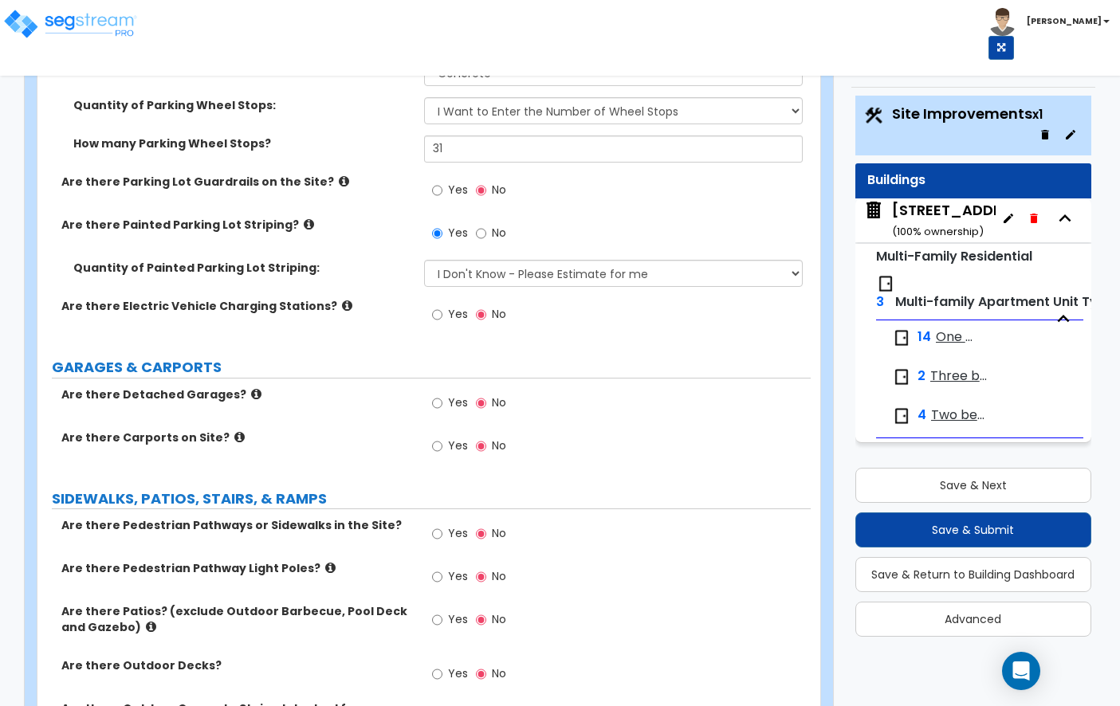
click at [251, 390] on icon at bounding box center [256, 394] width 10 height 12
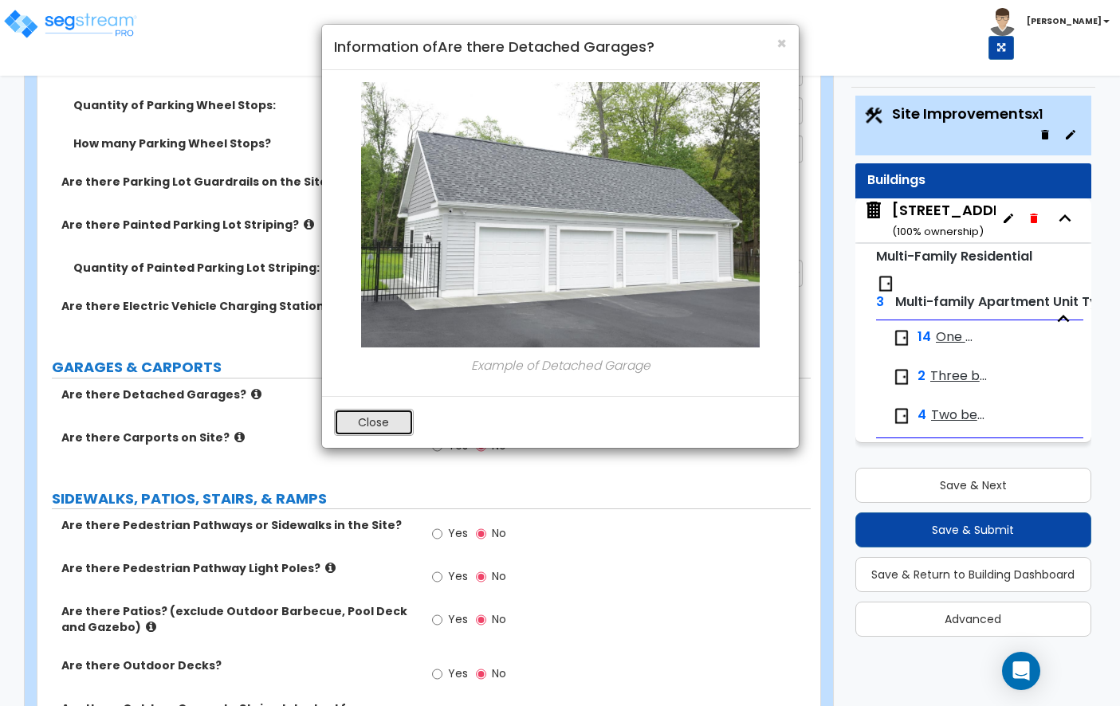
click at [353, 414] on button "Close" at bounding box center [374, 422] width 80 height 27
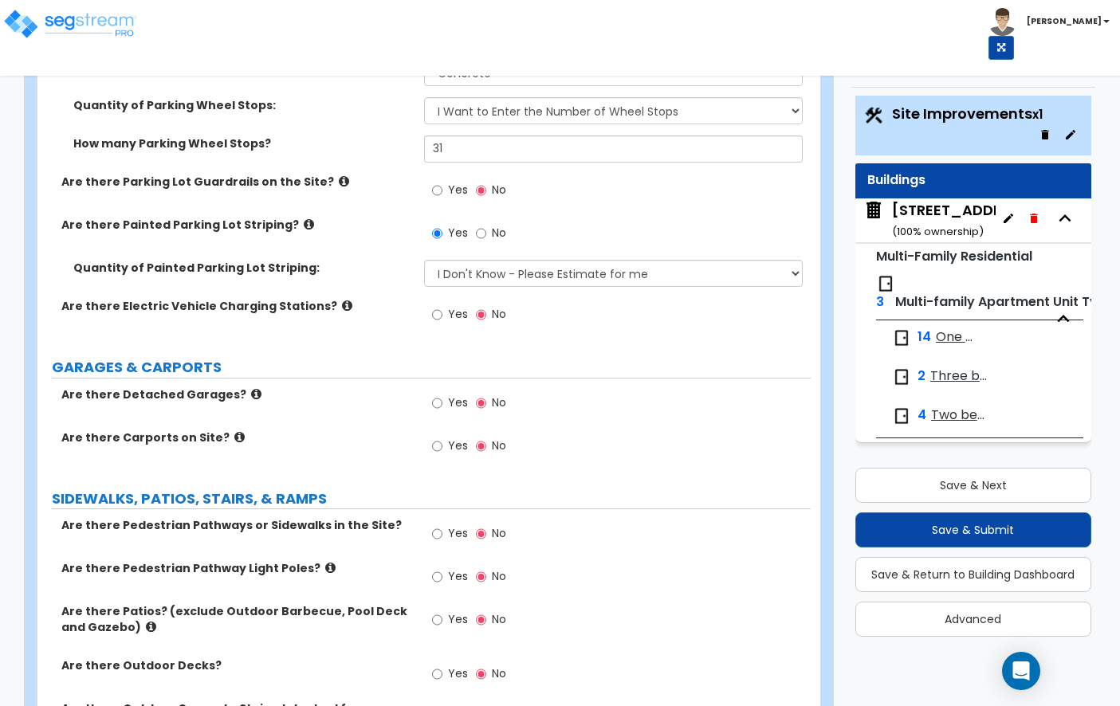
click at [234, 437] on icon at bounding box center [239, 437] width 10 height 12
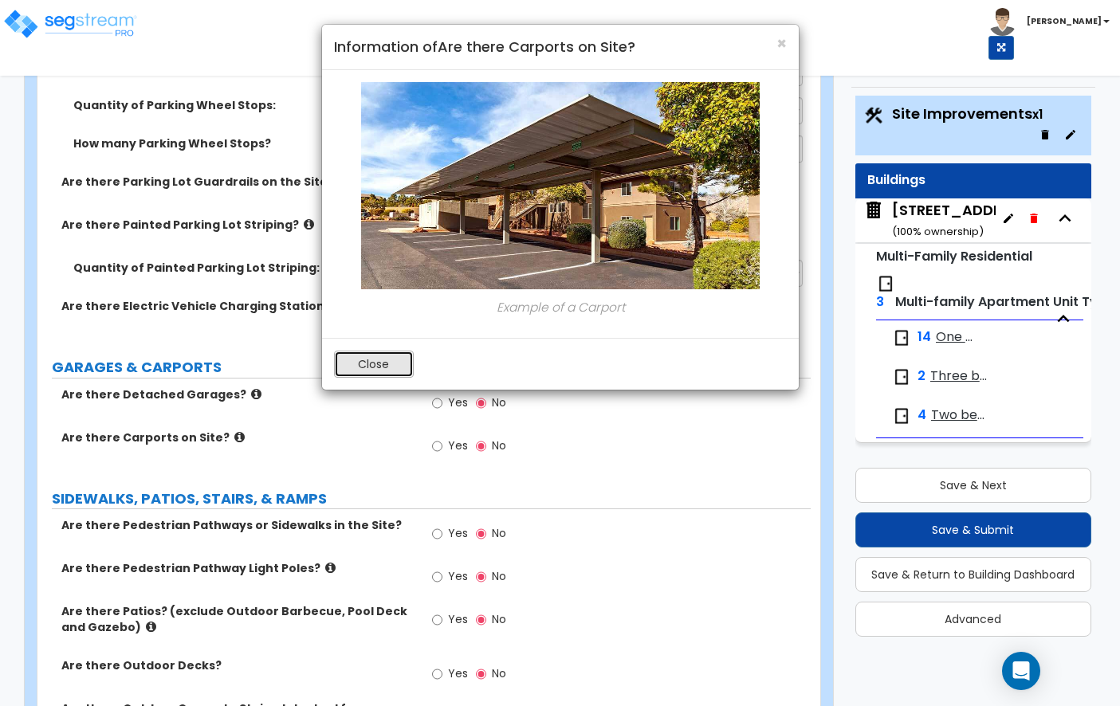
click at [381, 358] on button "Close" at bounding box center [374, 364] width 80 height 27
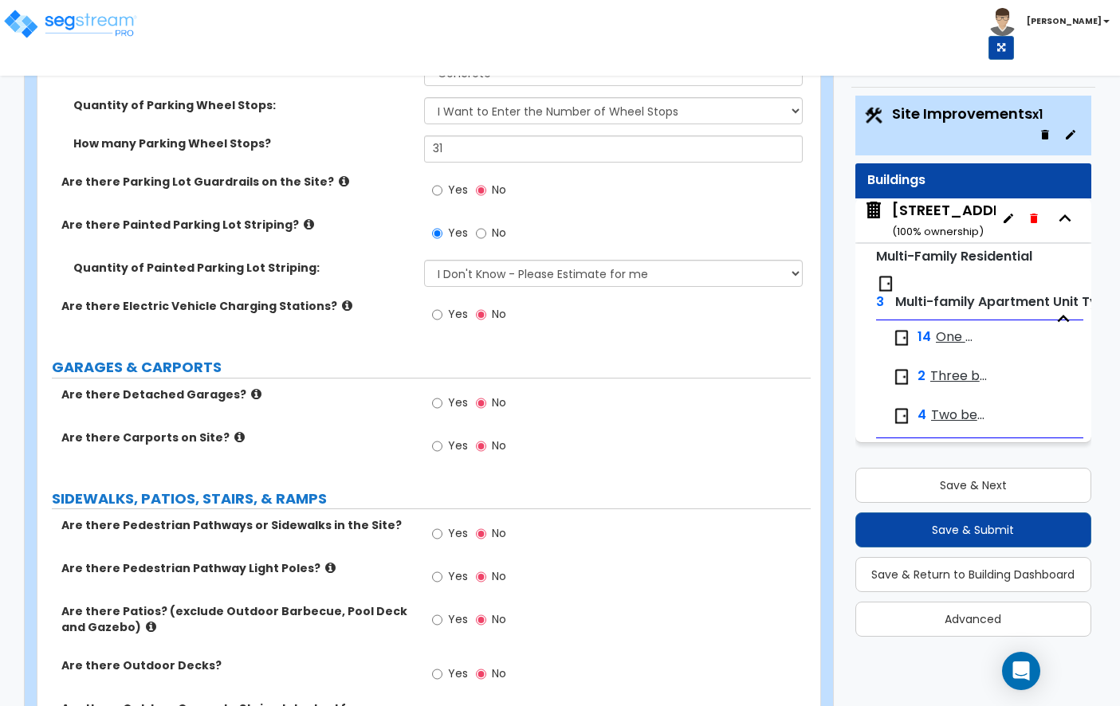
click at [450, 445] on span "Yes" at bounding box center [458, 446] width 20 height 16
click at [442, 445] on input "Yes" at bounding box center [437, 447] width 10 height 18
radio input "true"
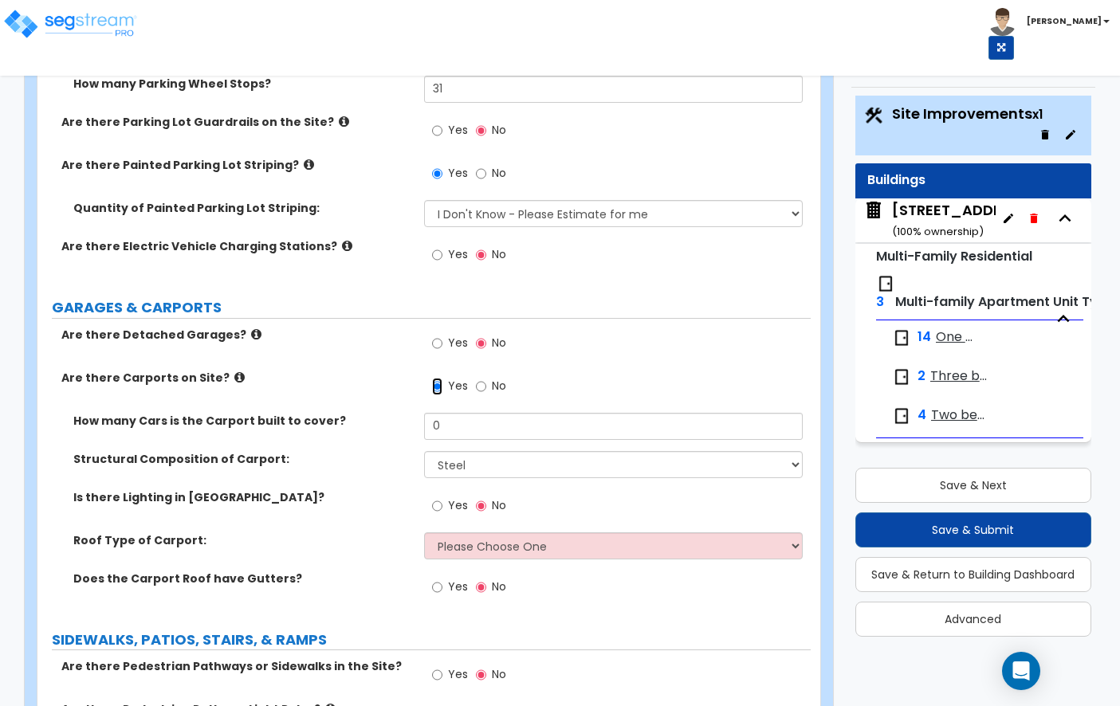
scroll to position [1147, 0]
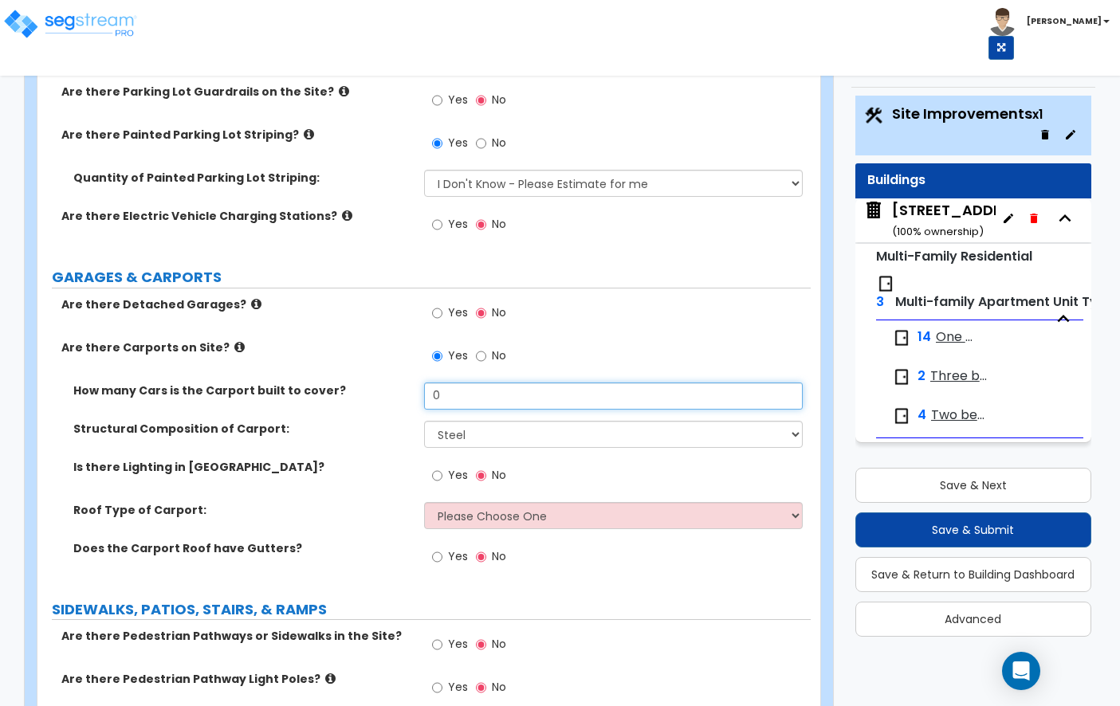
click at [471, 402] on input "0" at bounding box center [613, 396] width 379 height 27
type input "20"
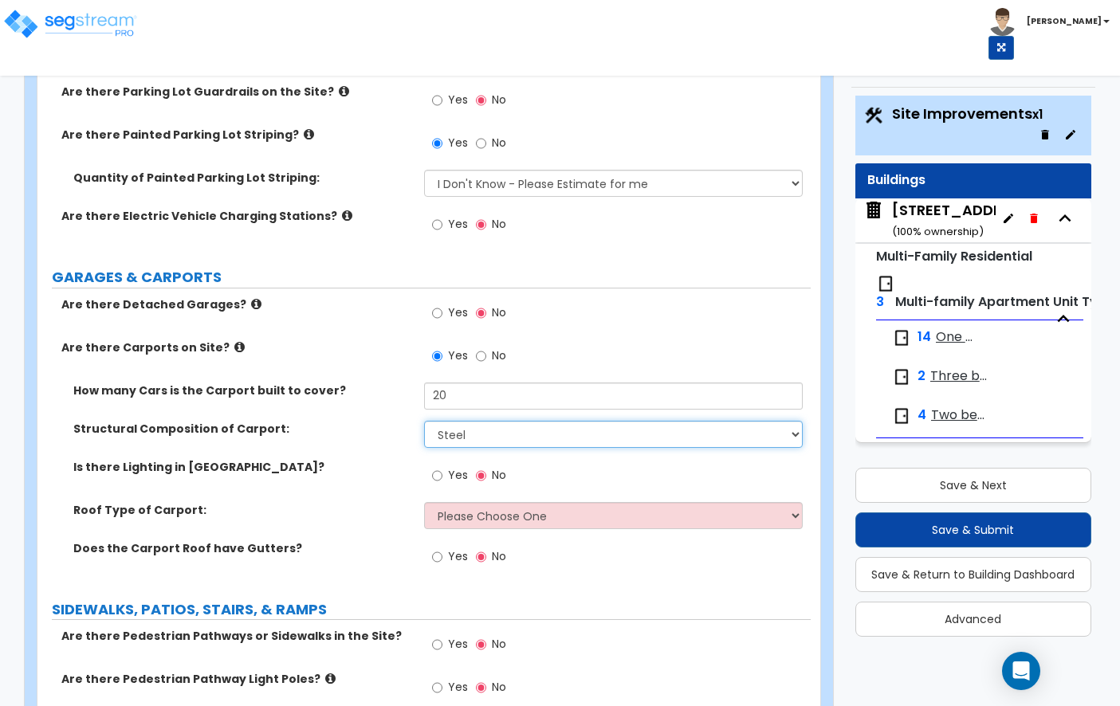
click at [453, 442] on select "Steel Wood" at bounding box center [613, 434] width 379 height 27
click at [450, 470] on span "Yes" at bounding box center [458, 475] width 20 height 16
click at [442, 470] on input "Yes" at bounding box center [437, 476] width 10 height 18
radio input "true"
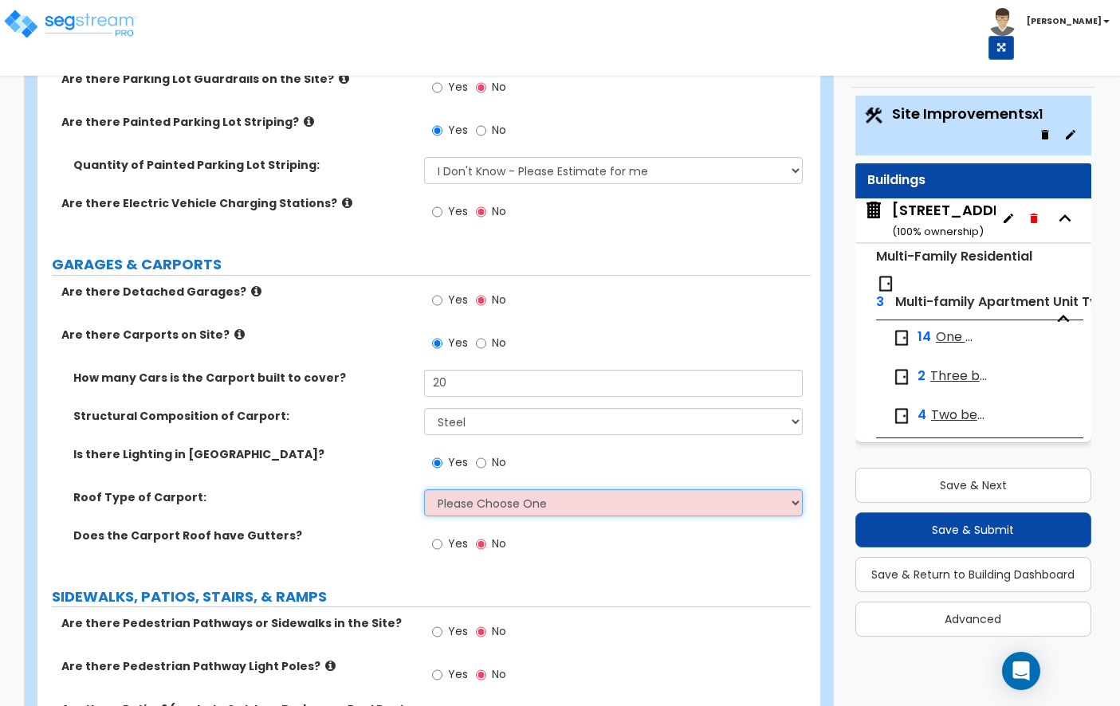
click at [475, 496] on select "Please Choose One Gabled Roof Flat Roof" at bounding box center [613, 502] width 379 height 27
select select "2"
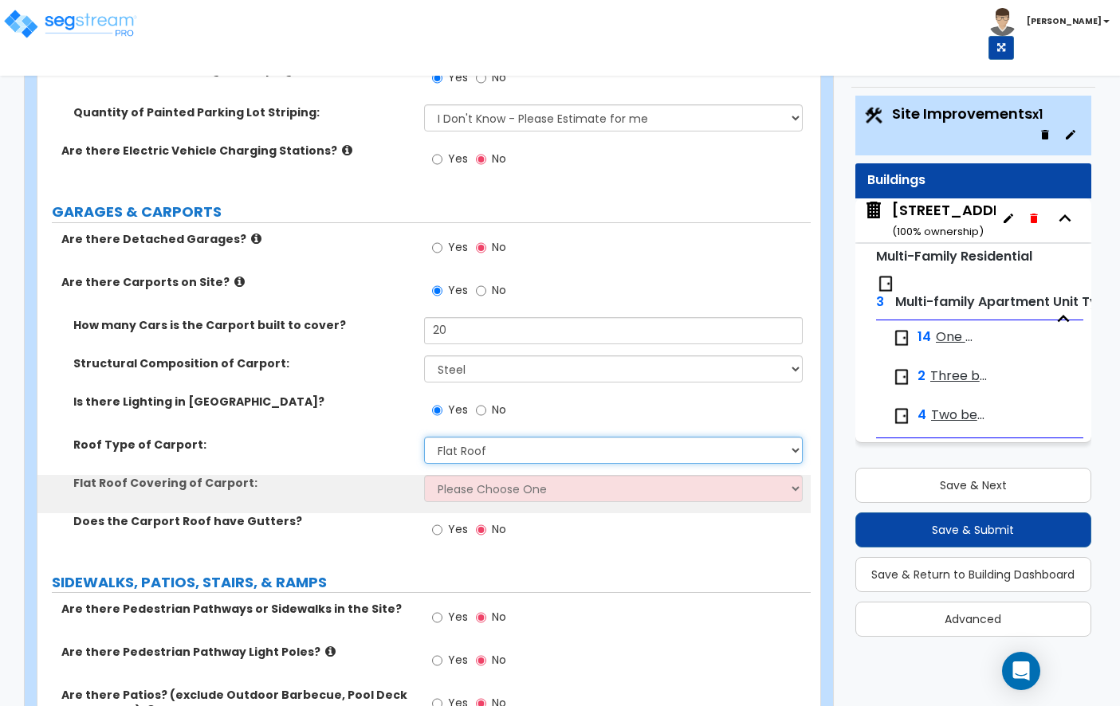
scroll to position [1216, 0]
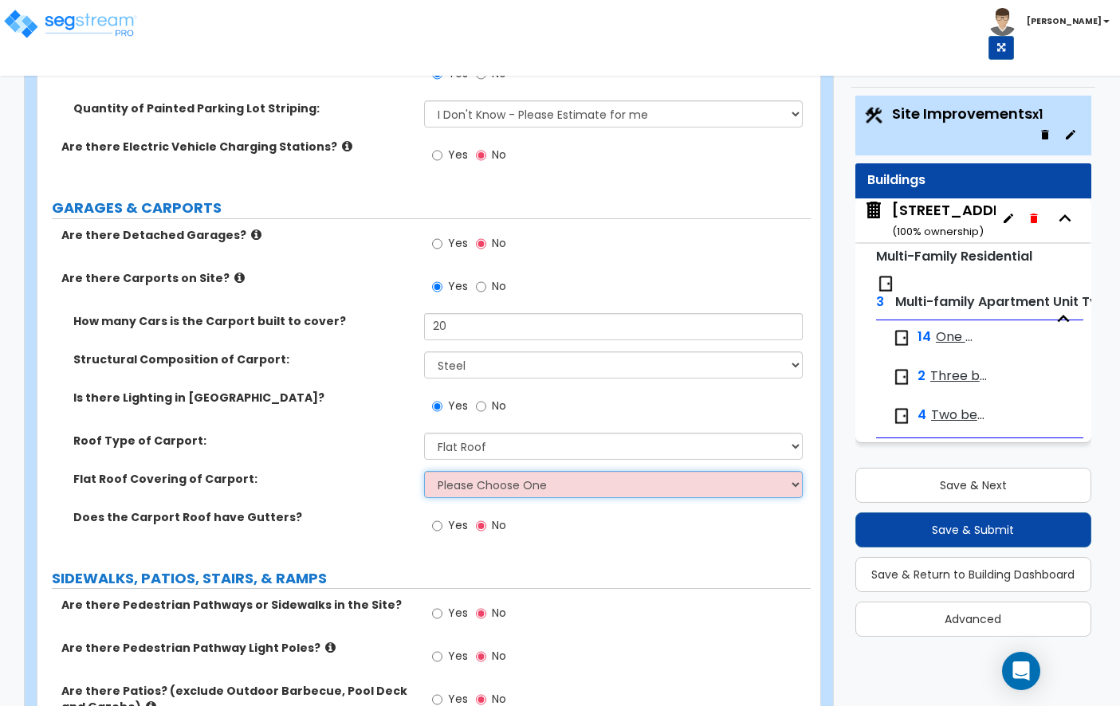
click at [458, 489] on select "Please Choose One Rolled Asphalt Plastic Membrane Asphalt Flood Coat Standing S…" at bounding box center [613, 484] width 379 height 27
select select "3"
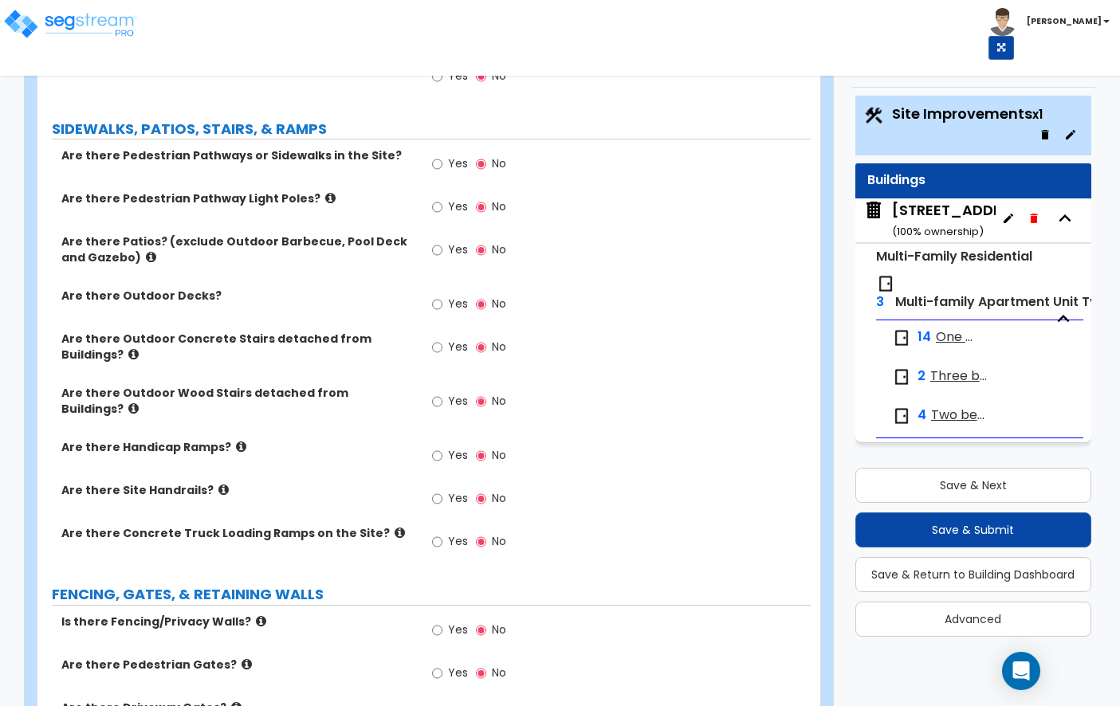
scroll to position [1667, 0]
click at [448, 162] on span "Yes" at bounding box center [458, 163] width 20 height 16
click at [442, 162] on input "Yes" at bounding box center [437, 164] width 10 height 18
radio input "true"
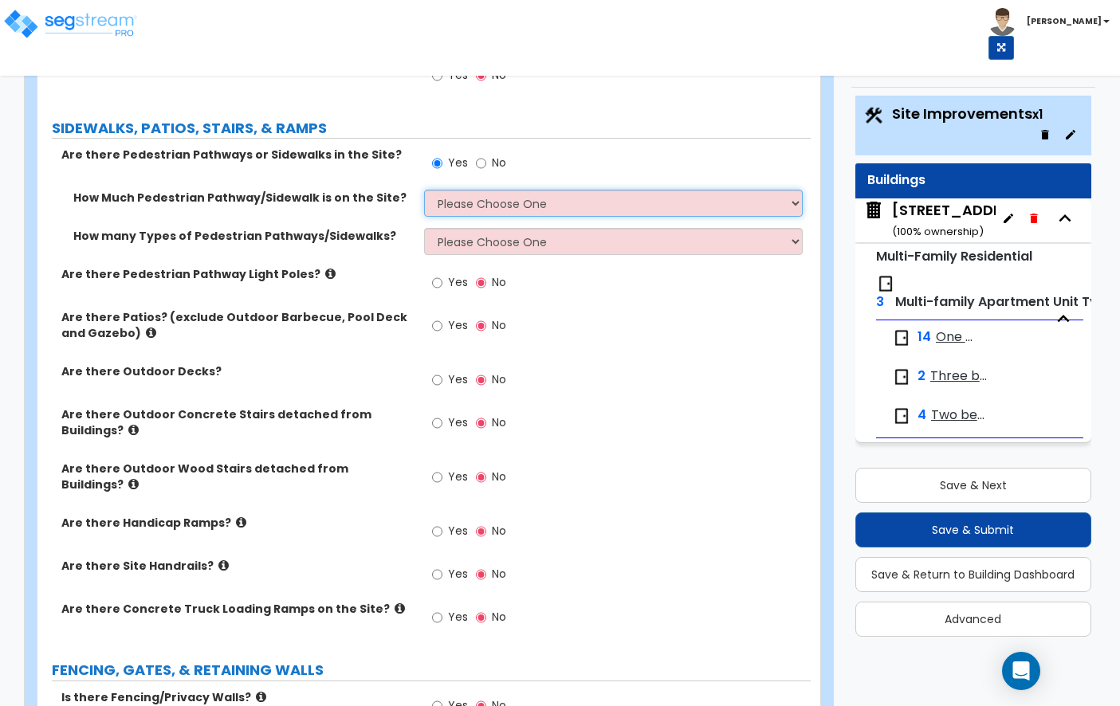
click at [468, 207] on select "Please Choose One I Don't Know, Please Estimate For Me Enter Linear Footage" at bounding box center [613, 203] width 379 height 27
click at [418, 238] on div "How many Types of Pedestrian Pathways/Sidewalks?" at bounding box center [230, 236] width 387 height 16
click at [428, 214] on select "Please Choose One I Don't Know, Please Estimate For Me Enter Linear Footage" at bounding box center [613, 203] width 379 height 27
select select "2"
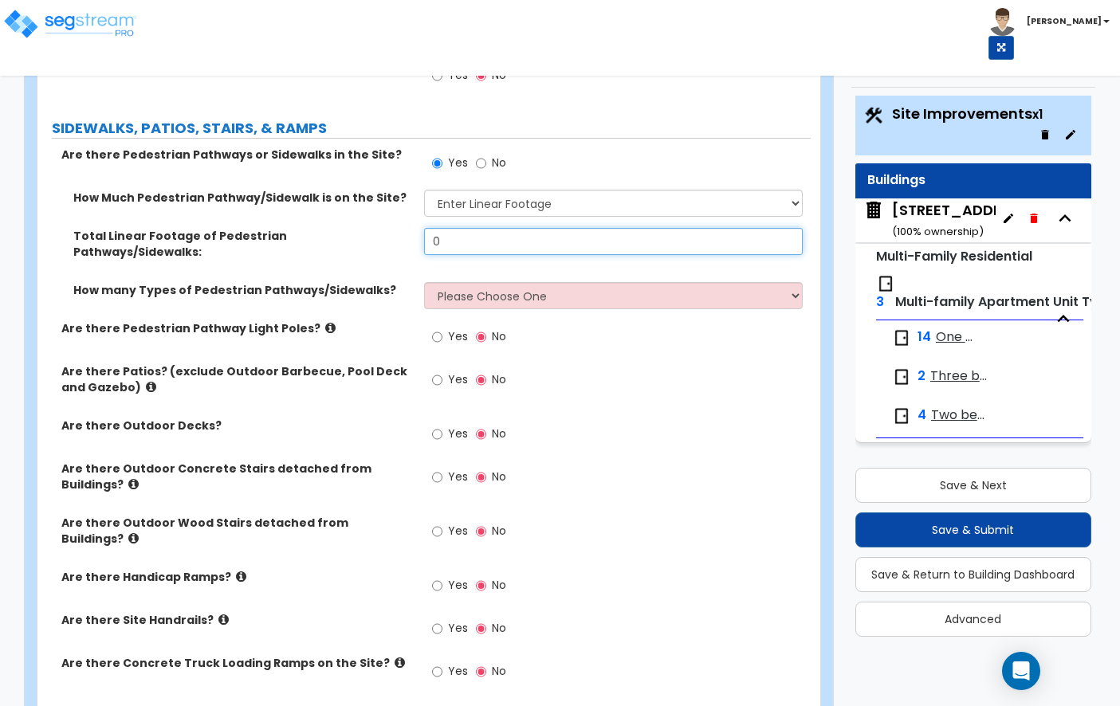
click at [451, 240] on input "0" at bounding box center [613, 241] width 379 height 27
type input "486"
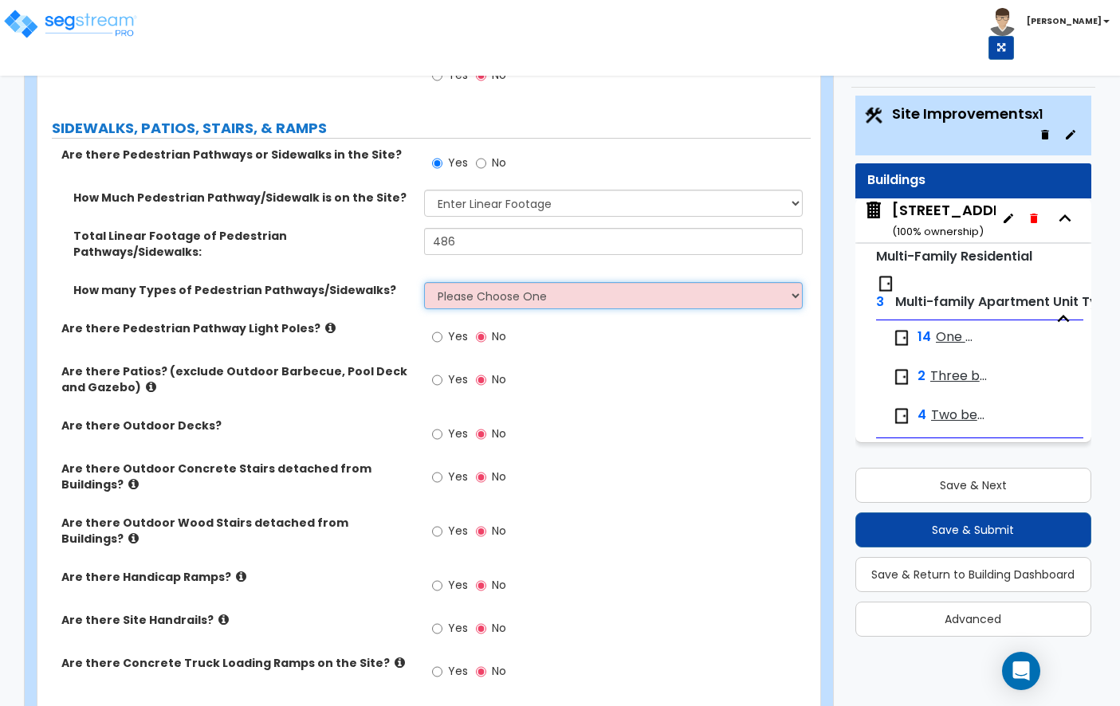
click at [485, 282] on select "Please Choose One 1 2 3" at bounding box center [613, 295] width 379 height 27
select select "1"
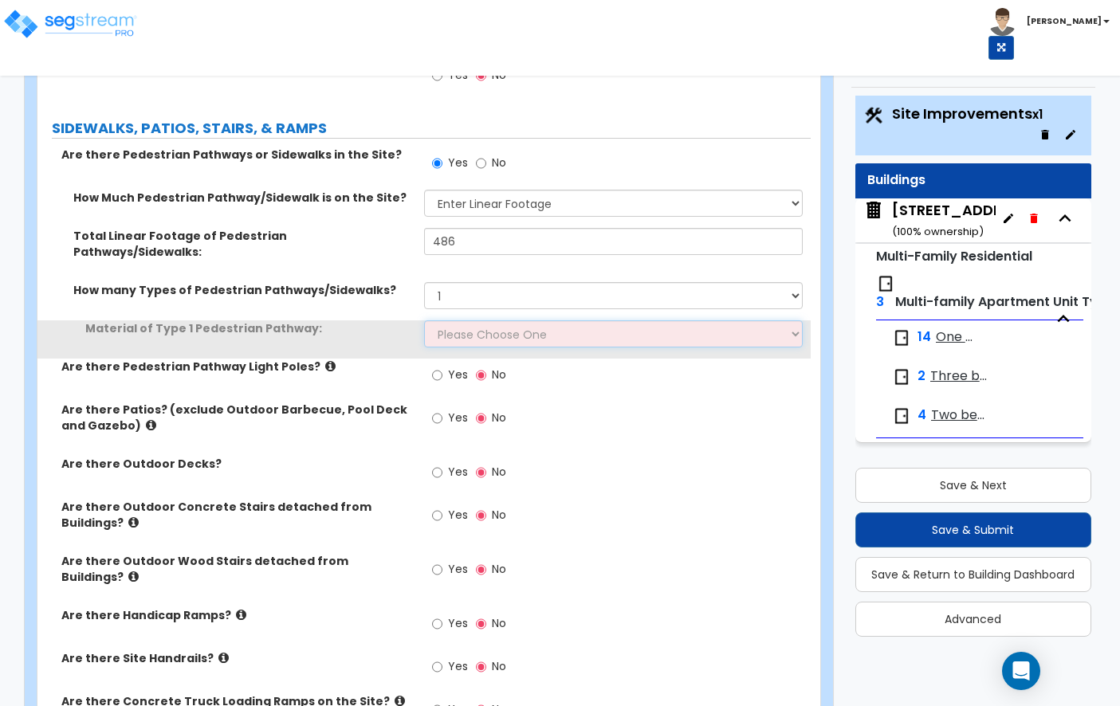
click at [483, 320] on select "Please Choose One Bare Concrete Stamped Concrete Brick Pavers Stone Pavers Wood…" at bounding box center [613, 333] width 379 height 27
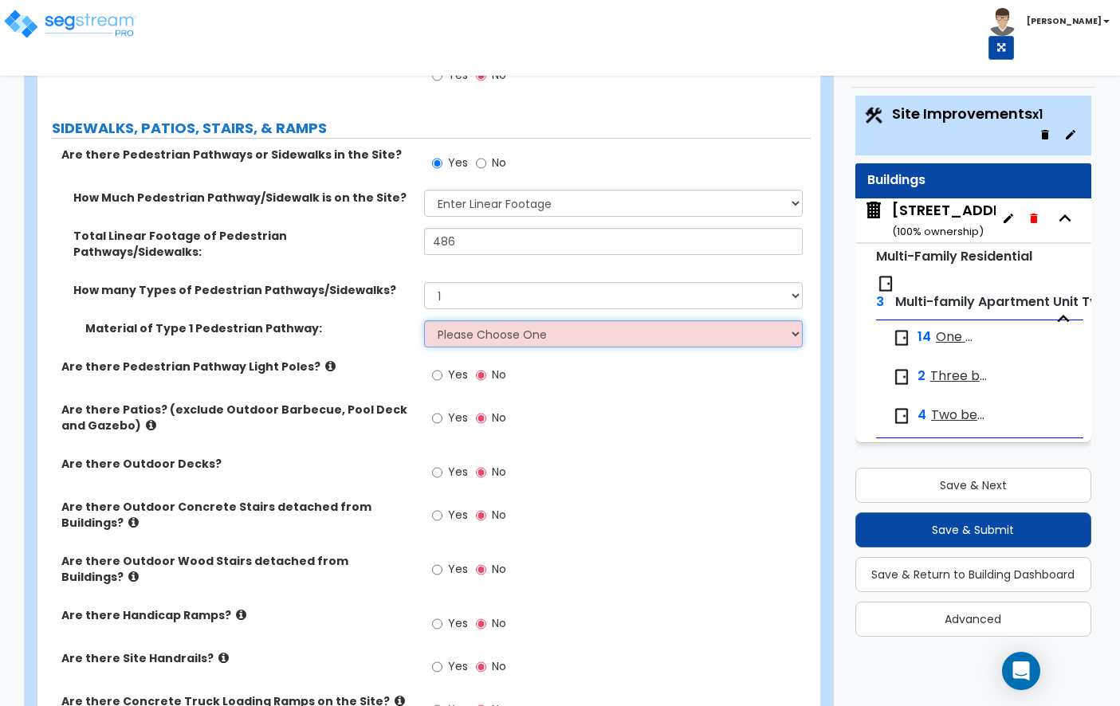
select select "1"
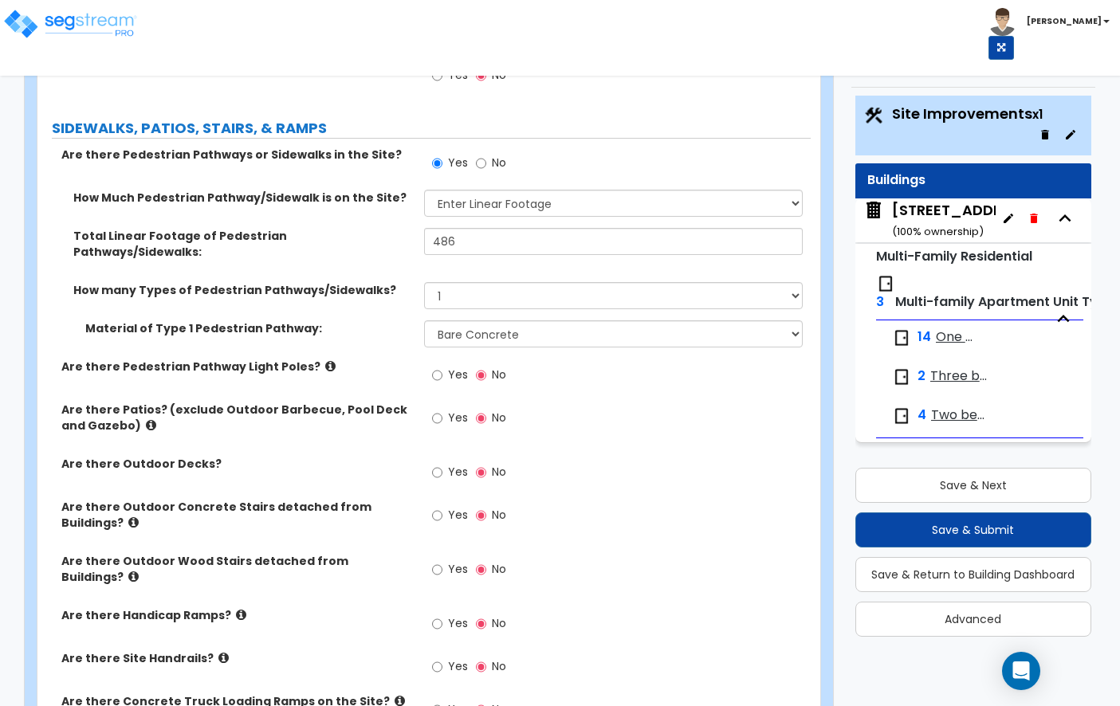
click at [325, 360] on icon at bounding box center [330, 366] width 10 height 12
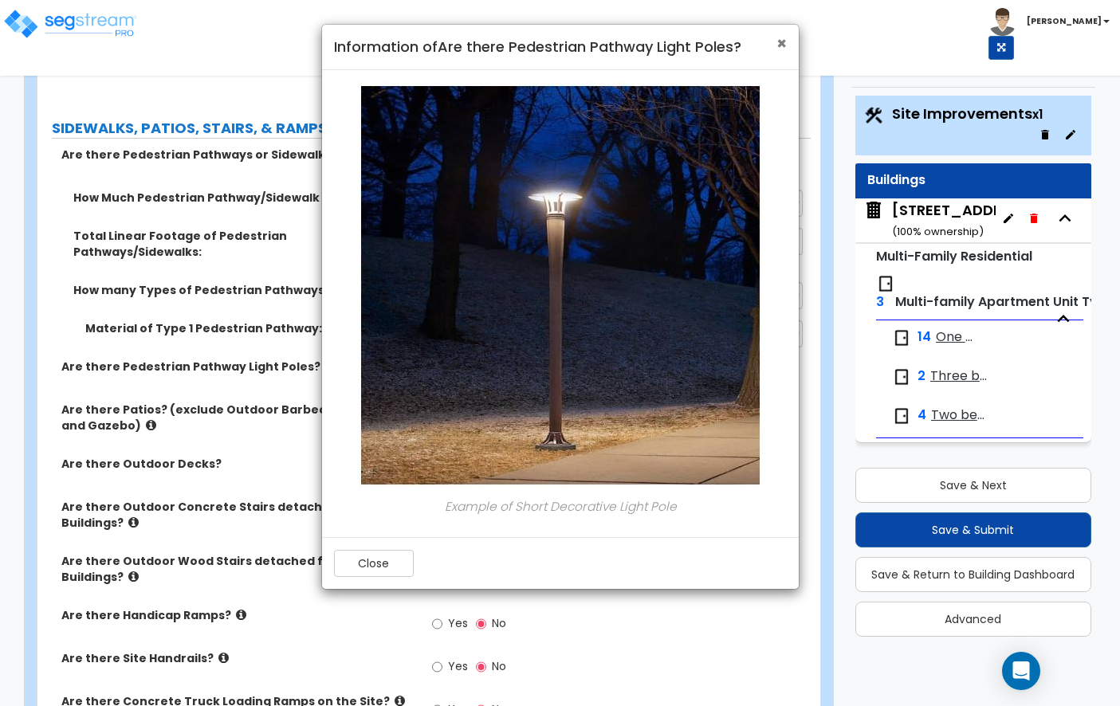
click at [780, 37] on span "×" at bounding box center [781, 43] width 10 height 23
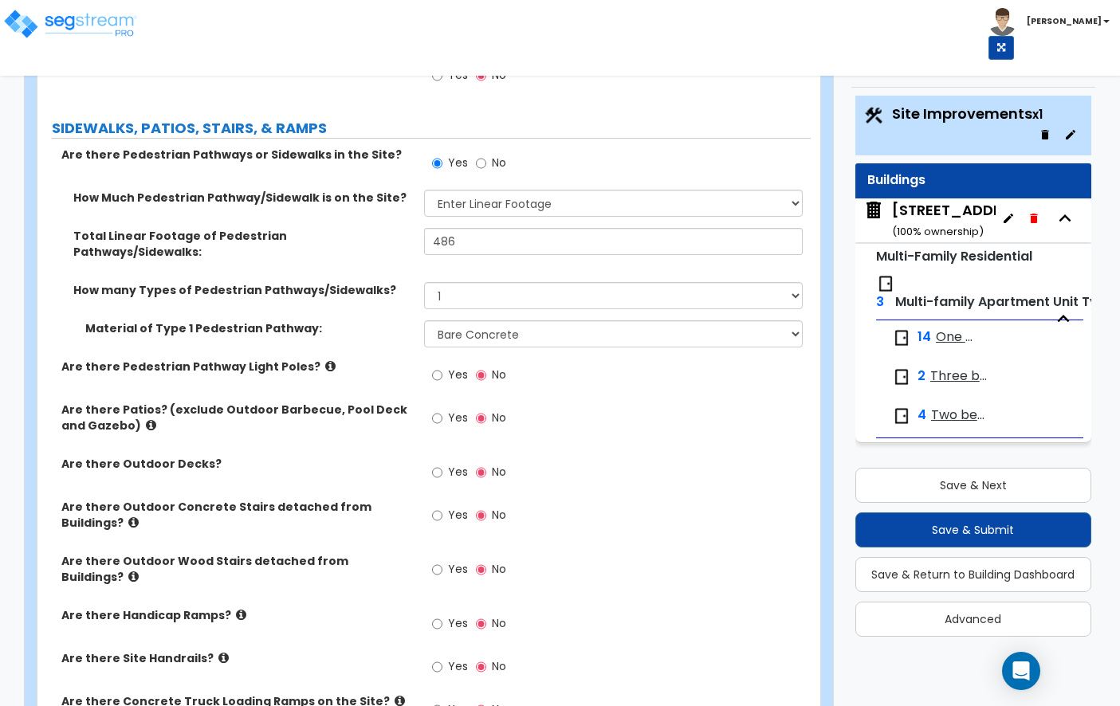
click at [447, 363] on label "Yes" at bounding box center [450, 376] width 36 height 27
click at [442, 367] on input "Yes" at bounding box center [437, 376] width 10 height 18
radio input "true"
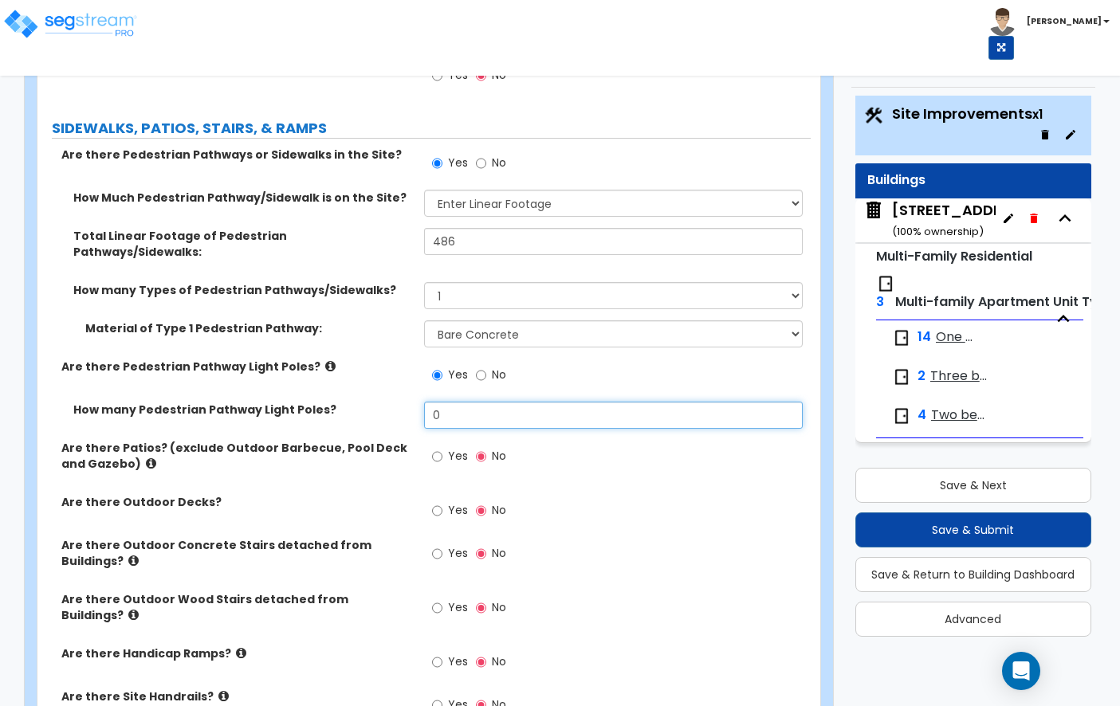
click at [468, 402] on input "0" at bounding box center [613, 415] width 379 height 27
type input "8"
click at [436, 448] on input "Yes" at bounding box center [437, 457] width 10 height 18
radio input "true"
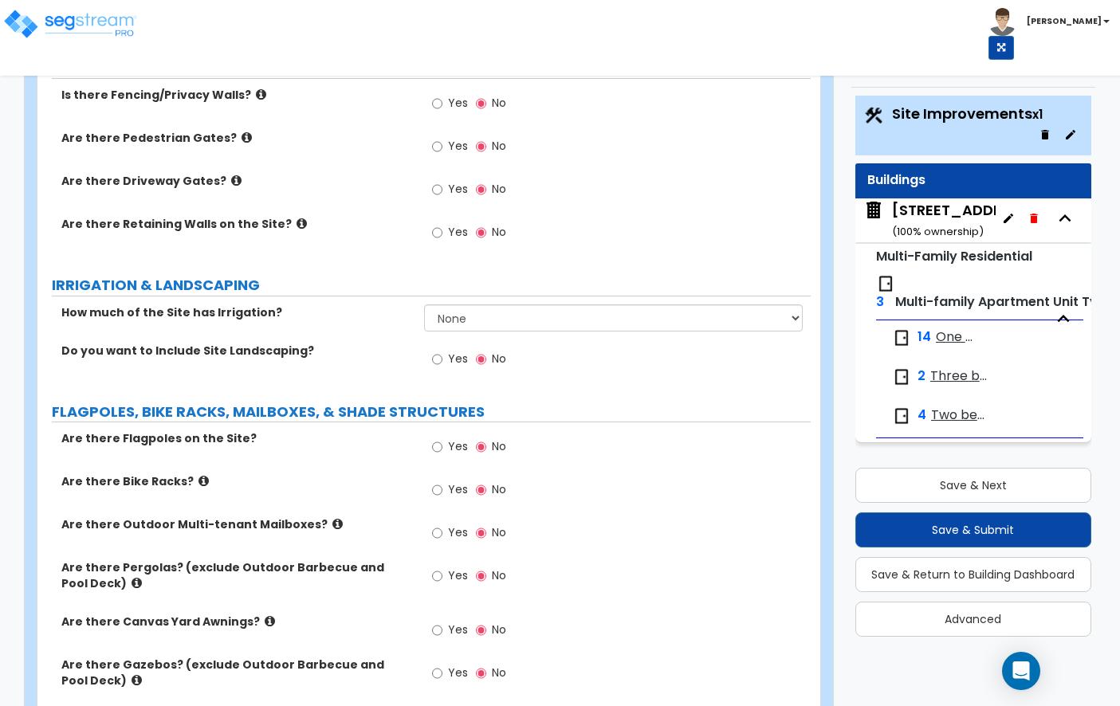
scroll to position [2596, 0]
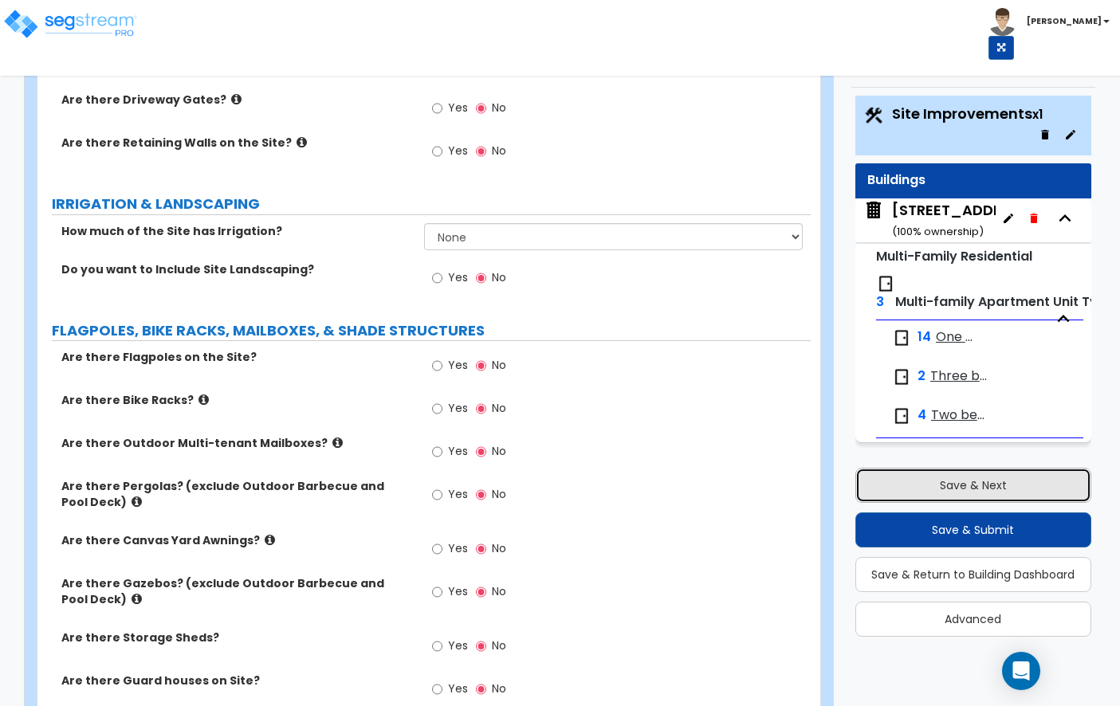
click at [947, 486] on button "Save & Next" at bounding box center [973, 485] width 236 height 35
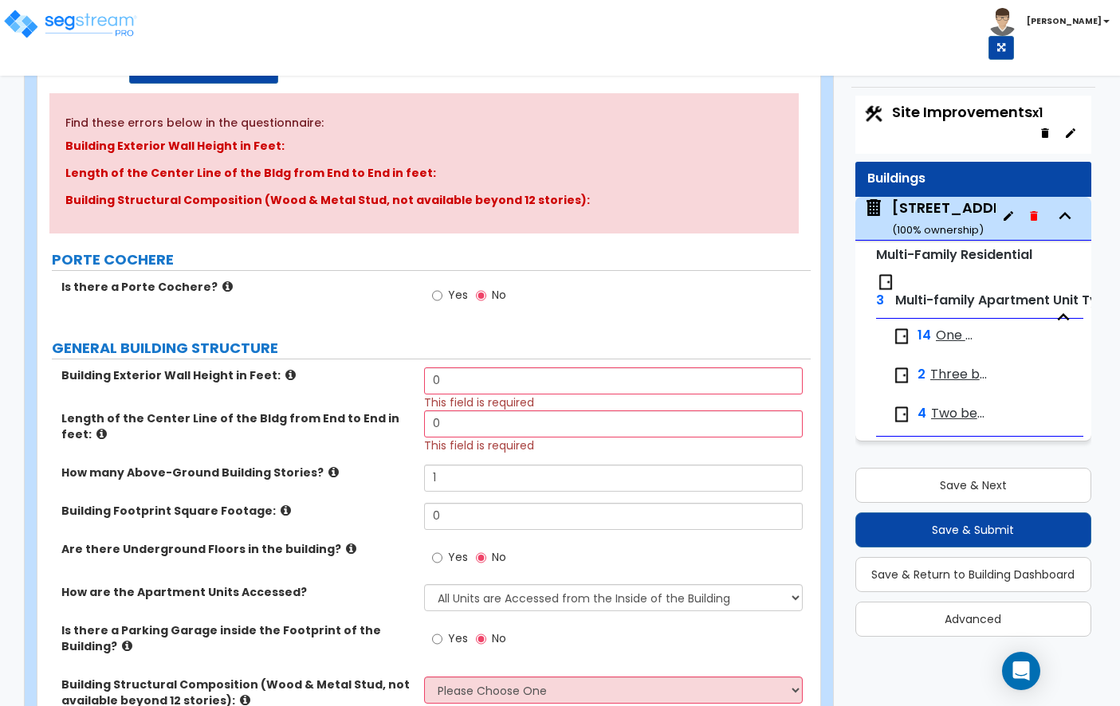
scroll to position [0, 0]
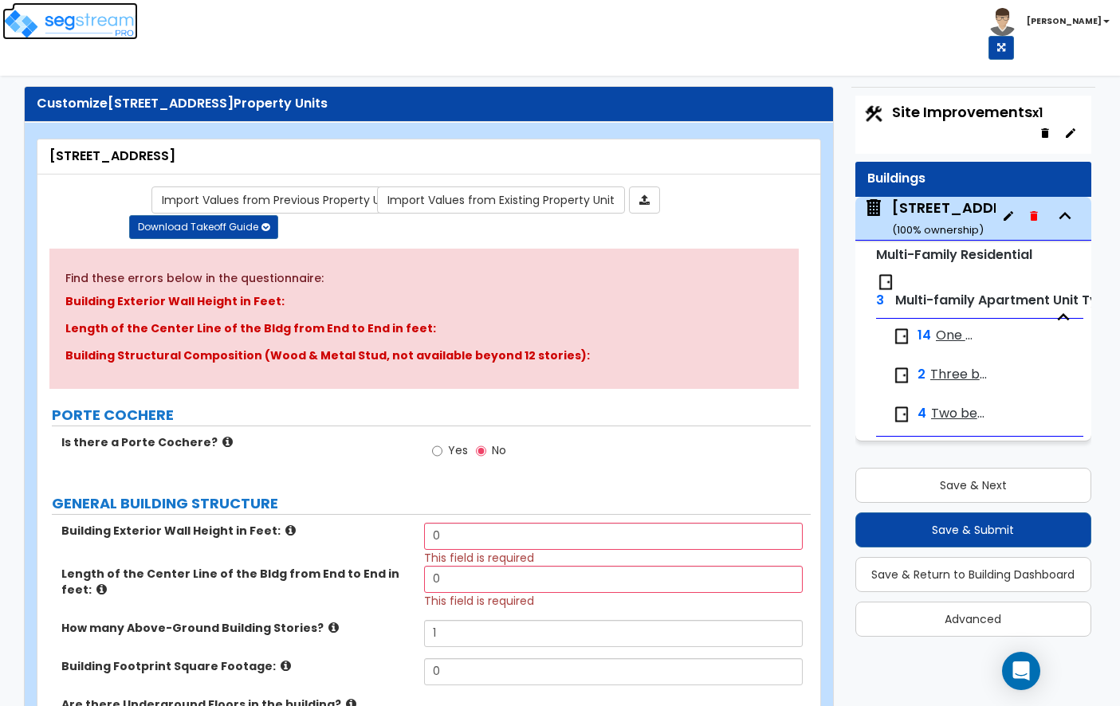
click at [88, 25] on img at bounding box center [70, 24] width 136 height 32
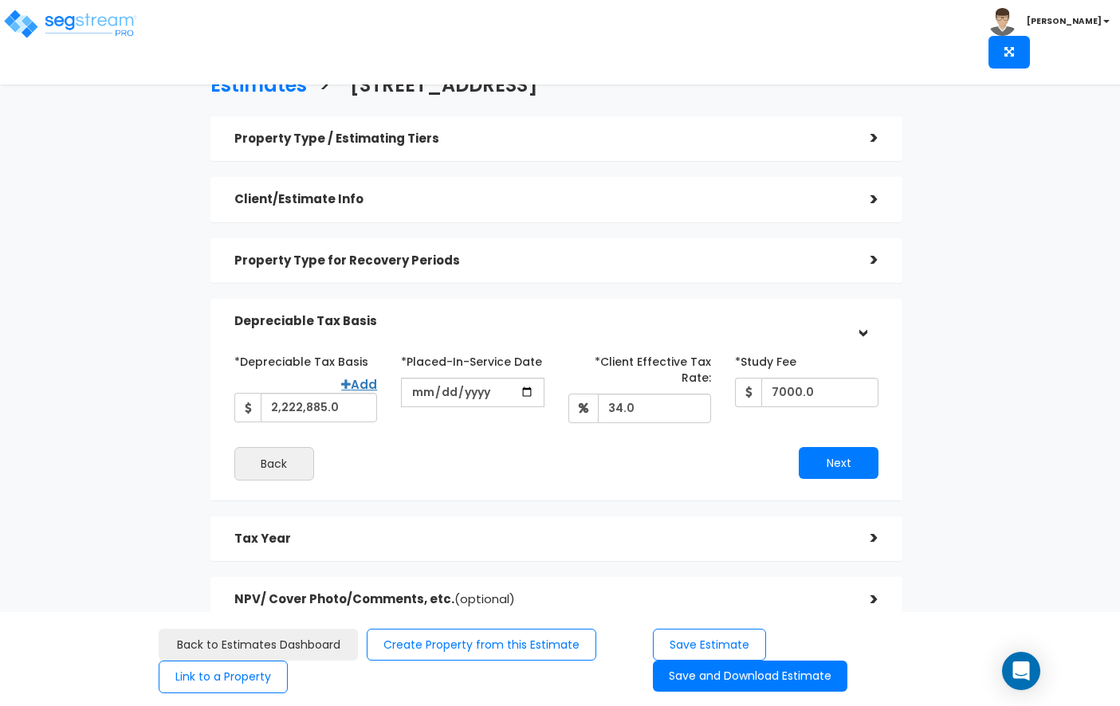
scroll to position [54, 0]
